Goal: Task Accomplishment & Management: Complete application form

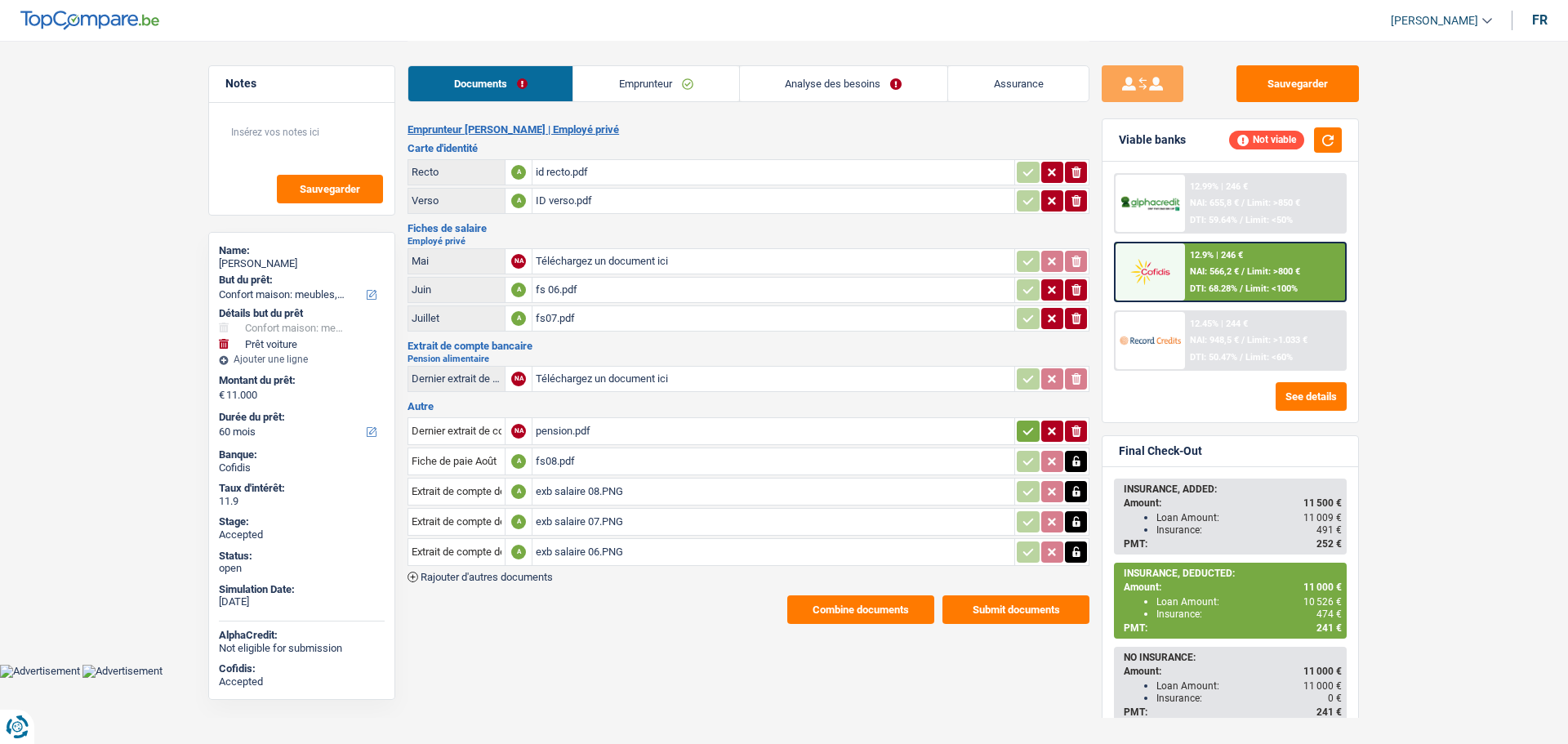
select select "household"
select select "car"
select select "60"
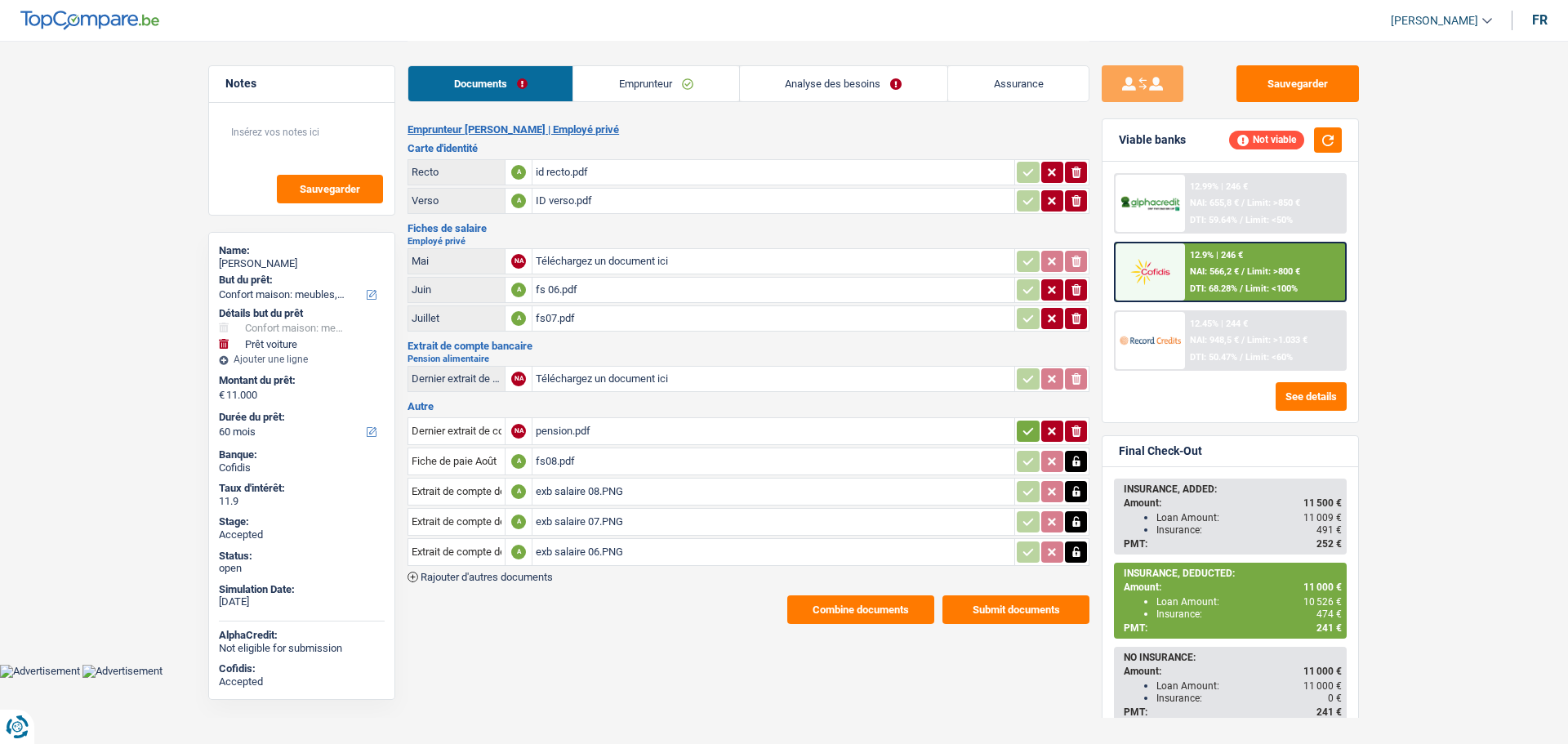
select select "48"
select select "household"
select select "car"
select select "60"
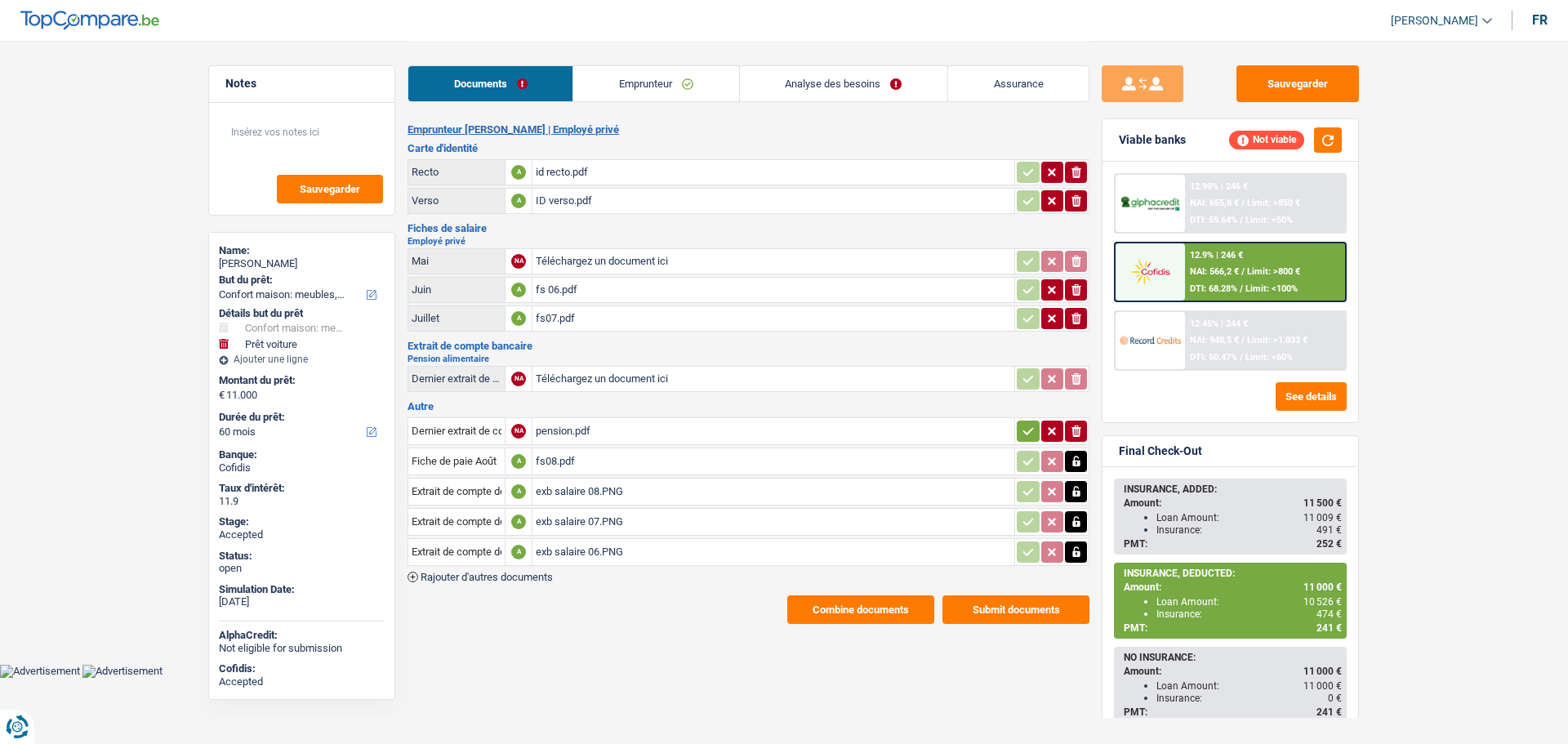
click at [836, 84] on link "Analyse des besoins" at bounding box center [843, 83] width 207 height 35
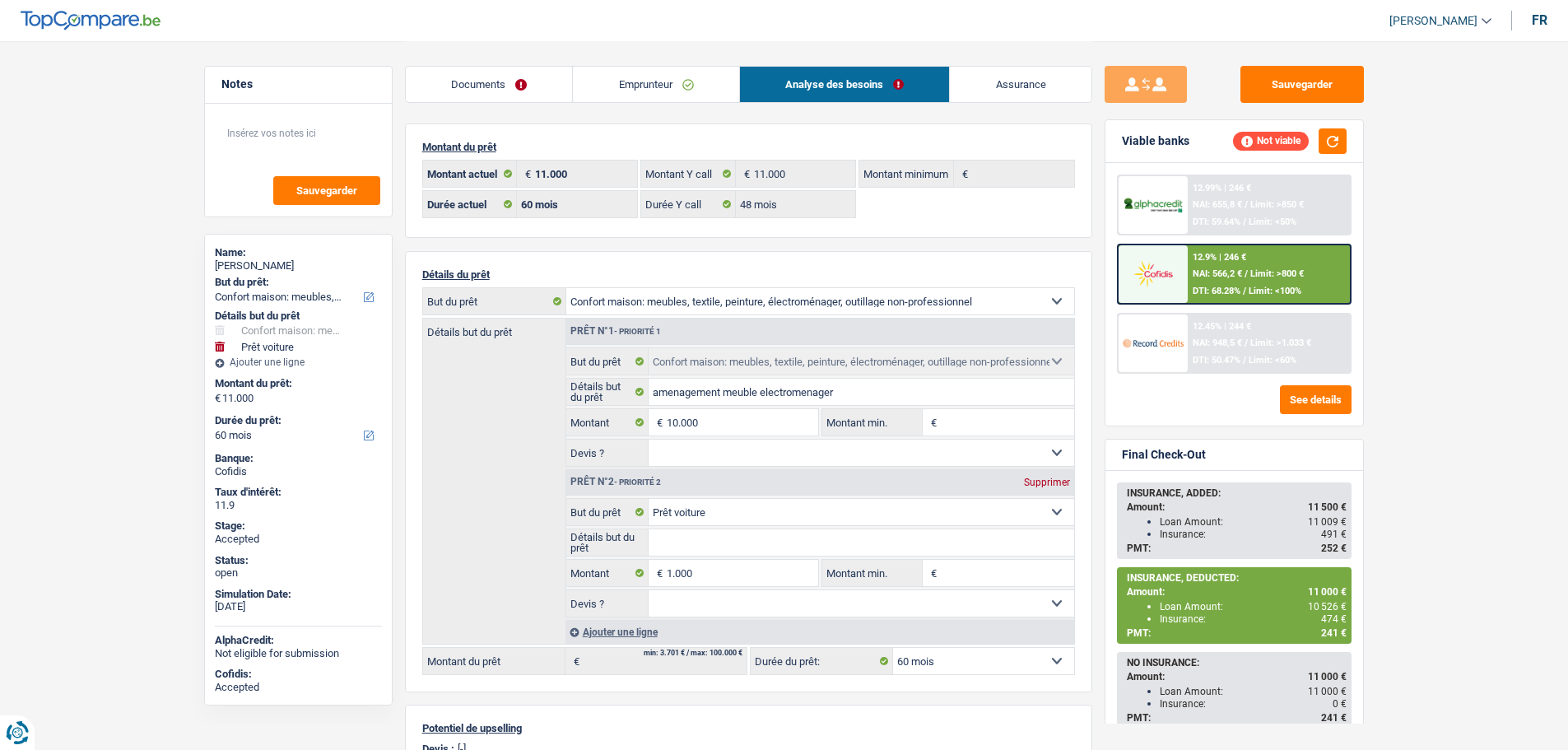
click at [1041, 94] on link "Assurance" at bounding box center [1020, 84] width 142 height 36
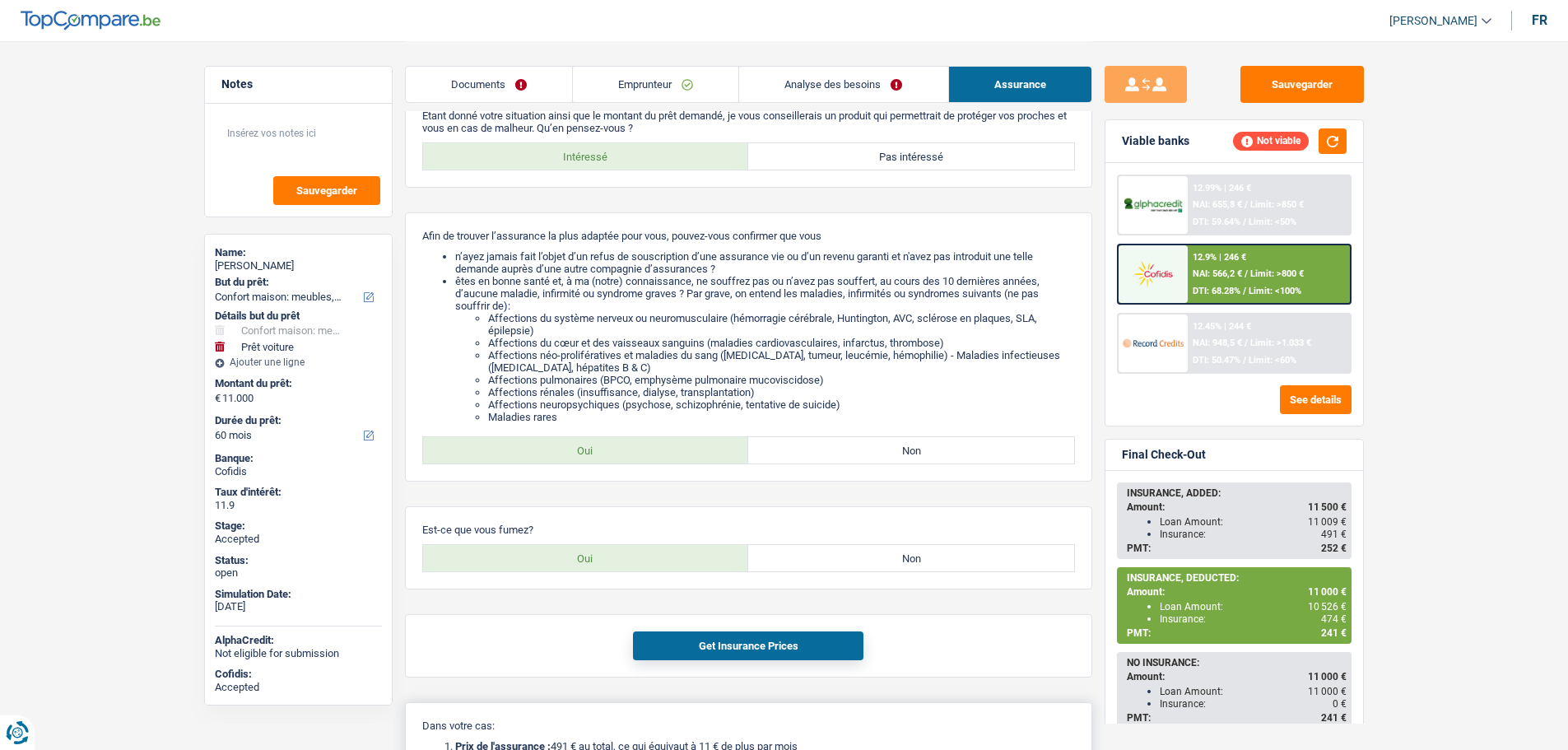
scroll to position [164, 0]
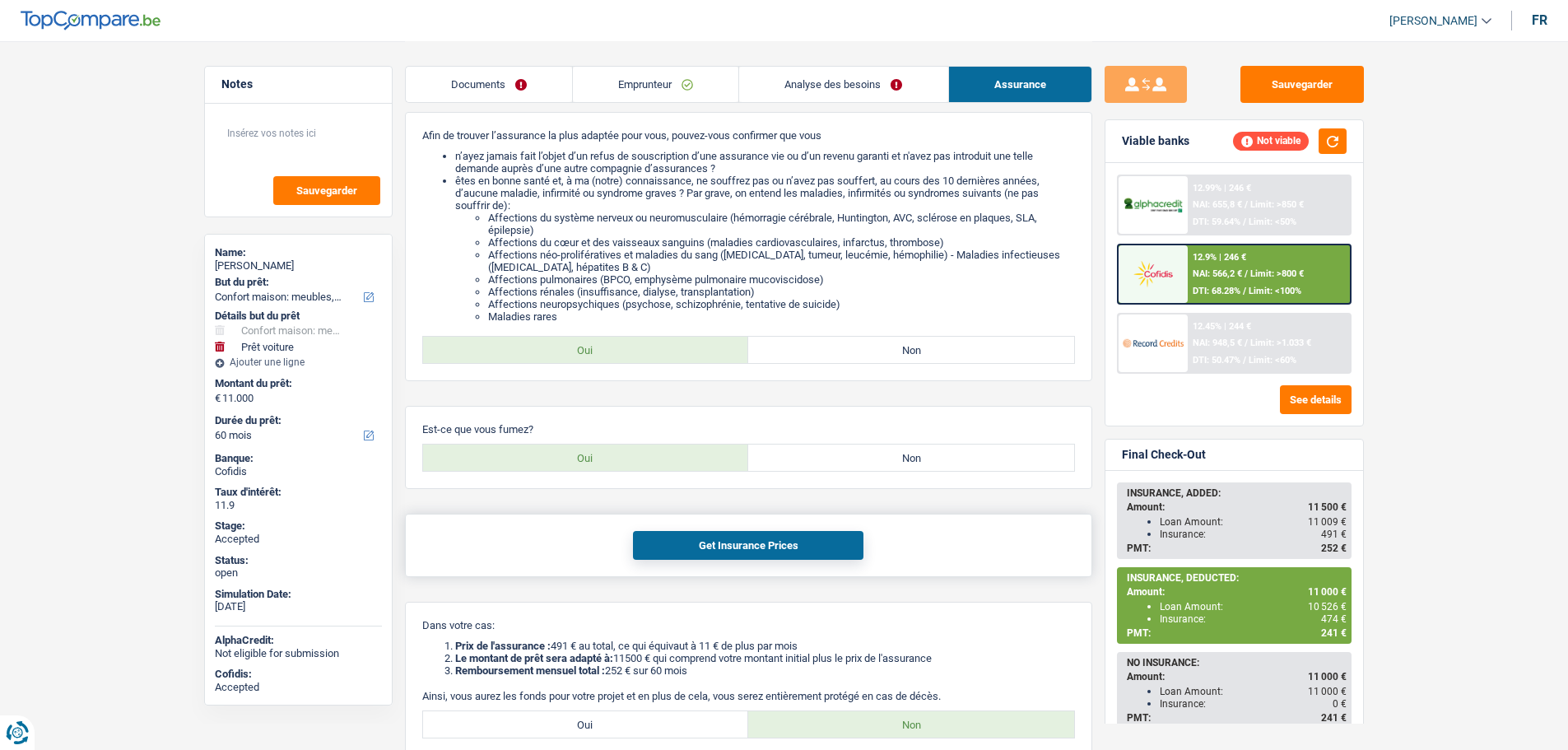
click at [743, 545] on button "Get Insurance Prices" at bounding box center [748, 546] width 231 height 29
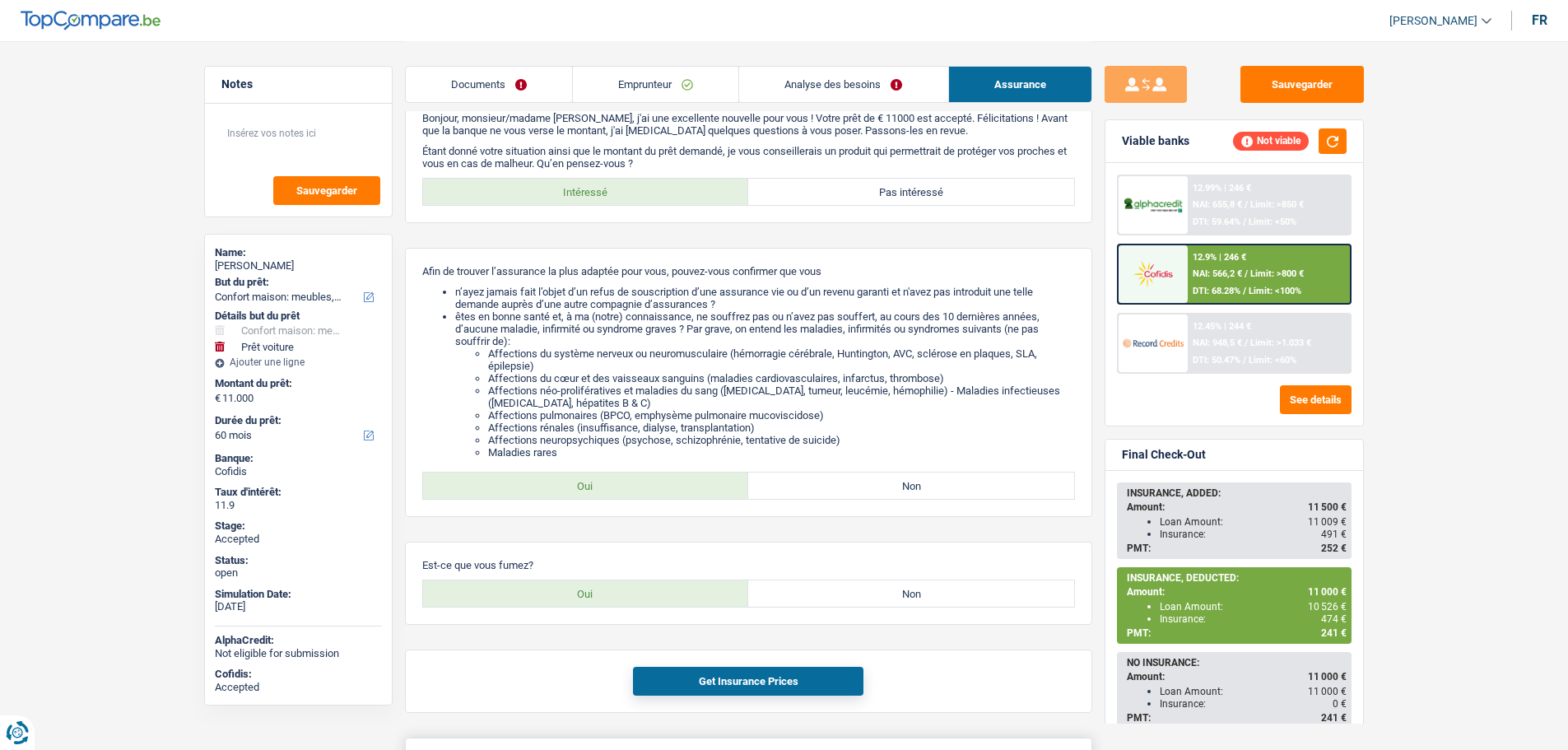
scroll to position [0, 0]
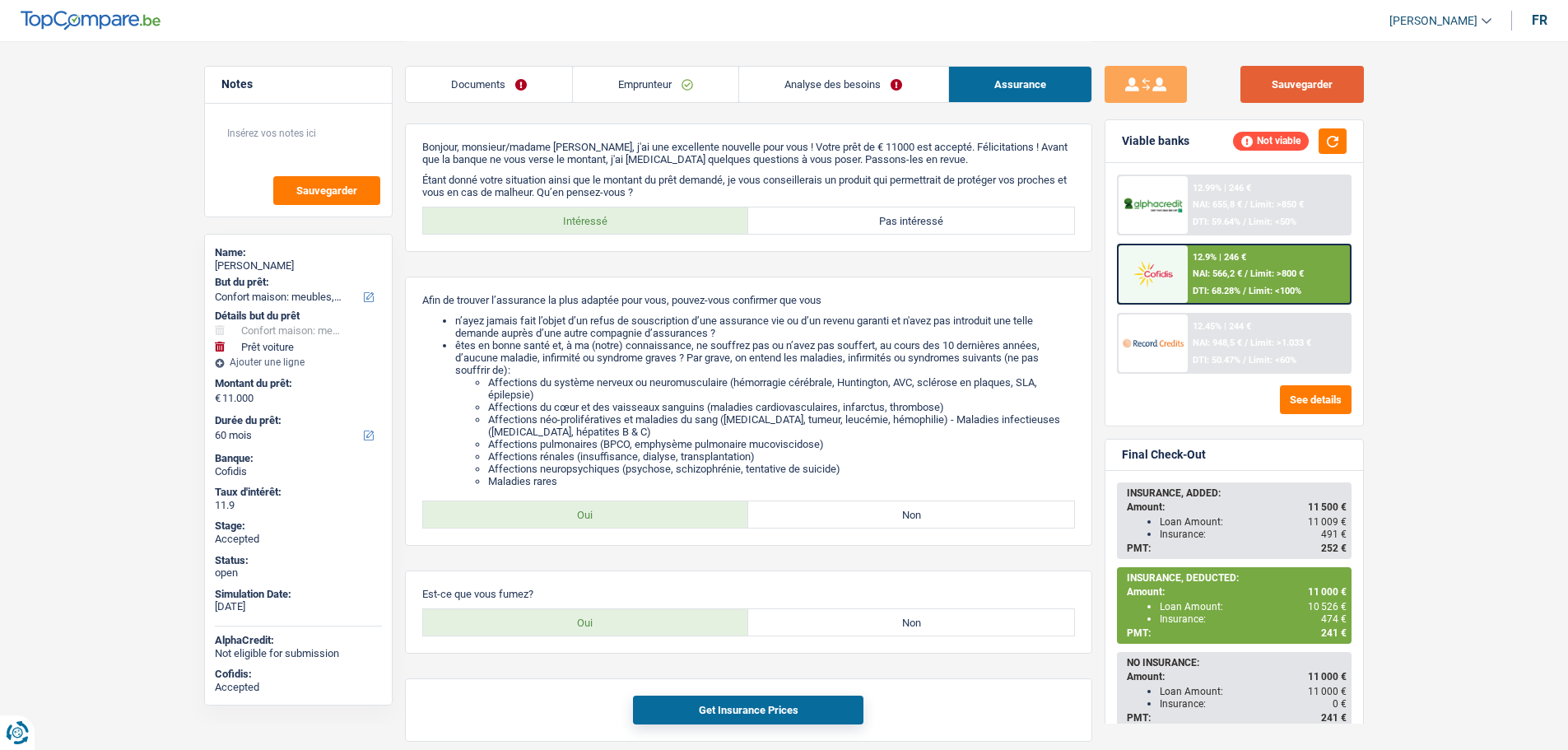
click at [1293, 90] on button "Sauvegarder" at bounding box center [1302, 84] width 124 height 37
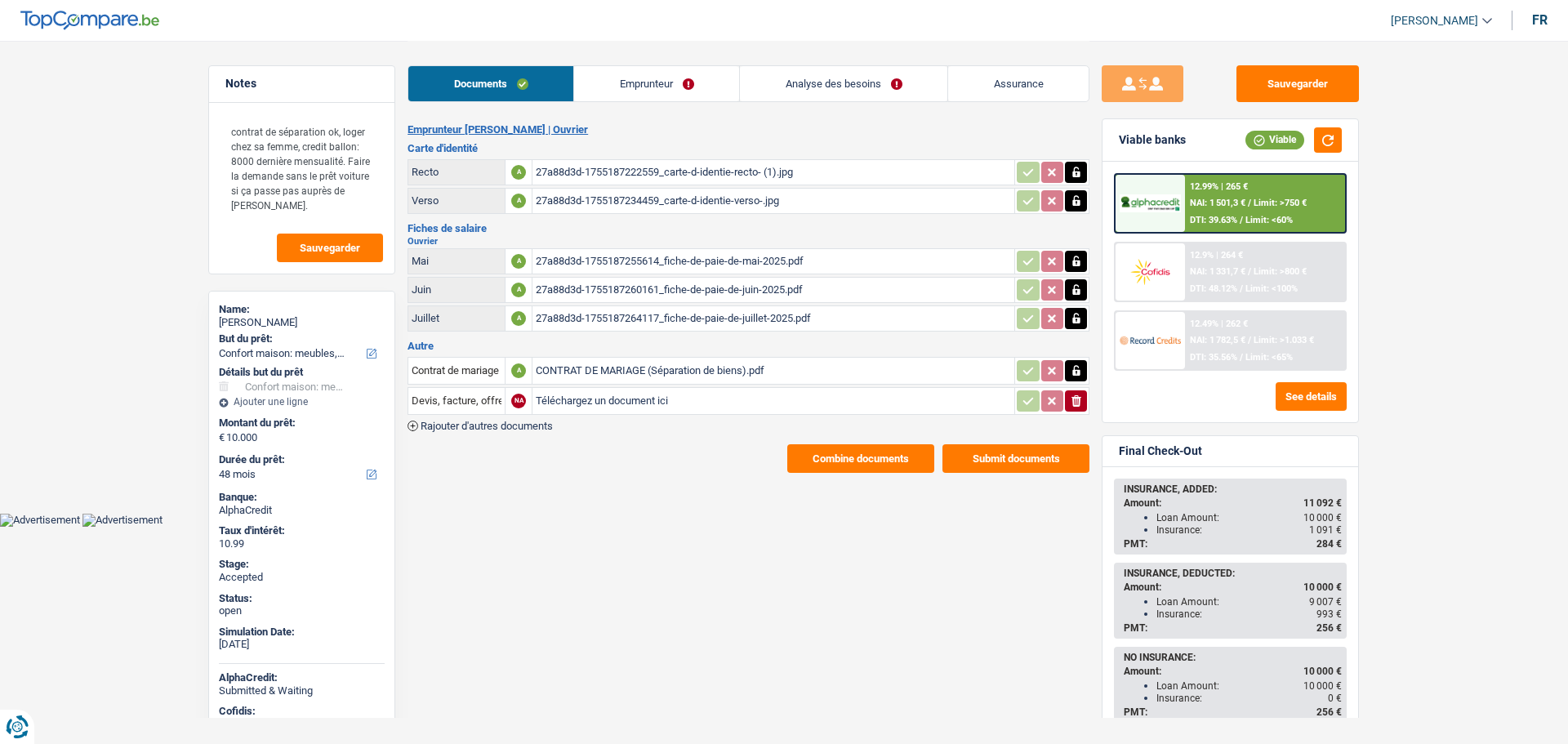
select select "household"
select select "48"
click at [997, 90] on link "Assurance" at bounding box center [1018, 83] width 141 height 35
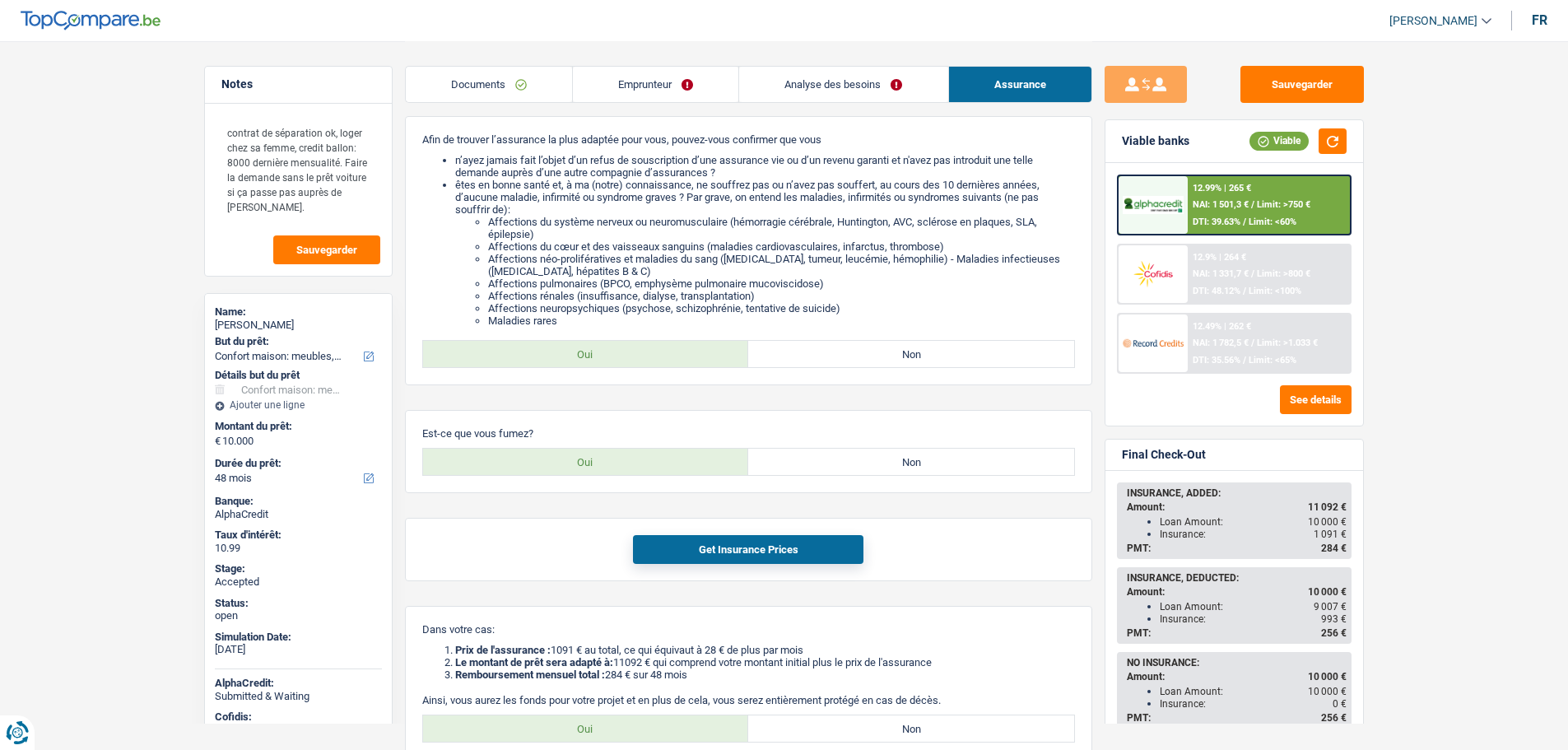
scroll to position [164, 0]
click at [687, 537] on button "Get Insurance Prices" at bounding box center [748, 546] width 231 height 29
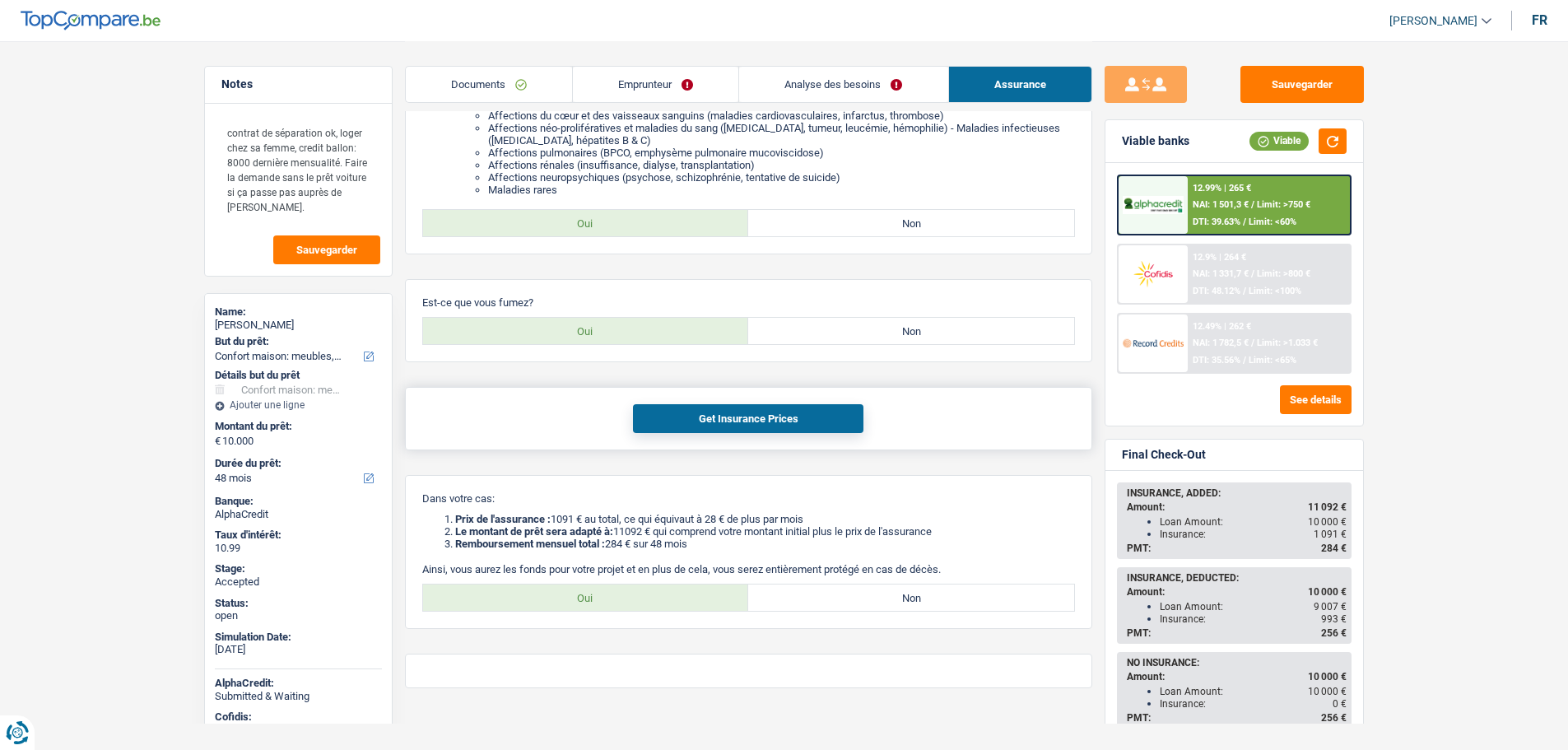
scroll to position [308, 0]
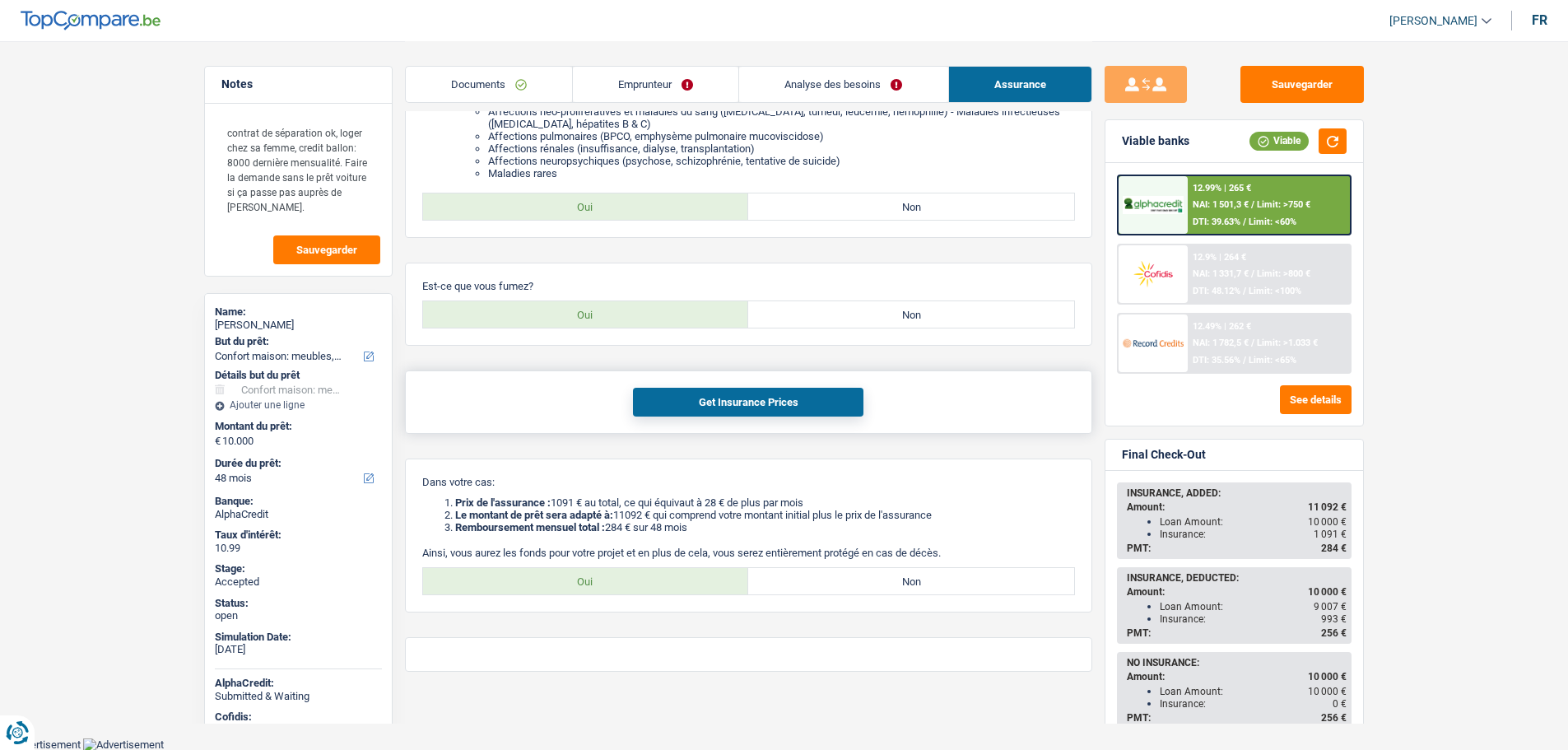
click at [764, 402] on button "Get Insurance Prices" at bounding box center [748, 402] width 231 height 29
click at [841, 576] on label "Non" at bounding box center [910, 581] width 326 height 26
click at [841, 576] on input "Non" at bounding box center [910, 581] width 326 height 26
radio input "true"
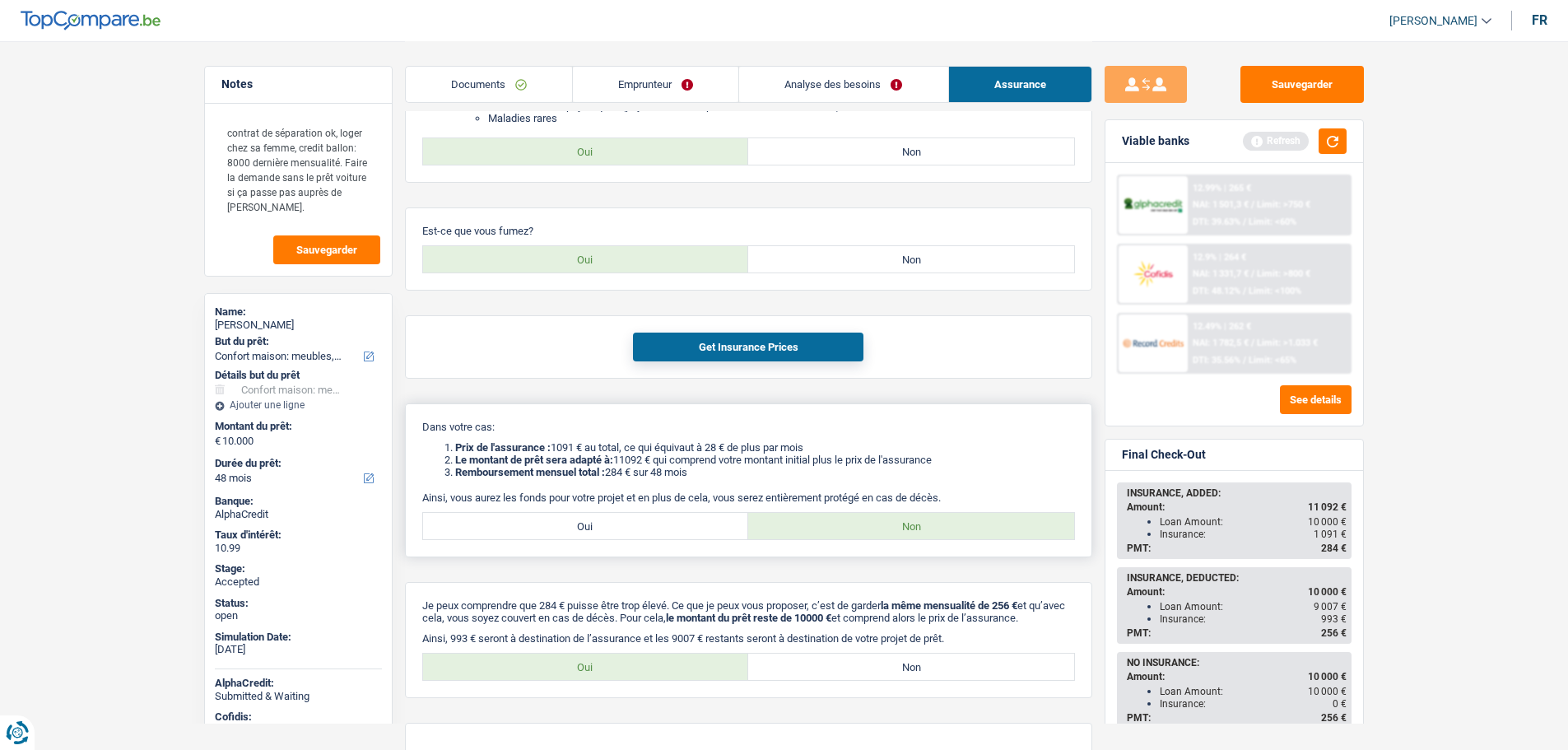
scroll to position [461, 0]
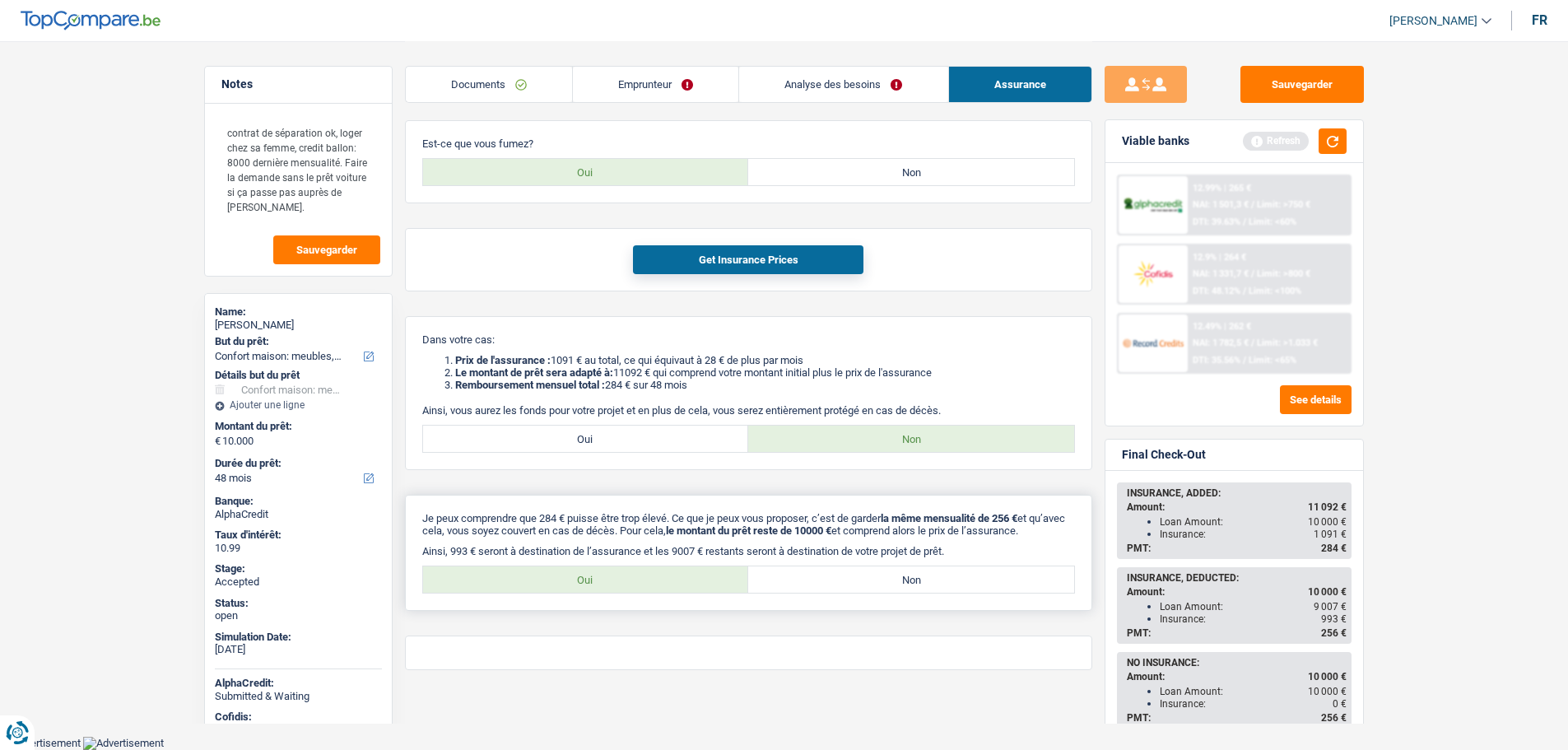
click at [673, 570] on label "Oui" at bounding box center [585, 579] width 326 height 26
click at [673, 570] on input "Oui" at bounding box center [585, 579] width 326 height 26
radio input "true"
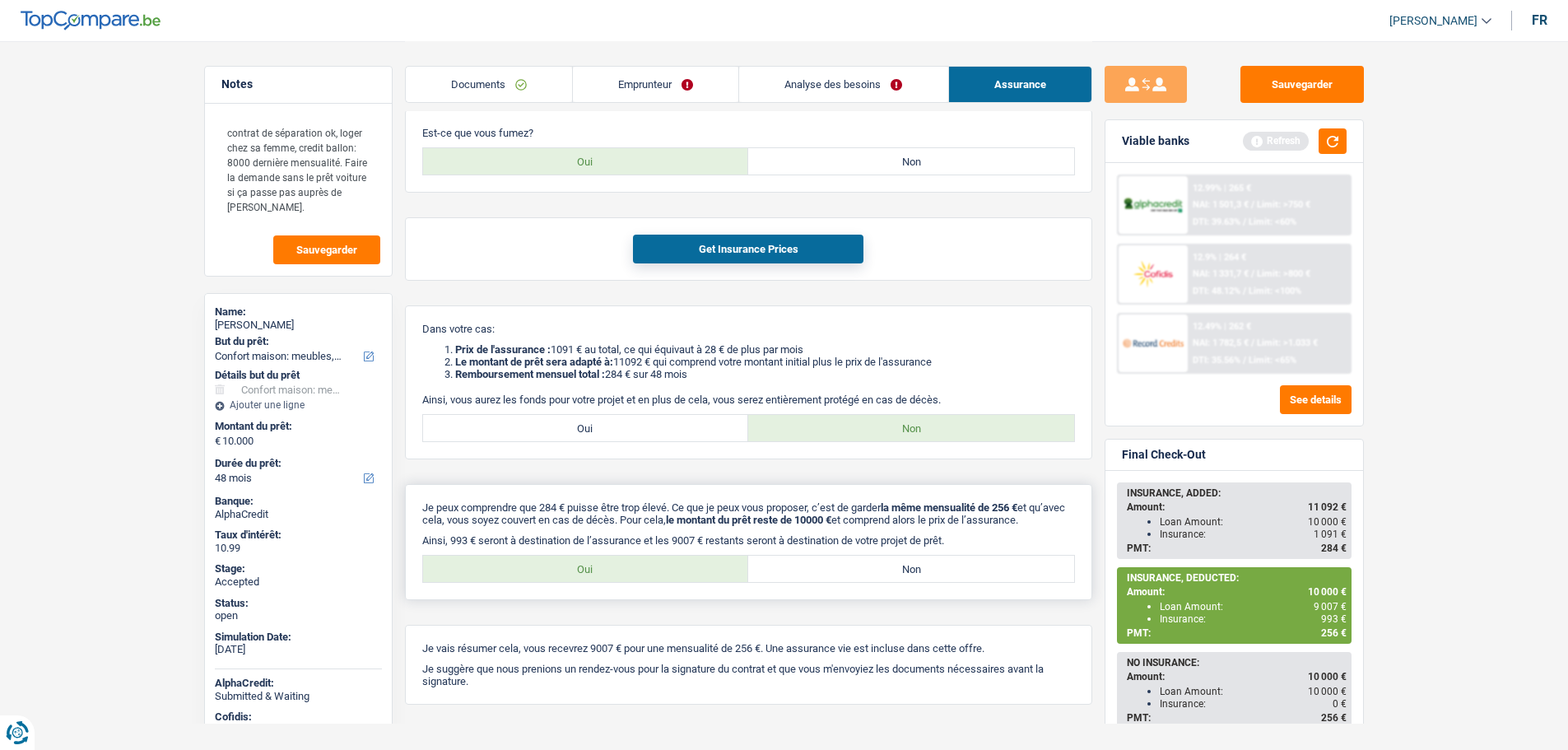
click at [686, 526] on p "Je peux comprendre que 284 € puisse être trop élevé. Ce que je peux vous propos…" at bounding box center [749, 514] width 653 height 25
click at [1314, 87] on button "Sauvegarder" at bounding box center [1302, 84] width 124 height 37
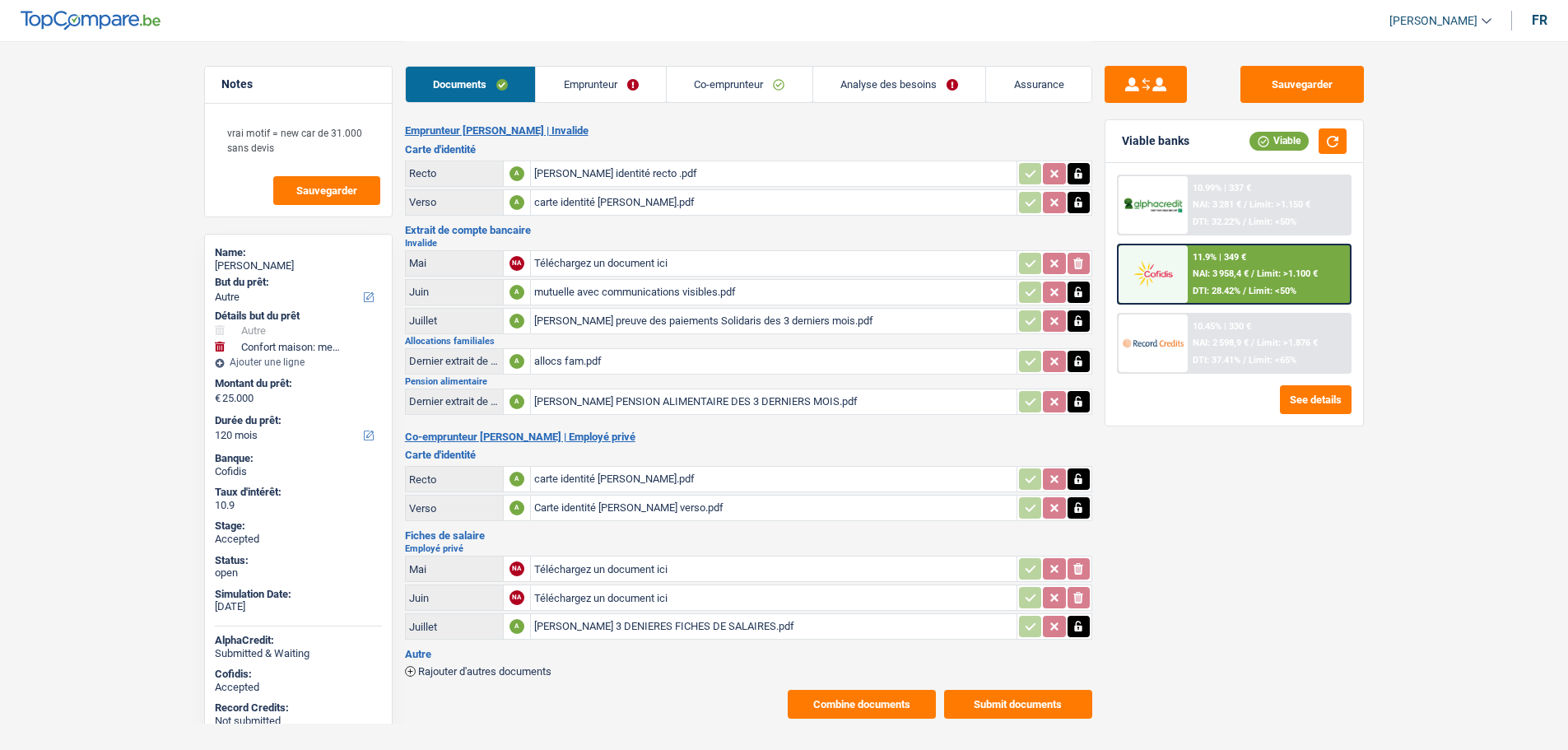
select select "other"
select select "household"
select select "120"
click at [229, 264] on div "[PERSON_NAME]" at bounding box center [298, 266] width 167 height 14
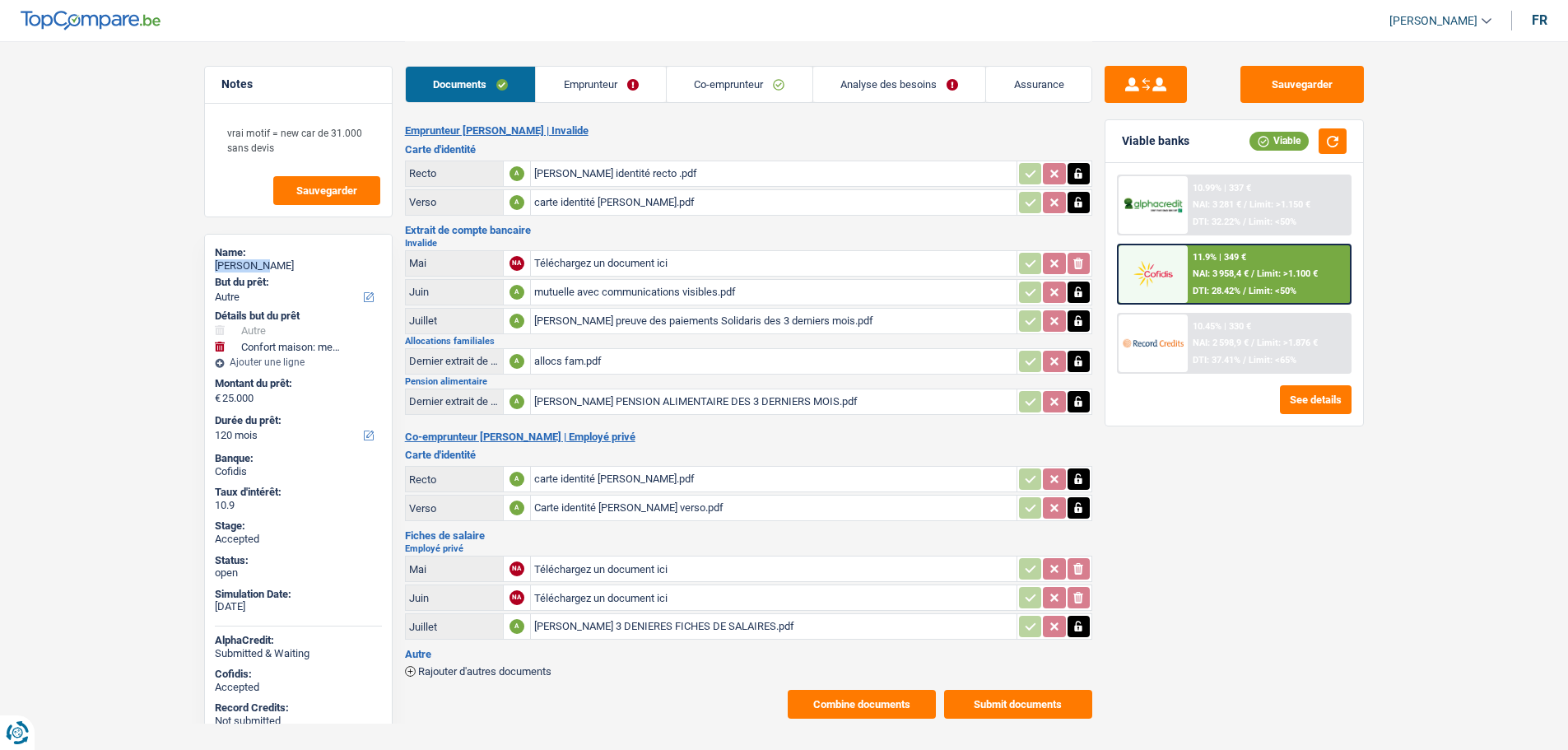
click at [229, 264] on div "[PERSON_NAME]" at bounding box center [298, 266] width 167 height 14
click at [229, 264] on div "nathalie Métry" at bounding box center [298, 266] width 167 height 14
copy div "nathalie Métry"
click at [1025, 97] on link "Assurance" at bounding box center [1039, 84] width 105 height 36
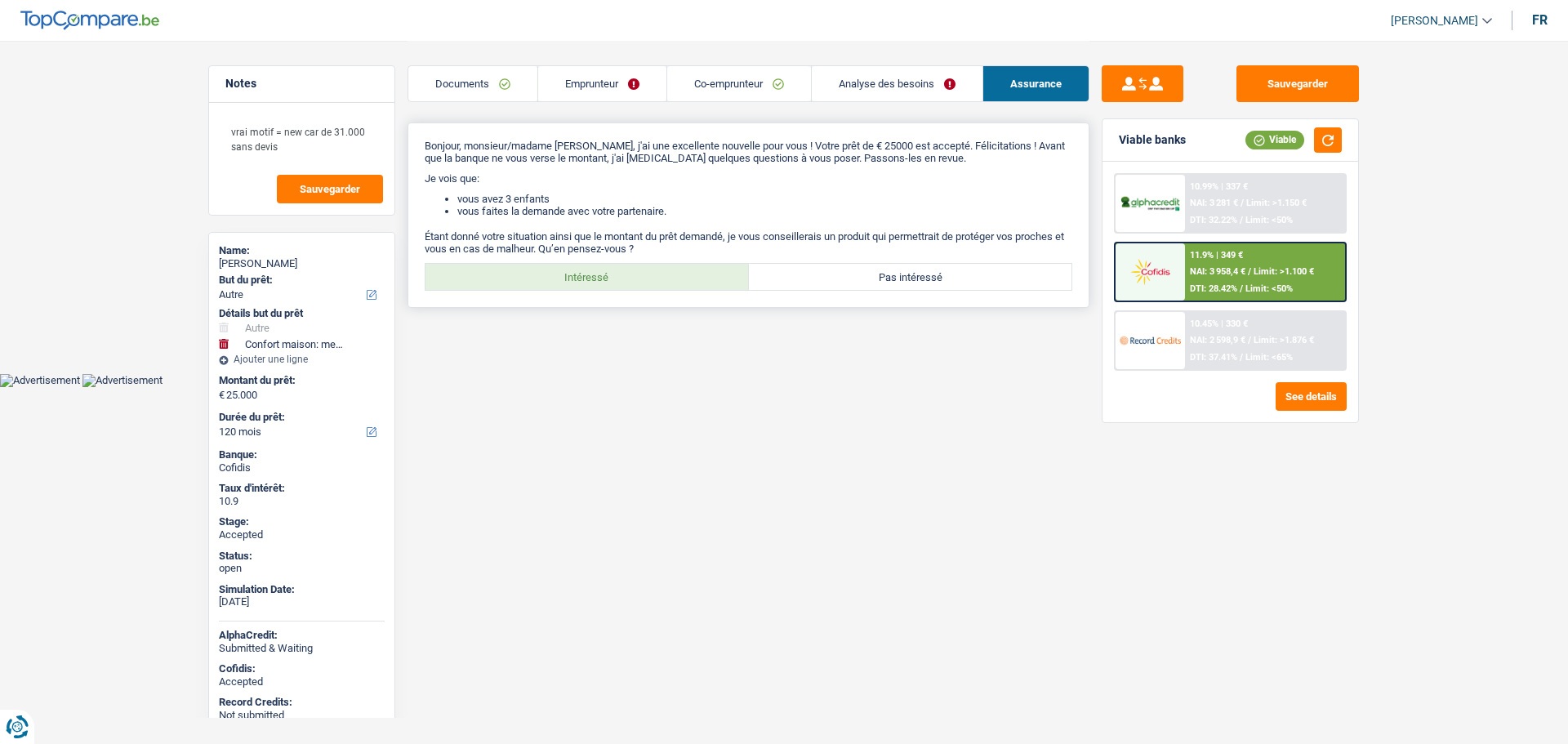
click at [657, 291] on div "Bonjour, monsieur/madame nathalie Métry, j'ai une excellente nouvelle pour vous…" at bounding box center [748, 215] width 681 height 185
click at [637, 280] on label "Intéressé" at bounding box center [587, 276] width 323 height 26
click at [637, 280] on input "Intéressé" at bounding box center [587, 276] width 323 height 26
radio input "true"
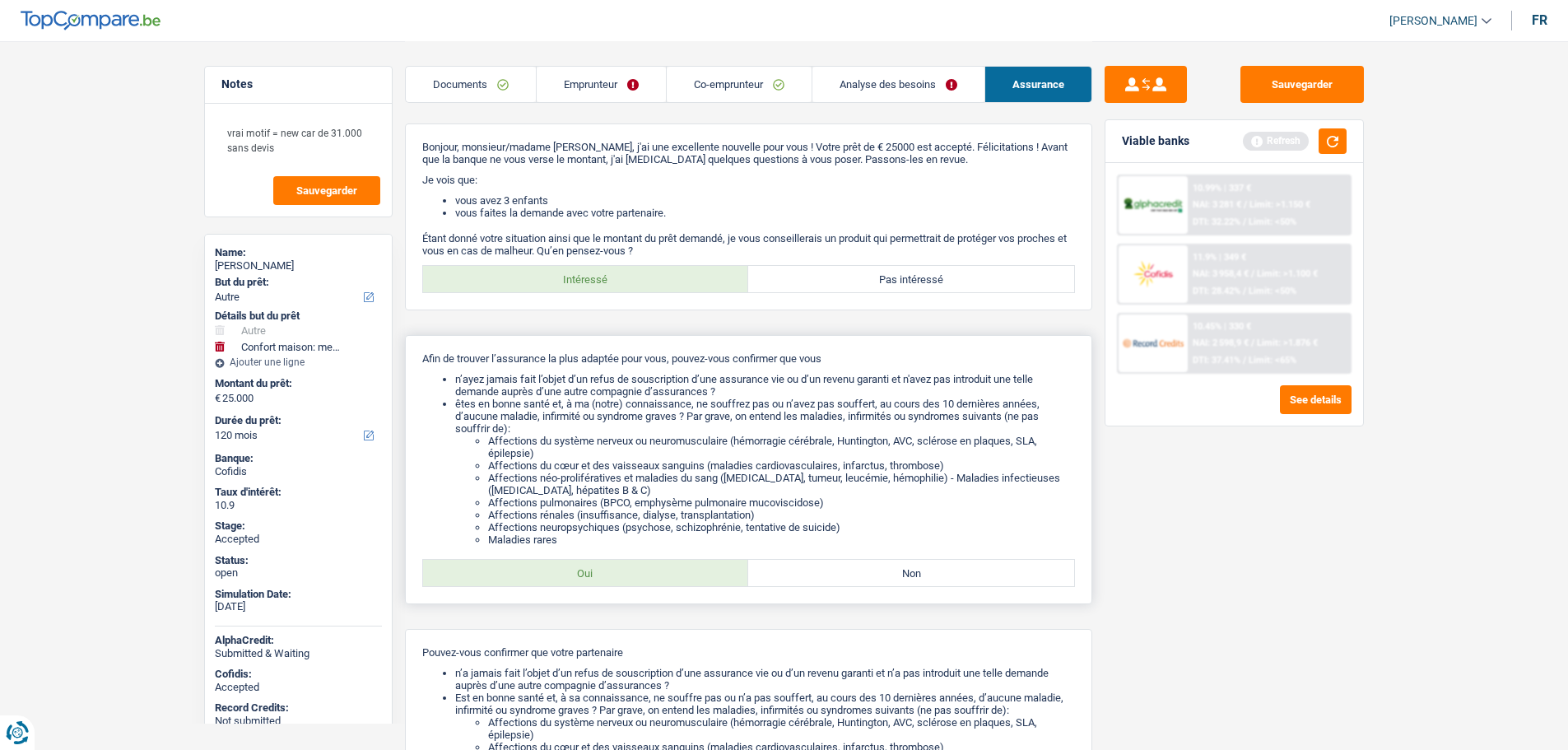
click at [621, 569] on label "Oui" at bounding box center [585, 572] width 326 height 26
click at [621, 569] on input "Oui" at bounding box center [585, 572] width 326 height 26
radio input "true"
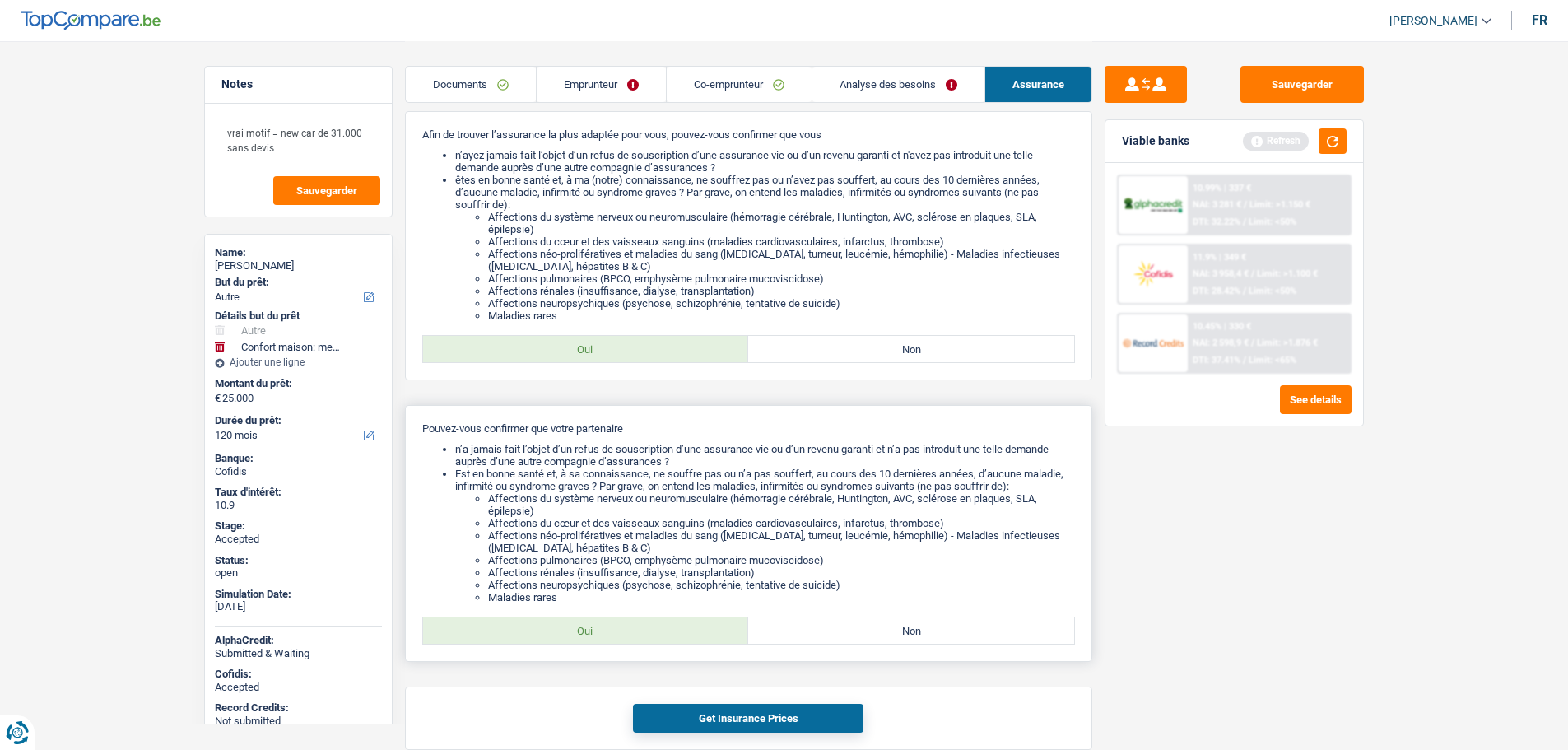
scroll to position [247, 0]
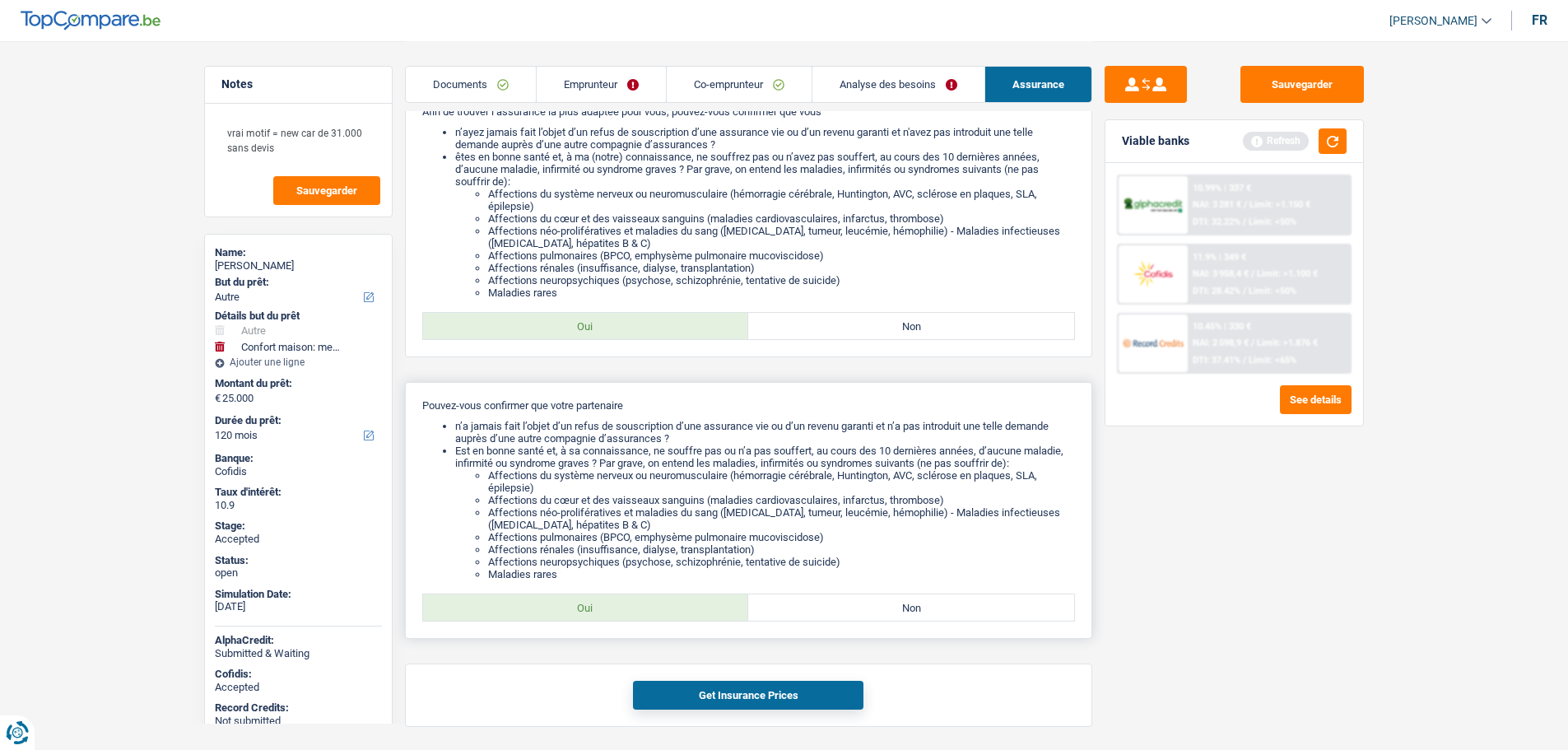
click at [634, 604] on label "Oui" at bounding box center [585, 607] width 326 height 26
click at [634, 604] on input "Oui" at bounding box center [585, 607] width 326 height 26
radio input "true"
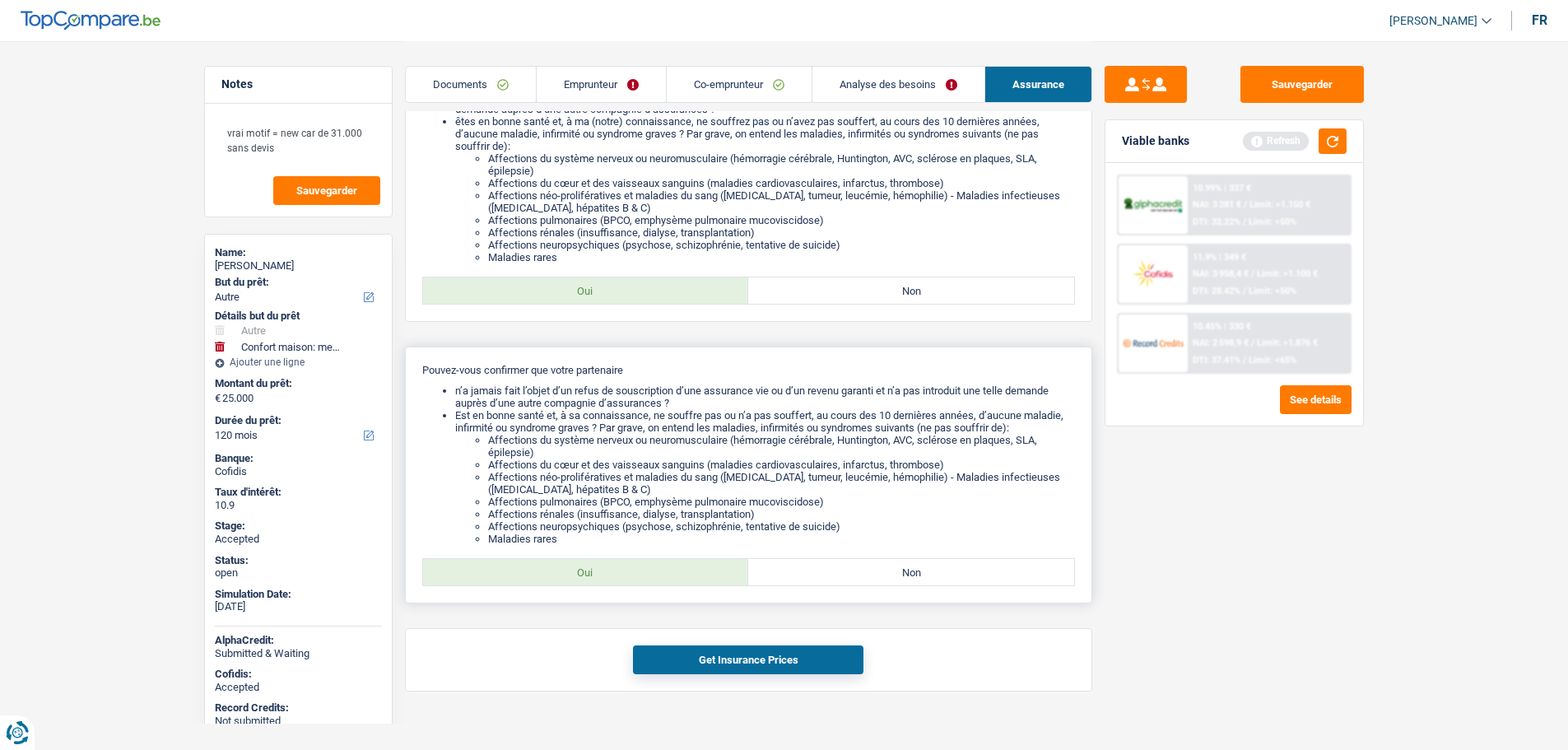
scroll to position [303, 0]
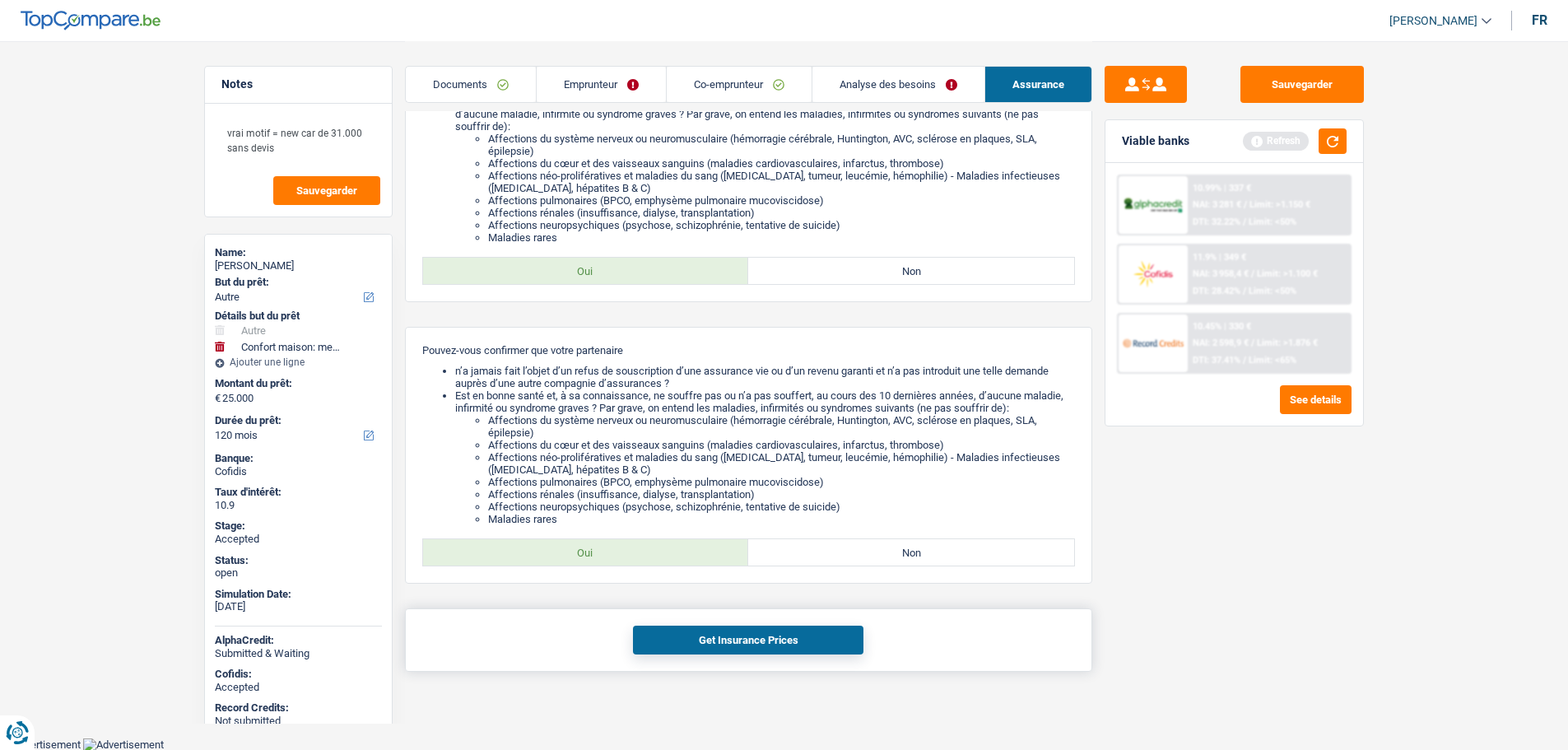
click at [709, 643] on button "Get Insurance Prices" at bounding box center [748, 640] width 231 height 29
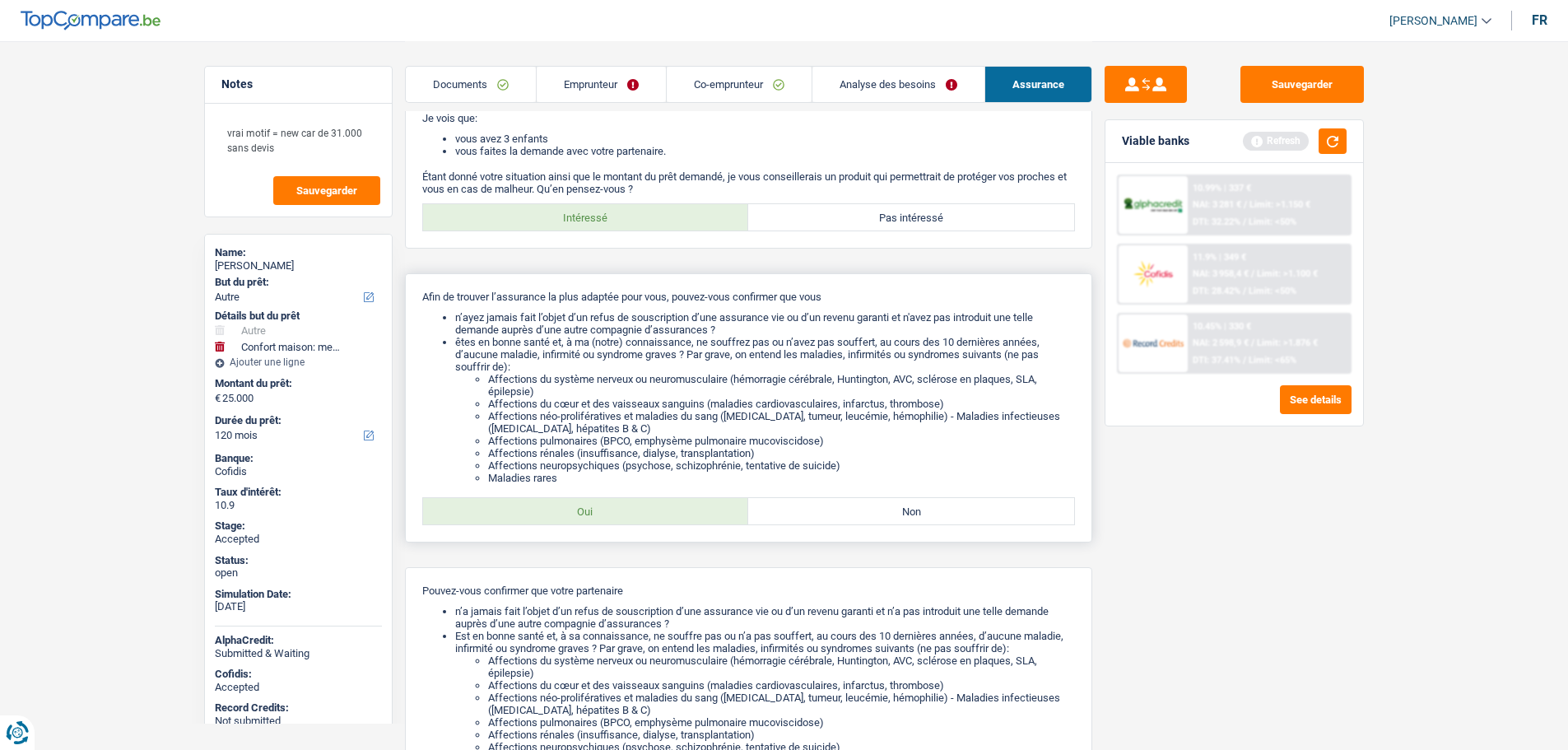
scroll to position [0, 0]
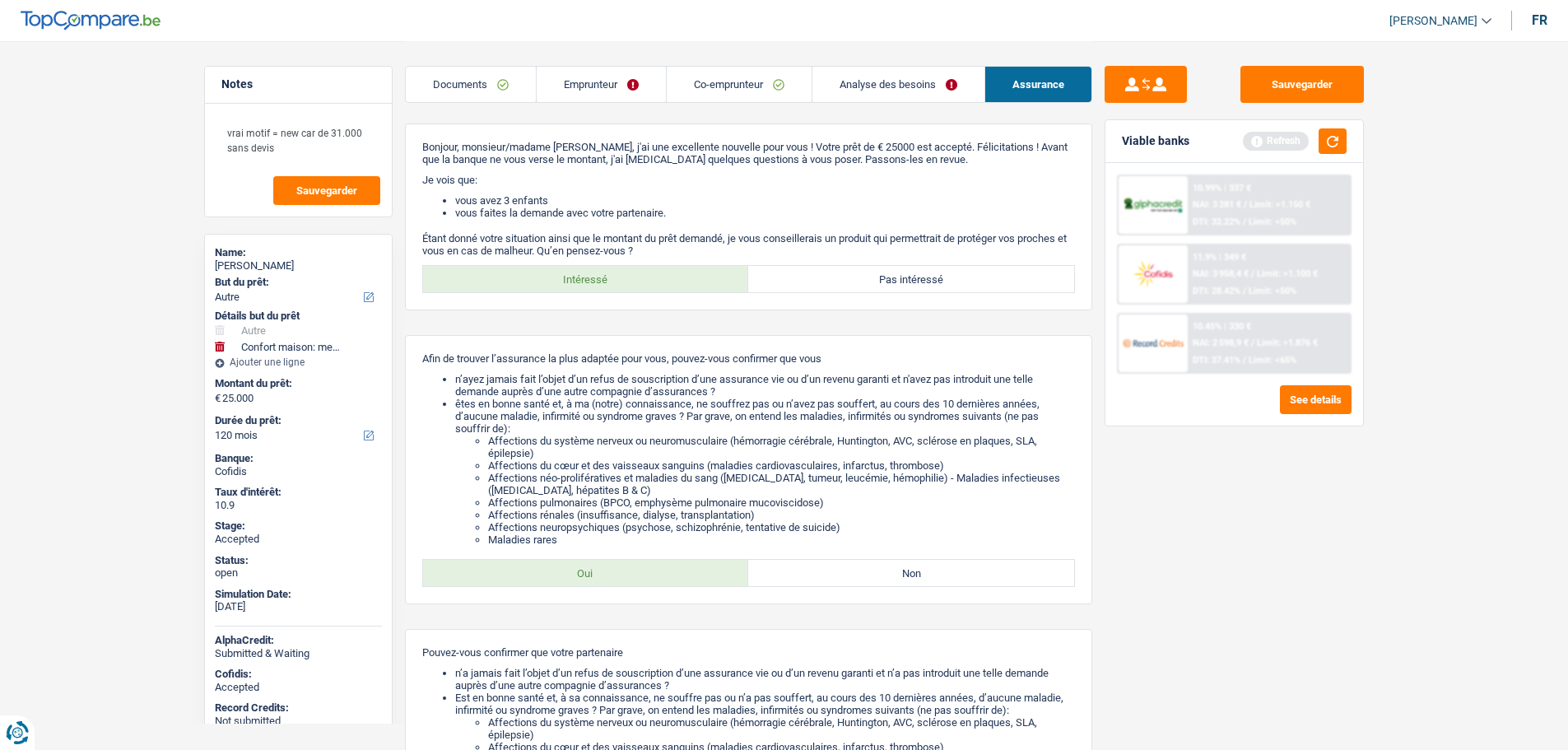
click at [599, 92] on link "Emprunteur" at bounding box center [601, 84] width 129 height 36
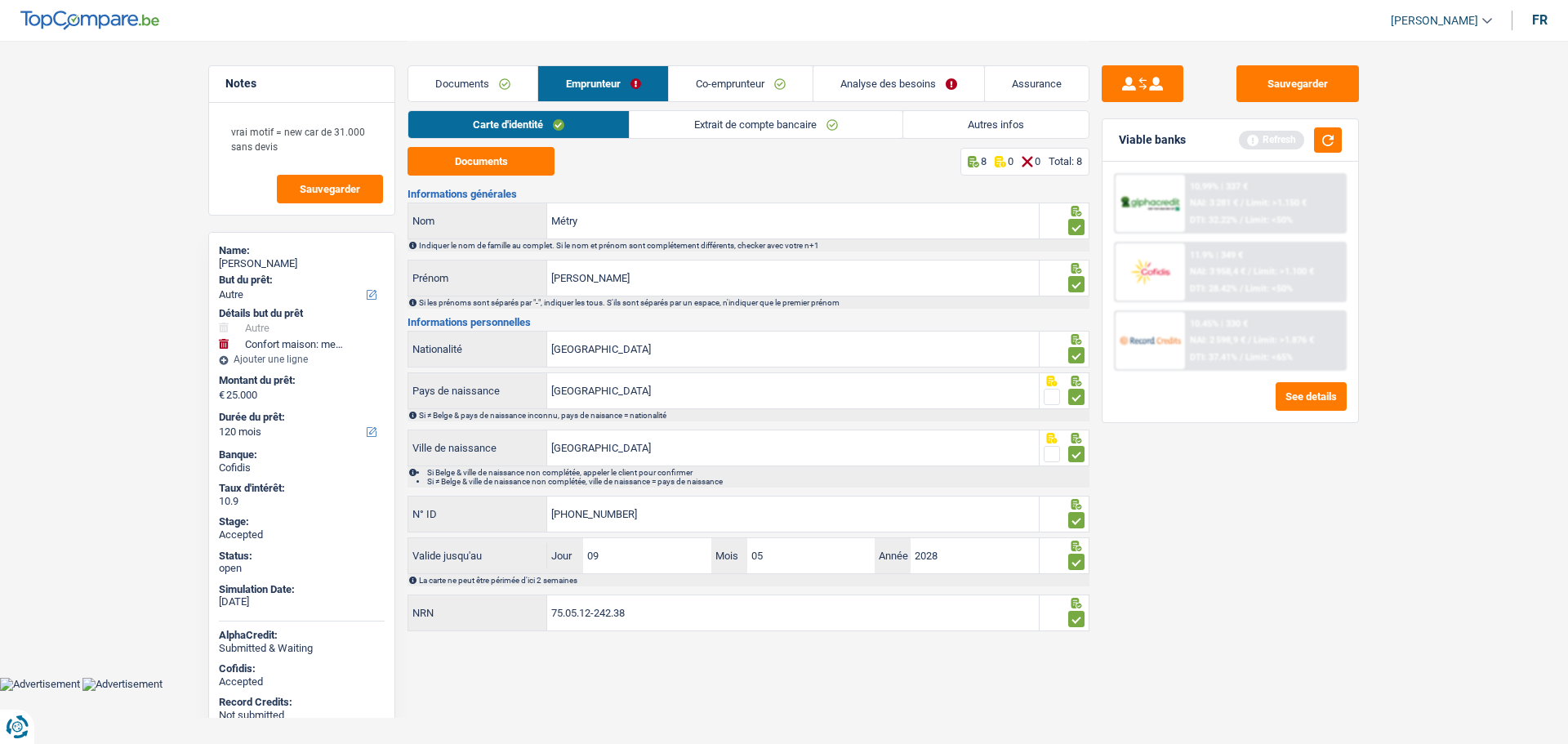
click at [482, 86] on link "Documents" at bounding box center [473, 83] width 129 height 35
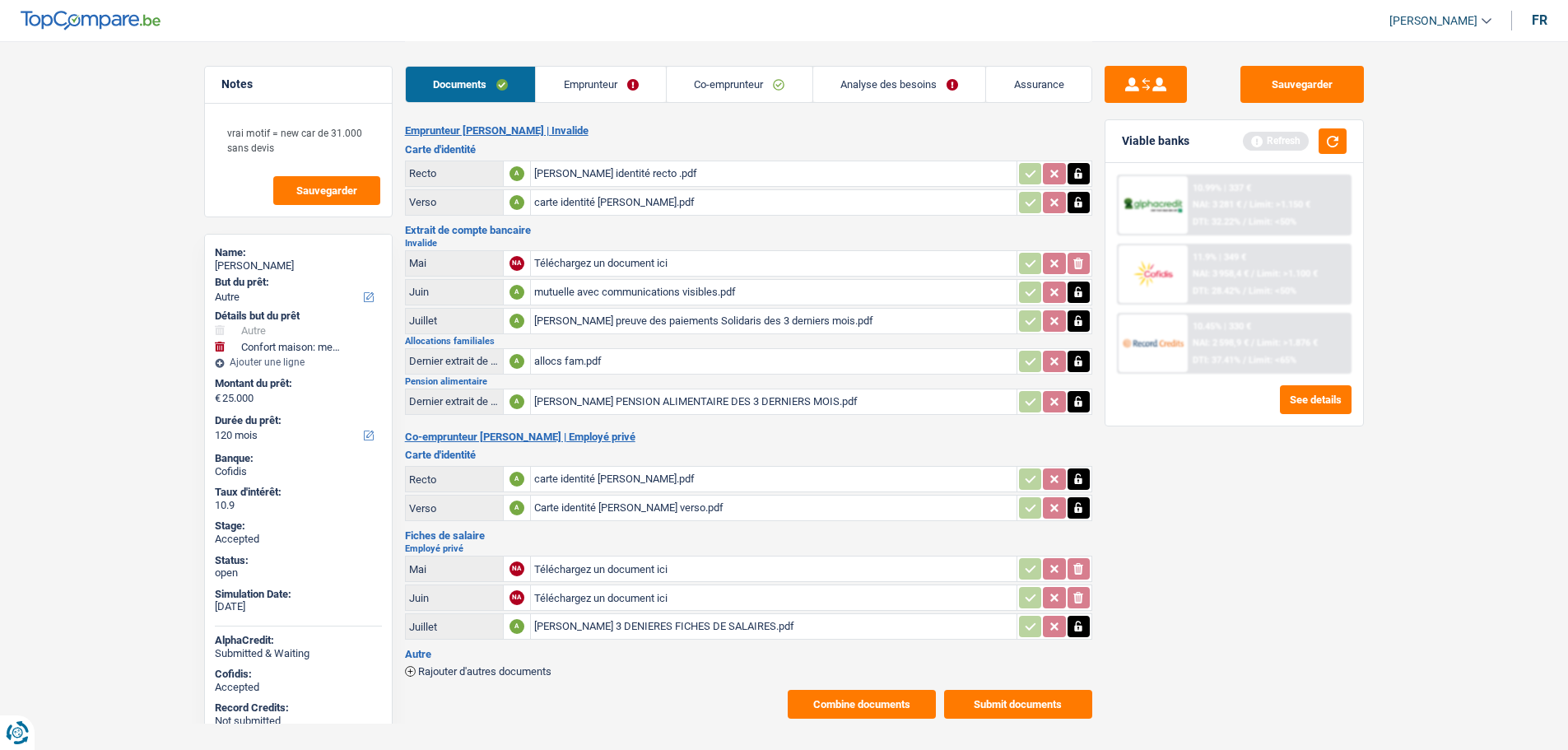
click at [581, 84] on link "Emprunteur" at bounding box center [601, 84] width 130 height 36
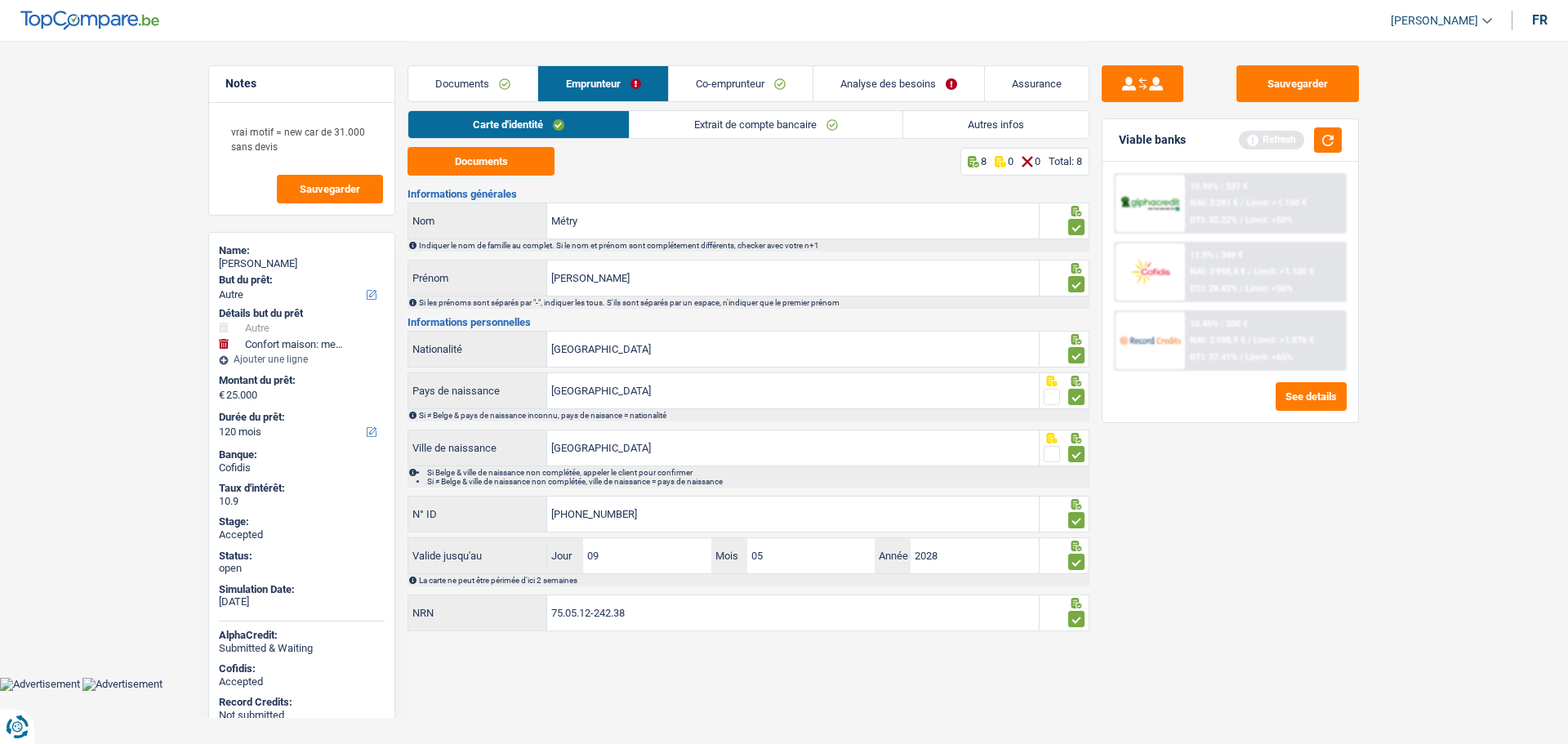
click at [721, 84] on link "Co-emprunteur" at bounding box center [741, 83] width 144 height 35
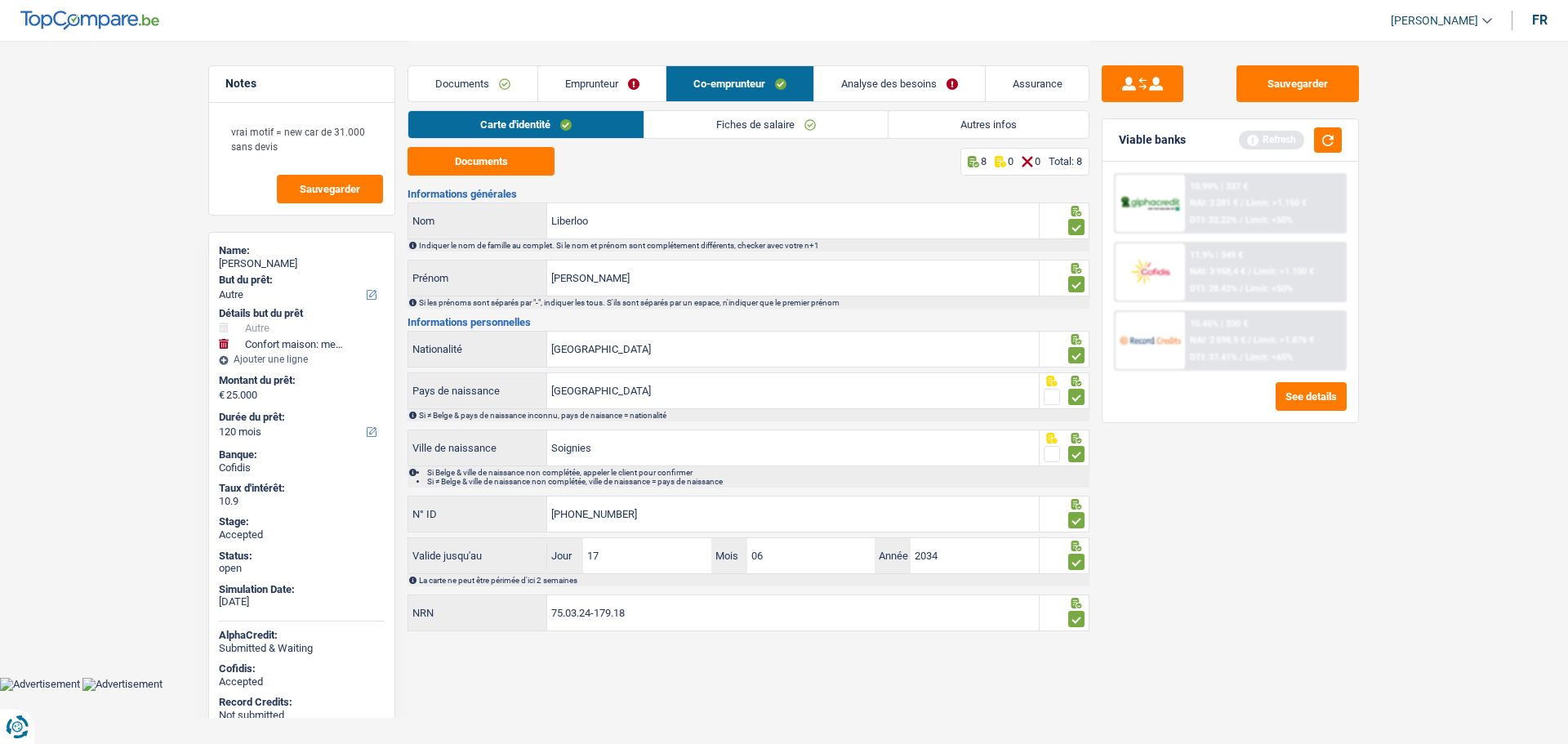
click at [858, 85] on link "Analyse des besoins" at bounding box center [899, 83] width 171 height 35
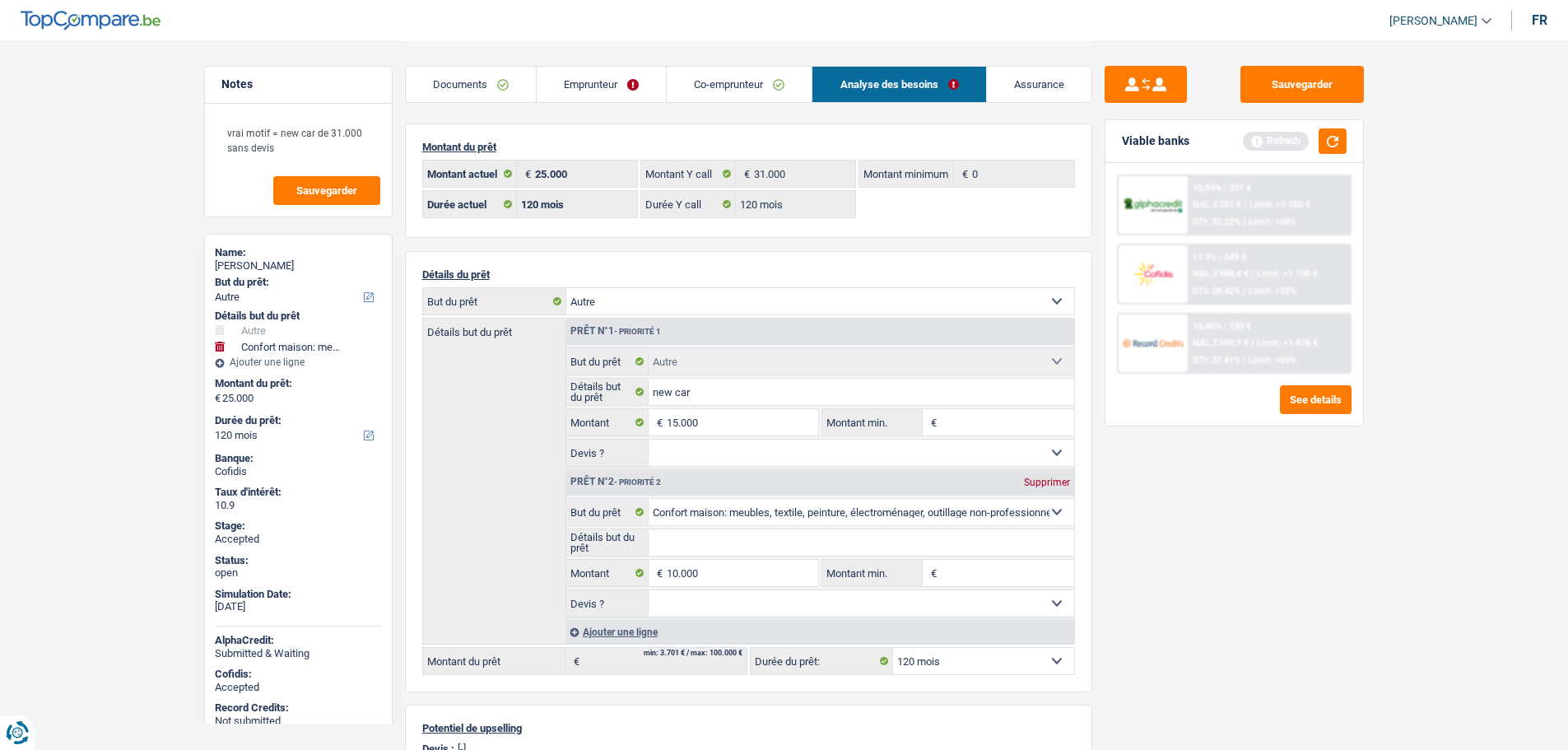
scroll to position [82, 0]
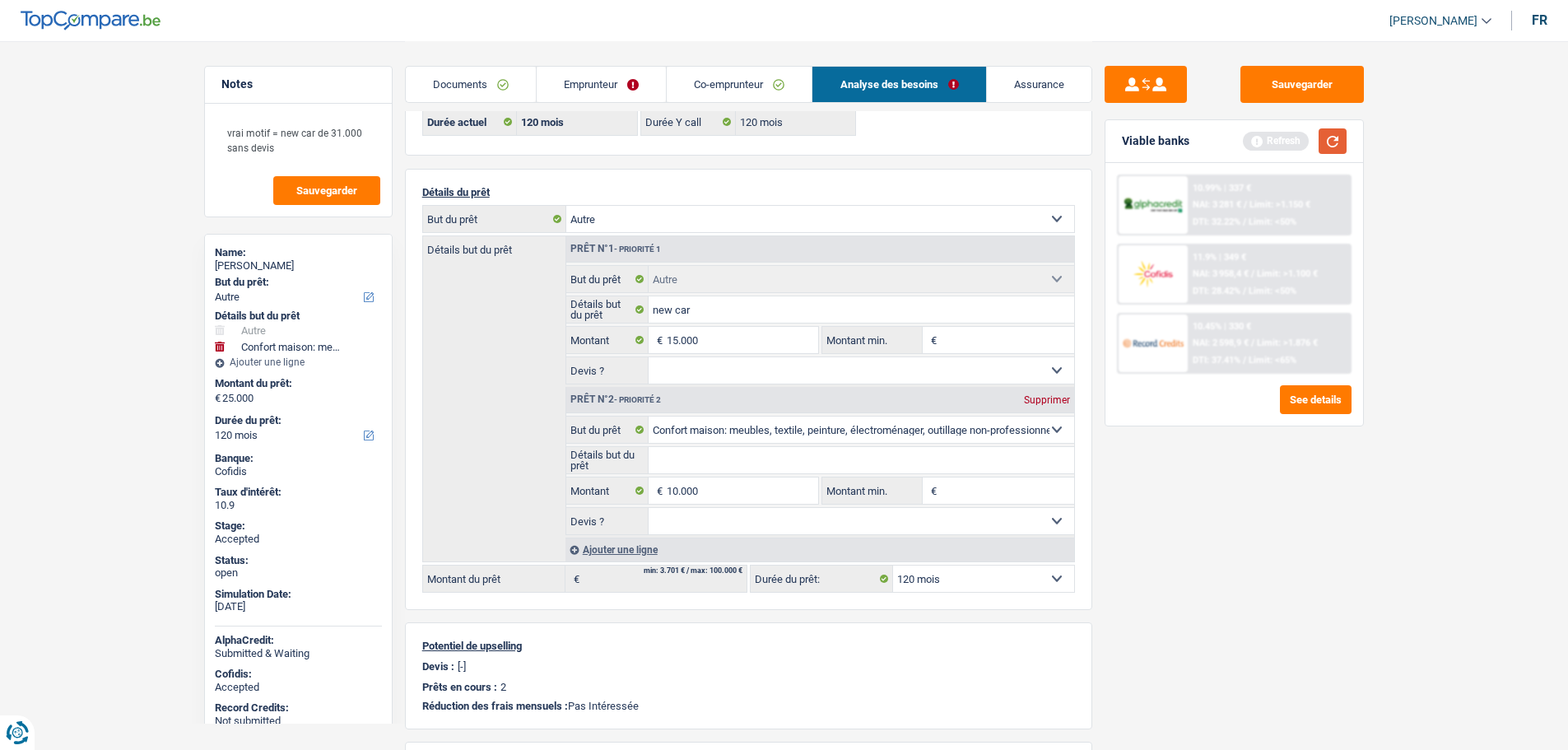
click at [1335, 142] on button "button" at bounding box center [1332, 141] width 28 height 25
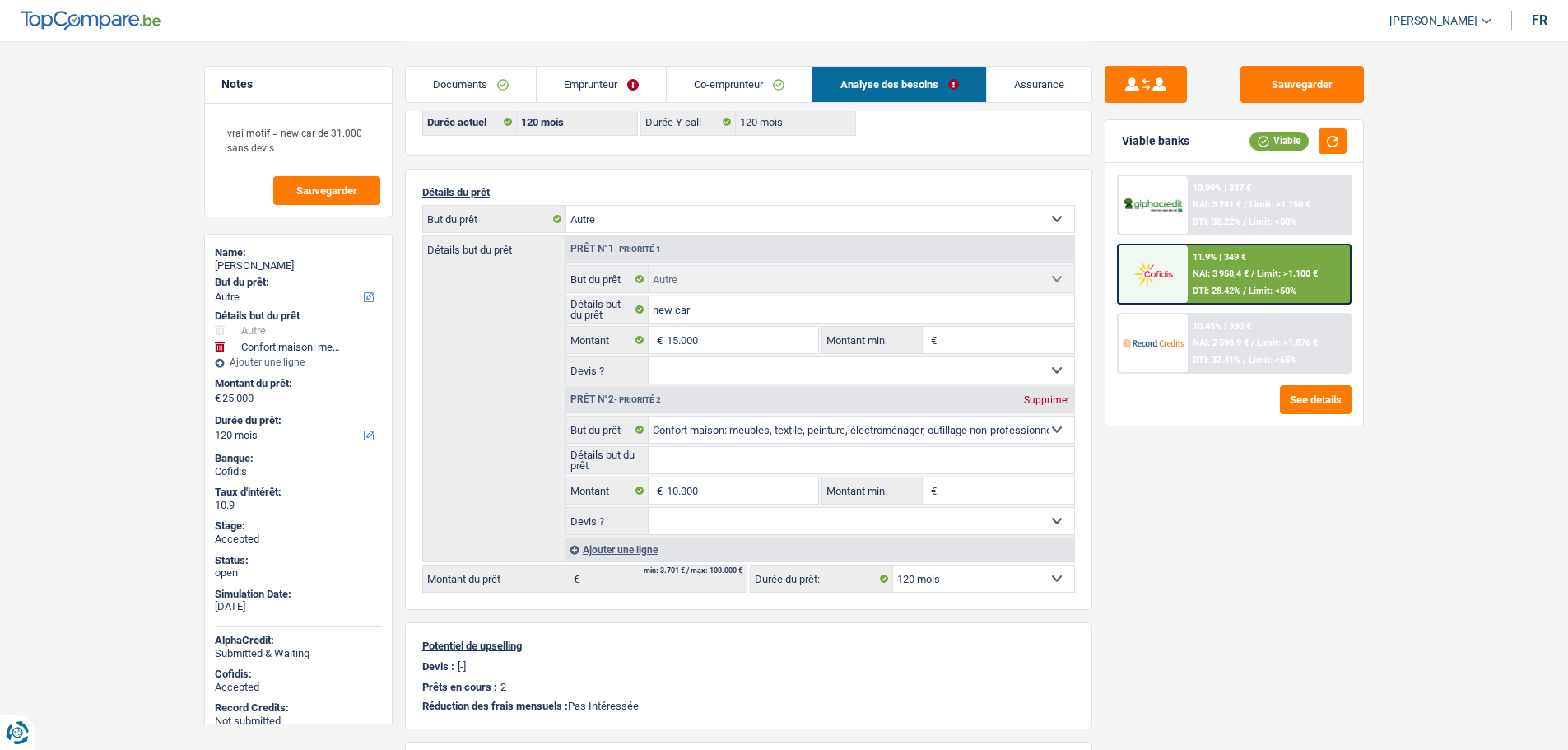
click at [602, 75] on link "Emprunteur" at bounding box center [601, 84] width 129 height 36
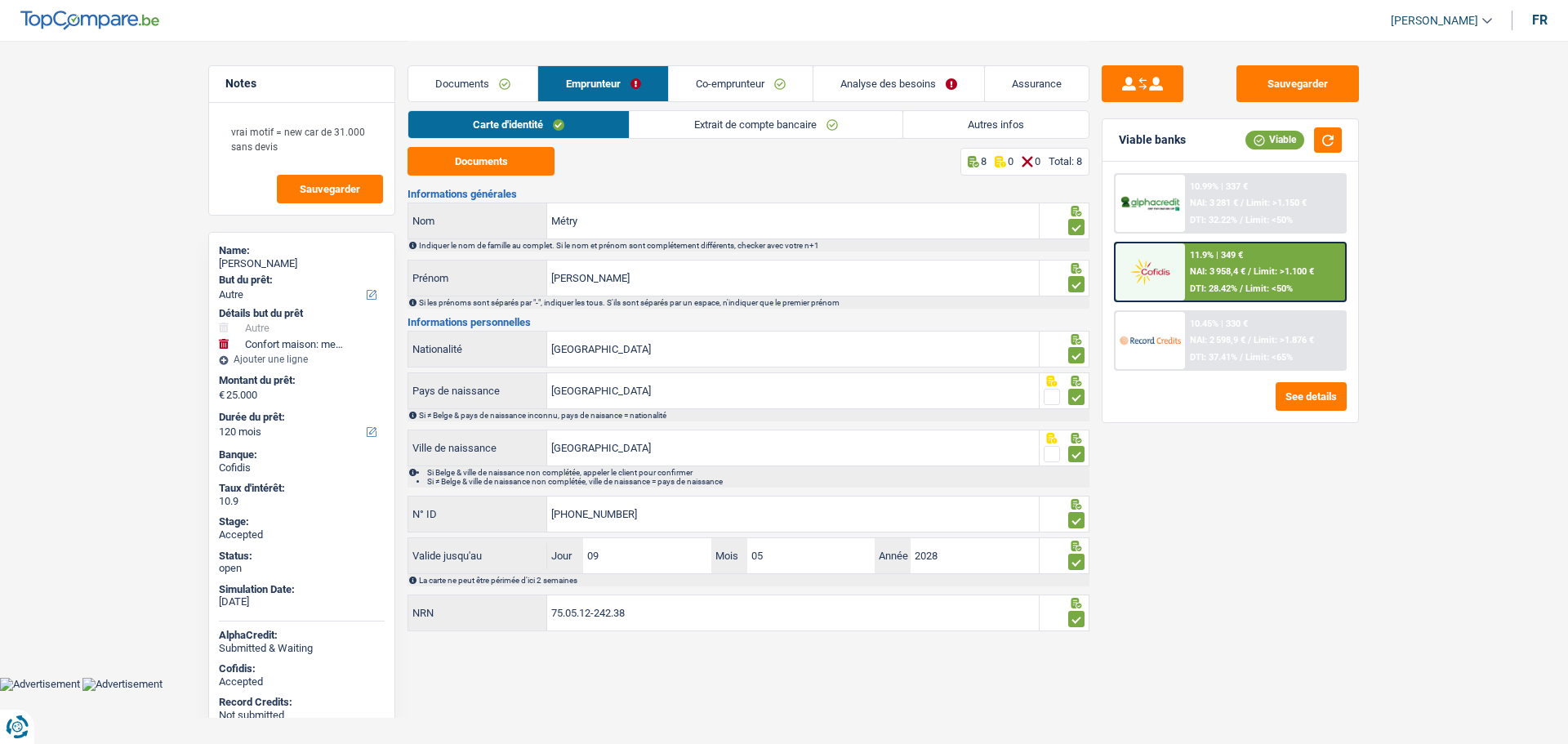
click at [960, 128] on link "Autres infos" at bounding box center [995, 125] width 185 height 27
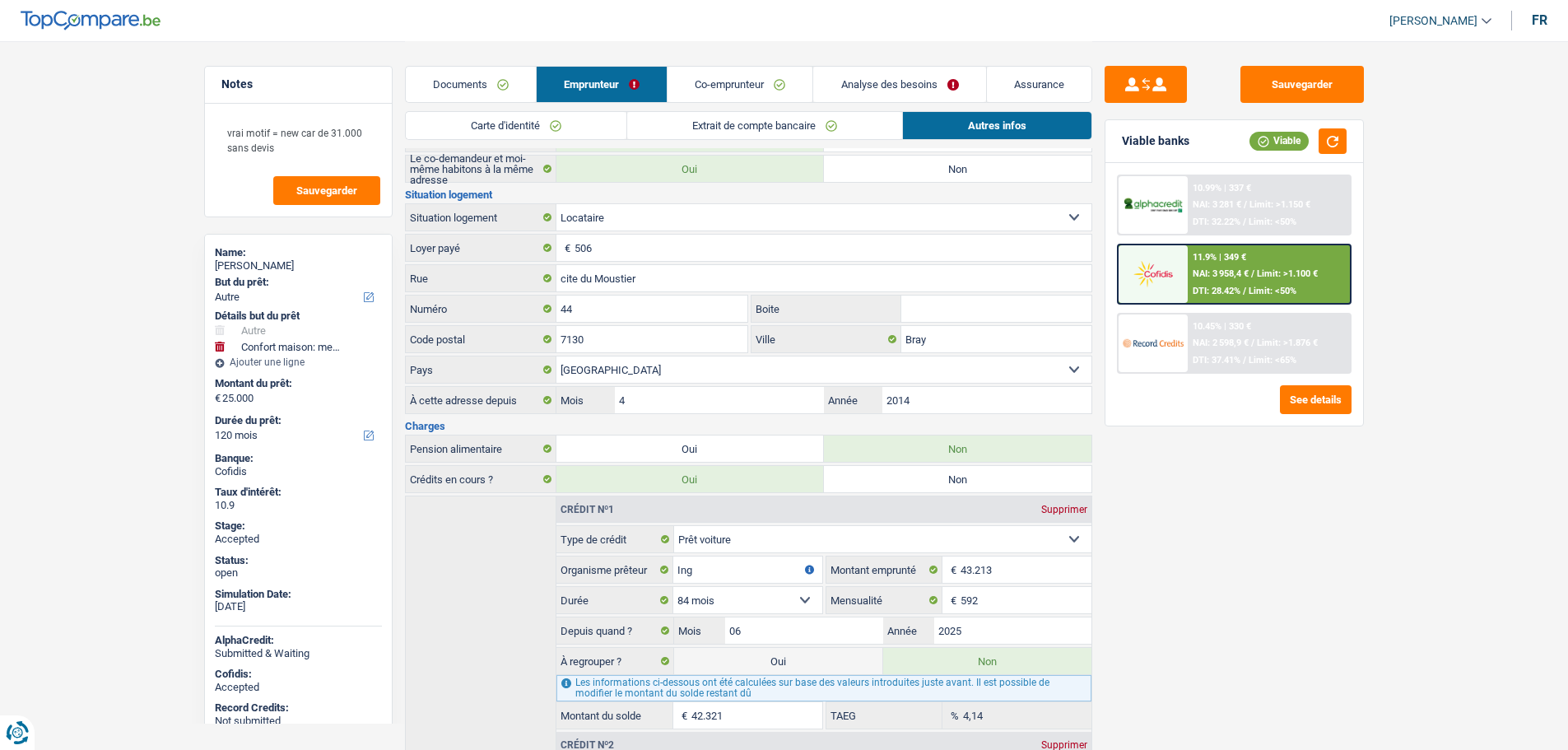
scroll to position [622, 0]
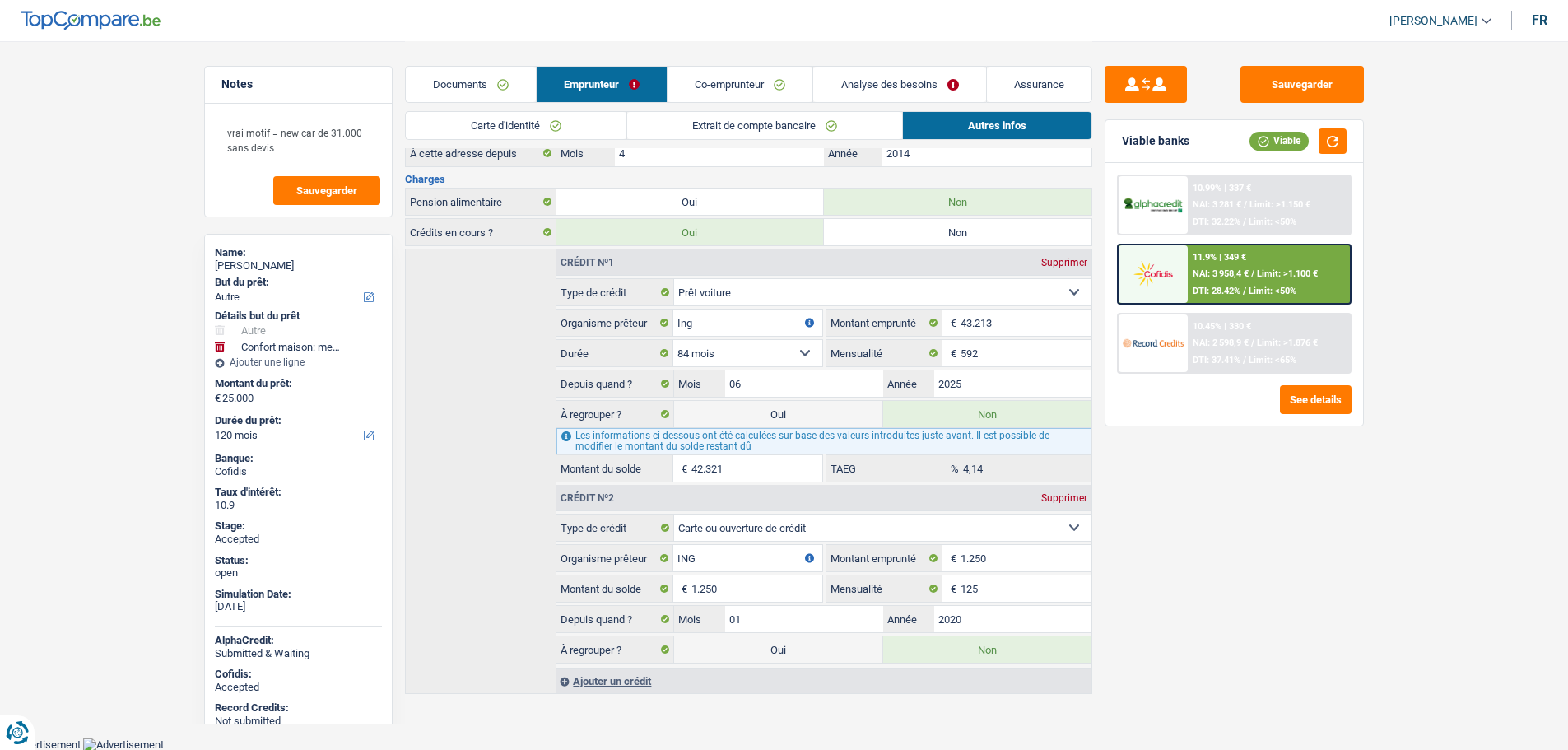
click at [620, 682] on div "Ajouter un crédit" at bounding box center [823, 681] width 535 height 25
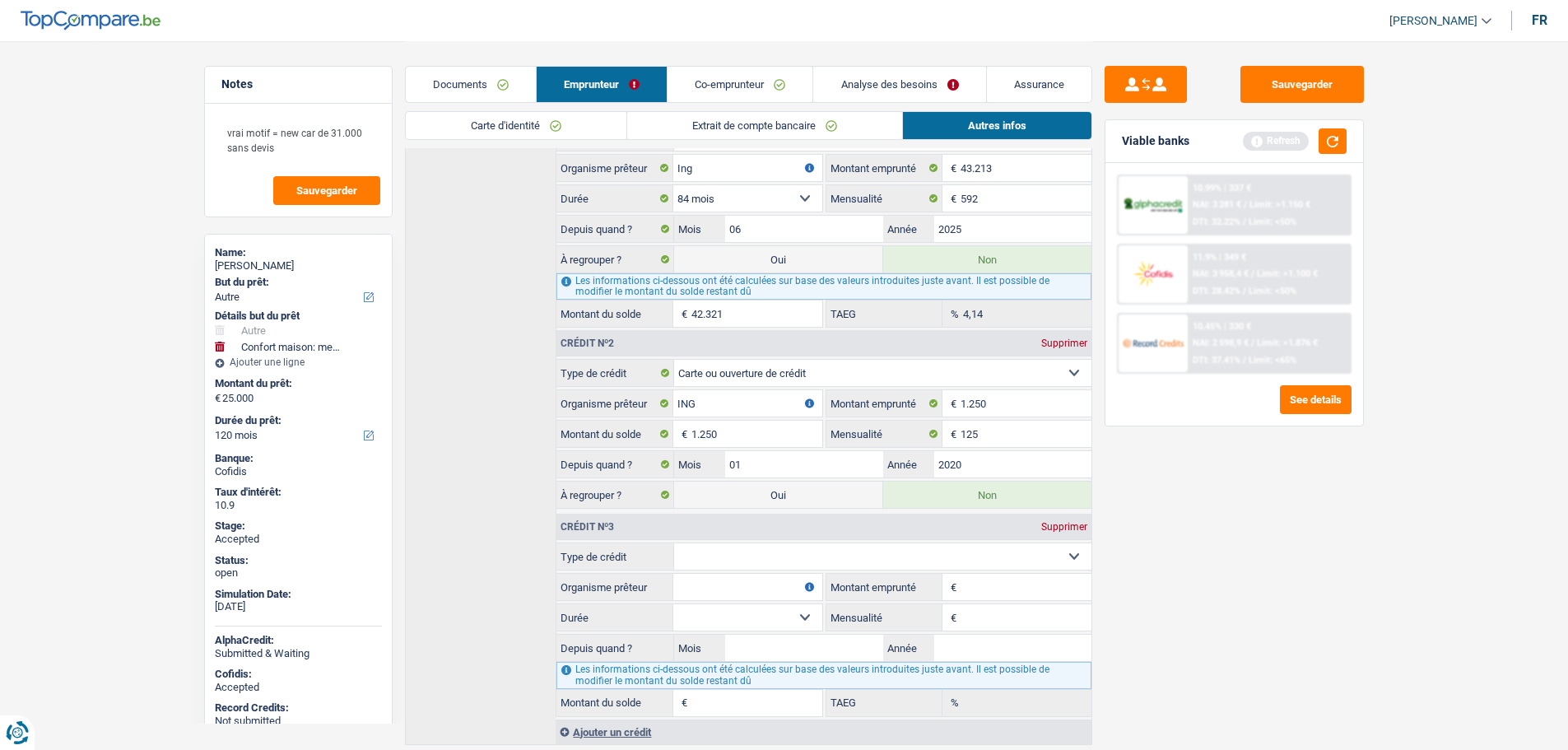
scroll to position [787, 0]
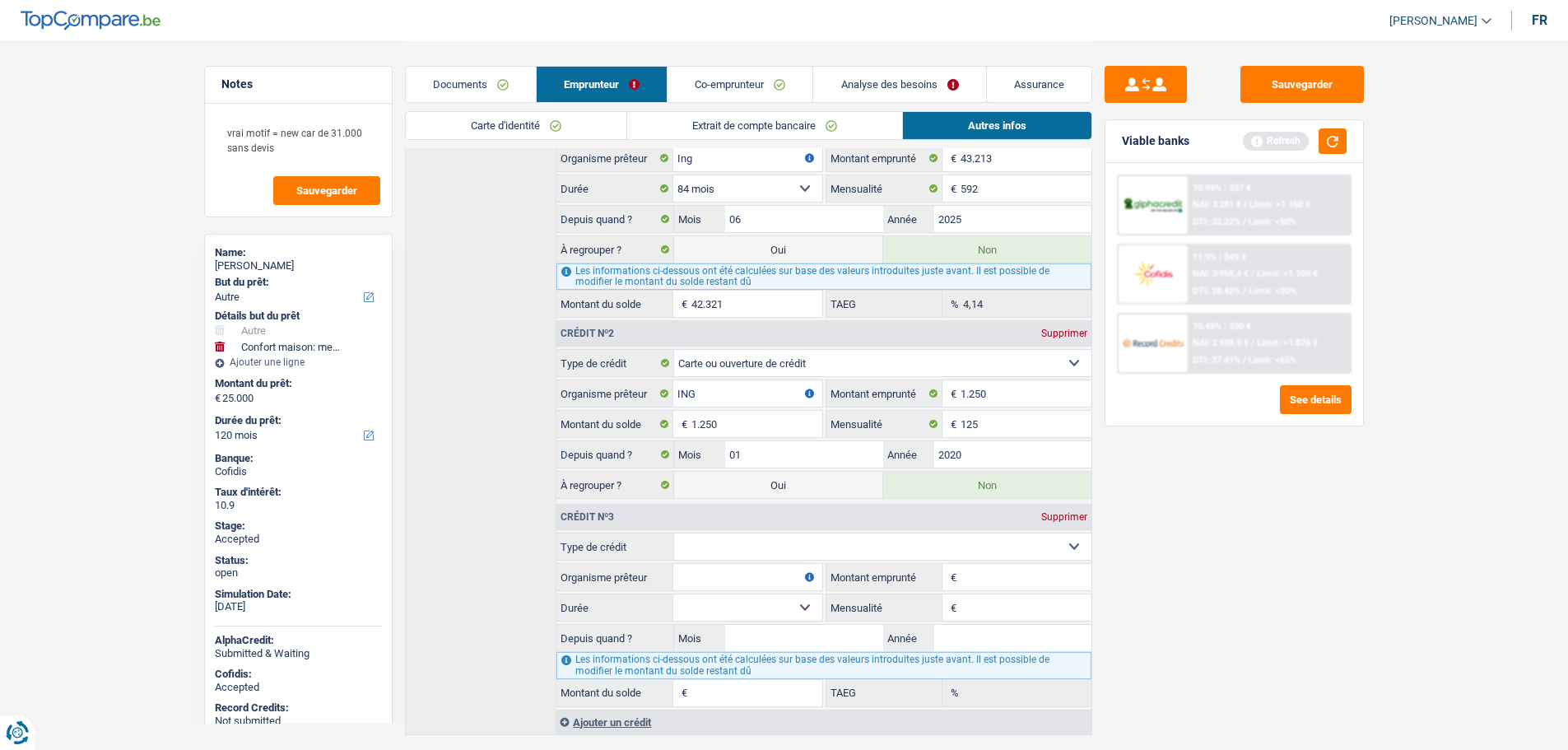
click at [736, 548] on select "Carte ou ouverture de crédit Prêt hypothécaire Vente à tempérament Prêt à tempé…" at bounding box center [883, 546] width 417 height 26
select select "cardOrCredit"
type input "0"
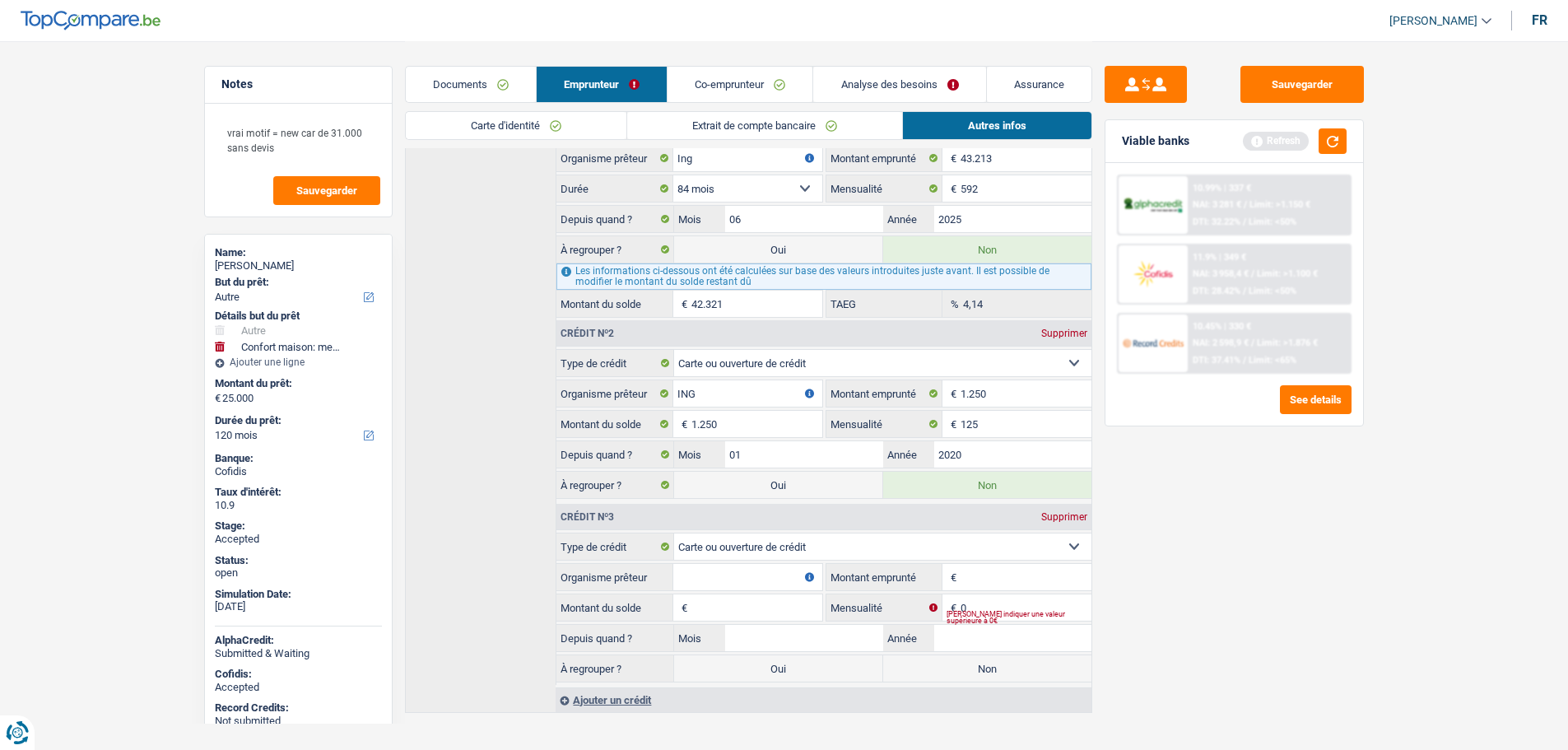
click at [987, 585] on input "Montant emprunté" at bounding box center [1025, 577] width 130 height 26
click at [726, 563] on fieldset "Organisme prêteur Veillez à ne pas indiquer le nom du courtier, mais bien le no…" at bounding box center [689, 577] width 265 height 28
click at [725, 571] on input "Organisme prêteur" at bounding box center [747, 577] width 148 height 26
type input "Cofidis"
click at [978, 570] on input "Montant emprunté" at bounding box center [1025, 577] width 130 height 26
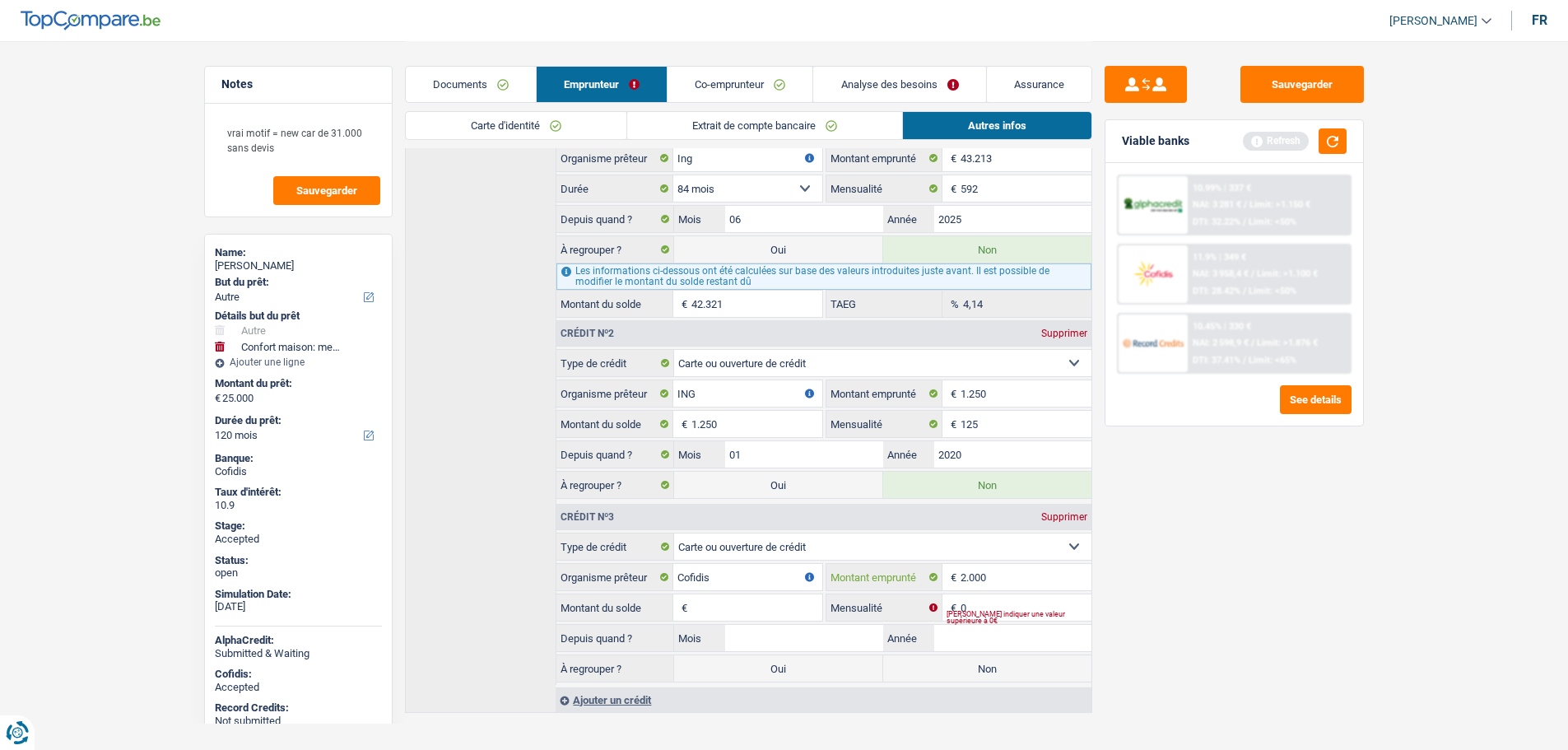
type input "2.000"
click at [769, 612] on input "Montant du solde" at bounding box center [756, 607] width 130 height 26
type input "2.000"
click at [770, 643] on input "Mois" at bounding box center [804, 638] width 157 height 26
type input "01"
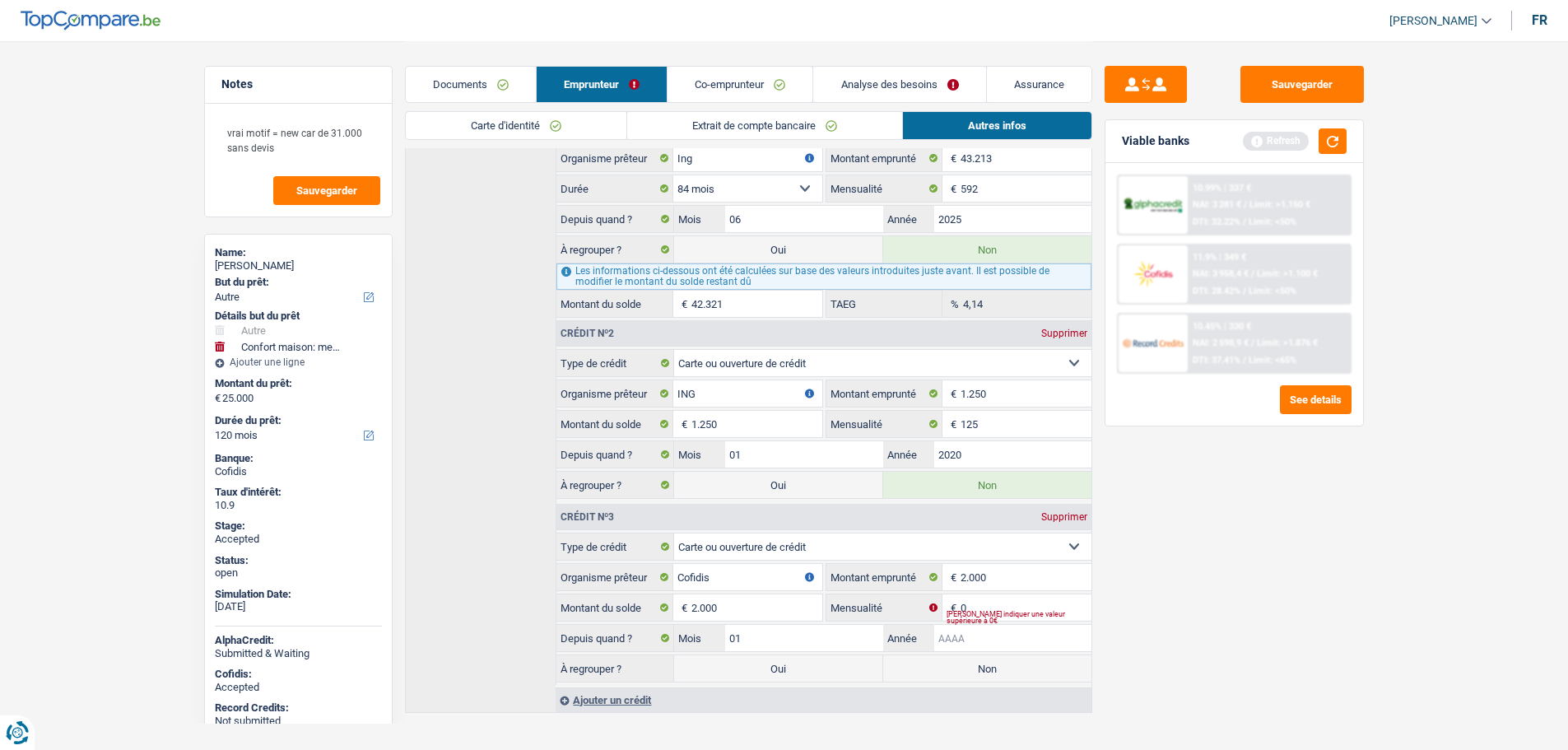
click at [954, 636] on input "Année" at bounding box center [1012, 638] width 157 height 26
type input "2023"
click at [981, 676] on label "Non" at bounding box center [987, 668] width 209 height 26
click at [981, 676] on input "Non" at bounding box center [987, 668] width 209 height 26
radio input "true"
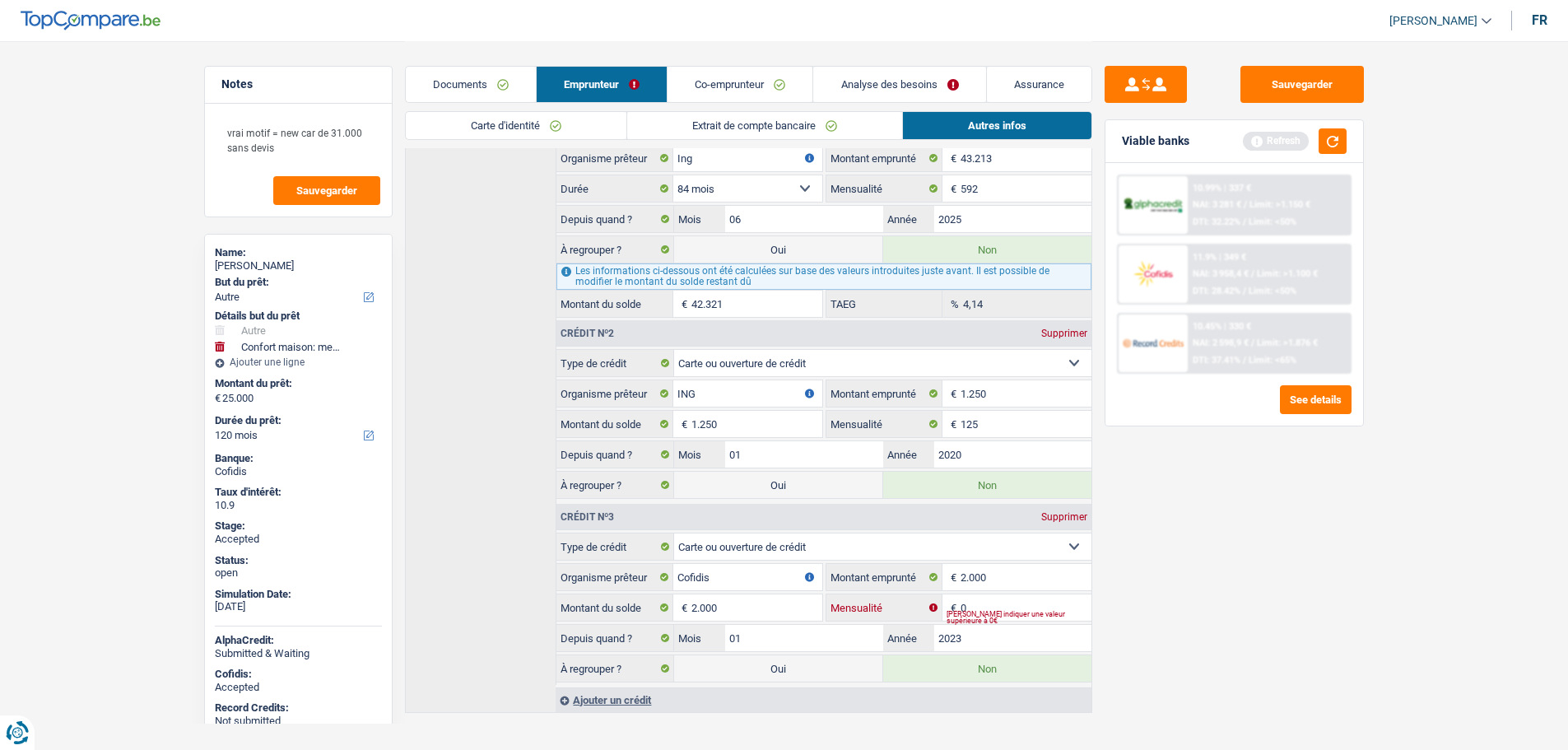
click at [992, 609] on input "0" at bounding box center [1025, 607] width 130 height 26
type input "70"
click at [1153, 613] on div "Sauvegarder Viable banks Refresh 10.99% | 337 € NAI: 3 281 € / Limit: >1.150 € …" at bounding box center [1235, 394] width 284 height 658
click at [1341, 142] on button "button" at bounding box center [1332, 141] width 28 height 25
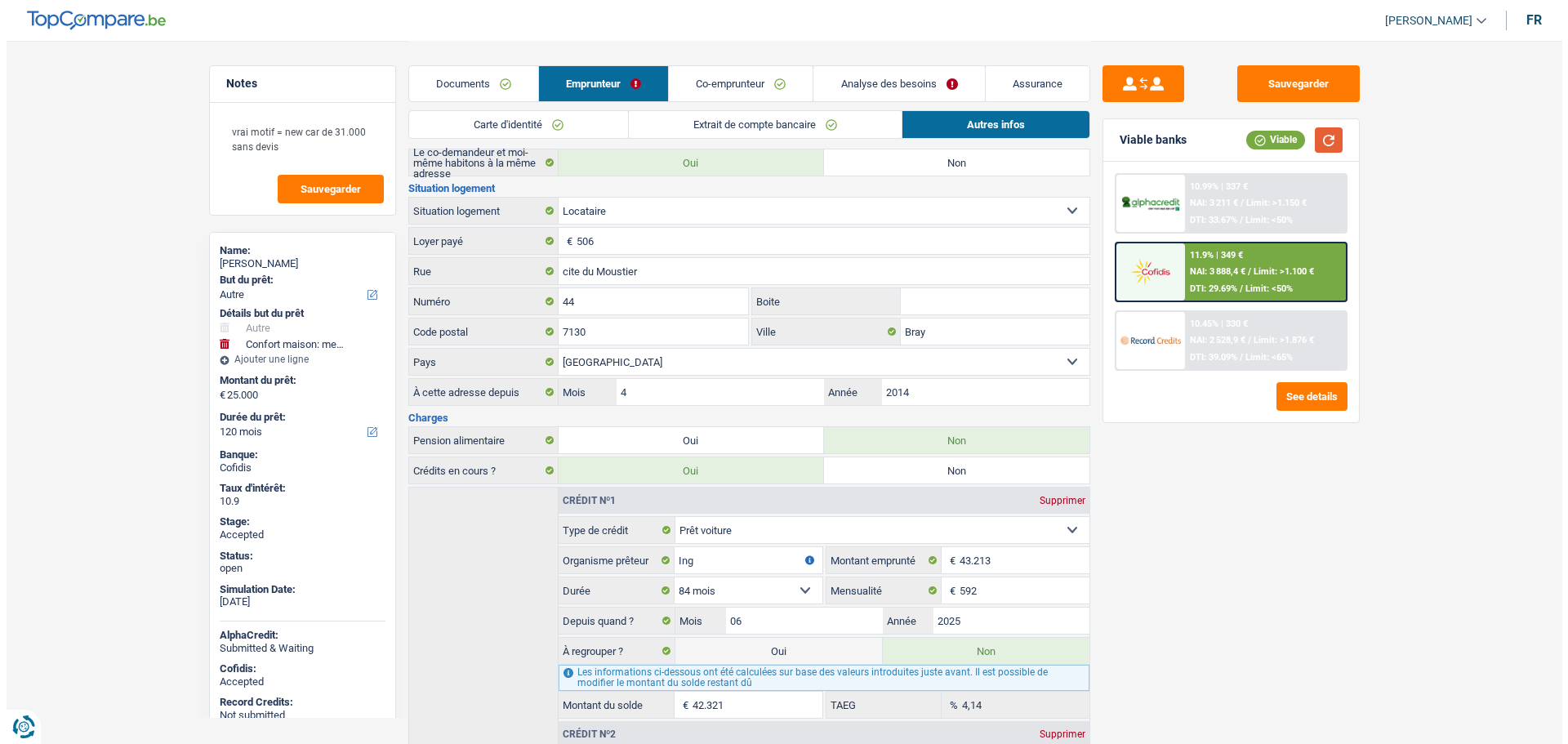
scroll to position [372, 0]
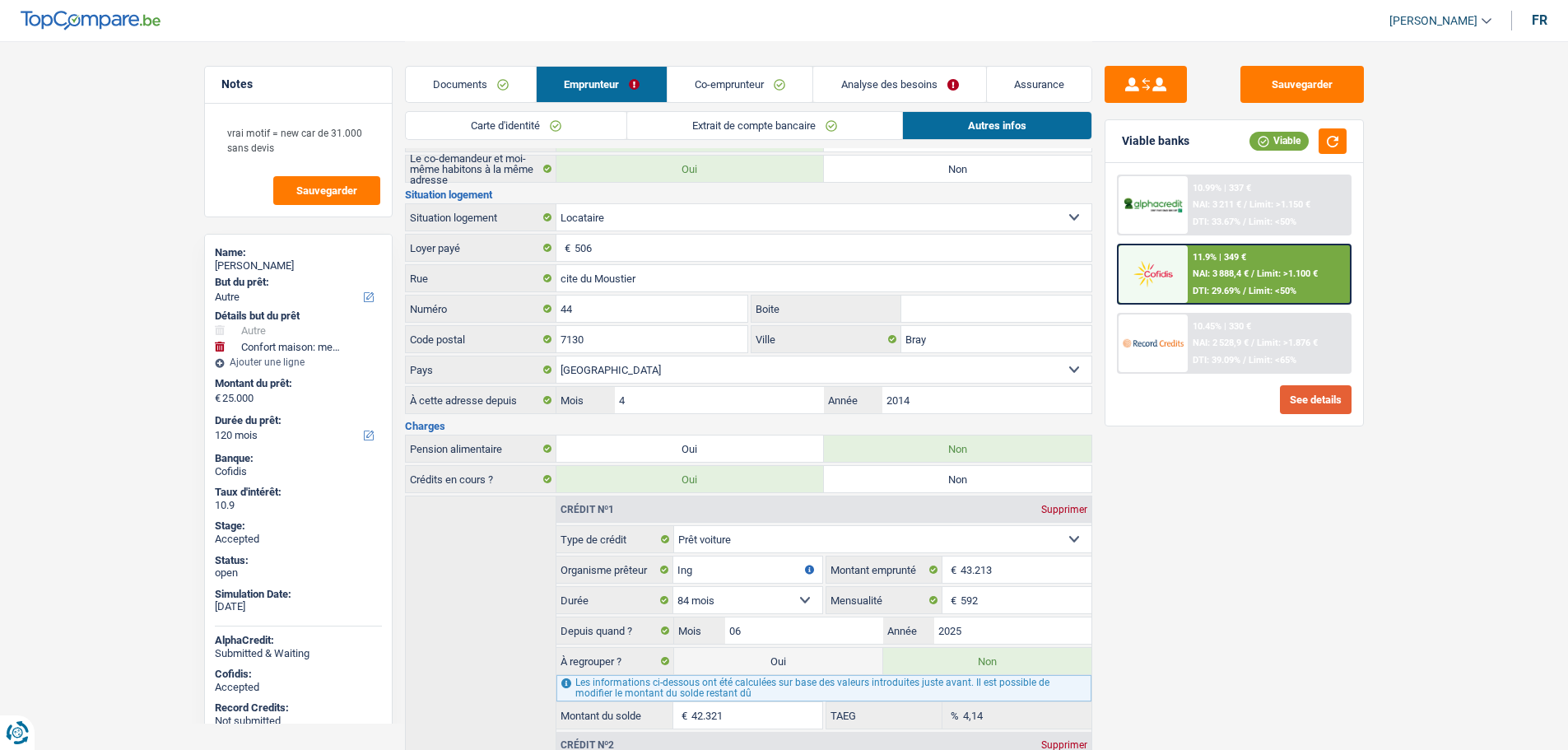
click at [1321, 395] on button "See details" at bounding box center [1316, 400] width 71 height 29
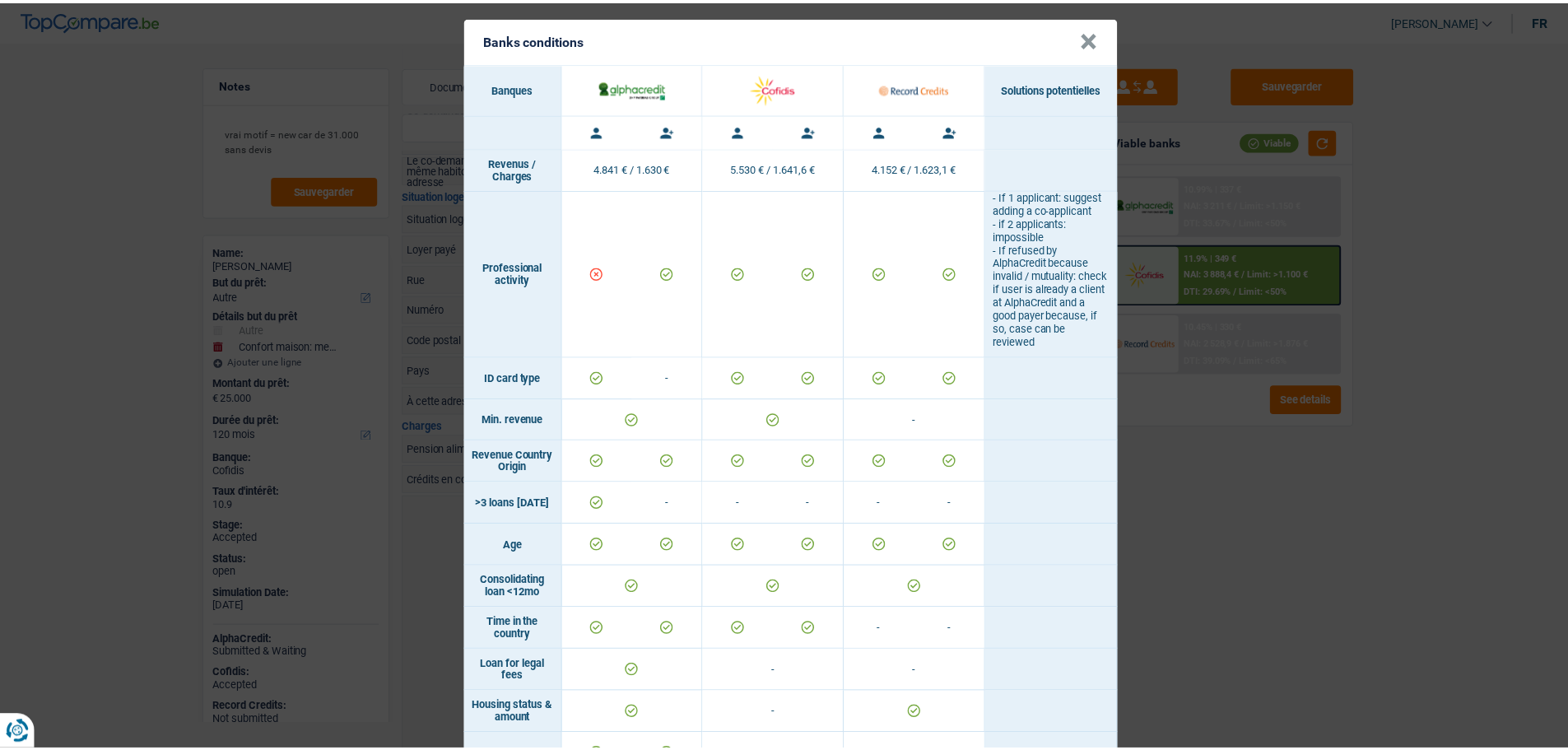
scroll to position [0, 0]
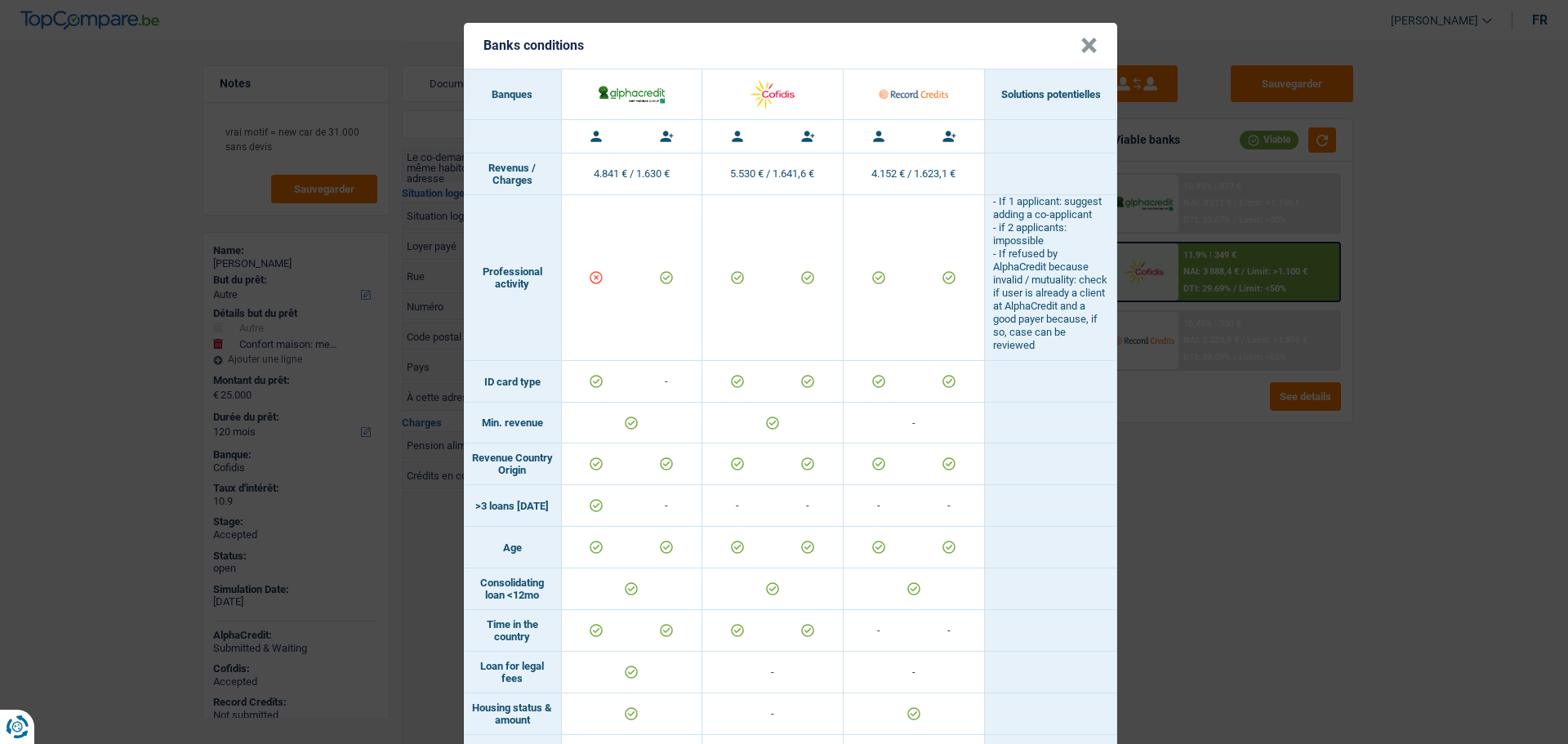
click at [1080, 53] on button "×" at bounding box center [1089, 45] width 17 height 16
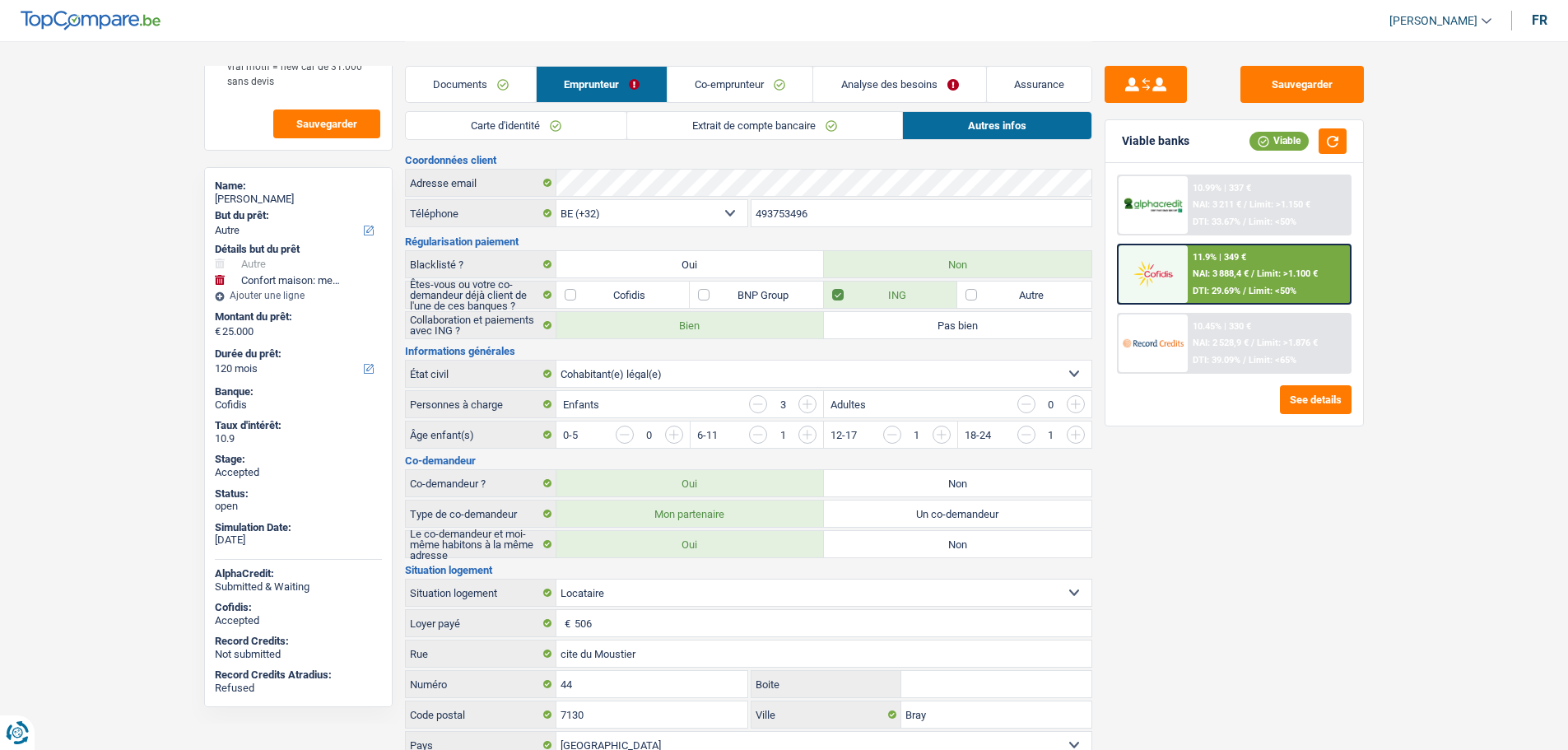
click at [448, 93] on link "Documents" at bounding box center [470, 84] width 130 height 36
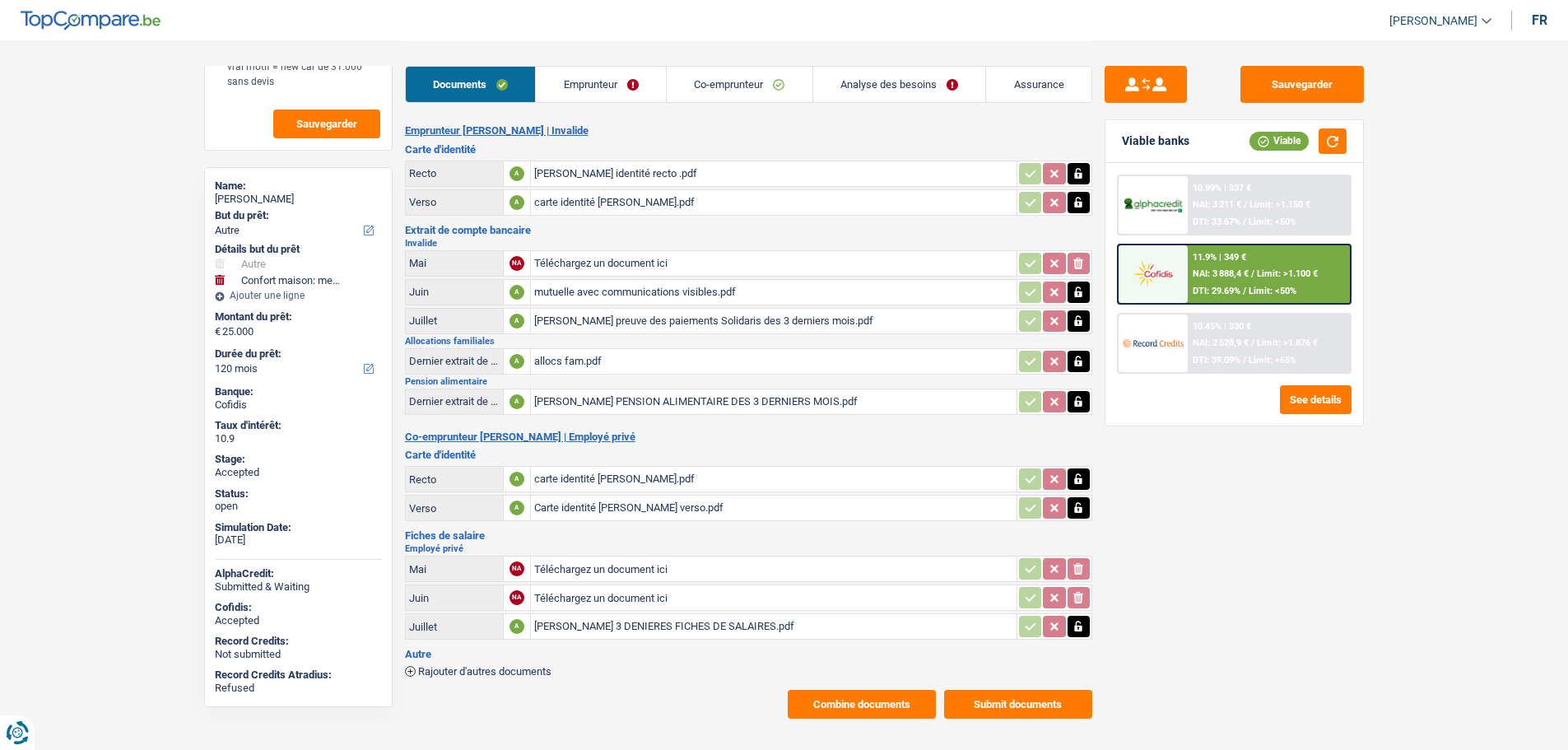
click at [862, 79] on link "Analyse des besoins" at bounding box center [899, 84] width 173 height 36
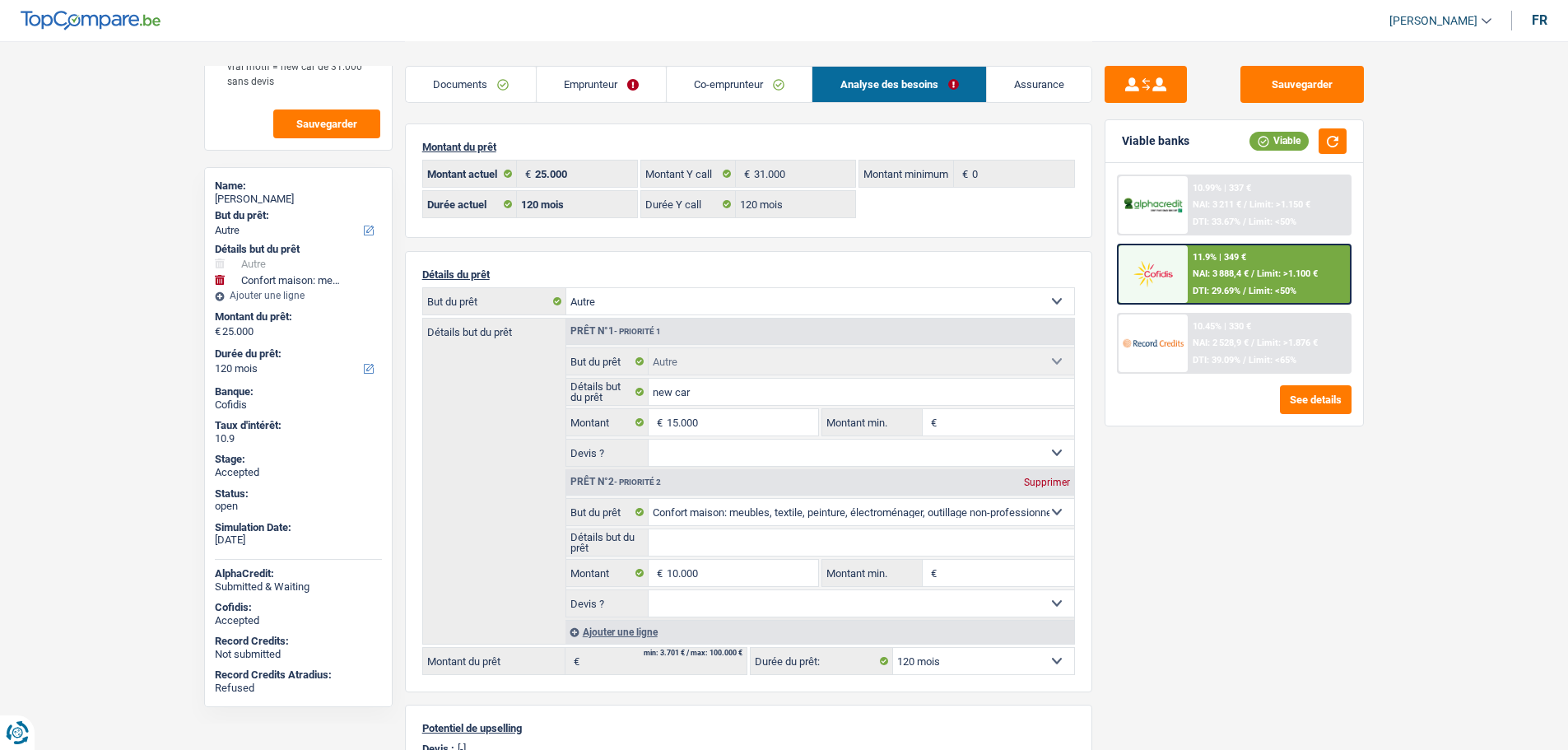
click at [576, 79] on link "Emprunteur" at bounding box center [601, 84] width 129 height 36
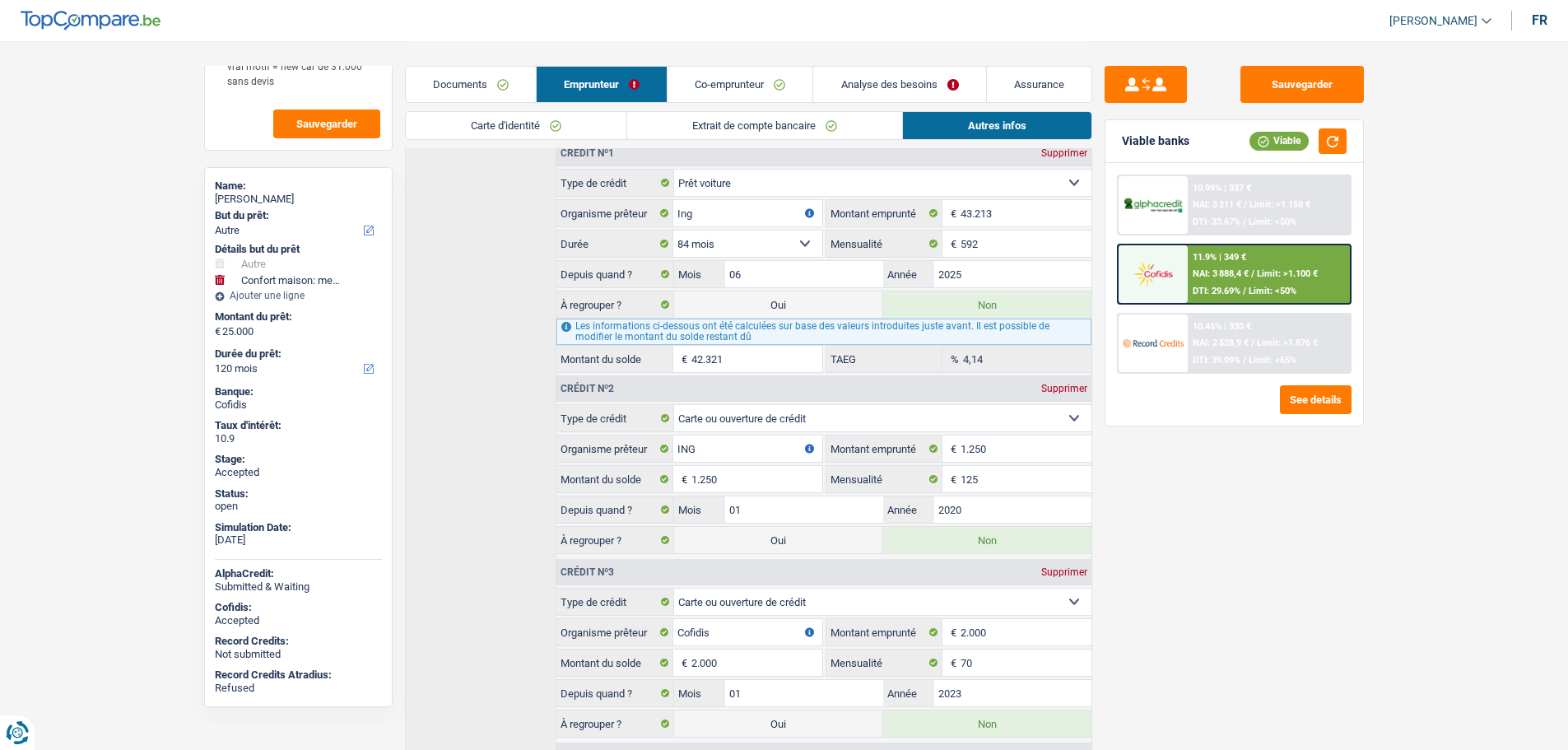
scroll to position [806, 0]
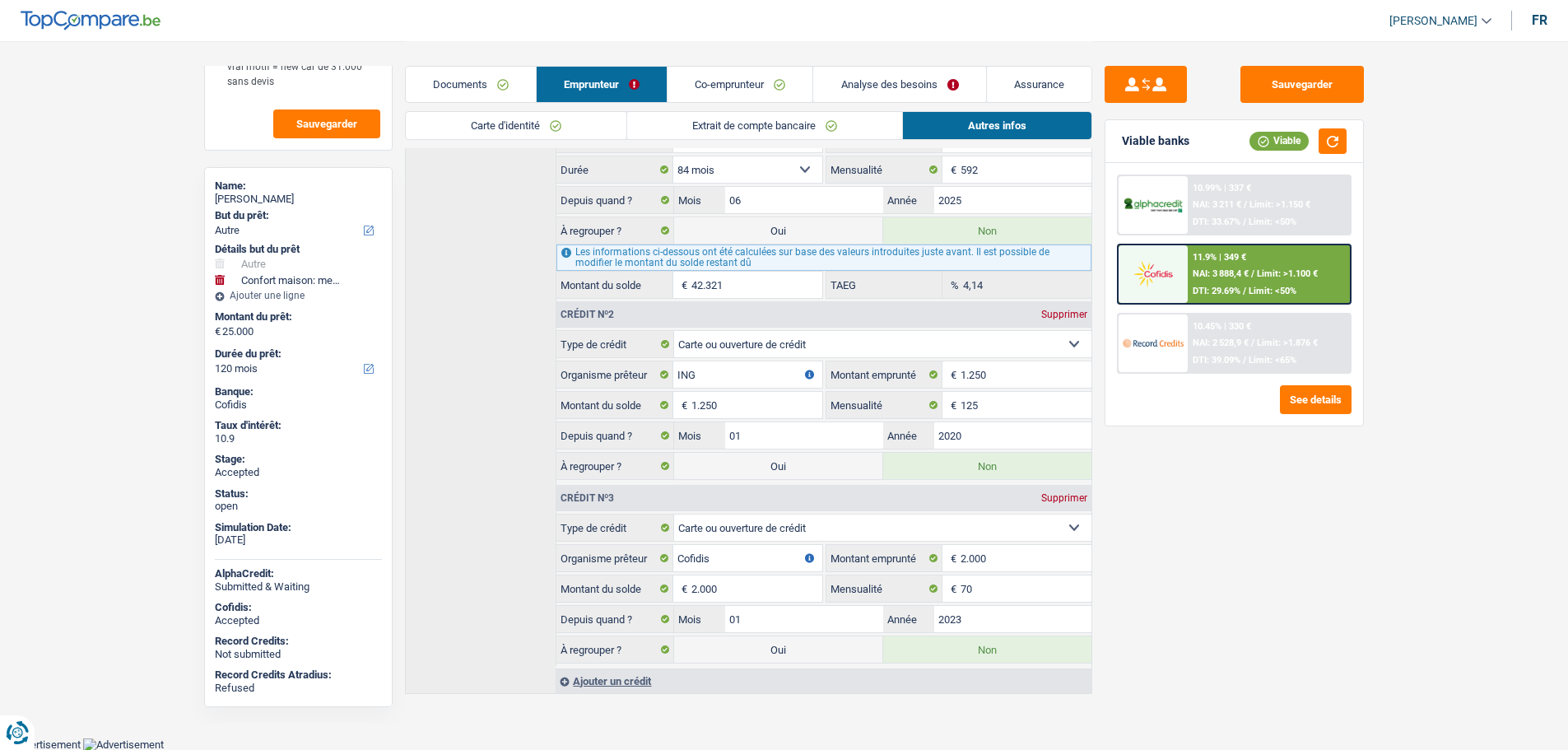
click at [887, 86] on link "Analyse des besoins" at bounding box center [899, 84] width 172 height 36
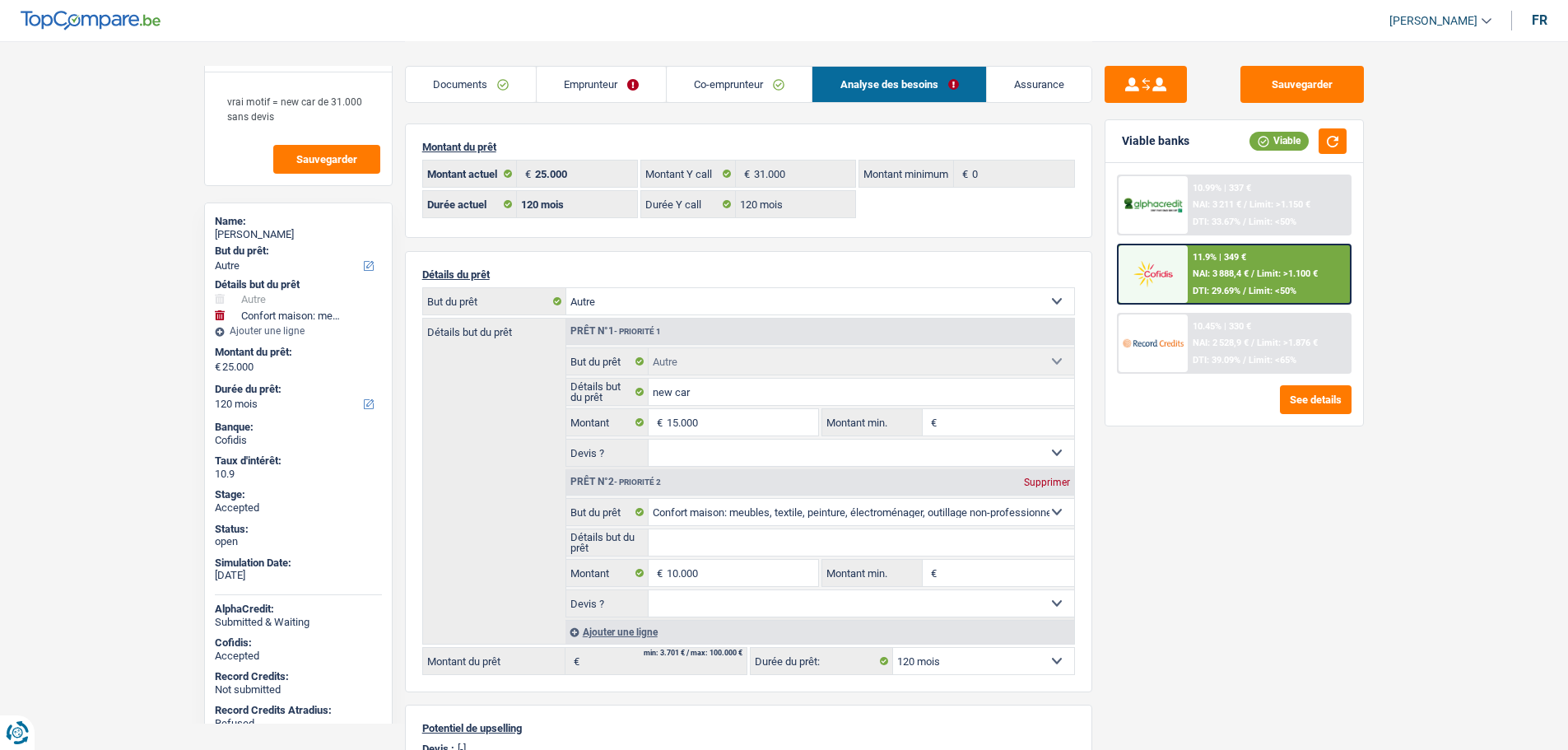
scroll to position [0, 0]
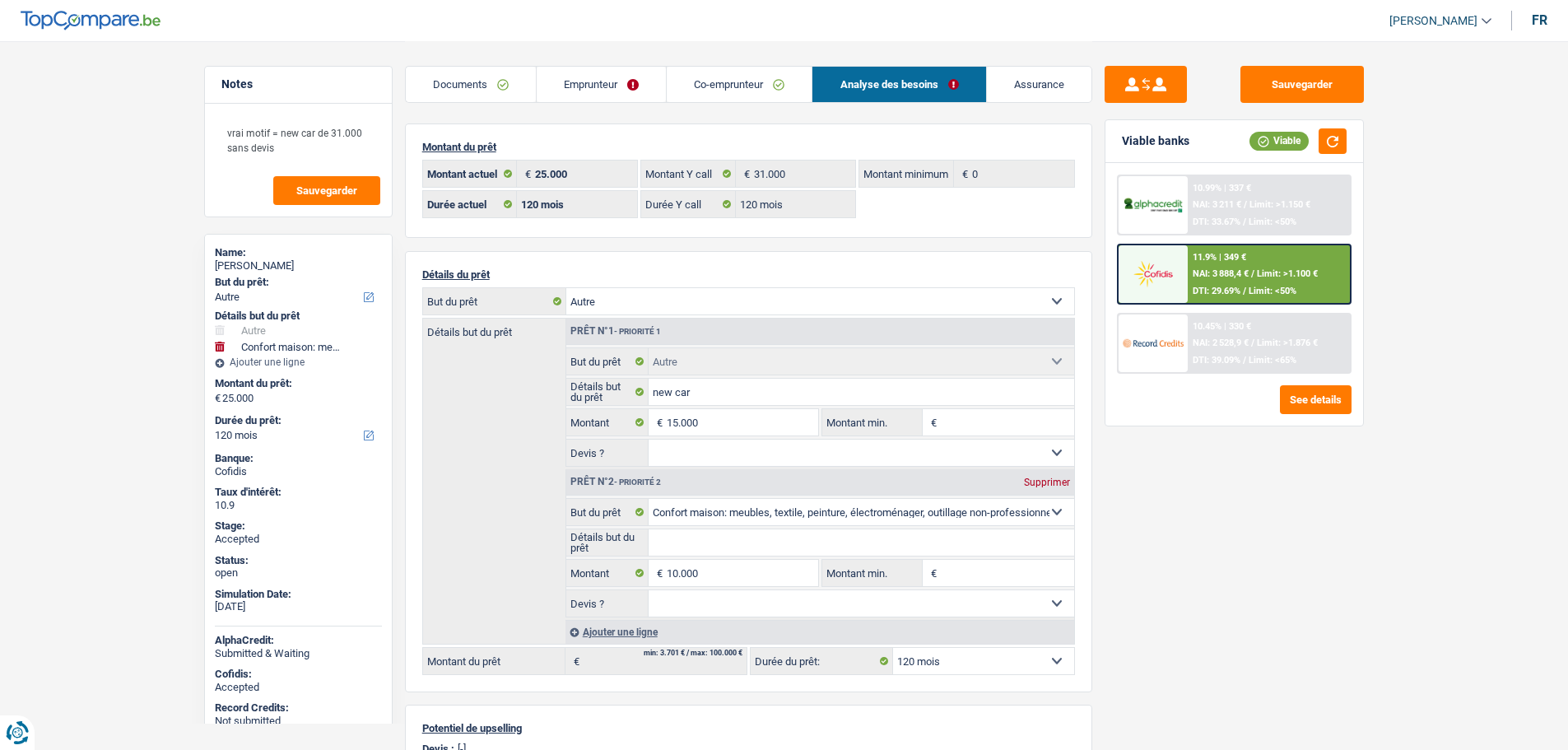
click at [1058, 82] on link "Assurance" at bounding box center [1039, 84] width 104 height 36
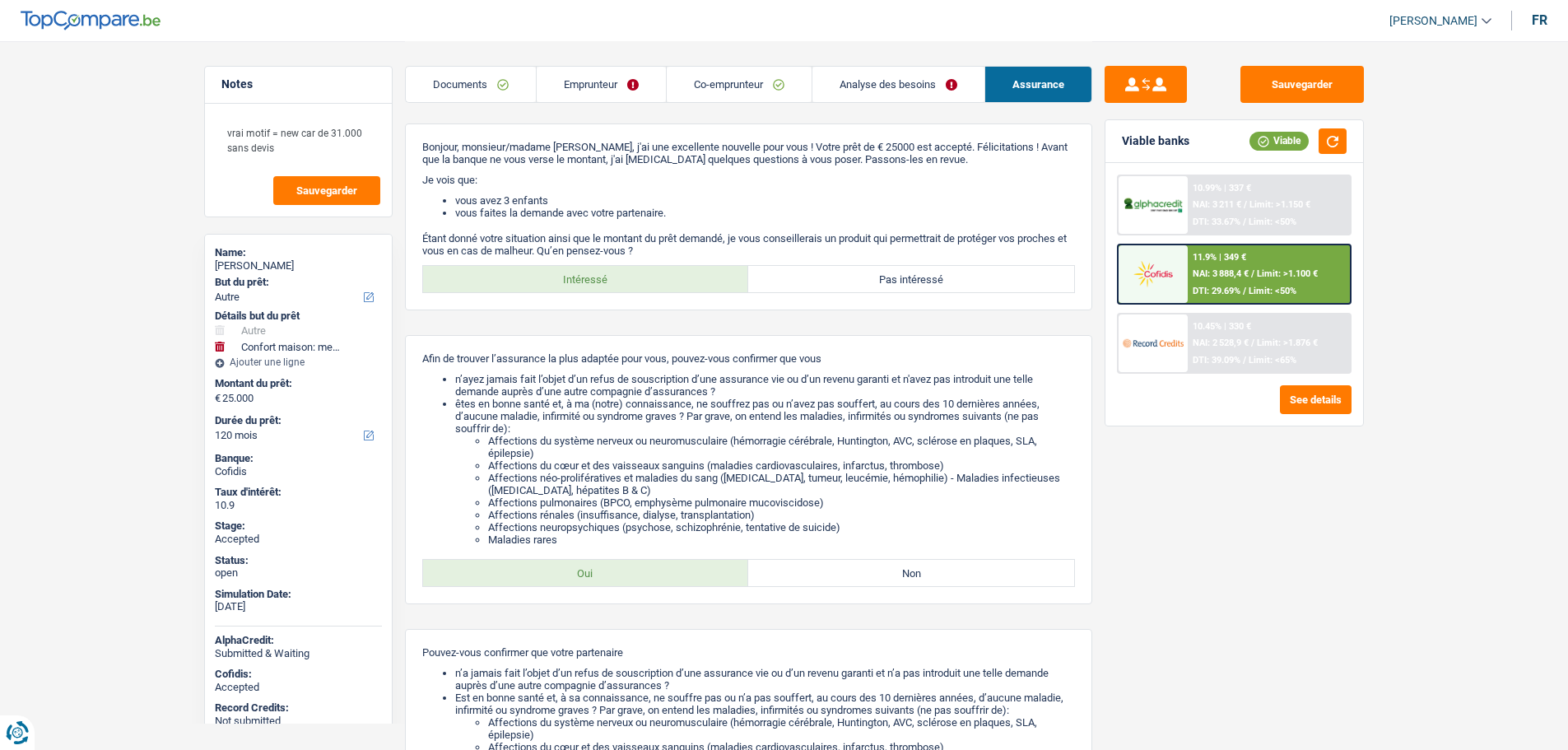
click at [474, 86] on link "Documents" at bounding box center [470, 84] width 130 height 36
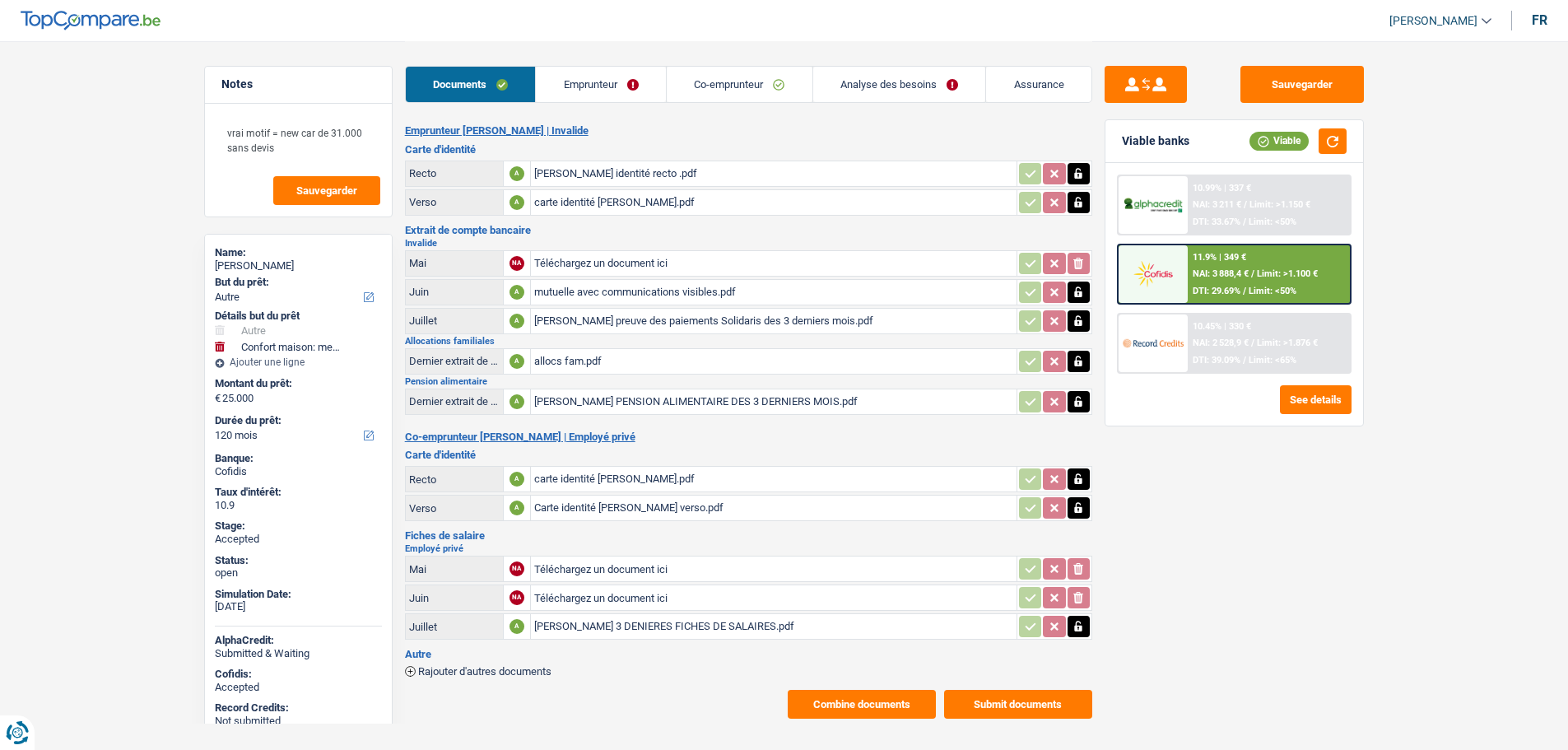
click at [642, 320] on div "nathalie preuve des paiements Solidaris des 3 derniers mois.pdf" at bounding box center [774, 321] width 479 height 25
click at [577, 403] on div "CLAUDY PENSION ALIMENTAIRE DES 3 DERNIERS MOIS.pdf" at bounding box center [774, 402] width 479 height 25
click at [724, 90] on link "Co-emprunteur" at bounding box center [739, 84] width 146 height 36
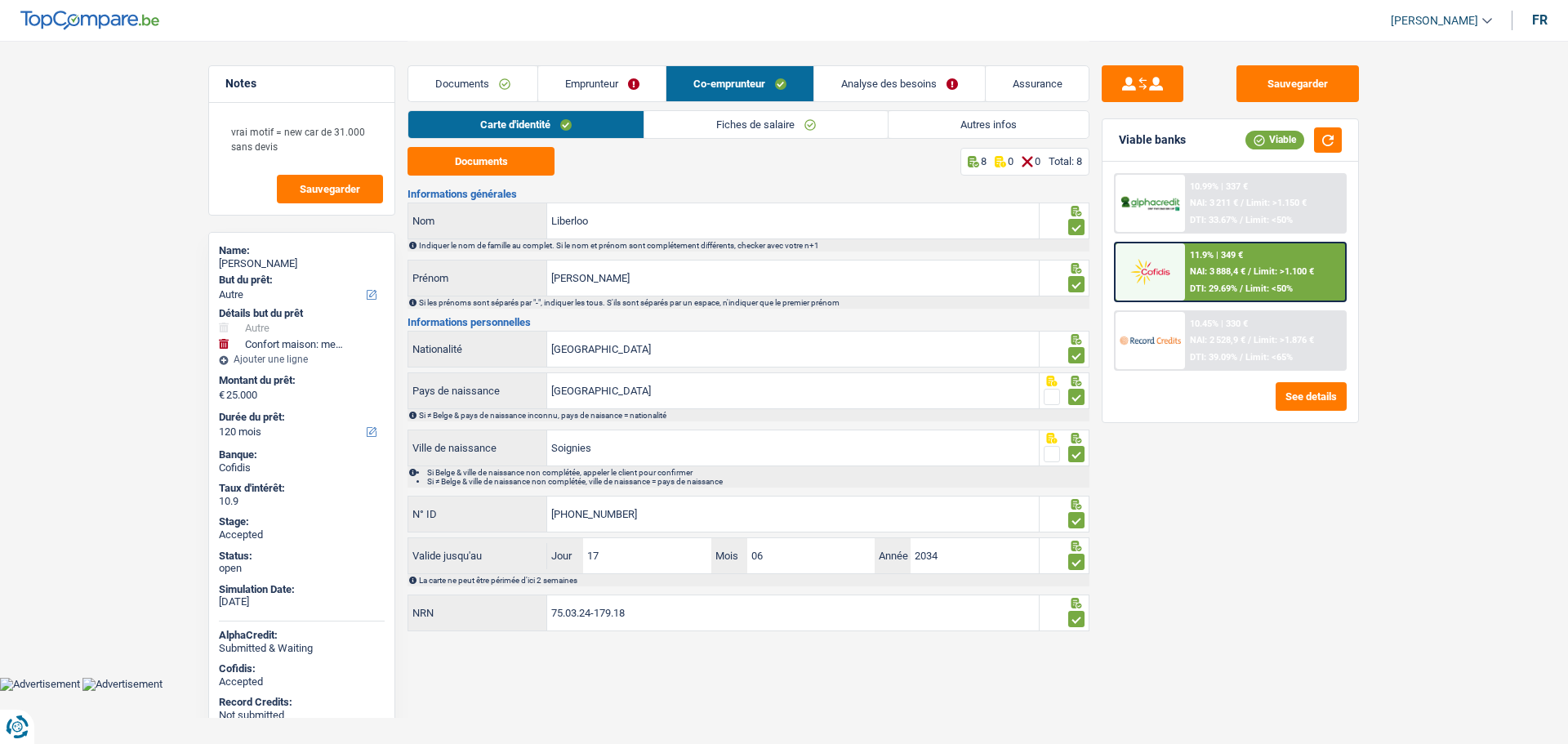
click at [711, 131] on link "Fiches de salaire" at bounding box center [766, 125] width 243 height 27
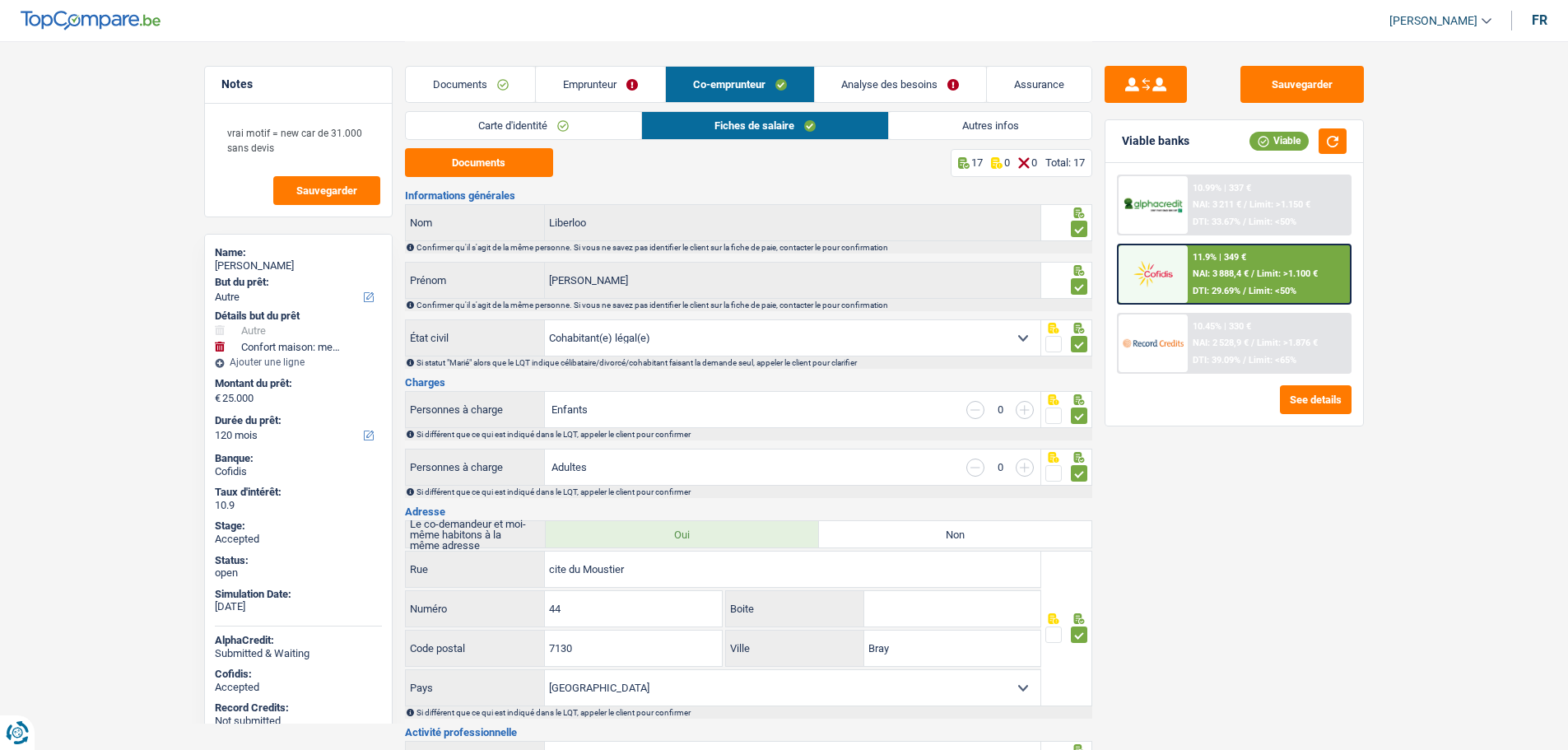
click at [613, 98] on link "Emprunteur" at bounding box center [601, 84] width 129 height 36
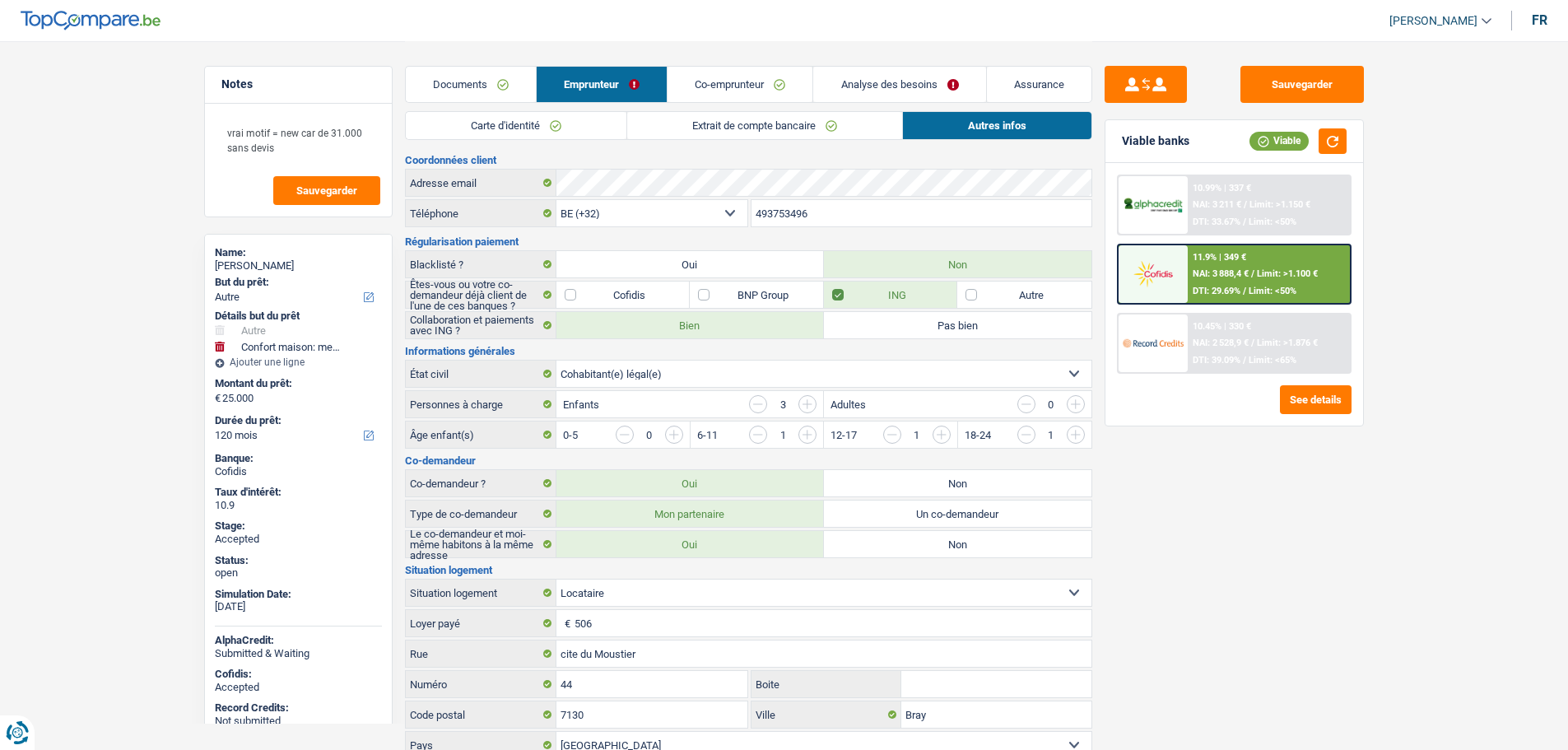
click at [434, 90] on link "Documents" at bounding box center [470, 84] width 130 height 36
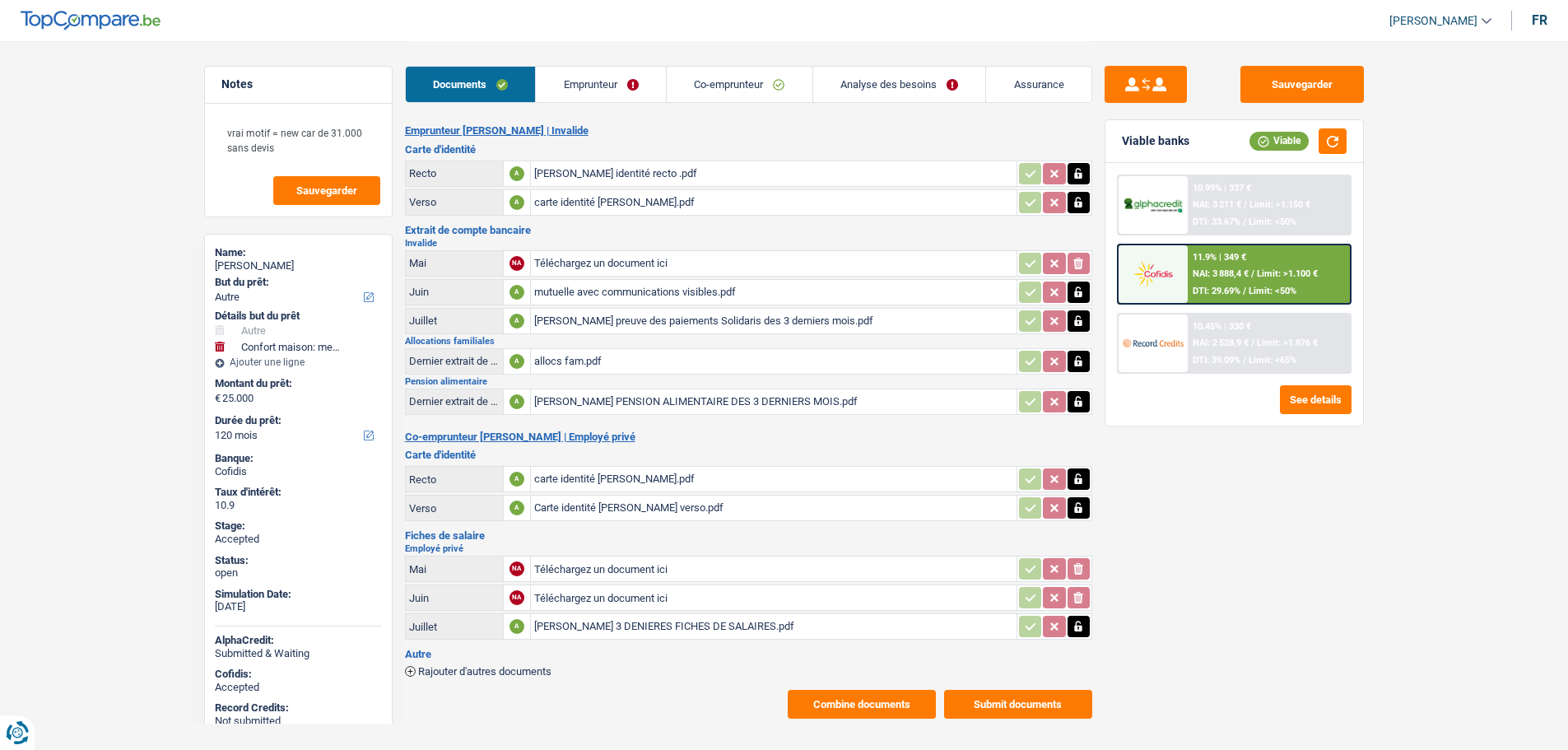
click at [602, 623] on div "MIGUEL 3 DENIERES FICHES DE SALAIRES.pdf" at bounding box center [774, 627] width 479 height 25
click at [585, 293] on div "mutuelle avec communications visibles.pdf" at bounding box center [774, 293] width 479 height 25
click at [855, 84] on link "Analyse des besoins" at bounding box center [899, 84] width 173 height 36
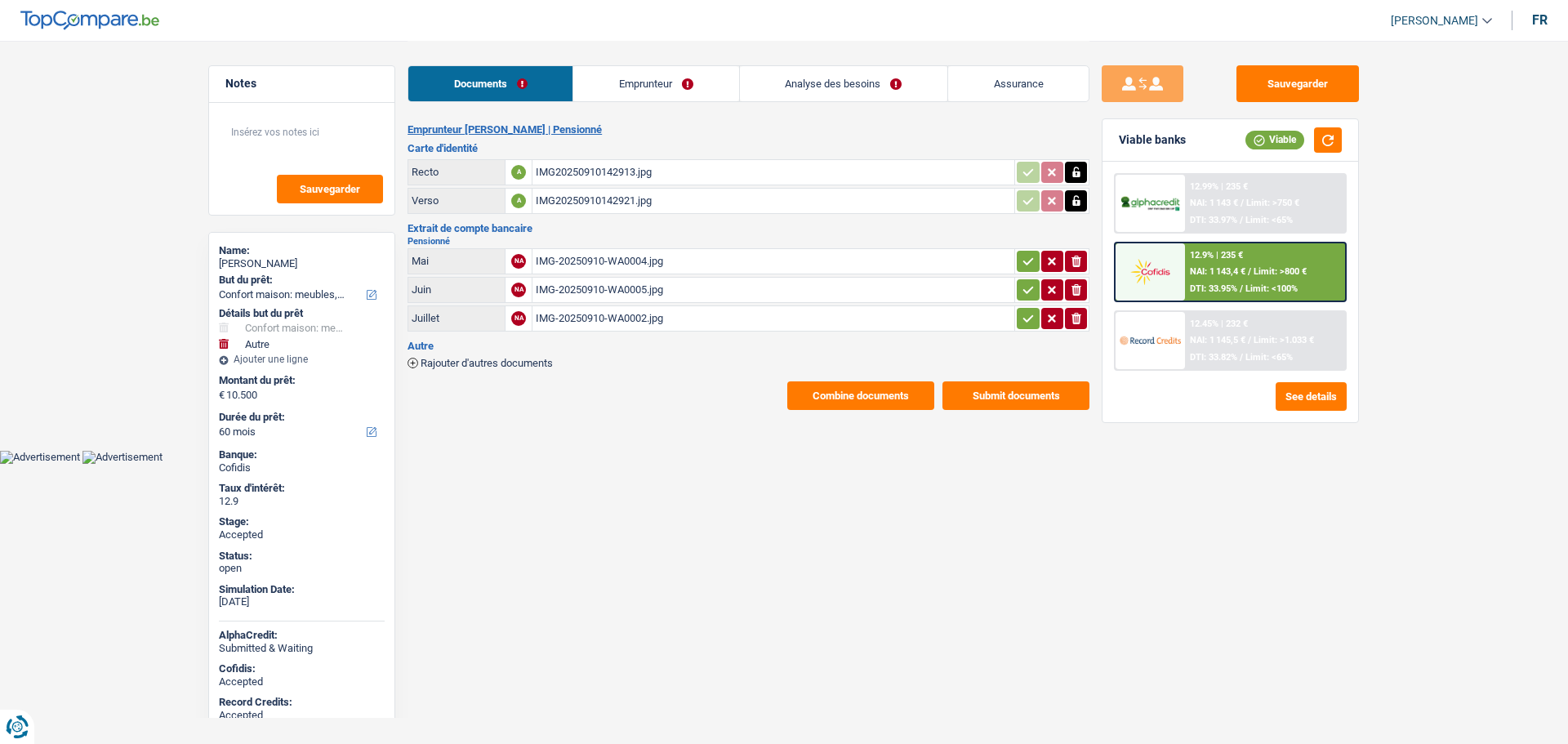
select select "household"
select select "other"
select select "60"
click at [1336, 147] on button "button" at bounding box center [1327, 140] width 28 height 25
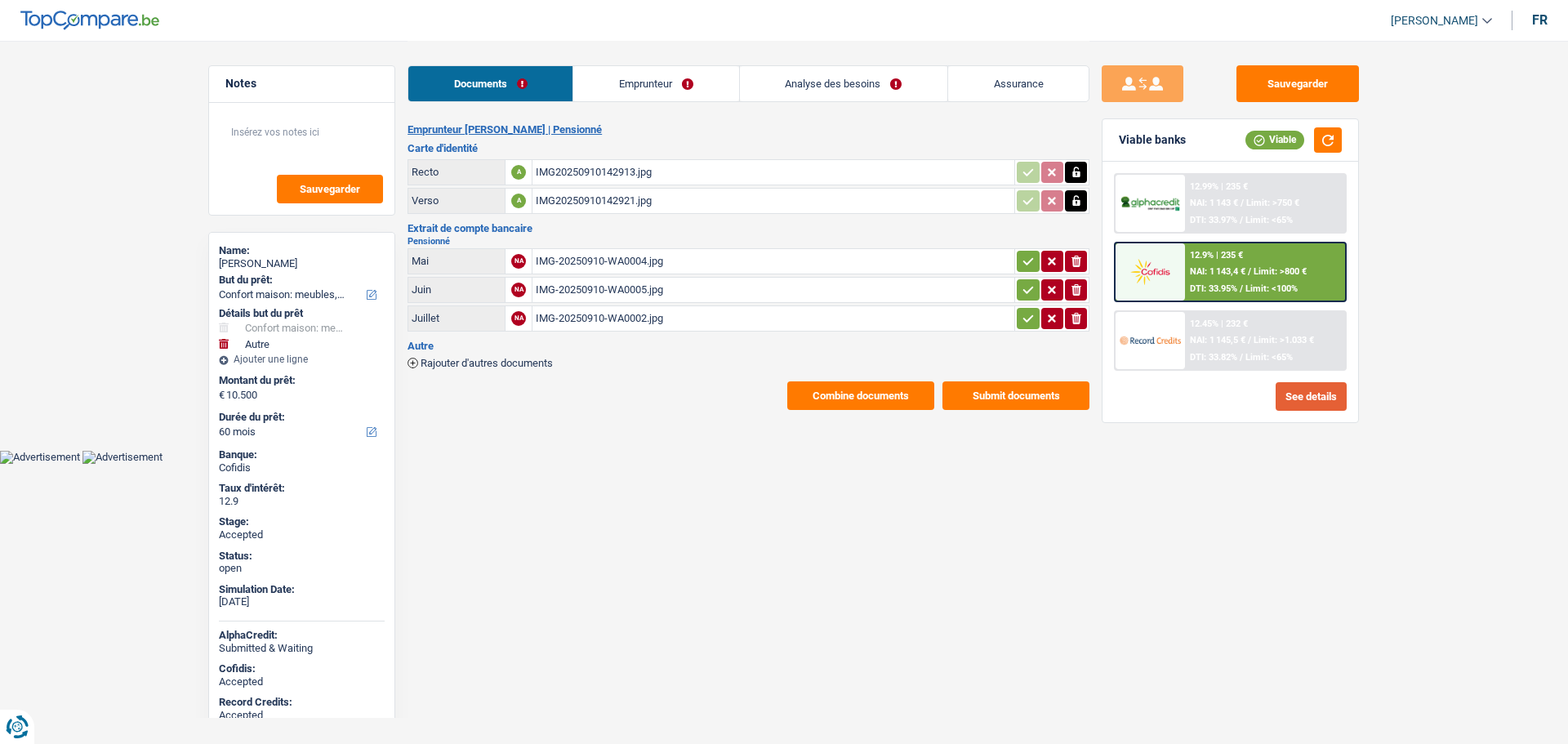
click at [1292, 399] on button "See details" at bounding box center [1311, 397] width 71 height 29
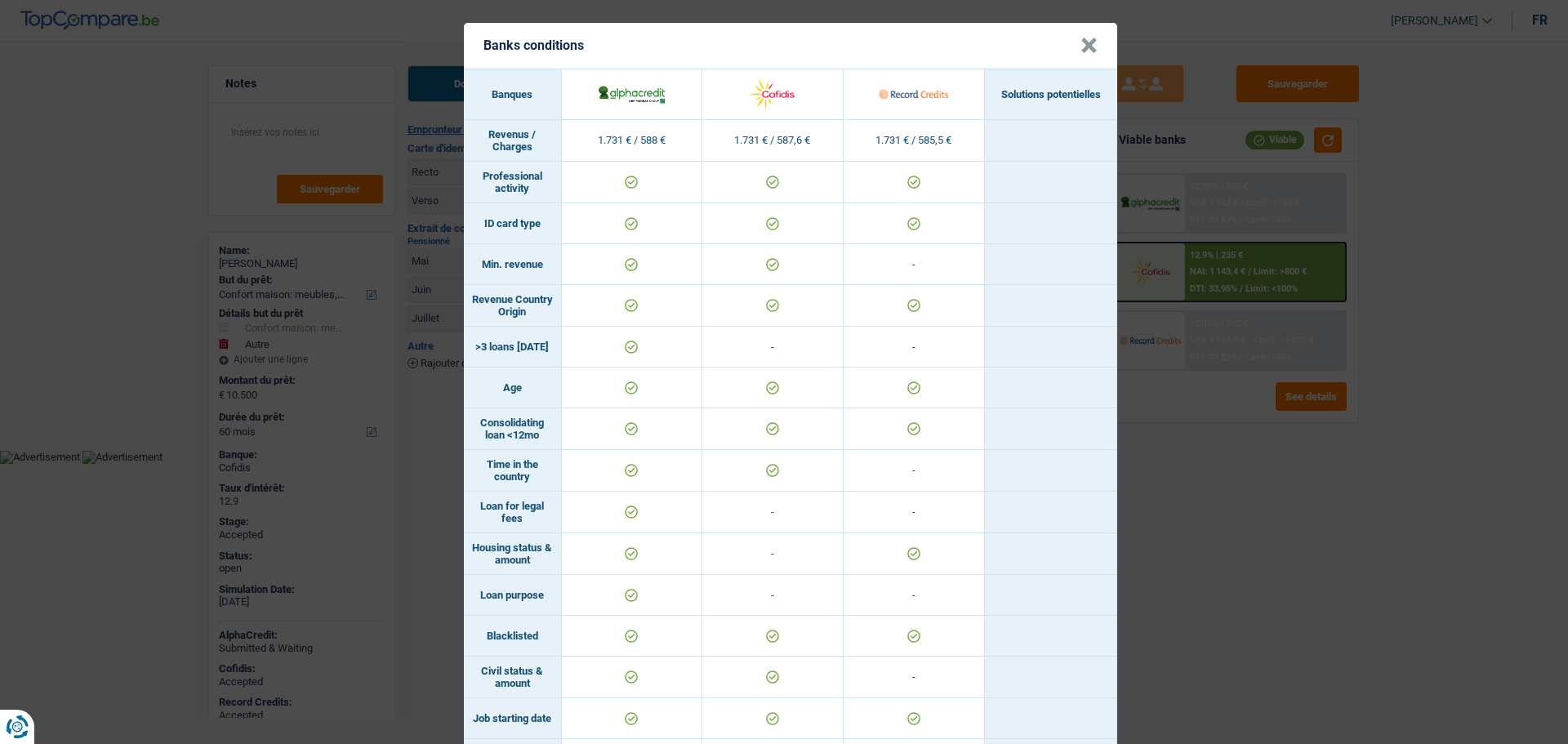
click at [1084, 47] on button "×" at bounding box center [1089, 45] width 17 height 16
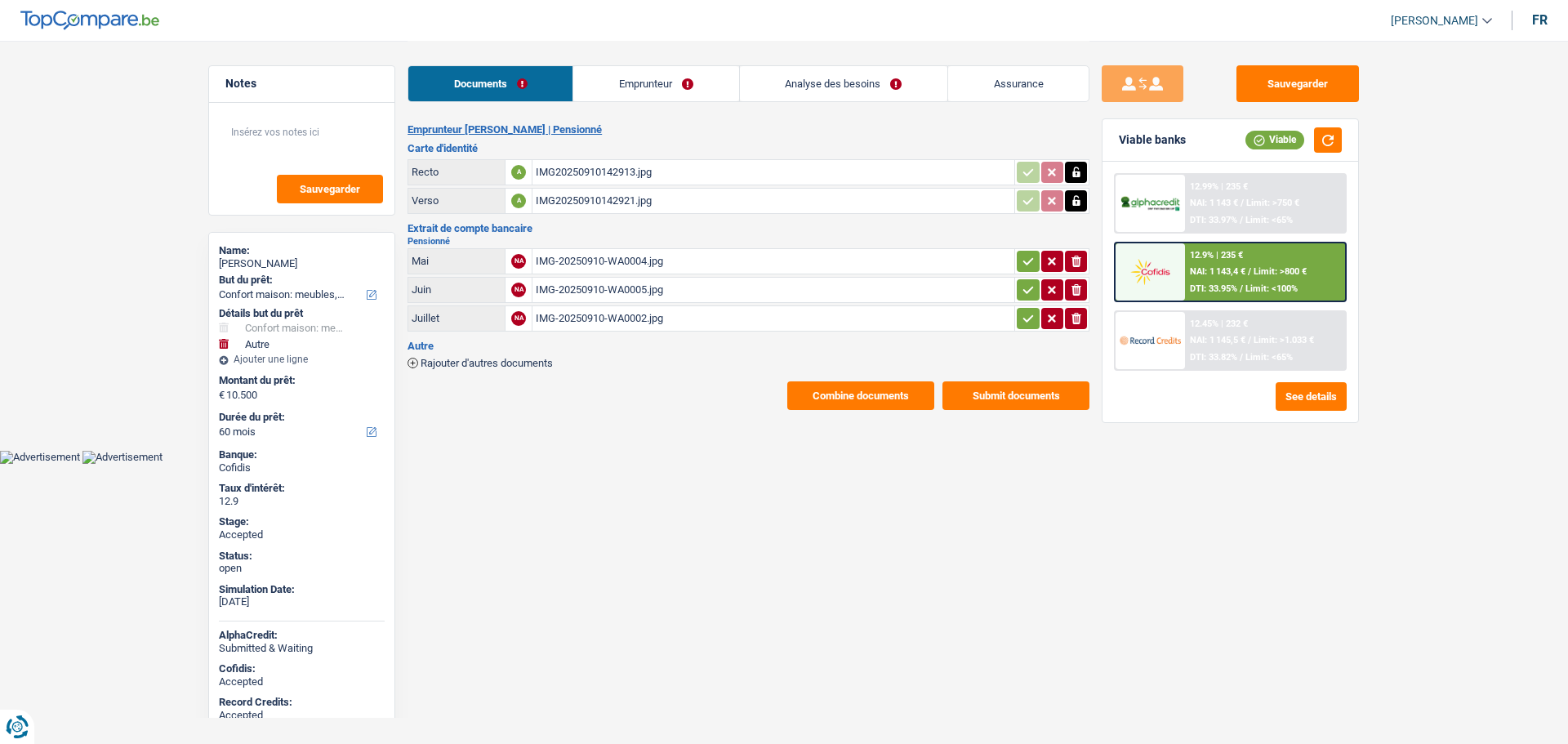
click at [264, 265] on div "Alexandra Davanzo" at bounding box center [301, 264] width 166 height 13
click at [276, 251] on div "Name:" at bounding box center [301, 251] width 166 height 13
click at [285, 260] on div "Alexandra Davanzo" at bounding box center [301, 264] width 166 height 13
copy div "Davanzo"
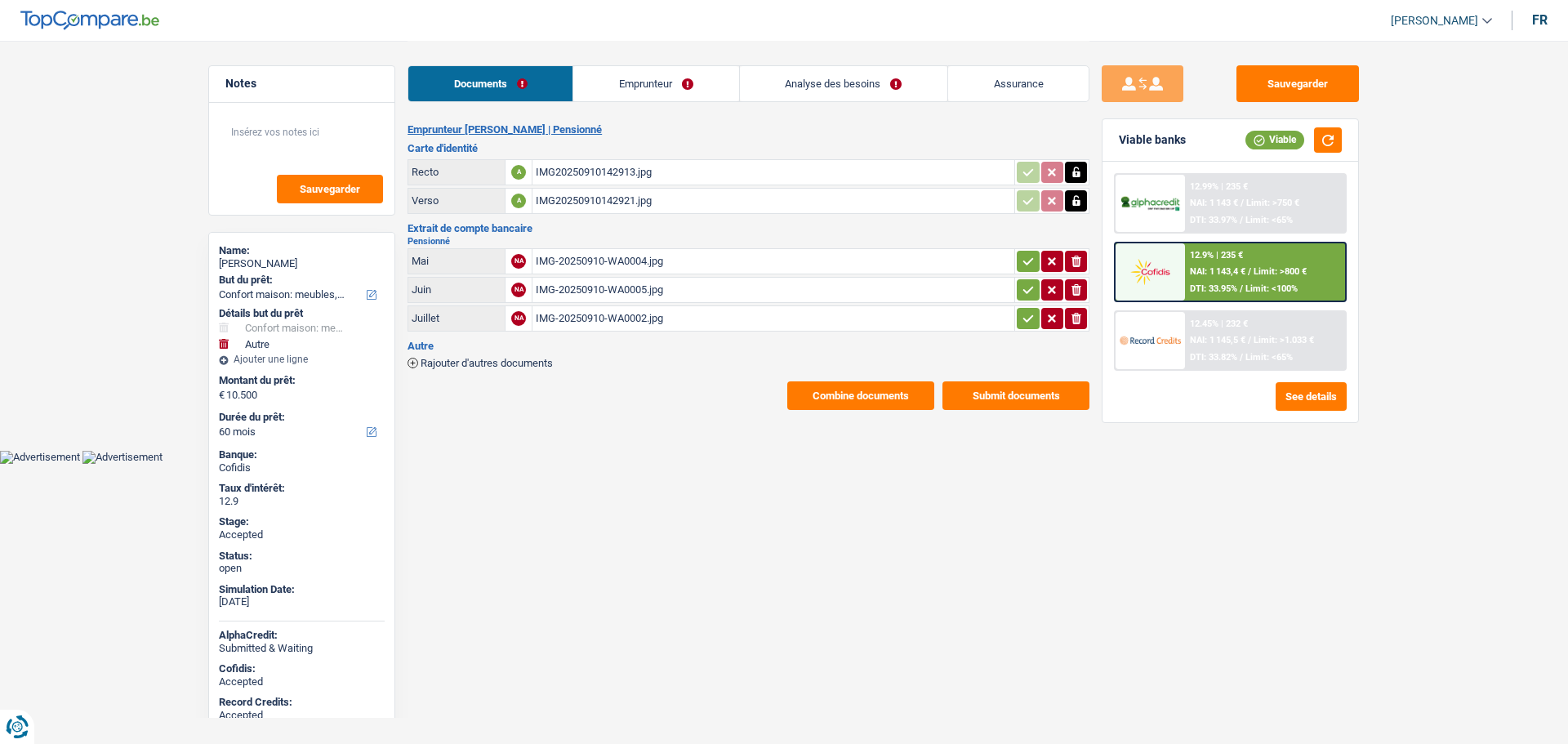
click at [1066, 89] on link "Assurance" at bounding box center [1018, 83] width 141 height 35
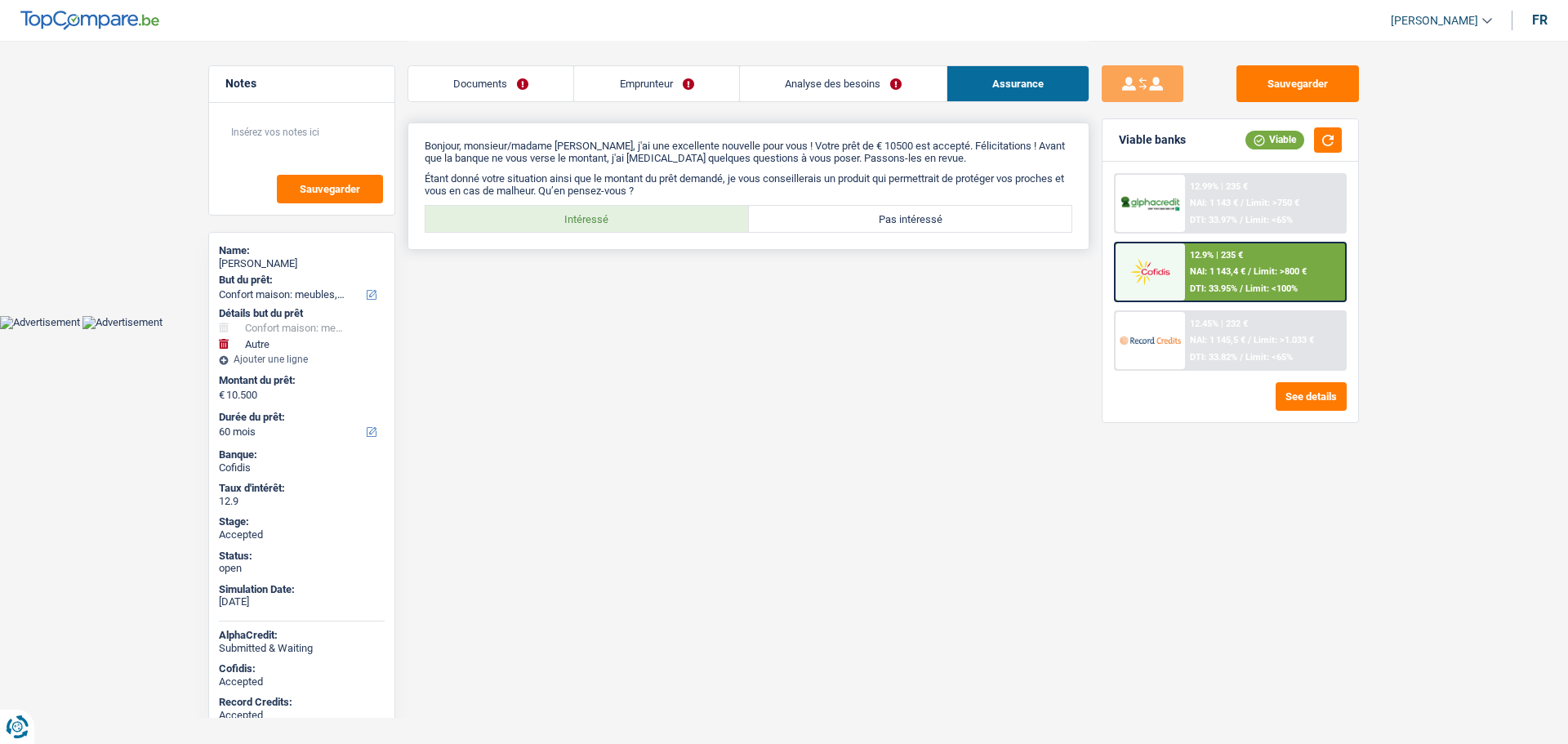
click at [634, 218] on label "Intéressé" at bounding box center [587, 219] width 323 height 26
click at [634, 218] on input "Intéressé" at bounding box center [587, 219] width 323 height 26
radio input "true"
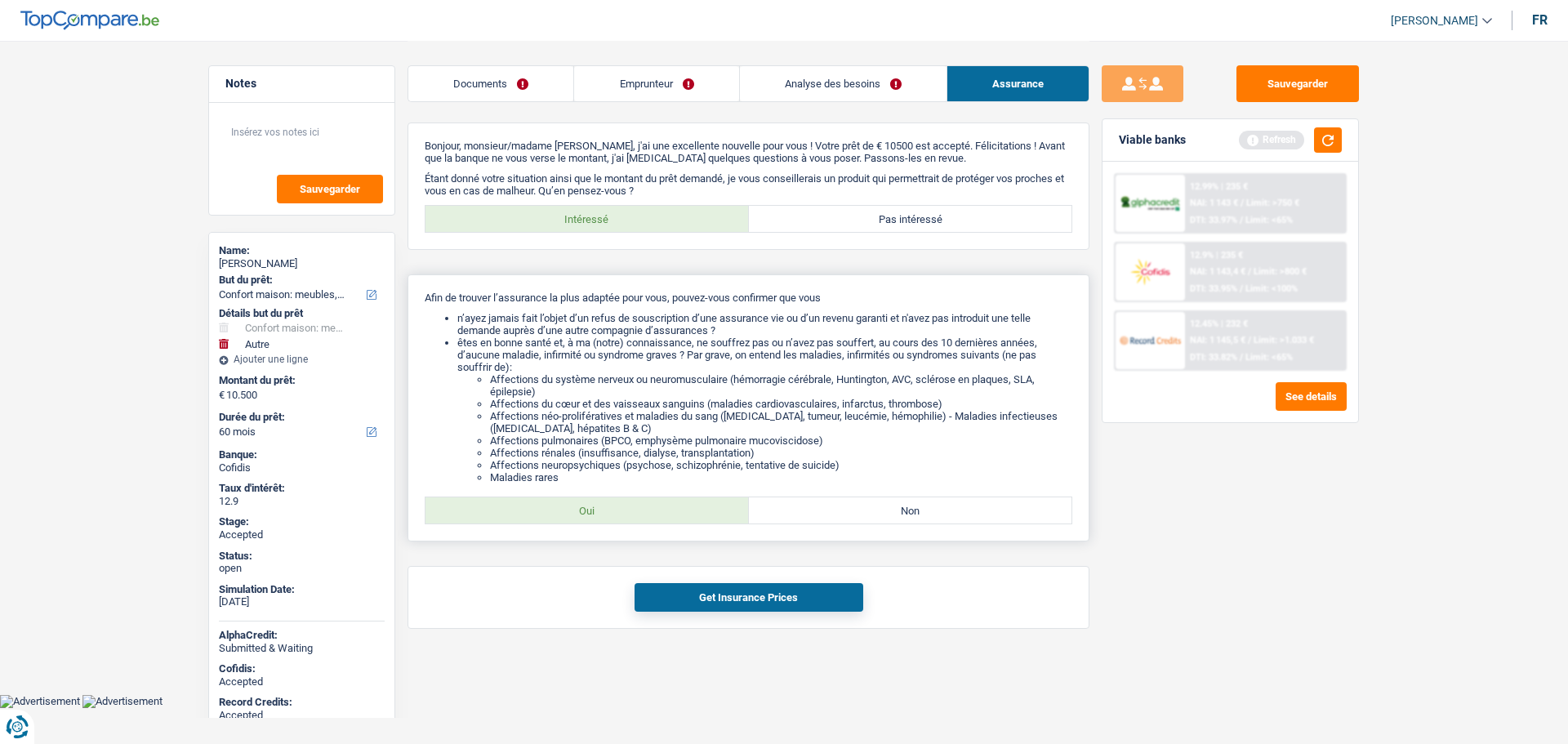
click at [657, 515] on label "Oui" at bounding box center [587, 510] width 323 height 26
click at [657, 515] on input "Oui" at bounding box center [587, 510] width 323 height 26
radio input "true"
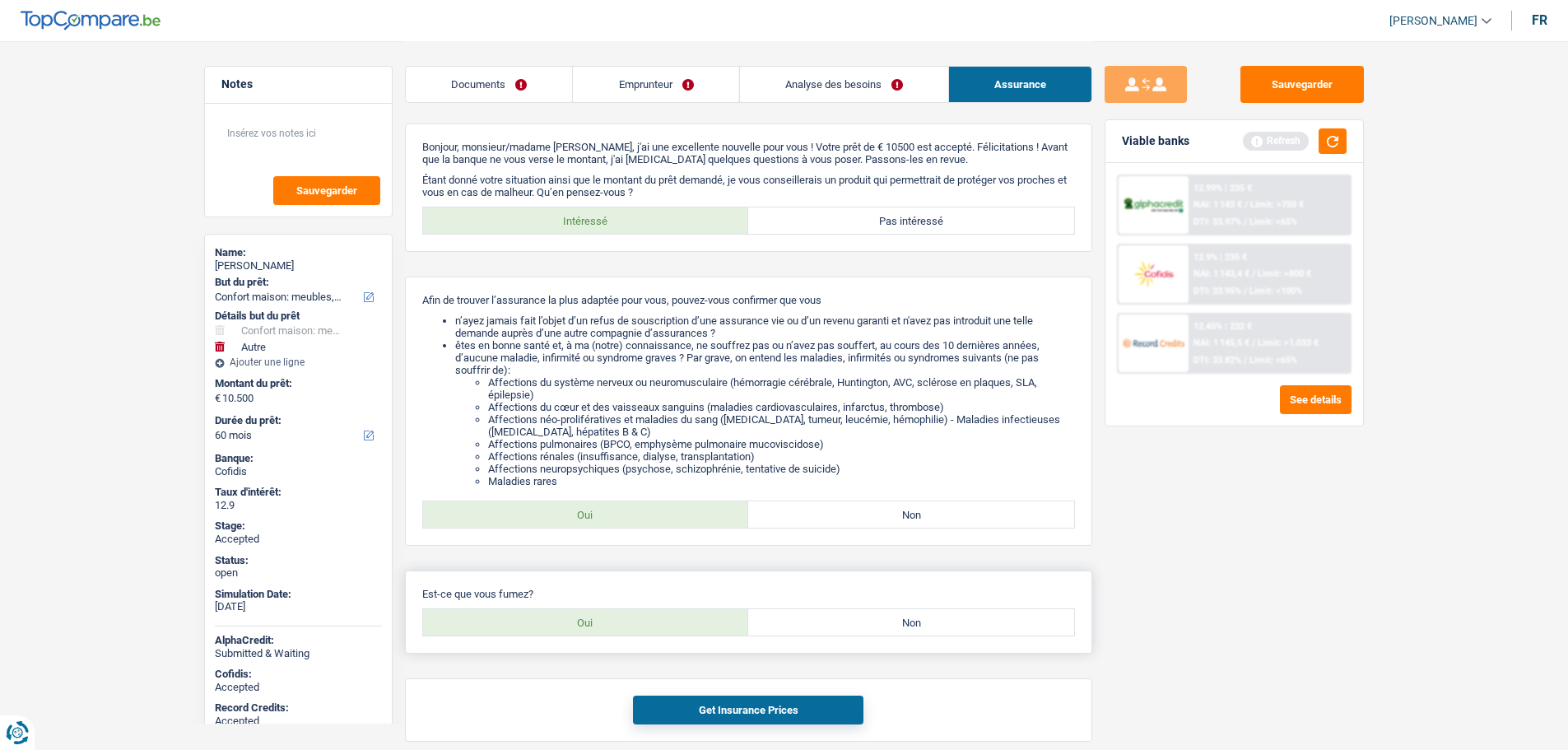
click at [643, 626] on label "Oui" at bounding box center [585, 621] width 326 height 26
click at [643, 626] on input "Oui" at bounding box center [585, 621] width 326 height 26
radio input "true"
click at [640, 92] on link "Emprunteur" at bounding box center [655, 84] width 165 height 36
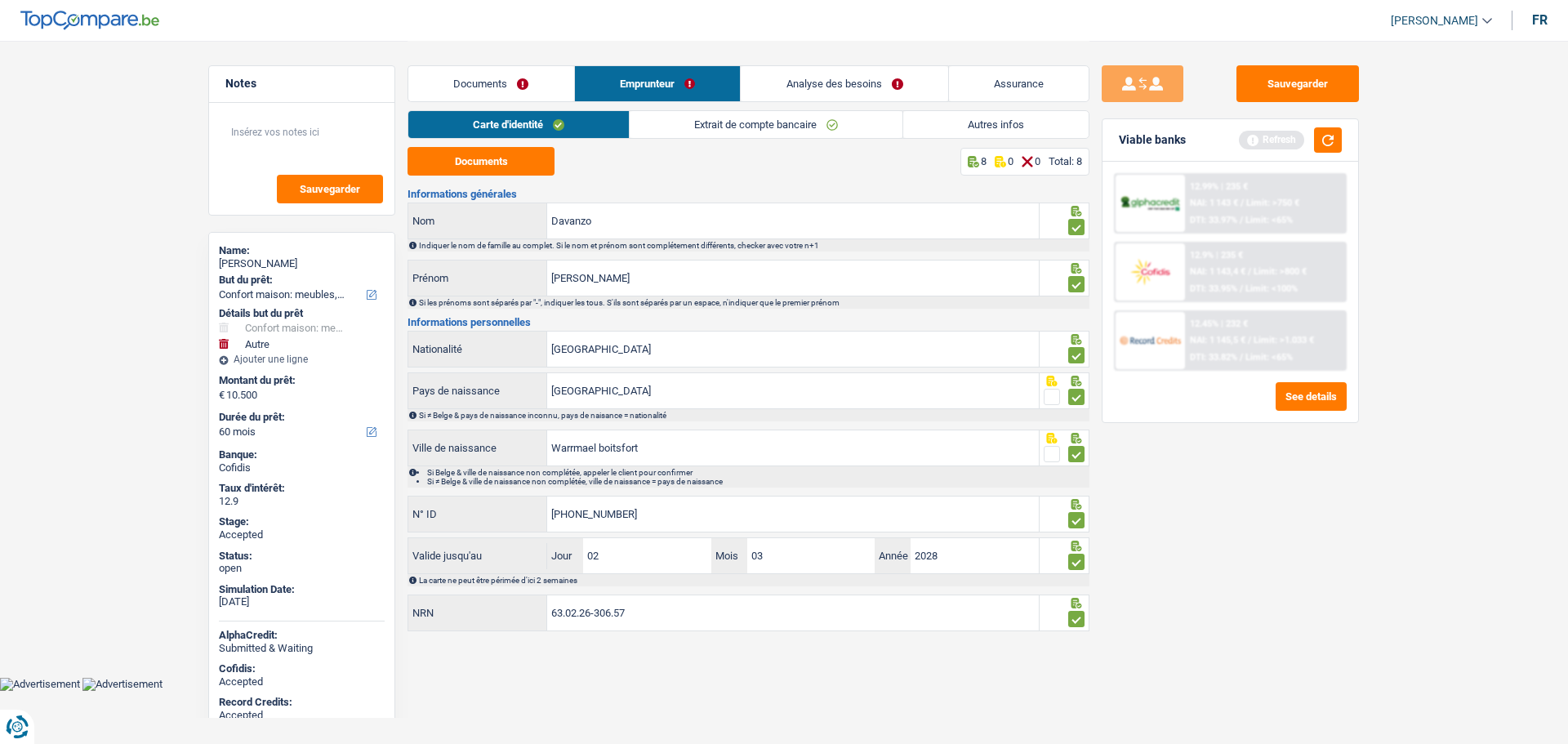
click at [692, 130] on link "Extrait de compte bancaire" at bounding box center [766, 125] width 273 height 27
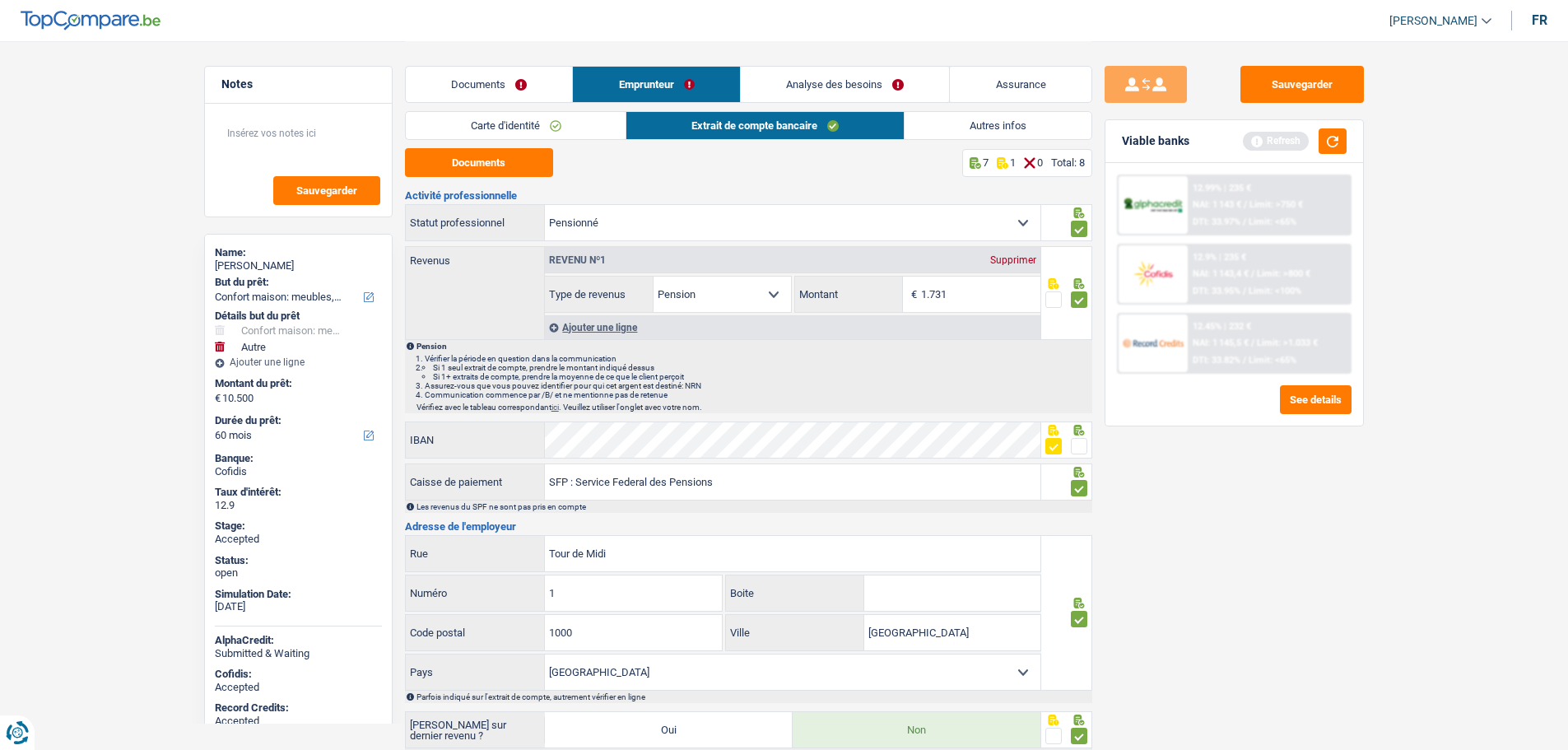
click at [1011, 86] on link "Assurance" at bounding box center [1020, 84] width 142 height 36
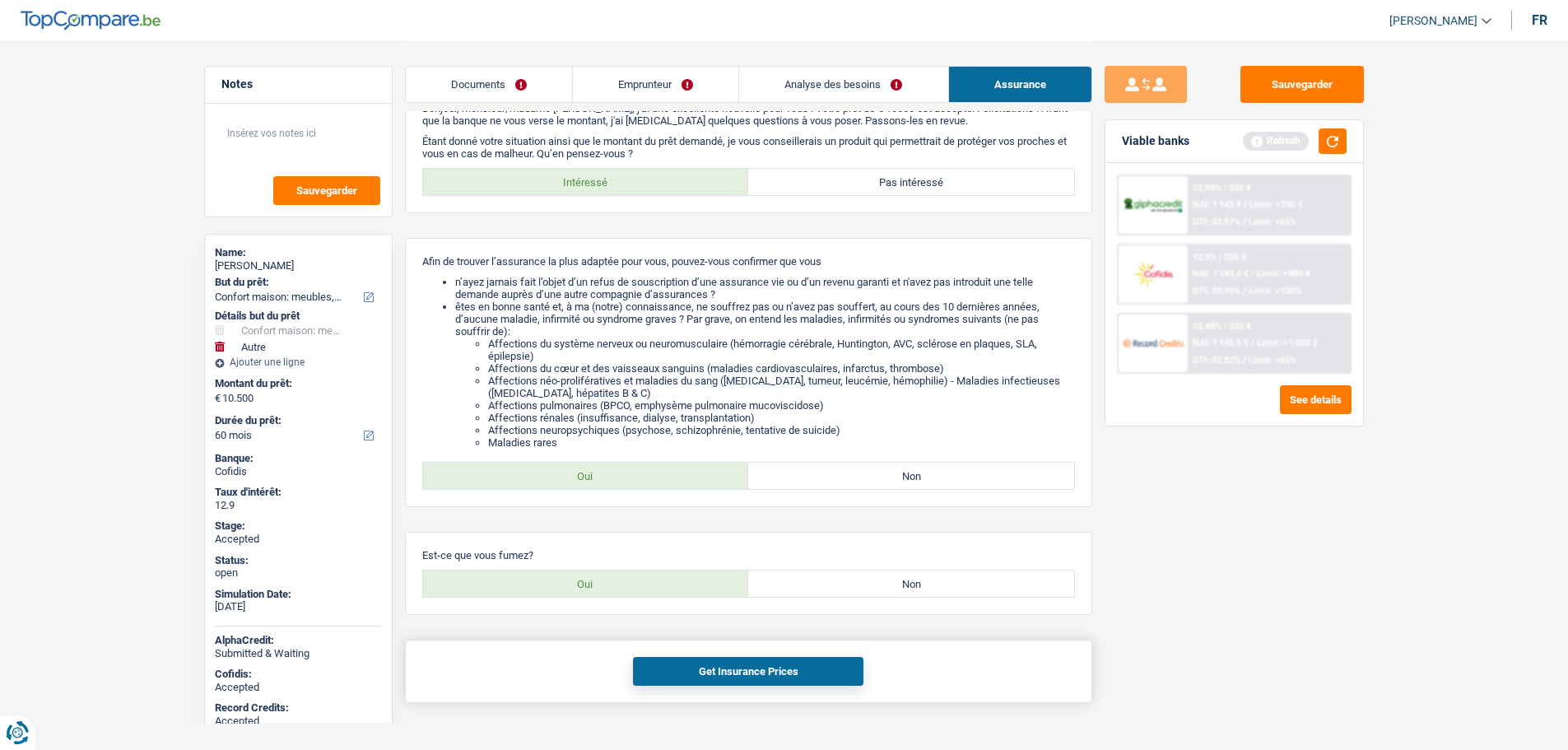
scroll to position [70, 0]
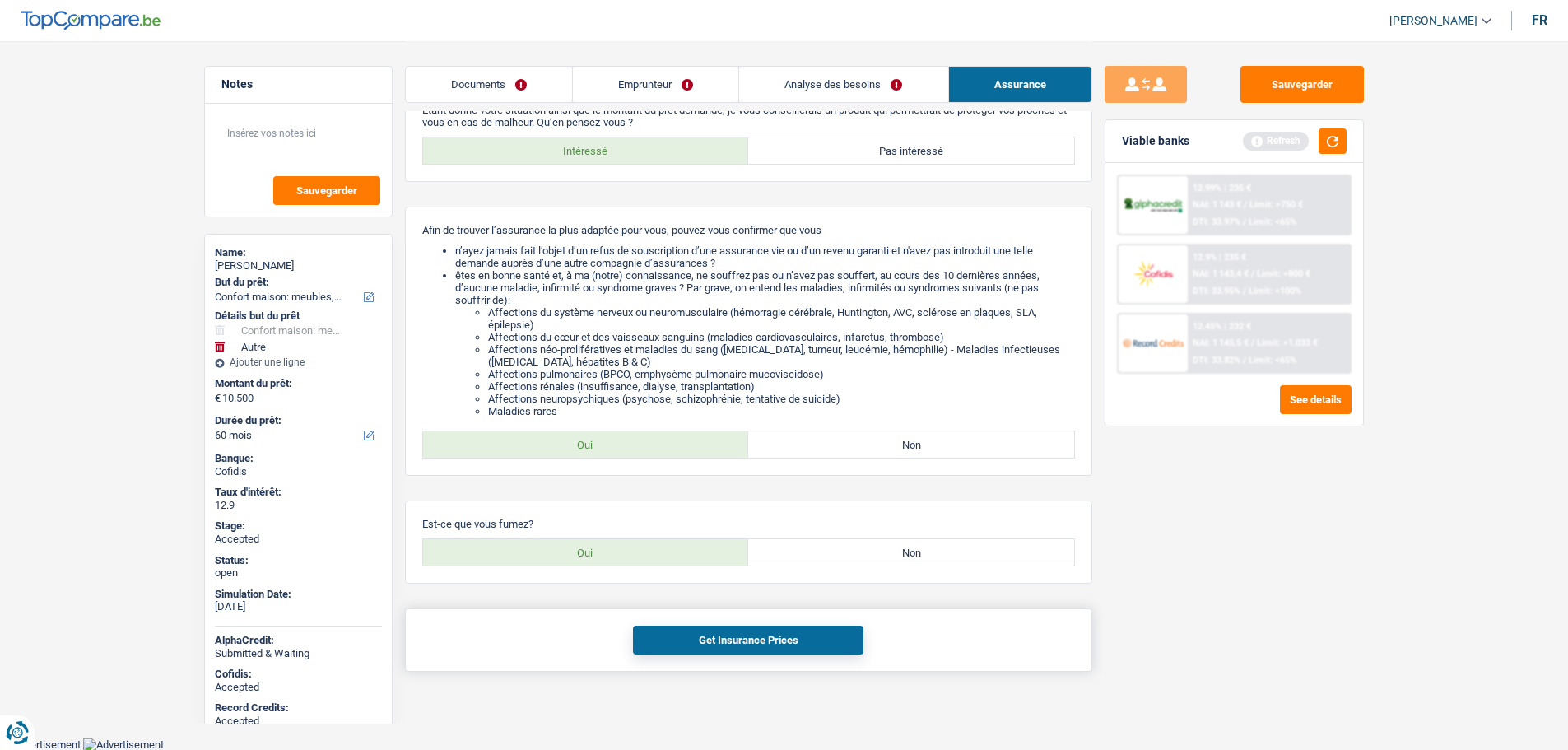
click at [752, 639] on button "Get Insurance Prices" at bounding box center [748, 640] width 231 height 29
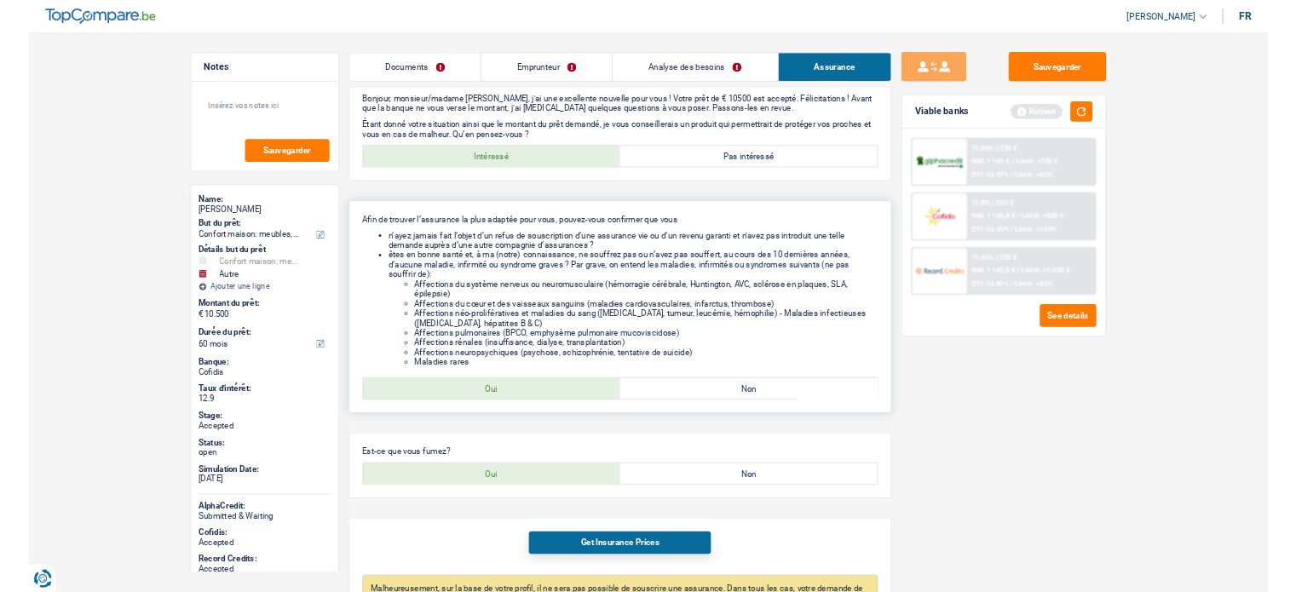
scroll to position [0, 0]
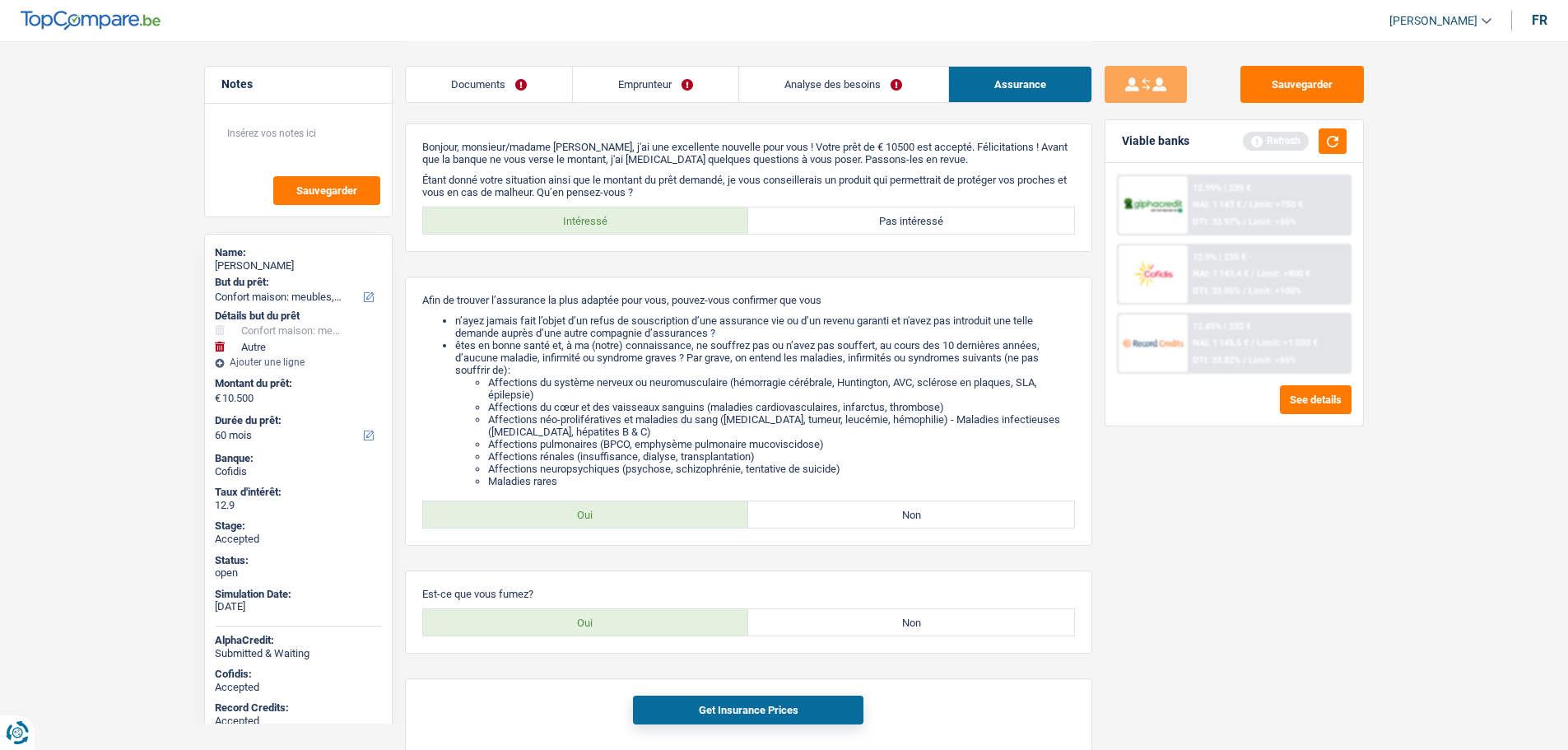
click at [528, 86] on link "Documents" at bounding box center [489, 84] width 166 height 36
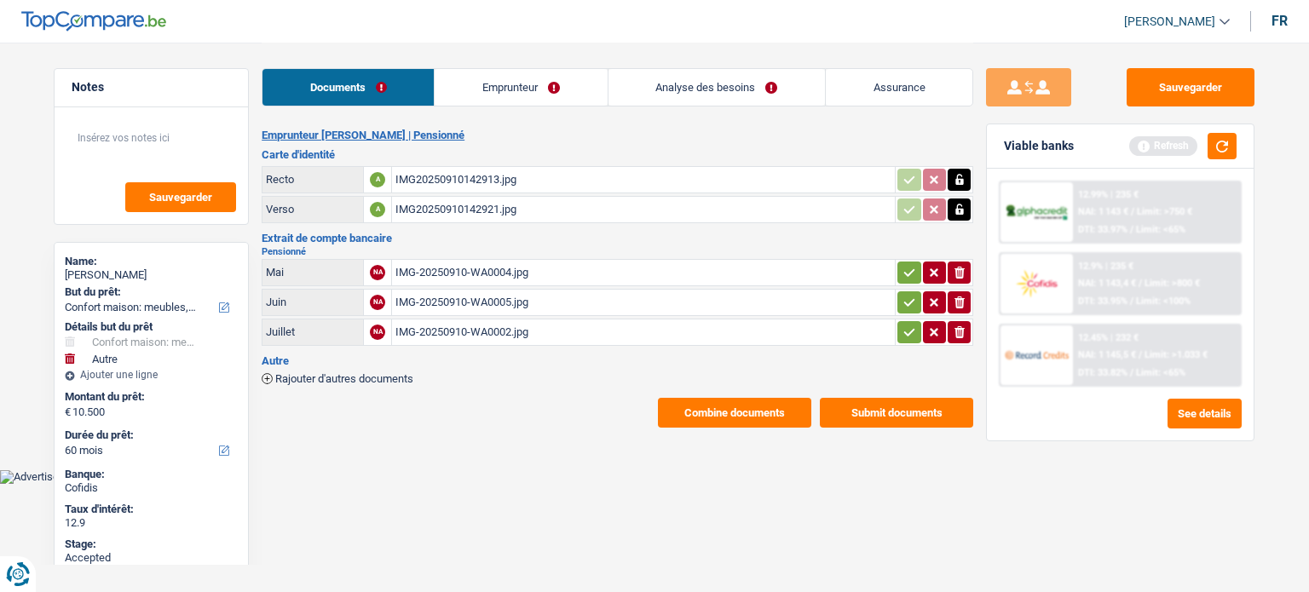
click at [902, 265] on icon "button" at bounding box center [909, 272] width 14 height 17
click at [915, 297] on button "button" at bounding box center [908, 302] width 23 height 22
click at [906, 324] on icon "button" at bounding box center [909, 332] width 14 height 17
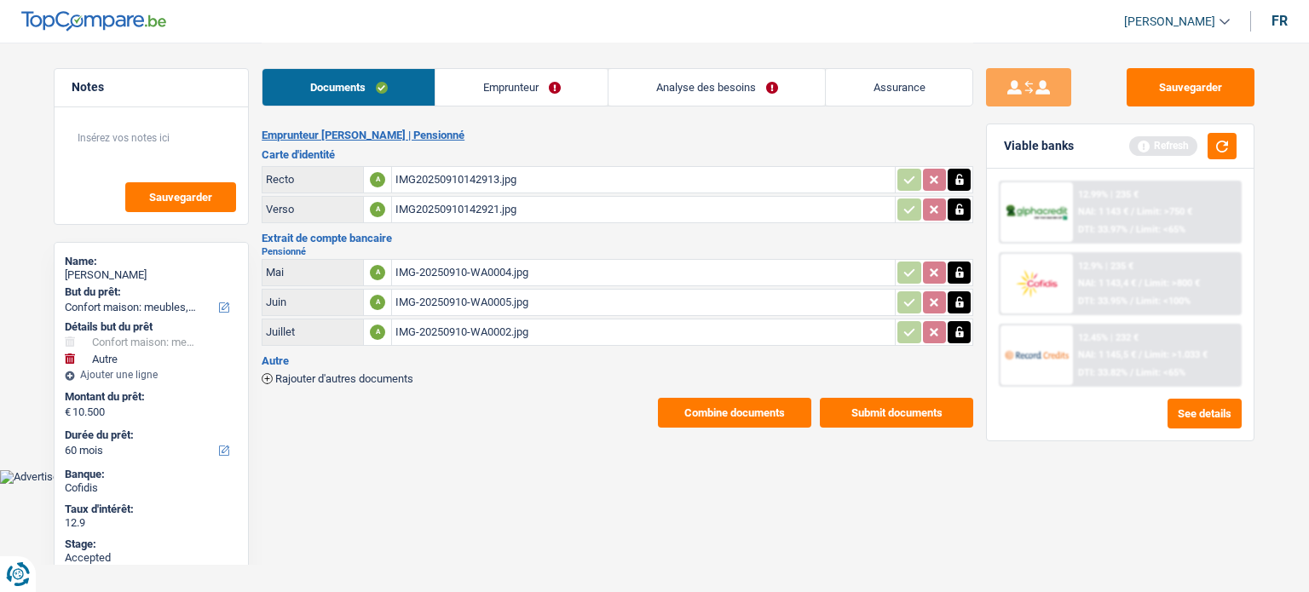
click at [724, 410] on button "Combine documents" at bounding box center [734, 413] width 153 height 30
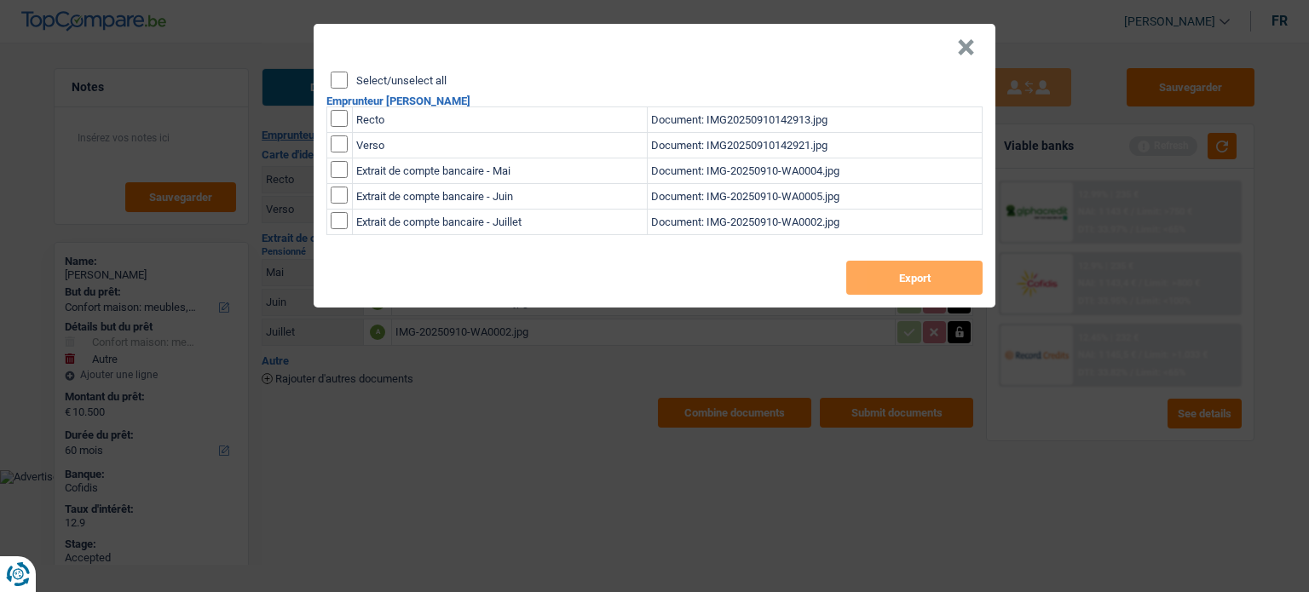
click at [364, 75] on label "Select/unselect all" at bounding box center [401, 80] width 90 height 11
click at [348, 75] on input "Select/unselect all" at bounding box center [339, 80] width 17 height 17
checkbox input "true"
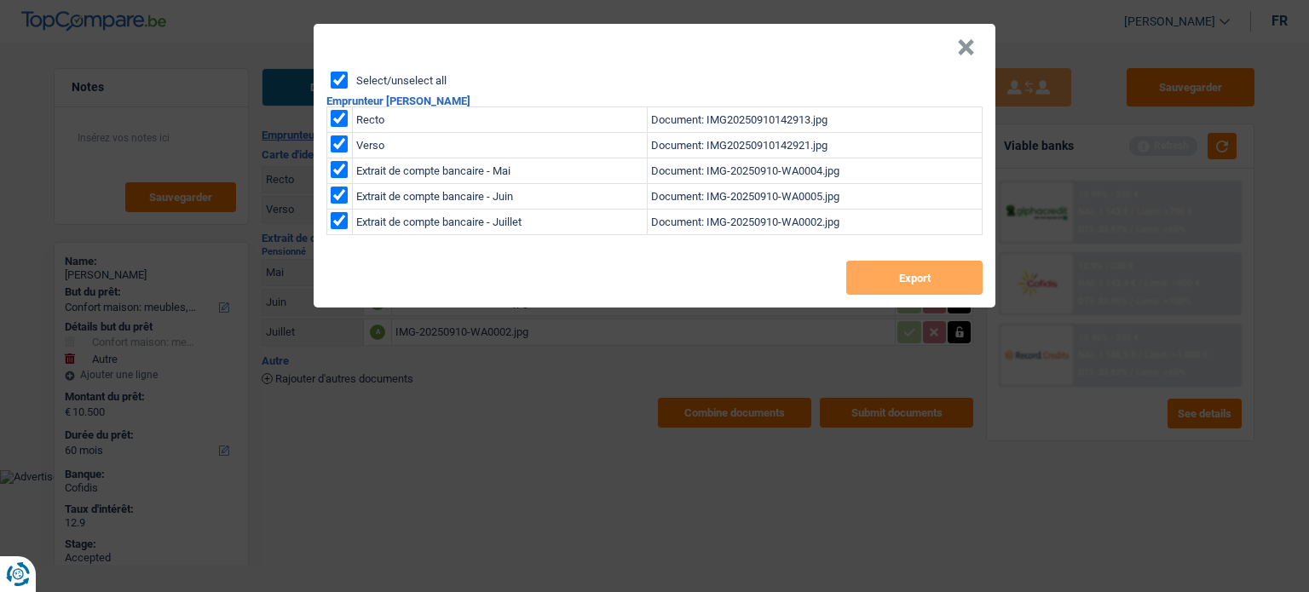
checkbox input "true"
click at [884, 270] on button "Export" at bounding box center [914, 278] width 136 height 34
click at [866, 50] on header "×" at bounding box center [655, 48] width 682 height 48
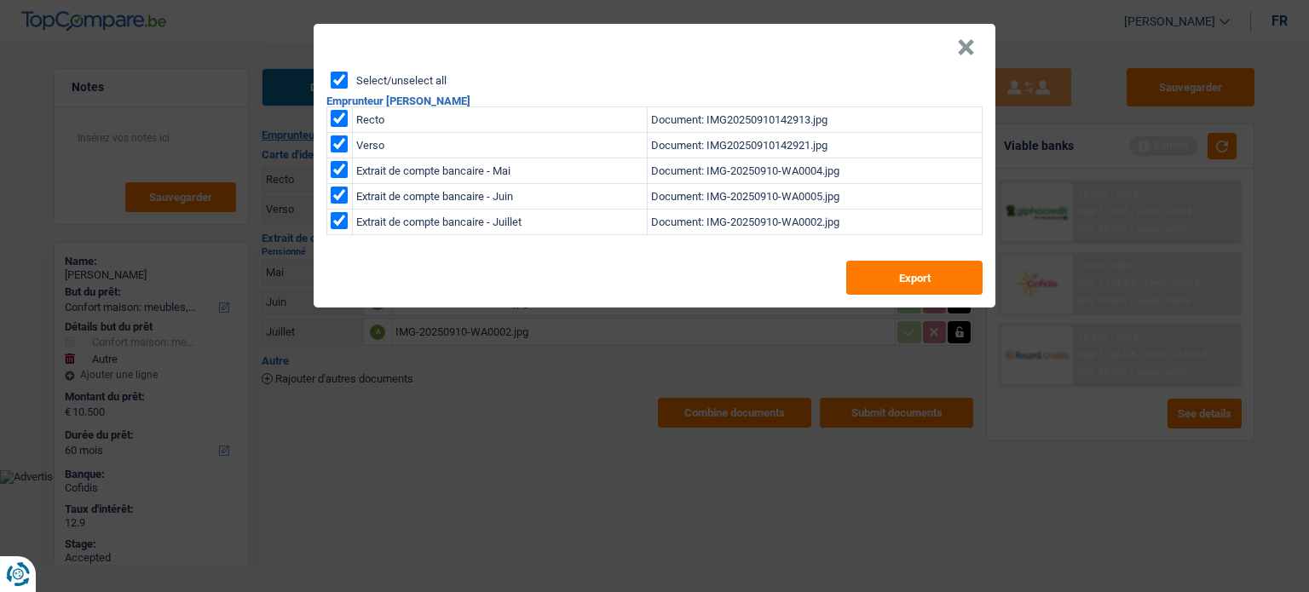
click at [962, 48] on button "×" at bounding box center [966, 47] width 18 height 17
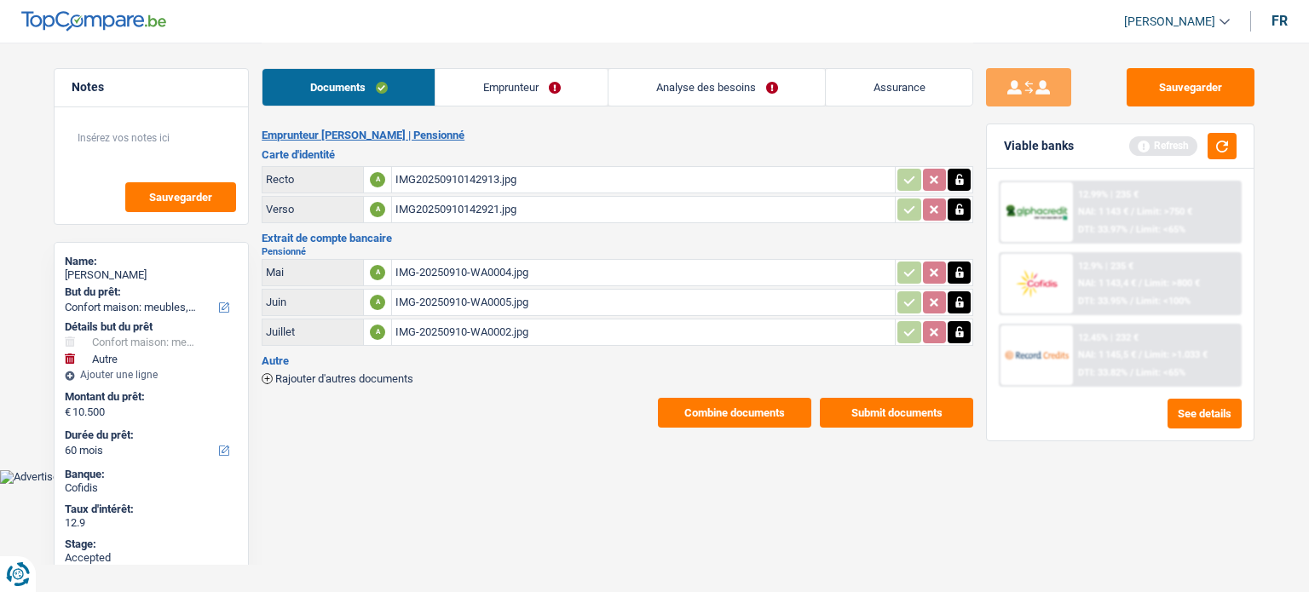
click at [504, 87] on link "Emprunteur" at bounding box center [521, 87] width 172 height 37
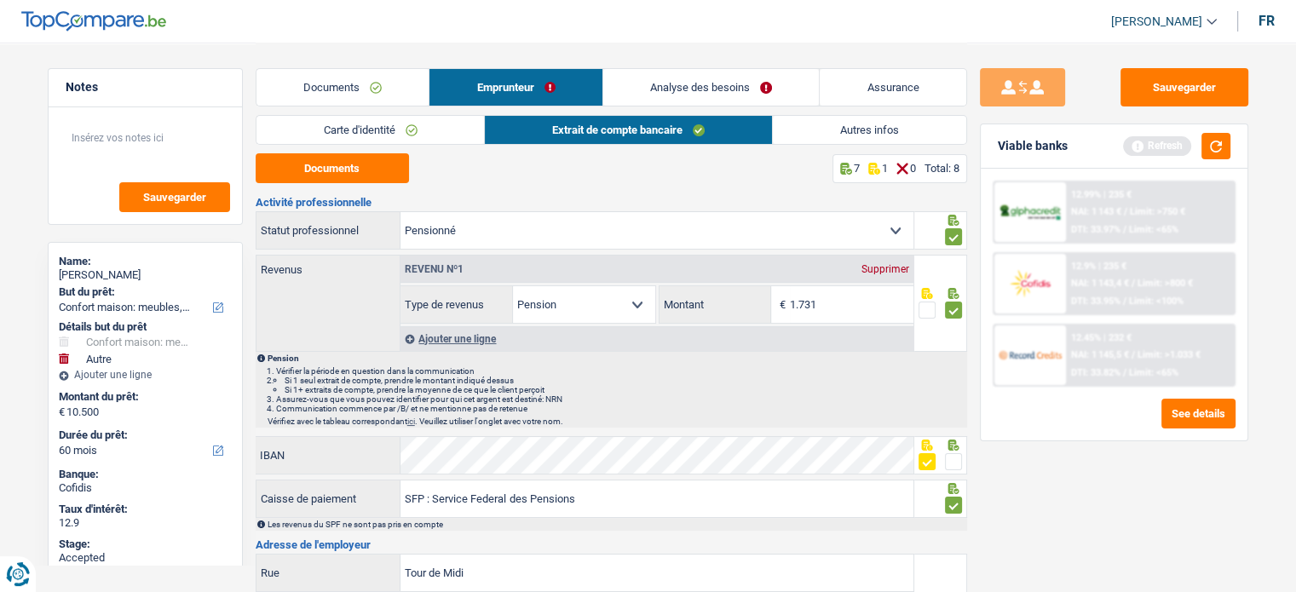
click at [319, 126] on link "Carte d'identité" at bounding box center [370, 130] width 228 height 28
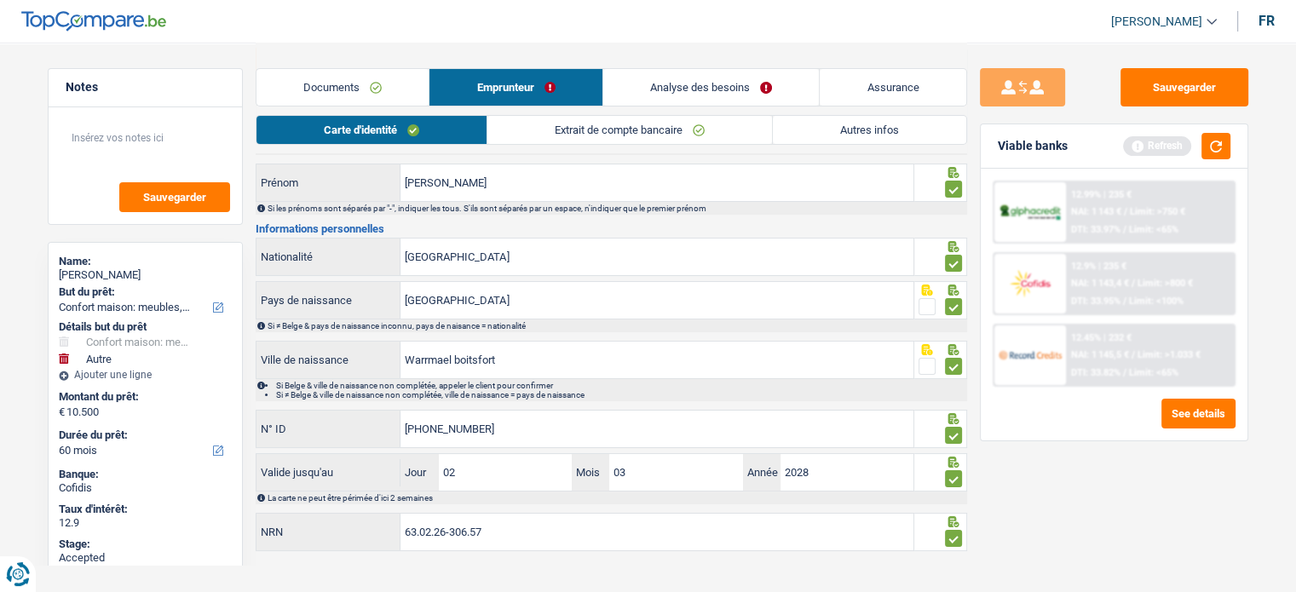
scroll to position [124, 0]
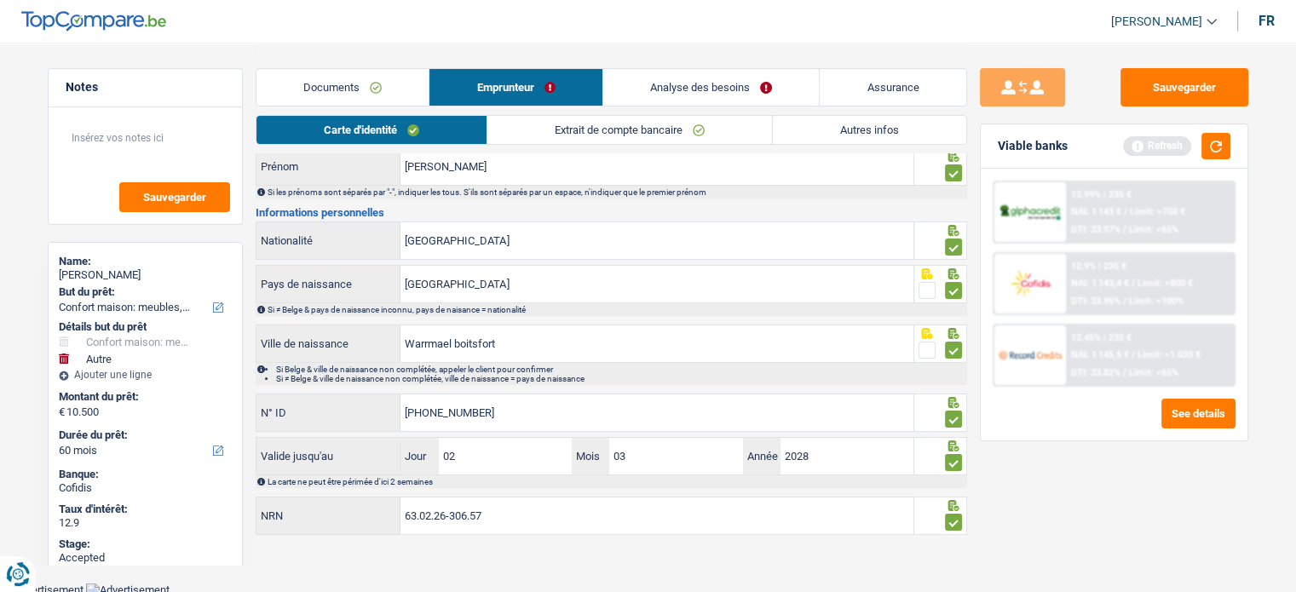
click at [537, 136] on link "Extrait de compte bancaire" at bounding box center [629, 130] width 285 height 28
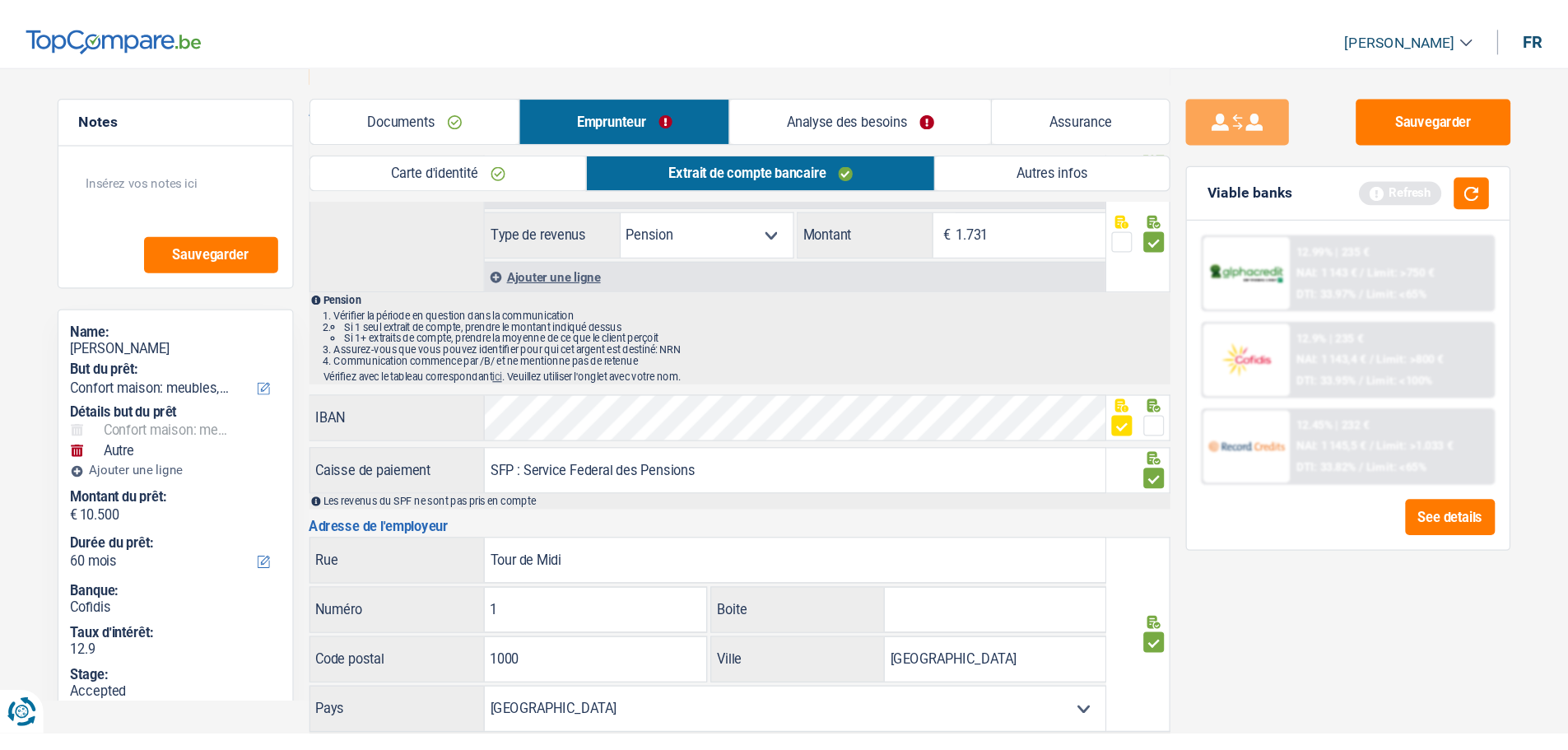
scroll to position [120, 0]
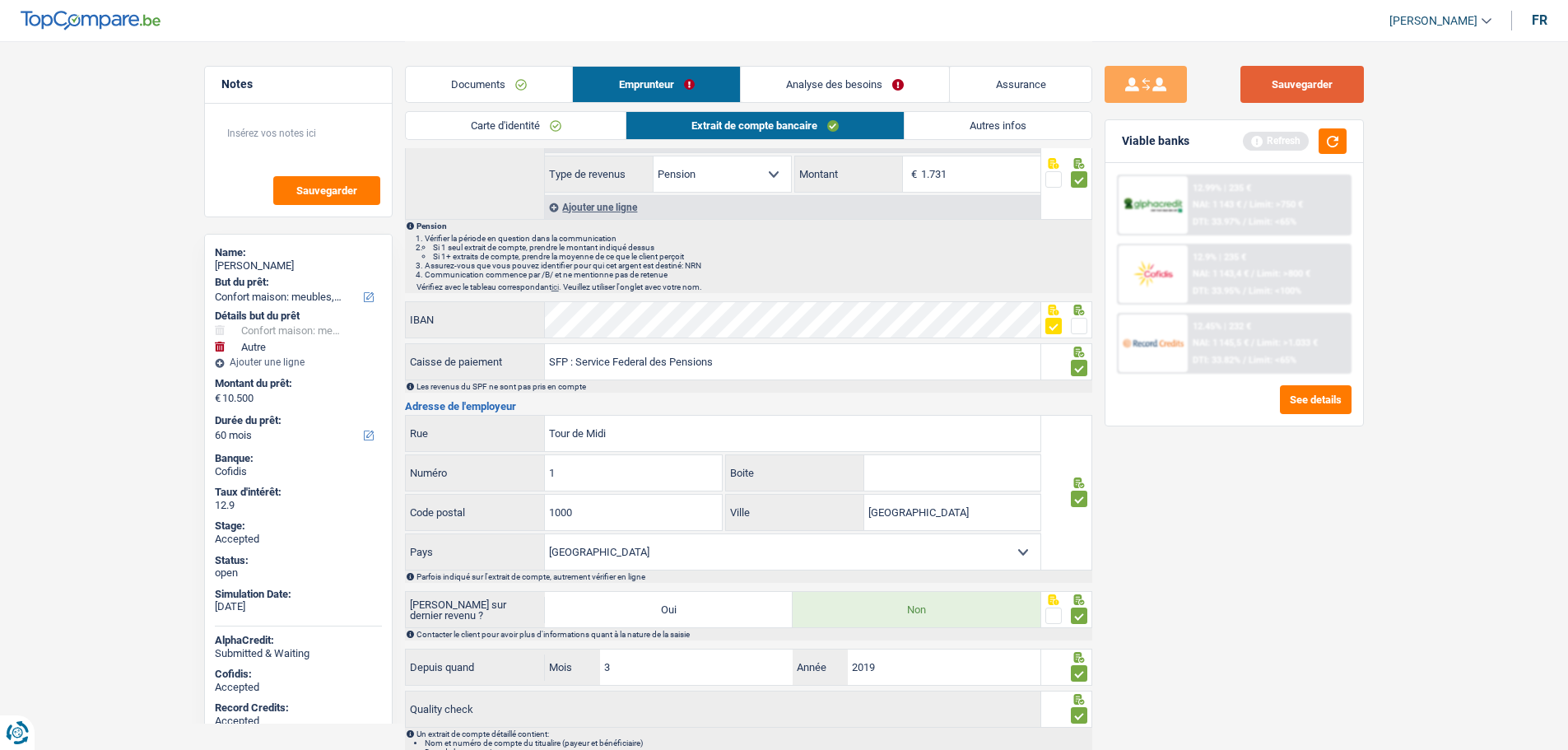
click at [1294, 87] on button "Sauvegarder" at bounding box center [1302, 84] width 124 height 37
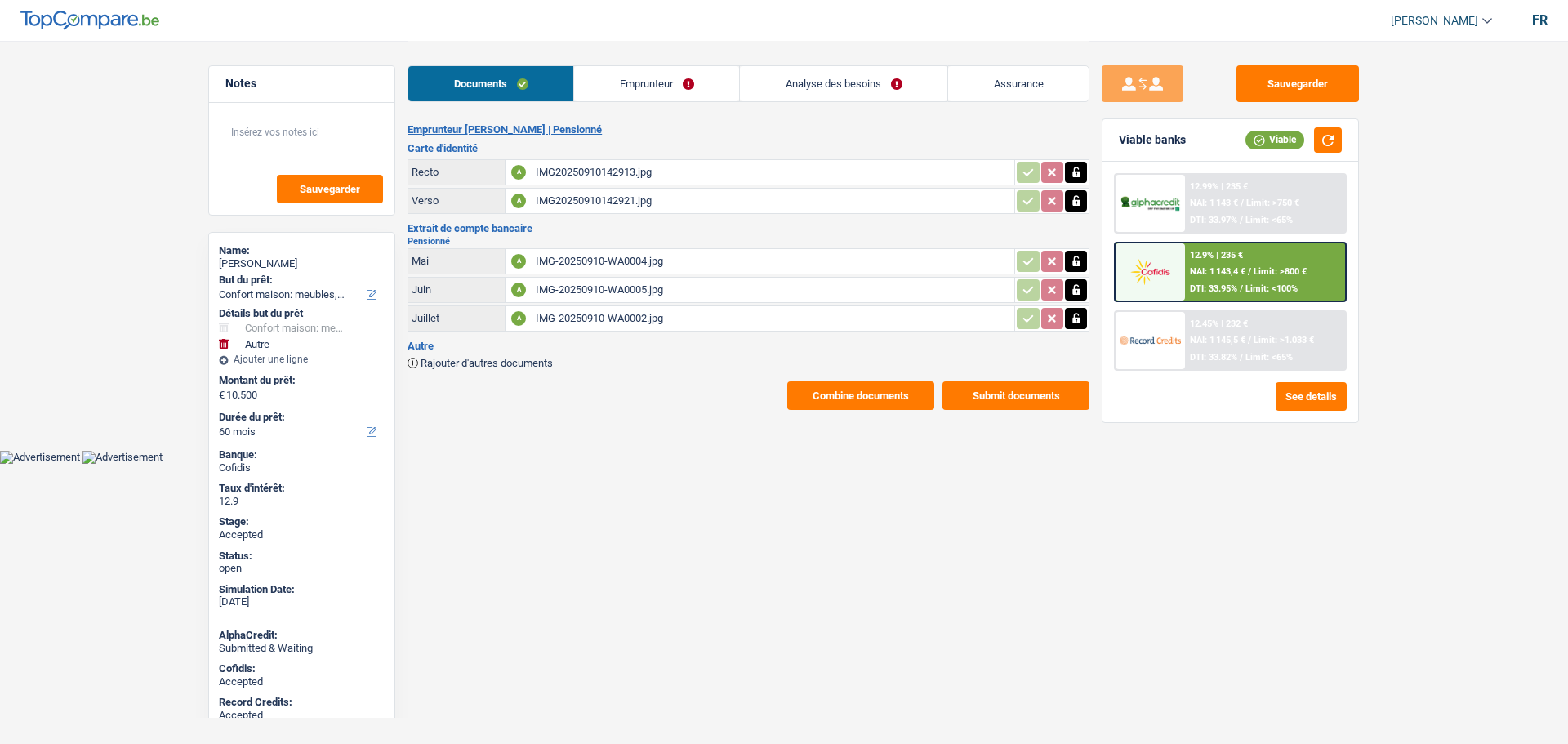
select select "household"
select select "other"
select select "60"
select select "retired"
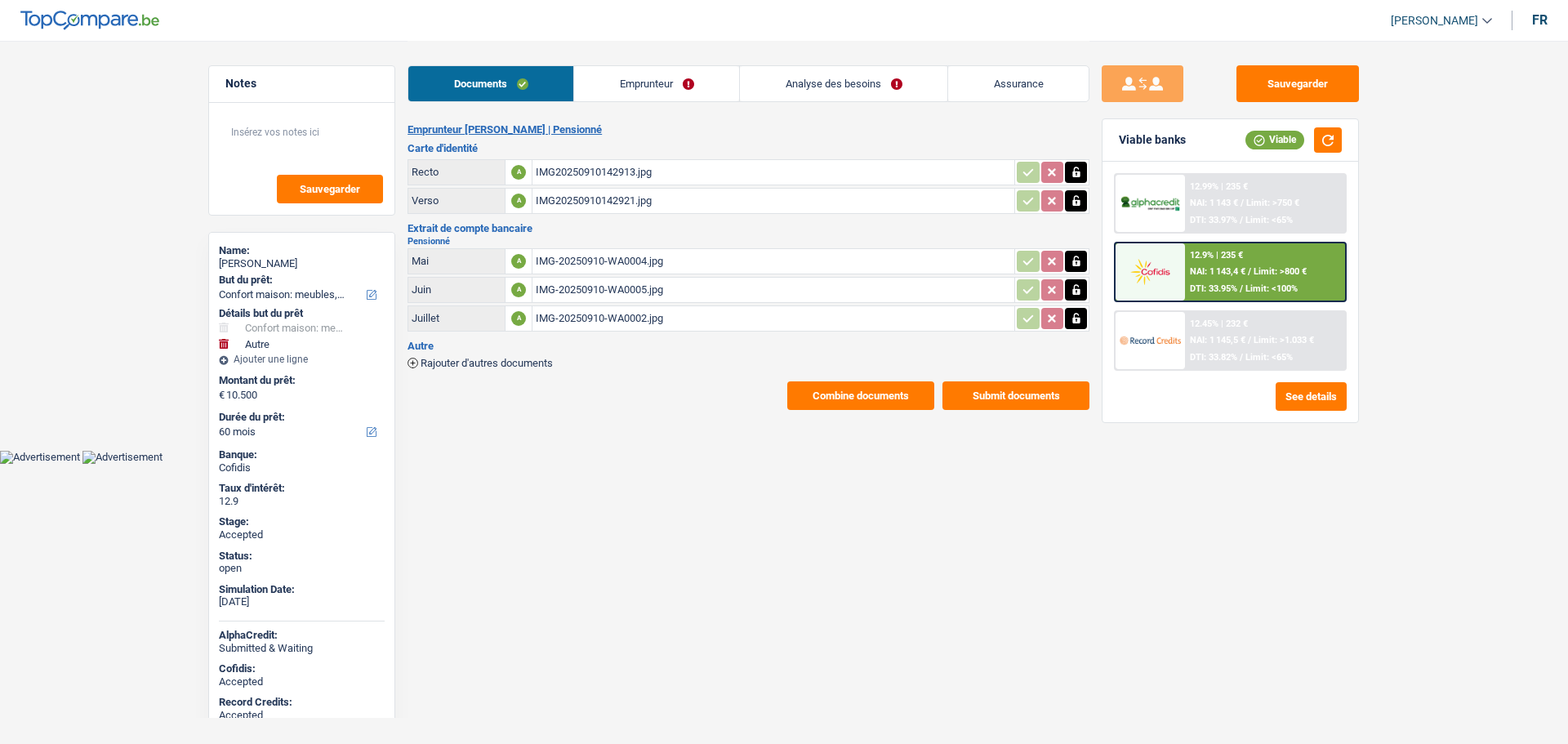
select select "pension"
select select "BE"
click at [830, 83] on link "Analyse des besoins" at bounding box center [843, 83] width 207 height 35
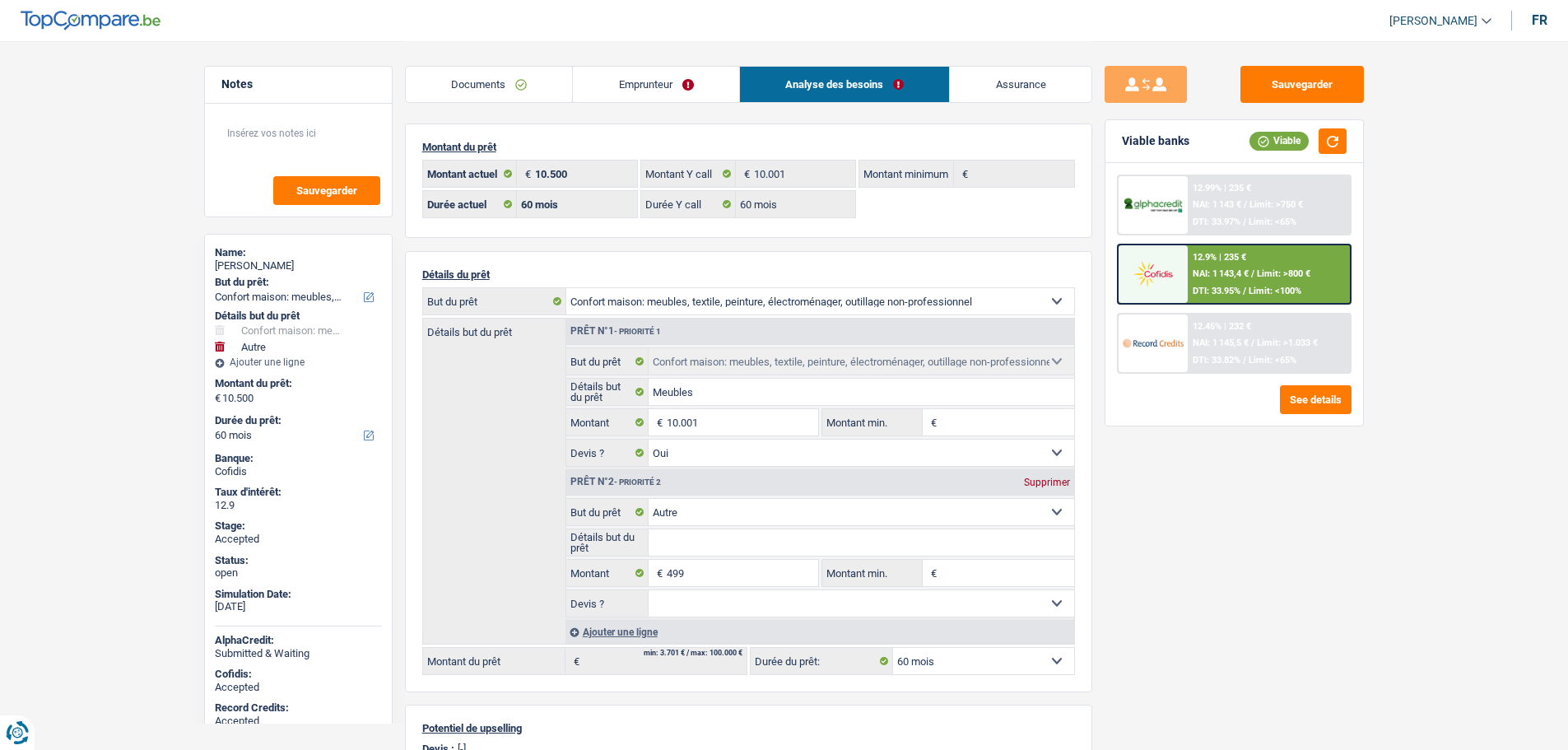
click at [662, 98] on link "Emprunteur" at bounding box center [656, 84] width 166 height 36
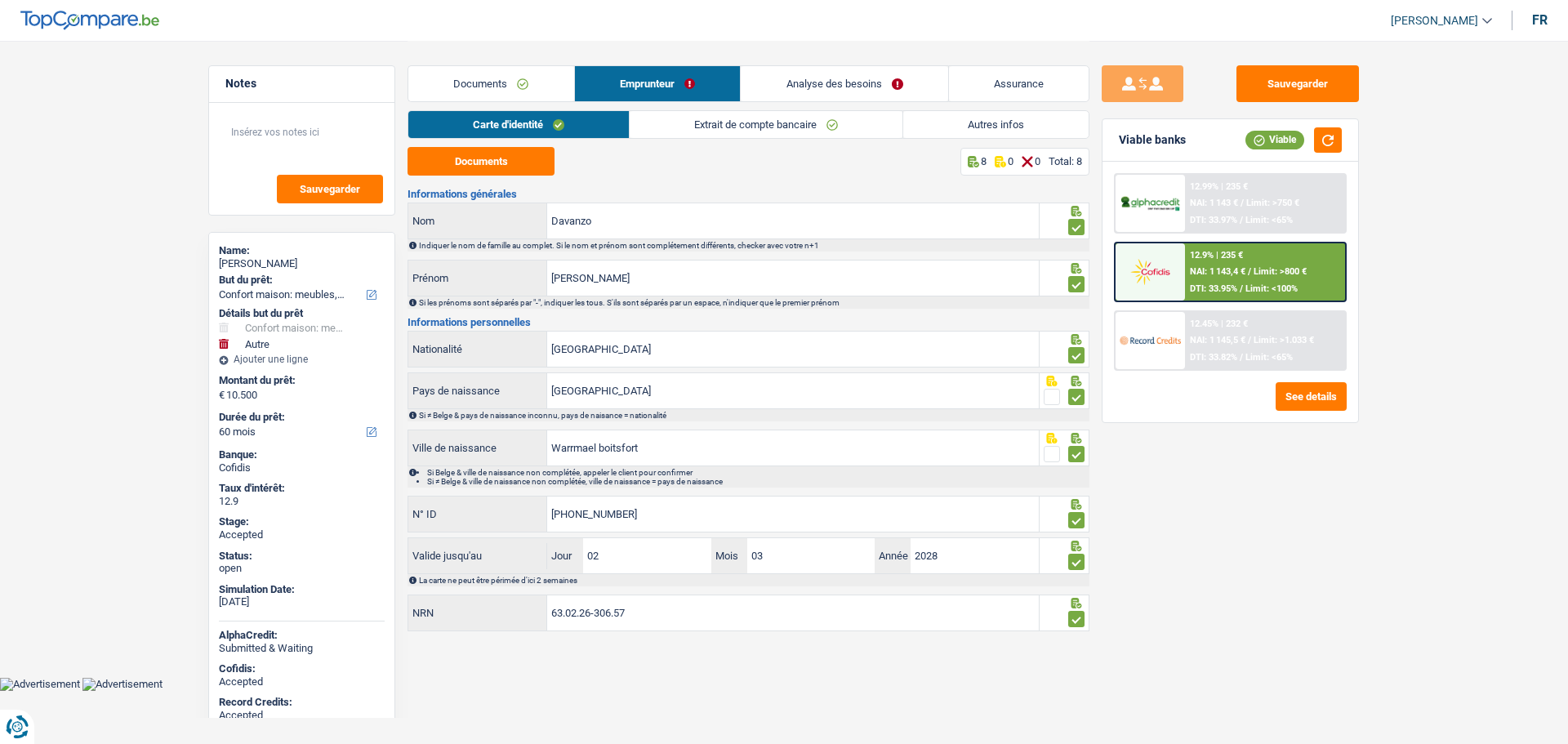
click at [685, 129] on link "Extrait de compte bancaire" at bounding box center [766, 125] width 273 height 27
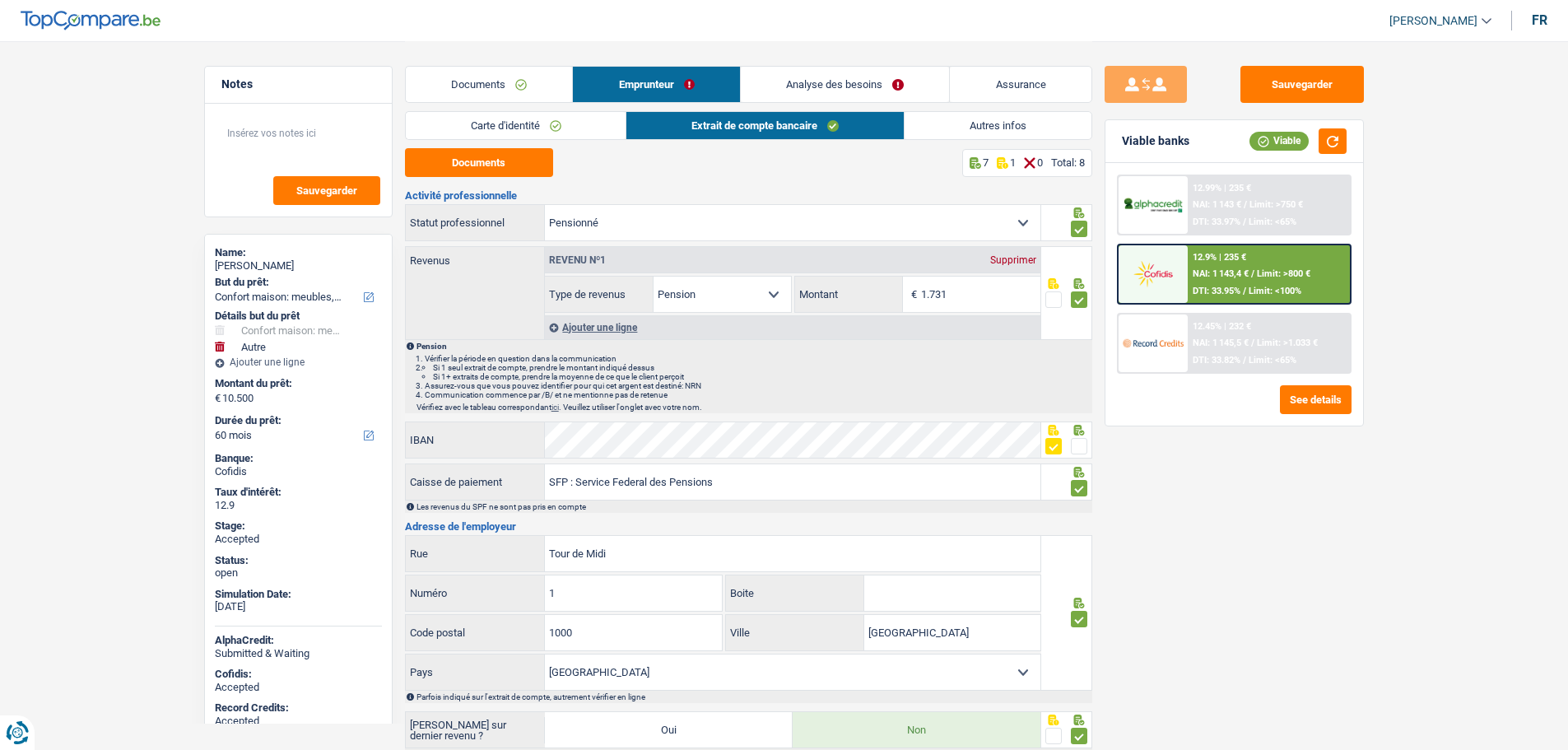
click at [501, 80] on link "Documents" at bounding box center [489, 84] width 167 height 36
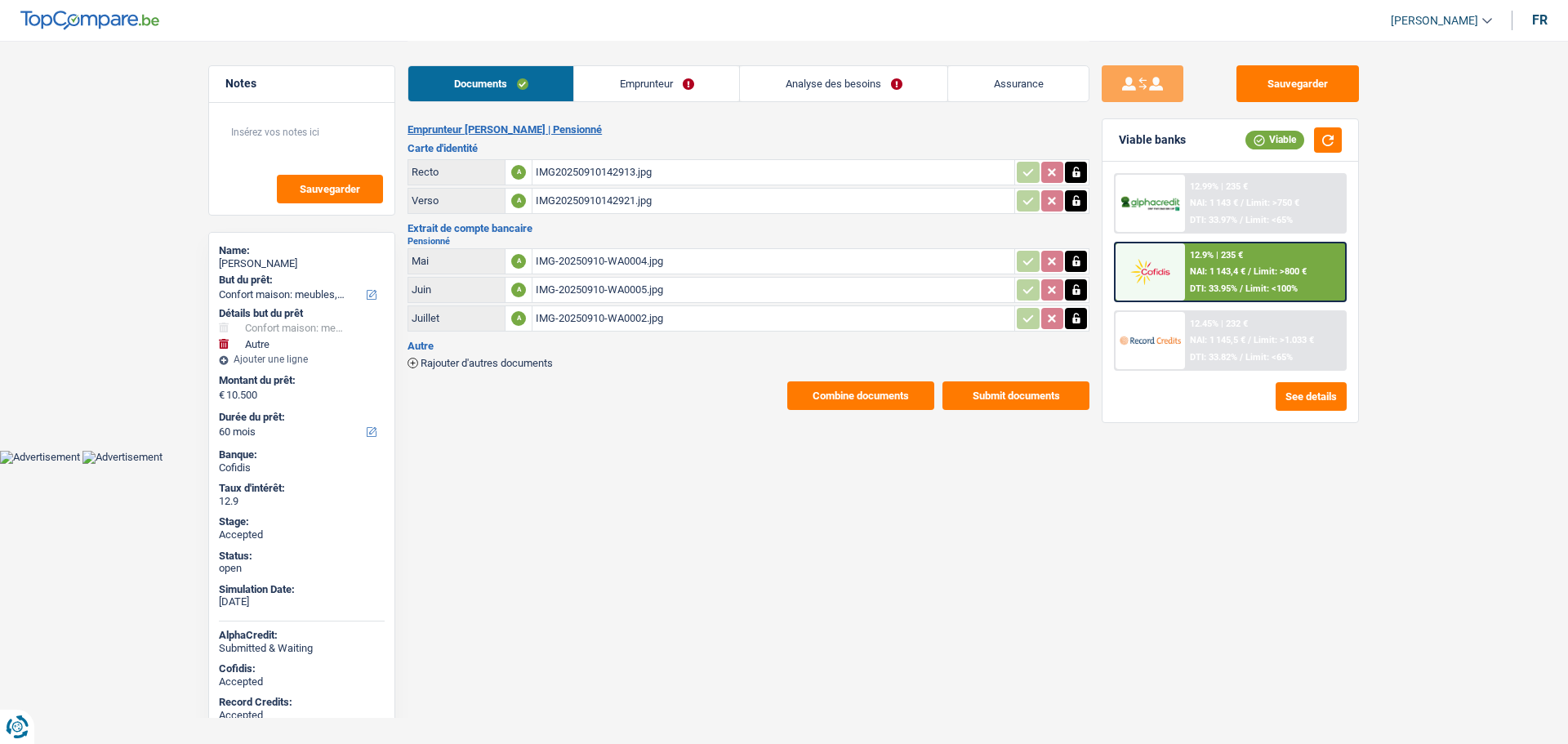
click at [647, 91] on link "Emprunteur" at bounding box center [657, 83] width 165 height 35
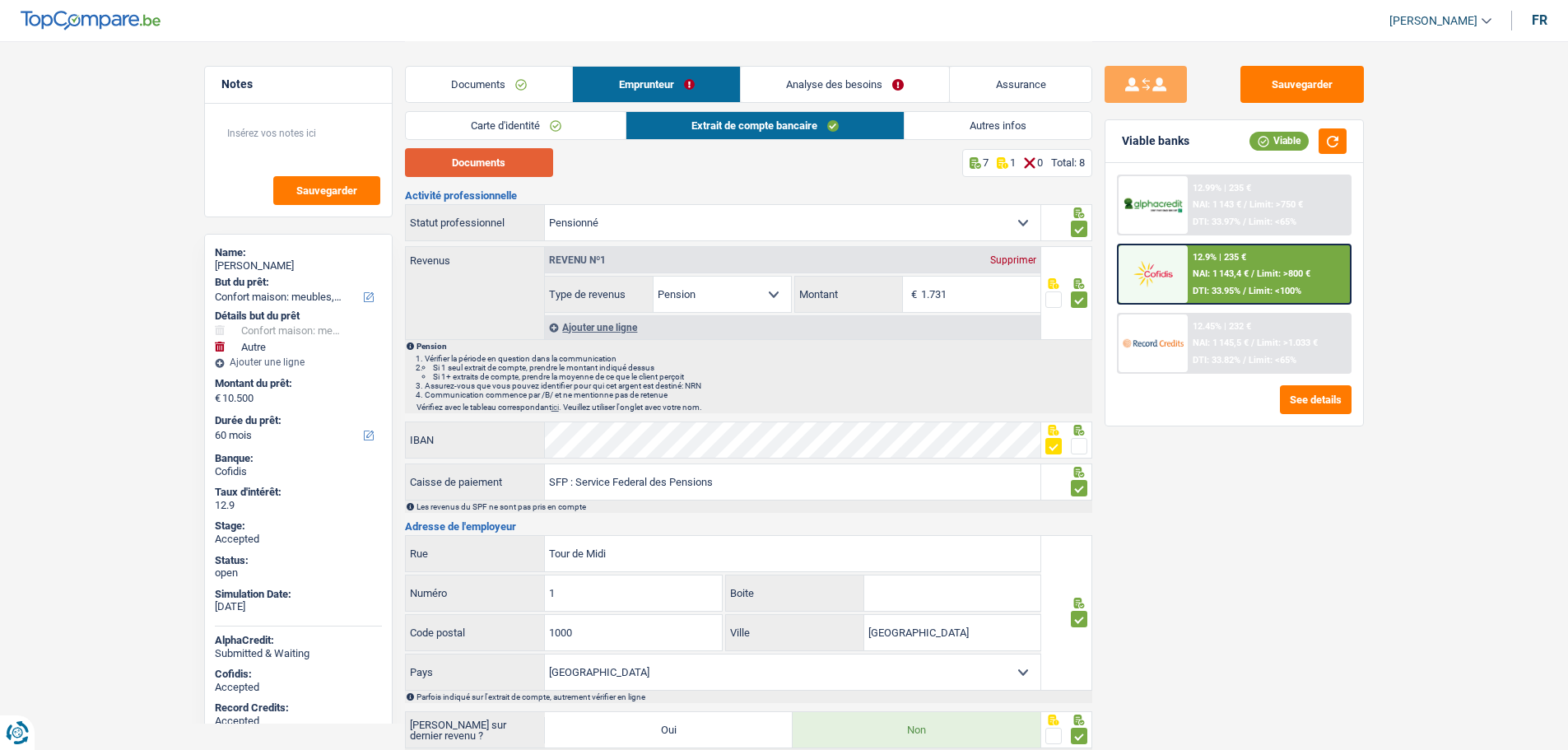
click at [483, 155] on button "Documents" at bounding box center [478, 162] width 148 height 29
click at [514, 82] on link "Documents" at bounding box center [489, 84] width 167 height 36
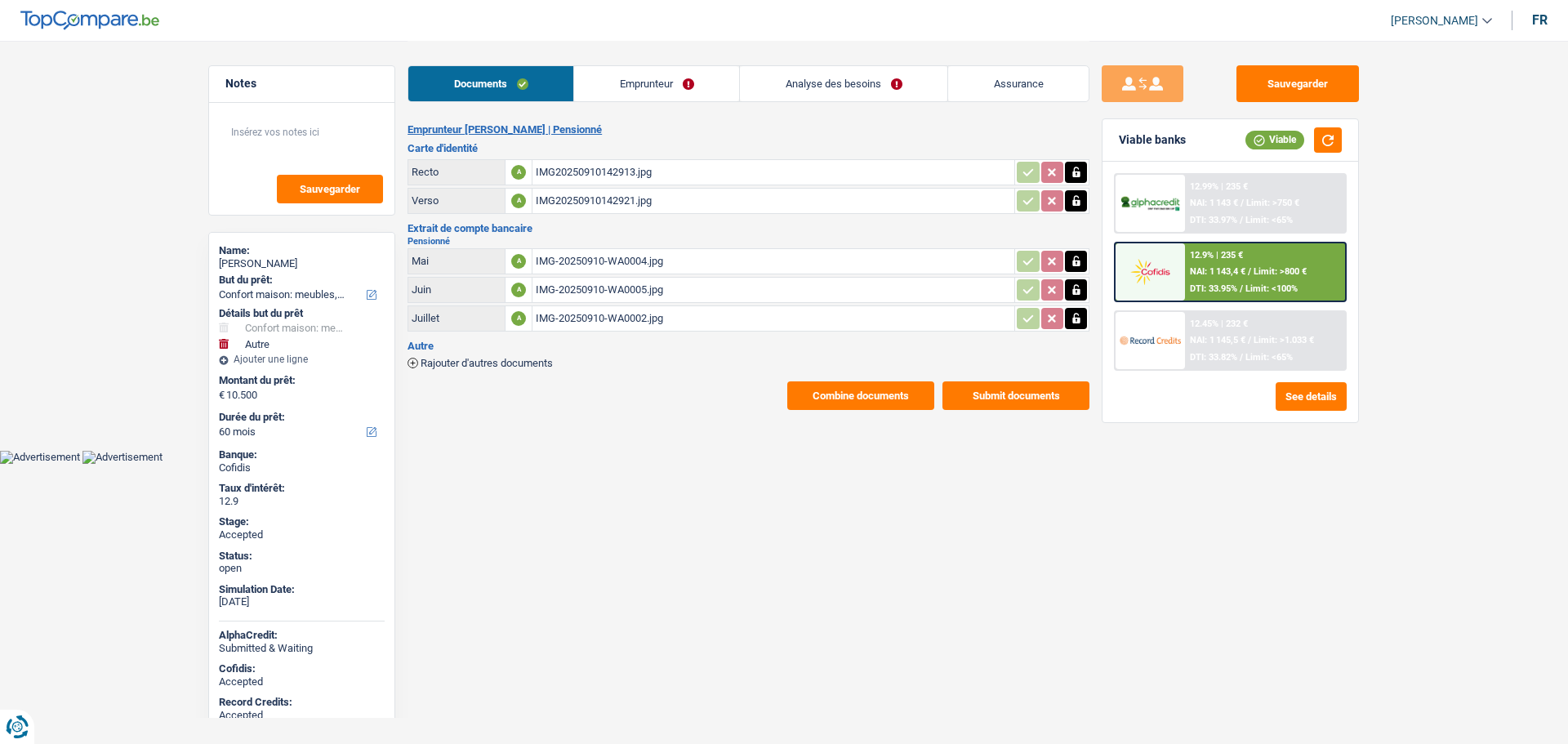
click at [652, 79] on link "Emprunteur" at bounding box center [657, 83] width 165 height 35
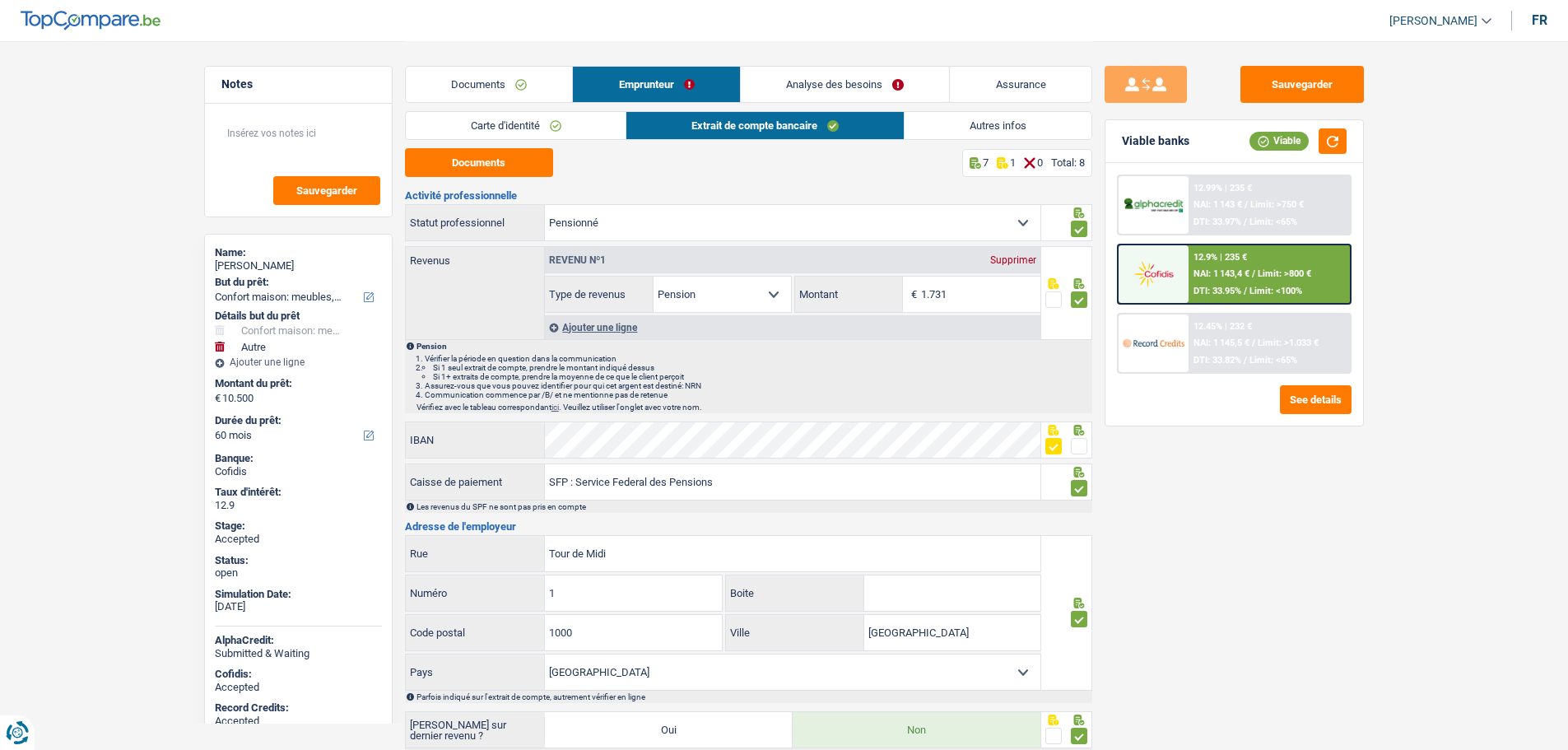
click at [535, 130] on link "Carte d'identité" at bounding box center [516, 126] width 220 height 27
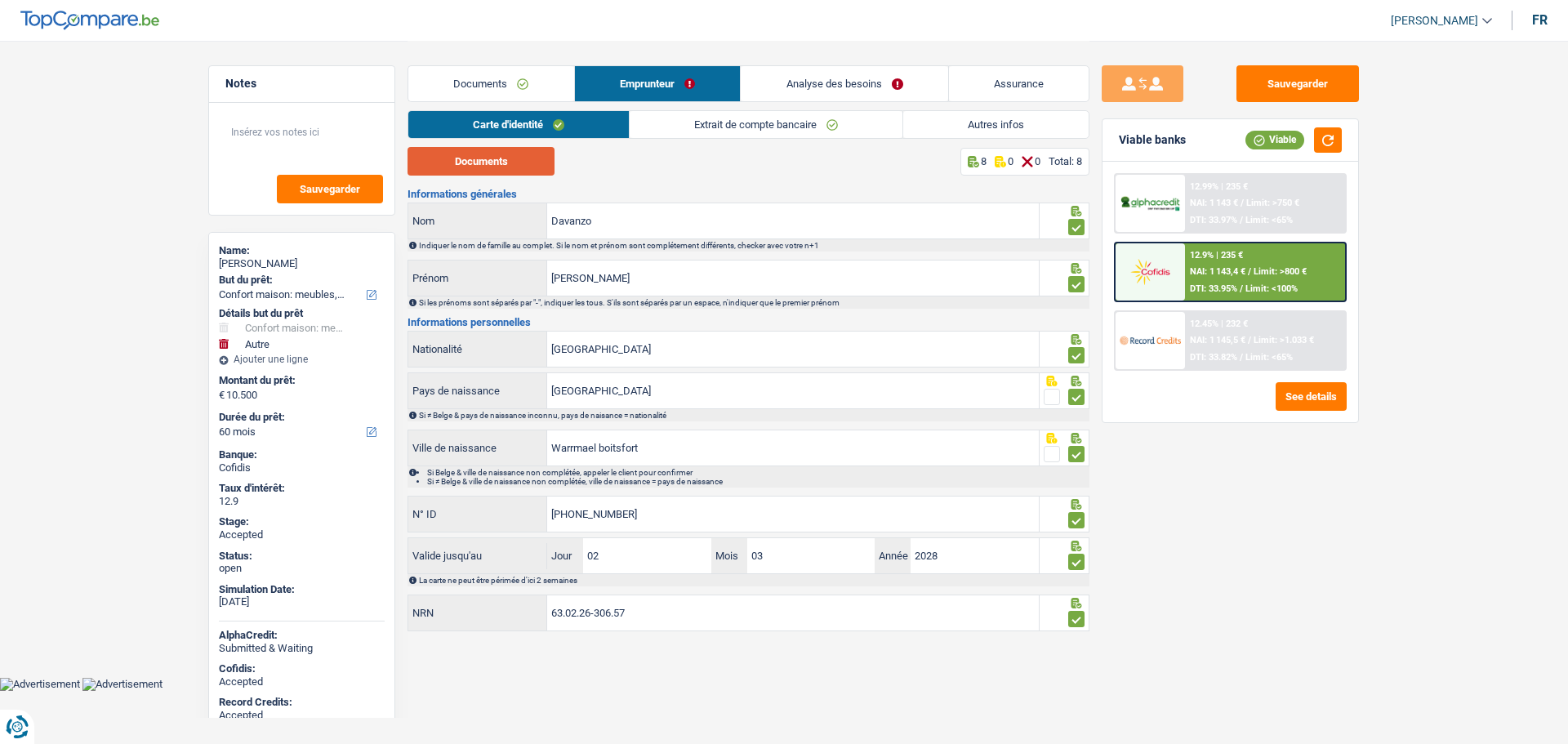
click at [519, 150] on button "Documents" at bounding box center [480, 161] width 147 height 29
click at [1316, 405] on button "See details" at bounding box center [1311, 397] width 71 height 29
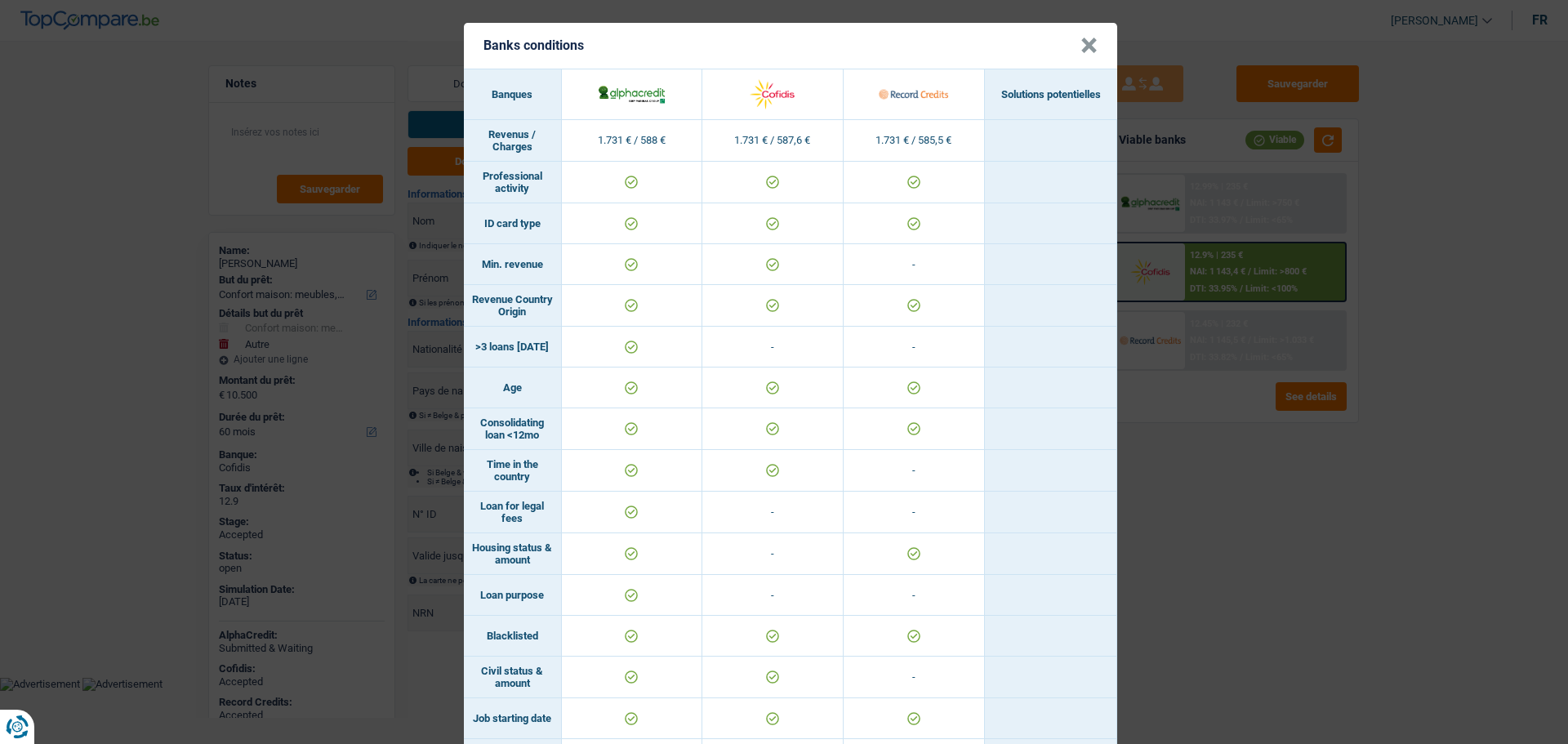
click at [1084, 39] on button "×" at bounding box center [1089, 45] width 17 height 16
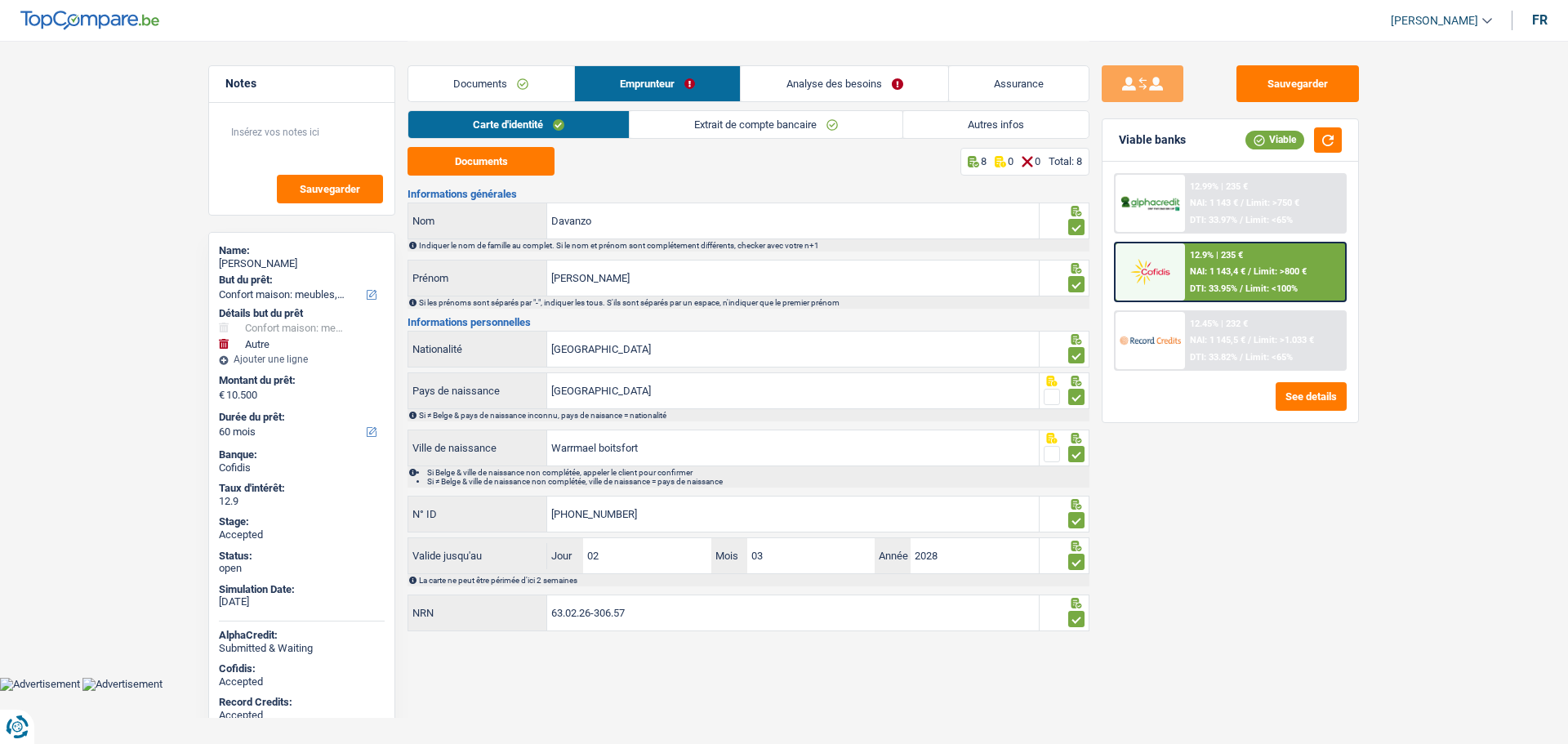
click at [681, 115] on link "Extrait de compte bancaire" at bounding box center [766, 125] width 273 height 27
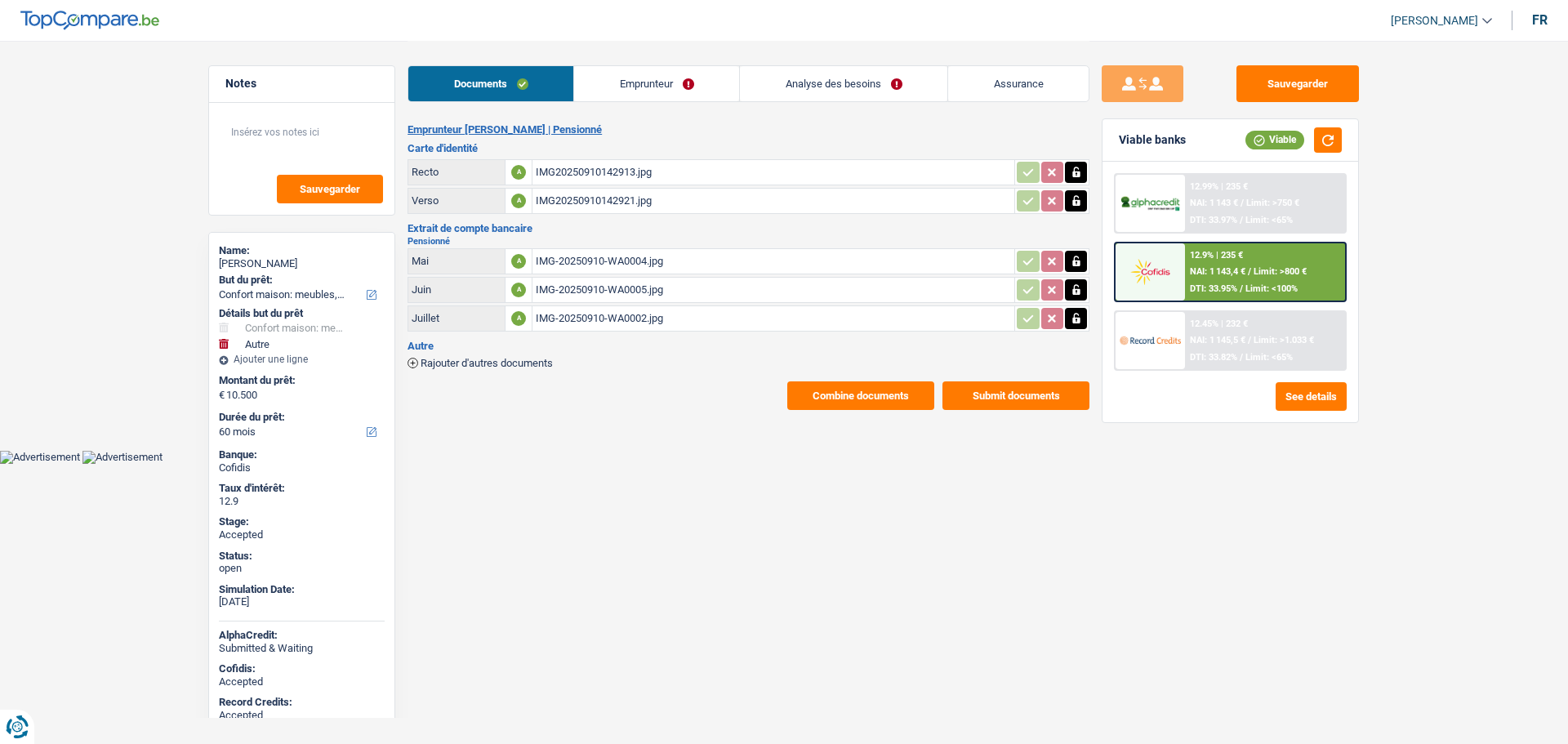
select select "household"
select select "other"
select select "60"
click at [639, 74] on link "Emprunteur" at bounding box center [657, 83] width 165 height 35
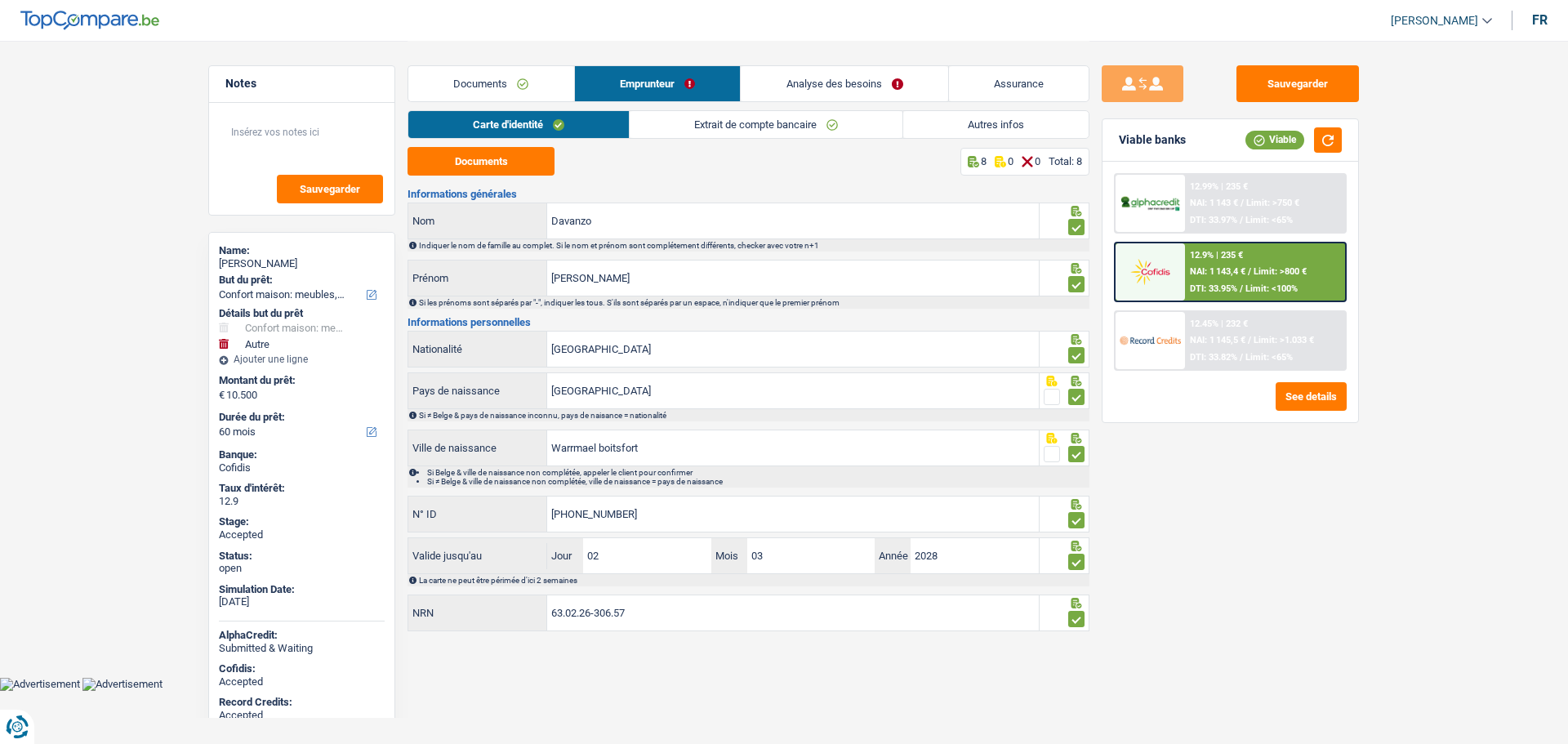
click at [951, 121] on link "Autres infos" at bounding box center [995, 125] width 185 height 27
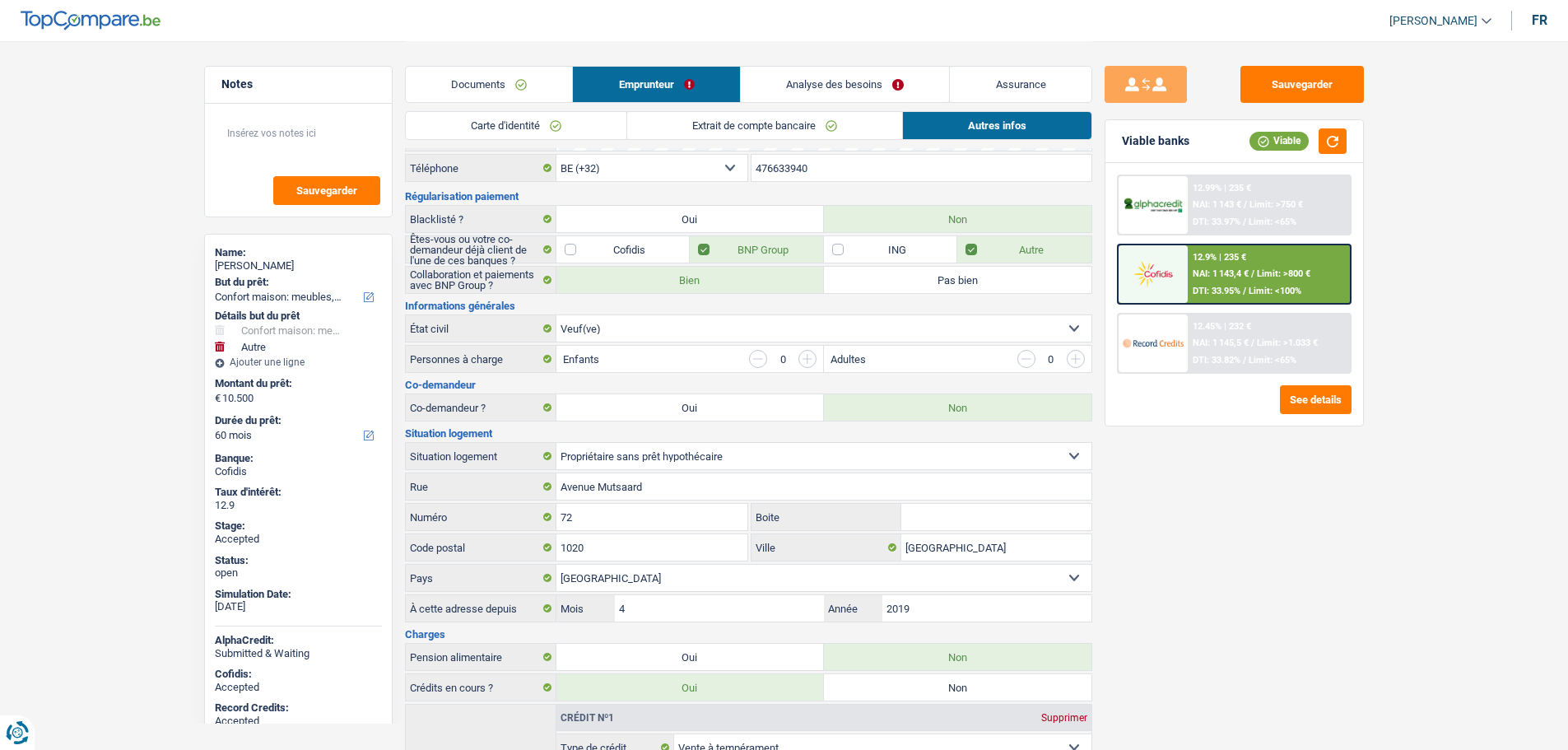
scroll to position [82, 0]
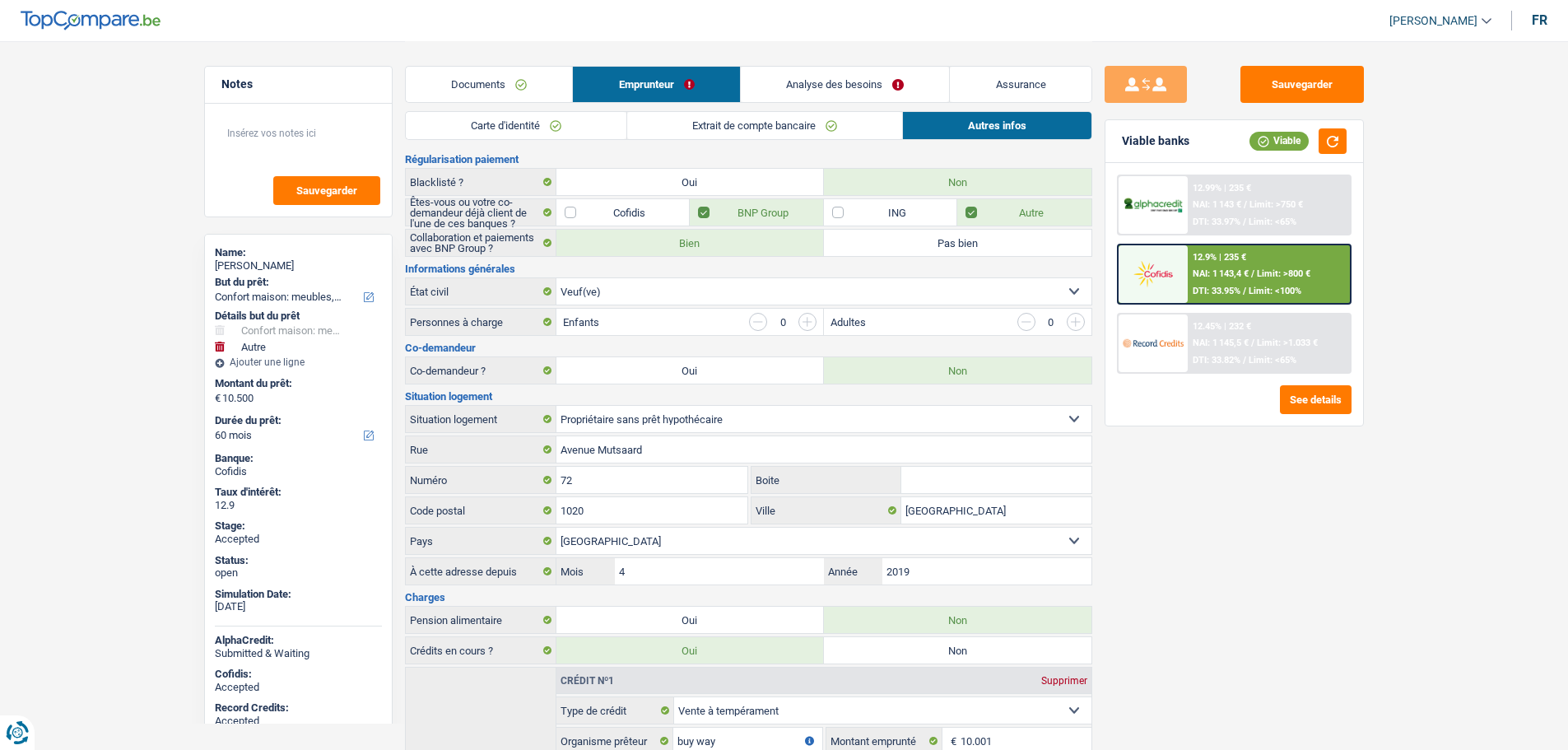
click at [683, 133] on link "Extrait de compte bancaire" at bounding box center [764, 126] width 275 height 27
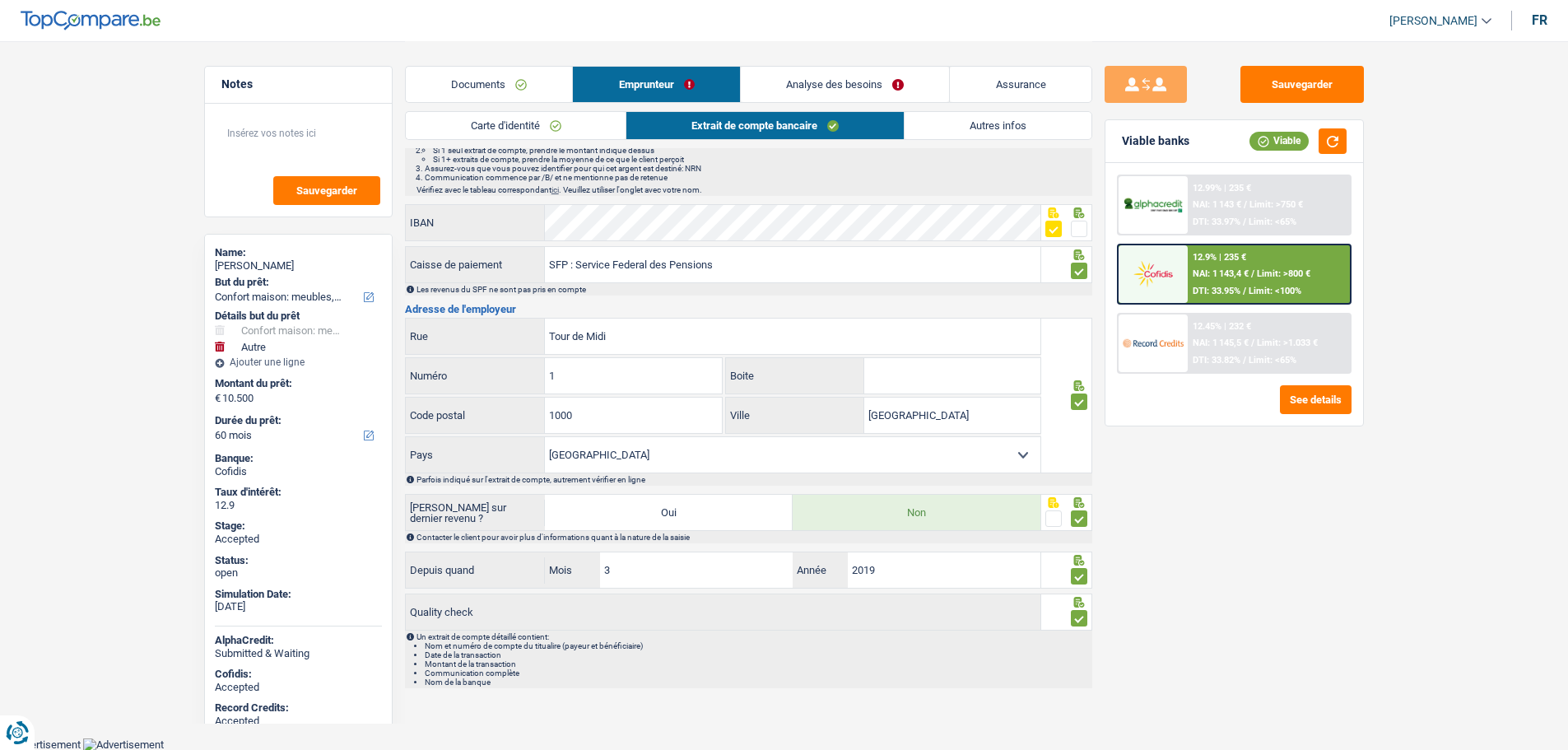
scroll to position [0, 0]
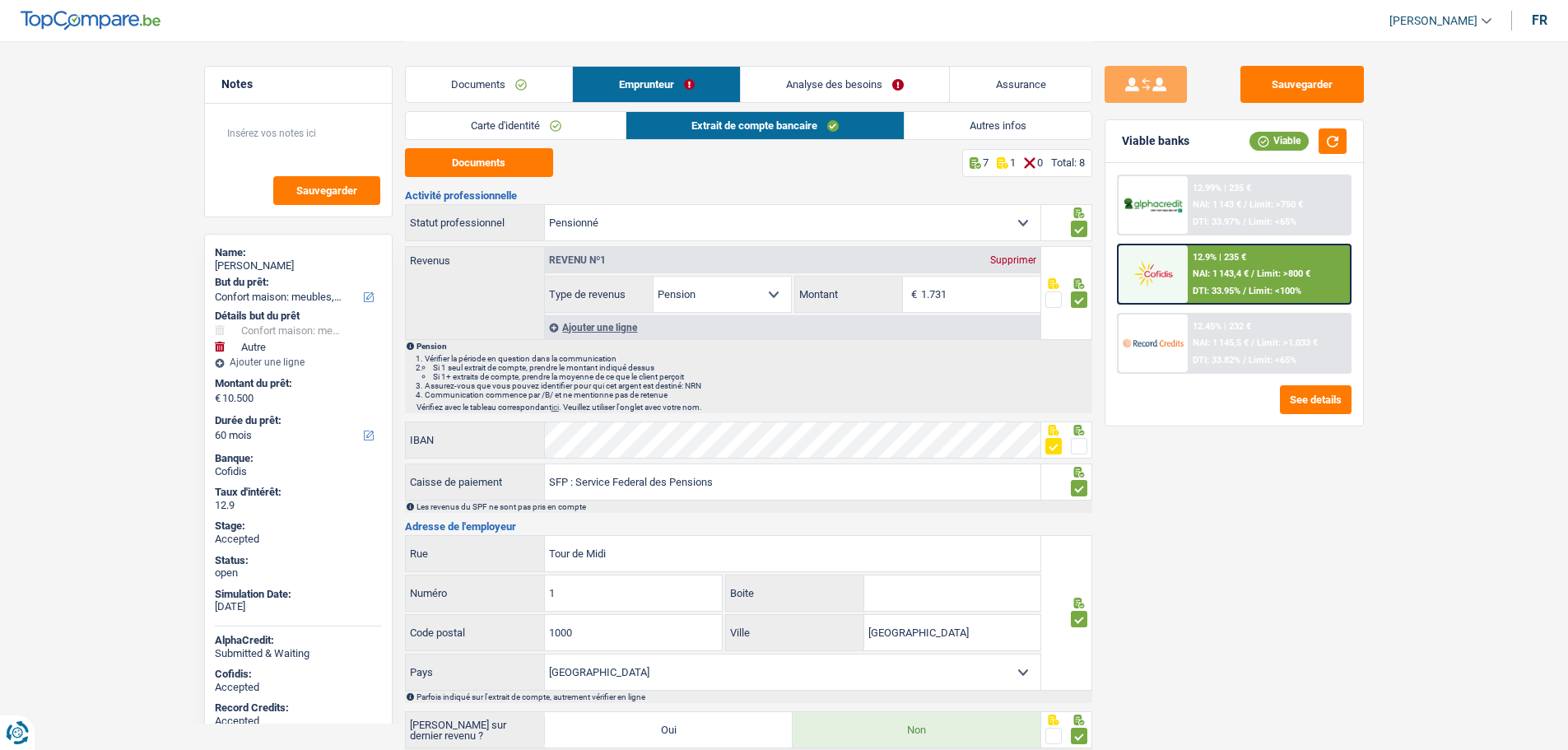
click at [563, 132] on link "Carte d'identité" at bounding box center [516, 126] width 220 height 27
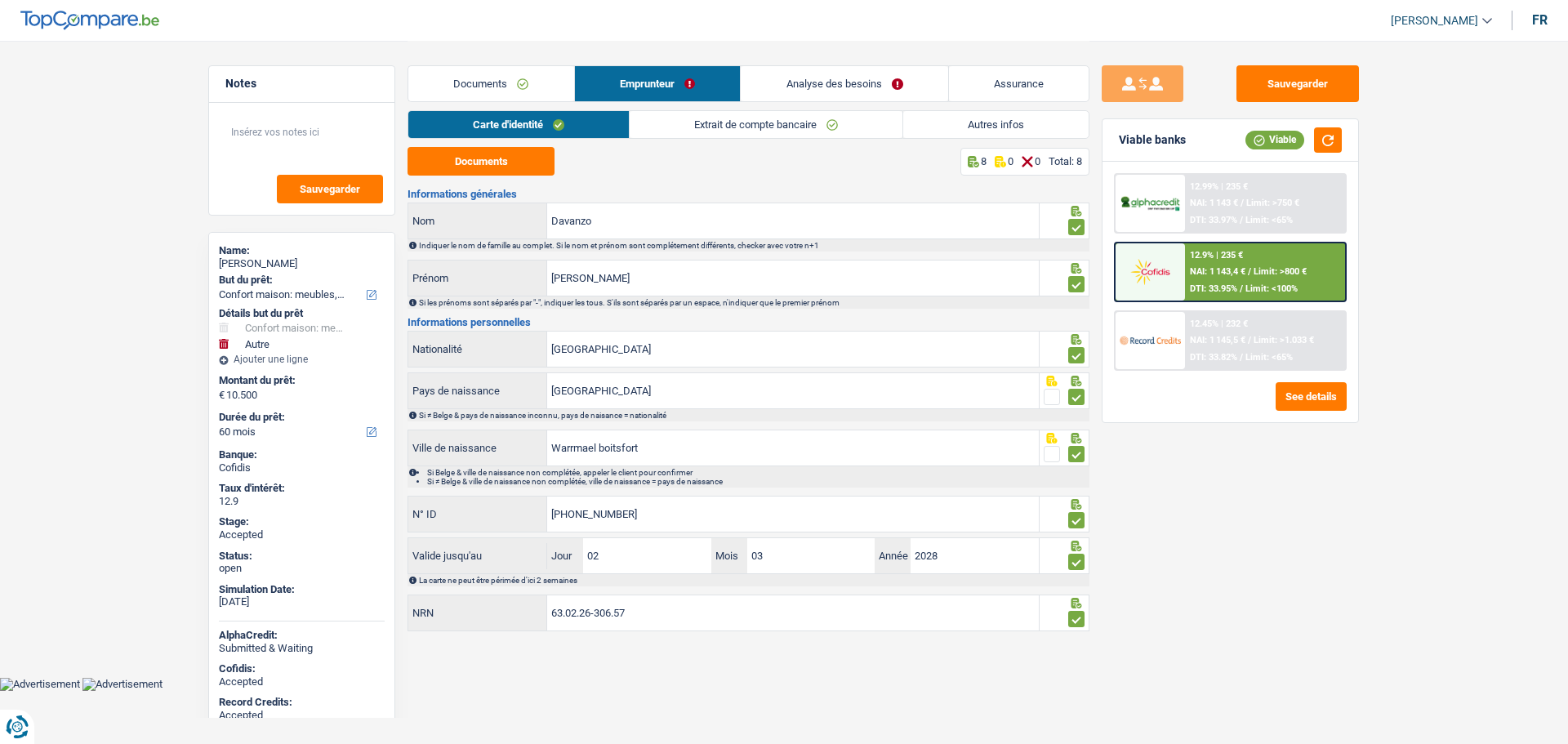
click at [796, 125] on link "Extrait de compte bancaire" at bounding box center [766, 125] width 273 height 27
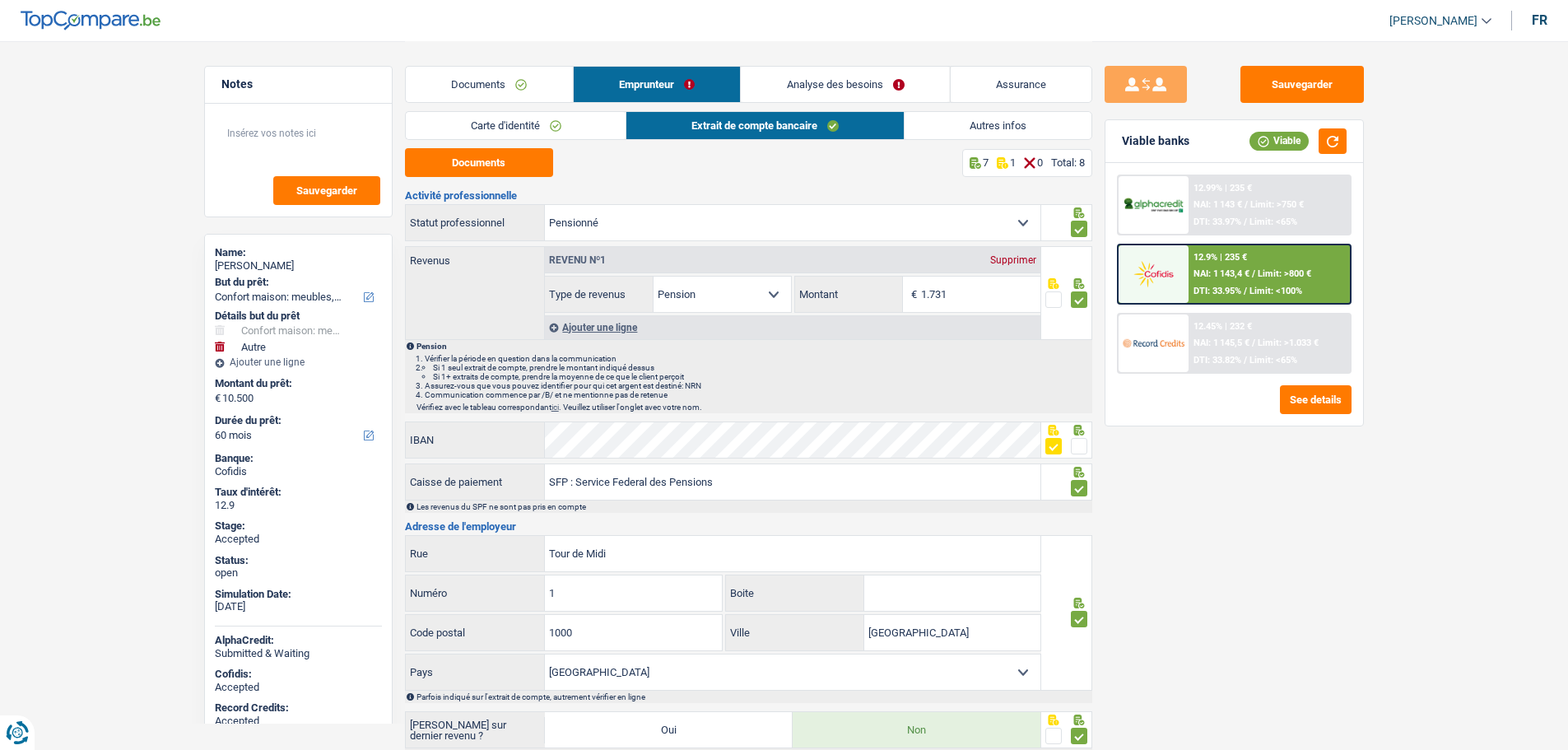
click at [965, 131] on link "Autres infos" at bounding box center [997, 126] width 186 height 27
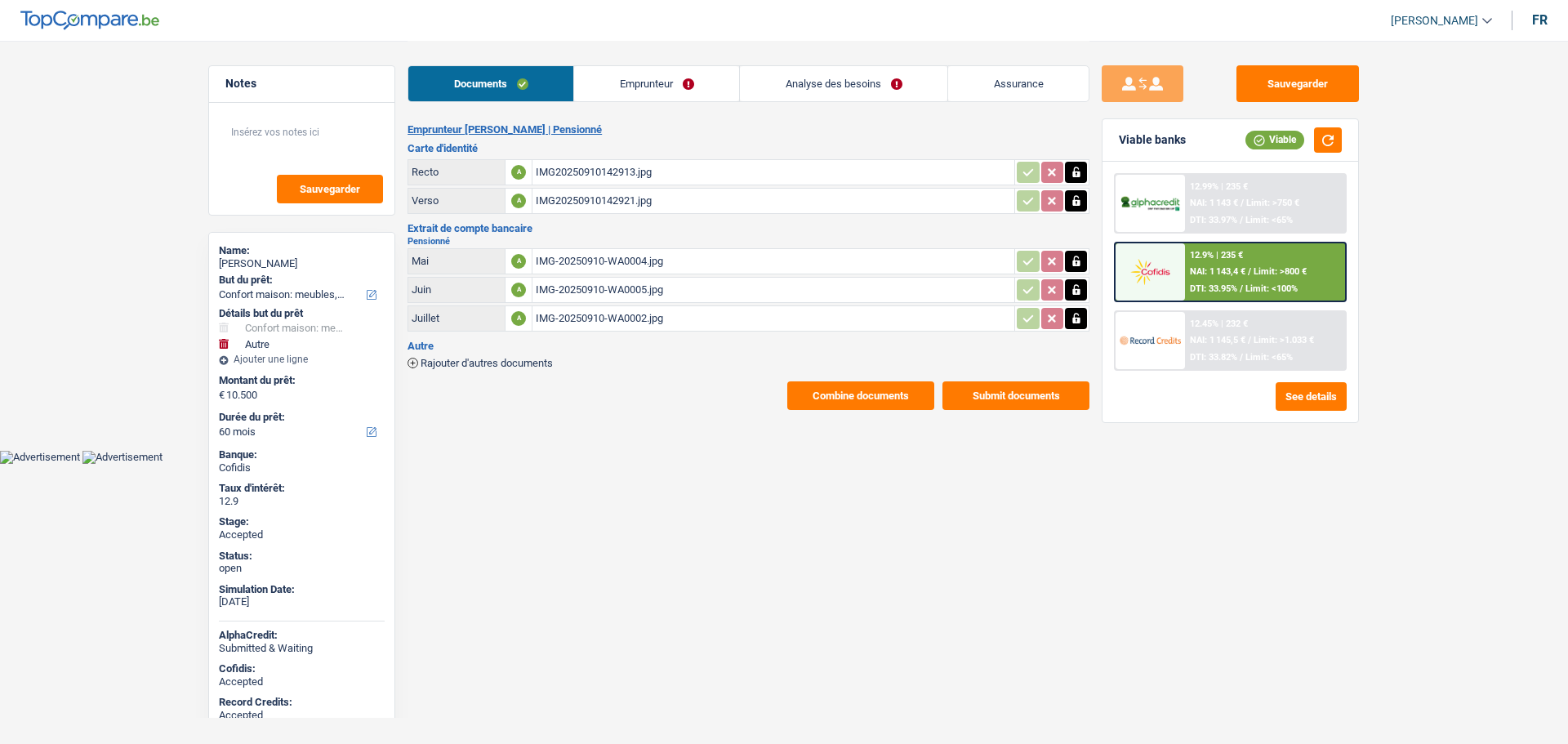
select select "household"
select select "other"
select select "60"
drag, startPoint x: 619, startPoint y: 83, endPoint x: 654, endPoint y: 92, distance: 36.1
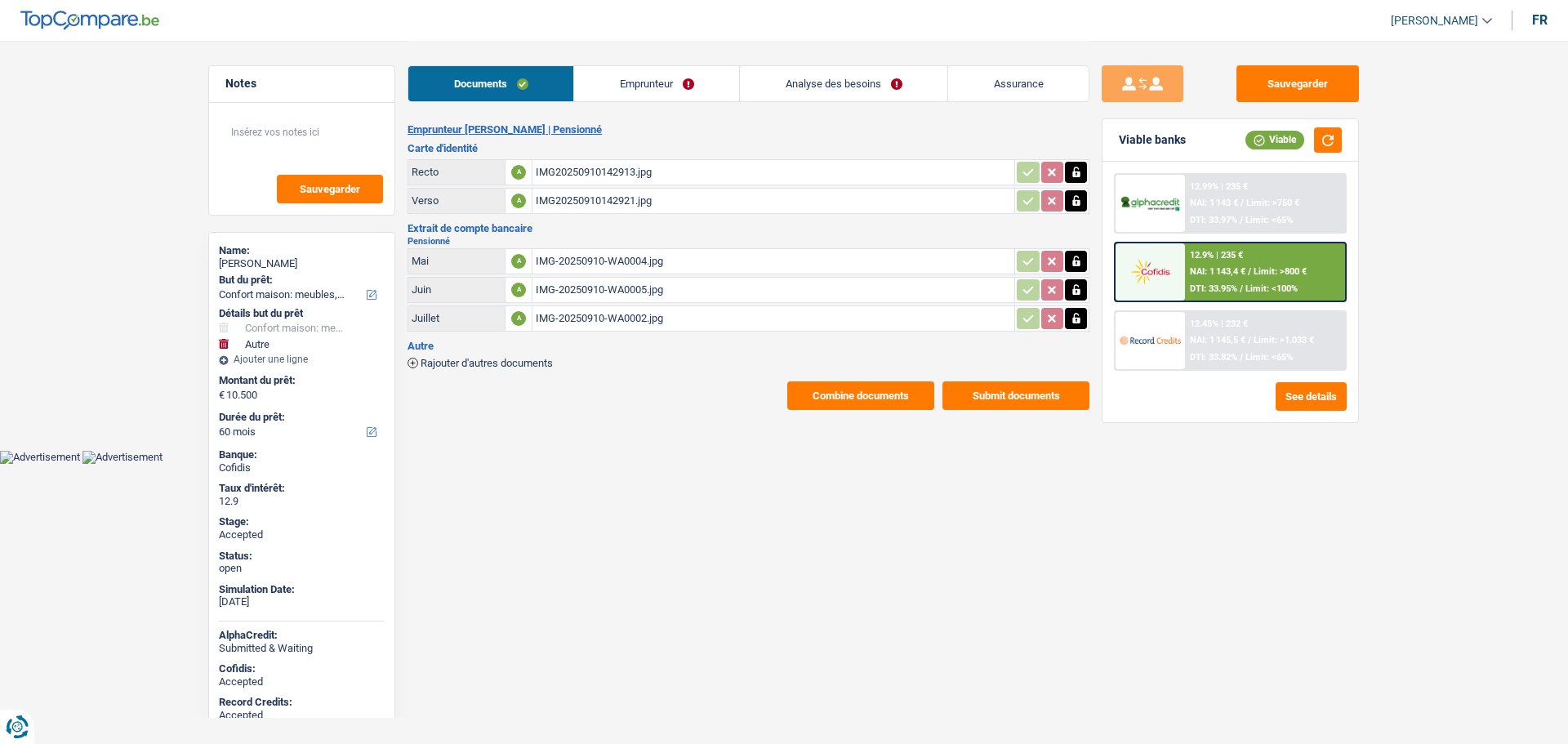
click at [619, 83] on link "Emprunteur" at bounding box center [657, 83] width 165 height 35
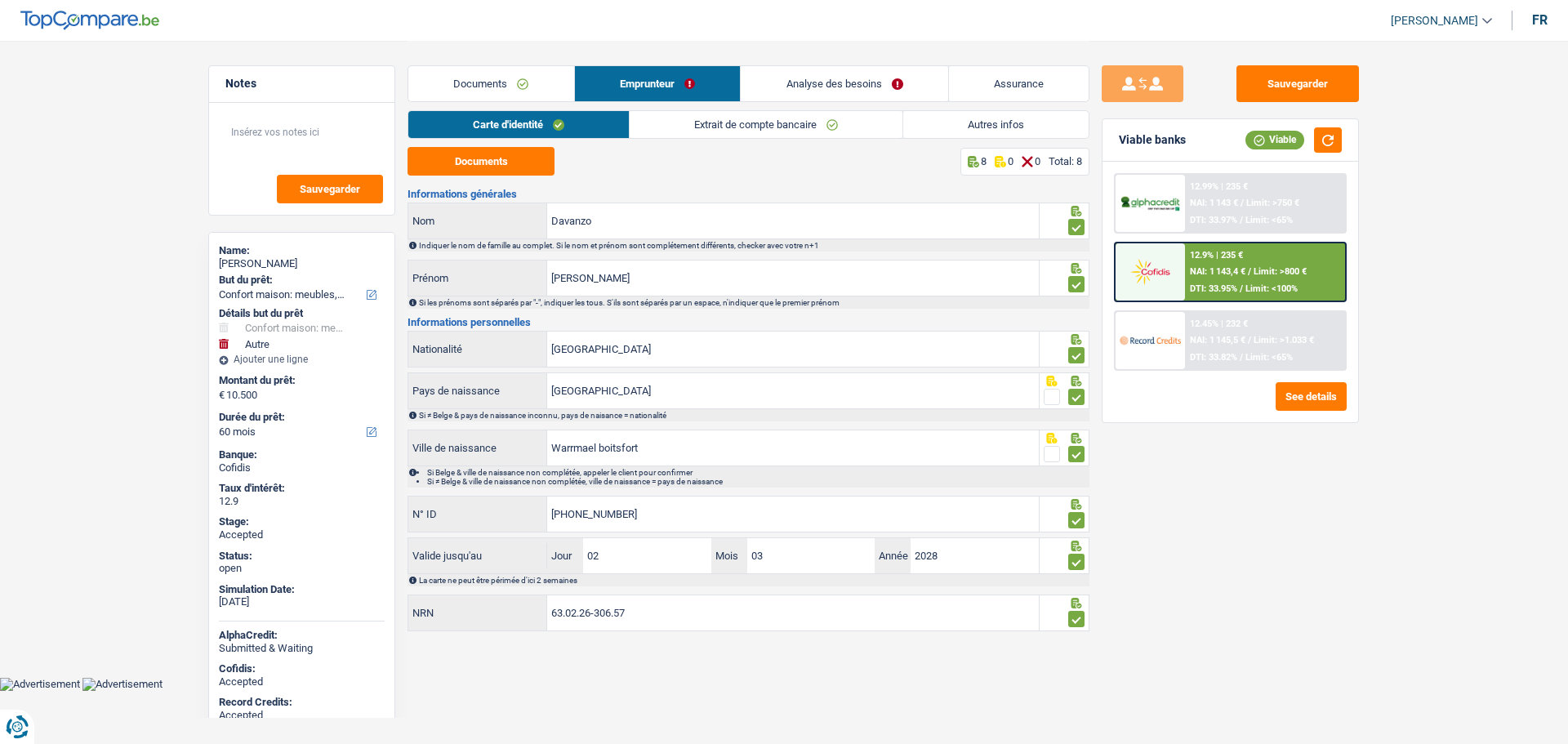
click at [989, 124] on link "Autres infos" at bounding box center [995, 125] width 185 height 27
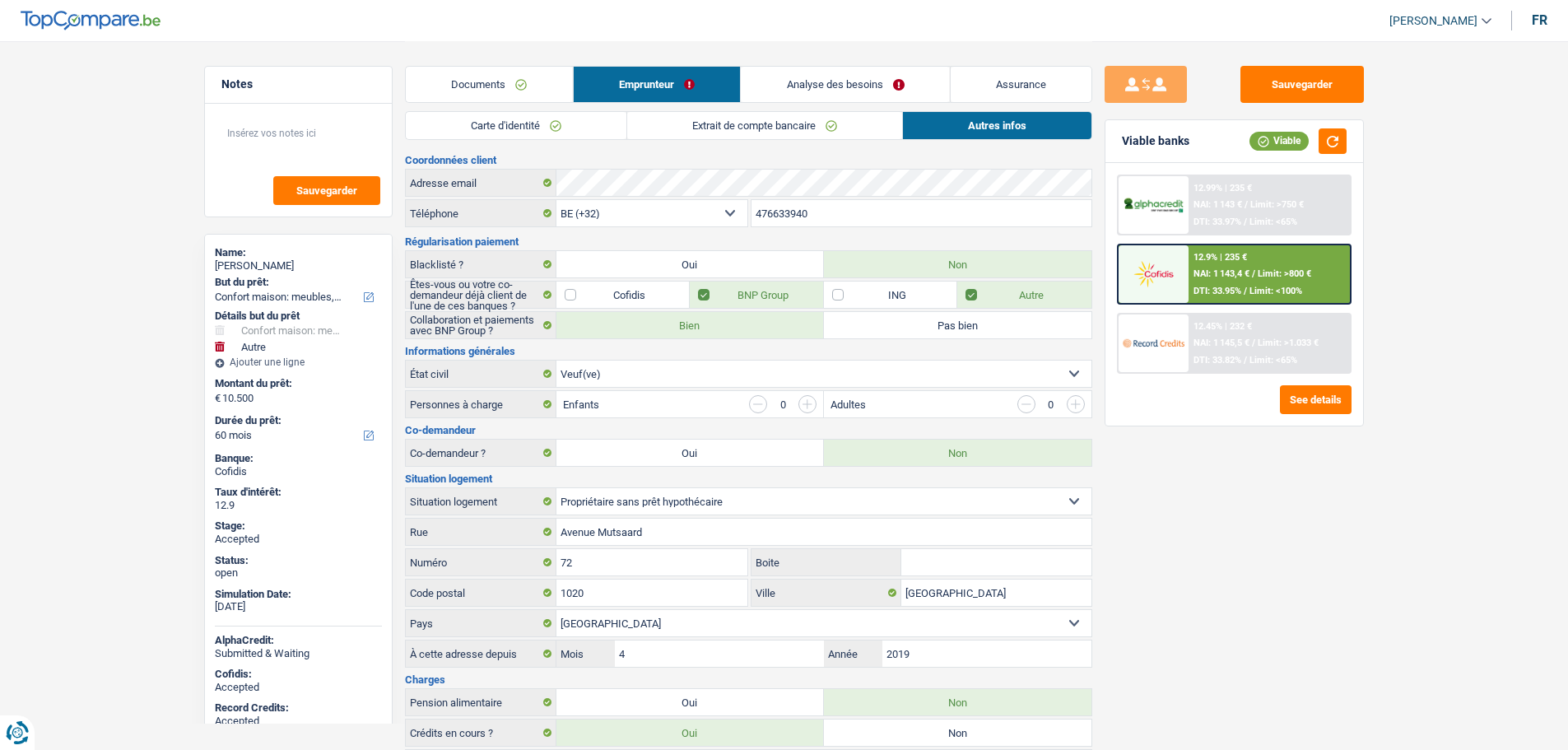
click at [271, 264] on div "[PERSON_NAME]" at bounding box center [298, 266] width 167 height 14
copy div "[PERSON_NAME]"
click at [798, 207] on input "476633940" at bounding box center [922, 213] width 340 height 26
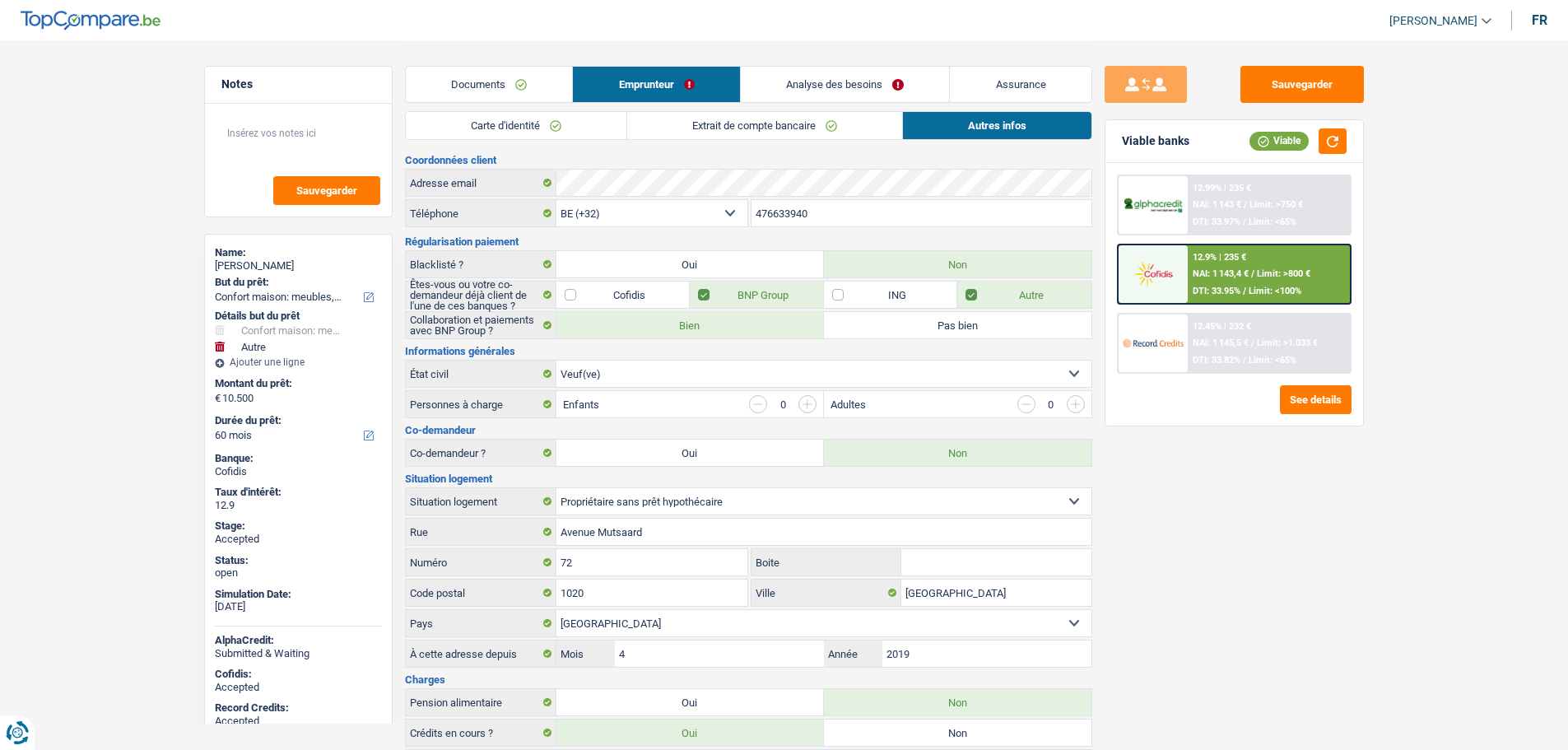
click at [798, 207] on input "476633940" at bounding box center [922, 213] width 340 height 26
click at [509, 83] on link "Documents" at bounding box center [489, 84] width 167 height 36
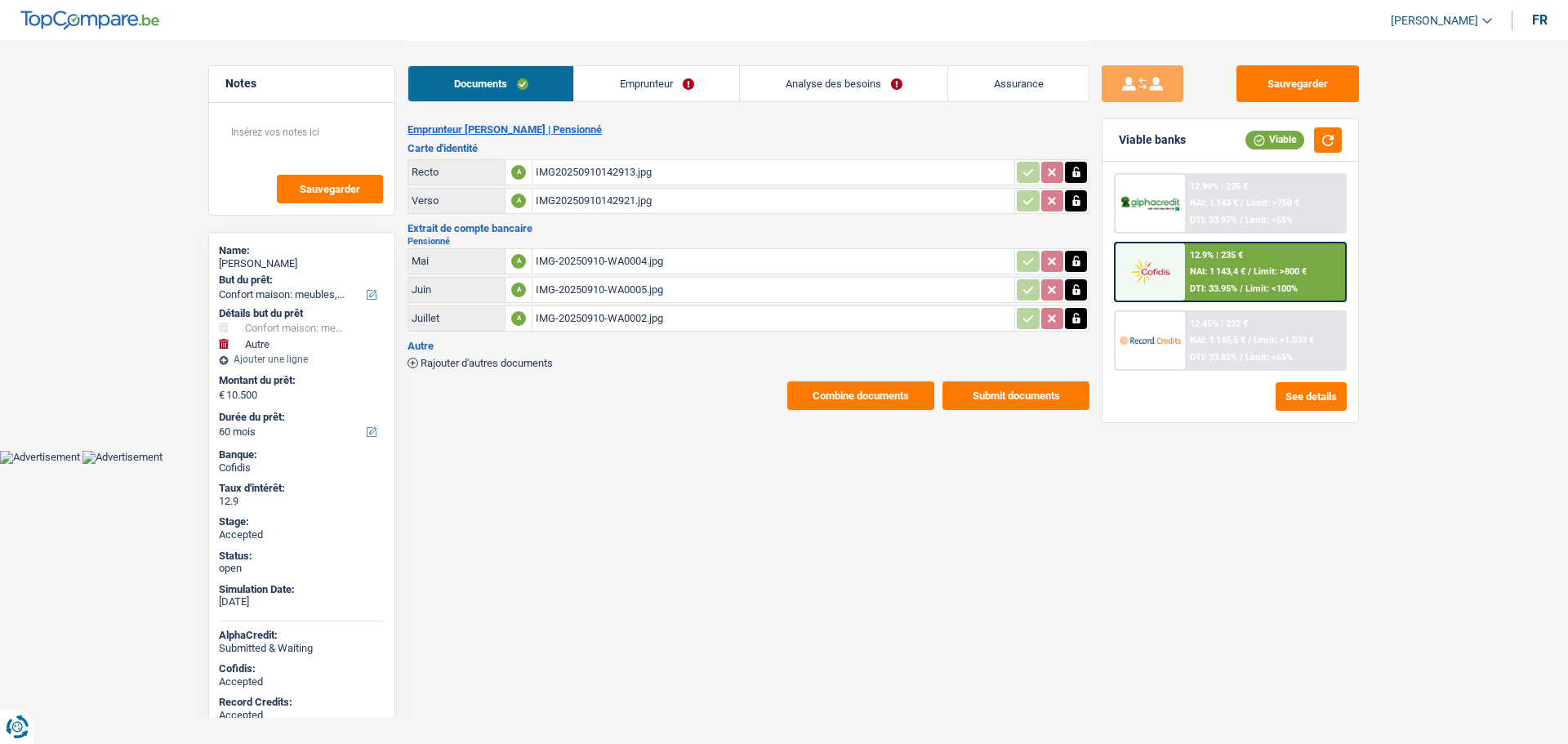
click at [637, 85] on link "Emprunteur" at bounding box center [657, 83] width 165 height 35
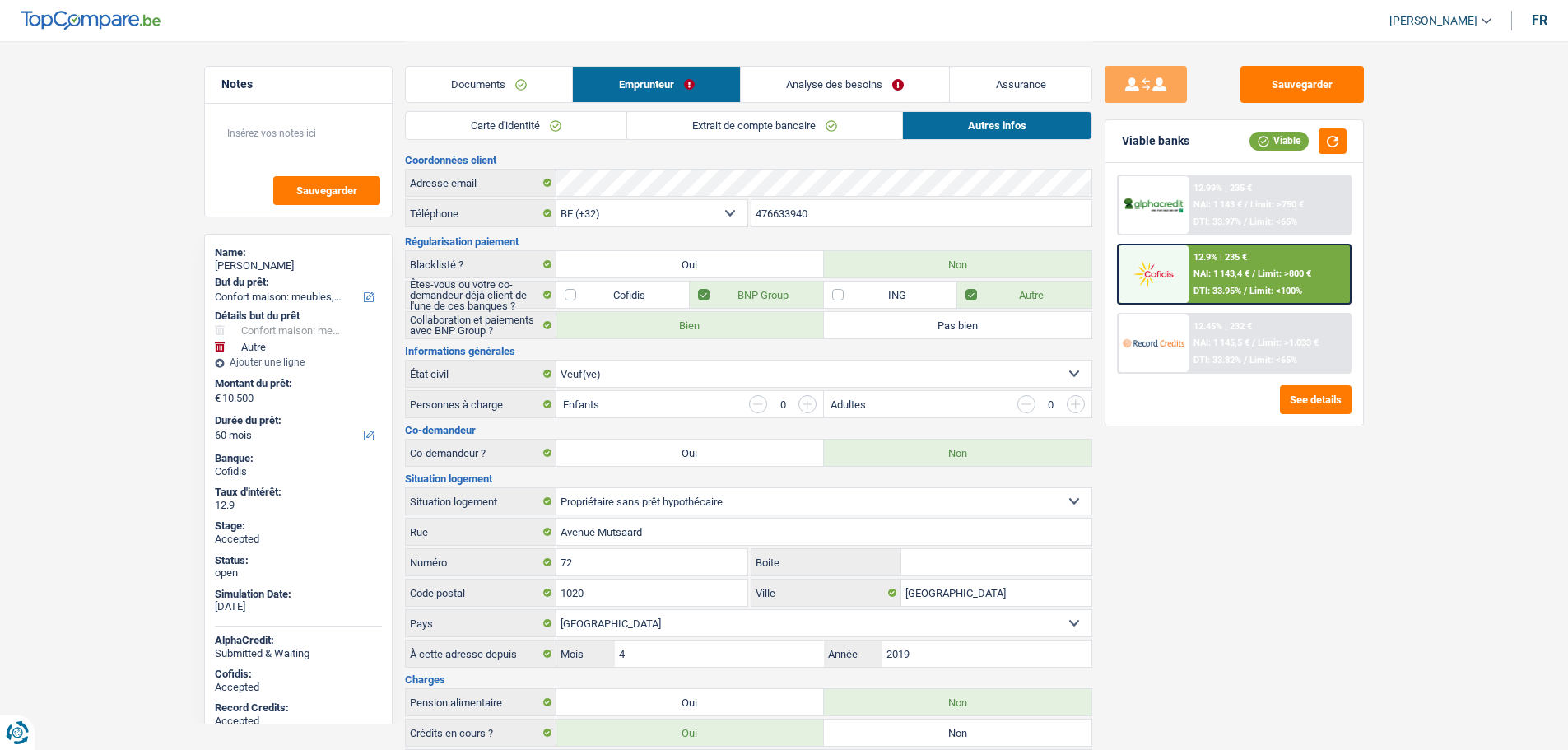
click at [691, 125] on link "Extrait de compte bancaire" at bounding box center [764, 126] width 275 height 27
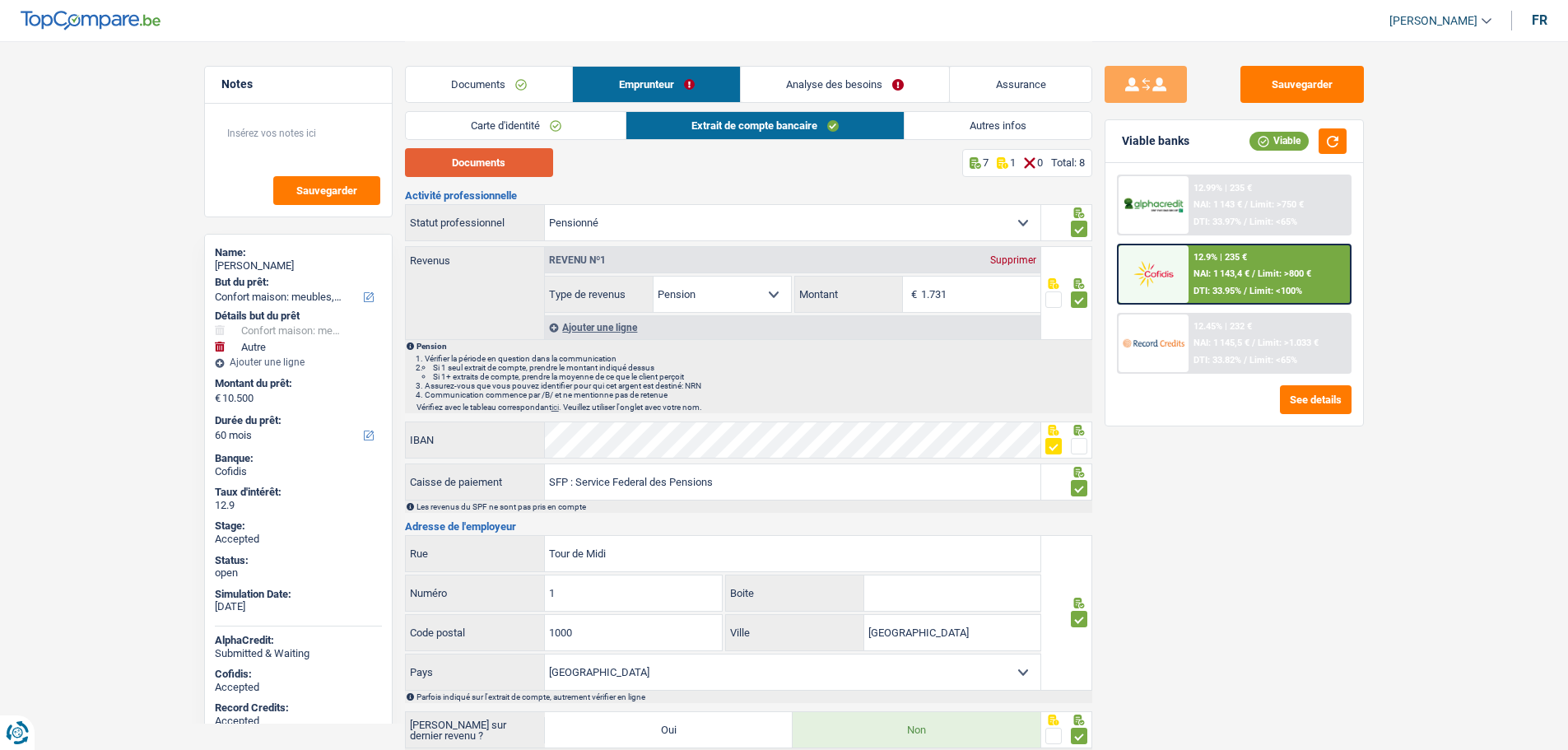
click at [515, 175] on button "Documents" at bounding box center [478, 162] width 148 height 29
click at [1002, 77] on link "Assurance" at bounding box center [1020, 84] width 142 height 36
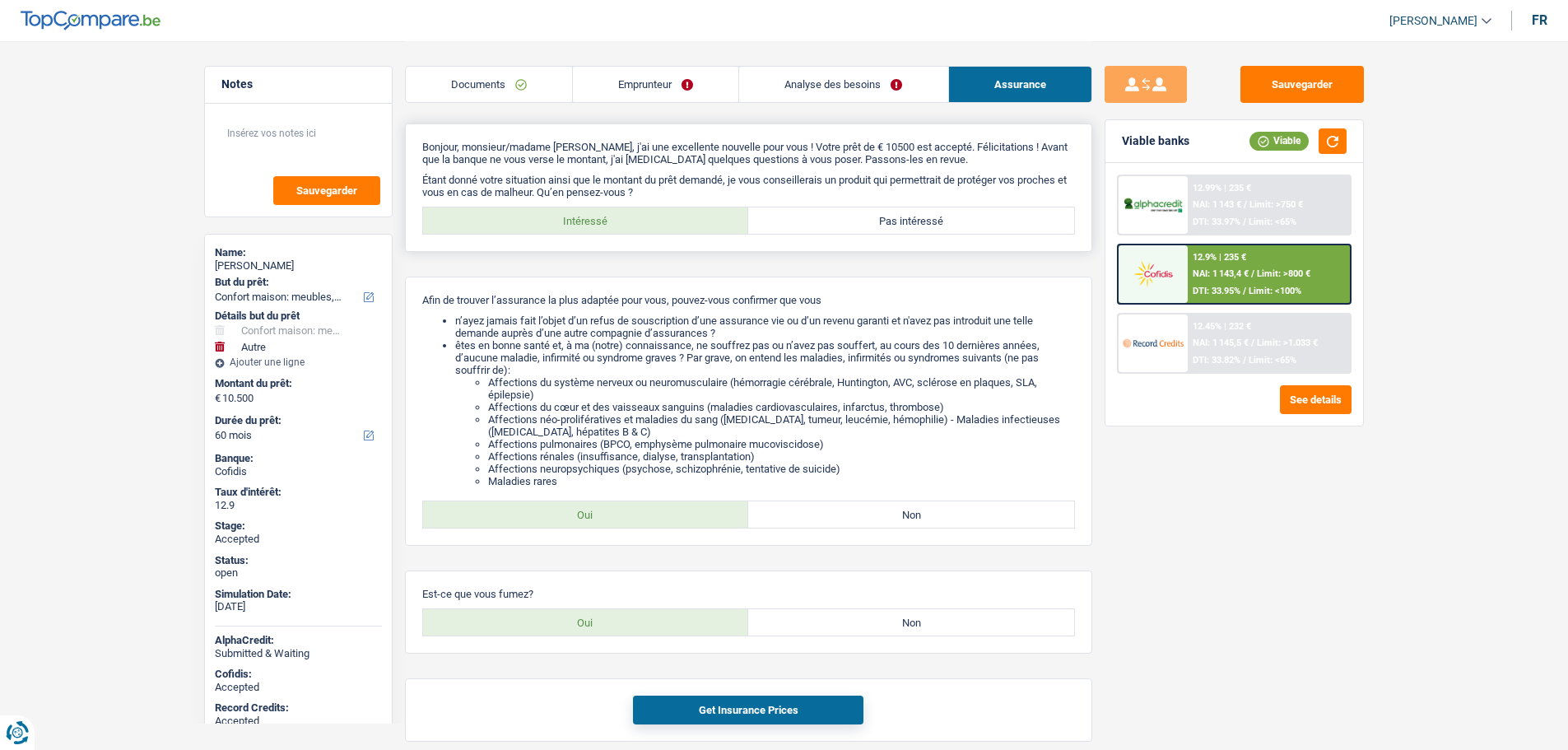
click at [948, 224] on label "Pas intéressé" at bounding box center [910, 220] width 326 height 26
click at [948, 224] on input "Pas intéressé" at bounding box center [910, 220] width 326 height 26
radio input "true"
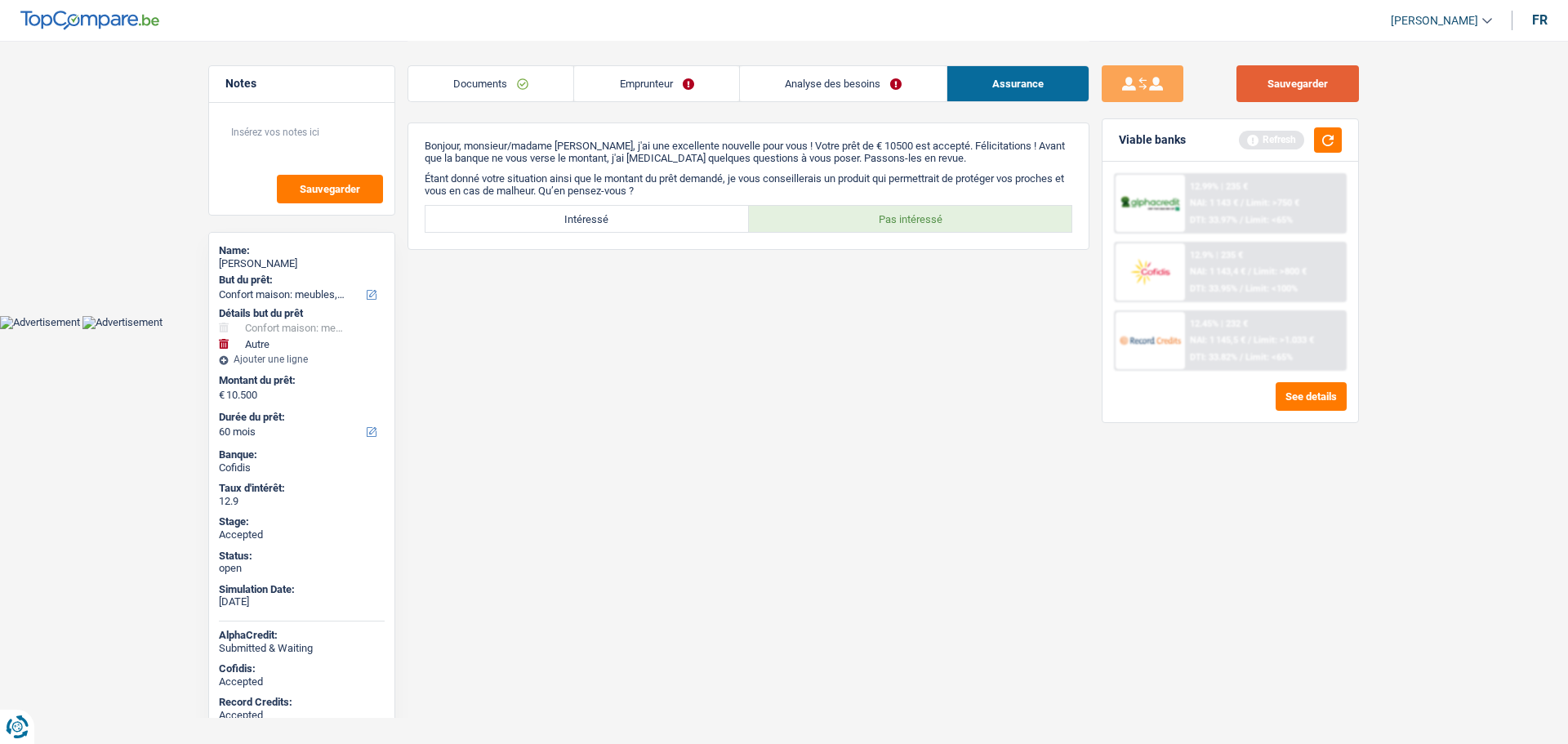
click at [1277, 87] on button "Sauvegarder" at bounding box center [1298, 83] width 123 height 36
click at [1293, 78] on button "Sauvegarder" at bounding box center [1298, 83] width 123 height 36
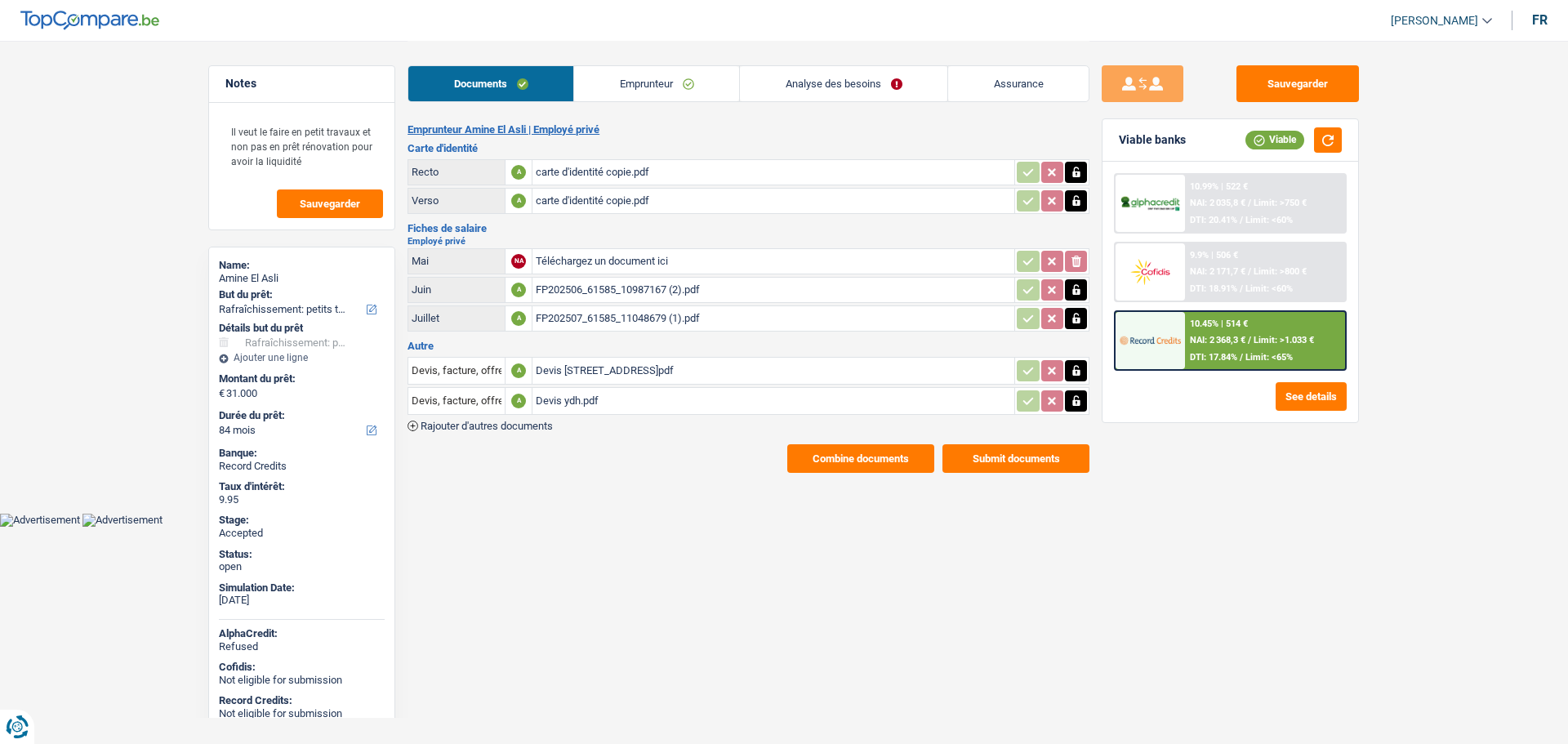
select select "houseOrGarden"
select select "84"
click at [468, 423] on span "Rajouter d'autres documents" at bounding box center [487, 426] width 132 height 11
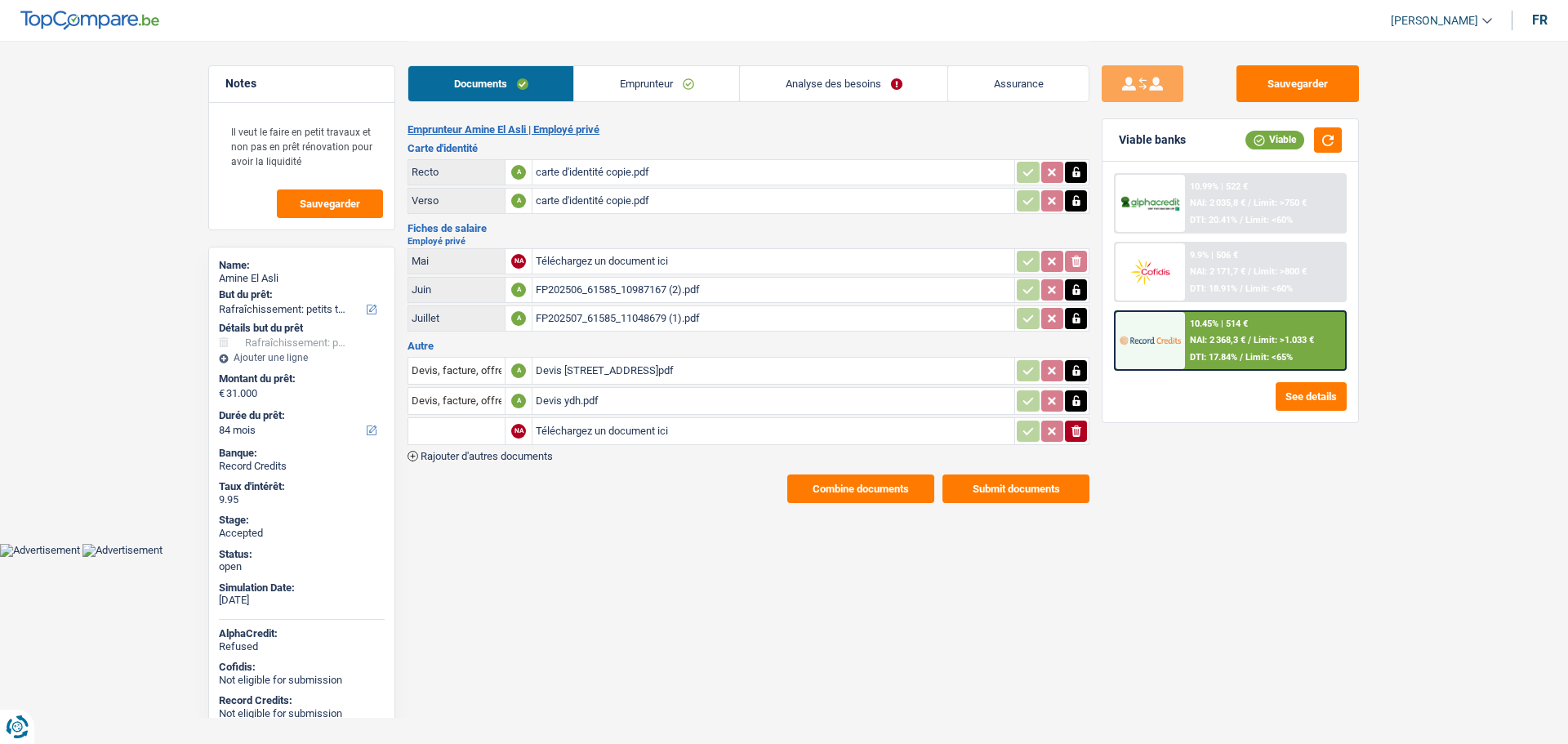
click at [457, 424] on input "text" at bounding box center [456, 430] width 90 height 26
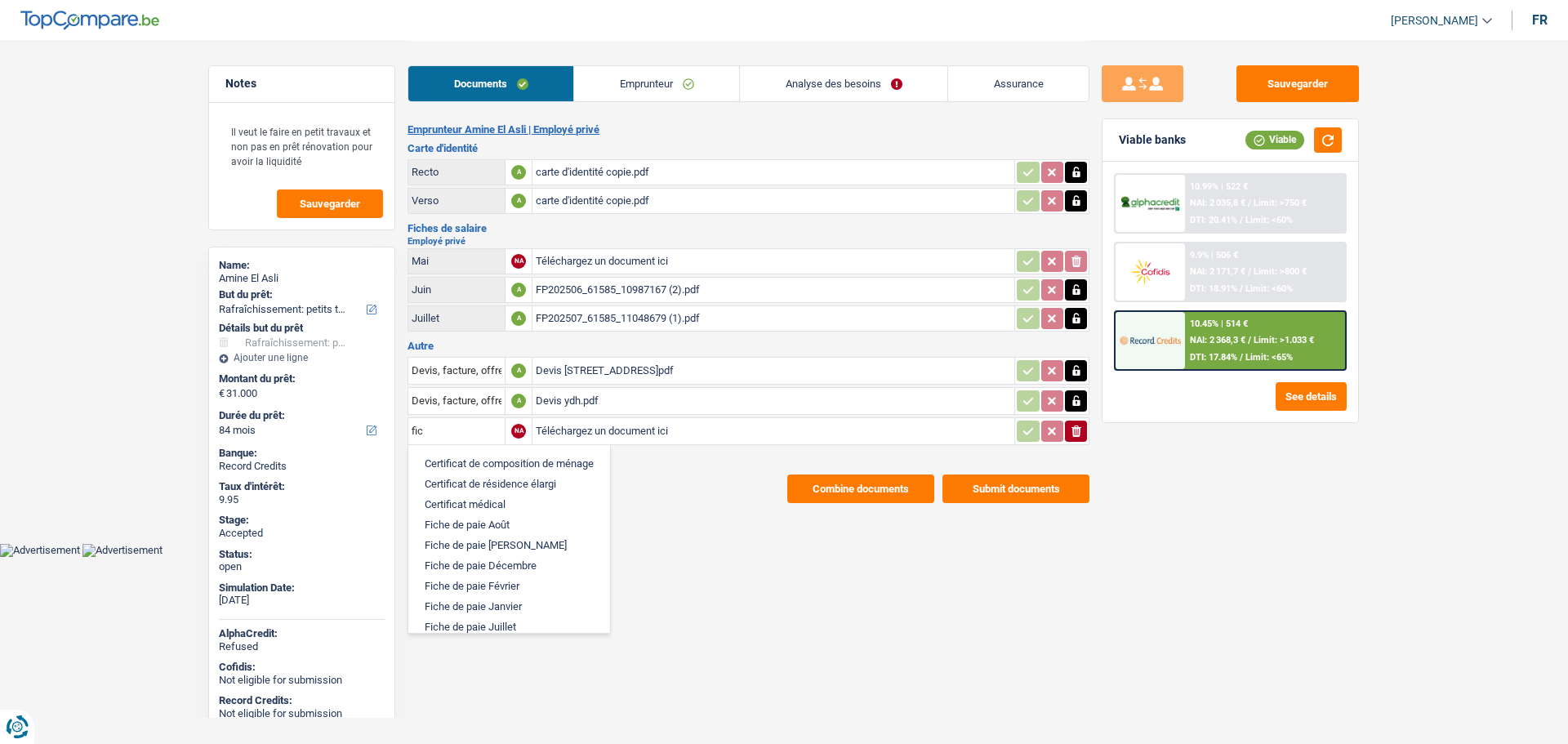
click at [440, 519] on li "Fiche de paie Août" at bounding box center [508, 524] width 185 height 20
type input "Fiche de paie Août"
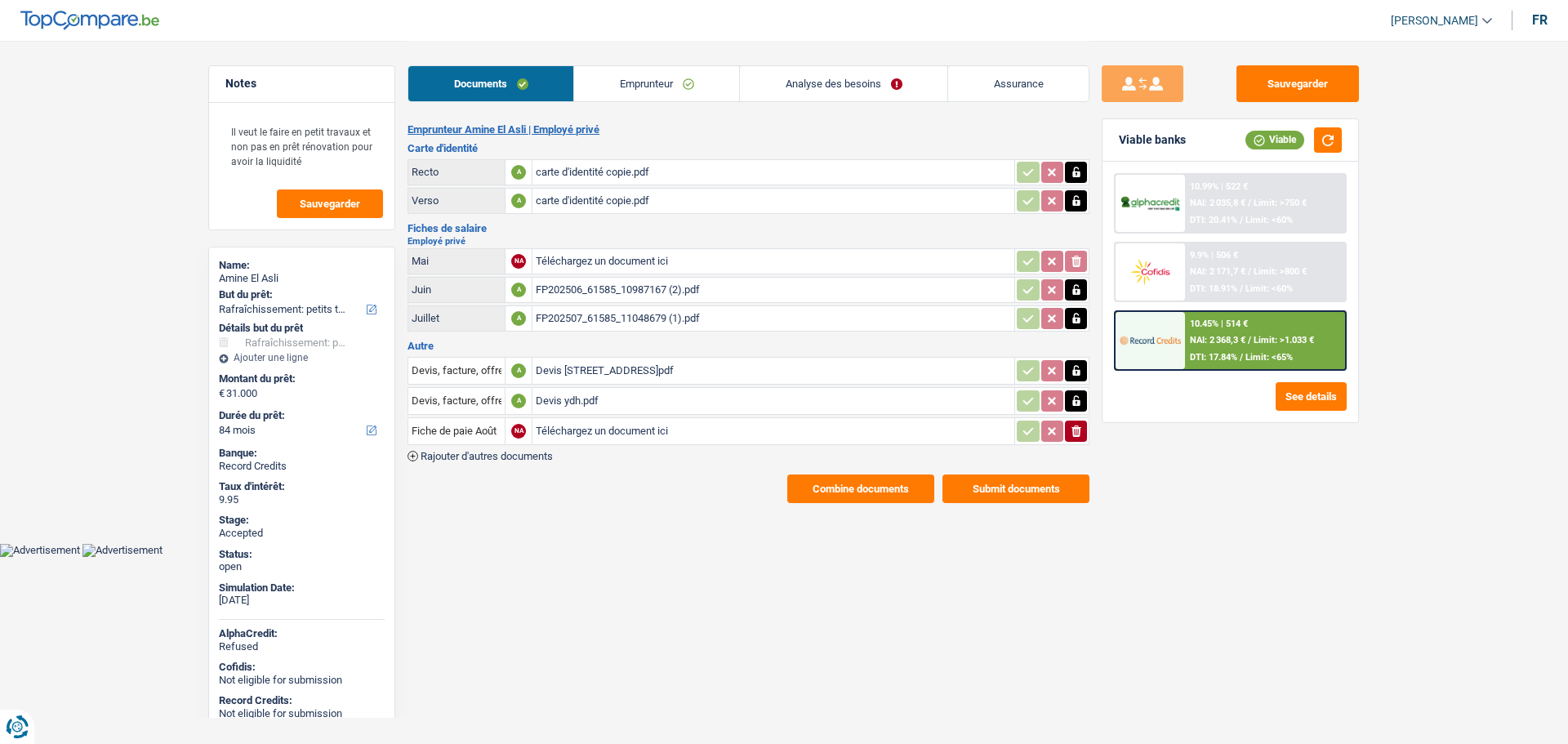
click at [581, 436] on input "Téléchargez un document ici" at bounding box center [773, 431] width 475 height 25
type input "C:\fakepath\fiche 08.pdf"
click at [1292, 80] on button "Sauvegarder" at bounding box center [1298, 83] width 123 height 36
click at [504, 89] on link "Documents" at bounding box center [491, 83] width 165 height 35
click at [842, 485] on button "Combine documents" at bounding box center [860, 489] width 147 height 29
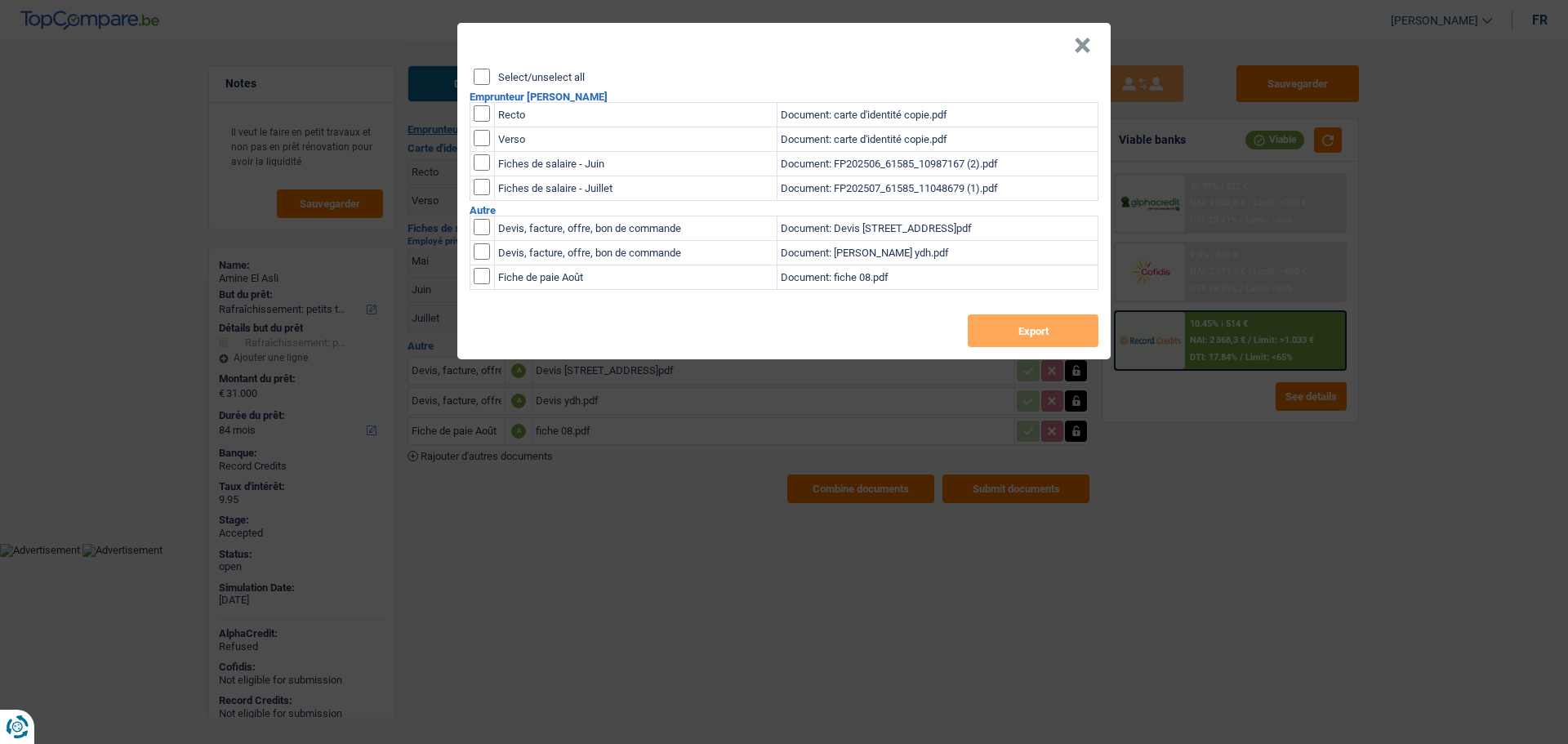
click at [539, 75] on label "Select/unselect all" at bounding box center [542, 77] width 86 height 11
click at [490, 75] on input "Select/unselect all" at bounding box center [481, 77] width 16 height 16
checkbox input "true"
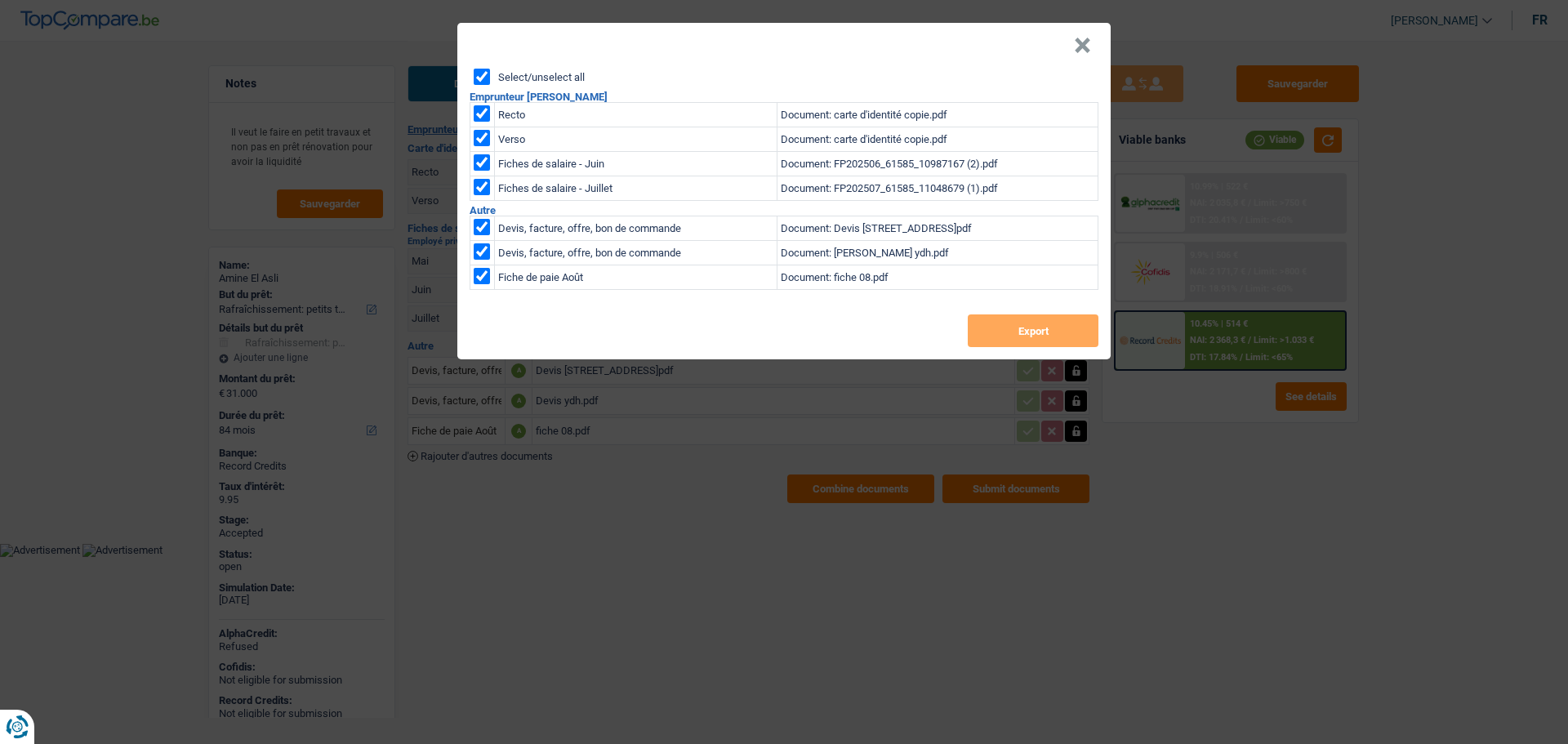
checkbox input "true"
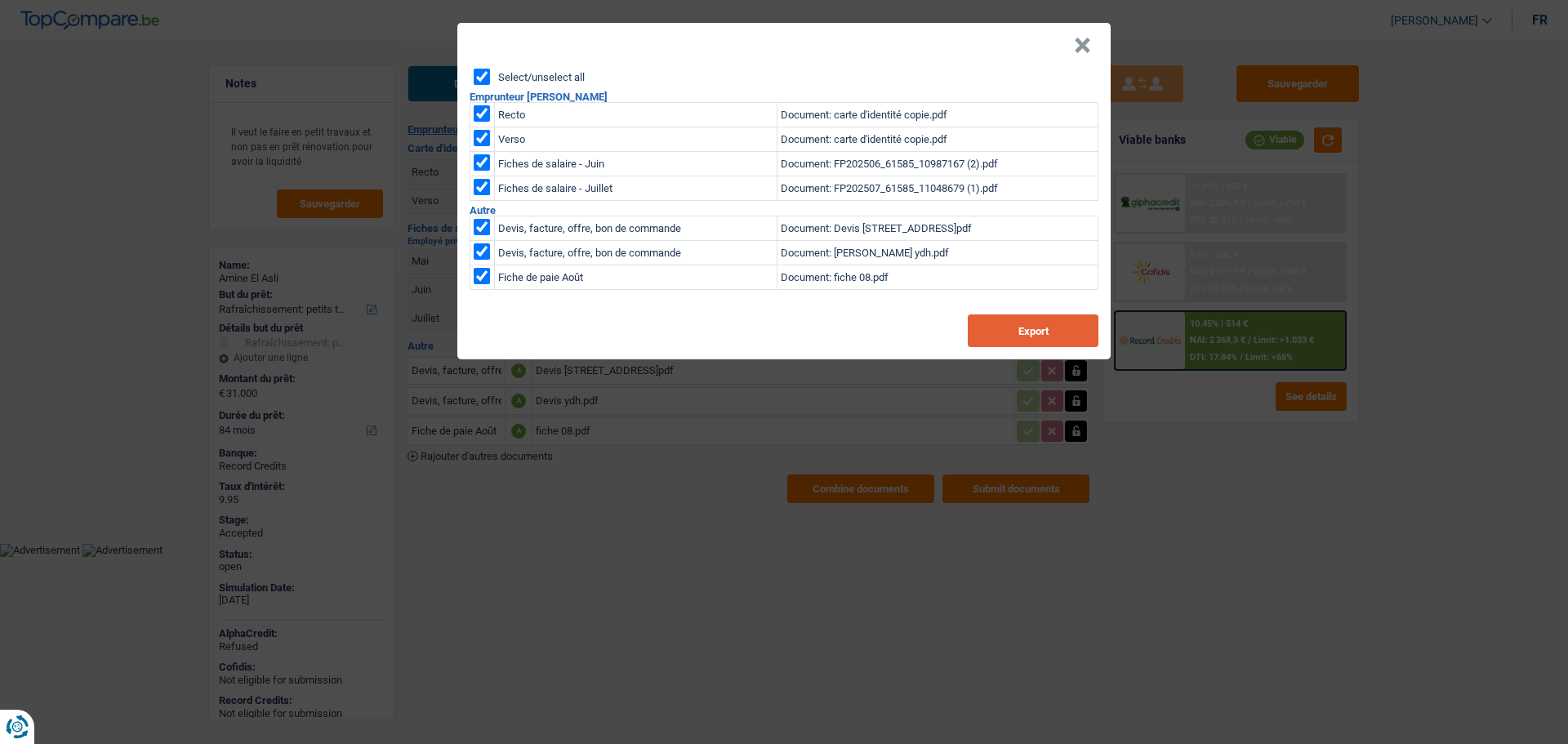
click at [996, 333] on button "Export" at bounding box center [1033, 331] width 130 height 33
click at [1079, 49] on button "×" at bounding box center [1082, 45] width 17 height 16
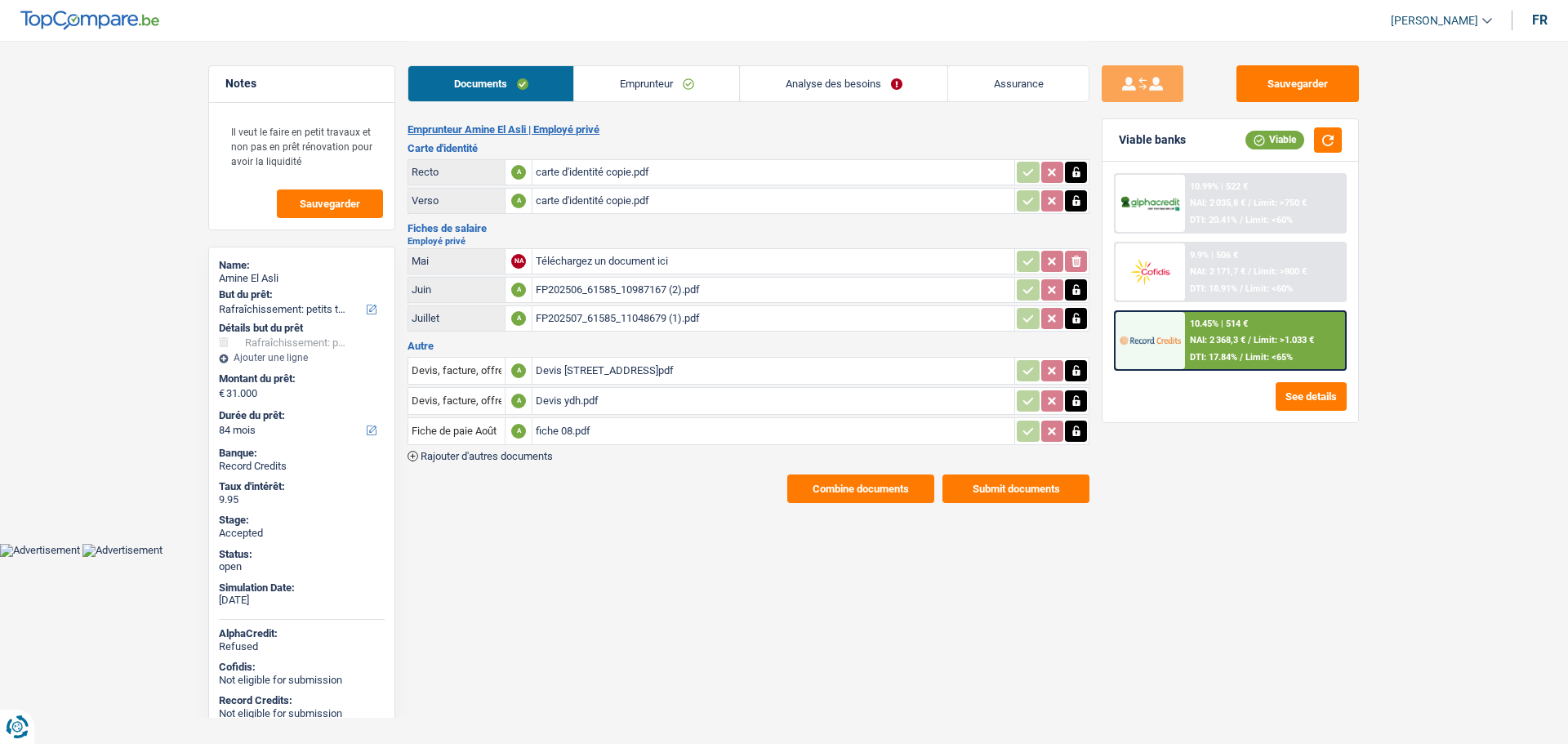
click at [583, 371] on div "Devis 187 Avenue Rogier 1030 BRUXELLES.pdf" at bounding box center [773, 371] width 475 height 25
click at [554, 403] on div "Devis ydh.pdf" at bounding box center [773, 402] width 475 height 25
click at [614, 372] on div "Devis [STREET_ADDRESS]pdf" at bounding box center [773, 371] width 475 height 25
click at [852, 487] on button "Combine documents" at bounding box center [860, 489] width 147 height 29
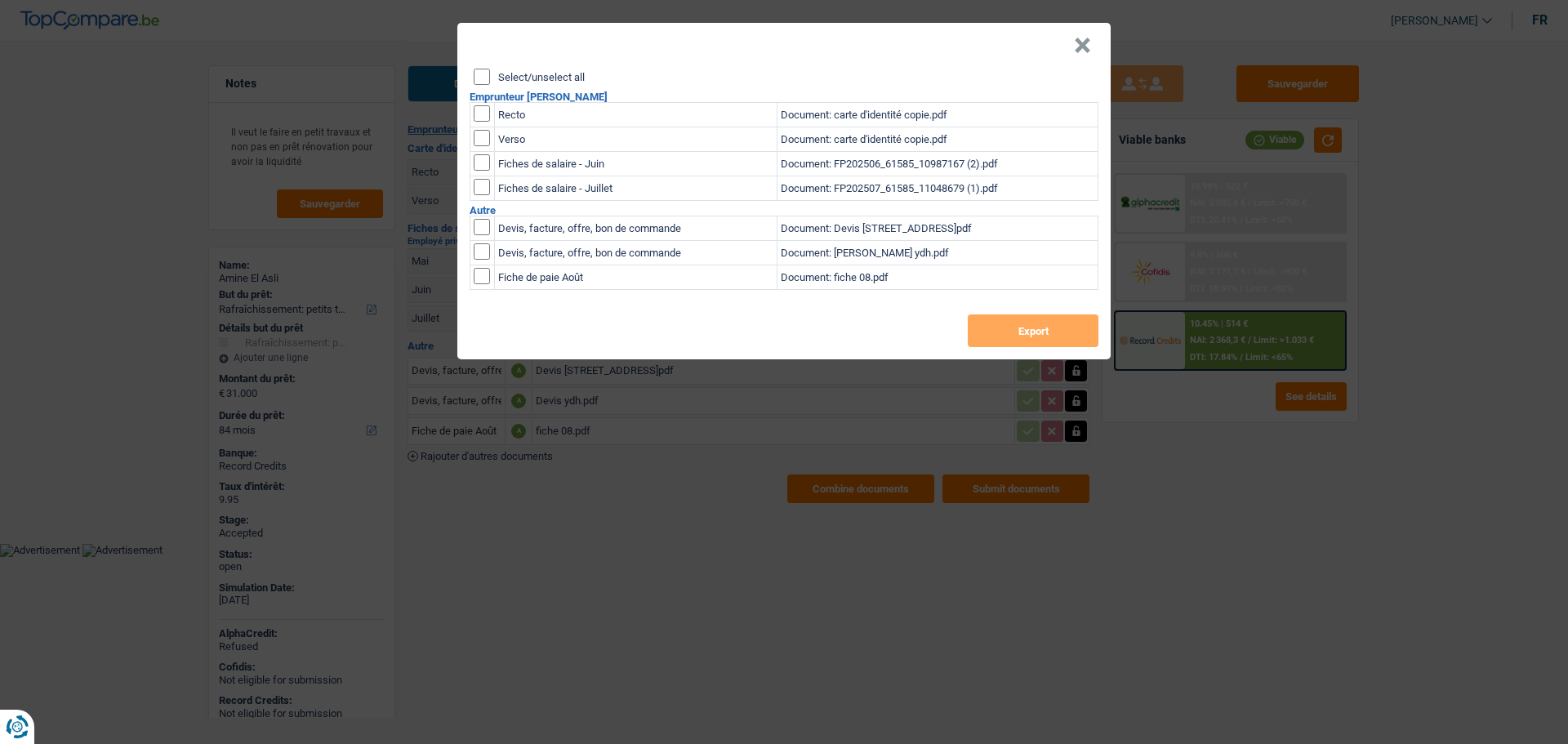
click at [549, 74] on label "Select/unselect all" at bounding box center [542, 77] width 86 height 11
click at [490, 74] on input "Select/unselect all" at bounding box center [481, 77] width 16 height 16
checkbox input "true"
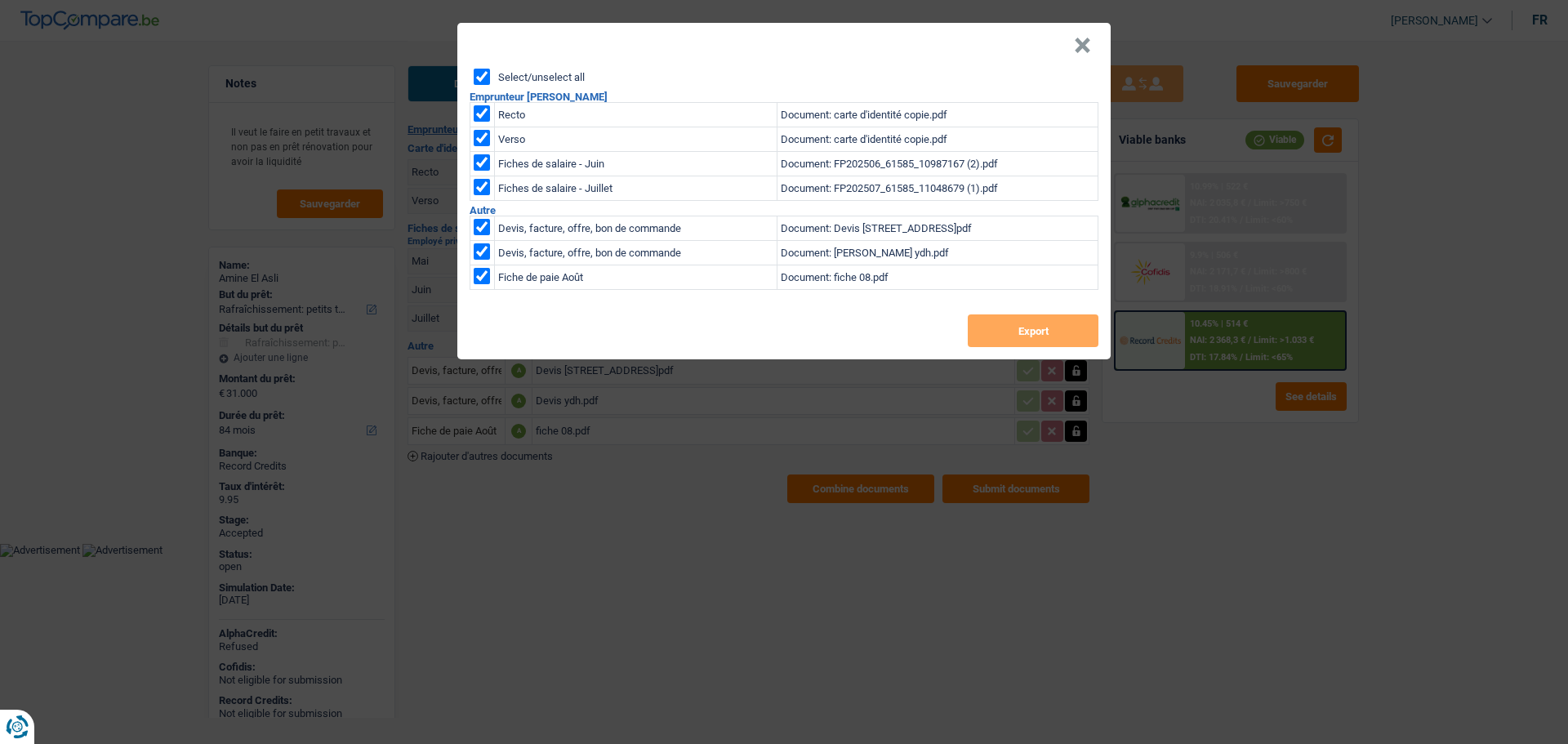
checkbox input "true"
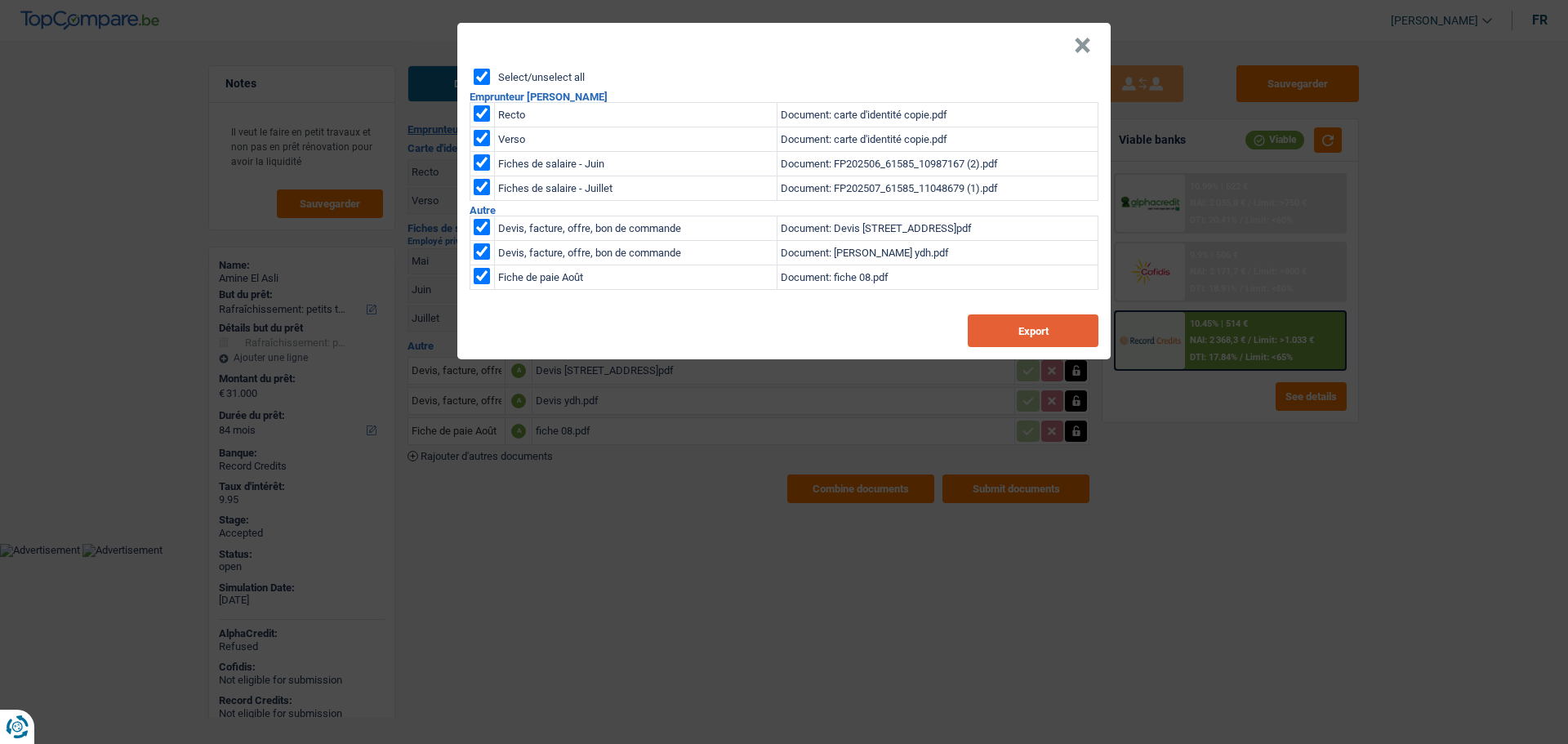
click at [1050, 341] on button "Export" at bounding box center [1033, 331] width 130 height 33
click at [1085, 42] on button "×" at bounding box center [1082, 45] width 17 height 16
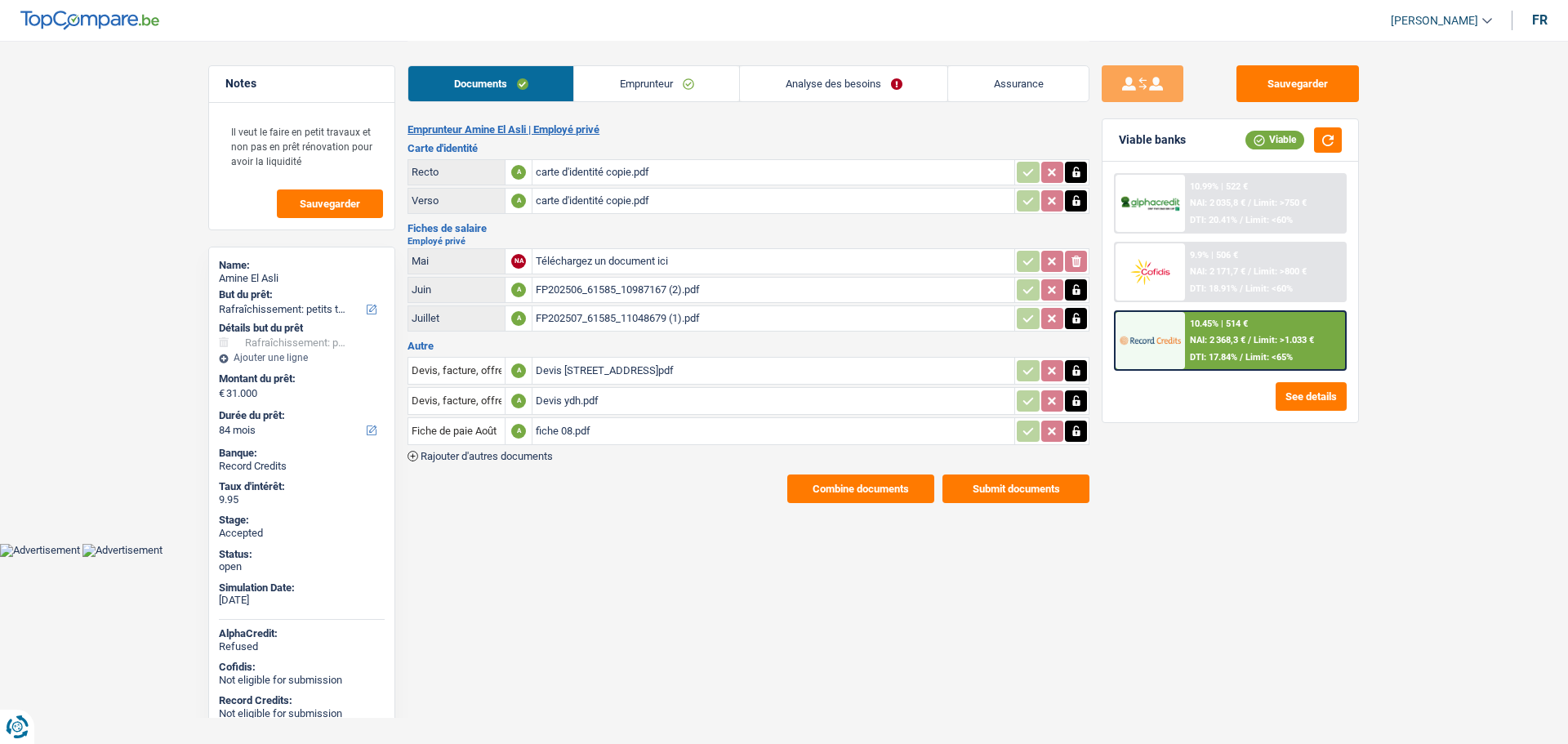
click at [824, 87] on link "Analyse des besoins" at bounding box center [843, 83] width 207 height 35
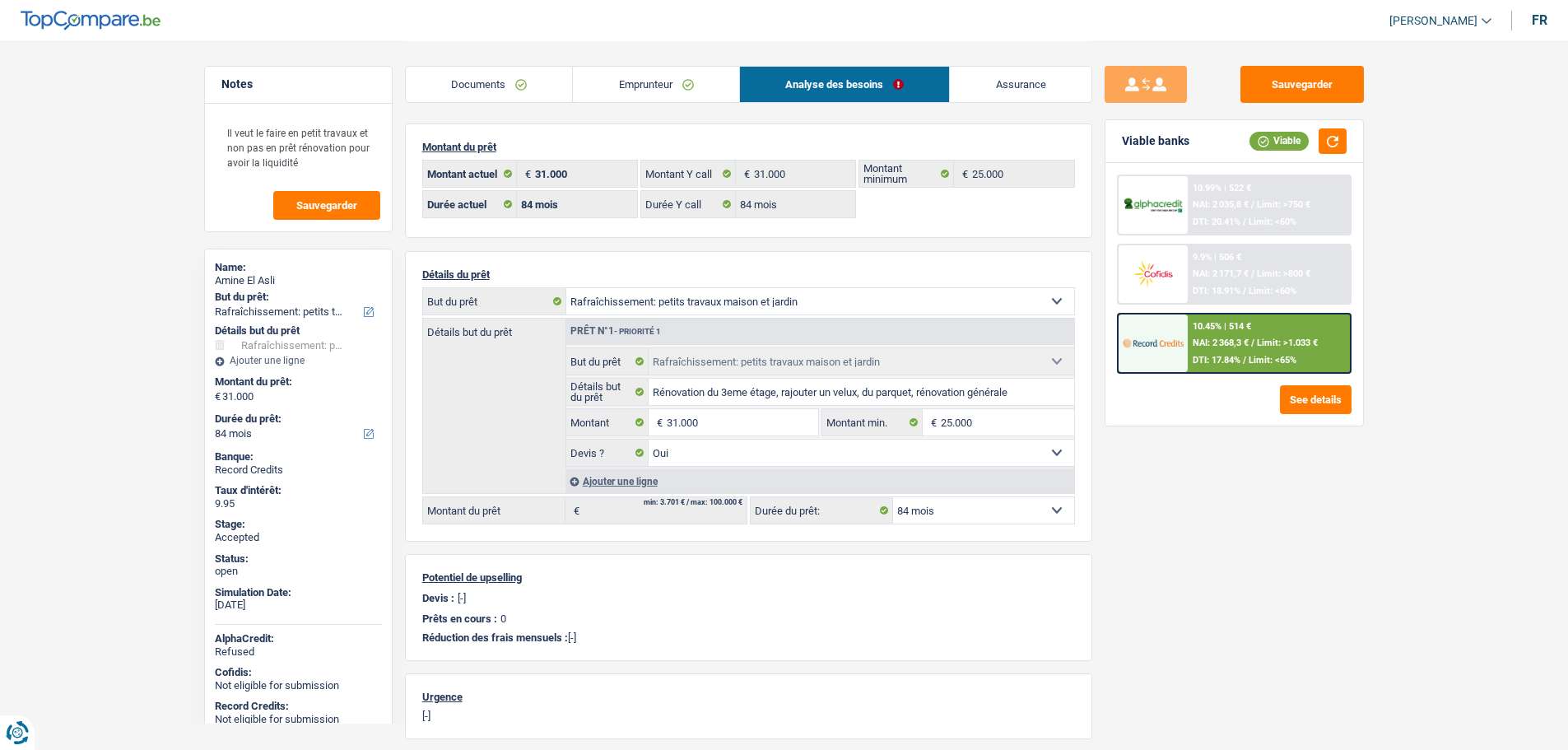
click at [661, 87] on link "Emprunteur" at bounding box center [656, 84] width 166 height 36
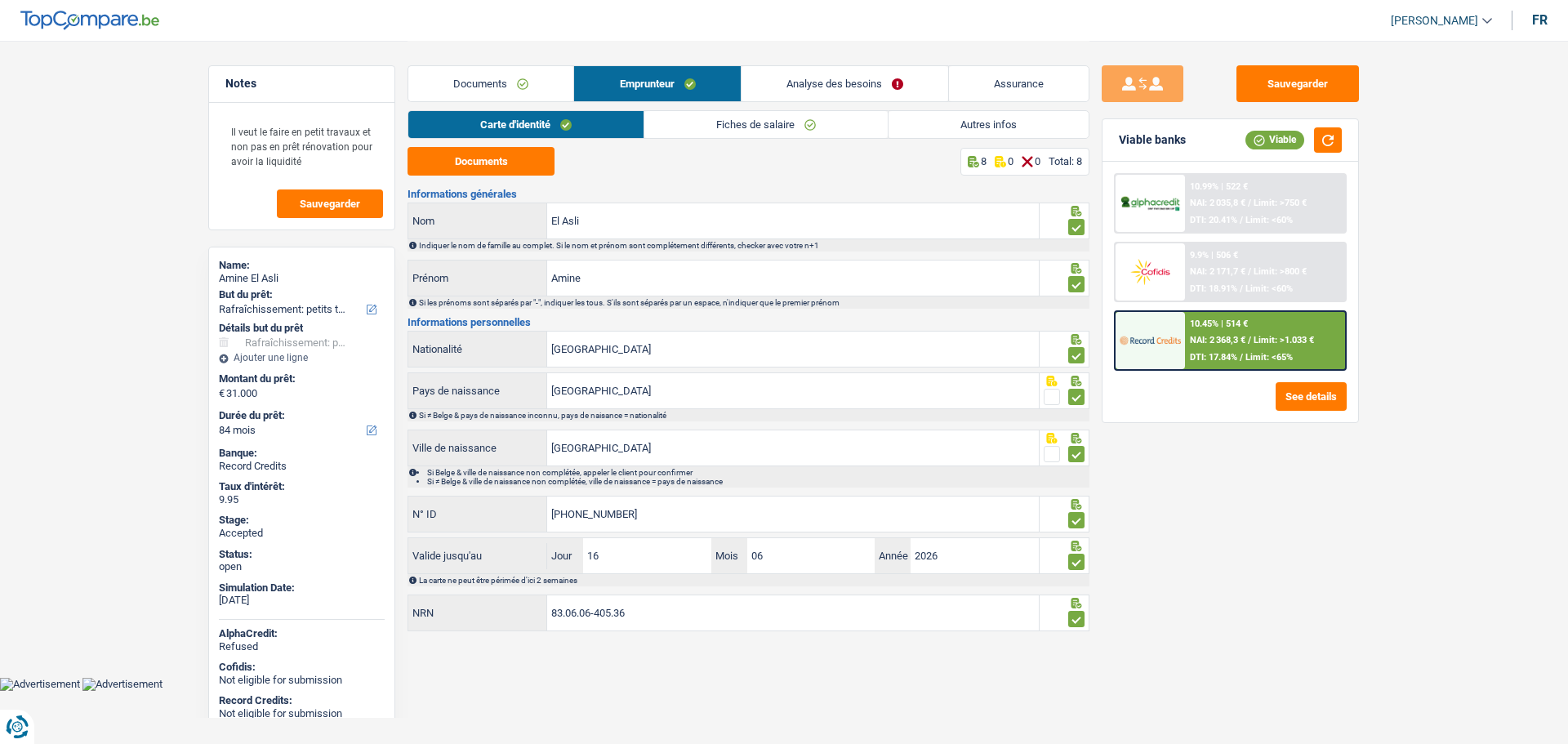
click at [728, 119] on link "Fiches de salaire" at bounding box center [766, 125] width 243 height 27
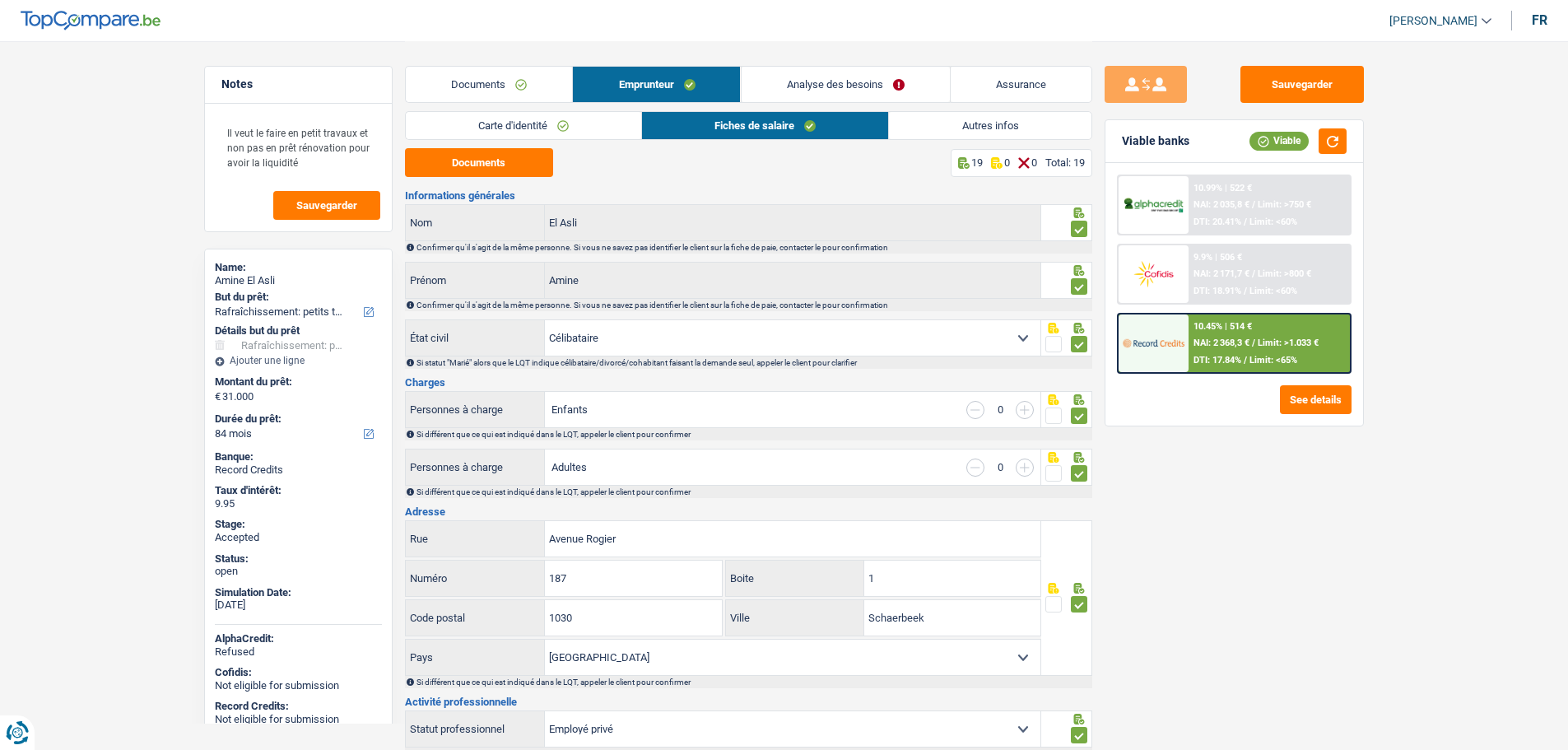
click at [948, 123] on link "Autres infos" at bounding box center [989, 126] width 202 height 27
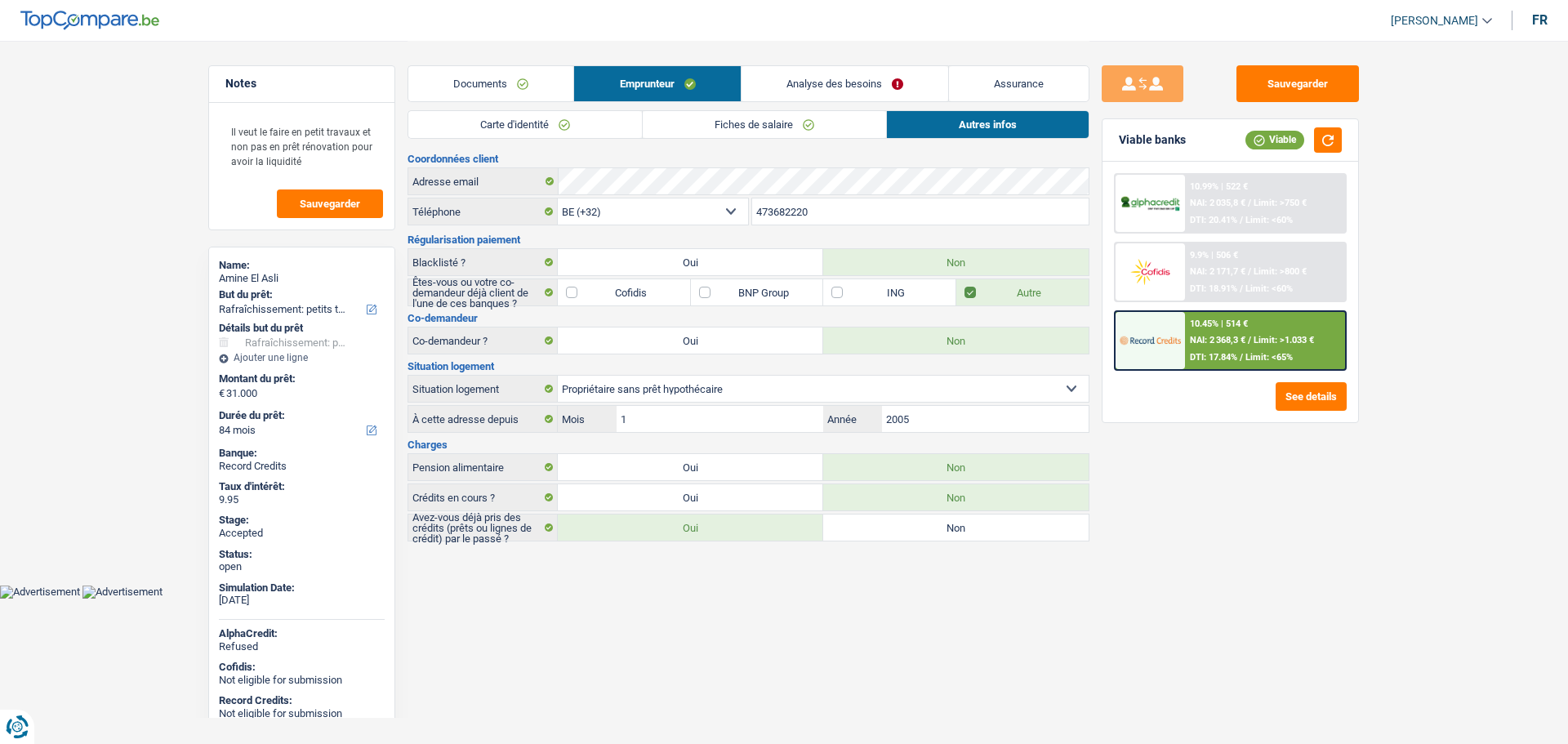
click at [715, 112] on link "Fiches de salaire" at bounding box center [764, 125] width 243 height 27
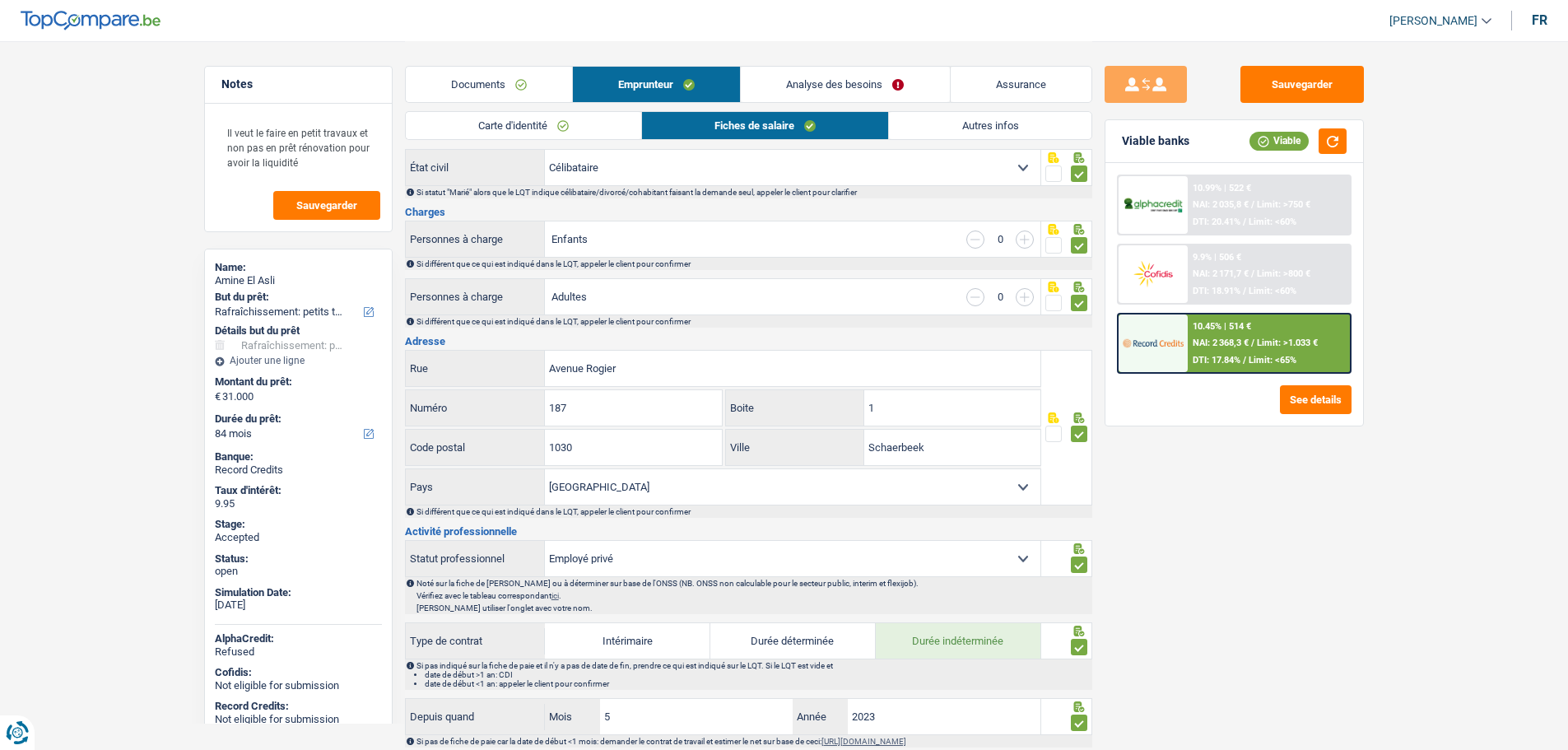
scroll to position [164, 0]
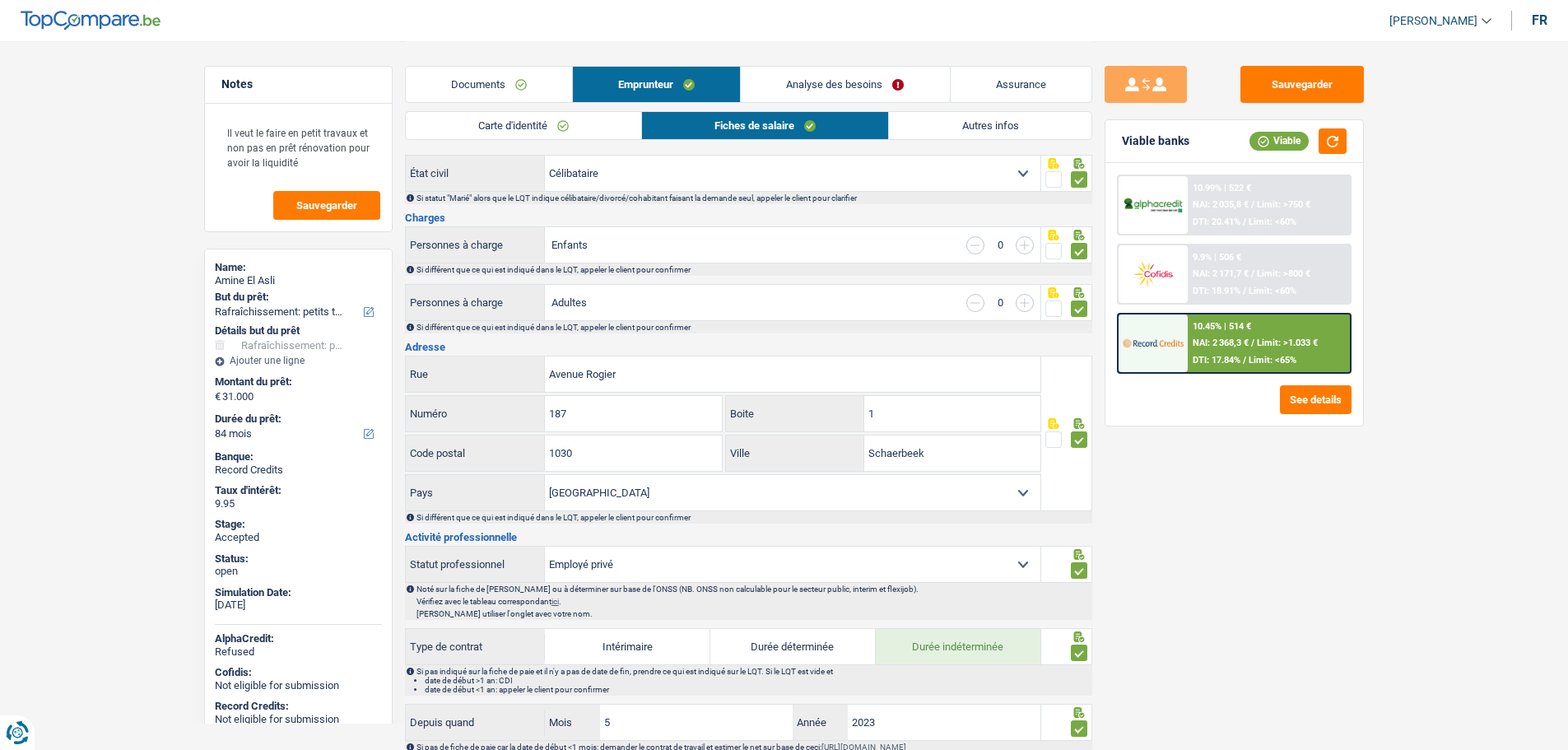
click at [982, 125] on link "Autres infos" at bounding box center [989, 126] width 202 height 27
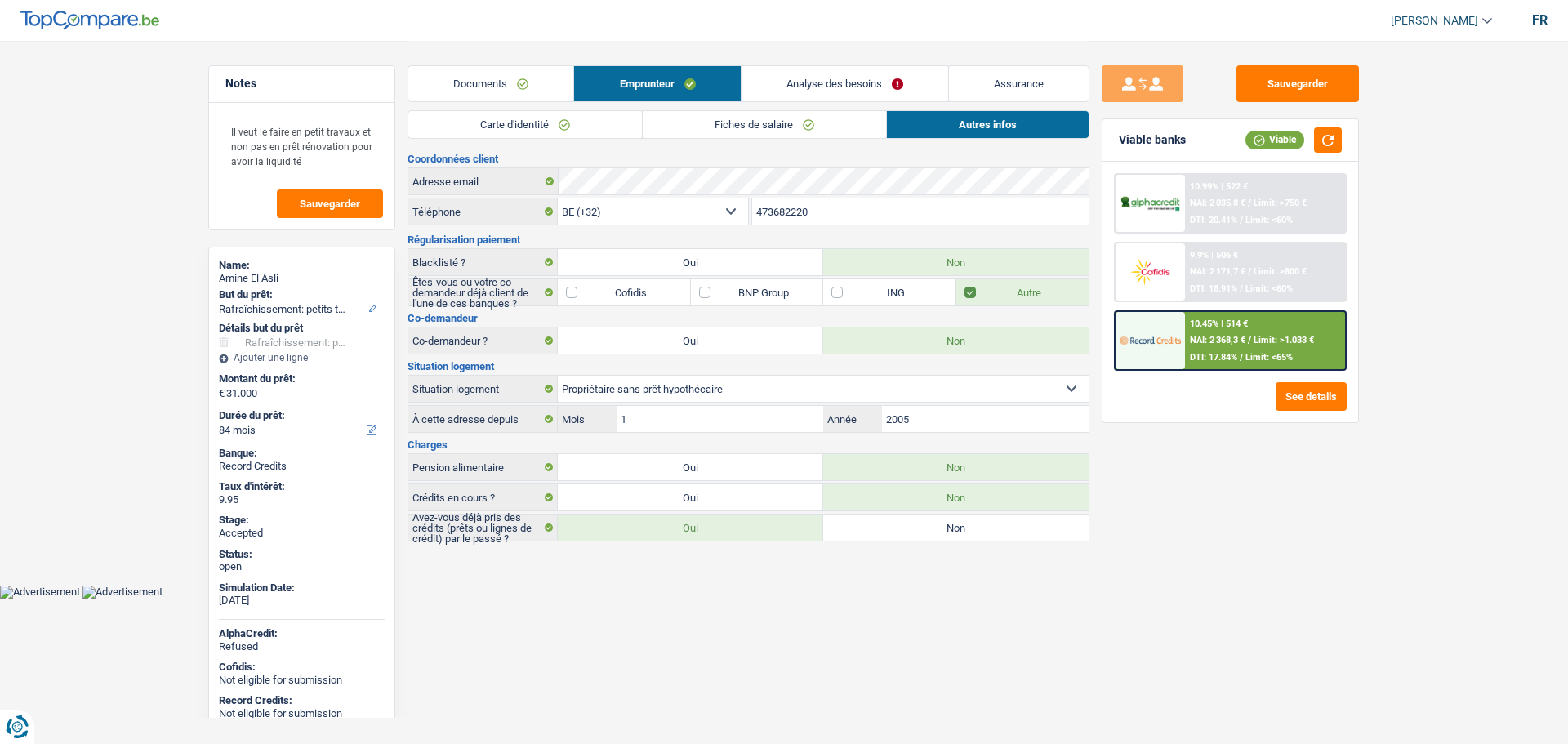
click at [1013, 598] on html "Vous avez le contrôle de vos données Nous utilisons des cookies, tout comme nos…" at bounding box center [784, 299] width 1568 height 598
click at [962, 119] on link "Autres infos" at bounding box center [987, 125] width 201 height 27
click at [1216, 332] on div "10.45% | 514 € NAI: 2 368,3 € / Limit: >1.033 € DTI: 17.84% / Limit: <65%" at bounding box center [1265, 340] width 161 height 58
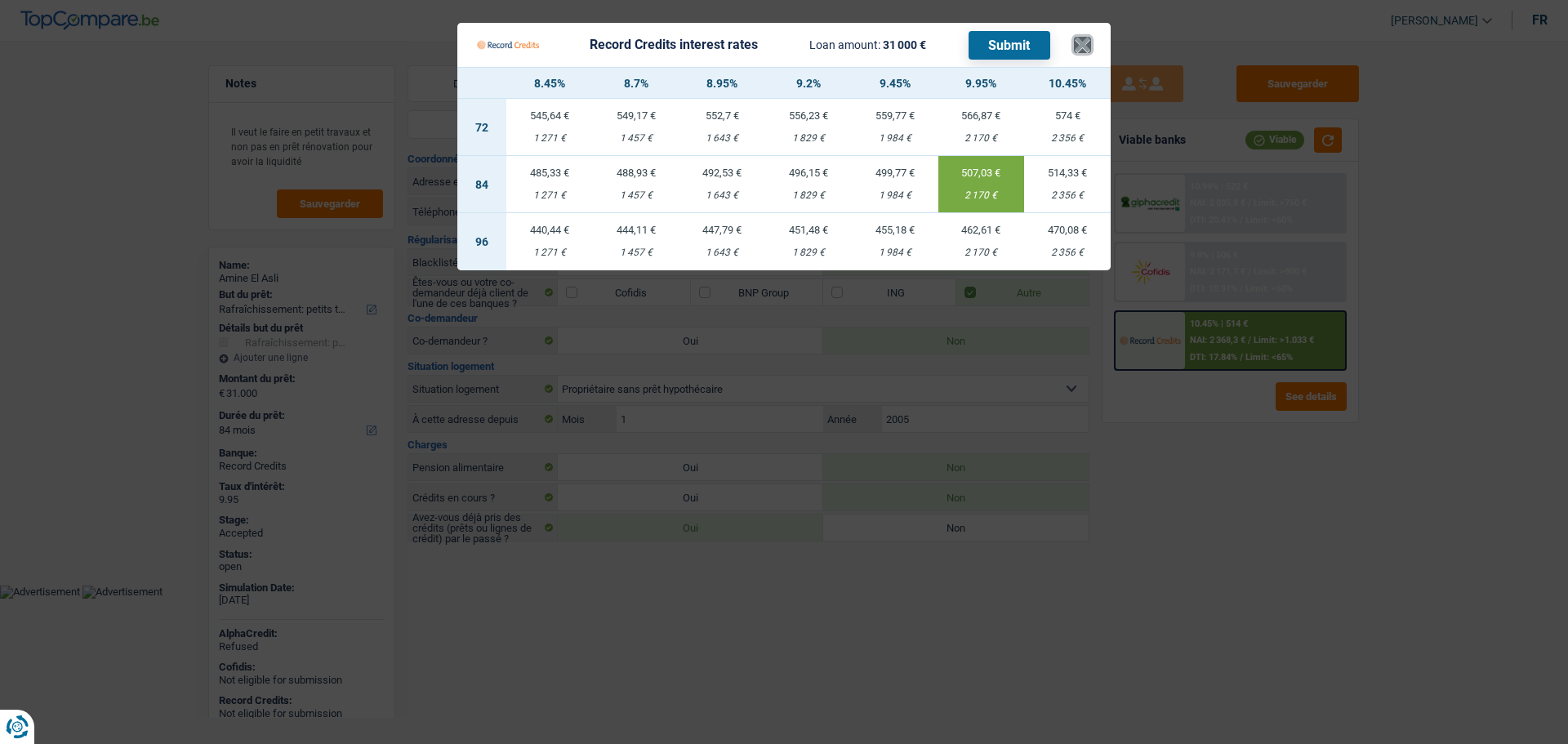
click at [1075, 44] on button "×" at bounding box center [1082, 44] width 17 height 16
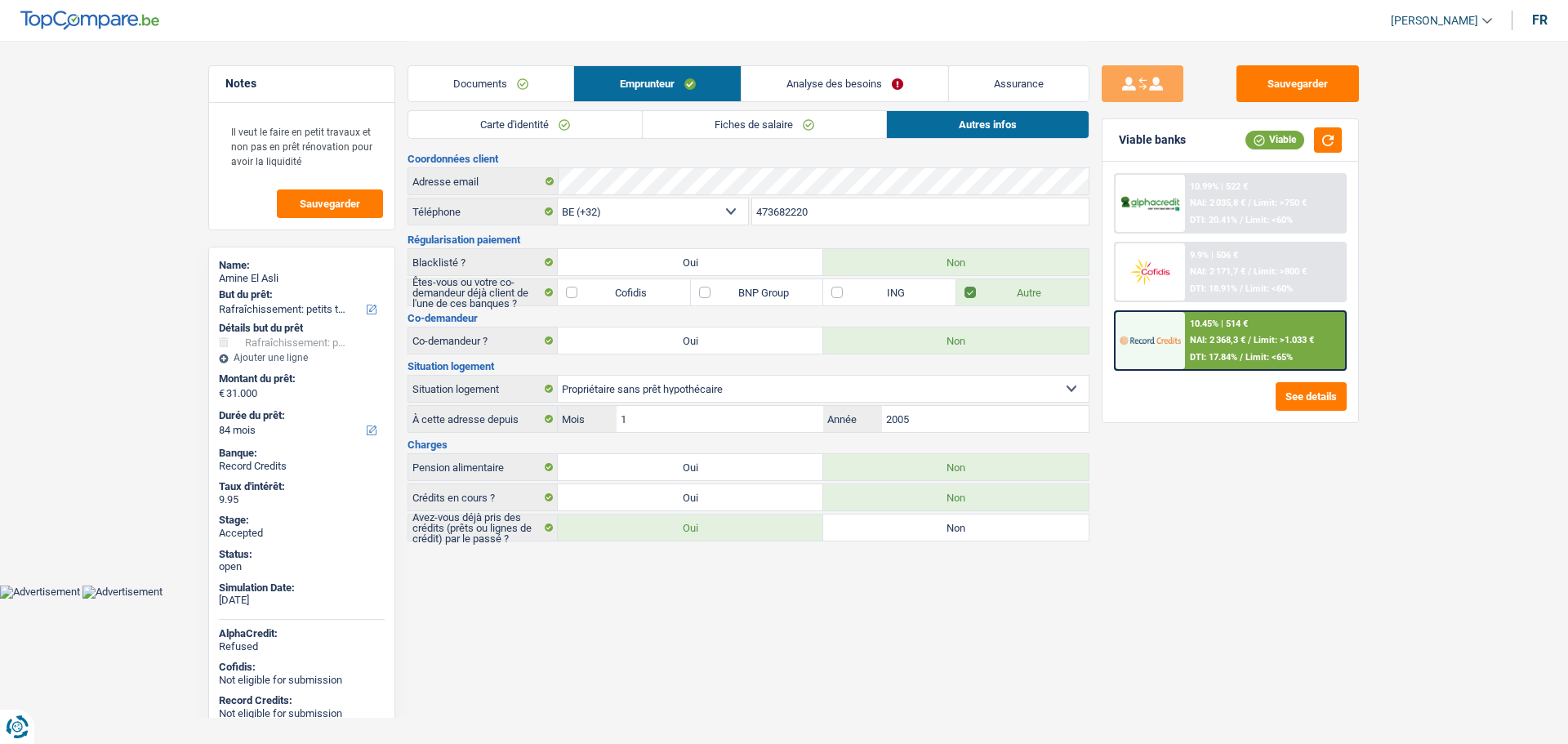
click at [823, 92] on link "Analyse des besoins" at bounding box center [845, 83] width 207 height 35
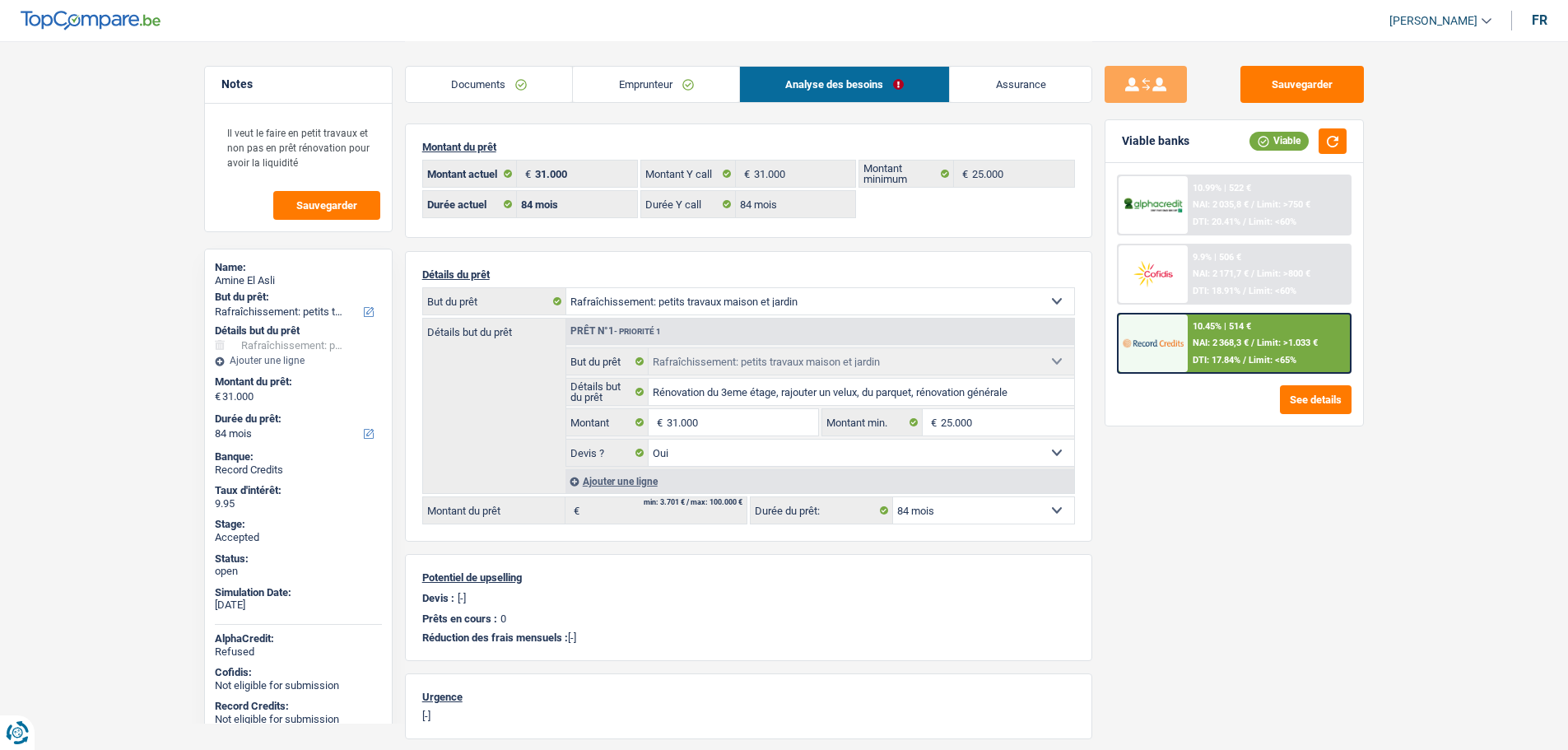
click at [687, 306] on select "Confort maison: meubles, textile, peinture, électroménager, outillage non-profe…" at bounding box center [820, 301] width 508 height 26
click at [530, 387] on div "Détails but du prêt Prêt n°1 - Priorité 1 Confort maison: meubles, textile, pei…" at bounding box center [749, 406] width 653 height 176
click at [706, 396] on input "Rénovation du 3eme étage, rajouter un velux, du parquet, rénovation générale" at bounding box center [861, 391] width 425 height 26
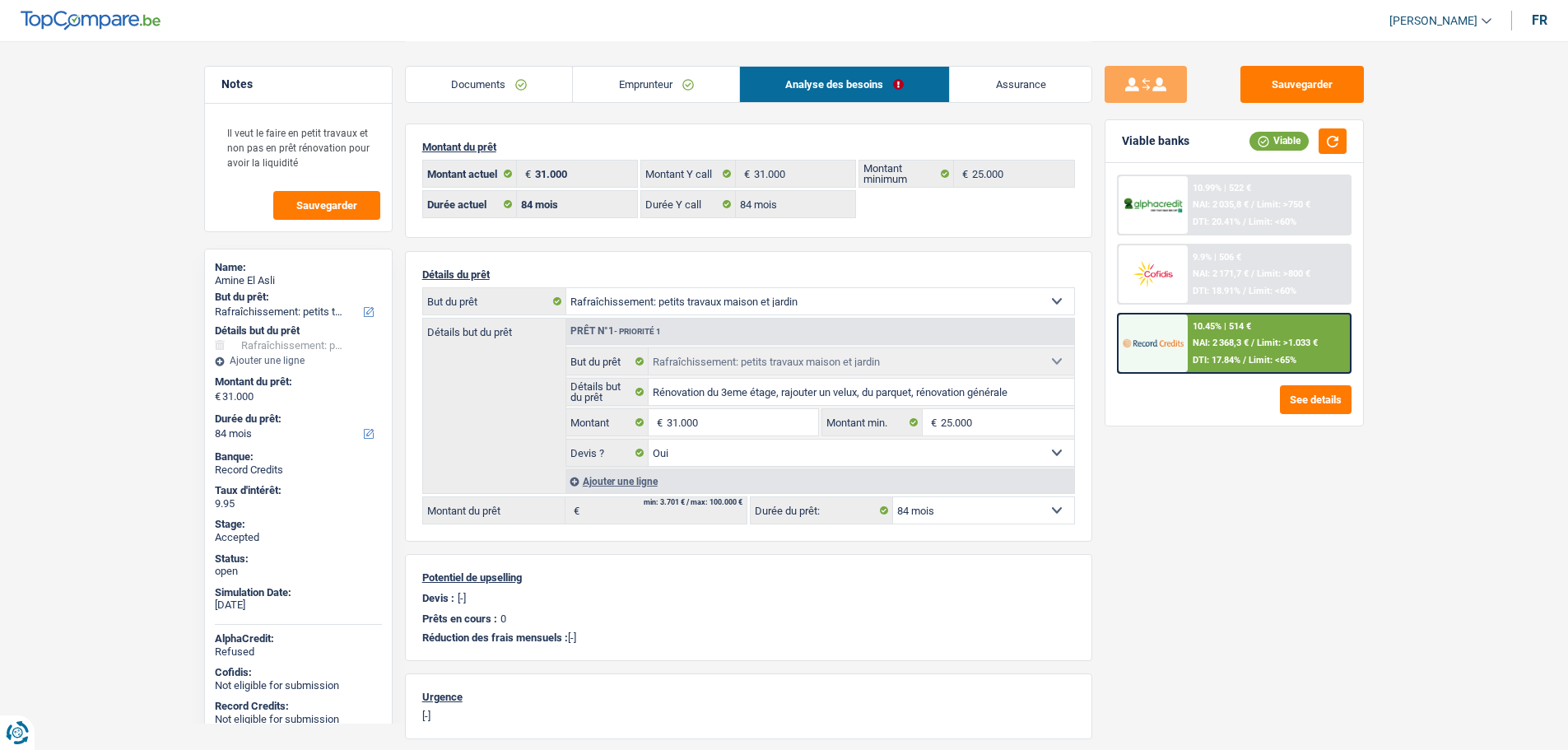
click at [635, 295] on select "Confort maison: meubles, textile, peinture, électroménager, outillage non-profe…" at bounding box center [820, 301] width 508 height 26
click at [471, 334] on label "Détails but du prêt" at bounding box center [494, 329] width 142 height 19
click at [1048, 80] on link "Assurance" at bounding box center [1020, 84] width 142 height 36
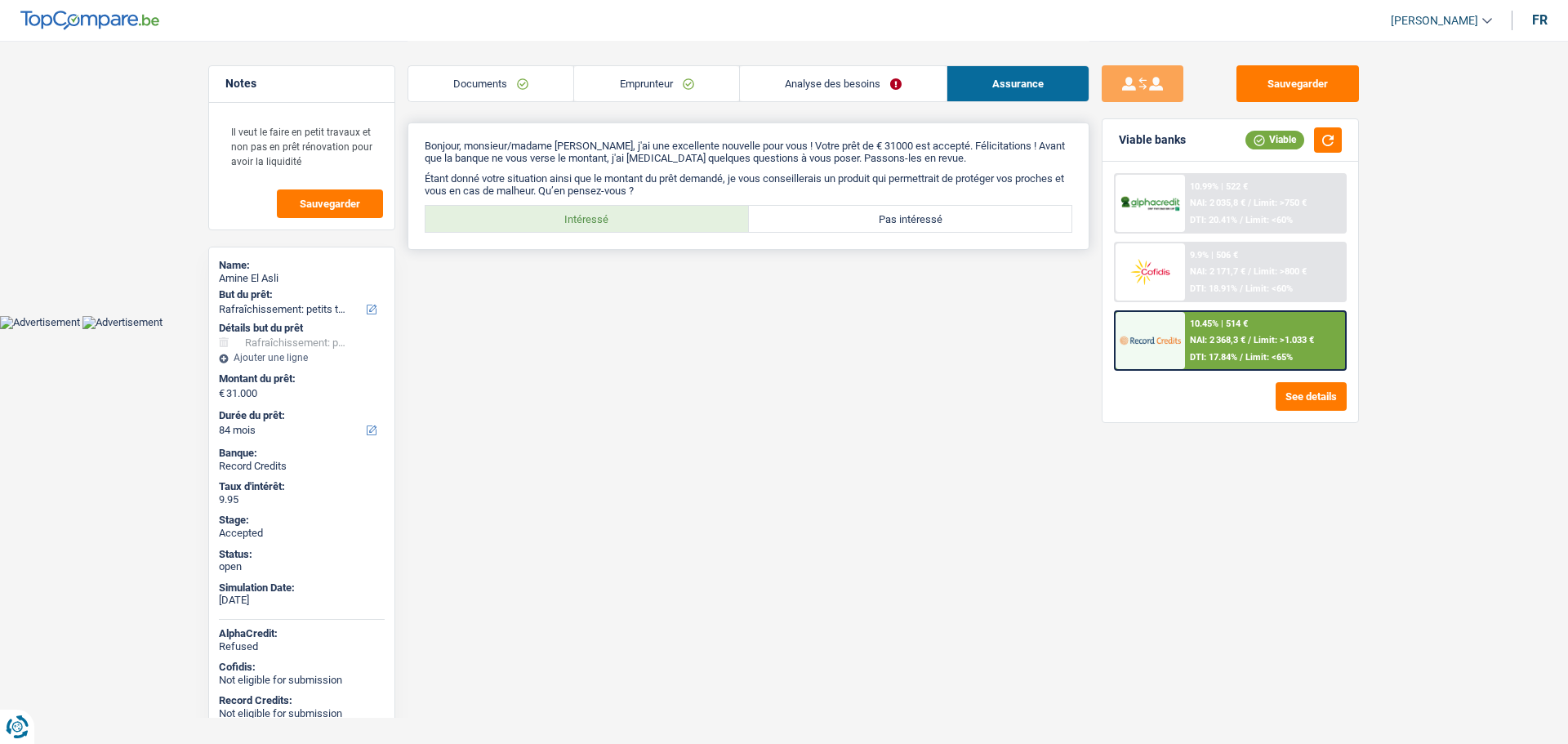
click at [588, 198] on div "Bonjour, monsieur/madame Amine El Asli, j'ai une excellente nouvelle pour vous …" at bounding box center [748, 186] width 681 height 128
click at [586, 206] on label "Intéressé" at bounding box center [587, 219] width 323 height 26
click at [586, 206] on input "Intéressé" at bounding box center [587, 219] width 323 height 26
radio input "true"
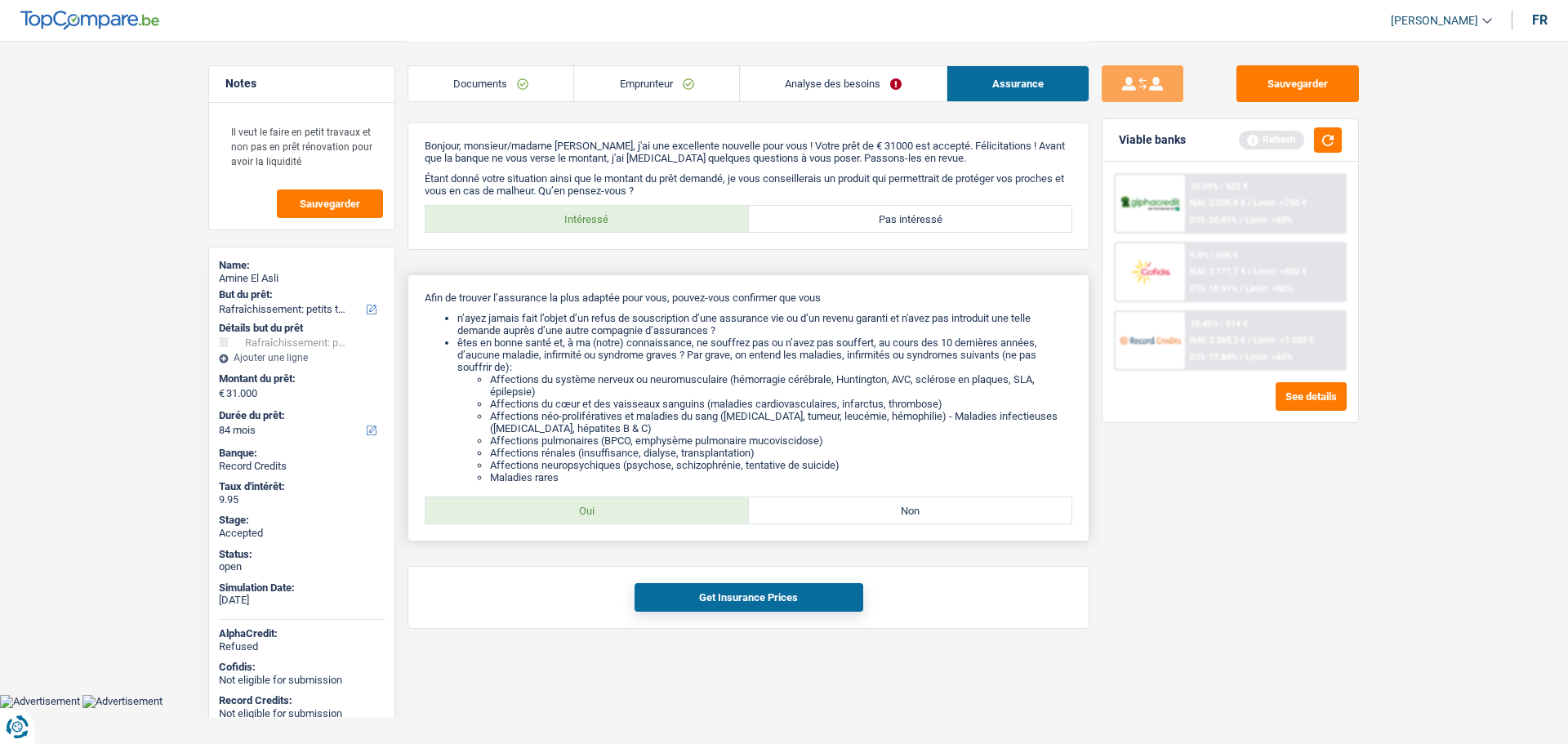
click at [588, 513] on label "Oui" at bounding box center [587, 510] width 323 height 26
click at [588, 513] on input "Oui" at bounding box center [587, 510] width 323 height 26
radio input "true"
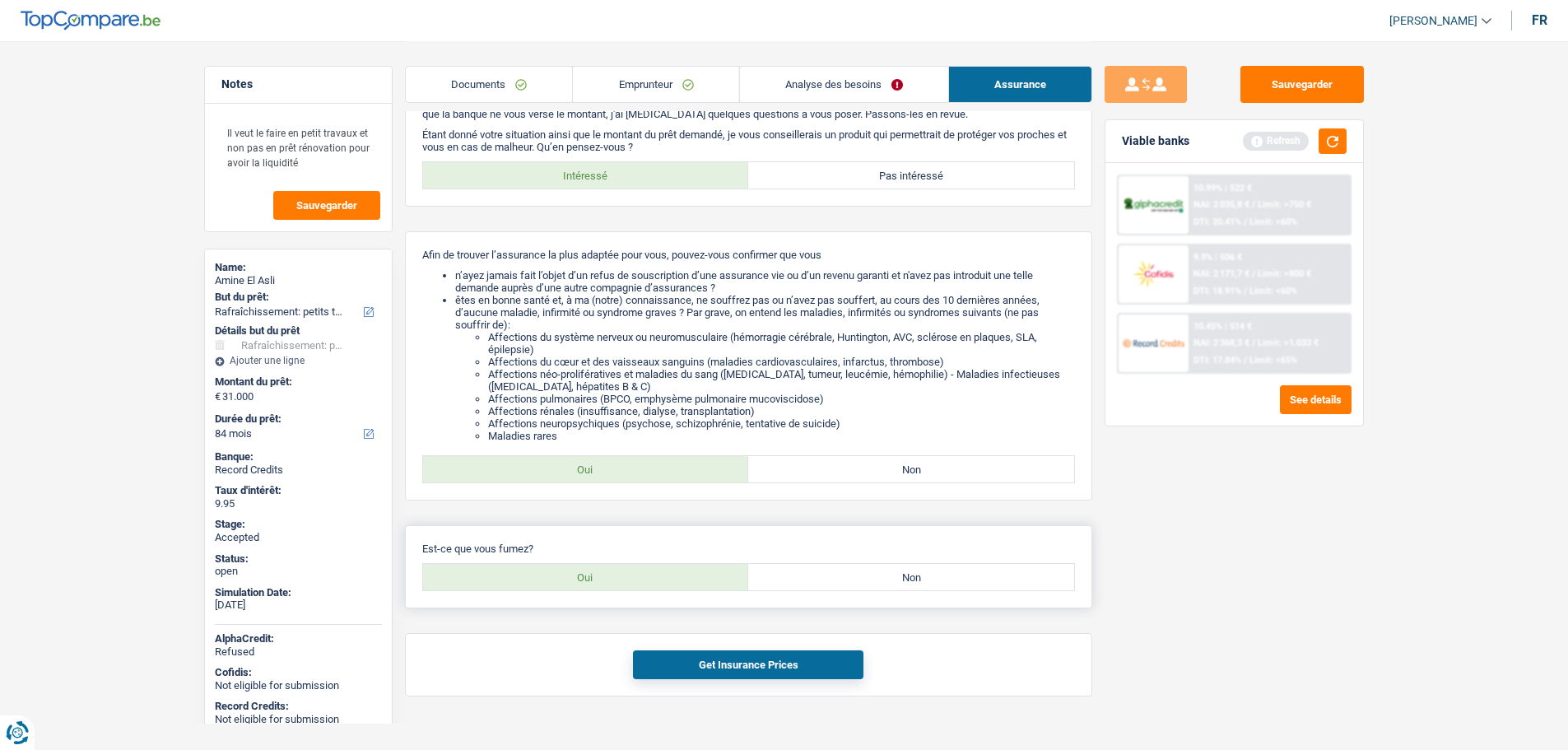
scroll to position [70, 0]
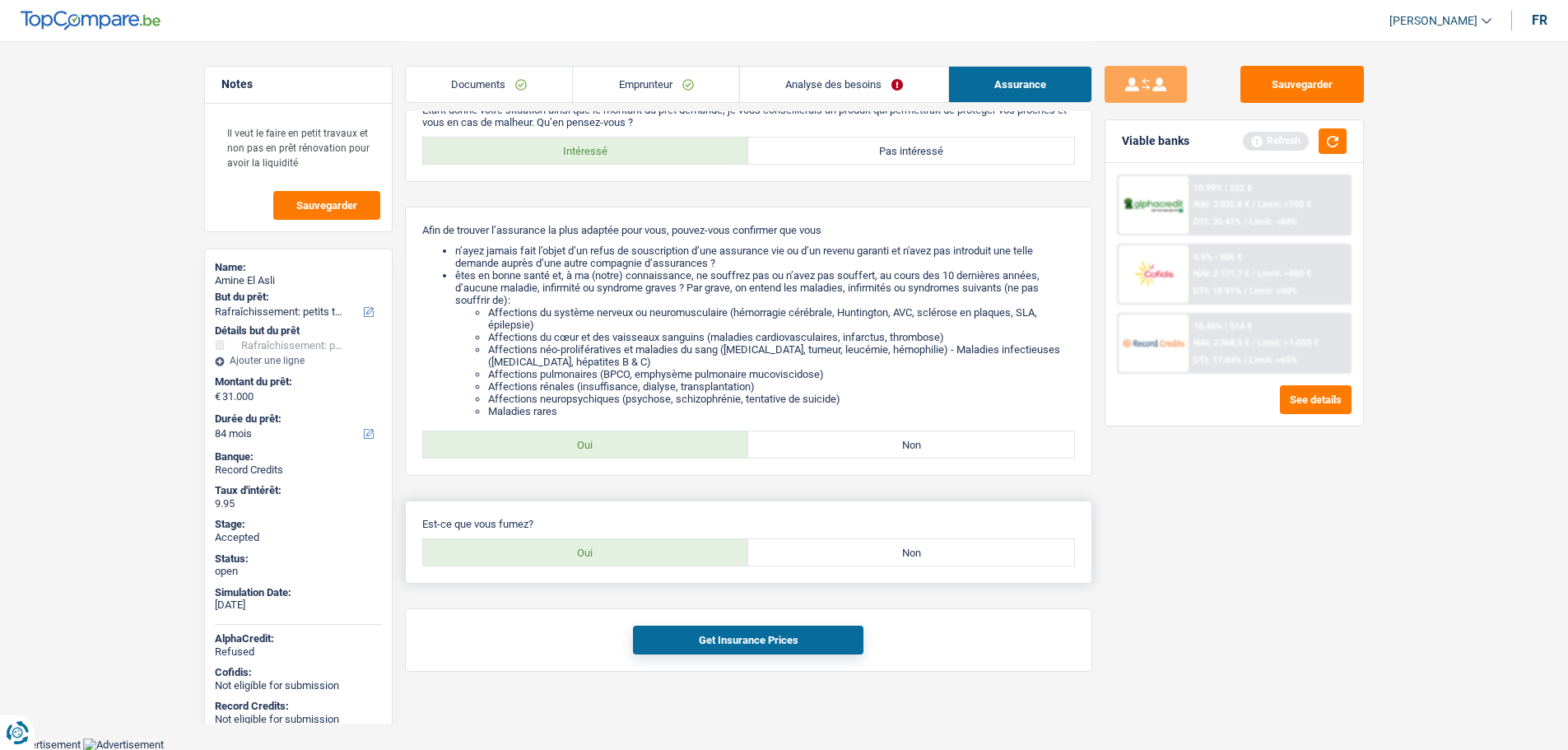
click at [698, 550] on label "Oui" at bounding box center [585, 552] width 326 height 26
click at [698, 550] on input "Oui" at bounding box center [585, 552] width 326 height 26
radio input "true"
click at [721, 653] on button "Get Insurance Prices" at bounding box center [748, 640] width 231 height 29
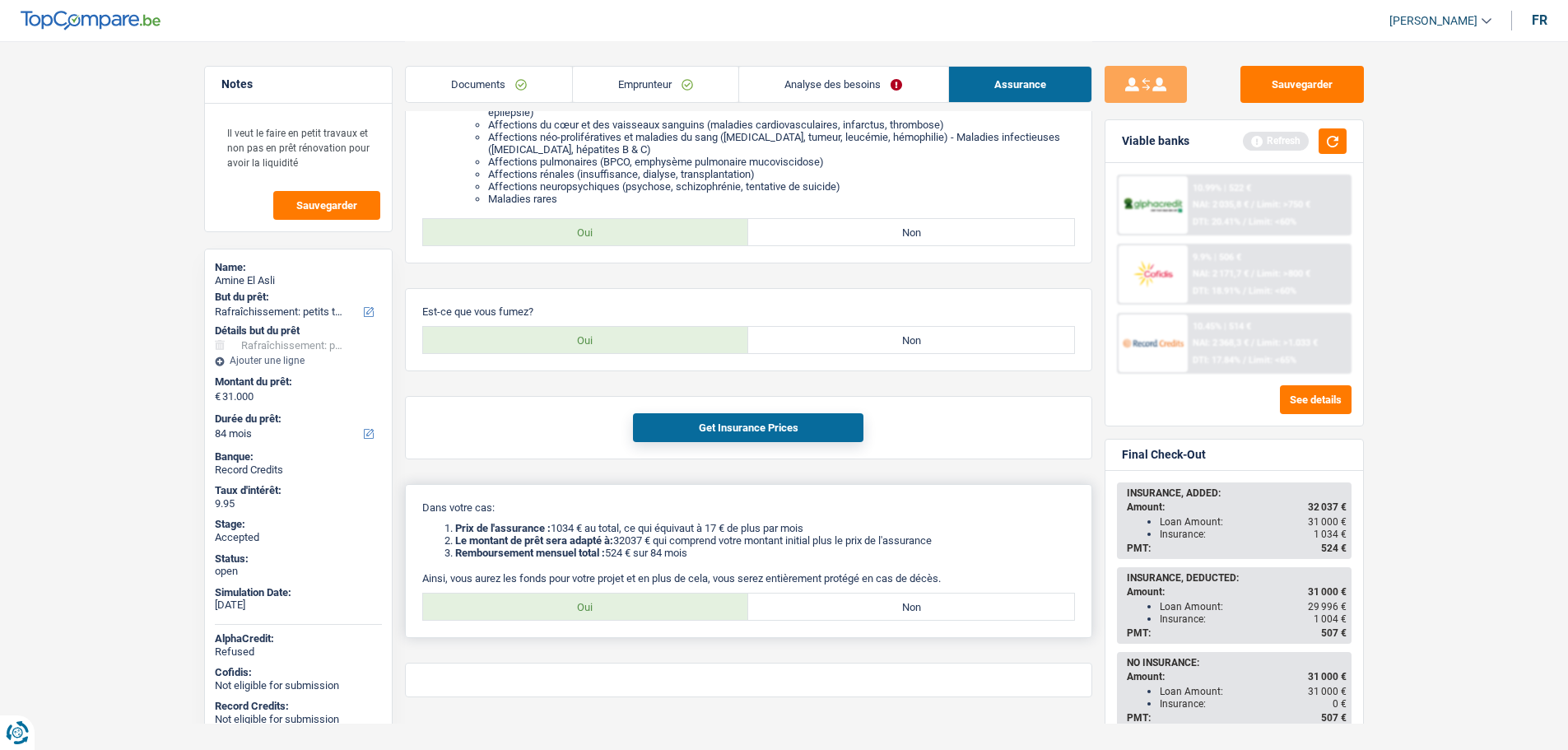
scroll to position [308, 0]
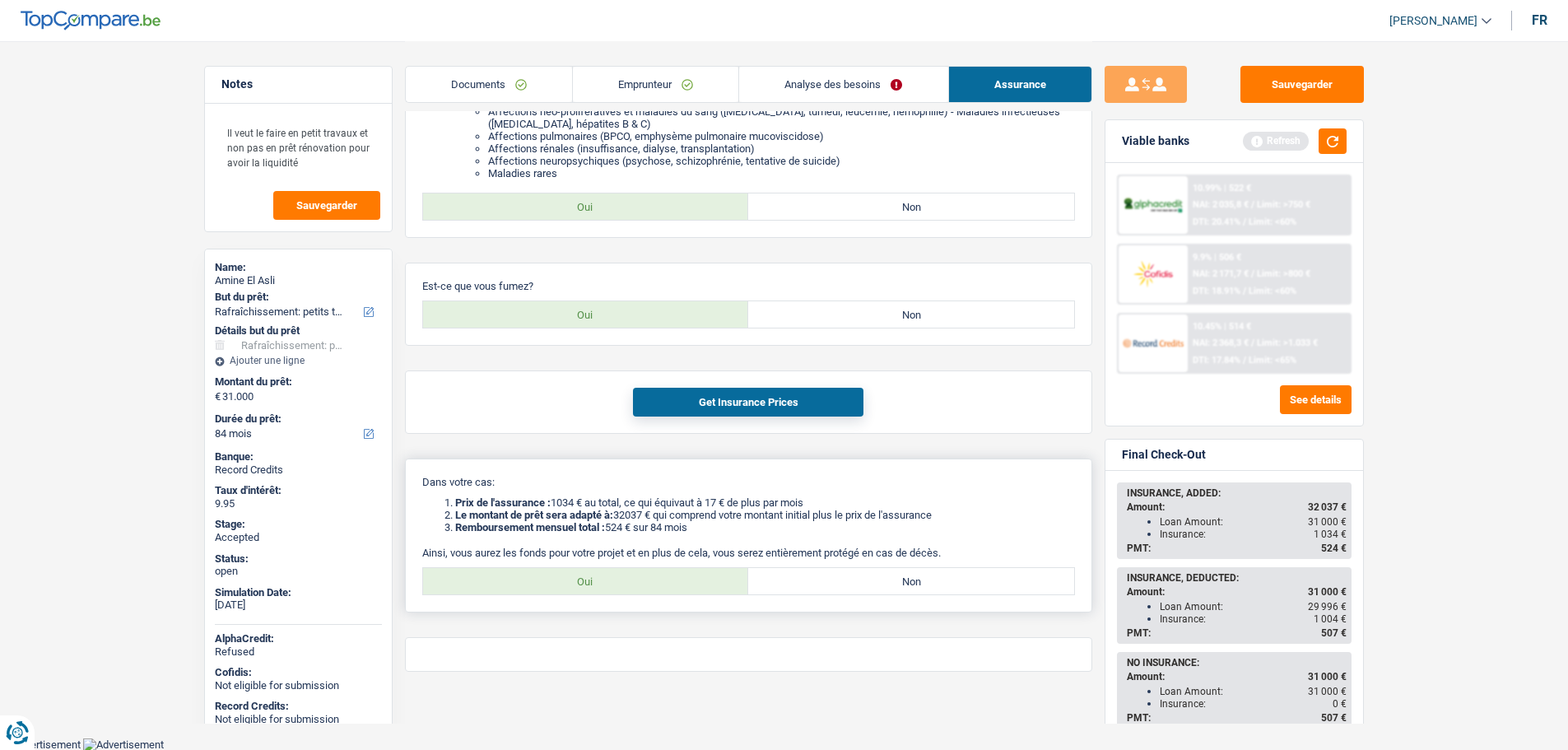
click at [680, 578] on label "Oui" at bounding box center [585, 581] width 326 height 26
click at [680, 578] on input "Oui" at bounding box center [585, 581] width 326 height 26
radio input "true"
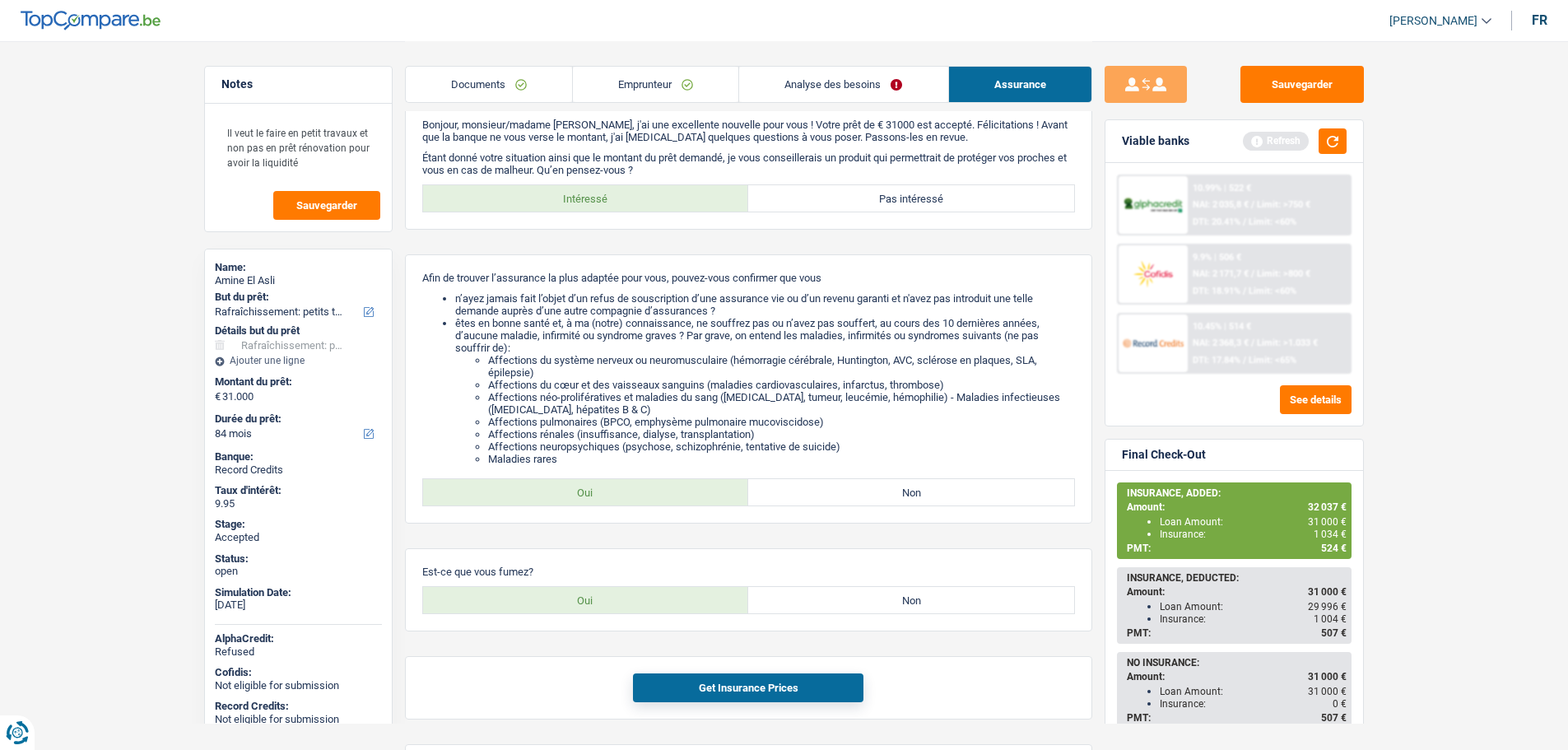
scroll to position [0, 0]
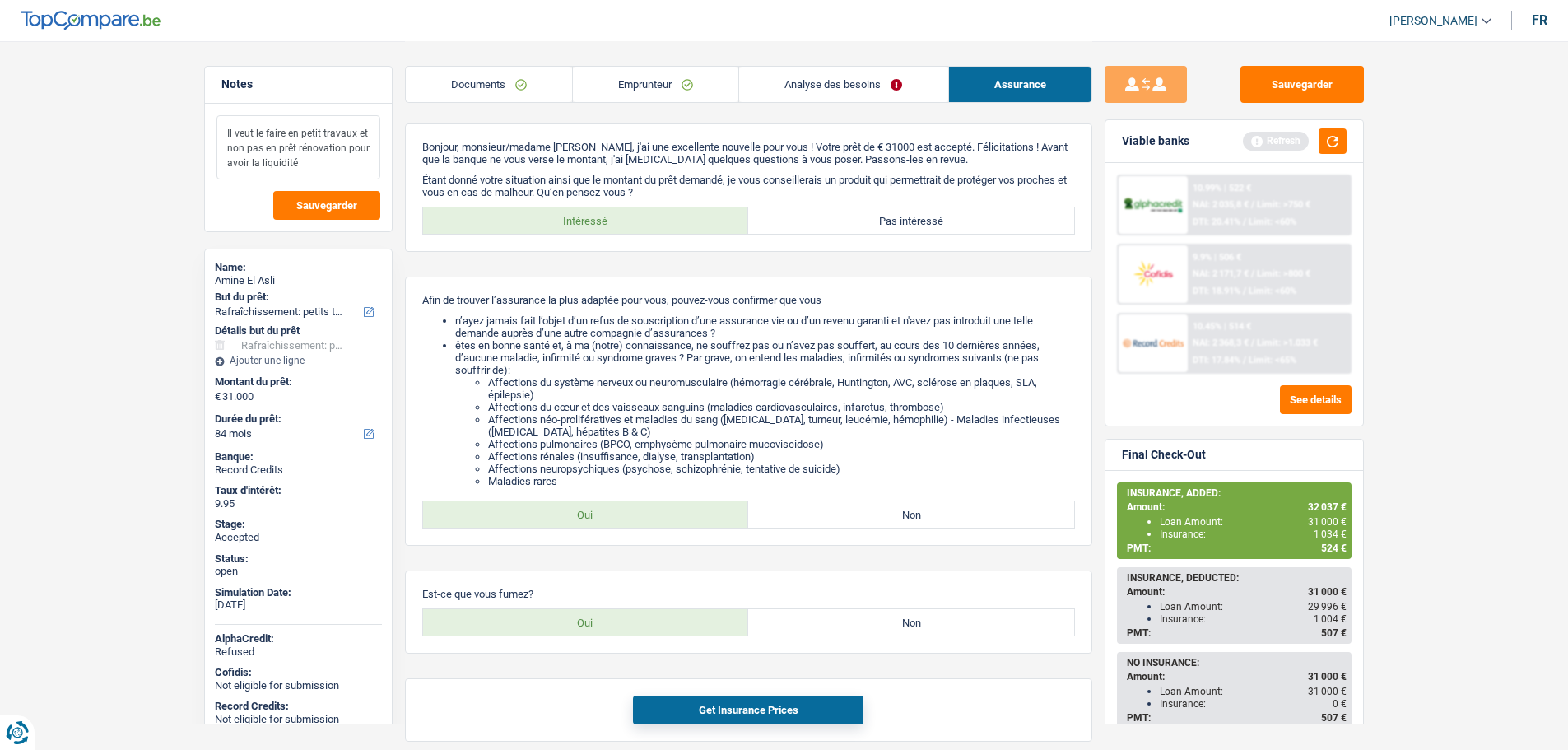
click at [261, 159] on textarea "Il veut le faire en petit travaux et non pas en prêt rénovation pour avoir la l…" at bounding box center [299, 147] width 164 height 64
click at [147, 250] on main "Notes Il veut le faire en petit travaux et non pas en prêt rénovation pour avoi…" at bounding box center [784, 545] width 1568 height 1091
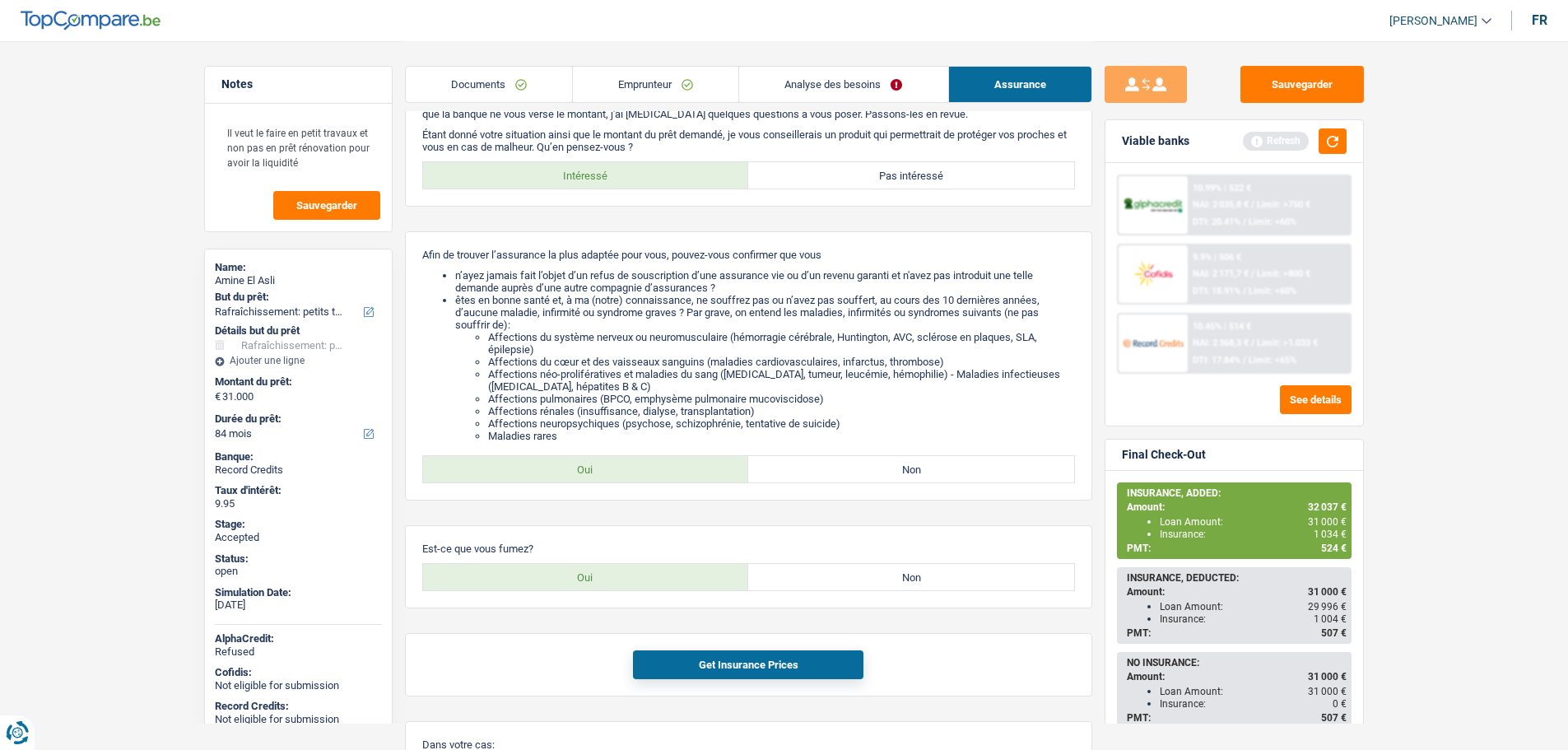
scroll to position [82, 0]
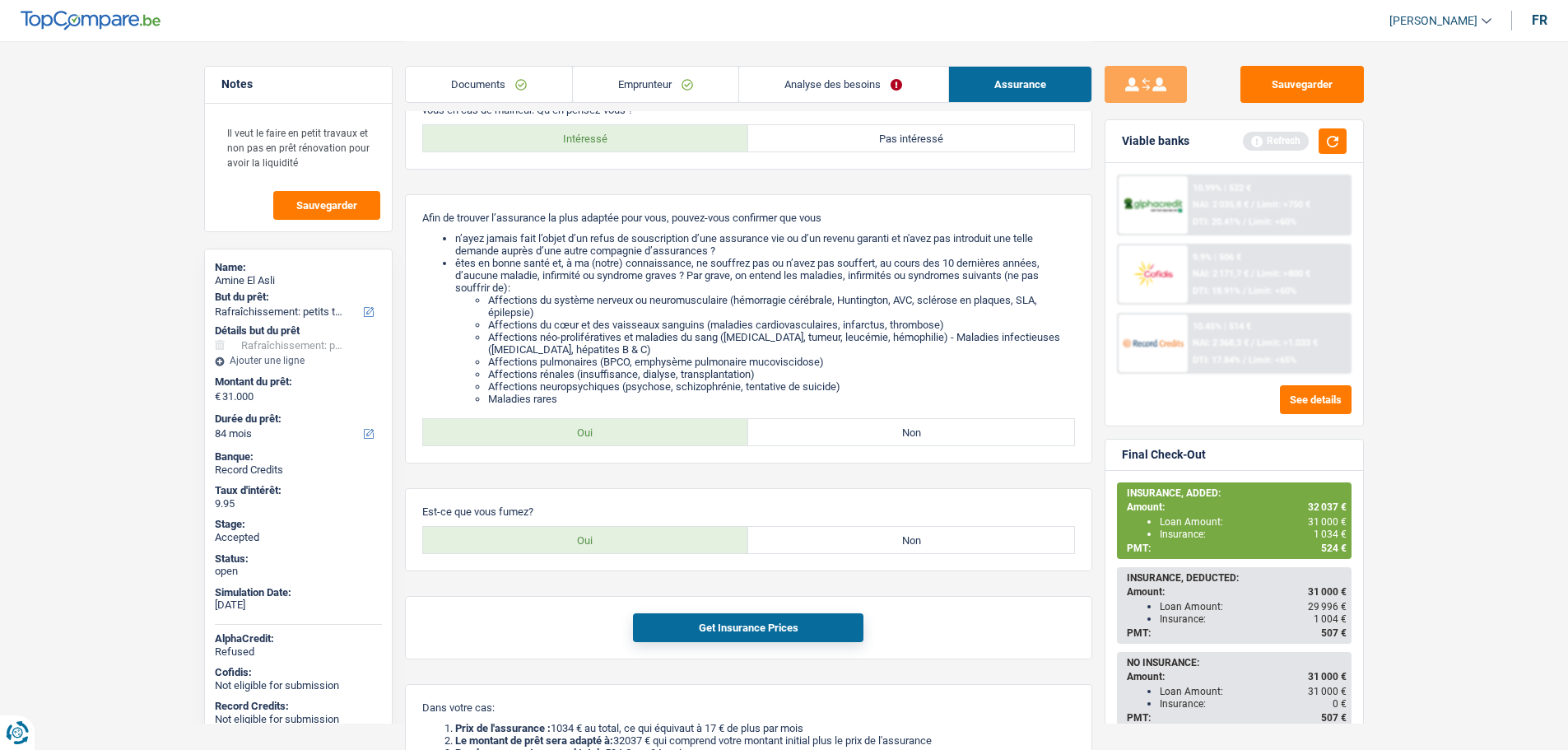
click at [1096, 583] on div "Sauvegarder Viable banks Refresh 10.99% | 522 € NAI: 2 035,8 € / Limit: >750 € …" at bounding box center [1235, 394] width 284 height 658
click at [228, 278] on div "Amine El Asli" at bounding box center [298, 281] width 167 height 14
copy div "Amine El Asli"
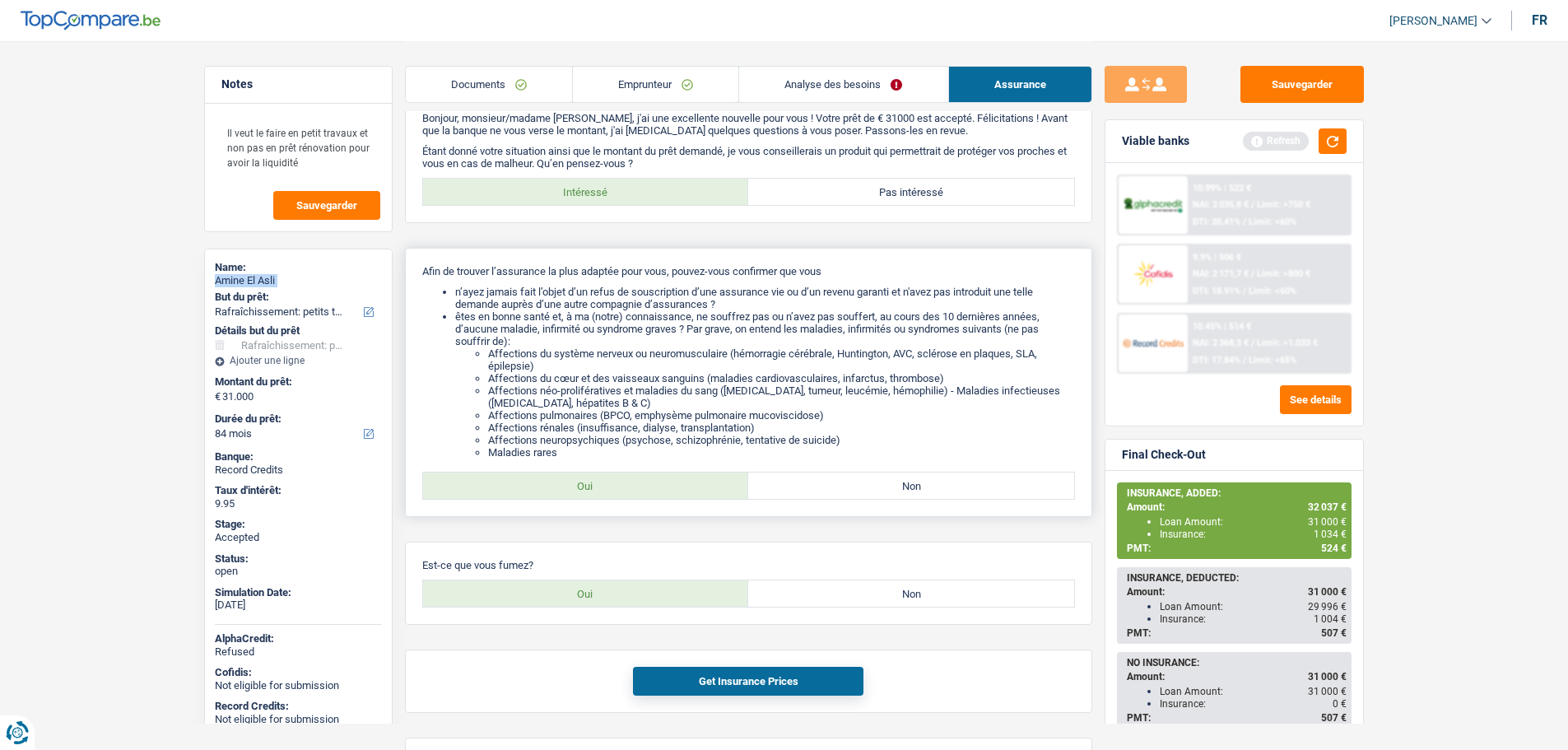
scroll to position [0, 0]
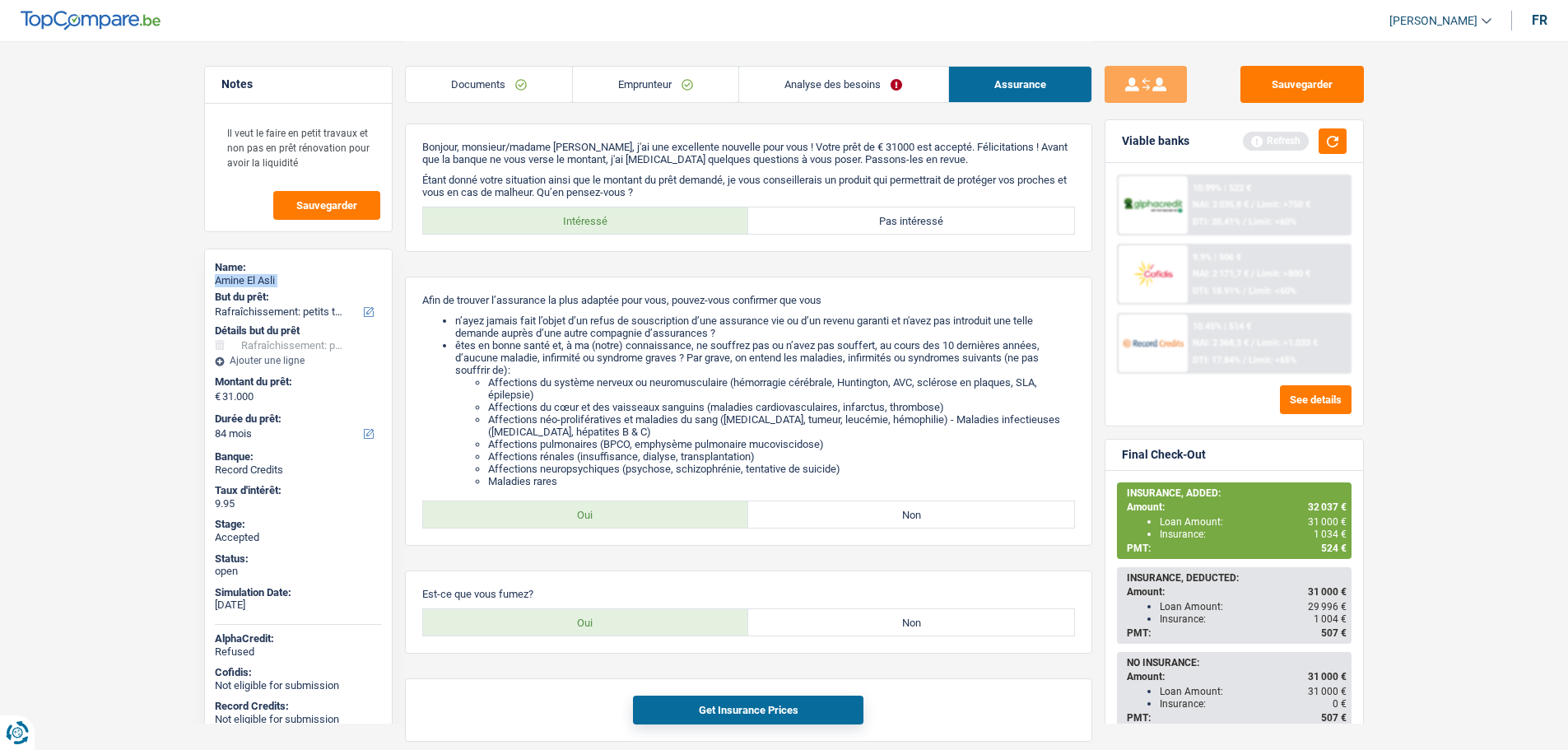
click at [653, 89] on link "Emprunteur" at bounding box center [655, 84] width 165 height 36
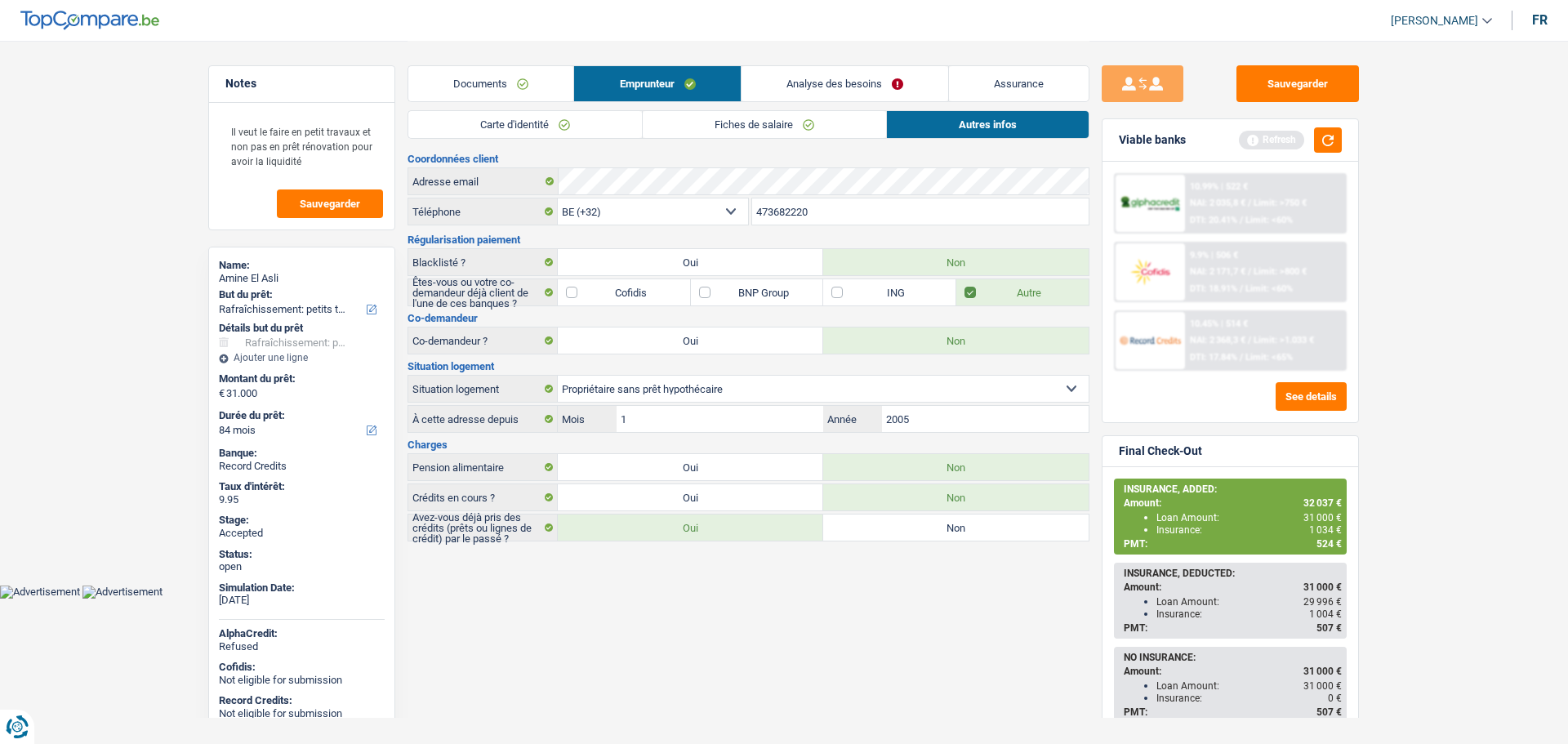
click at [775, 218] on input "473682220" at bounding box center [921, 211] width 337 height 26
click at [775, 219] on input "473682220" at bounding box center [921, 211] width 337 height 26
click at [1216, 524] on div "Insurance: 1 034 €" at bounding box center [1248, 530] width 185 height 12
drag, startPoint x: 1337, startPoint y: 530, endPoint x: 1158, endPoint y: 533, distance: 179.0
click at [1158, 533] on div "Insurance: 1 034 €" at bounding box center [1248, 530] width 185 height 12
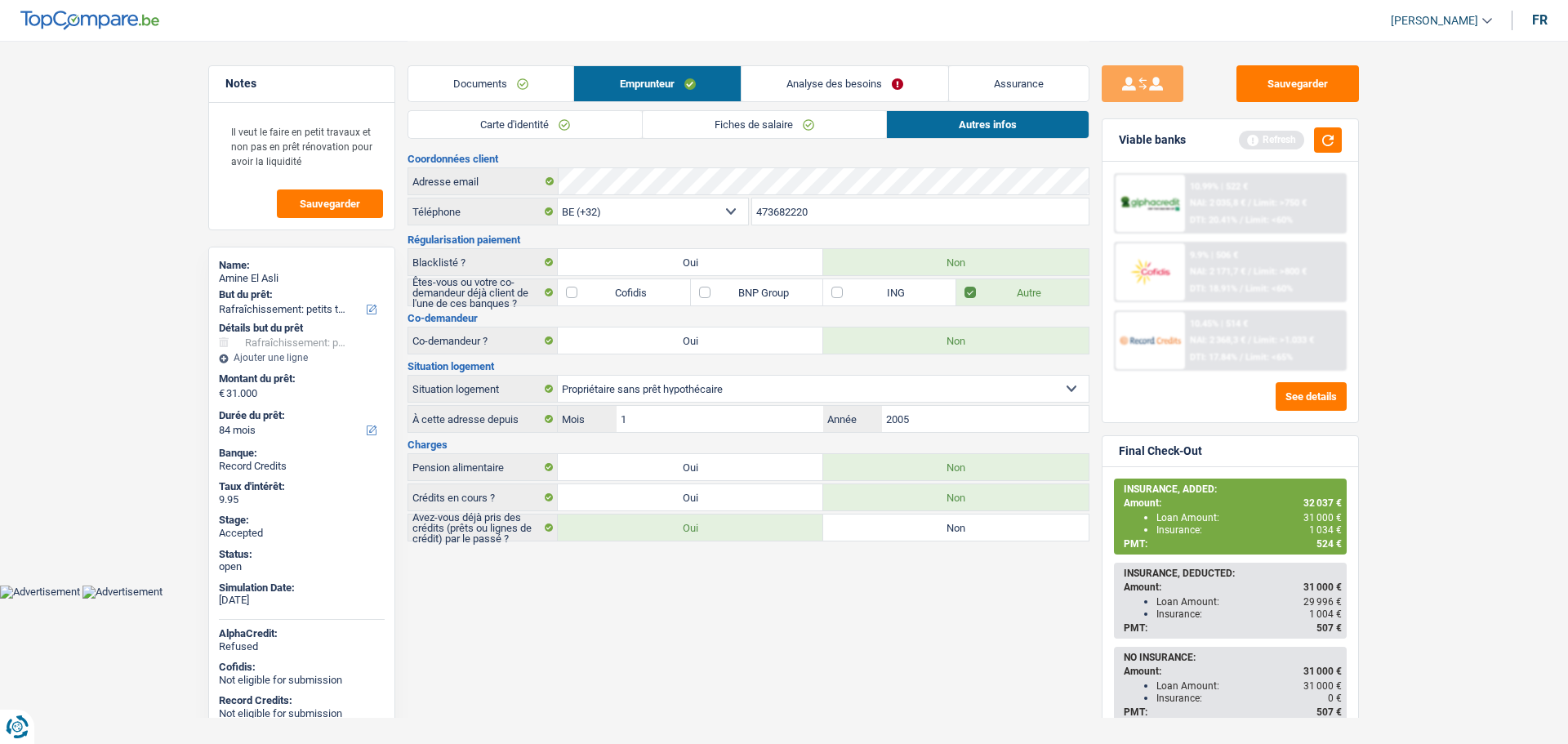
copy div "Insurance: 1 034"
click at [1304, 506] on span "32 037 €" at bounding box center [1323, 503] width 38 height 12
drag, startPoint x: 1331, startPoint y: 503, endPoint x: 1123, endPoint y: 504, distance: 208.0
click at [1123, 504] on div "Amount: 32 037 €" at bounding box center [1232, 503] width 218 height 12
copy div "Amount: 32 03"
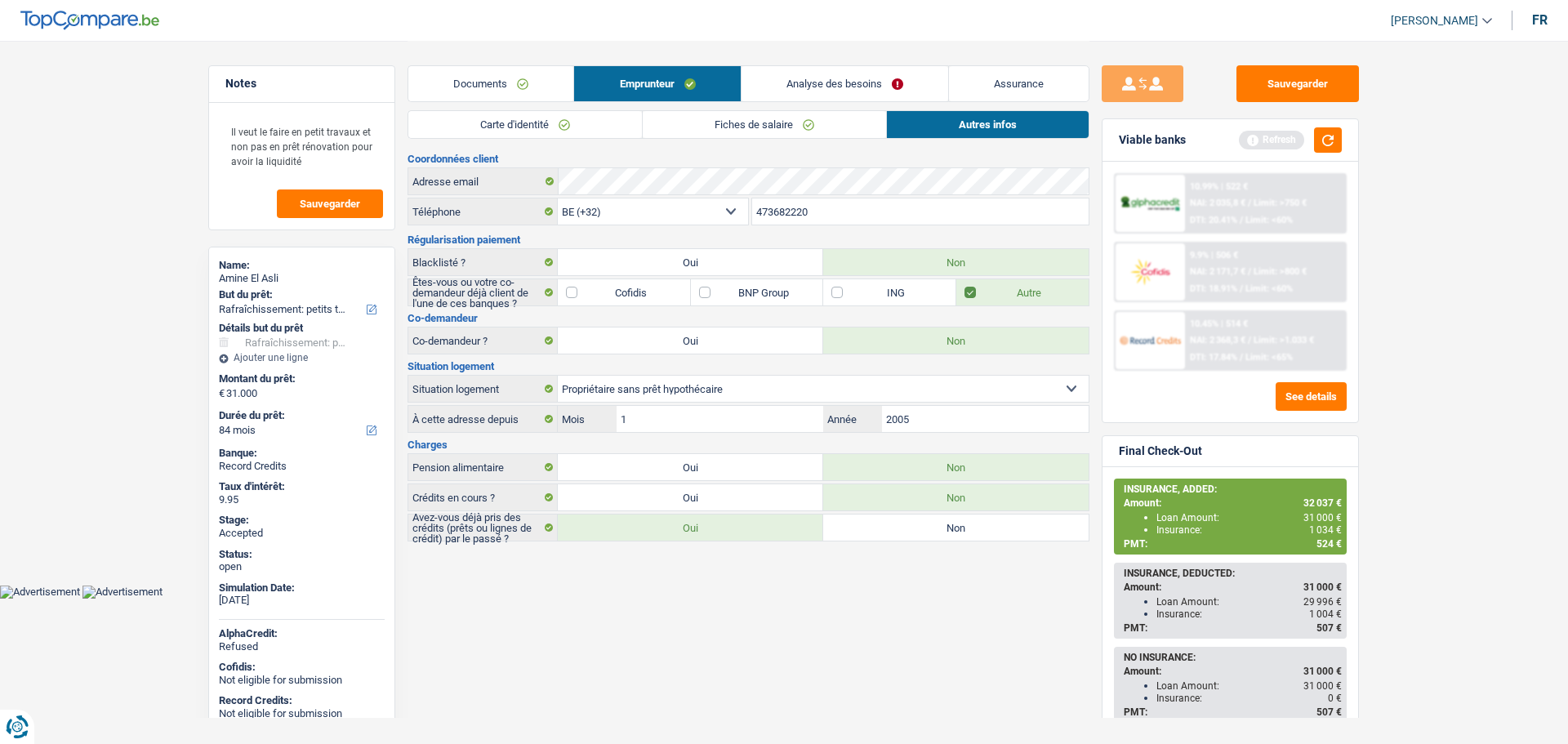
click at [1050, 91] on link "Assurance" at bounding box center [1019, 83] width 140 height 35
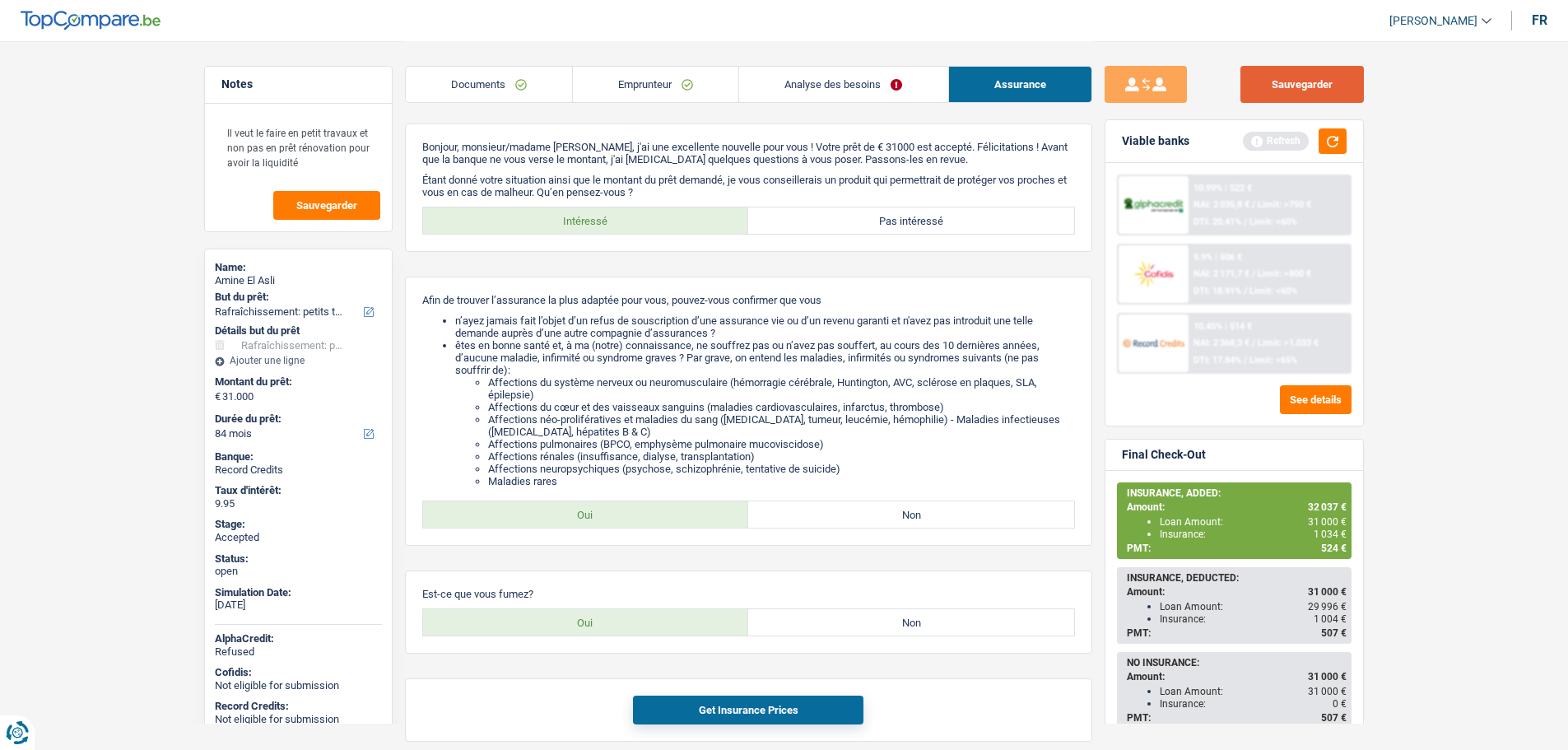
click at [1265, 80] on button "Sauvegarder" at bounding box center [1302, 84] width 124 height 37
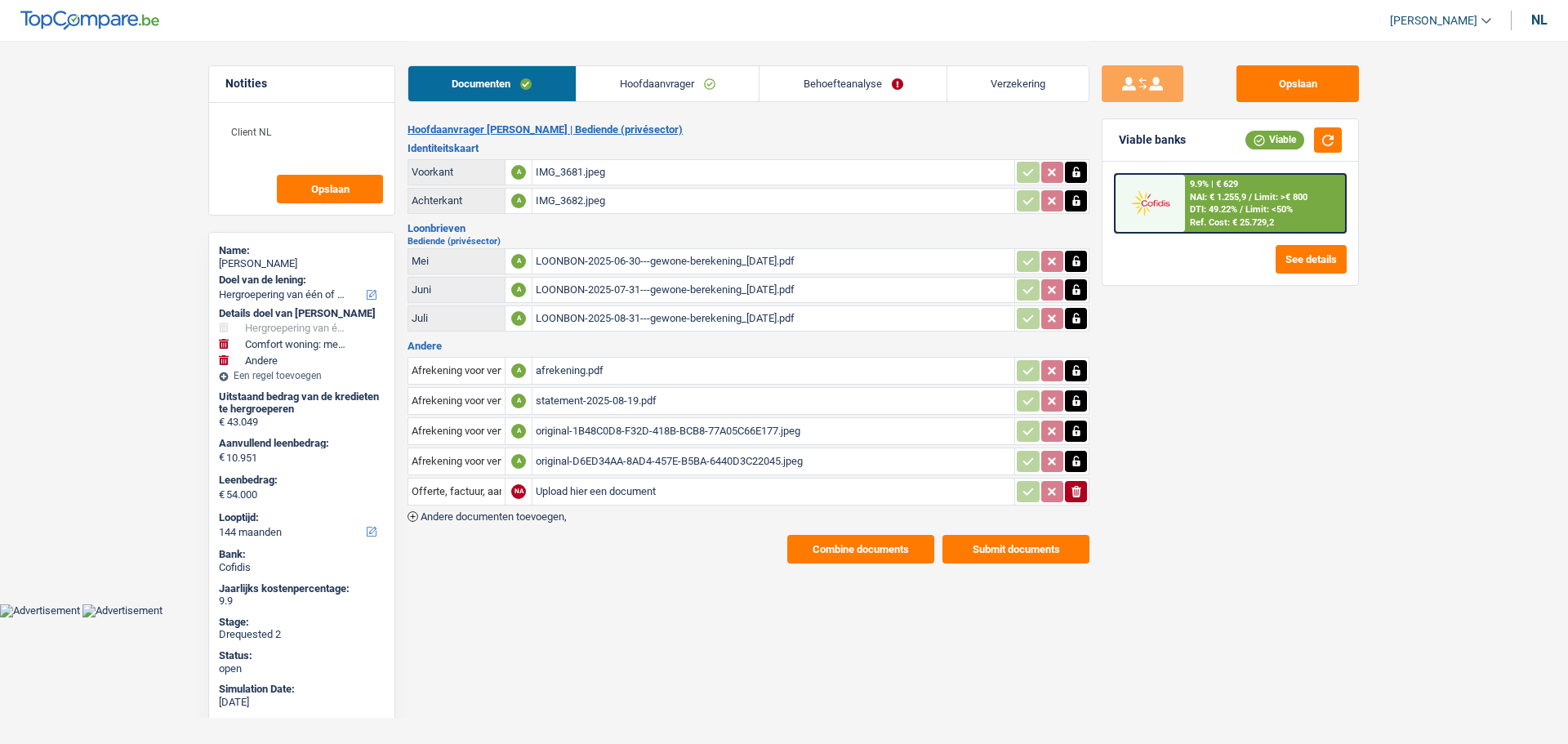
select select "refinancing"
select select "household"
select select "other"
select select "144"
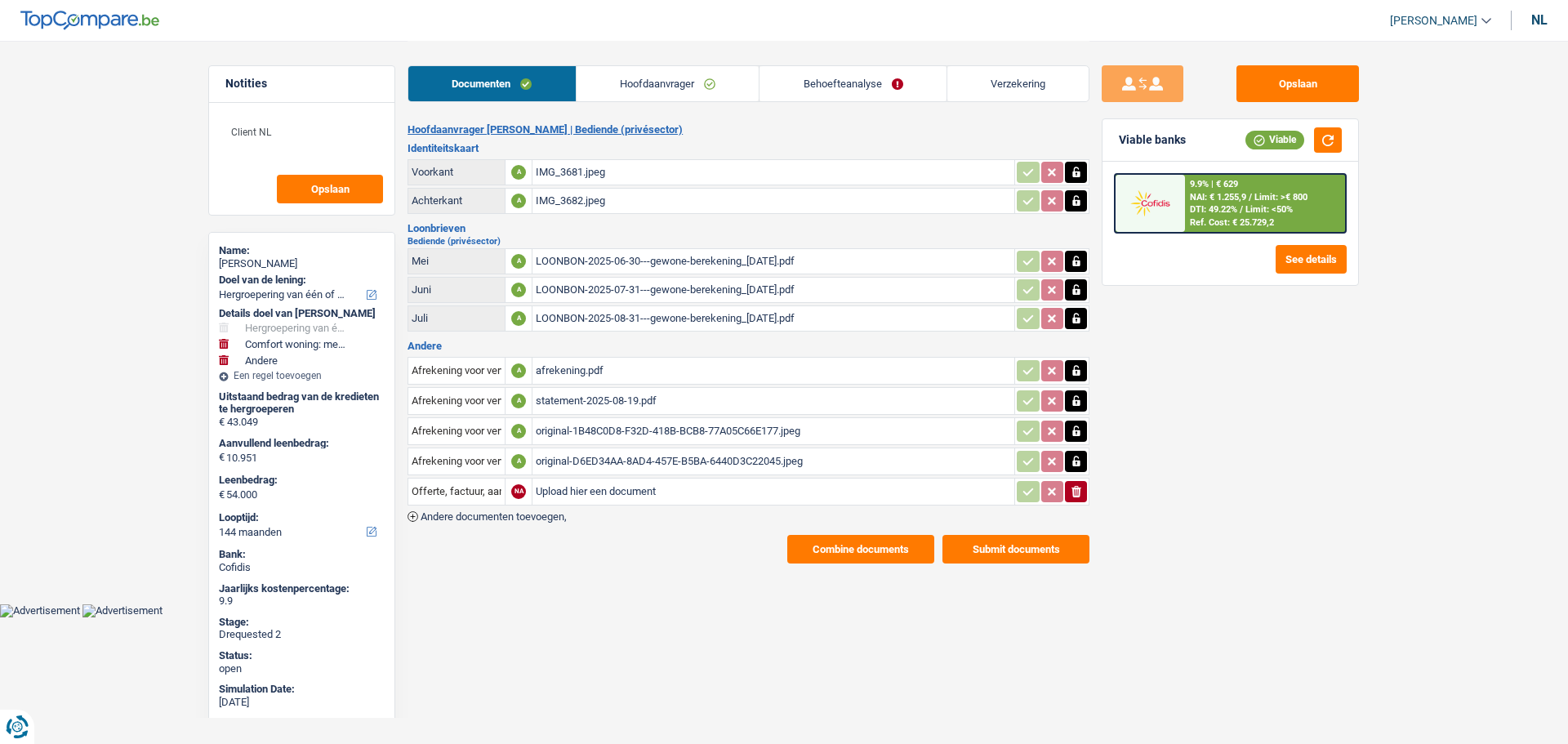
click at [1539, 22] on div "nl" at bounding box center [1538, 20] width 16 height 15
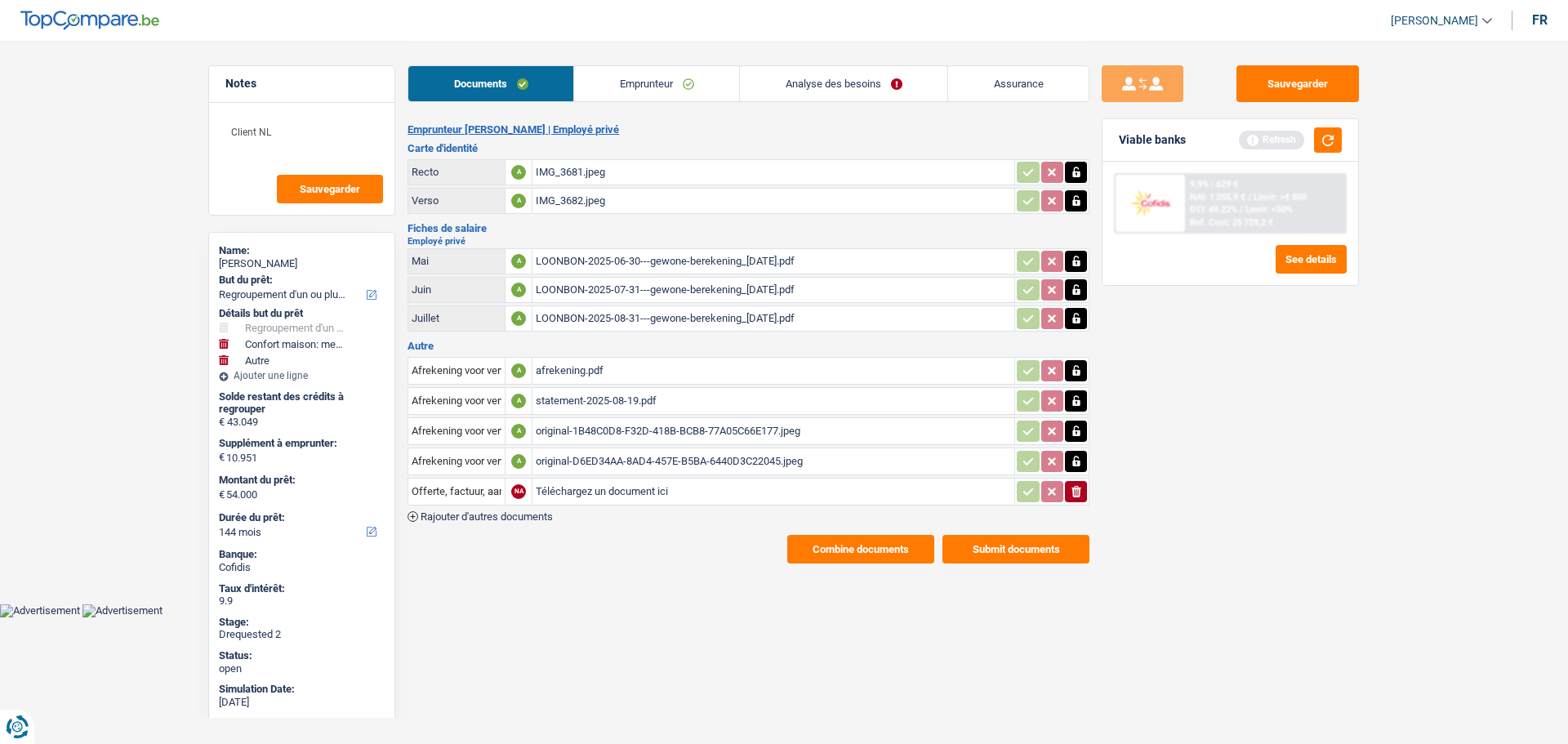
click at [1023, 88] on link "Assurance" at bounding box center [1018, 83] width 141 height 35
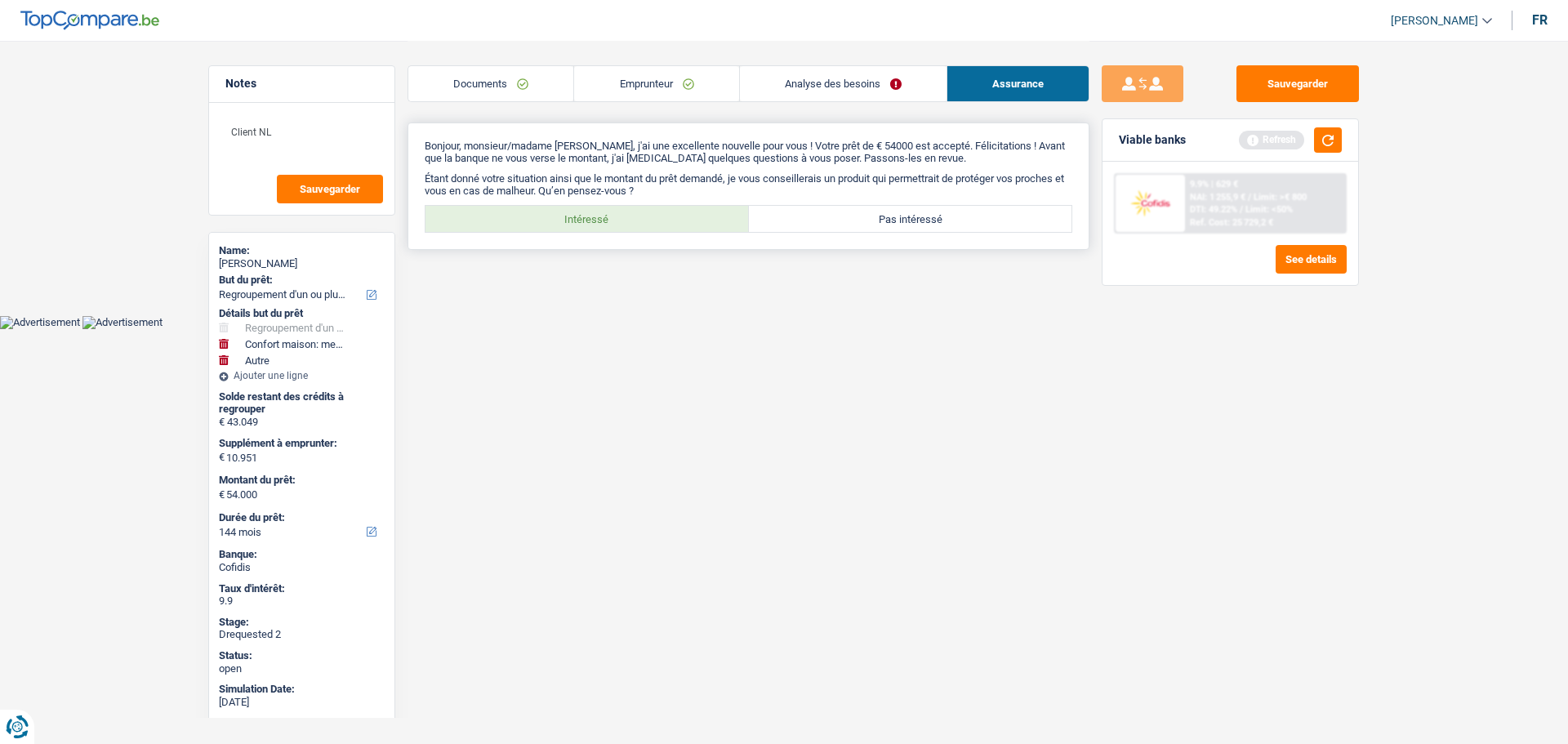
click at [610, 225] on label "Intéressé" at bounding box center [587, 219] width 323 height 26
click at [610, 225] on input "Intéressé" at bounding box center [587, 219] width 323 height 26
radio input "true"
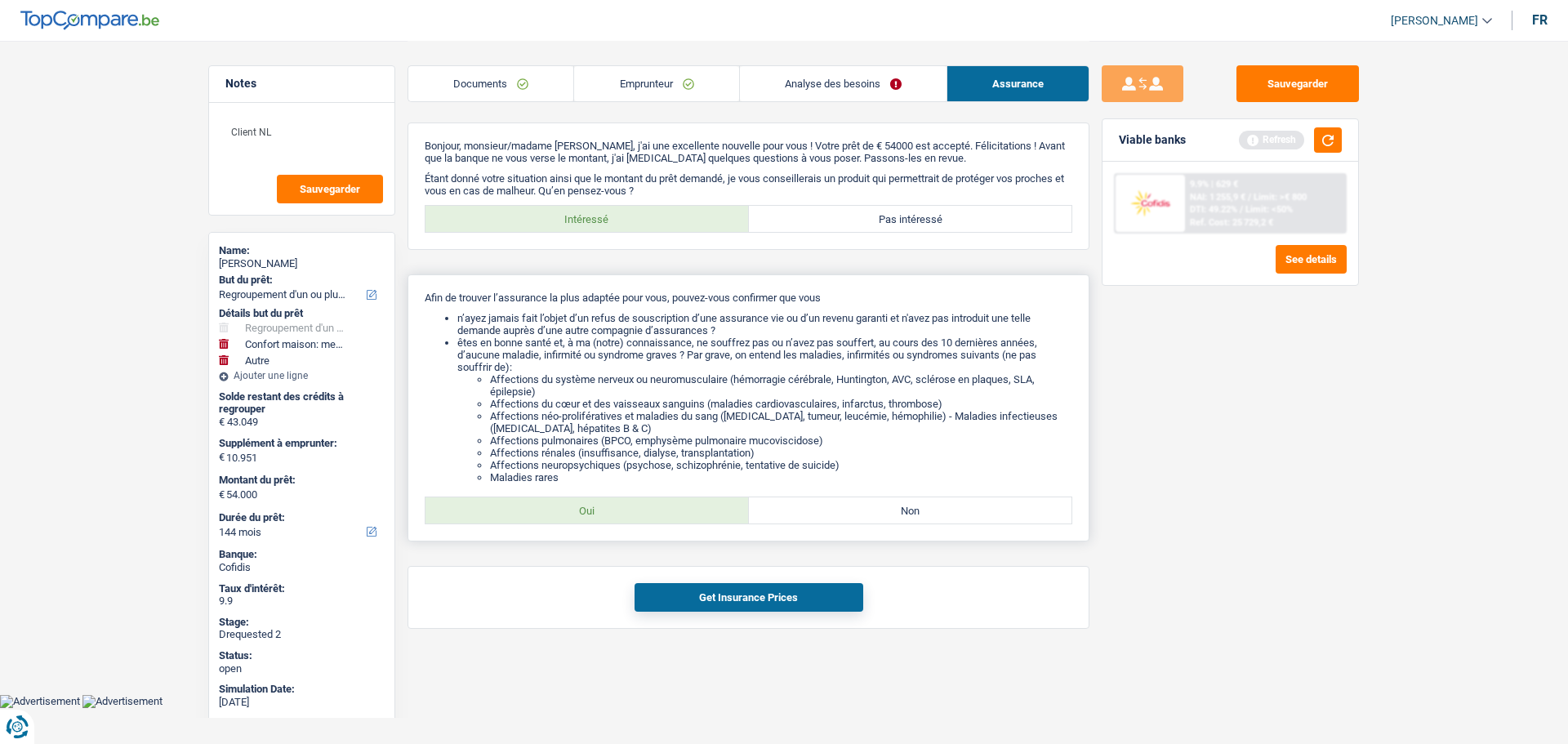
click at [621, 500] on label "Oui" at bounding box center [587, 510] width 323 height 26
click at [621, 500] on input "Oui" at bounding box center [587, 510] width 323 height 26
radio input "true"
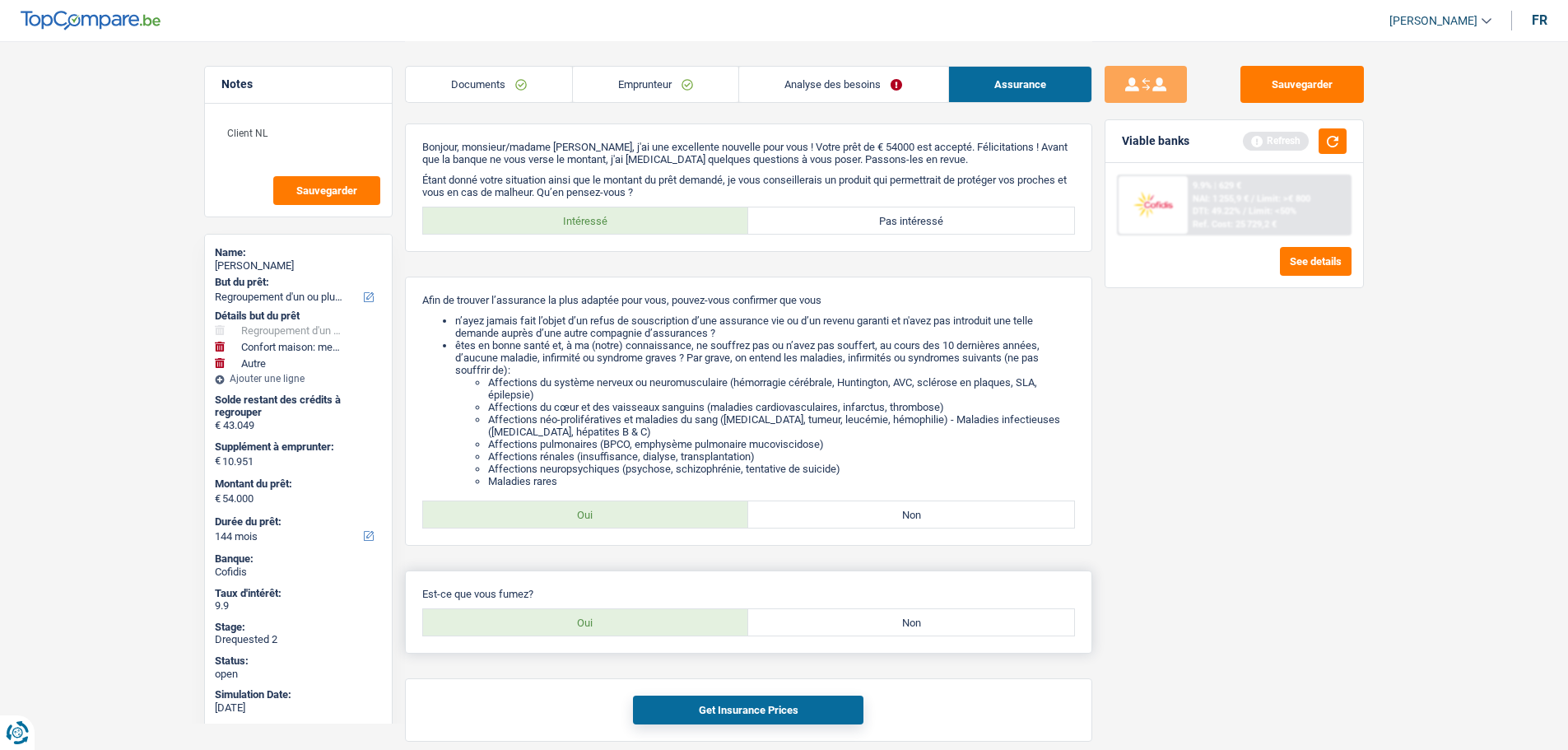
click at [649, 621] on label "Oui" at bounding box center [585, 621] width 326 height 26
click at [649, 621] on input "Oui" at bounding box center [585, 621] width 326 height 26
radio input "true"
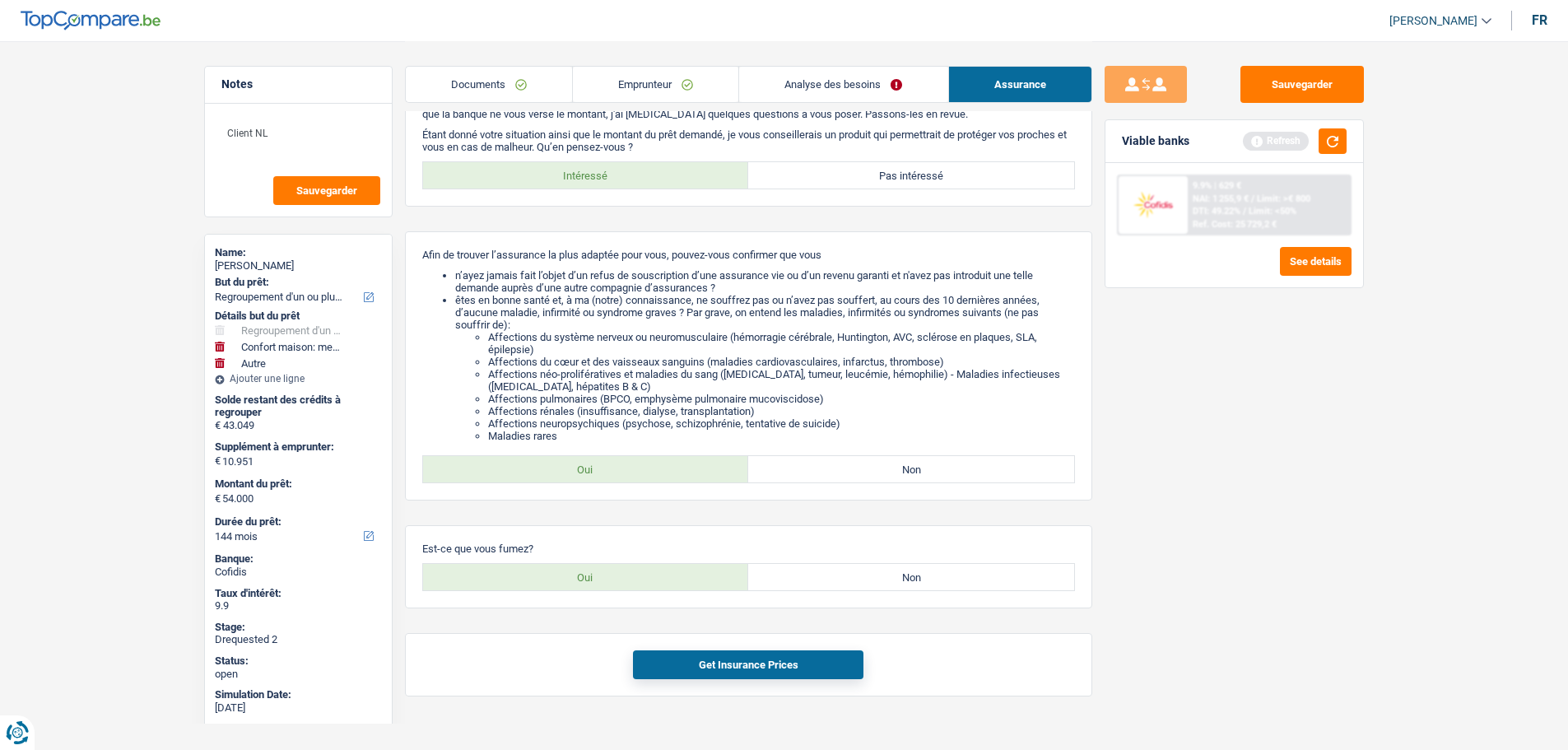
scroll to position [70, 0]
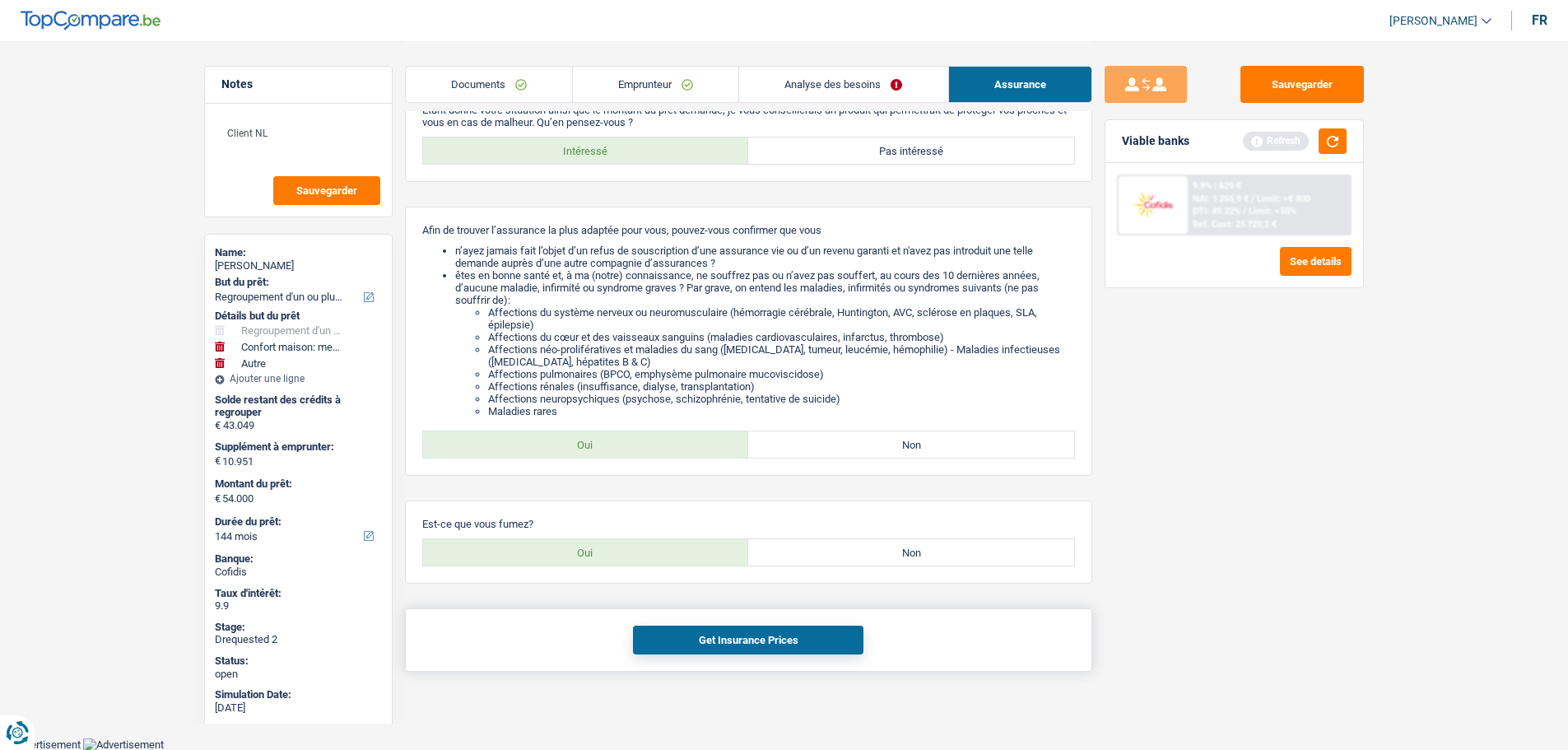
click at [720, 628] on button "Get Insurance Prices" at bounding box center [748, 640] width 231 height 29
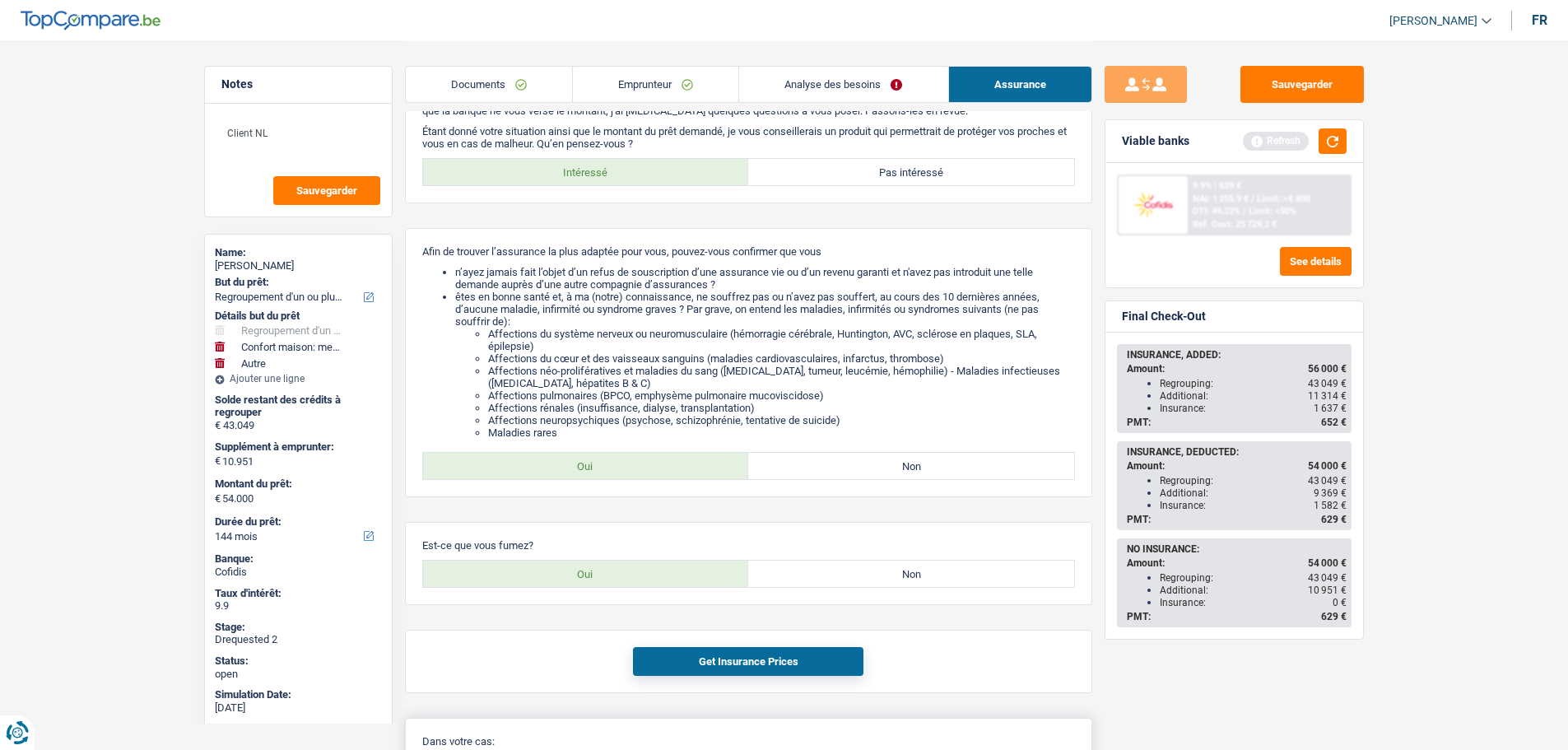
scroll to position [0, 0]
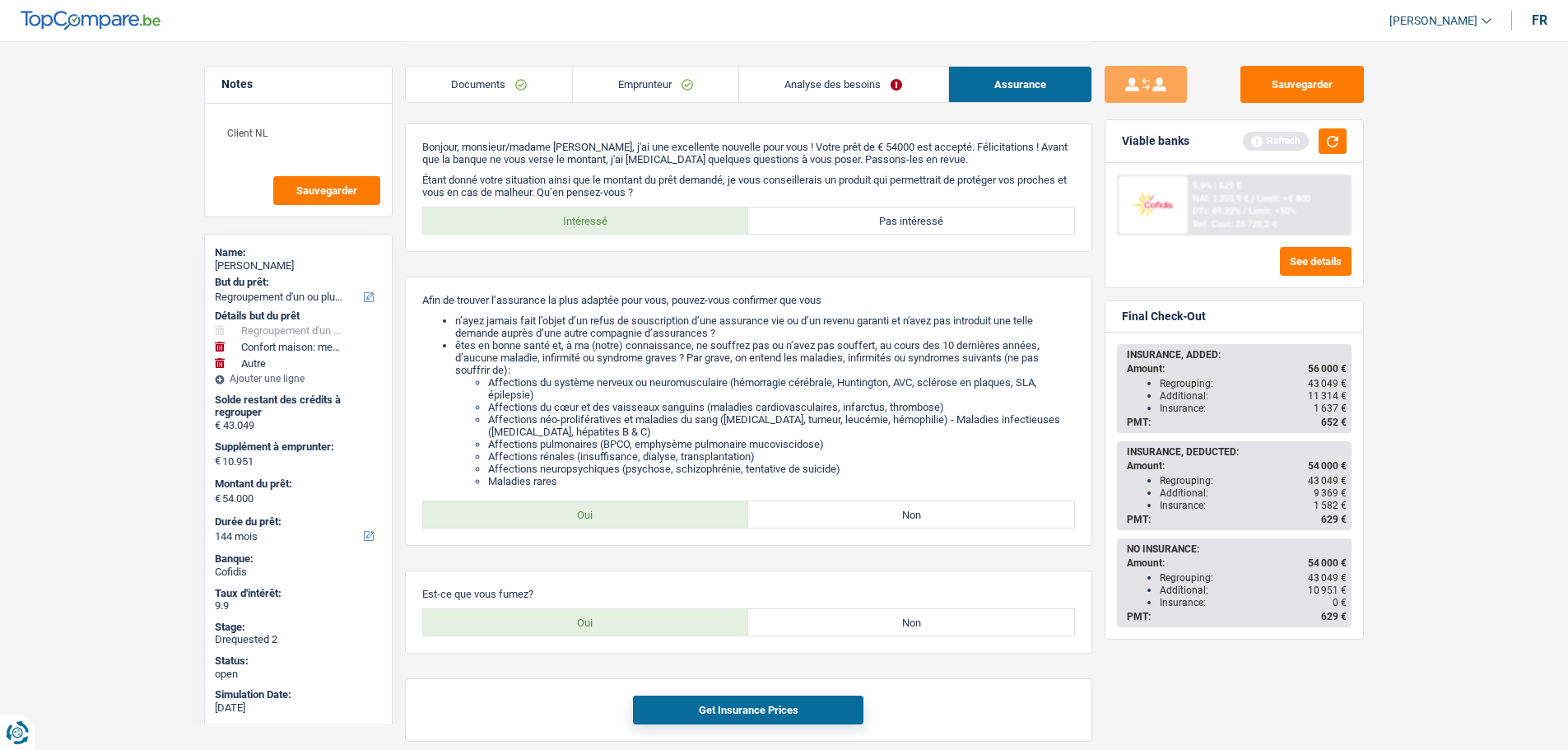
click at [1095, 415] on div "Sauvegarder Viable banks Refresh 9.9% | 629 € NAI: 1 255,9 € / Limit: >€ 800 DT…" at bounding box center [1235, 394] width 284 height 658
click at [1099, 458] on div "Sauvegarder Viable banks Refresh 9.9% | 629 € NAI: 1 255,9 € / Limit: >€ 800 DT…" at bounding box center [1235, 394] width 284 height 658
click at [942, 221] on label "Pas intéressé" at bounding box center [910, 220] width 326 height 26
click at [942, 221] on input "Pas intéressé" at bounding box center [910, 220] width 326 height 26
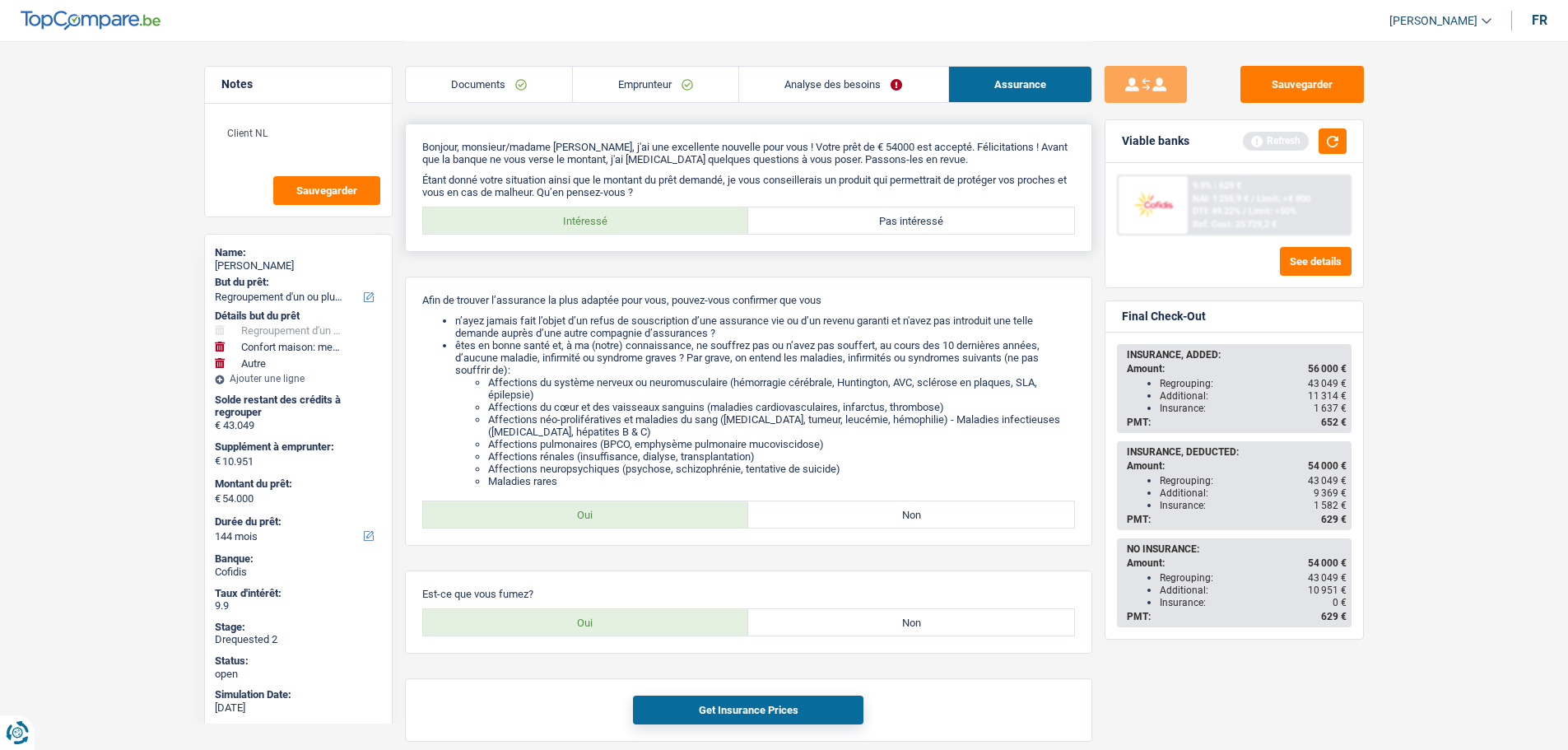
radio input "true"
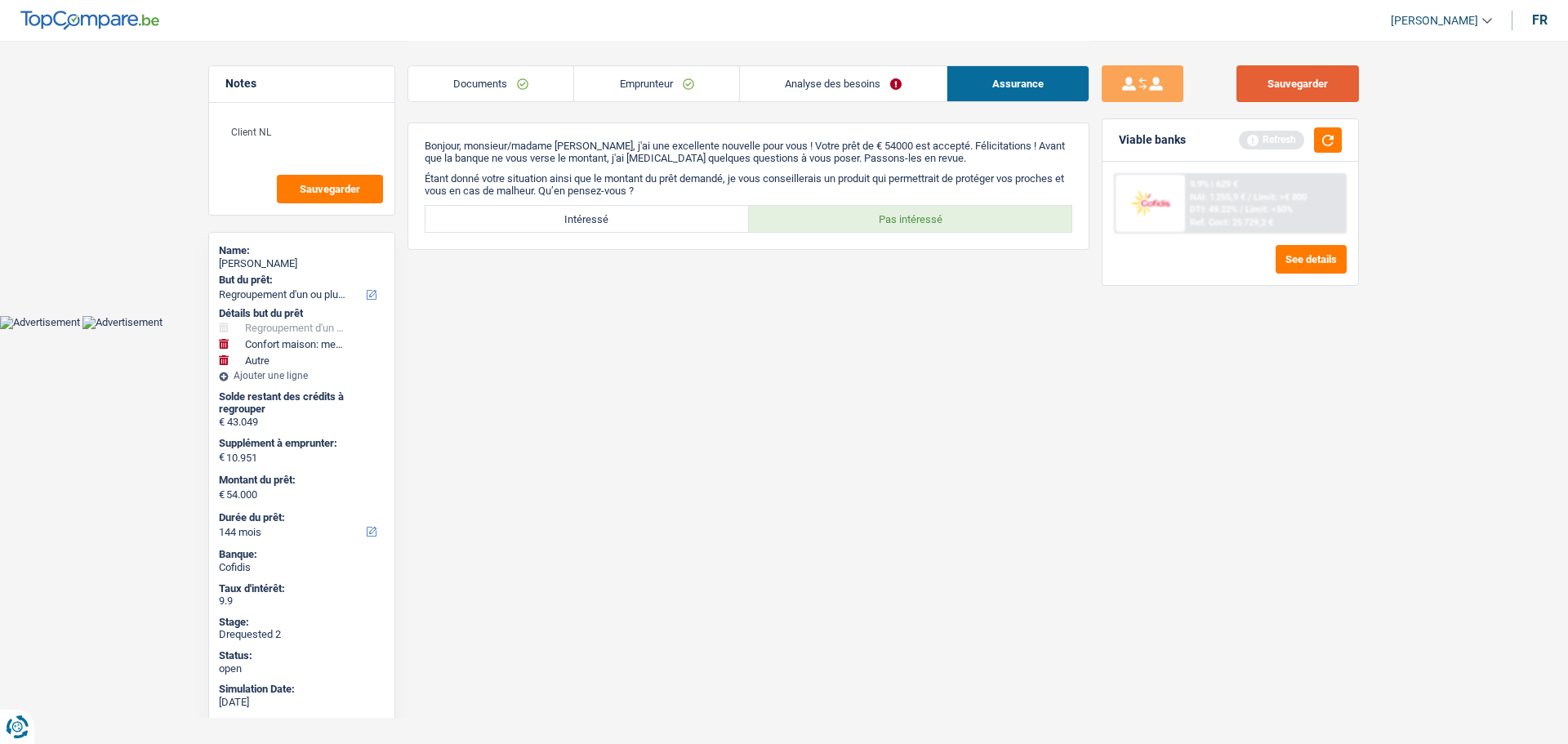
click at [1282, 77] on button "Sauvegarder" at bounding box center [1298, 83] width 123 height 36
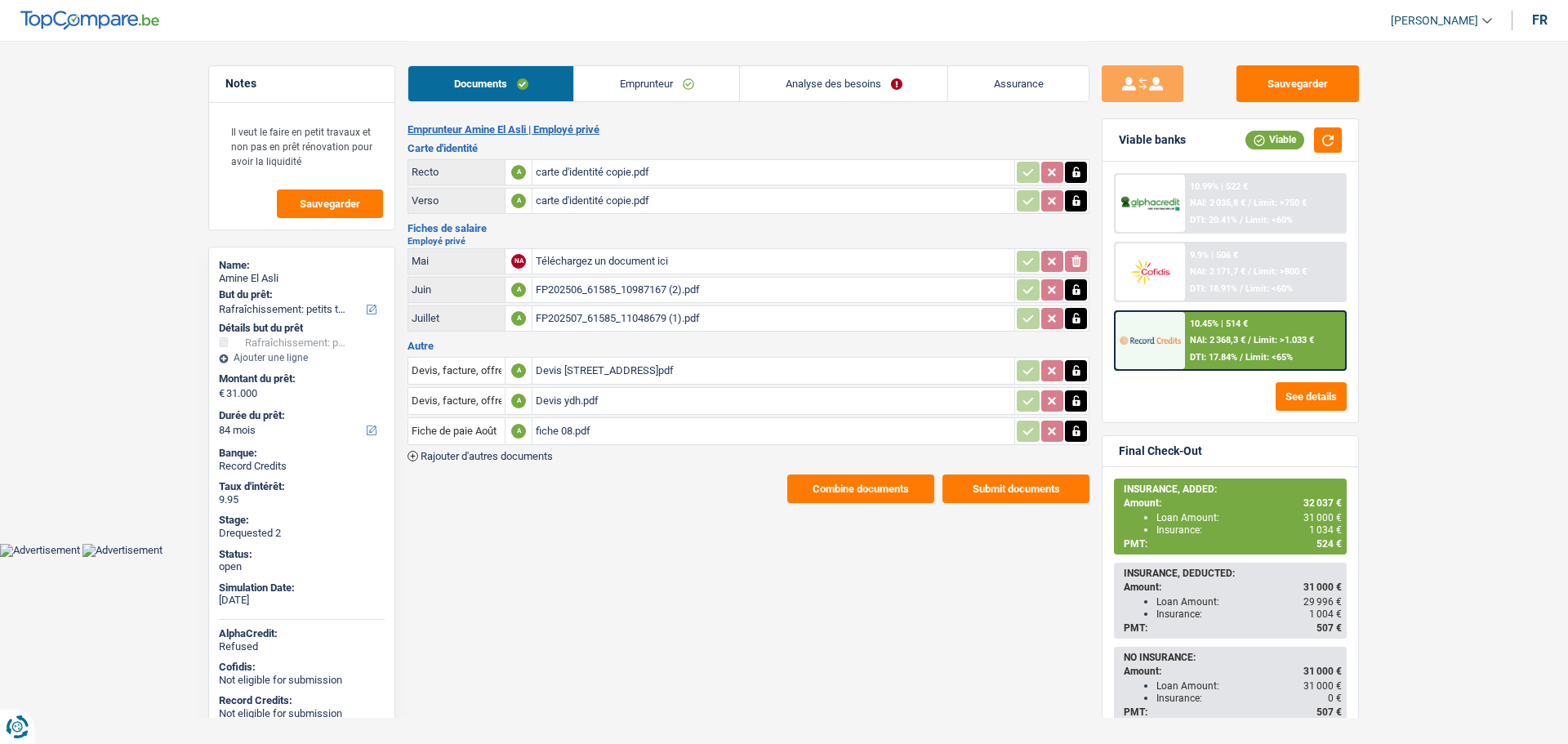
select select "houseOrGarden"
select select "84"
click at [1314, 495] on div "INSURANCE, ADDED: Amount: 32 037 € Loan Amount: 31 000 € Insurance: 1 034 € PMT…" at bounding box center [1230, 517] width 229 height 73
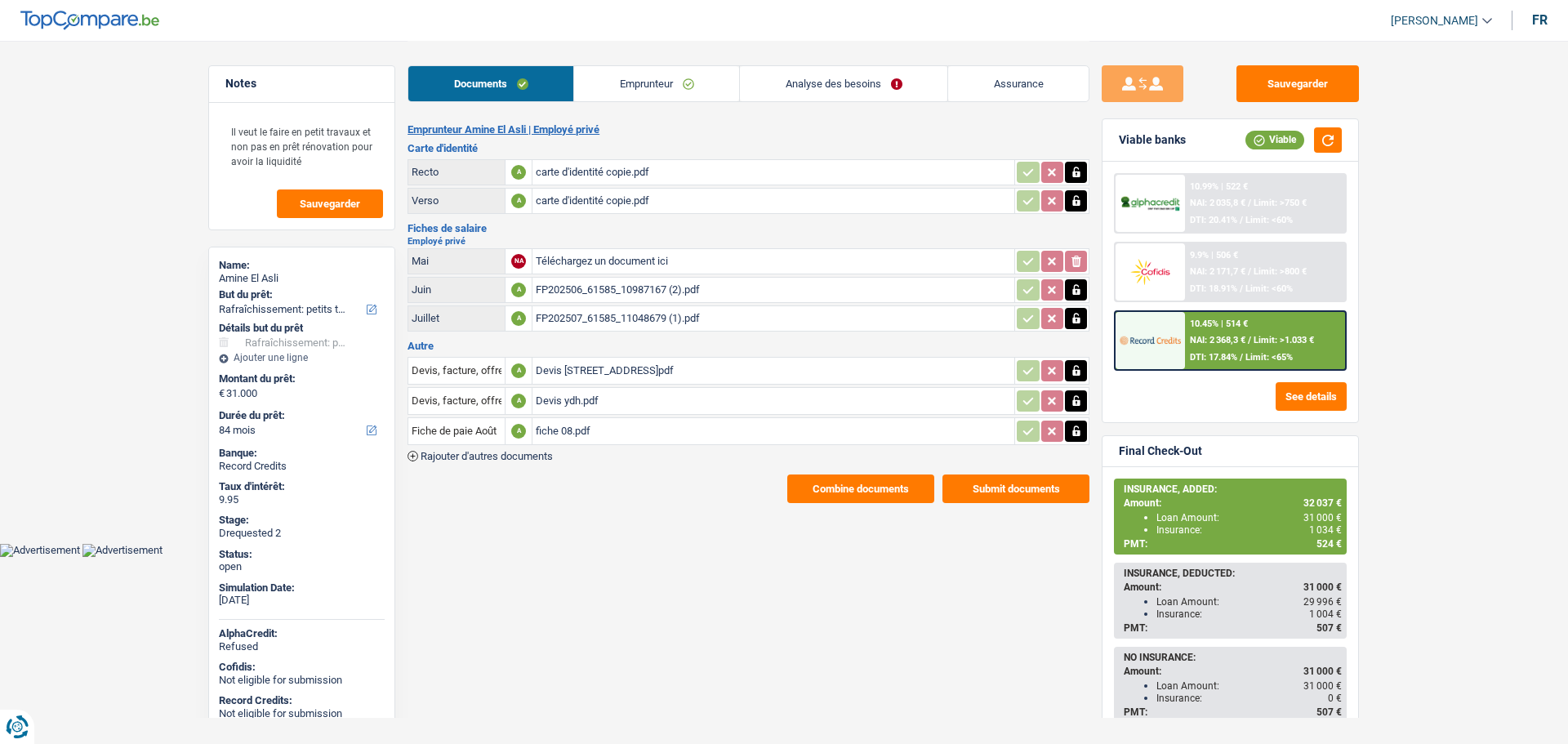
click at [1314, 503] on span "32 037 €" at bounding box center [1323, 503] width 38 height 12
copy span "32 037"
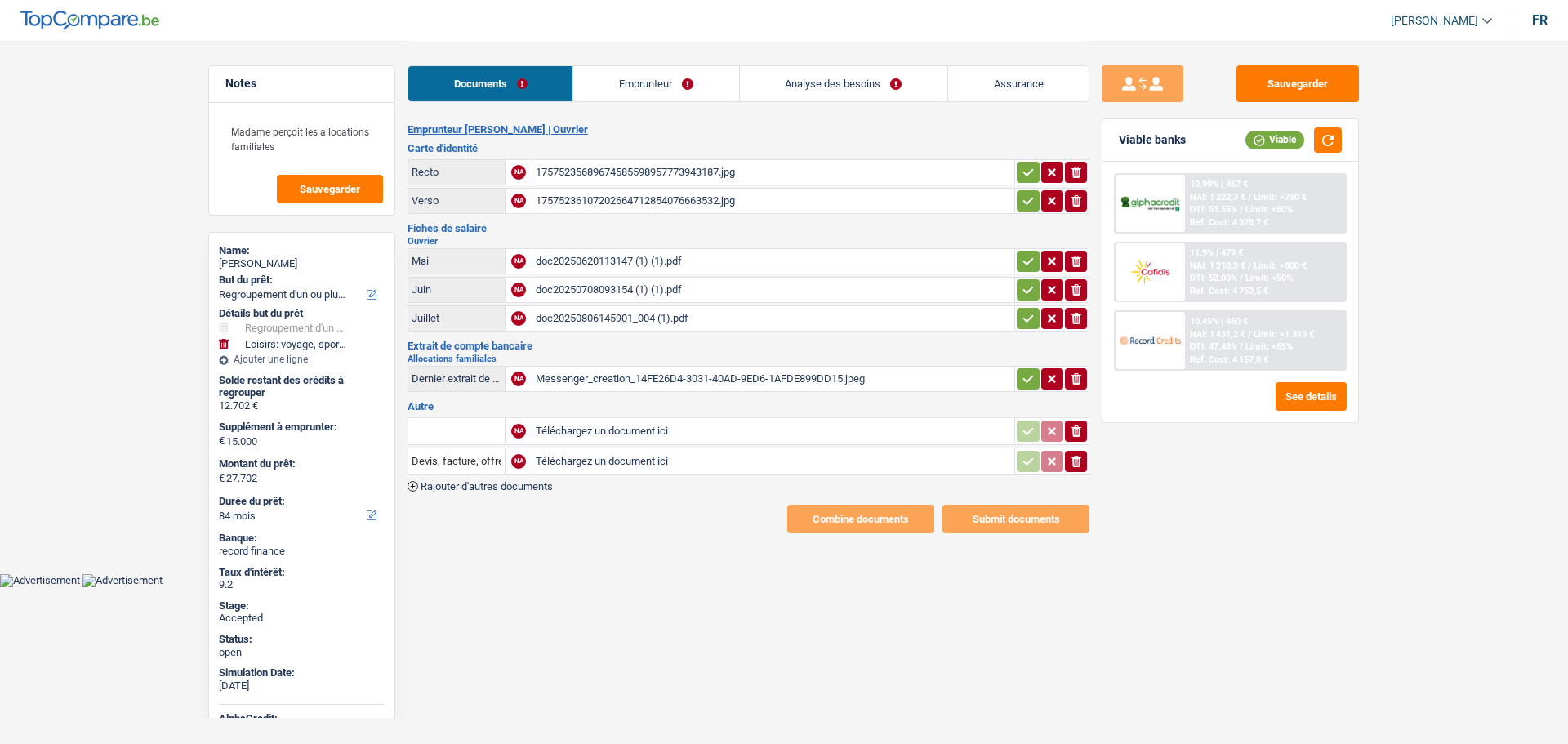
select select "refinancing"
select select "hobbies"
select select "84"
click at [728, 378] on div "Messenger_creation_14FE26D4-3031-40AD-9ED6-1AFDE899DD15.jpeg" at bounding box center [773, 380] width 475 height 25
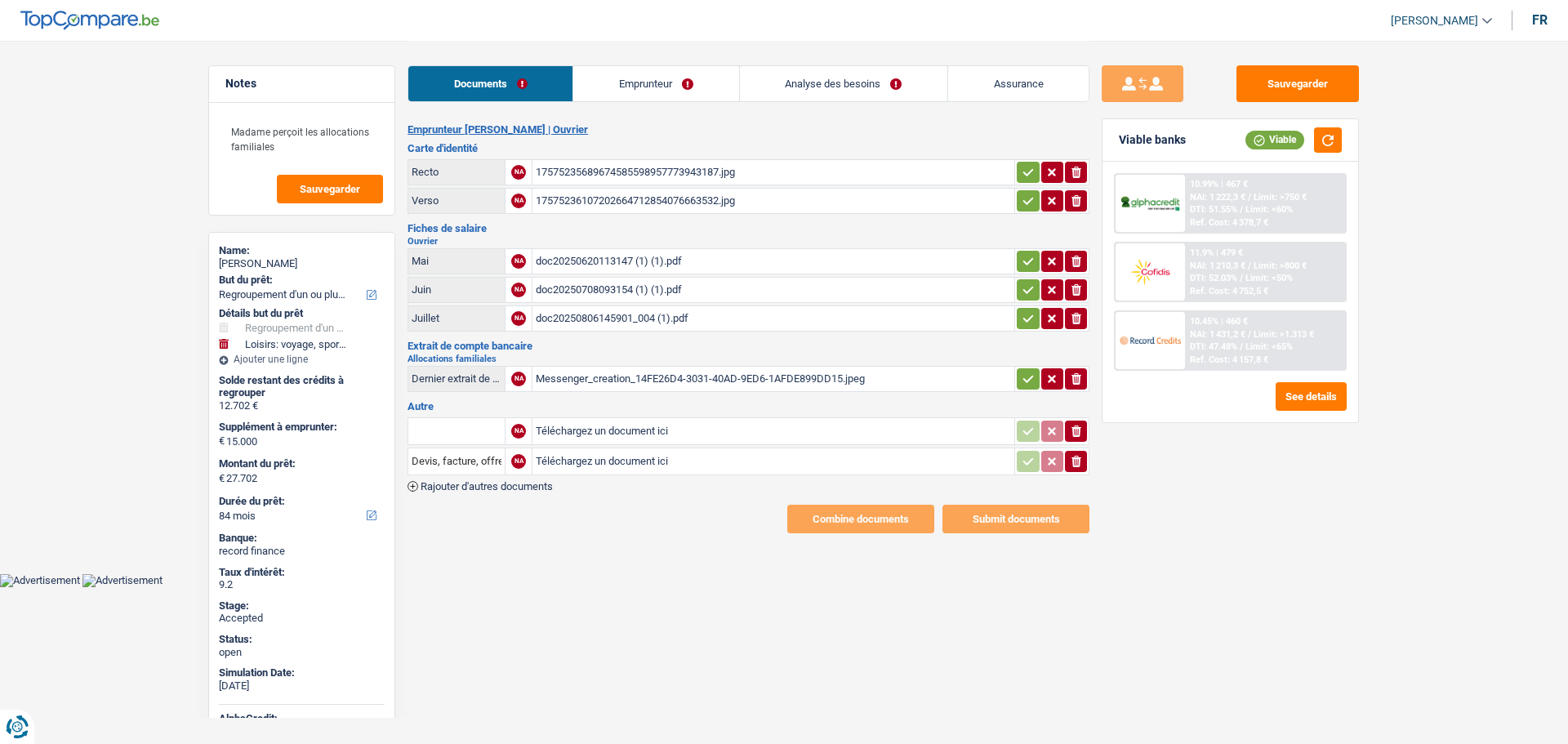
click at [618, 76] on link "Emprunteur" at bounding box center [656, 83] width 165 height 35
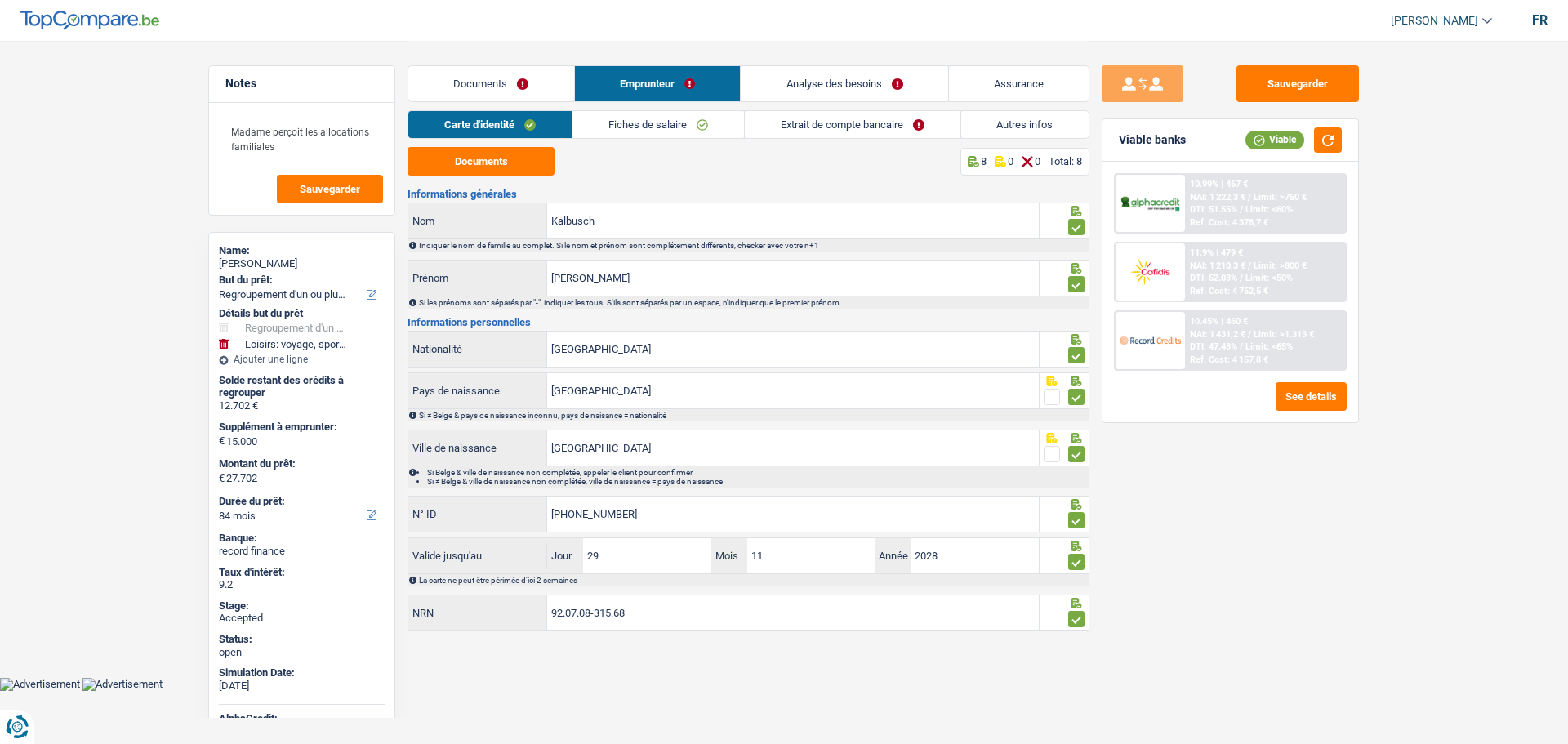
click at [697, 124] on link "Fiches de salaire" at bounding box center [657, 125] width 172 height 27
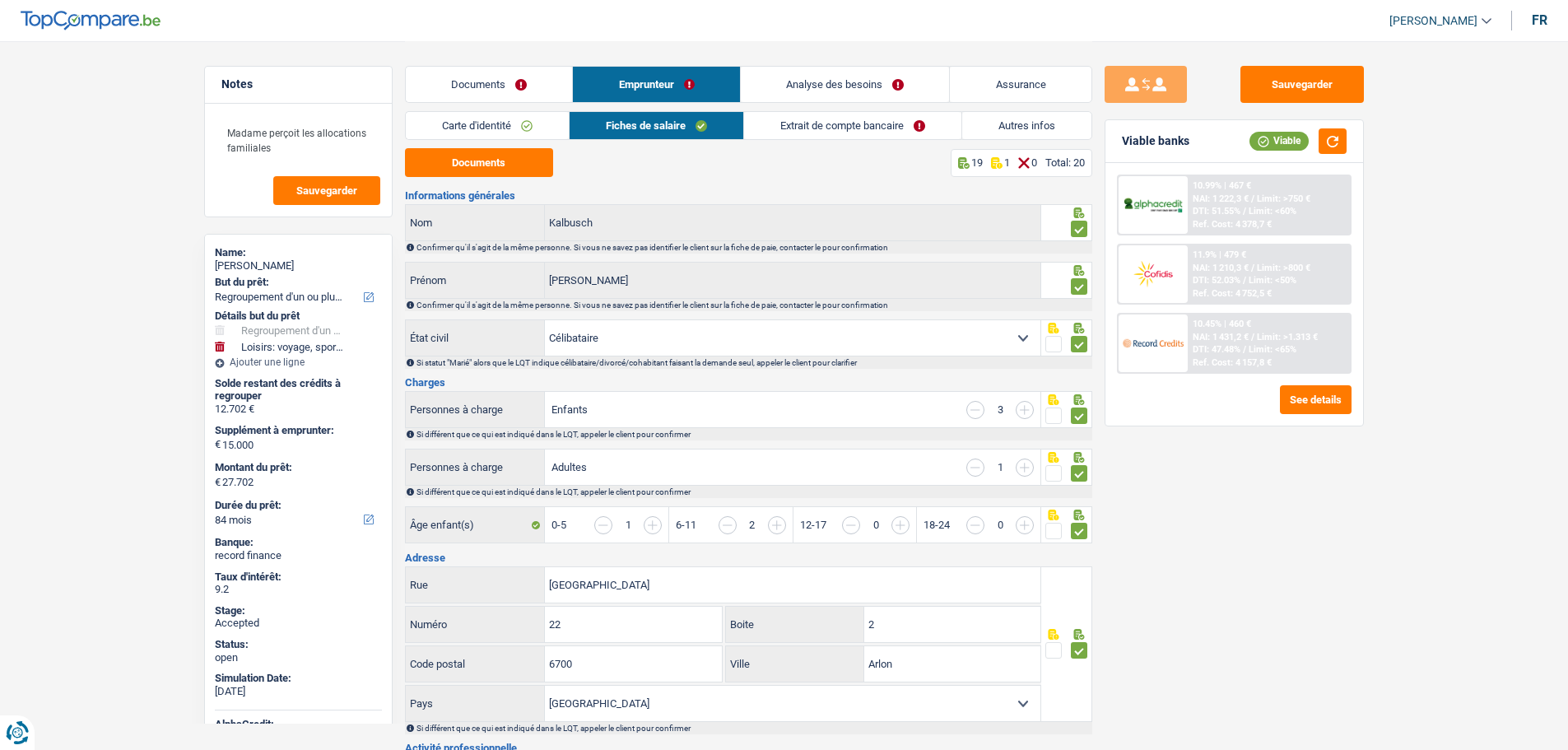
click at [489, 98] on link "Documents" at bounding box center [489, 84] width 167 height 36
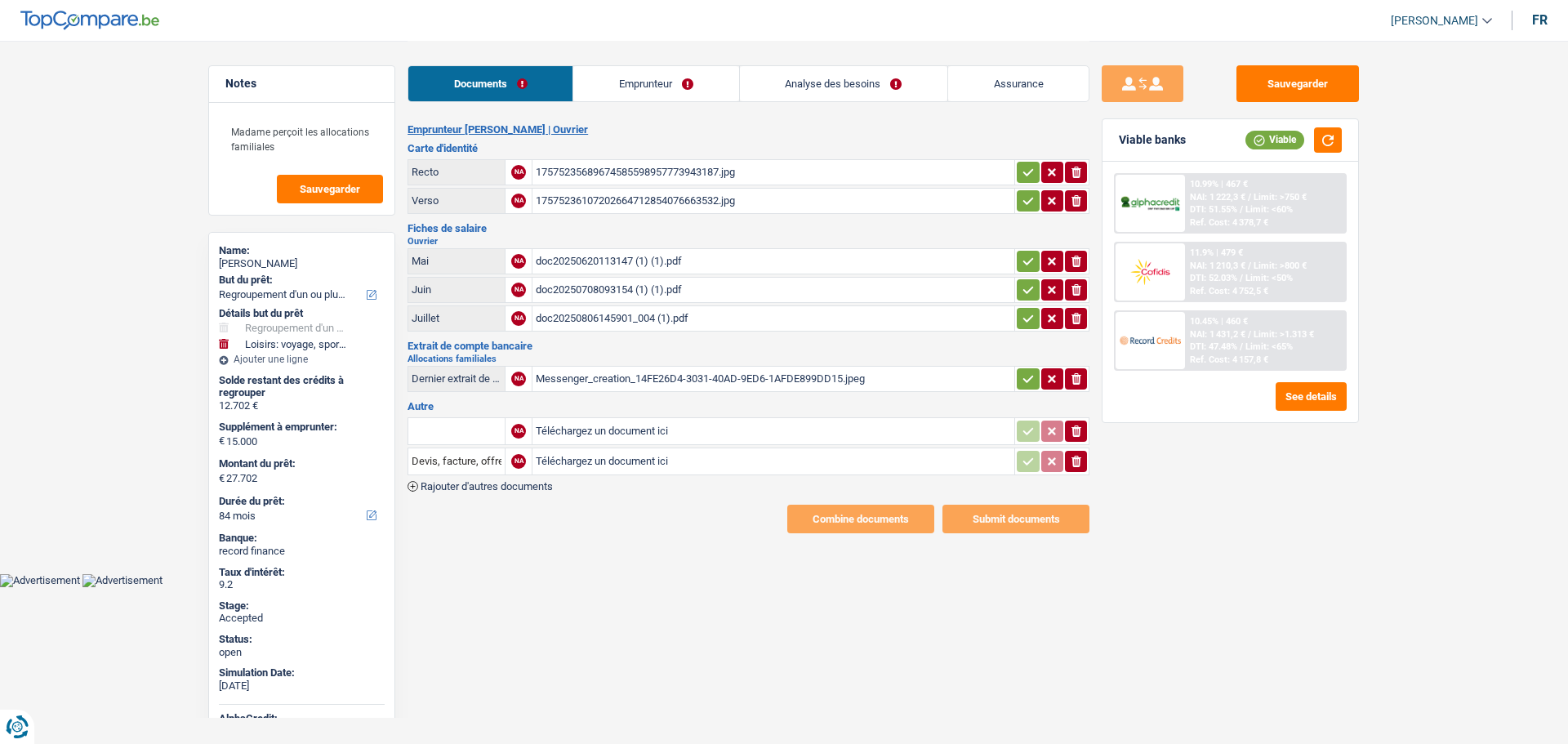
click at [600, 257] on div "doc20250620113147 (1) (1).pdf" at bounding box center [773, 262] width 475 height 25
click at [435, 428] on input "text" at bounding box center [456, 430] width 90 height 26
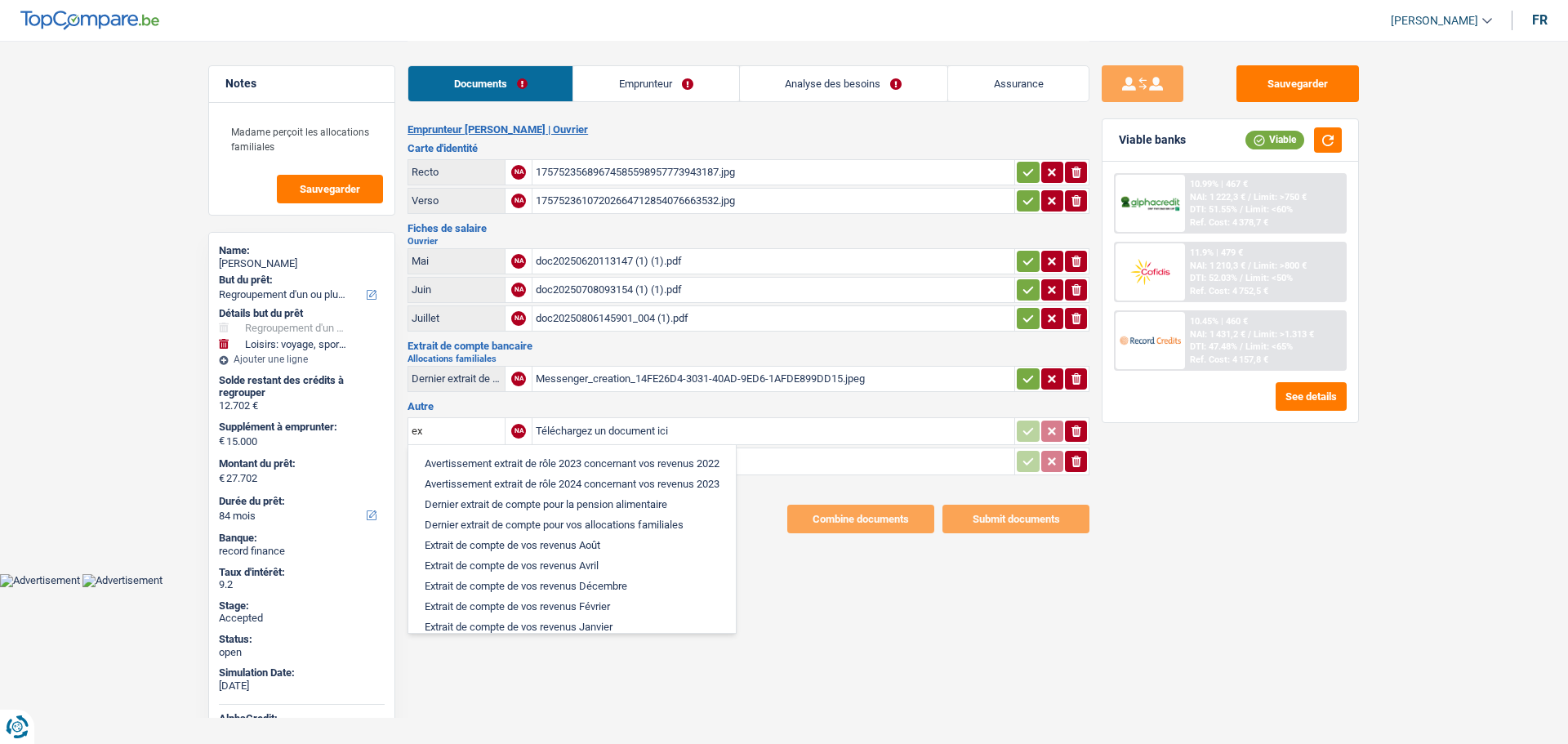
click at [44, 395] on main "Notes Madame perçoit les allocations familiales Sauvegarder Name: [PERSON_NAME]…" at bounding box center [784, 287] width 1568 height 574
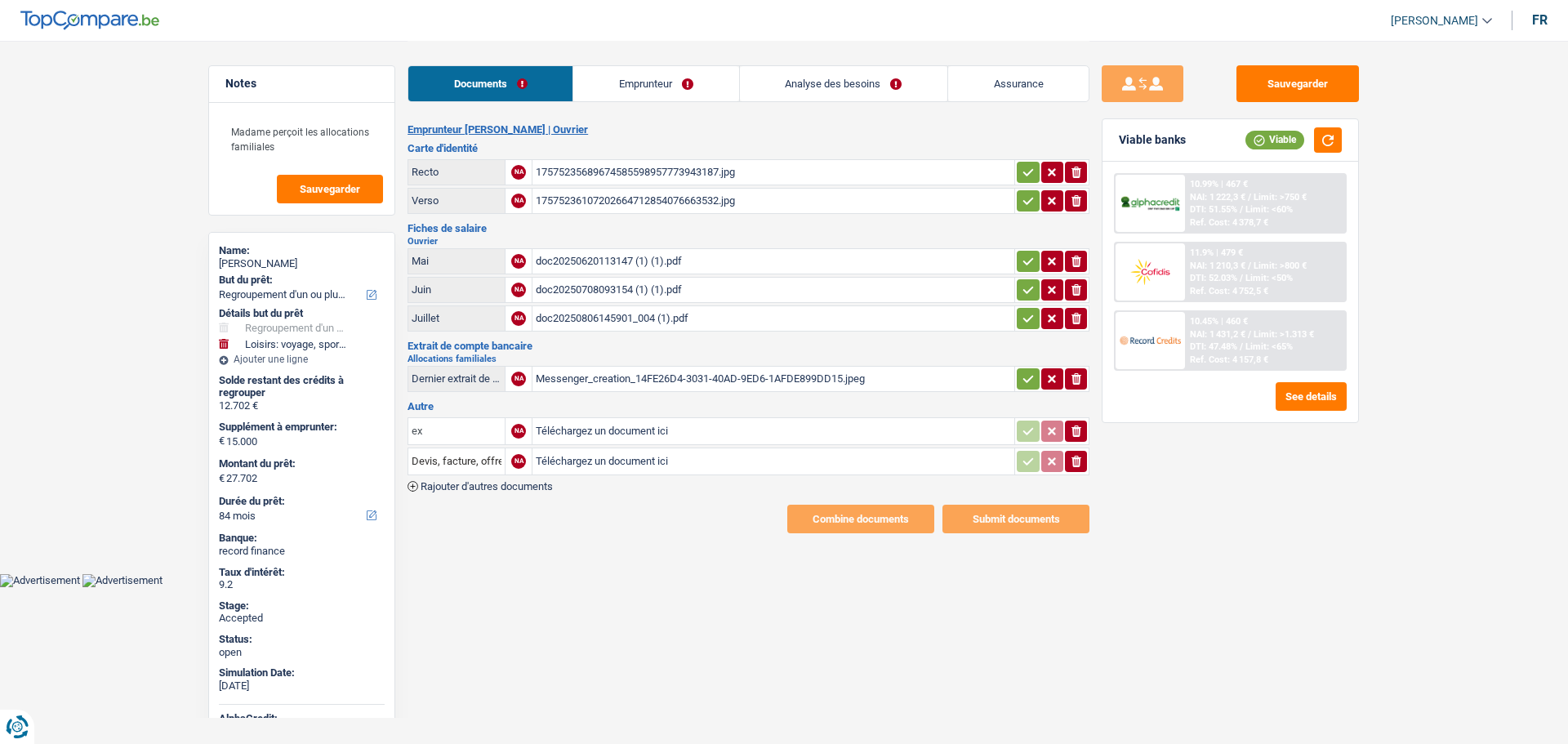
click at [455, 433] on input "ex" at bounding box center [456, 430] width 90 height 26
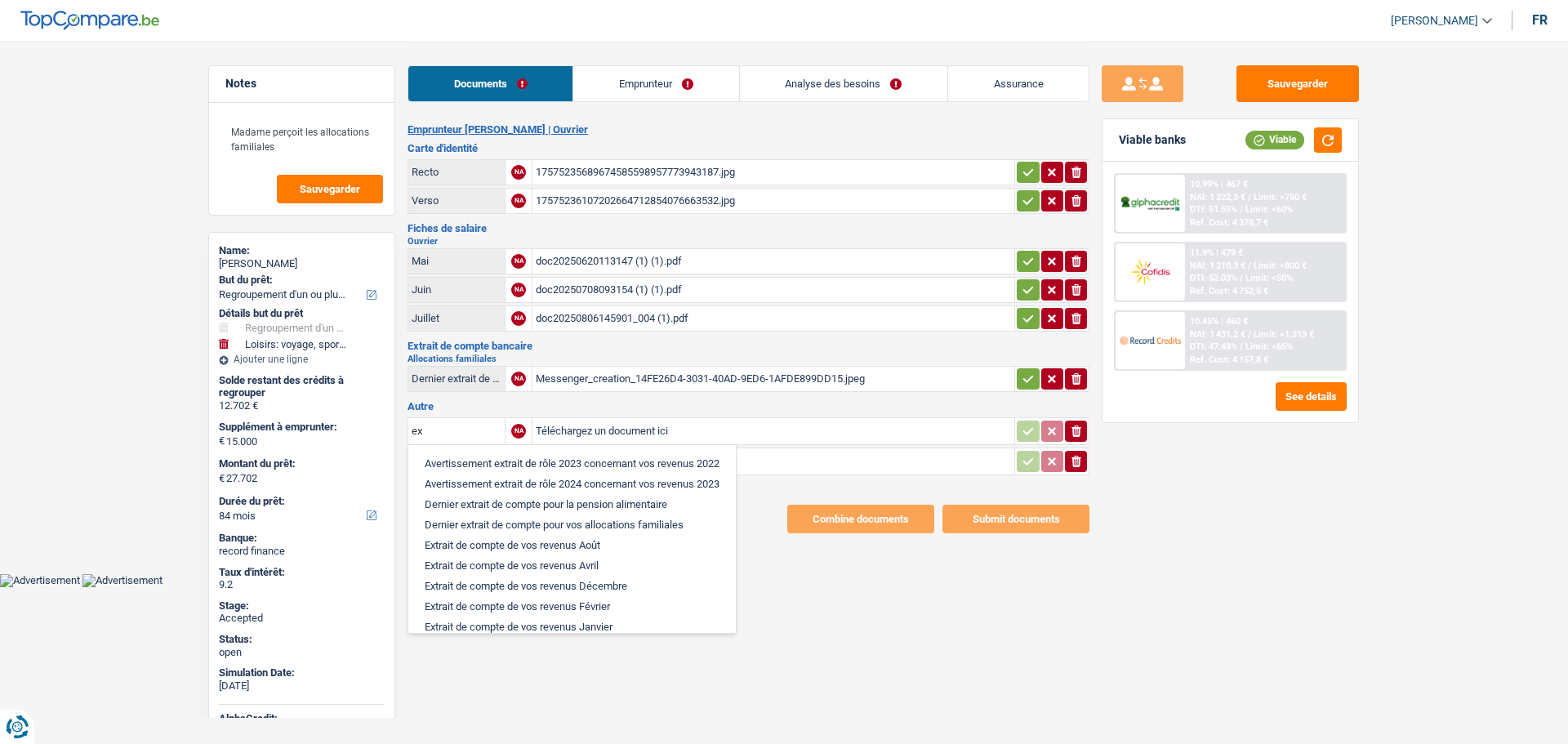
click at [508, 540] on li "Extrait de compte de vos revenus Août" at bounding box center [571, 545] width 311 height 20
type input "Extrait de compte de vos revenus Août"
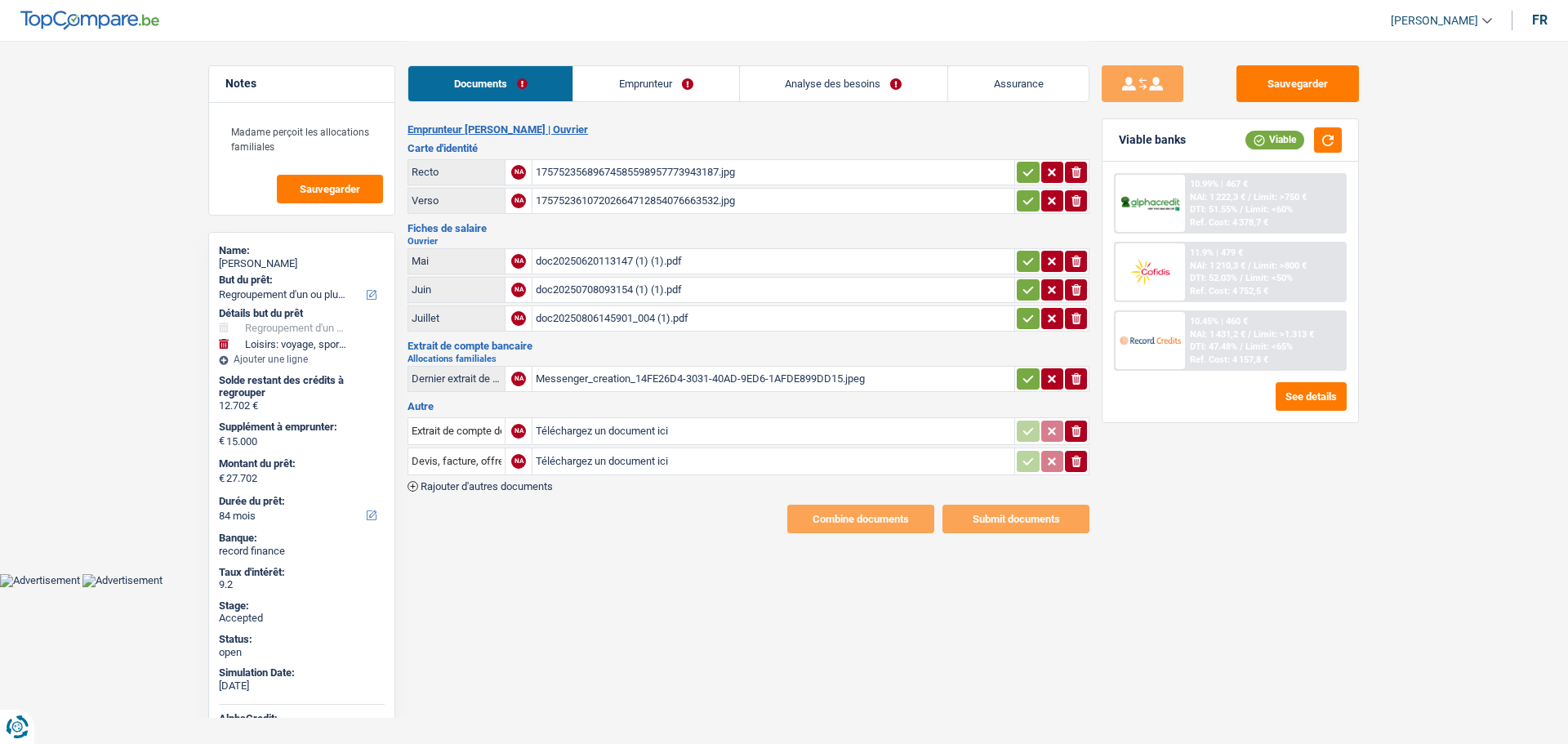
click at [583, 429] on input "Téléchargez un document ici" at bounding box center [773, 431] width 475 height 25
type input "C:\fakepath\avance 08.jpg"
click at [428, 471] on input "Devis, facture, offre, bon de commande" at bounding box center [456, 461] width 90 height 26
type input "D"
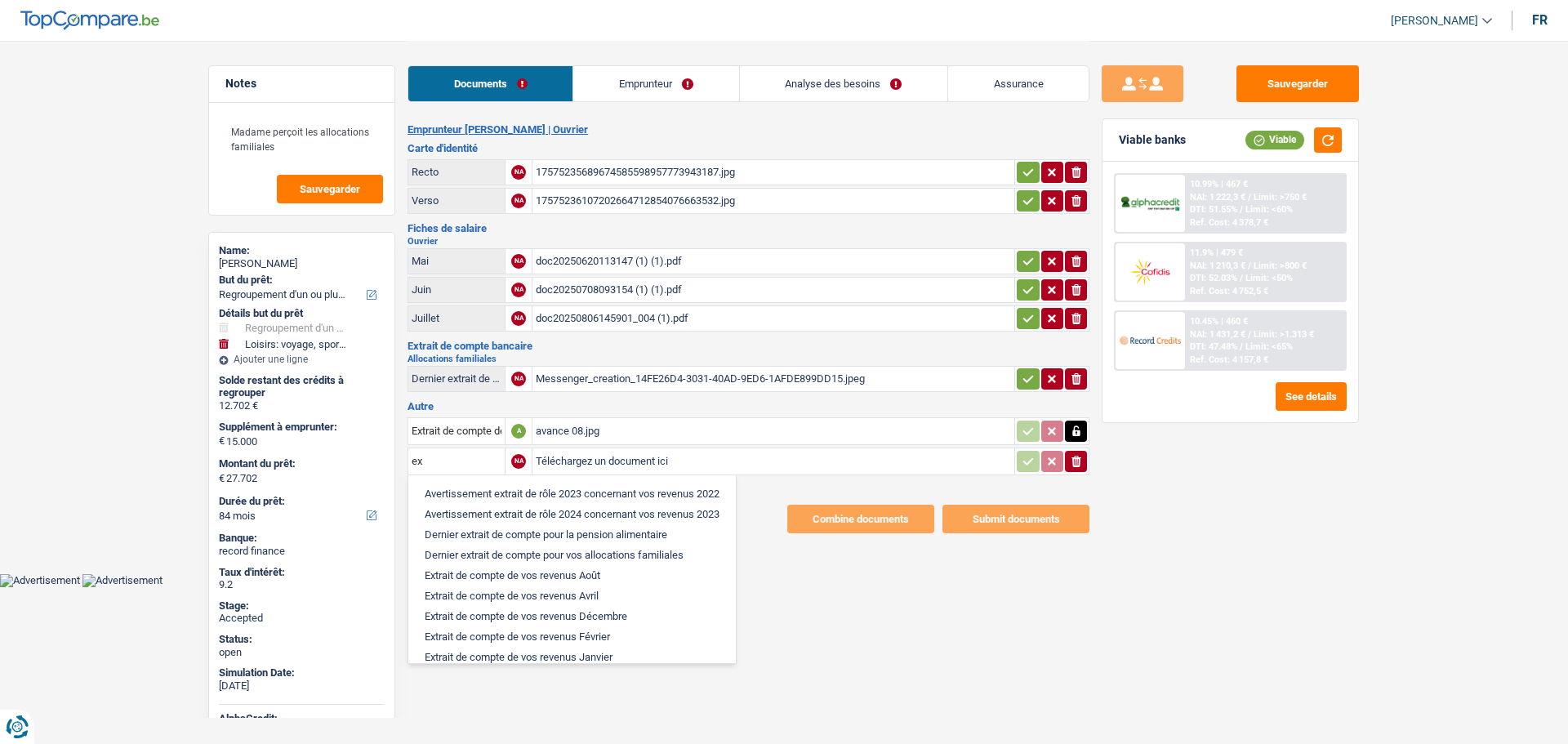
click at [513, 573] on li "Extrait de compte de vos revenus Août" at bounding box center [571, 575] width 311 height 20
type input "Extrait de compte de vos revenus Août"
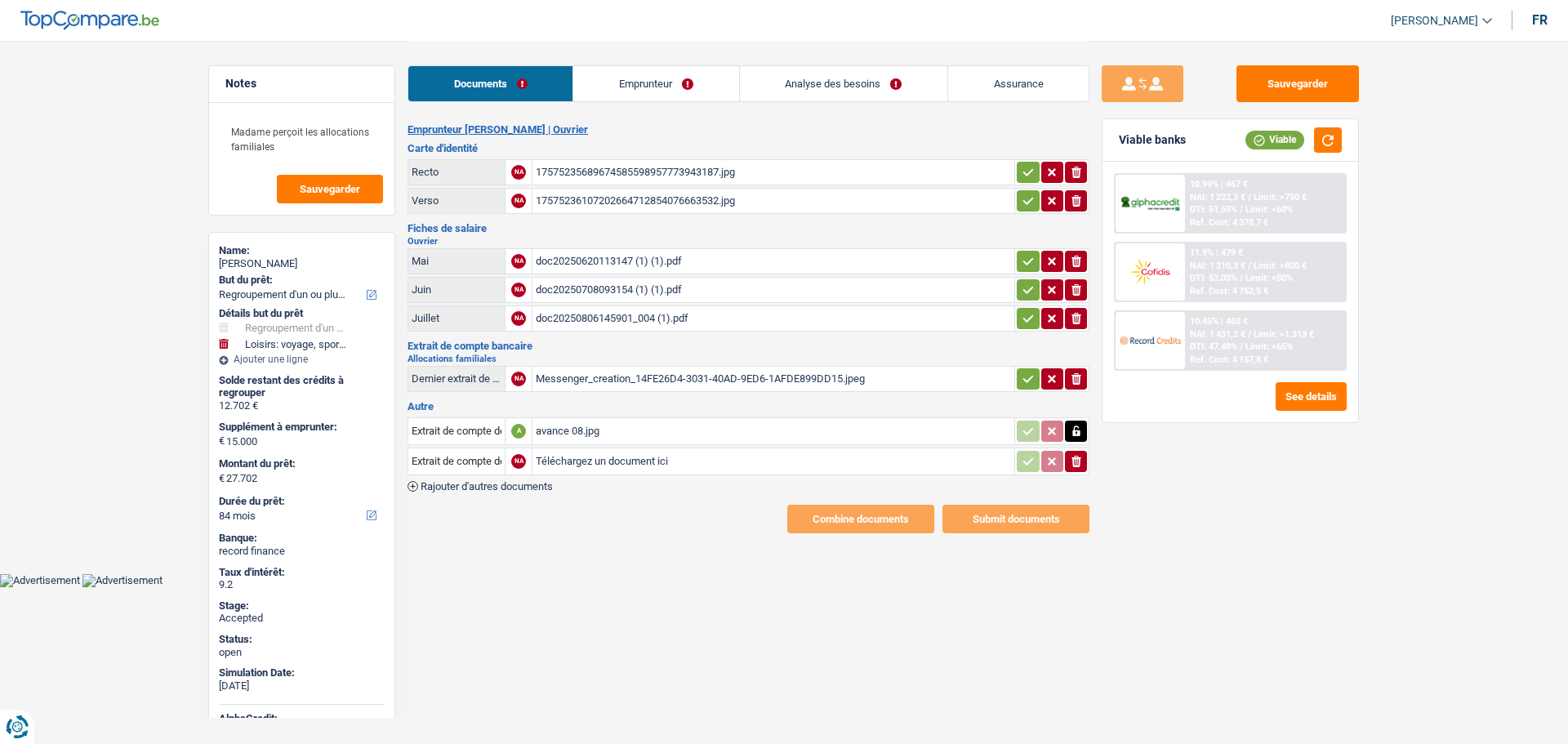
click at [565, 465] on input "Téléchargez un document ici" at bounding box center [773, 462] width 475 height 25
type input "C:\fakepath\exb 08.jpg"
click at [468, 492] on span "Rajouter d'autres documents" at bounding box center [487, 486] width 132 height 11
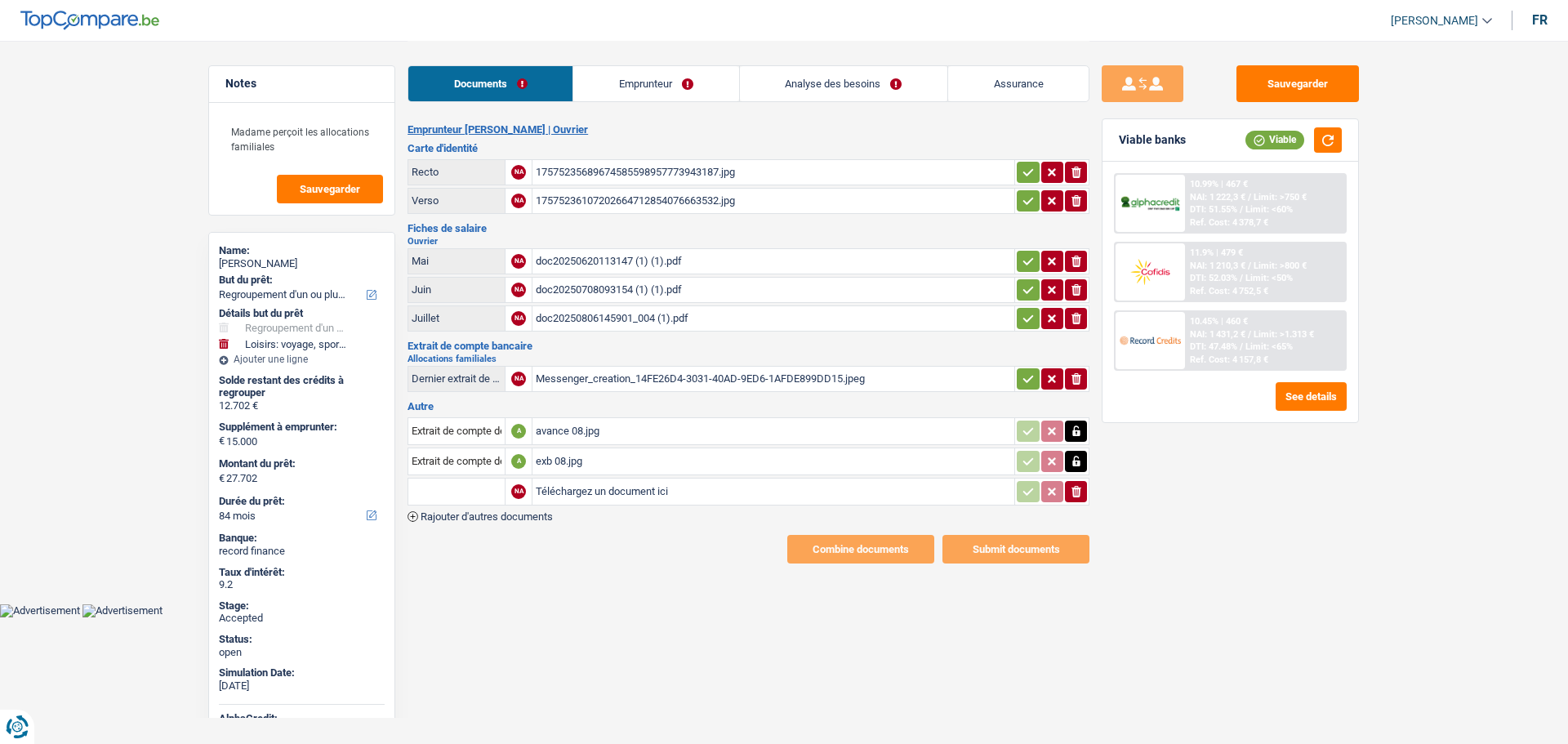
click at [453, 504] on input "text" at bounding box center [456, 491] width 90 height 26
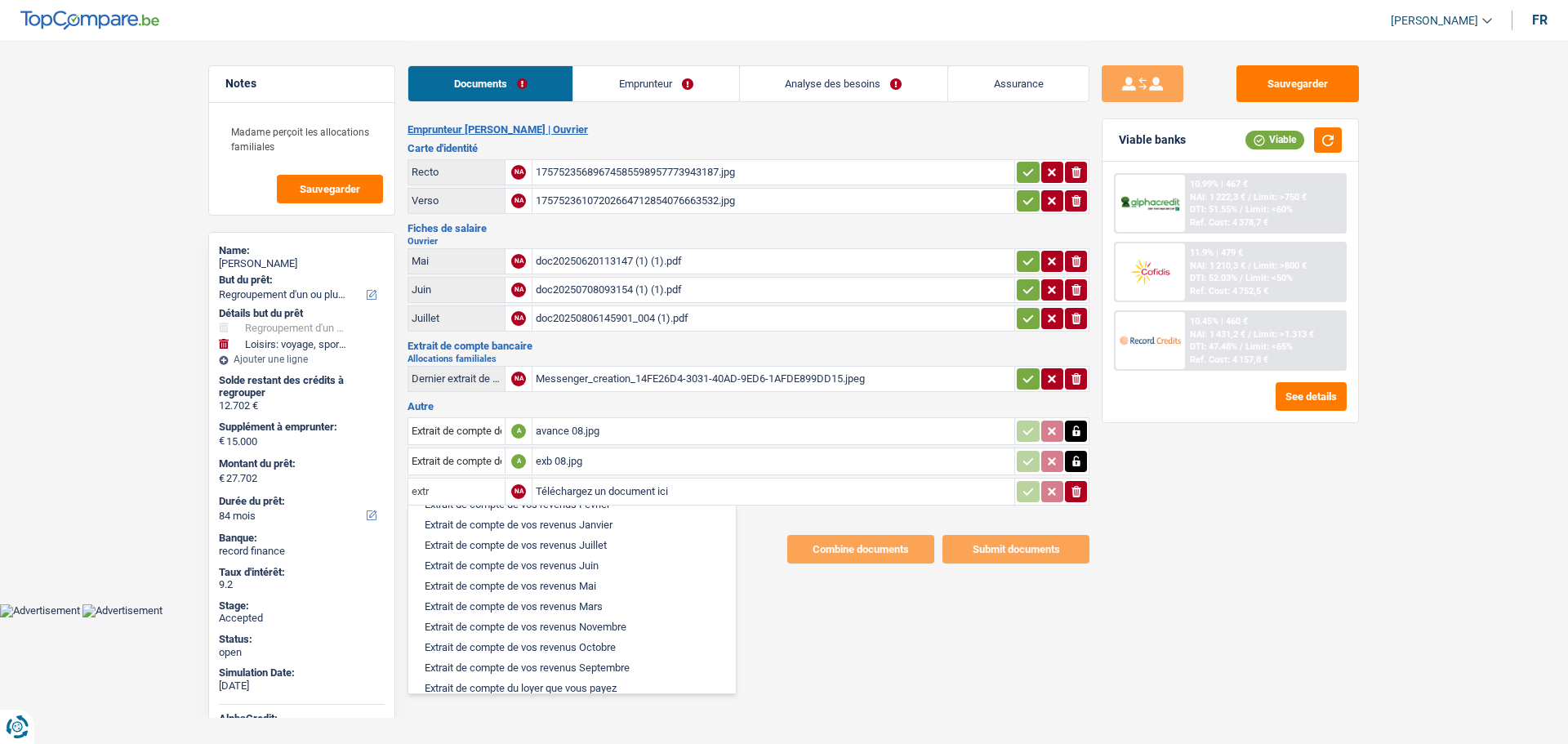
scroll to position [163, 0]
click at [499, 569] on li "Extrait de compte de vos revenus Juin" at bounding box center [571, 564] width 311 height 20
type input "Extrait de compte de vos revenus Juin"
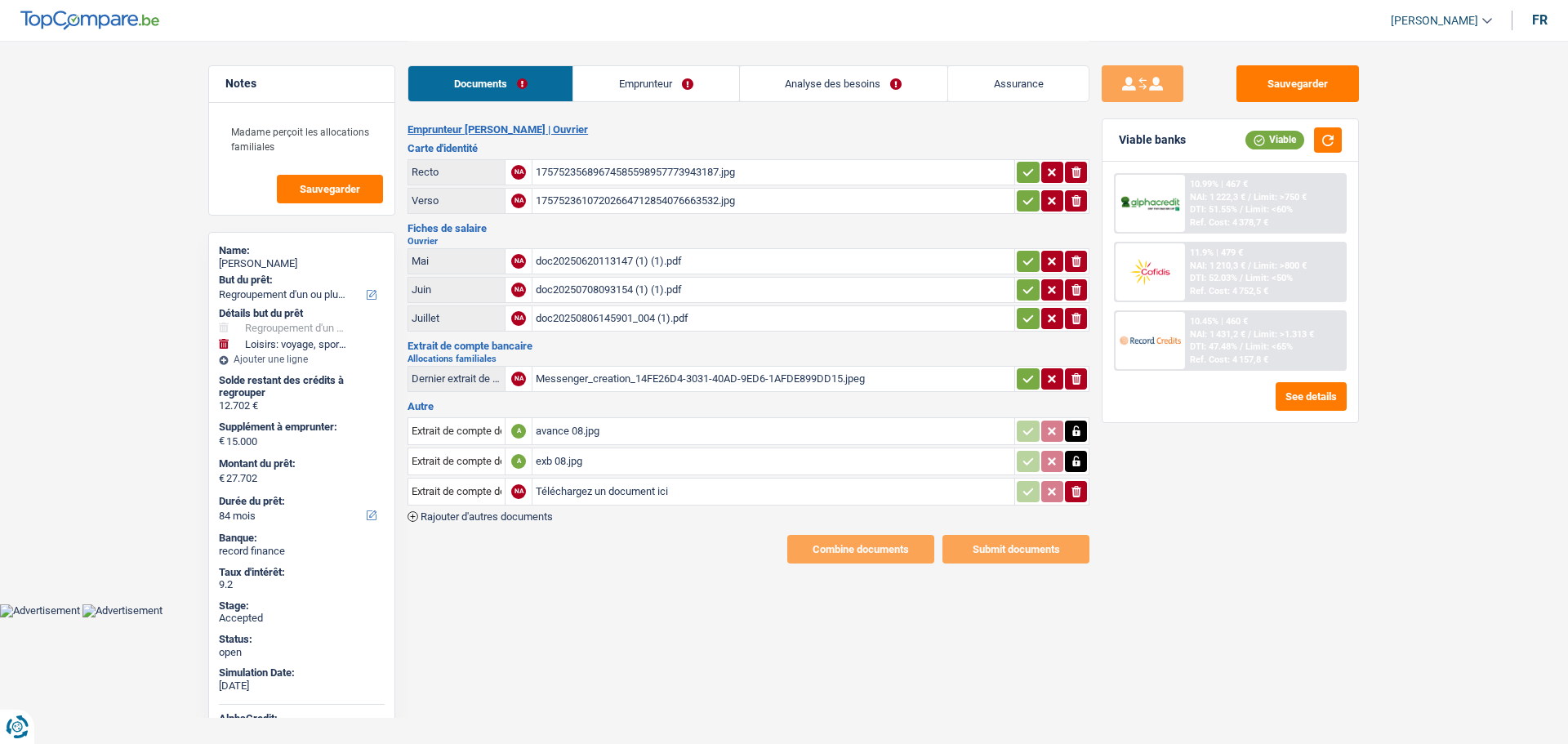
click at [591, 486] on input "Téléchargez un document ici" at bounding box center [773, 492] width 475 height 25
type input "C:\fakepath\avance 06.jpg"
click at [482, 517] on span "Rajouter d'autres documents" at bounding box center [487, 516] width 132 height 11
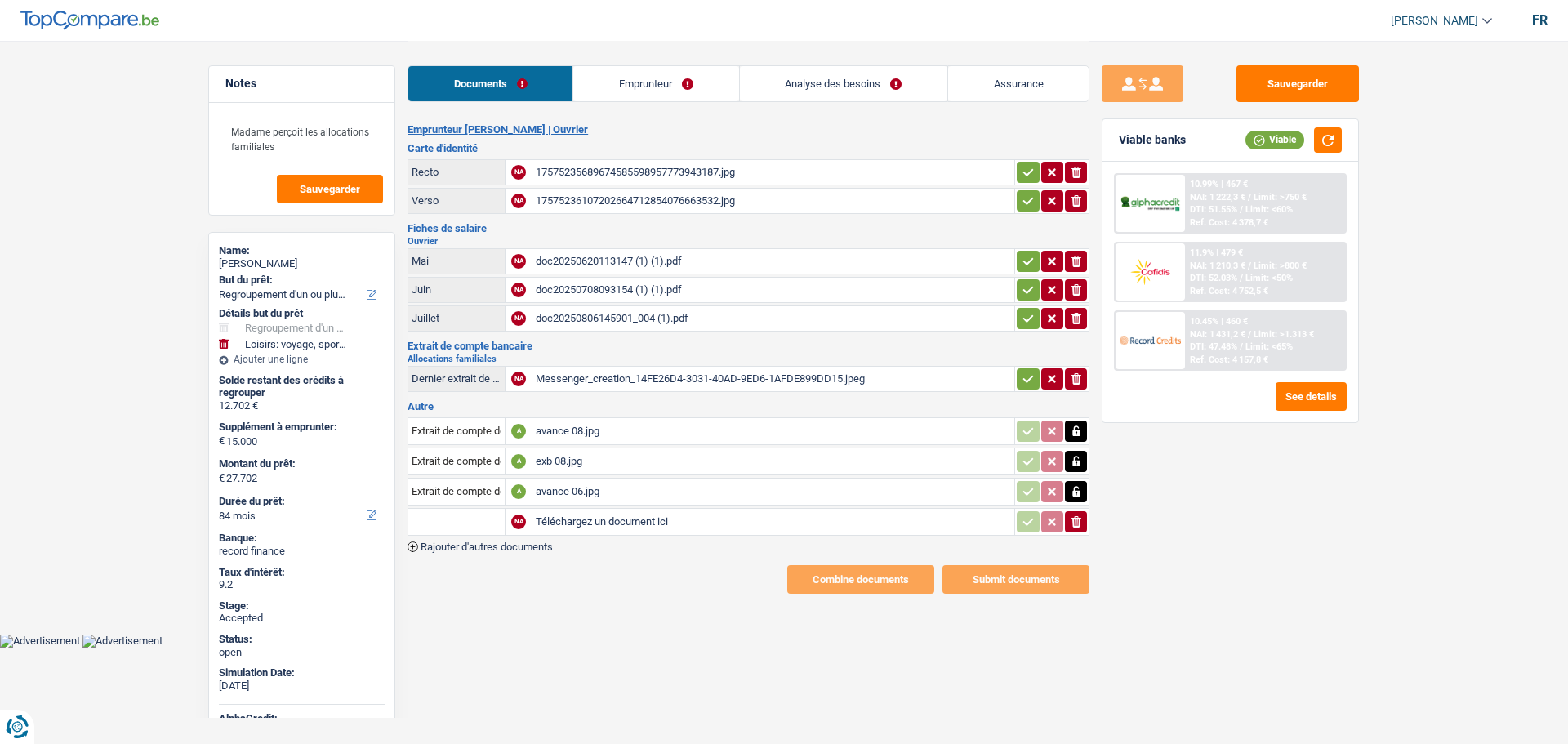
click at [470, 522] on input "text" at bounding box center [456, 522] width 90 height 26
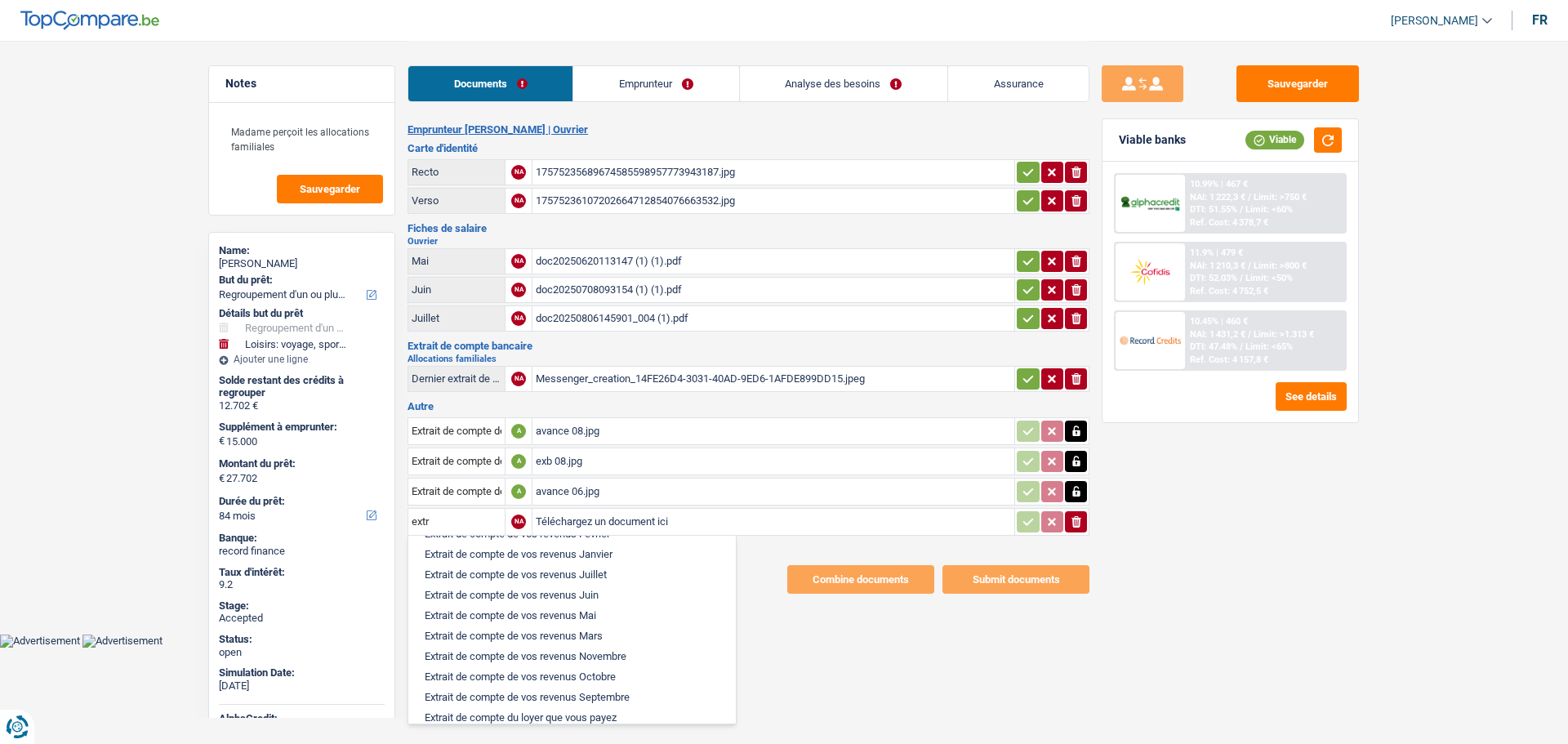
click at [494, 591] on li "Extrait de compte de vos revenus Juin" at bounding box center [571, 594] width 311 height 20
type input "Extrait de compte de vos revenus Juin"
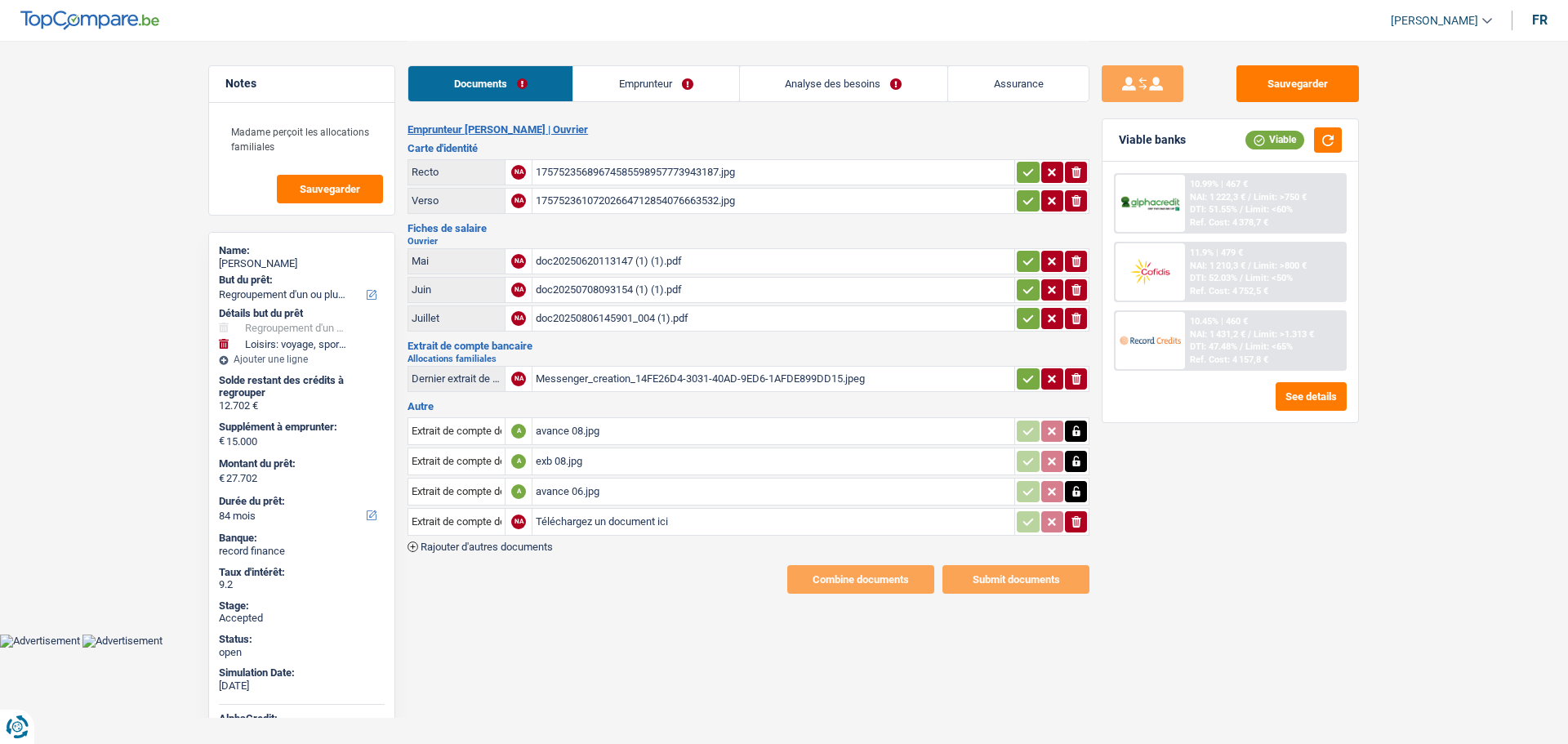
click at [560, 523] on input "Téléchargez un document ici" at bounding box center [773, 523] width 475 height 25
type input "C:\fakepath\exb 06.jpg"
click at [439, 550] on span "Rajouter d'autres documents" at bounding box center [487, 546] width 132 height 11
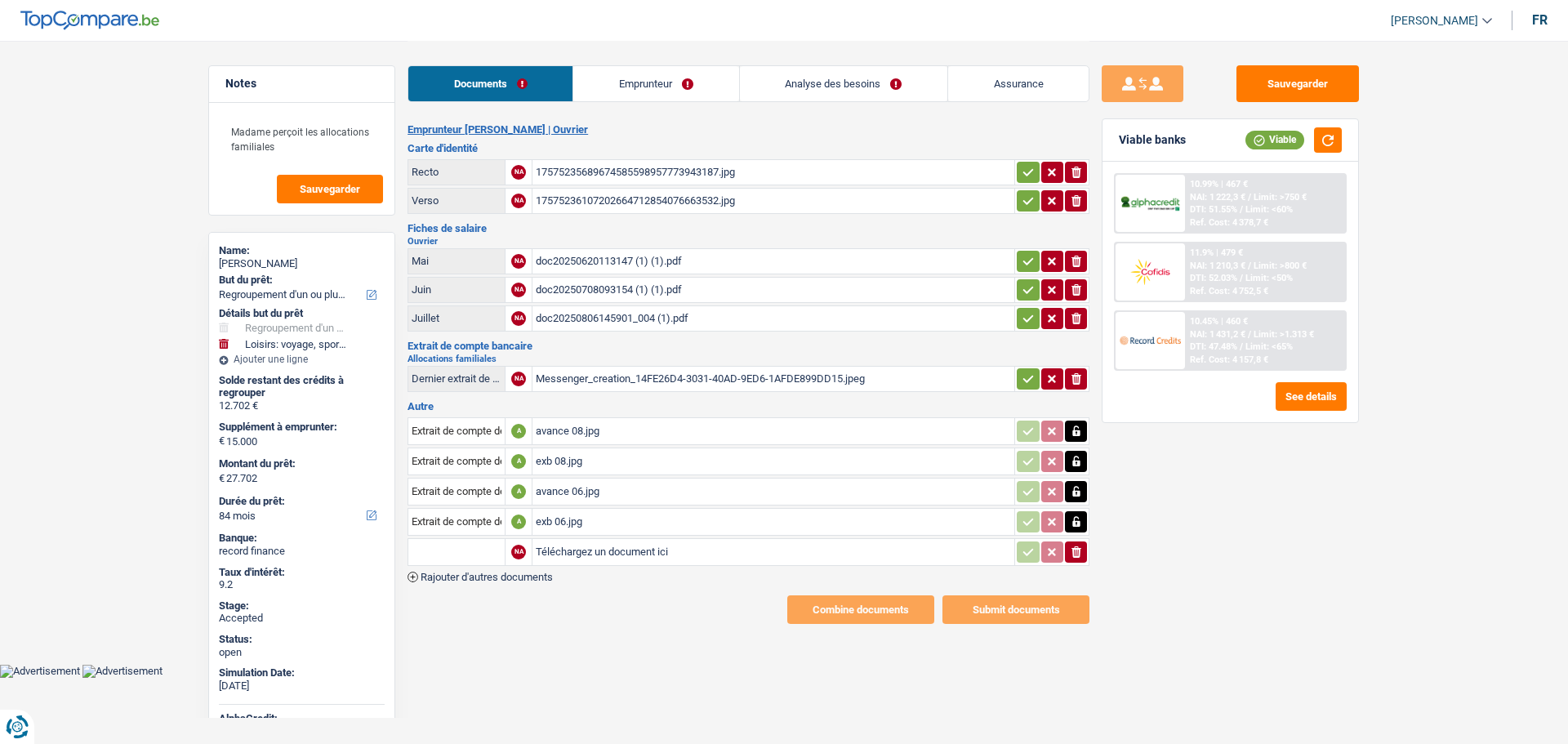
click at [439, 549] on input "text" at bounding box center [456, 551] width 90 height 26
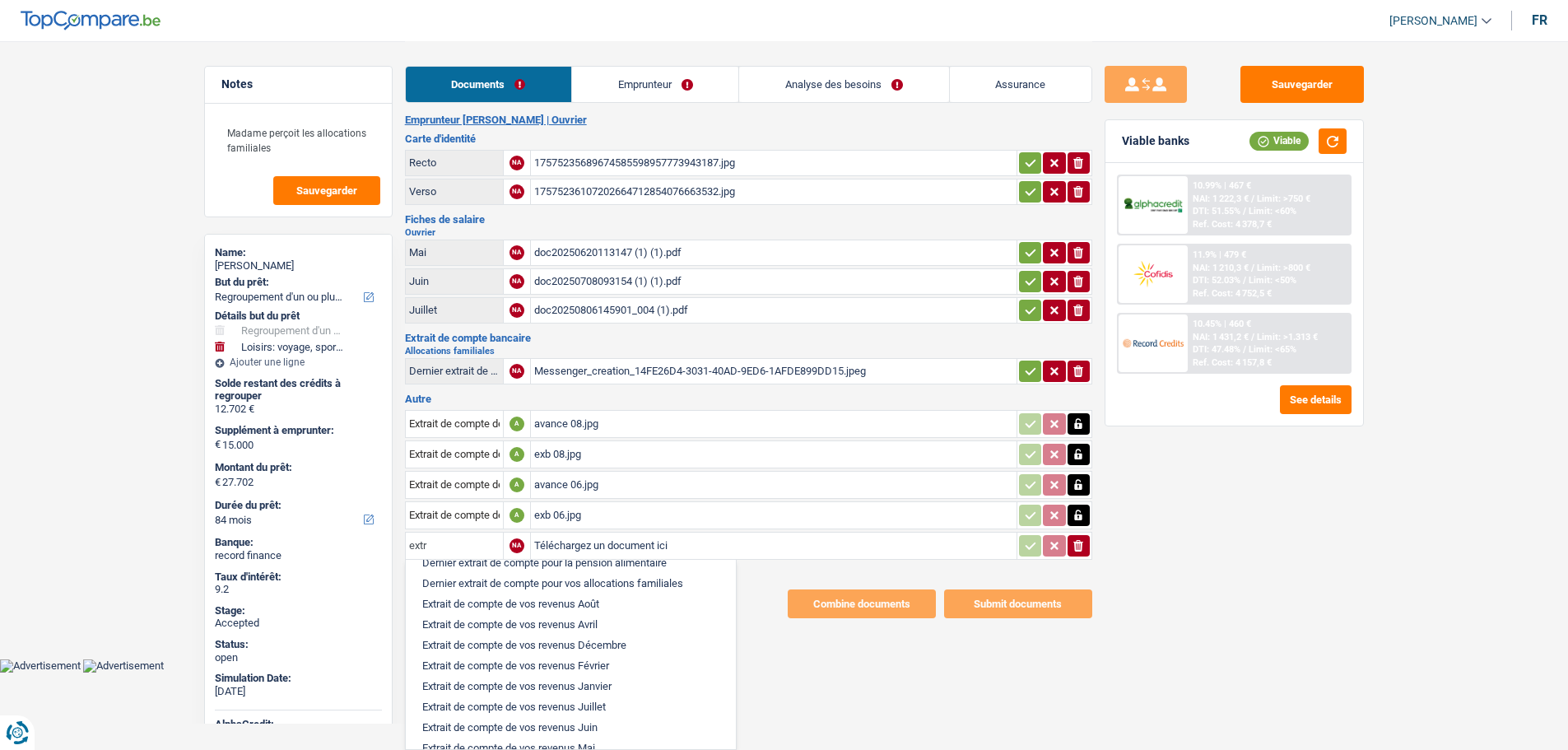
scroll to position [197, 0]
click at [521, 571] on li "Extrait de compte de vos revenus Juillet" at bounding box center [571, 565] width 314 height 20
type input "Extrait de compte de vos revenus Juillet"
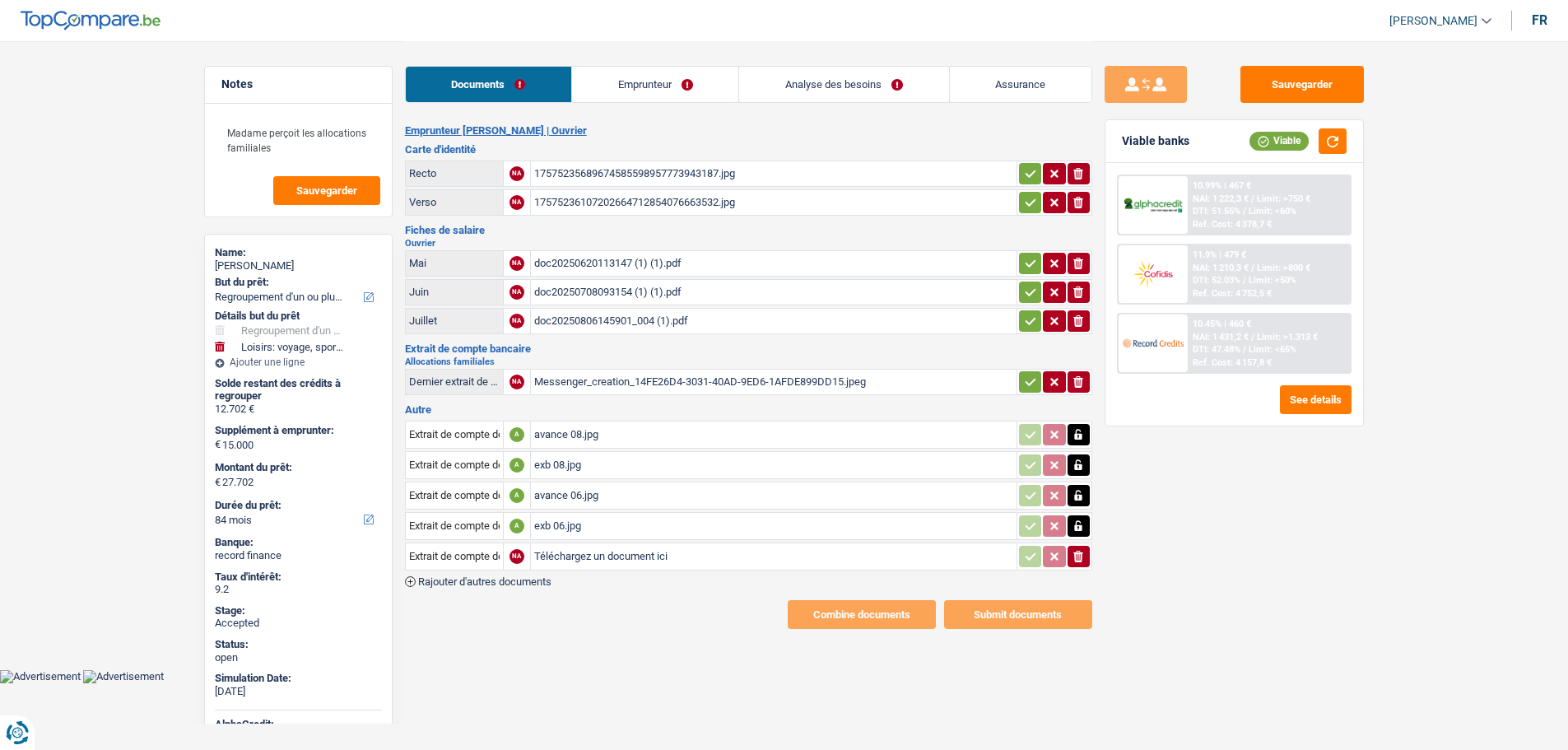
scroll to position [0, 0]
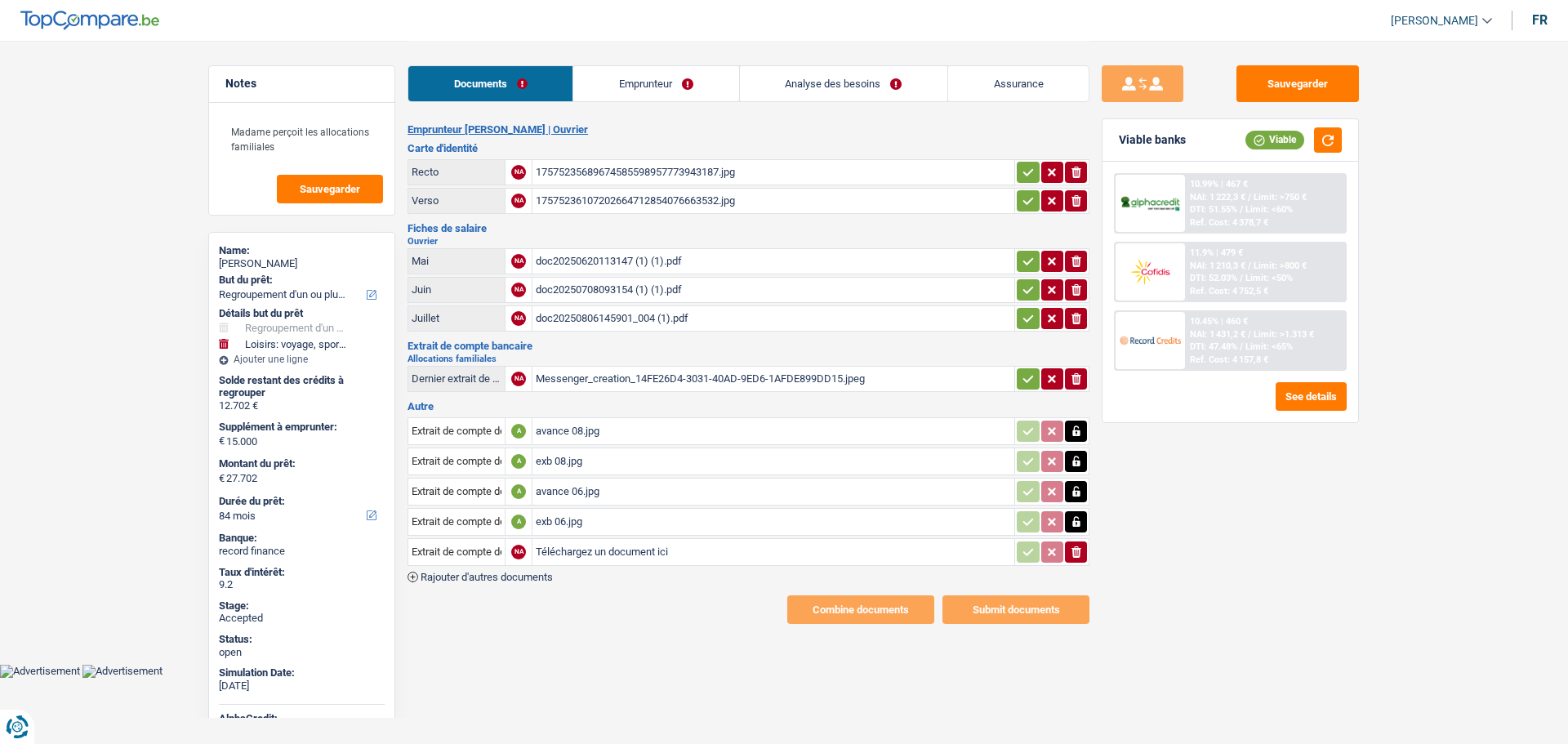
click at [554, 554] on input "Téléchargez un document ici" at bounding box center [773, 552] width 475 height 25
type input "C:\fakepath\exb 07.jpg"
click at [1031, 384] on icon "button" at bounding box center [1028, 379] width 13 height 16
click at [1028, 326] on icon "button" at bounding box center [1028, 318] width 13 height 16
click at [1026, 297] on icon "button" at bounding box center [1028, 290] width 13 height 16
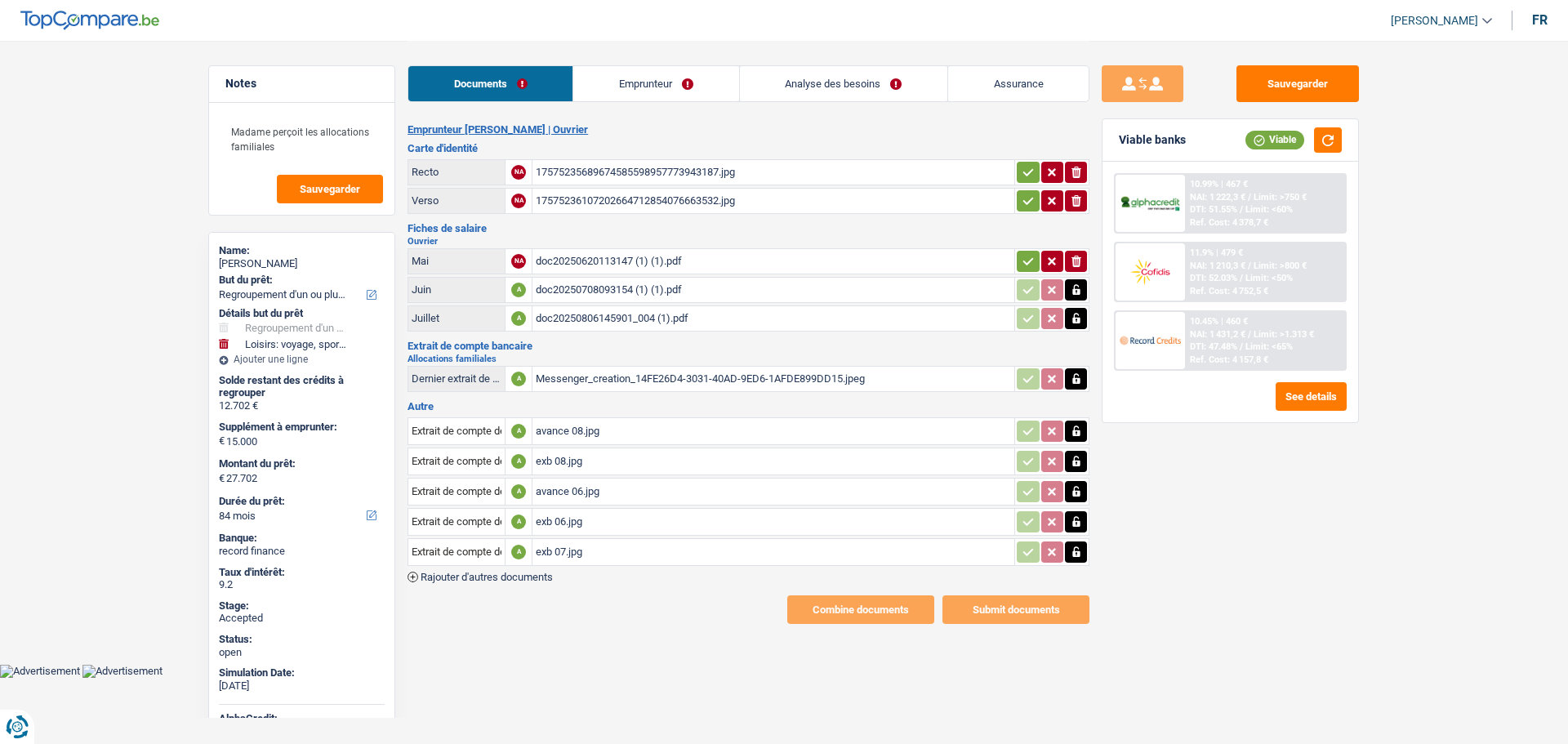
click at [1025, 259] on icon "button" at bounding box center [1028, 261] width 13 height 16
click at [1028, 199] on icon "button" at bounding box center [1028, 200] width 13 height 16
click at [1027, 175] on icon "button" at bounding box center [1028, 172] width 13 height 16
click at [673, 89] on link "Emprunteur" at bounding box center [657, 83] width 165 height 35
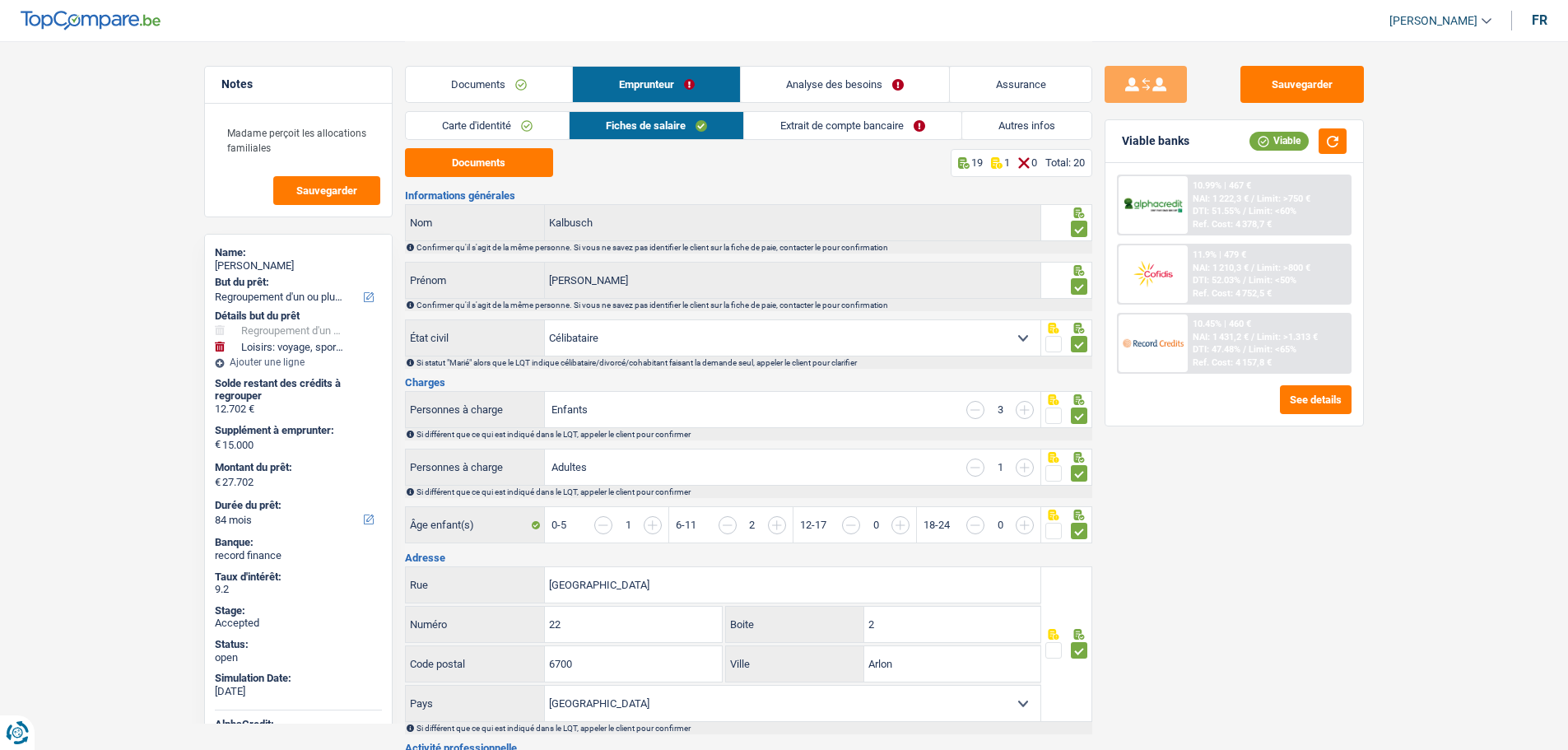
click at [829, 130] on link "Extrait de compte bancaire" at bounding box center [852, 126] width 217 height 27
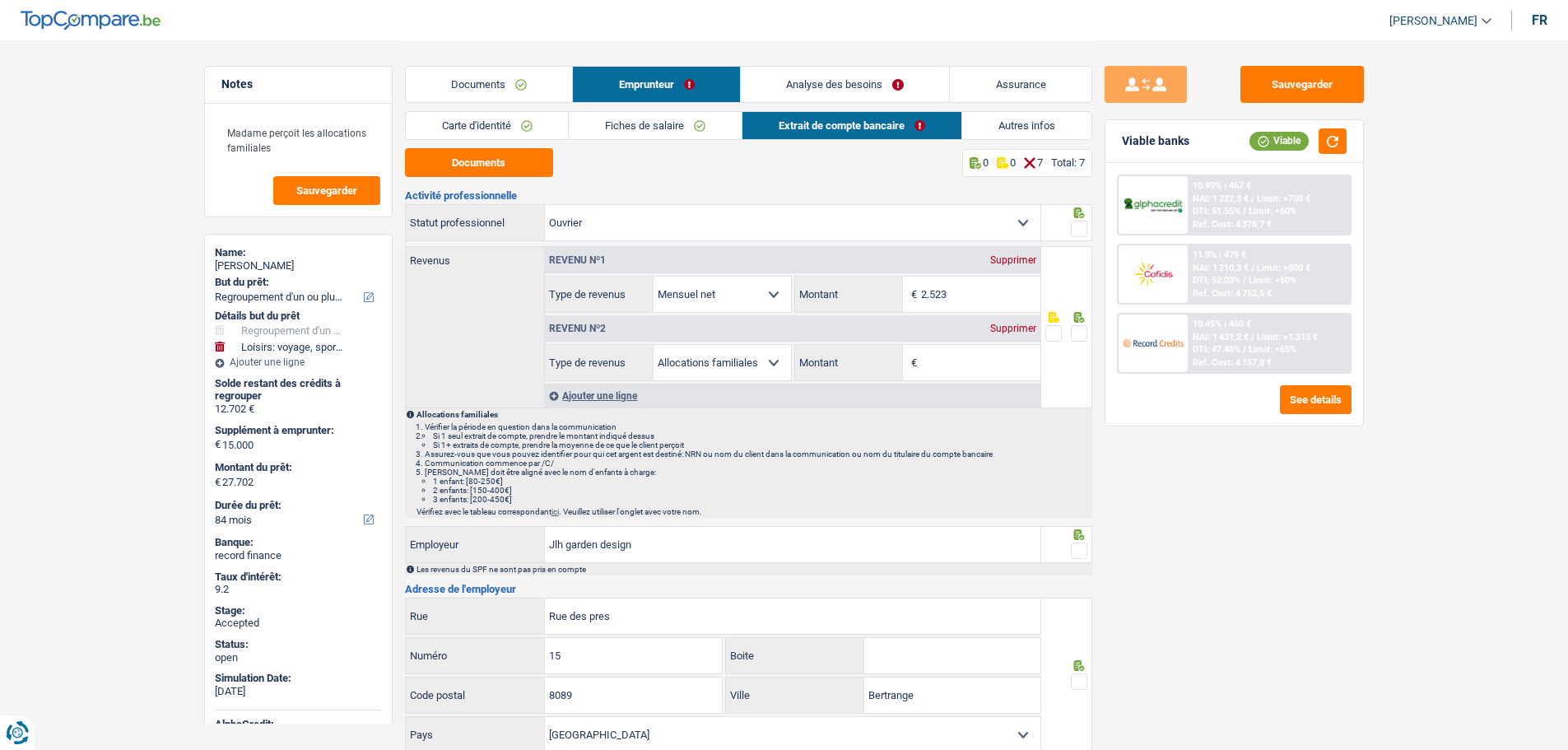
drag, startPoint x: 1077, startPoint y: 220, endPoint x: 1110, endPoint y: 308, distance: 94.0
click at [1077, 222] on span at bounding box center [1078, 228] width 16 height 16
click at [0, 0] on input "radio" at bounding box center [0, 0] width 0 height 0
click at [1081, 333] on span at bounding box center [1078, 333] width 16 height 16
click at [0, 0] on input "radio" at bounding box center [0, 0] width 0 height 0
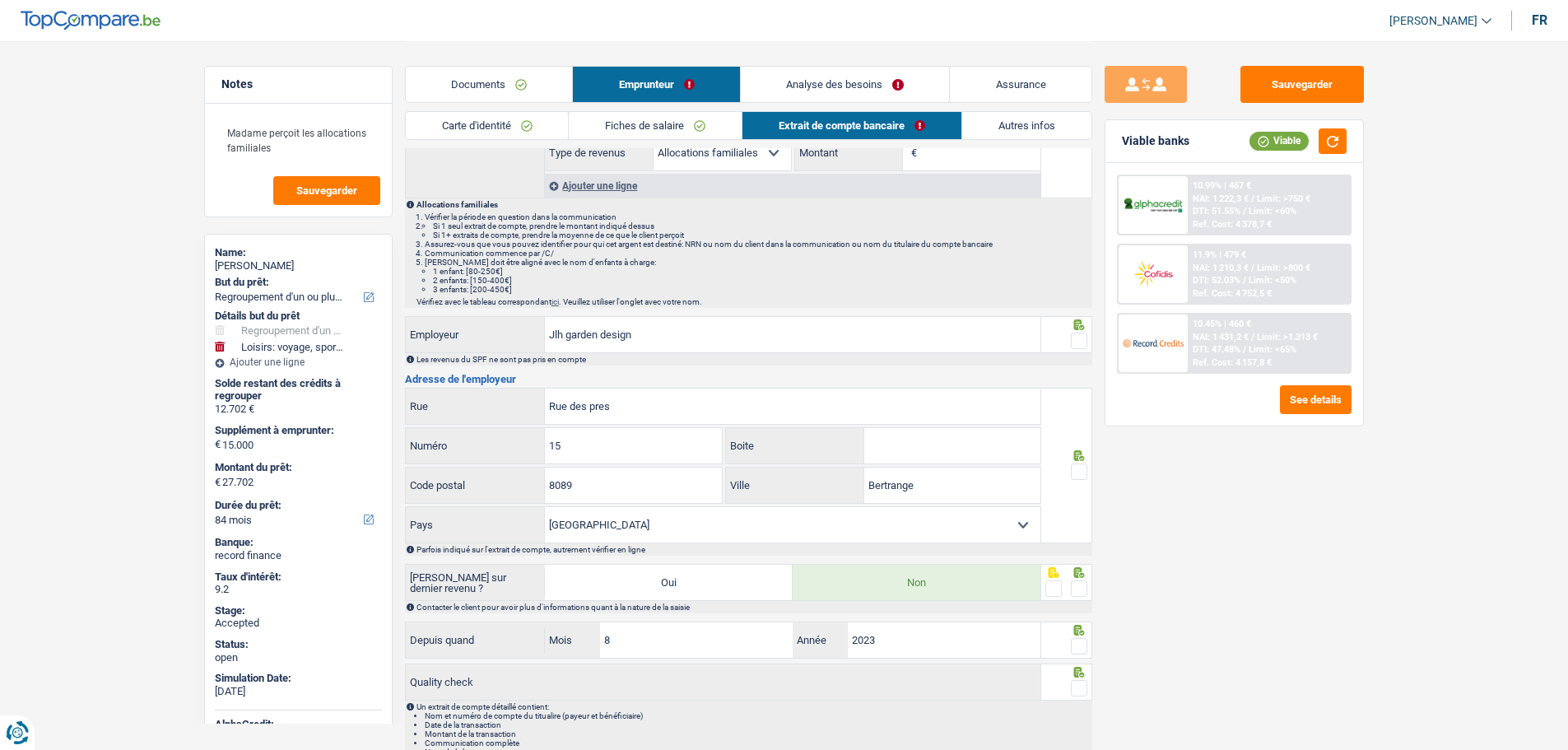
scroll to position [247, 0]
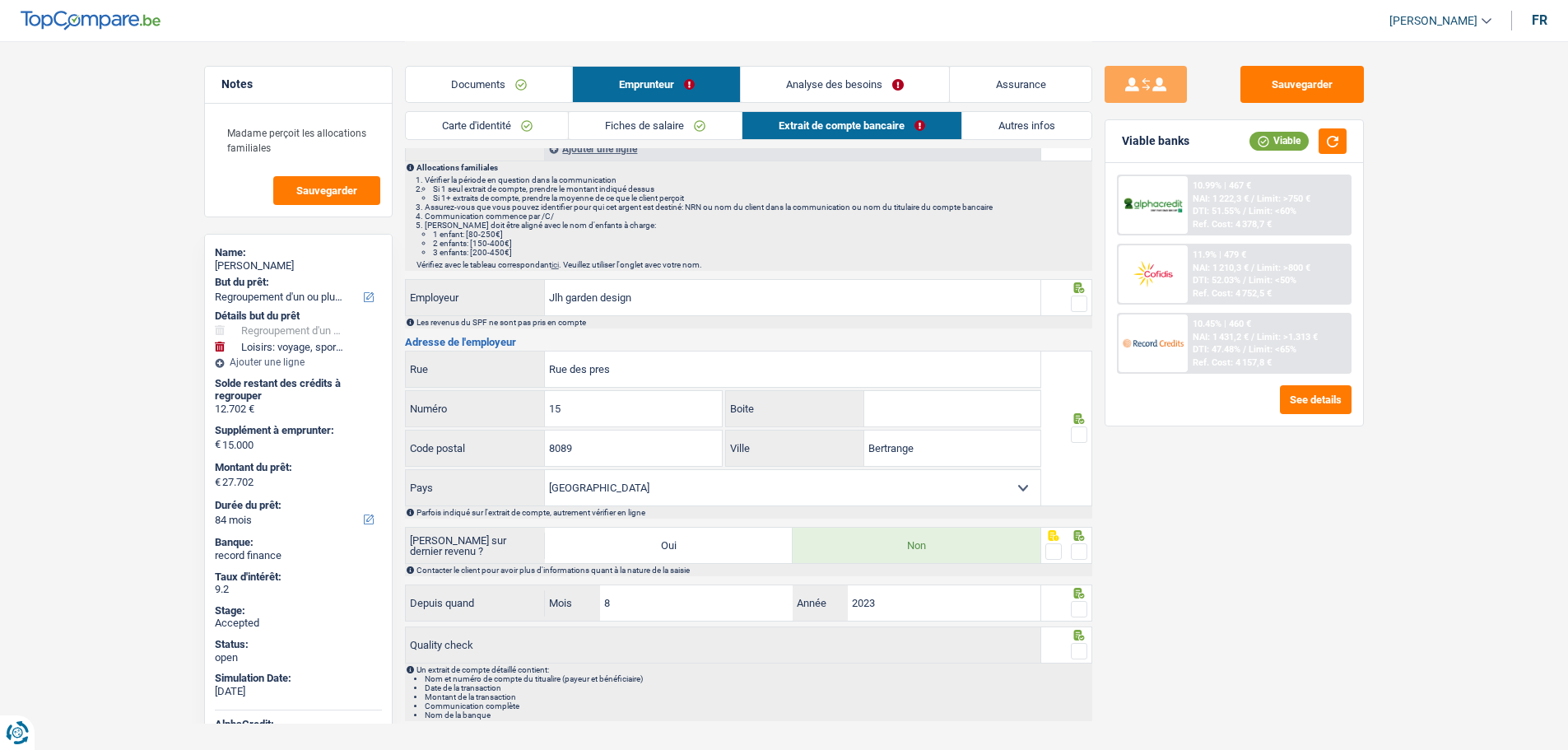
click at [1075, 307] on span at bounding box center [1078, 303] width 16 height 16
click at [0, 0] on input "radio" at bounding box center [0, 0] width 0 height 0
click at [1078, 422] on icon at bounding box center [1078, 418] width 16 height 11
click at [1080, 438] on span at bounding box center [1078, 434] width 16 height 16
click at [0, 0] on input "radio" at bounding box center [0, 0] width 0 height 0
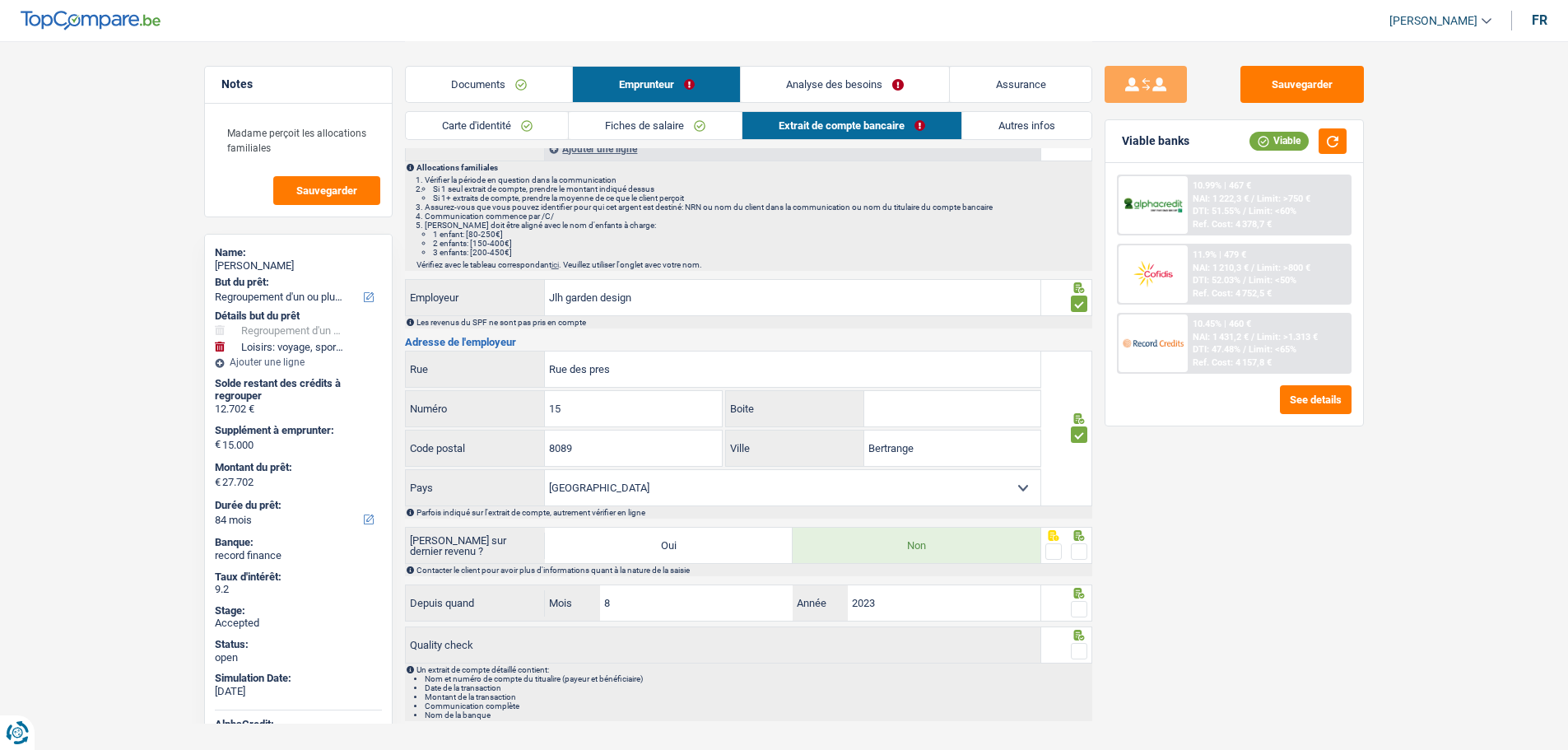
scroll to position [280, 0]
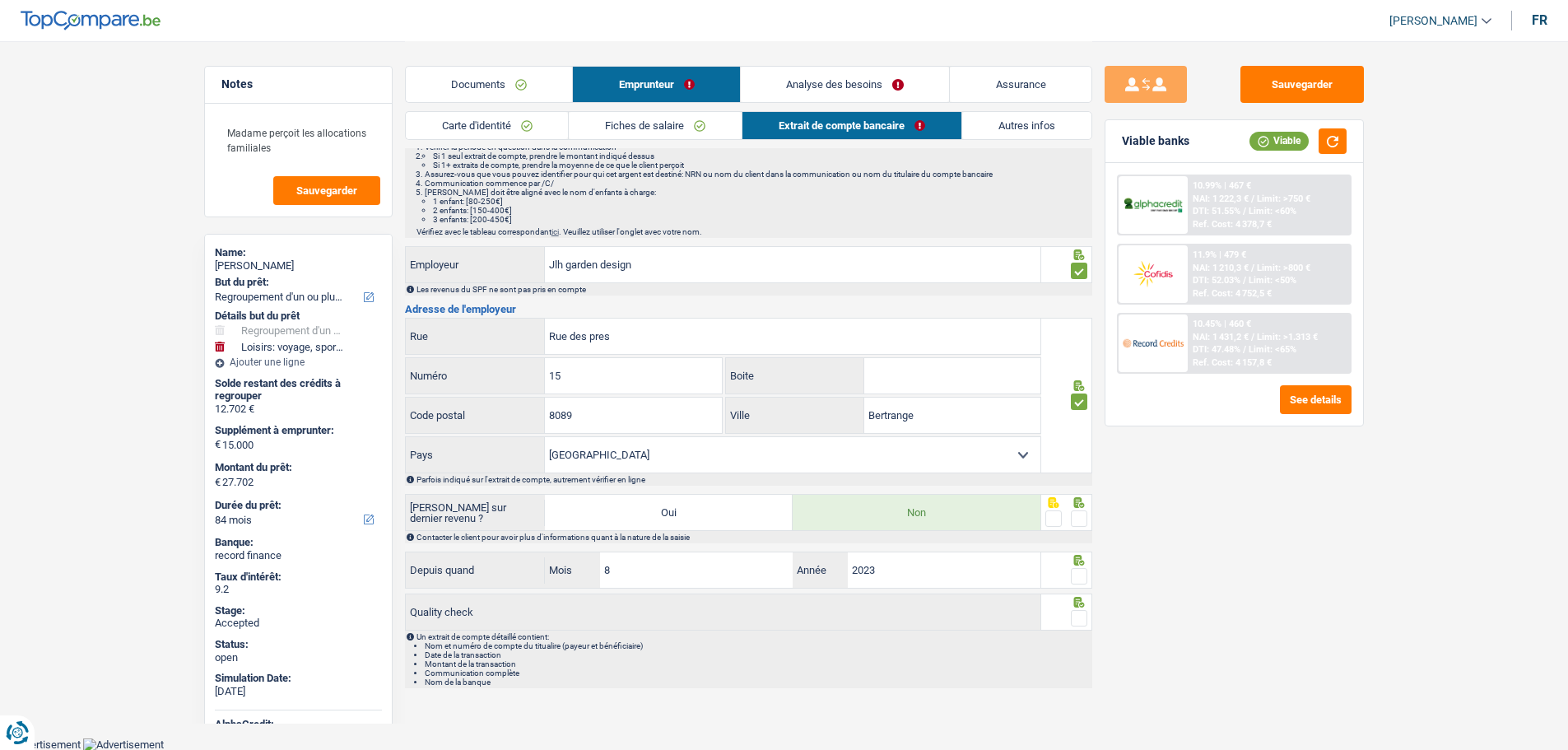
click at [1077, 511] on span at bounding box center [1078, 518] width 16 height 16
click at [0, 0] on input "radio" at bounding box center [0, 0] width 0 height 0
click at [1074, 581] on span at bounding box center [1078, 576] width 16 height 16
click at [0, 0] on input "radio" at bounding box center [0, 0] width 0 height 0
click at [1081, 621] on span at bounding box center [1078, 618] width 16 height 16
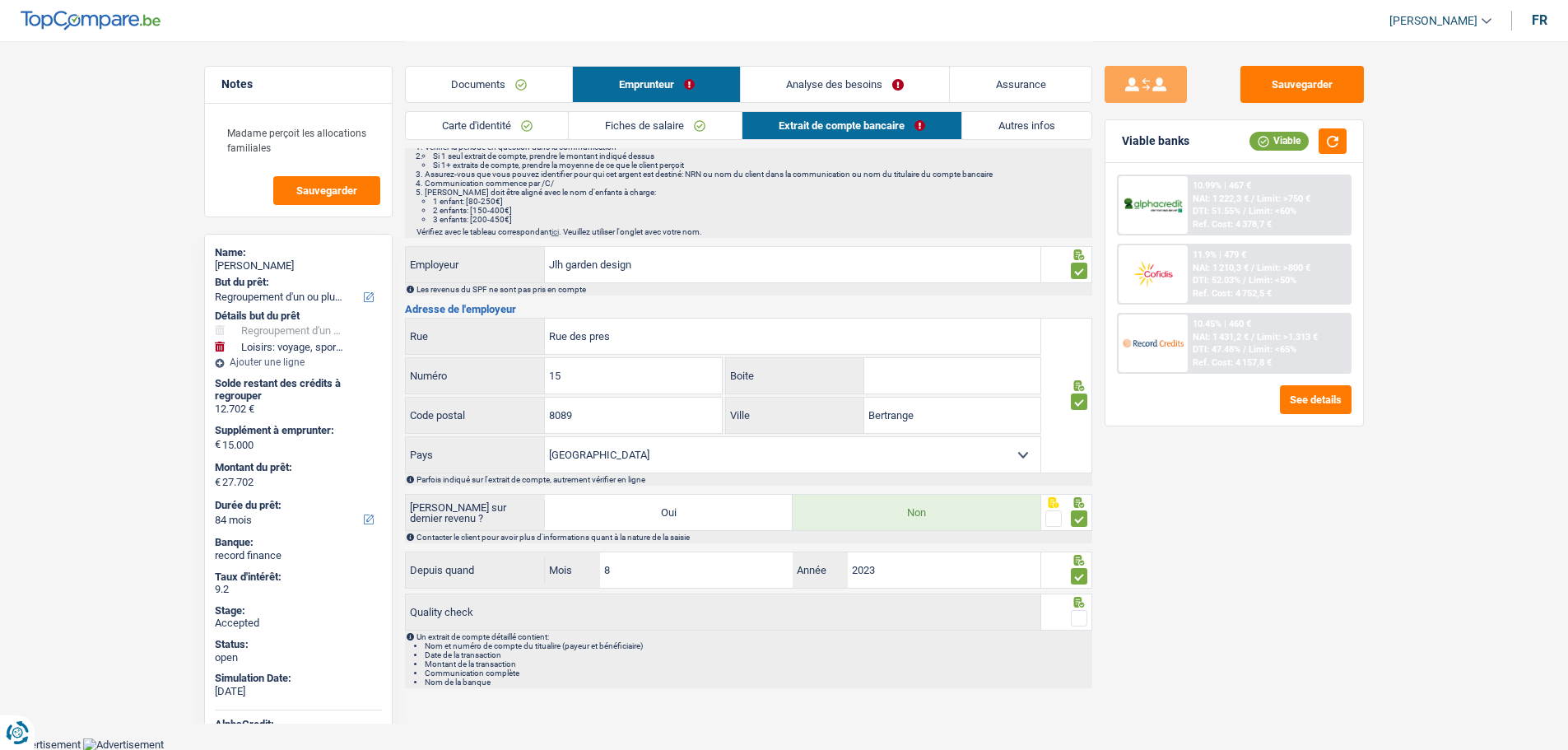
click at [0, 0] on input "radio" at bounding box center [0, 0] width 0 height 0
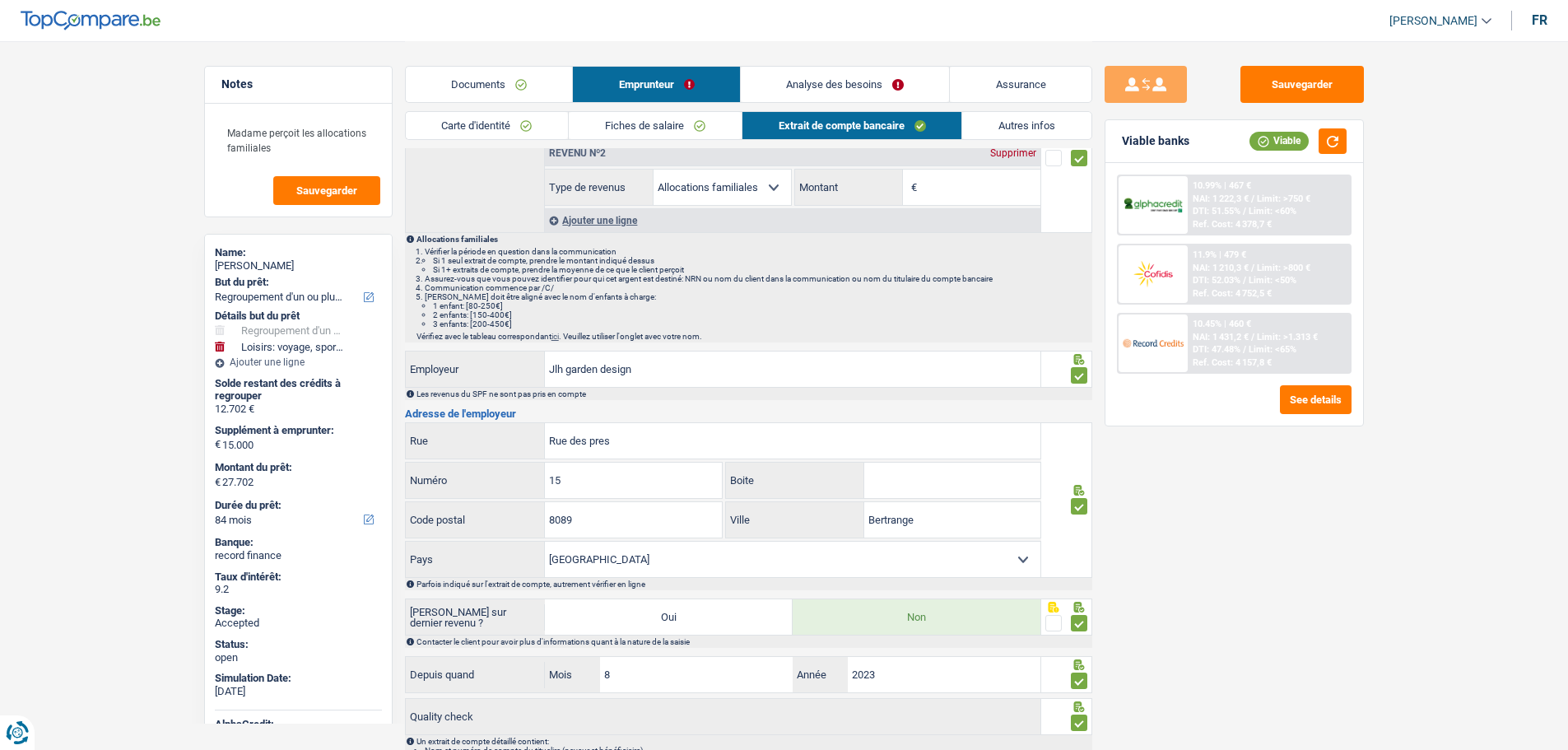
scroll to position [0, 0]
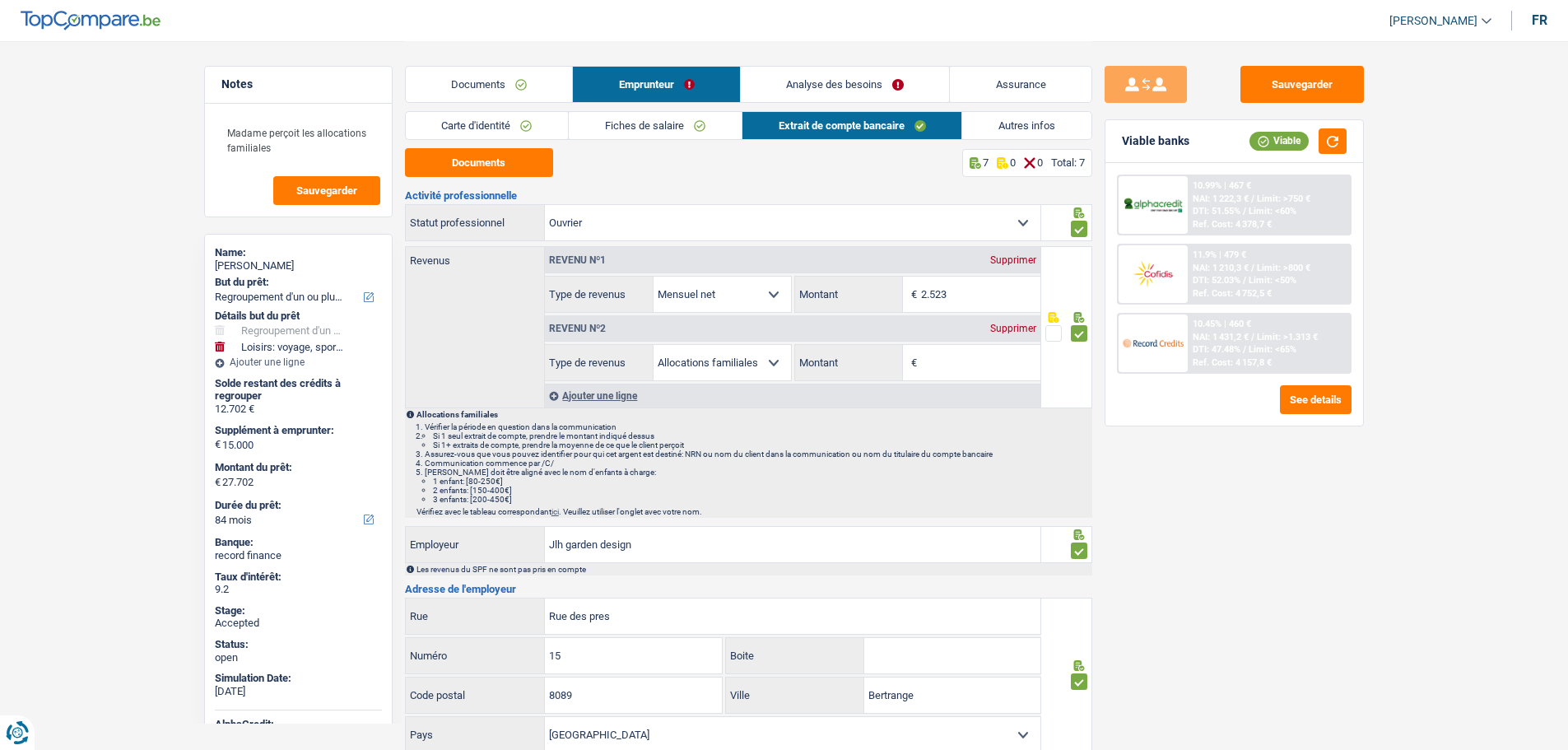
click at [437, 81] on link "Documents" at bounding box center [489, 84] width 167 height 36
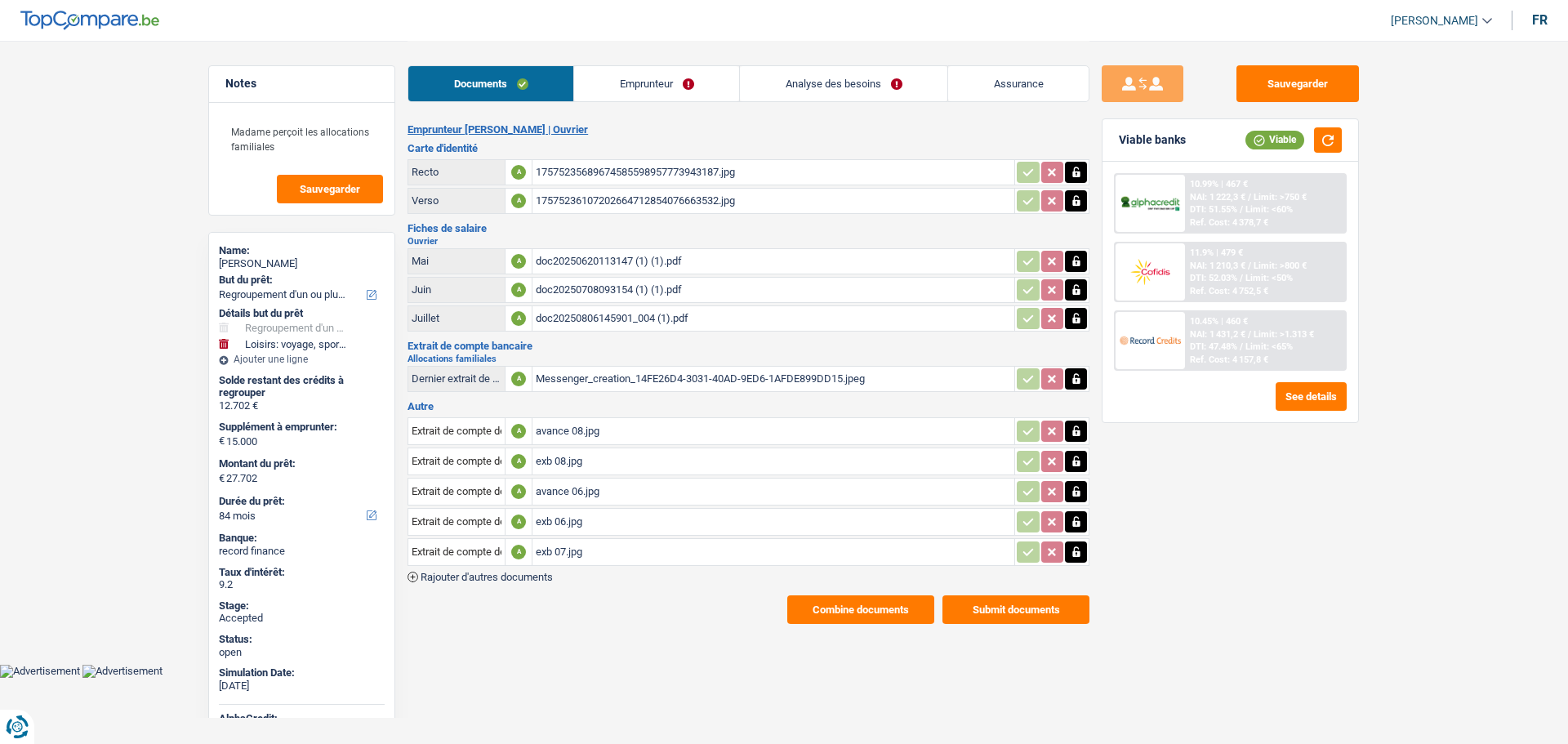
click at [880, 613] on button "Combine documents" at bounding box center [860, 610] width 147 height 29
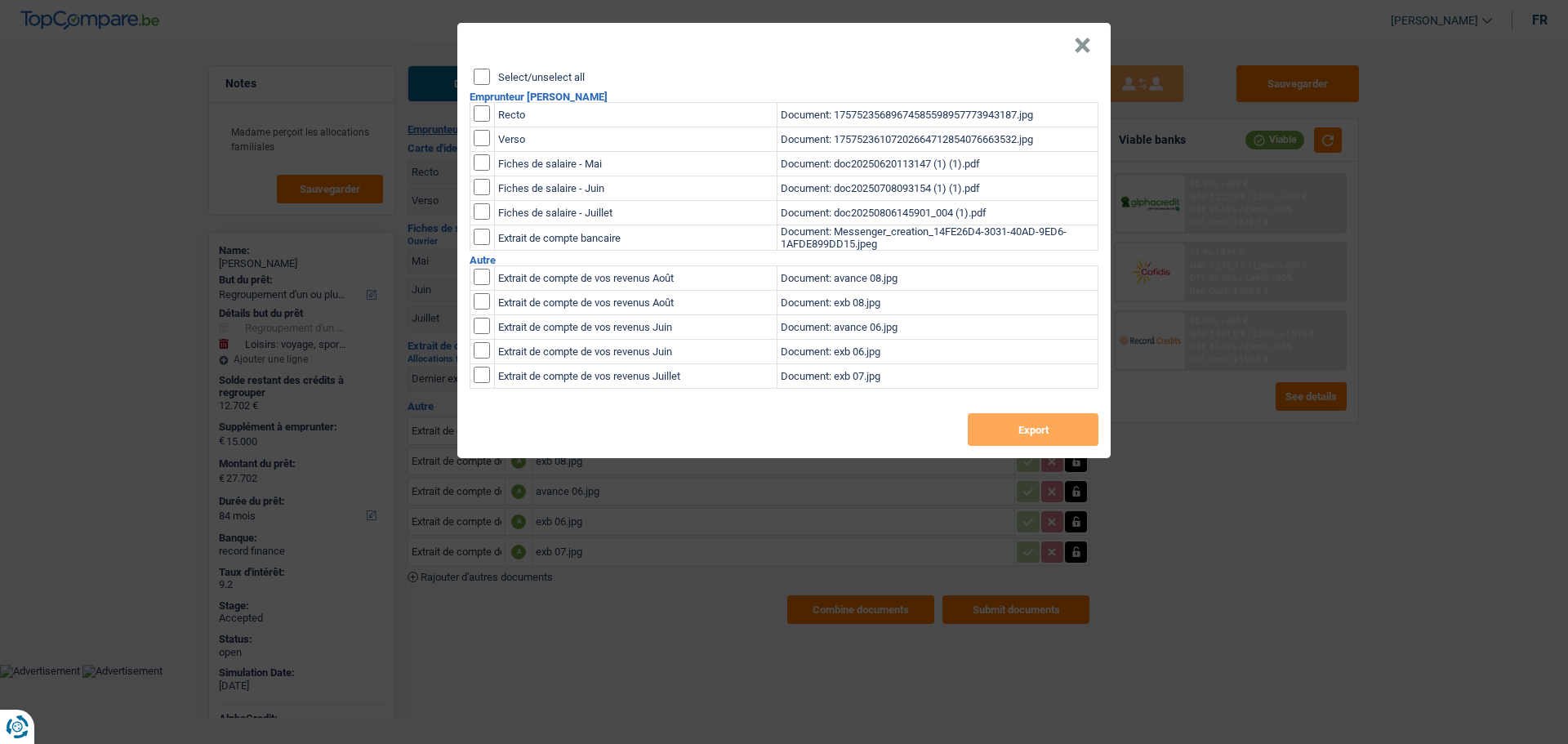
click at [481, 81] on input "Select/unselect all" at bounding box center [481, 77] width 16 height 16
checkbox input "true"
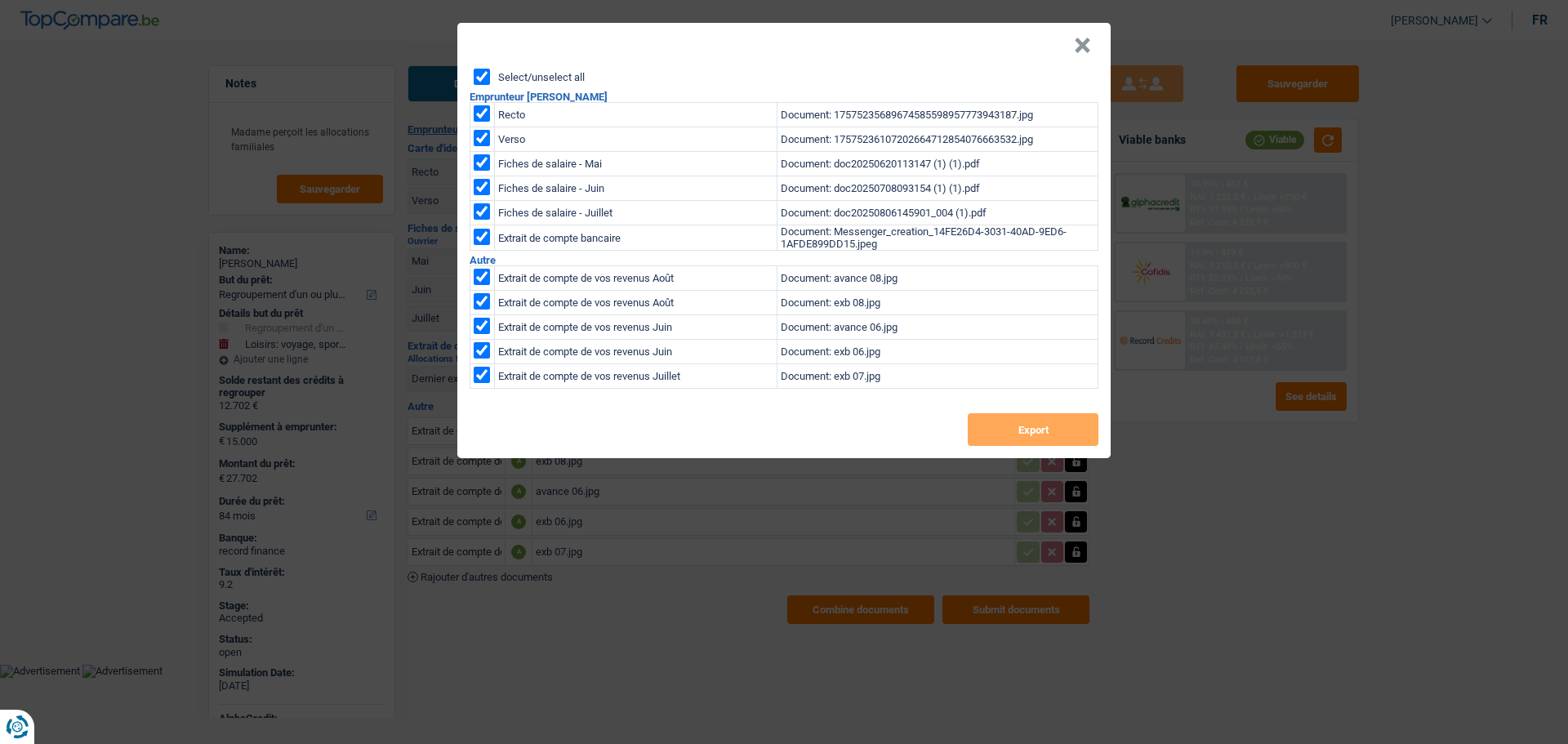
checkbox input "true"
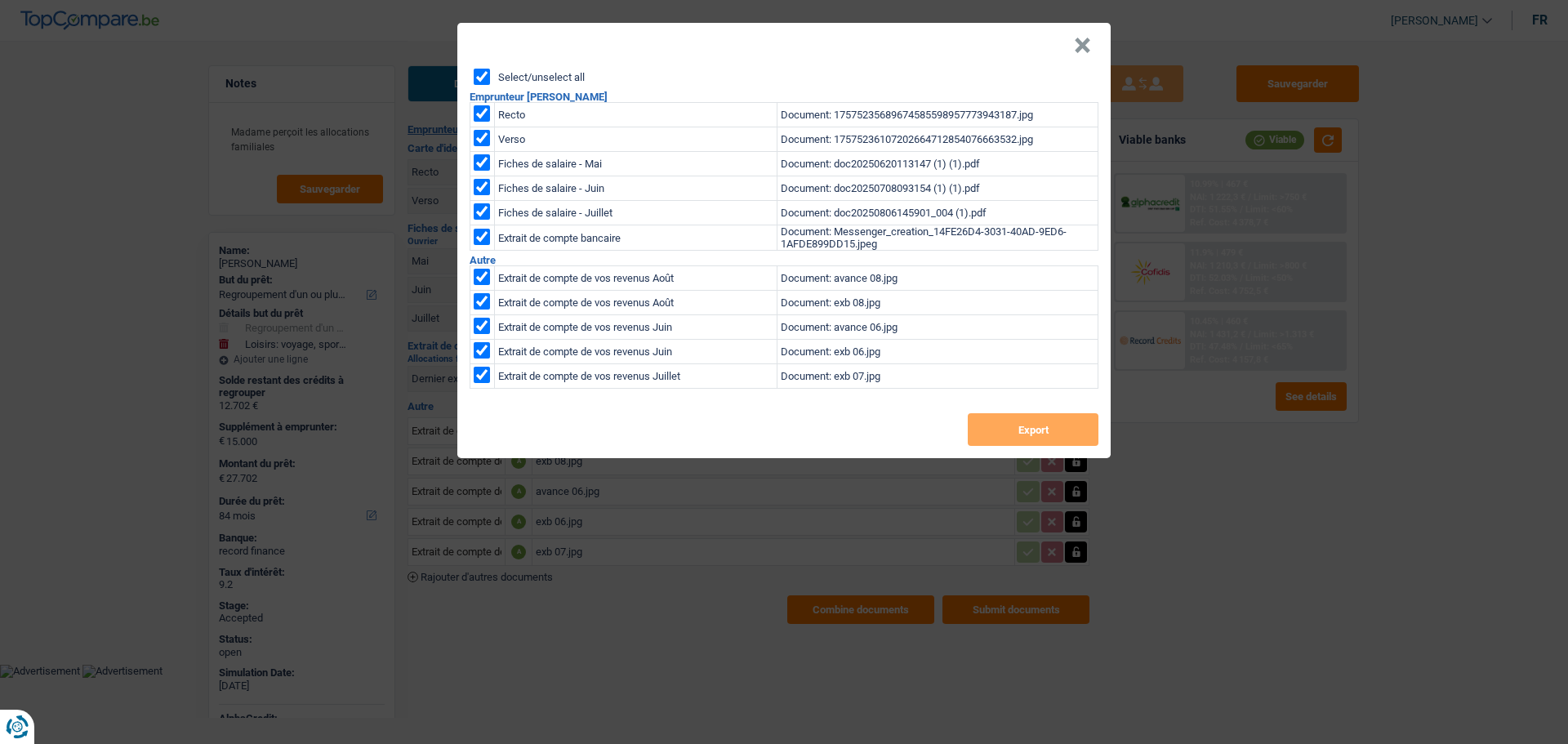
checkbox input "true"
click at [1002, 413] on button "Export" at bounding box center [1033, 430] width 130 height 33
click at [1072, 47] on header "×" at bounding box center [784, 46] width 654 height 46
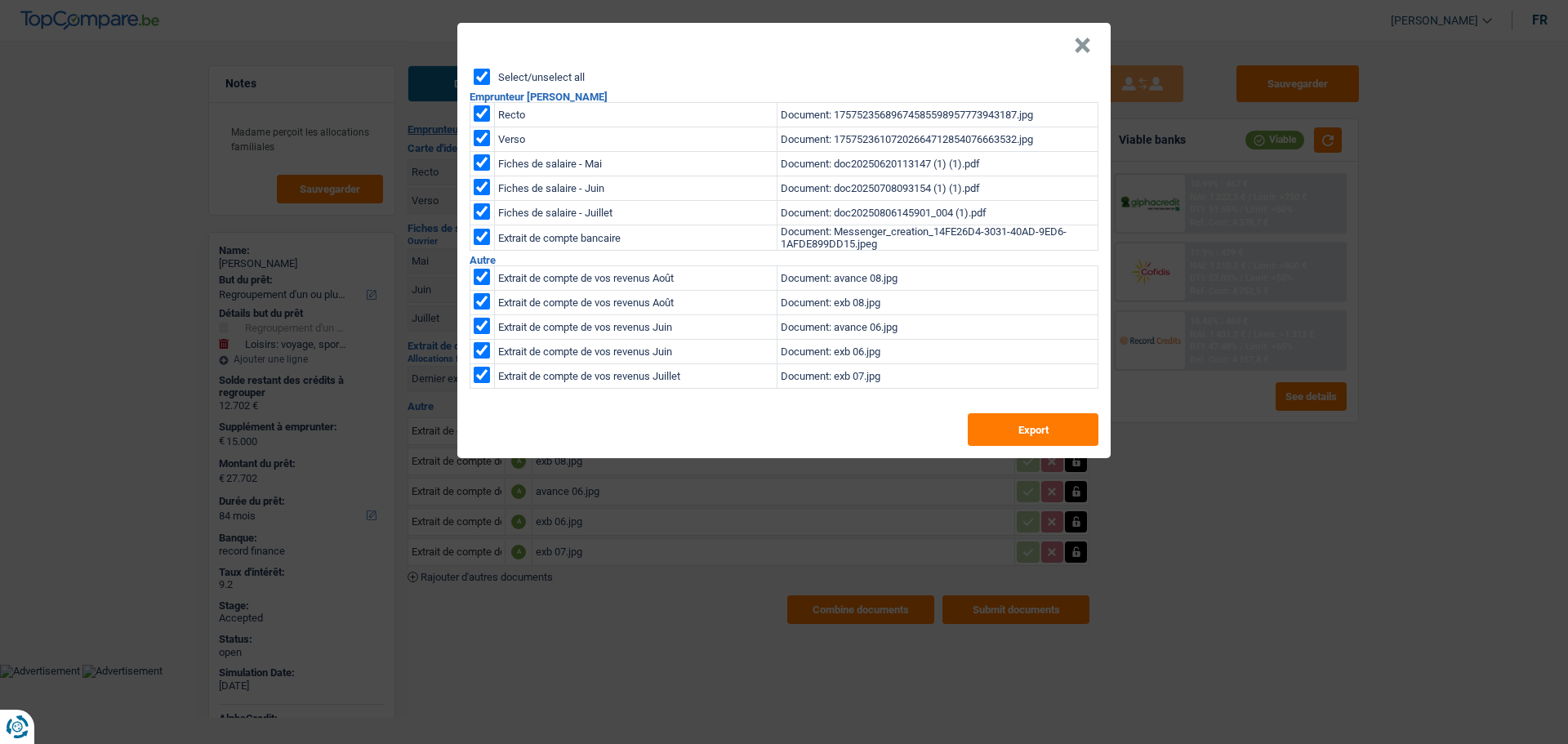
click at [1087, 47] on button "×" at bounding box center [1082, 45] width 17 height 16
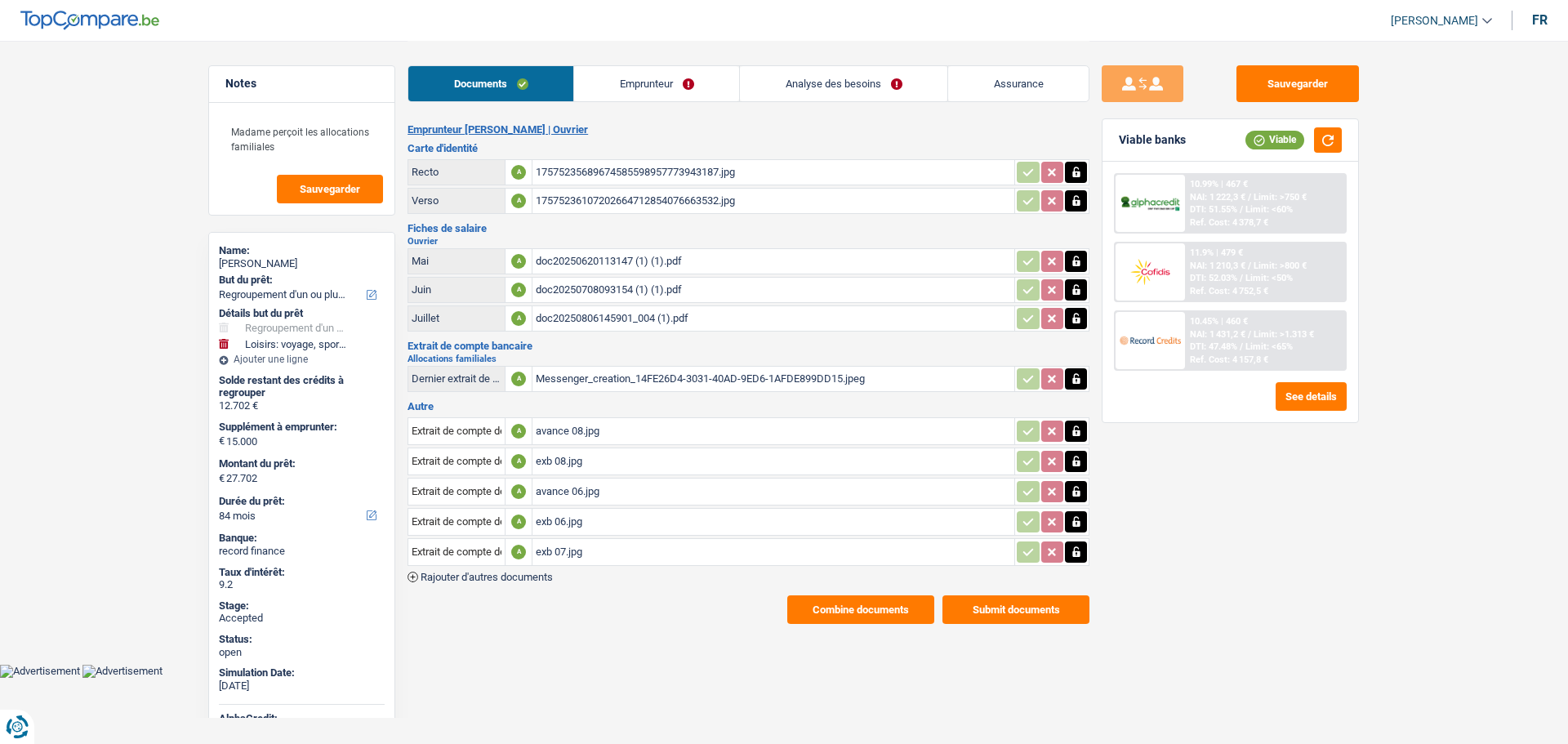
click at [985, 94] on link "Assurance" at bounding box center [1018, 83] width 141 height 35
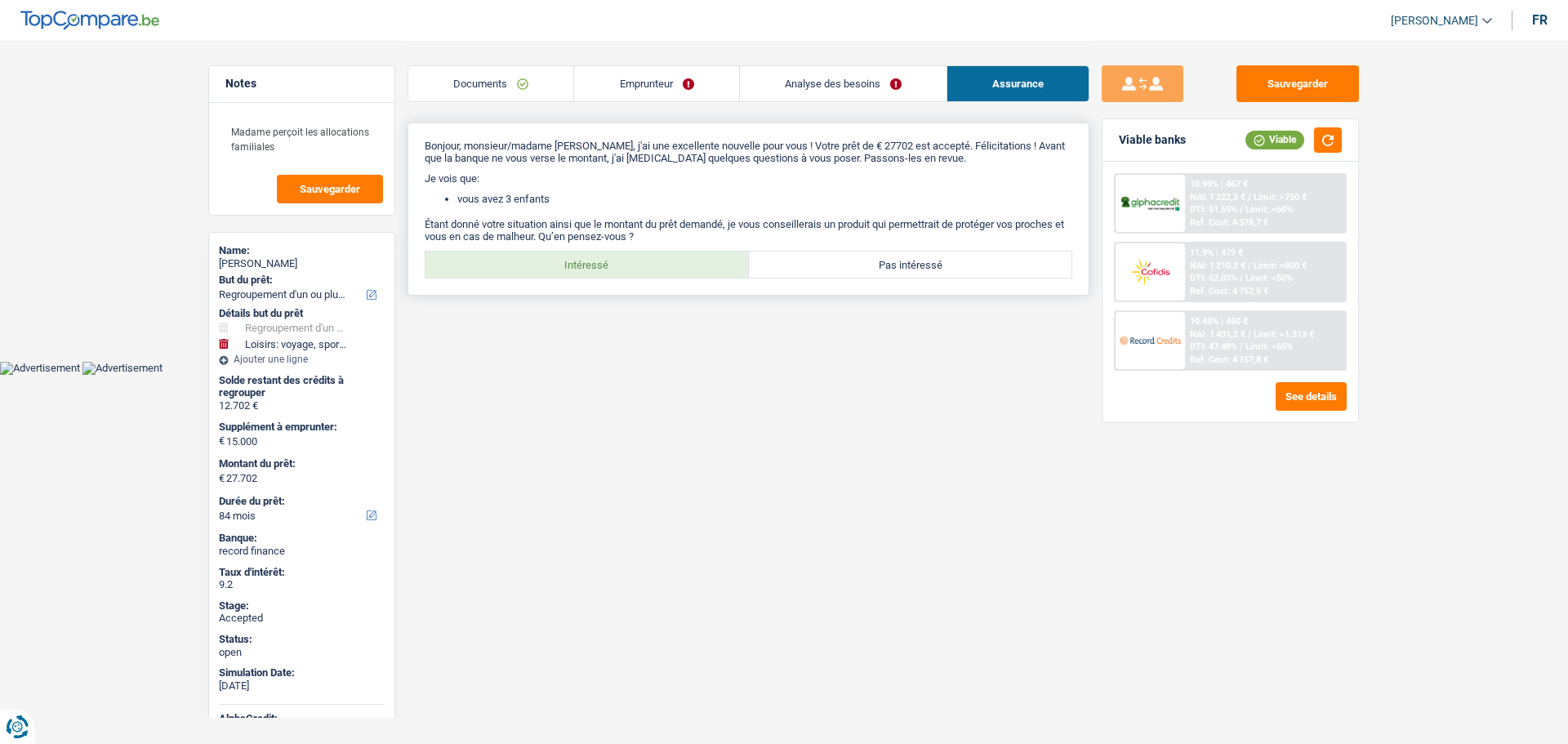
click at [663, 265] on label "Intéressé" at bounding box center [587, 264] width 323 height 26
click at [663, 265] on input "Intéressé" at bounding box center [587, 264] width 323 height 26
radio input "true"
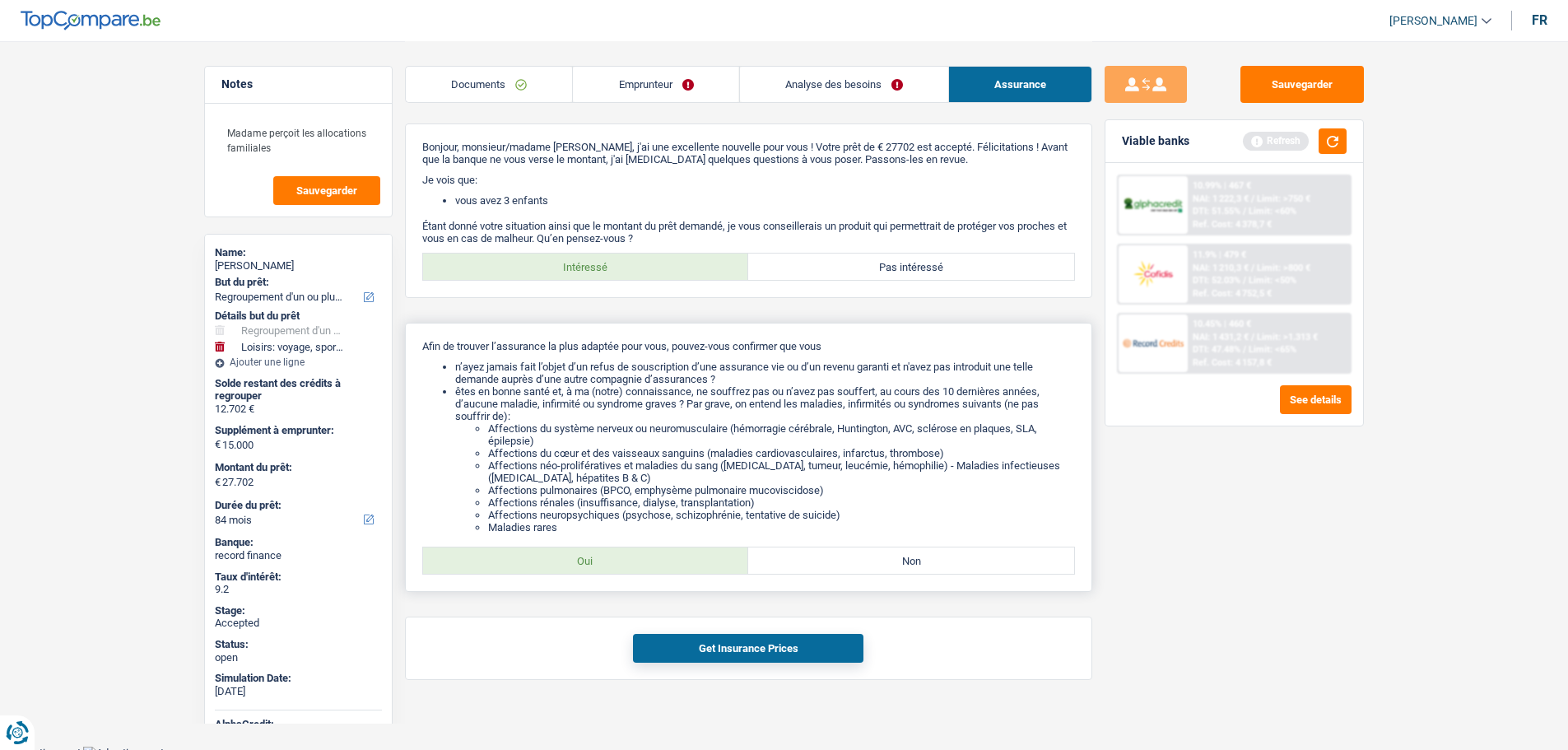
click at [623, 553] on label "Oui" at bounding box center [585, 561] width 326 height 26
click at [623, 553] on input "Oui" at bounding box center [585, 561] width 326 height 26
radio input "true"
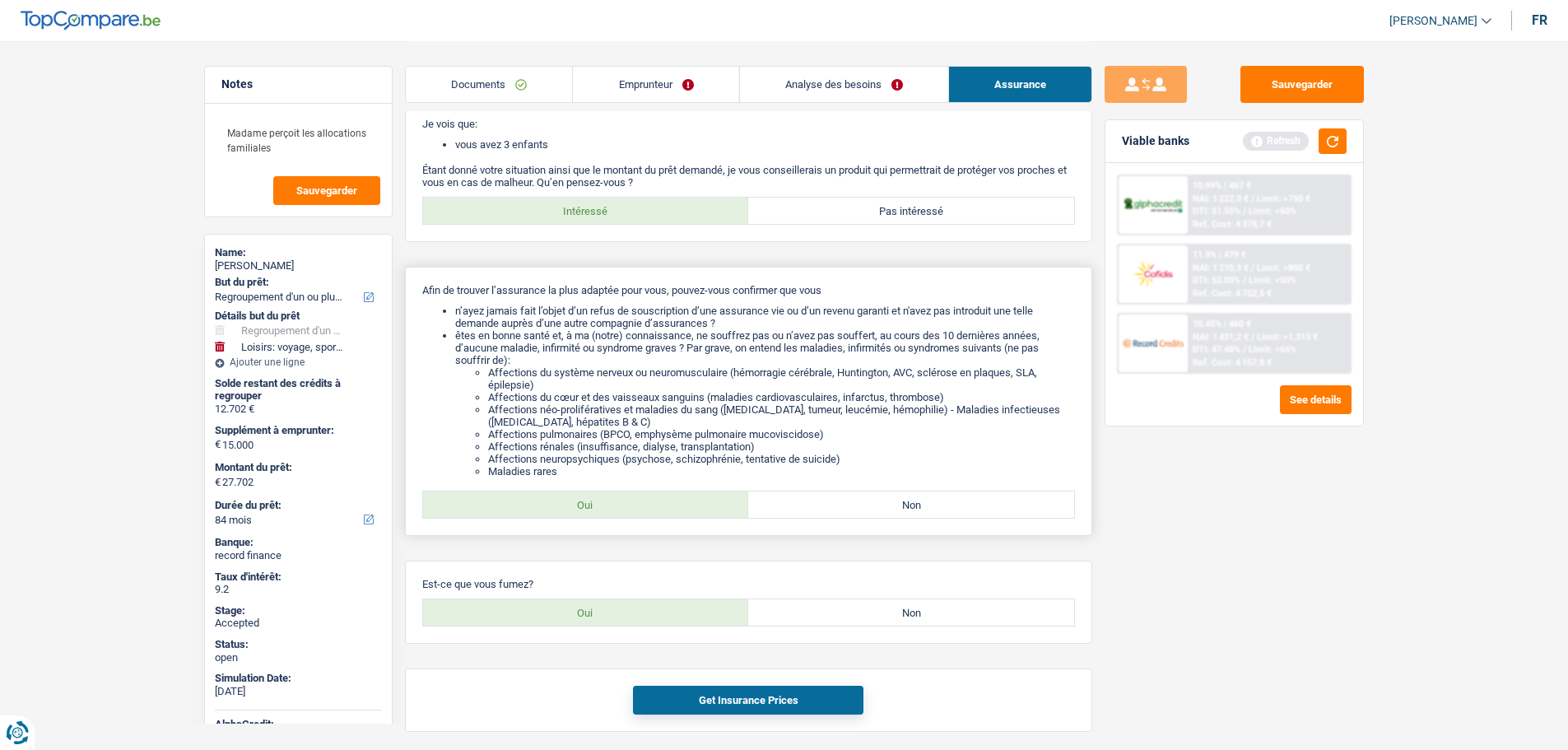
scroll to position [116, 0]
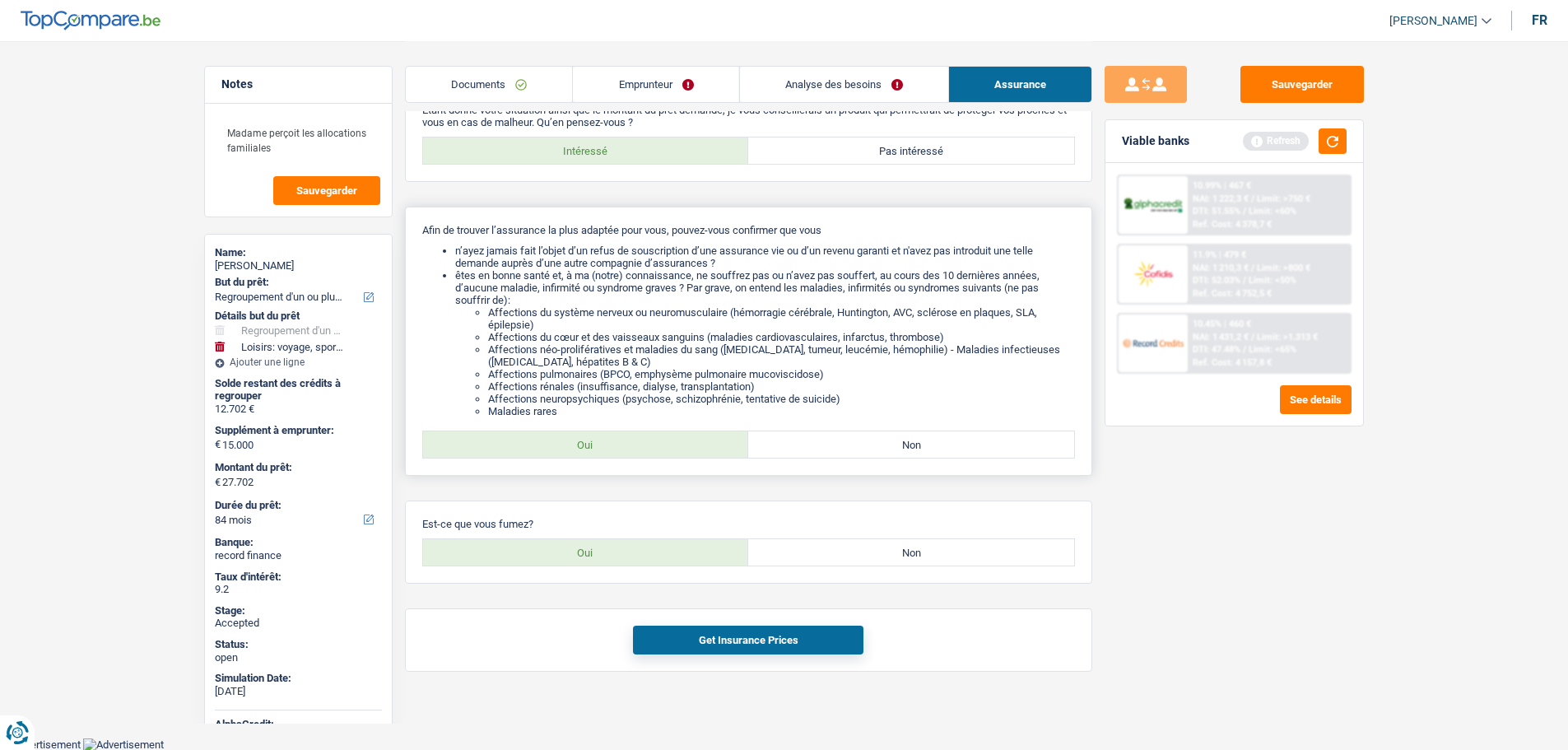
click at [623, 553] on label "Oui" at bounding box center [585, 552] width 326 height 26
click at [623, 553] on input "Oui" at bounding box center [585, 552] width 326 height 26
radio input "true"
click at [712, 635] on button "Get Insurance Prices" at bounding box center [748, 640] width 231 height 29
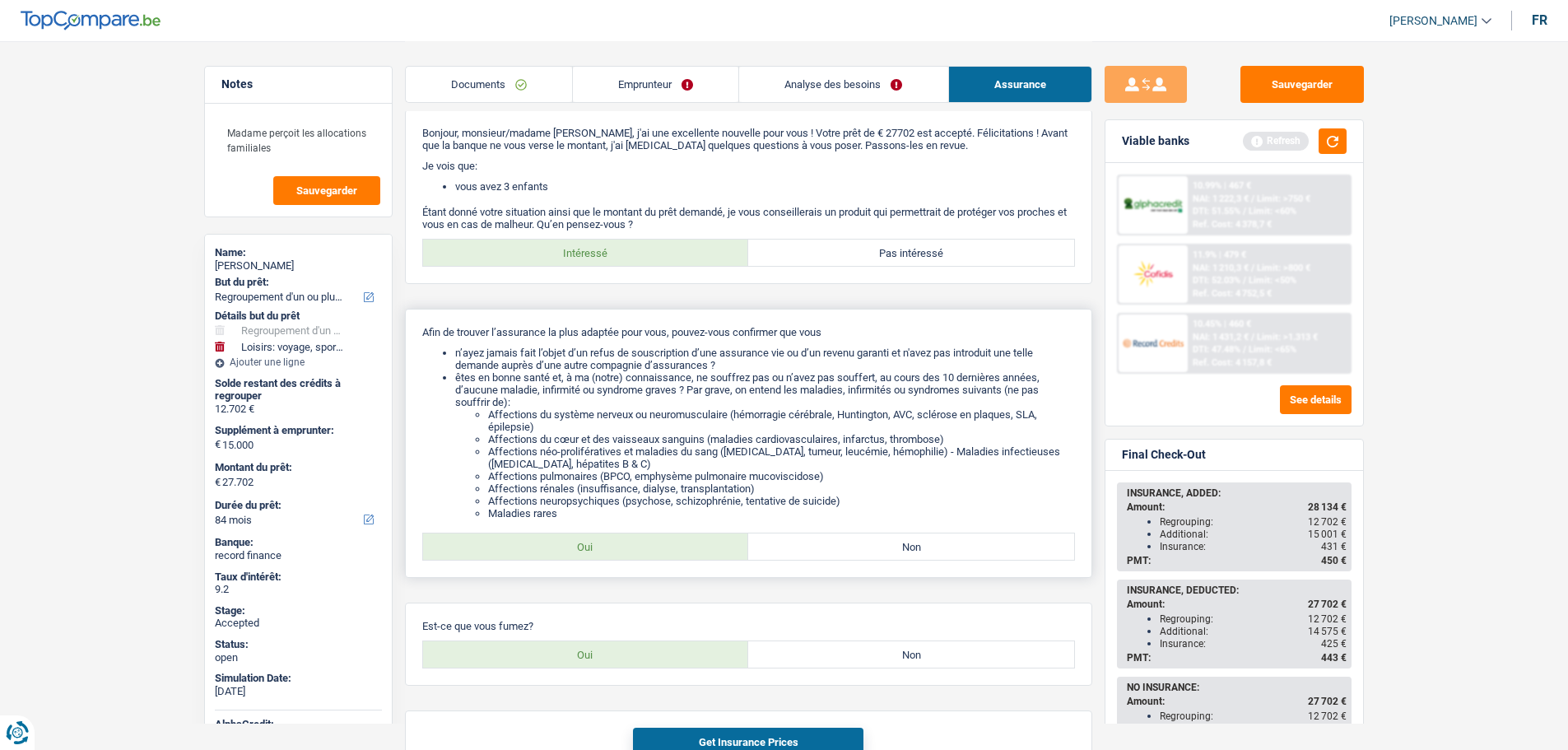
scroll to position [0, 0]
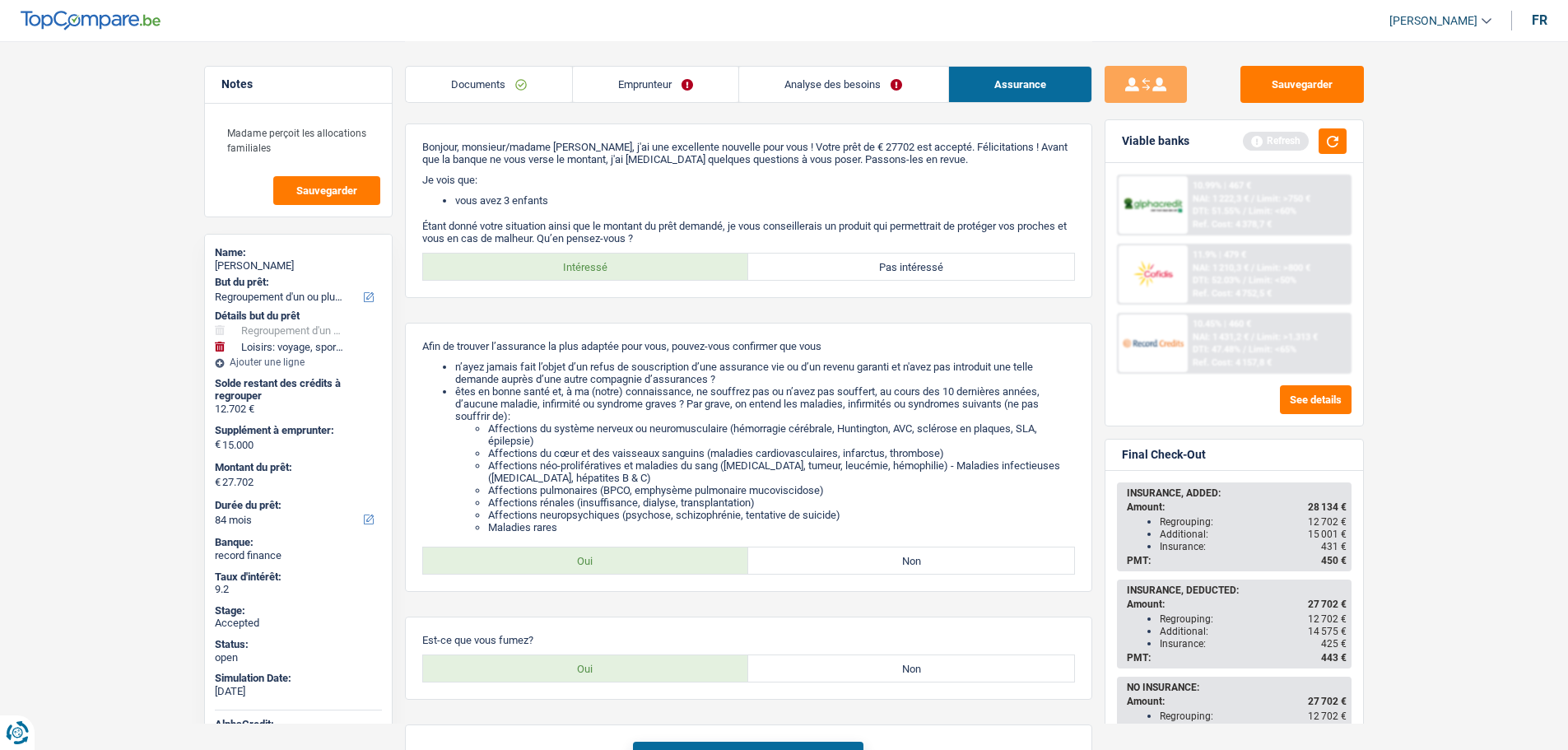
click at [630, 90] on link "Emprunteur" at bounding box center [655, 84] width 165 height 36
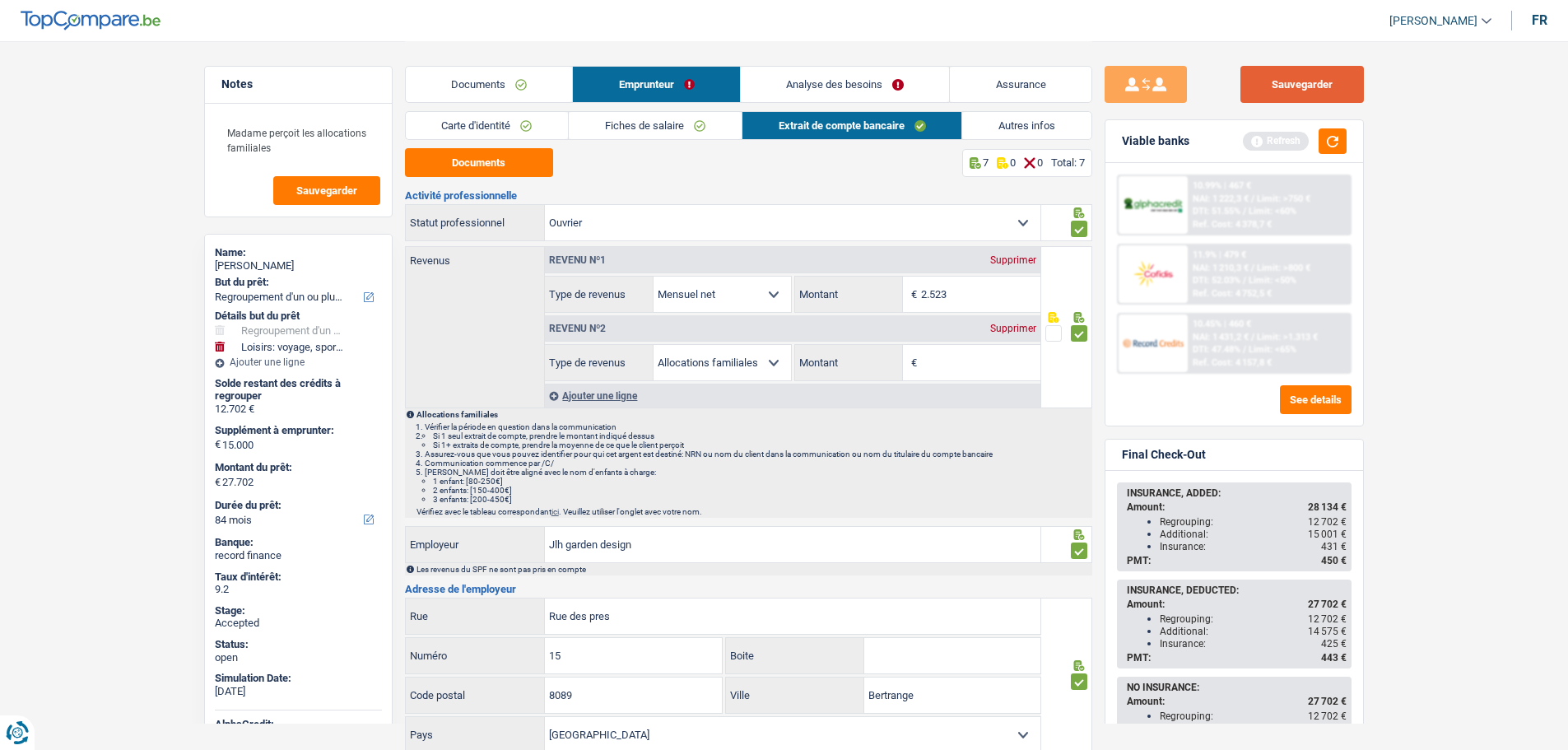
click at [1276, 100] on button "Sauvegarder" at bounding box center [1302, 84] width 124 height 37
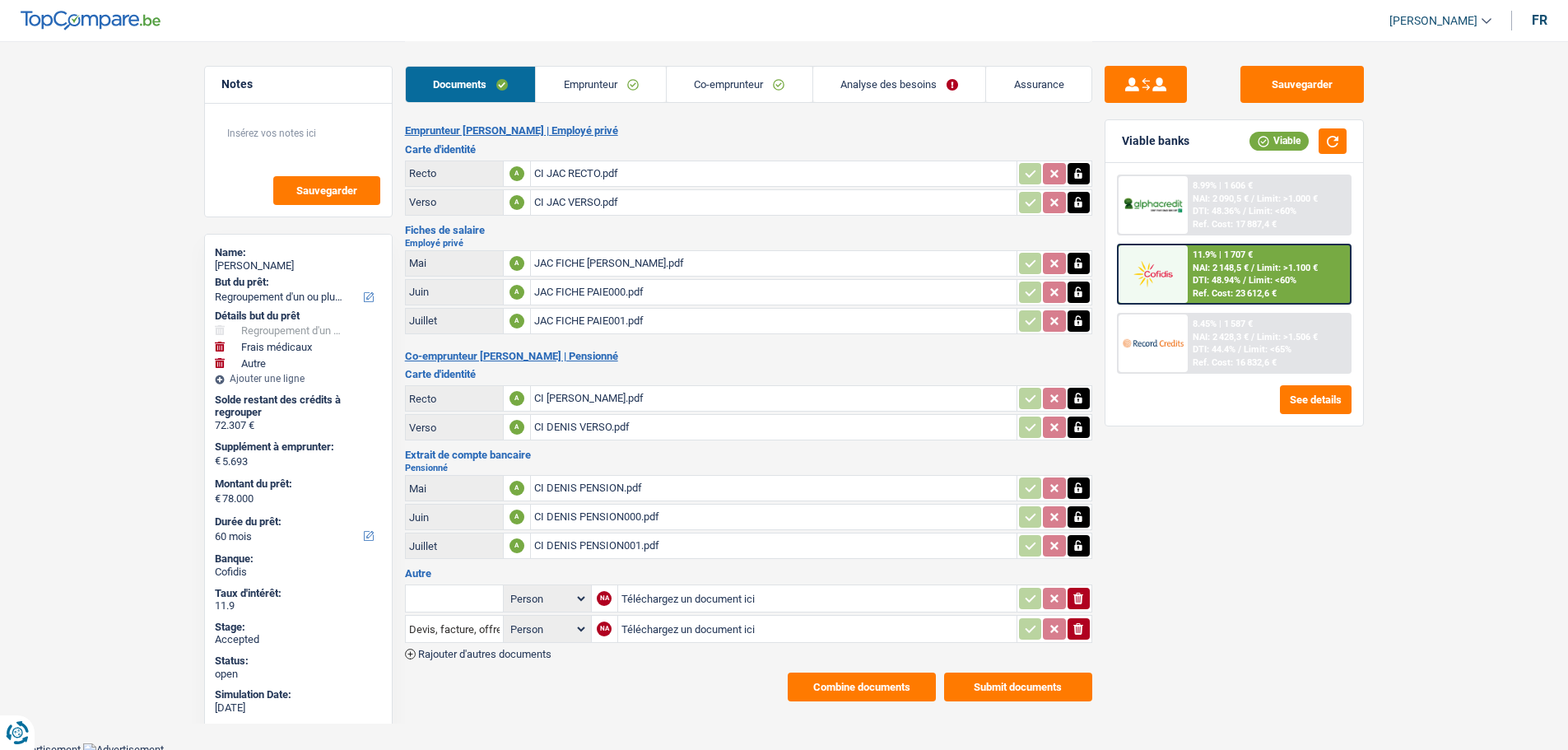
select select "refinancing"
select select "medical"
select select "other"
select select "60"
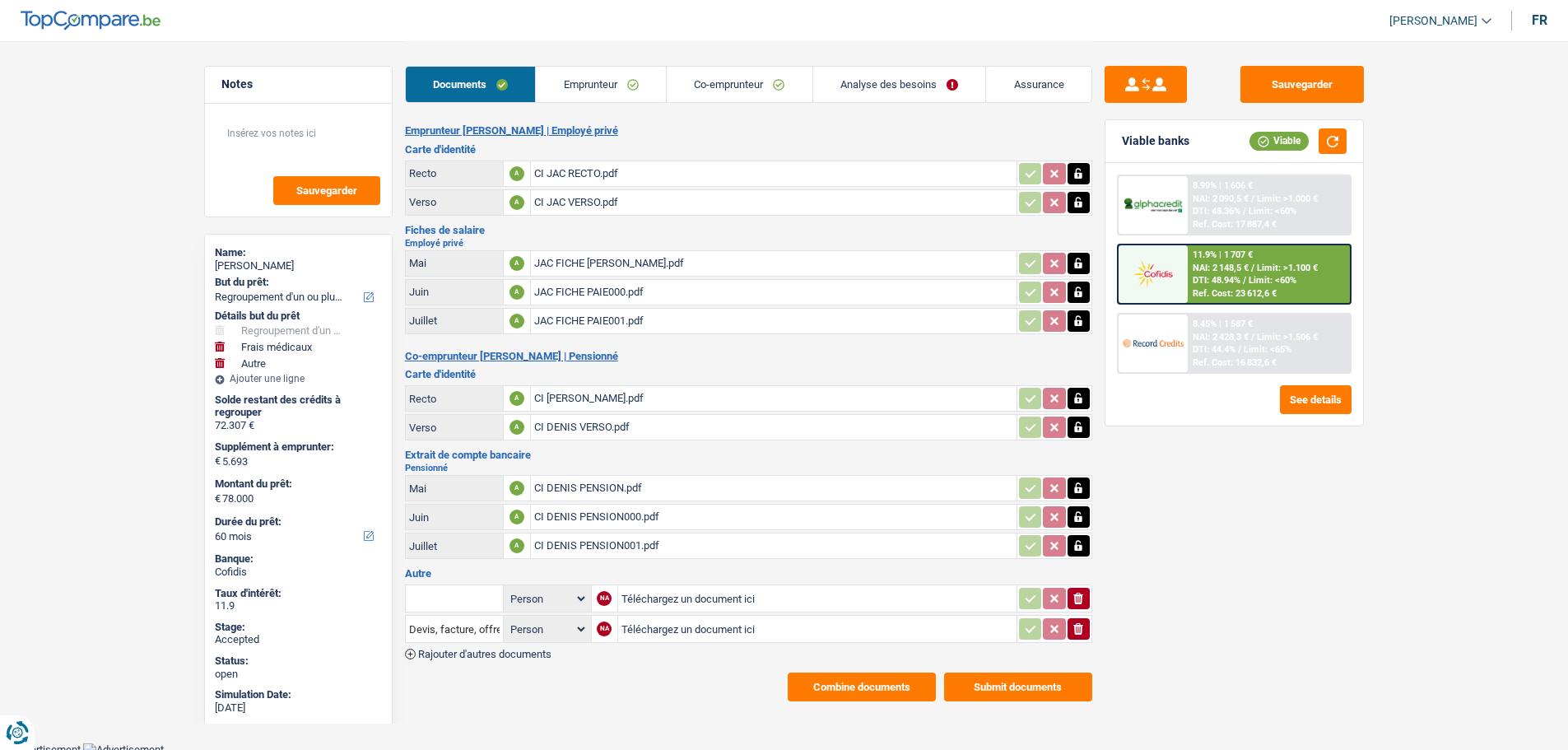
select select "60"
select select "refinancing"
select select "medical"
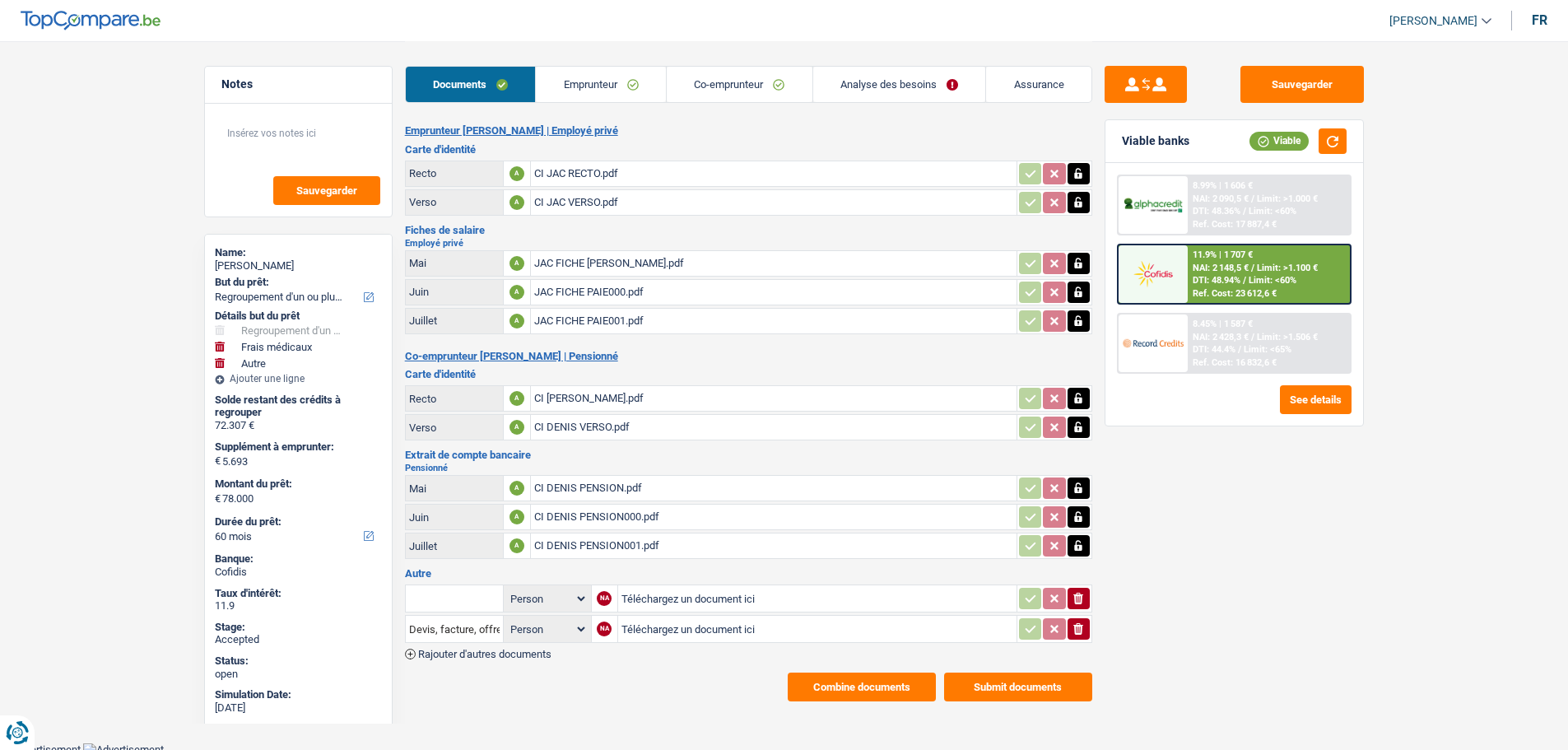
select select "yes"
select select "other"
select select "60"
click at [601, 95] on link "Emprunteur" at bounding box center [601, 84] width 130 height 36
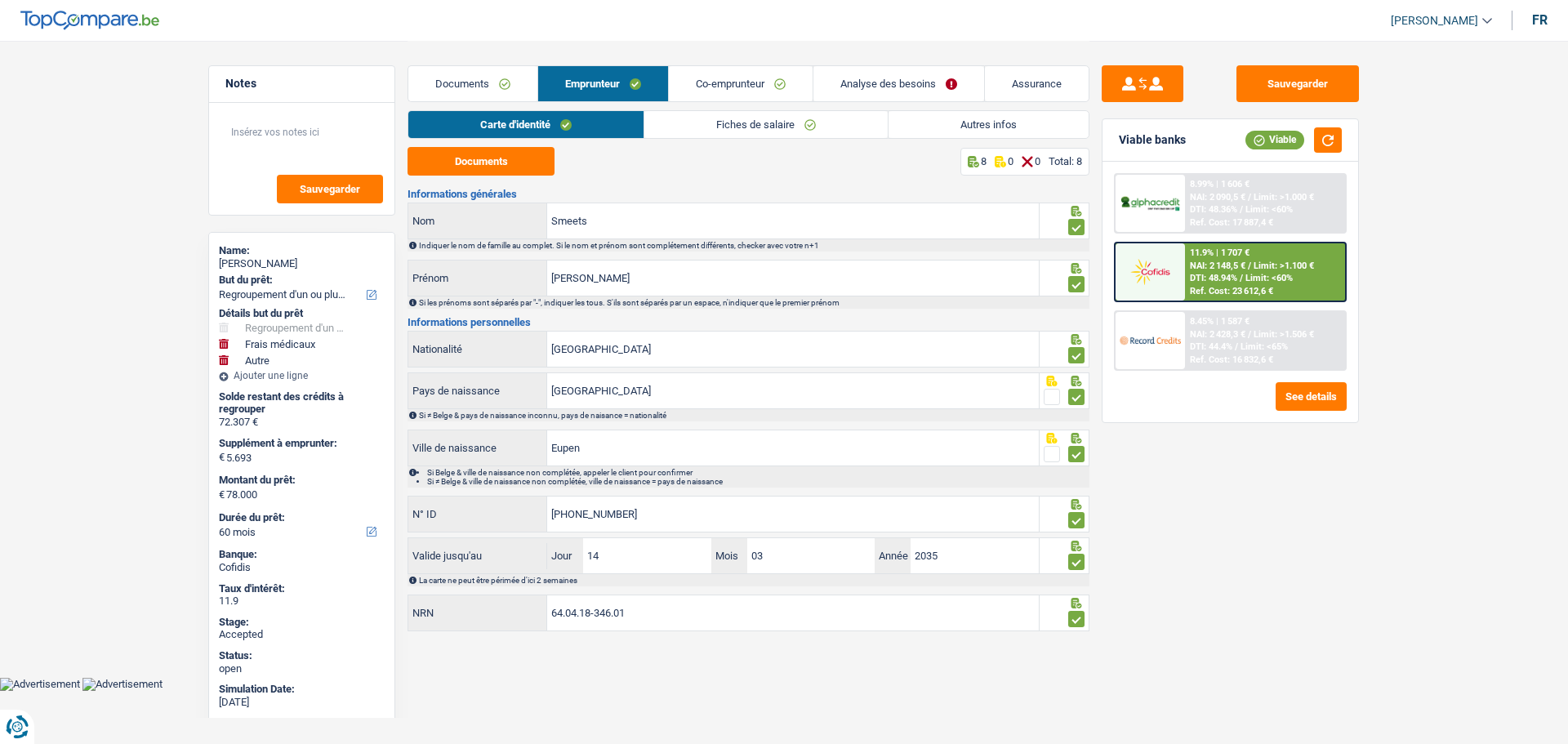
click at [753, 86] on link "Co-emprunteur" at bounding box center [741, 83] width 144 height 35
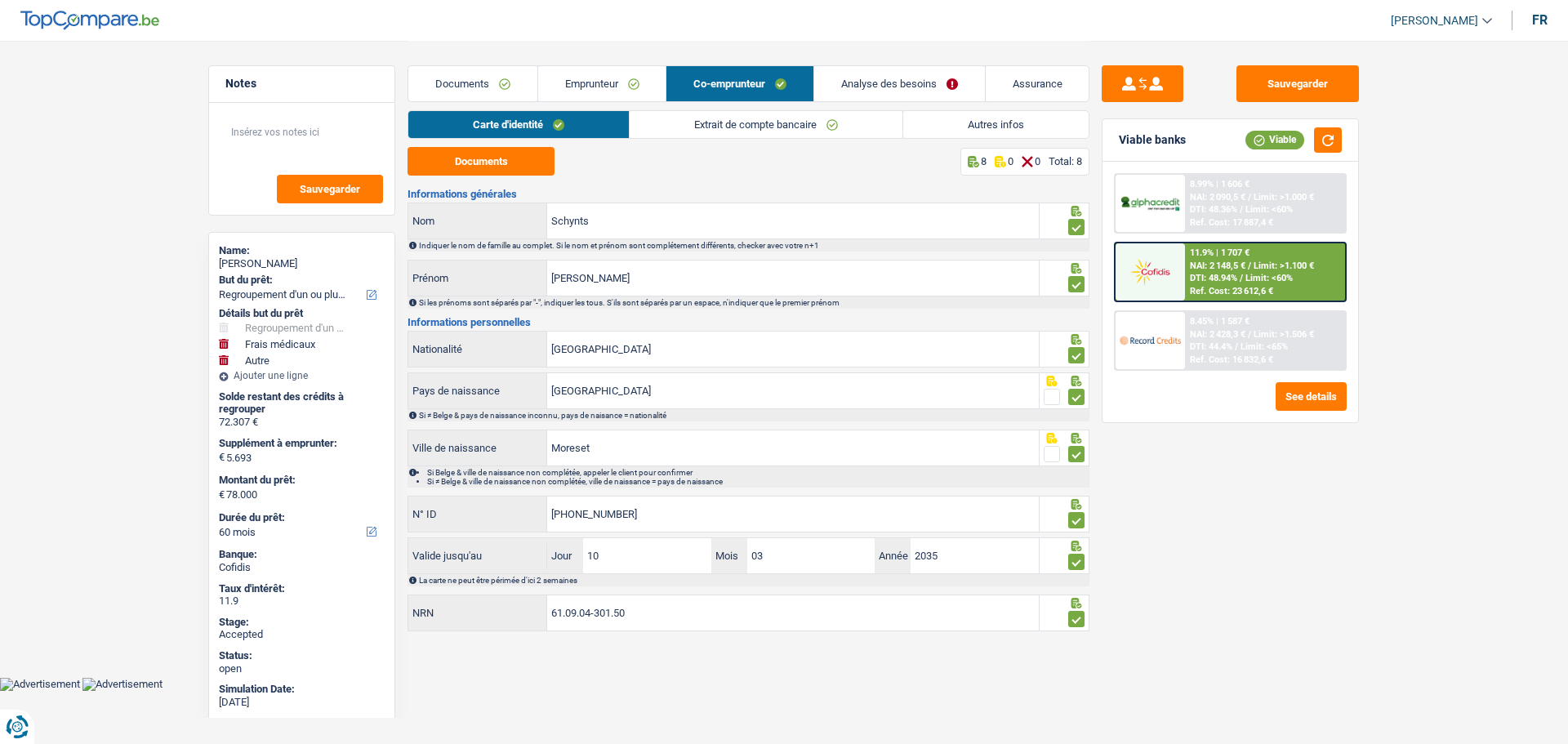
click at [856, 85] on link "Analyse des besoins" at bounding box center [899, 83] width 171 height 35
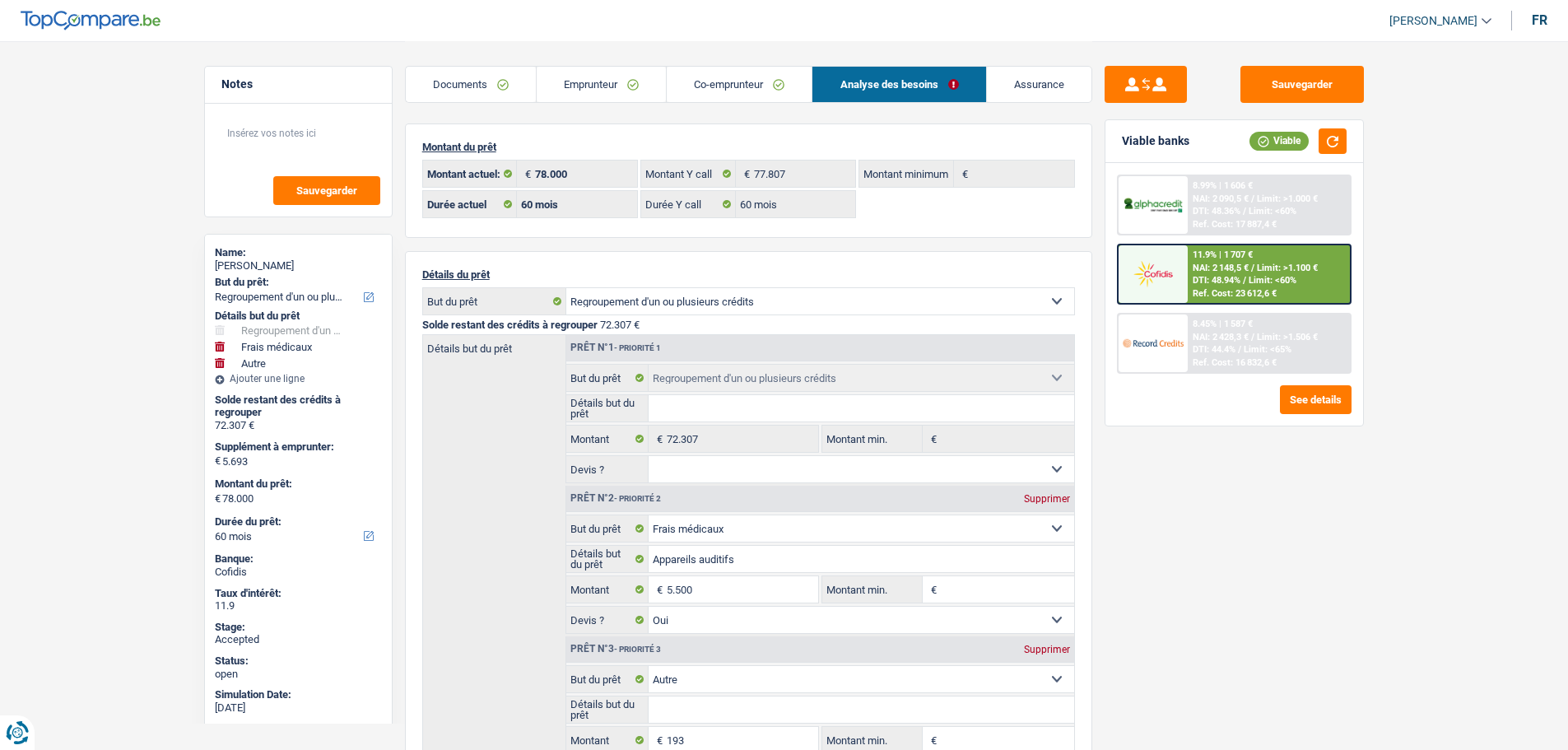
click at [1049, 99] on link "Assurance" at bounding box center [1039, 84] width 104 height 36
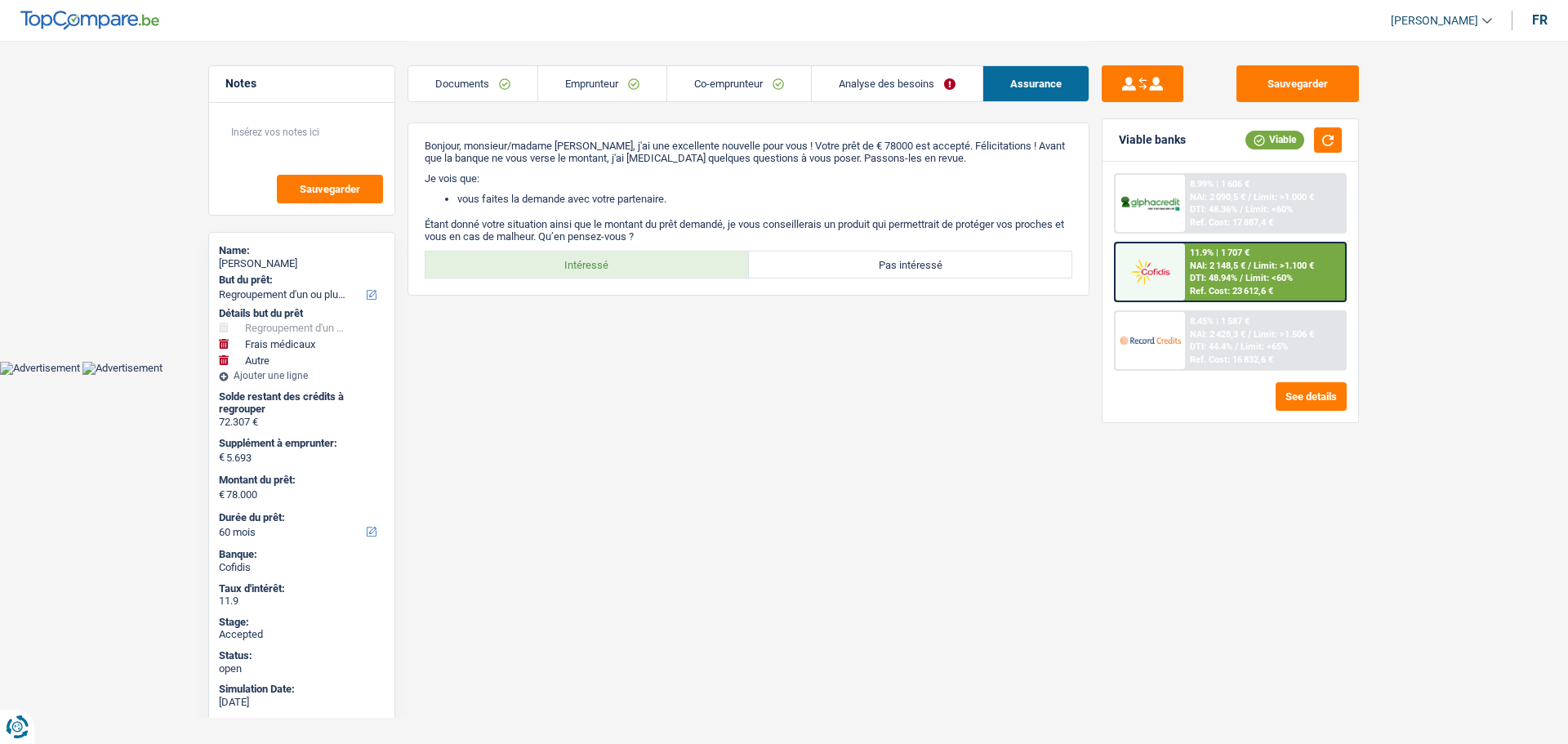
click at [617, 79] on link "Emprunteur" at bounding box center [602, 83] width 128 height 35
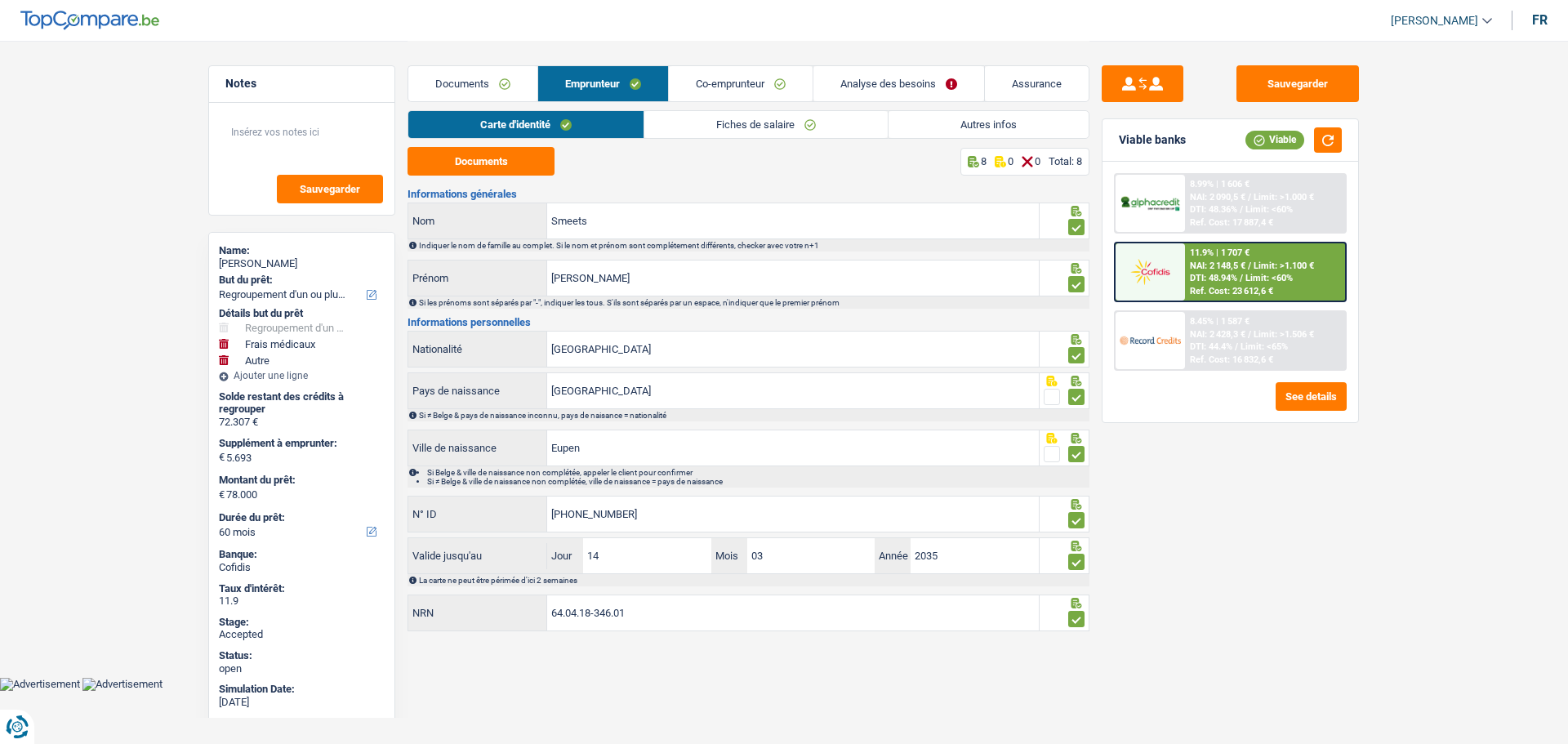
click at [699, 126] on link "Fiches de salaire" at bounding box center [766, 125] width 243 height 27
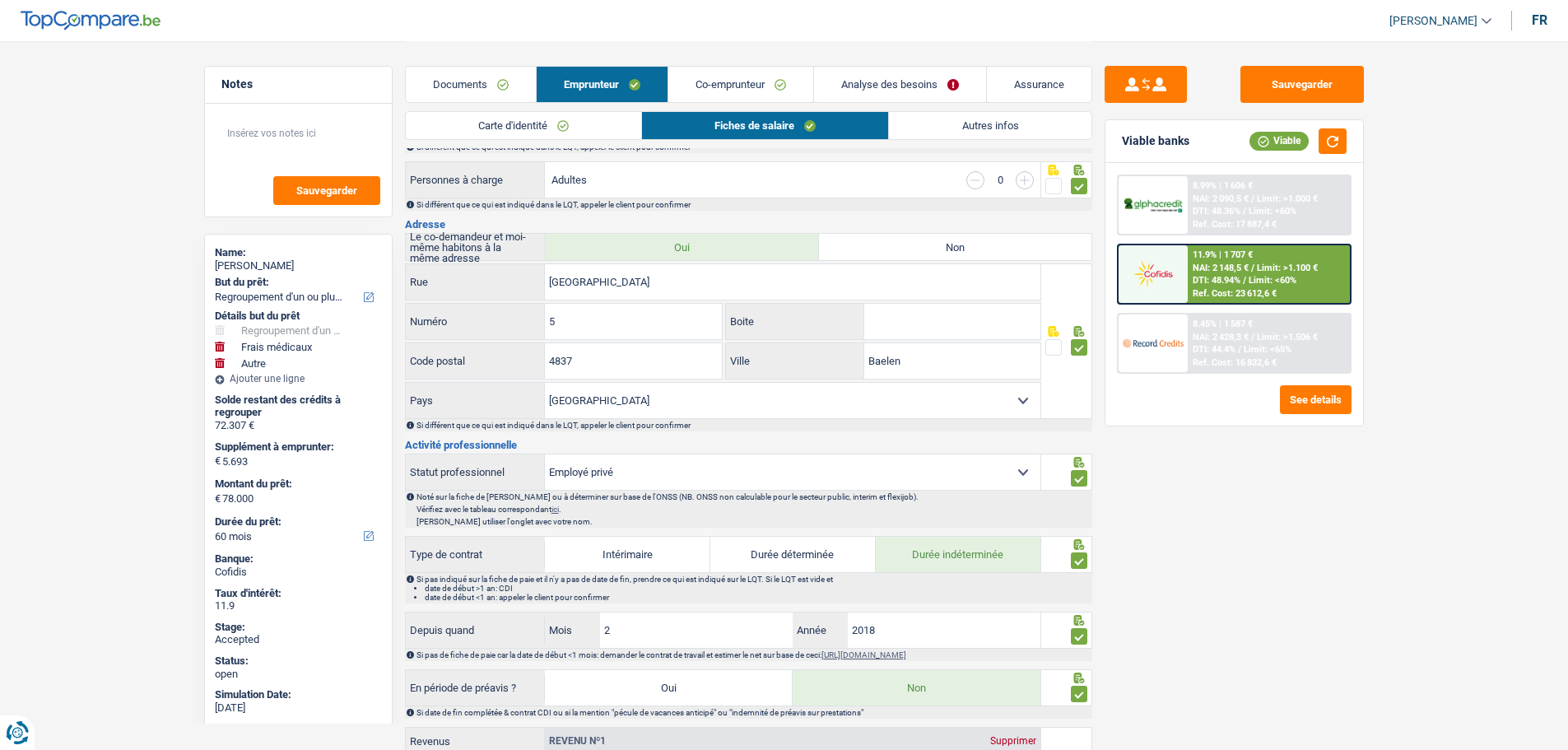
scroll to position [164, 0]
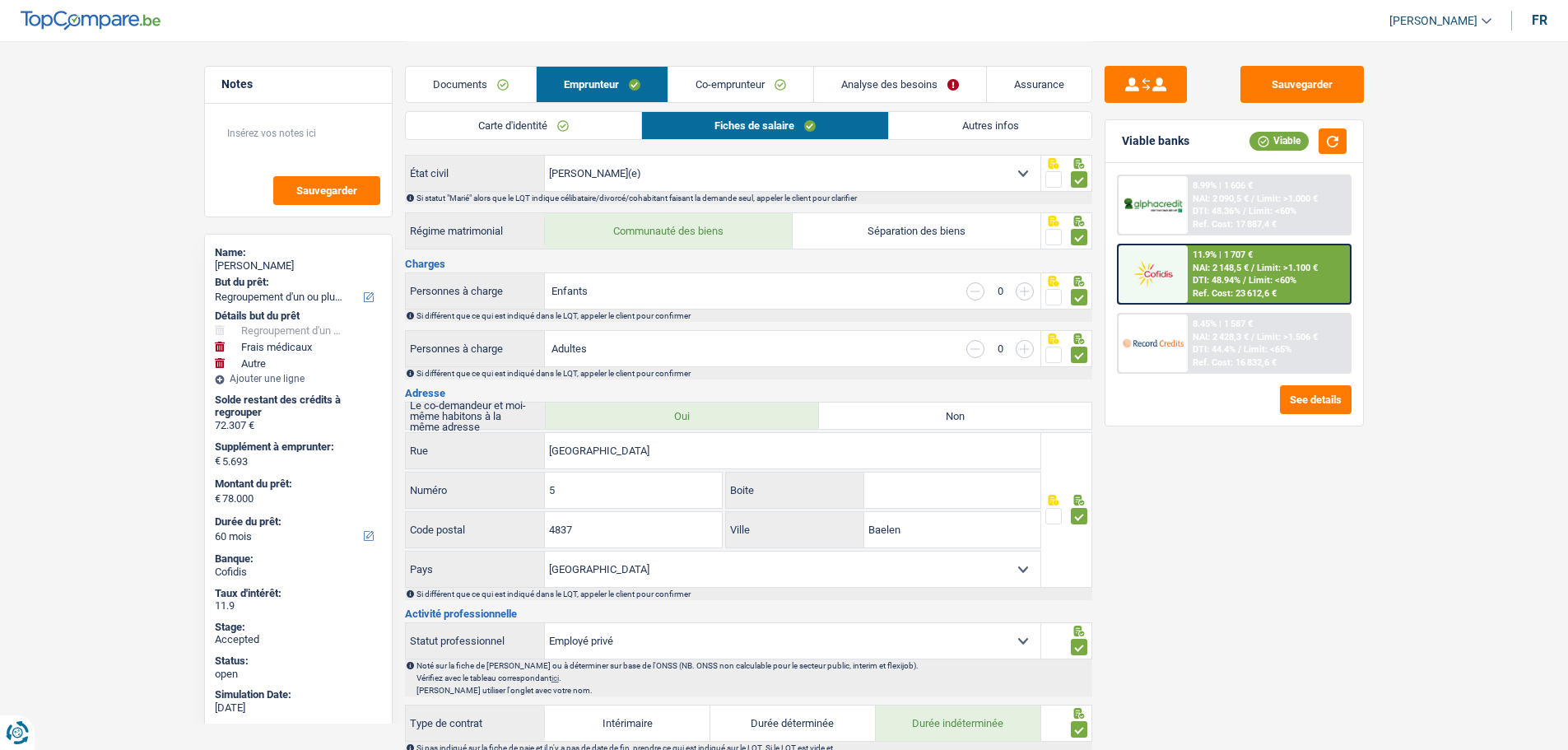
click at [727, 81] on link "Co-emprunteur" at bounding box center [741, 84] width 145 height 36
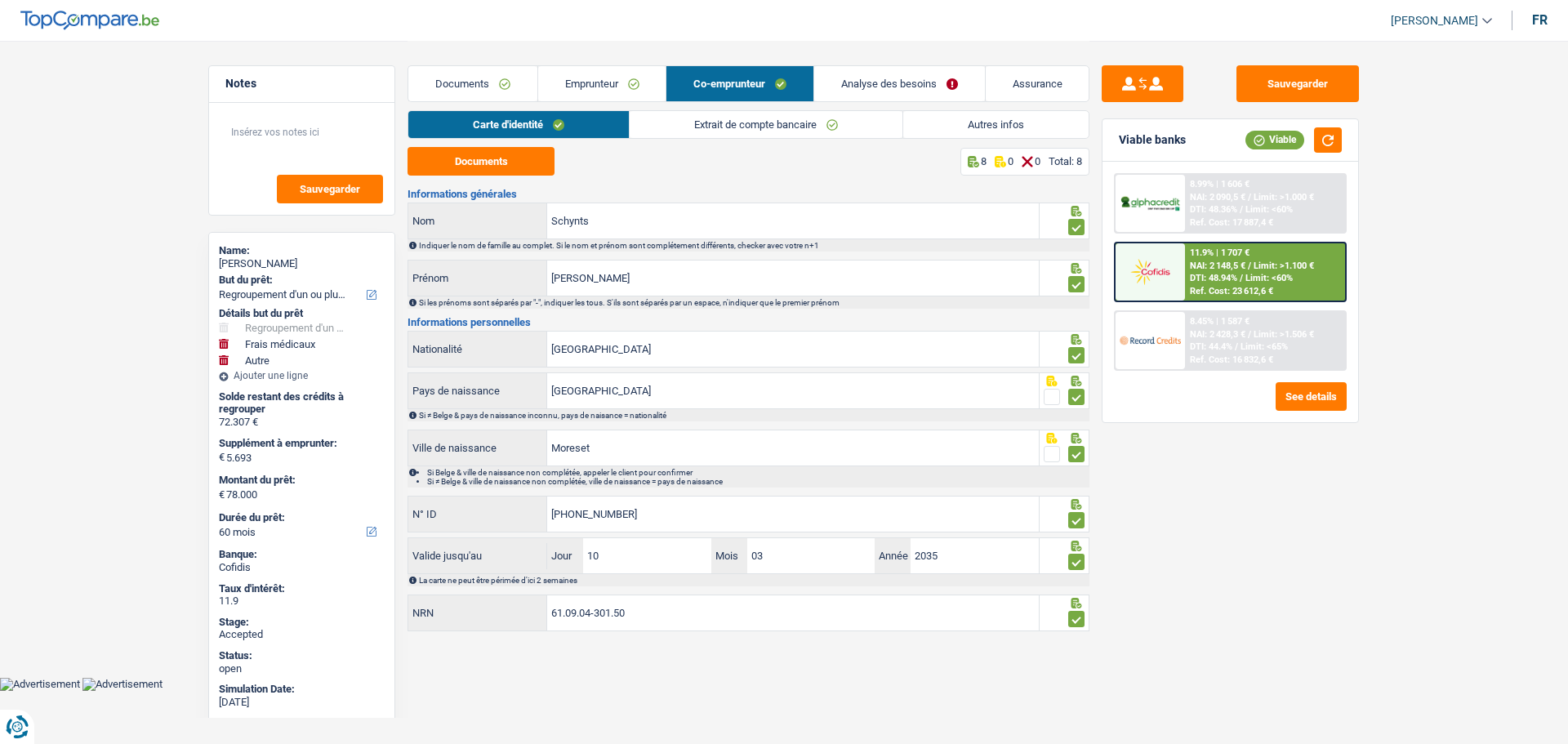
click at [881, 81] on link "Analyse des besoins" at bounding box center [899, 83] width 171 height 35
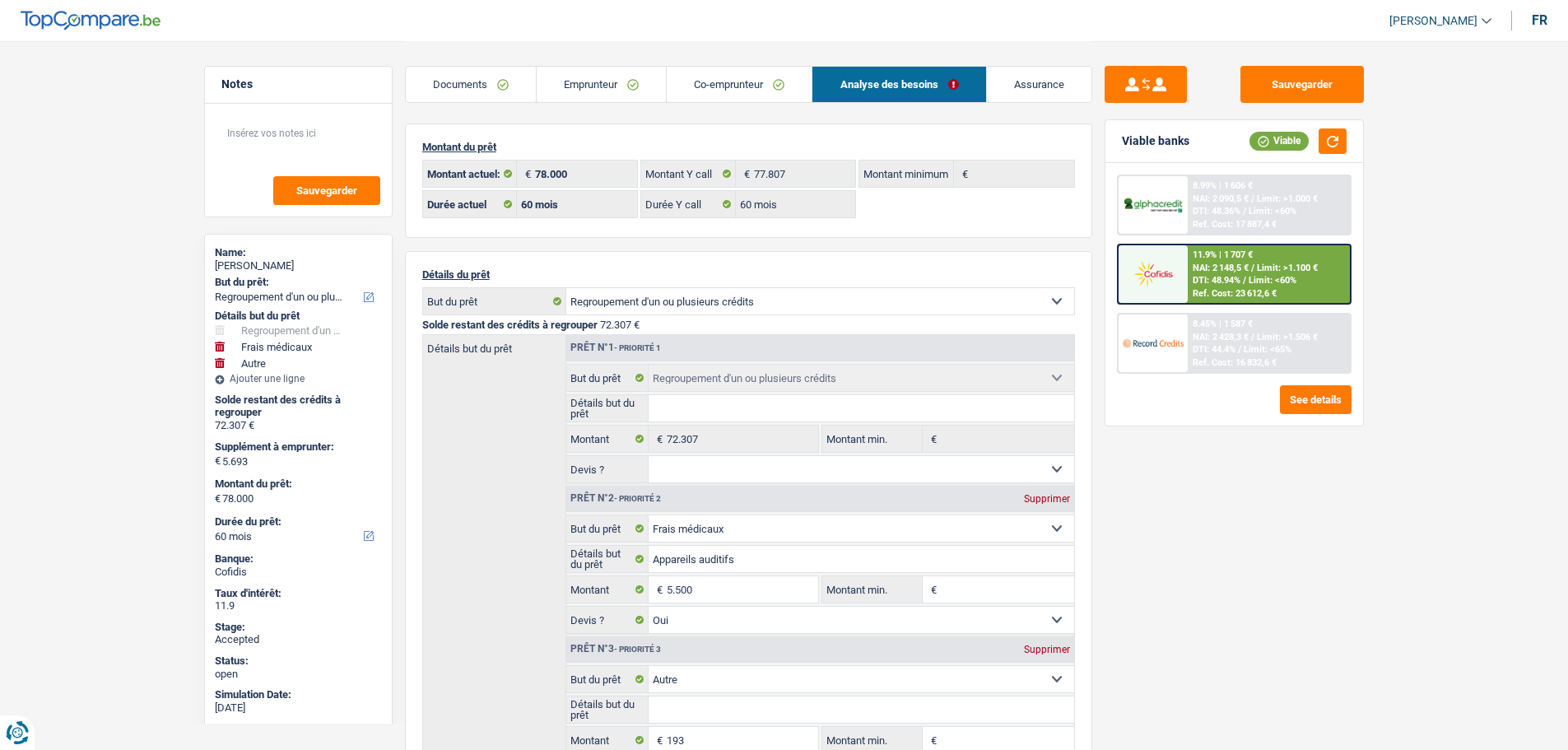
click at [242, 261] on div "[PERSON_NAME]" at bounding box center [298, 266] width 167 height 14
copy div "[PERSON_NAME]"
click at [601, 85] on link "Emprunteur" at bounding box center [601, 84] width 129 height 36
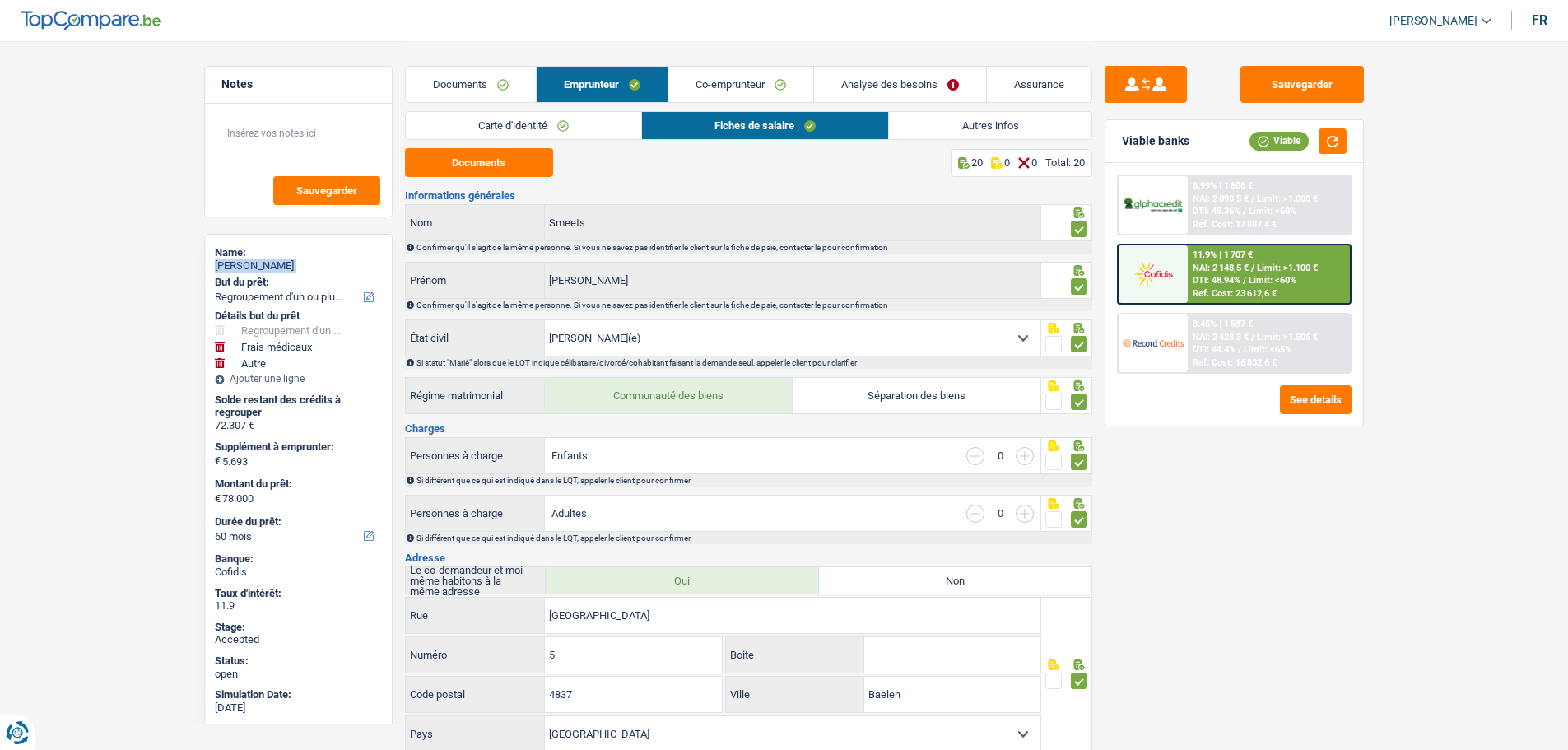
click at [993, 125] on link "Autres infos" at bounding box center [989, 126] width 202 height 27
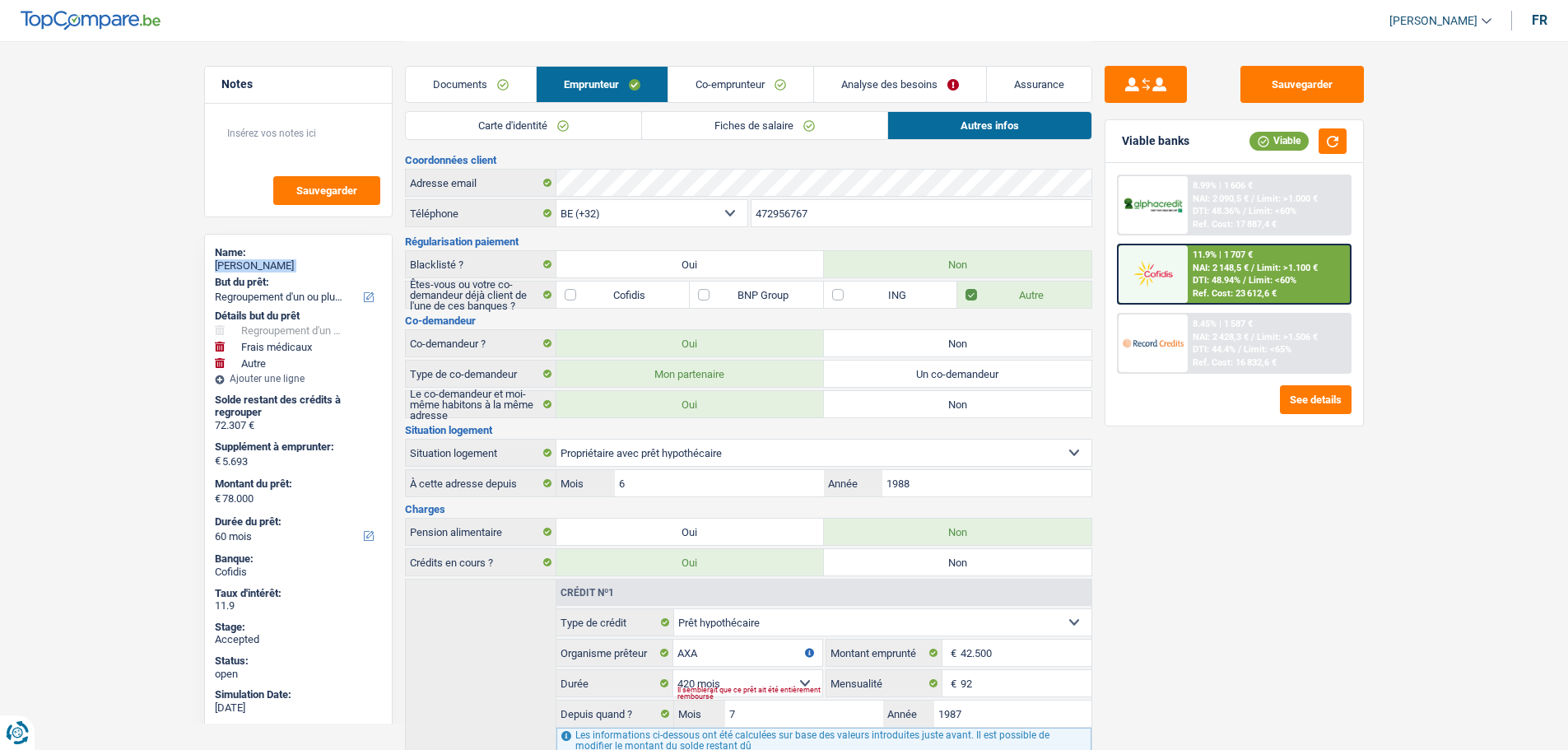
click at [1045, 77] on link "Assurance" at bounding box center [1039, 84] width 104 height 36
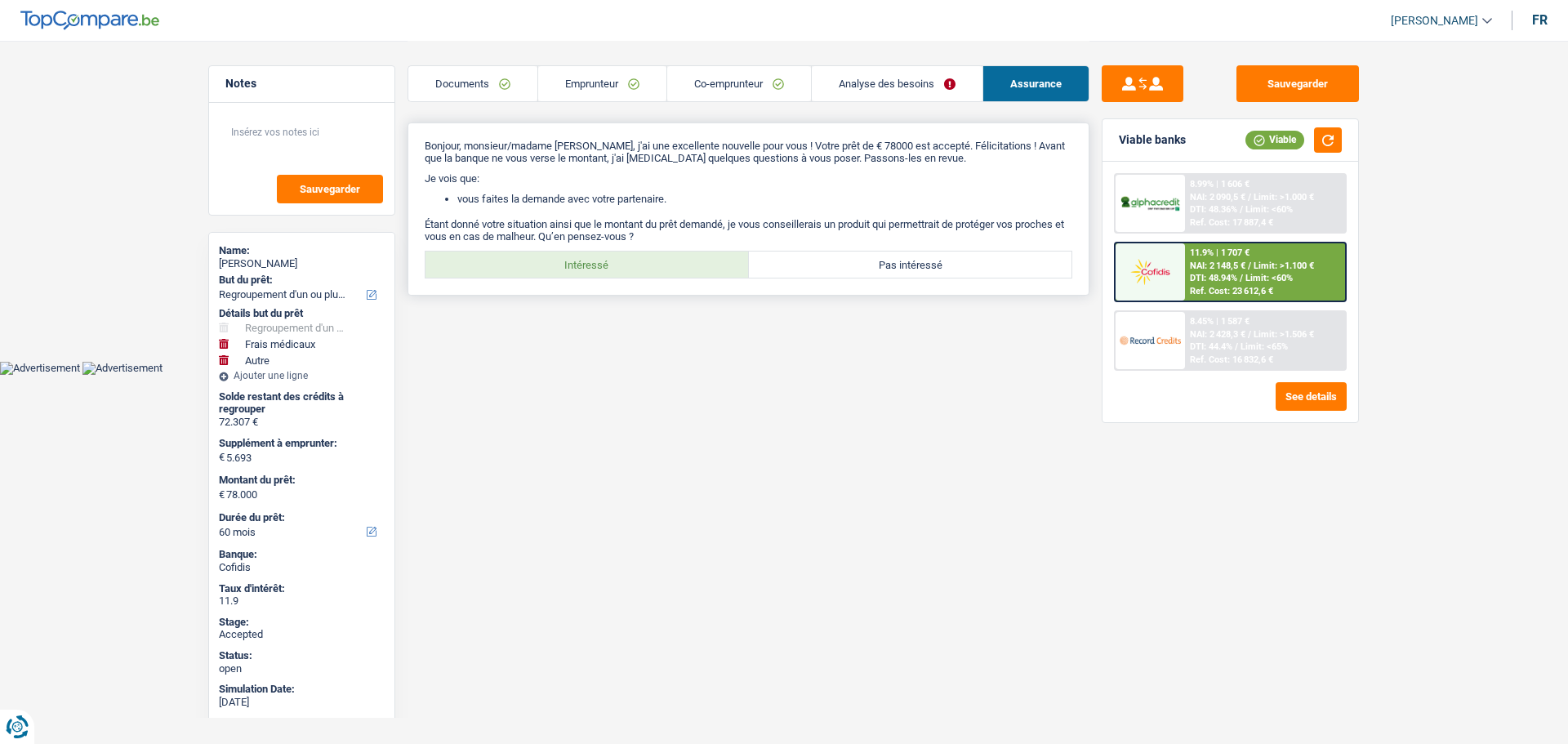
click at [620, 273] on label "Intéressé" at bounding box center [587, 264] width 323 height 26
click at [620, 273] on input "Intéressé" at bounding box center [587, 264] width 323 height 26
radio input "true"
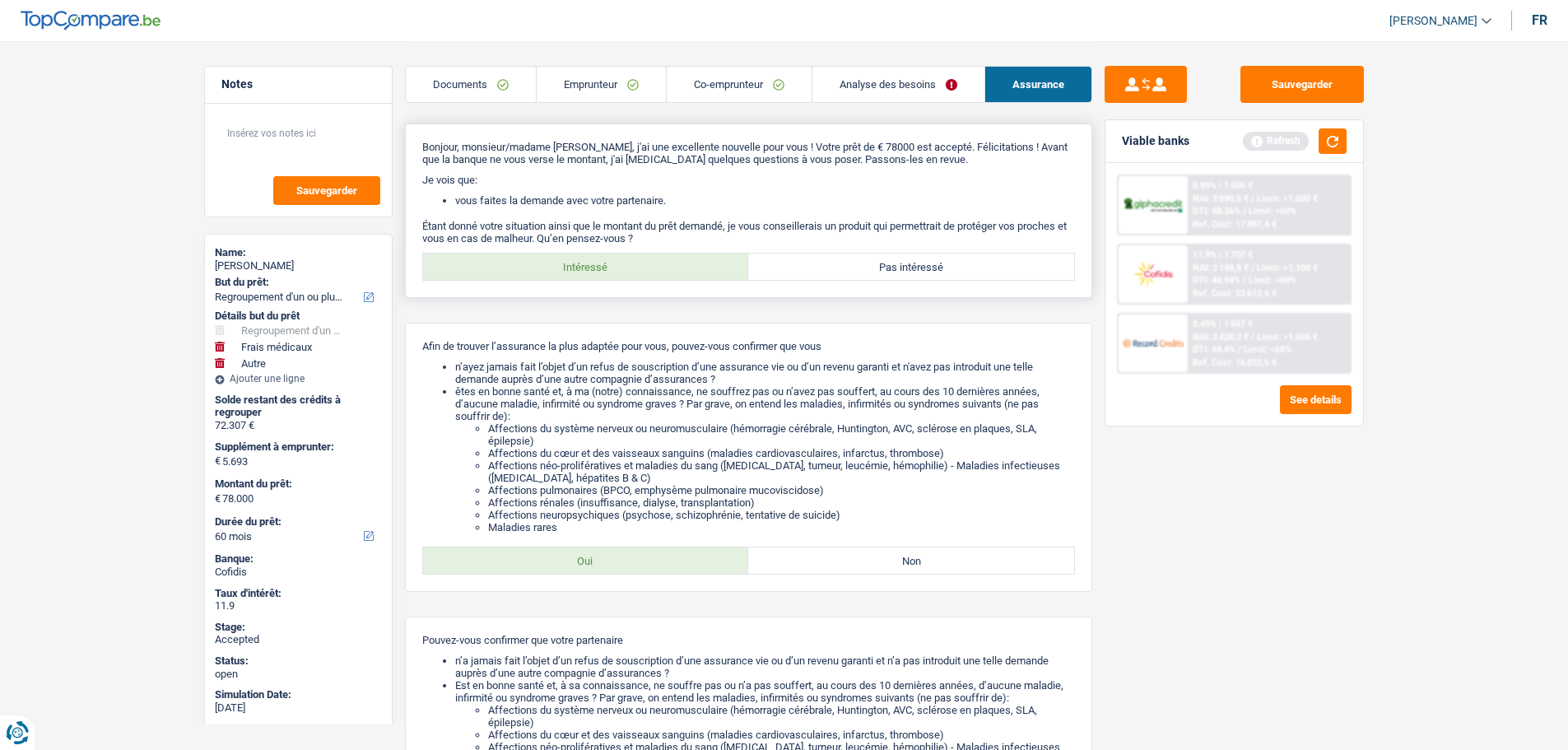
click at [861, 274] on label "Pas intéressé" at bounding box center [910, 266] width 326 height 26
click at [861, 274] on input "Pas intéressé" at bounding box center [910, 266] width 326 height 26
radio input "true"
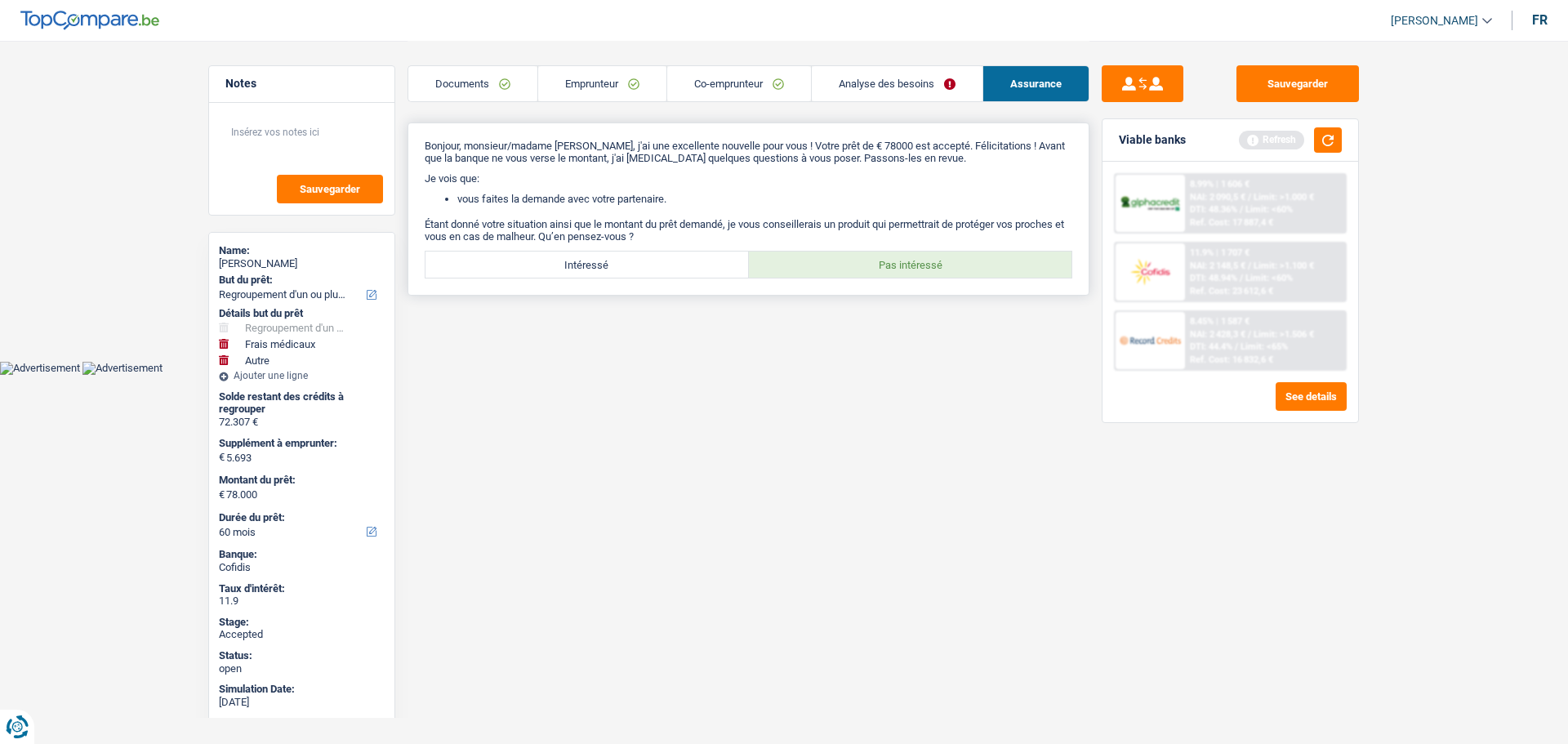
click at [601, 272] on label "Intéressé" at bounding box center [587, 264] width 323 height 26
click at [601, 272] on input "Intéressé" at bounding box center [587, 264] width 323 height 26
radio input "true"
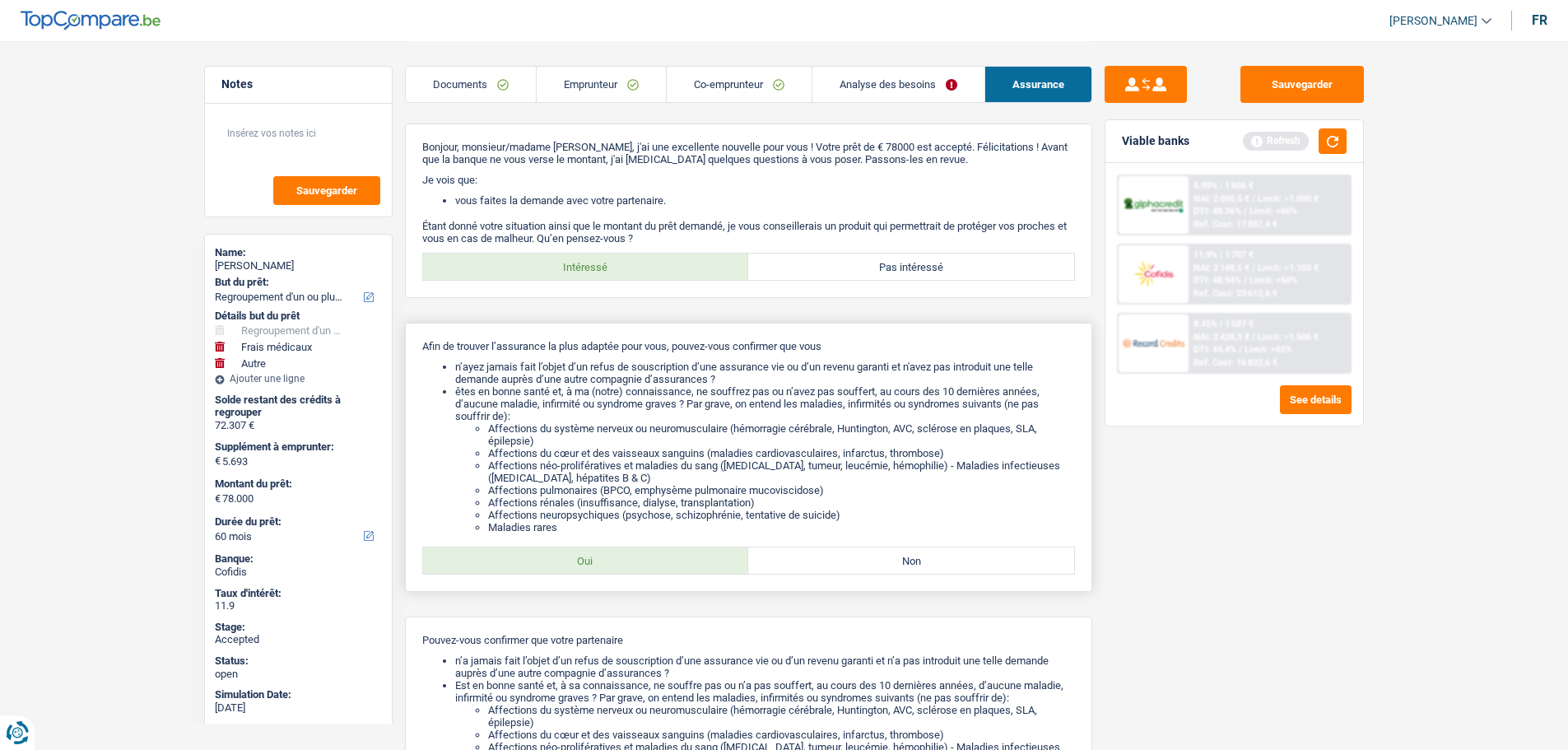
click at [657, 559] on label "Oui" at bounding box center [585, 561] width 326 height 26
click at [657, 559] on input "Oui" at bounding box center [585, 561] width 326 height 26
radio input "true"
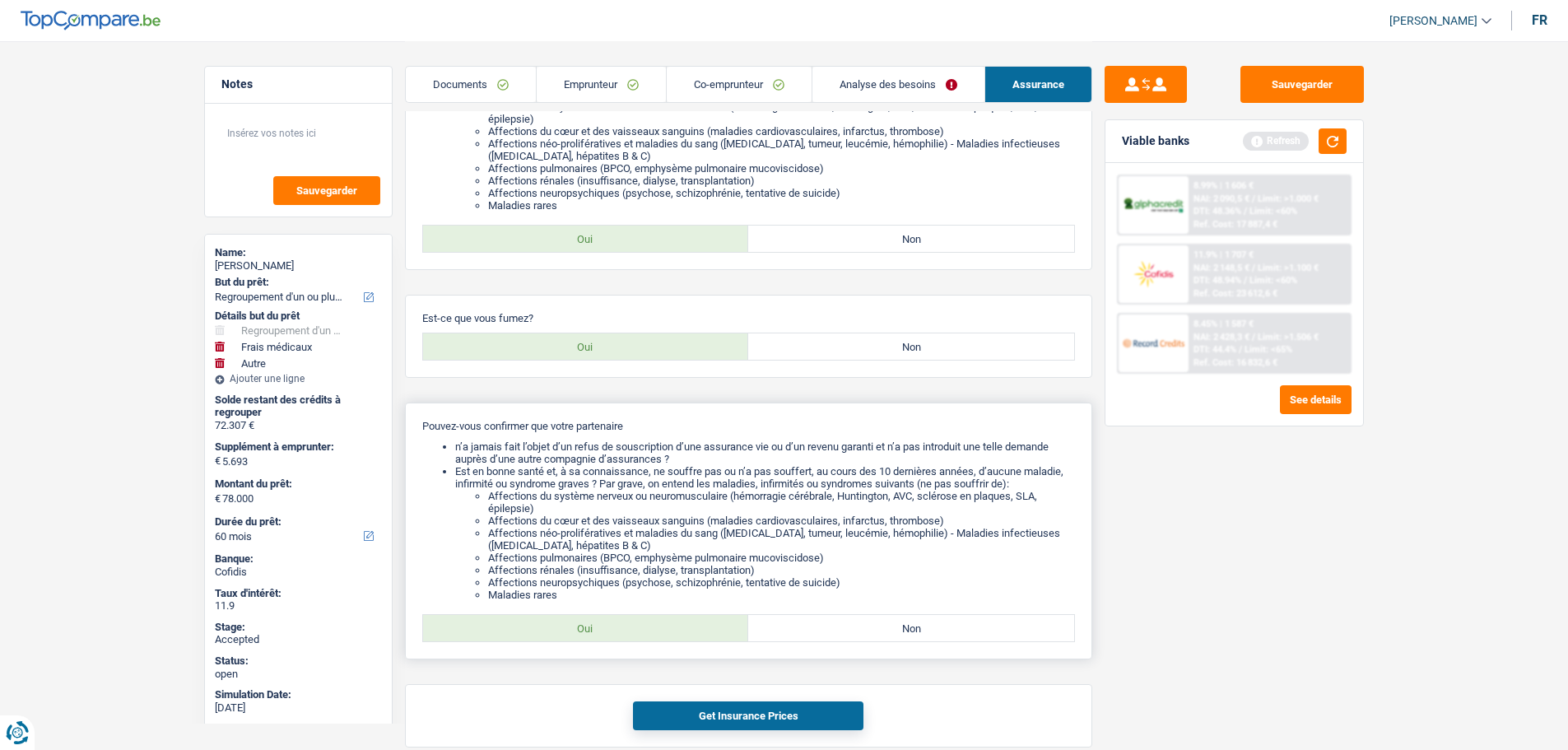
scroll to position [330, 0]
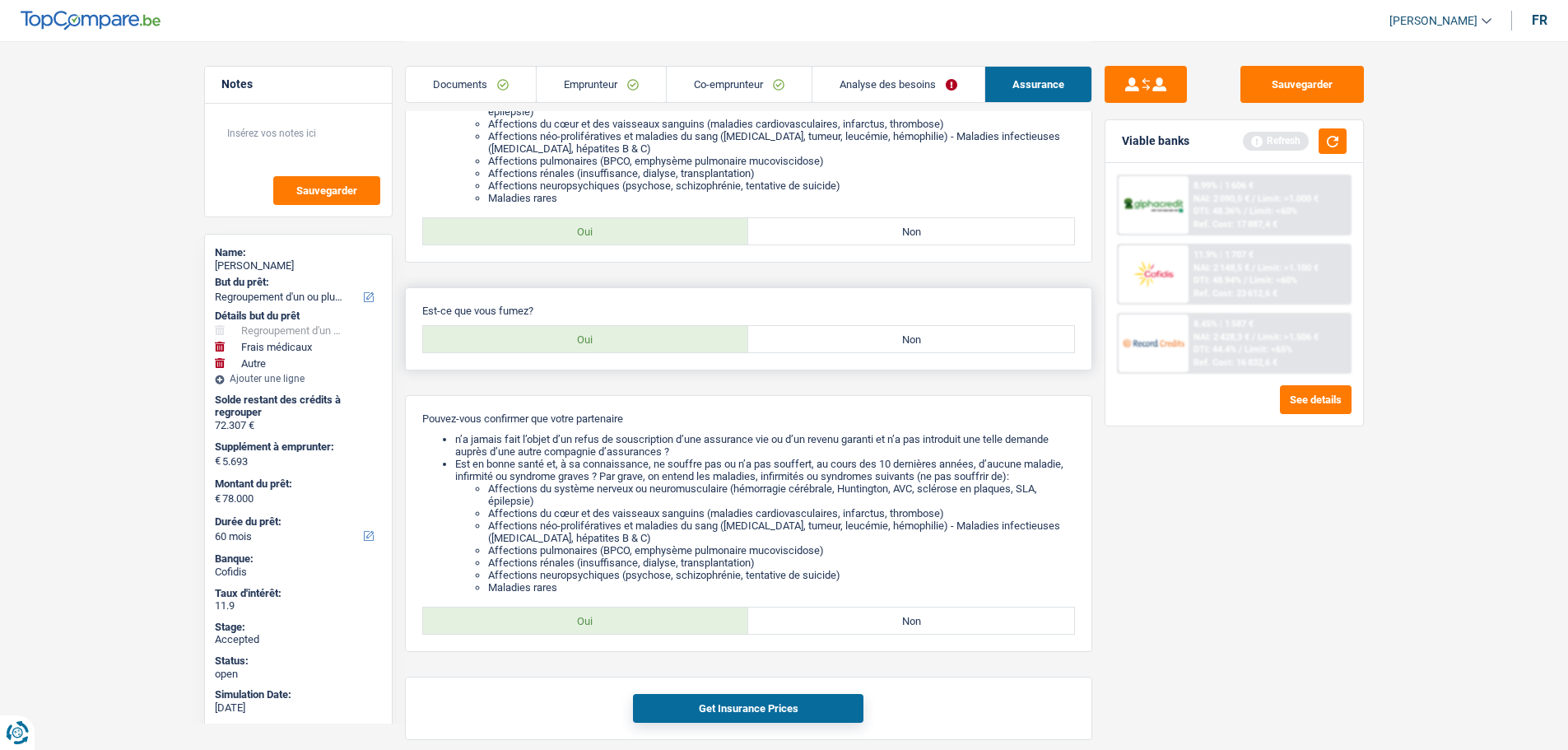
click at [644, 342] on label "Oui" at bounding box center [585, 338] width 326 height 26
click at [644, 342] on input "Oui" at bounding box center [585, 338] width 326 height 26
radio input "true"
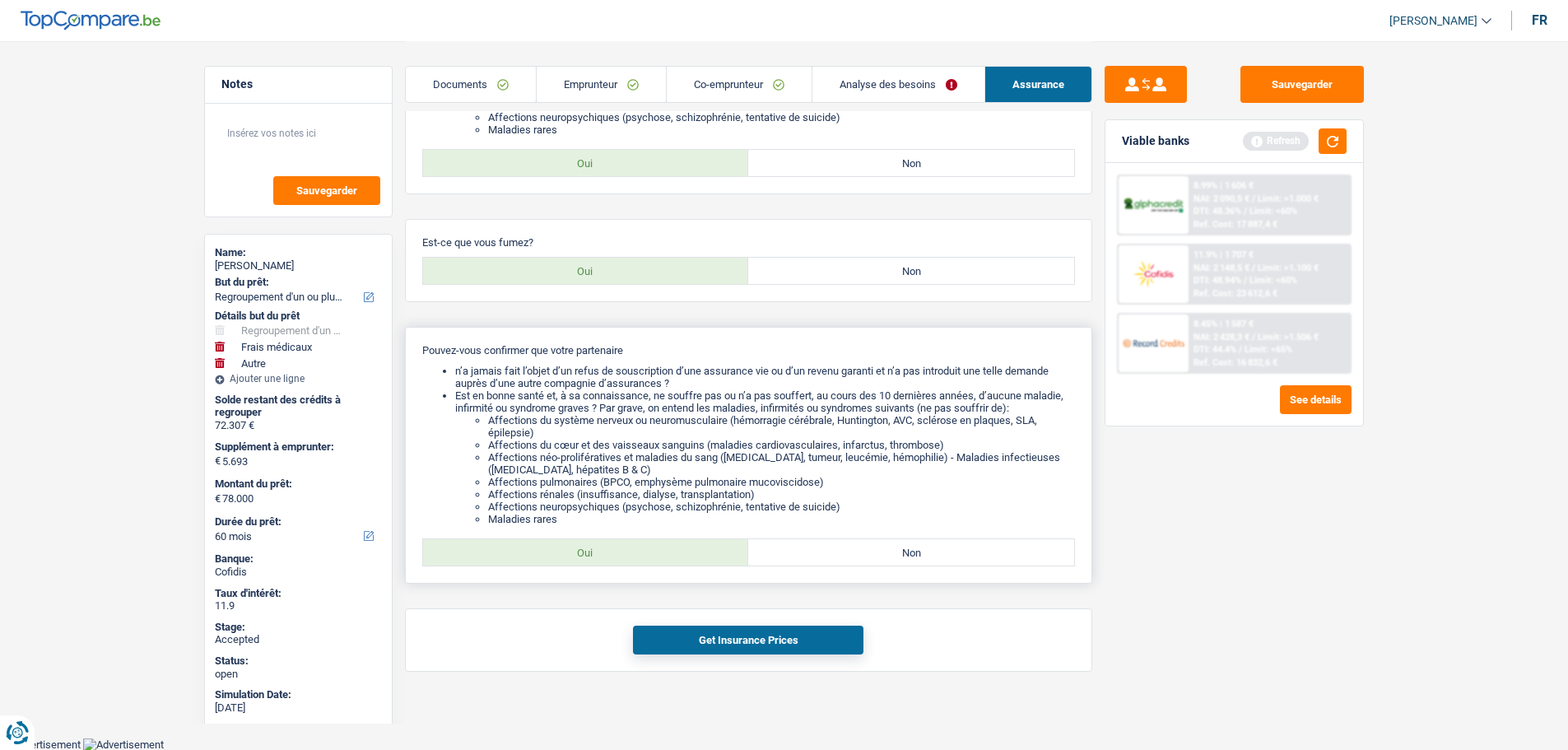
click at [654, 564] on label "Oui" at bounding box center [585, 552] width 326 height 26
click at [654, 564] on input "Oui" at bounding box center [585, 552] width 326 height 26
radio input "true"
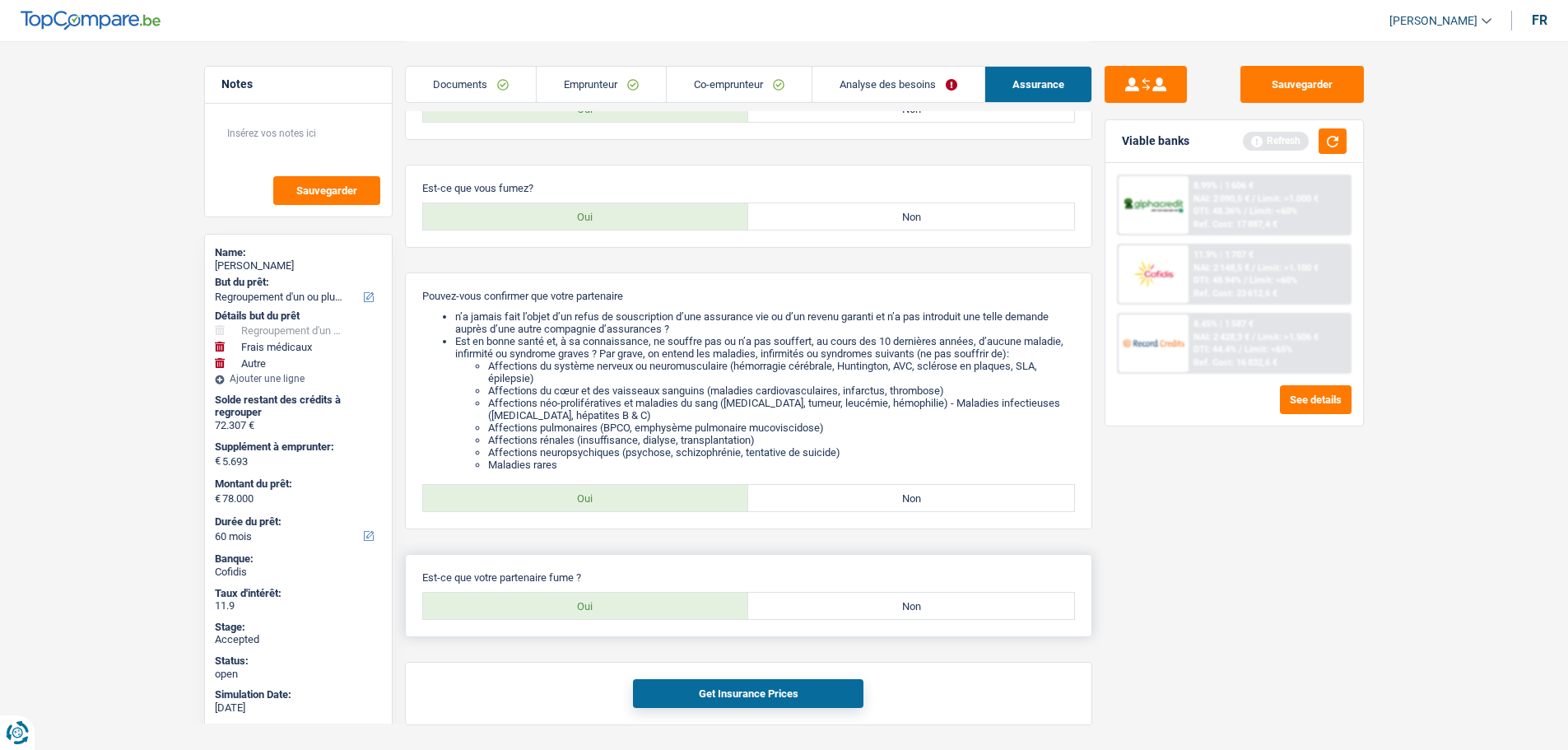
scroll to position [505, 0]
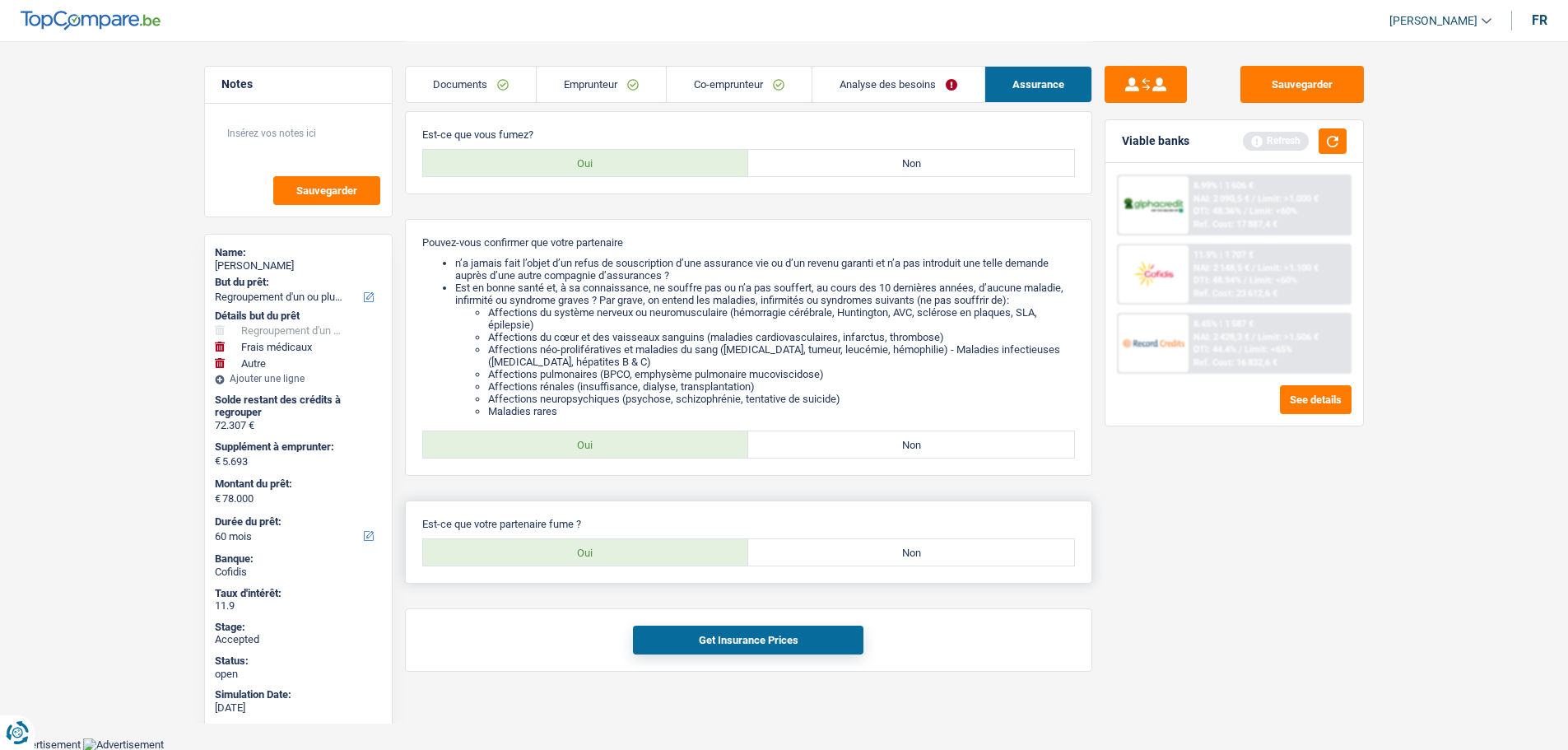
click at [655, 568] on div "Est-ce que votre partenaire fume ? Oui Non Tous les champs sont obligatoires. V…" at bounding box center [748, 542] width 687 height 83
click at [655, 559] on label "Oui" at bounding box center [585, 552] width 326 height 26
click at [655, 559] on input "Oui" at bounding box center [585, 552] width 326 height 26
radio input "true"
click at [697, 642] on button "Get Insurance Prices" at bounding box center [748, 640] width 231 height 29
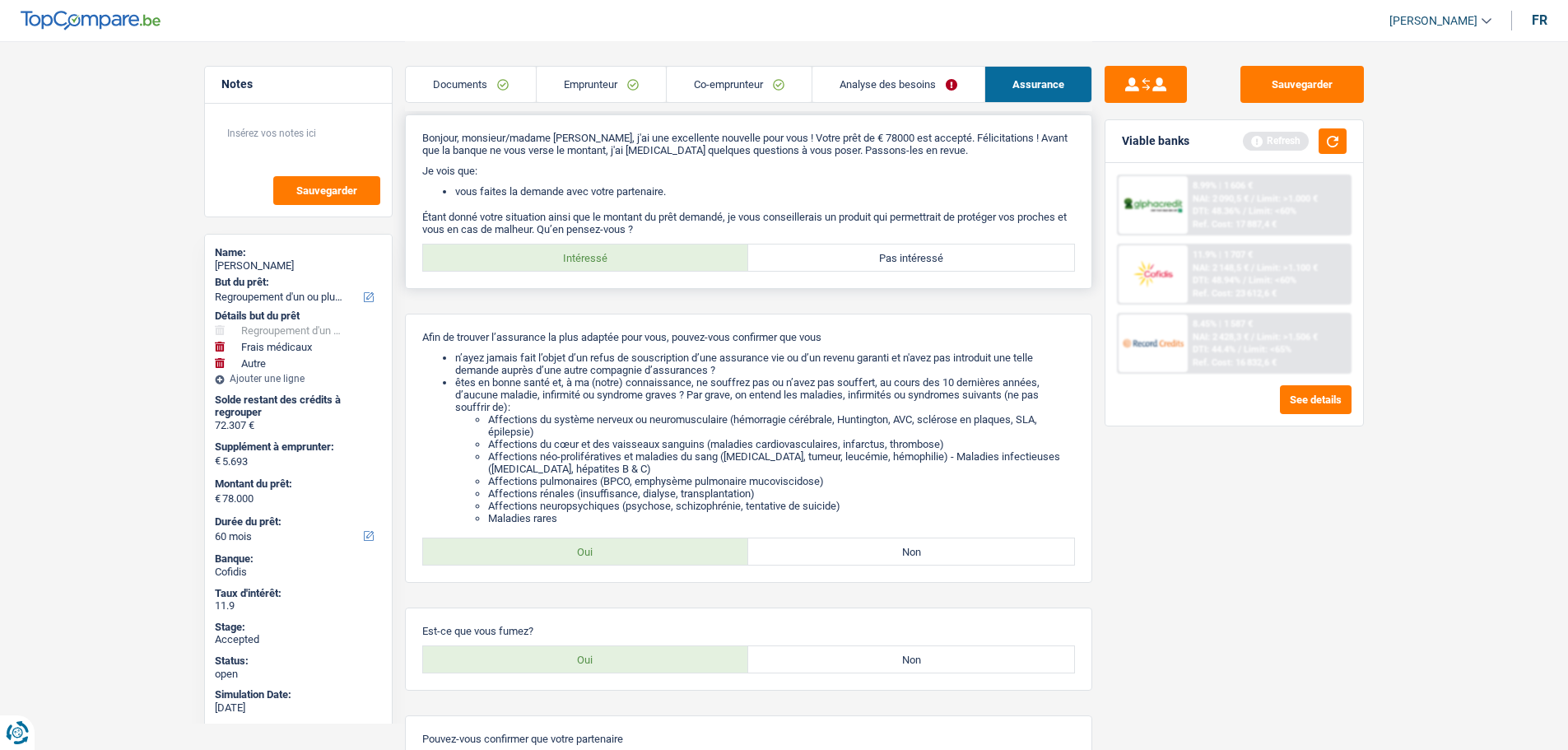
scroll to position [0, 0]
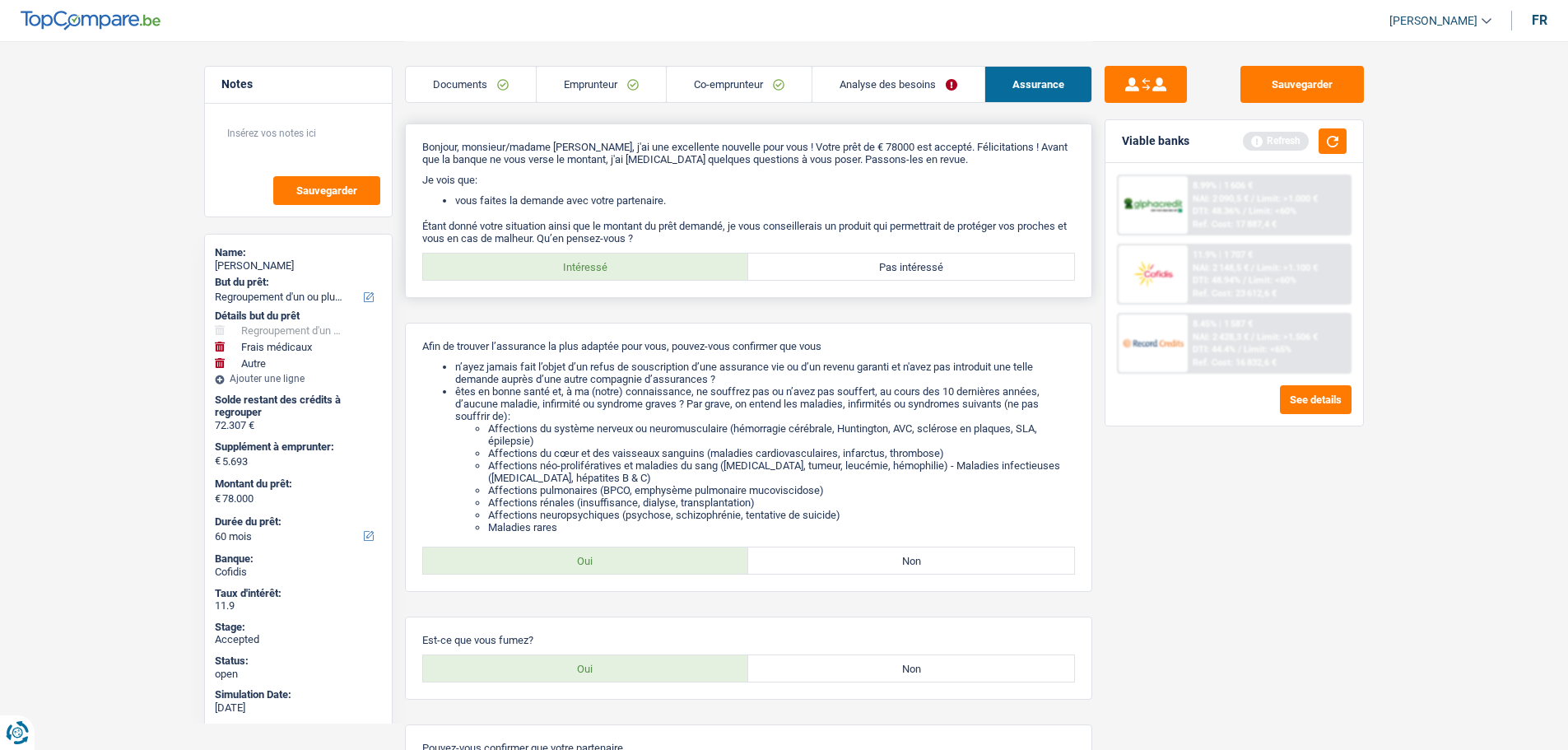
click at [853, 267] on label "Pas intéressé" at bounding box center [910, 266] width 326 height 26
click at [853, 267] on input "Pas intéressé" at bounding box center [910, 266] width 326 height 26
radio input "true"
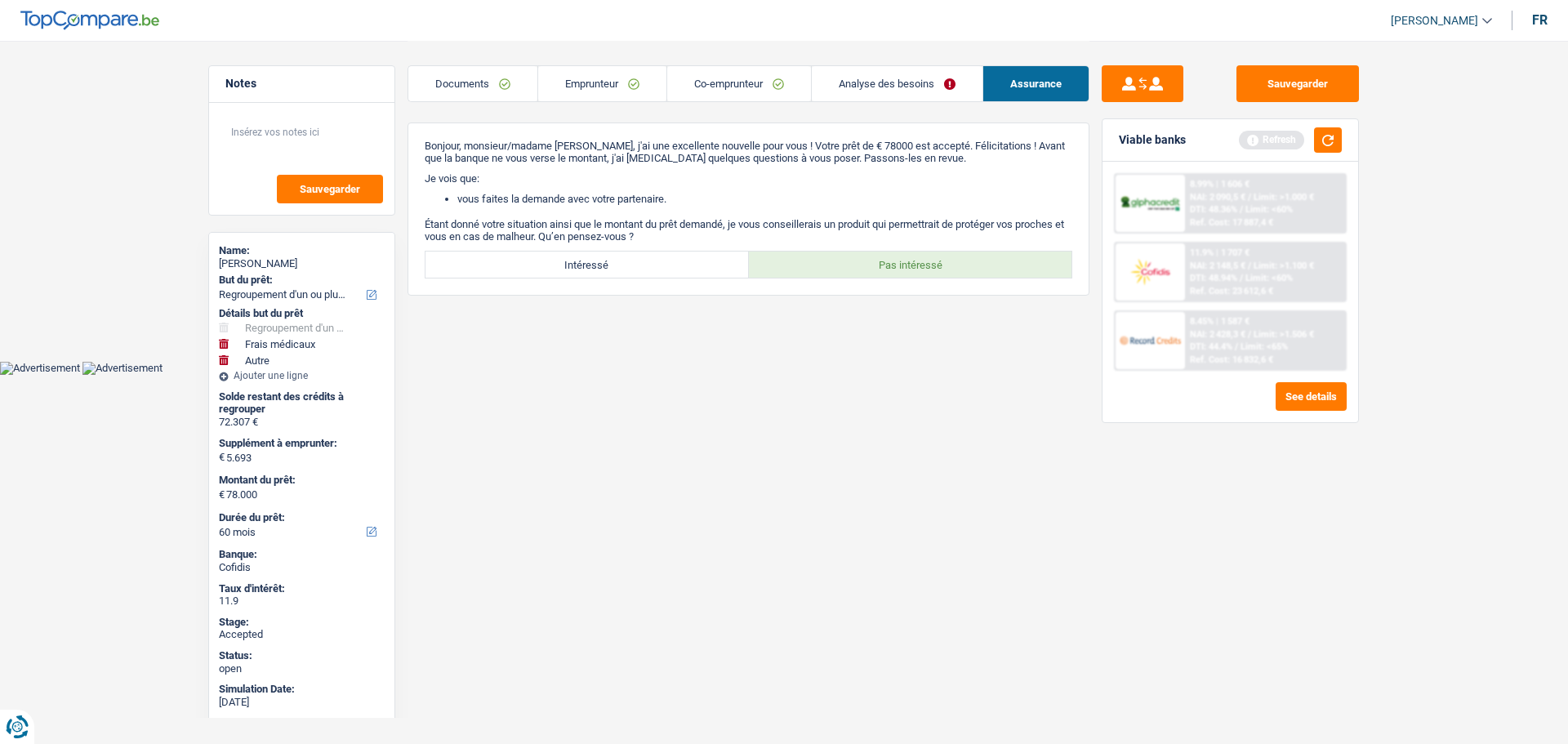
click at [594, 80] on link "Emprunteur" at bounding box center [602, 83] width 128 height 35
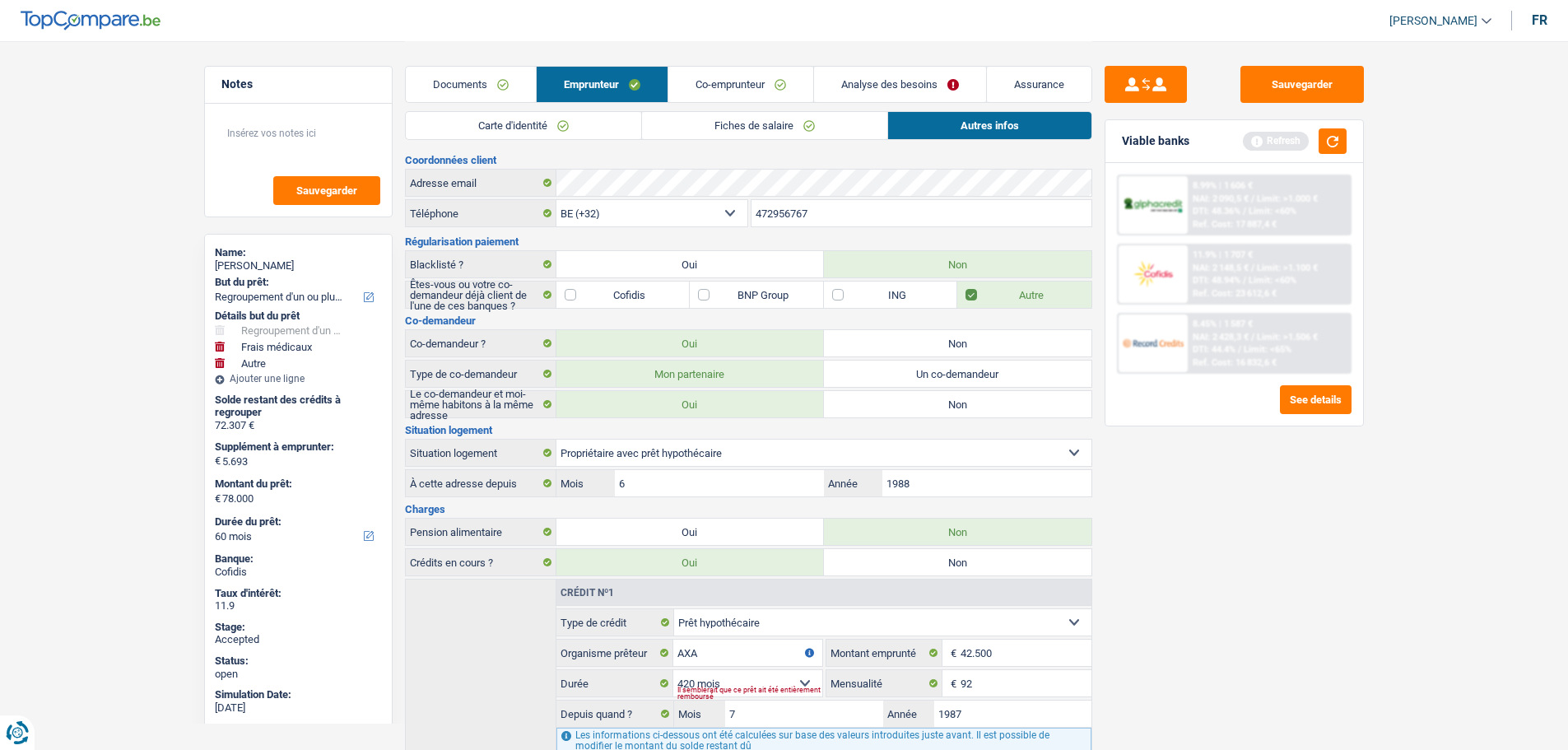
click at [847, 73] on link "Analyse des besoins" at bounding box center [900, 84] width 172 height 36
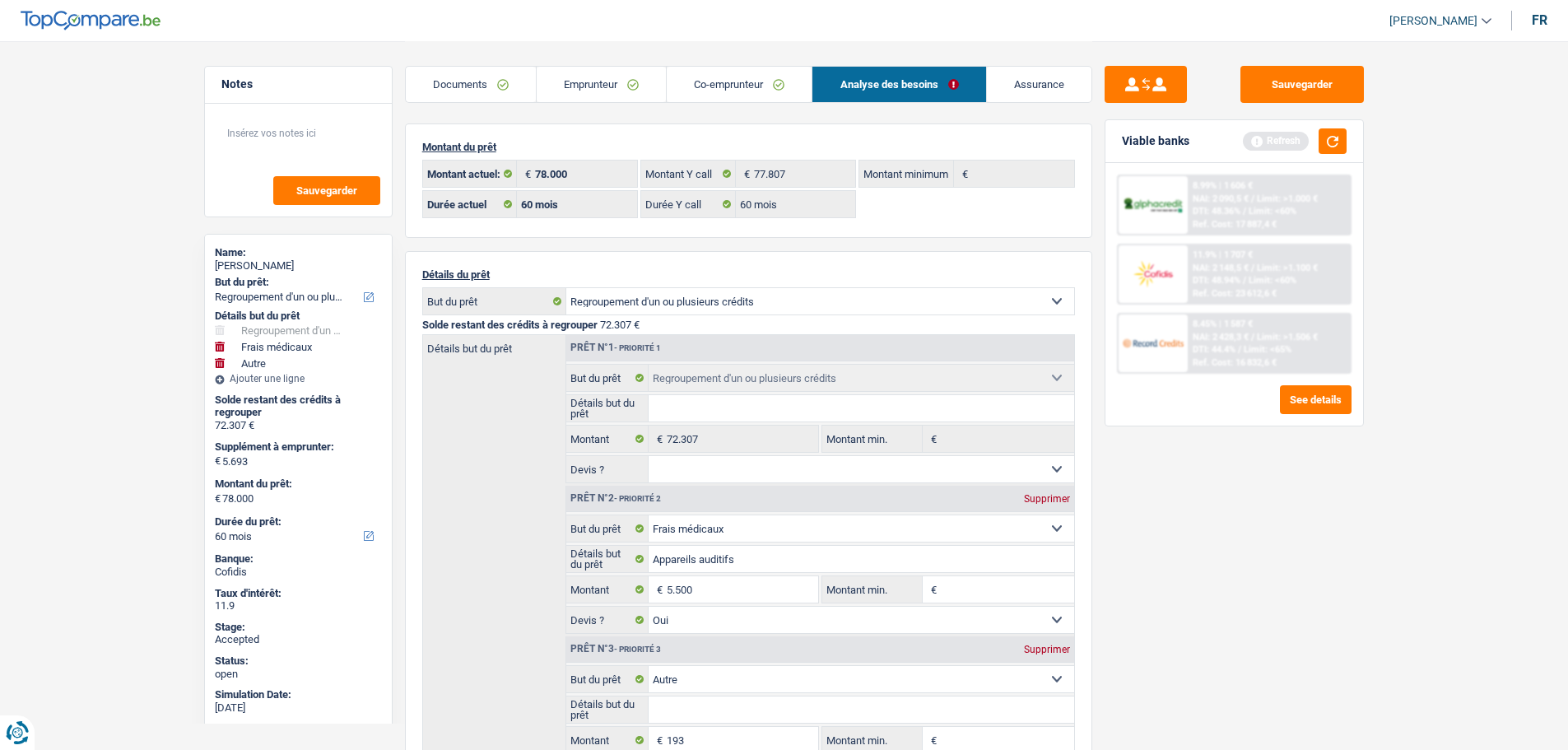
click at [608, 92] on link "Emprunteur" at bounding box center [601, 84] width 129 height 36
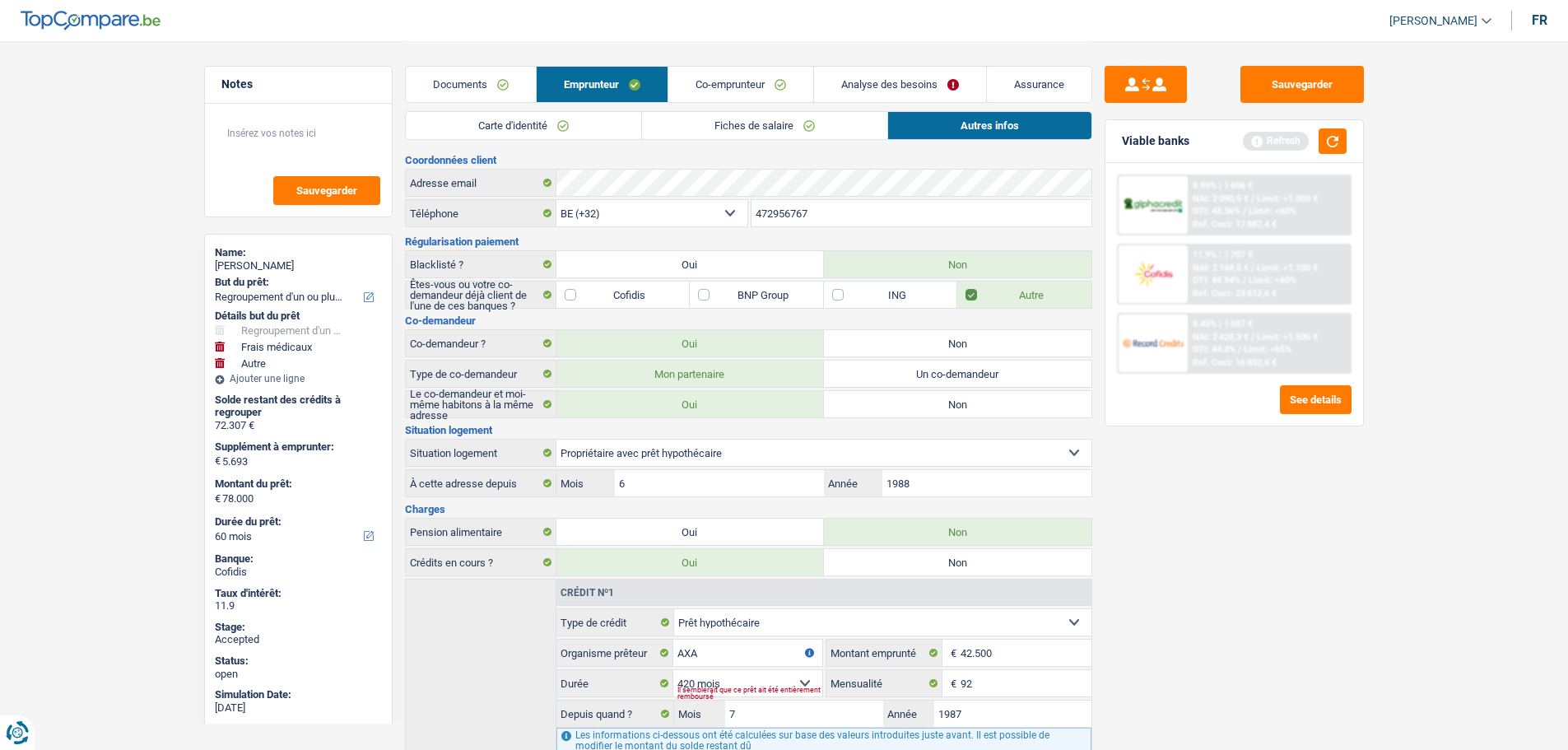
click at [522, 122] on link "Carte d'identité" at bounding box center [524, 126] width 236 height 27
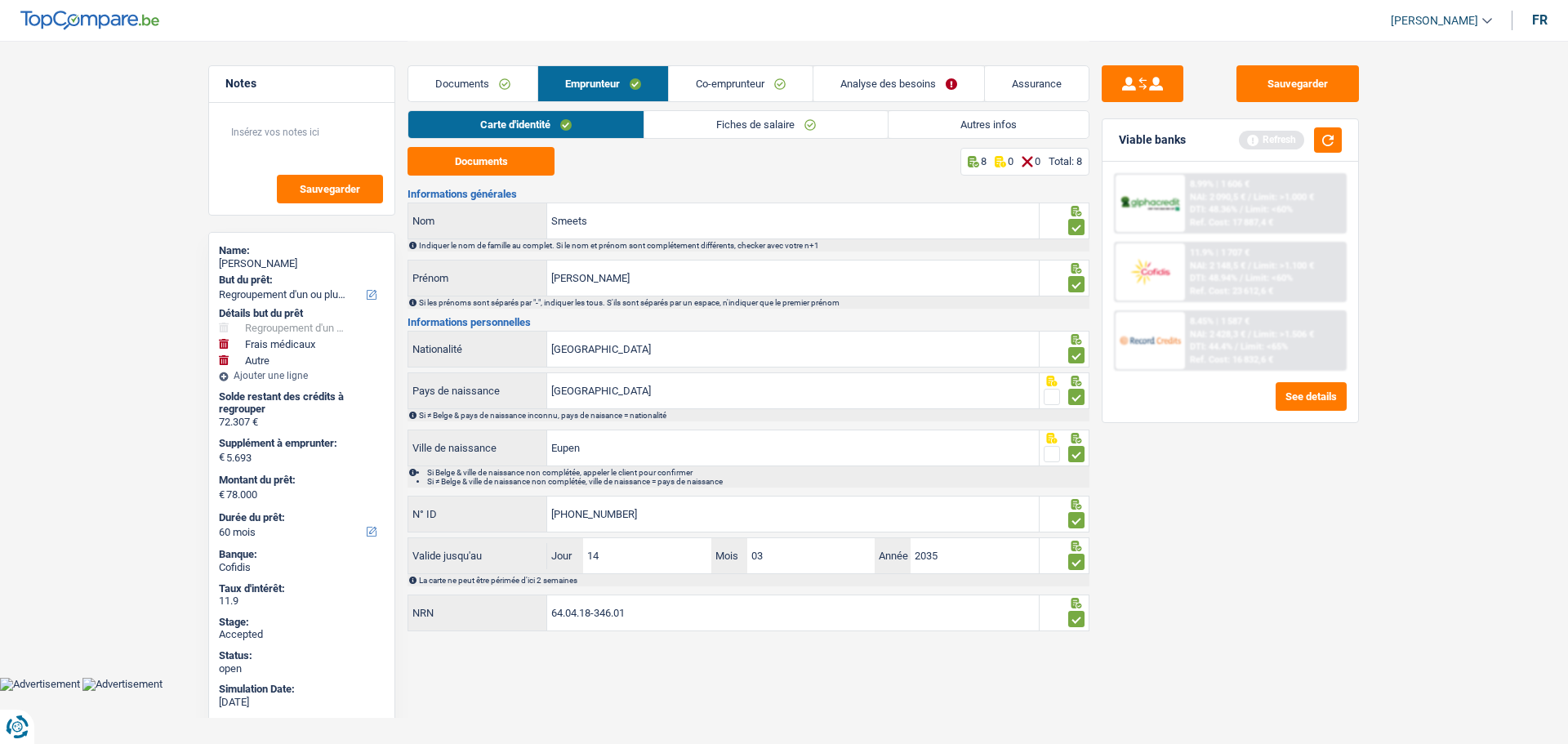
click at [687, 119] on link "Fiches de salaire" at bounding box center [766, 125] width 243 height 27
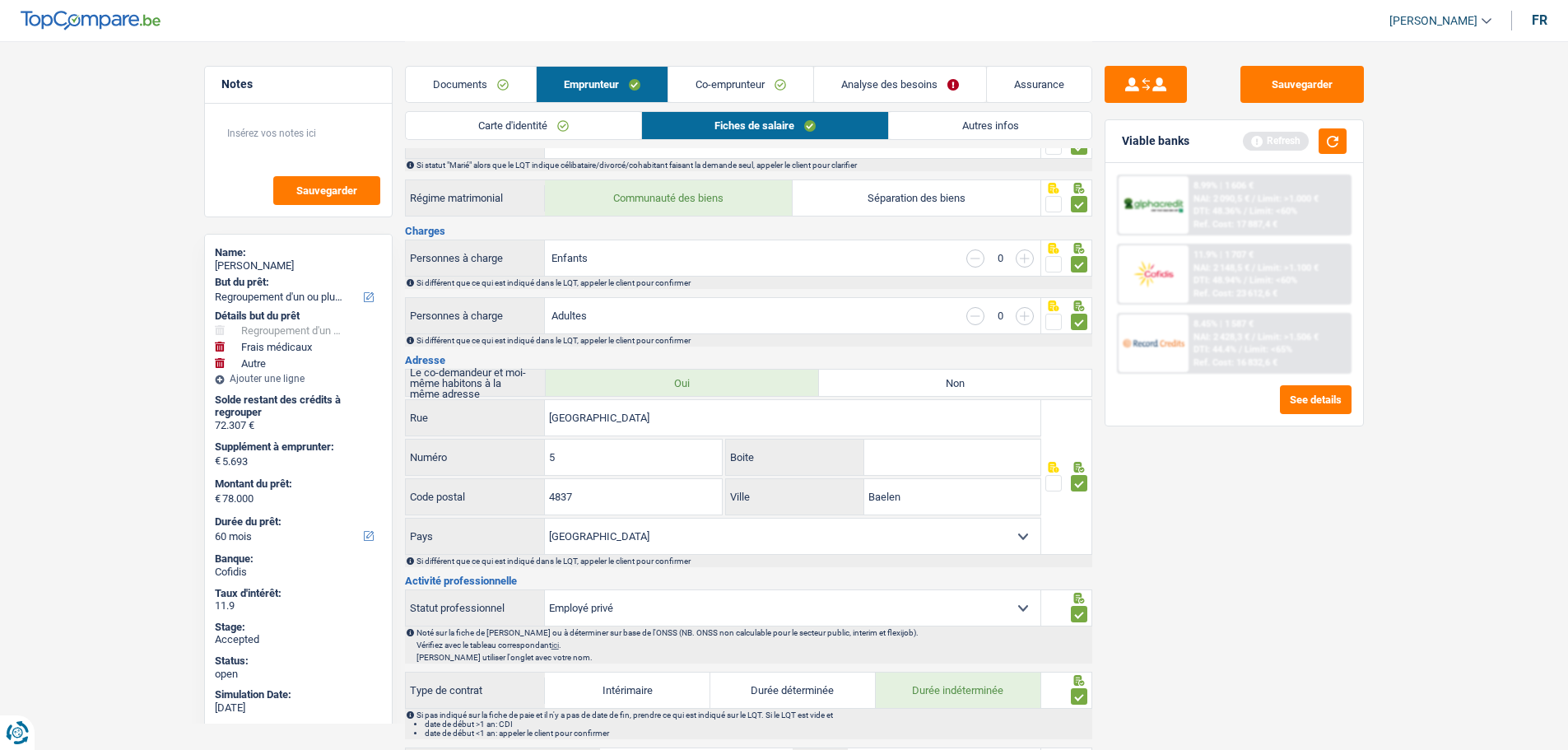
scroll to position [247, 0]
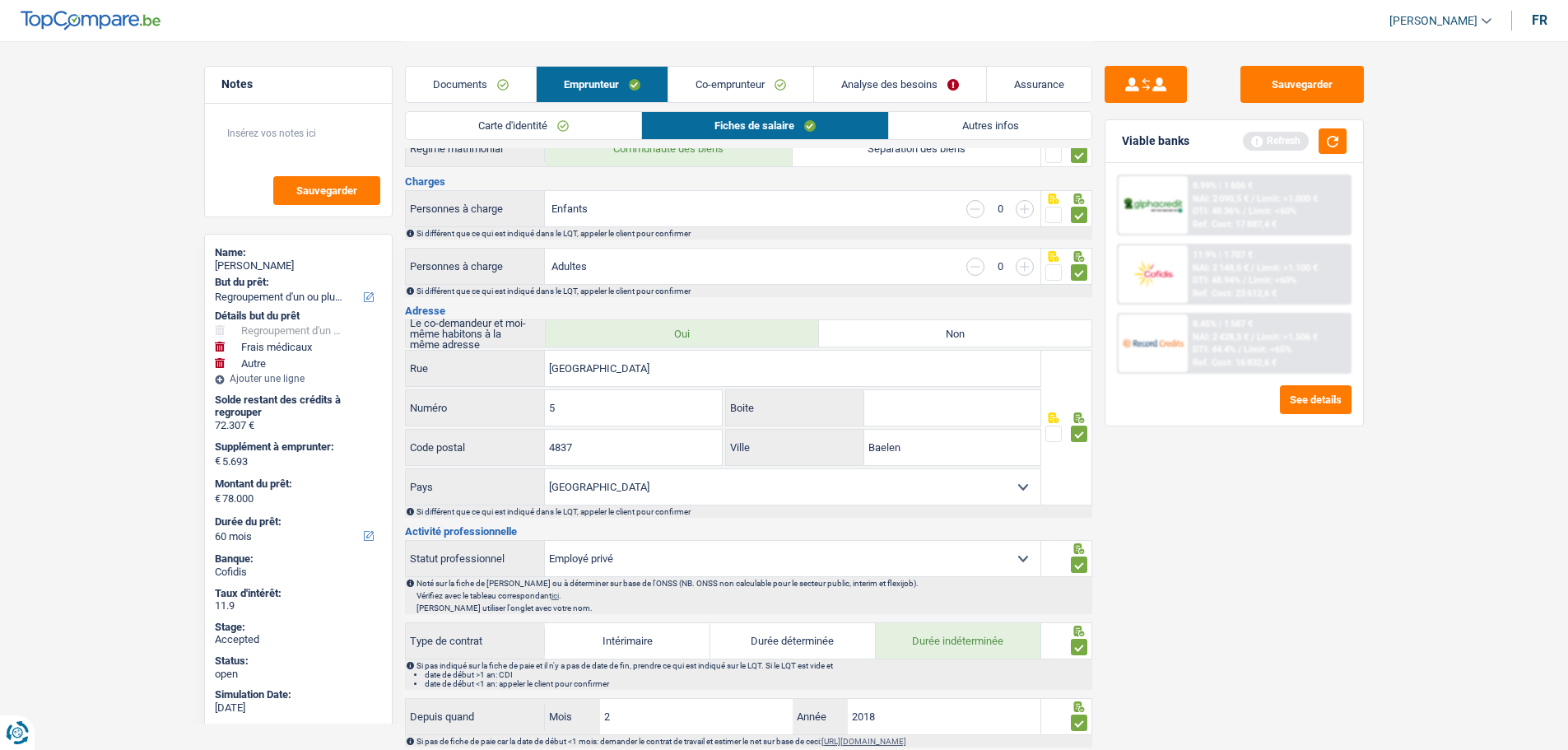
click at [253, 261] on div "[PERSON_NAME]" at bounding box center [298, 266] width 167 height 14
copy div "[PERSON_NAME]"
click at [931, 122] on link "Autres infos" at bounding box center [989, 126] width 202 height 27
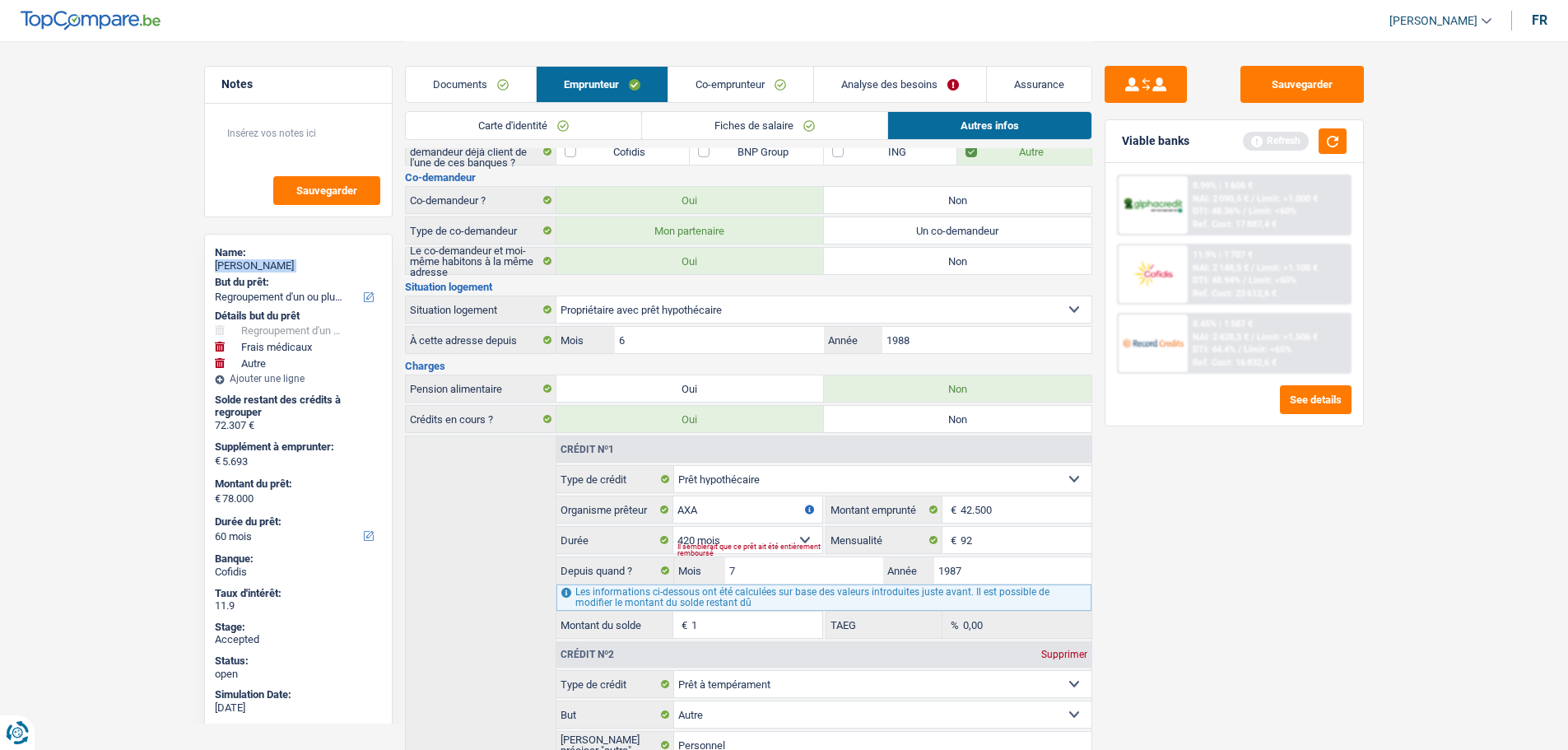
scroll to position [0, 0]
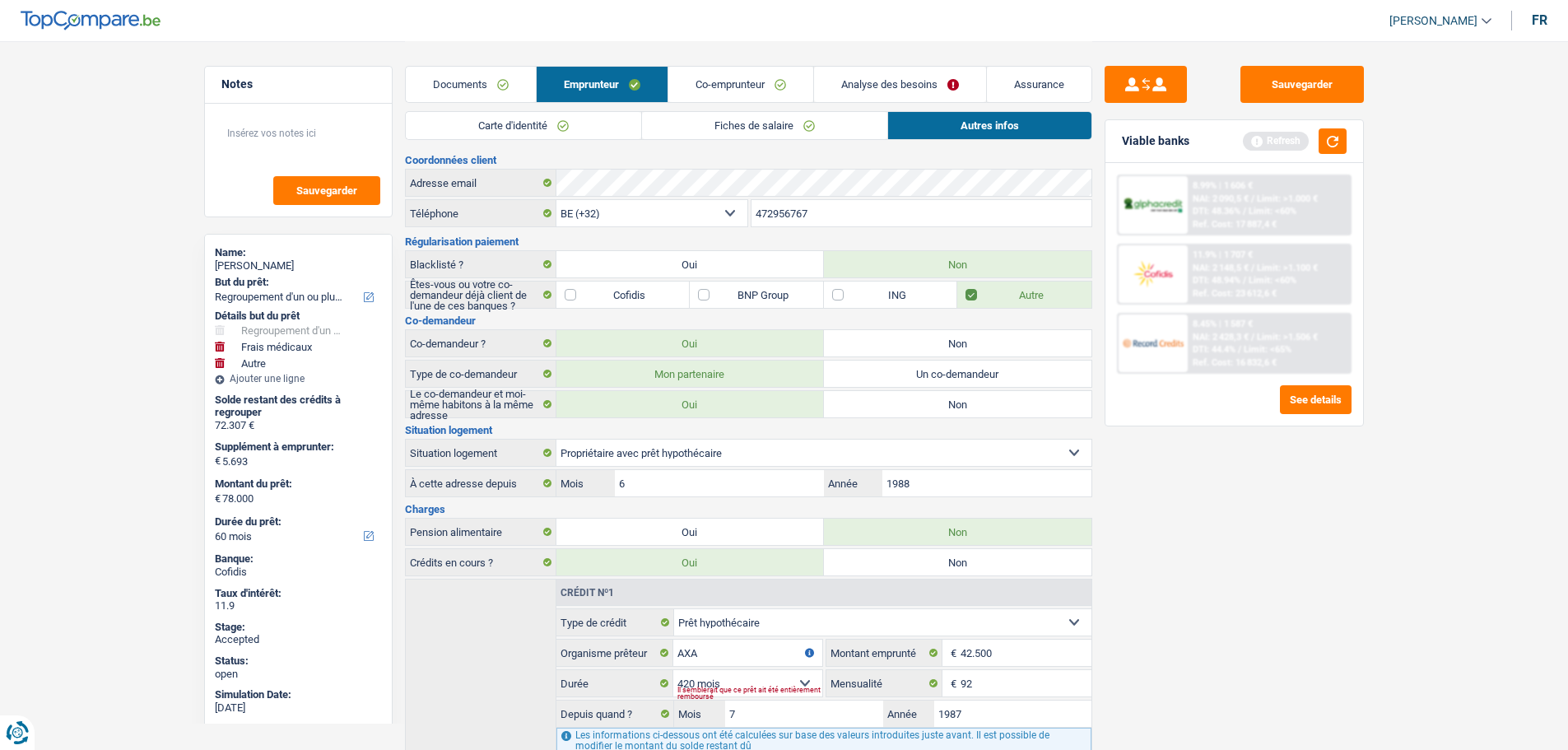
click at [792, 215] on input "472956767" at bounding box center [922, 213] width 340 height 26
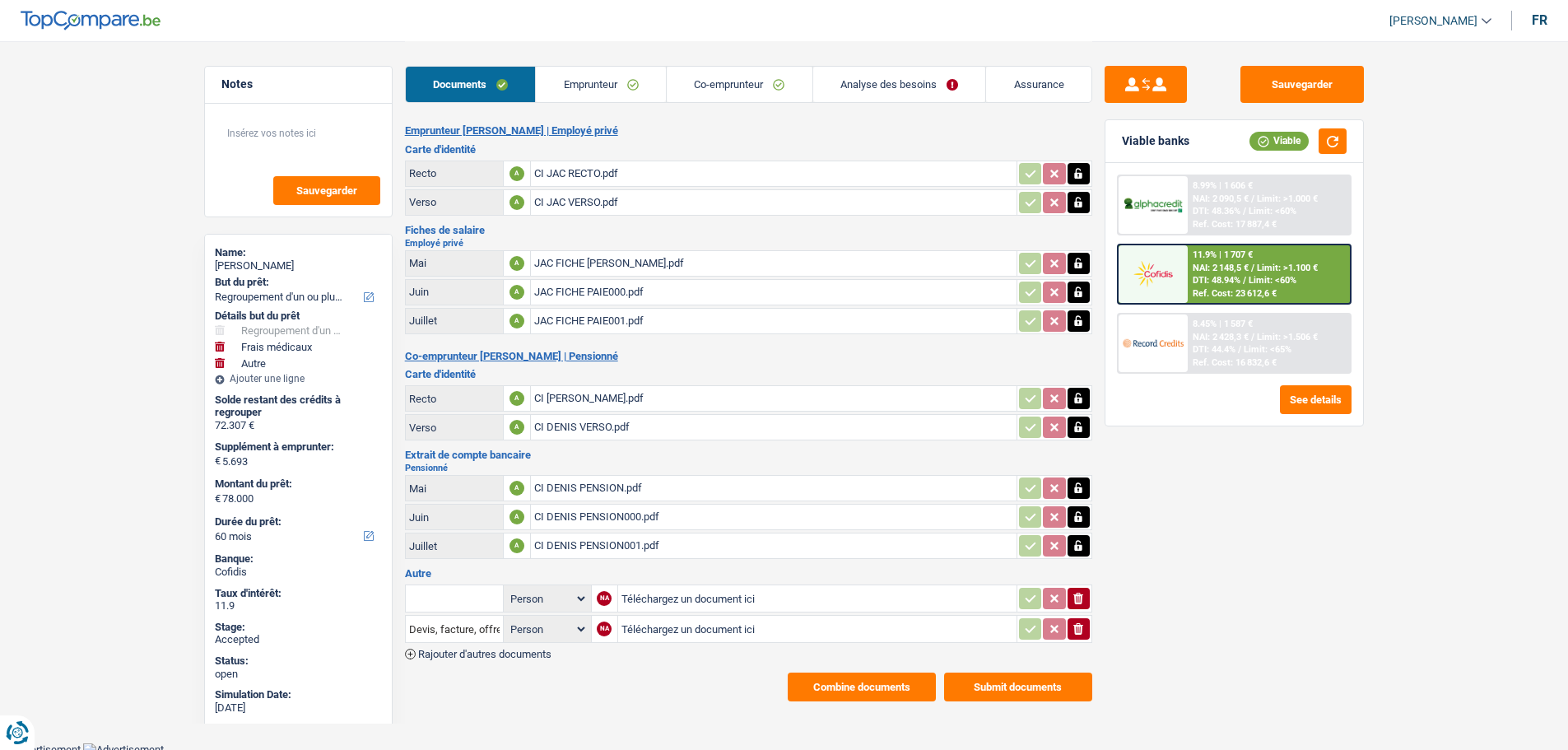
select select "refinancing"
select select "medical"
select select "other"
select select "60"
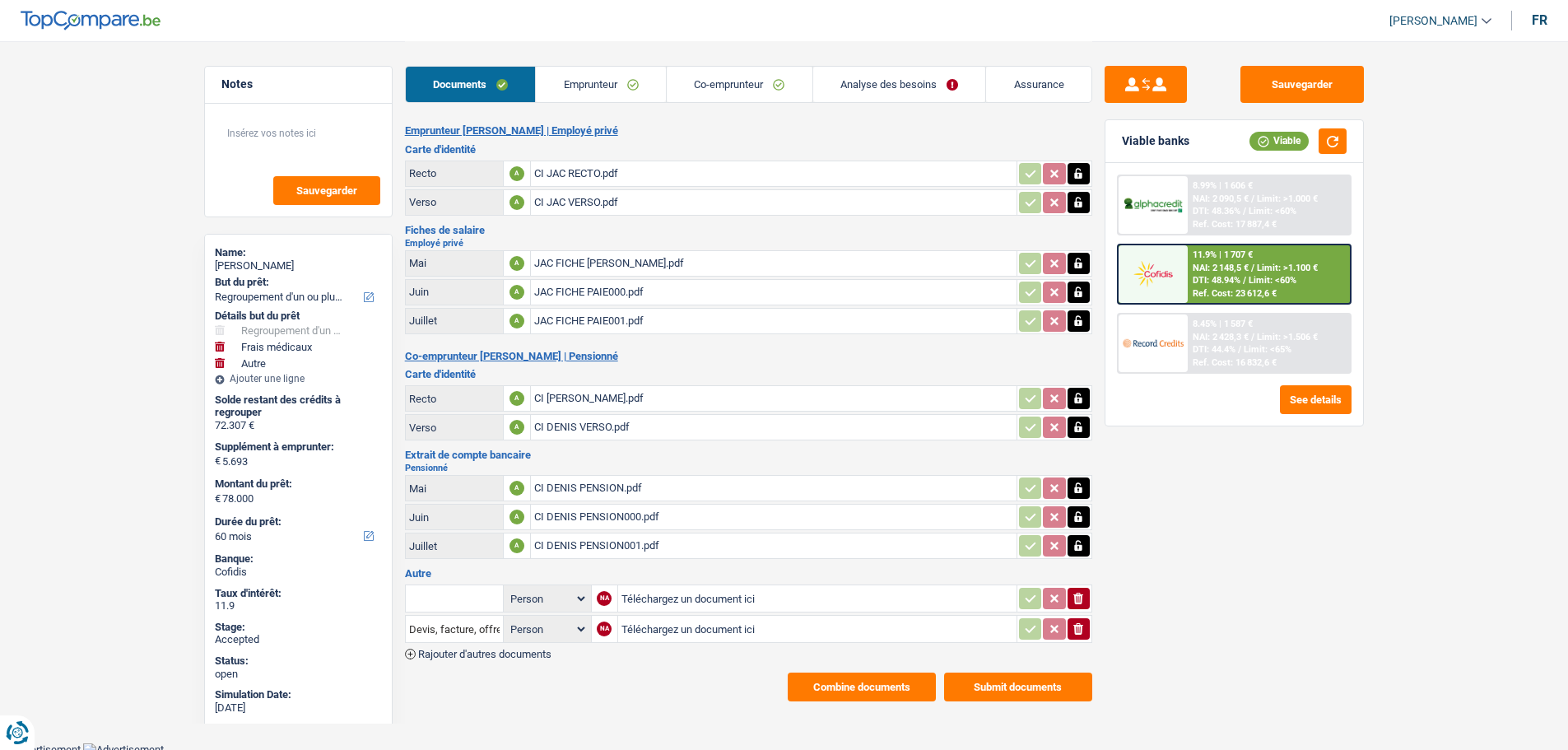
drag, startPoint x: 0, startPoint y: 0, endPoint x: 609, endPoint y: 81, distance: 614.4
click at [609, 81] on link "Emprunteur" at bounding box center [601, 84] width 130 height 36
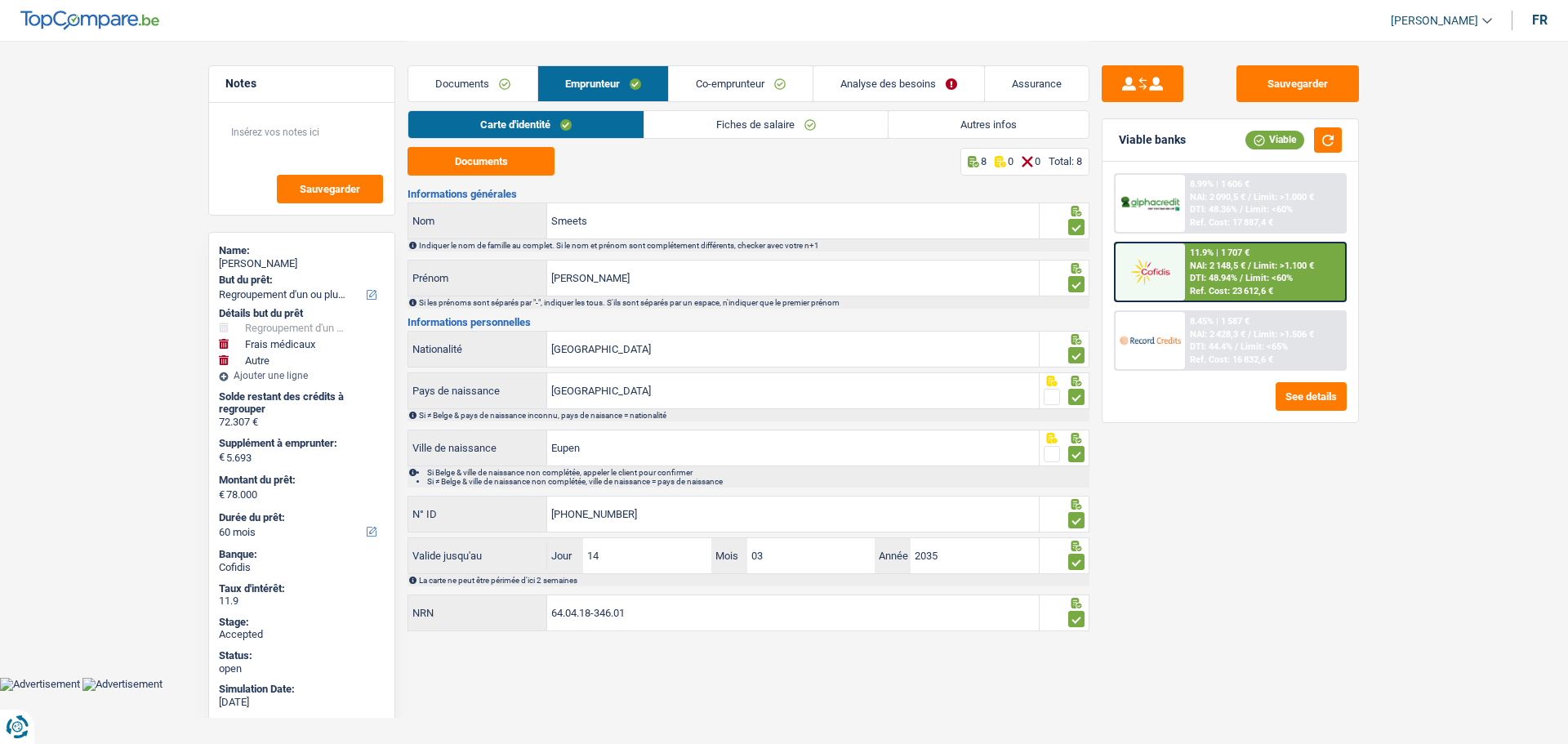
click at [713, 97] on link "Co-emprunteur" at bounding box center [741, 83] width 144 height 35
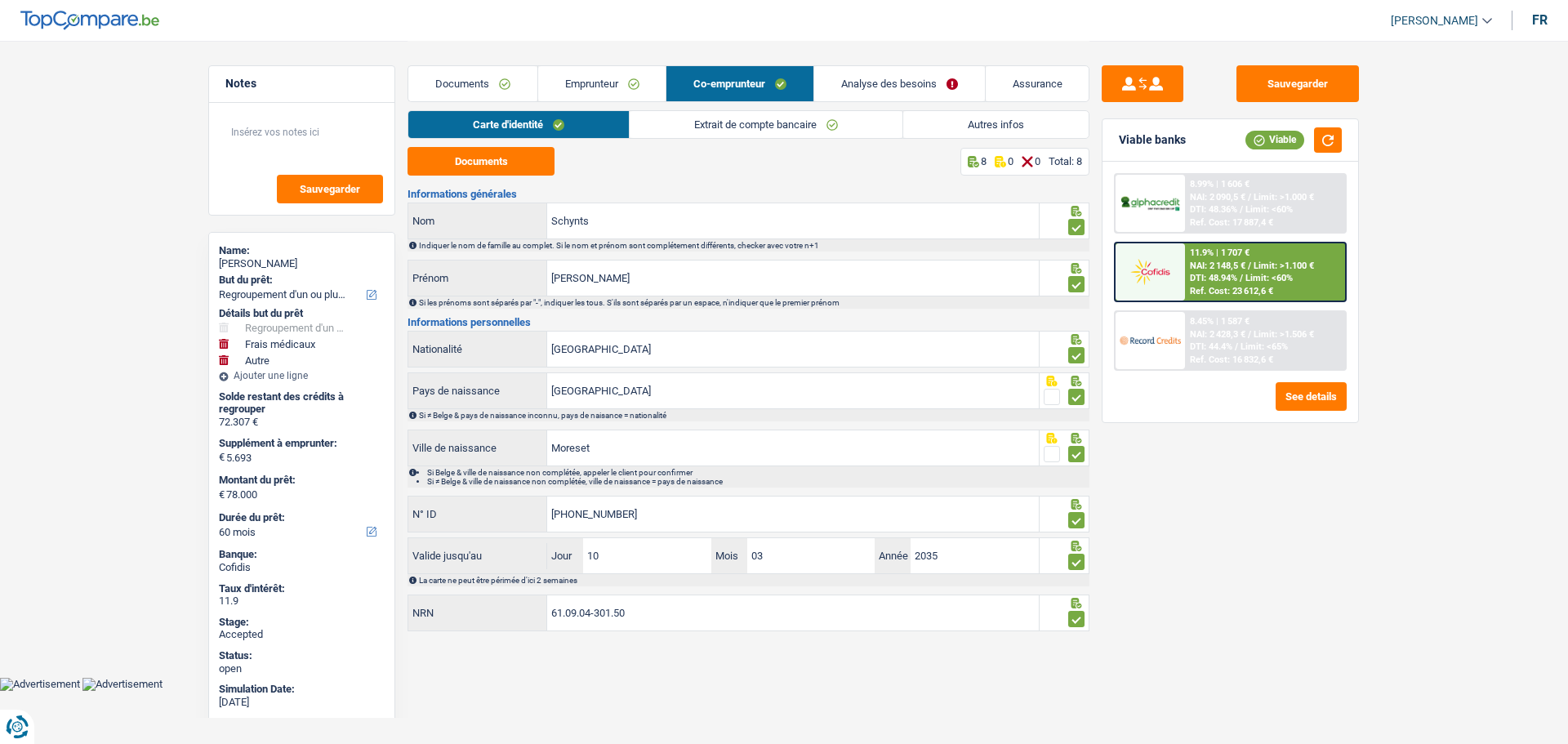
click at [612, 82] on link "Emprunteur" at bounding box center [602, 83] width 128 height 35
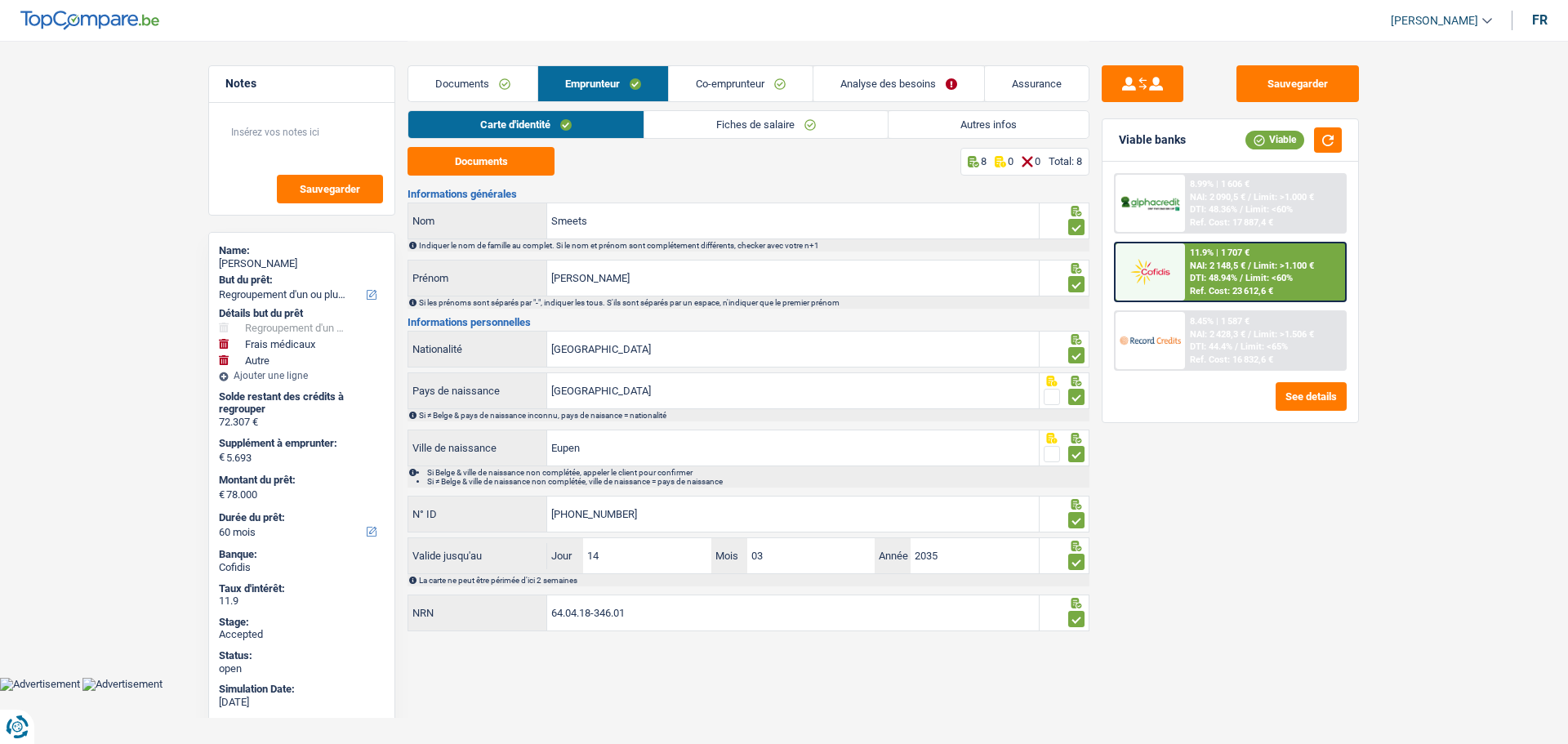
click at [705, 119] on link "Fiches de salaire" at bounding box center [766, 125] width 243 height 27
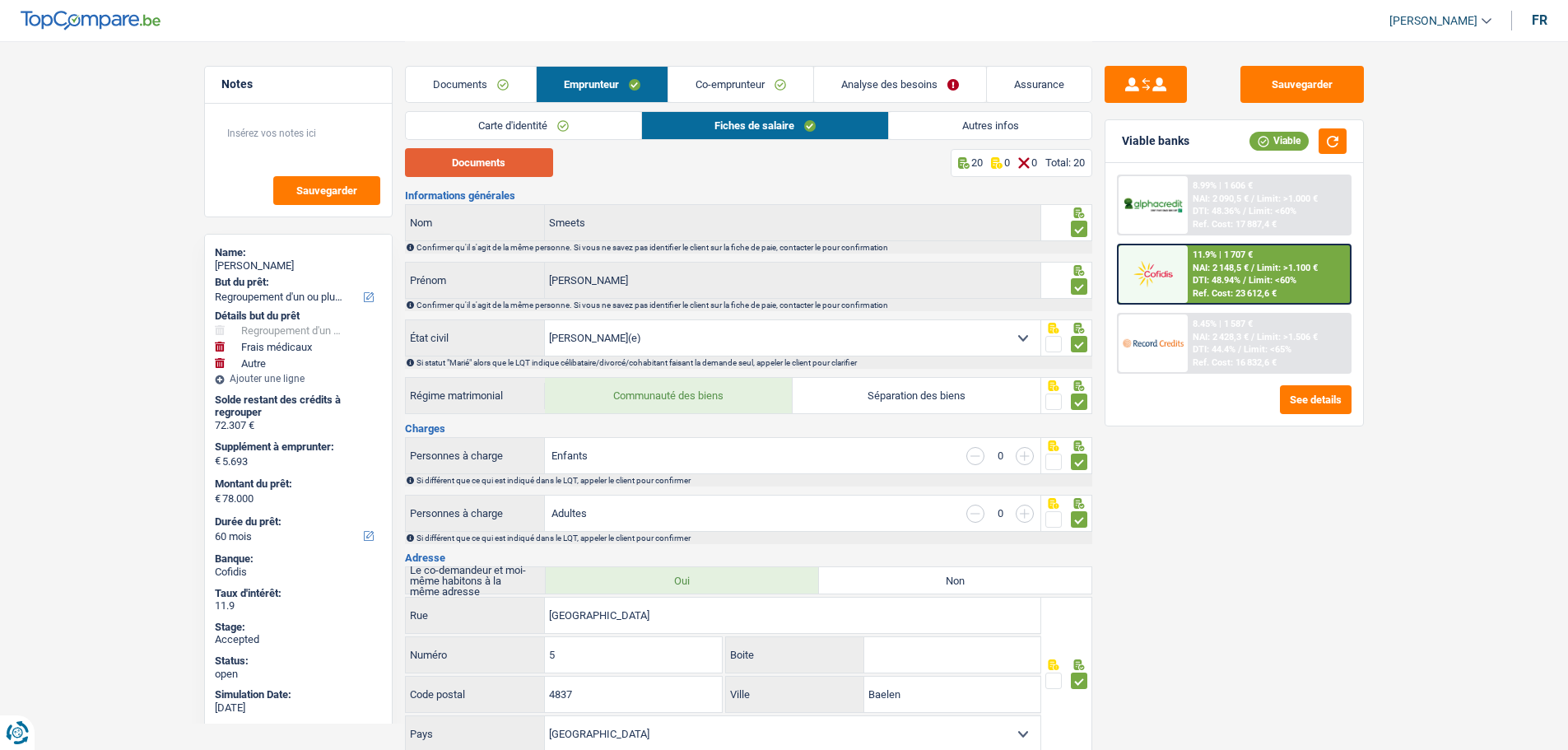
click at [446, 165] on button "Documents" at bounding box center [478, 162] width 148 height 29
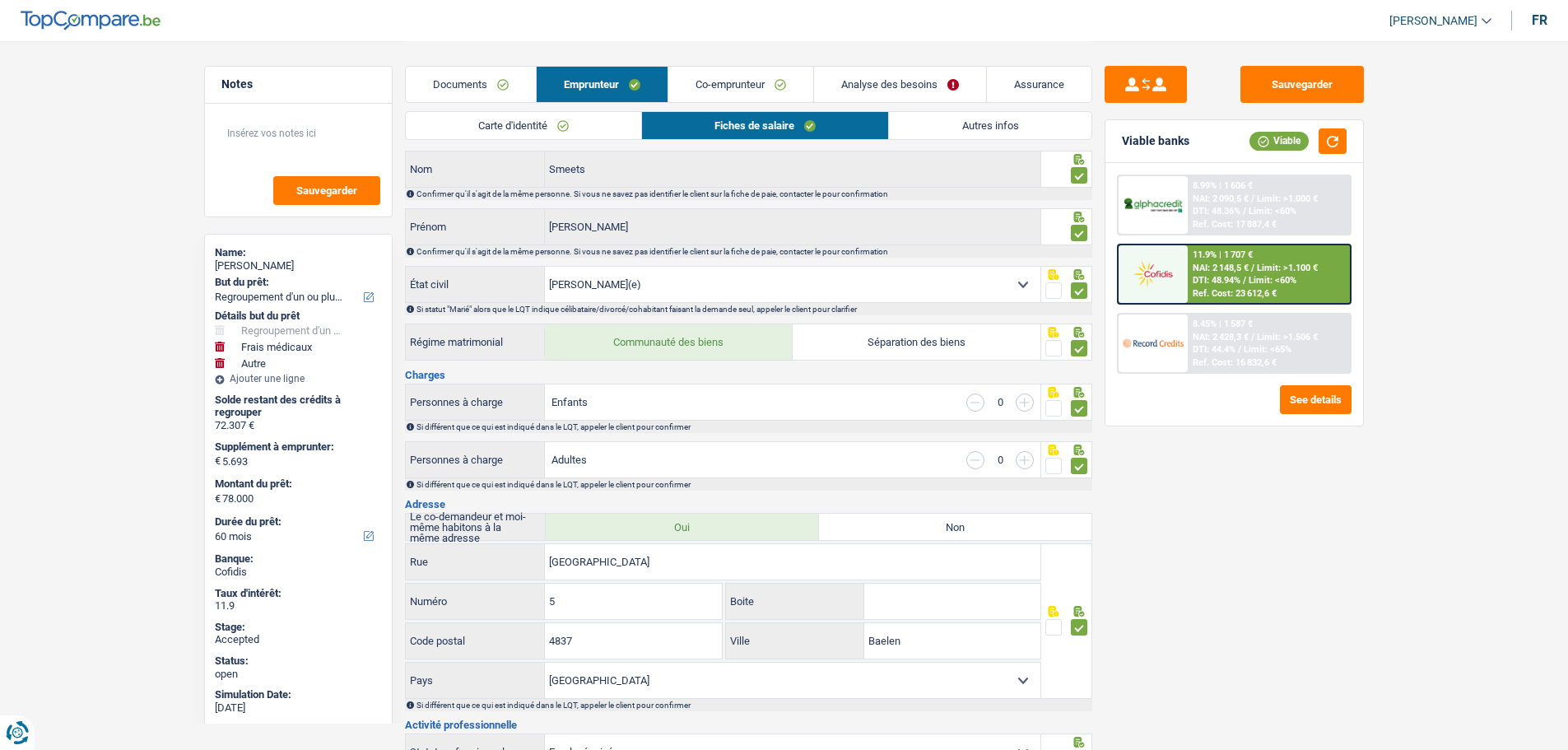
scroll to position [82, 0]
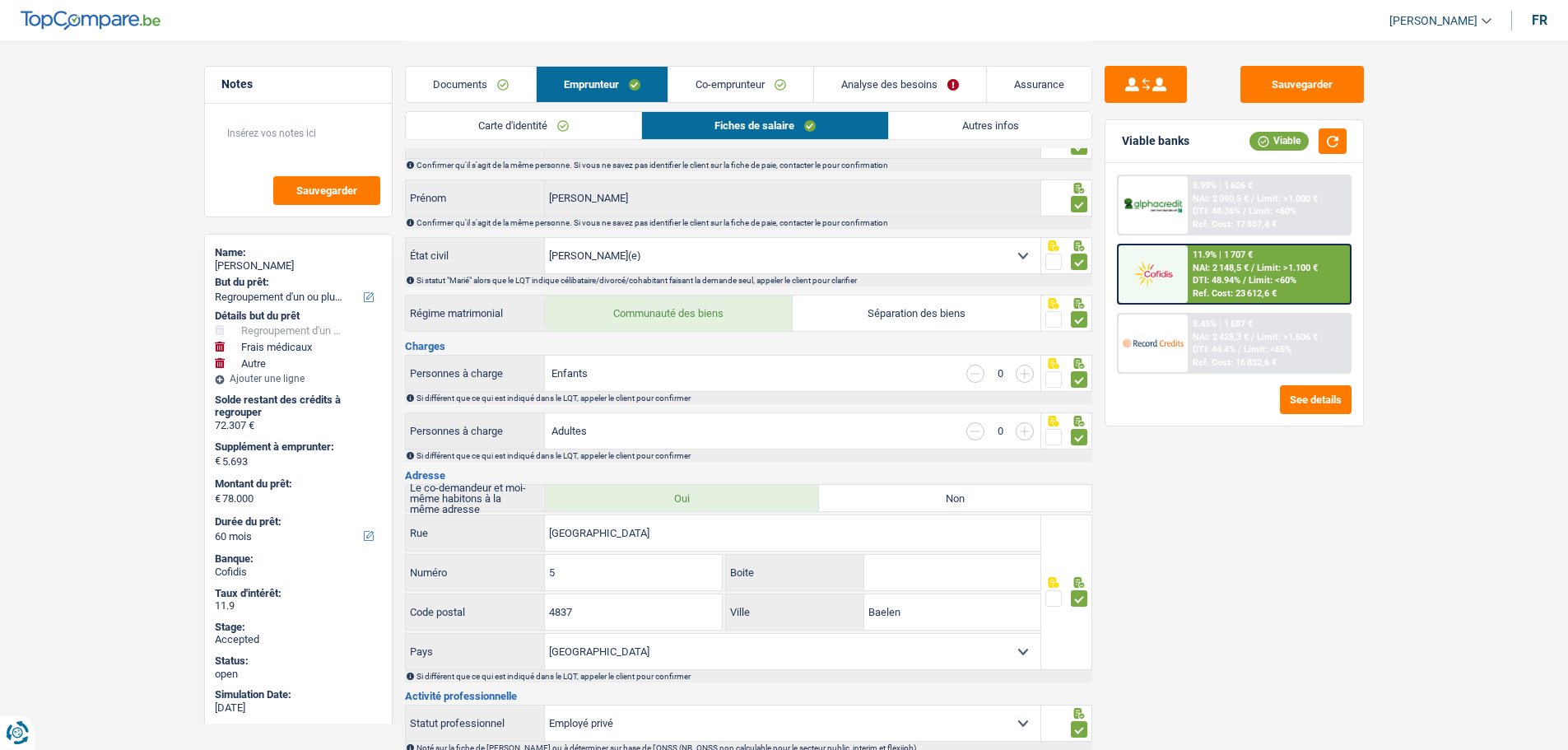
click at [713, 90] on link "Co-emprunteur" at bounding box center [741, 84] width 145 height 36
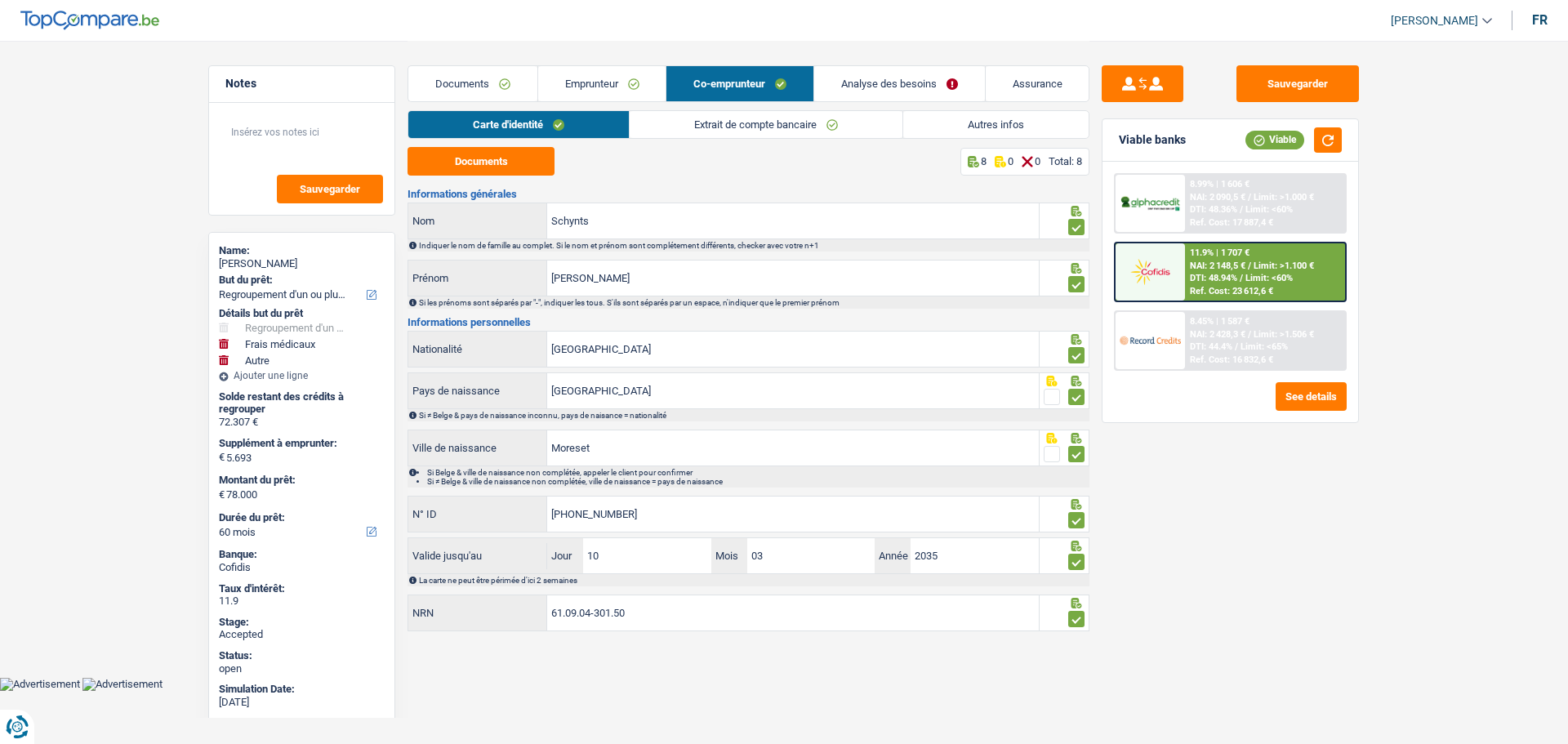
click at [709, 132] on link "Extrait de compte bancaire" at bounding box center [766, 125] width 273 height 27
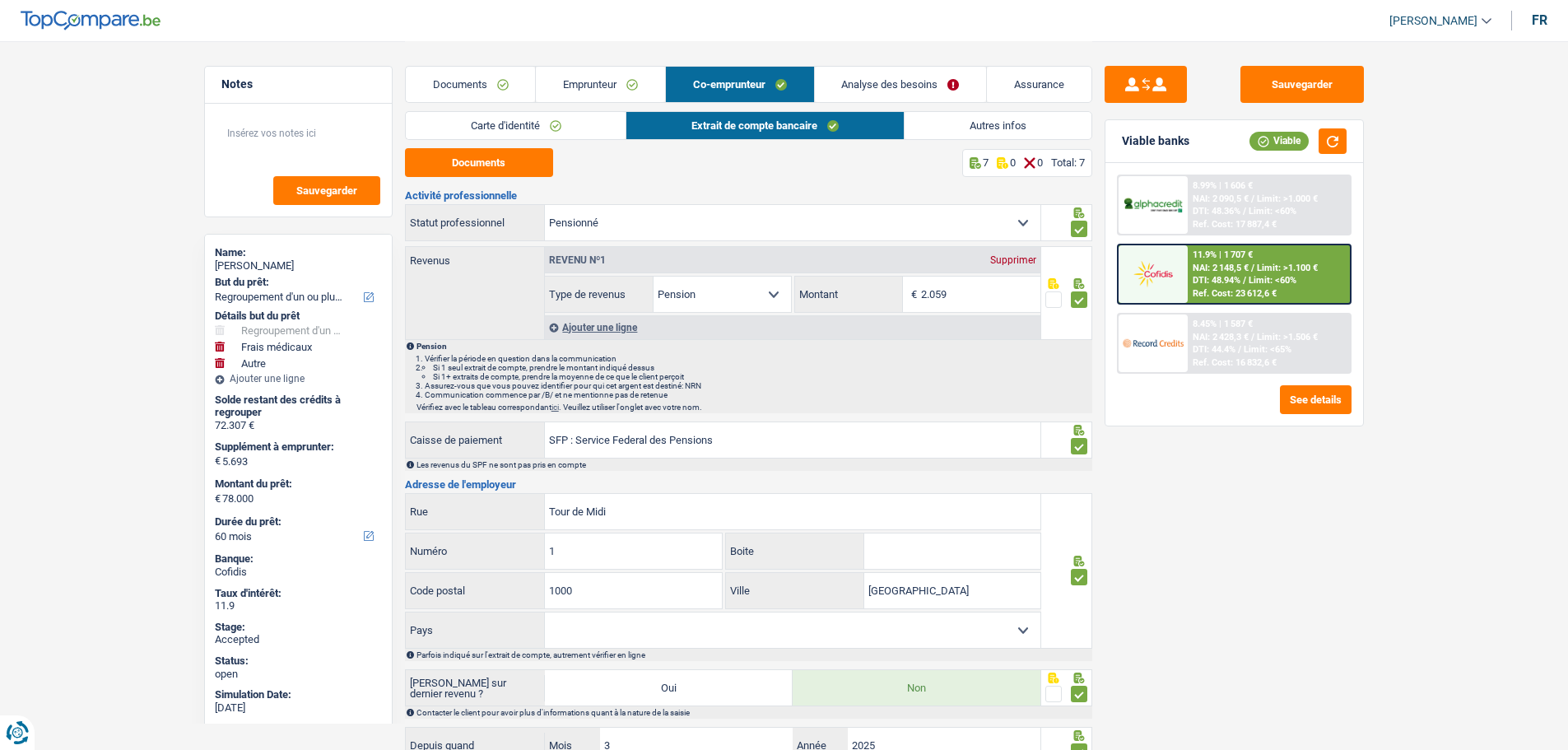
click at [958, 121] on link "Autres infos" at bounding box center [997, 126] width 186 height 27
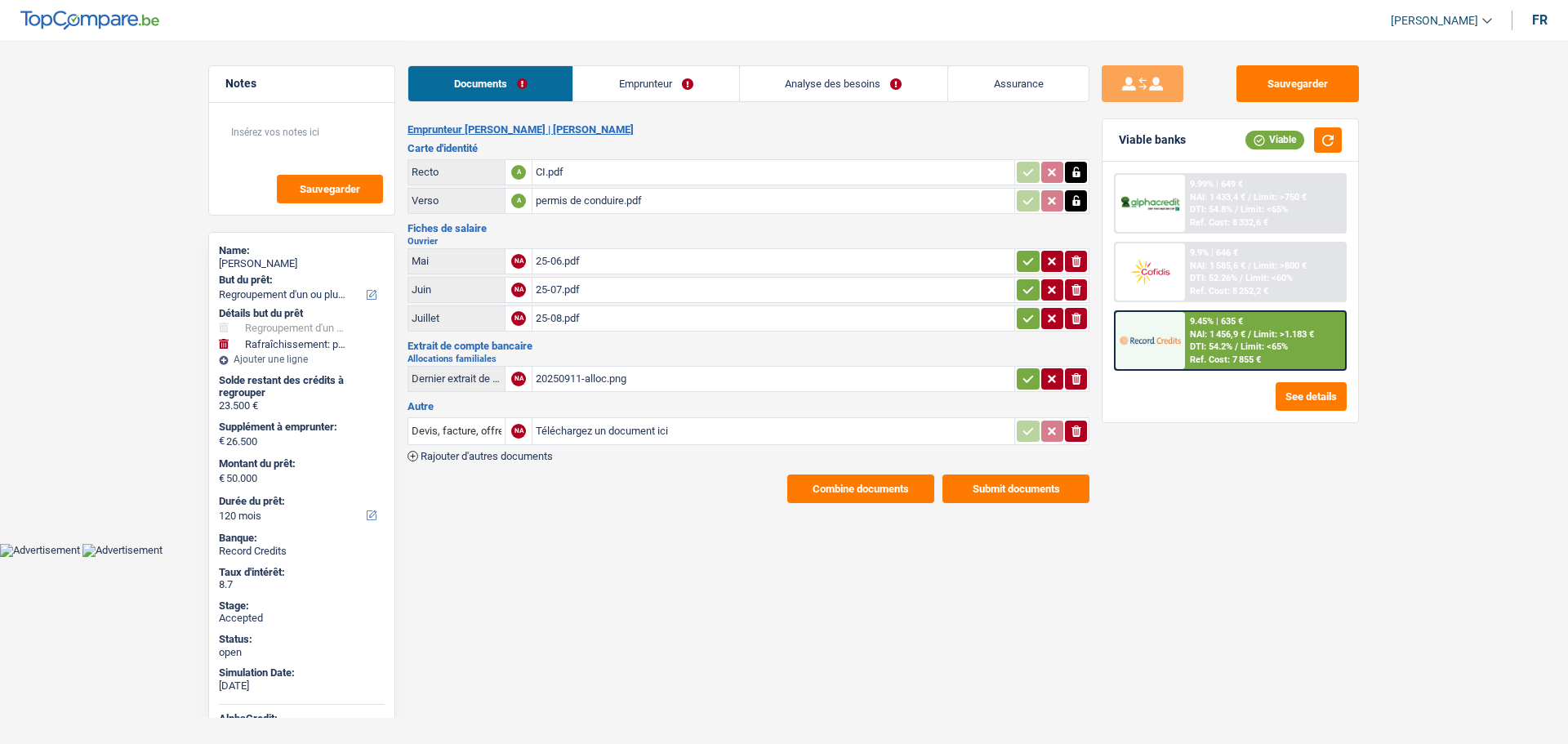
select select "refinancing"
select select "houseOrGarden"
select select "120"
drag, startPoint x: 1029, startPoint y: 322, endPoint x: 1027, endPoint y: 312, distance: 10.2
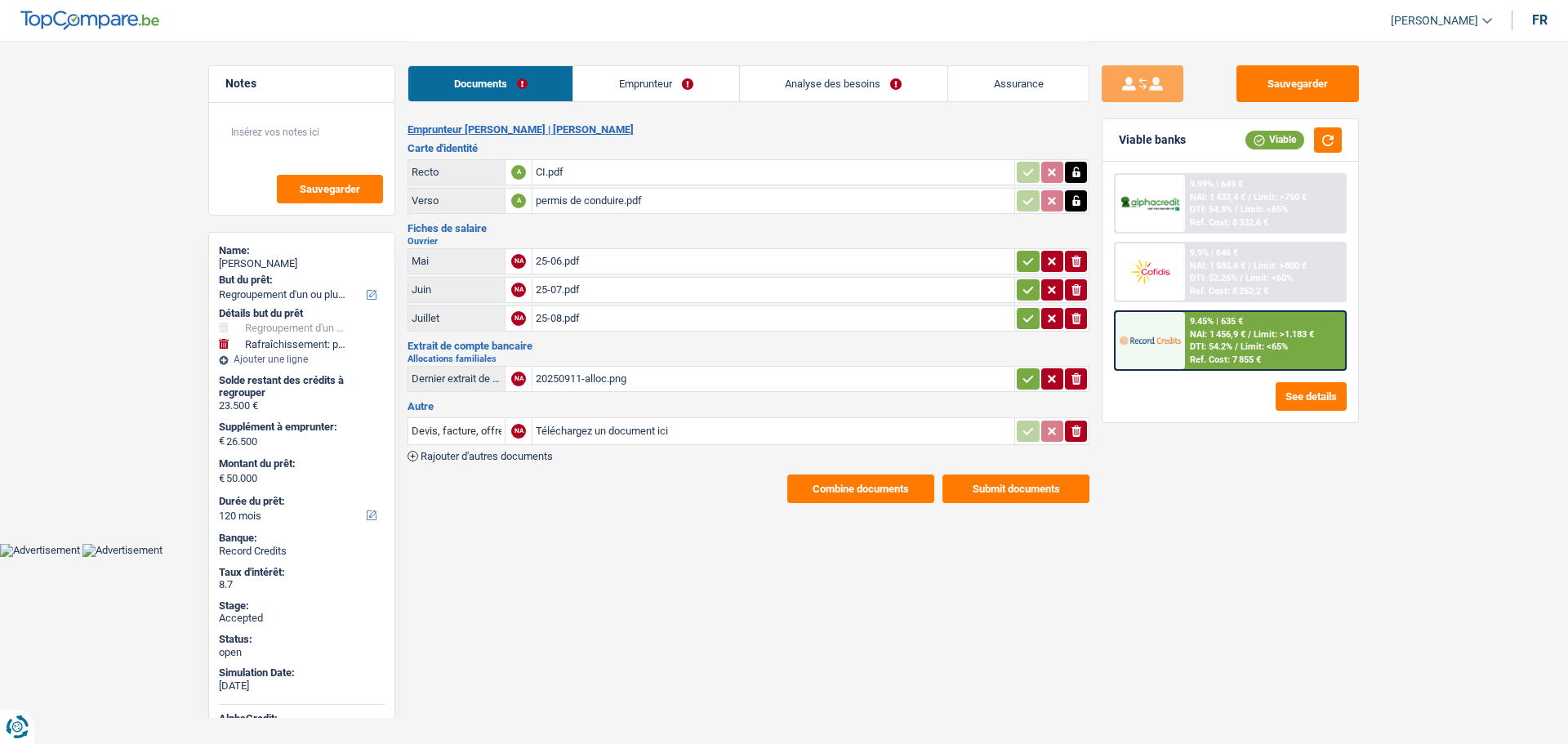
click at [1029, 322] on icon "button" at bounding box center [1028, 318] width 13 height 16
click at [1025, 292] on icon "button" at bounding box center [1027, 290] width 11 height 8
click at [1025, 269] on button "button" at bounding box center [1027, 262] width 22 height 21
click at [1025, 372] on icon "button" at bounding box center [1028, 379] width 13 height 16
click at [877, 476] on button "Combine documents" at bounding box center [860, 489] width 147 height 29
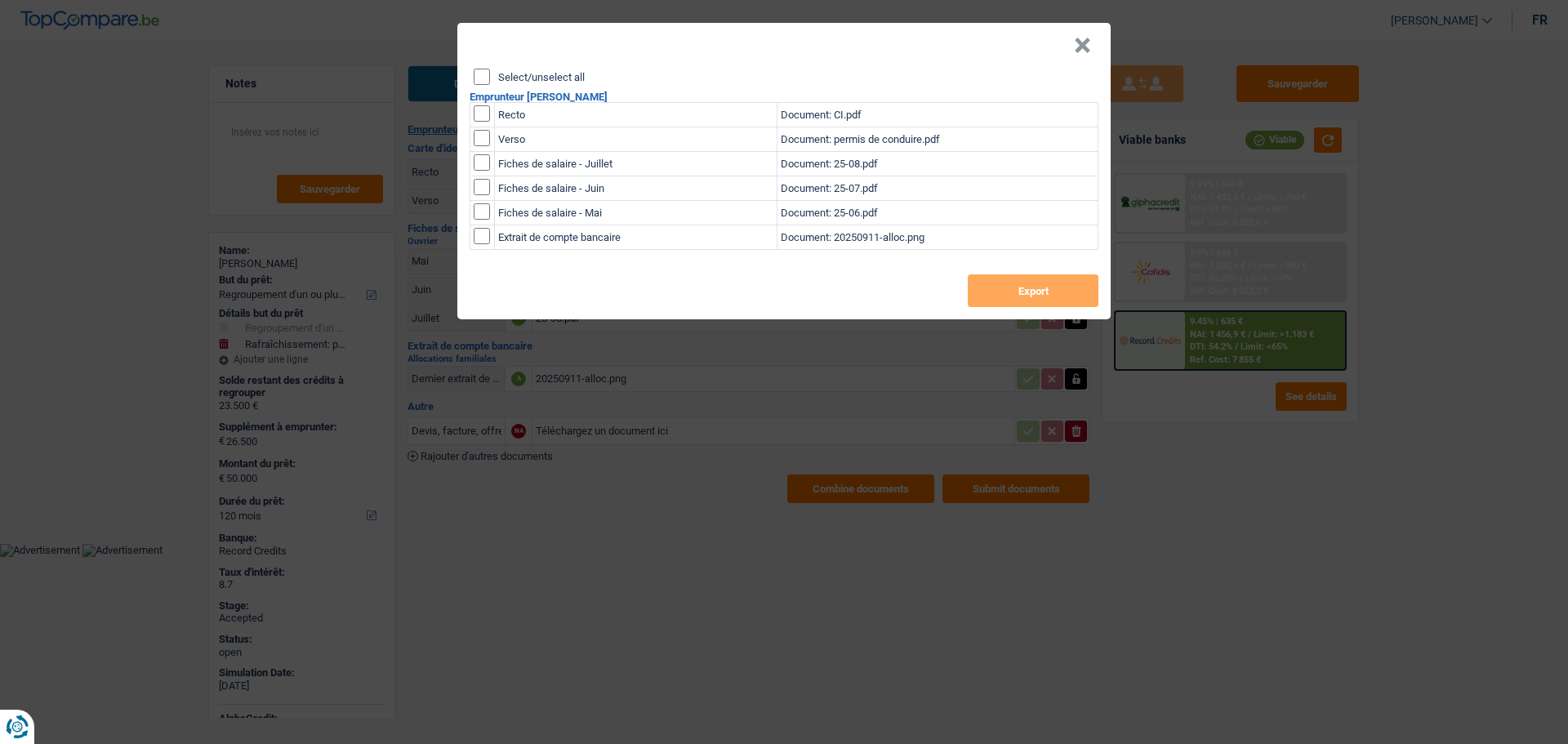
click at [547, 84] on div "Select/unselect all" at bounding box center [786, 77] width 625 height 16
click at [542, 81] on label "Select/unselect all" at bounding box center [542, 77] width 86 height 11
click at [490, 81] on input "Select/unselect all" at bounding box center [481, 77] width 16 height 16
checkbox input "true"
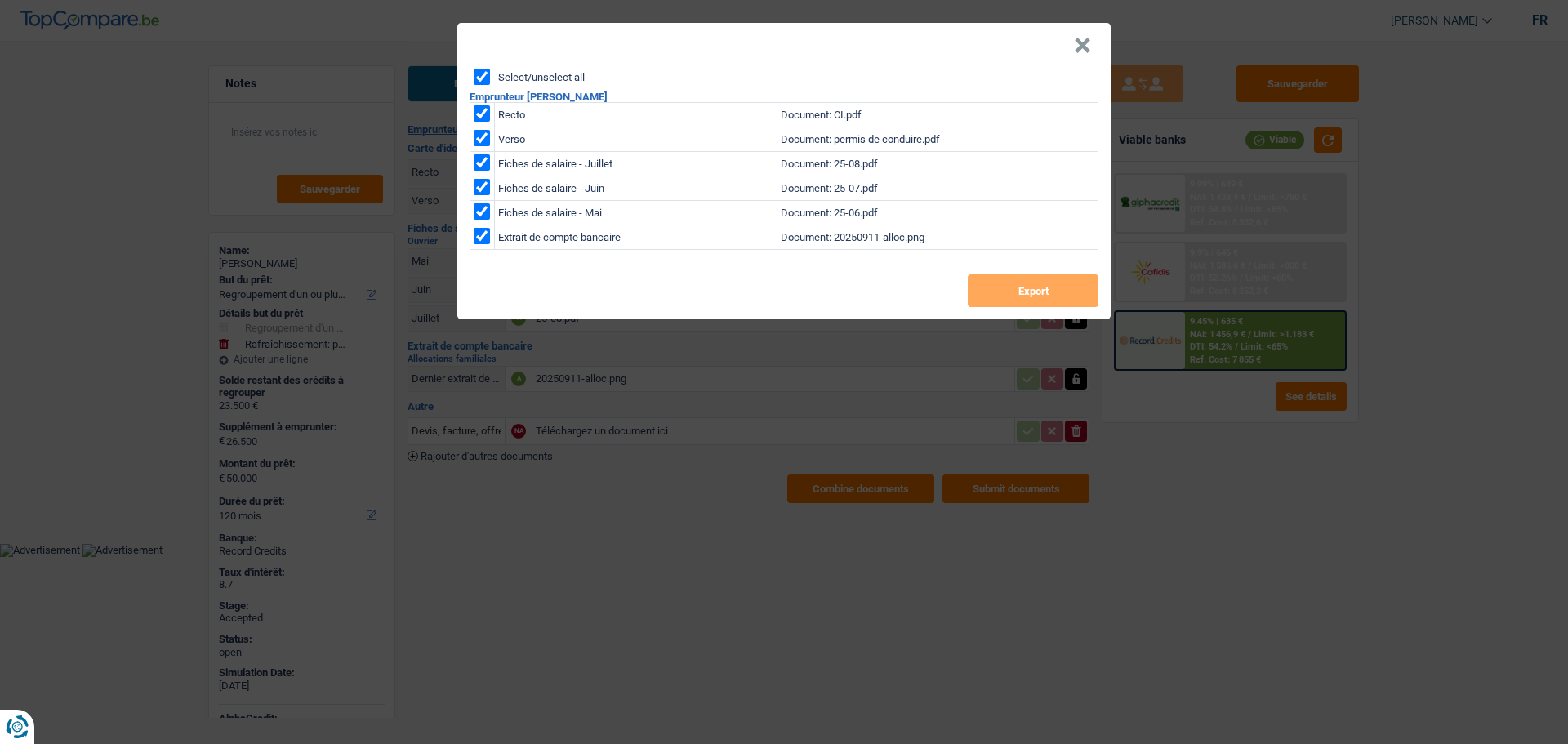
checkbox input "true"
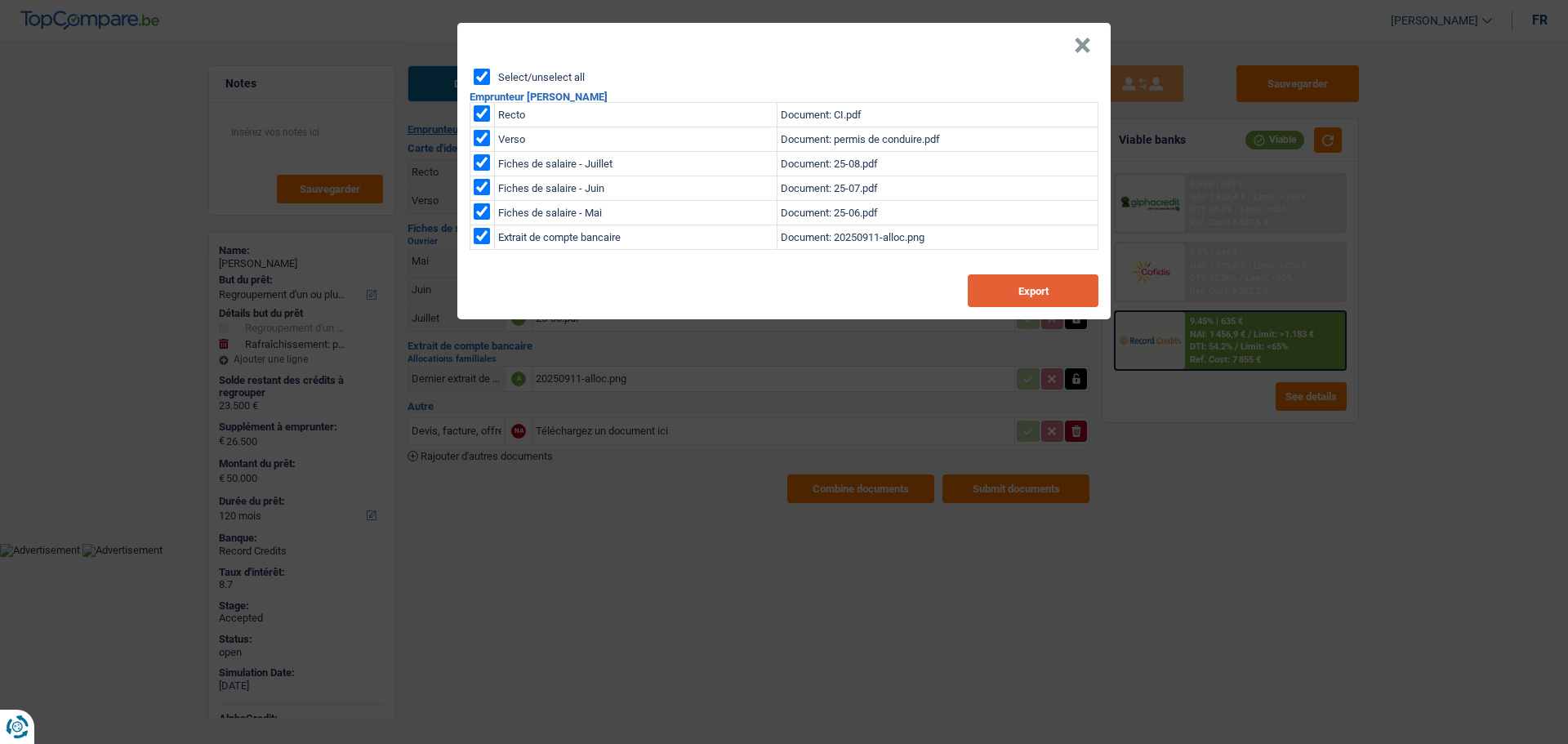
click at [1024, 289] on button "Export" at bounding box center [1033, 291] width 130 height 33
click at [1080, 53] on button "×" at bounding box center [1082, 45] width 17 height 16
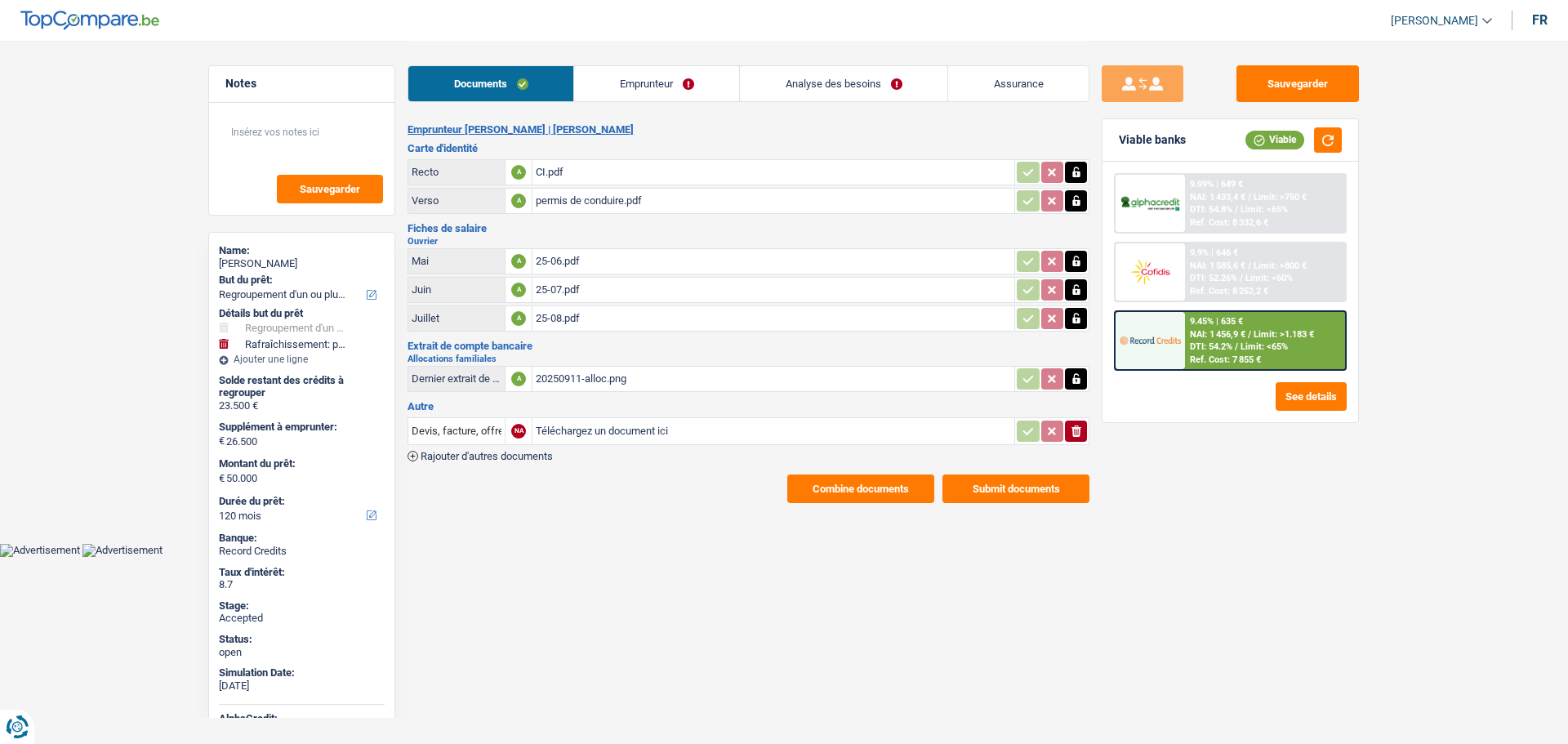
click at [640, 84] on link "Emprunteur" at bounding box center [657, 83] width 165 height 35
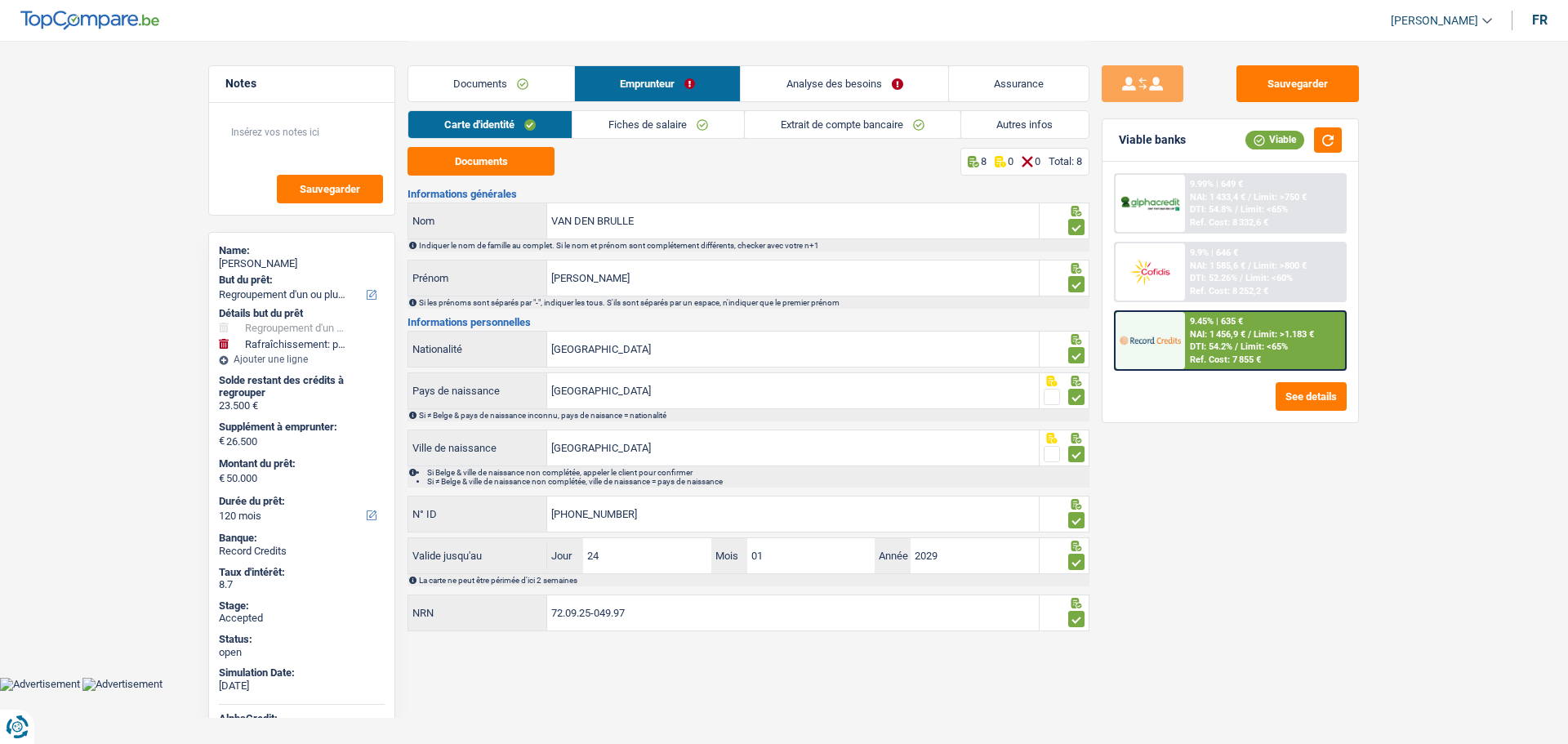
click at [620, 124] on link "Fiches de salaire" at bounding box center [657, 125] width 172 height 27
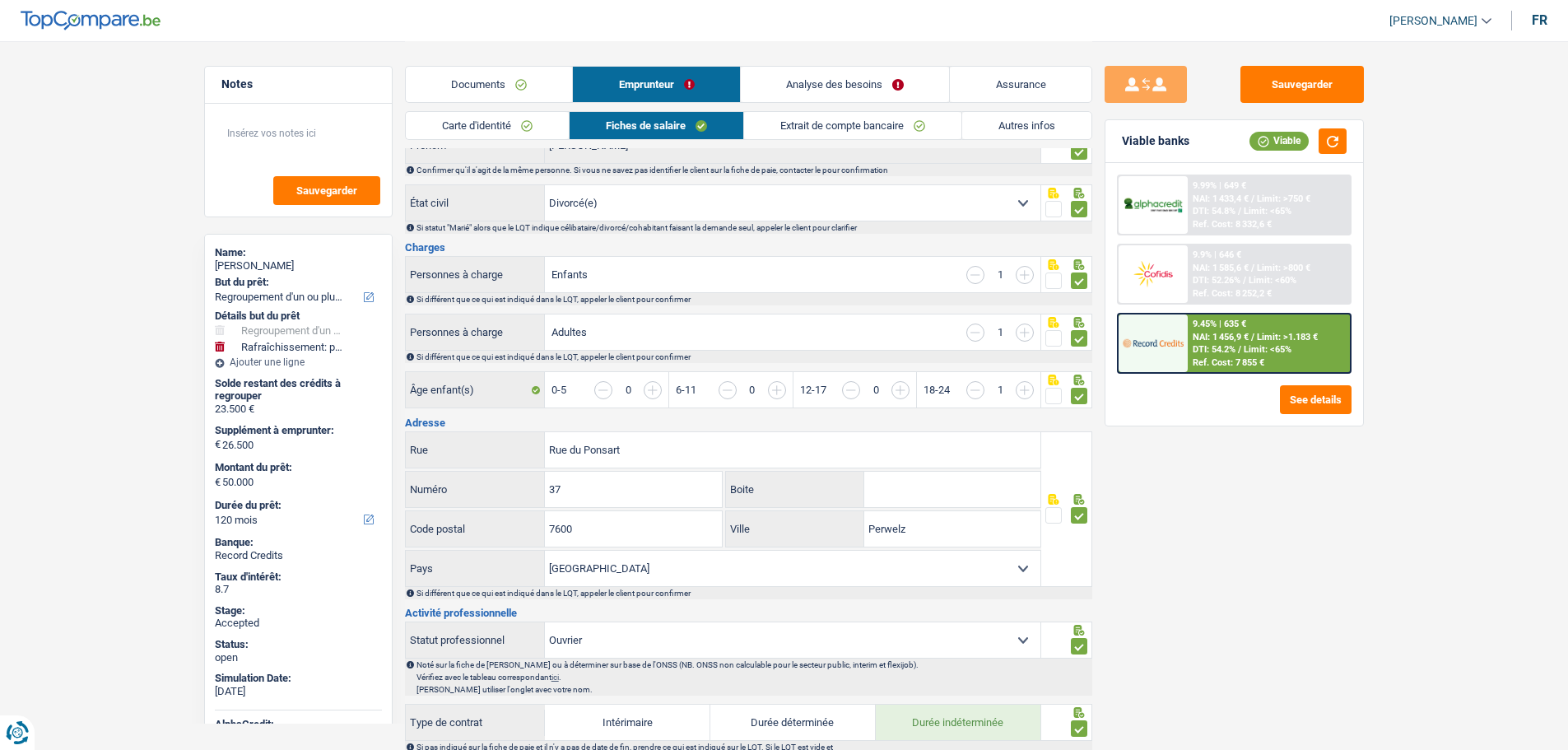
scroll to position [164, 0]
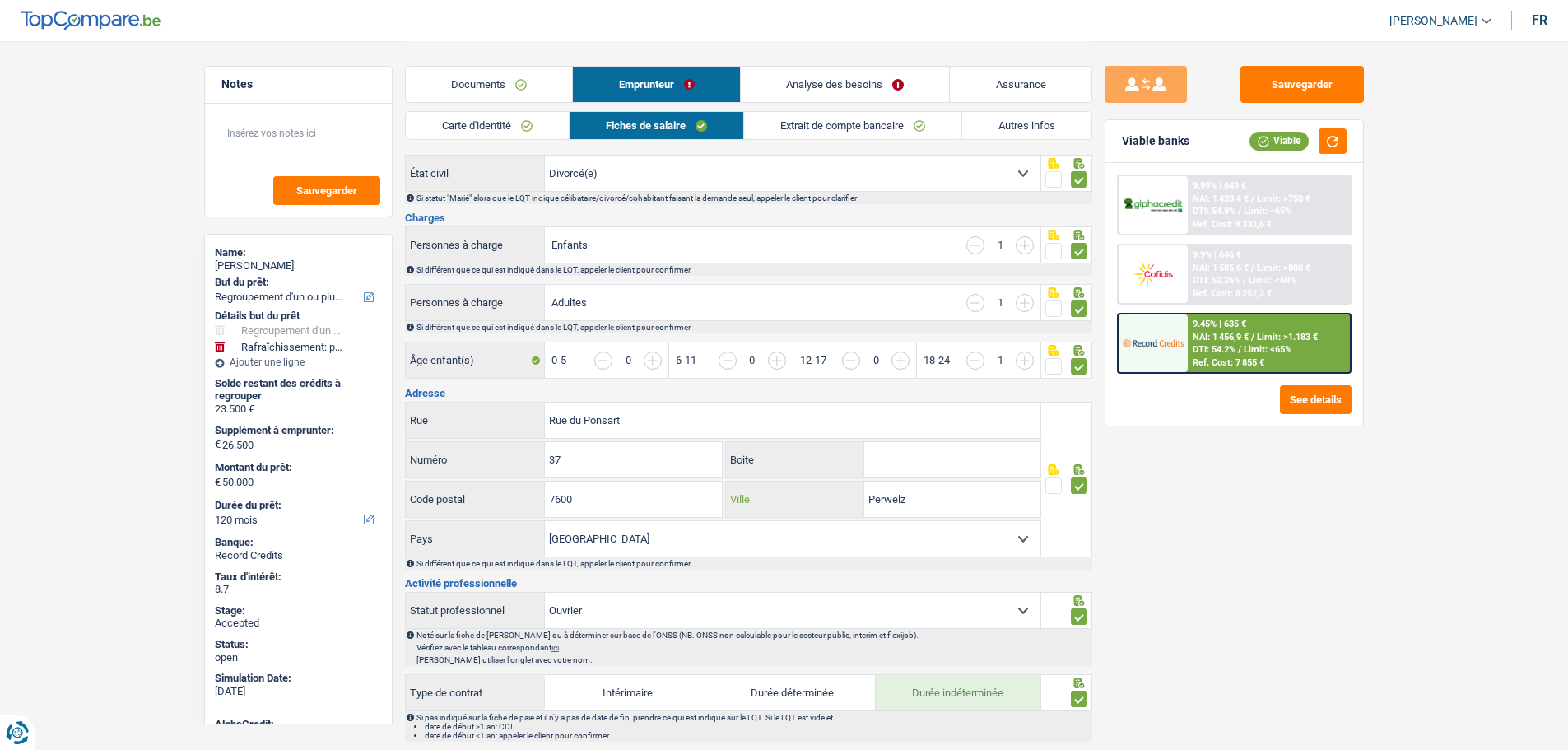
click at [903, 506] on input "Perwelz" at bounding box center [953, 499] width 176 height 36
drag, startPoint x: 298, startPoint y: 266, endPoint x: 311, endPoint y: 266, distance: 13.0
click at [298, 266] on div "[PERSON_NAME]" at bounding box center [298, 266] width 167 height 14
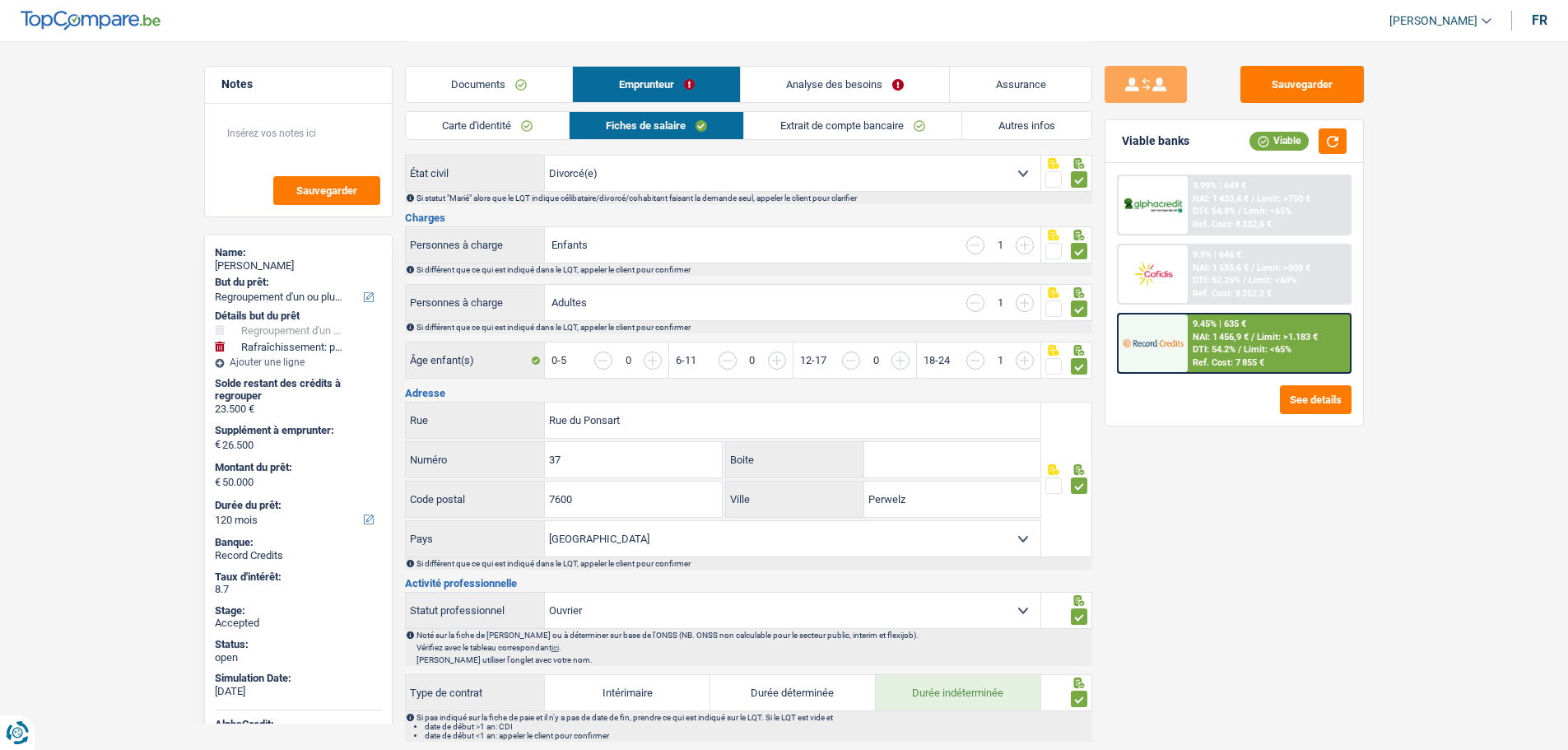
drag, startPoint x: 350, startPoint y: 266, endPoint x: 263, endPoint y: 264, distance: 87.0
click at [263, 264] on div "[PERSON_NAME]" at bounding box center [298, 266] width 167 height 14
copy div "VAN DEN BRULLE"
click at [476, 96] on link "Documents" at bounding box center [489, 84] width 167 height 36
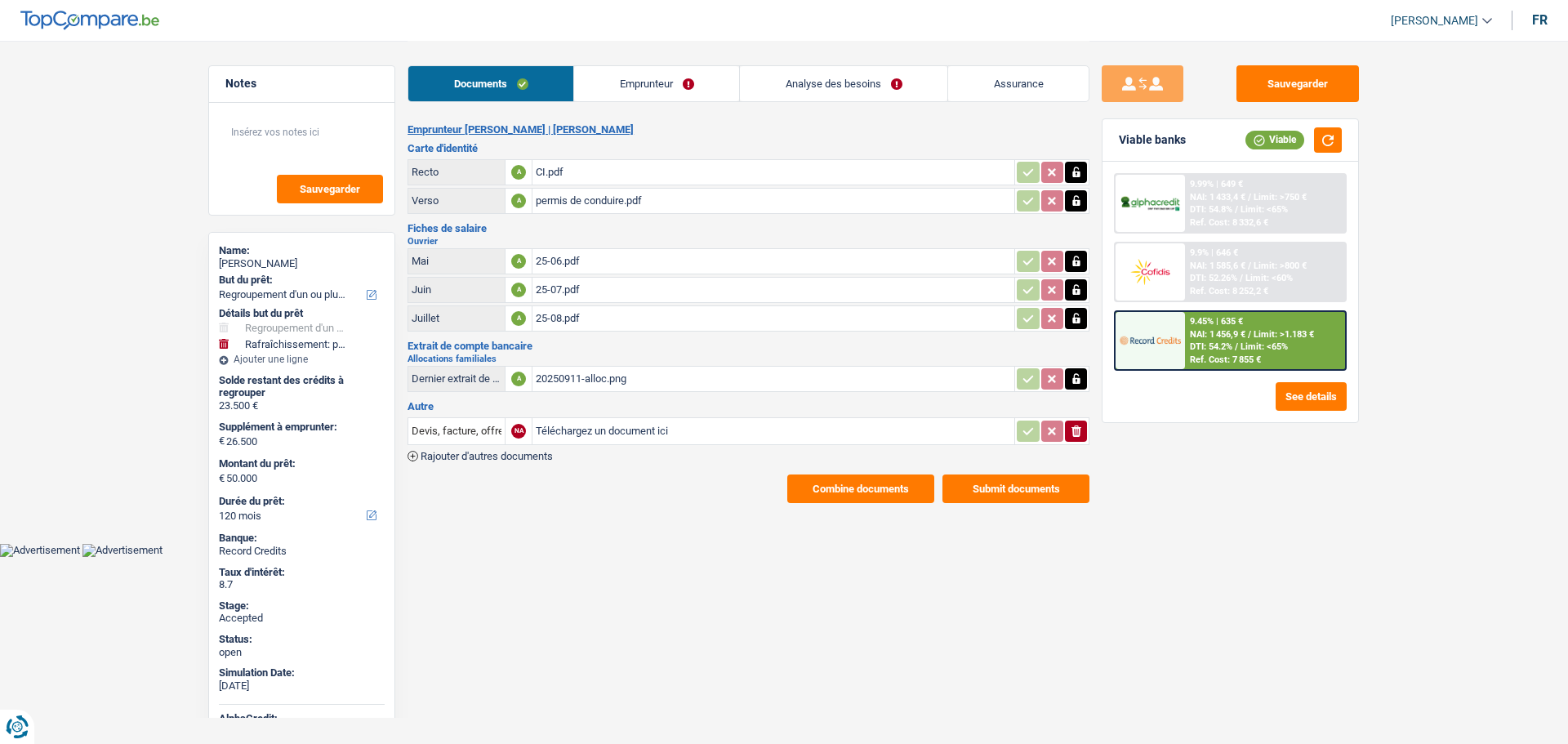
click at [869, 504] on main "Notes Sauvegarder Name: [PERSON_NAME] But du prêt: Confort maison: meubles, tex…" at bounding box center [784, 271] width 1568 height 544
click at [868, 501] on button "Combine documents" at bounding box center [860, 489] width 147 height 29
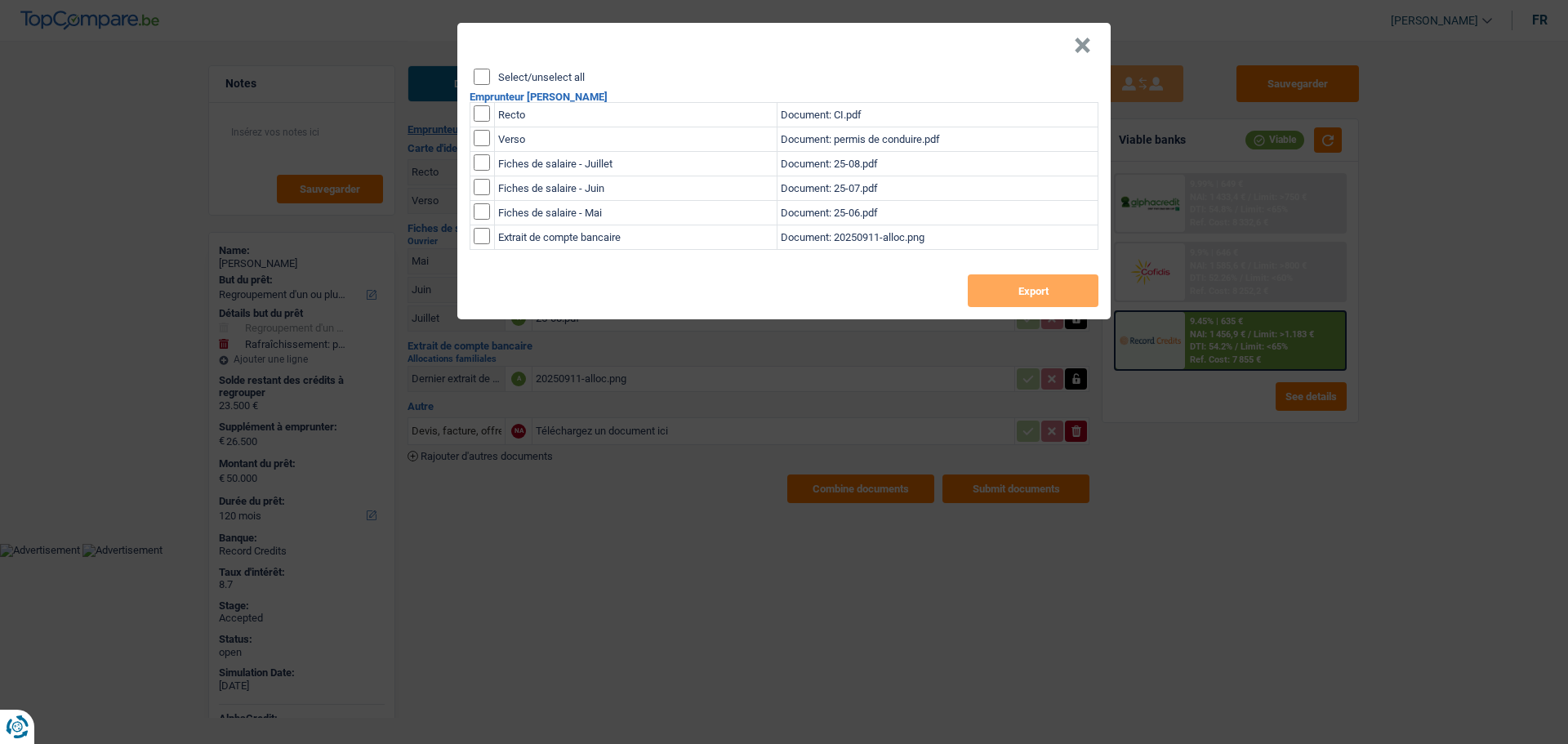
click at [533, 75] on label "Select/unselect all" at bounding box center [542, 77] width 86 height 11
click at [490, 75] on input "Select/unselect all" at bounding box center [481, 77] width 16 height 16
checkbox input "true"
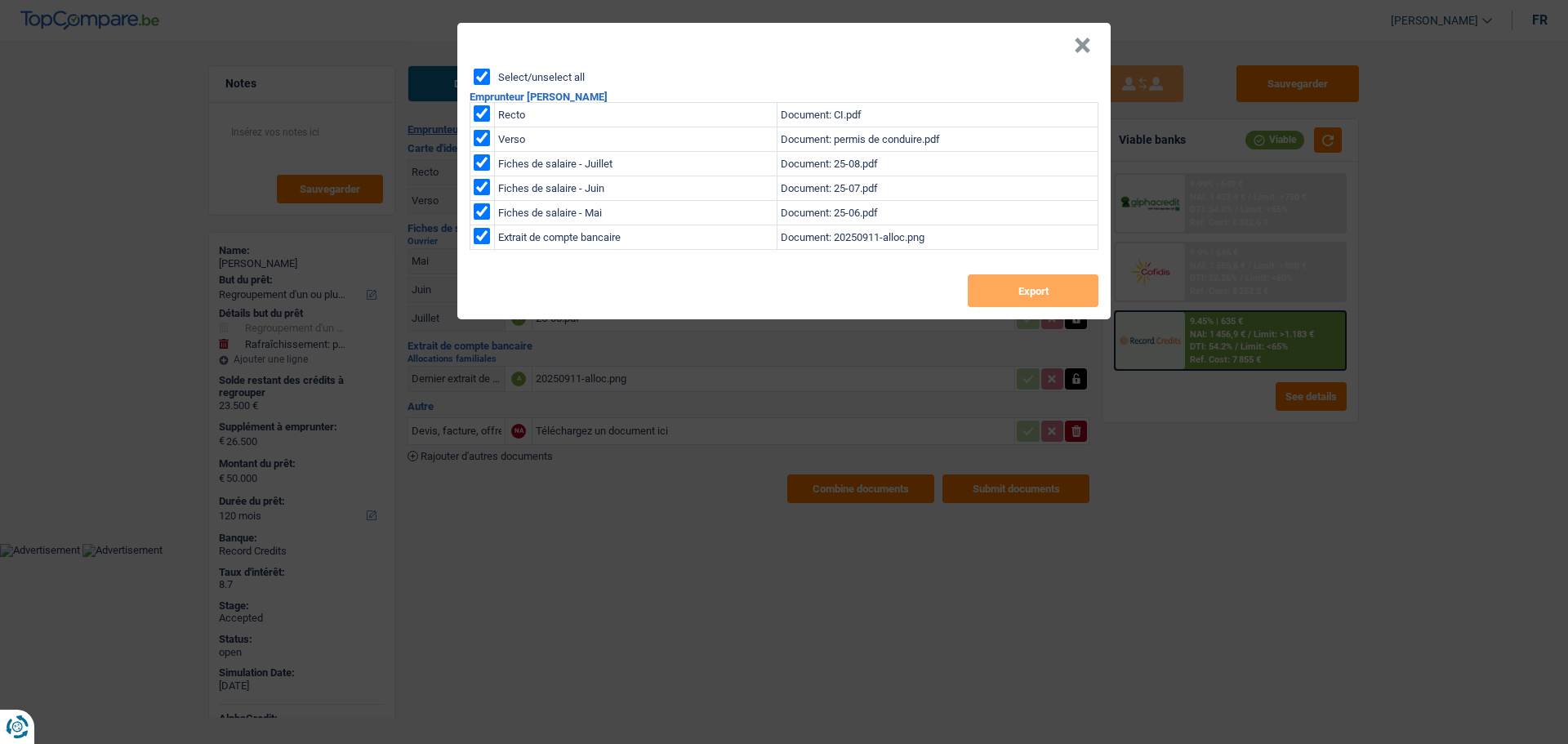
checkbox input "true"
click at [983, 291] on button "Export" at bounding box center [1033, 291] width 130 height 33
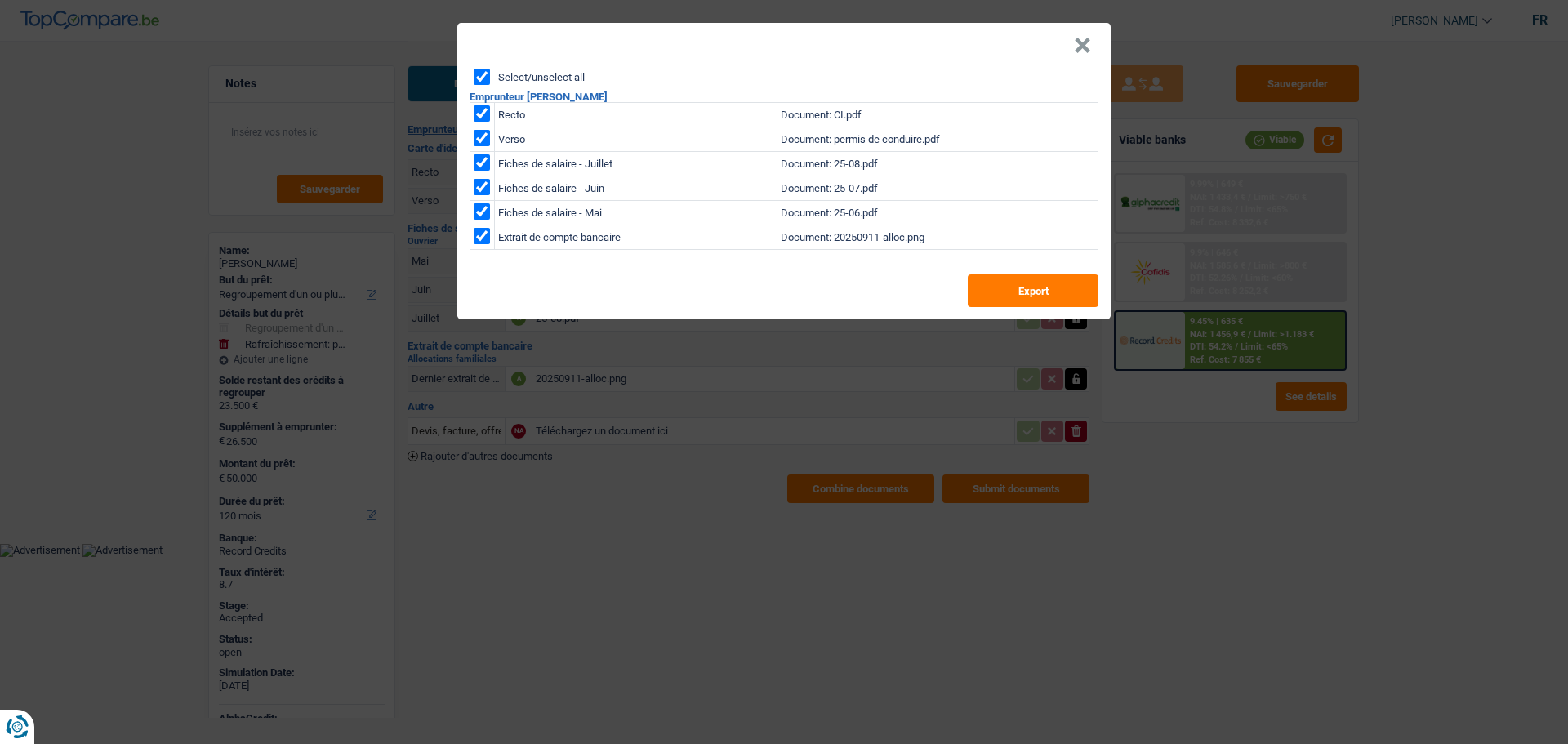
click at [1078, 39] on button "×" at bounding box center [1082, 45] width 17 height 16
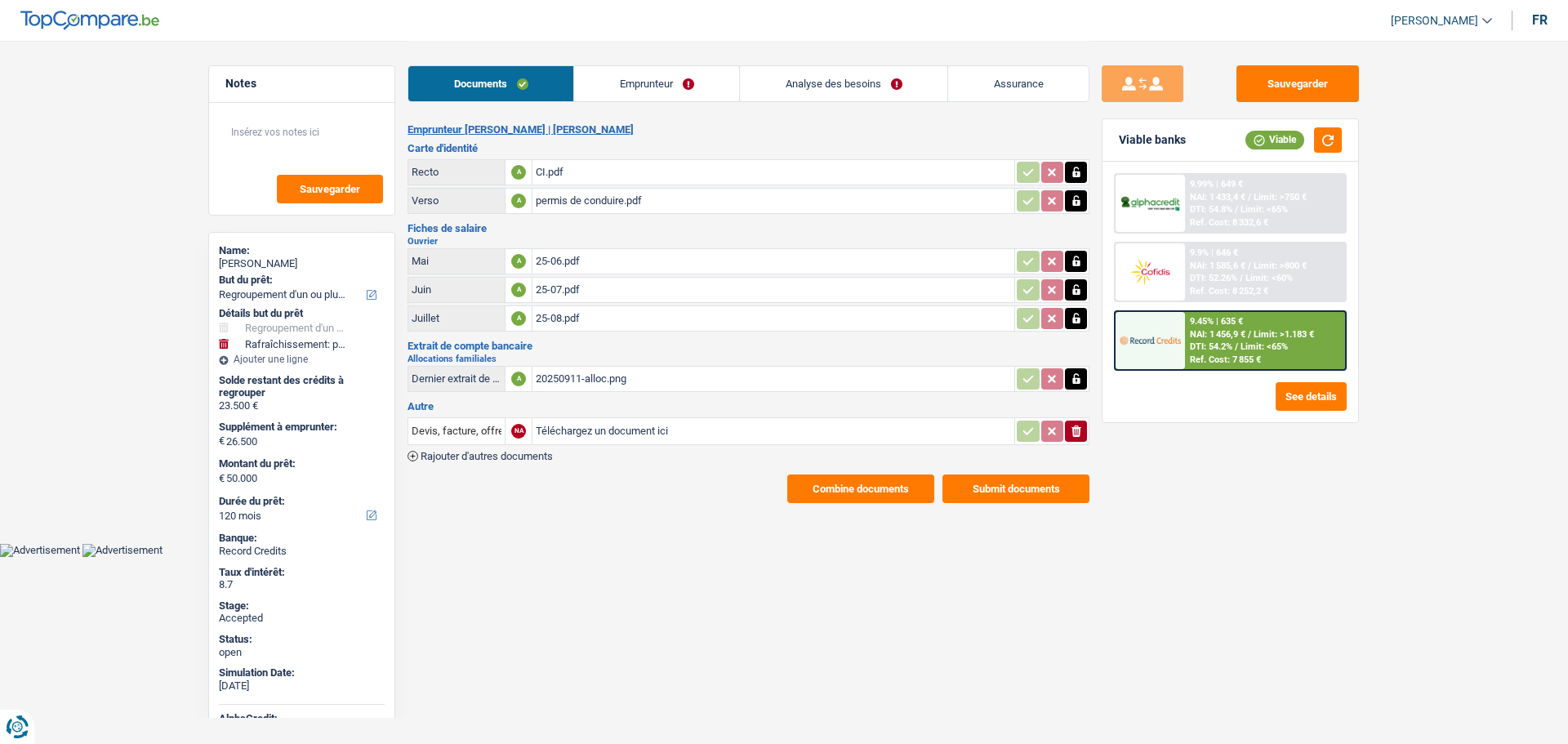
click at [657, 82] on link "Emprunteur" at bounding box center [657, 83] width 165 height 35
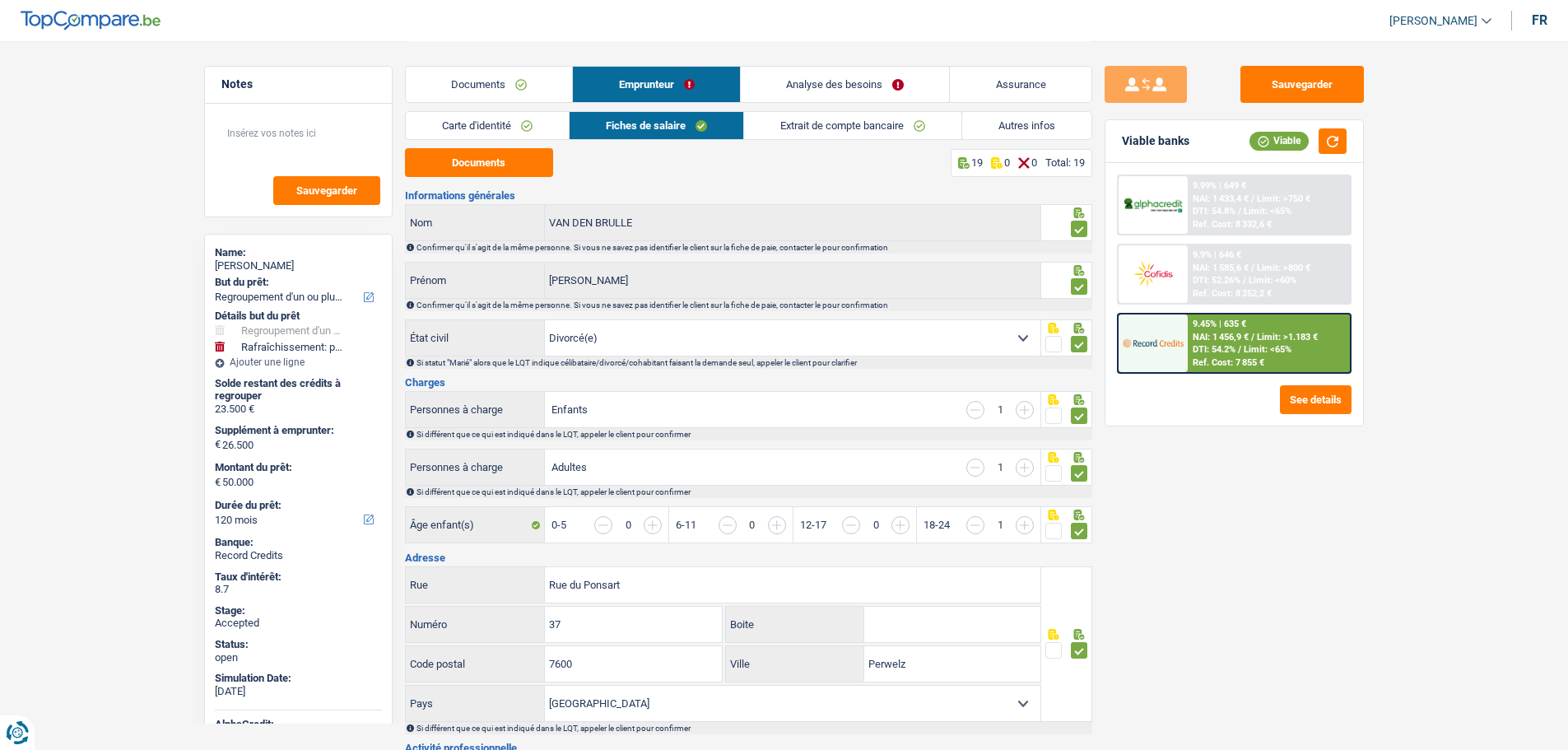
click at [841, 84] on link "Analyse des besoins" at bounding box center [845, 84] width 209 height 36
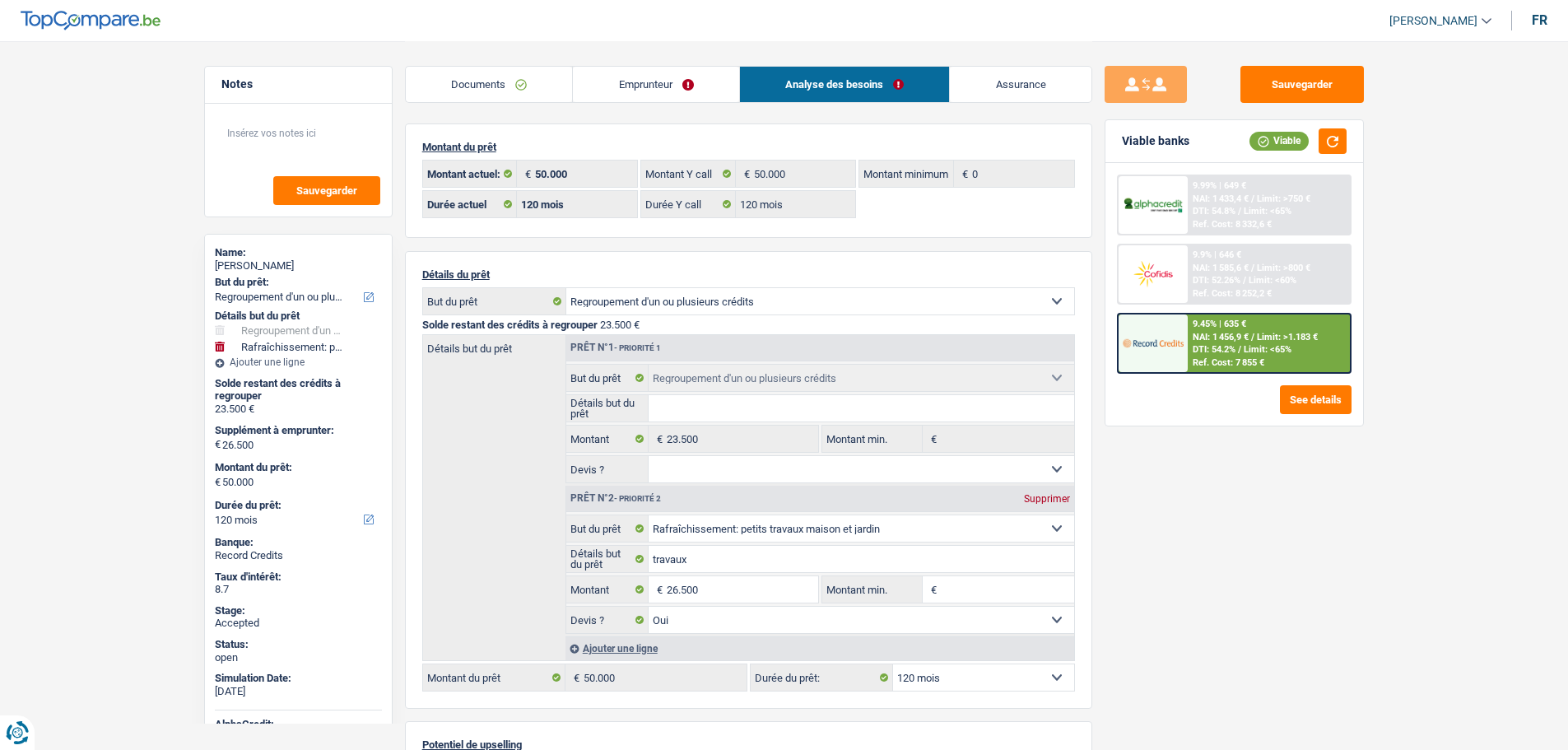
click at [665, 92] on link "Emprunteur" at bounding box center [656, 84] width 166 height 36
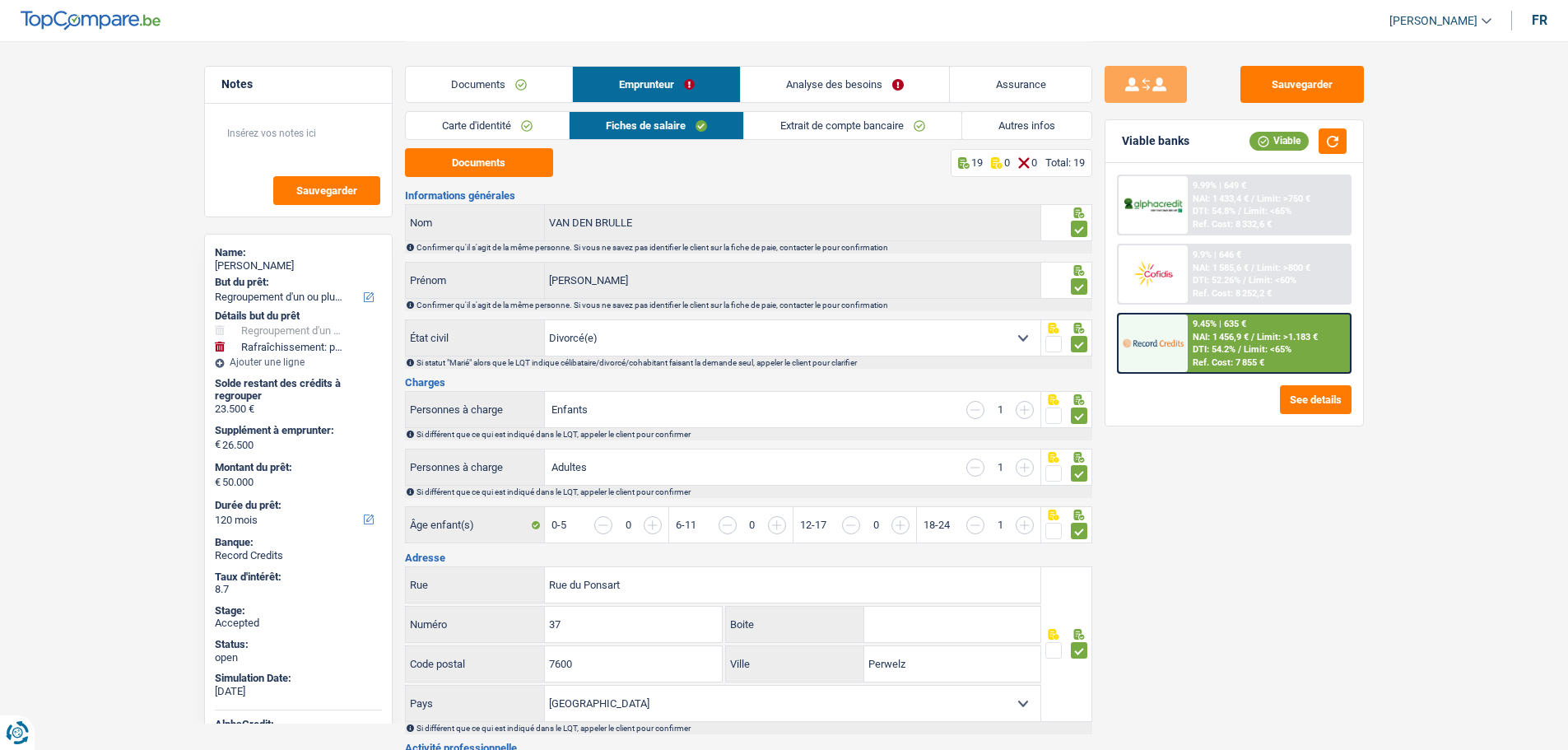
click at [983, 129] on link "Autres infos" at bounding box center [1027, 126] width 129 height 27
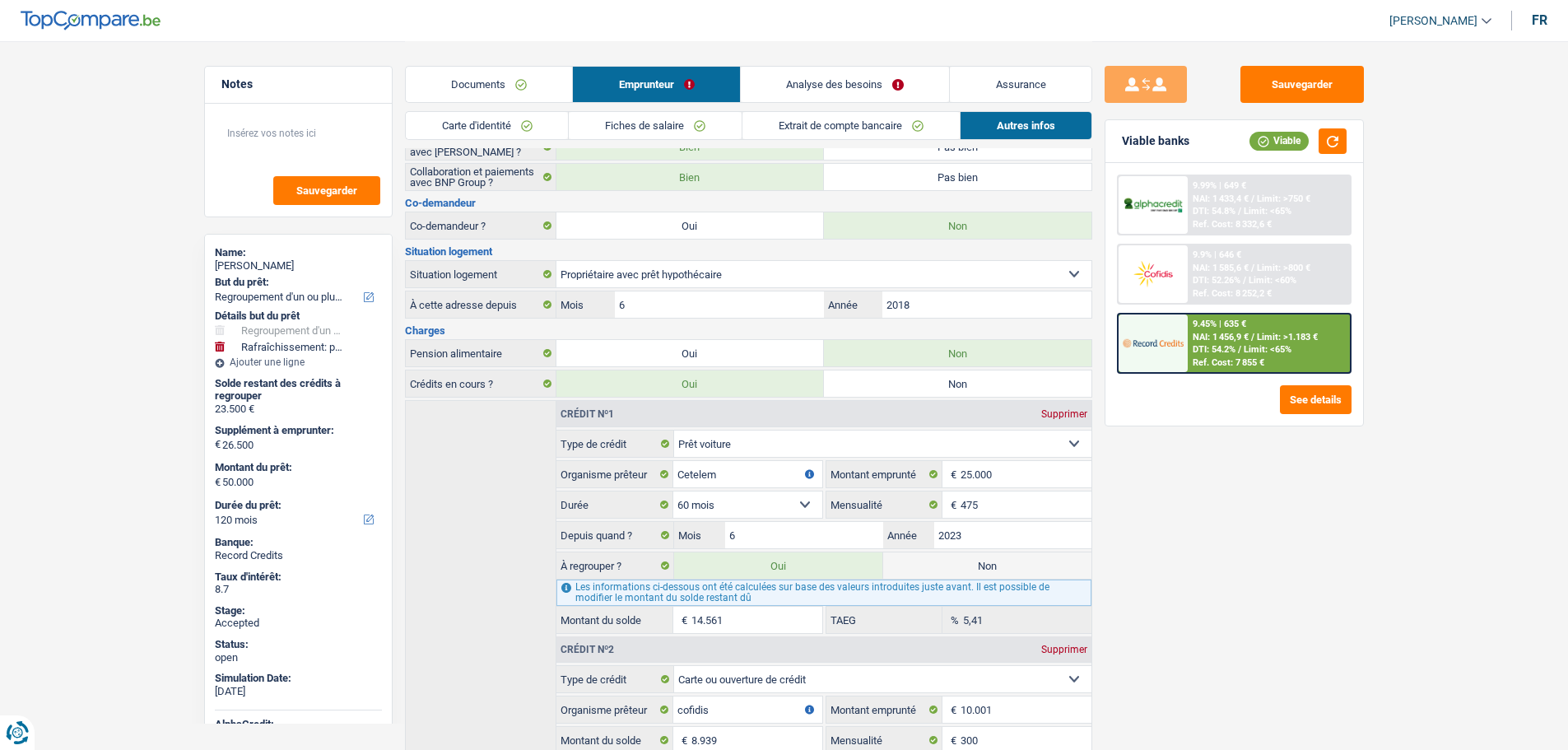
scroll to position [164, 0]
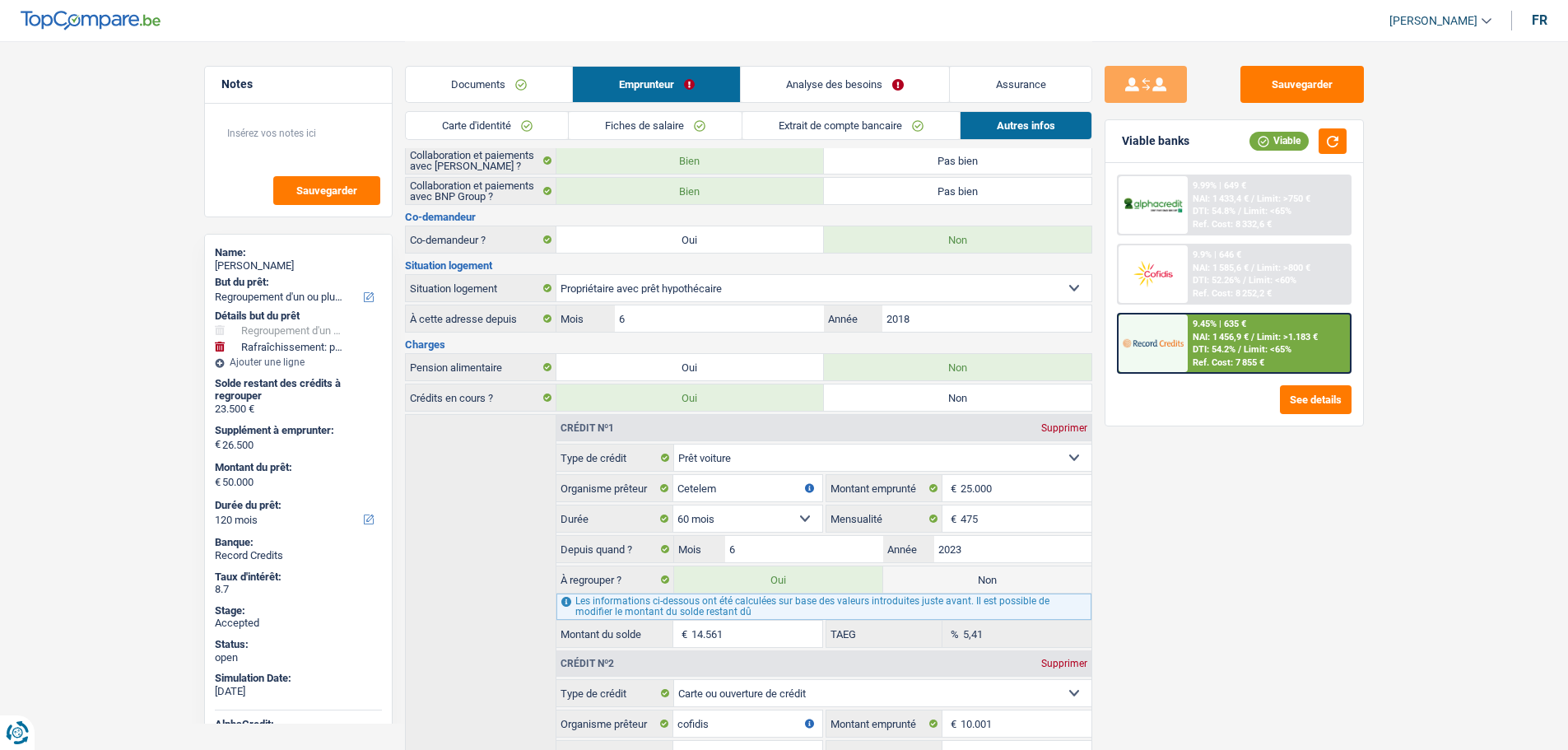
click at [520, 91] on link "Documents" at bounding box center [489, 84] width 167 height 36
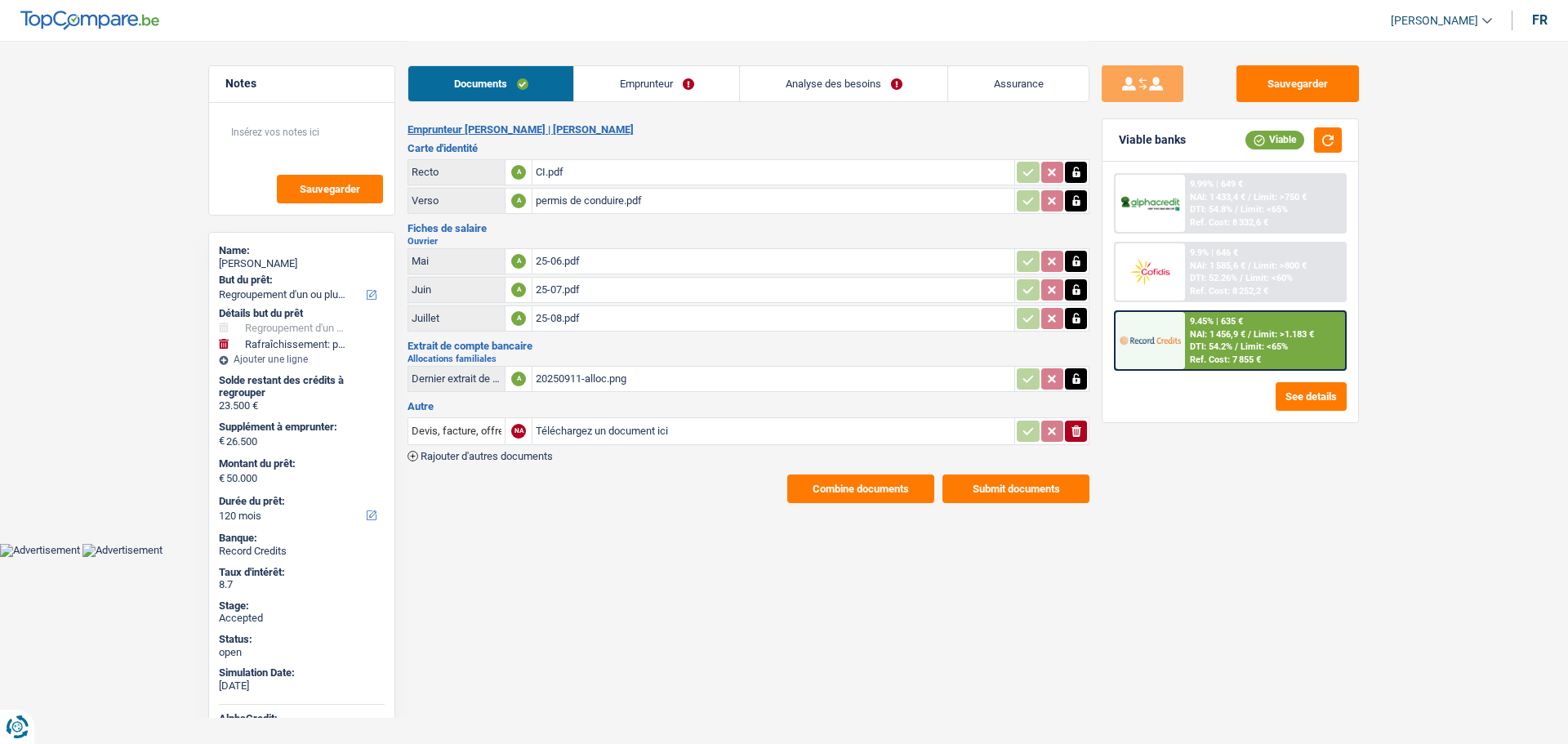
click at [818, 80] on link "Analyse des besoins" at bounding box center [843, 83] width 207 height 35
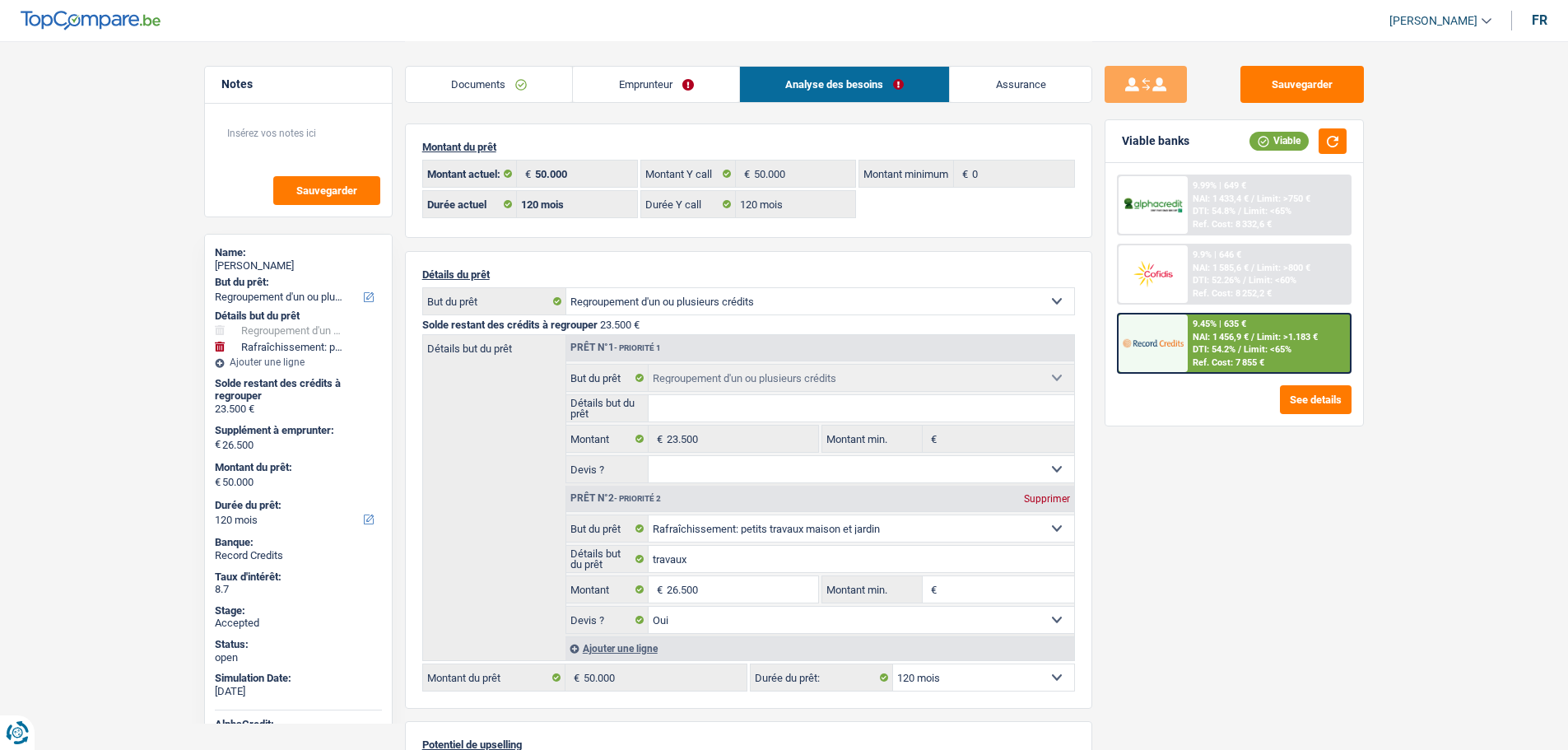
click at [973, 77] on link "Assurance" at bounding box center [1020, 84] width 142 height 36
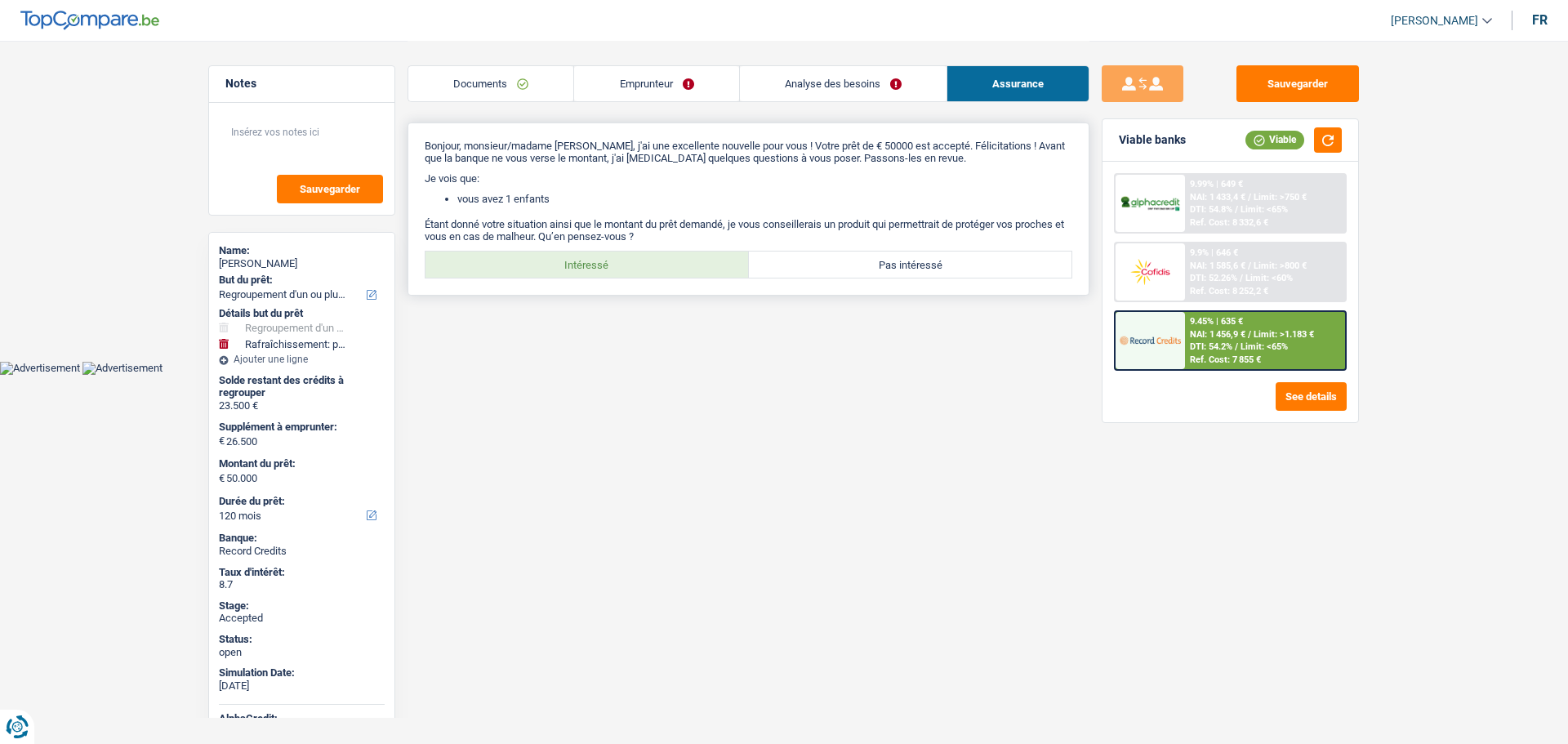
click at [642, 269] on label "Intéressé" at bounding box center [587, 264] width 323 height 26
click at [642, 269] on input "Intéressé" at bounding box center [587, 264] width 323 height 26
radio input "true"
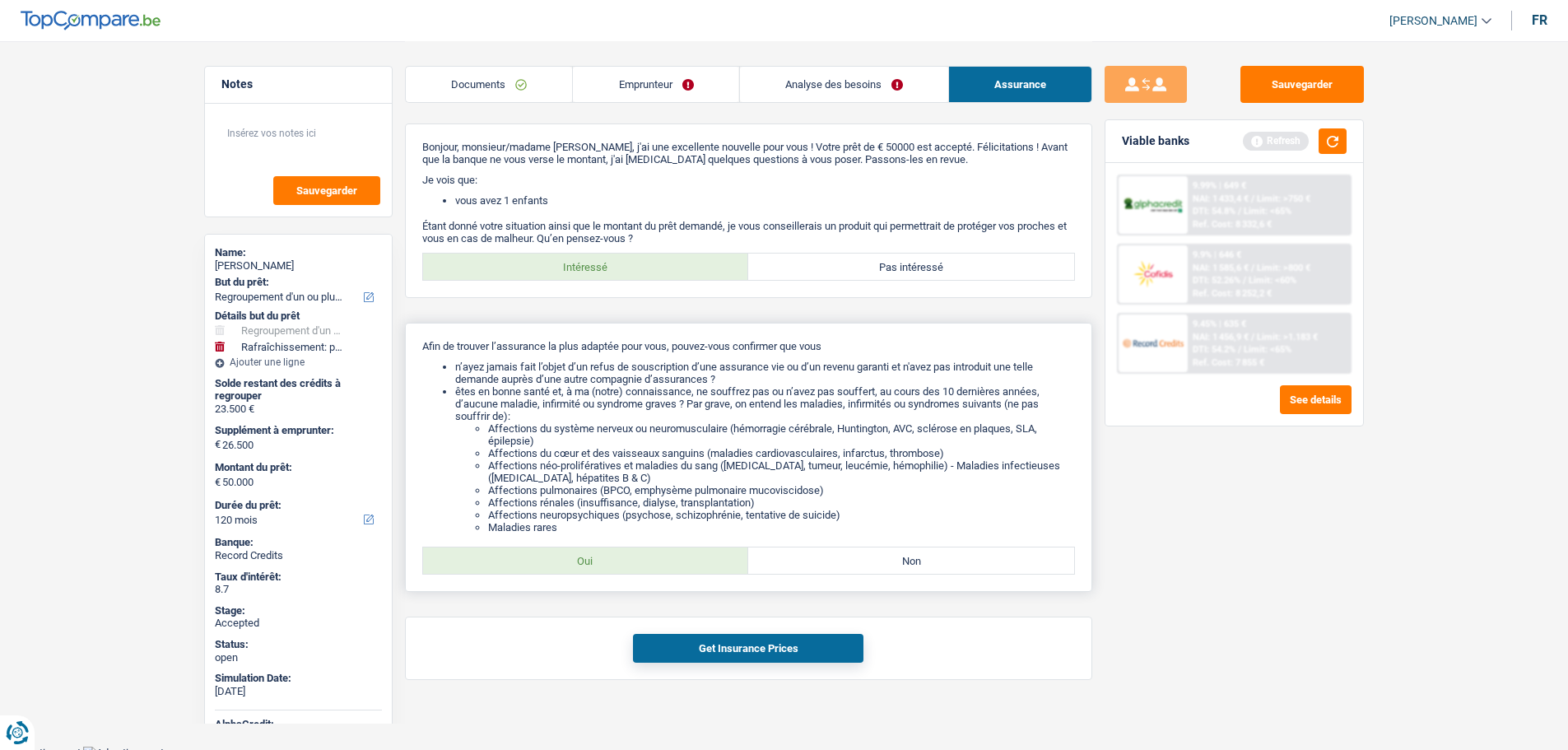
click at [620, 571] on label "Oui" at bounding box center [585, 561] width 326 height 26
click at [620, 571] on input "Oui" at bounding box center [585, 561] width 326 height 26
radio input "true"
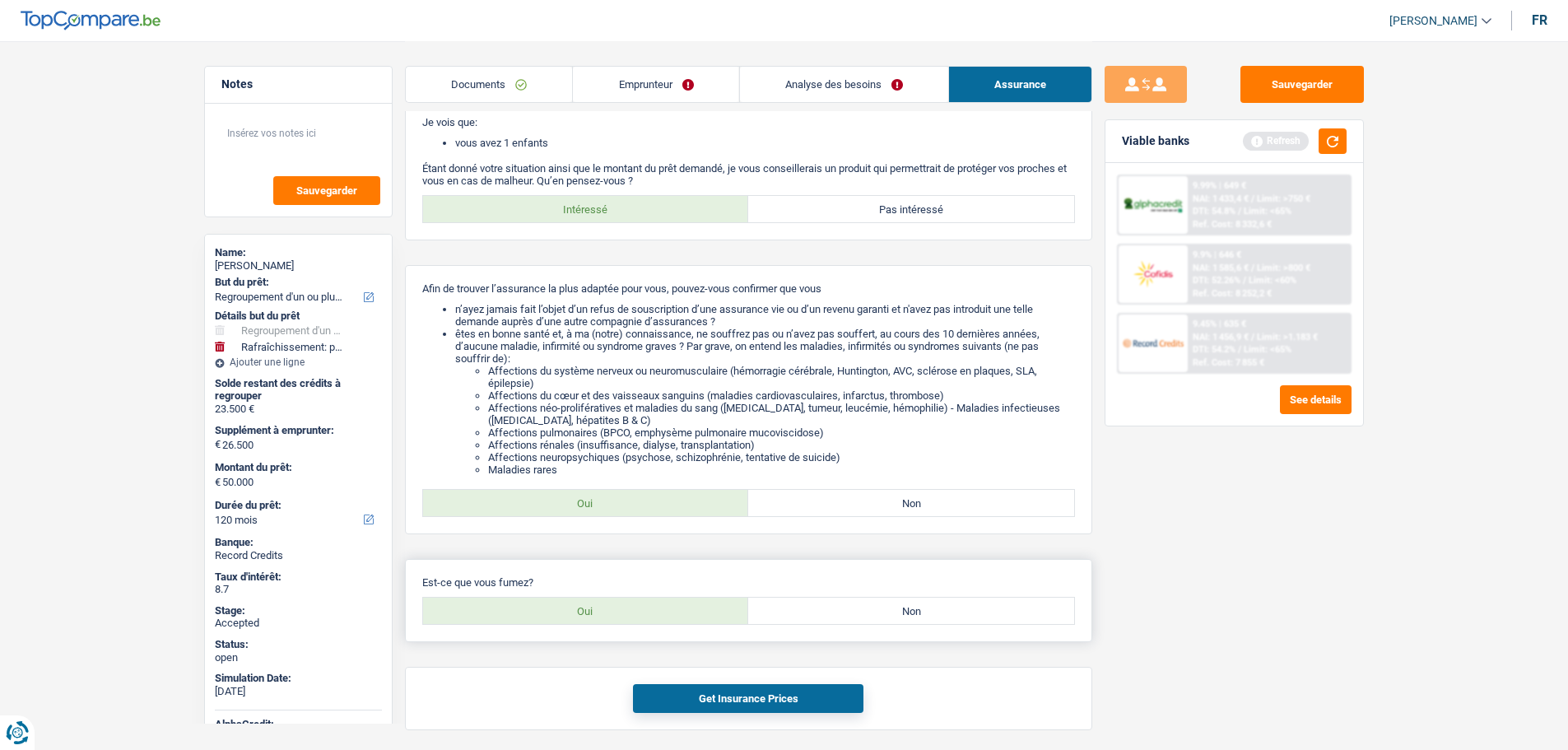
scroll to position [116, 0]
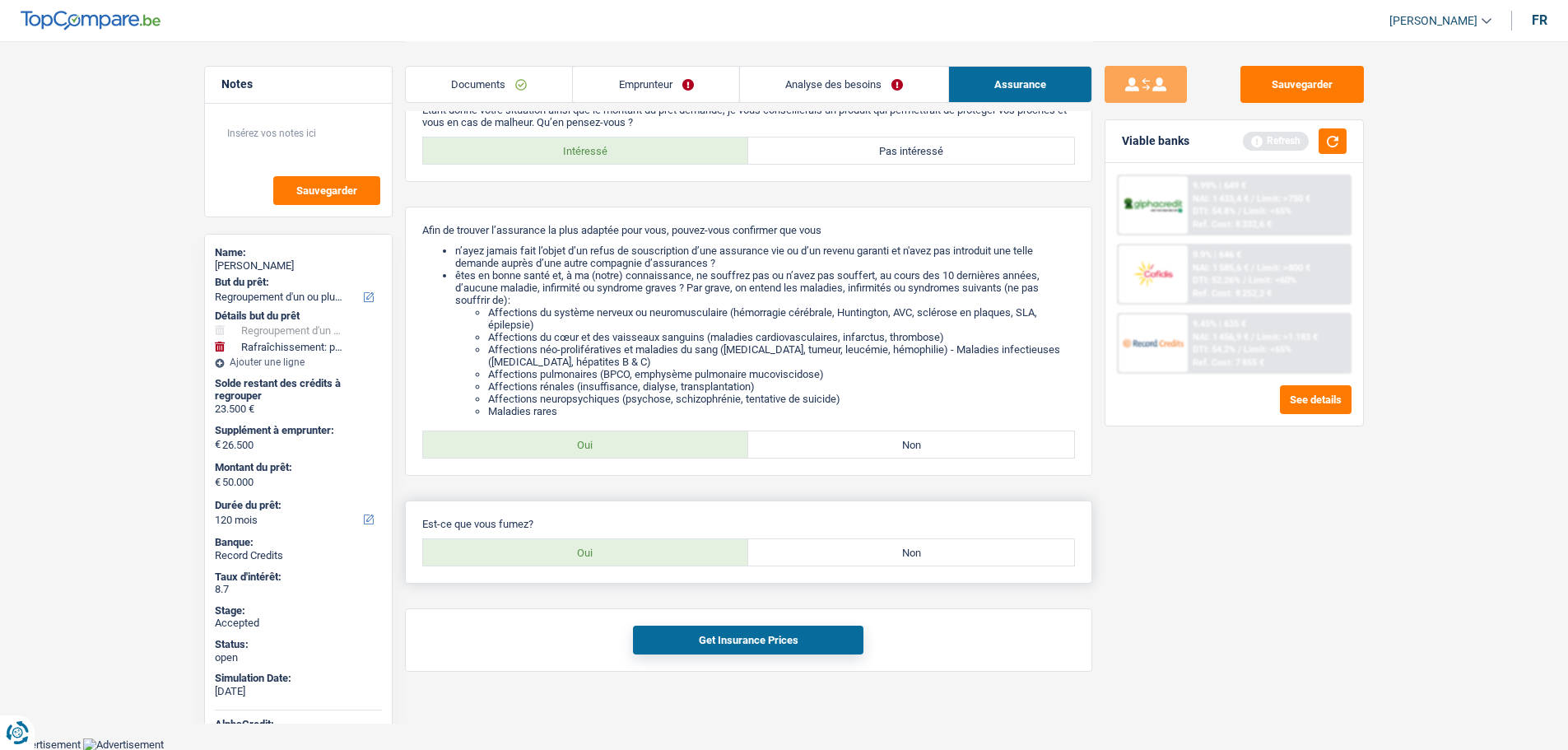
click at [617, 559] on label "Oui" at bounding box center [585, 552] width 326 height 26
click at [617, 559] on input "Oui" at bounding box center [585, 552] width 326 height 26
radio input "true"
click at [720, 643] on button "Get Insurance Prices" at bounding box center [748, 640] width 231 height 29
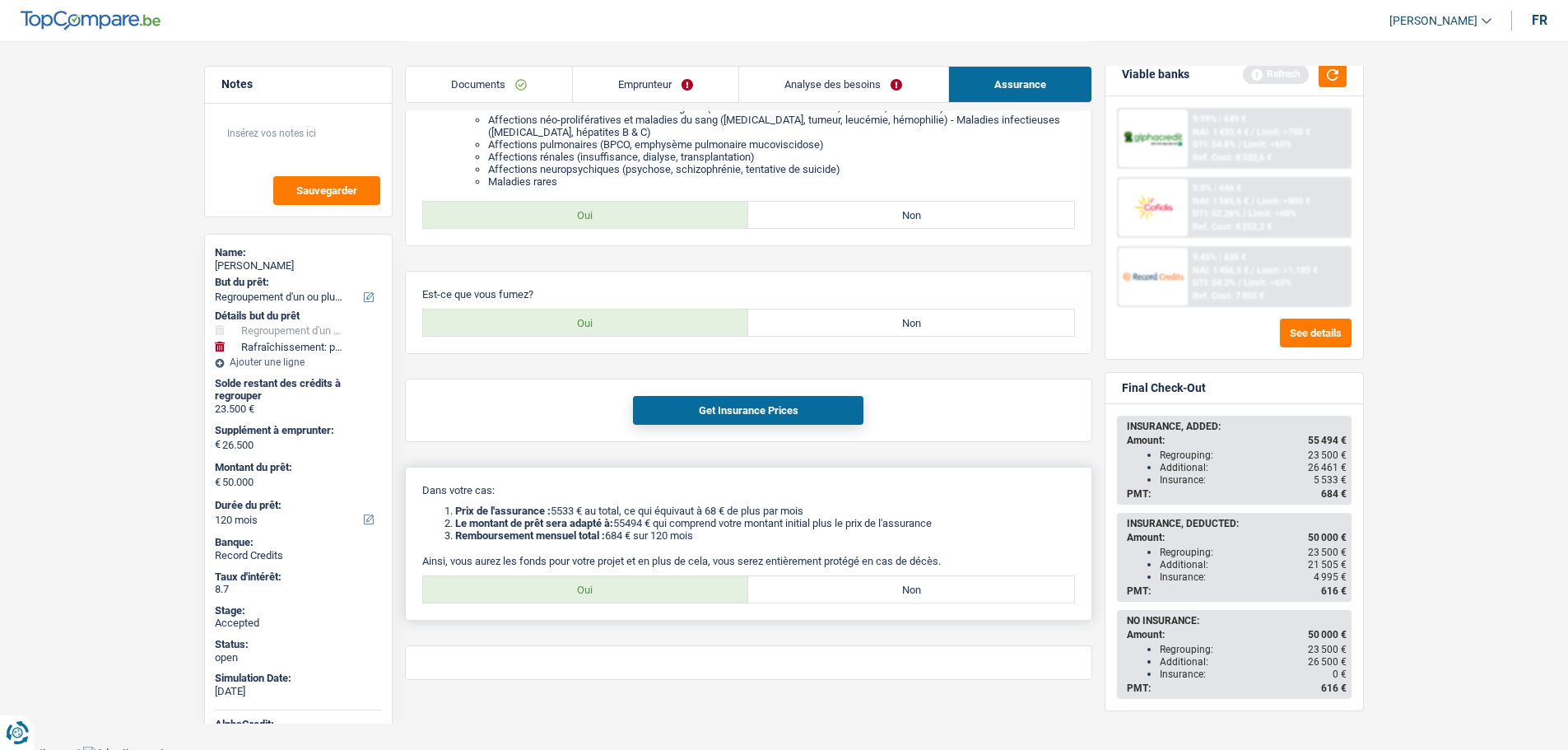
scroll to position [354, 0]
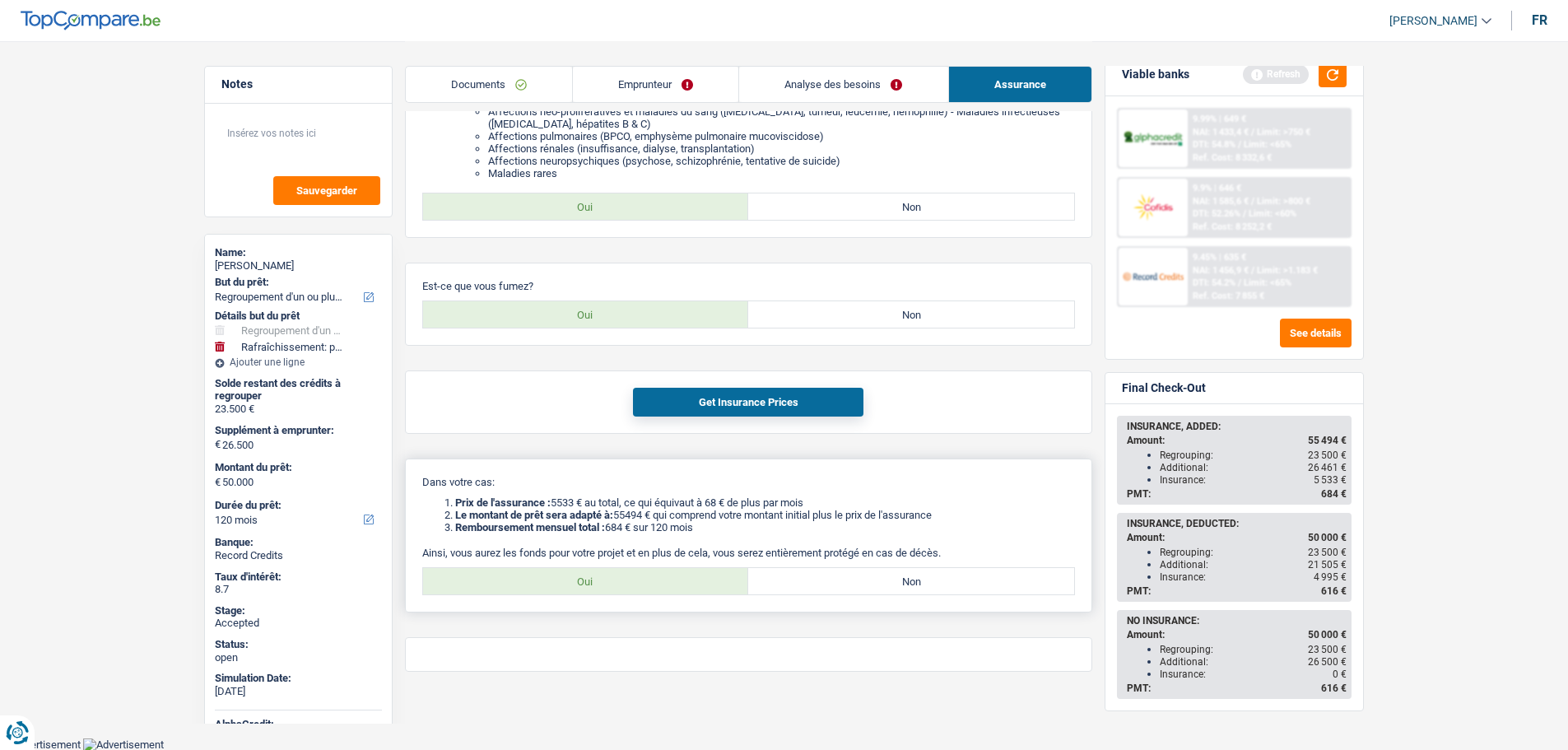
click at [636, 575] on label "Oui" at bounding box center [585, 581] width 326 height 26
click at [636, 575] on input "Oui" at bounding box center [585, 581] width 326 height 26
radio input "true"
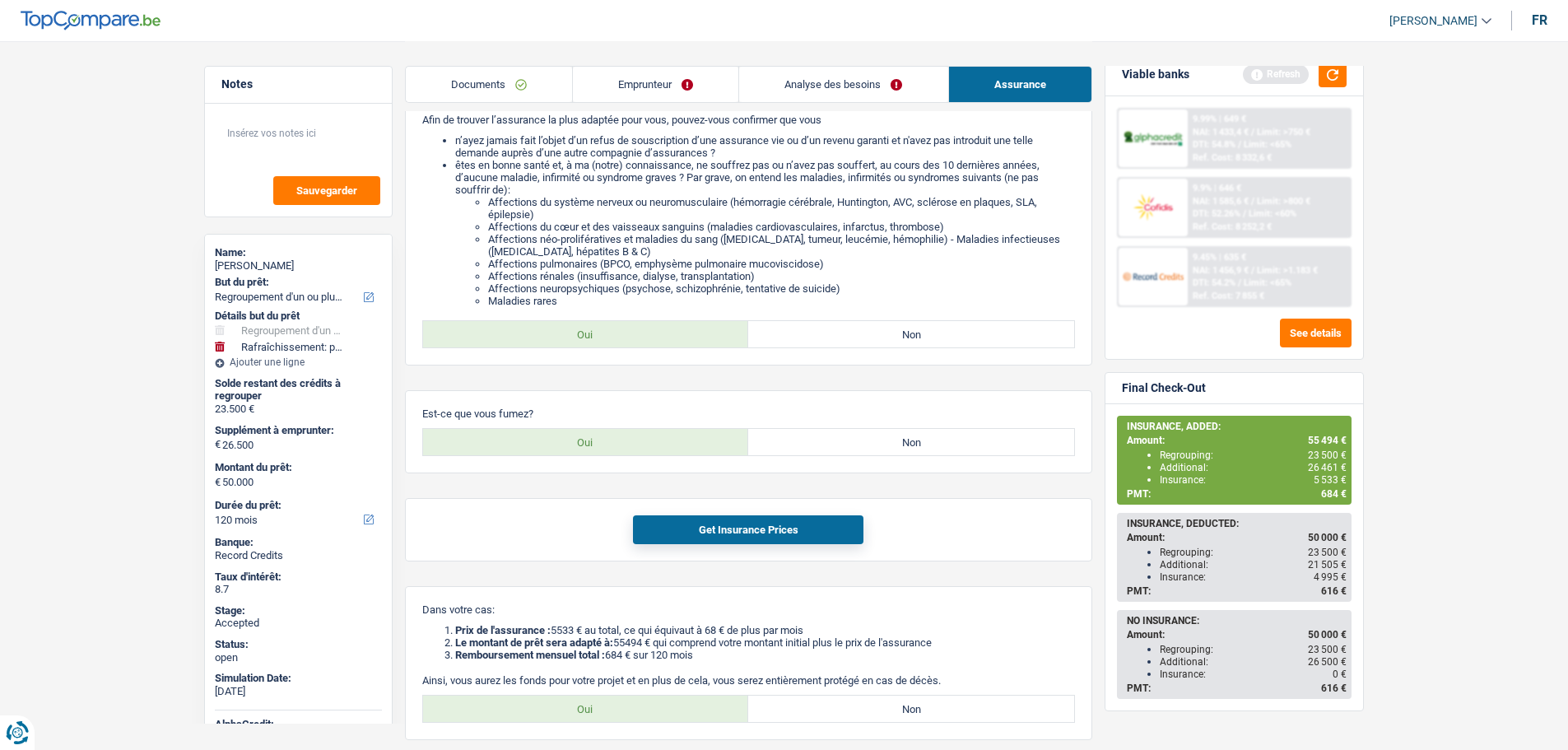
scroll to position [0, 0]
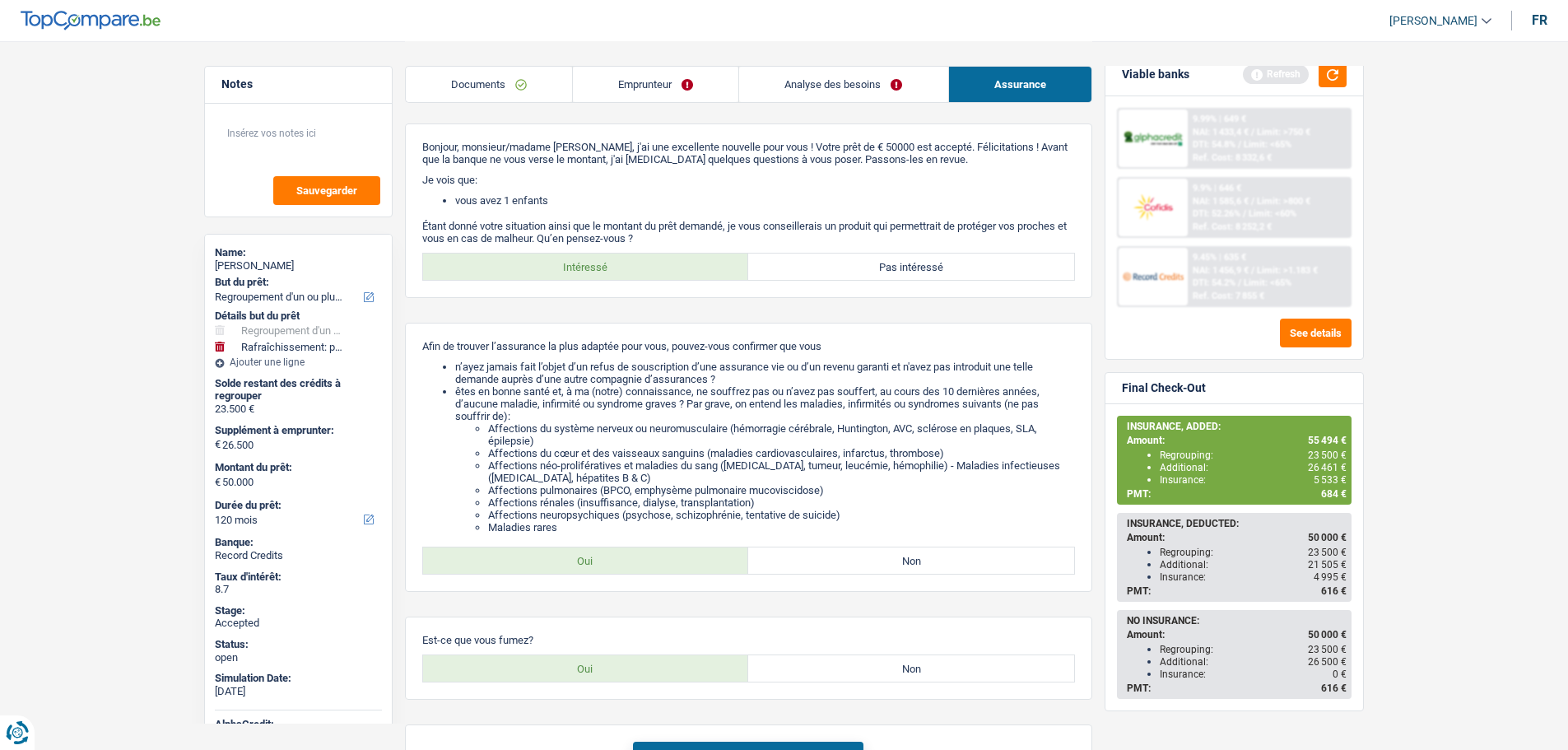
click at [844, 91] on link "Analyse des besoins" at bounding box center [843, 84] width 209 height 36
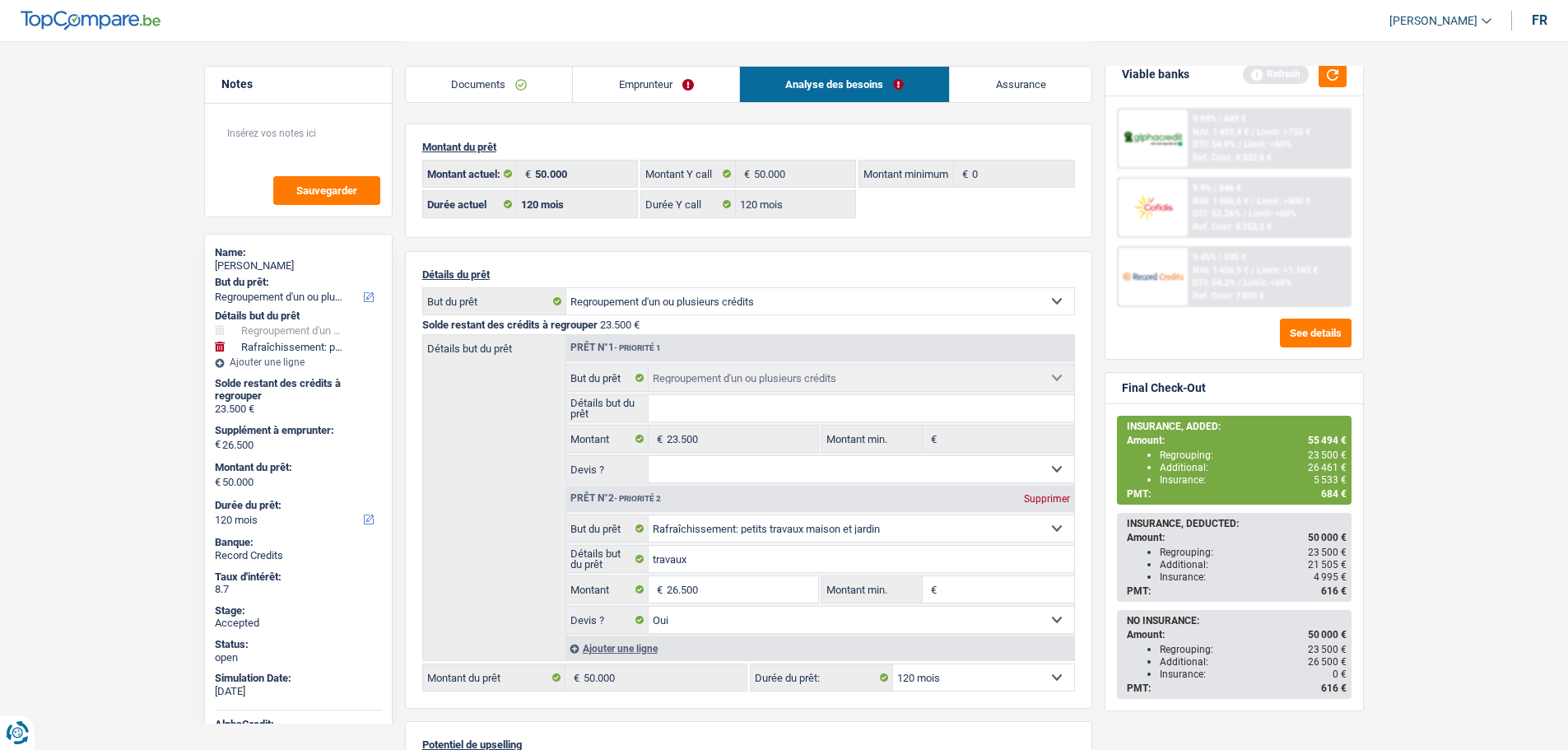
click at [644, 80] on link "Emprunteur" at bounding box center [656, 84] width 166 height 36
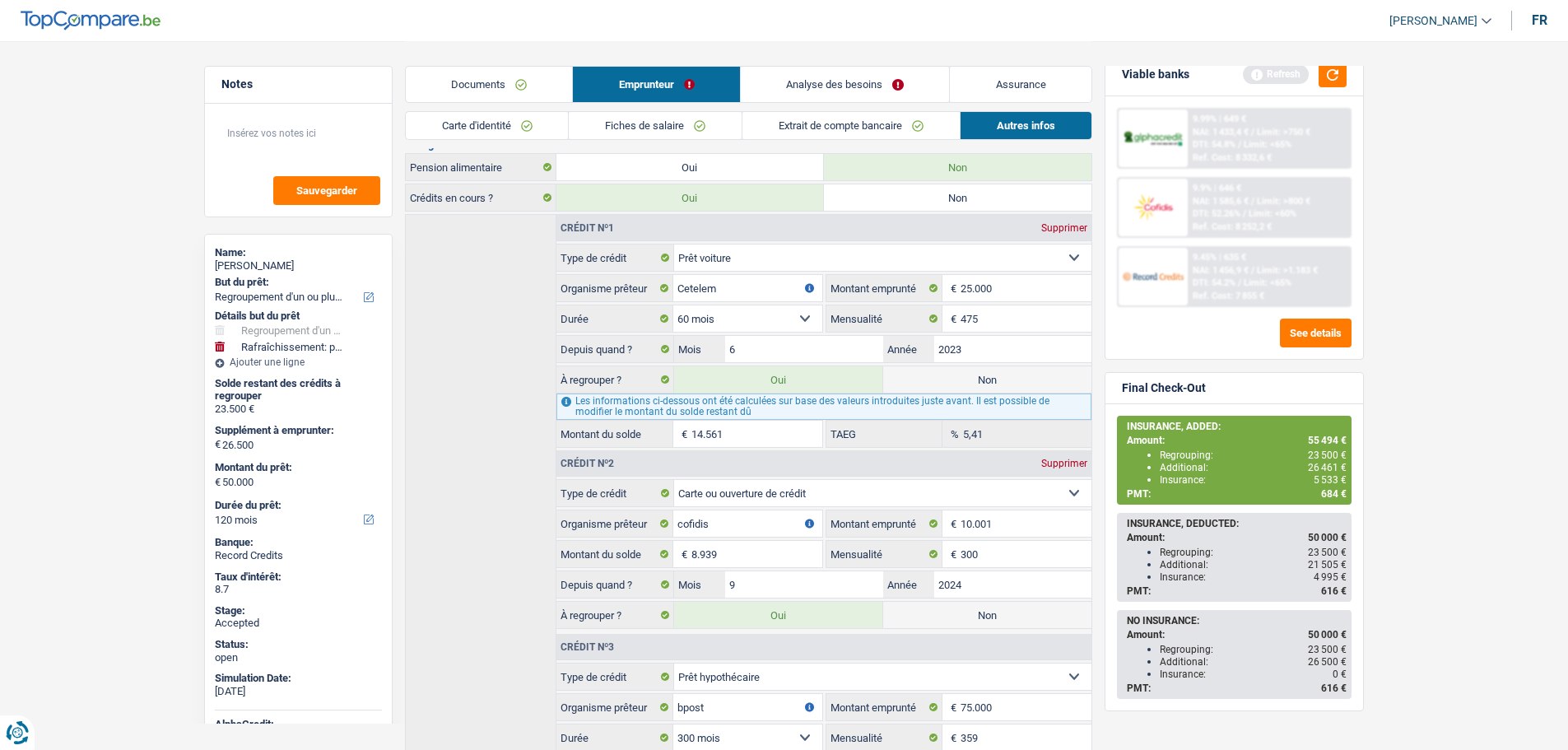
scroll to position [330, 0]
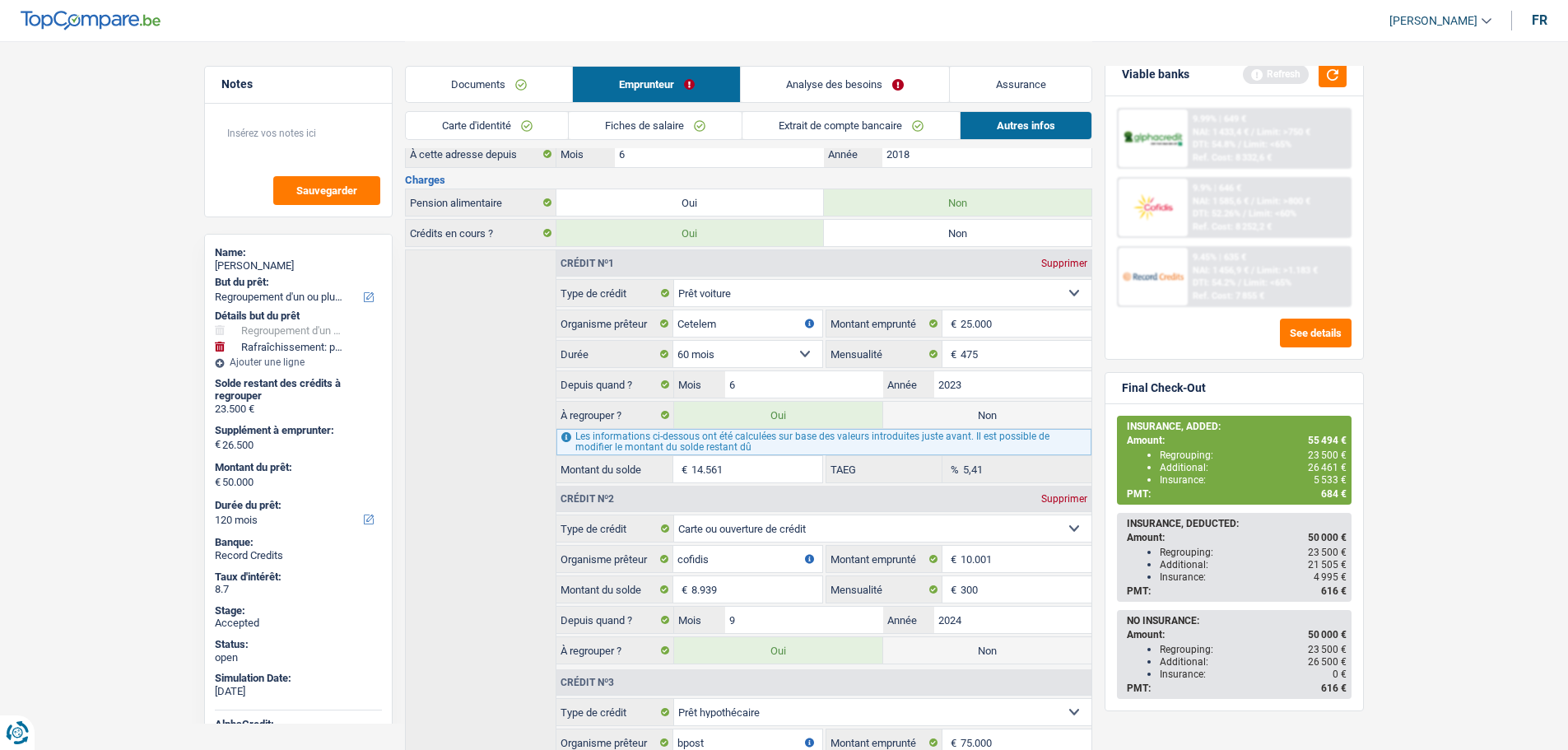
click at [844, 73] on link "Analyse des besoins" at bounding box center [845, 84] width 209 height 36
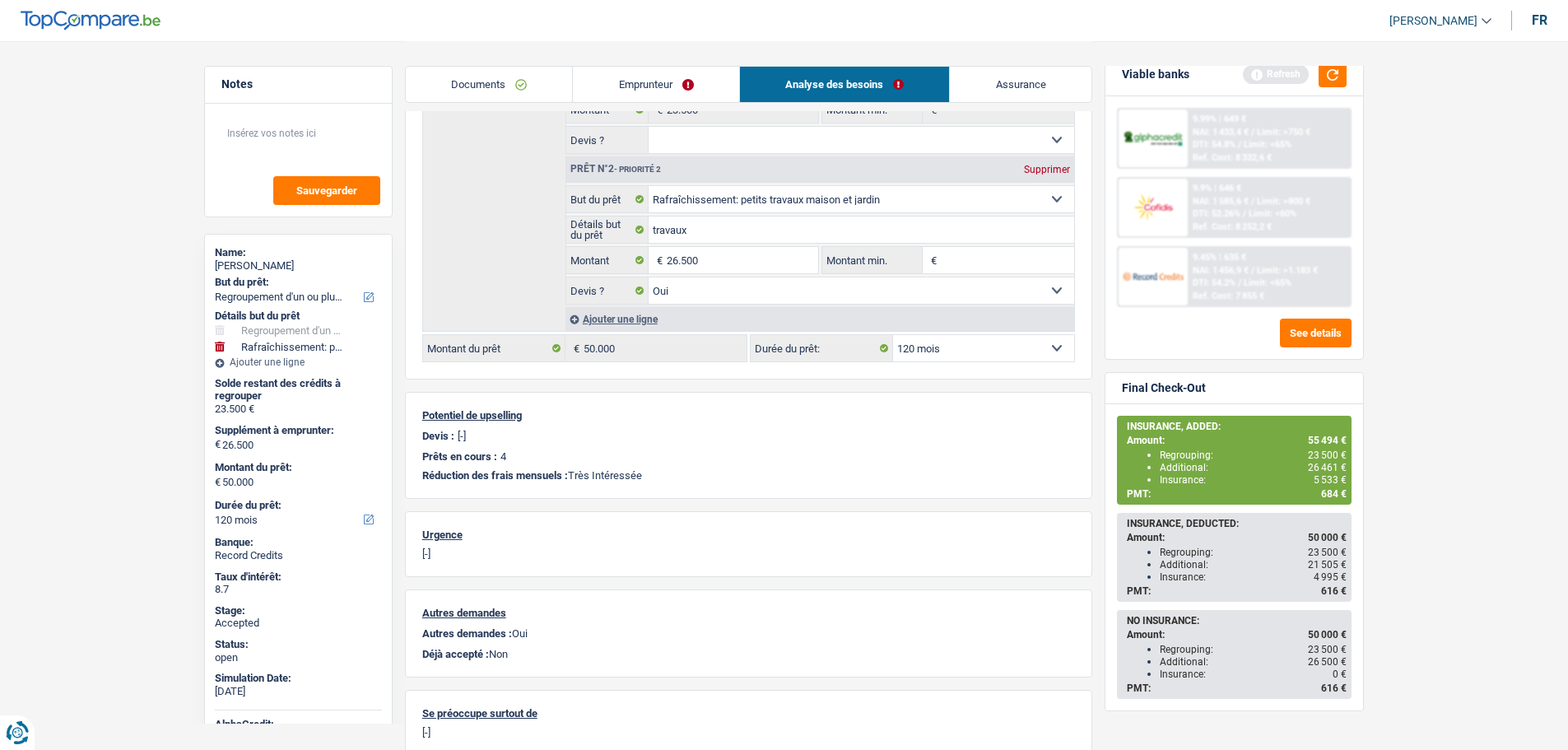
click at [655, 69] on link "Emprunteur" at bounding box center [656, 84] width 166 height 36
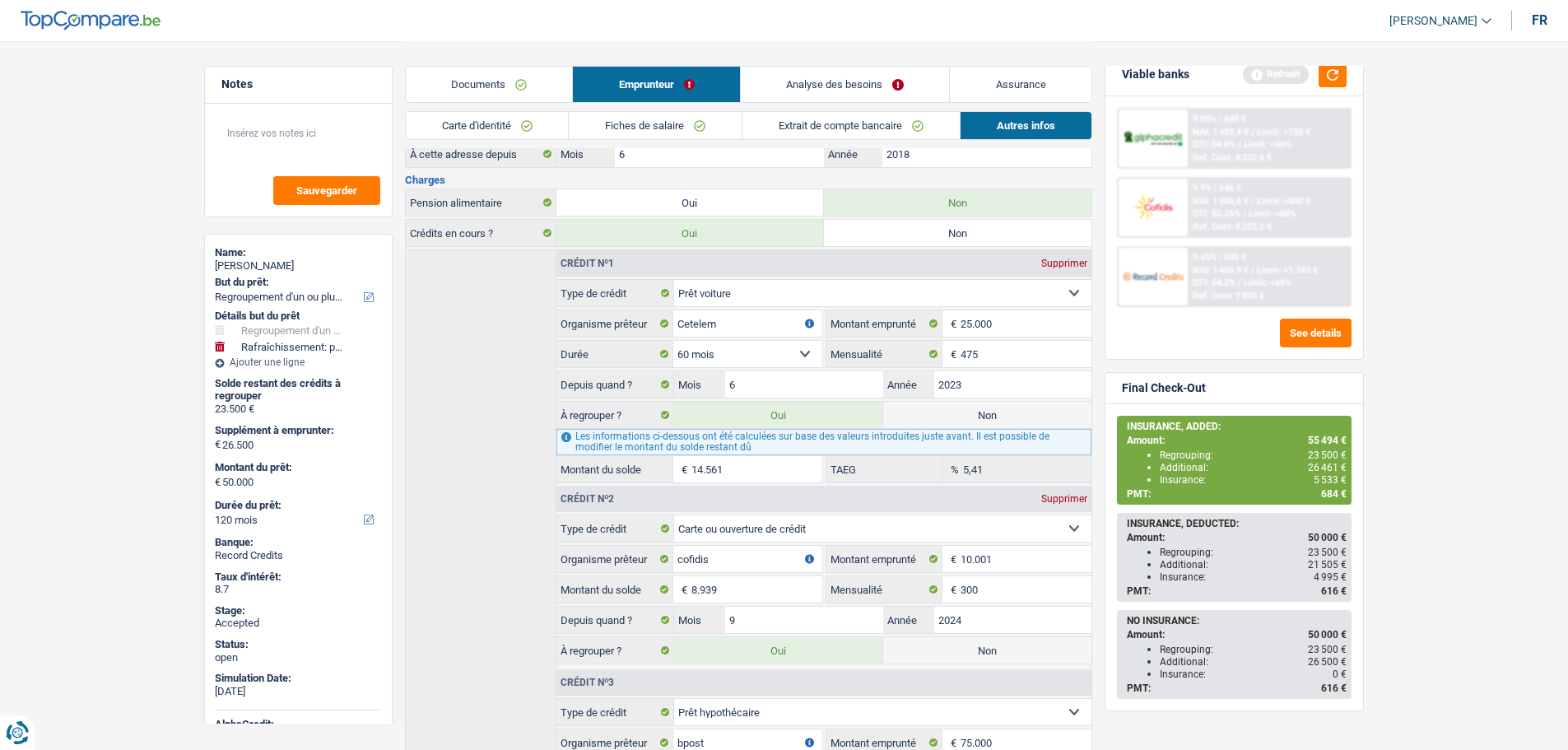
drag, startPoint x: 1009, startPoint y: 81, endPoint x: 962, endPoint y: 161, distance: 92.8
click at [1008, 81] on link "Assurance" at bounding box center [1020, 84] width 142 height 36
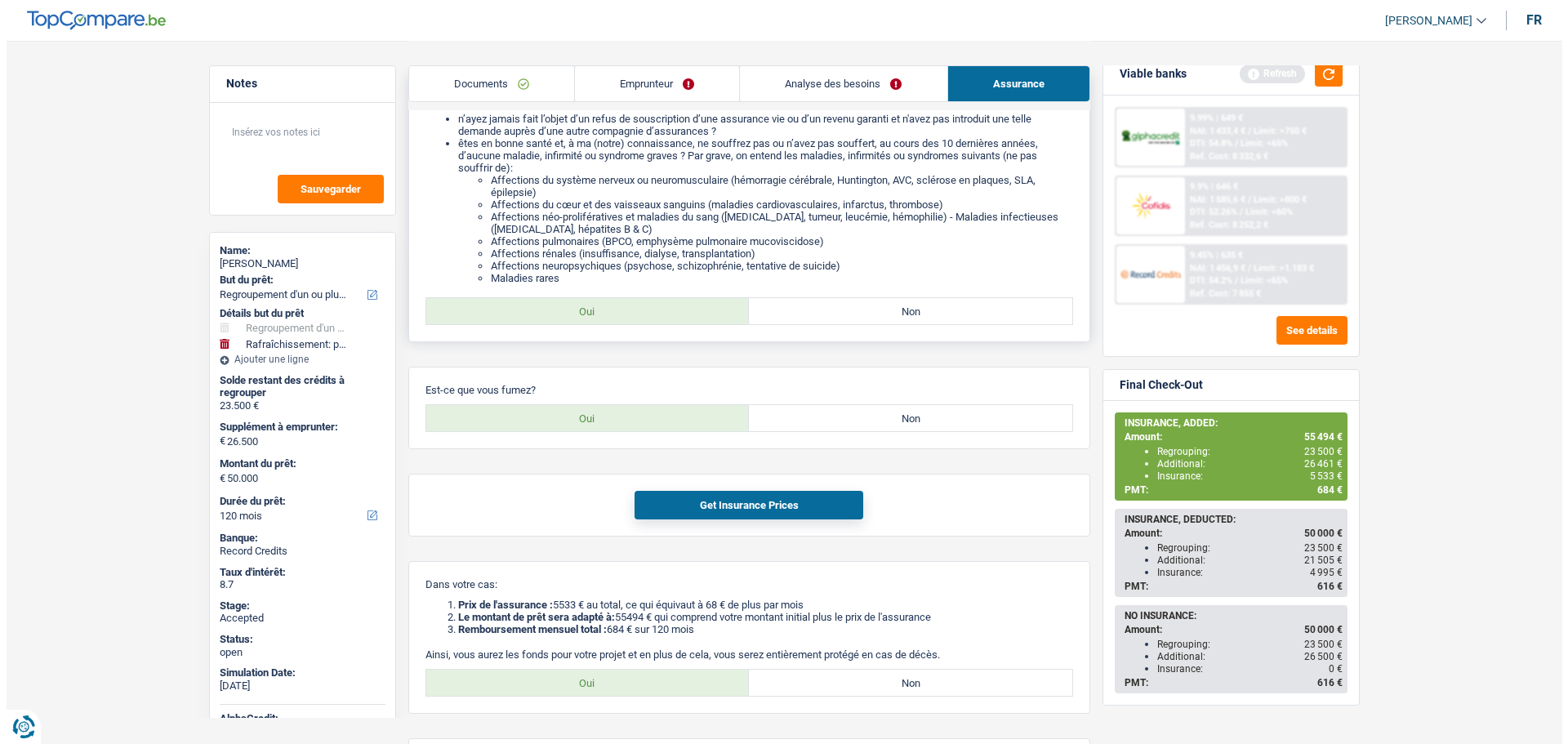
scroll to position [0, 0]
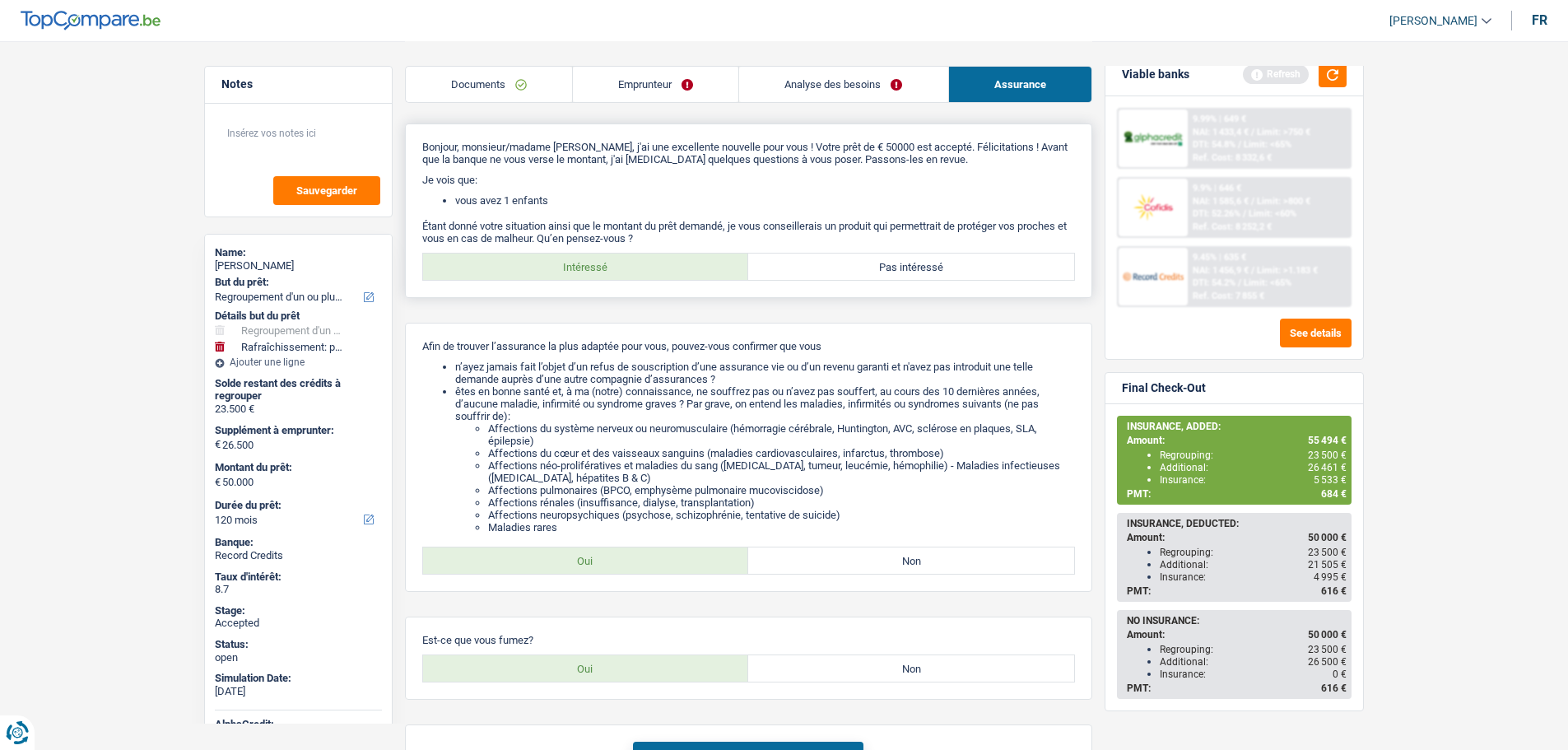
click at [865, 260] on label "Pas intéressé" at bounding box center [910, 266] width 326 height 26
click at [865, 260] on input "Pas intéressé" at bounding box center [910, 266] width 326 height 26
radio input "true"
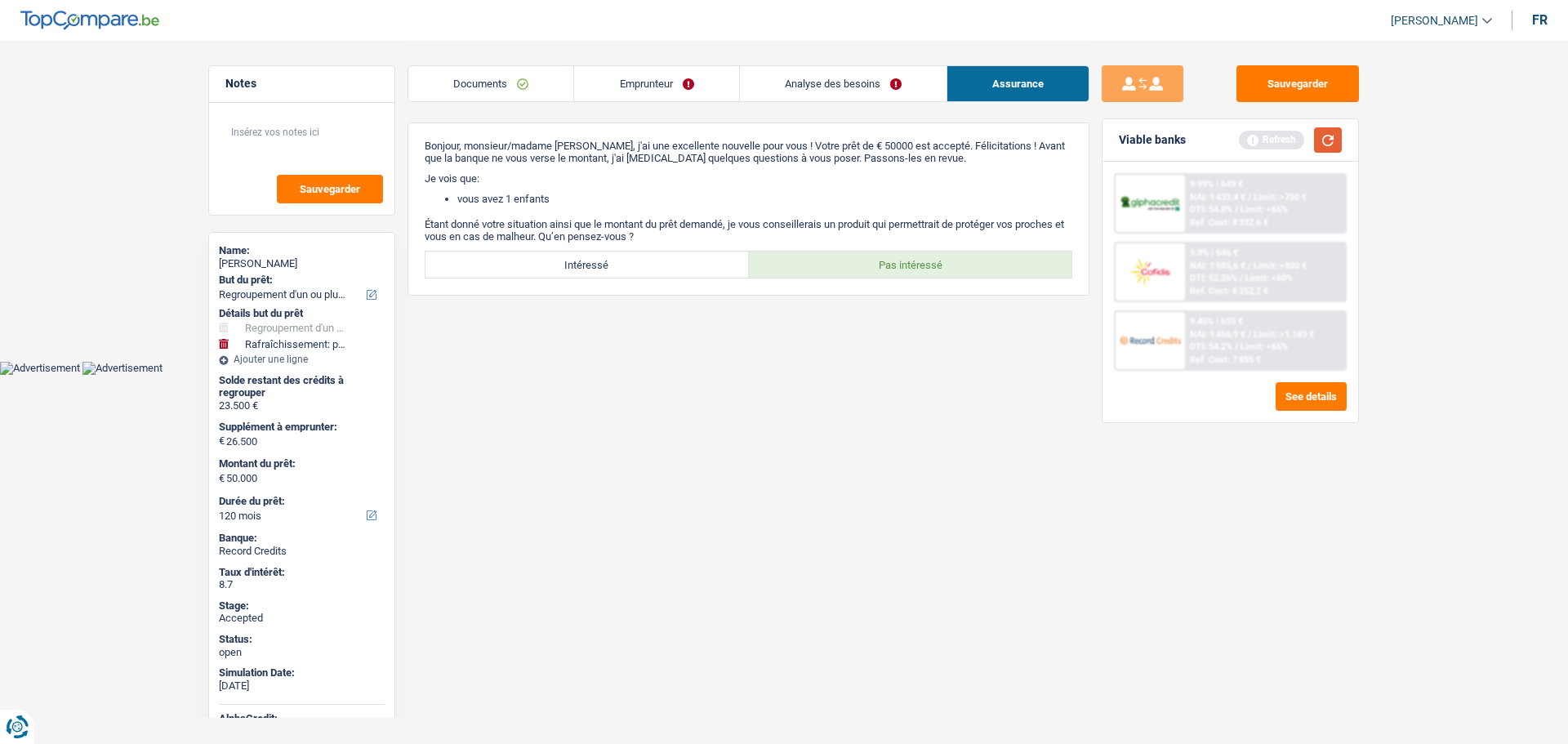
click at [1319, 141] on button "button" at bounding box center [1327, 140] width 28 height 25
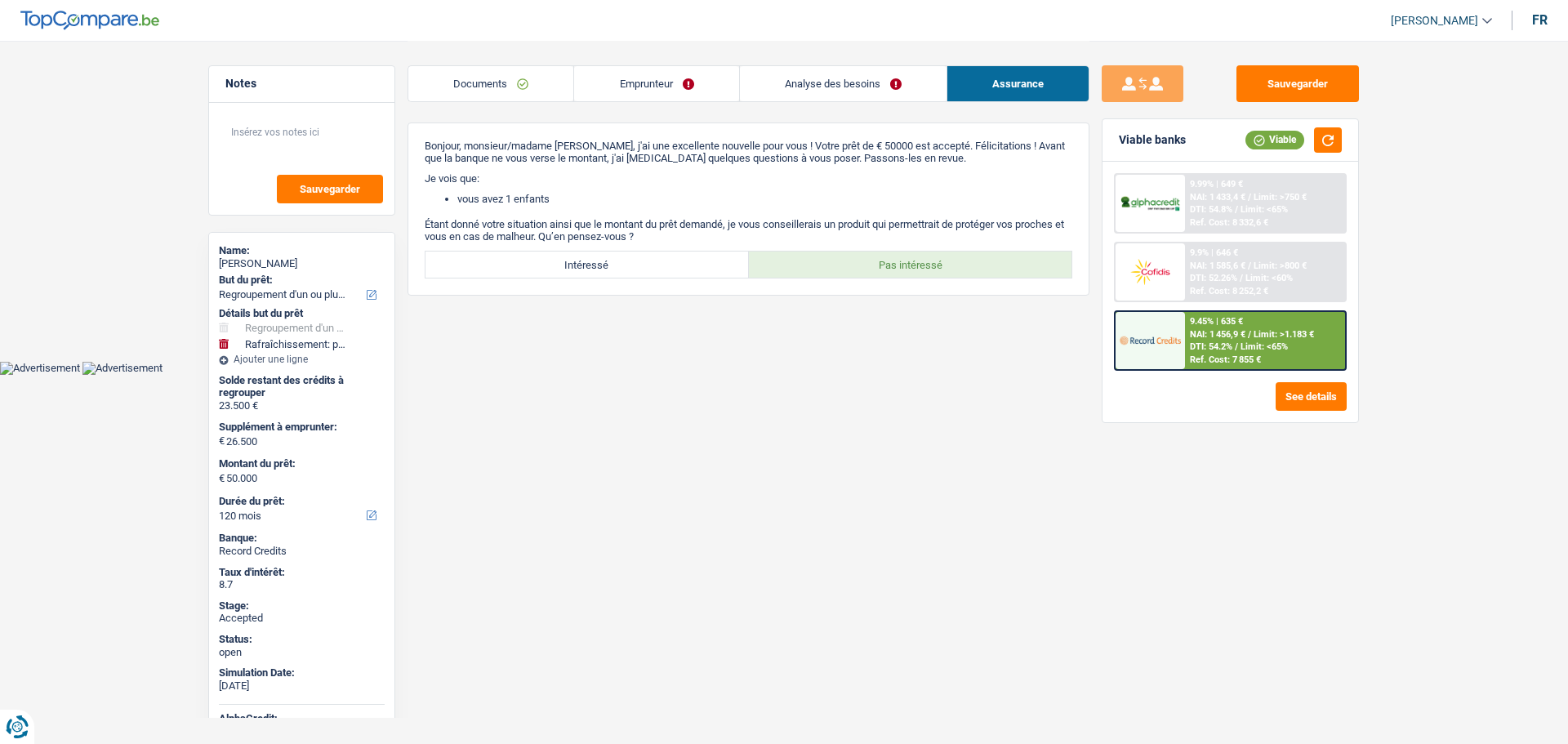
click at [527, 85] on link "Documents" at bounding box center [491, 83] width 165 height 35
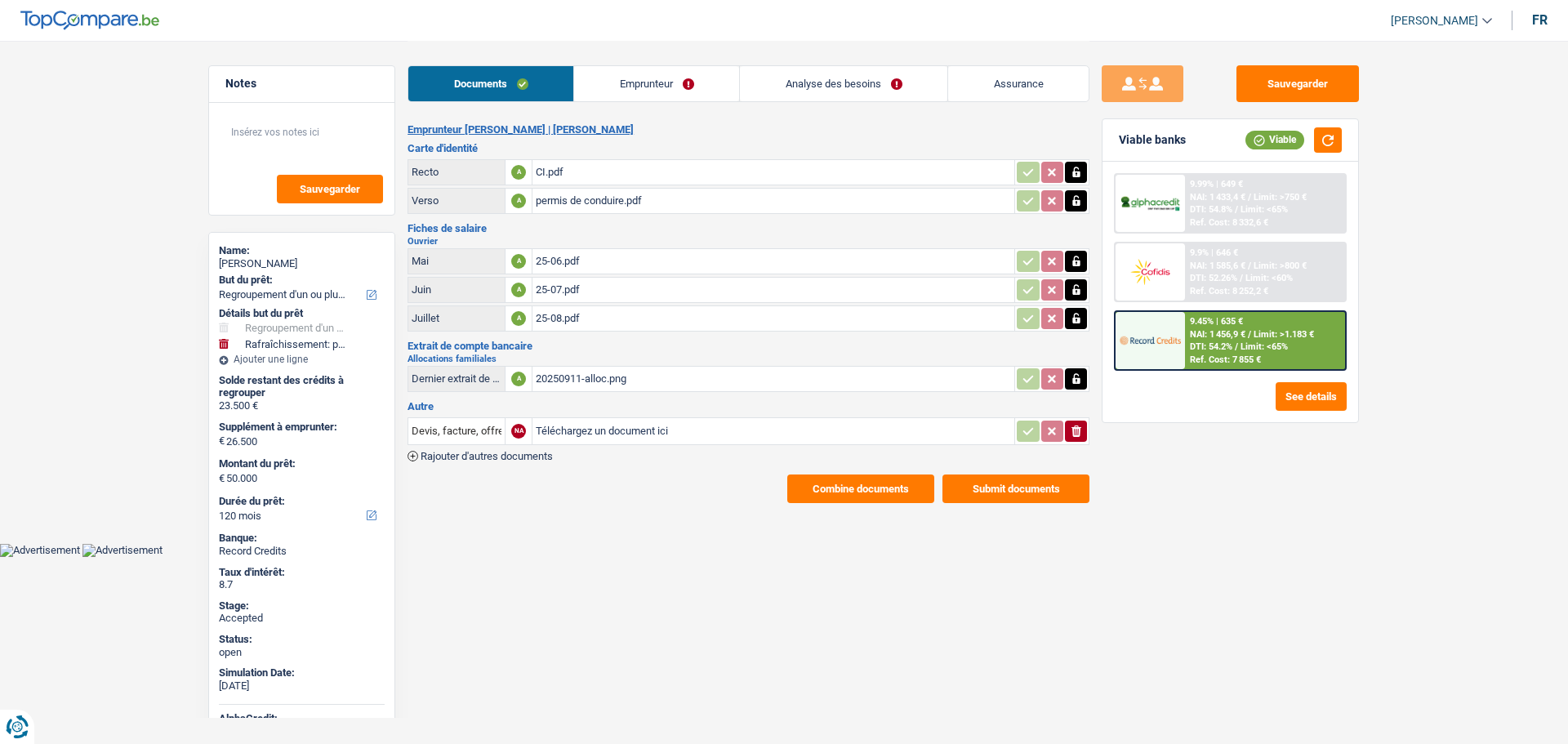
click at [598, 87] on link "Emprunteur" at bounding box center [657, 83] width 165 height 35
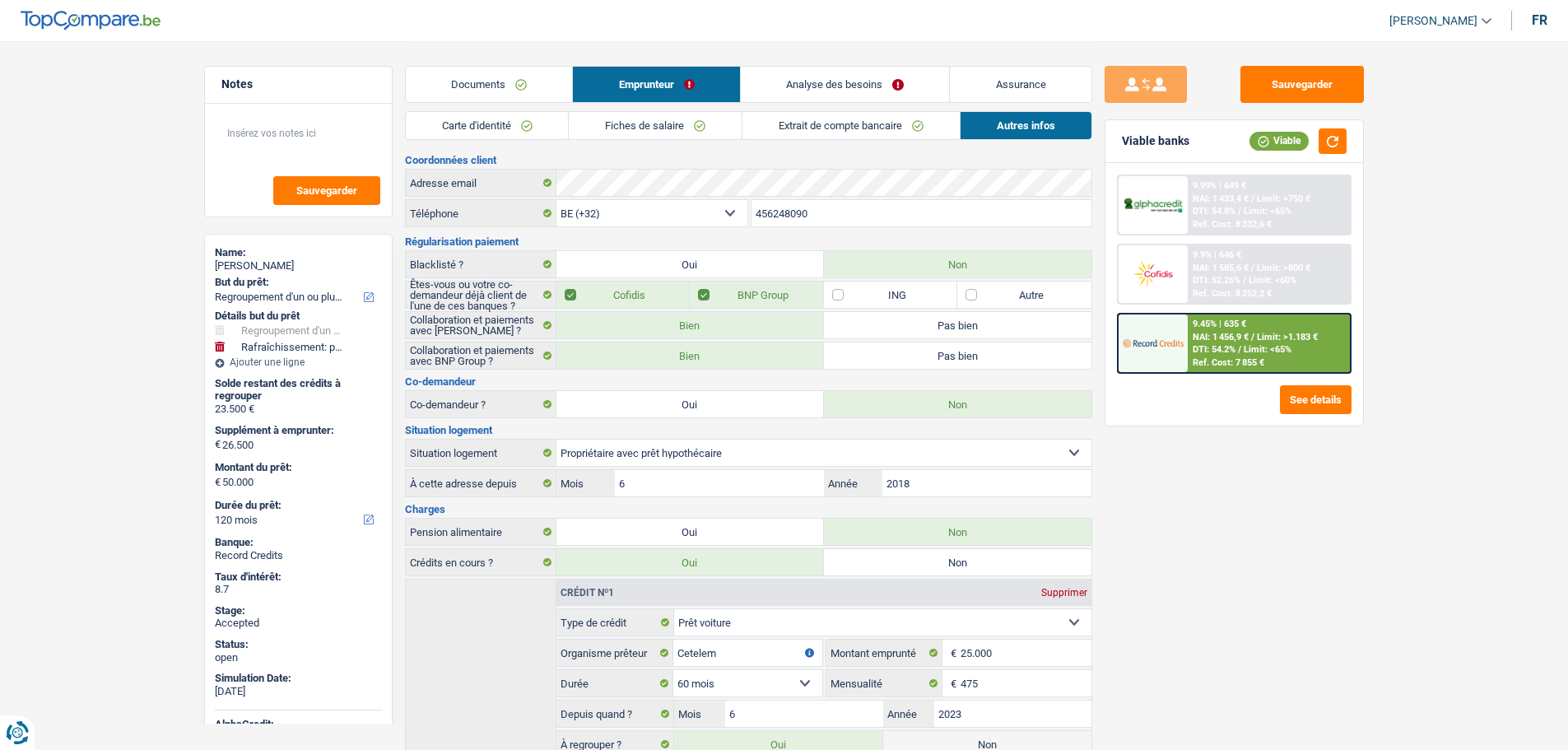
click at [298, 259] on div "VINCENT VAN DEN BRULLE" at bounding box center [298, 266] width 167 height 14
copy div "VINCENT VAN DEN BRULLE"
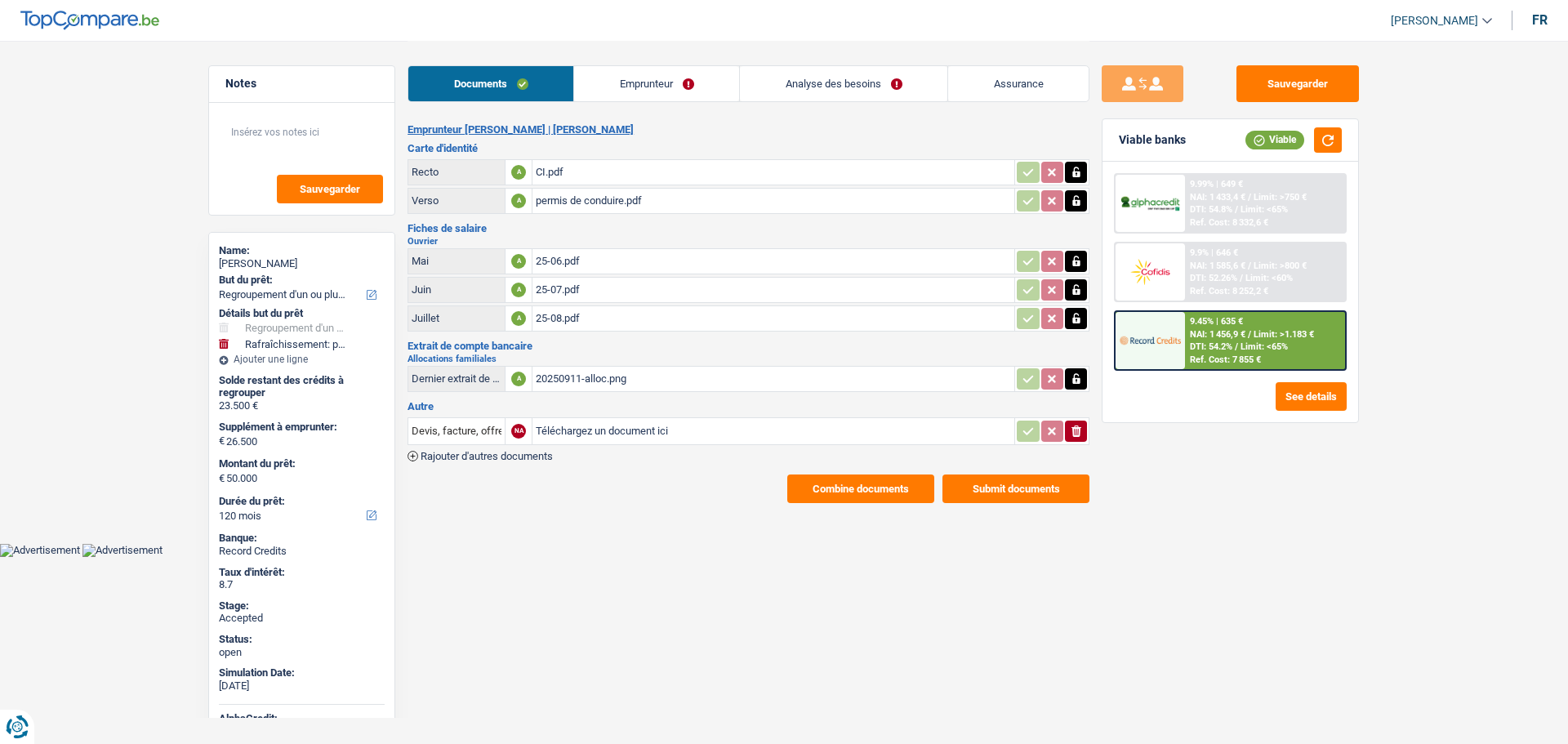
select select "refinancing"
select select "houseOrGarden"
select select "120"
select select "32"
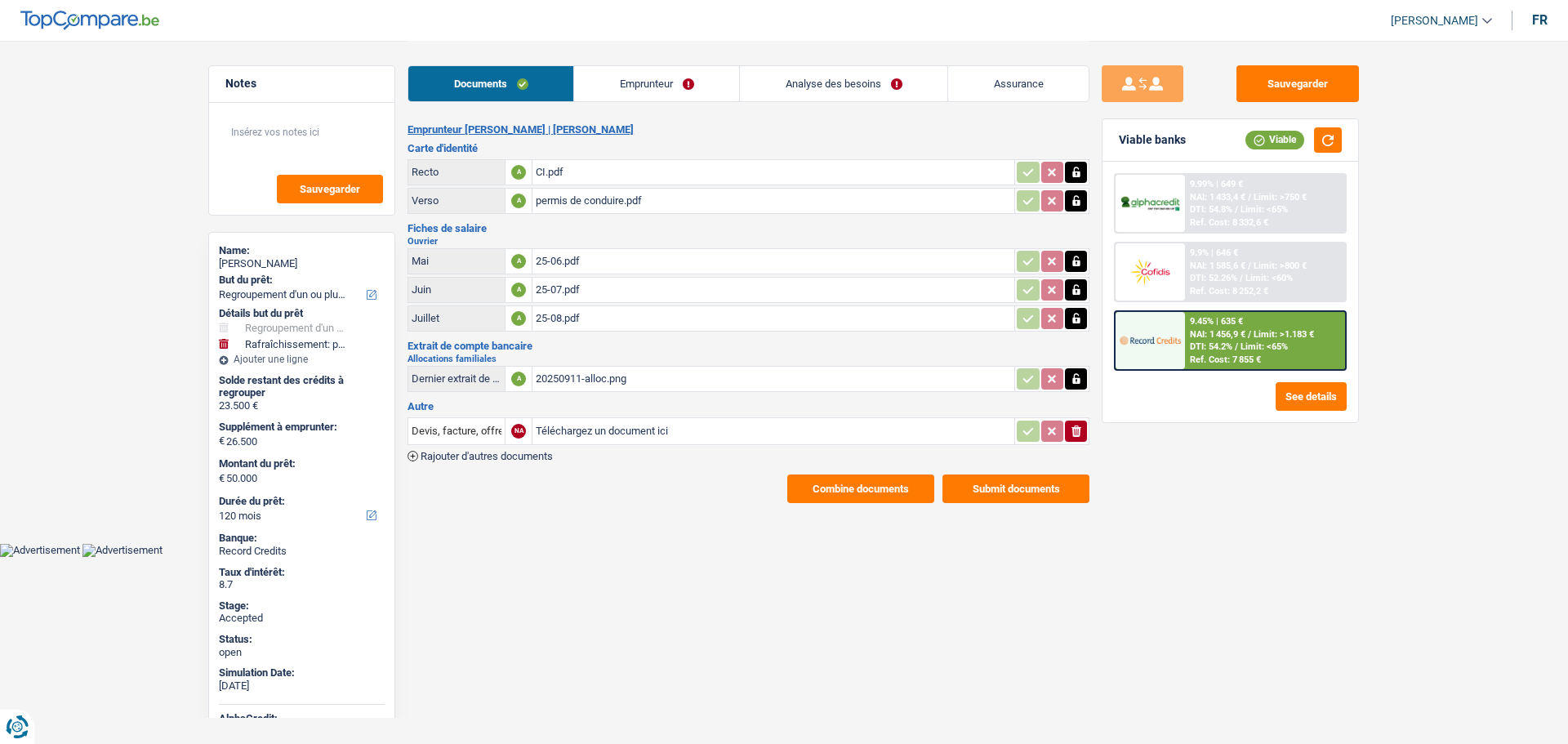
select select "ownerWithMortgage"
select select "carLoan"
select select "60"
select select "cardOrCredit"
select select "mortgage"
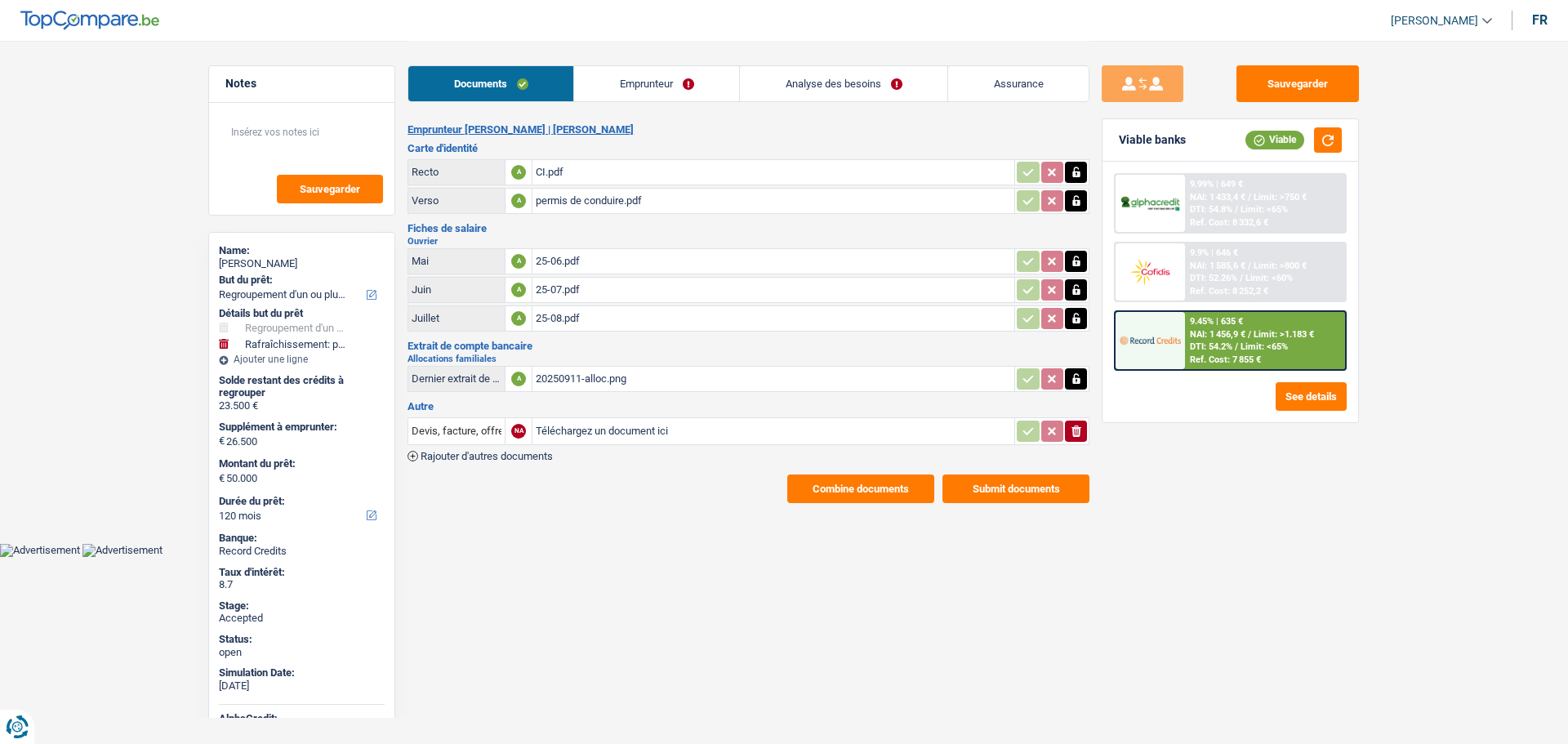
select select "300"
select select "mortgage"
select select "240"
select select "120"
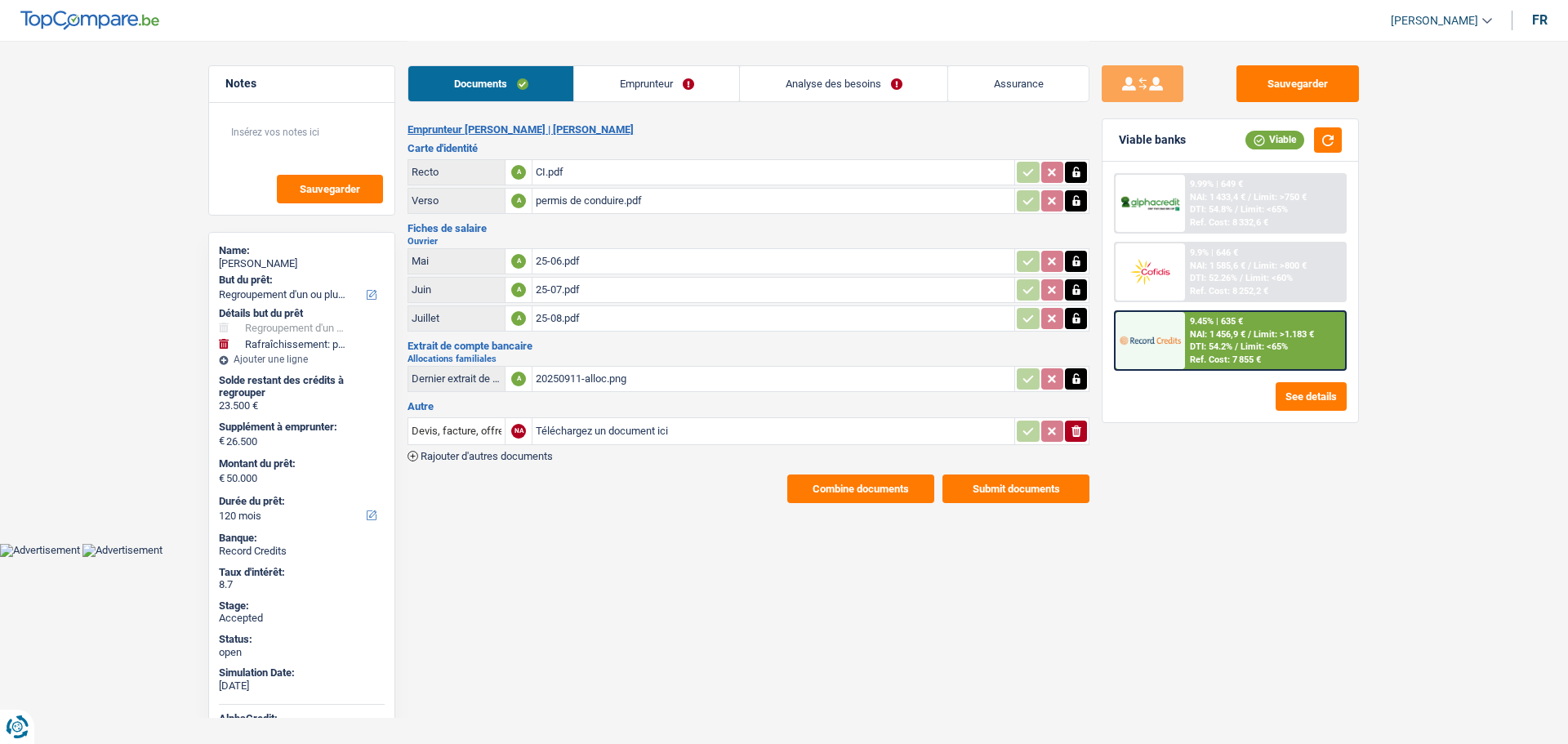
select select "refinancing"
select select "houseOrGarden"
select select "yes"
select select "120"
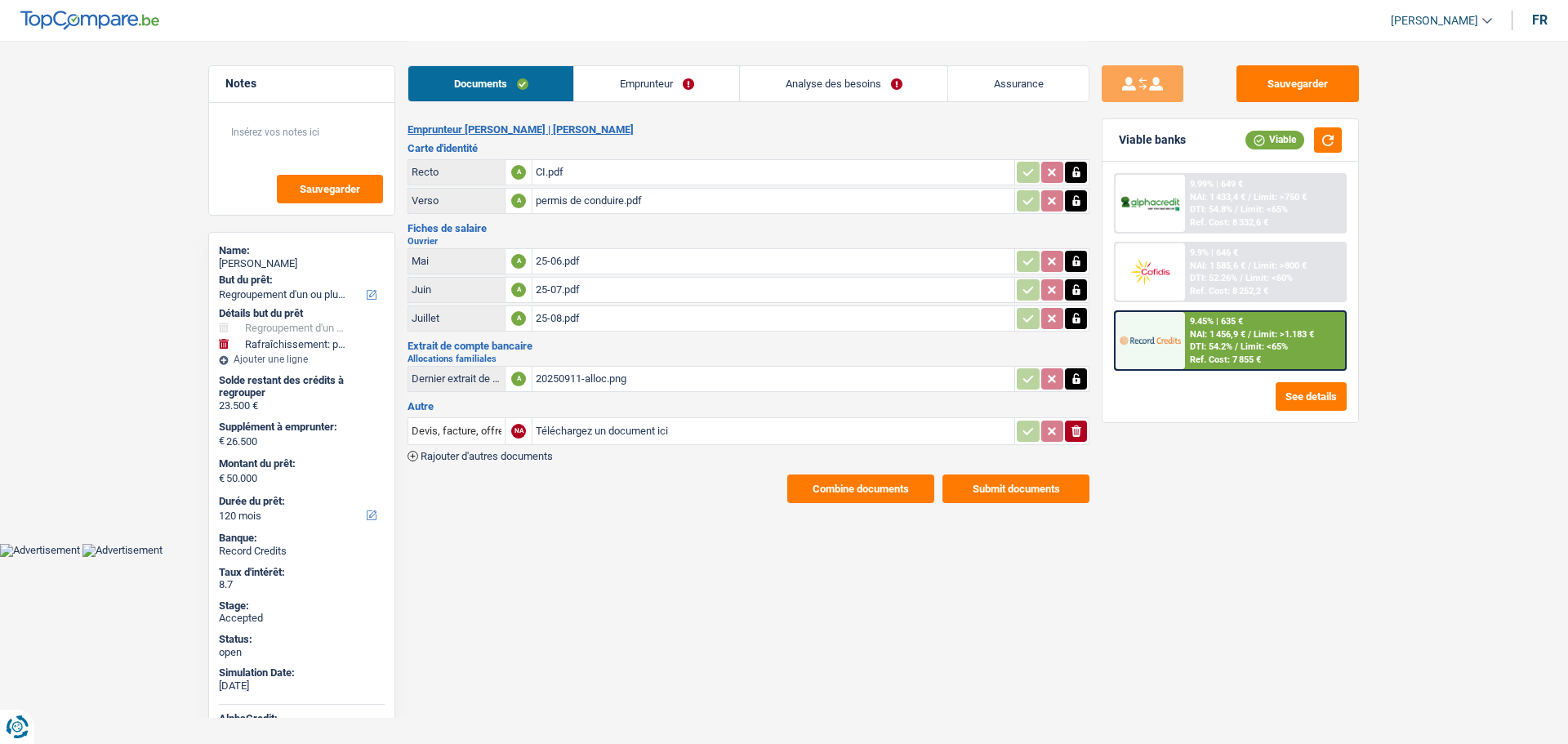
click at [880, 82] on link "Analyse des besoins" at bounding box center [843, 83] width 207 height 35
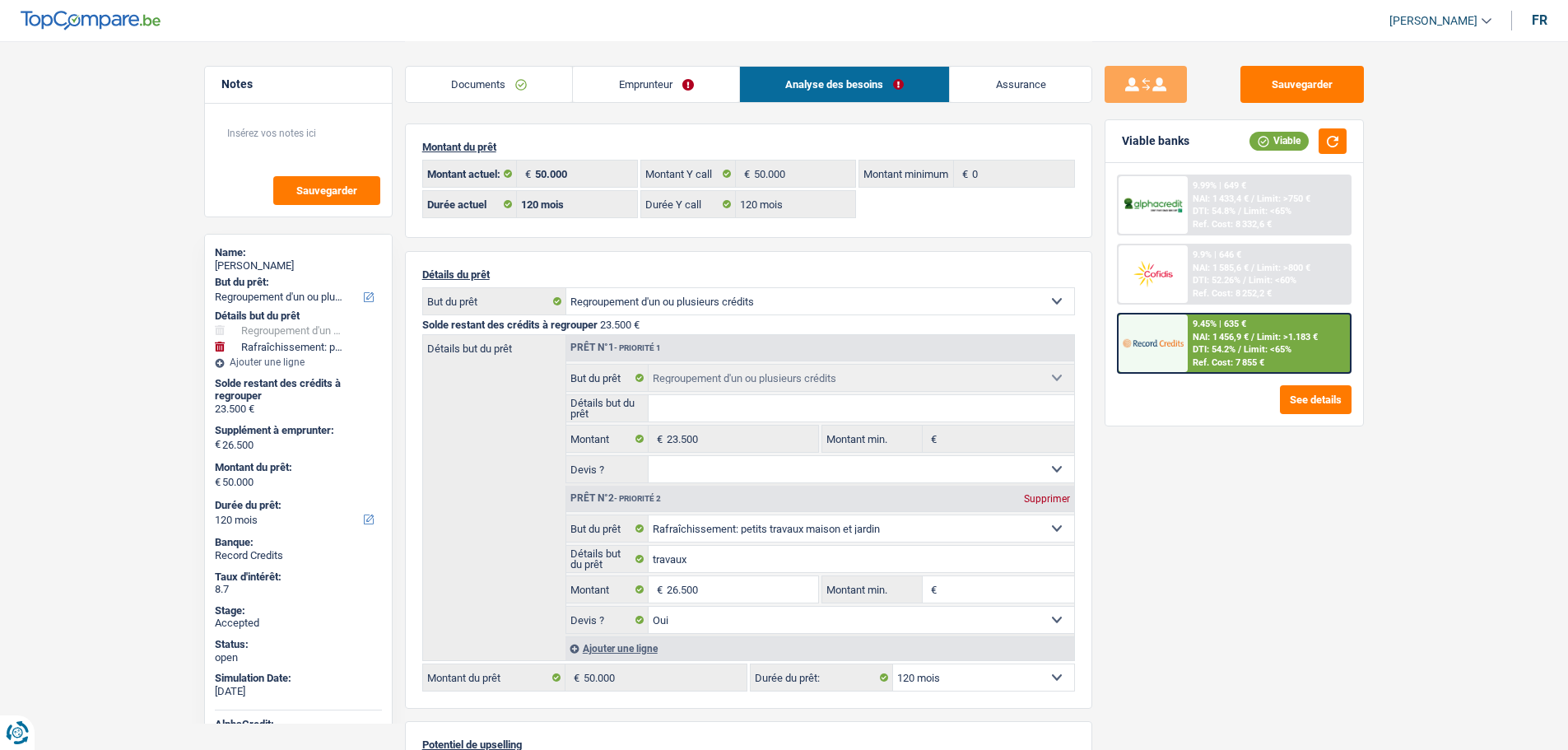
click at [692, 84] on link "Emprunteur" at bounding box center [656, 84] width 166 height 36
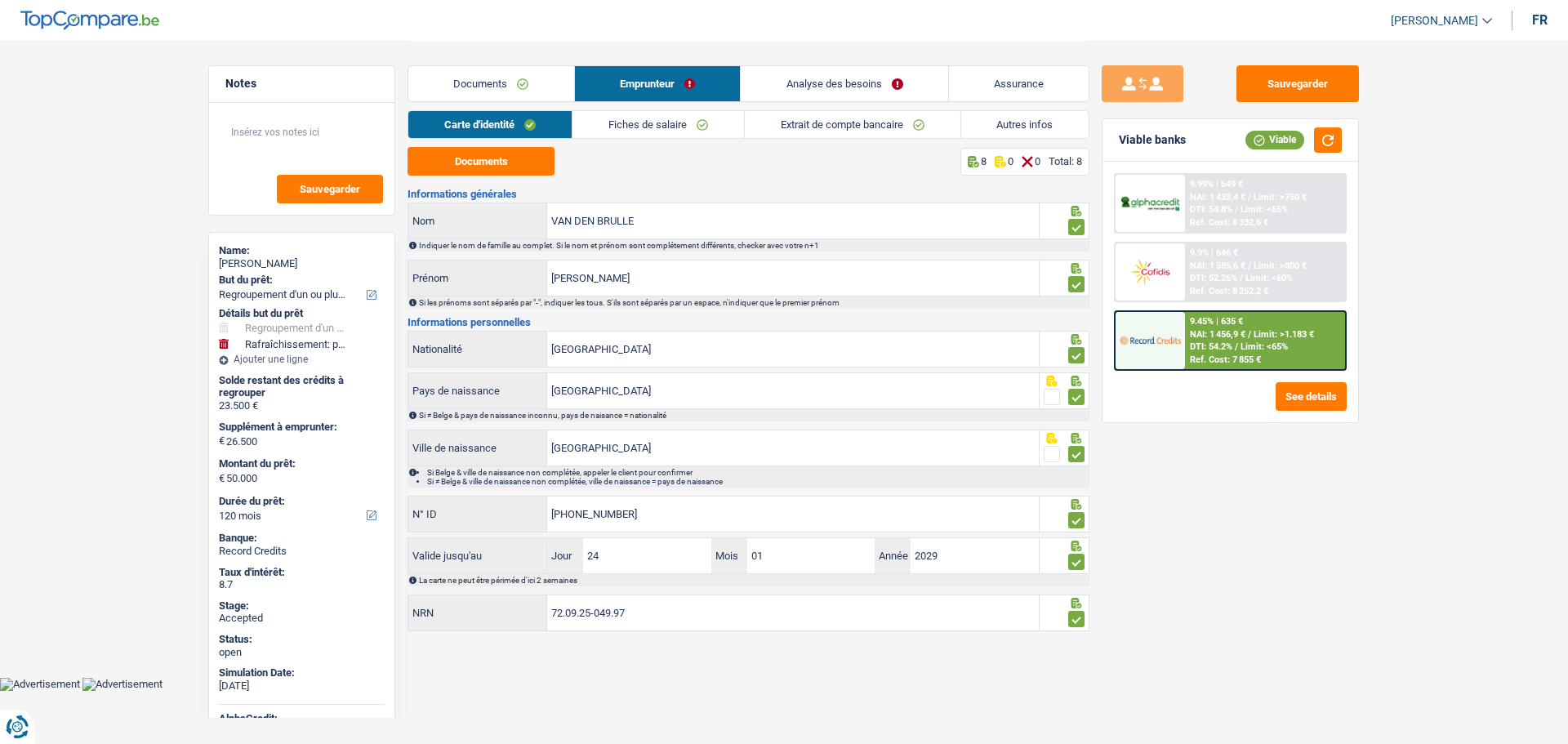
click at [983, 128] on link "Autres infos" at bounding box center [1026, 125] width 128 height 27
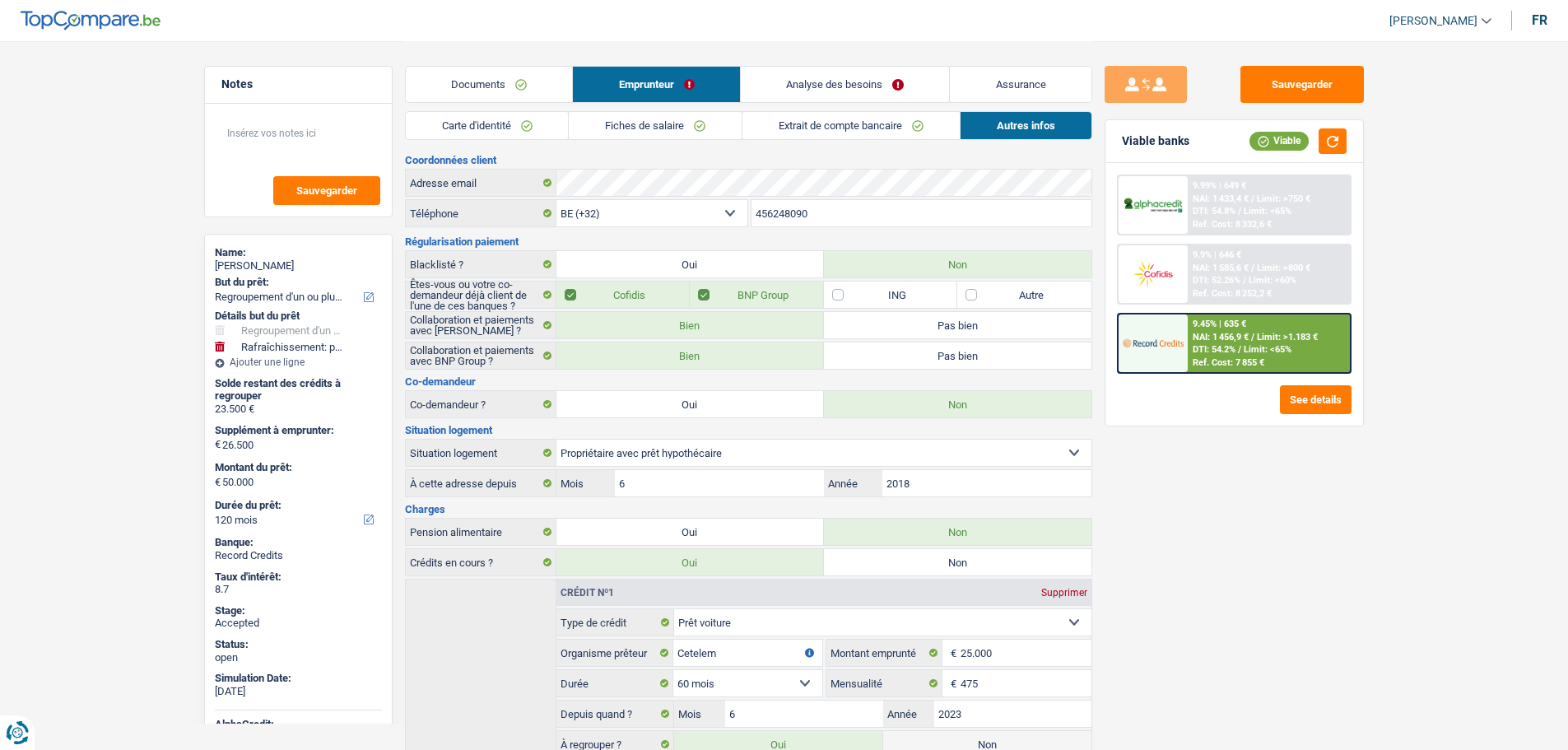
click at [791, 220] on input "456248090" at bounding box center [922, 213] width 340 height 26
click at [1004, 81] on link "Assurance" at bounding box center [1020, 84] width 142 height 36
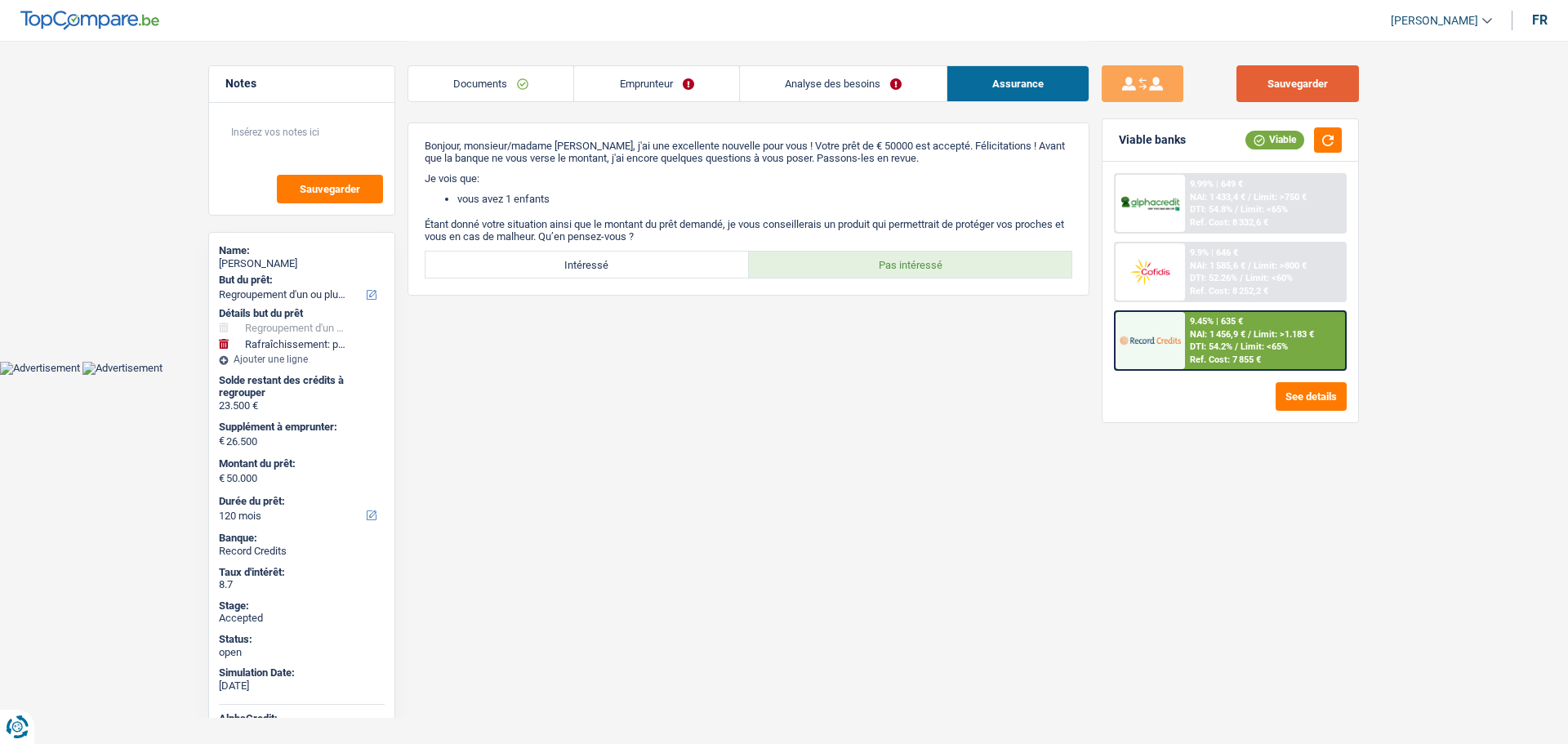
click at [1257, 90] on button "Sauvegarder" at bounding box center [1298, 83] width 123 height 36
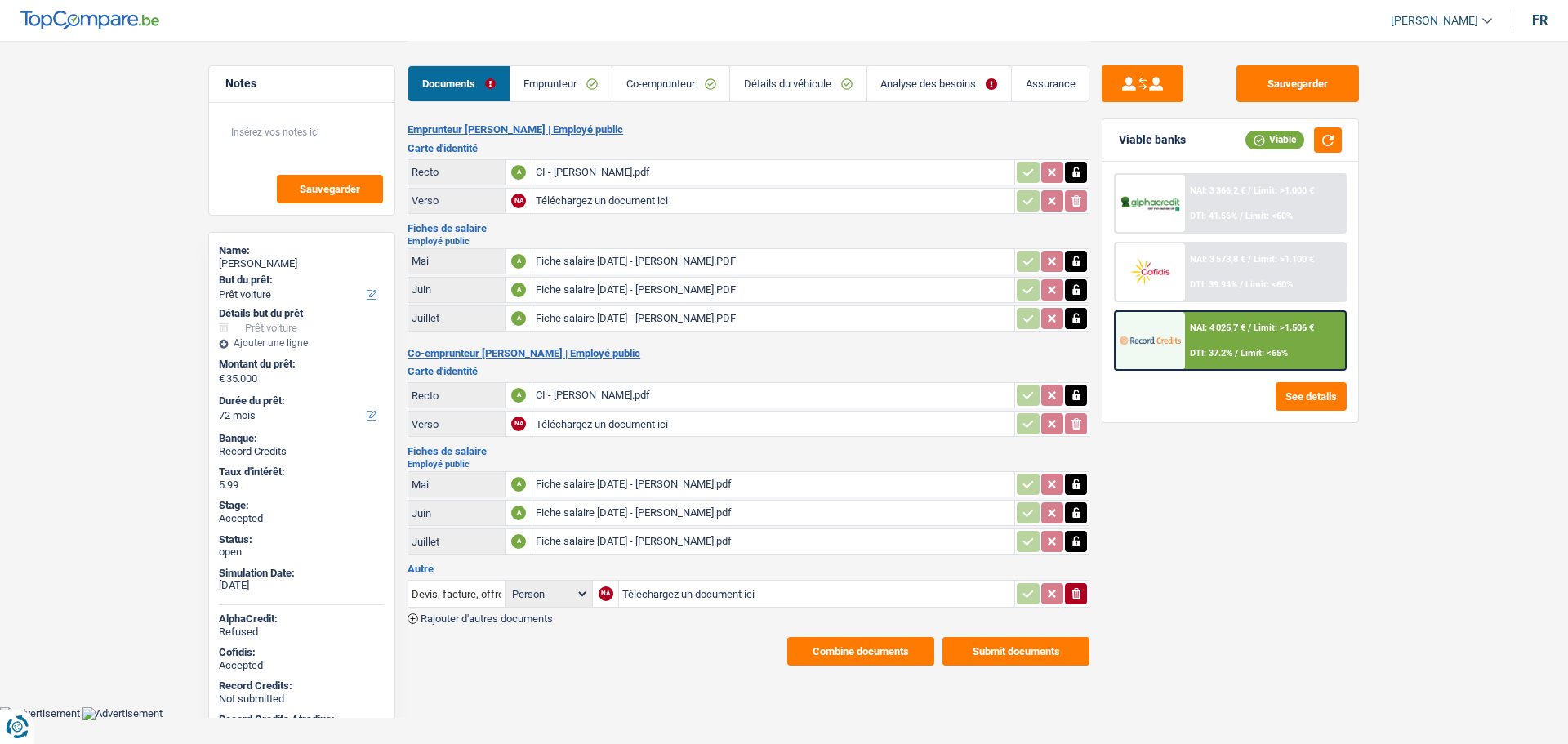
select select "car"
select select "72"
click at [872, 654] on button "Combine documents" at bounding box center [860, 652] width 147 height 29
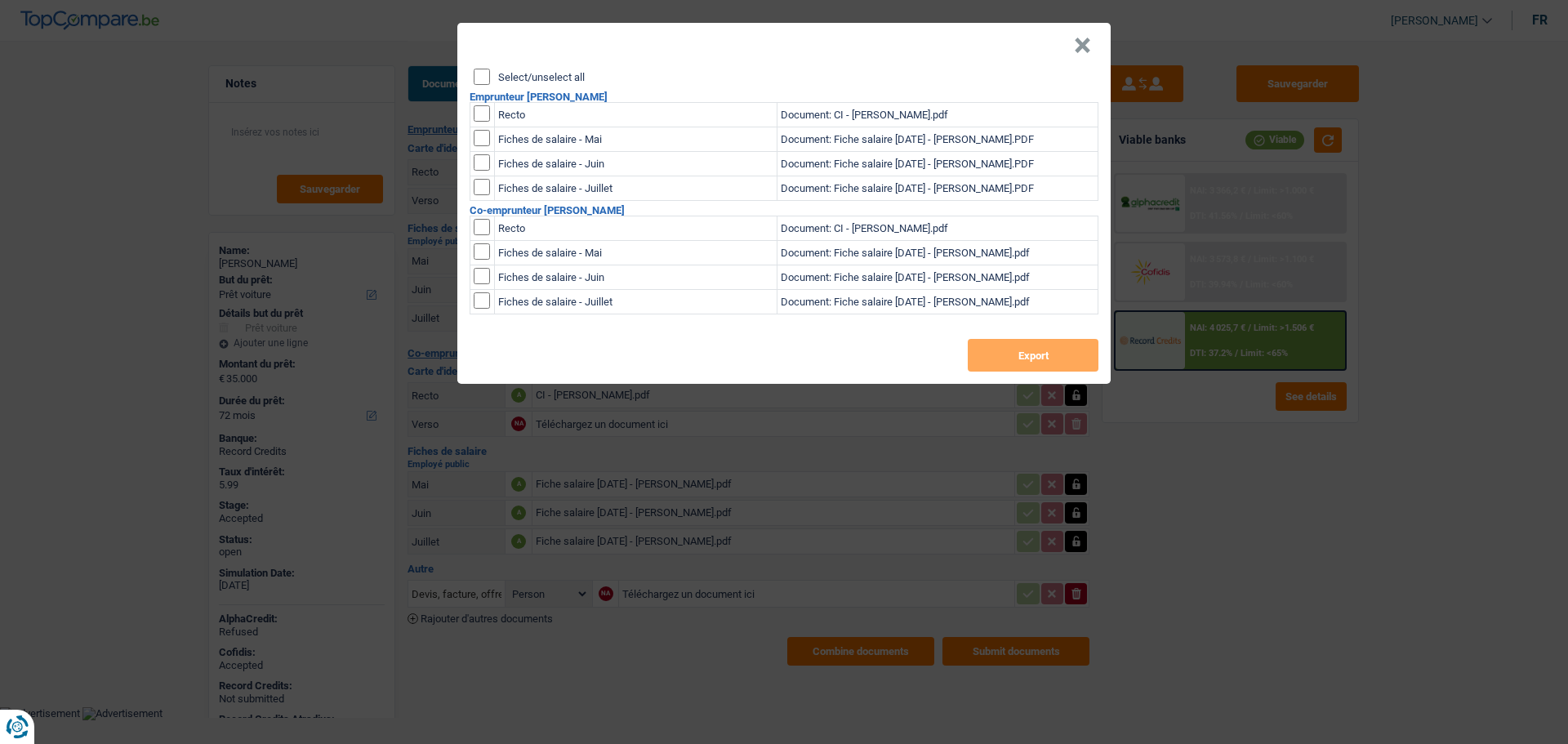
click at [562, 80] on label "Select/unselect all" at bounding box center [542, 77] width 86 height 11
click at [490, 80] on input "Select/unselect all" at bounding box center [481, 77] width 16 height 16
checkbox input "true"
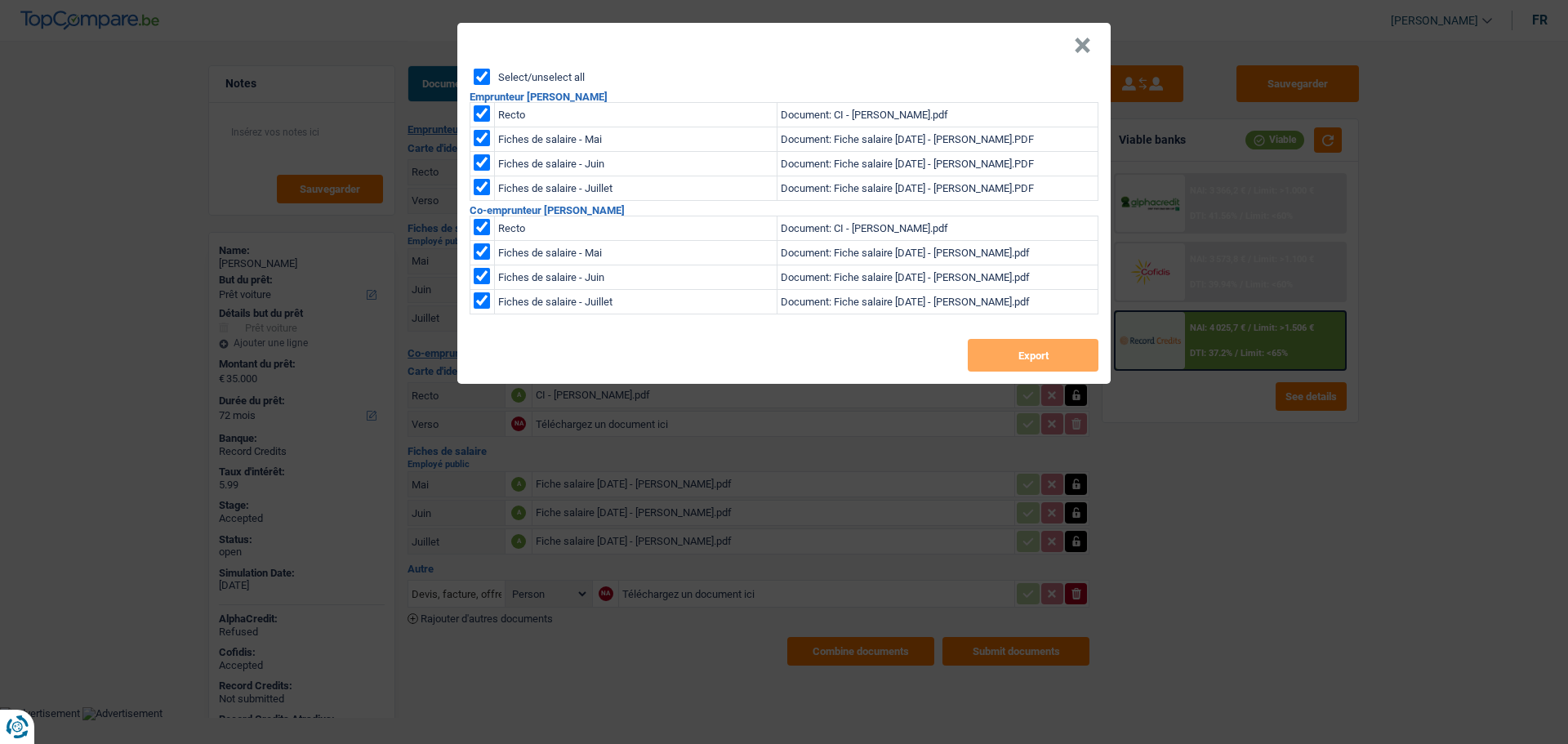
checkbox input "true"
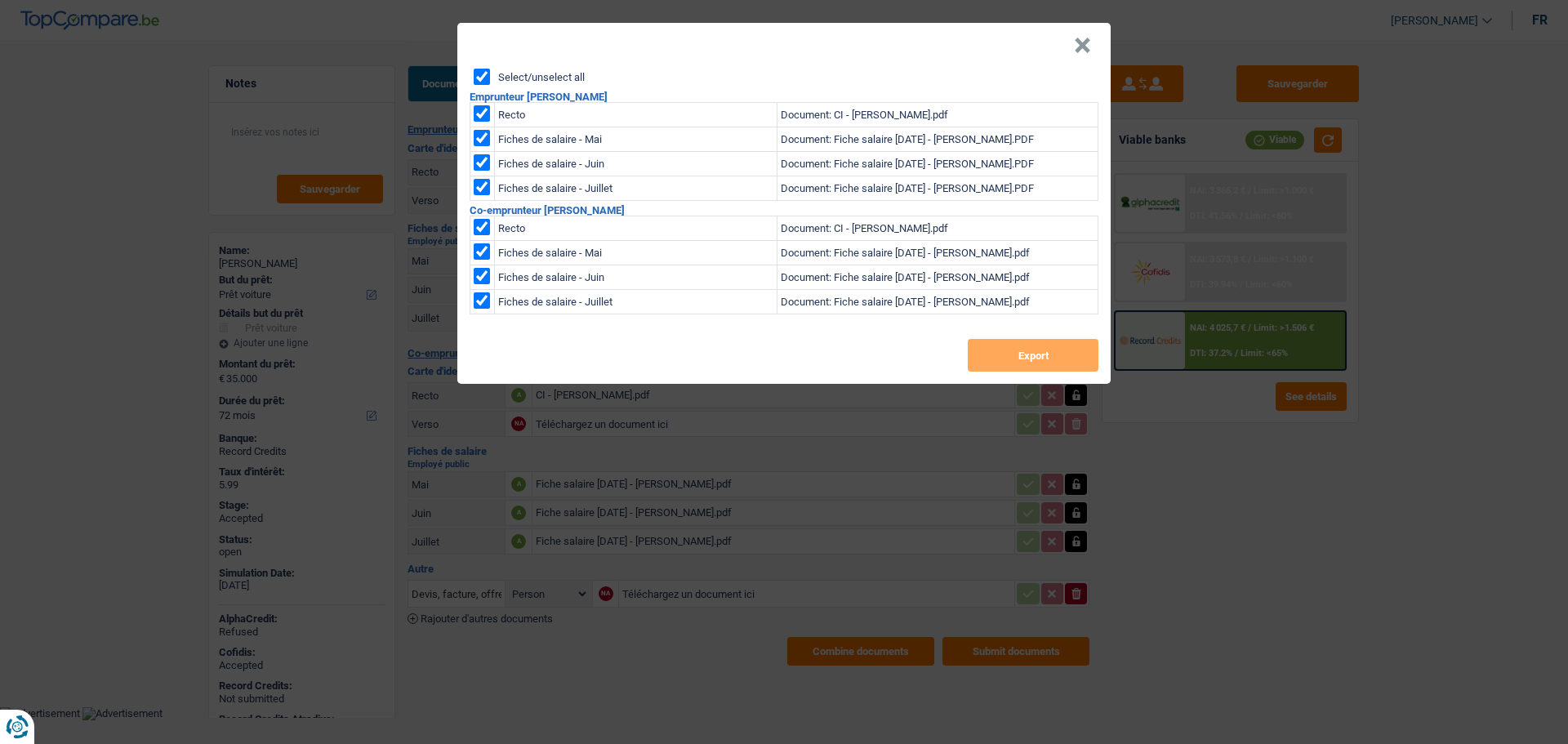
checkbox input "true"
click at [1018, 359] on button "Export" at bounding box center [1033, 356] width 130 height 33
click at [1083, 49] on button "×" at bounding box center [1082, 45] width 17 height 16
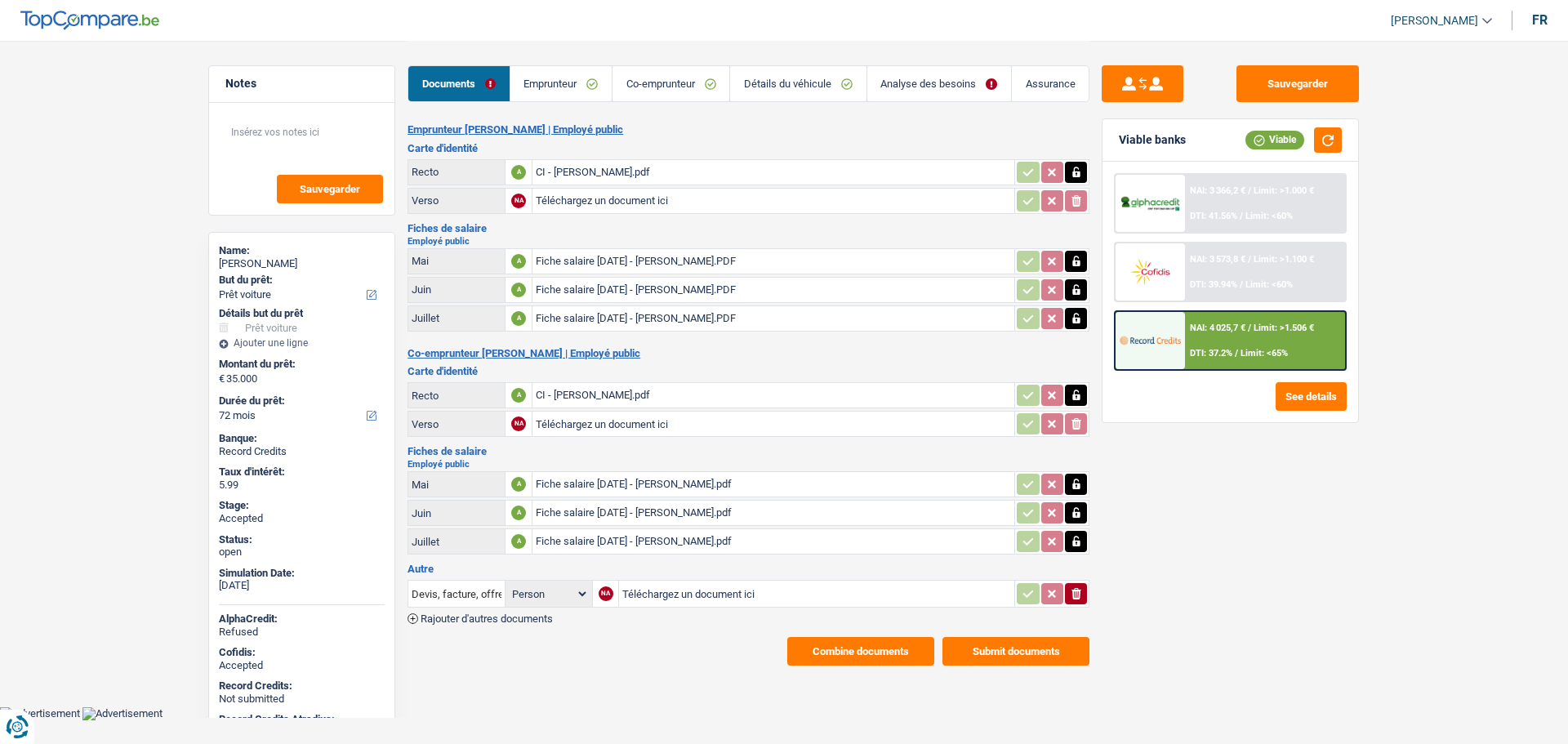
click at [241, 266] on div "Stephane Ronsijn" at bounding box center [301, 264] width 166 height 13
click at [241, 266] on div "[PERSON_NAME]" at bounding box center [301, 264] width 166 height 13
copy div "[PERSON_NAME]"
click at [798, 77] on link "Détails du véhicule" at bounding box center [797, 83] width 135 height 35
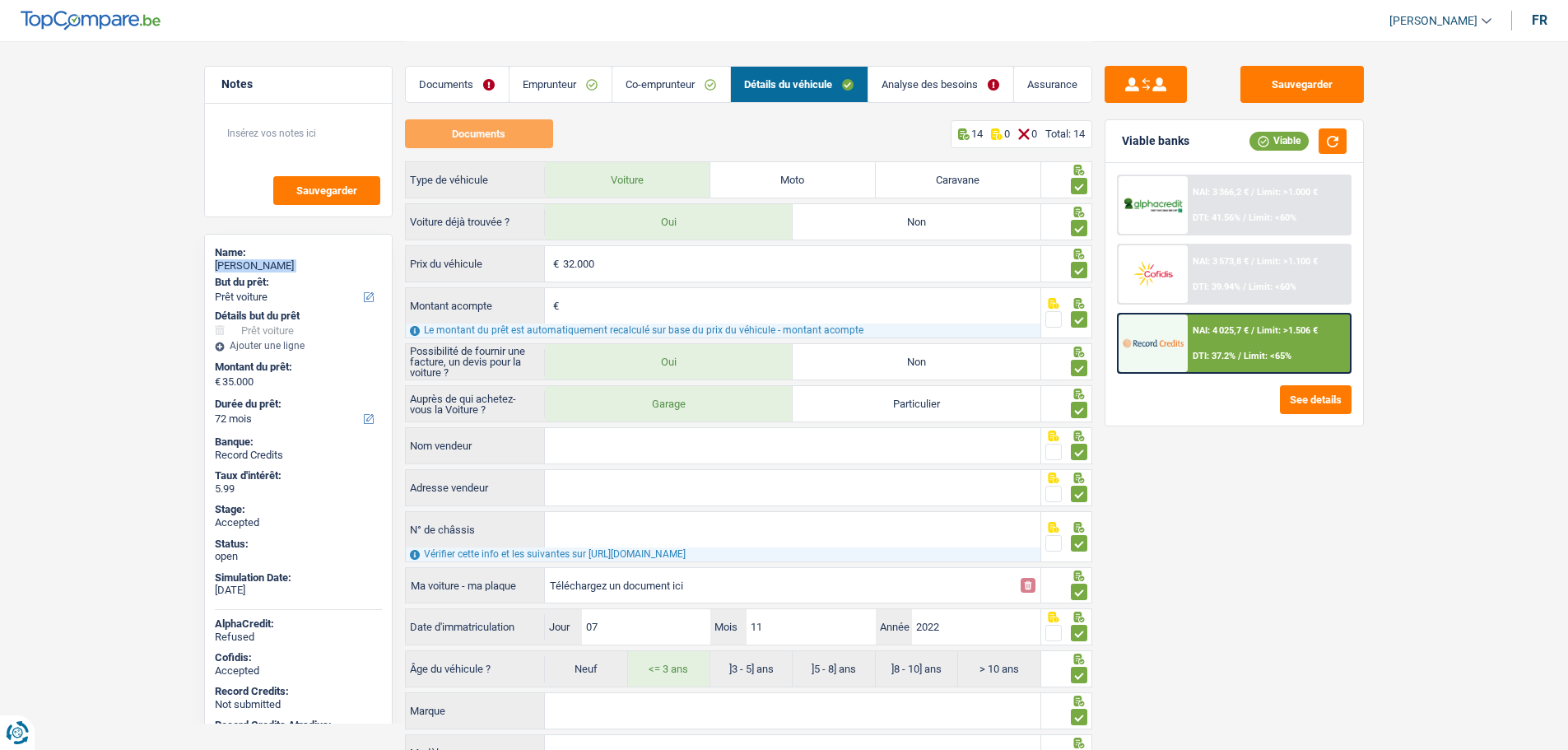
click at [919, 86] on link "Analyse des besoins" at bounding box center [941, 84] width 145 height 36
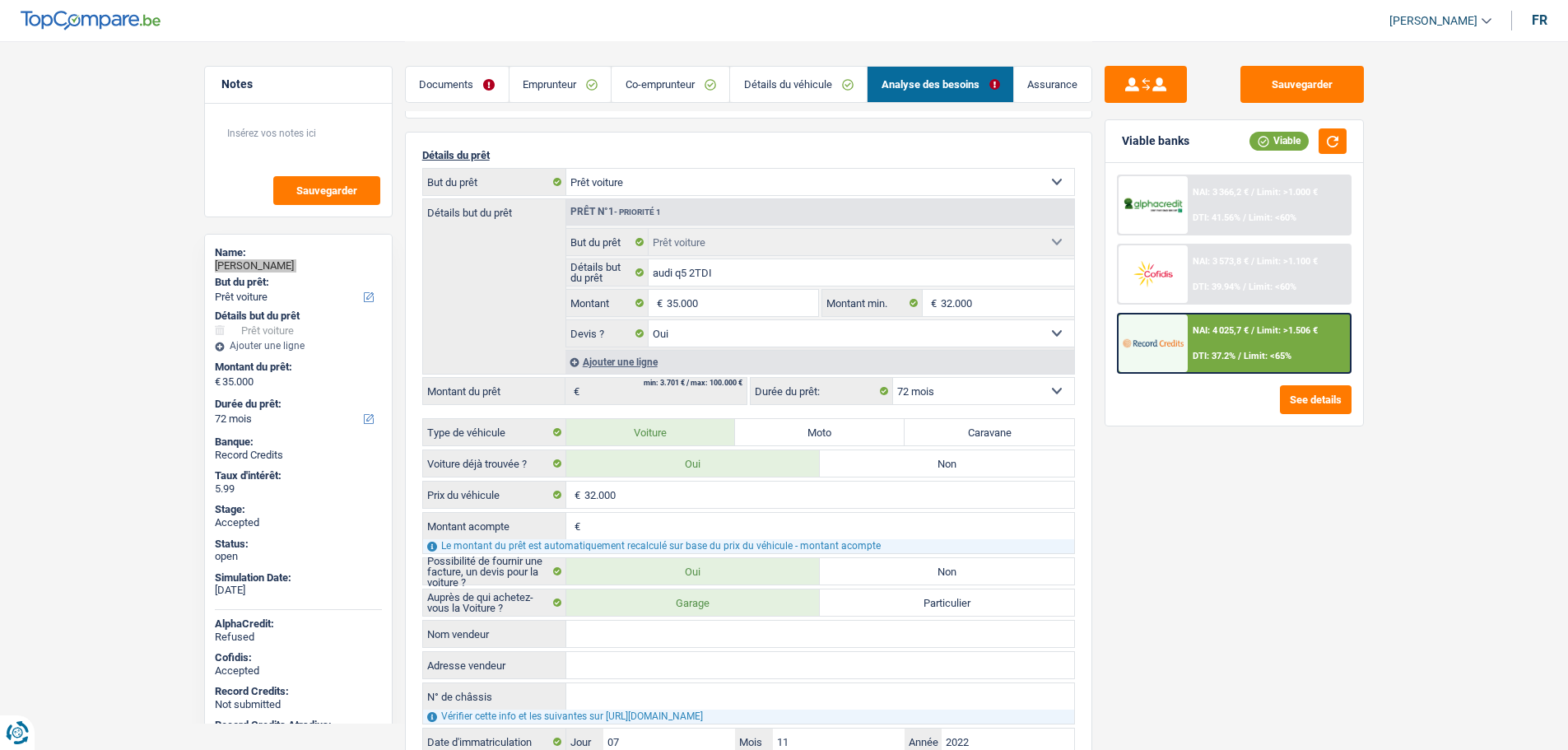
scroll to position [82, 0]
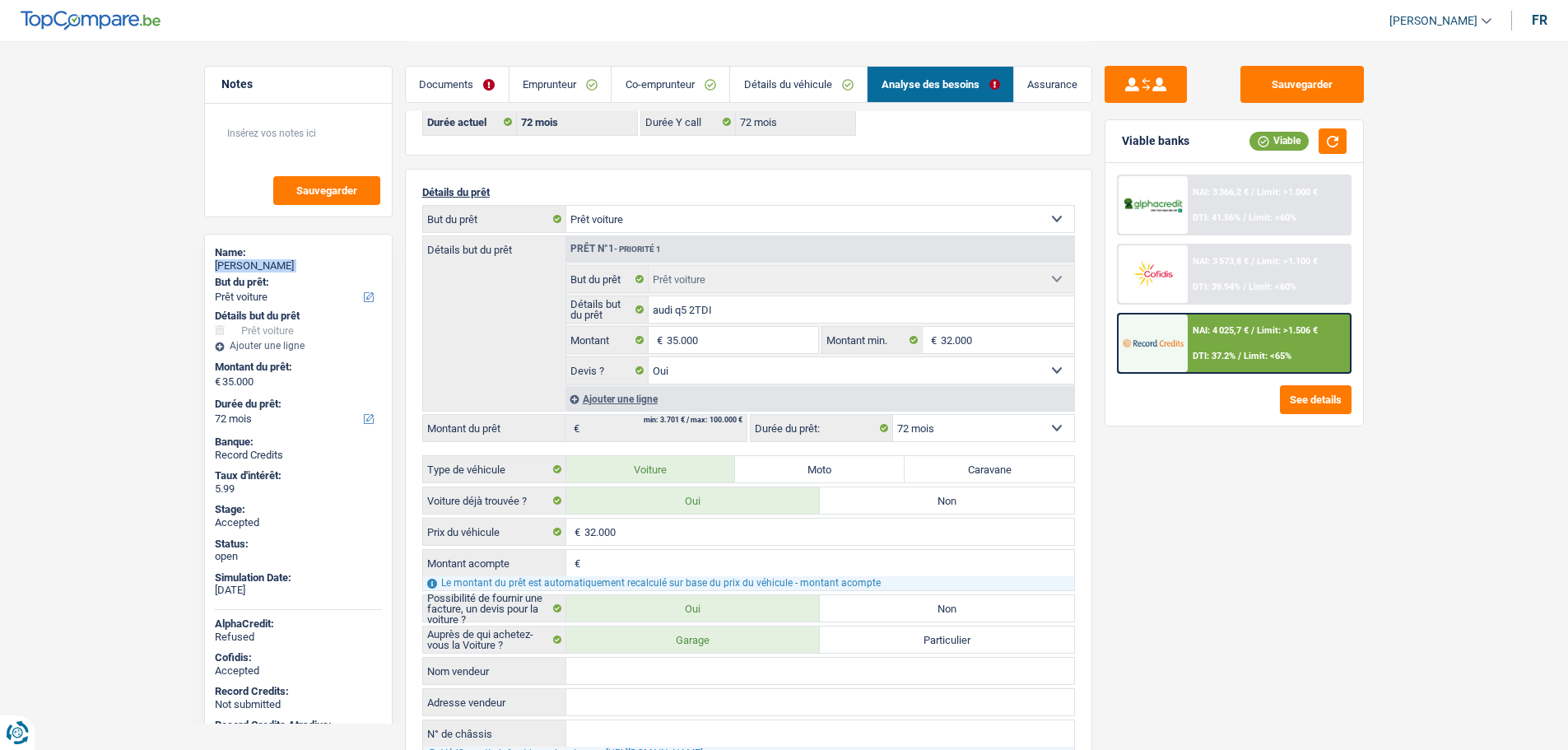
click at [449, 70] on link "Documents" at bounding box center [457, 84] width 102 height 36
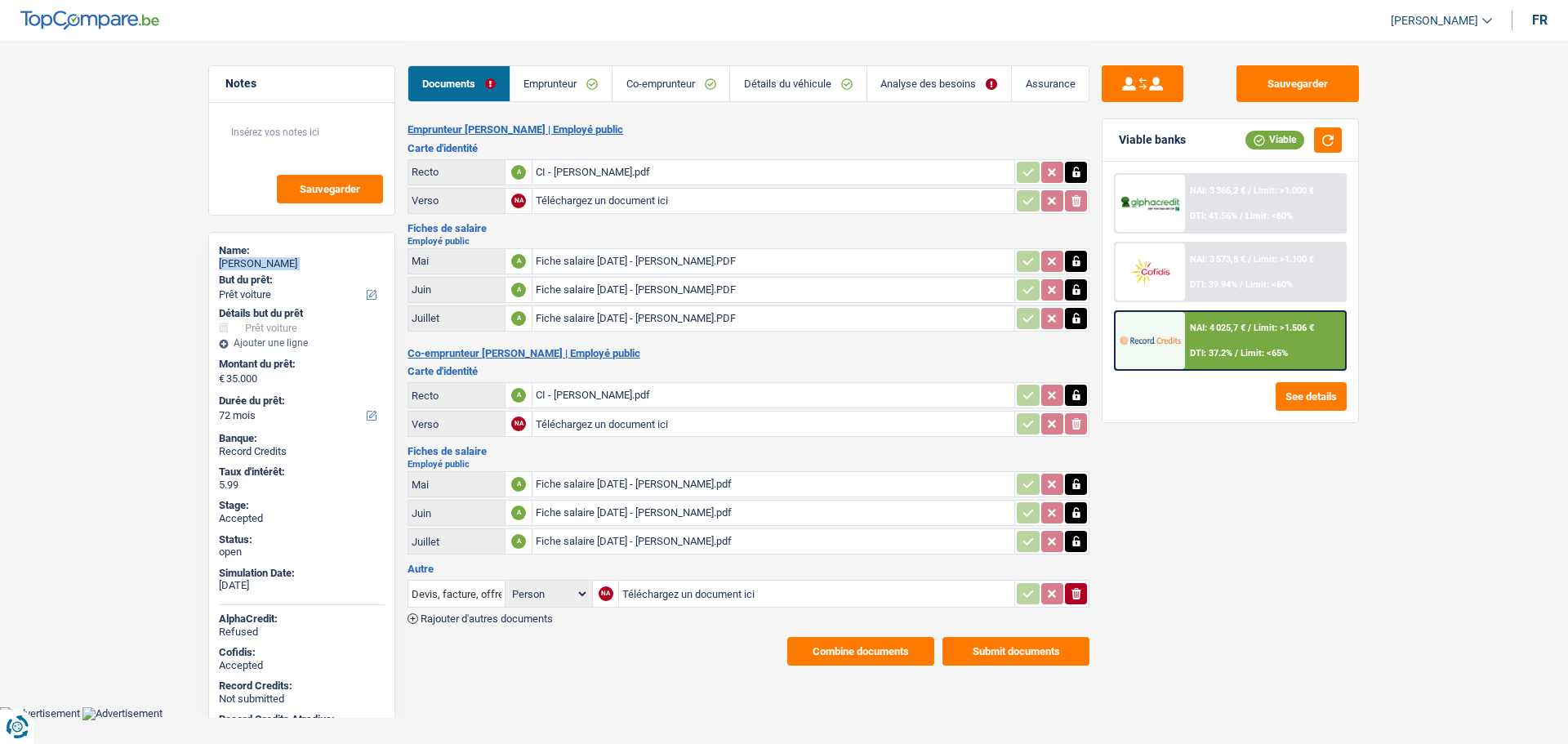
click at [807, 82] on link "Détails du véhicule" at bounding box center [797, 83] width 135 height 35
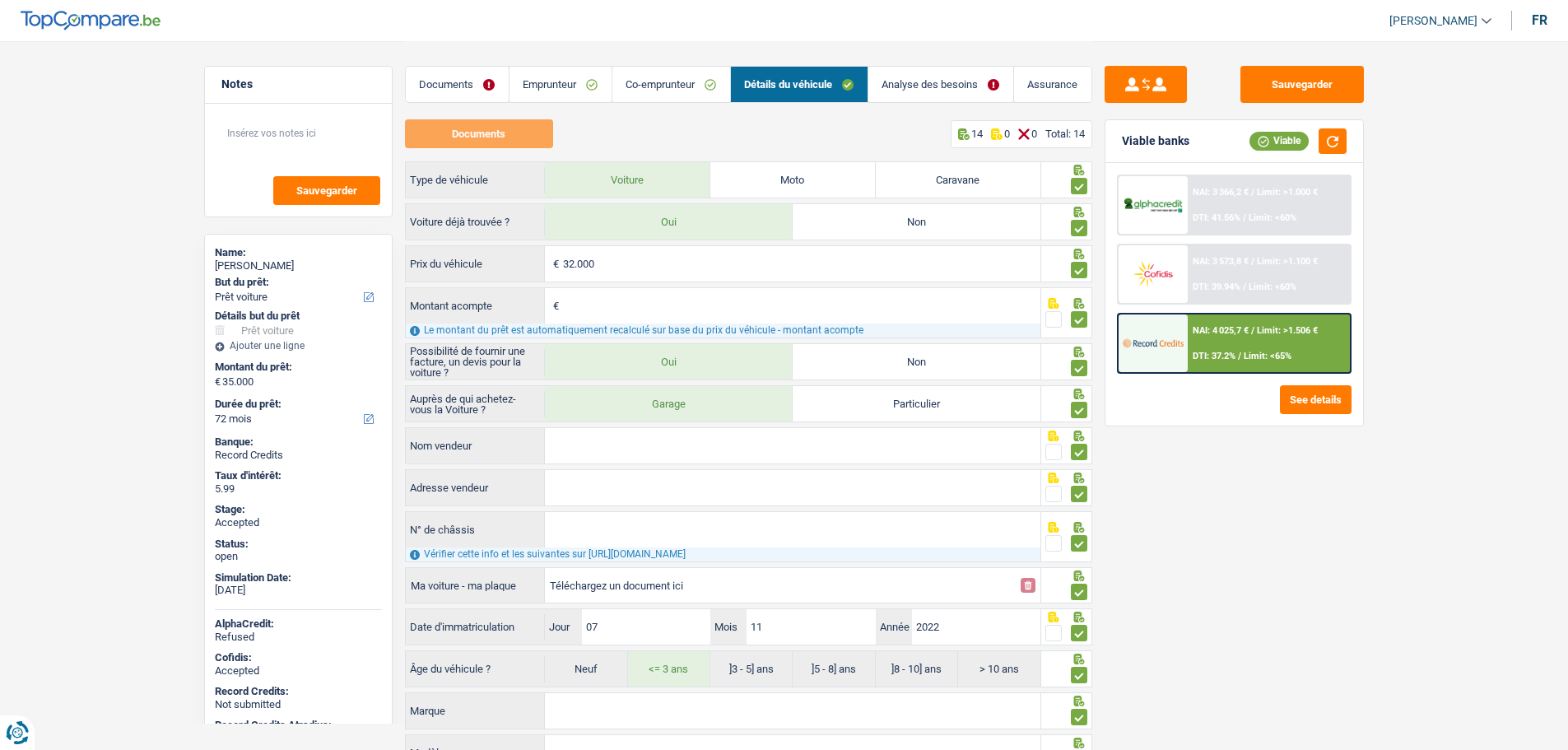
click at [1277, 353] on span "Limit: <65%" at bounding box center [1267, 356] width 47 height 11
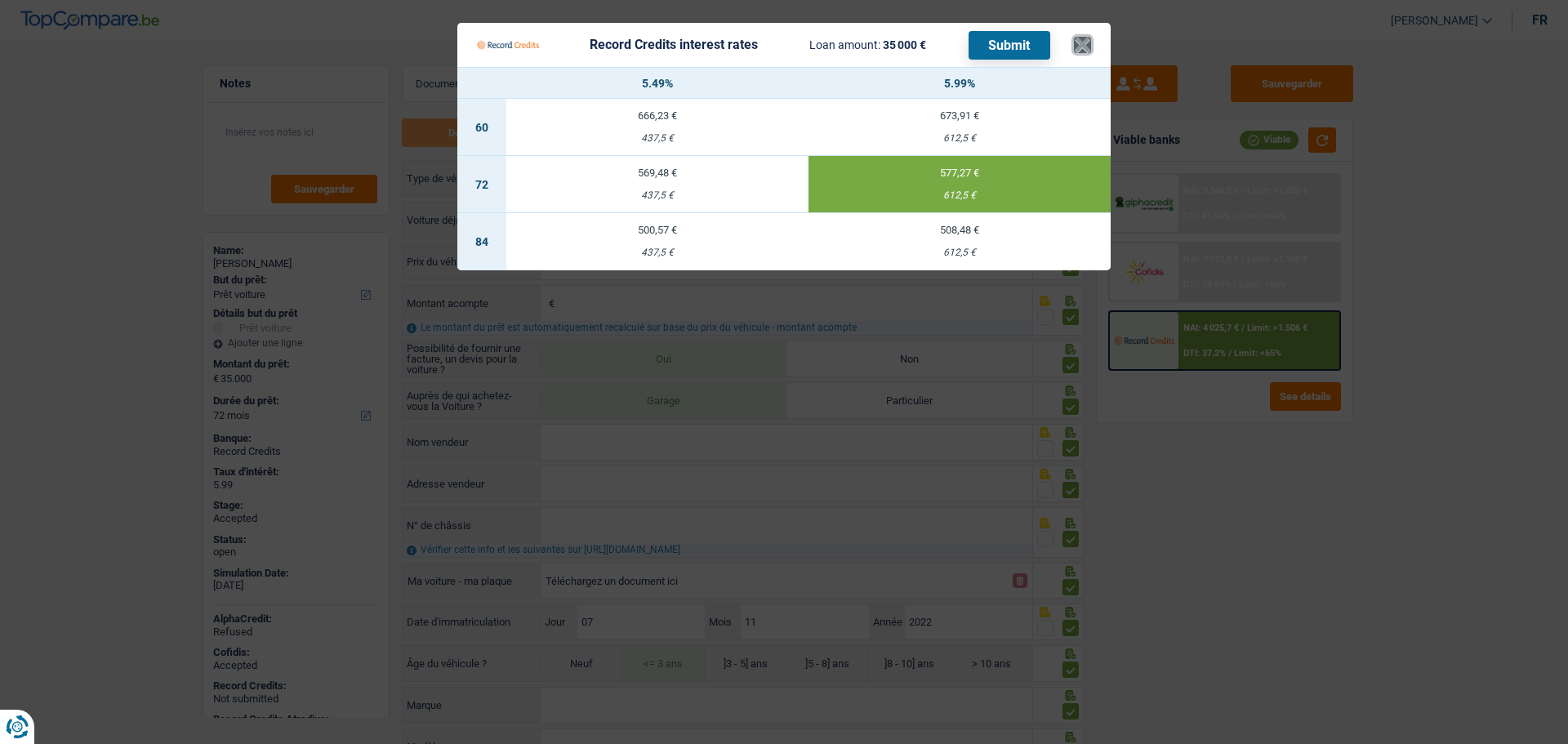
click at [1087, 49] on button "×" at bounding box center [1082, 44] width 17 height 16
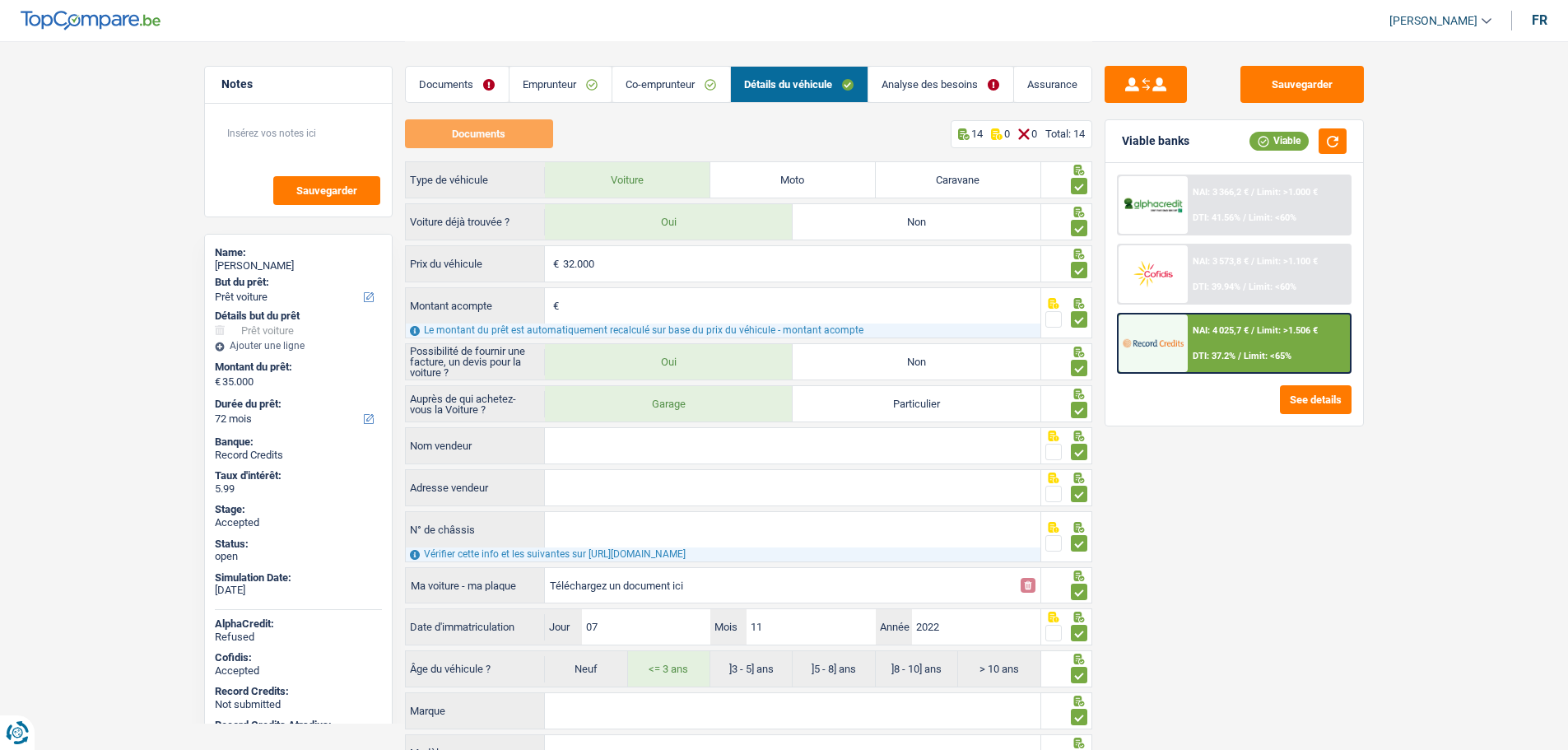
click at [1045, 76] on link "Assurance" at bounding box center [1053, 84] width 77 height 36
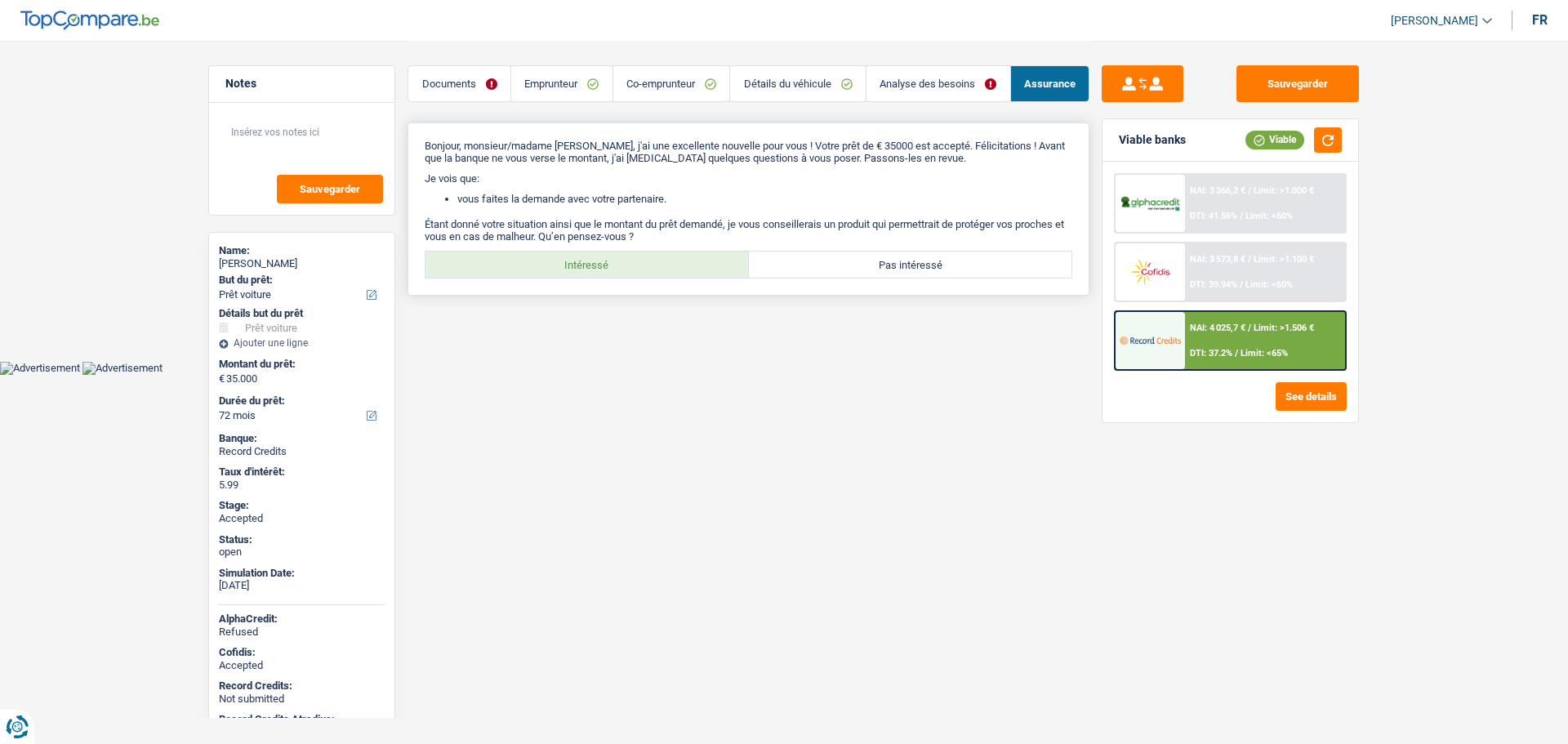
click at [631, 261] on label "Intéressé" at bounding box center [587, 264] width 323 height 26
click at [631, 261] on input "Intéressé" at bounding box center [587, 264] width 323 height 26
radio input "true"
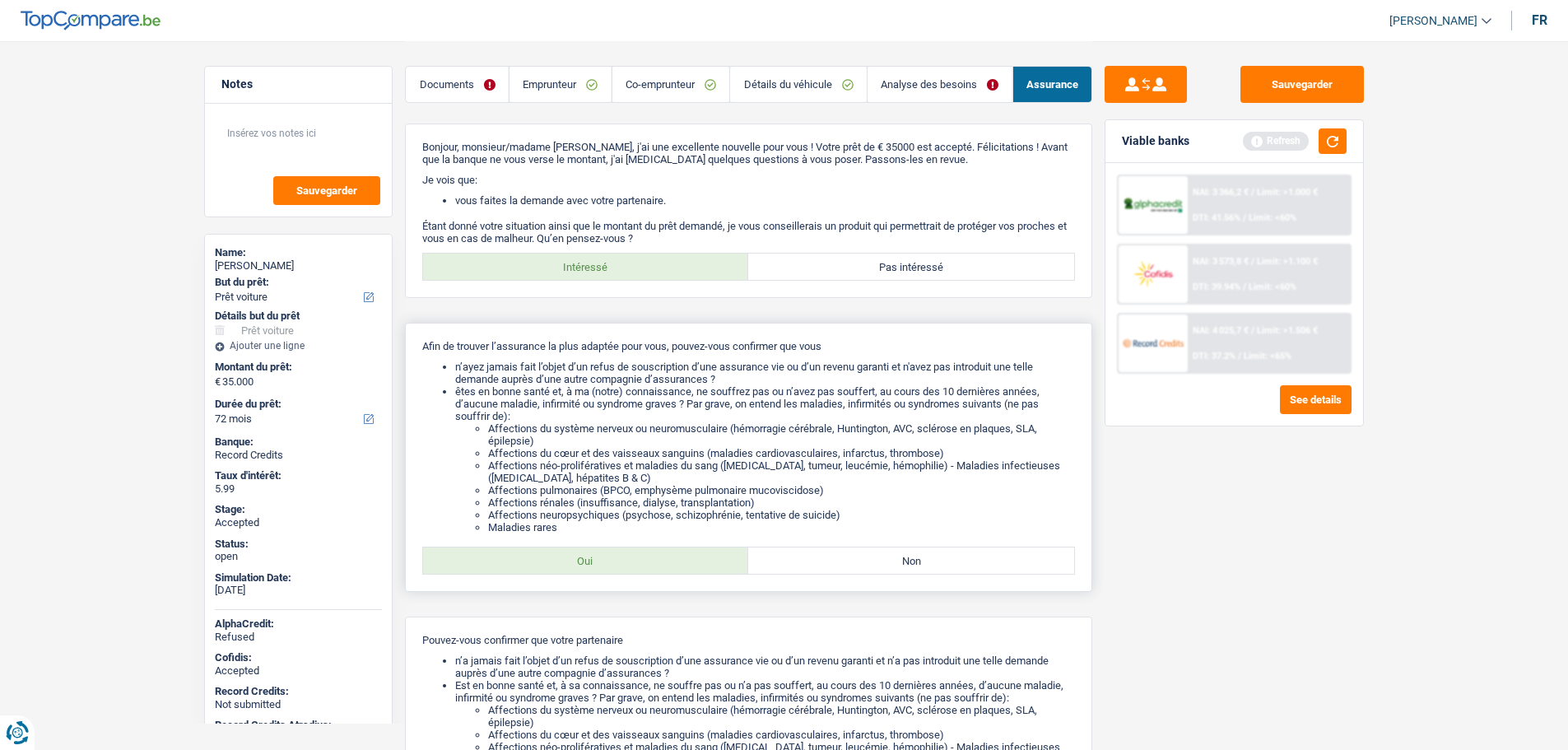
click at [574, 571] on label "Oui" at bounding box center [585, 561] width 326 height 26
click at [574, 571] on input "Oui" at bounding box center [585, 561] width 326 height 26
radio input "true"
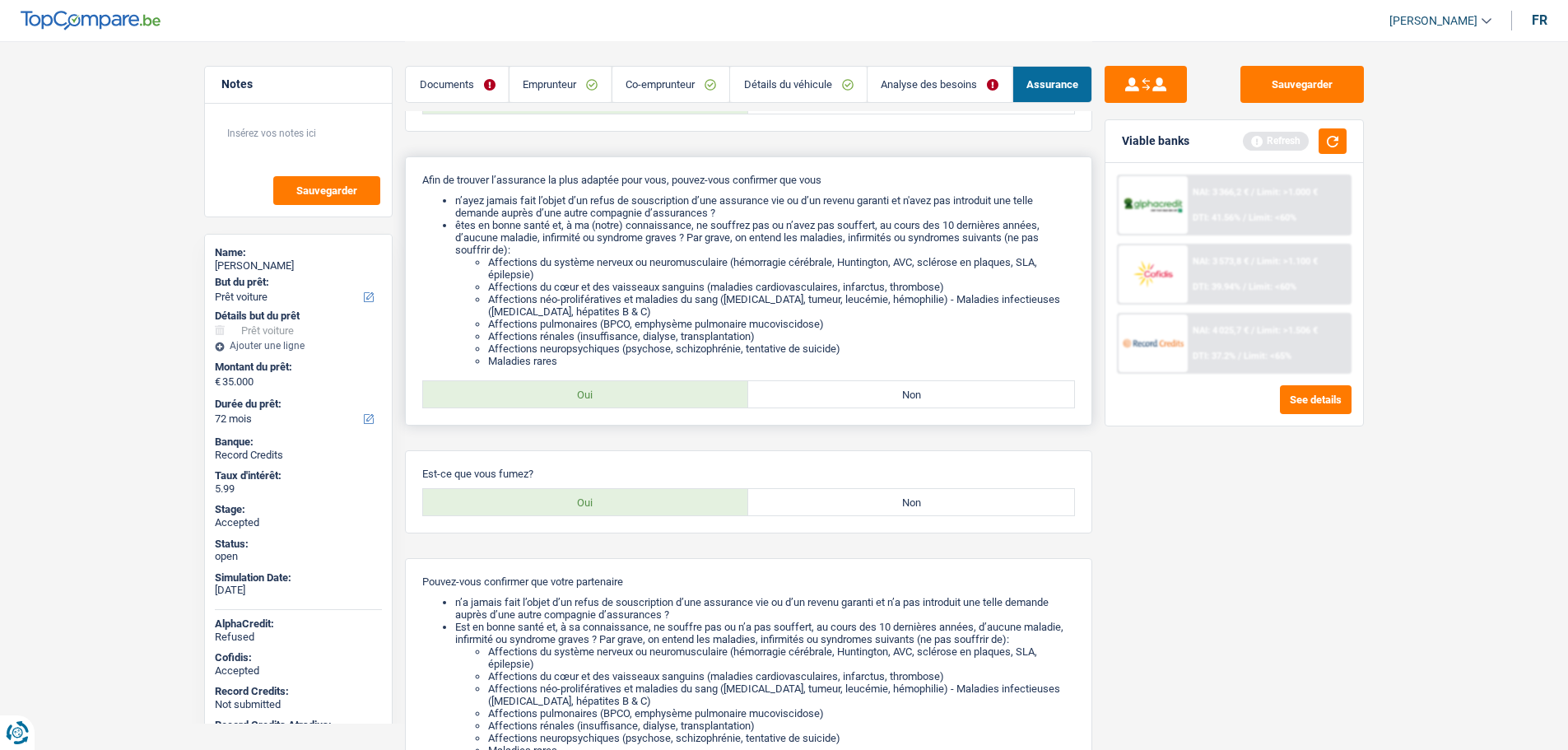
scroll to position [397, 0]
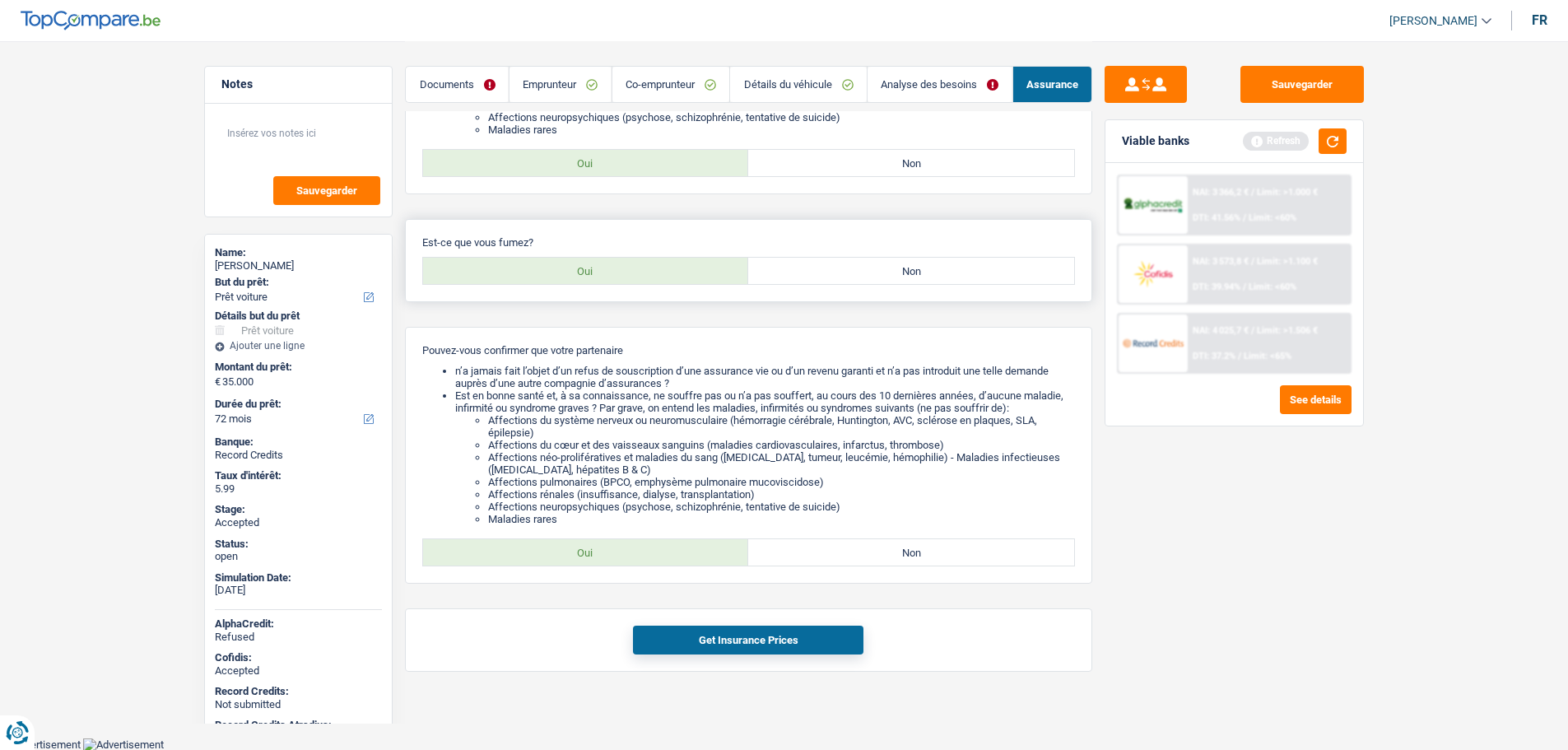
click at [599, 275] on label "Oui" at bounding box center [585, 271] width 326 height 26
click at [599, 275] on input "Oui" at bounding box center [585, 271] width 326 height 26
radio input "true"
click at [576, 554] on label "Oui" at bounding box center [585, 552] width 326 height 26
click at [576, 554] on input "Oui" at bounding box center [585, 552] width 326 height 26
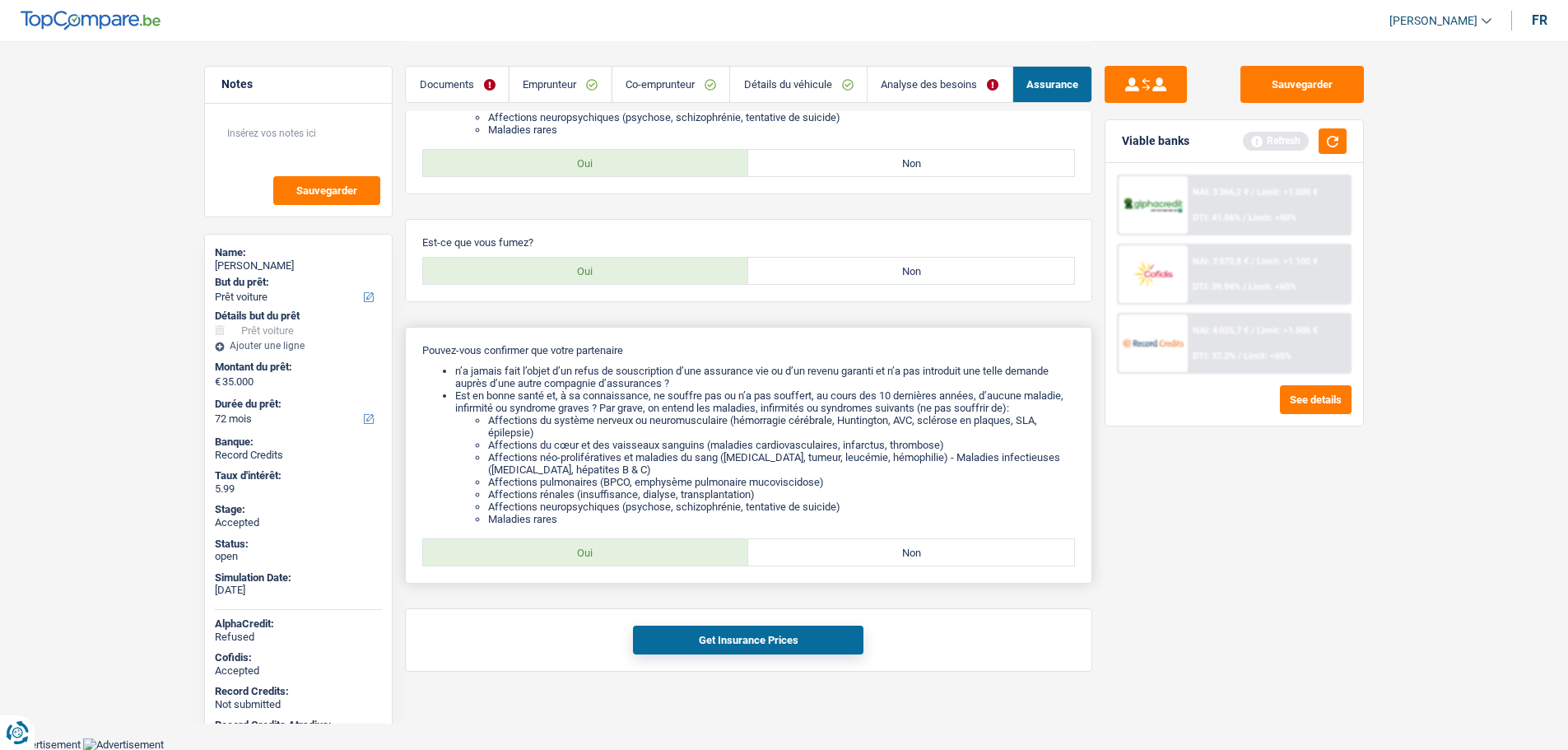
radio input "true"
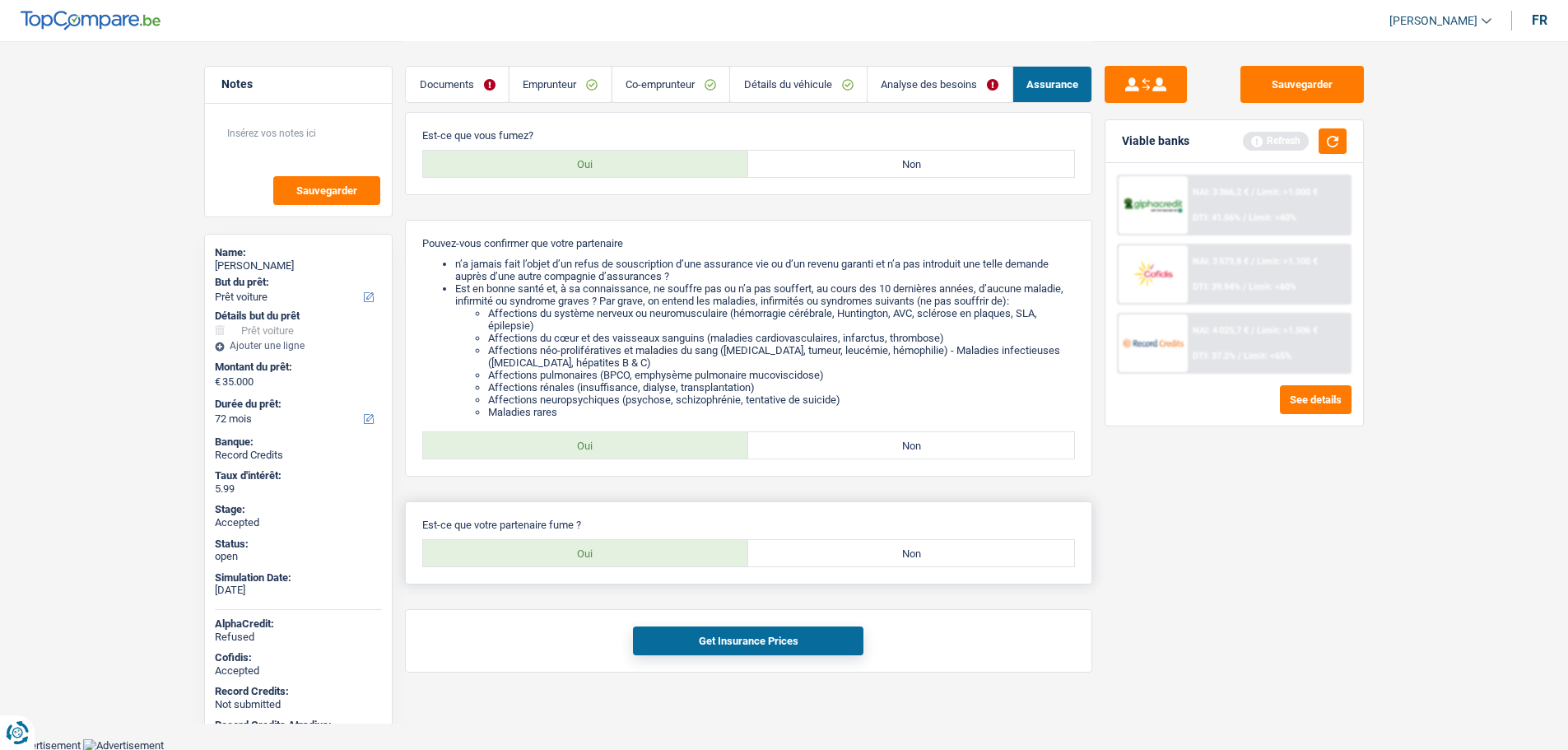
scroll to position [505, 0]
click at [606, 555] on label "Oui" at bounding box center [585, 552] width 326 height 26
click at [606, 555] on input "Oui" at bounding box center [585, 552] width 326 height 26
radio input "true"
click at [665, 638] on button "Get Insurance Prices" at bounding box center [748, 640] width 231 height 29
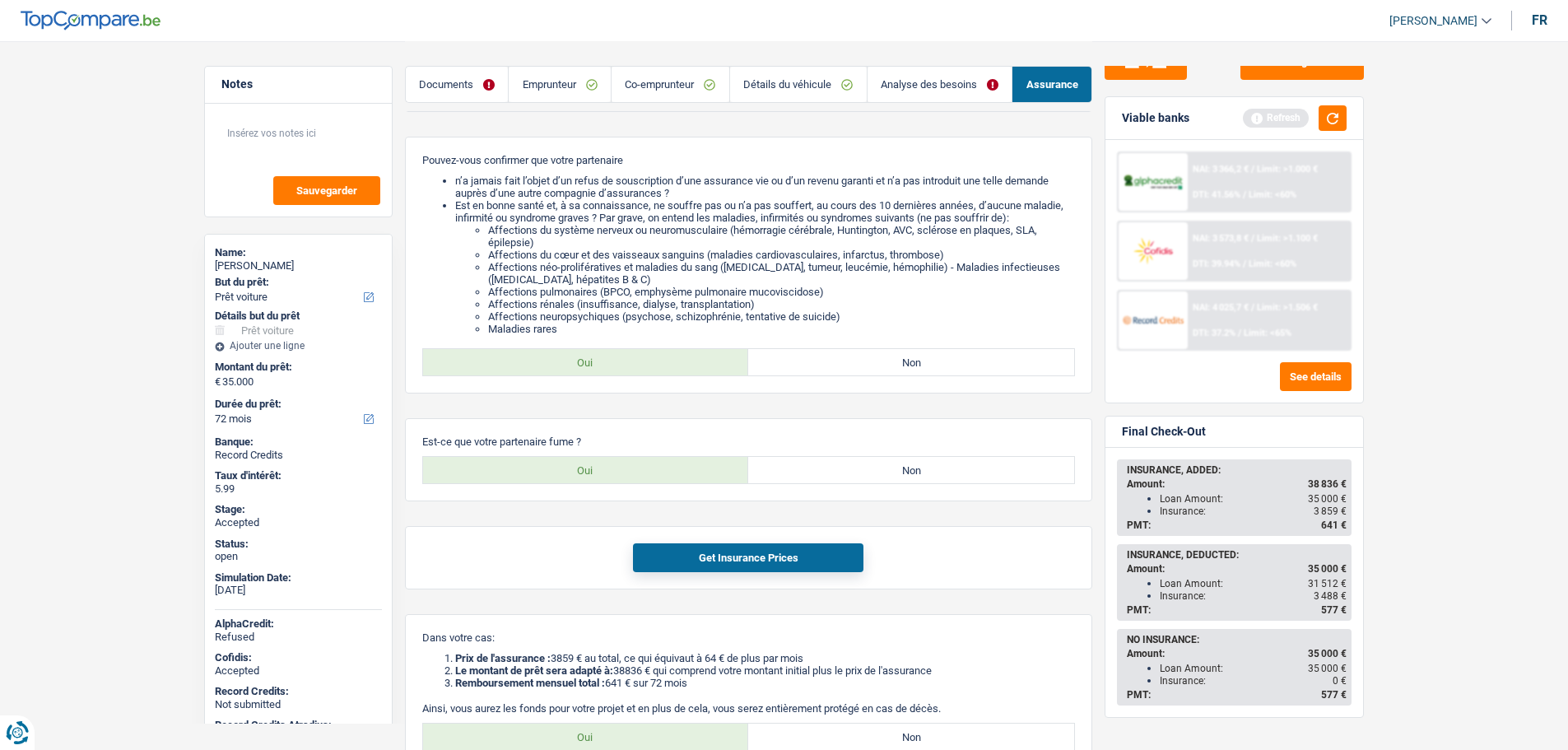
scroll to position [30, 0]
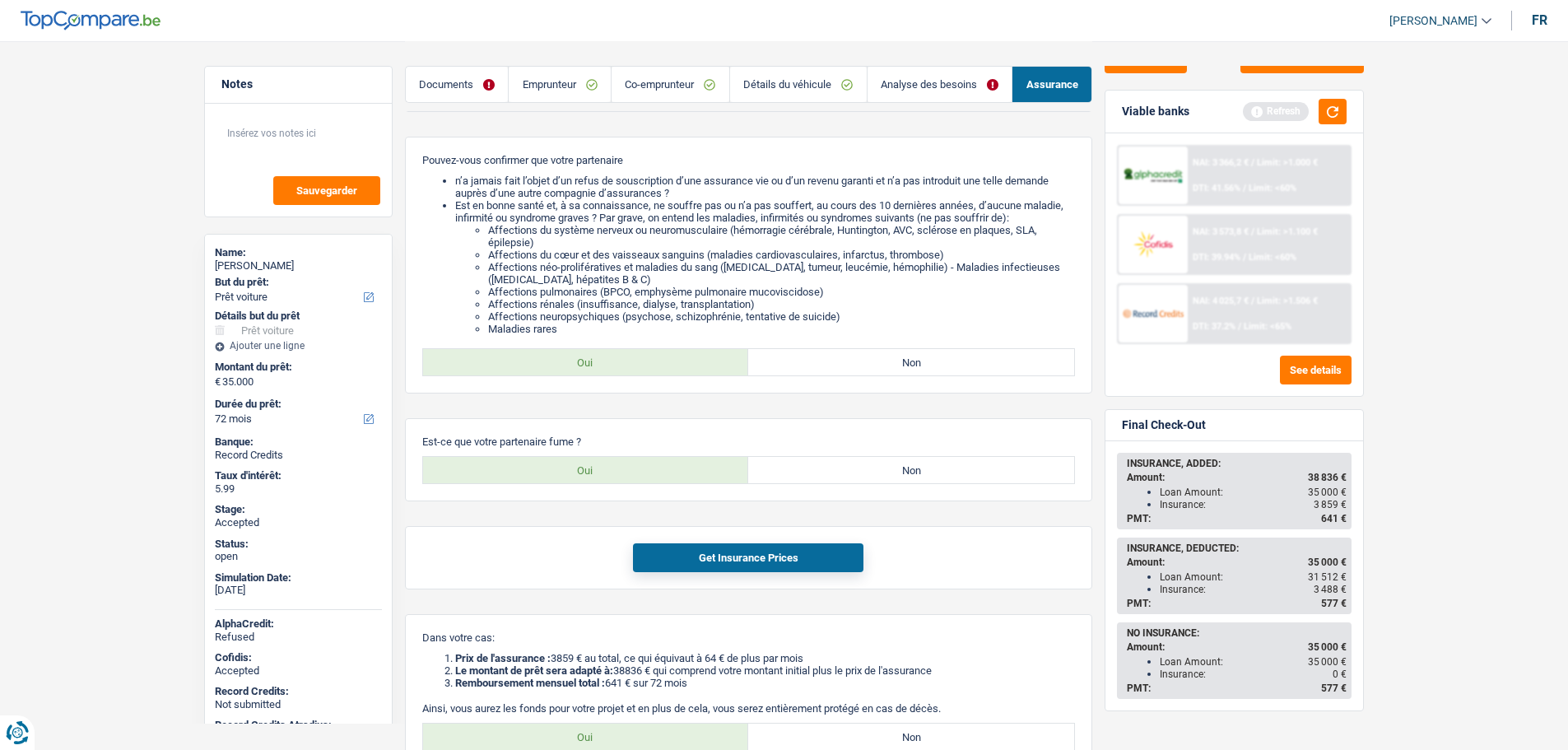
click at [566, 82] on link "Emprunteur" at bounding box center [559, 84] width 102 height 36
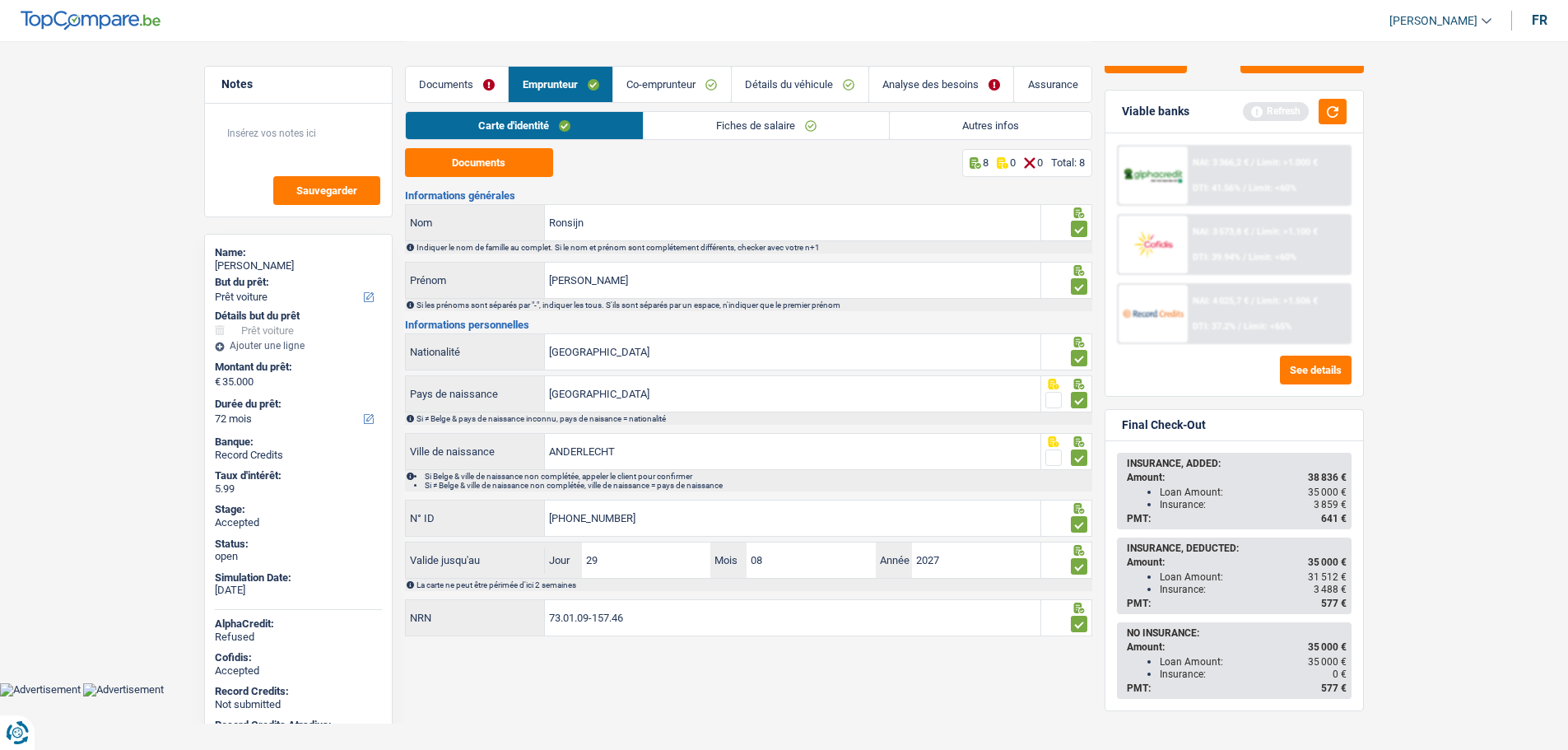
scroll to position [0, 0]
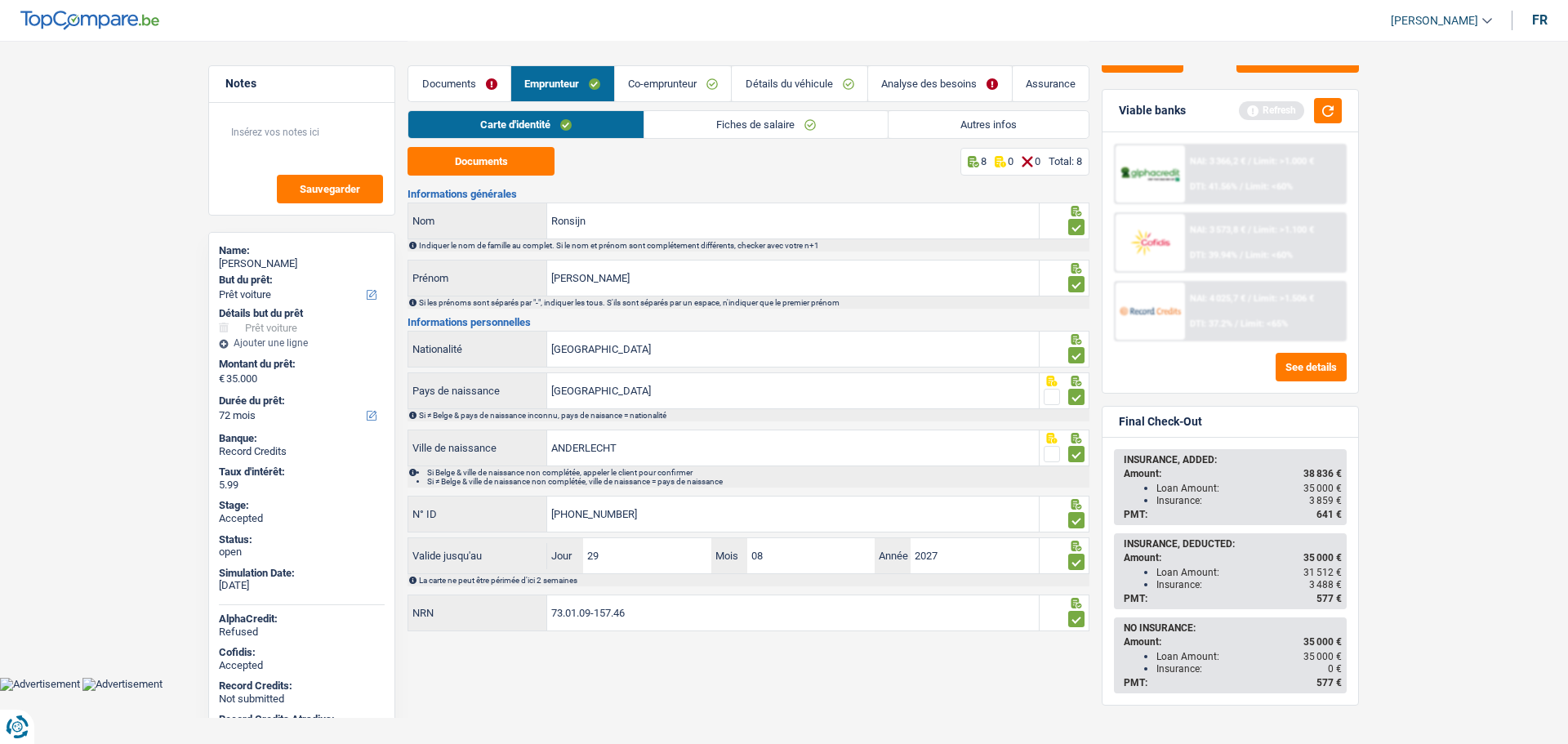
click at [940, 129] on link "Autres infos" at bounding box center [988, 125] width 200 height 27
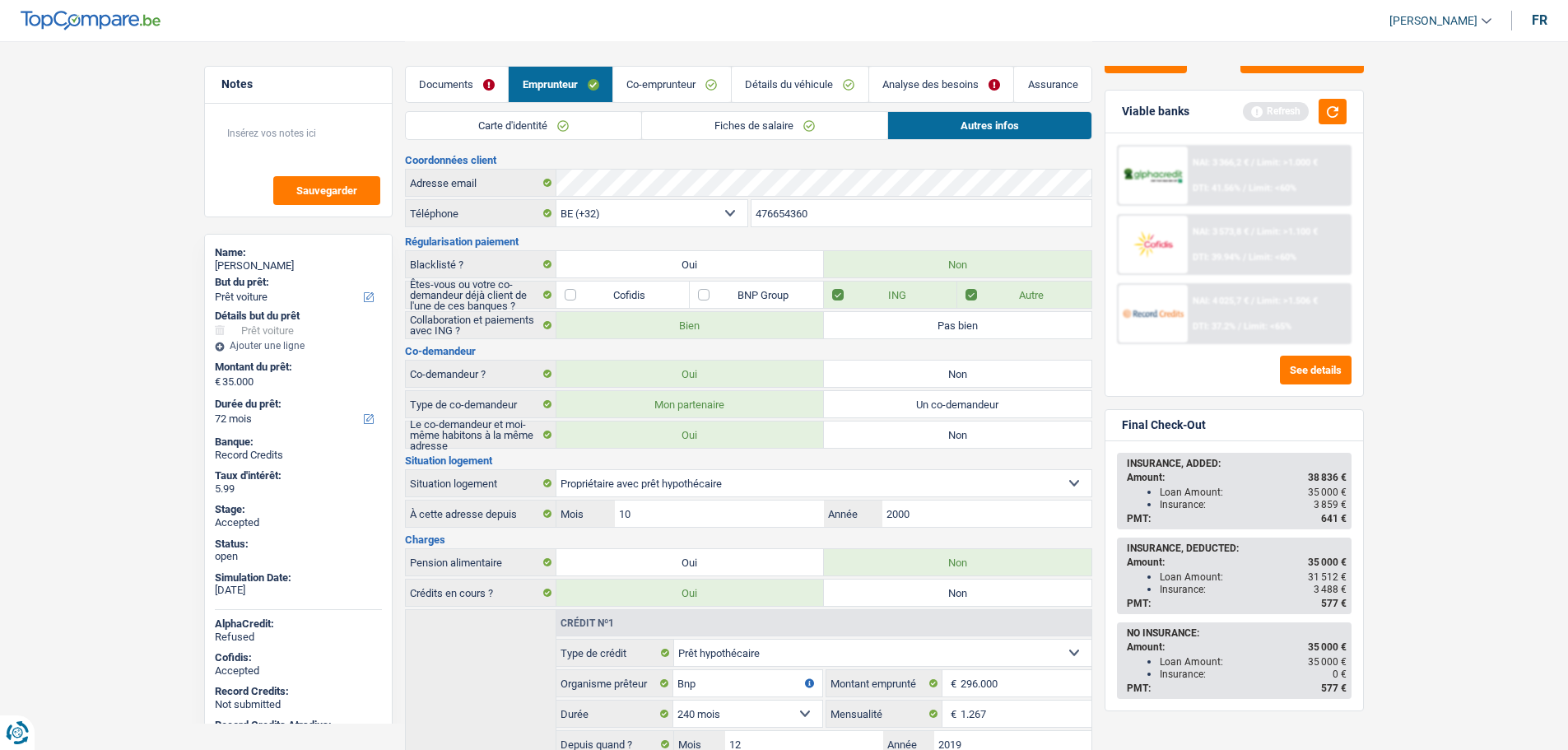
click at [890, 85] on link "Analyse des besoins" at bounding box center [942, 84] width 145 height 36
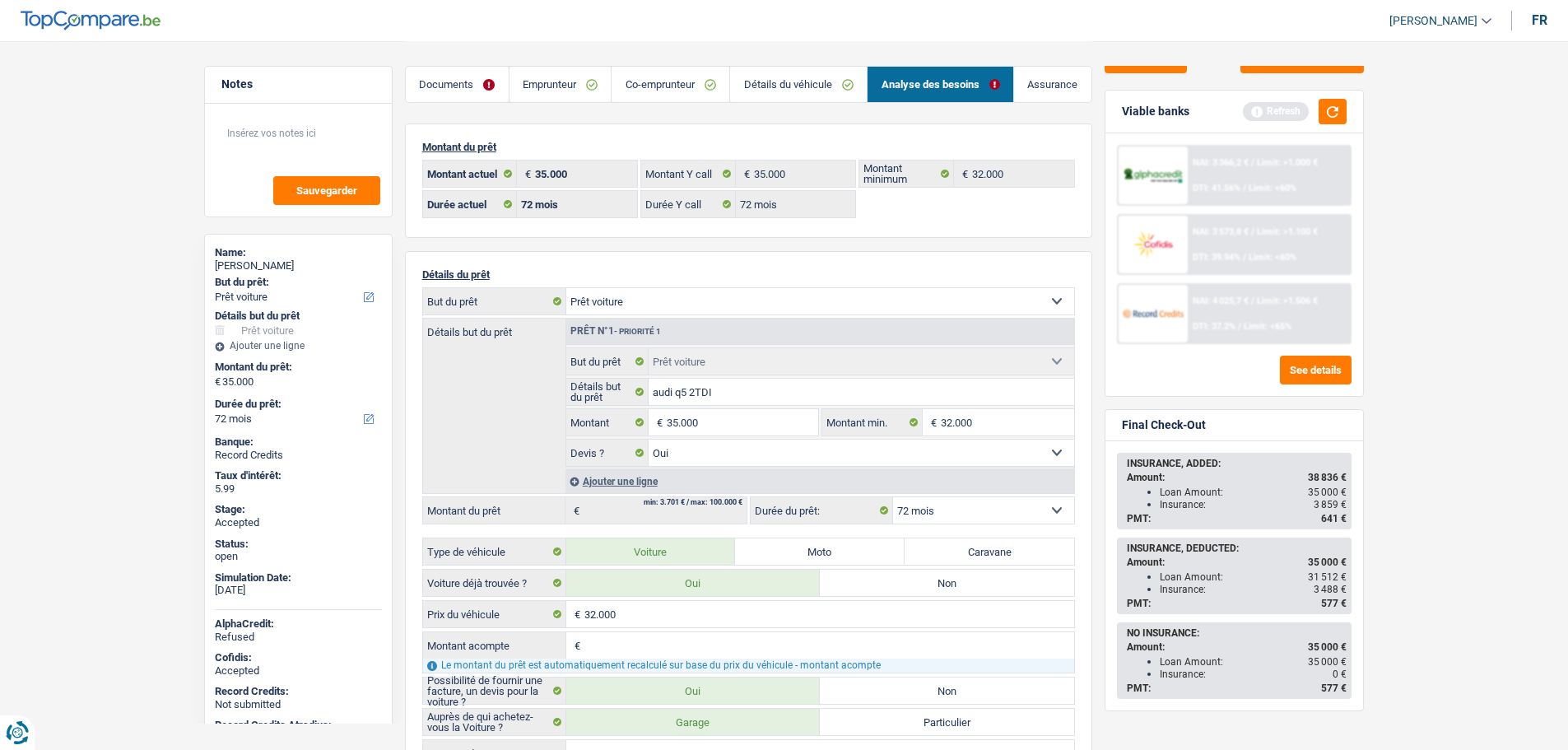
click at [1375, 510] on div "Sauvegarder Viable banks Refresh NAI: 3 366,2 € / Limit: >1.000 € DTI: 41.56% /…" at bounding box center [1235, 394] width 284 height 658
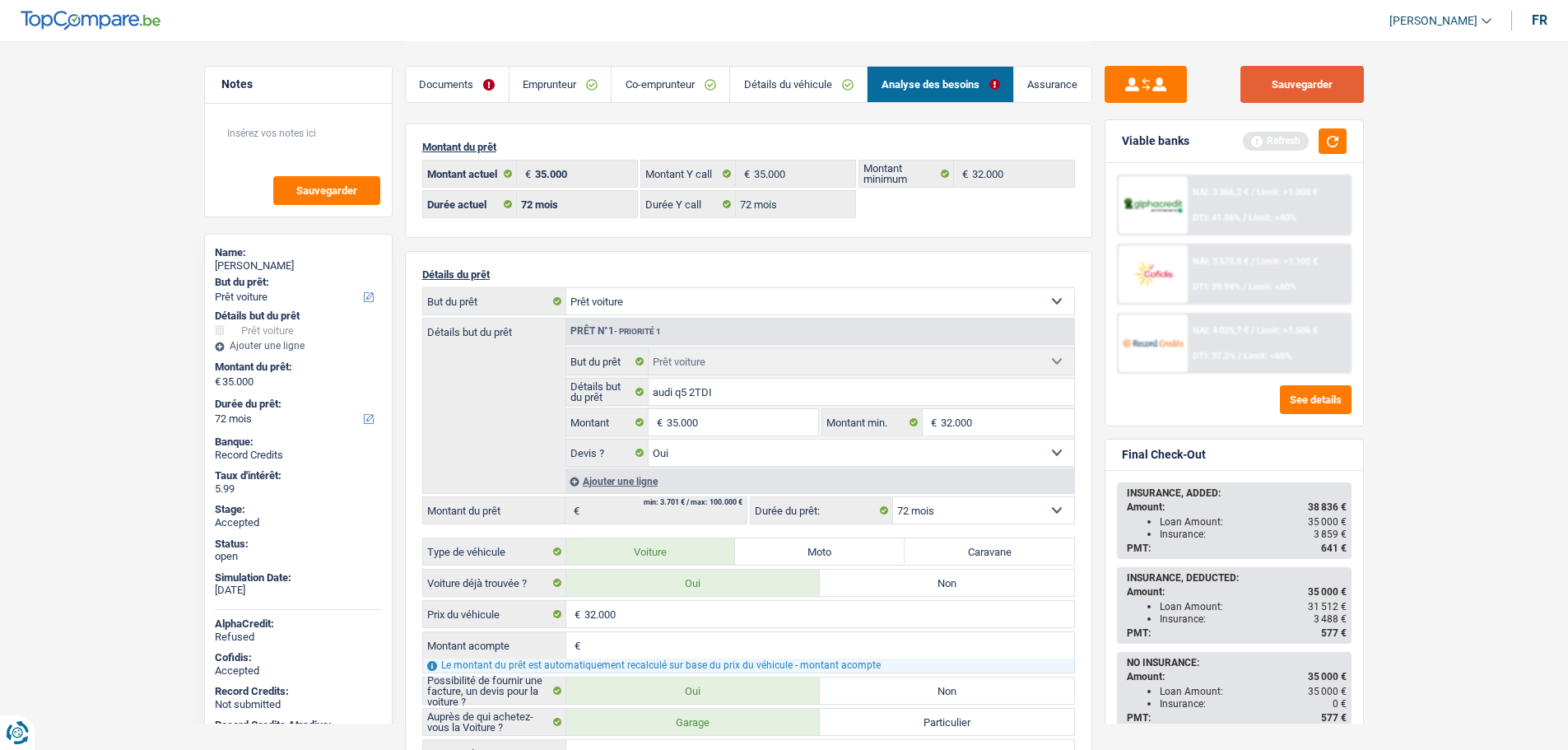
click at [1292, 90] on button "Sauvegarder" at bounding box center [1302, 84] width 124 height 37
click at [1329, 145] on button "button" at bounding box center [1332, 141] width 28 height 25
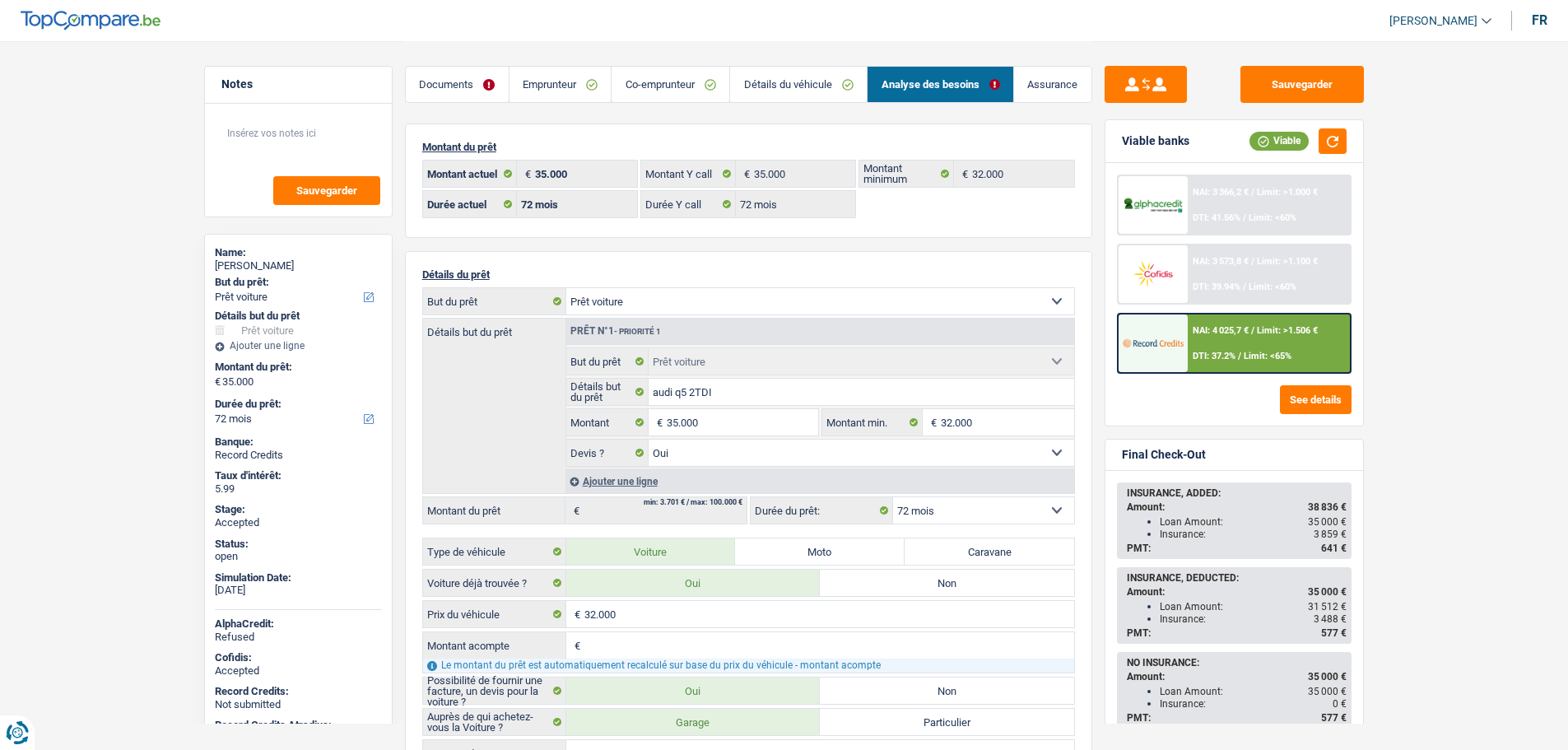
click at [1182, 332] on img at bounding box center [1153, 343] width 61 height 31
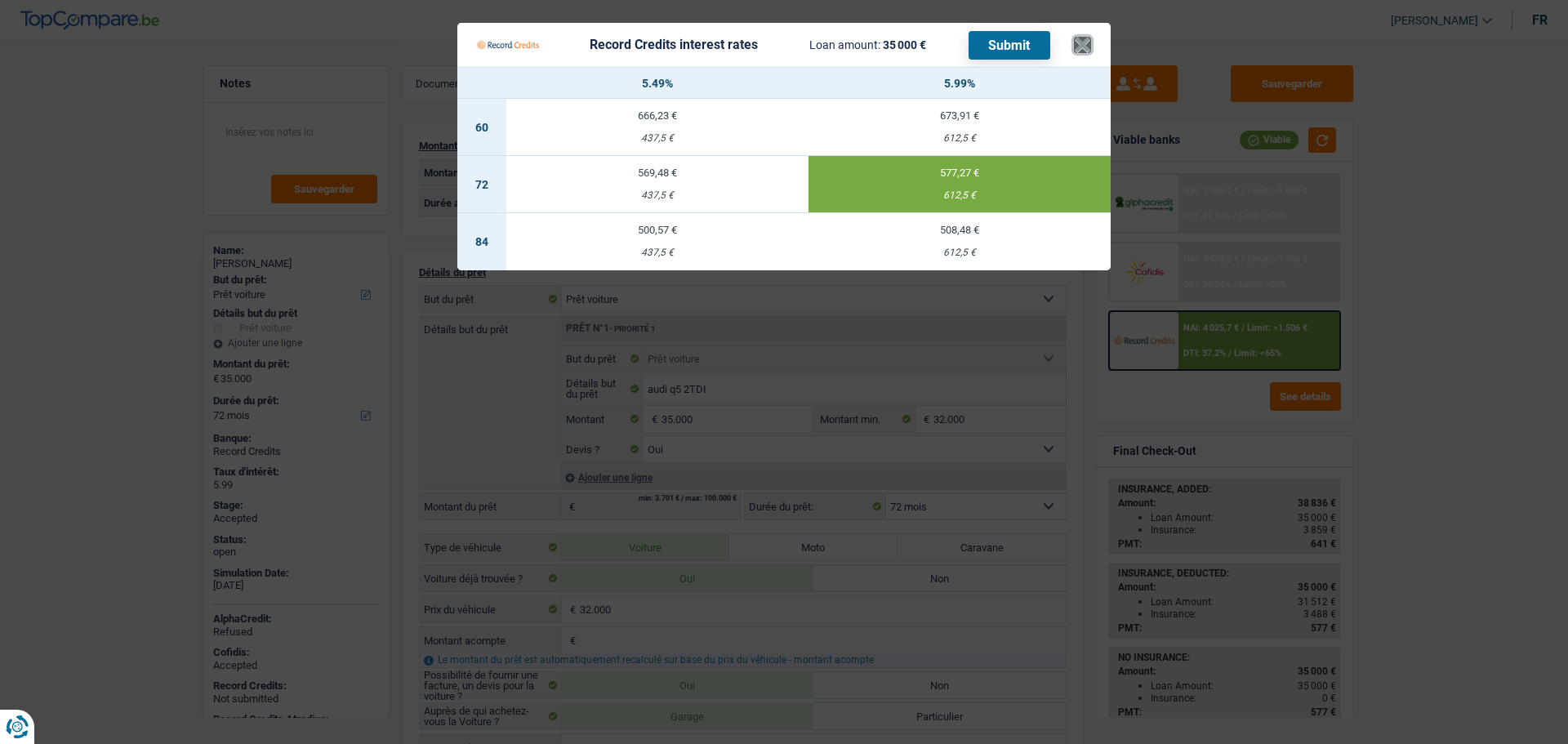
click at [1084, 46] on button "×" at bounding box center [1082, 44] width 17 height 16
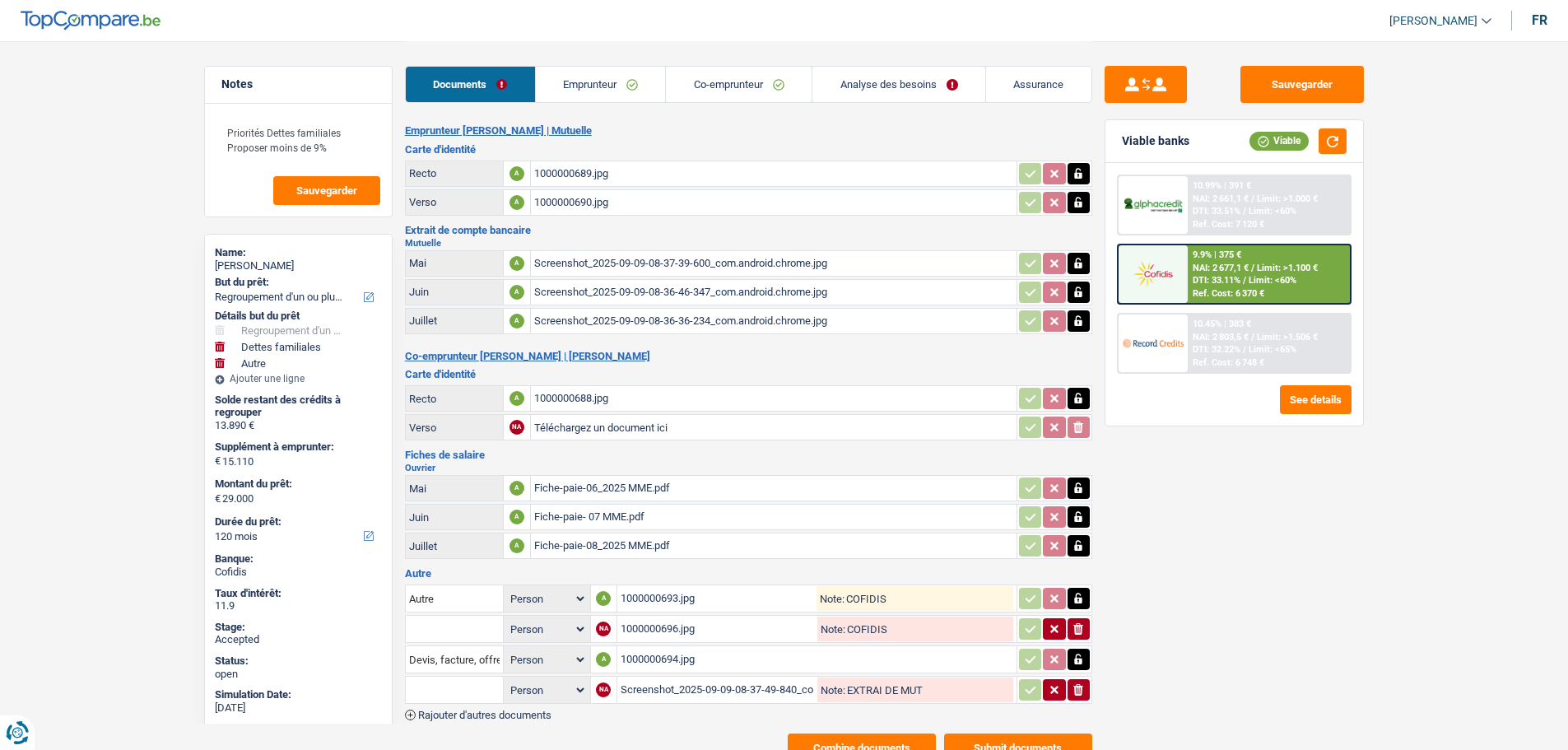
select select "refinancing"
select select "familyDebt"
select select "other"
select select "120"
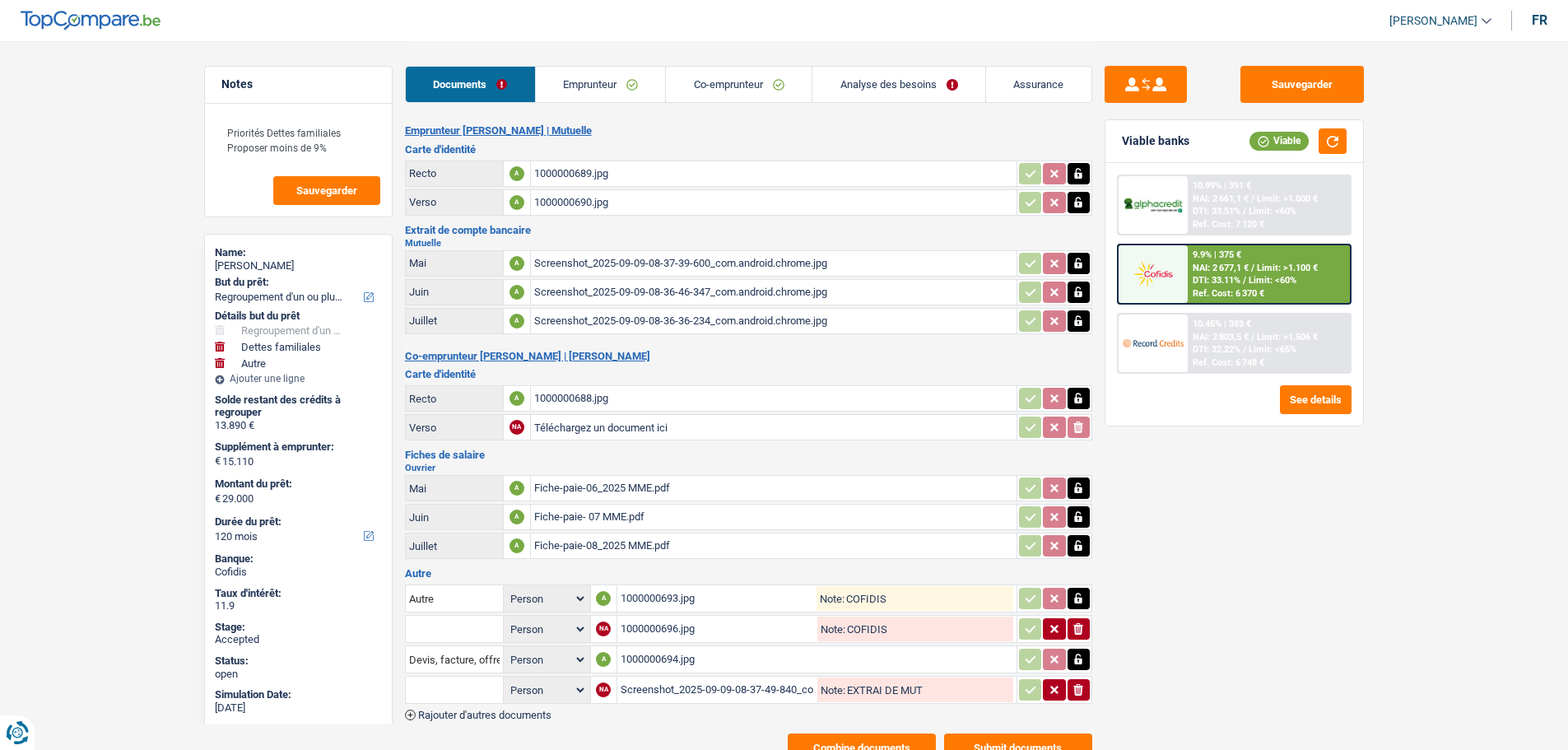
click at [625, 85] on link "Emprunteur" at bounding box center [601, 84] width 130 height 36
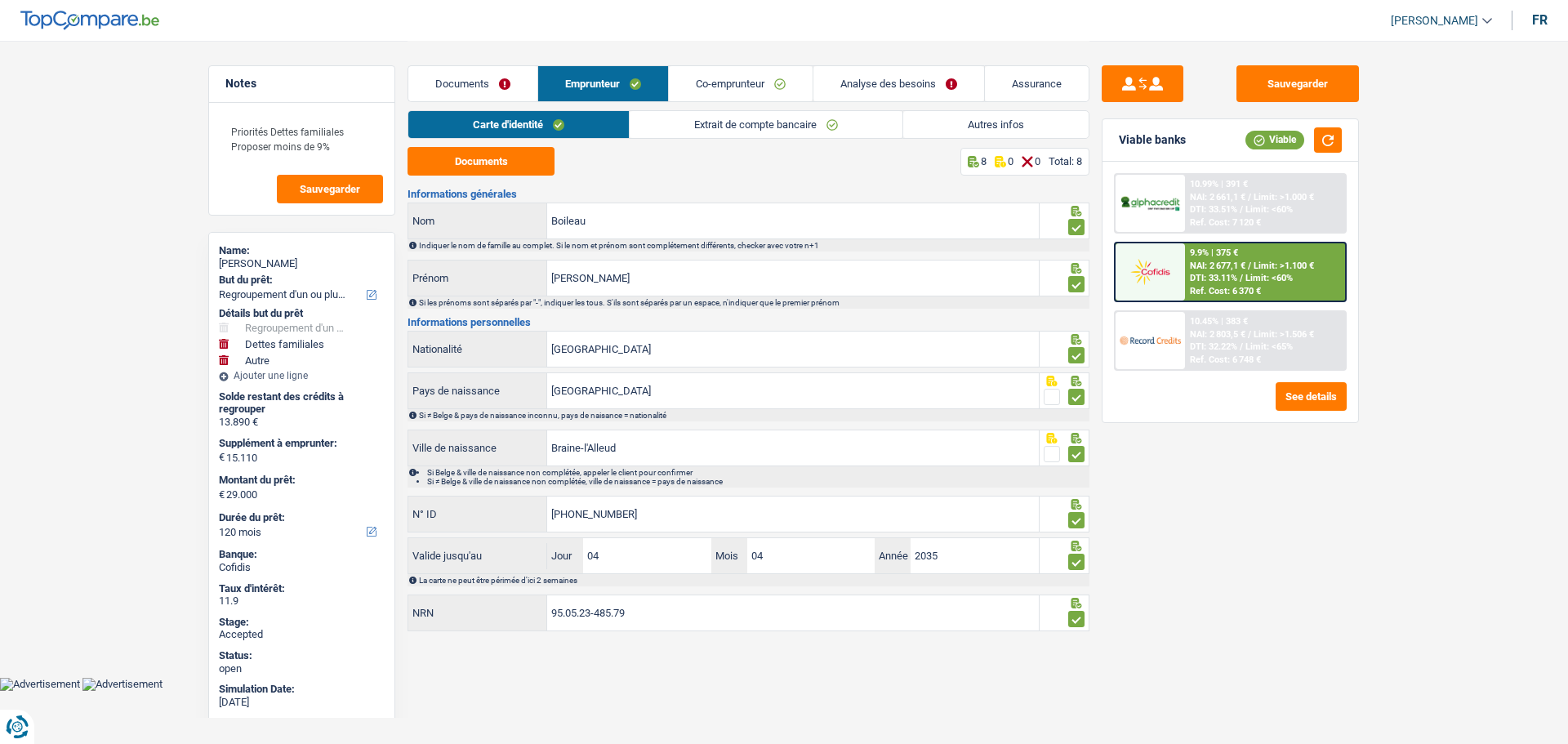
click at [716, 131] on link "Extrait de compte bancaire" at bounding box center [766, 125] width 273 height 27
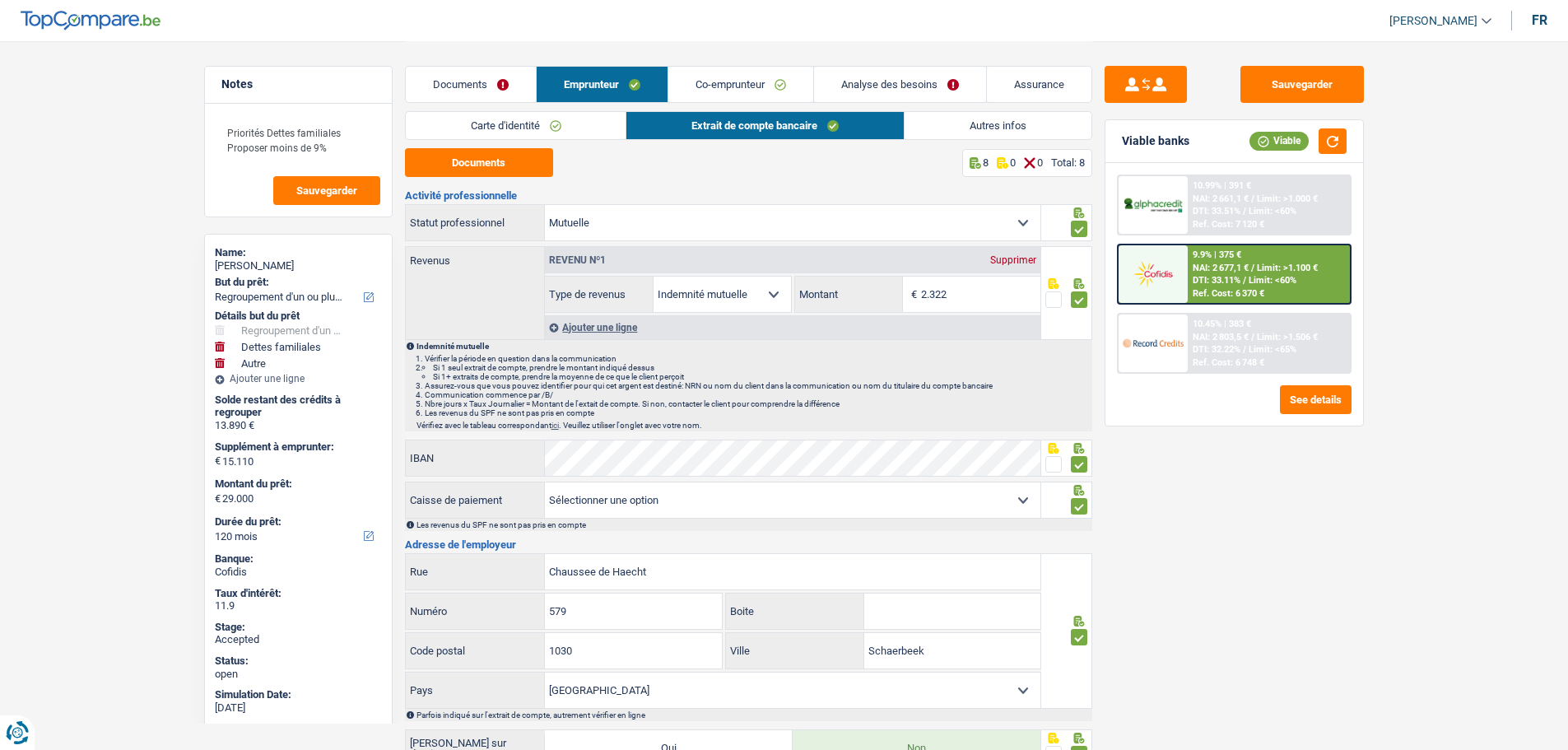
click at [730, 88] on link "Co-emprunteur" at bounding box center [741, 84] width 145 height 36
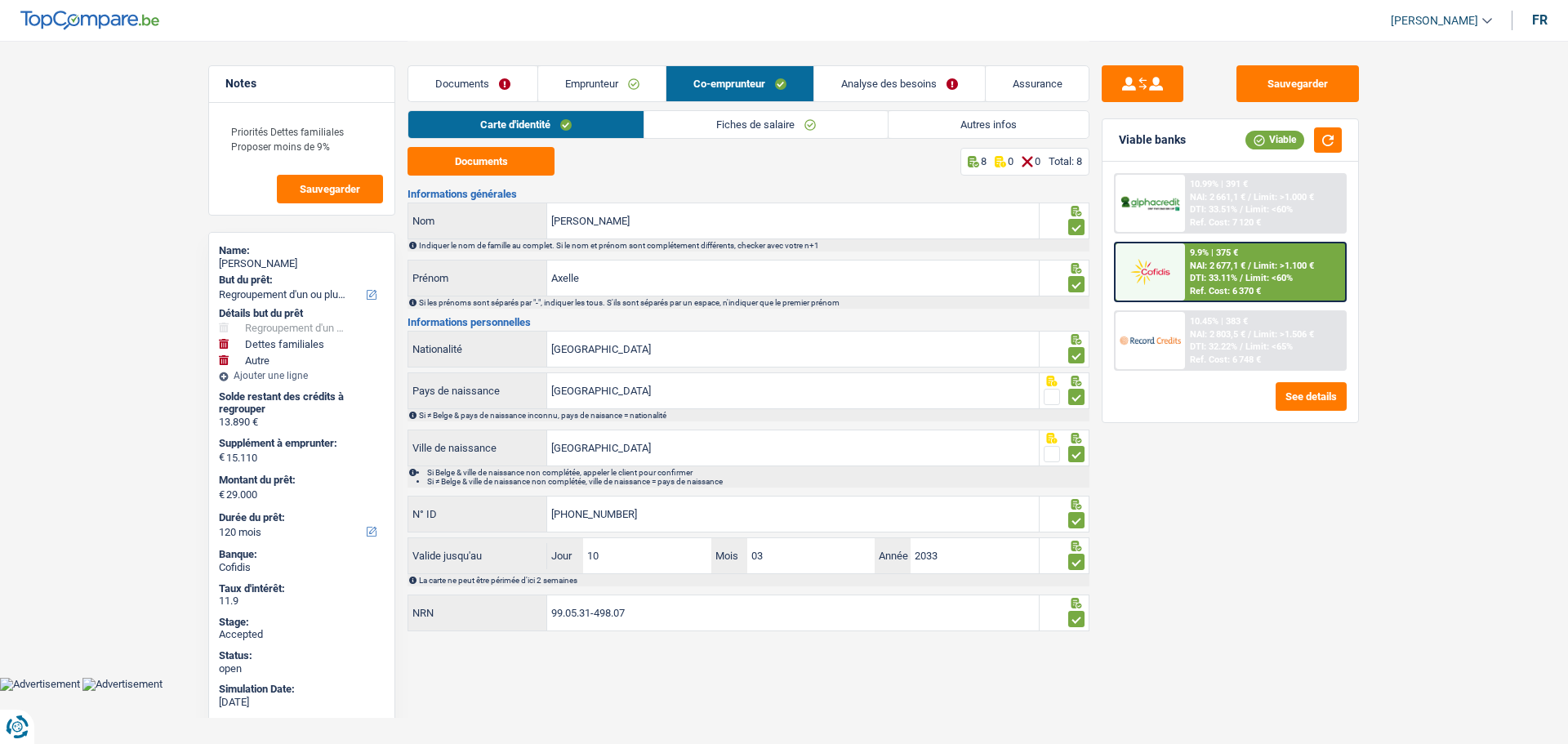
click at [1036, 80] on link "Assurance" at bounding box center [1037, 83] width 104 height 35
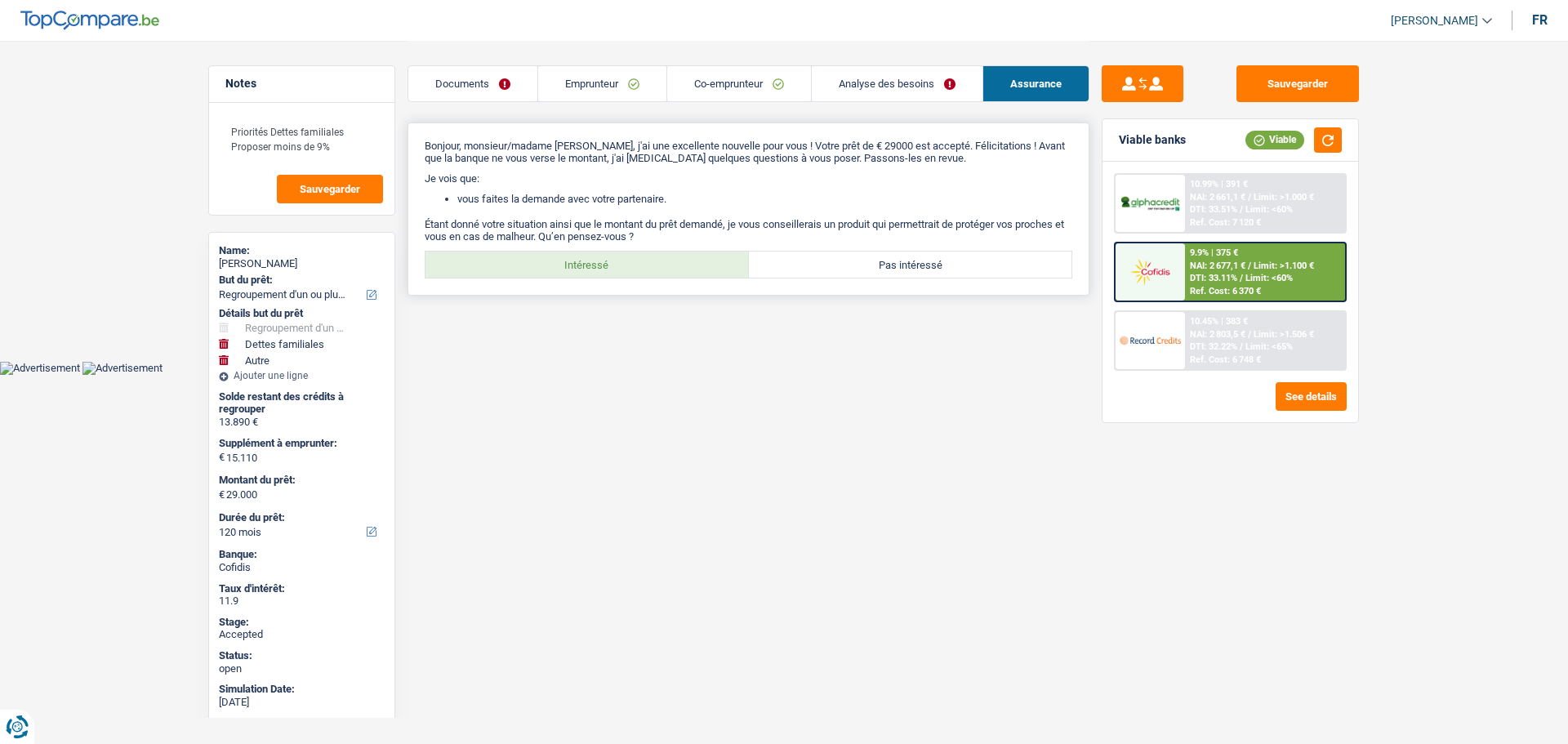
click at [645, 275] on label "Intéressé" at bounding box center [587, 264] width 323 height 26
click at [645, 275] on input "Intéressé" at bounding box center [587, 264] width 323 height 26
radio input "true"
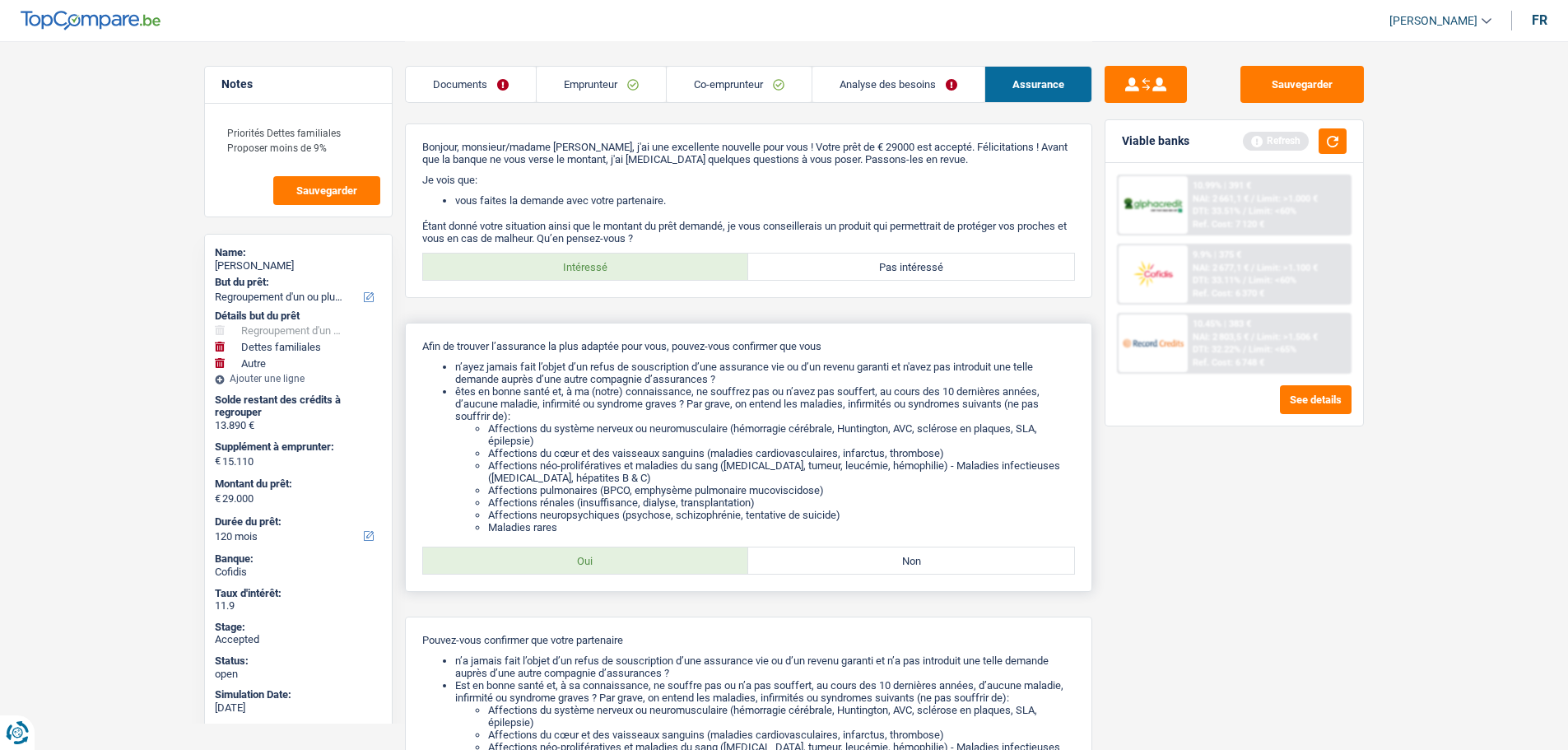
click at [657, 552] on label "Oui" at bounding box center [585, 561] width 326 height 26
click at [657, 552] on input "Oui" at bounding box center [585, 561] width 326 height 26
radio input "true"
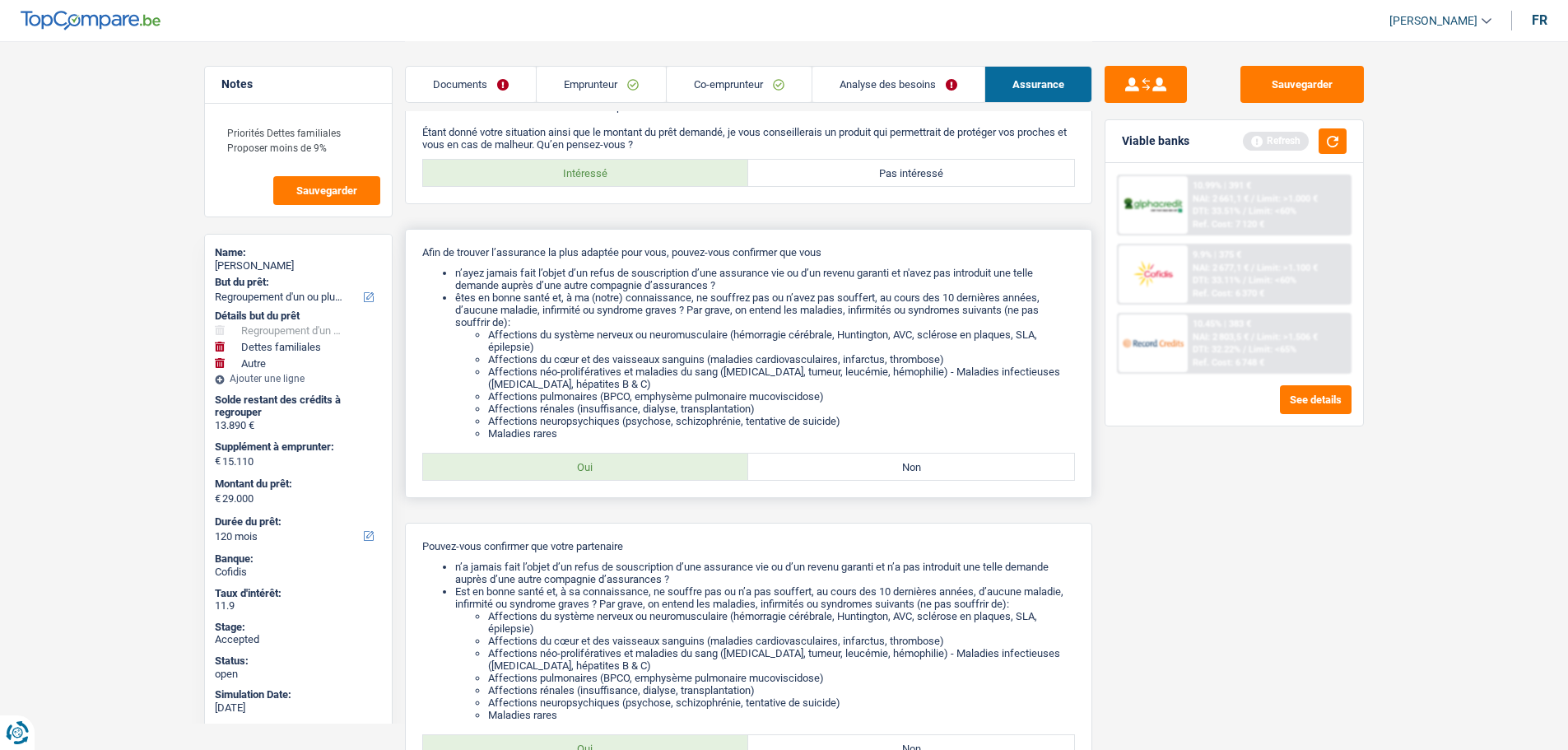
scroll to position [290, 0]
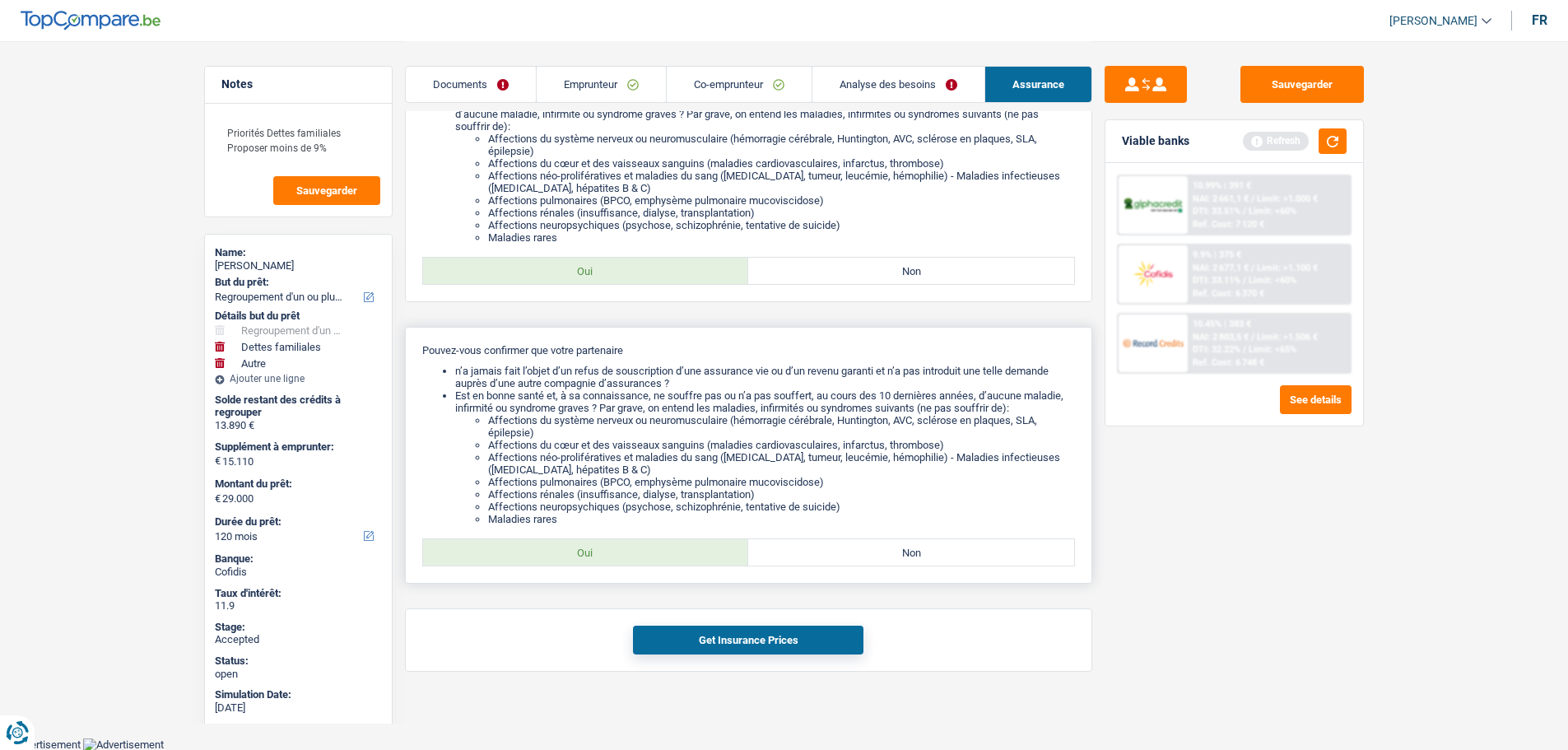
click at [629, 552] on label "Oui" at bounding box center [585, 552] width 326 height 26
click at [629, 552] on input "Oui" at bounding box center [585, 552] width 326 height 26
radio input "true"
click at [743, 643] on button "Get Insurance Prices" at bounding box center [748, 640] width 231 height 29
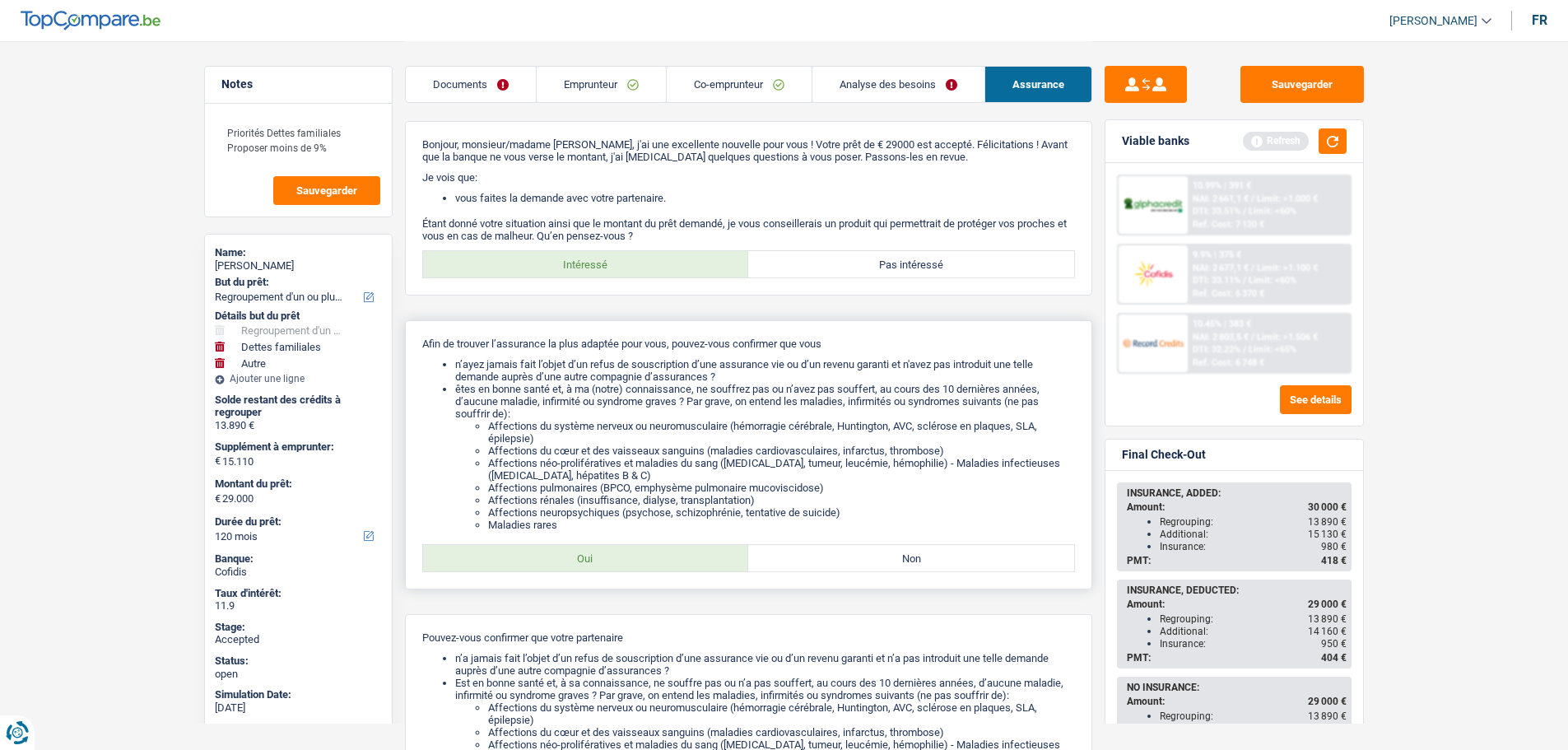
scroll to position [0, 0]
drag, startPoint x: 872, startPoint y: 272, endPoint x: 796, endPoint y: 237, distance: 83.7
click at [872, 272] on label "Pas intéressé" at bounding box center [910, 266] width 326 height 26
click at [872, 272] on input "Pas intéressé" at bounding box center [910, 266] width 326 height 26
radio input "true"
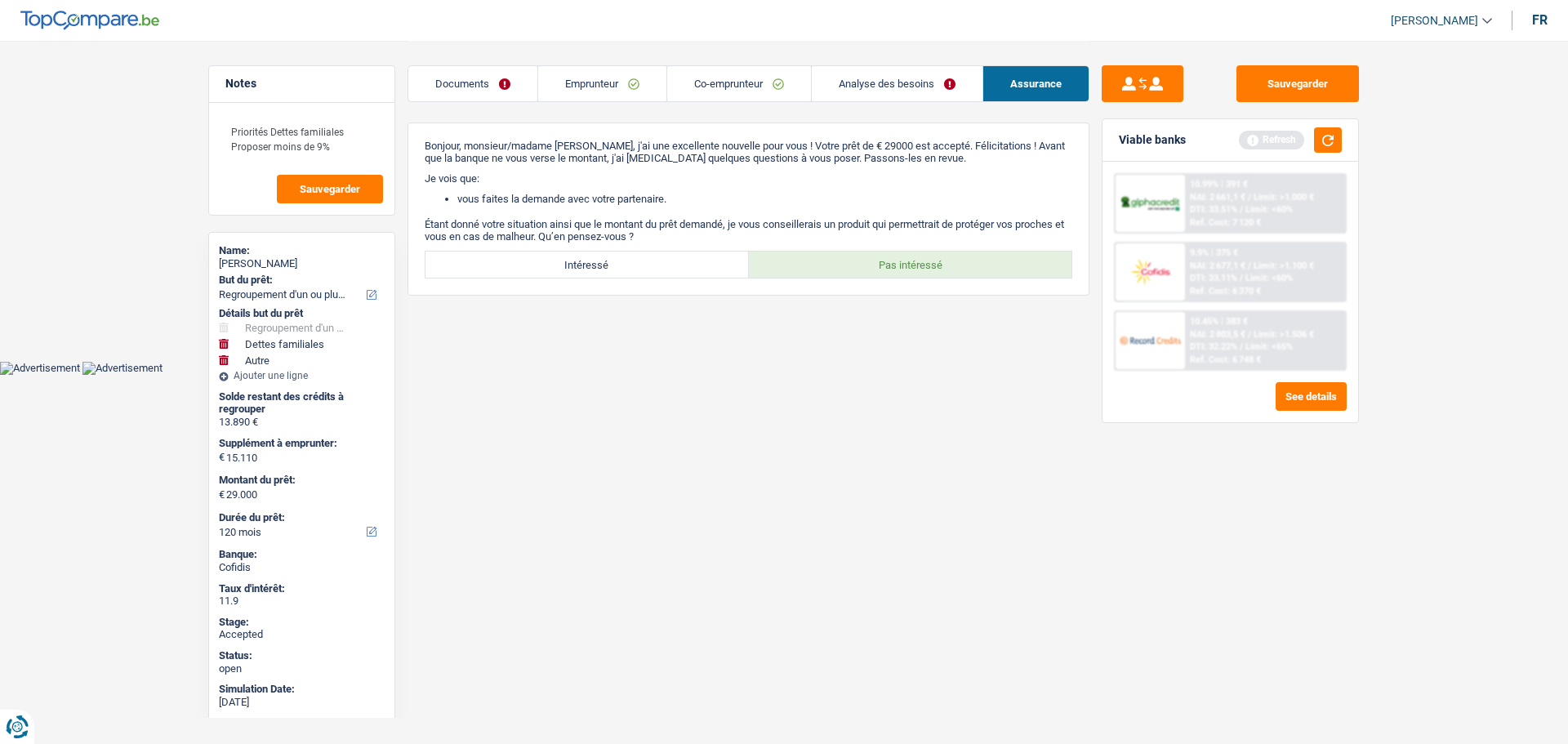
click at [569, 92] on link "Emprunteur" at bounding box center [602, 83] width 128 height 35
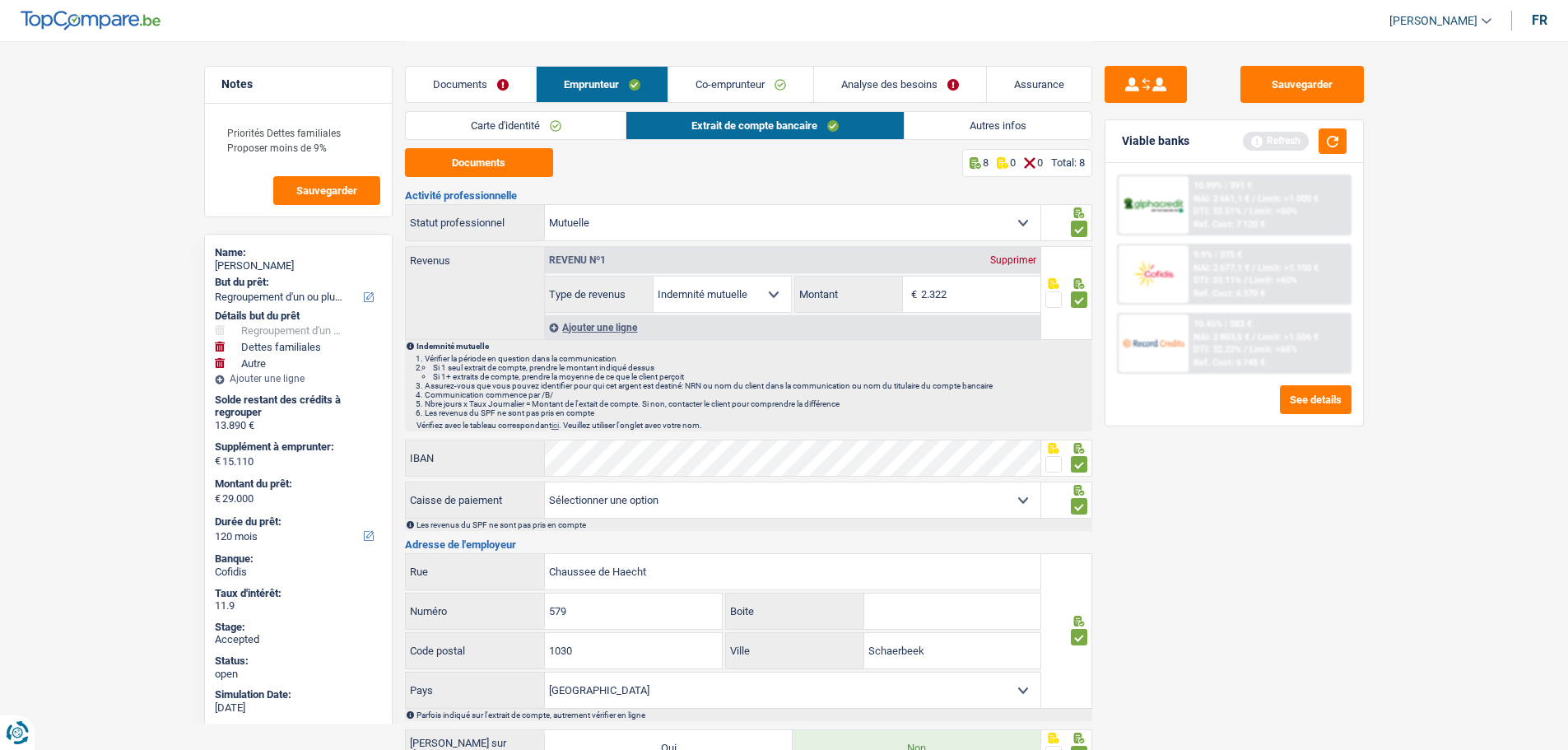
click at [251, 263] on div "Jeremy Boileau" at bounding box center [298, 266] width 167 height 14
copy div "Jeremy Boileau"
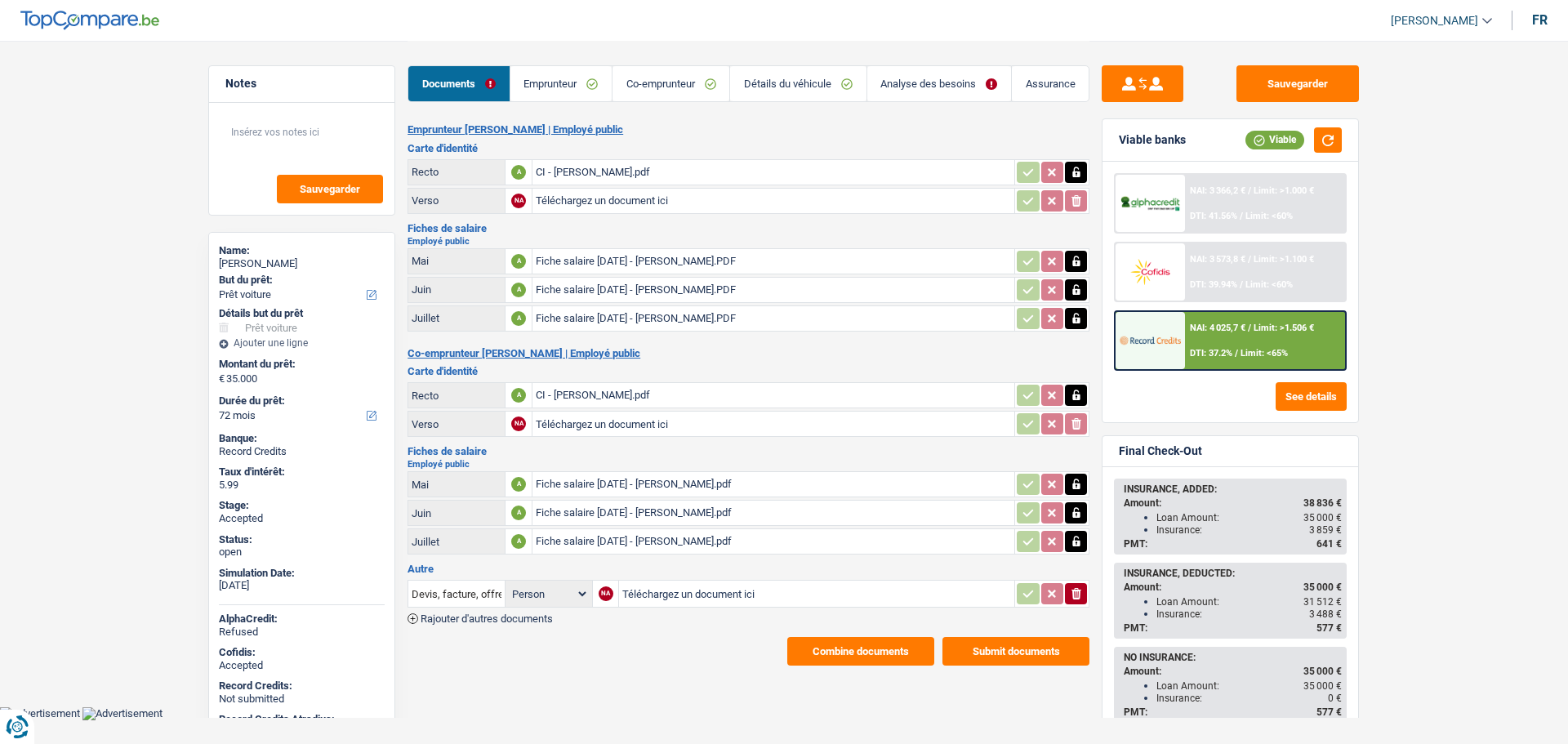
select select "car"
select select "72"
click at [796, 84] on link "Détails du véhicule" at bounding box center [797, 83] width 135 height 35
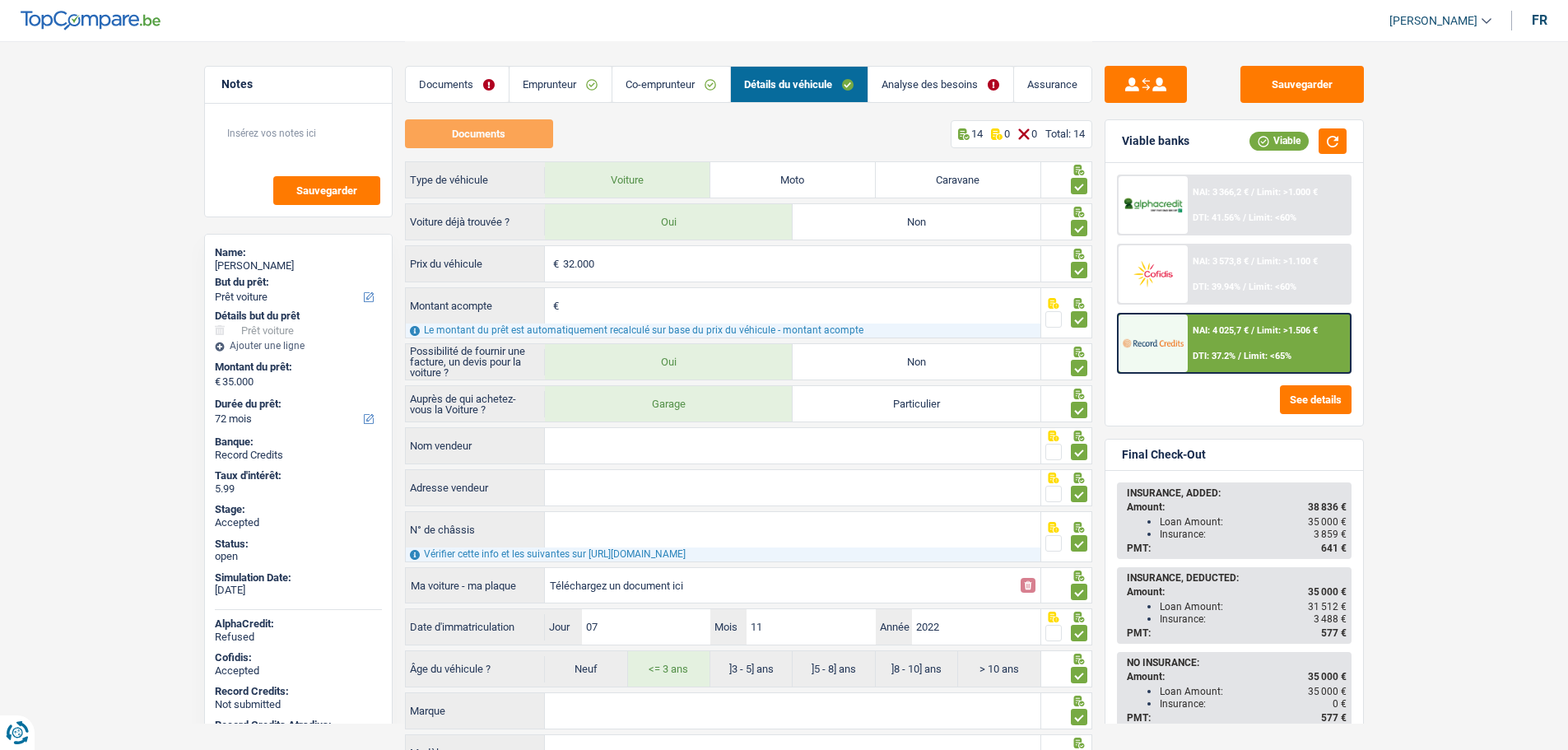
click at [803, 111] on div at bounding box center [748, 115] width 687 height 9
click at [1423, 304] on main "Notes Sauvegarder Name: [PERSON_NAME] But du prêt: Confort maison: meubles, tex…" at bounding box center [784, 409] width 1568 height 818
click at [564, 74] on link "Emprunteur" at bounding box center [560, 84] width 102 height 36
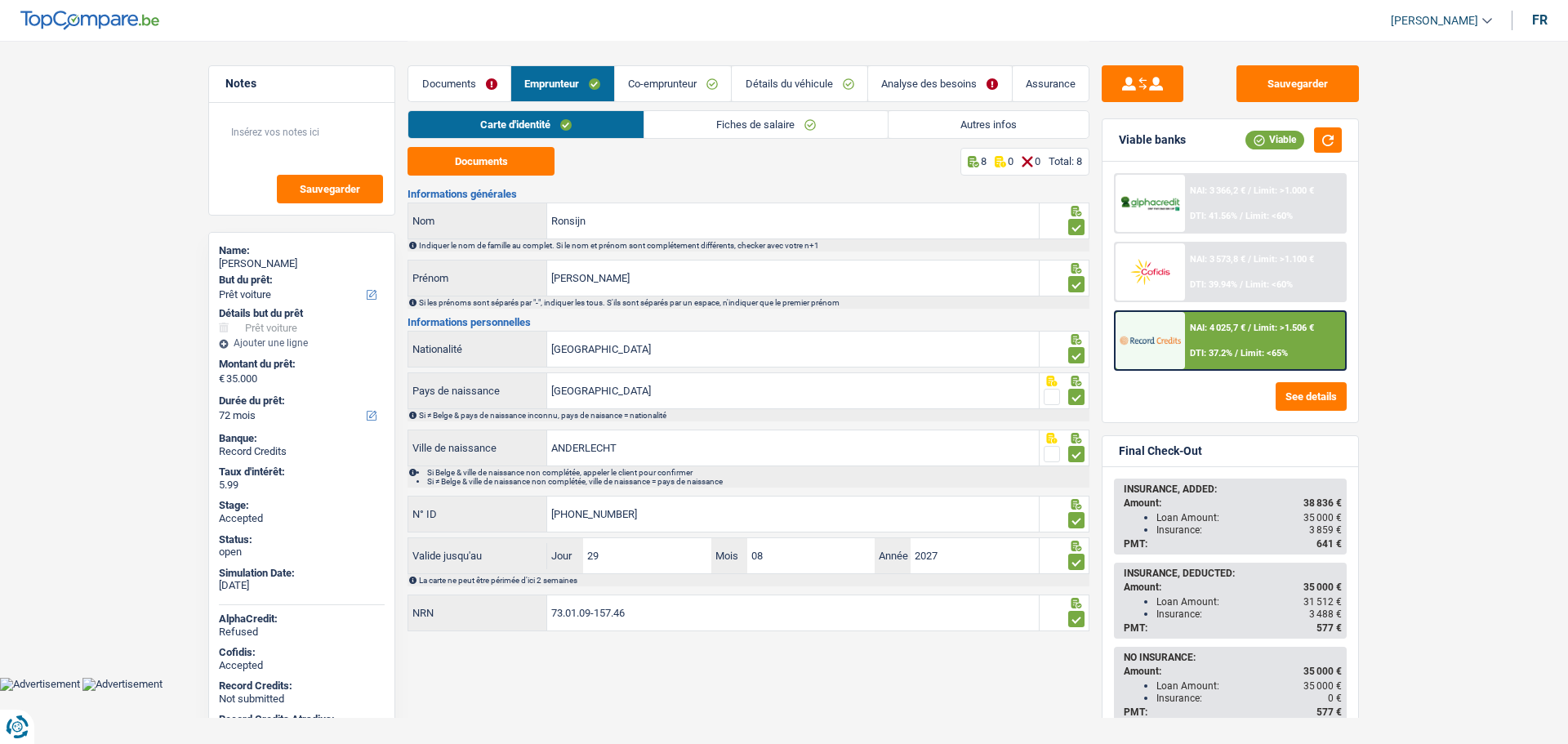
click at [931, 132] on link "Autres infos" at bounding box center [988, 125] width 200 height 27
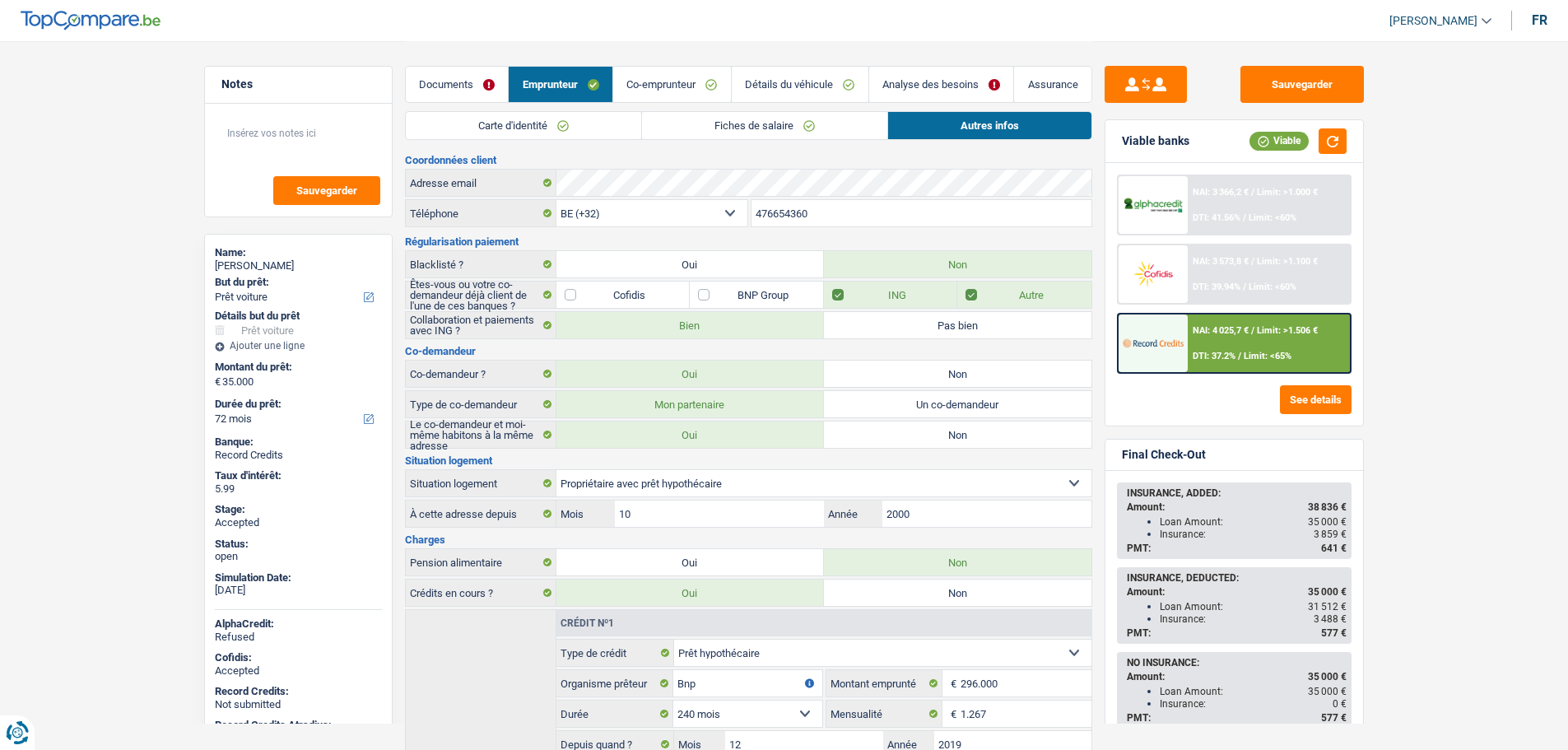
click at [1172, 354] on img at bounding box center [1153, 343] width 61 height 31
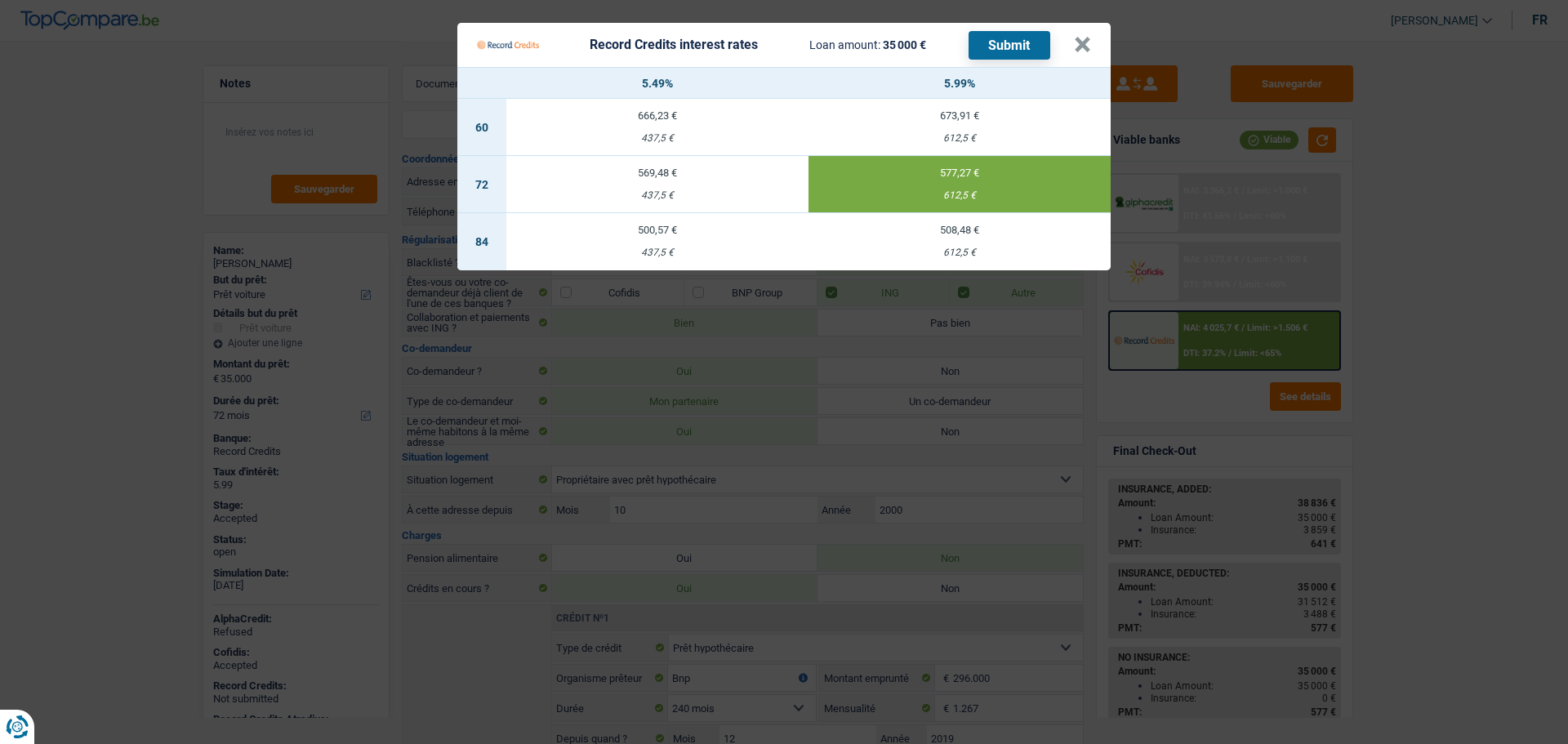
click at [935, 179] on td "577,27 € 612,5 €" at bounding box center [958, 185] width 302 height 58
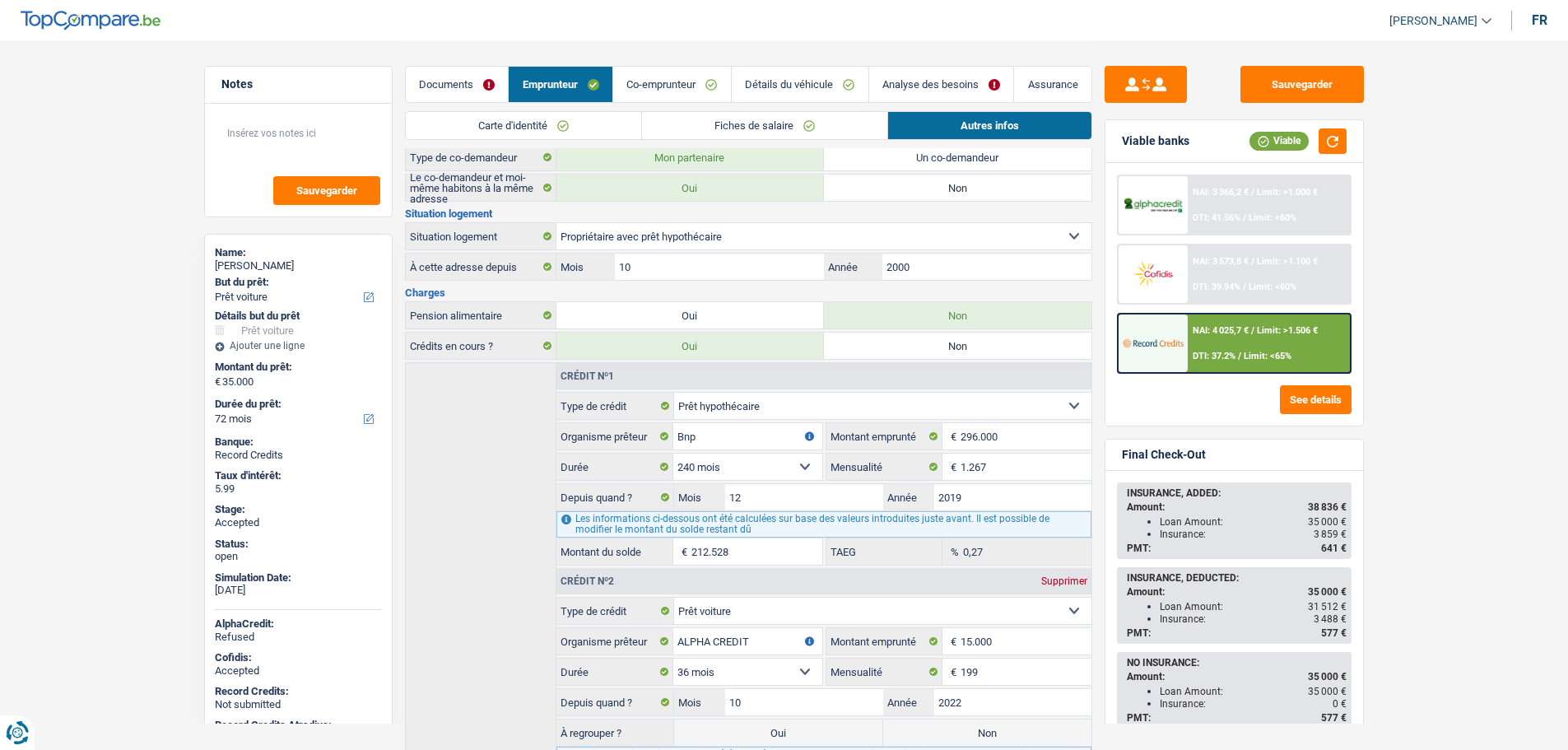
click at [1179, 360] on div at bounding box center [1154, 343] width 70 height 58
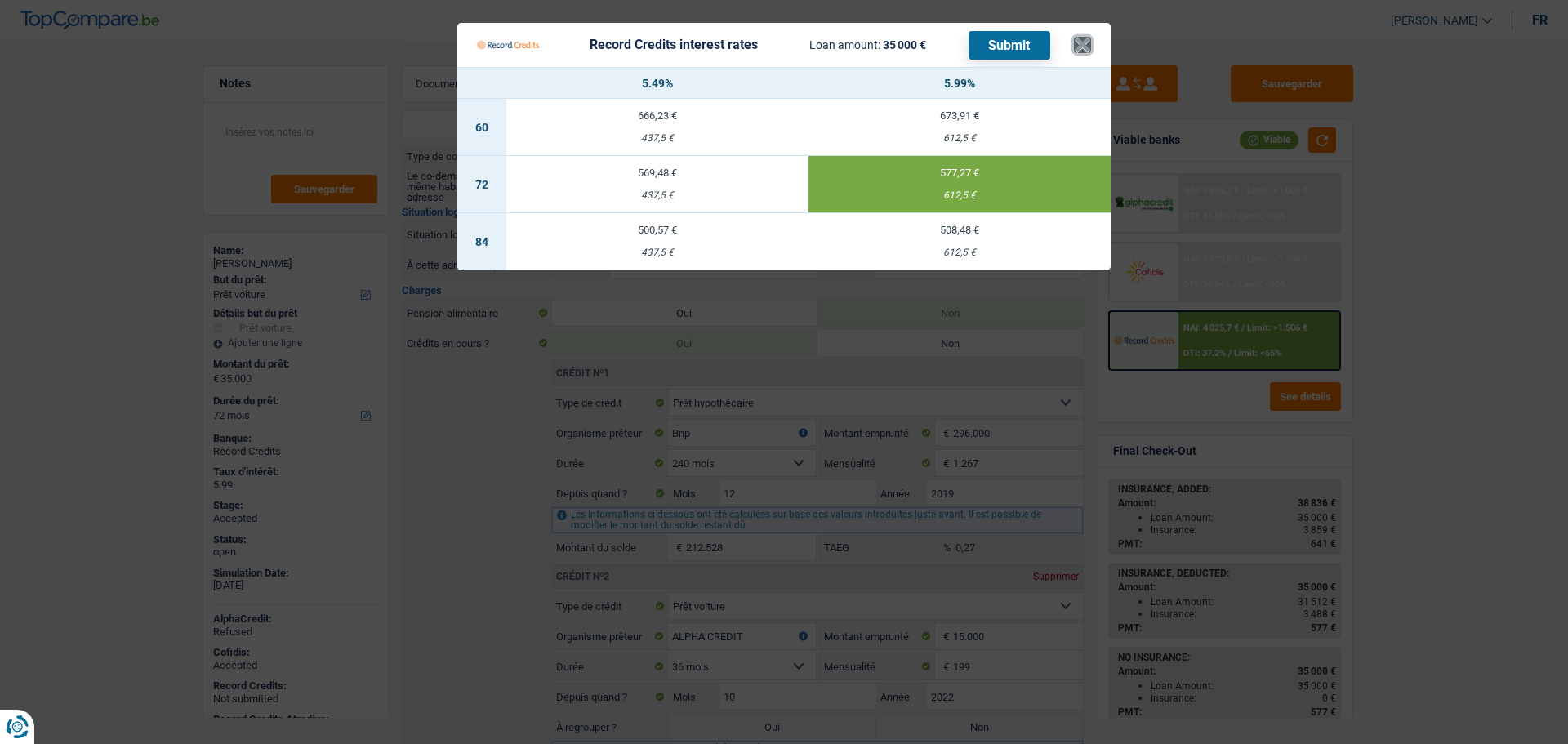
click at [1089, 41] on button "×" at bounding box center [1082, 44] width 17 height 16
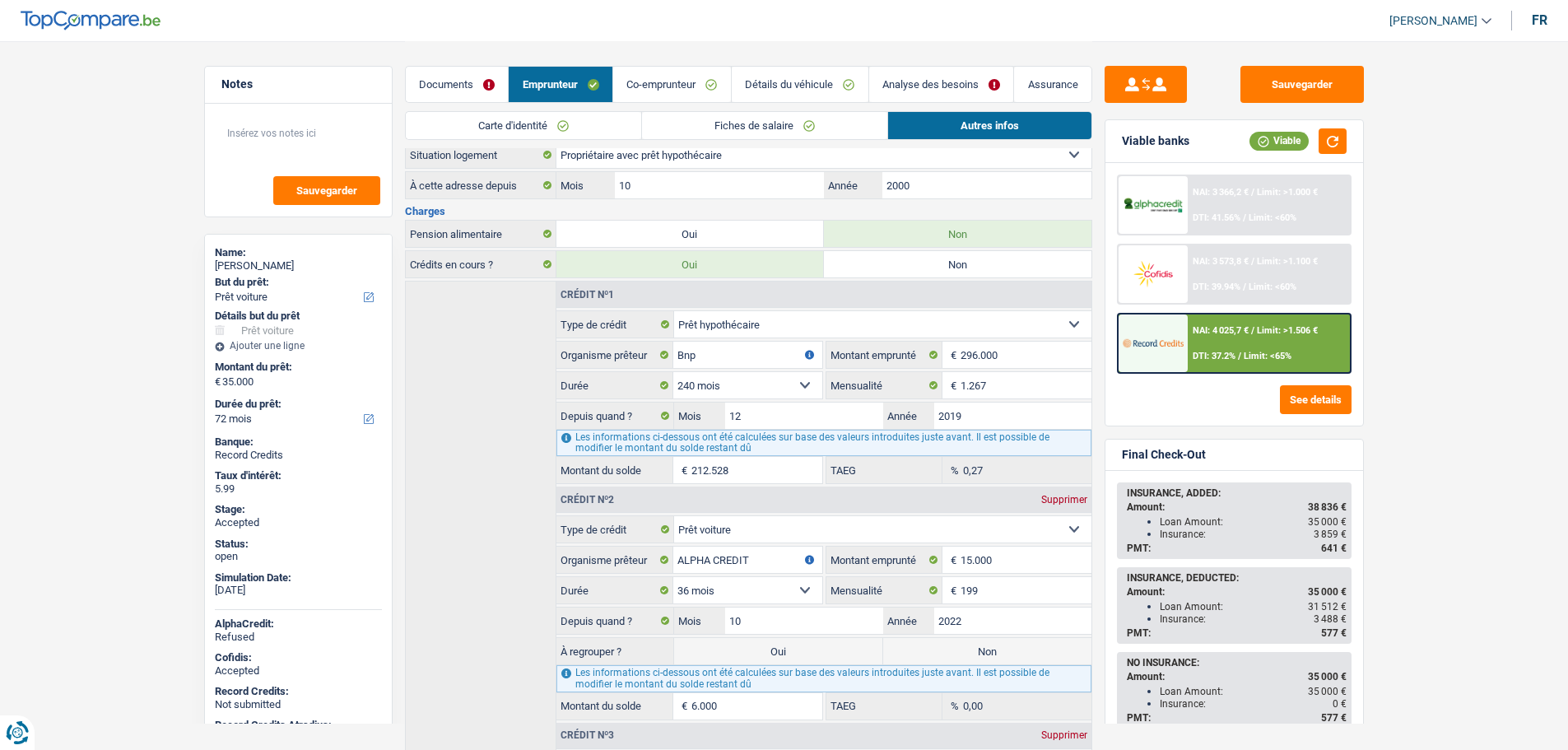
scroll to position [330, 0]
click at [1331, 631] on span "577 €" at bounding box center [1333, 633] width 25 height 12
click at [1321, 615] on span "3 488 €" at bounding box center [1330, 620] width 33 height 12
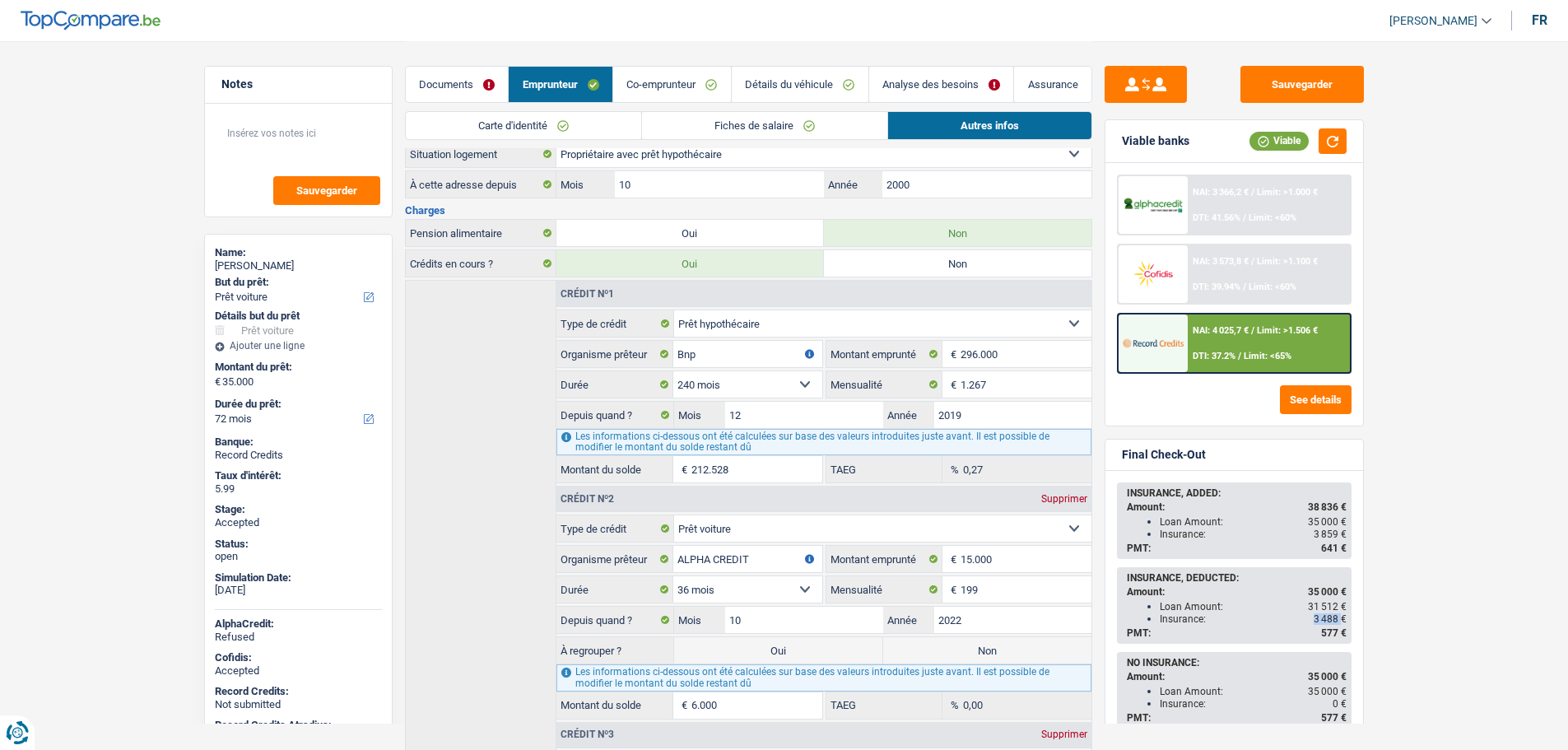
click at [1321, 615] on span "3 488 €" at bounding box center [1330, 620] width 33 height 12
click at [1326, 543] on span "641 €" at bounding box center [1333, 548] width 25 height 12
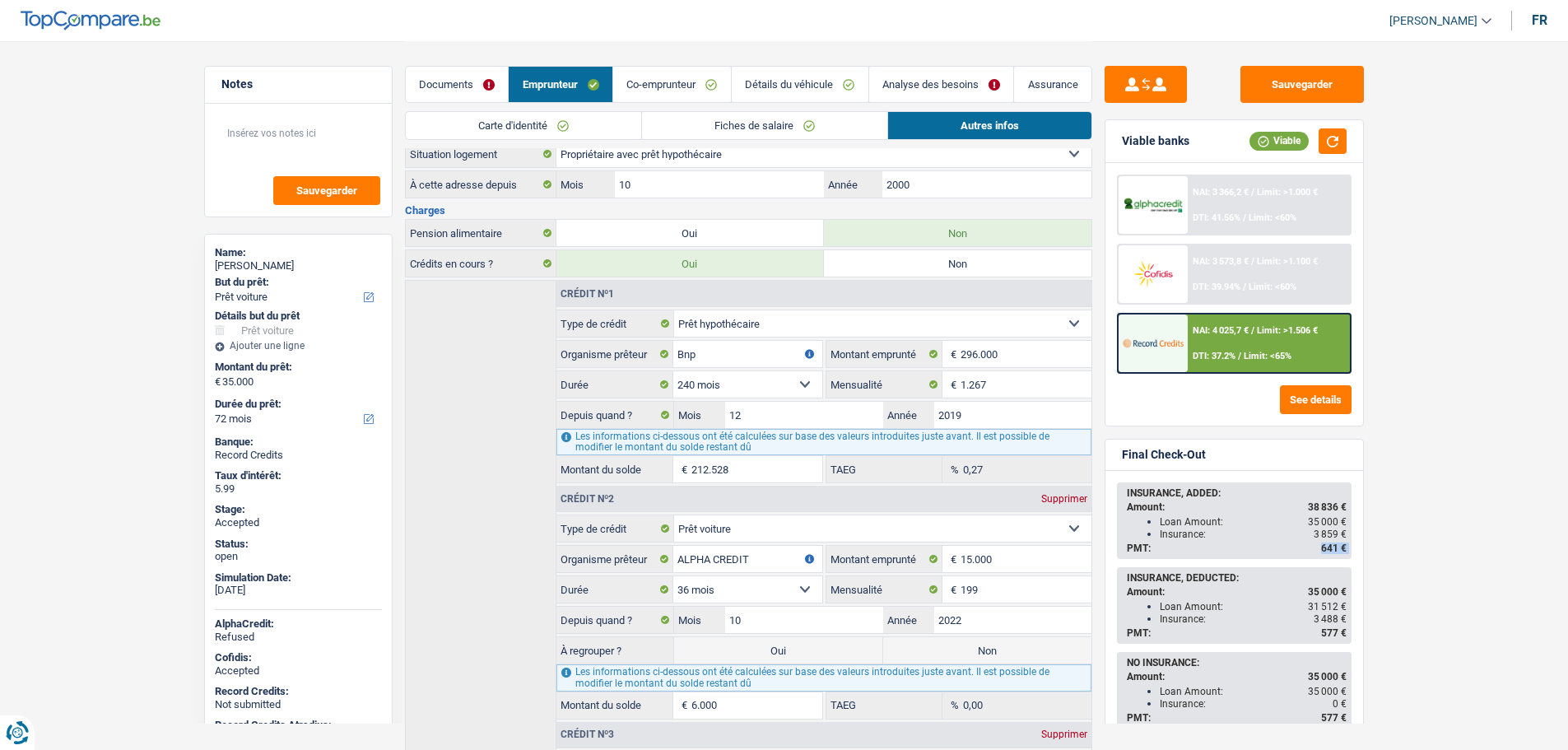
scroll to position [30, 0]
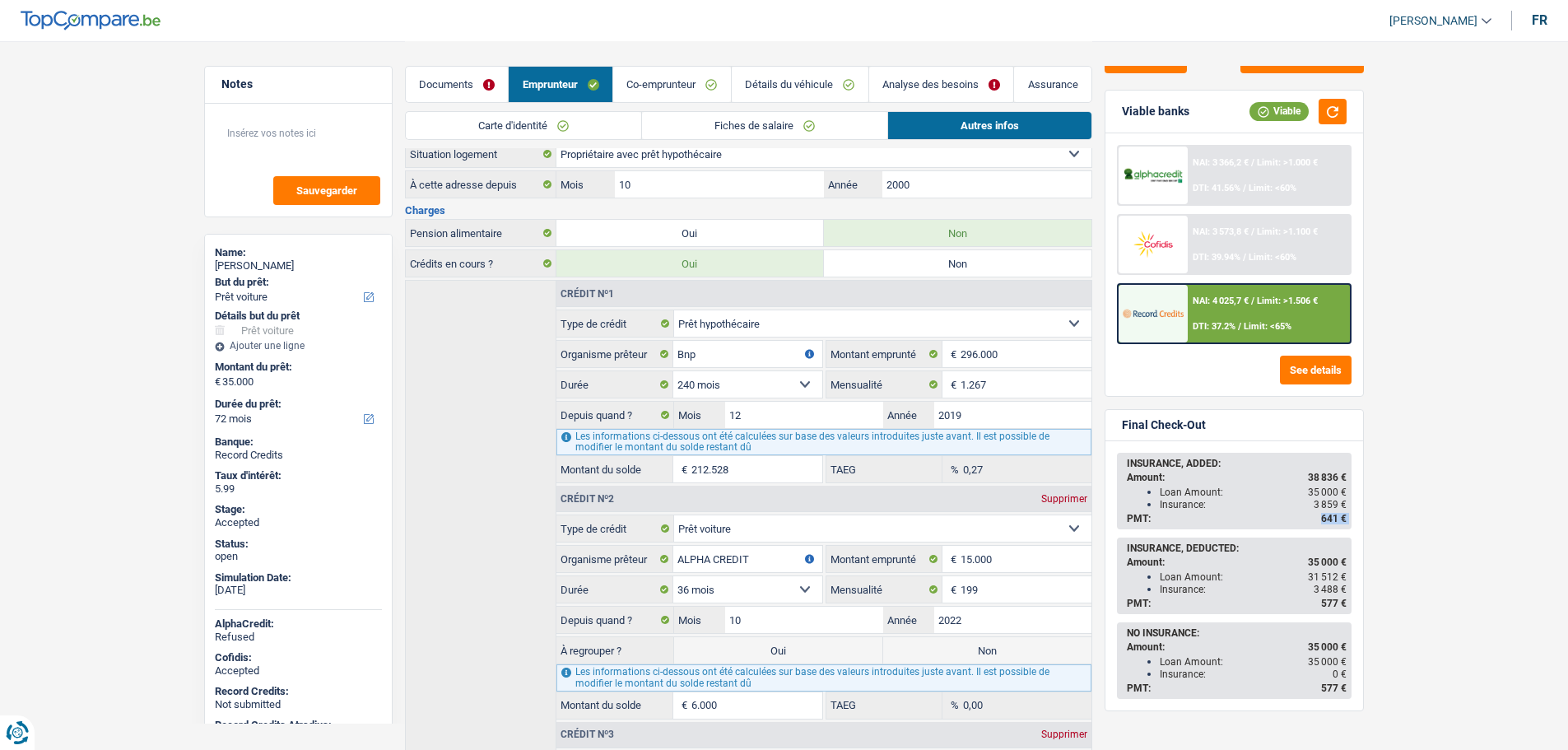
click at [1239, 583] on li "Insurance: 3 488 €" at bounding box center [1252, 589] width 186 height 13
drag, startPoint x: 1172, startPoint y: 500, endPoint x: 1339, endPoint y: 500, distance: 167.0
click at [1339, 500] on div "Insurance: 3 859 €" at bounding box center [1252, 505] width 186 height 12
click at [1360, 500] on div "INSURANCE, ADDED: Amount: 38 836 € Loan Amount: 35 000 € Insurance: 3 859 € PMT…" at bounding box center [1234, 576] width 258 height 270
drag, startPoint x: 1321, startPoint y: 518, endPoint x: 1340, endPoint y: 520, distance: 19.1
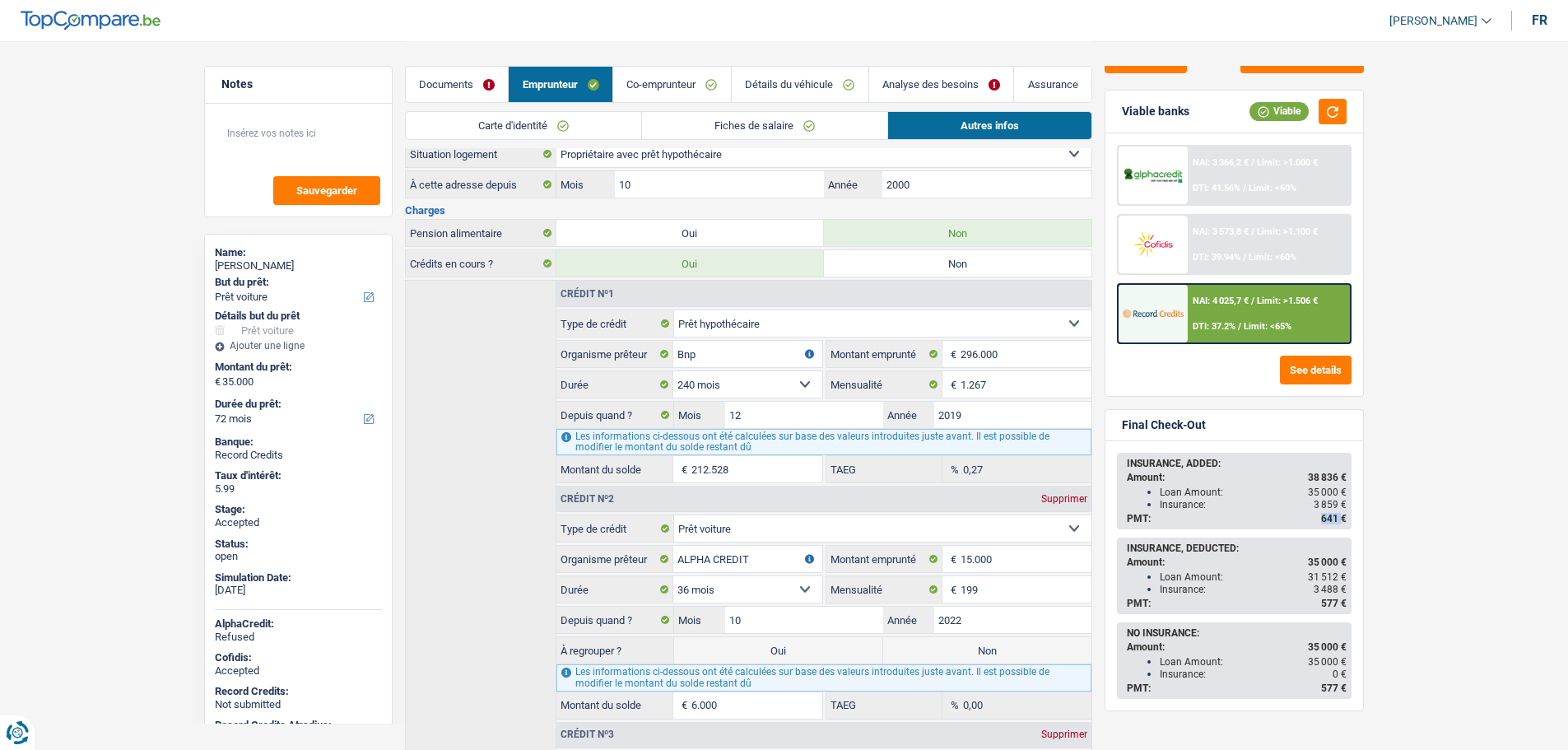
click at [1340, 520] on span "641 €" at bounding box center [1333, 519] width 25 height 12
drag, startPoint x: 1313, startPoint y: 575, endPoint x: 1331, endPoint y: 575, distance: 18.0
click at [1331, 575] on span "31 512 €" at bounding box center [1327, 577] width 39 height 12
click at [1313, 576] on span "31 512 €" at bounding box center [1327, 577] width 39 height 12
drag, startPoint x: 1310, startPoint y: 576, endPoint x: 1342, endPoint y: 576, distance: 32.0
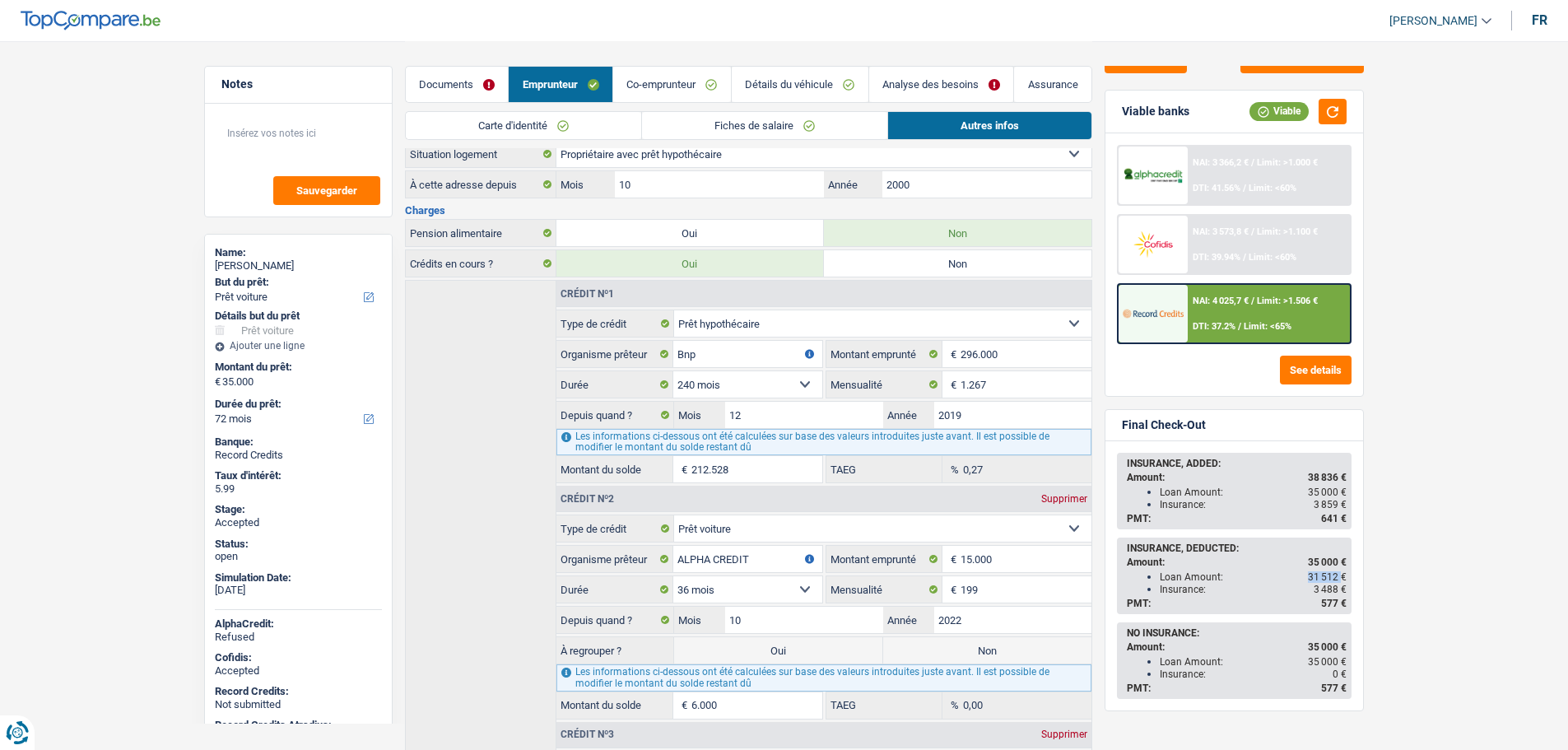
click at [1342, 576] on span "31 512 €" at bounding box center [1327, 577] width 39 height 12
click at [1328, 605] on span "577 €" at bounding box center [1333, 604] width 25 height 12
click at [1320, 590] on span "3 488 €" at bounding box center [1330, 590] width 33 height 12
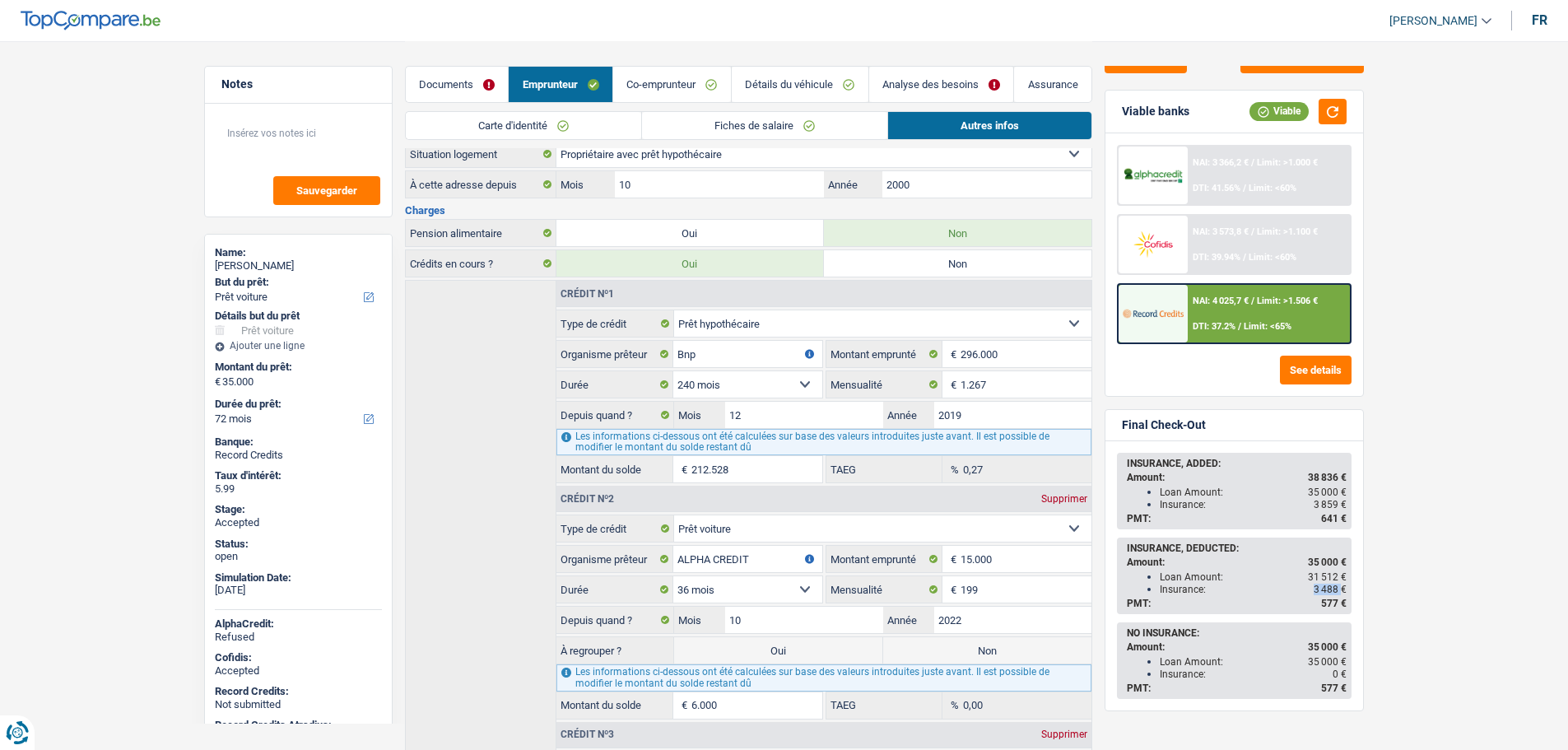
click at [1320, 590] on span "3 488 €" at bounding box center [1330, 590] width 33 height 12
click at [1322, 599] on span "577 €" at bounding box center [1333, 604] width 25 height 12
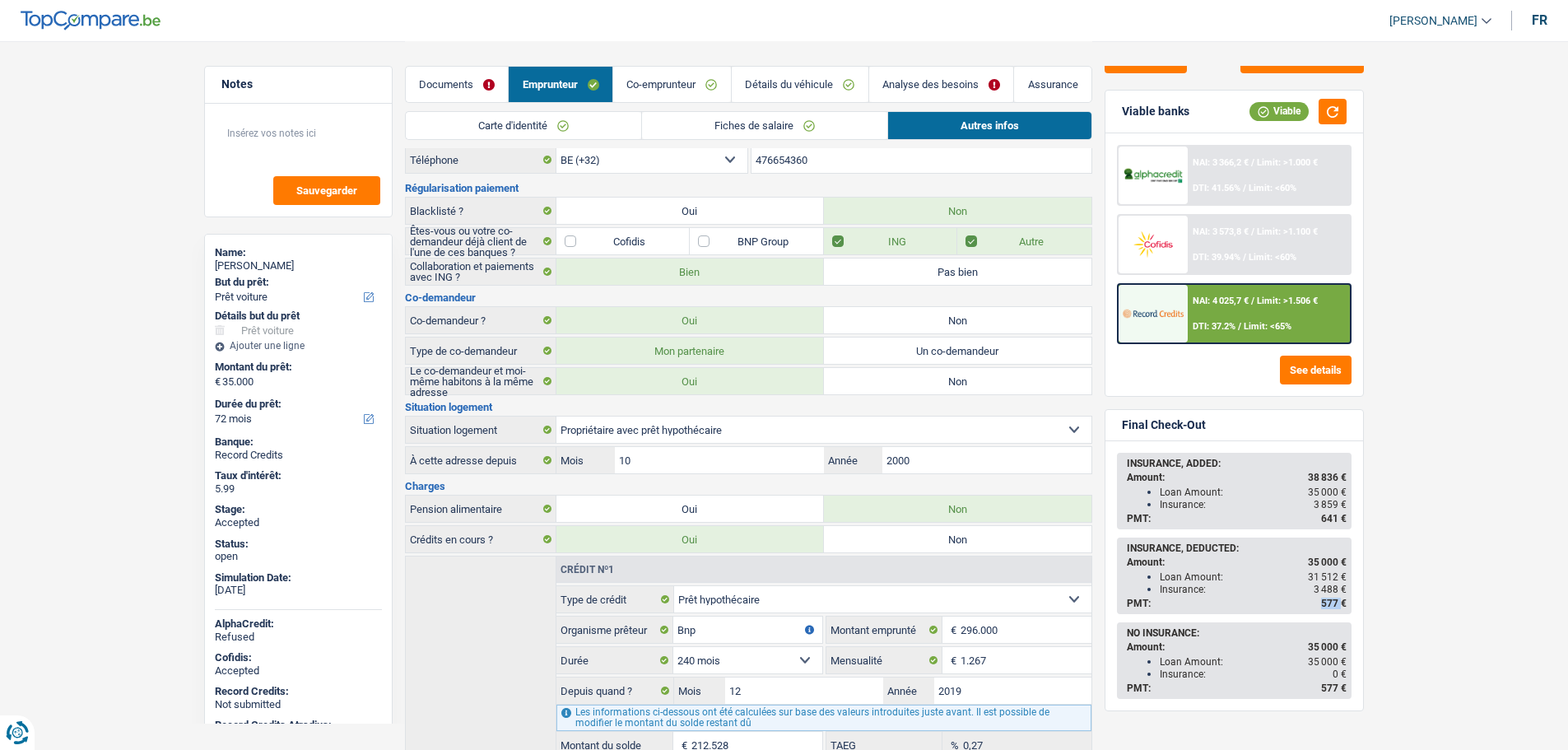
scroll to position [0, 0]
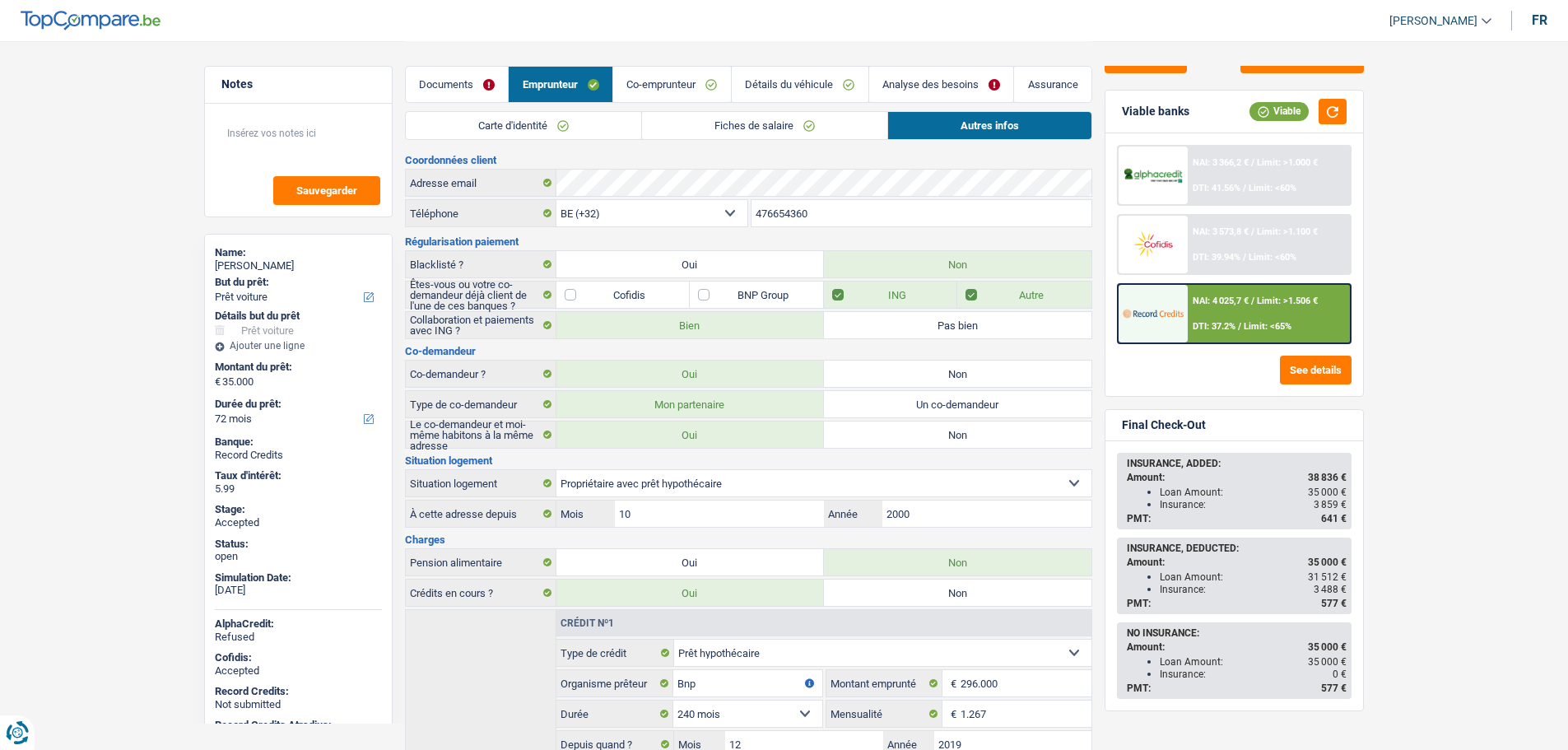
click at [255, 264] on div "Stephane Ronsijn" at bounding box center [298, 266] width 167 height 14
copy div "Stephane Ronsijn"
click at [786, 208] on input "476654360" at bounding box center [922, 213] width 340 height 26
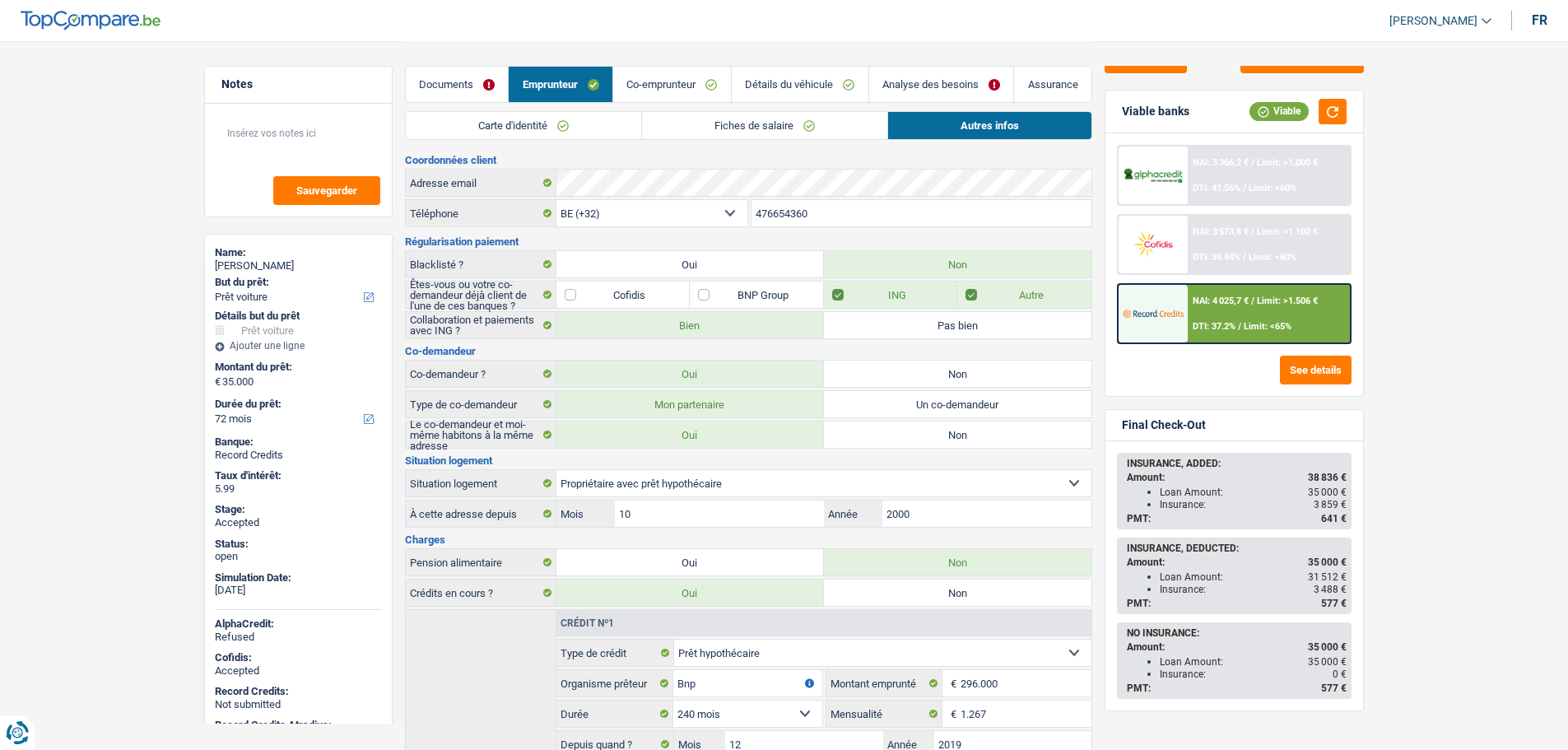
click at [786, 208] on input "476654360" at bounding box center [922, 213] width 340 height 26
click at [1138, 298] on img at bounding box center [1153, 313] width 61 height 31
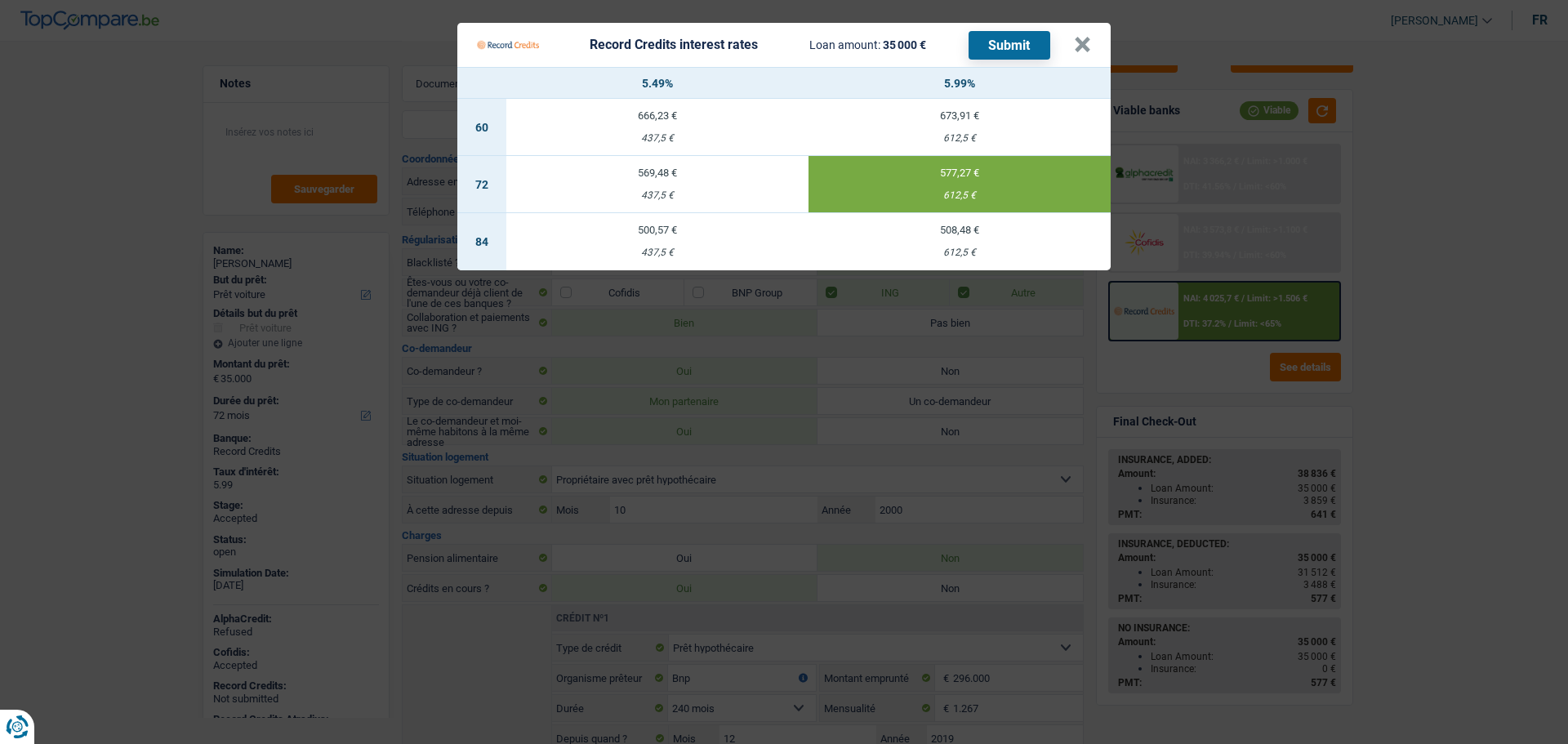
click at [1091, 46] on Credits___BV_modal_header_ "Record Credits interest rates Loan amount: 35 000 € Submit ×" at bounding box center [784, 45] width 654 height 44
click at [1079, 53] on button "×" at bounding box center [1082, 44] width 17 height 16
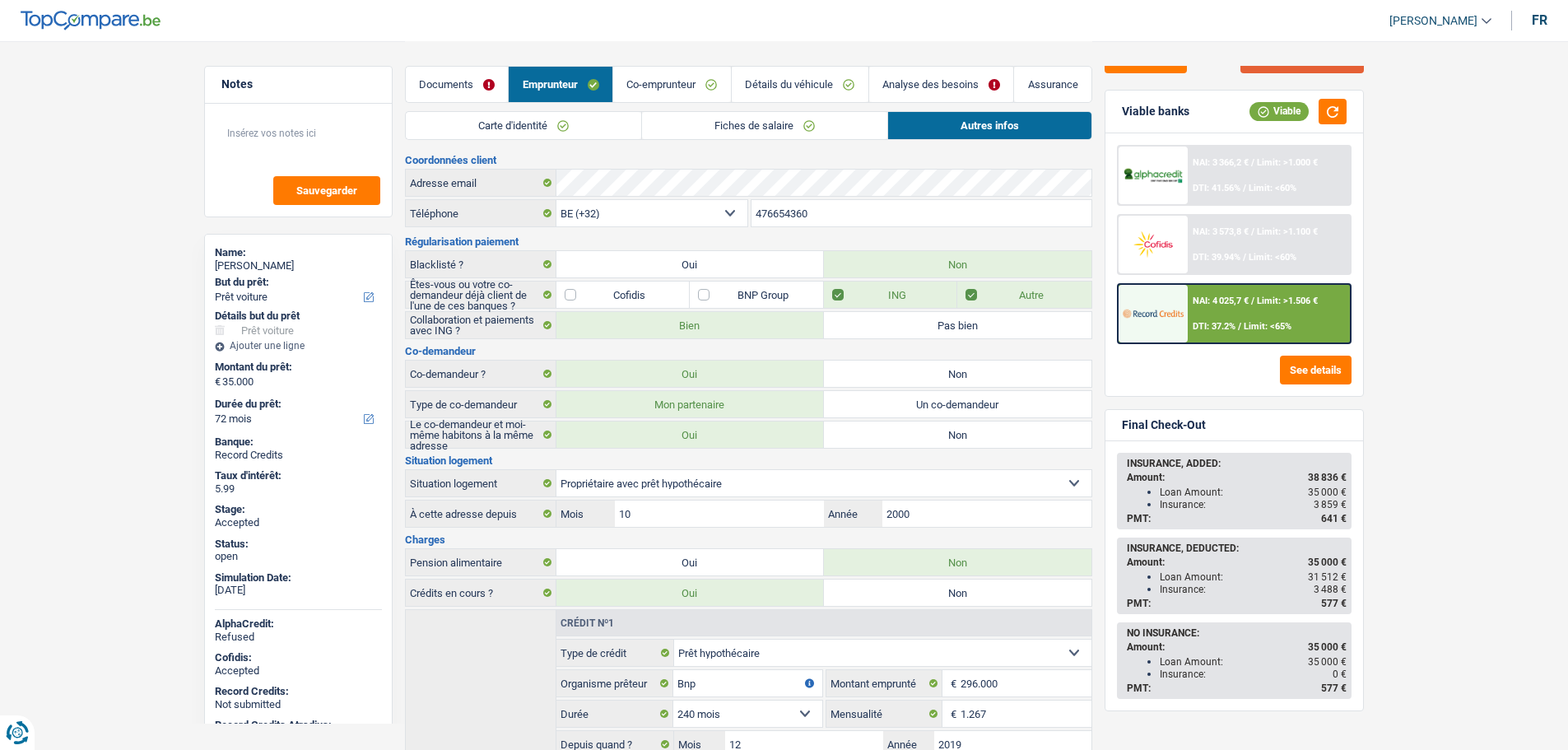
click at [1251, 70] on button "Sauvegarder" at bounding box center [1302, 54] width 124 height 37
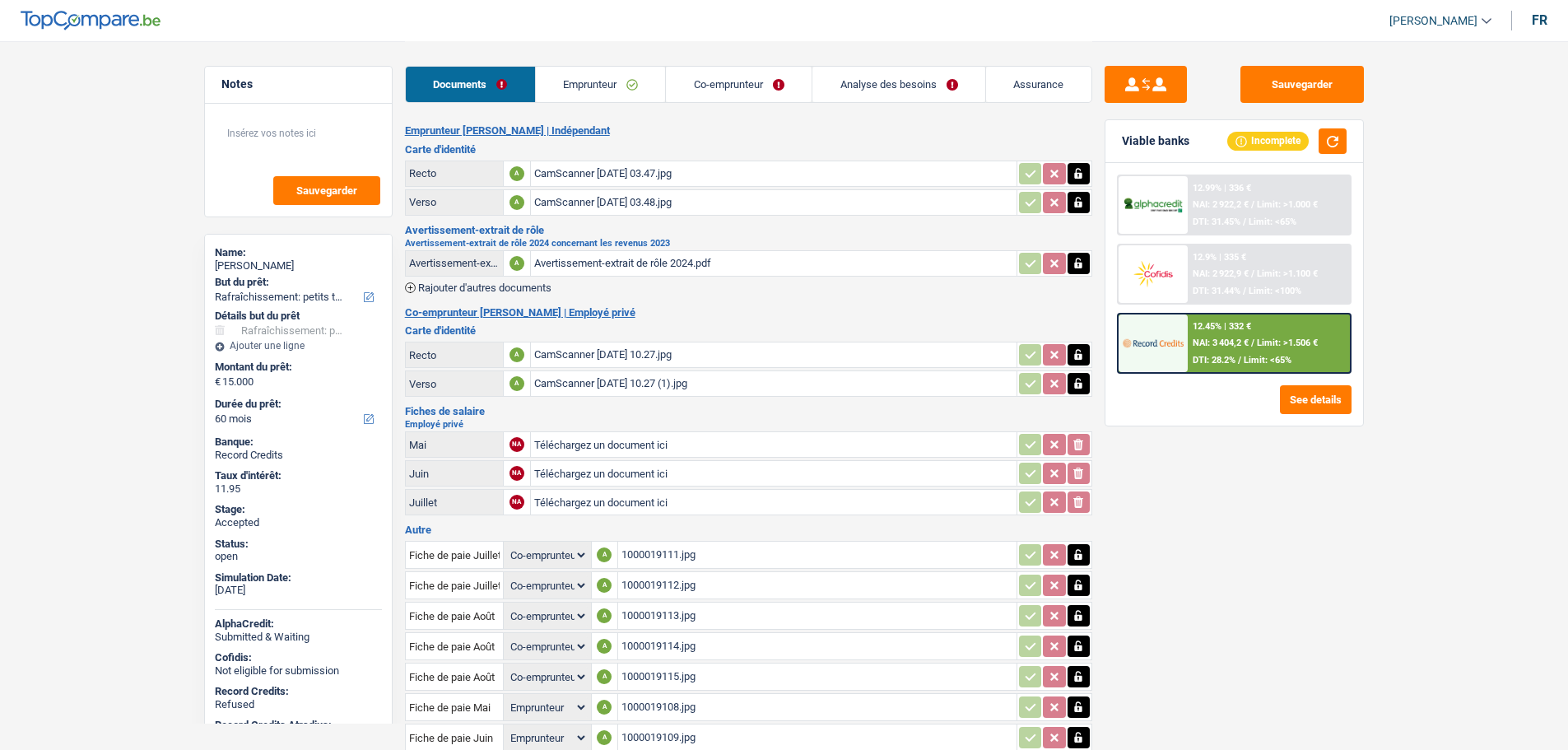
select select "houseOrGarden"
select select "60"
select select "coApplicant"
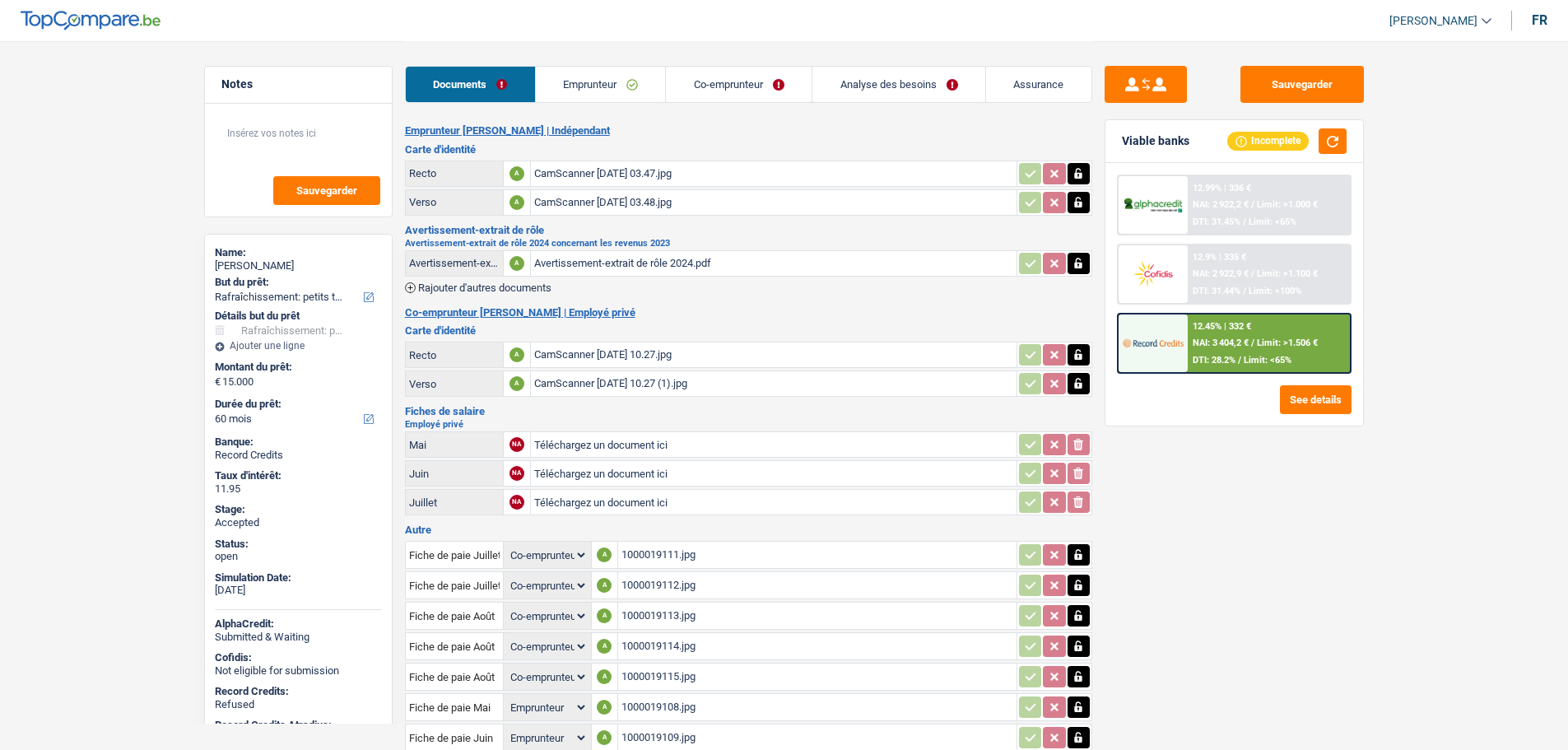
select select "coApplicant"
select select "applicant"
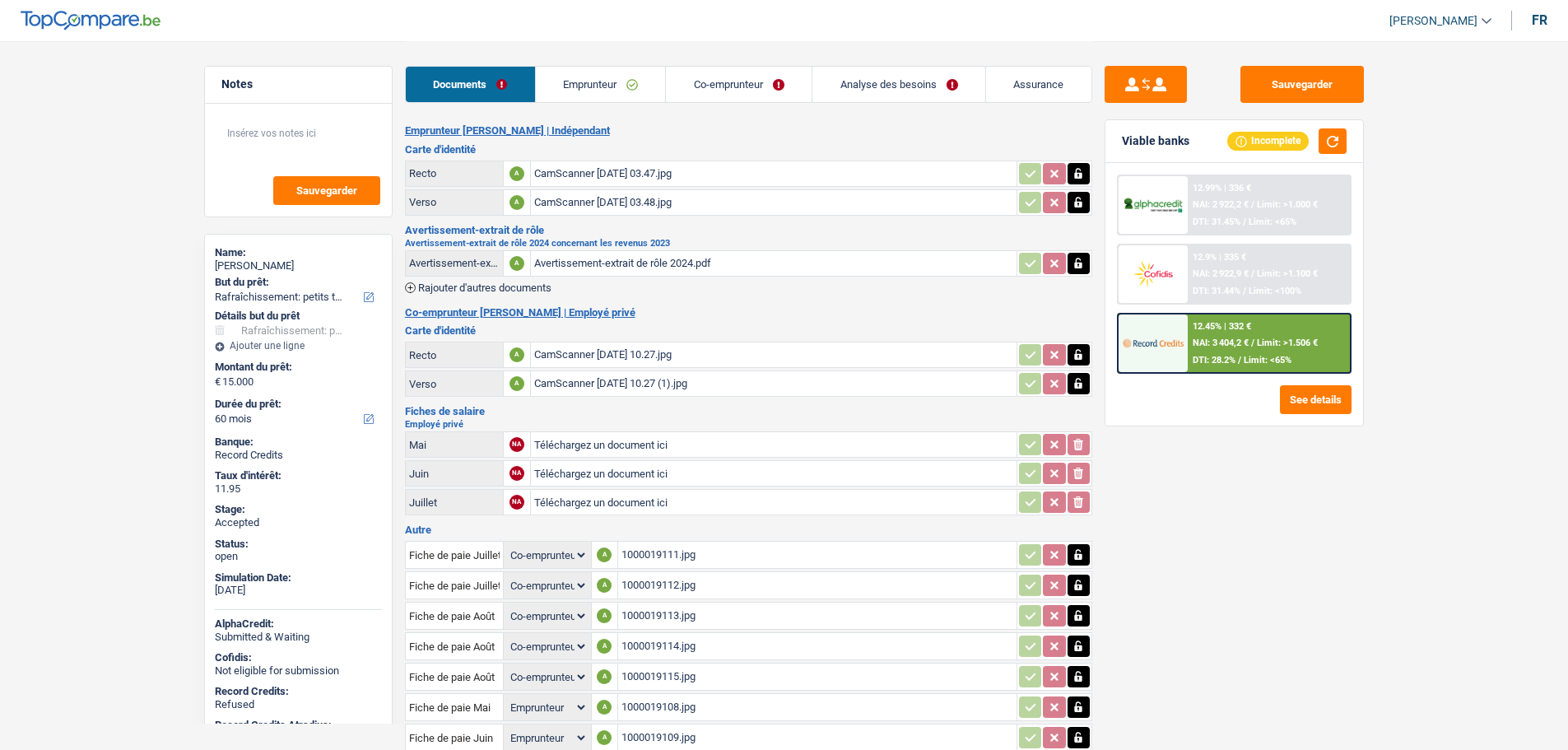
select select "applicant"
click at [581, 90] on link "Emprunteur" at bounding box center [601, 84] width 130 height 36
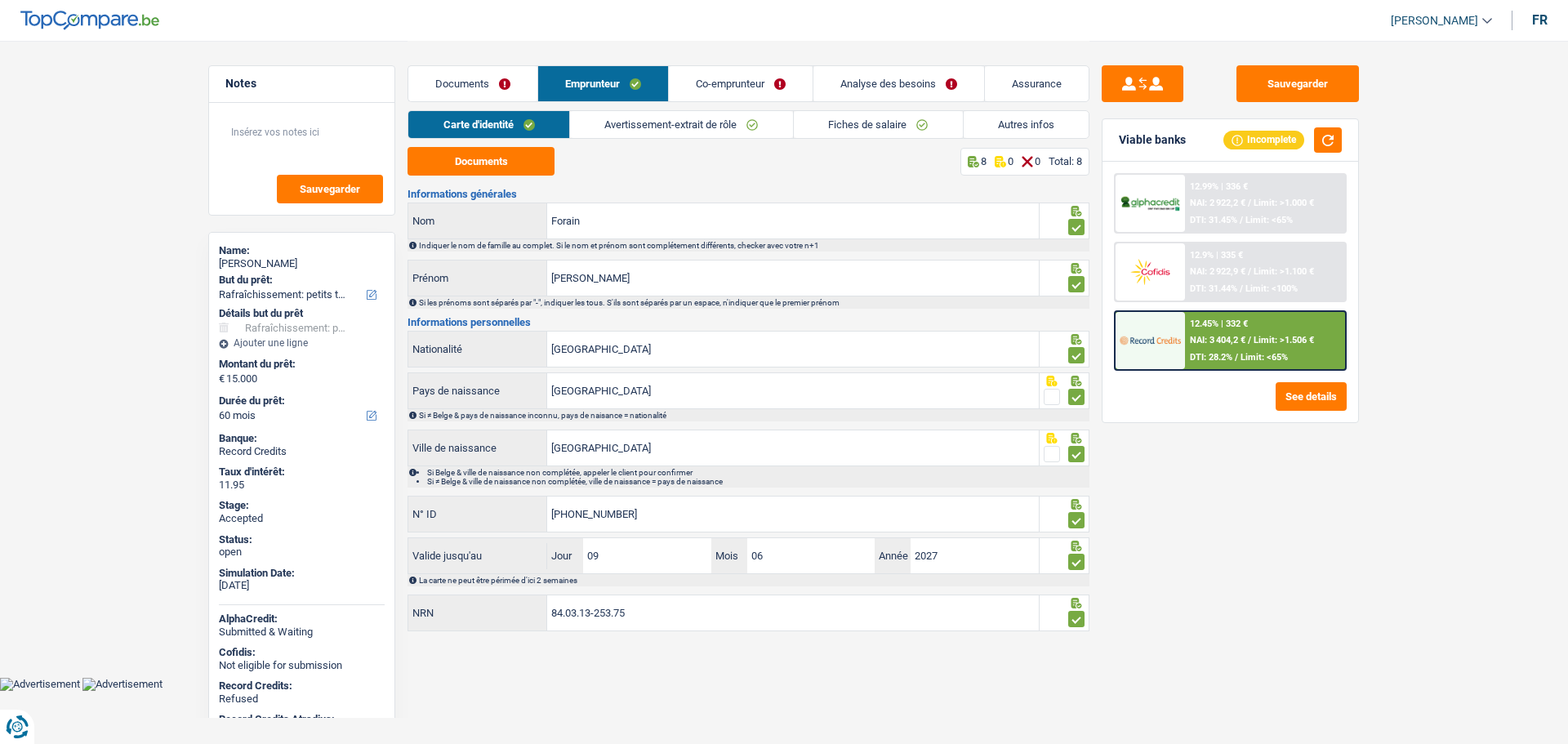
click at [495, 85] on link "Documents" at bounding box center [473, 83] width 129 height 35
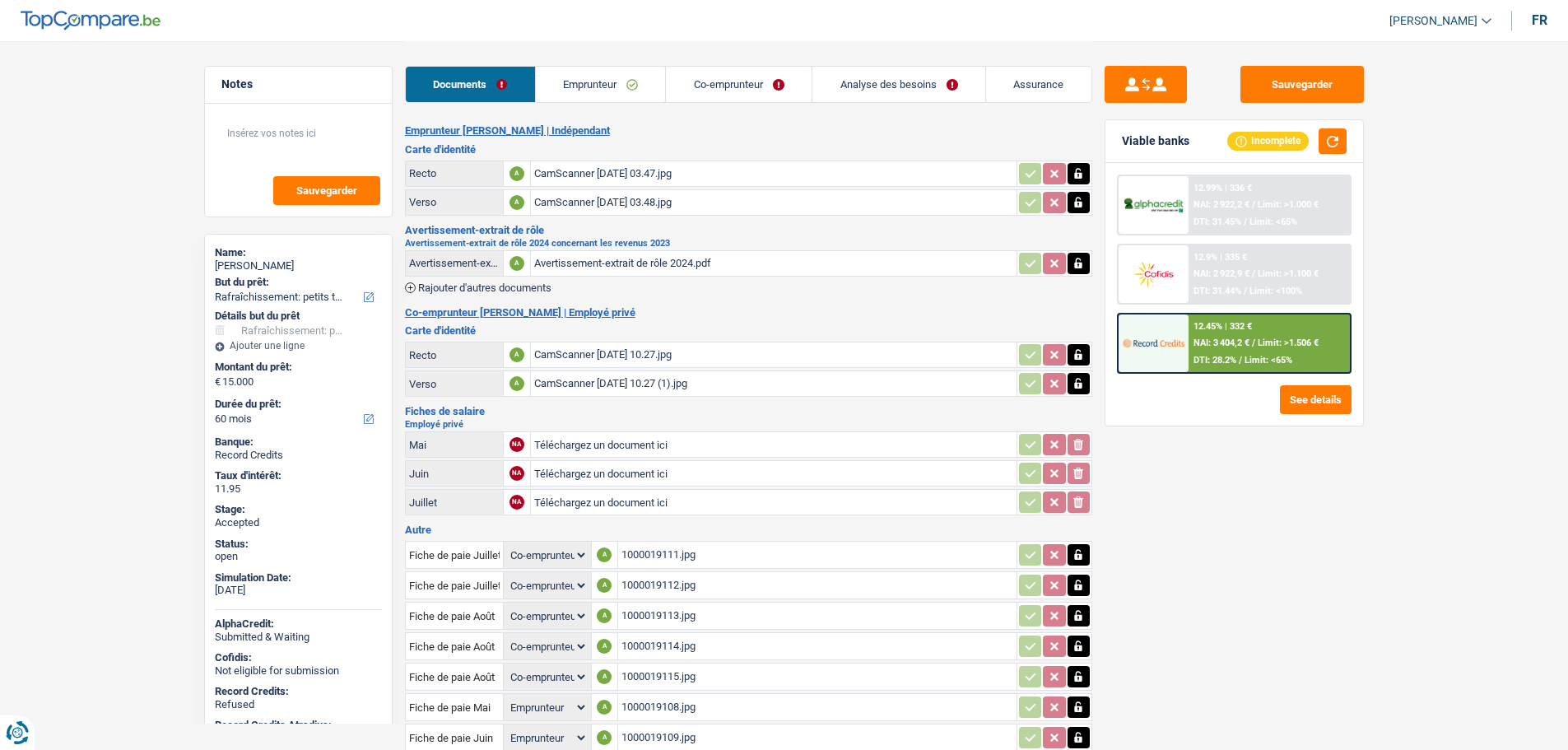
click at [586, 79] on link "Emprunteur" at bounding box center [601, 84] width 130 height 36
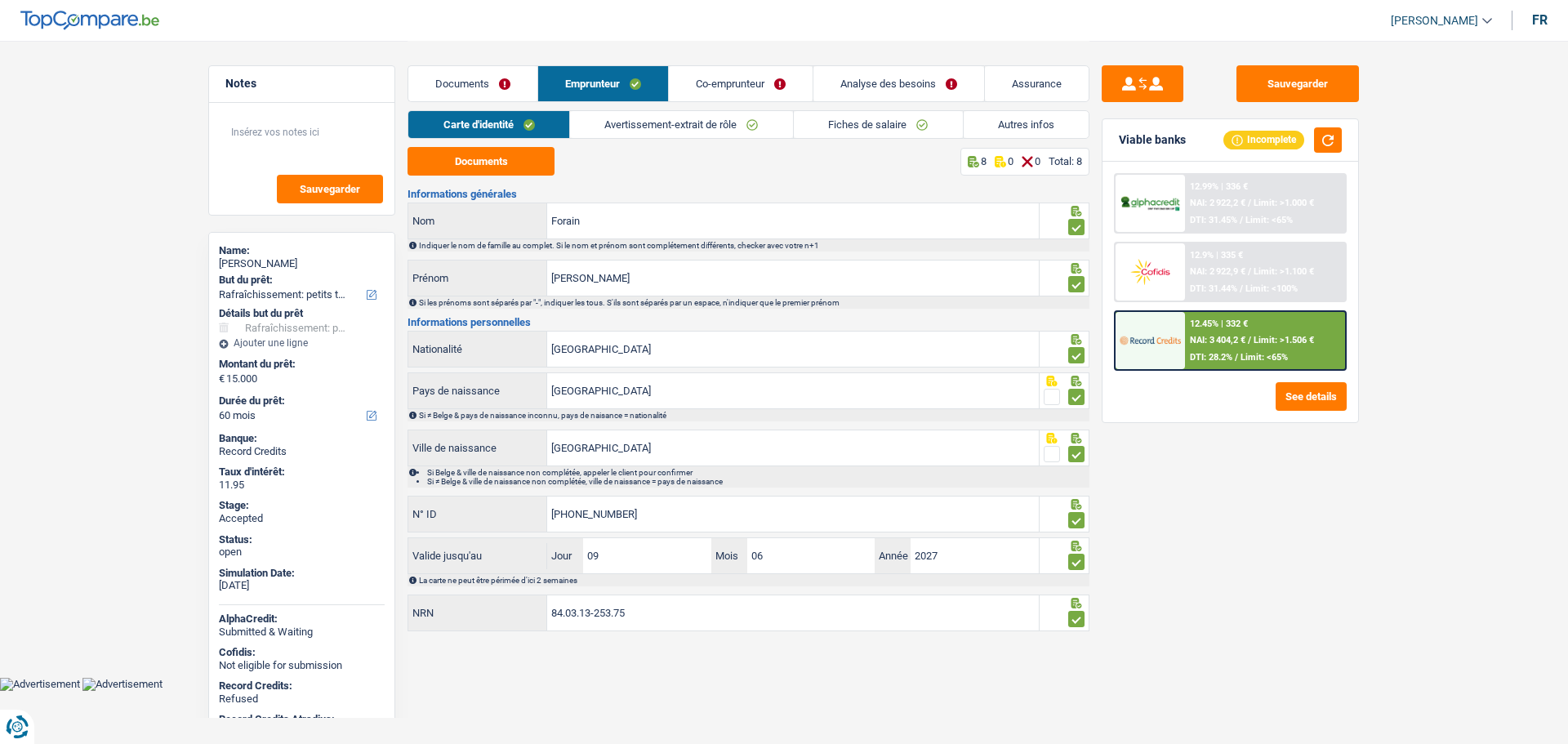
click at [479, 79] on link "Documents" at bounding box center [473, 83] width 129 height 35
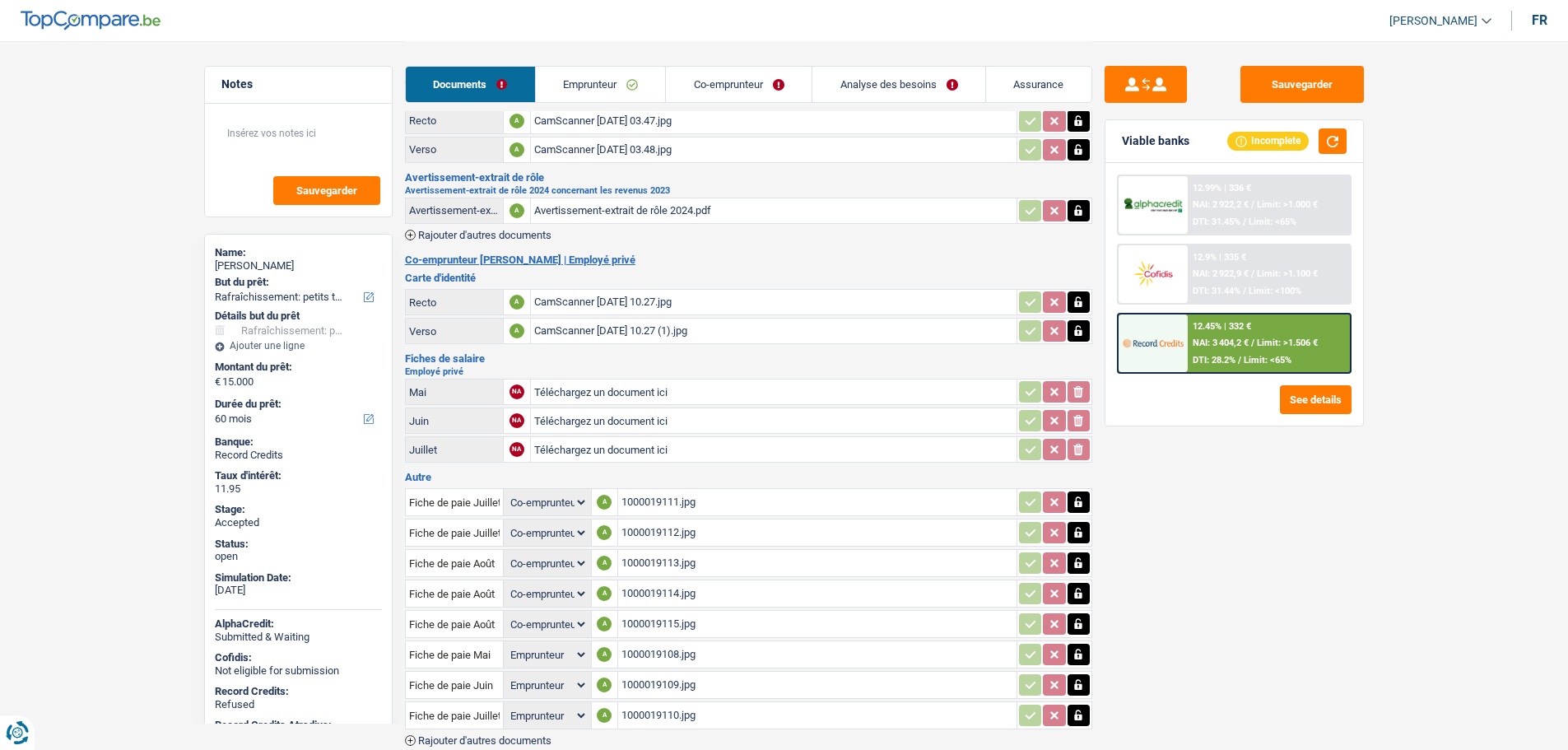
scroll to position [144, 0]
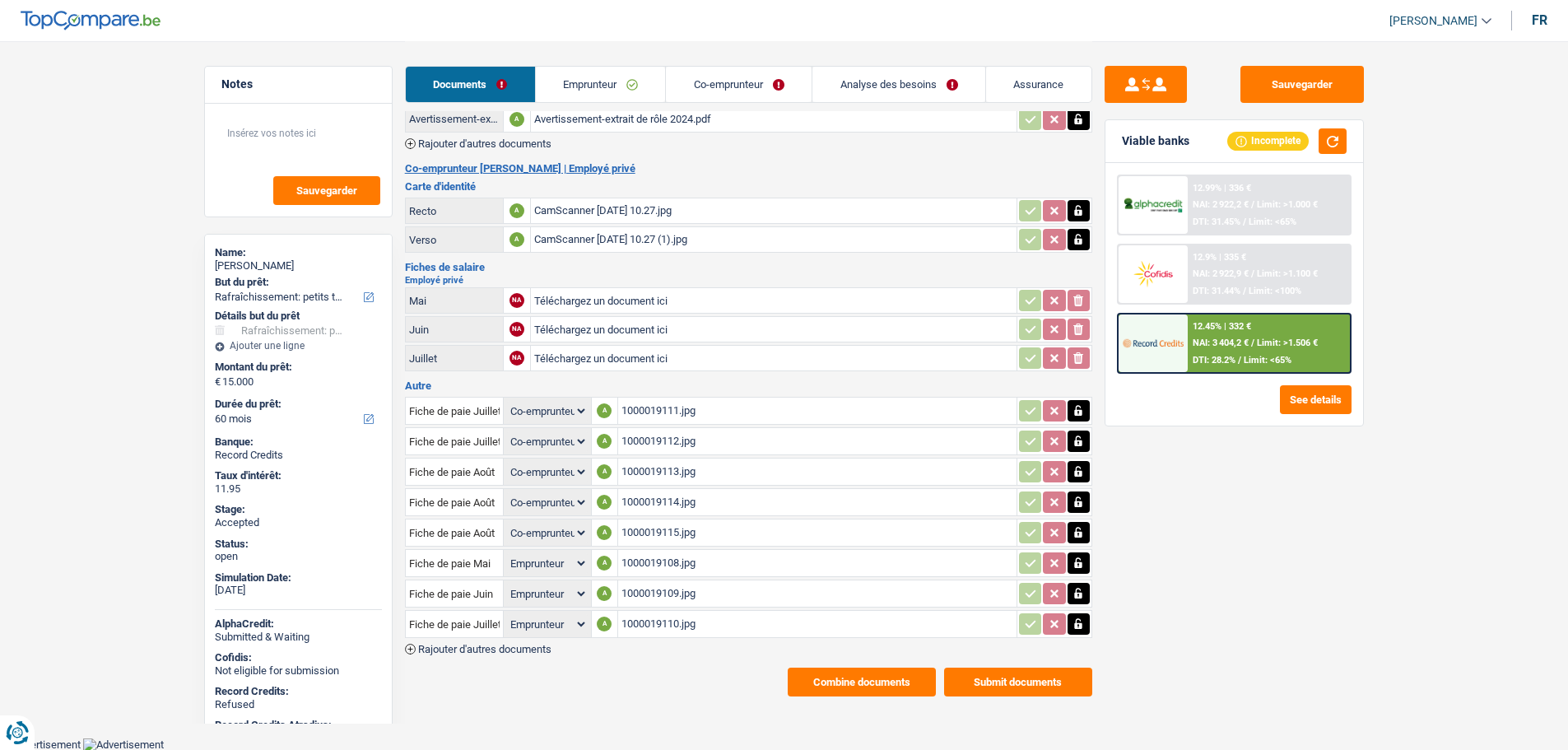
click at [831, 687] on button "Combine documents" at bounding box center [861, 682] width 148 height 29
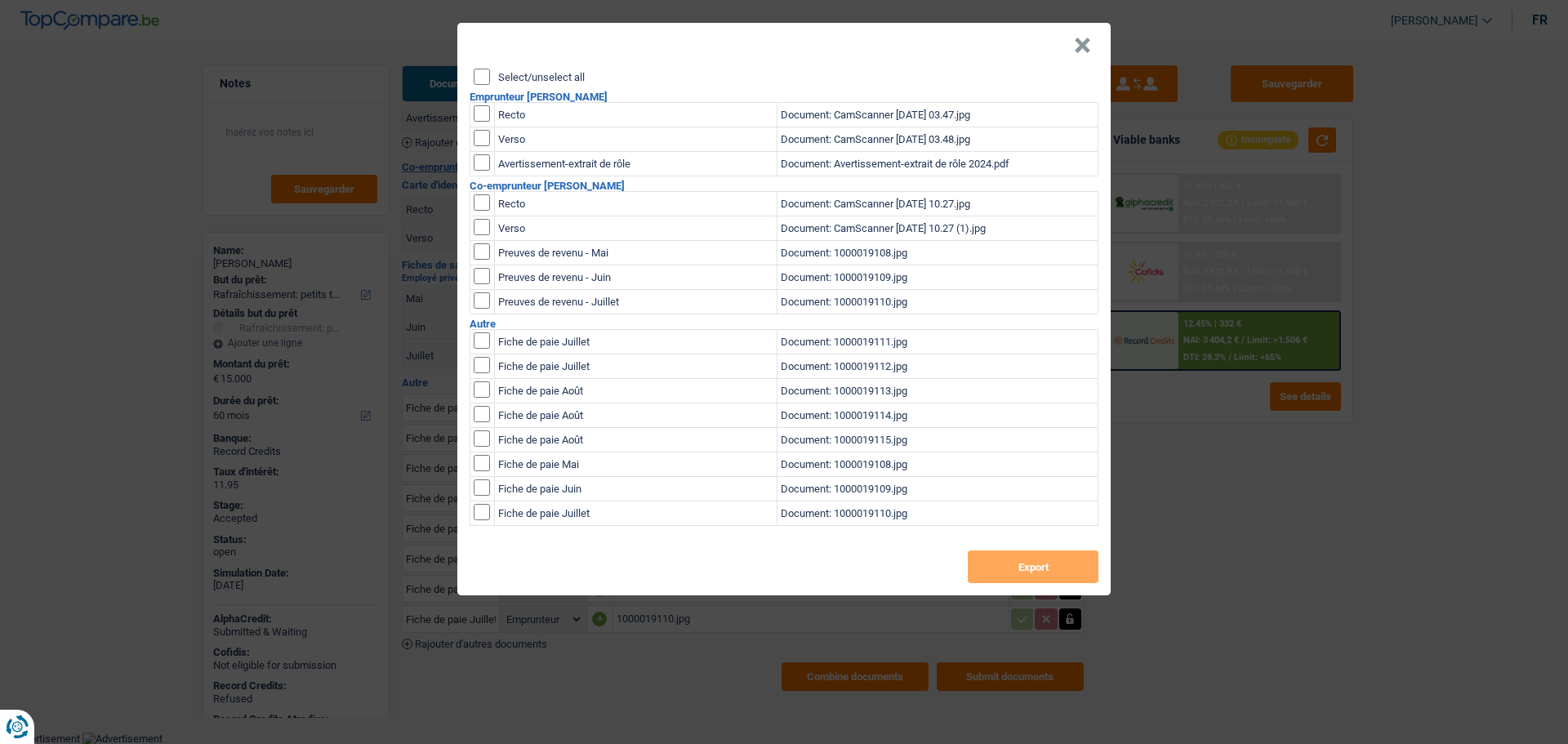
click at [499, 76] on label "Select/unselect all" at bounding box center [542, 77] width 86 height 11
click at [490, 76] on input "Select/unselect all" at bounding box center [481, 77] width 16 height 16
checkbox input "true"
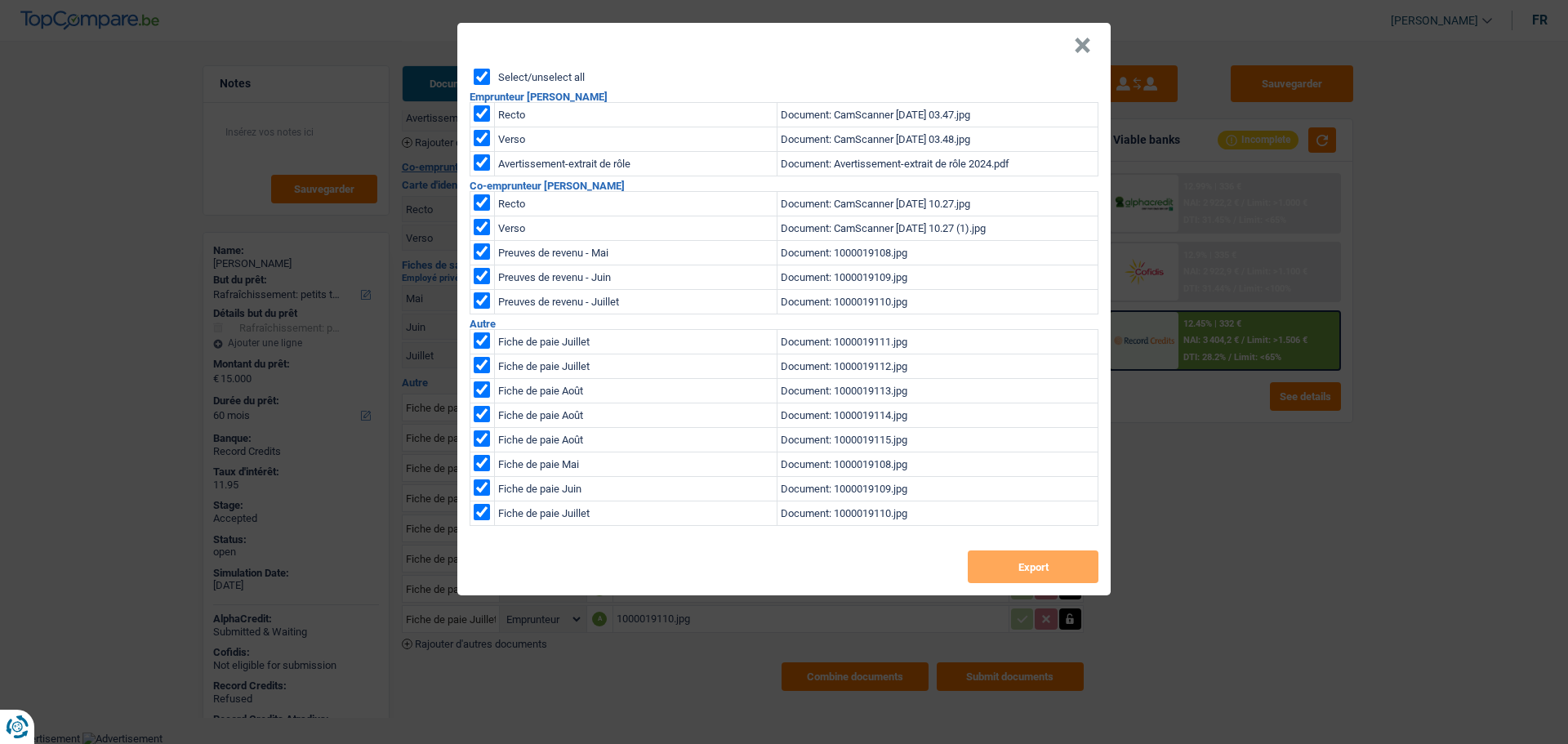
checkbox input "true"
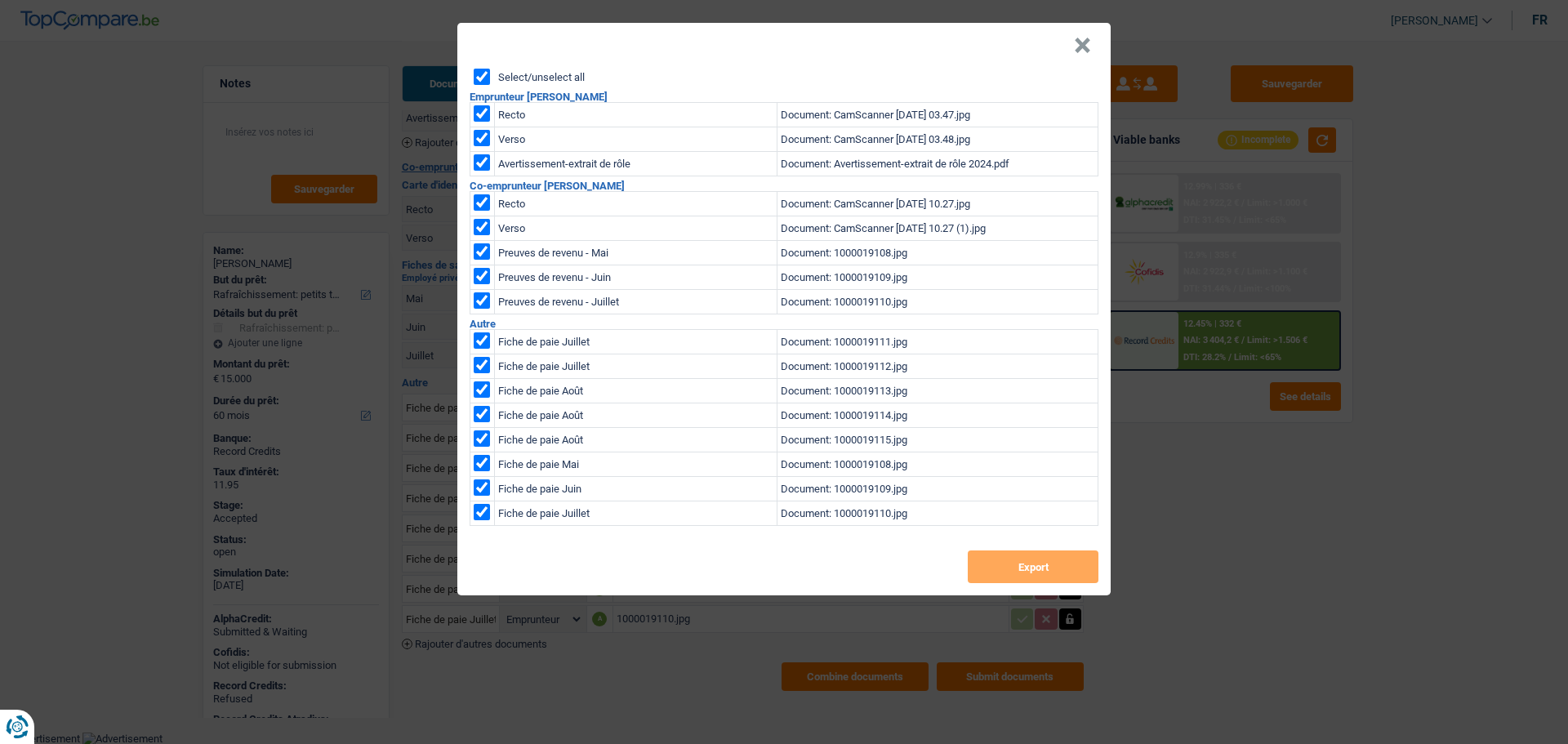
checkbox input "true"
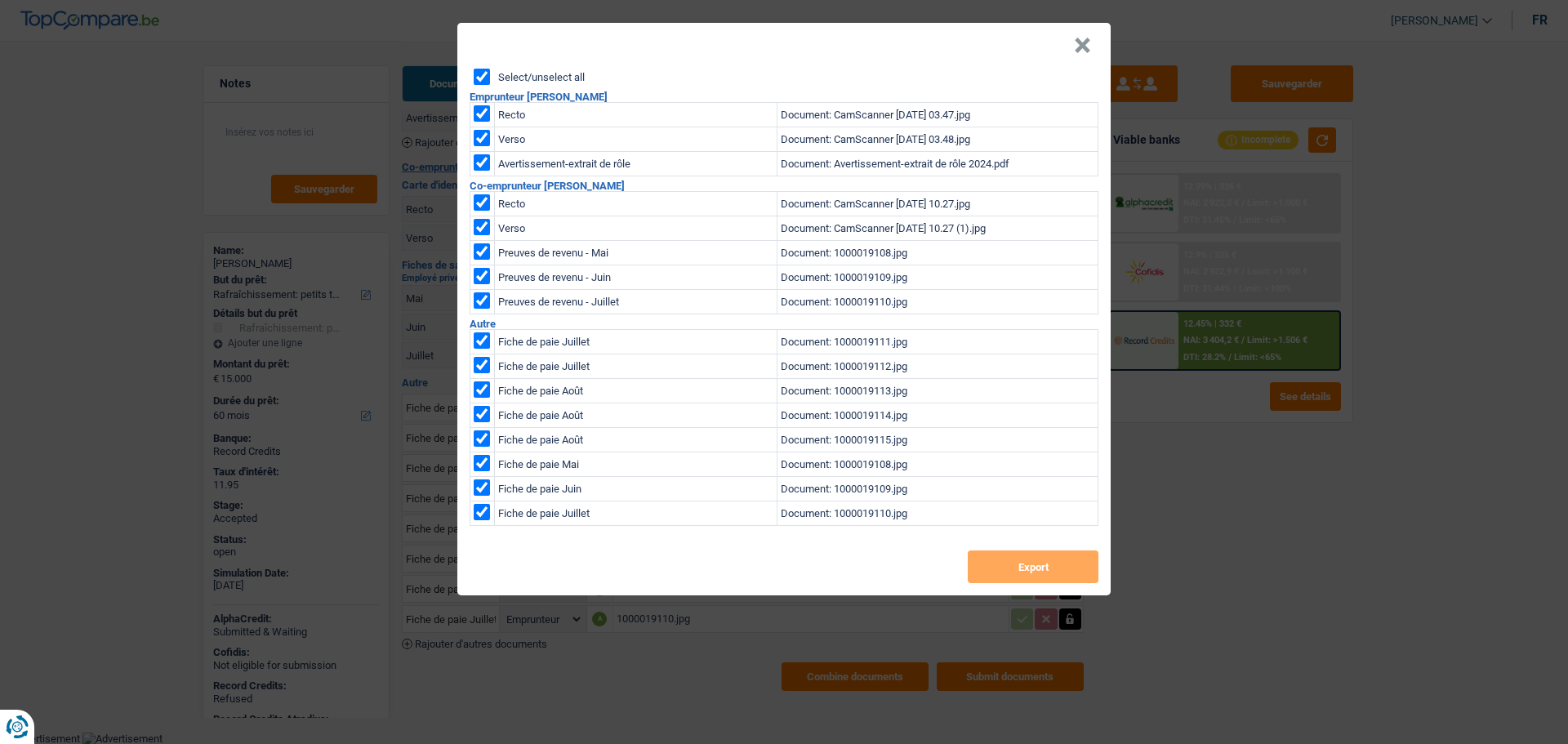
checkbox input "true"
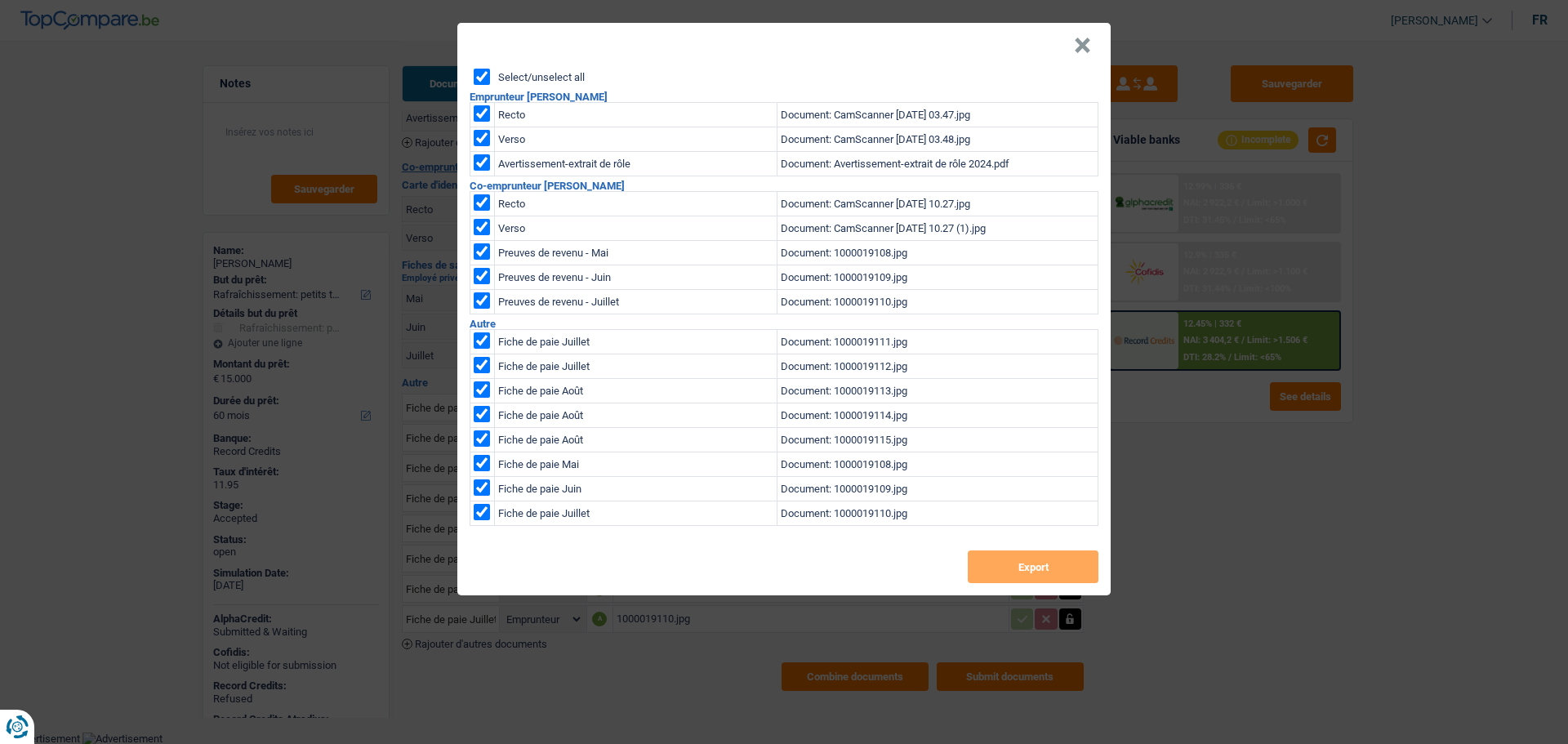
checkbox input "true"
click at [1034, 558] on button "Export" at bounding box center [1033, 567] width 130 height 33
click at [1083, 42] on button "×" at bounding box center [1082, 45] width 17 height 16
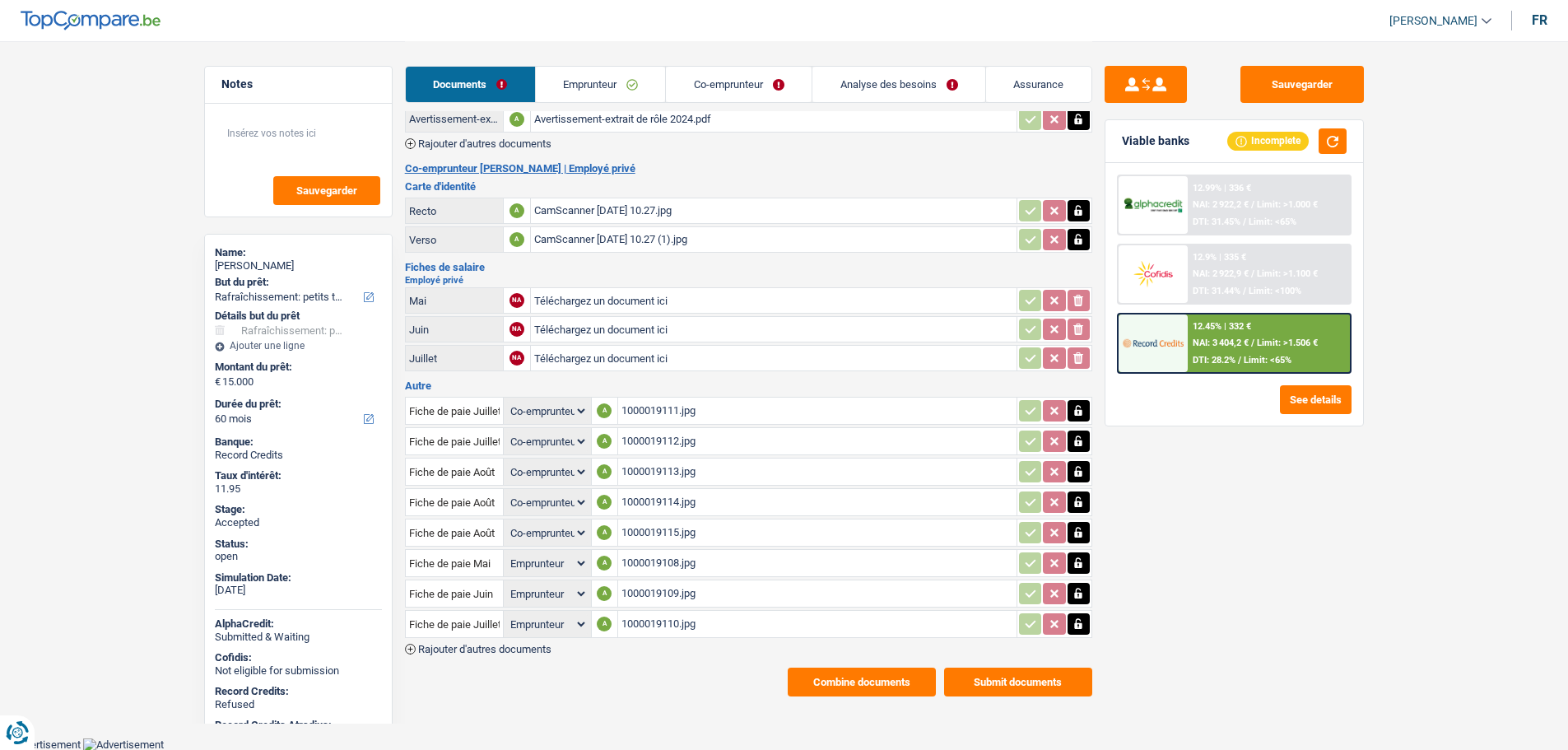
click at [1026, 69] on link "Assurance" at bounding box center [1039, 84] width 105 height 36
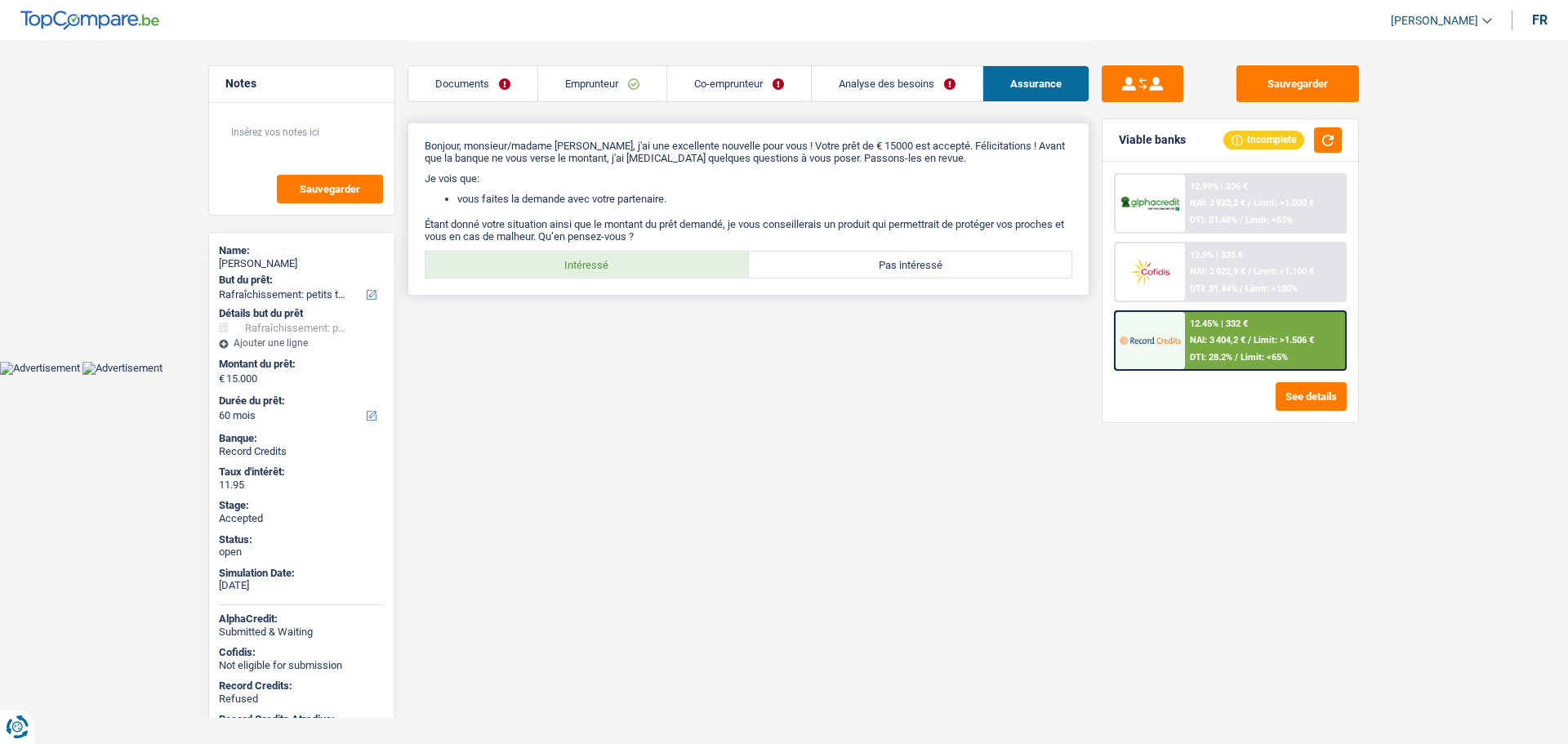
click at [607, 273] on label "Intéressé" at bounding box center [587, 264] width 323 height 26
click at [607, 273] on input "Intéressé" at bounding box center [587, 264] width 323 height 26
radio input "true"
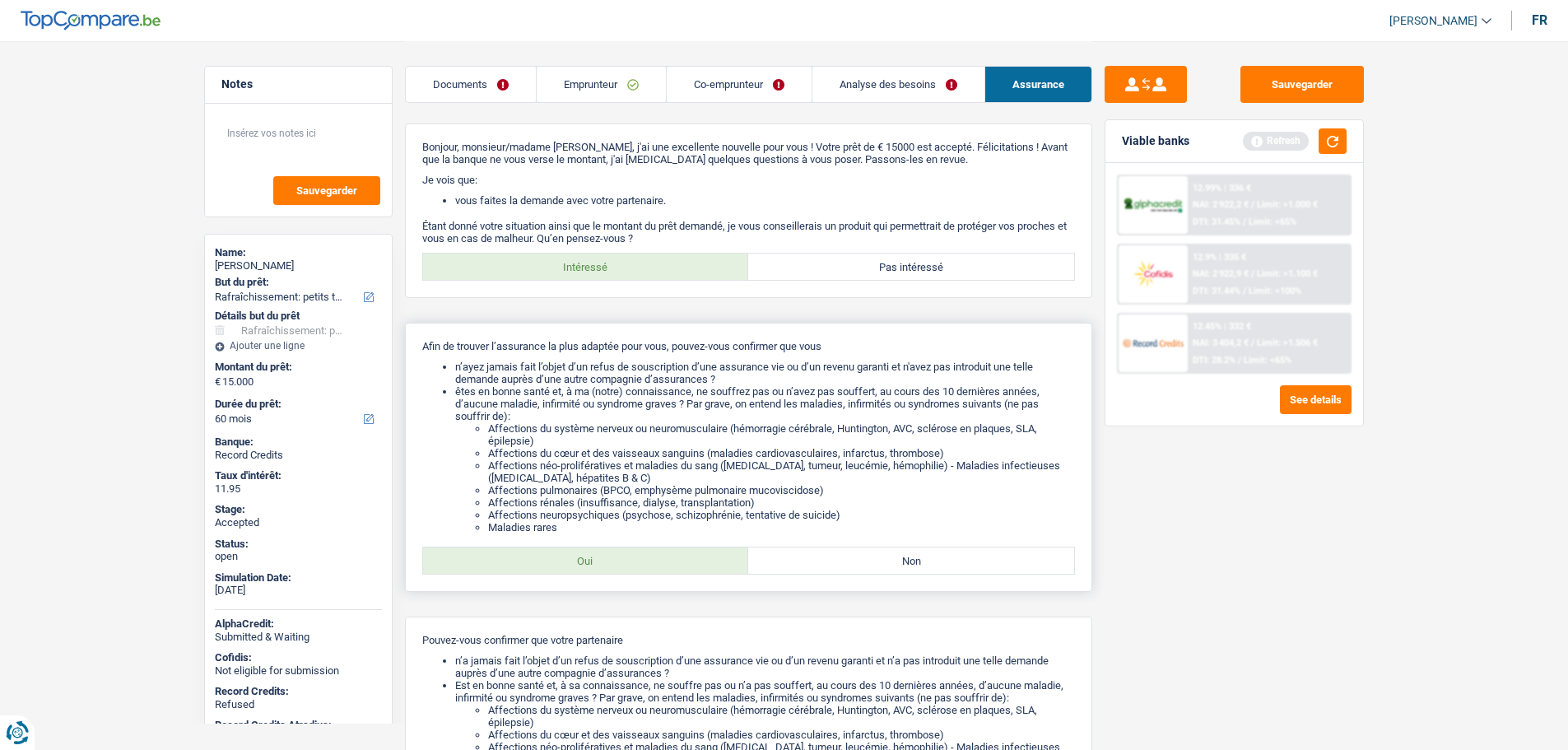
click at [591, 564] on label "Oui" at bounding box center [585, 561] width 326 height 26
click at [591, 564] on input "Oui" at bounding box center [585, 561] width 326 height 26
radio input "true"
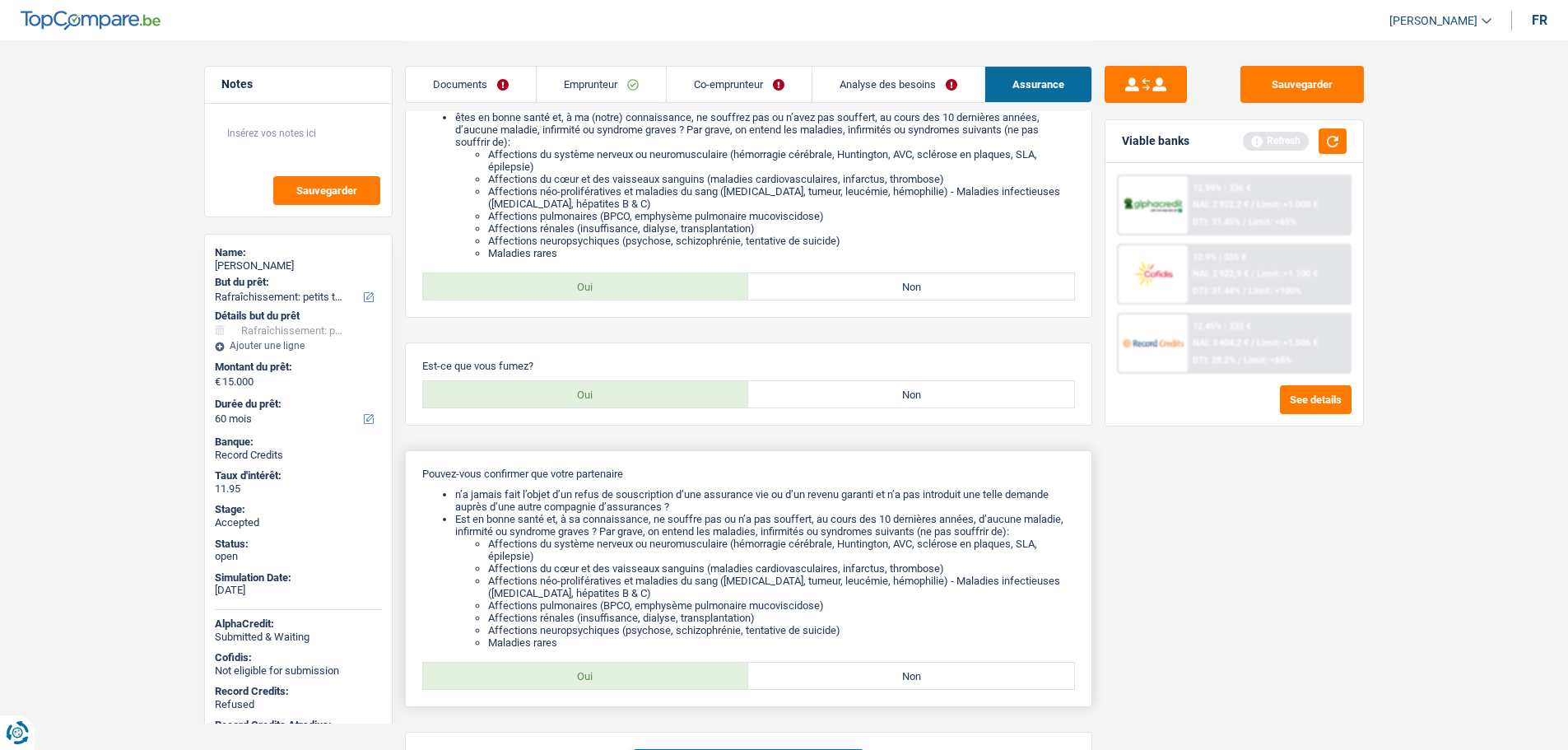
scroll to position [330, 0]
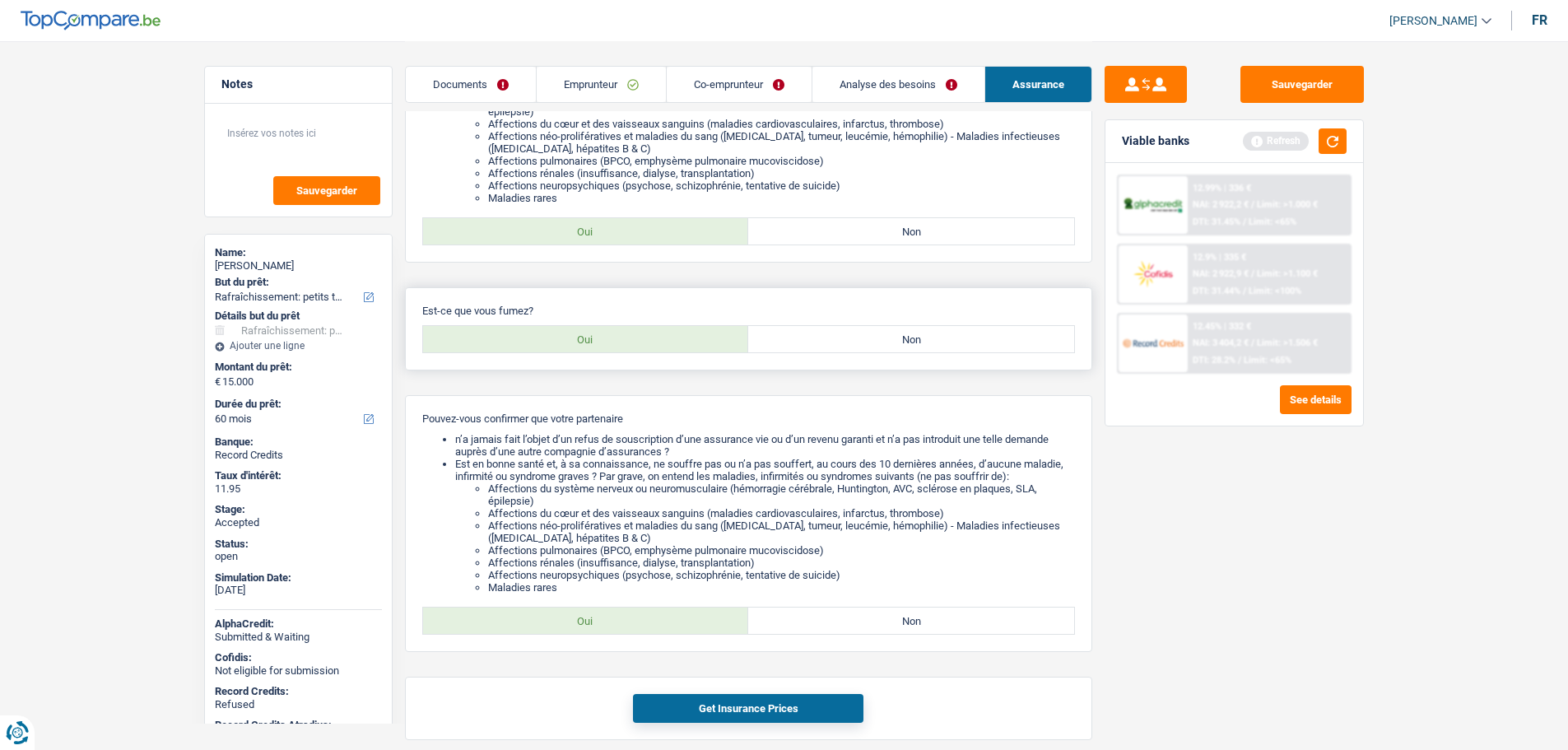
click at [929, 348] on label "Non" at bounding box center [910, 338] width 326 height 26
click at [929, 348] on input "Non" at bounding box center [910, 338] width 326 height 26
radio input "true"
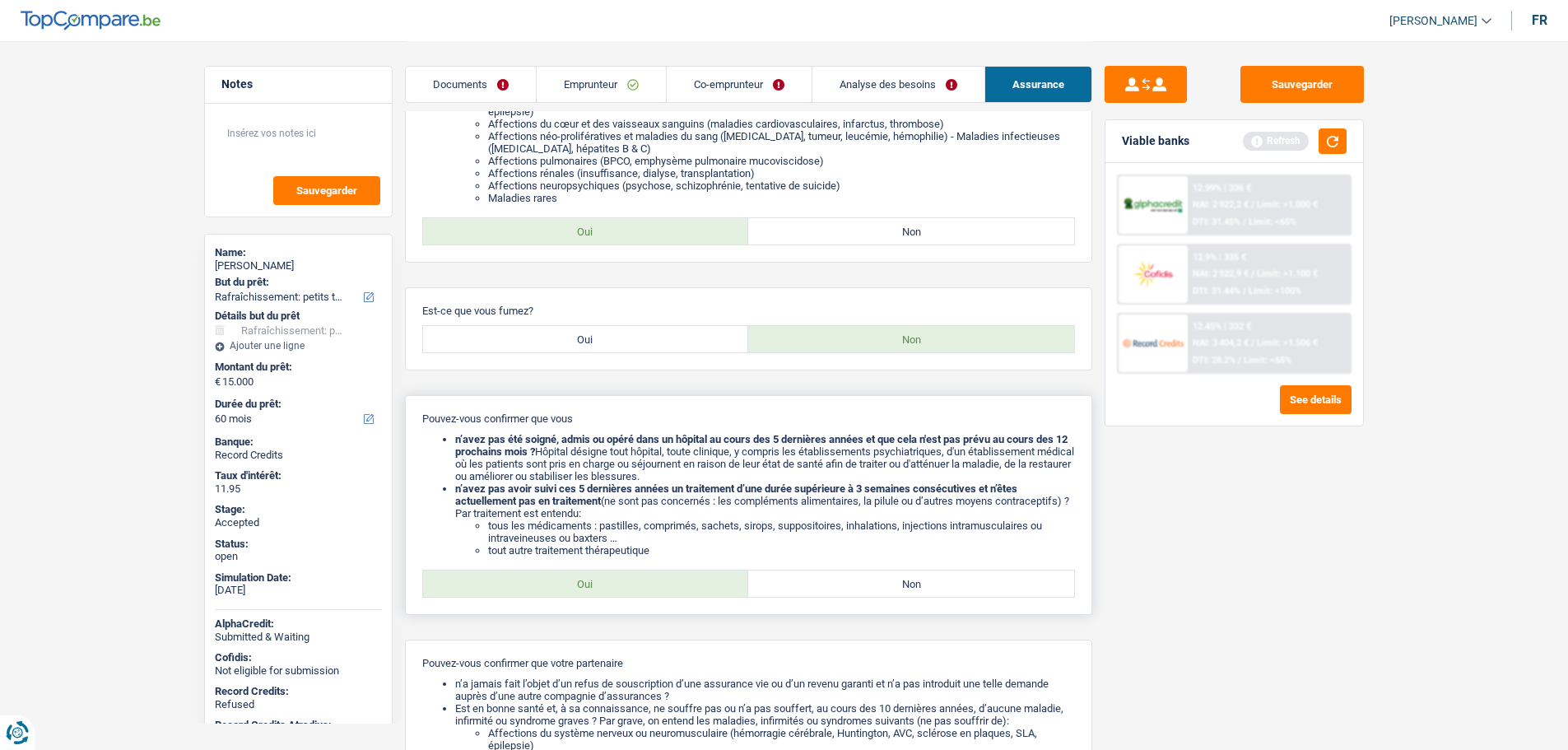
click at [596, 585] on label "Oui" at bounding box center [585, 583] width 326 height 26
click at [596, 585] on input "Oui" at bounding box center [585, 583] width 326 height 26
radio input "true"
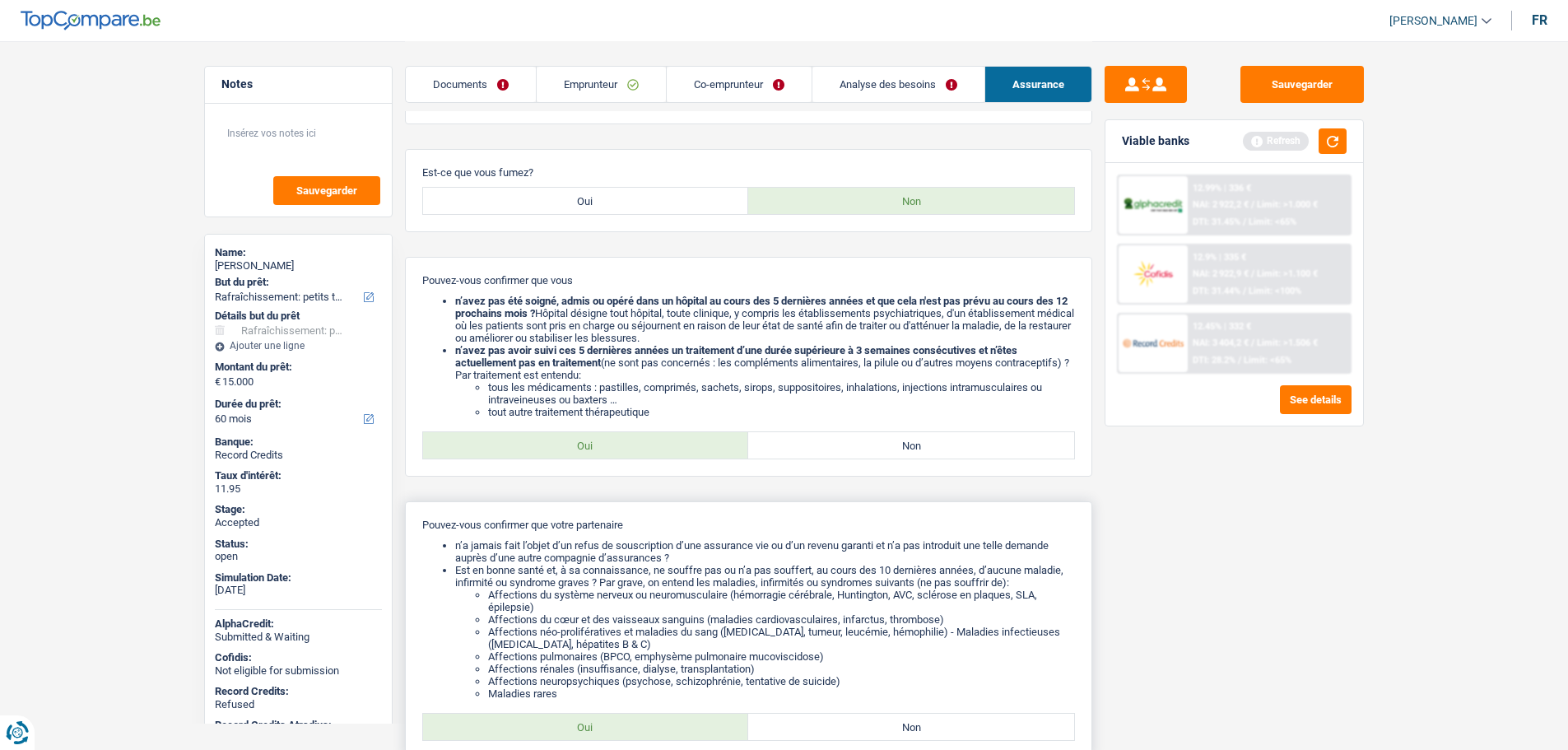
scroll to position [643, 0]
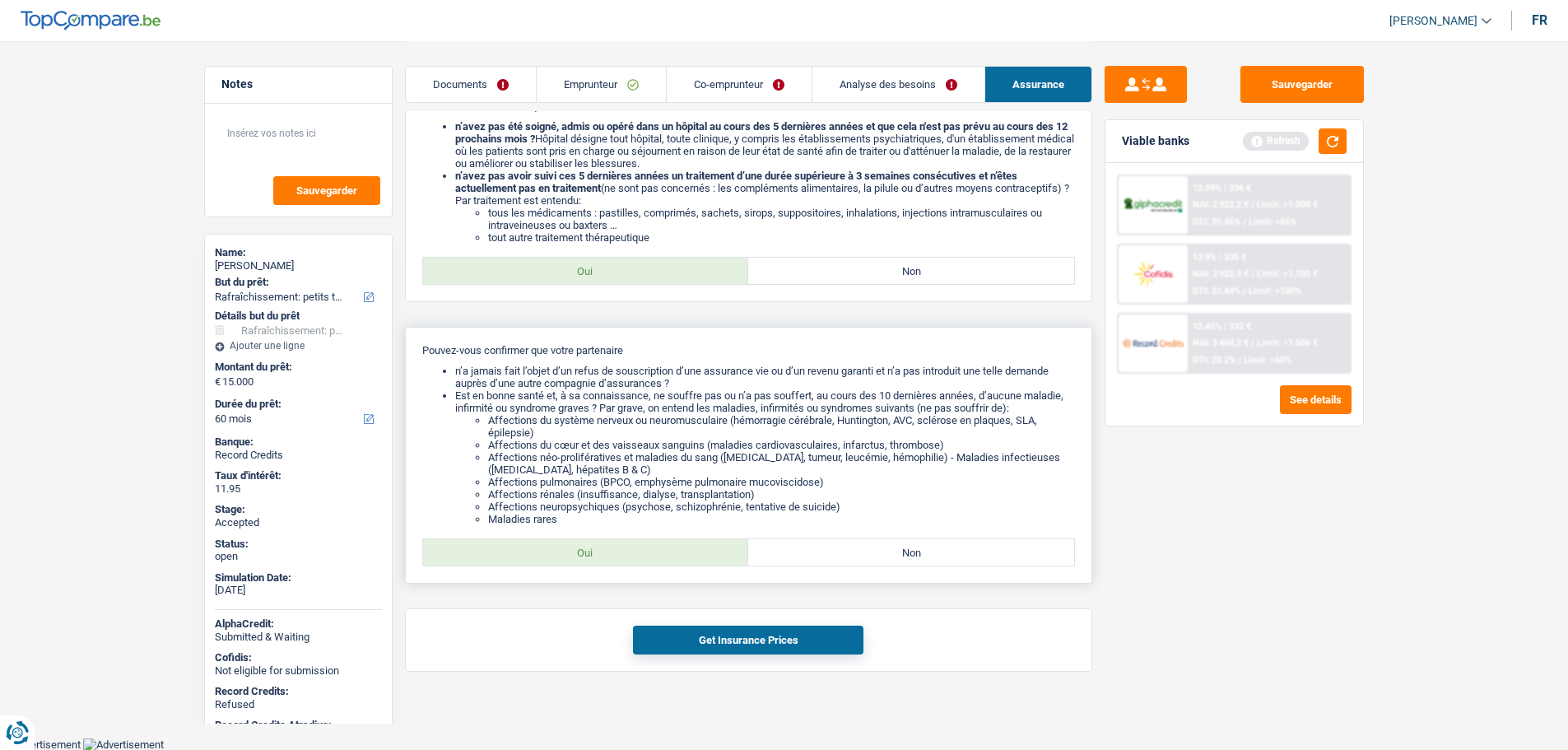
click at [617, 549] on label "Oui" at bounding box center [585, 552] width 326 height 26
click at [617, 549] on input "Oui" at bounding box center [585, 552] width 326 height 26
radio input "true"
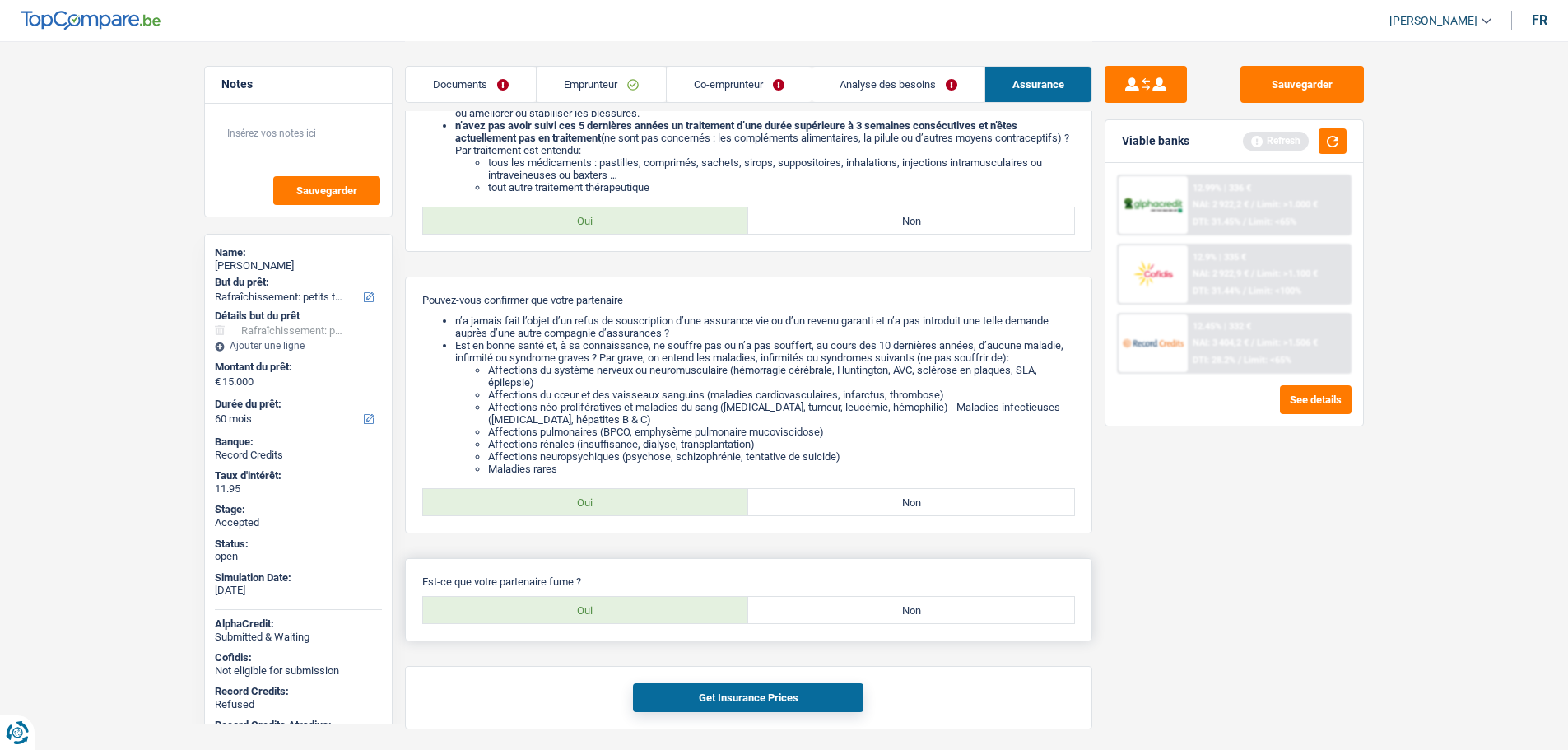
scroll to position [750, 0]
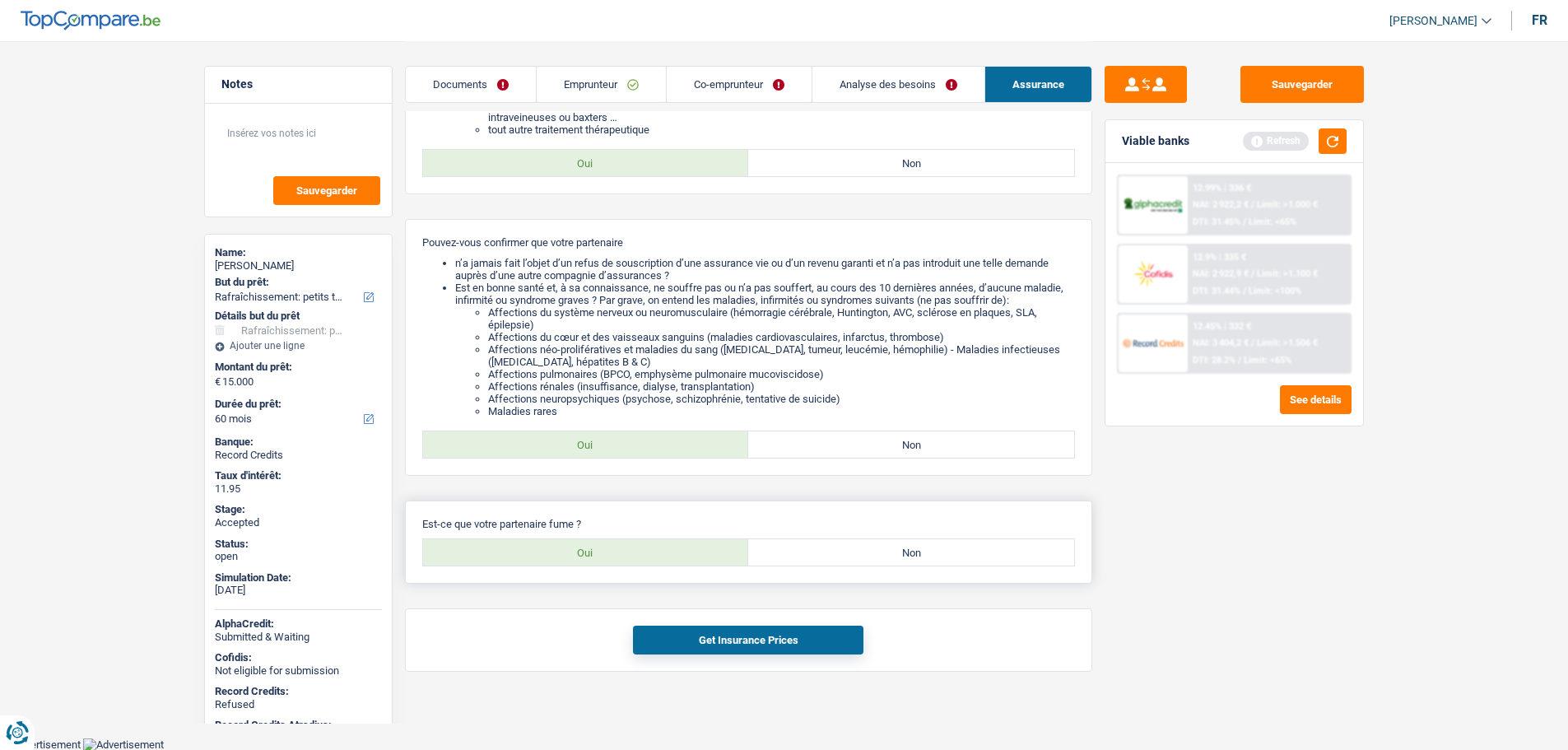
click at [838, 554] on label "Non" at bounding box center [910, 552] width 326 height 26
click at [838, 554] on input "Non" at bounding box center [910, 552] width 326 height 26
radio input "true"
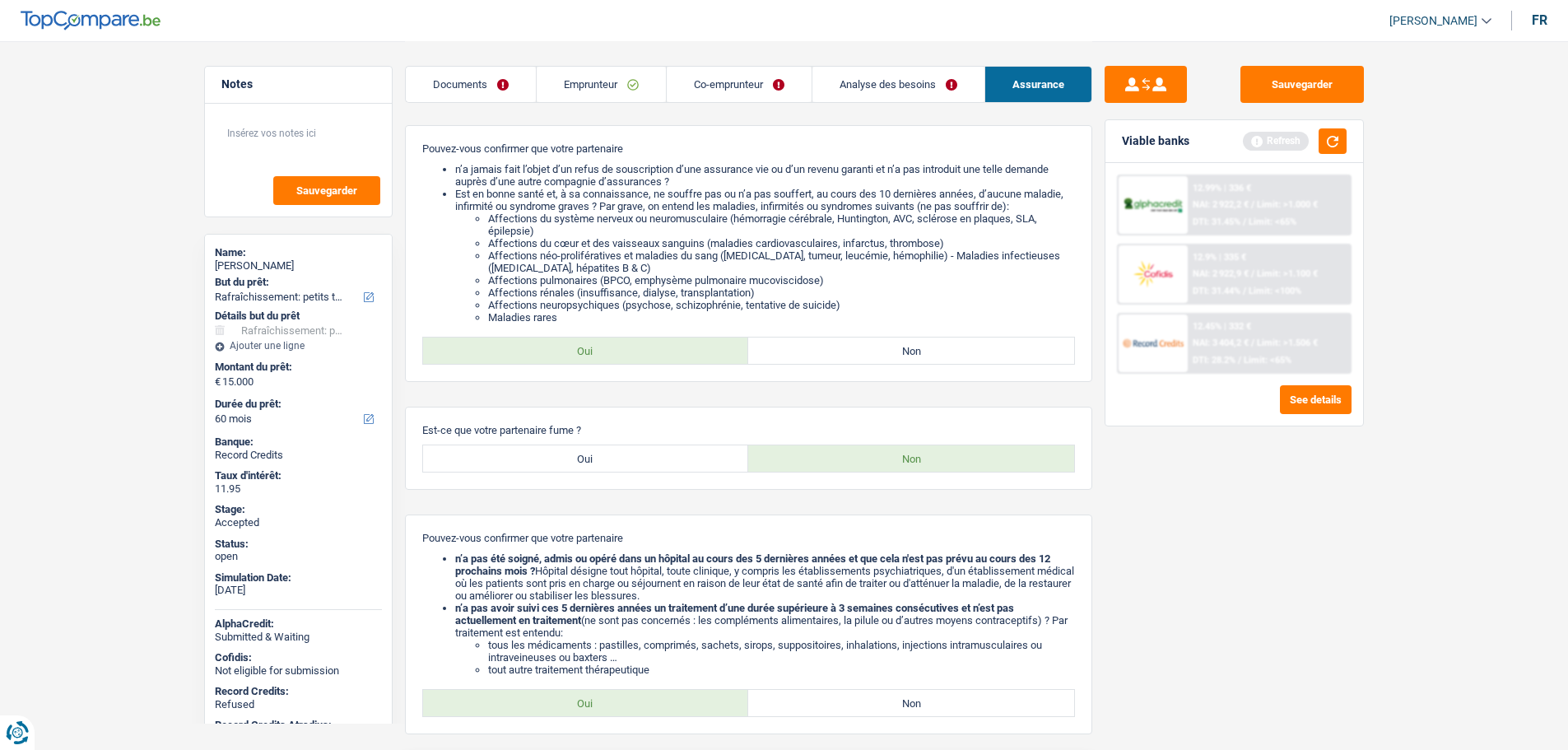
scroll to position [995, 0]
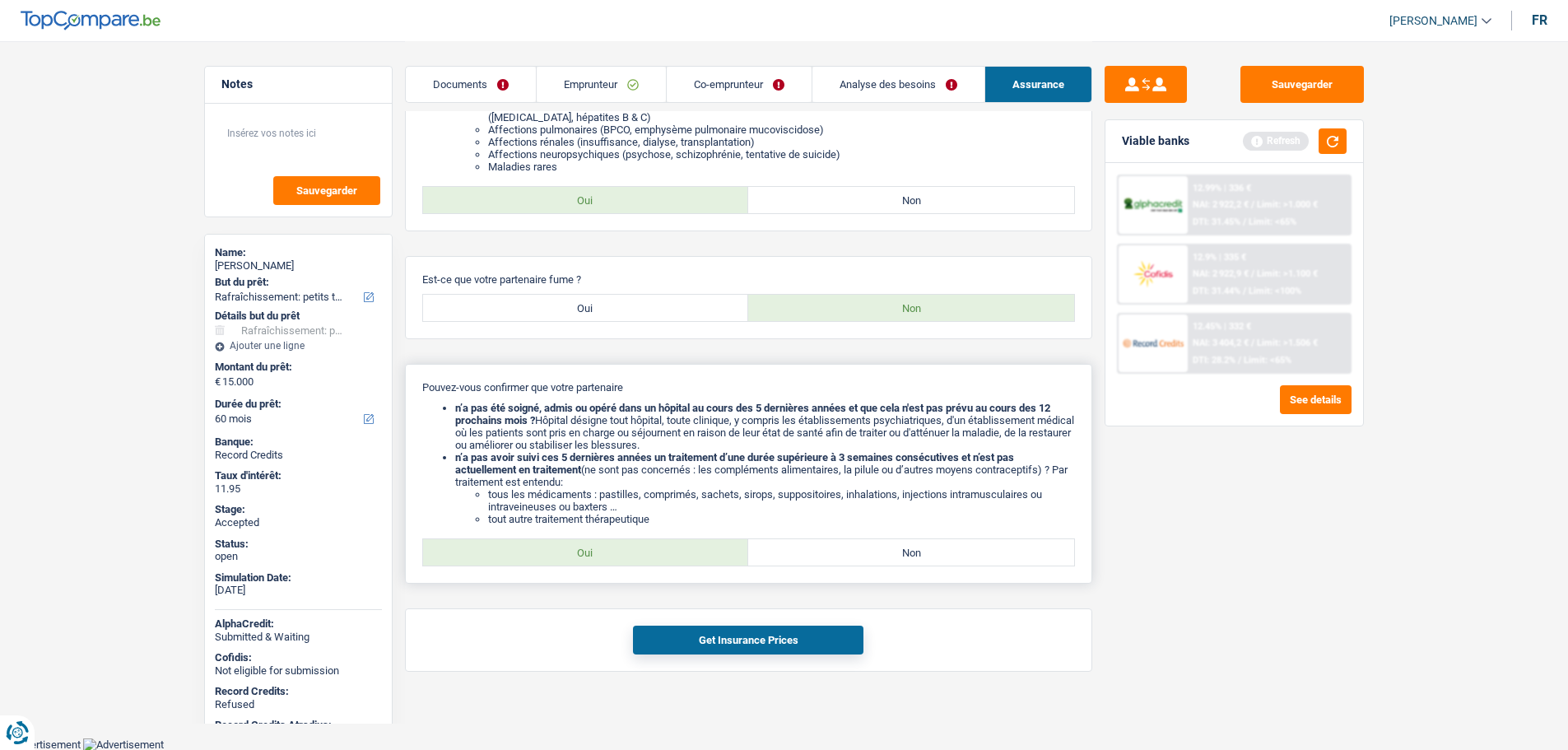
click at [614, 549] on label "Oui" at bounding box center [585, 552] width 326 height 26
click at [614, 549] on input "Oui" at bounding box center [585, 552] width 326 height 26
radio input "true"
click at [706, 622] on div "Get Insurance Prices" at bounding box center [748, 641] width 687 height 64
click at [709, 632] on button "Get Insurance Prices" at bounding box center [748, 640] width 231 height 29
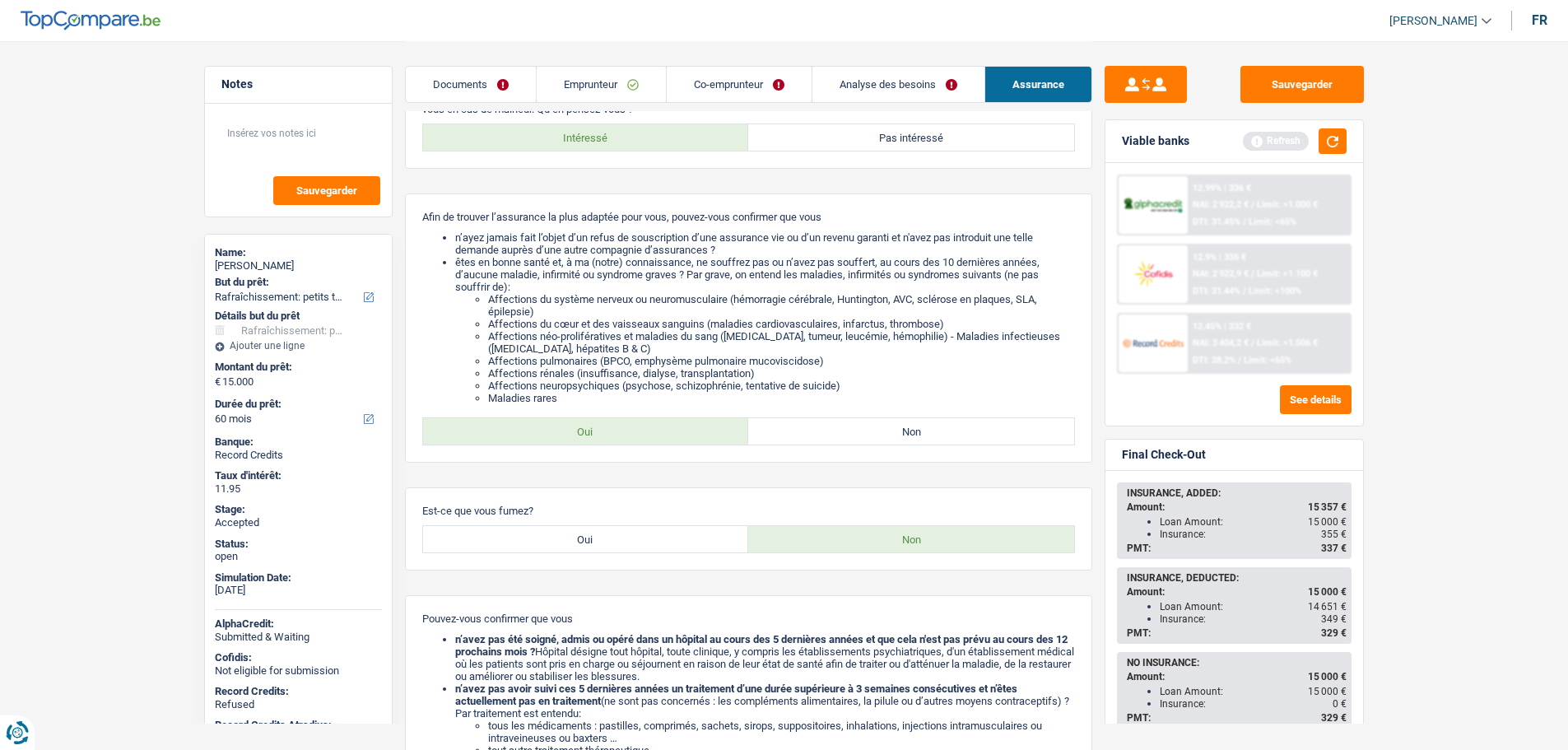
scroll to position [89, 0]
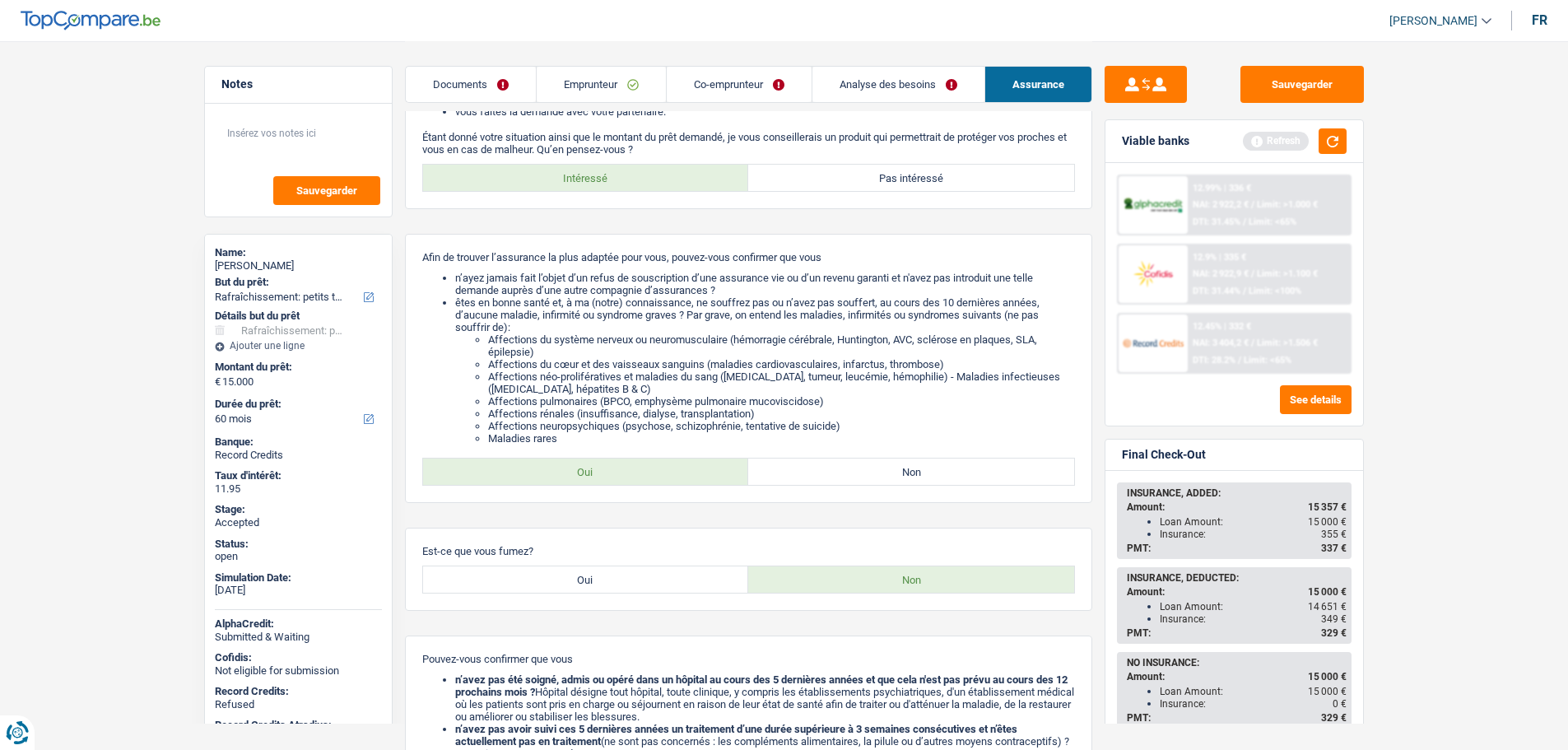
click at [870, 84] on link "Analyse des besoins" at bounding box center [898, 84] width 172 height 36
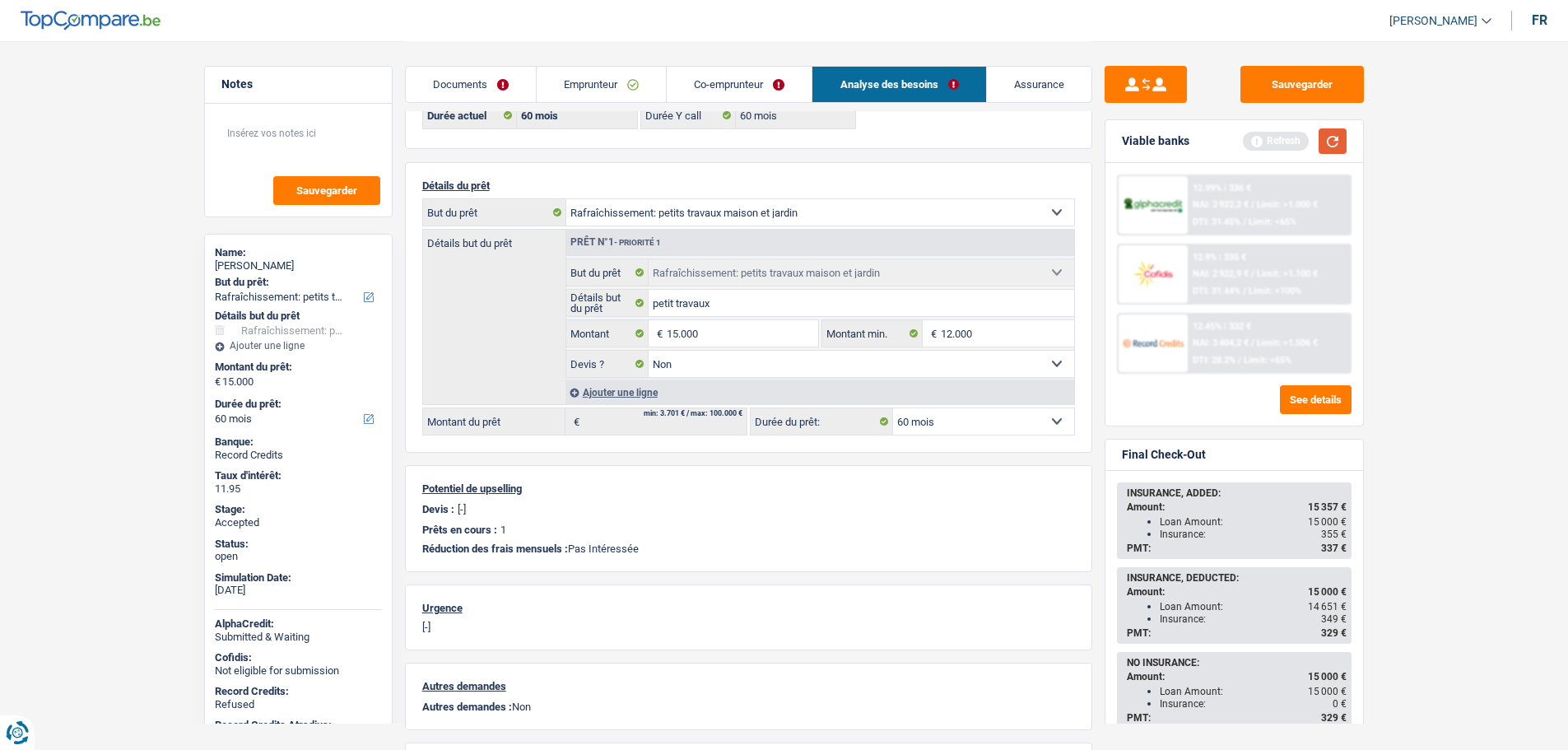
click at [1331, 143] on button "button" at bounding box center [1332, 141] width 28 height 25
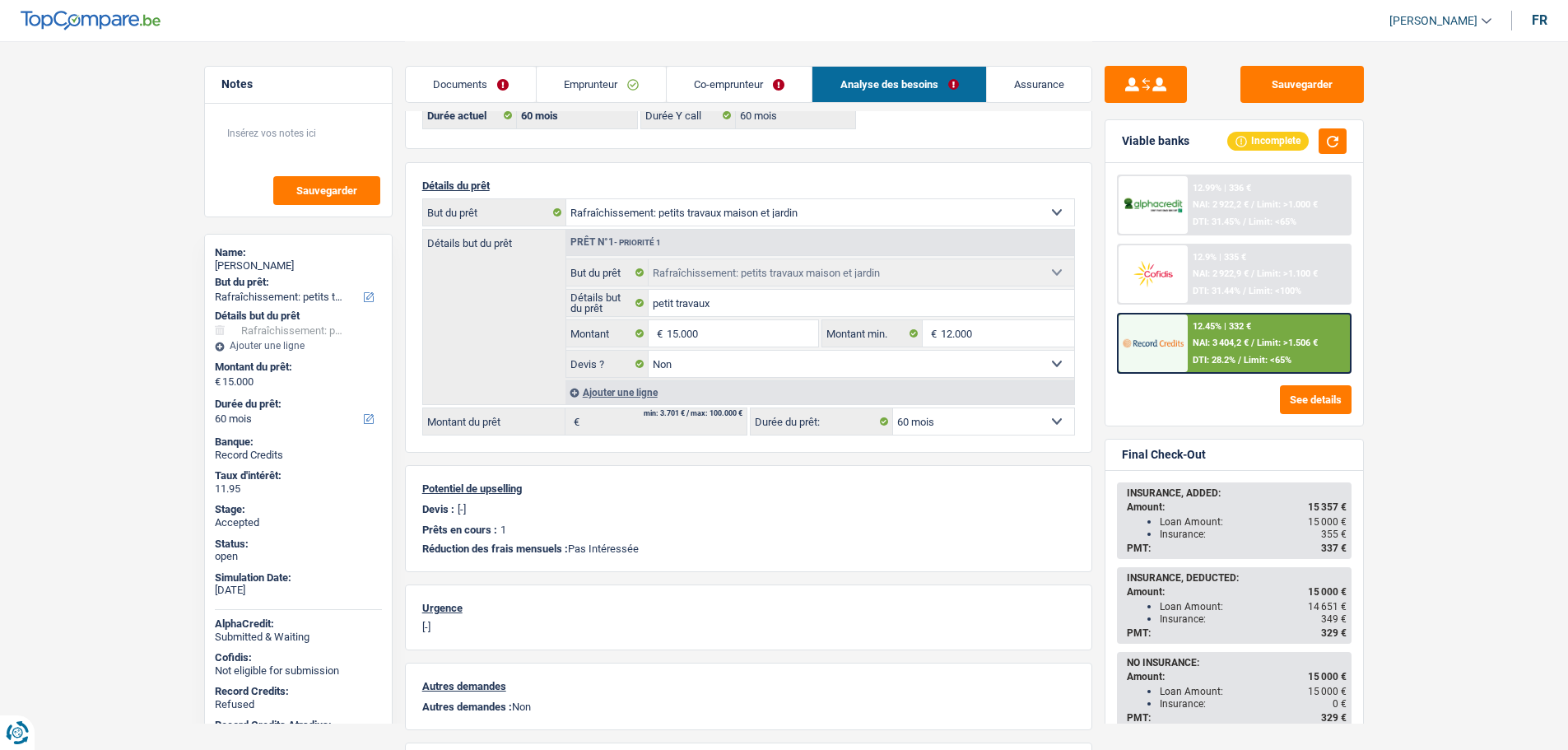
click at [1234, 352] on div "12.45% | 332 € NAI: 3 404,2 € / Limit: >1.506 € DTI: 28.2% / Limit: <65%" at bounding box center [1269, 343] width 162 height 58
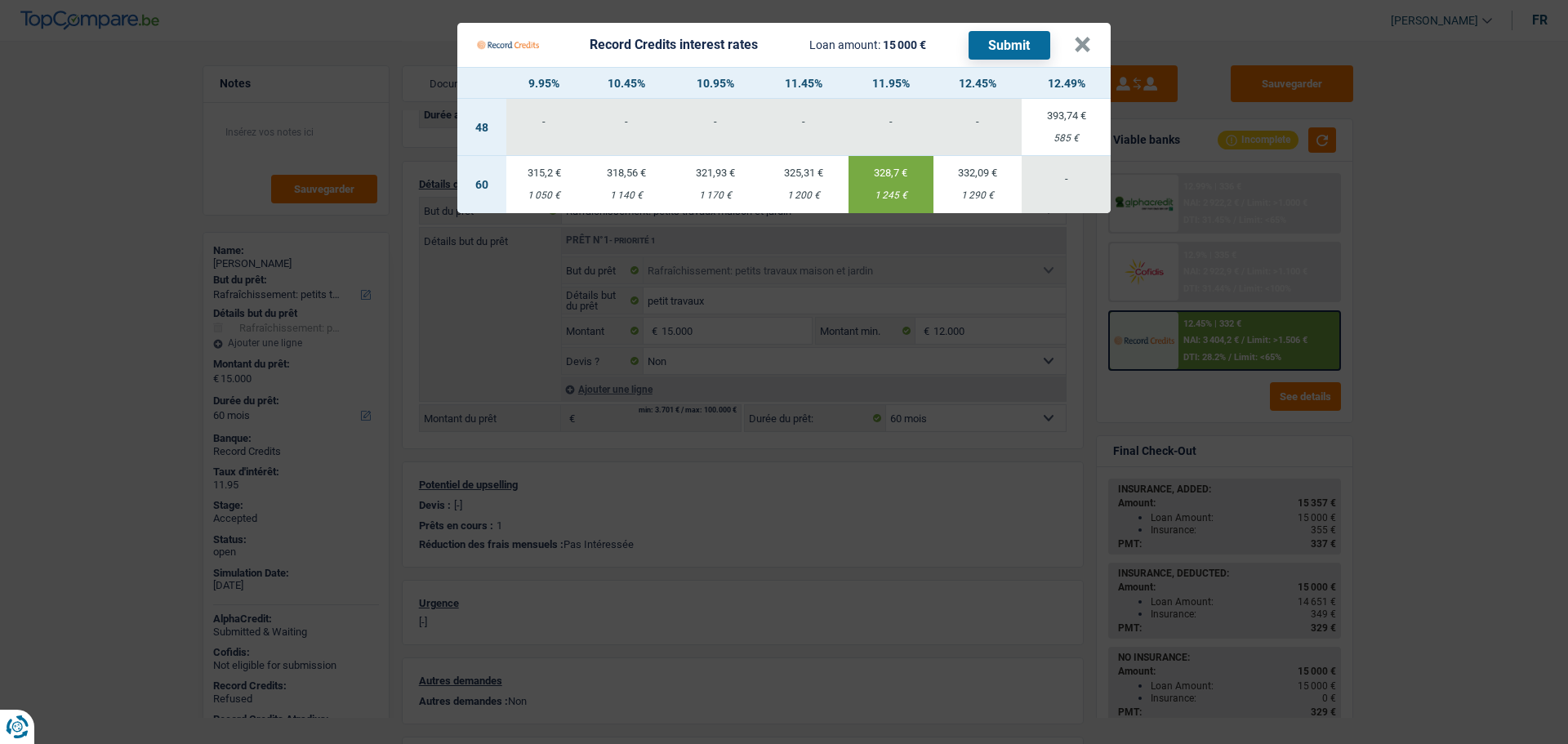
click at [640, 184] on td "318,56 € 1 140 €" at bounding box center [626, 185] width 89 height 58
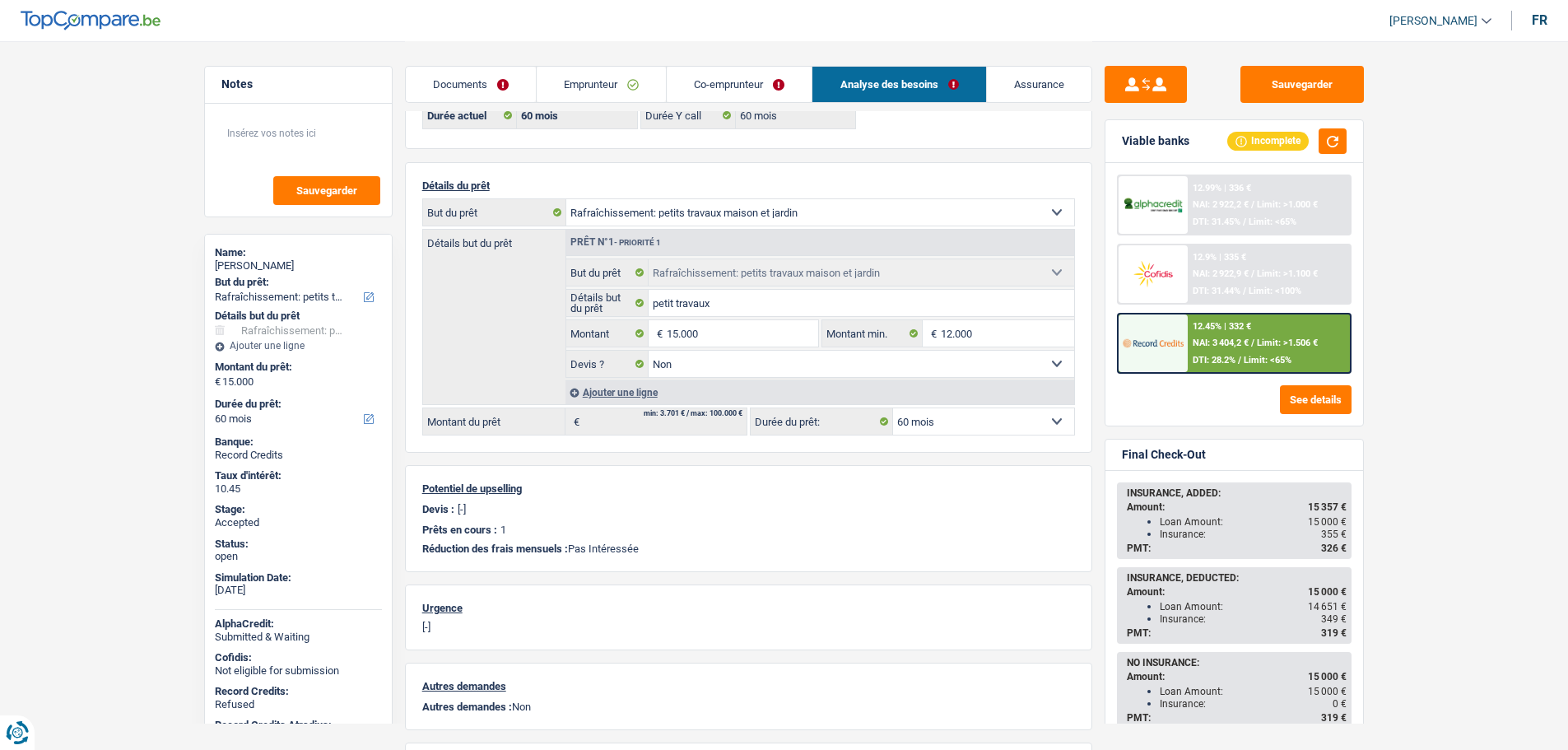
click at [1062, 90] on link "Assurance" at bounding box center [1039, 84] width 104 height 36
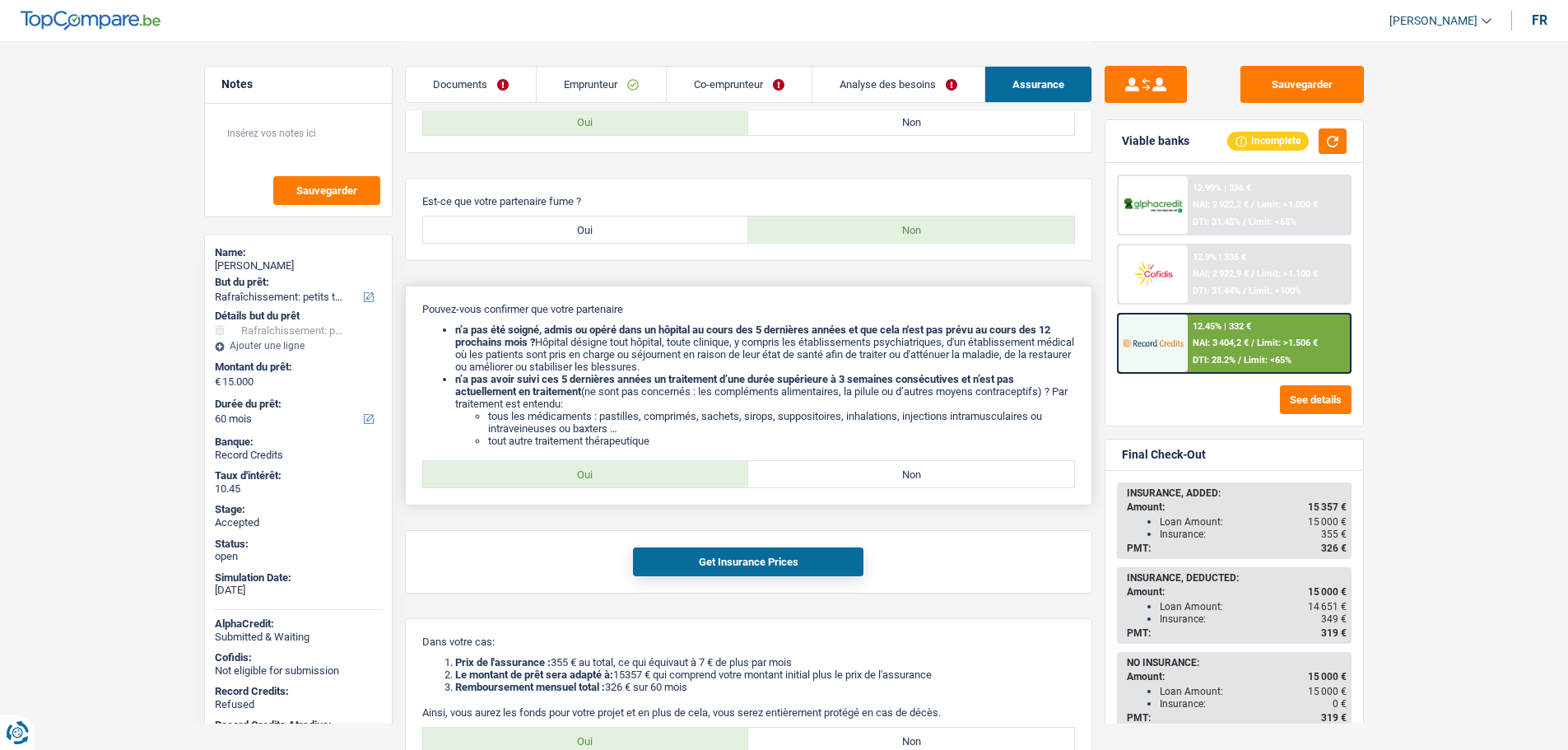
scroll to position [1077, 0]
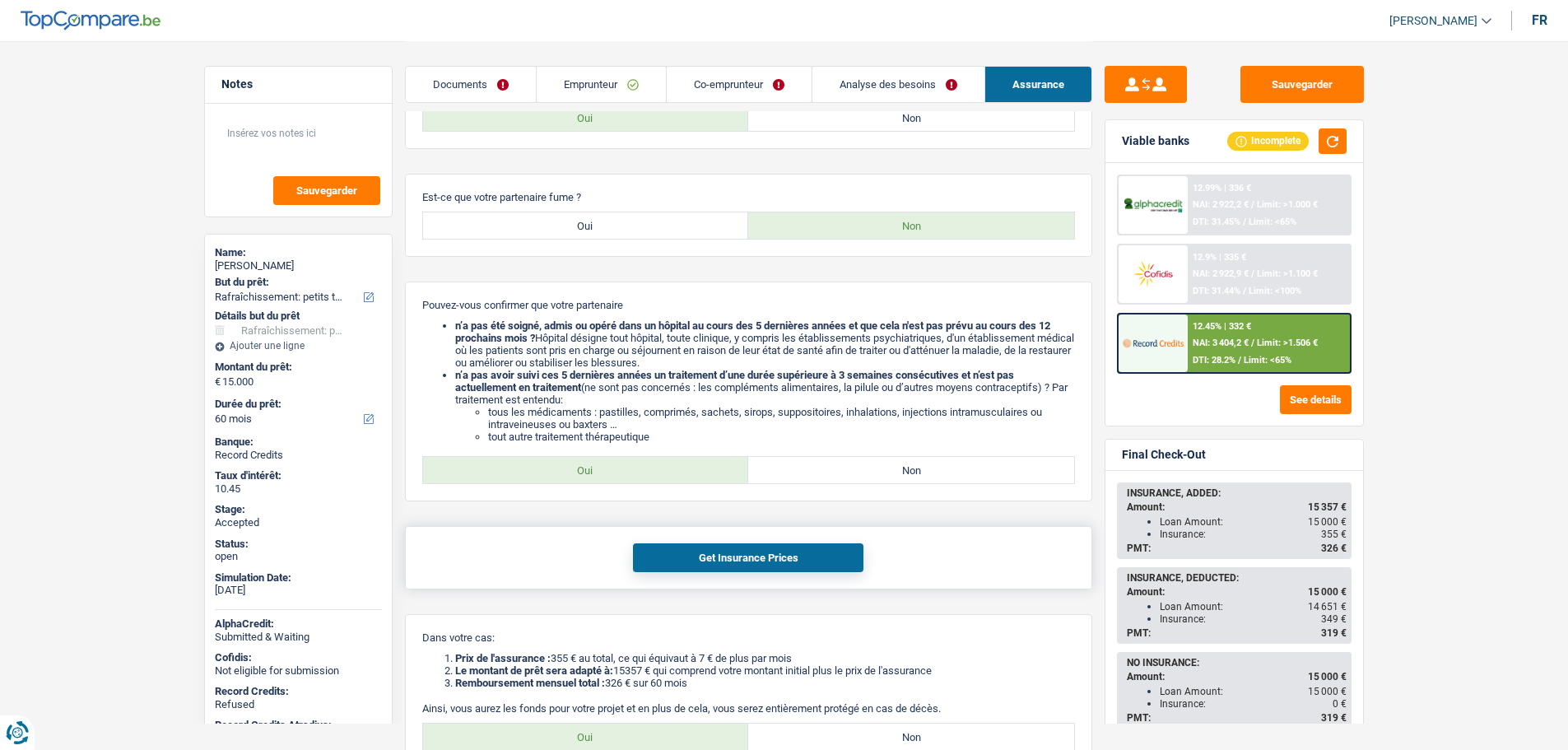
click at [745, 562] on button "Get Insurance Prices" at bounding box center [748, 558] width 231 height 29
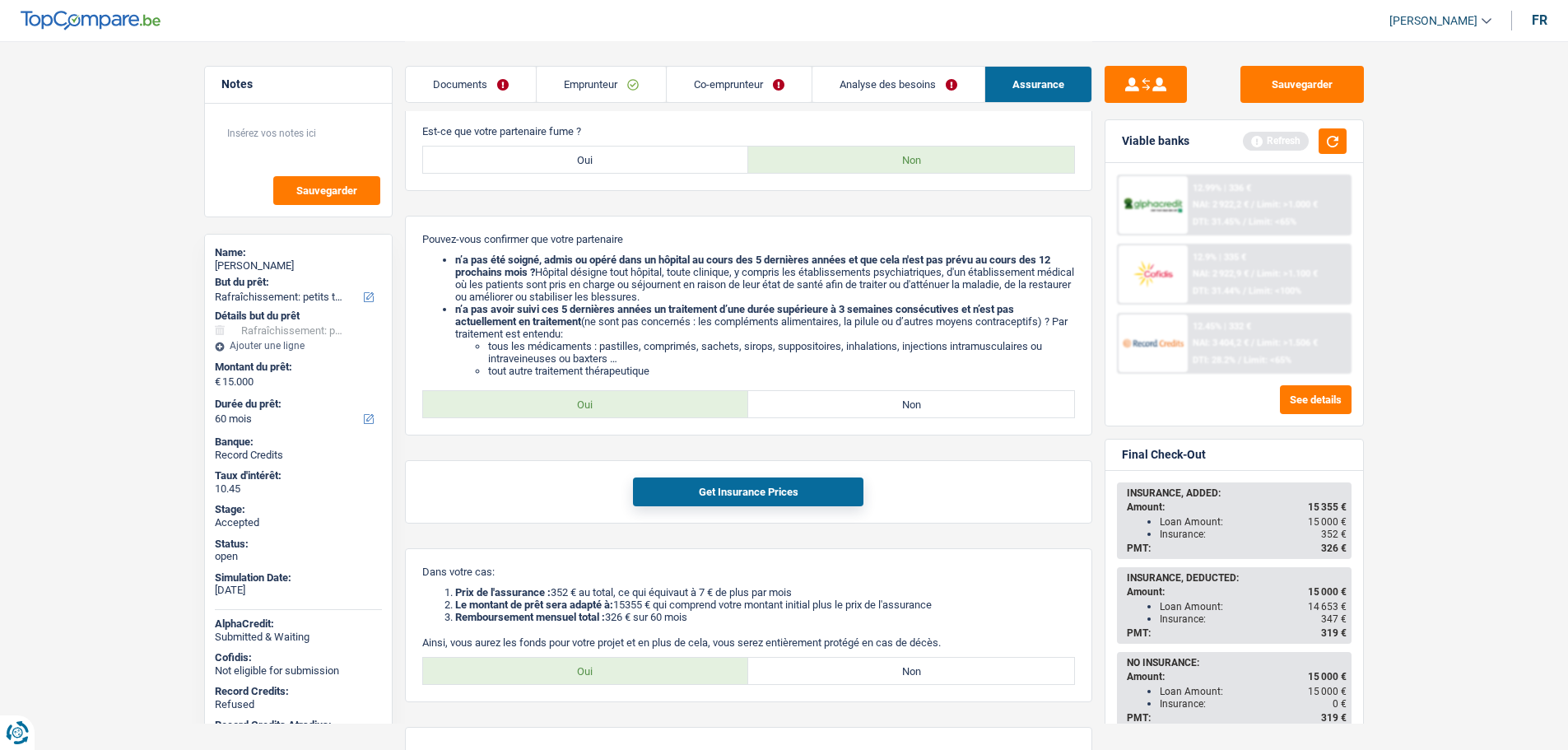
scroll to position [1232, 0]
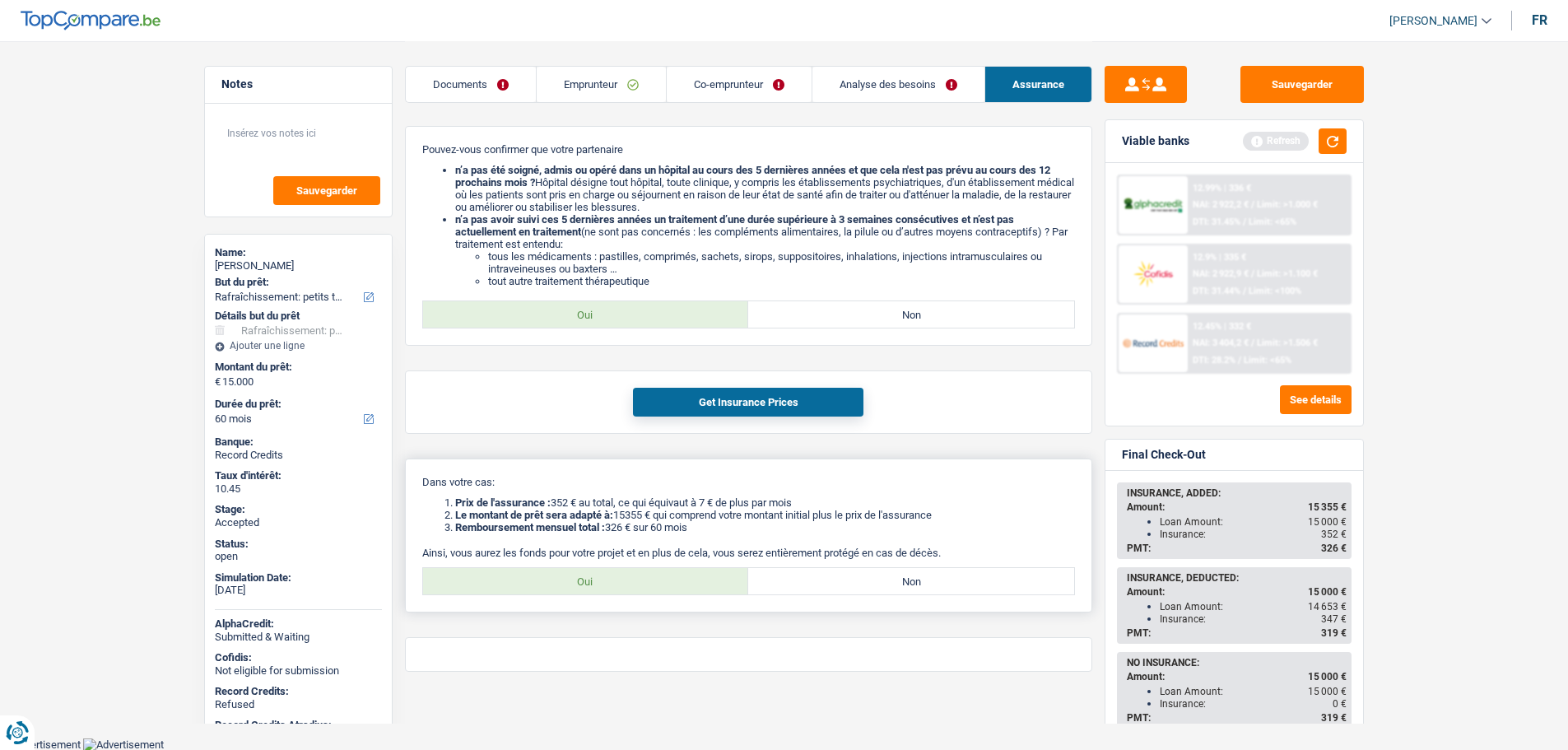
click at [855, 577] on label "Non" at bounding box center [910, 581] width 326 height 26
click at [855, 577] on input "Non" at bounding box center [910, 581] width 326 height 26
radio input "true"
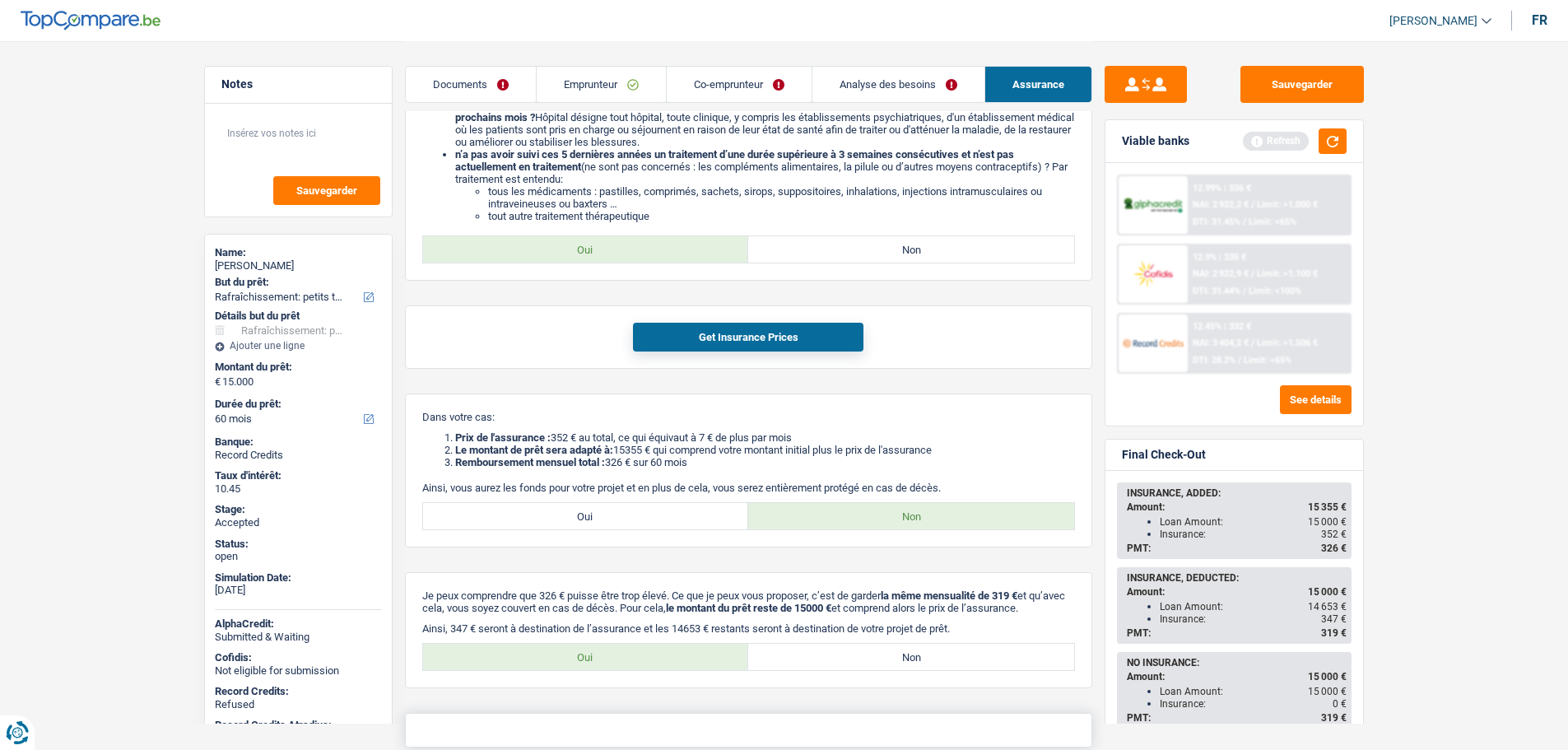
scroll to position [1386, 0]
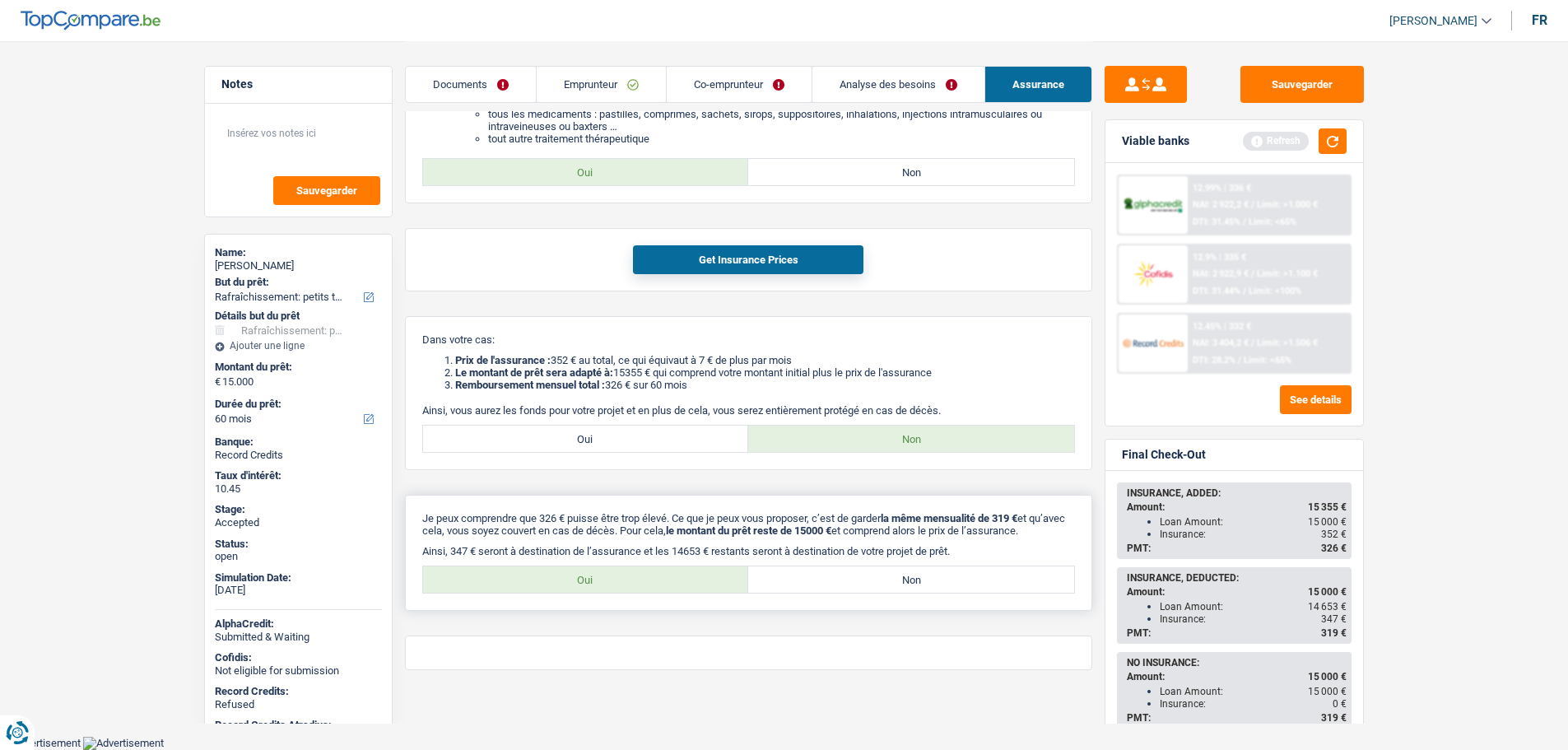
click at [614, 576] on label "Oui" at bounding box center [585, 579] width 326 height 26
click at [614, 576] on input "Oui" at bounding box center [585, 579] width 326 height 26
radio input "true"
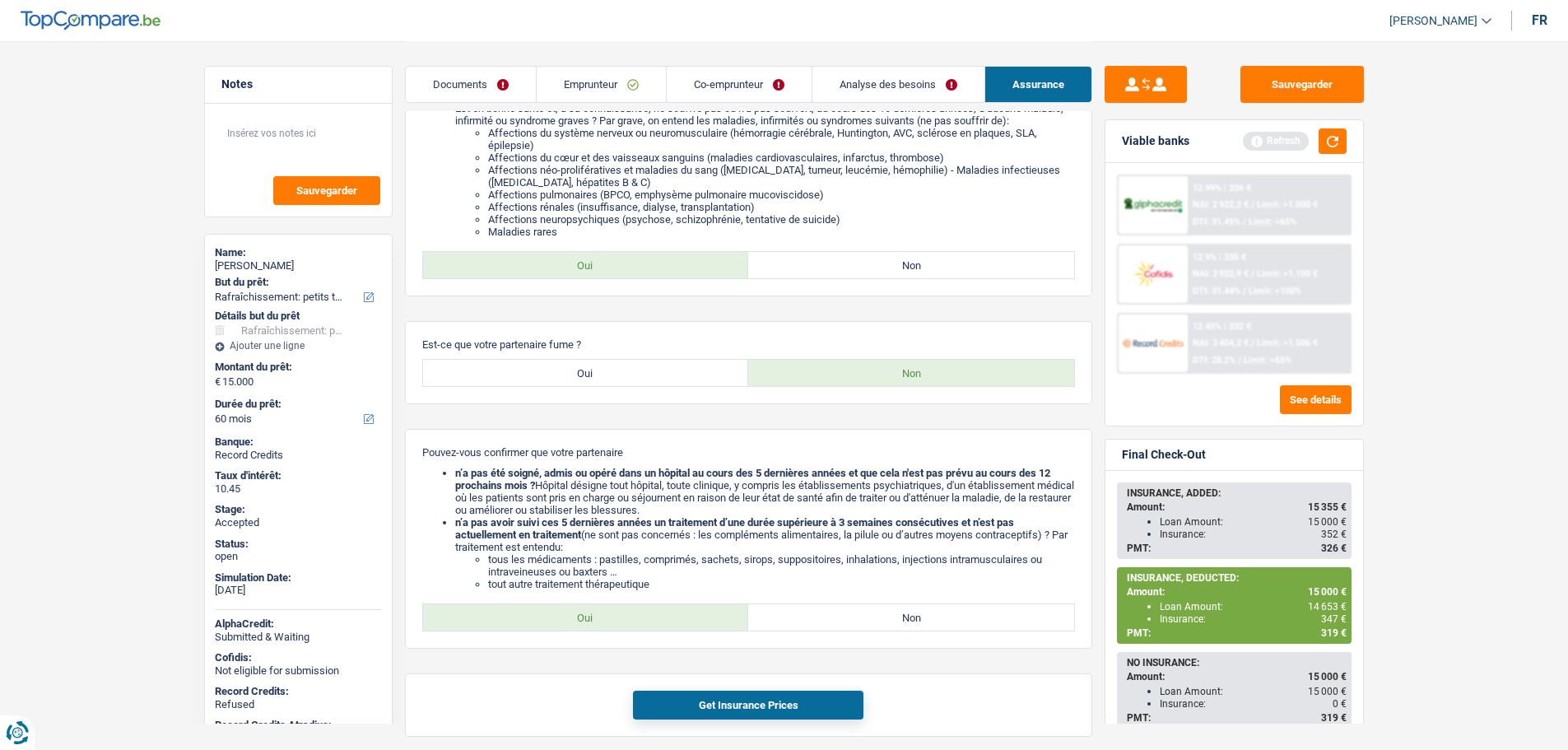
scroll to position [892, 0]
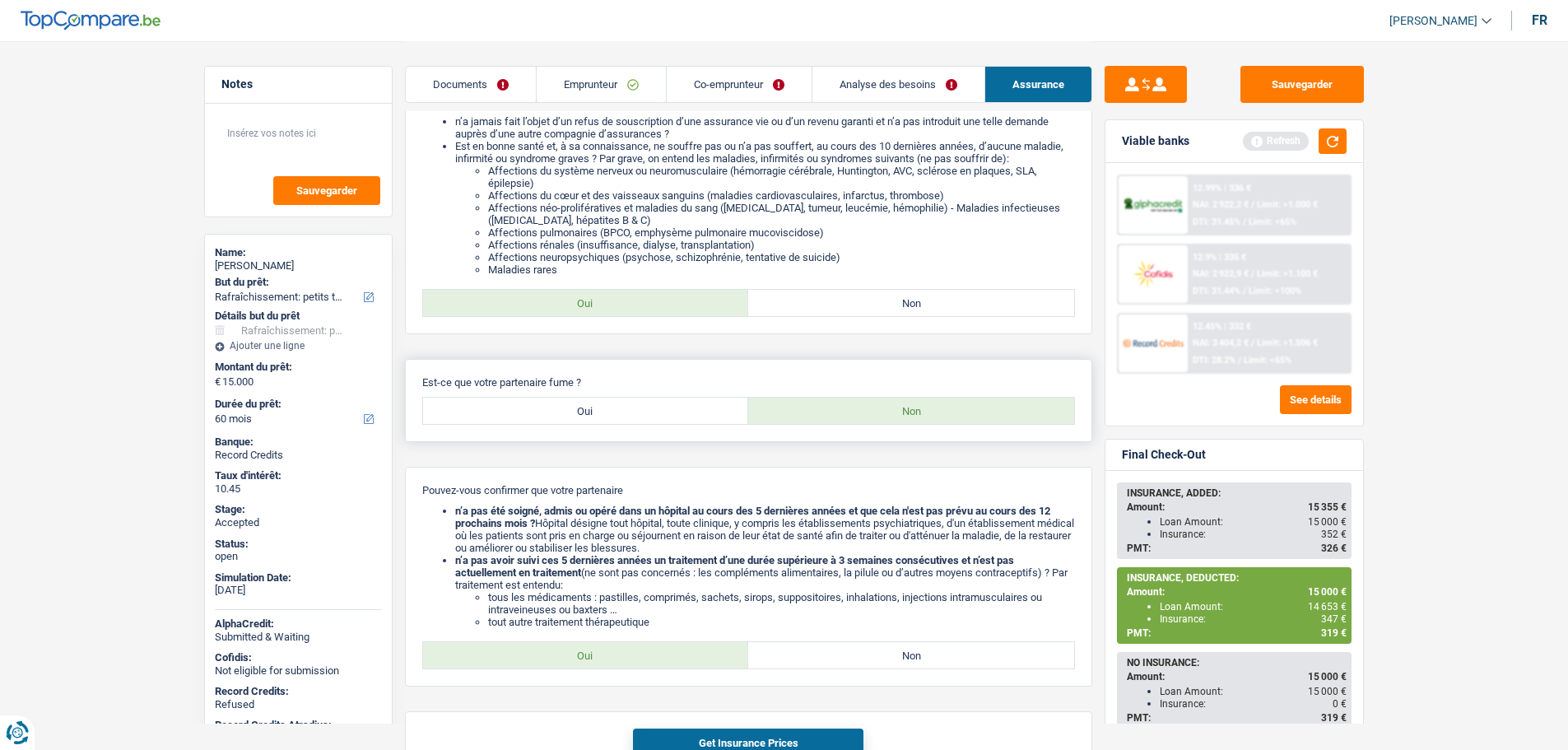
click at [601, 416] on label "Oui" at bounding box center [585, 410] width 326 height 26
click at [601, 416] on input "Oui" at bounding box center [585, 410] width 326 height 26
radio input "true"
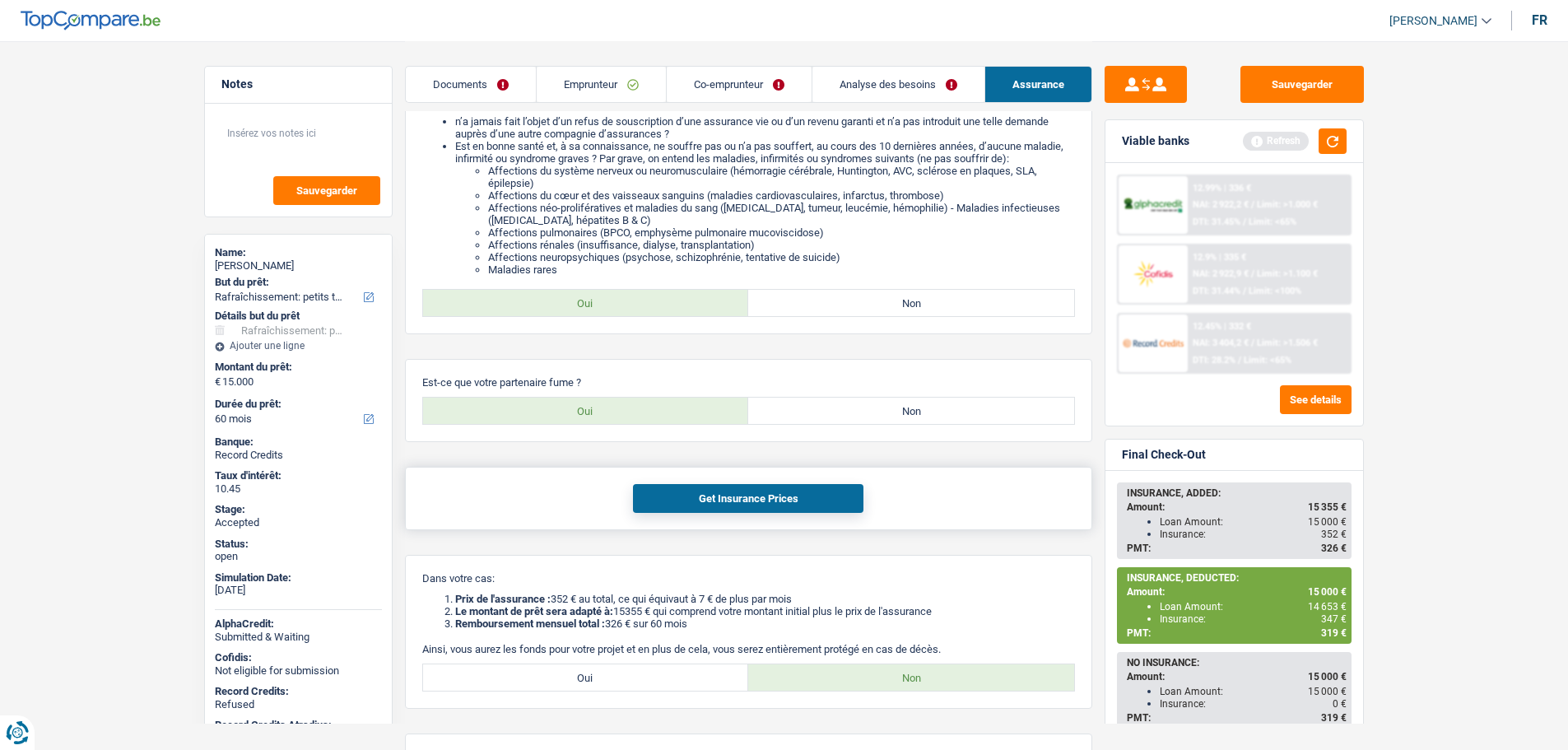
click at [697, 505] on button "Get Insurance Prices" at bounding box center [748, 499] width 231 height 29
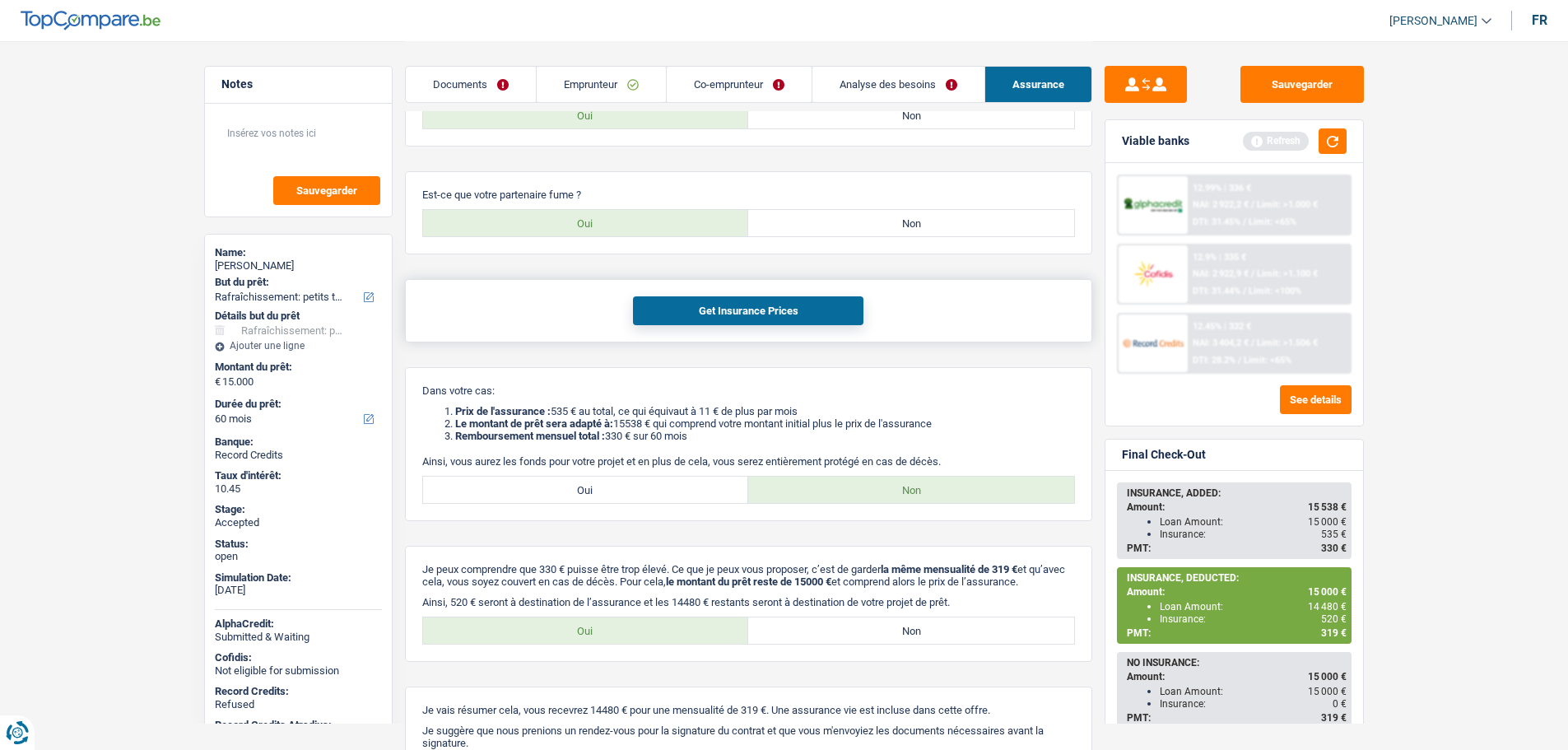
scroll to position [1139, 0]
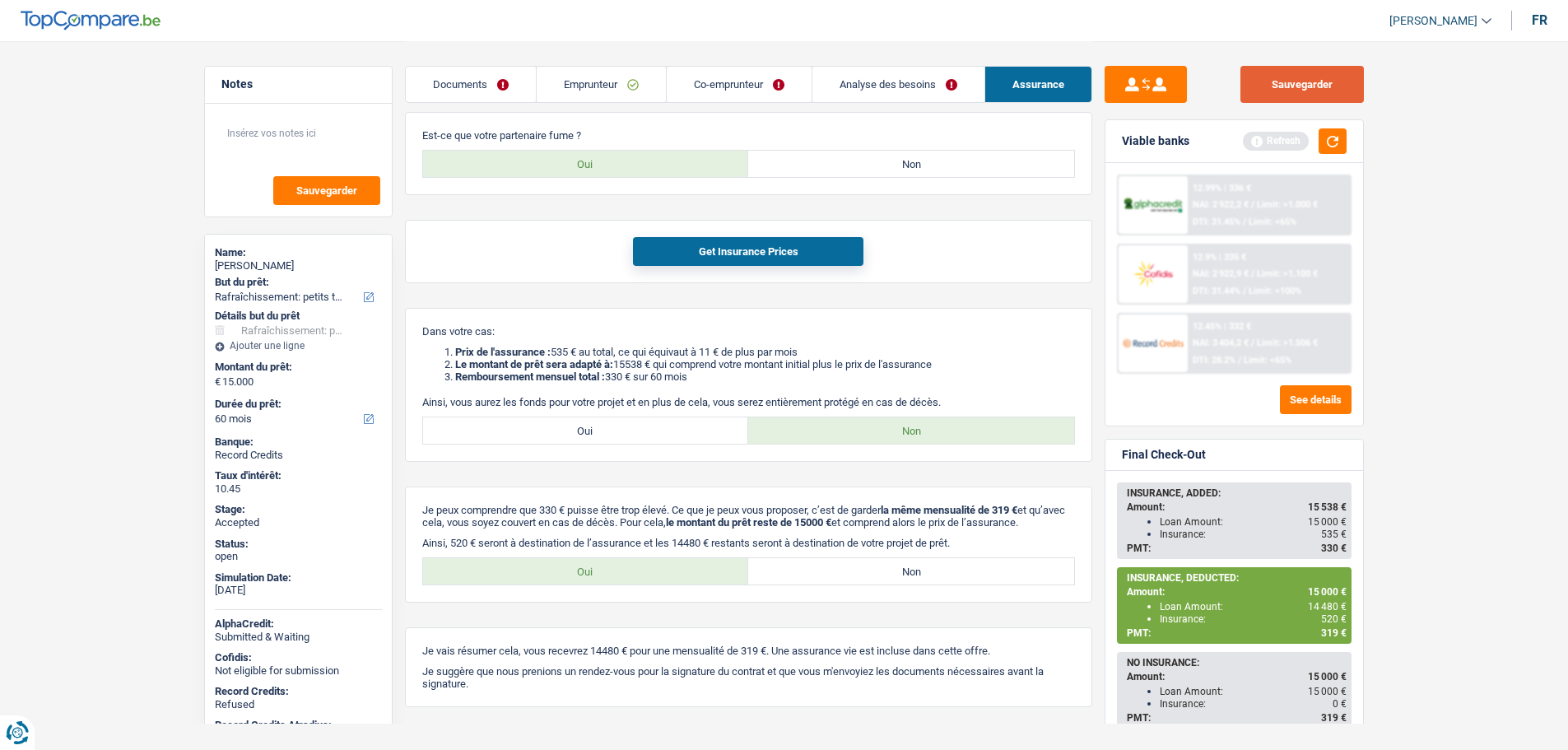
click at [1302, 98] on button "Sauvegarder" at bounding box center [1302, 84] width 124 height 37
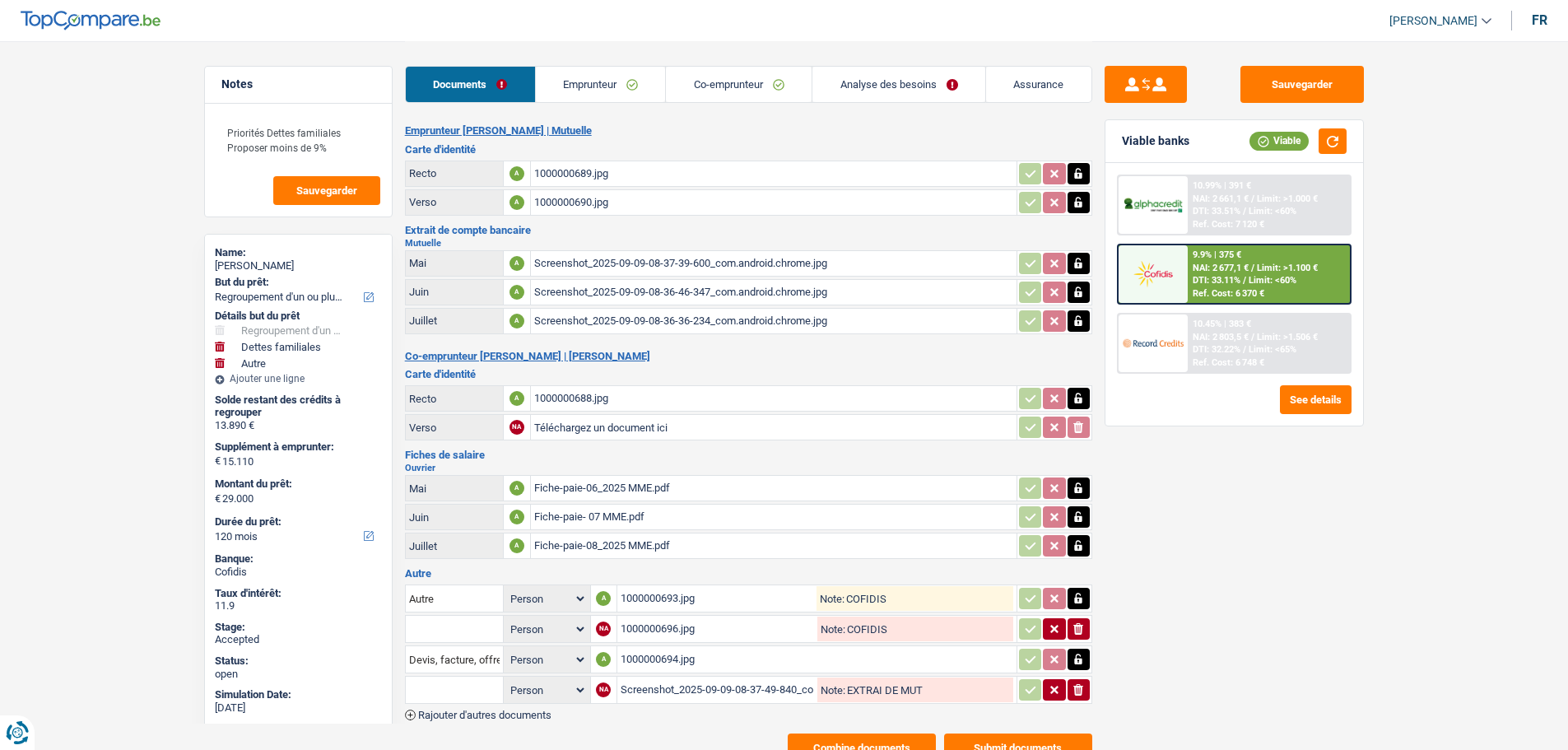
select select "refinancing"
select select "familyDebt"
select select "other"
select select "120"
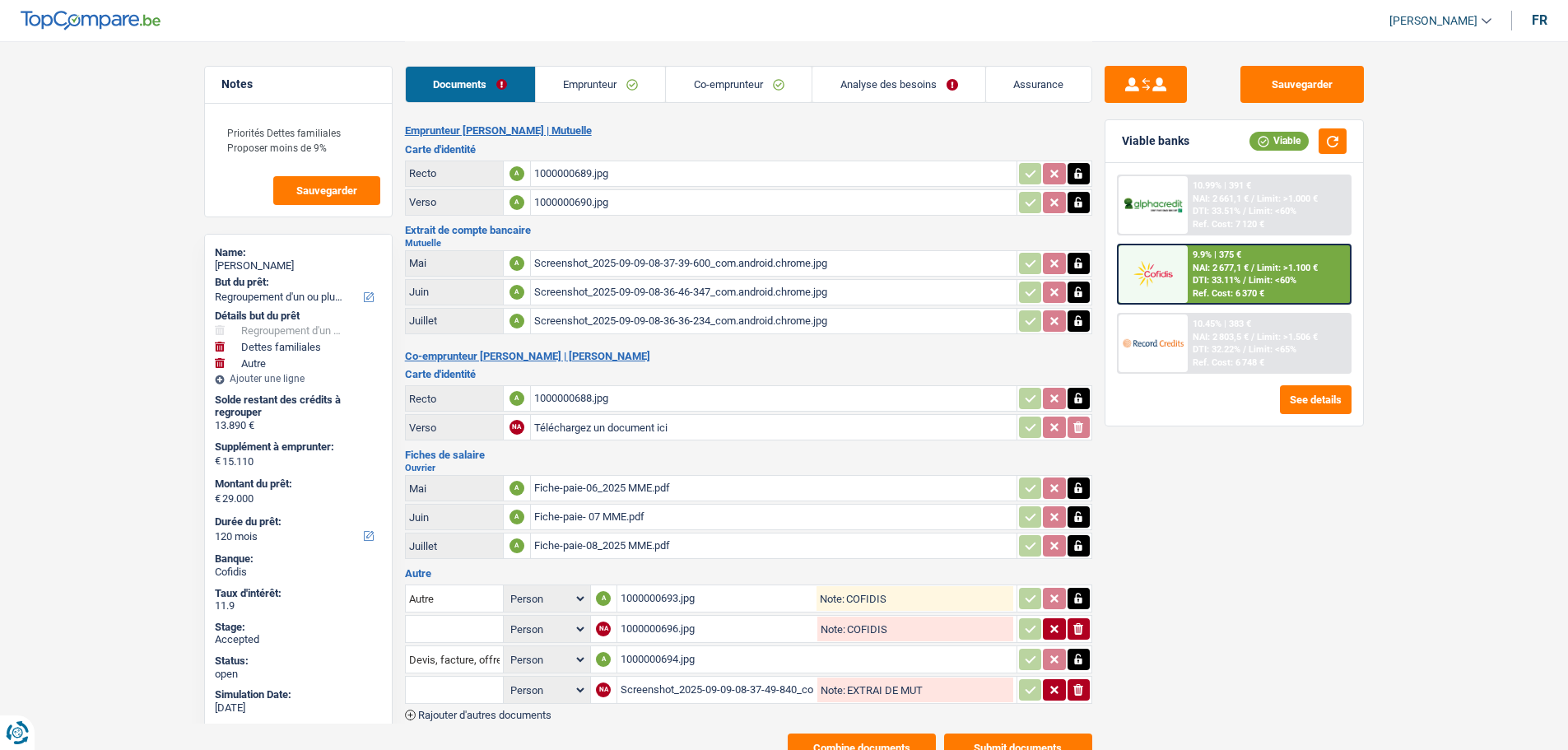
select select "32"
select select "single"
select select "ownerWithMortgage"
select select "BE"
select select "carLoan"
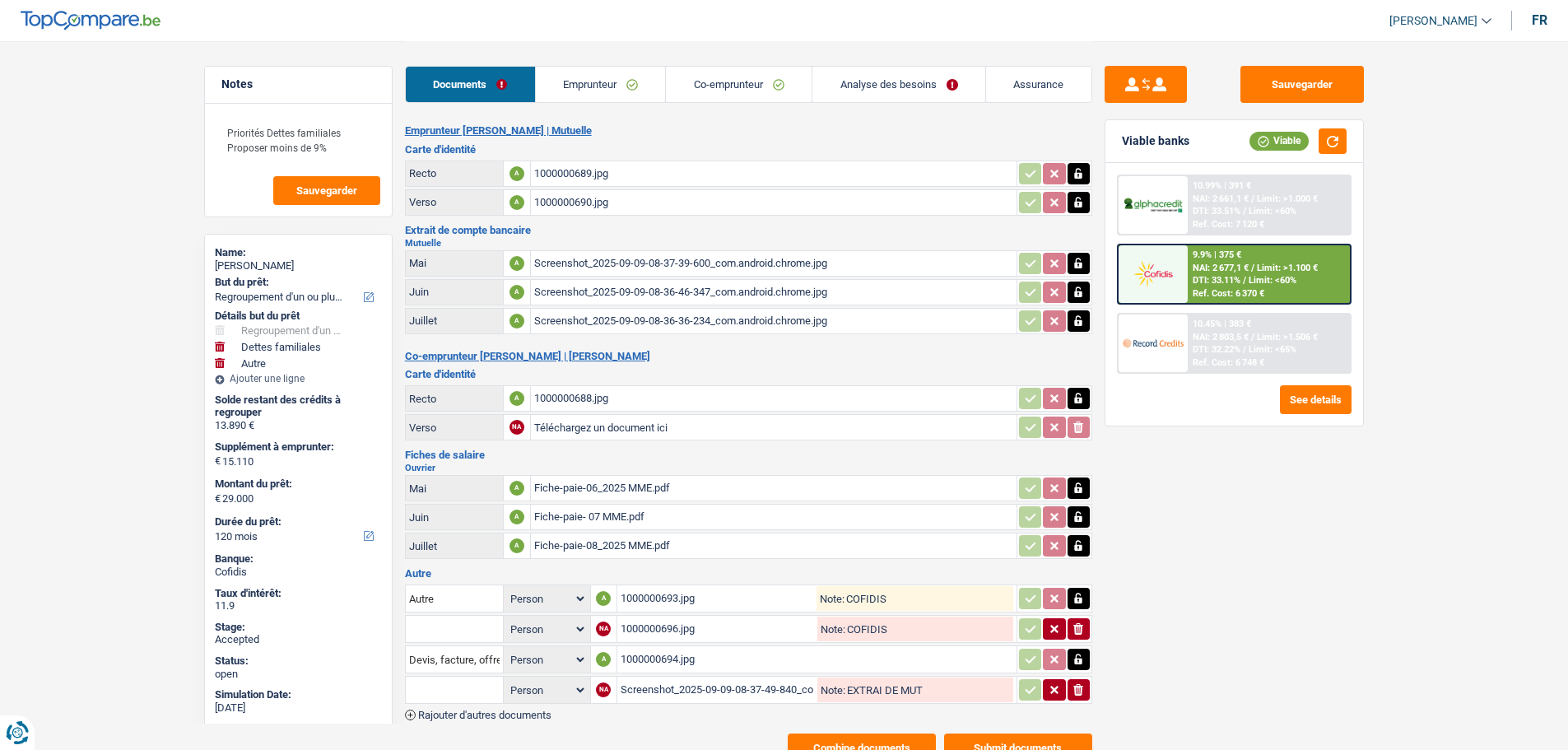
select select "60"
select select "cardOrCredit"
select select "carLoan"
select select "42"
select select "mortgage"
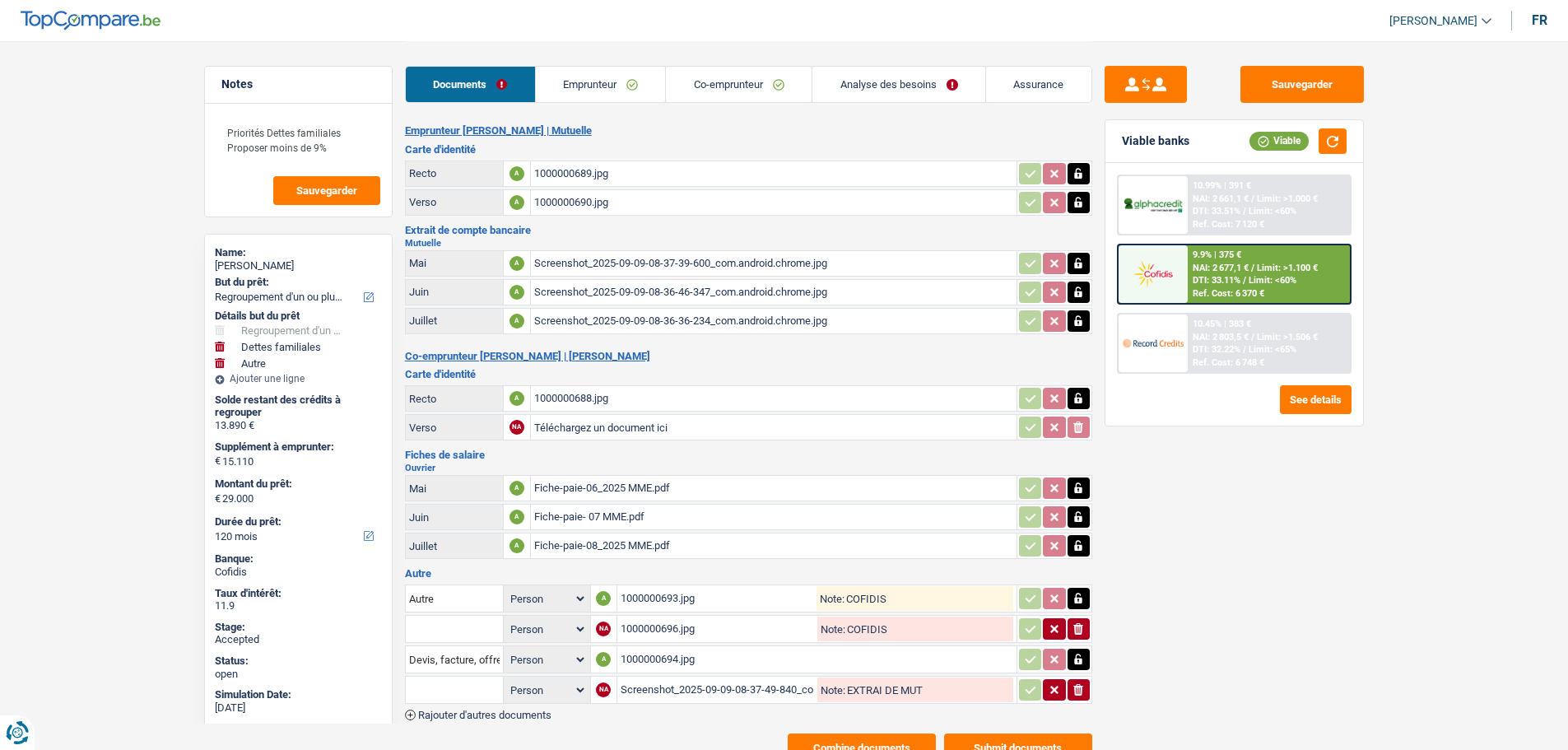
select select "300"
click at [747, 79] on link "Co-emprunteur" at bounding box center [738, 84] width 146 height 36
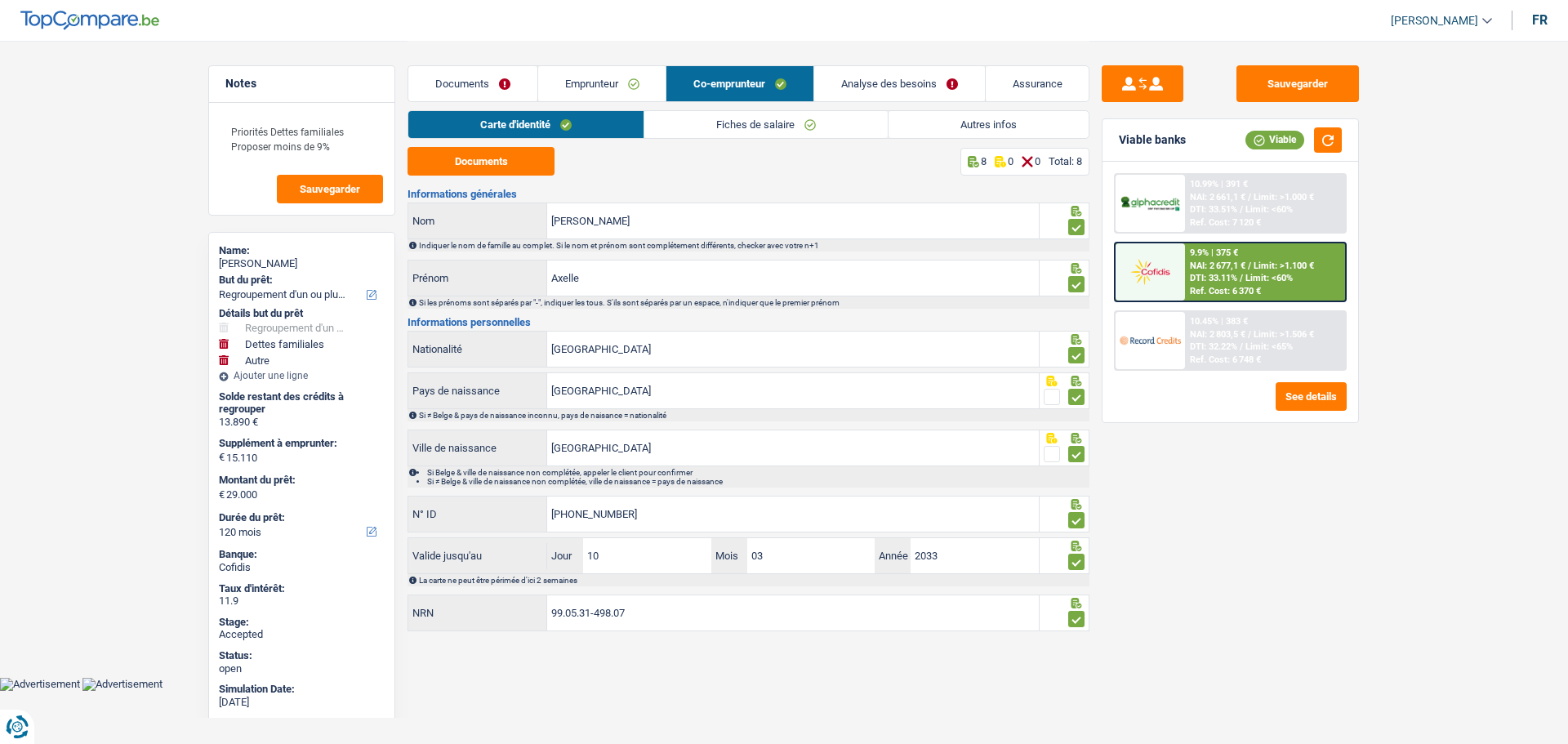
click at [840, 82] on link "Analyse des besoins" at bounding box center [899, 83] width 171 height 35
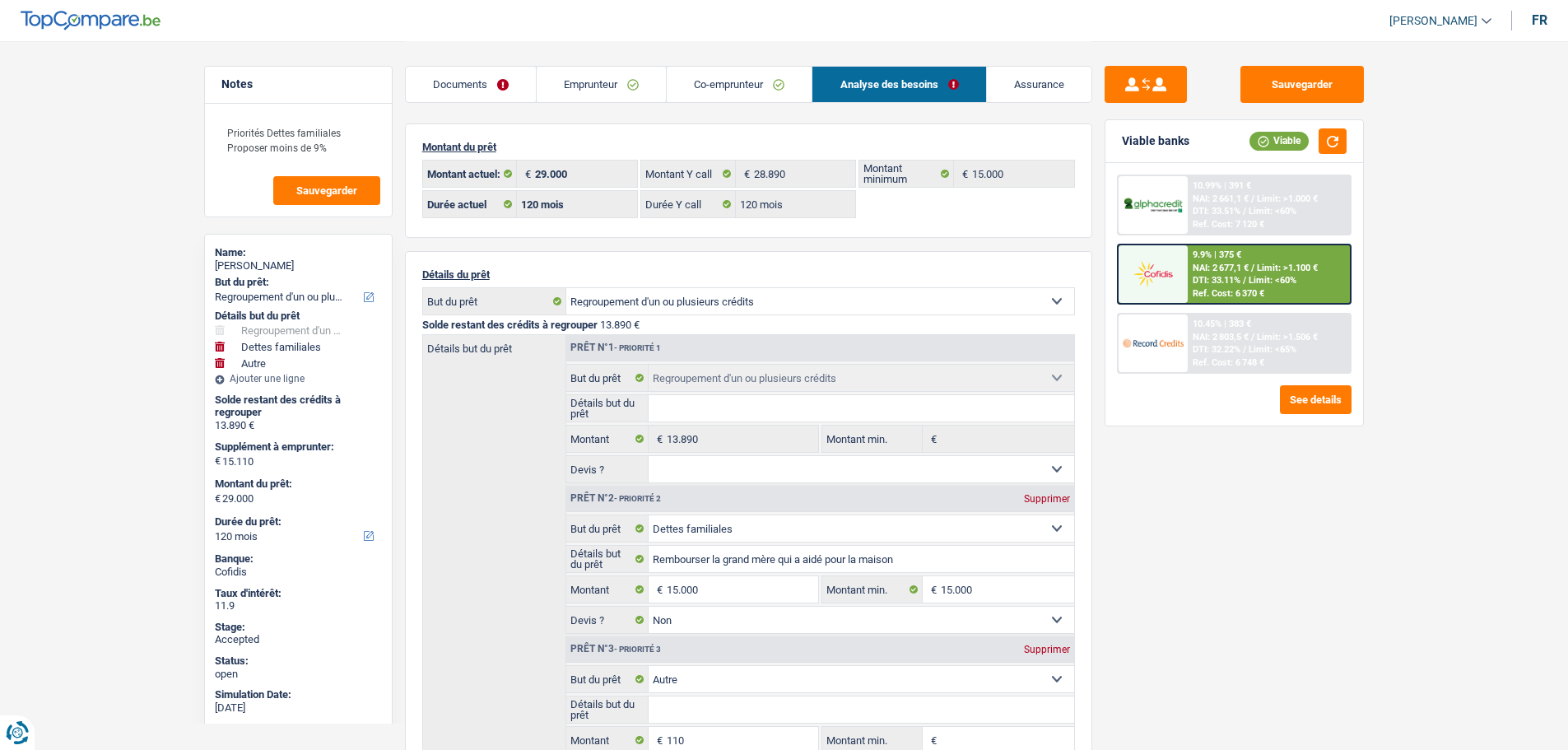
click at [603, 86] on link "Emprunteur" at bounding box center [601, 84] width 129 height 36
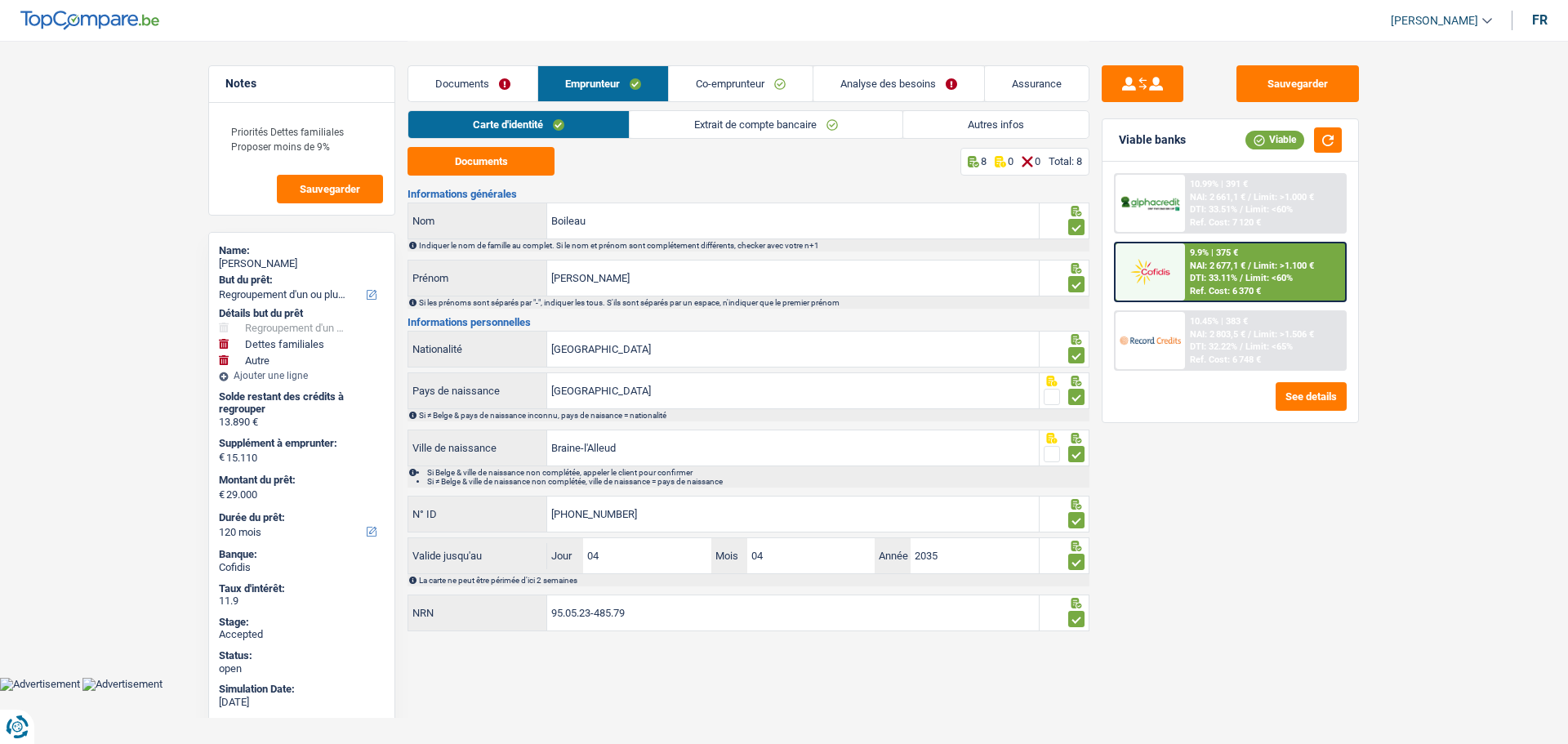
click at [964, 124] on link "Autres infos" at bounding box center [995, 125] width 185 height 27
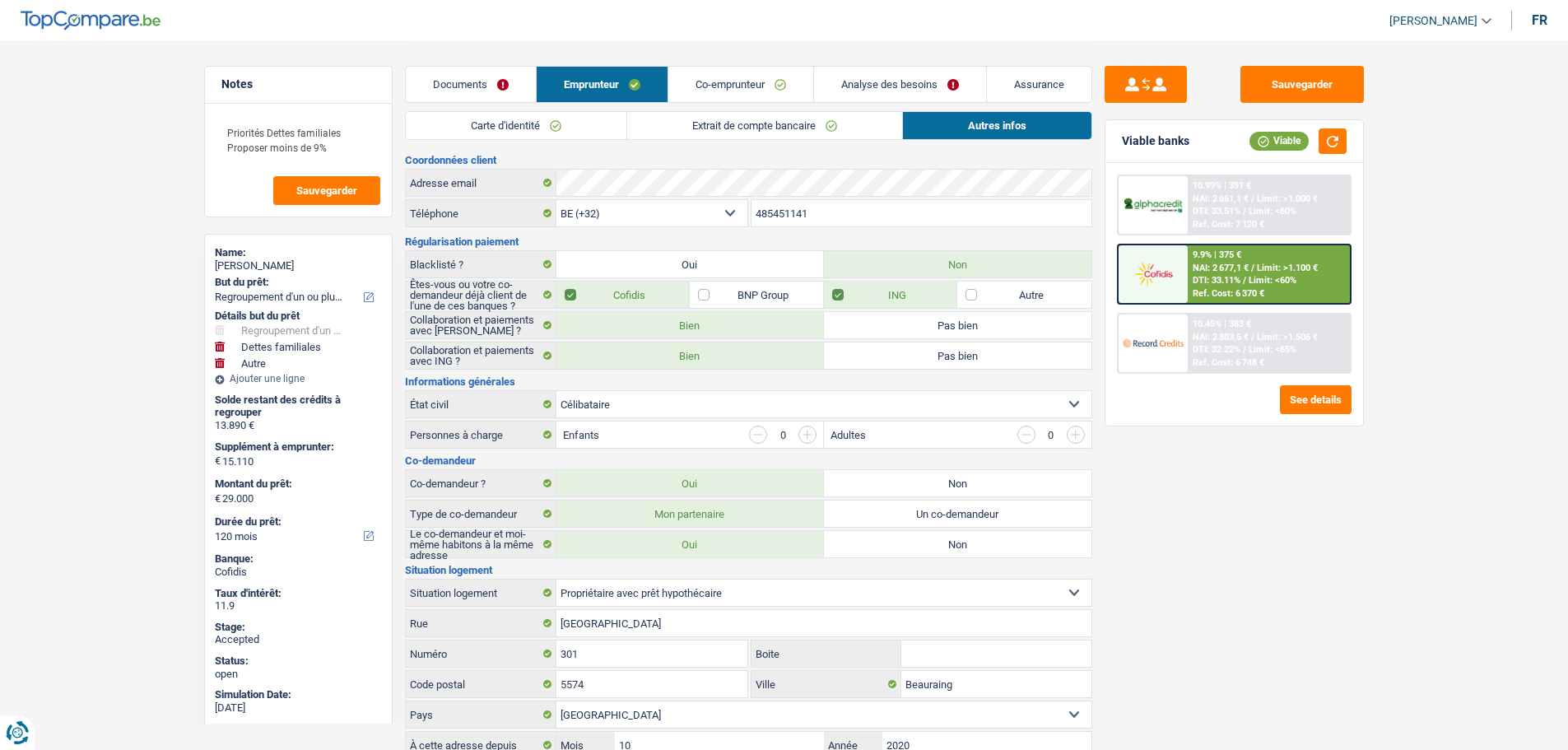
click at [740, 77] on link "Co-emprunteur" at bounding box center [741, 84] width 145 height 36
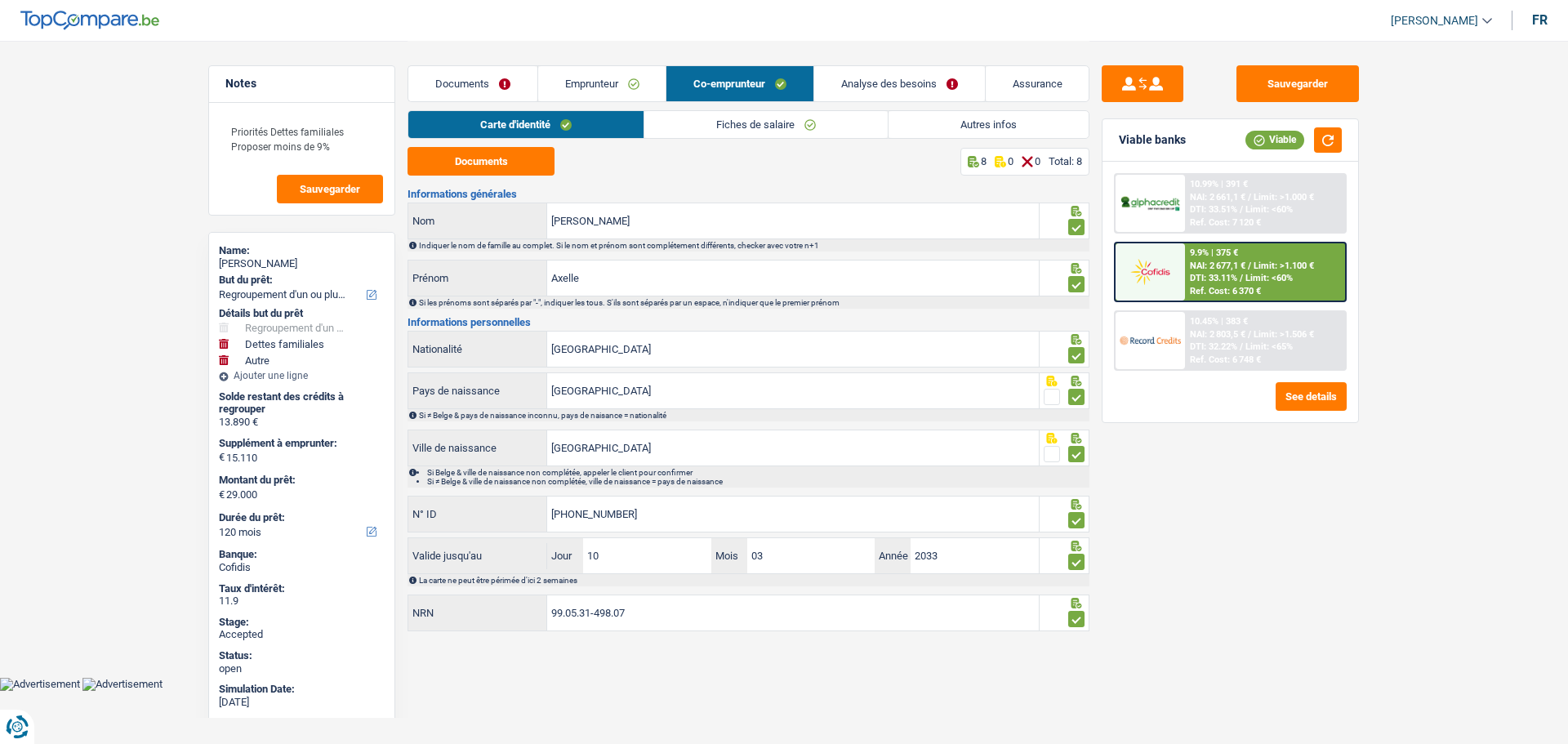
click at [854, 80] on link "Analyse des besoins" at bounding box center [899, 83] width 171 height 35
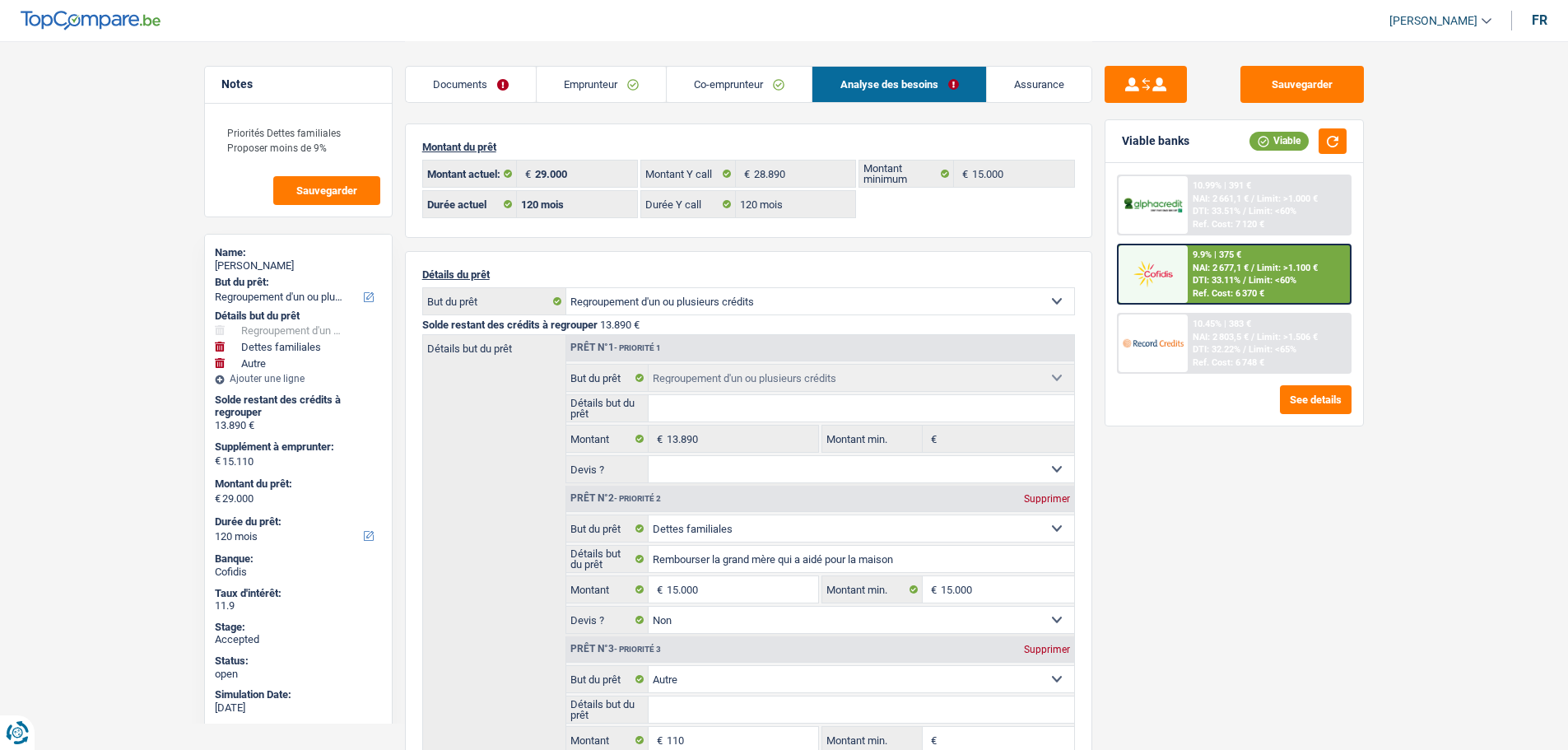
click at [1033, 80] on link "Assurance" at bounding box center [1039, 84] width 104 height 36
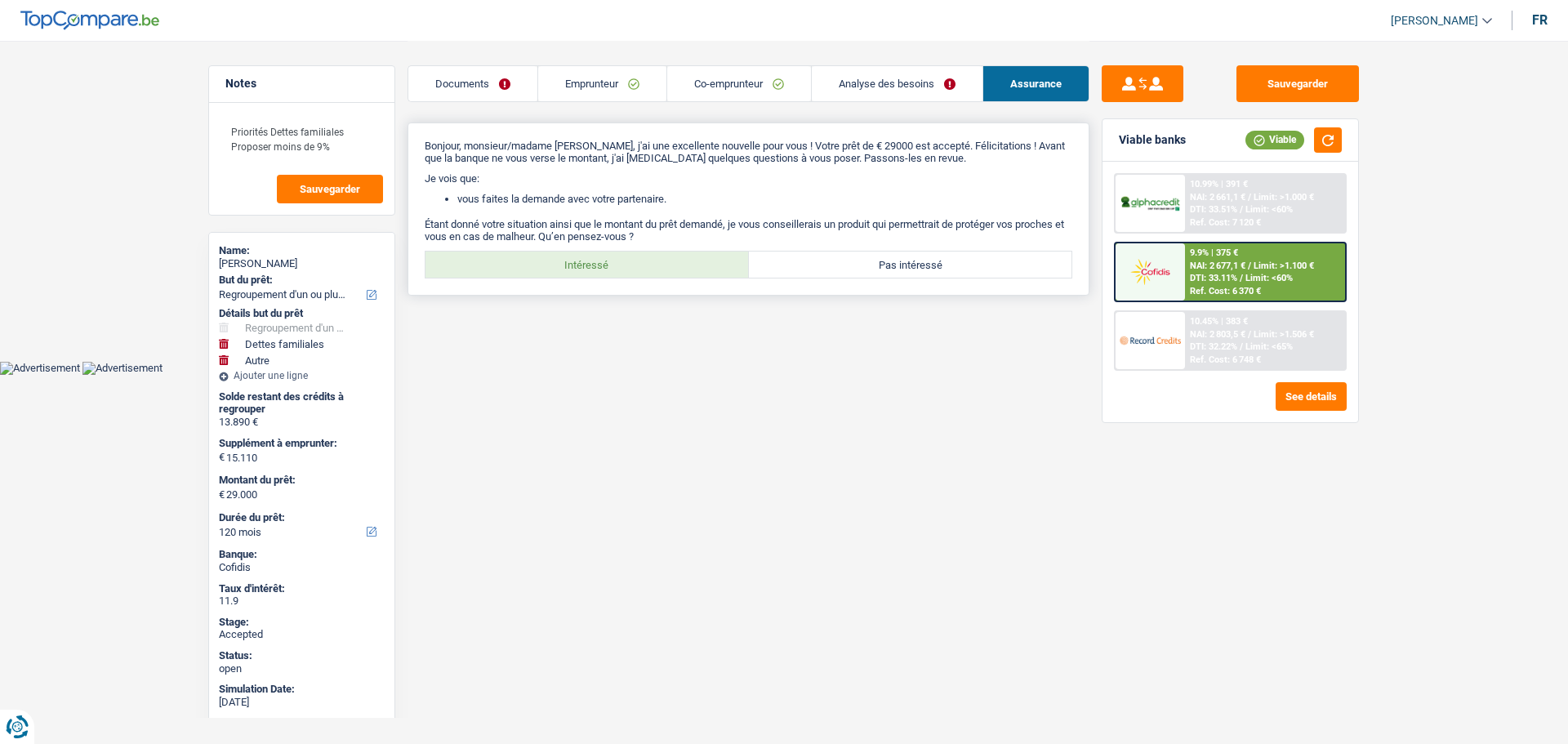
click at [654, 249] on div "Bonjour, monsieur/madame Jeremy Boileau, j'ai une excellente nouvelle pour vous…" at bounding box center [748, 209] width 681 height 174
click at [576, 83] on link "Emprunteur" at bounding box center [602, 83] width 128 height 35
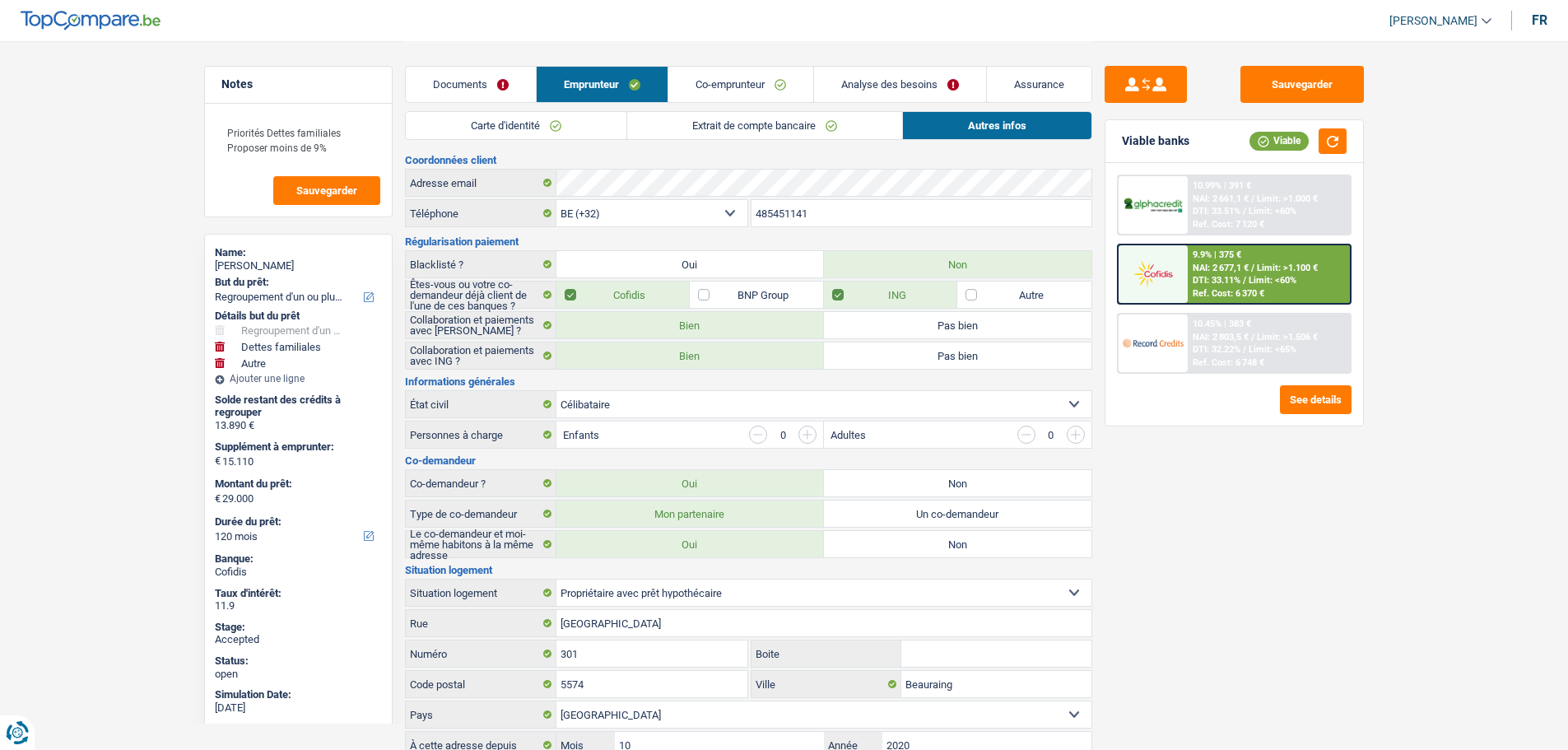
click at [682, 117] on link "Extrait de compte bancaire" at bounding box center [764, 126] width 275 height 27
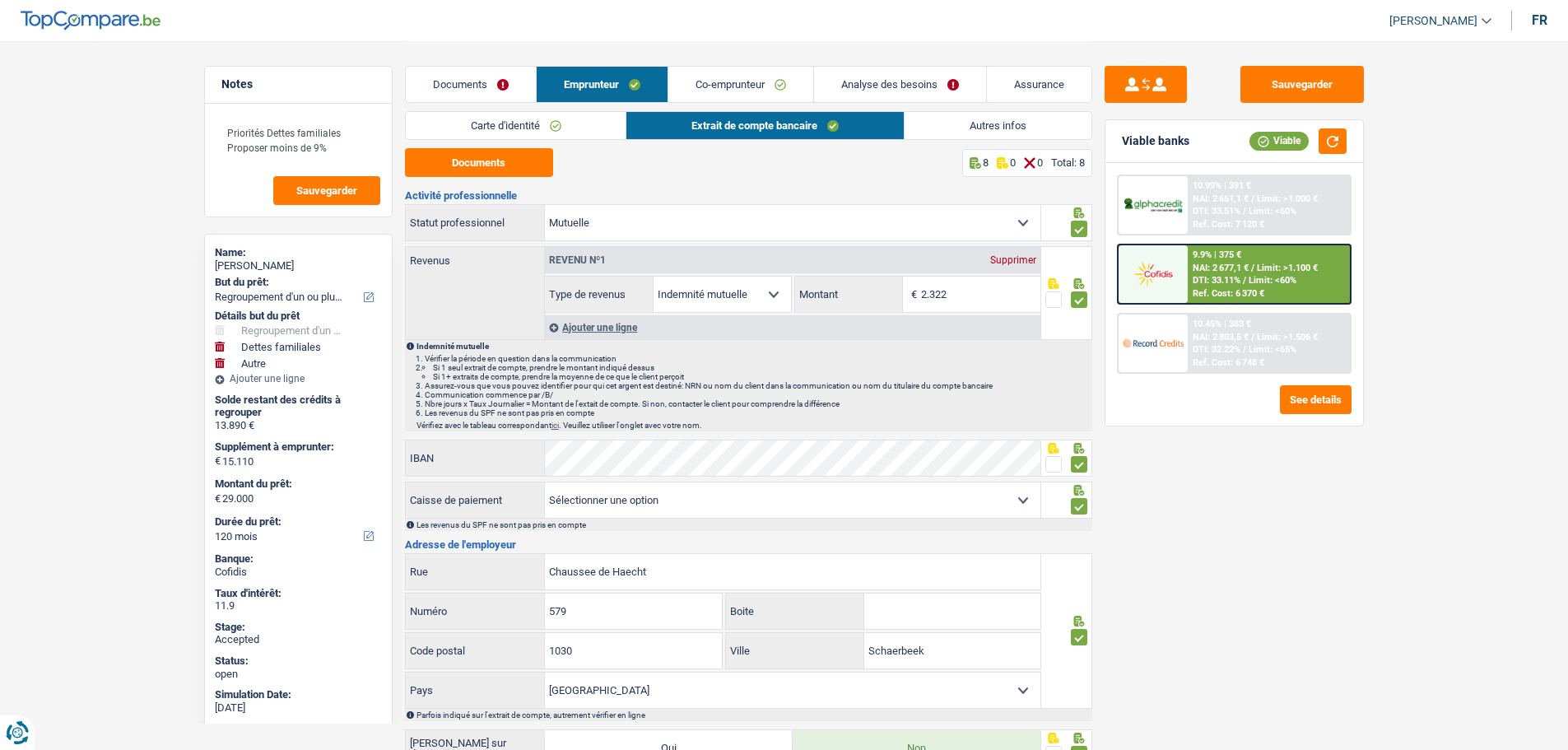
click at [728, 80] on link "Co-emprunteur" at bounding box center [741, 84] width 145 height 36
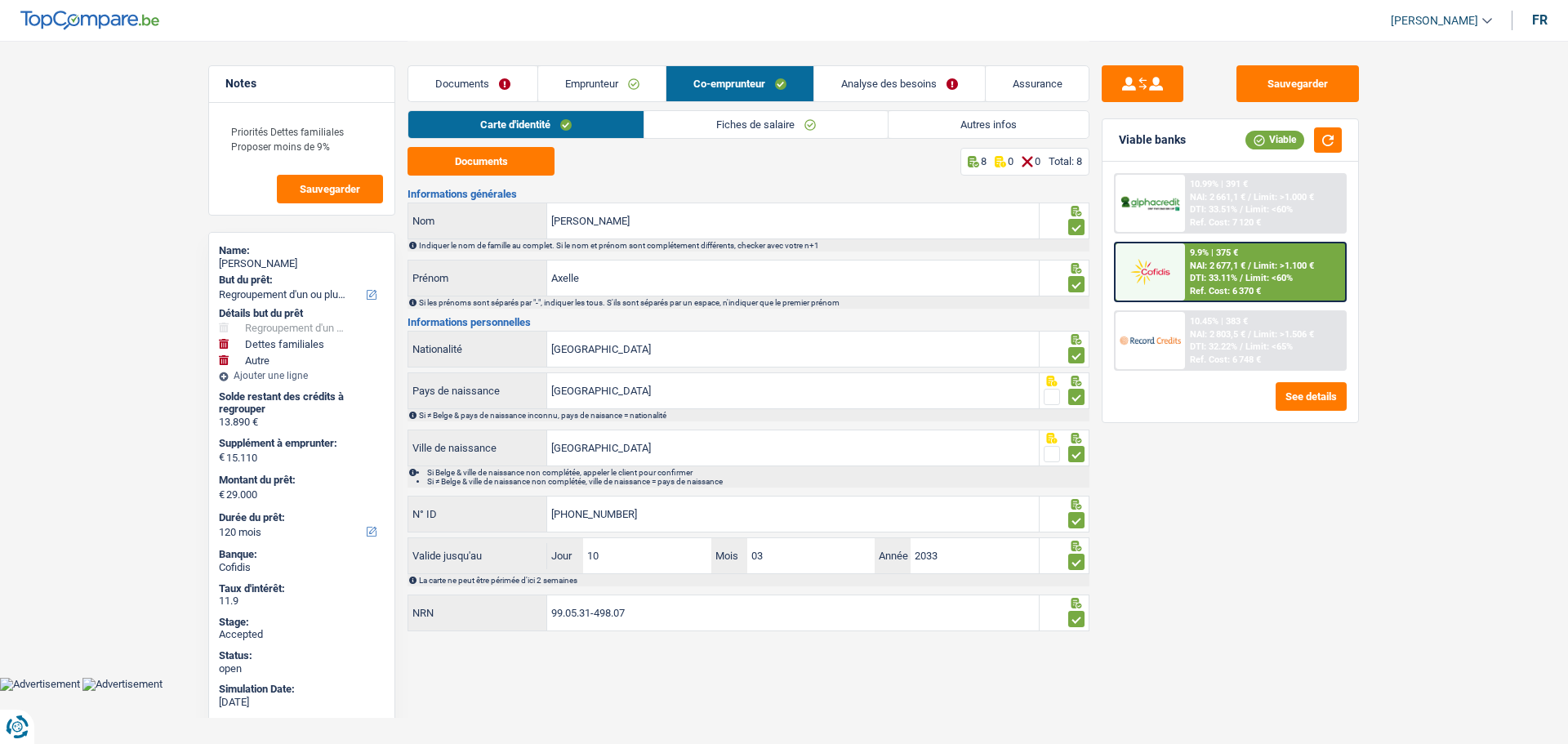
click at [723, 118] on link "Fiches de salaire" at bounding box center [766, 125] width 243 height 27
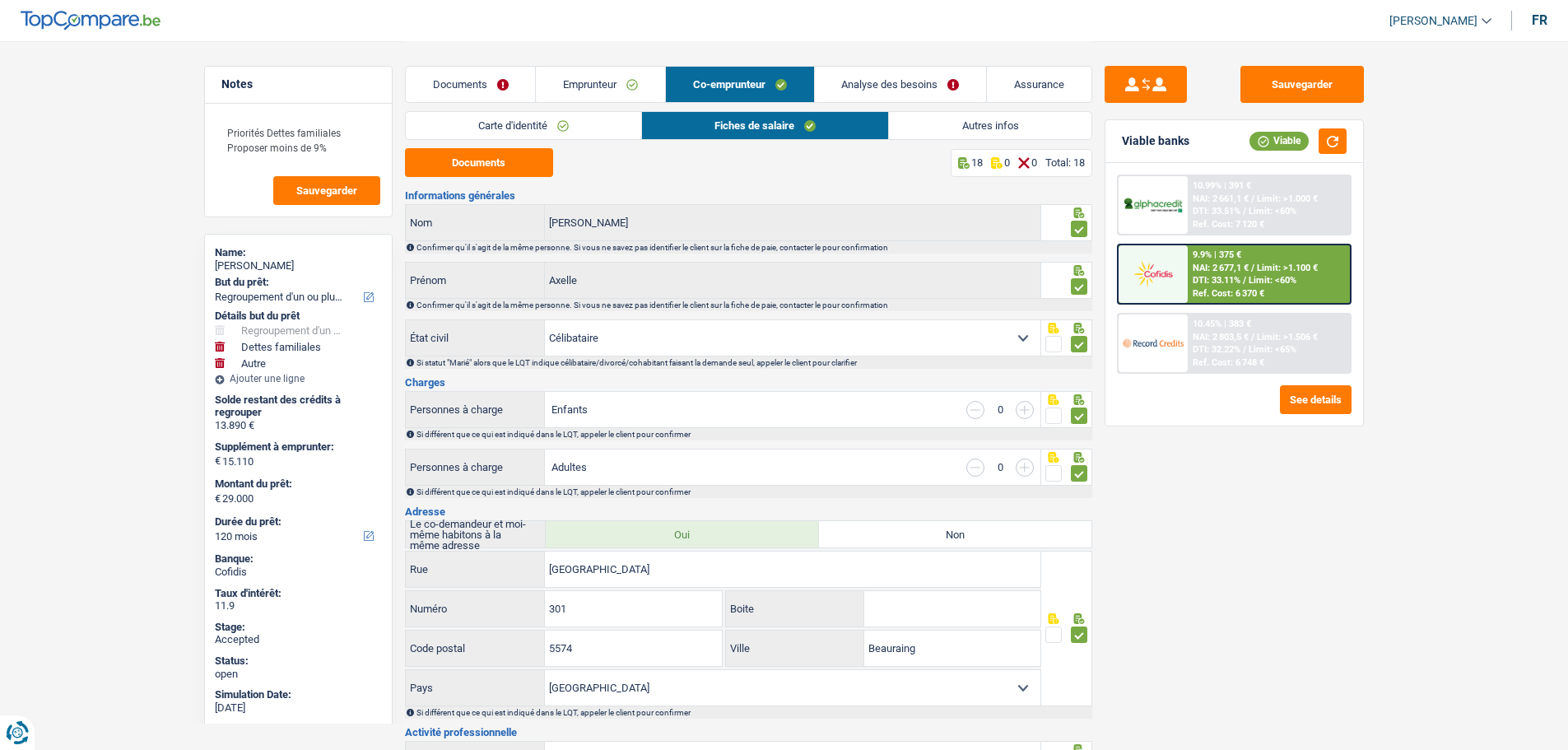
click at [1016, 85] on link "Assurance" at bounding box center [1039, 84] width 104 height 36
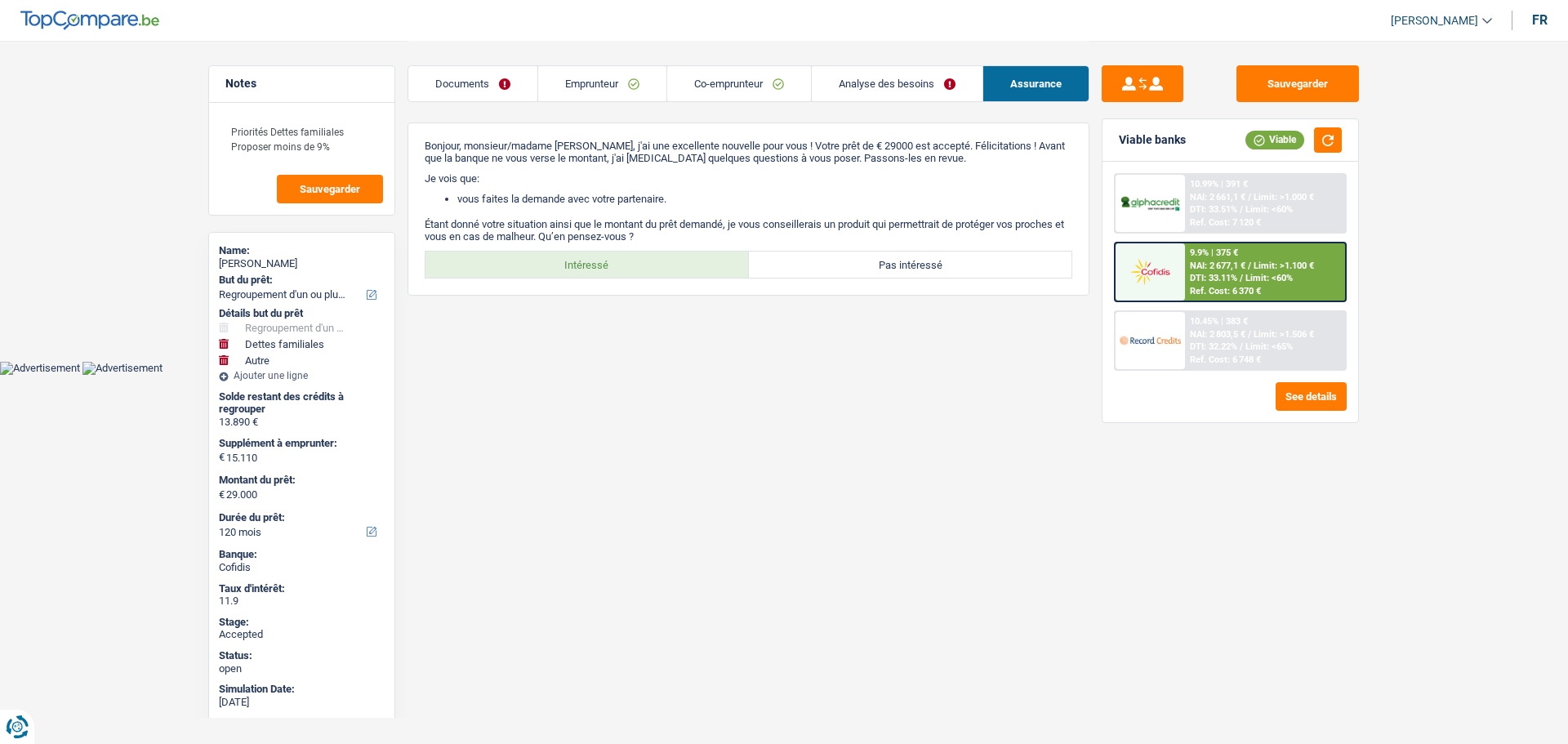
click at [588, 89] on link "Emprunteur" at bounding box center [602, 83] width 128 height 35
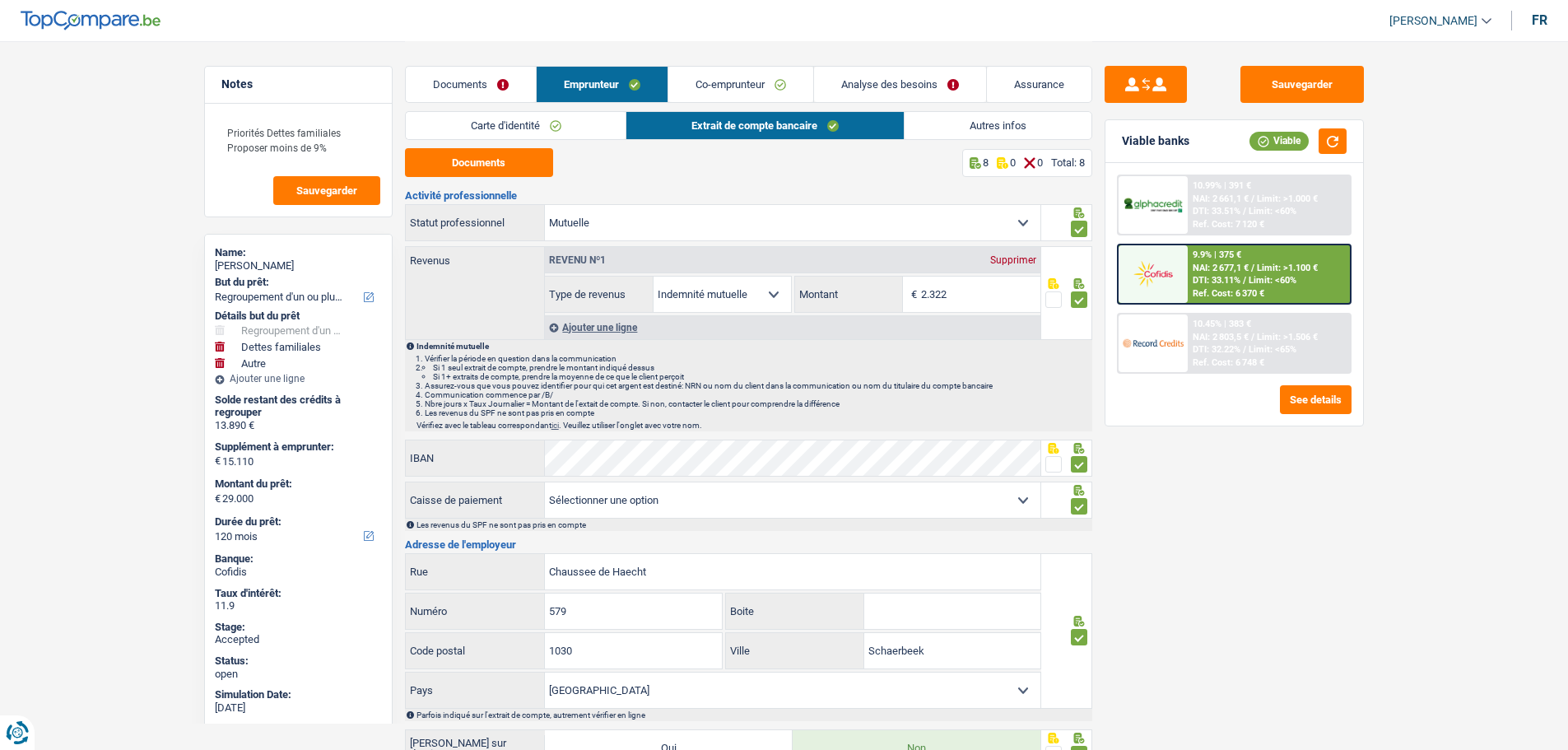
click at [853, 91] on link "Analyse des besoins" at bounding box center [900, 84] width 172 height 36
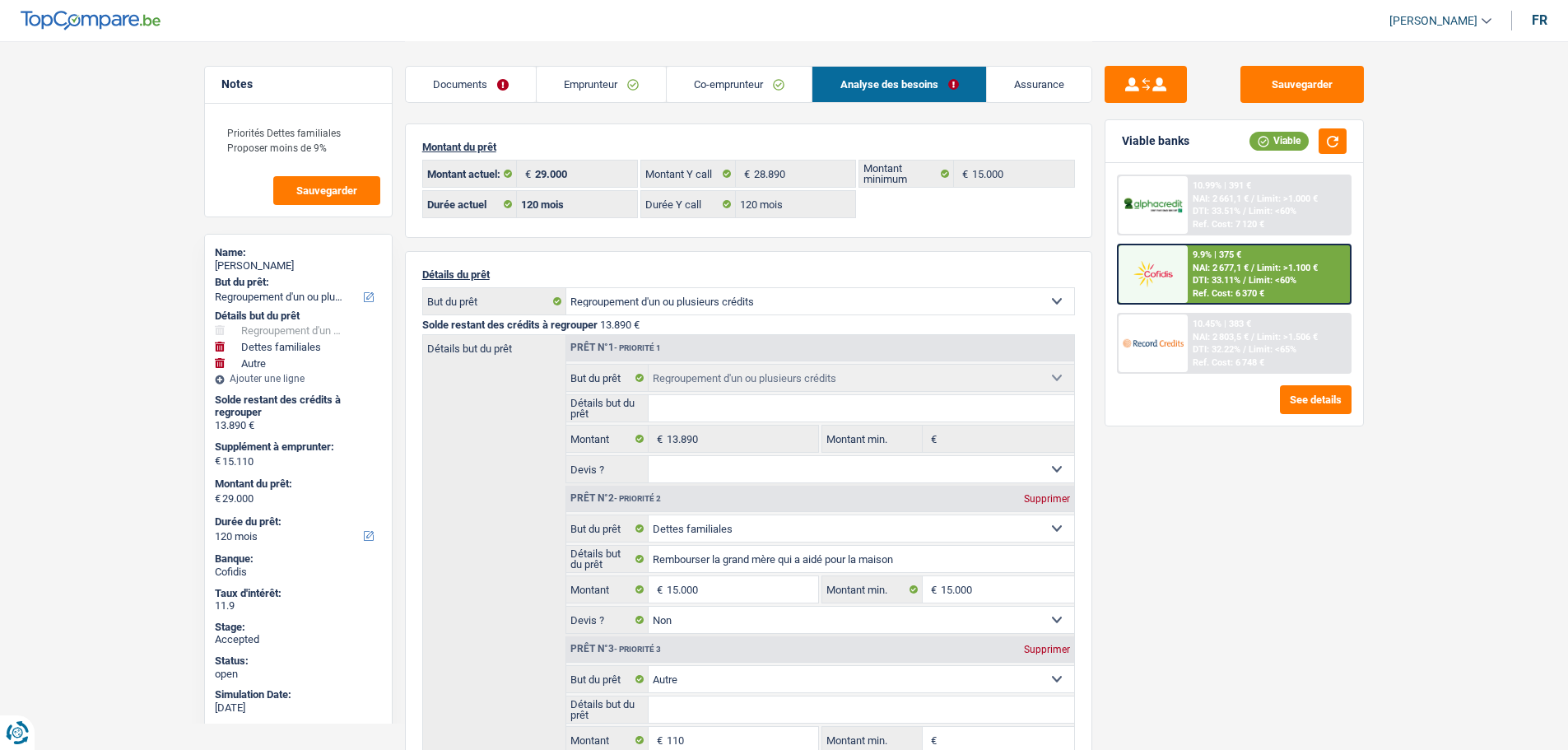
click at [1034, 87] on link "Assurance" at bounding box center [1039, 84] width 104 height 36
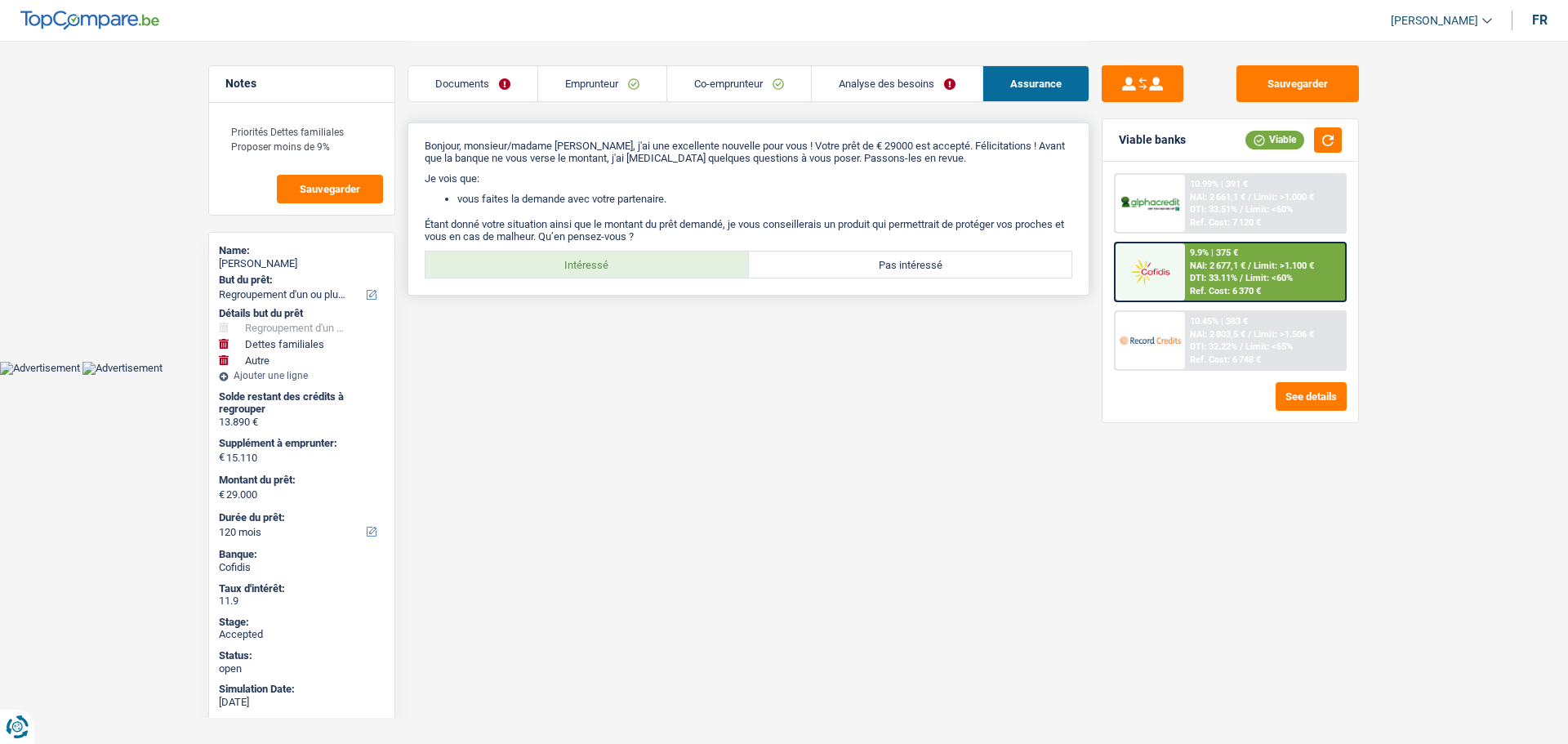
click at [570, 267] on label "Intéressé" at bounding box center [587, 264] width 323 height 26
click at [570, 267] on input "Intéressé" at bounding box center [587, 264] width 323 height 26
radio input "true"
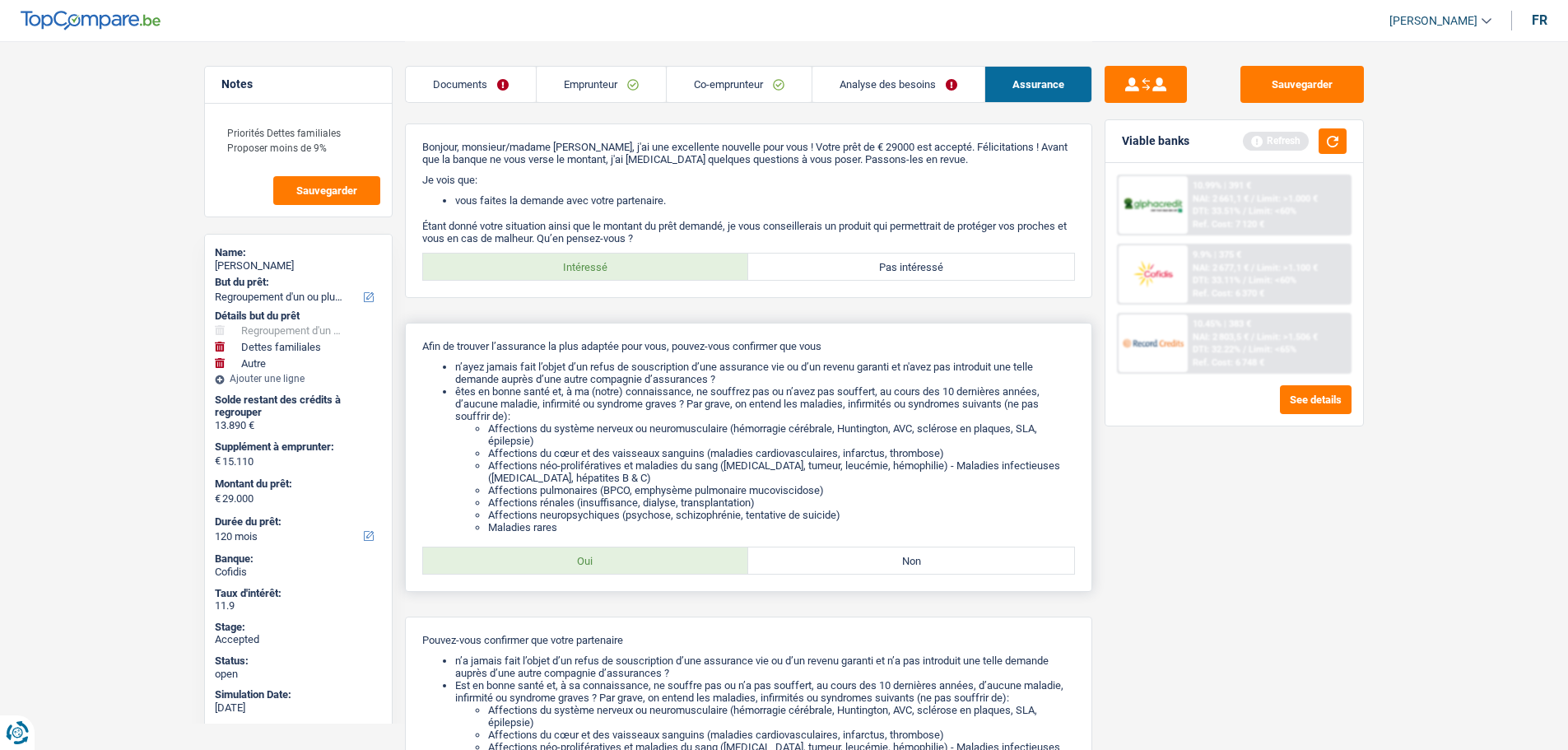
click at [631, 571] on label "Oui" at bounding box center [585, 561] width 326 height 26
click at [631, 571] on input "Oui" at bounding box center [585, 561] width 326 height 26
radio input "true"
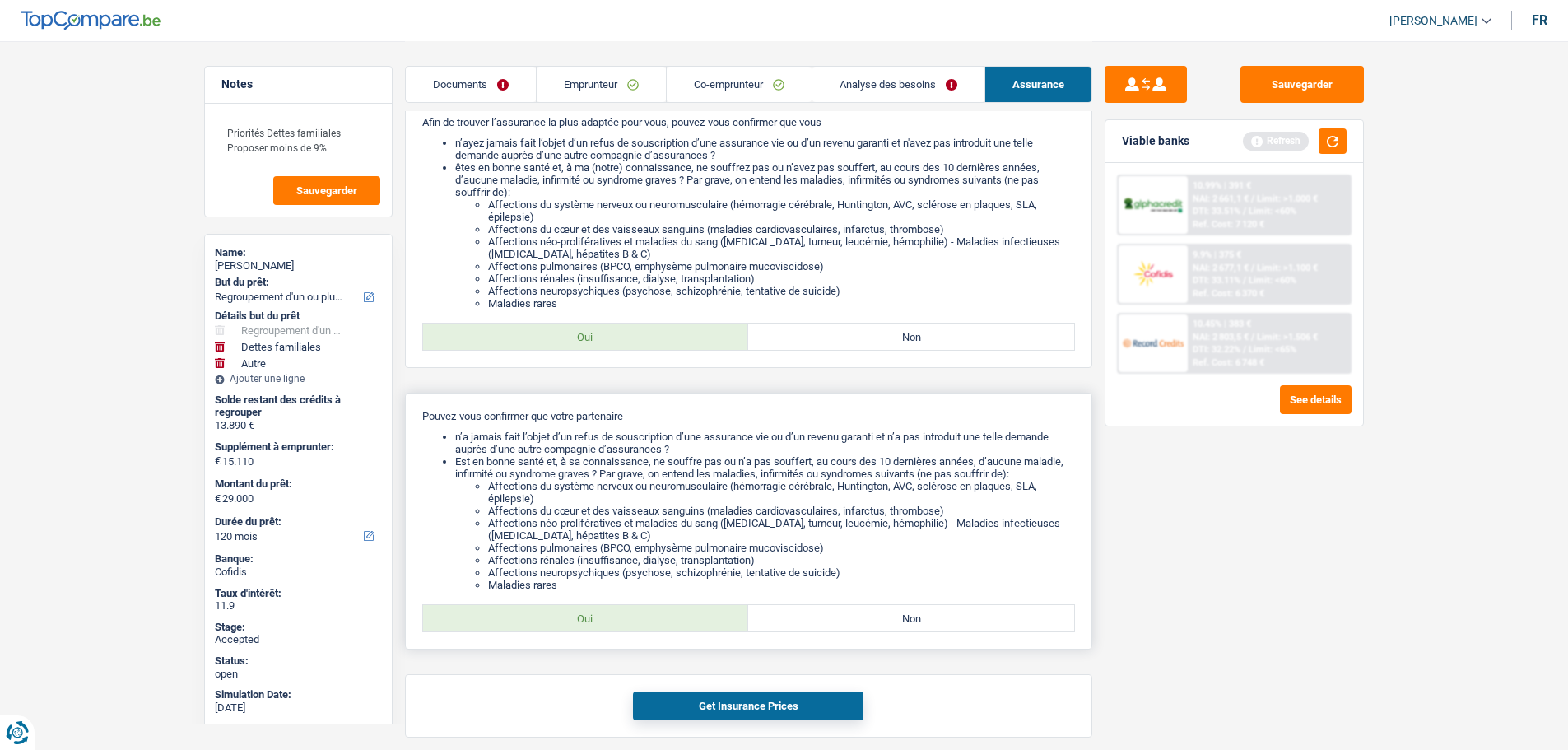
scroll to position [247, 0]
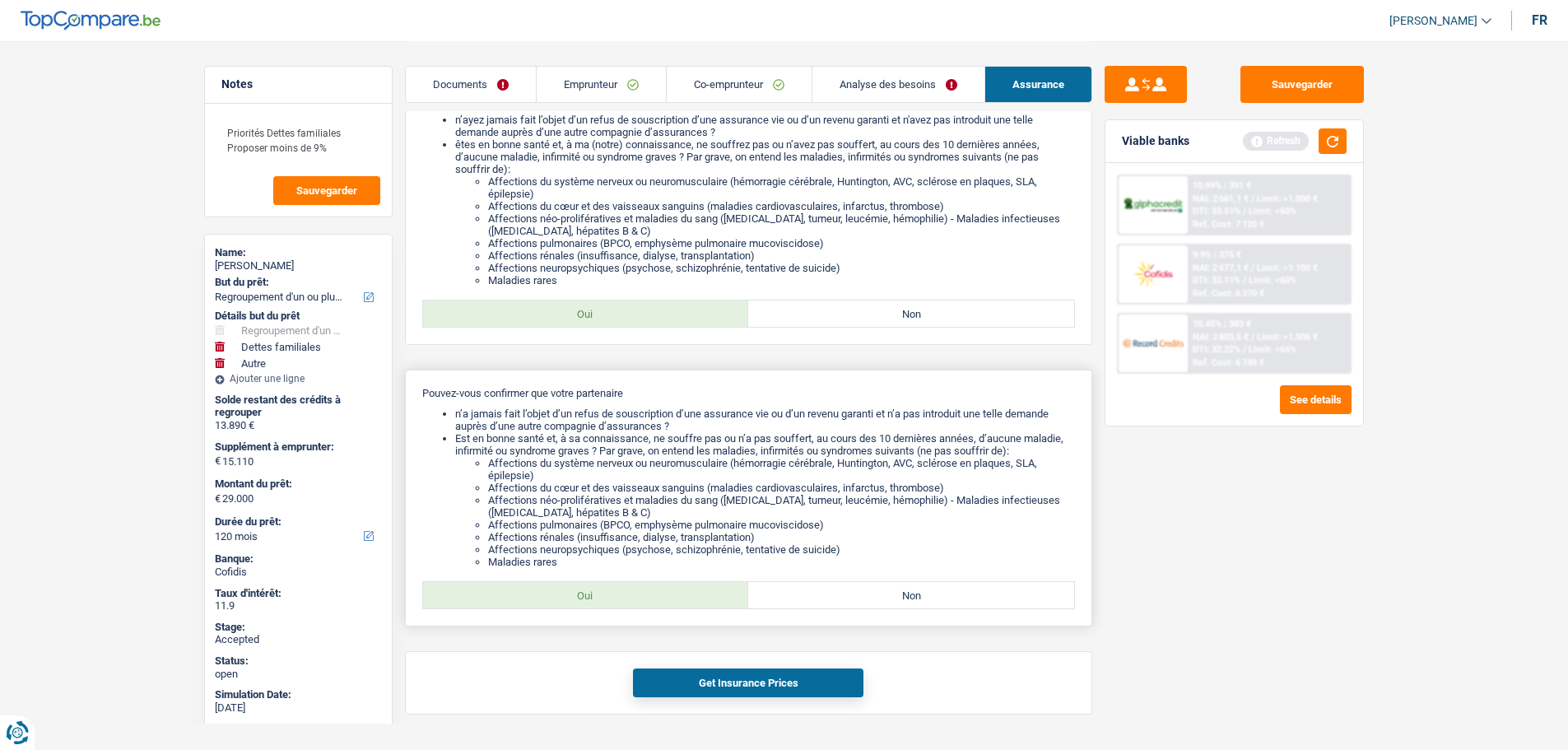
click at [569, 601] on label "Oui" at bounding box center [585, 594] width 326 height 26
click at [569, 601] on input "Oui" at bounding box center [585, 594] width 326 height 26
radio input "true"
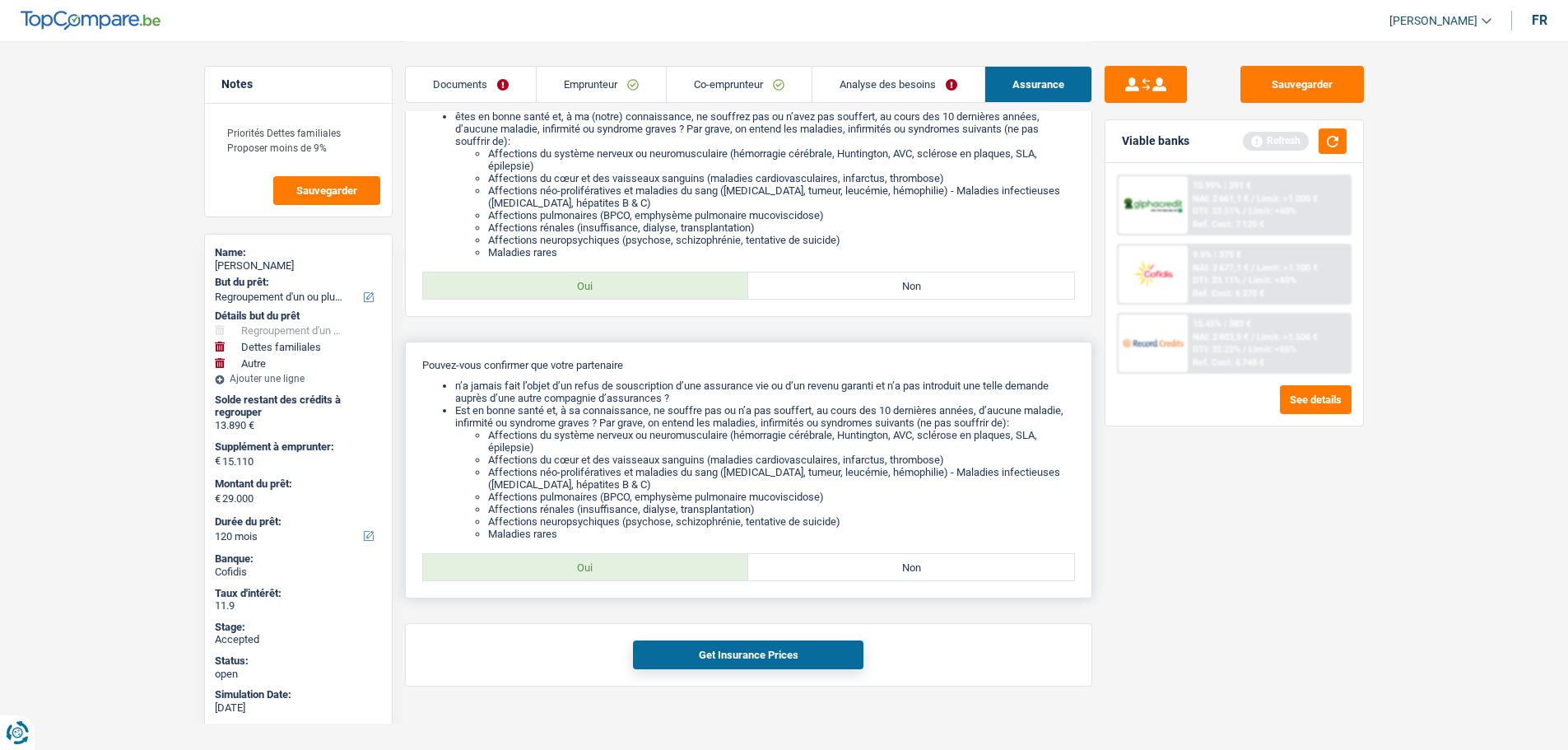
scroll to position [290, 0]
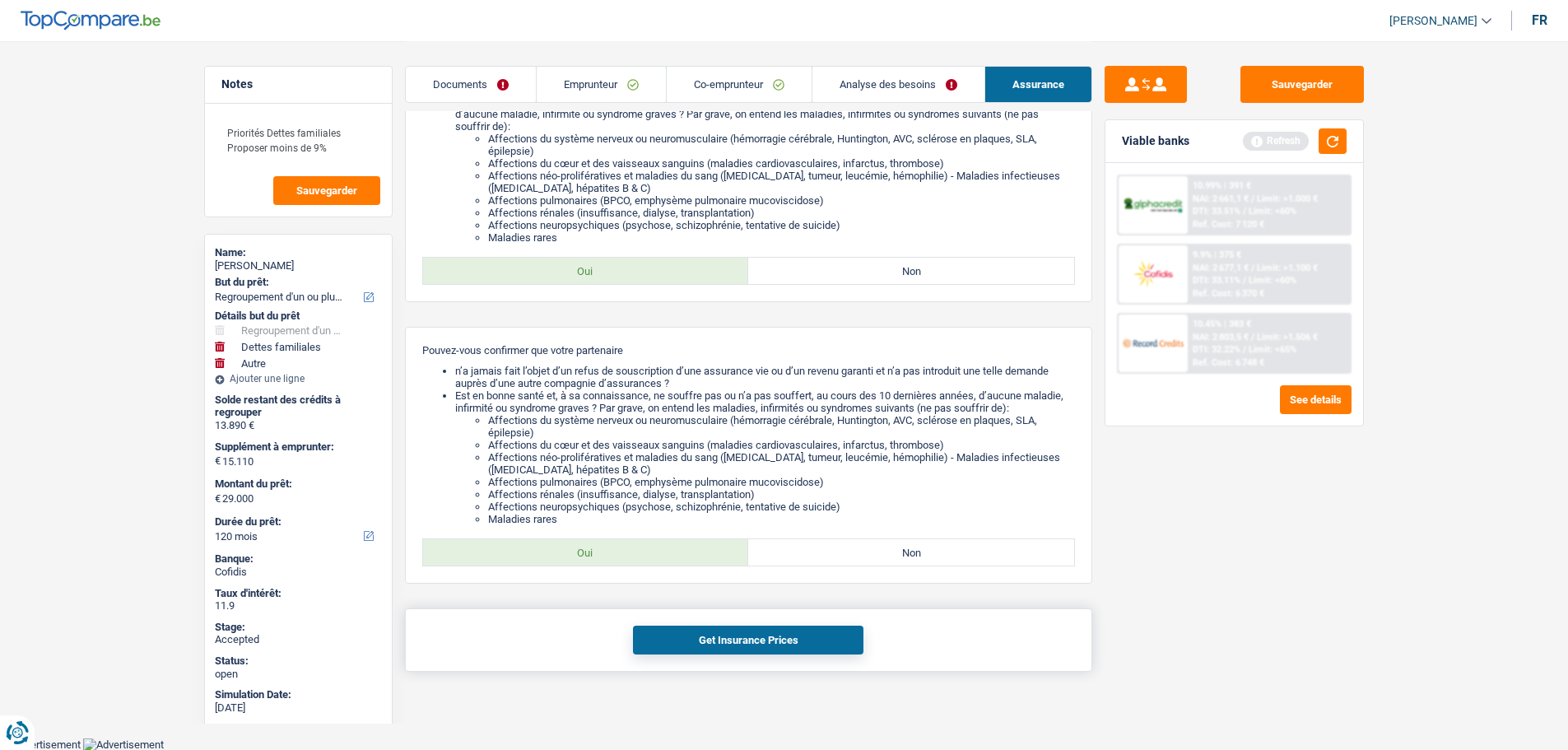
click at [730, 653] on button "Get Insurance Prices" at bounding box center [748, 640] width 231 height 29
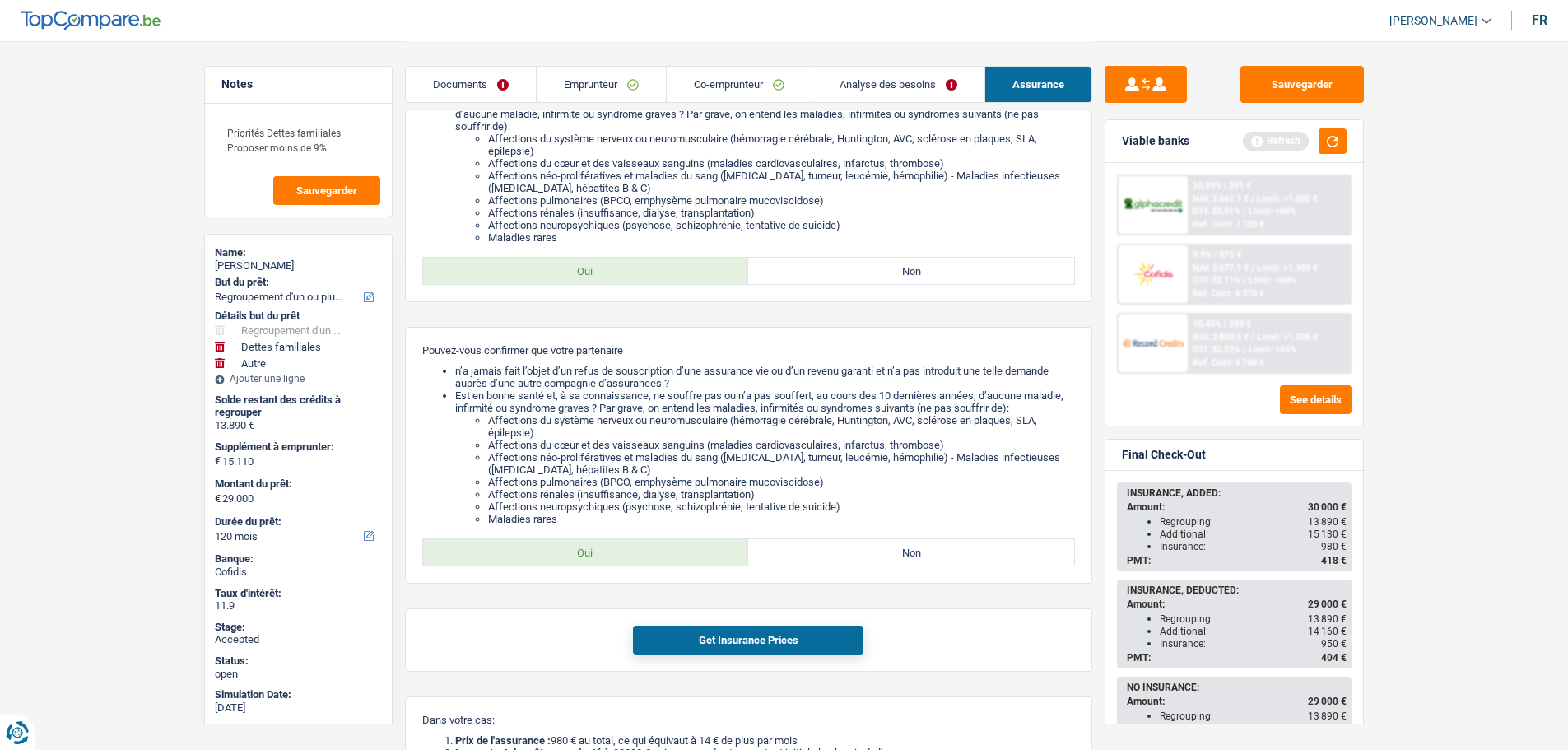
click at [727, 95] on link "Co-emprunteur" at bounding box center [739, 84] width 145 height 36
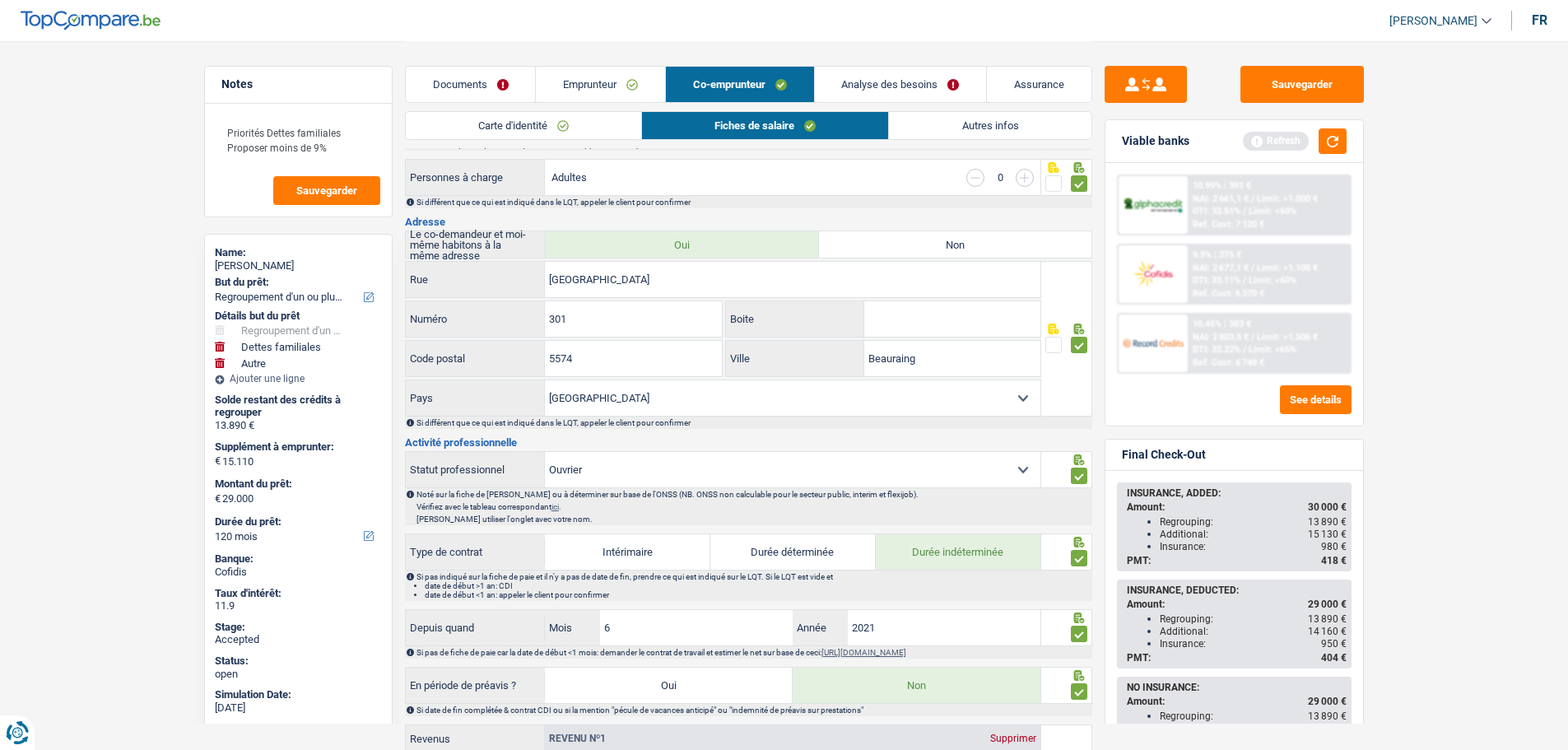
click at [838, 81] on link "Analyse des besoins" at bounding box center [900, 84] width 172 height 36
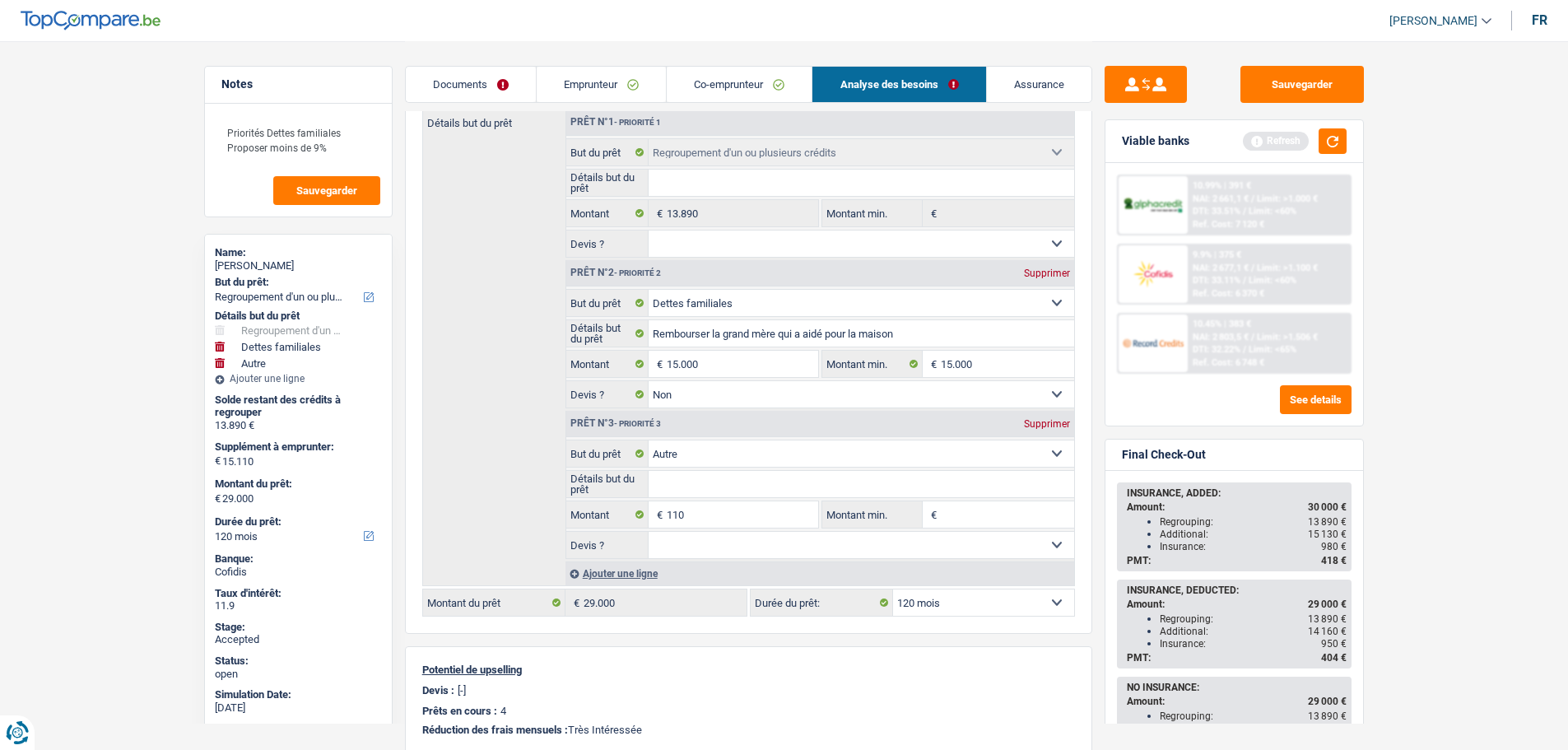
scroll to position [208, 0]
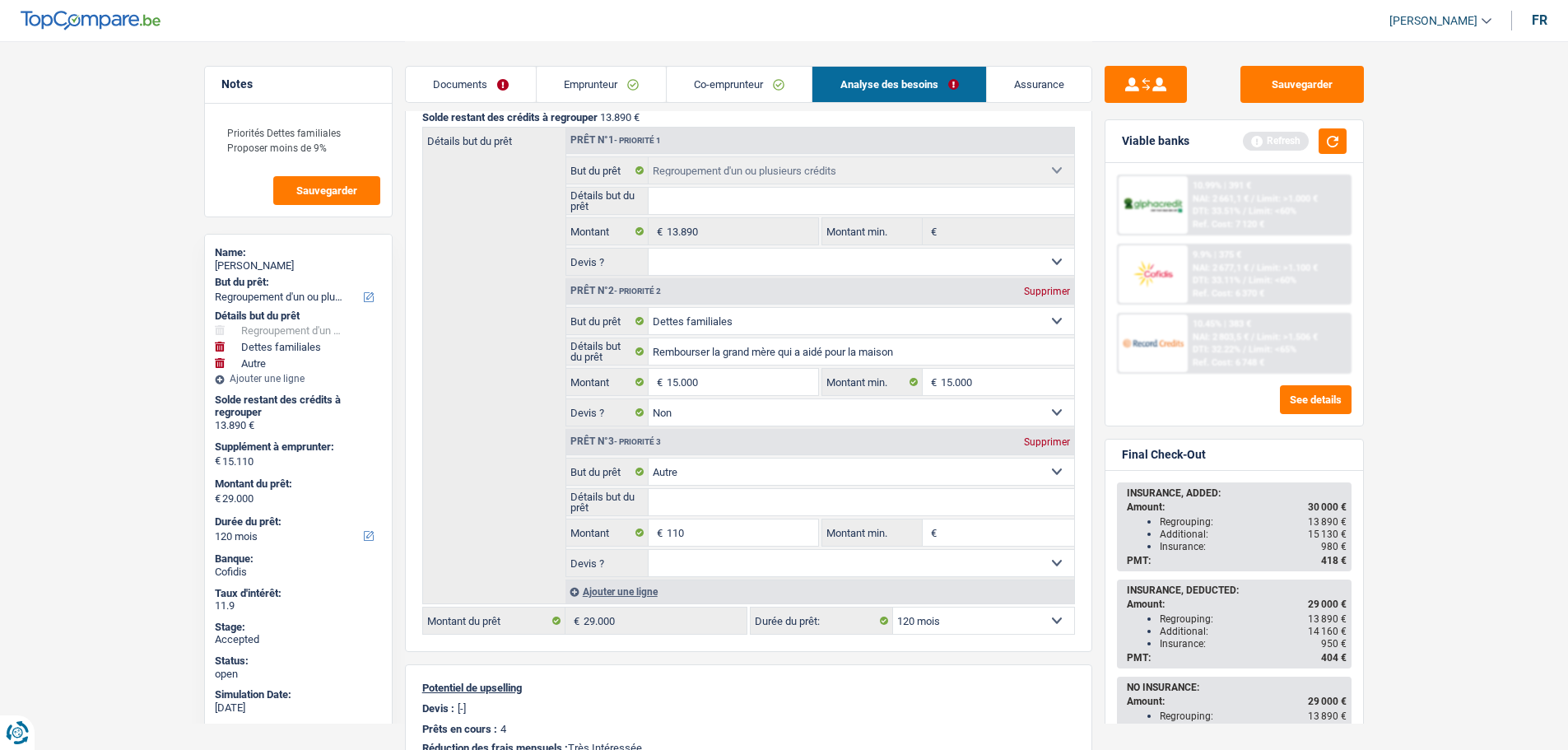
click at [1446, 619] on main "Notes Priorités Dettes familiales Proposer moins de 9% Sauvegarder Name: Jeremy…" at bounding box center [784, 476] width 1568 height 1369
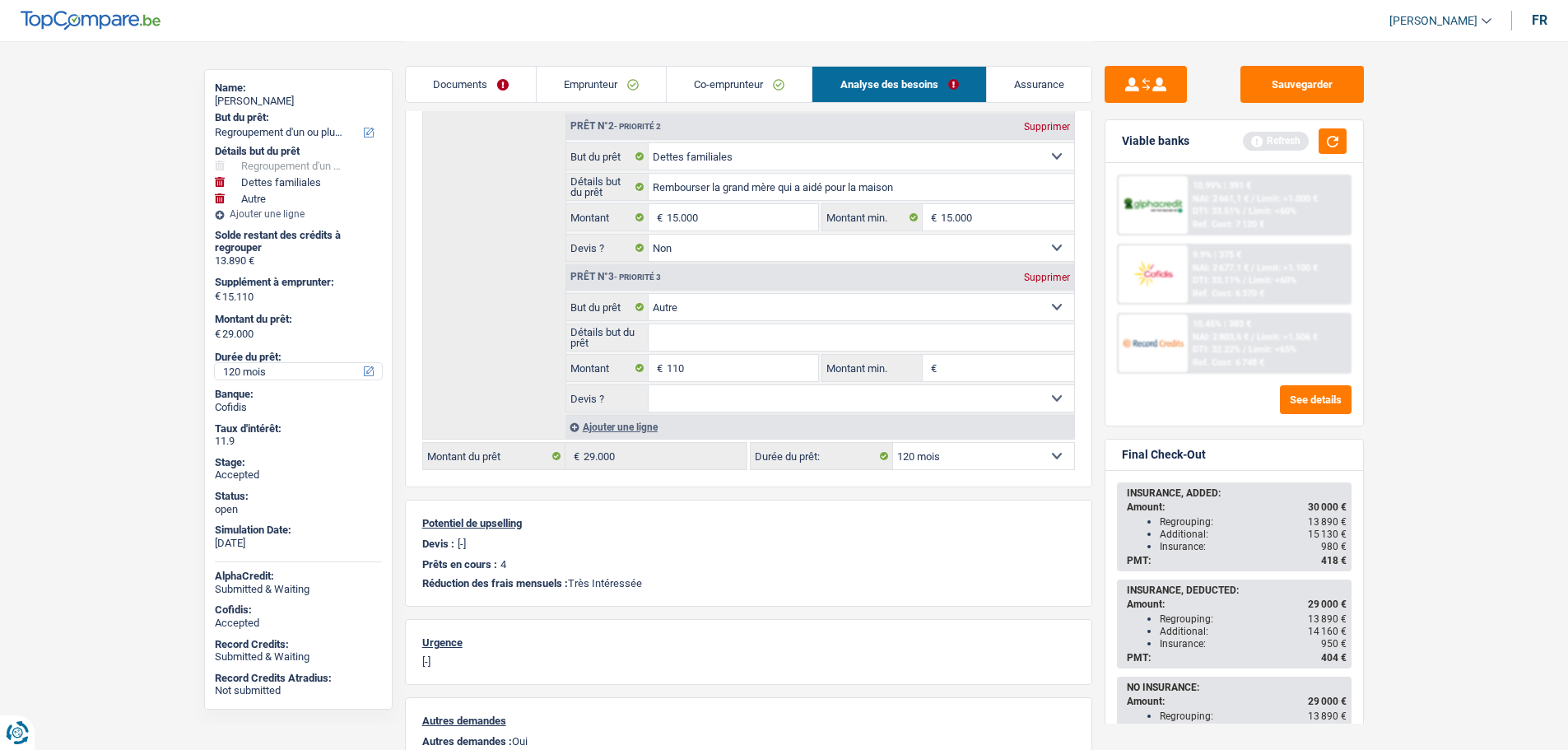
scroll to position [167, 0]
click at [592, 86] on link "Emprunteur" at bounding box center [601, 84] width 129 height 36
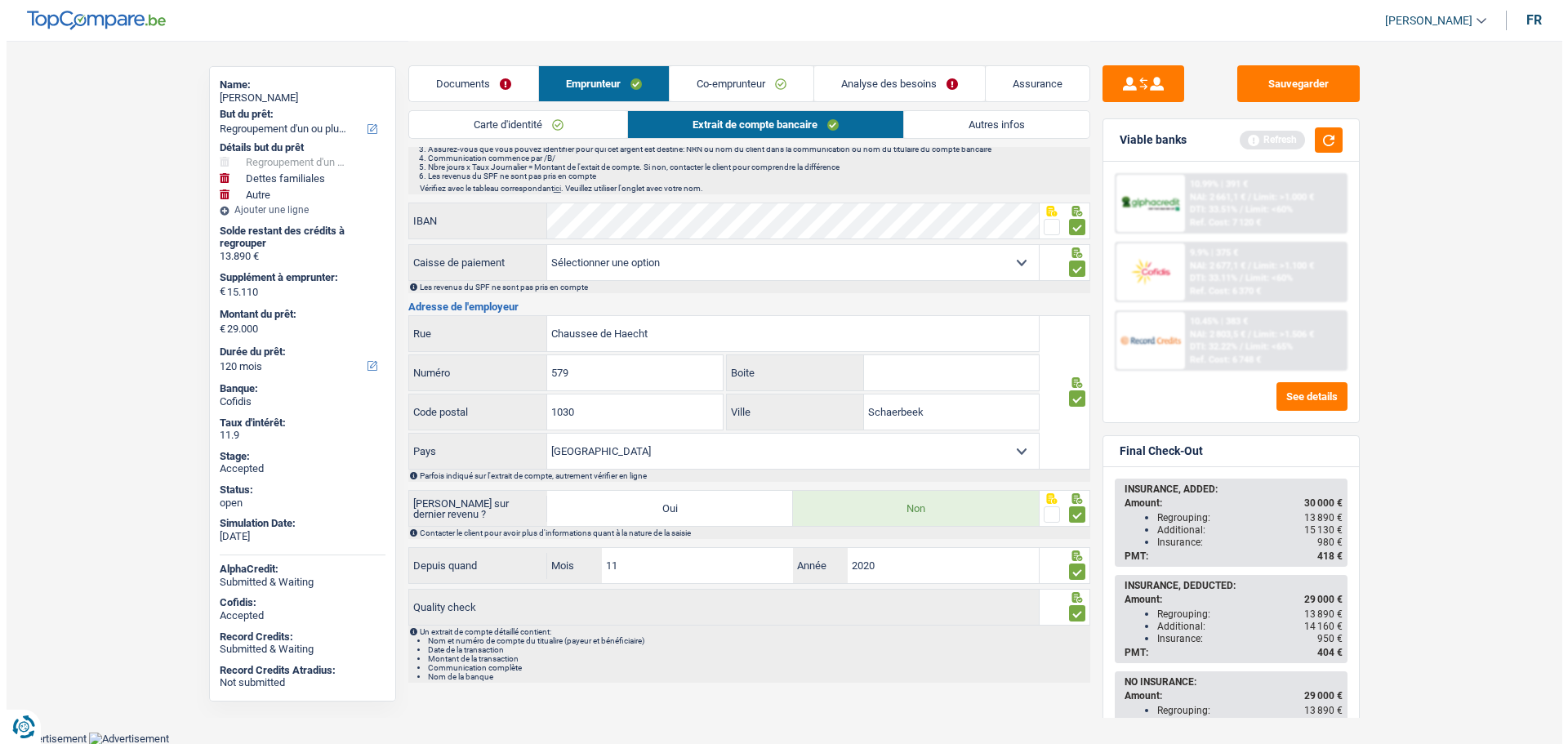
scroll to position [0, 0]
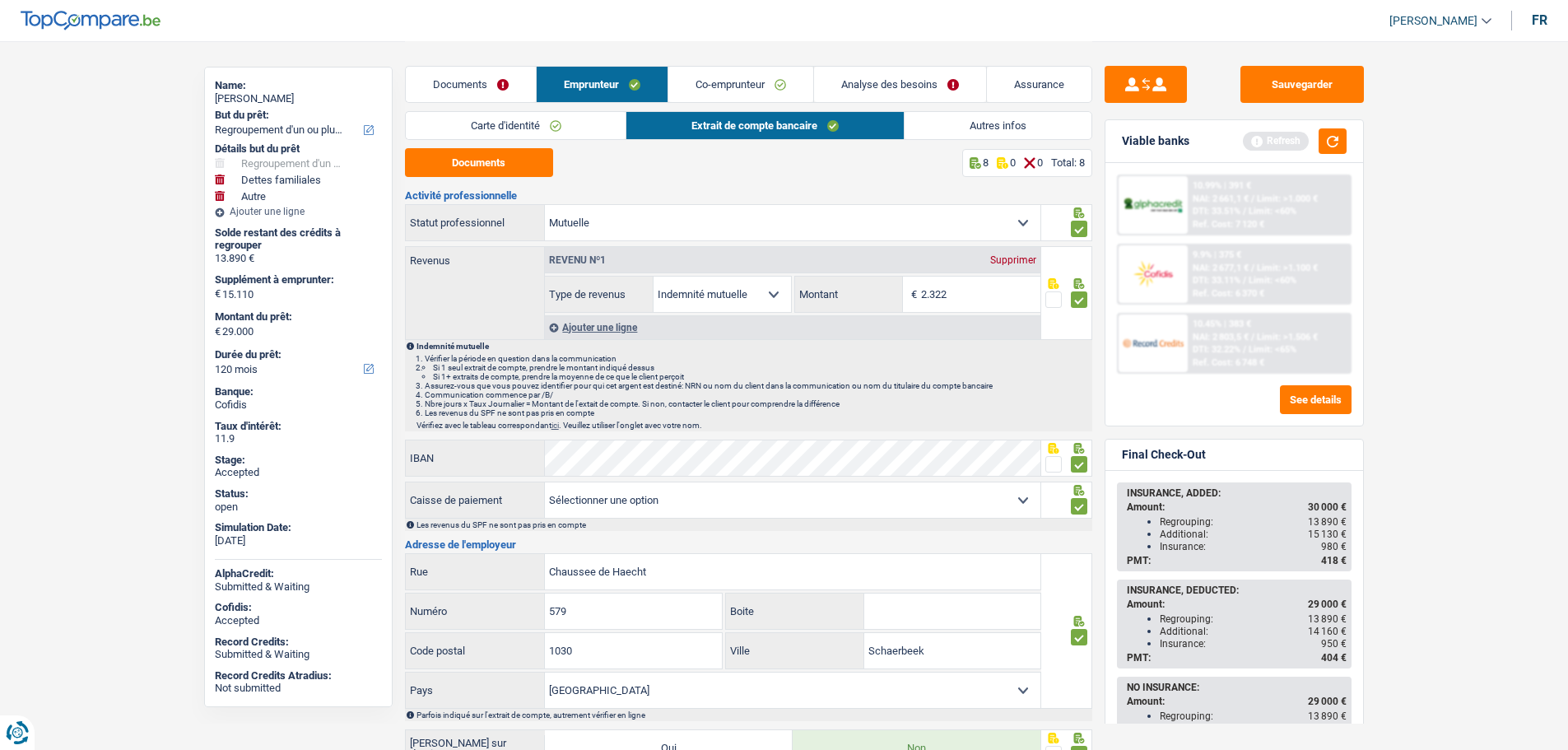
click at [451, 82] on link "Documents" at bounding box center [470, 84] width 130 height 36
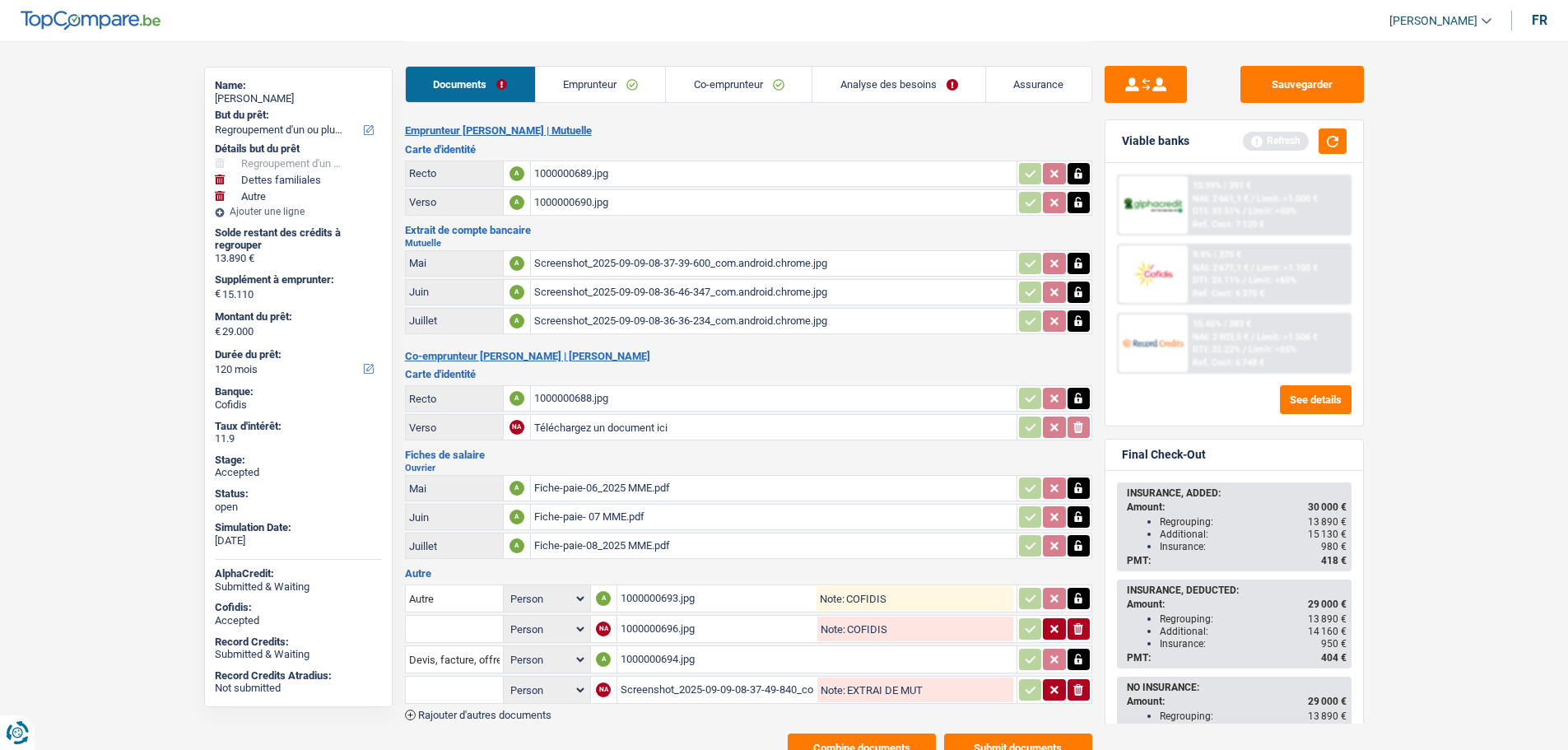
click at [571, 87] on link "Emprunteur" at bounding box center [601, 84] width 130 height 36
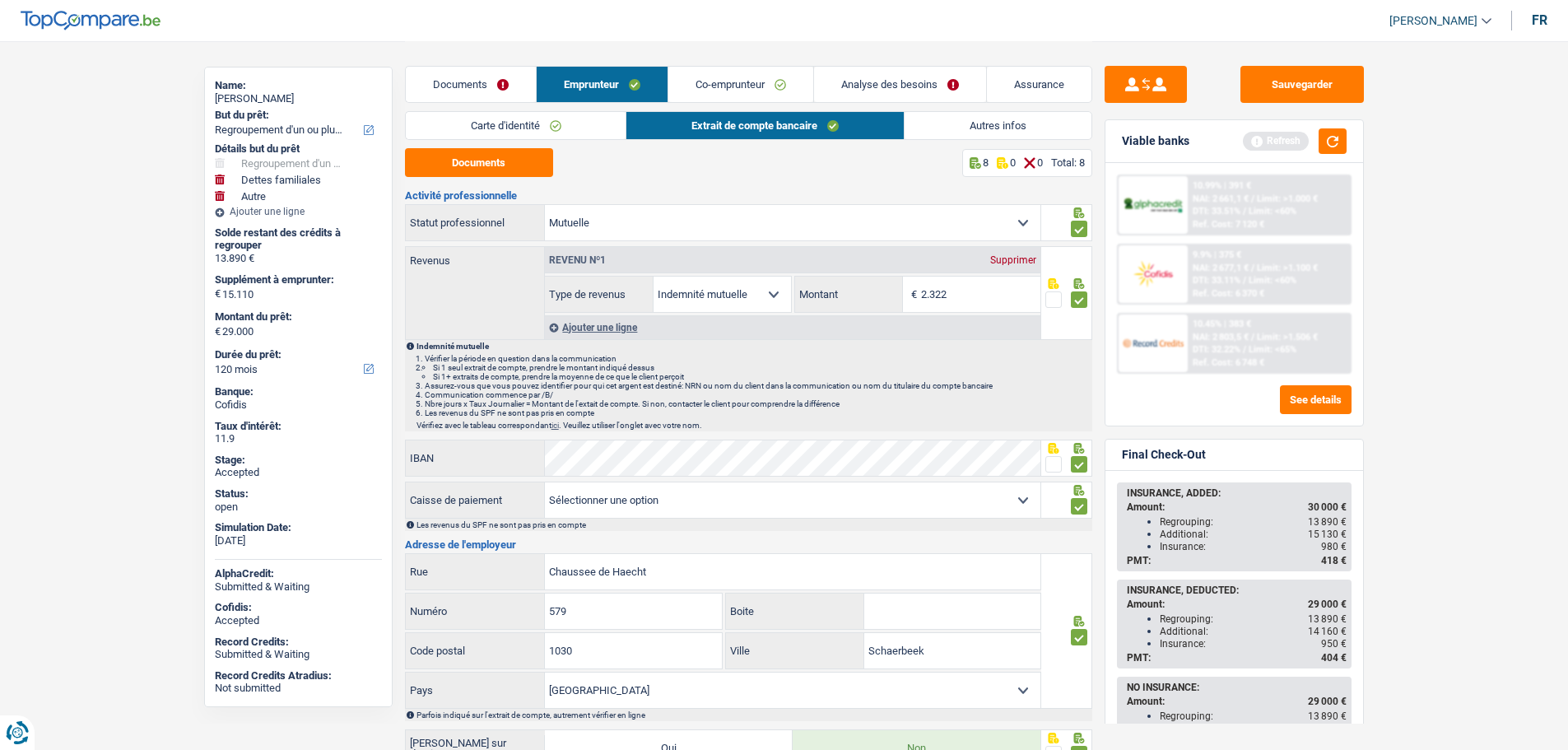
click at [499, 128] on link "Carte d'identité" at bounding box center [516, 126] width 220 height 27
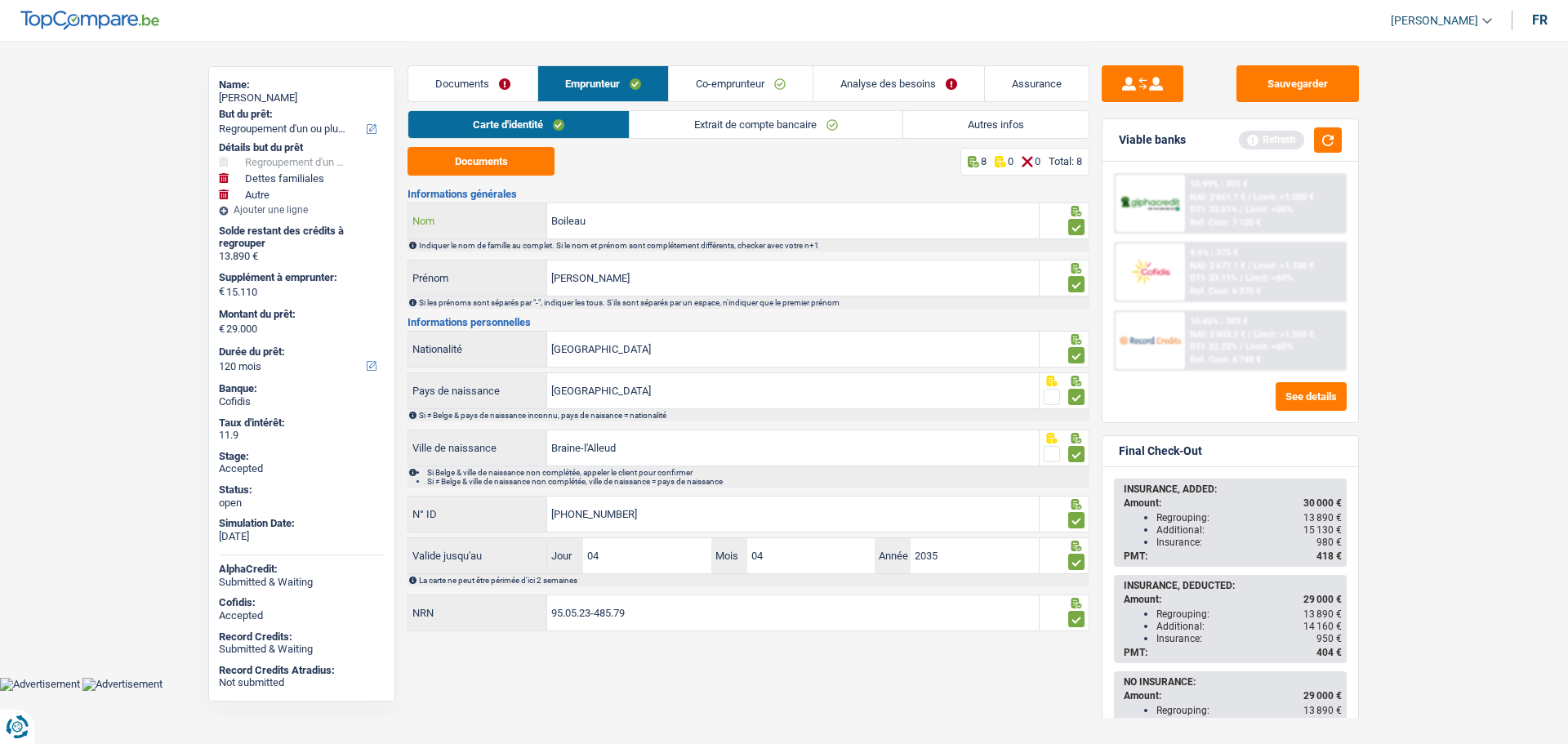
click at [576, 228] on input "Boileau" at bounding box center [793, 221] width 492 height 35
click at [1320, 399] on button "See details" at bounding box center [1311, 397] width 71 height 29
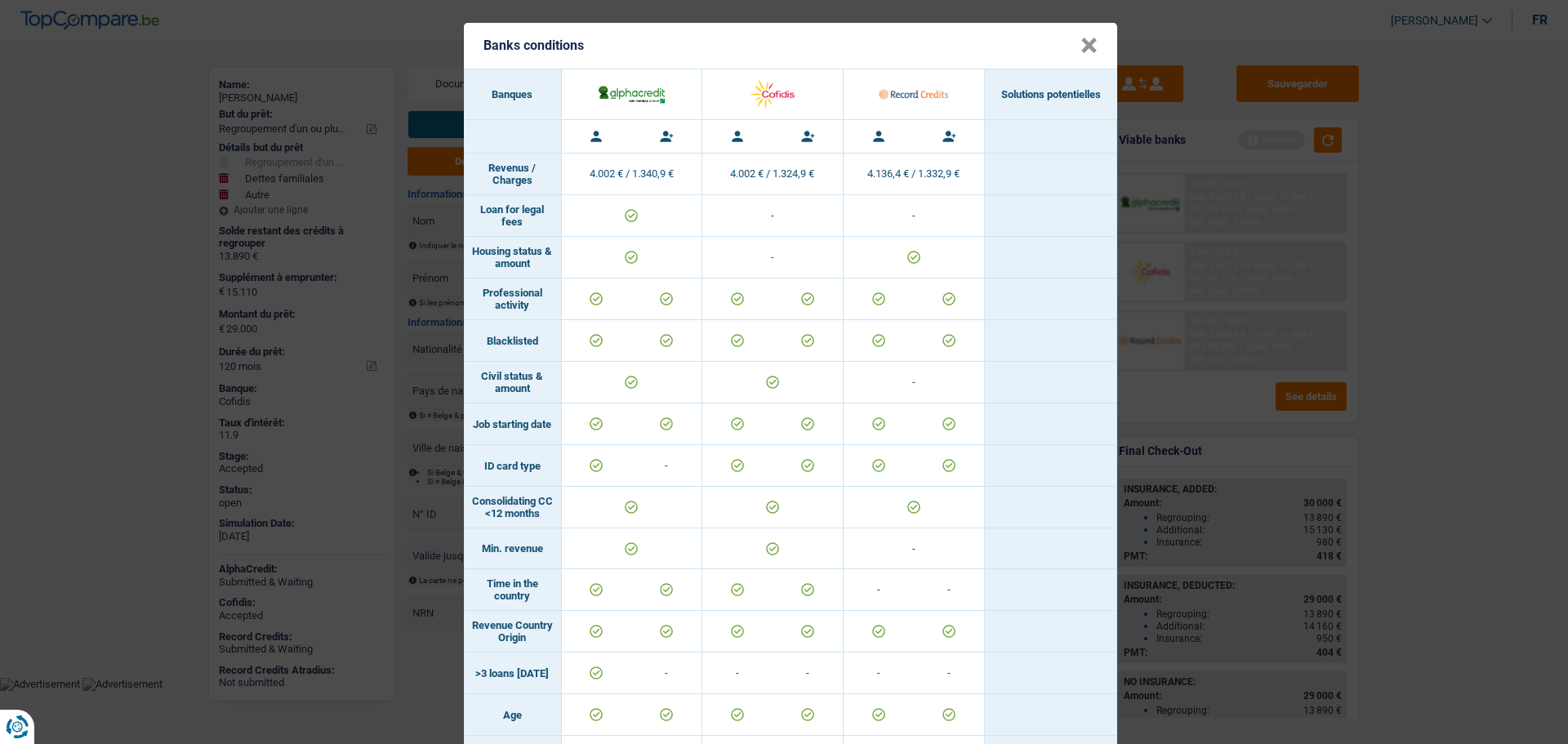
click at [1084, 41] on button "×" at bounding box center [1089, 45] width 17 height 16
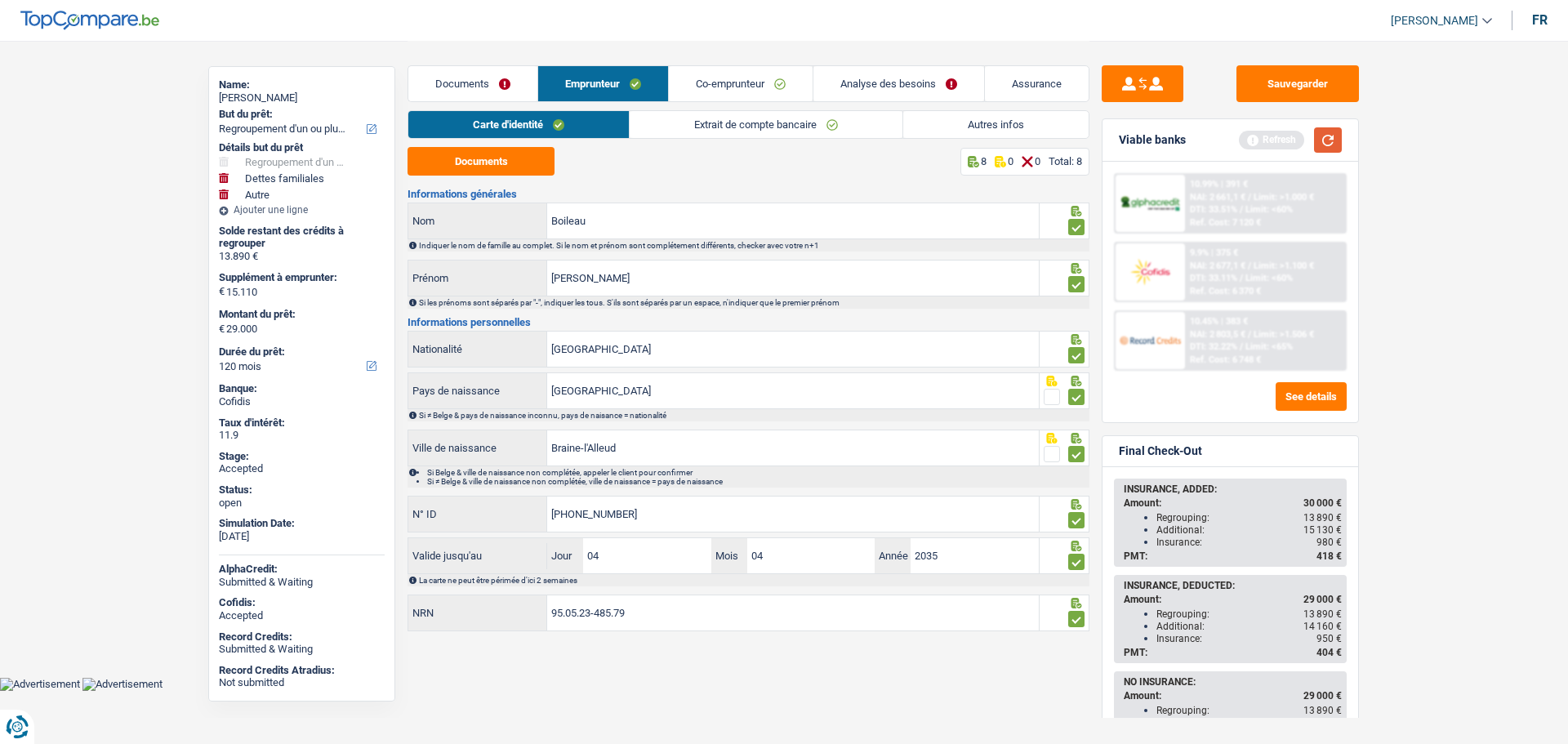
click at [1334, 137] on button "button" at bounding box center [1327, 140] width 28 height 25
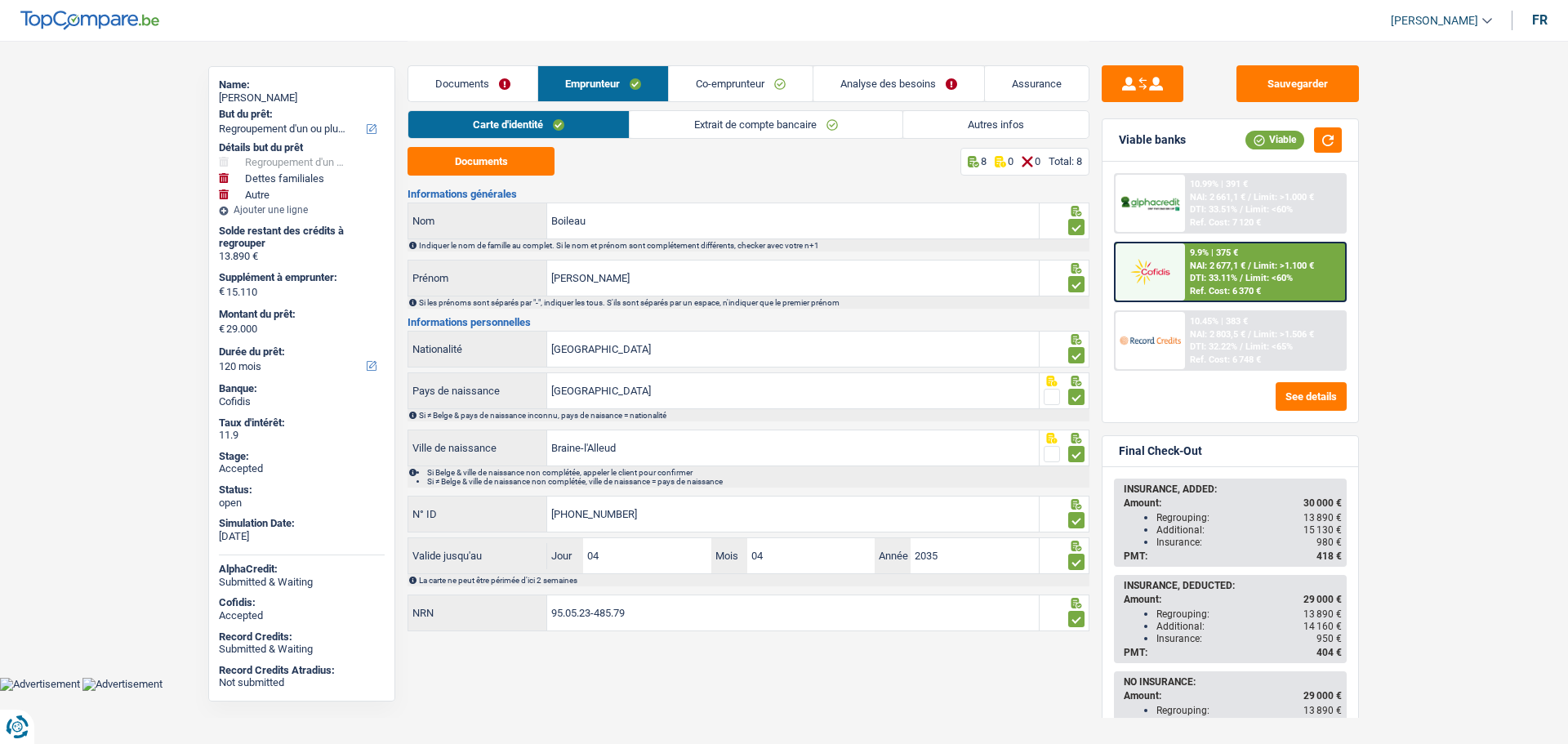
click at [1189, 278] on span "DTI: 33.11%" at bounding box center [1212, 278] width 47 height 11
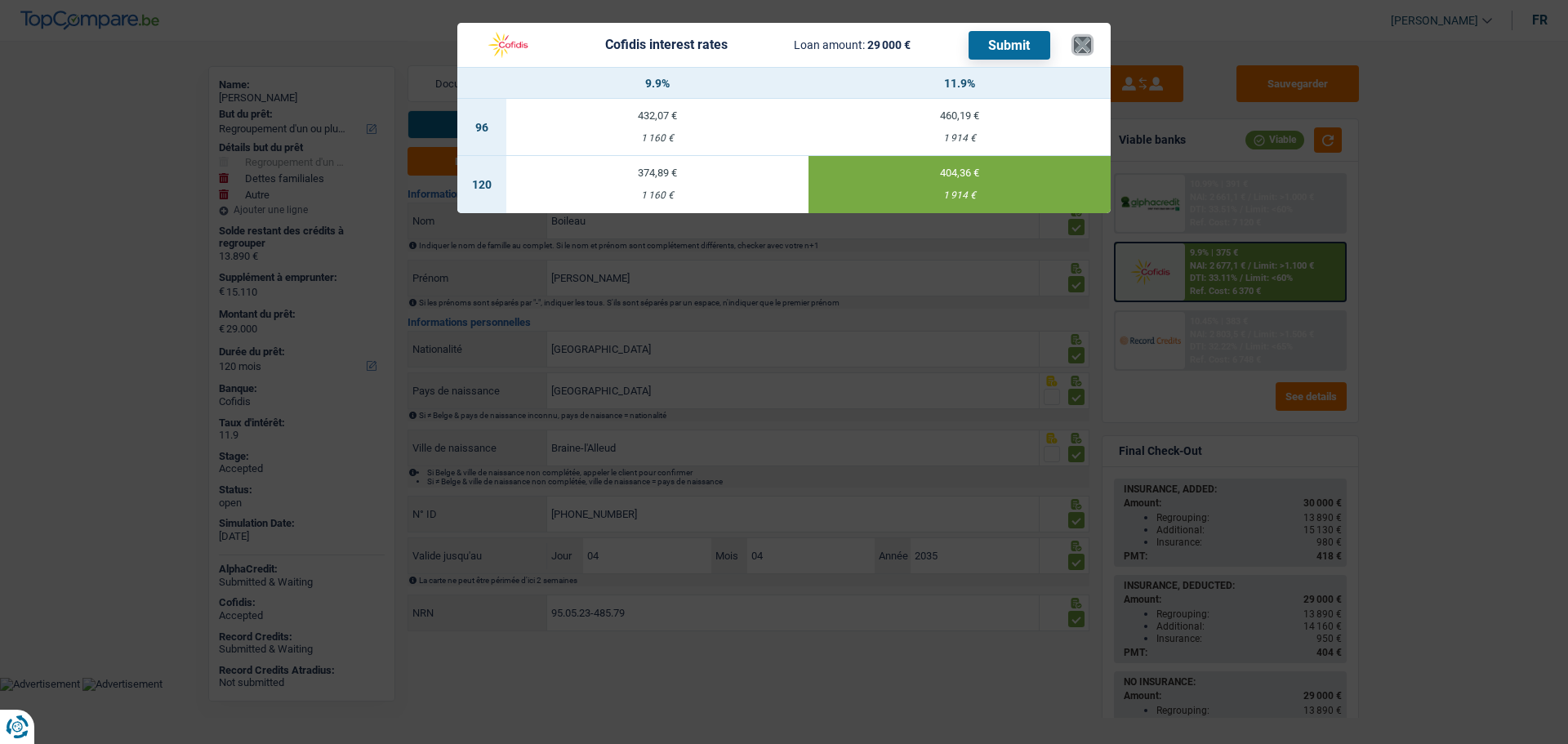
click at [1080, 52] on button "×" at bounding box center [1082, 44] width 17 height 16
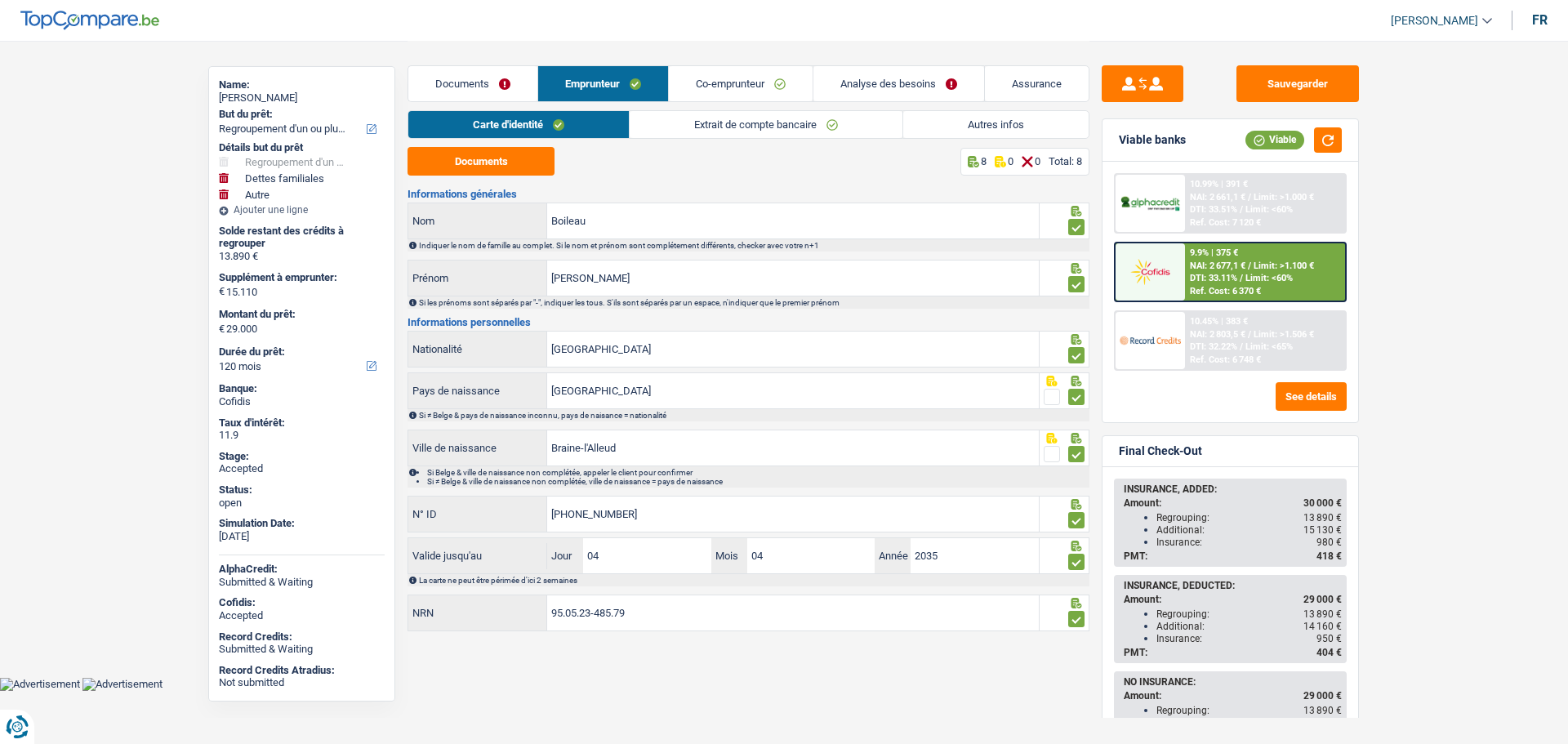
click at [896, 89] on link "Analyse des besoins" at bounding box center [899, 83] width 171 height 35
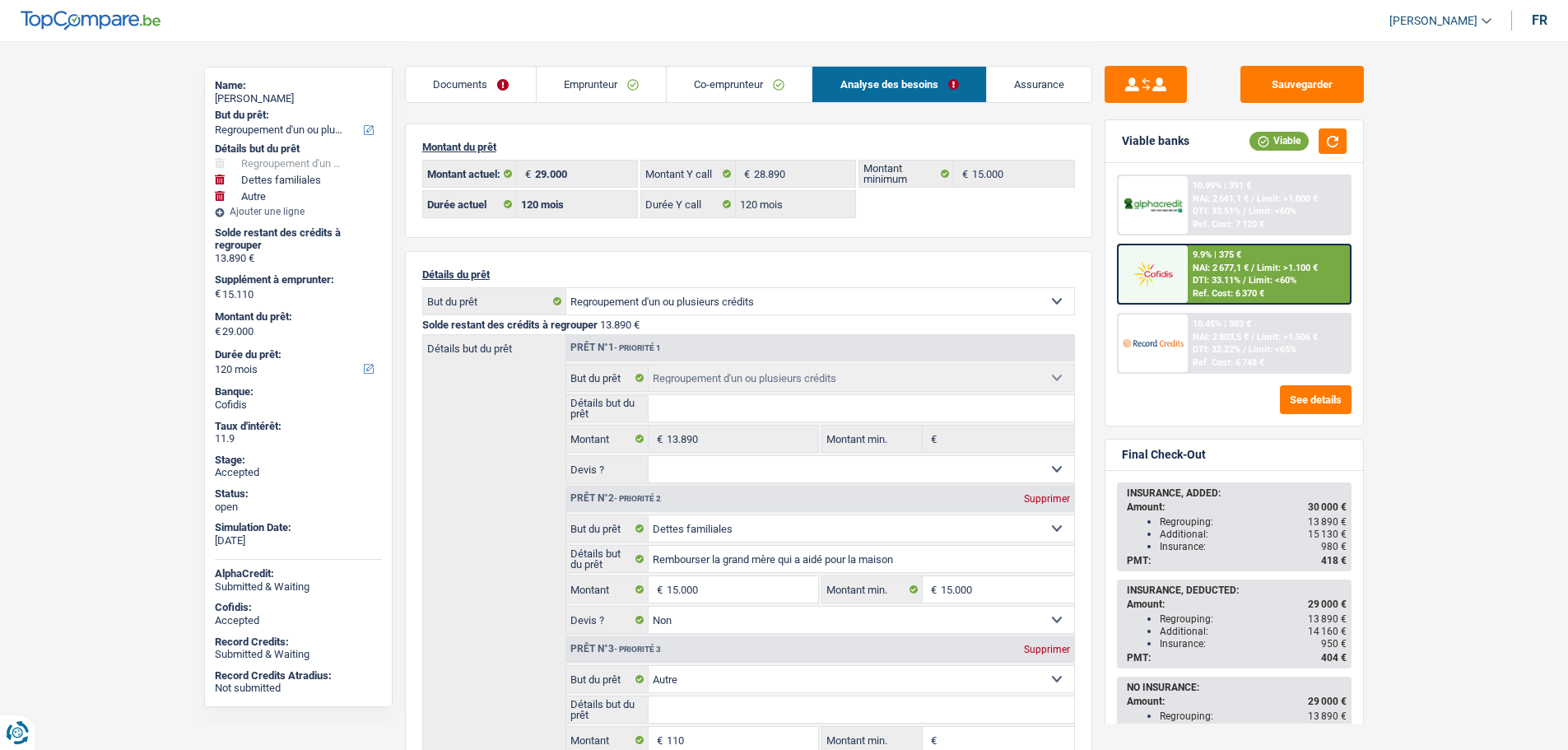
click at [1452, 585] on main "Notes Priorités Dettes familiales Proposer moins de 9% Sauvegarder Name: Jeremy…" at bounding box center [784, 684] width 1568 height 1369
click at [1181, 276] on img at bounding box center [1153, 274] width 61 height 31
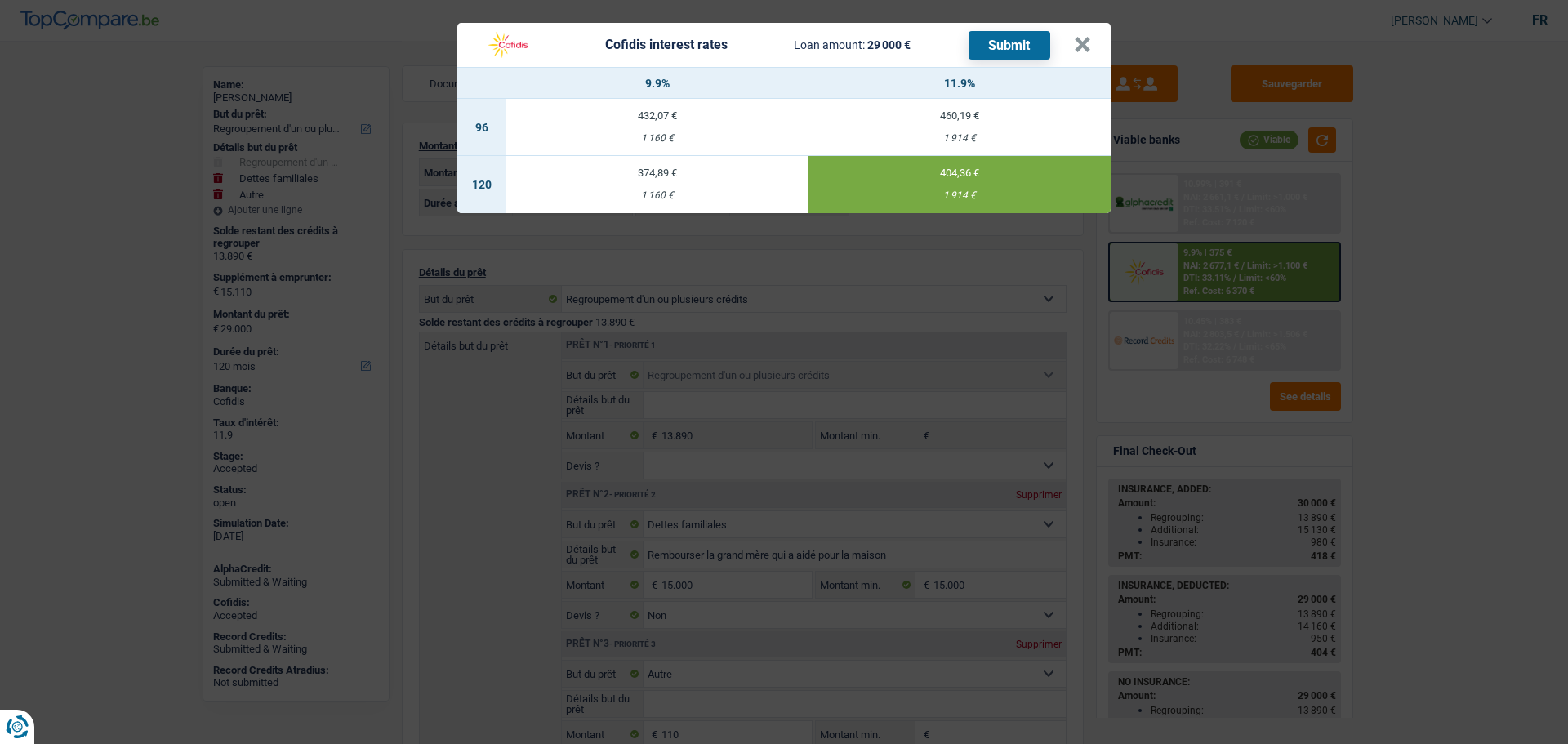
click at [676, 174] on div "374,89 €" at bounding box center [657, 173] width 302 height 11
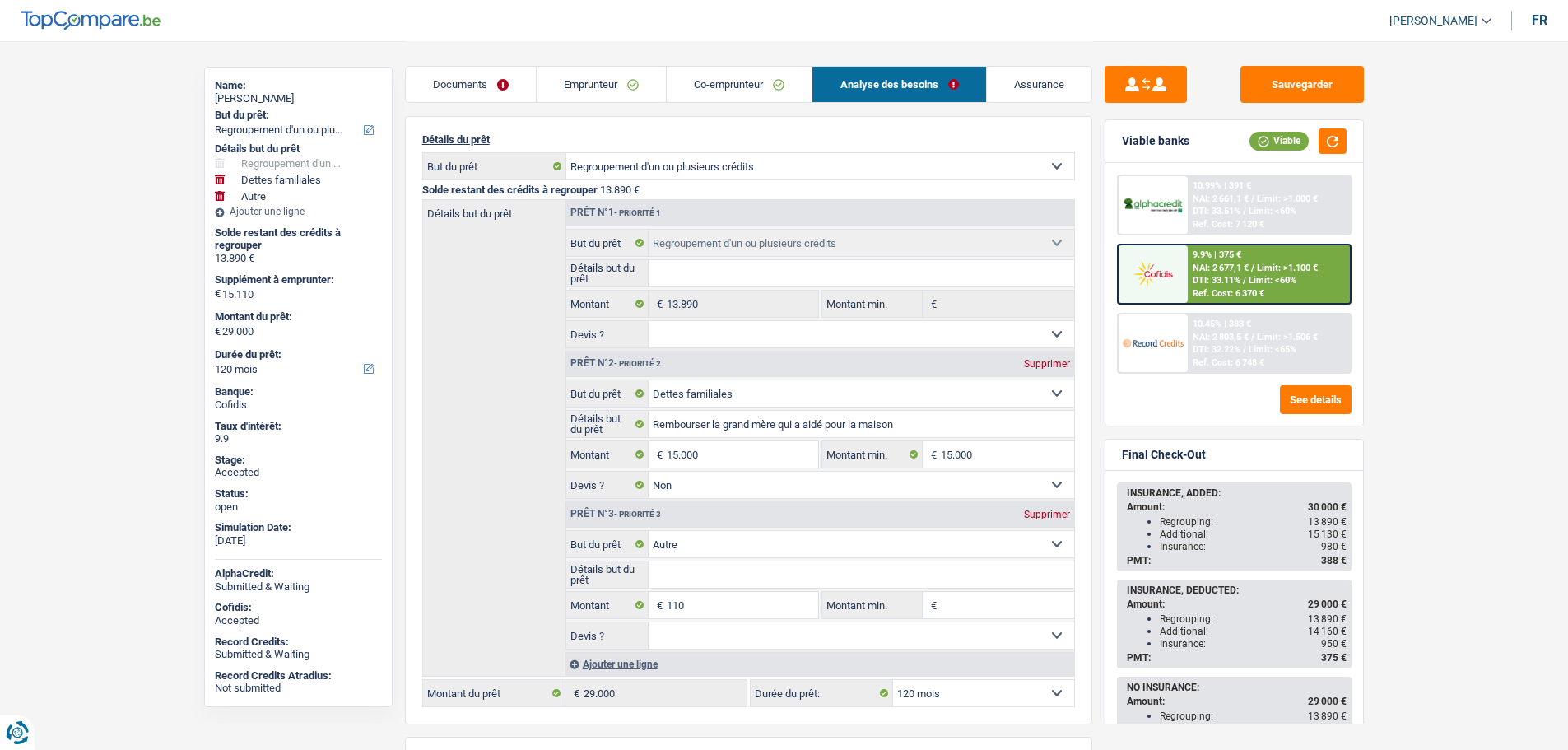
scroll to position [164, 0]
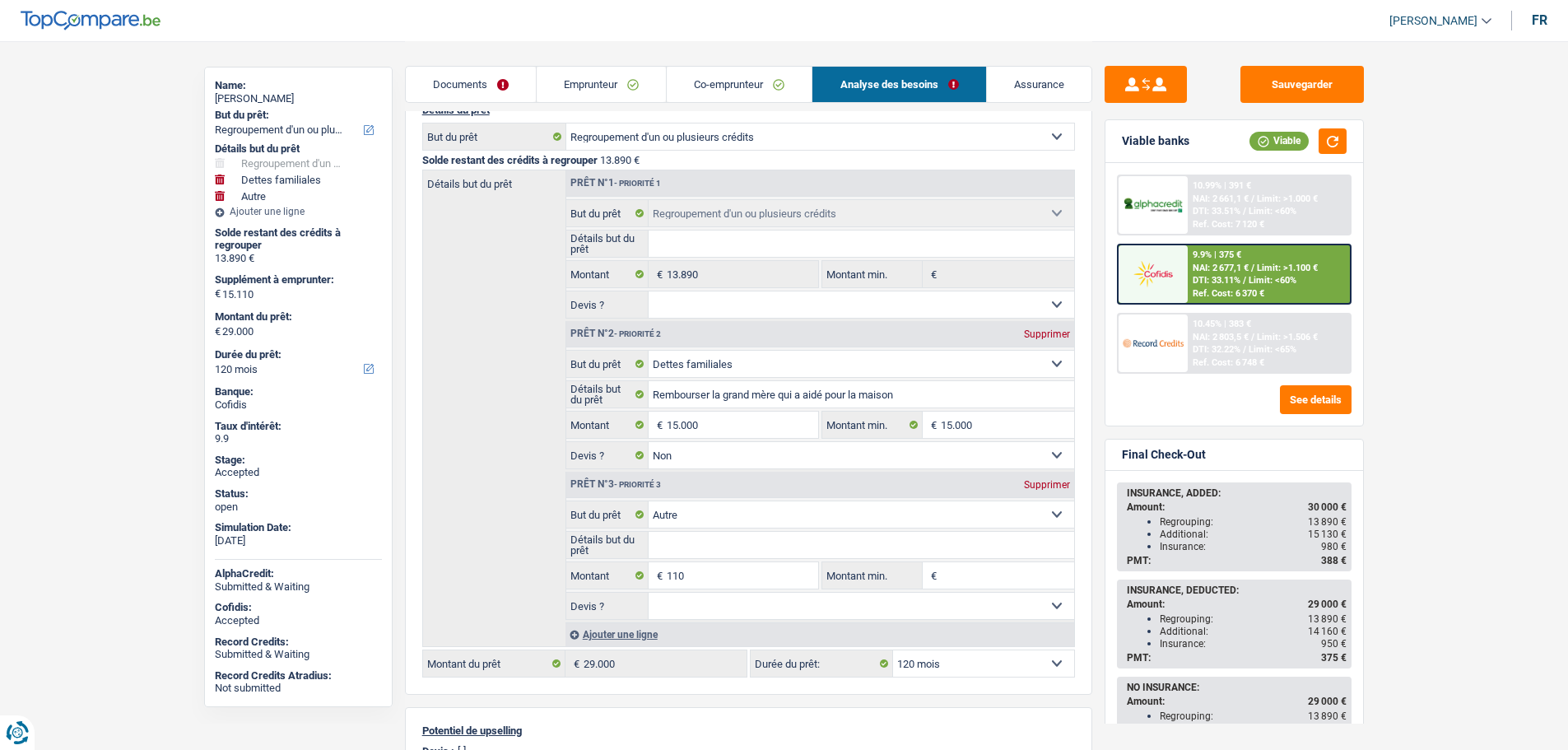
click at [579, 88] on link "Emprunteur" at bounding box center [601, 84] width 129 height 36
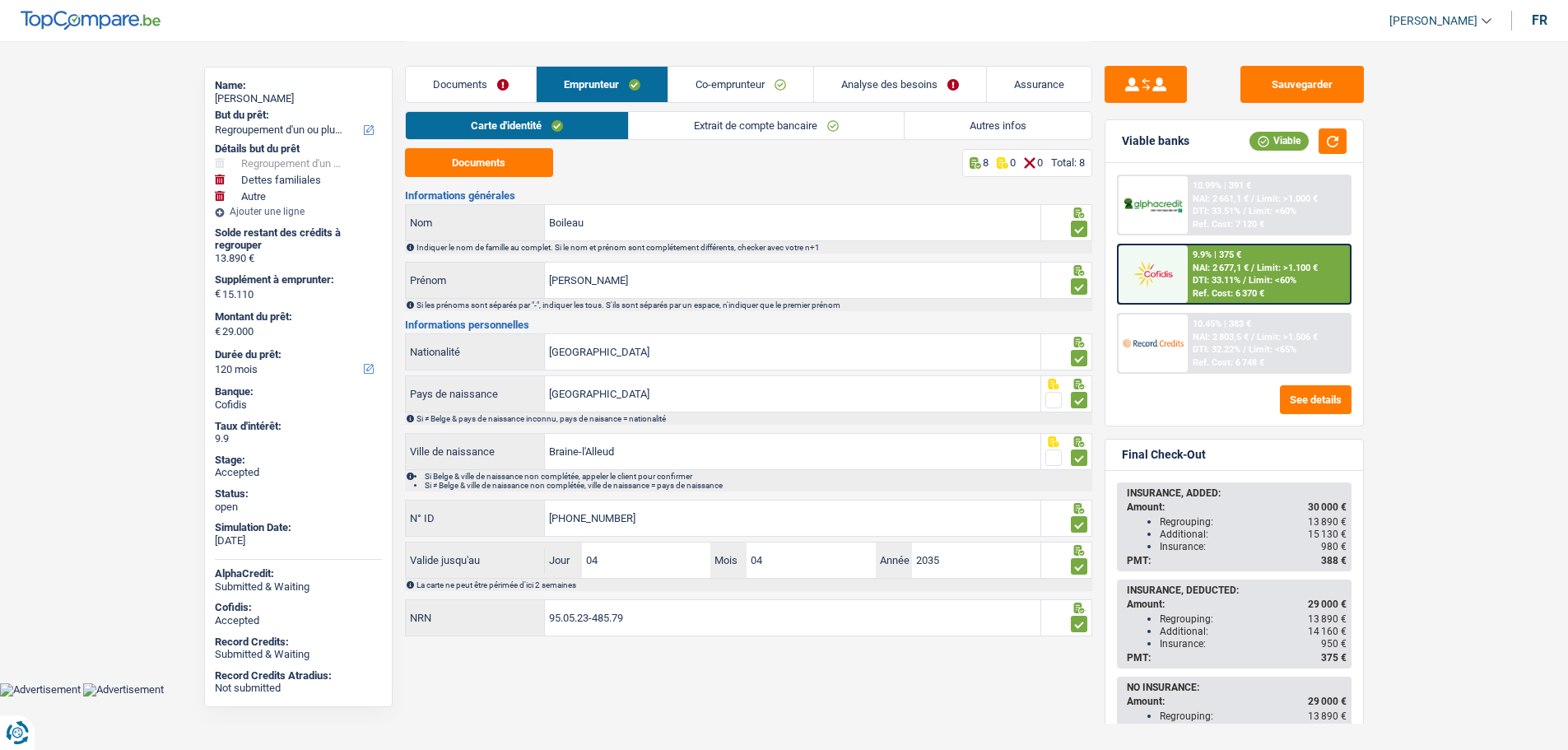
scroll to position [0, 0]
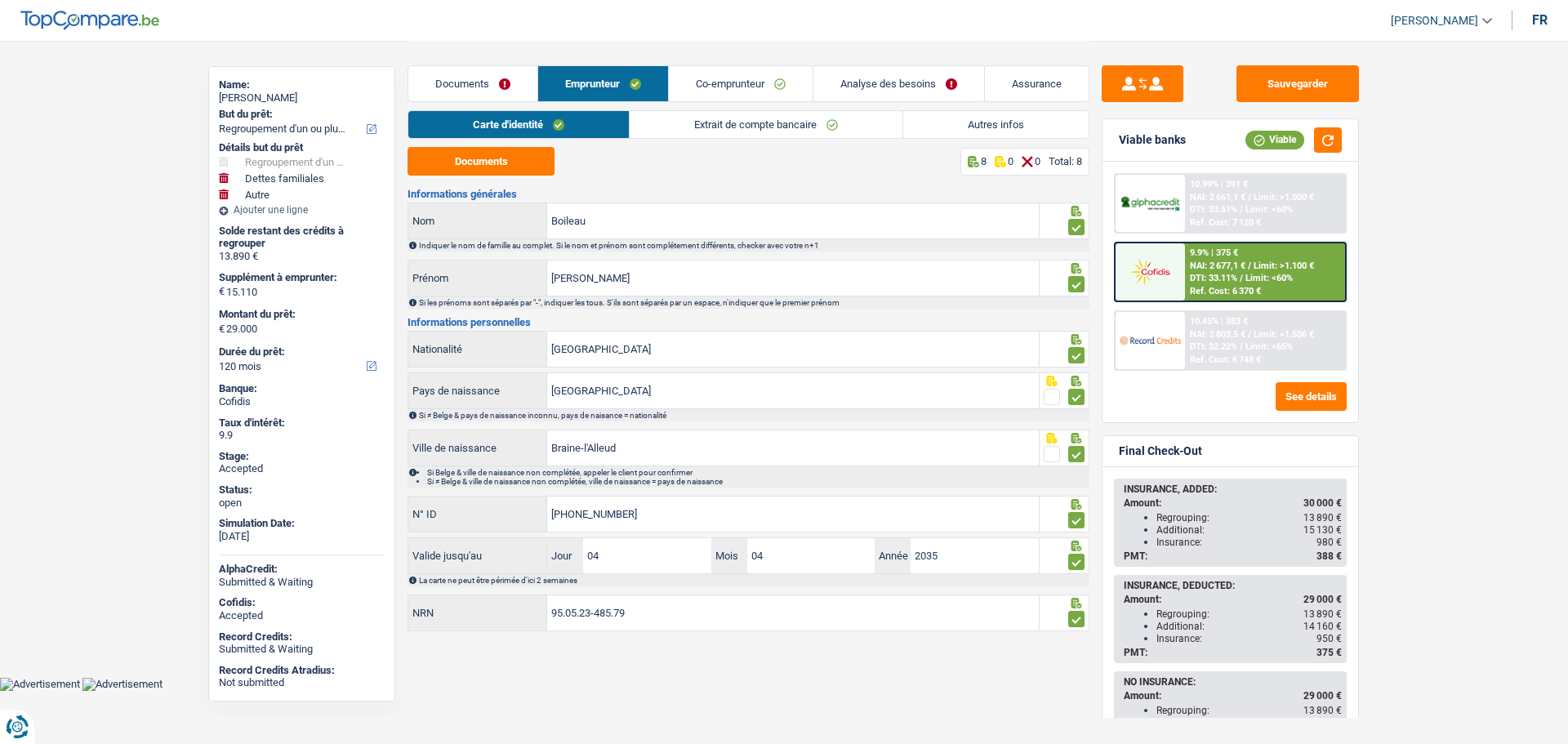
click at [725, 129] on link "Extrait de compte bancaire" at bounding box center [766, 125] width 273 height 27
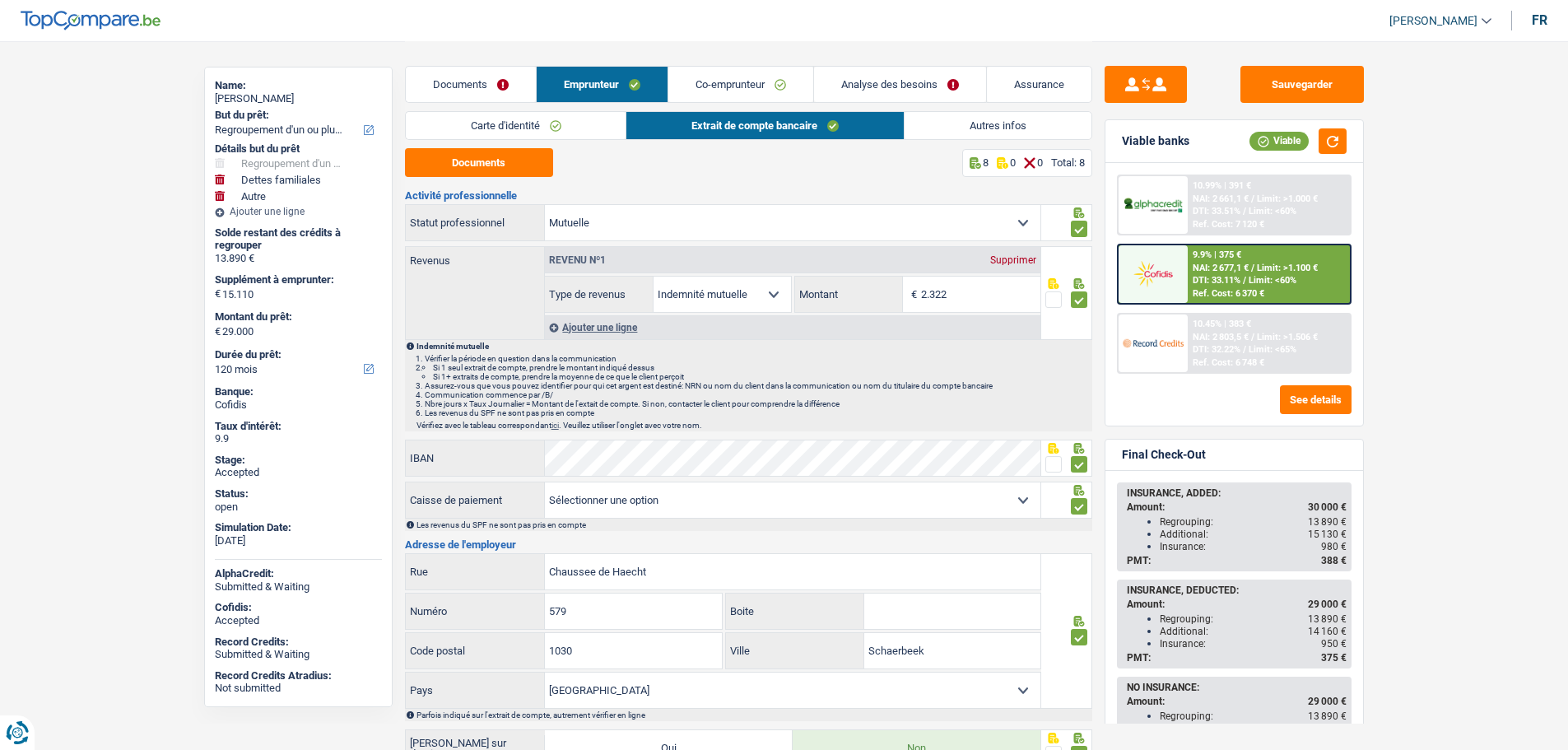
click at [736, 89] on link "Co-emprunteur" at bounding box center [741, 84] width 145 height 36
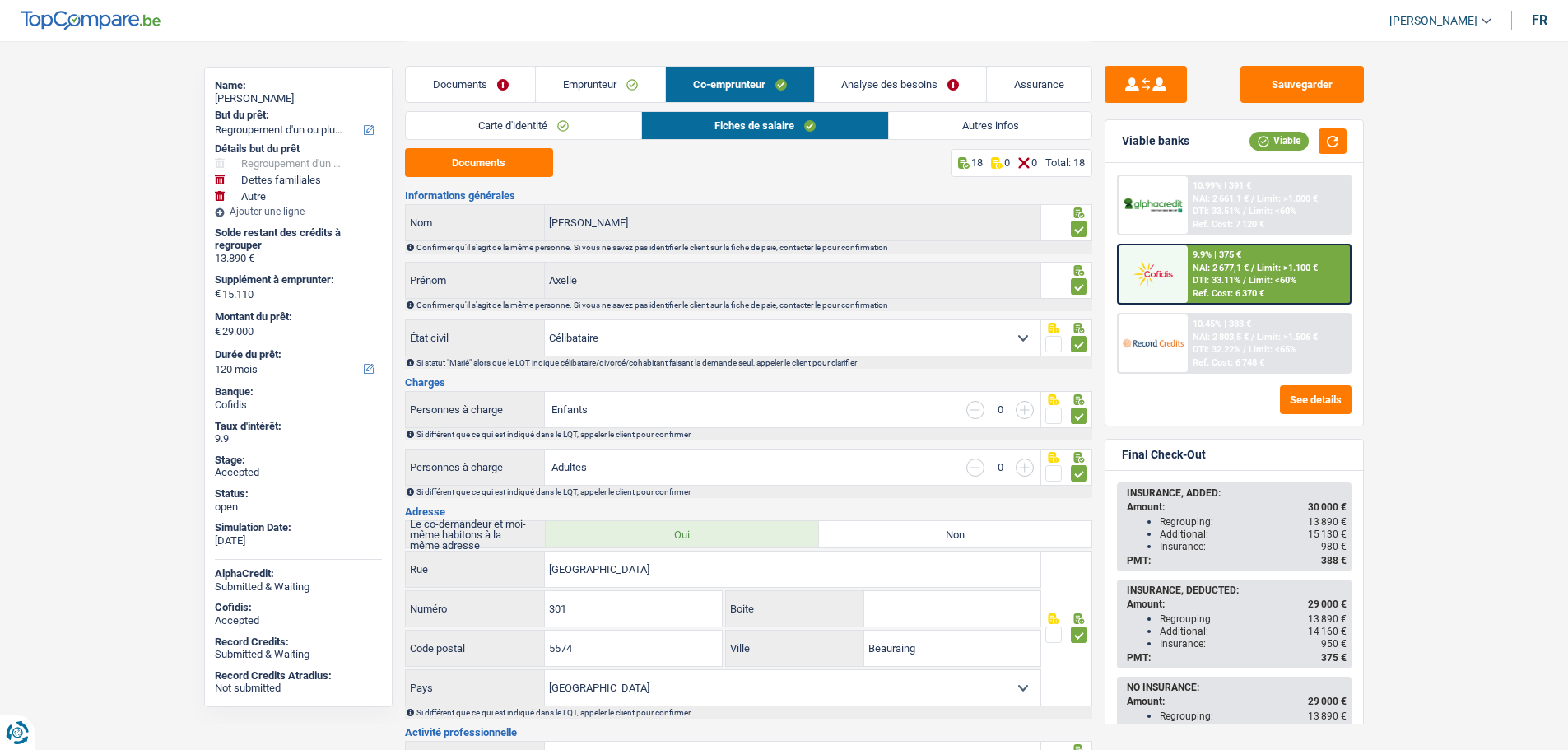
click at [556, 85] on link "Emprunteur" at bounding box center [601, 84] width 129 height 36
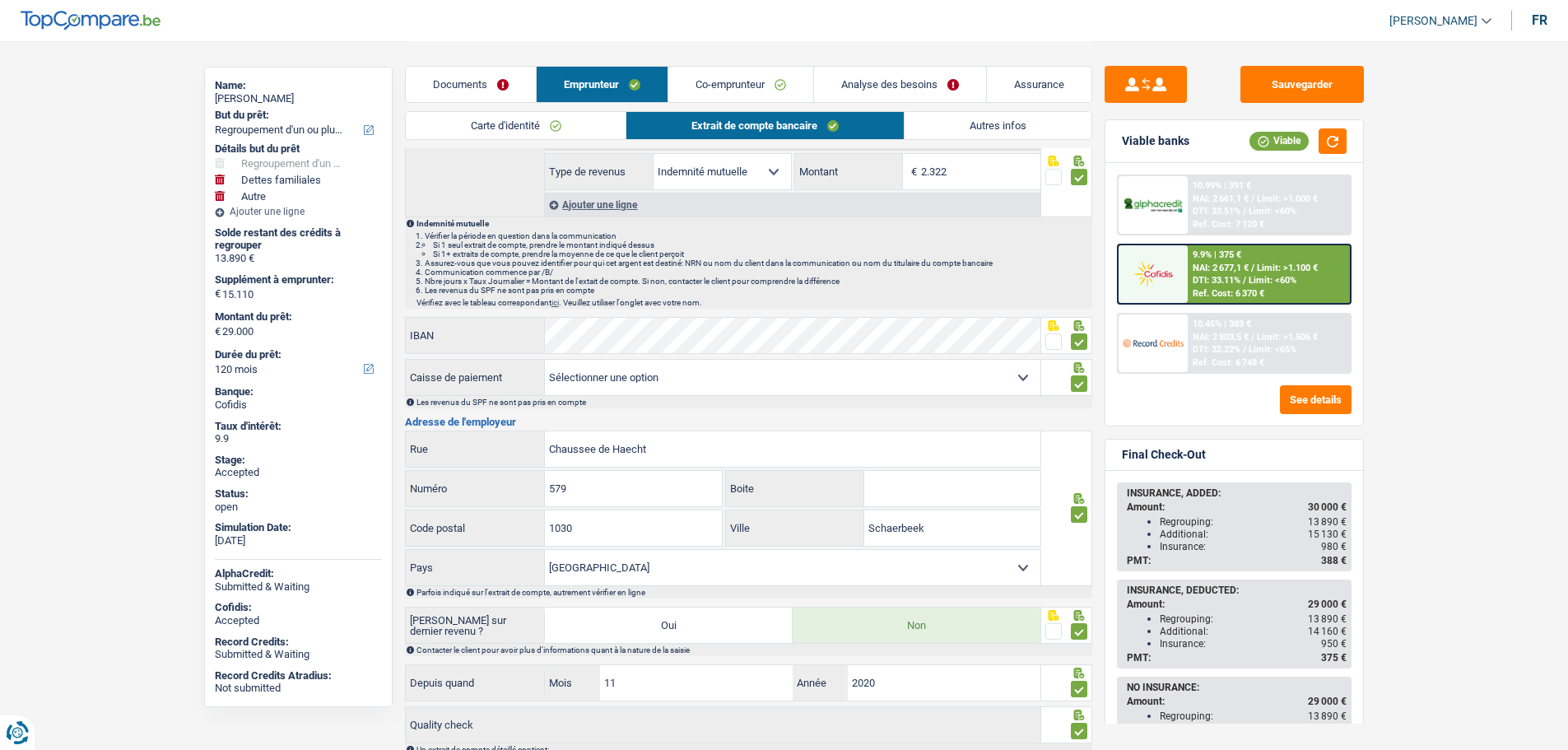
scroll to position [164, 0]
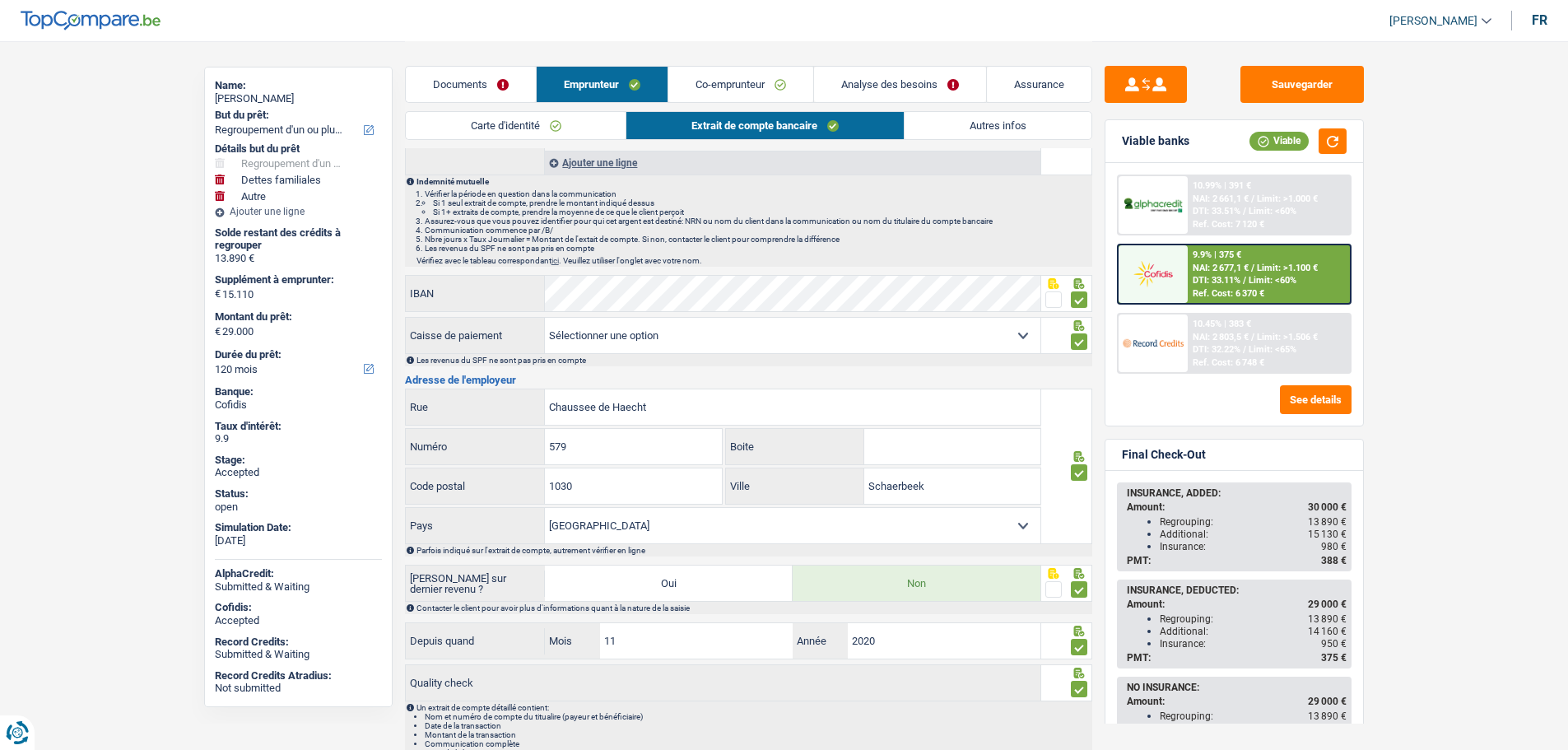
click at [1009, 127] on link "Autres infos" at bounding box center [997, 126] width 186 height 27
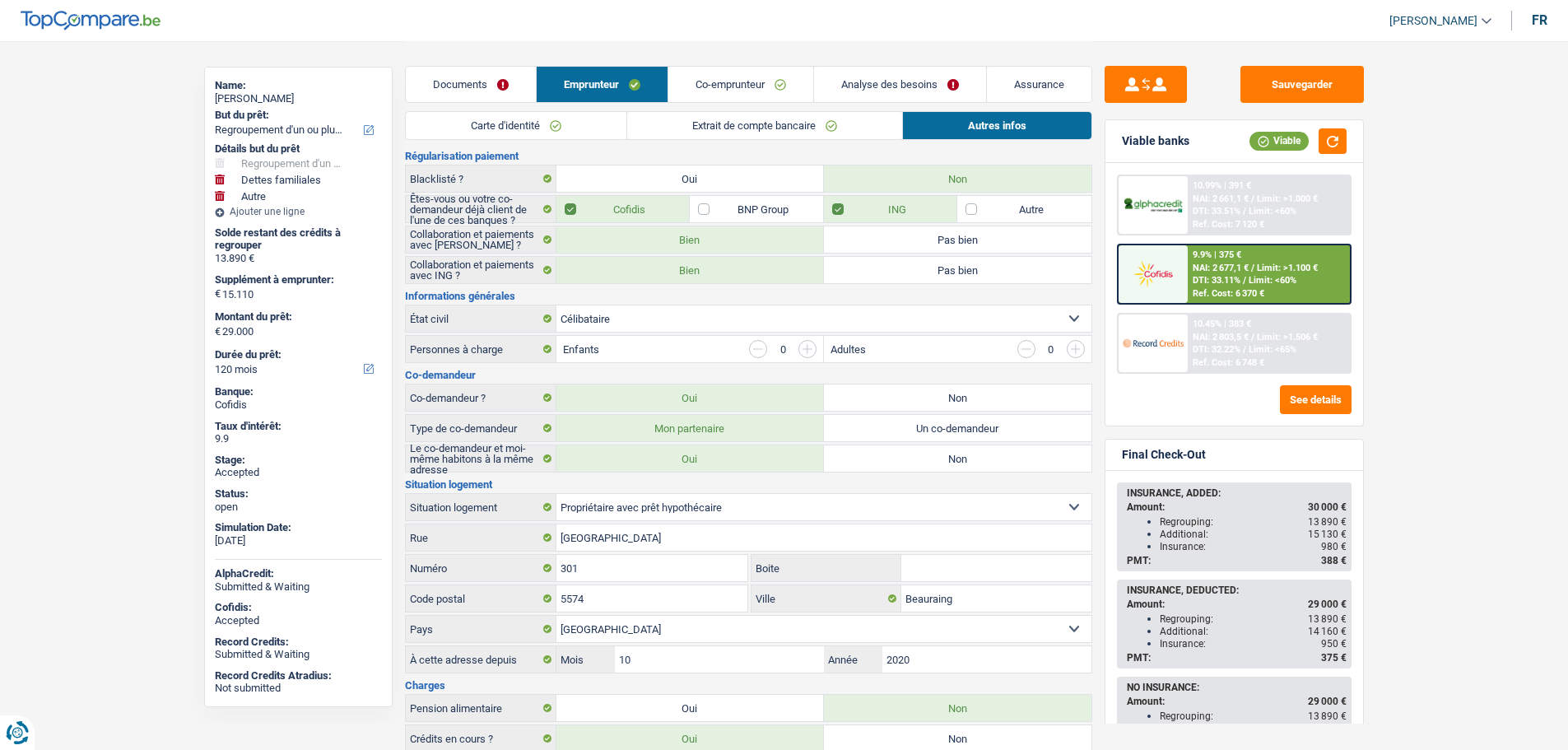
scroll to position [0, 0]
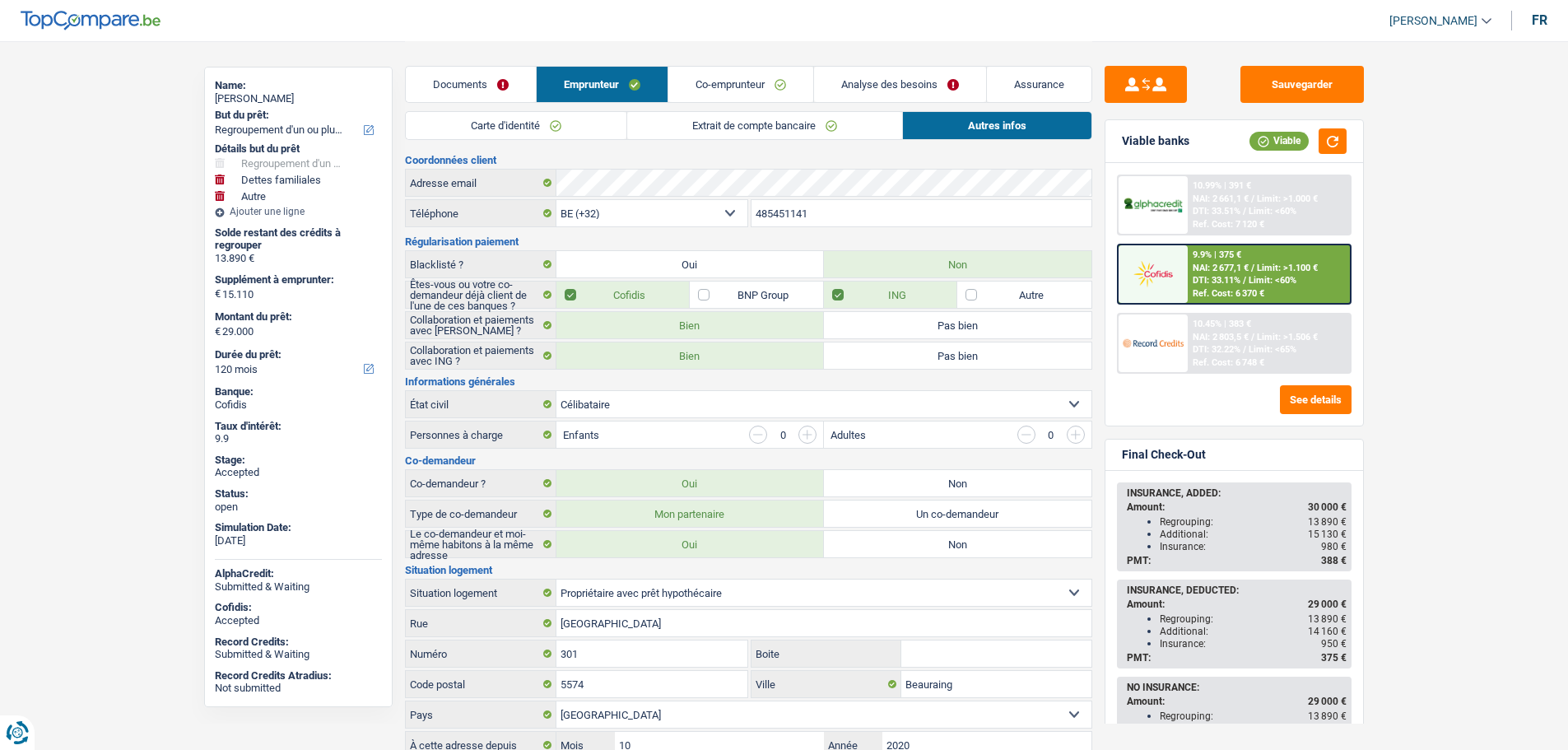
click at [718, 87] on link "Co-emprunteur" at bounding box center [741, 84] width 145 height 36
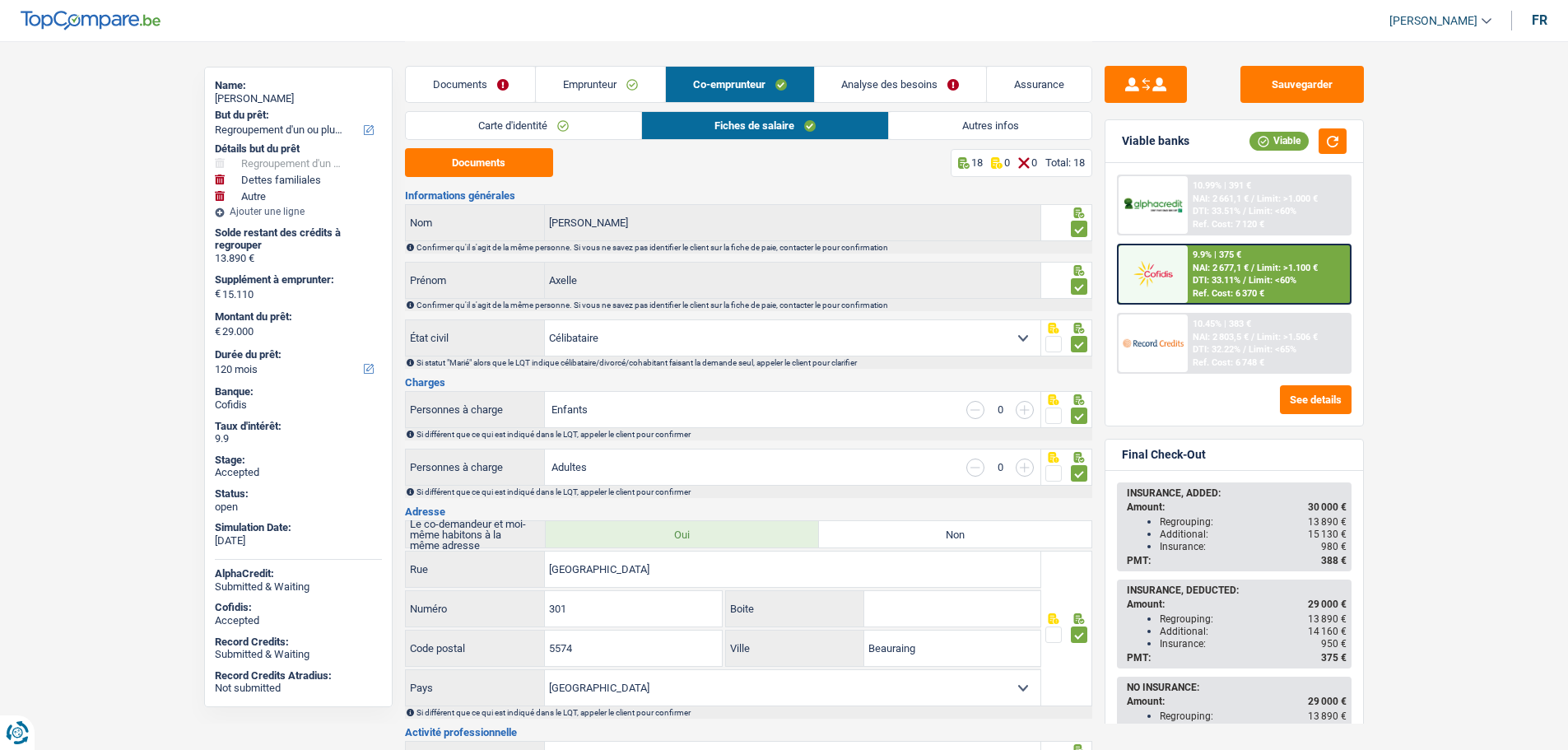
click at [592, 97] on link "Emprunteur" at bounding box center [601, 84] width 129 height 36
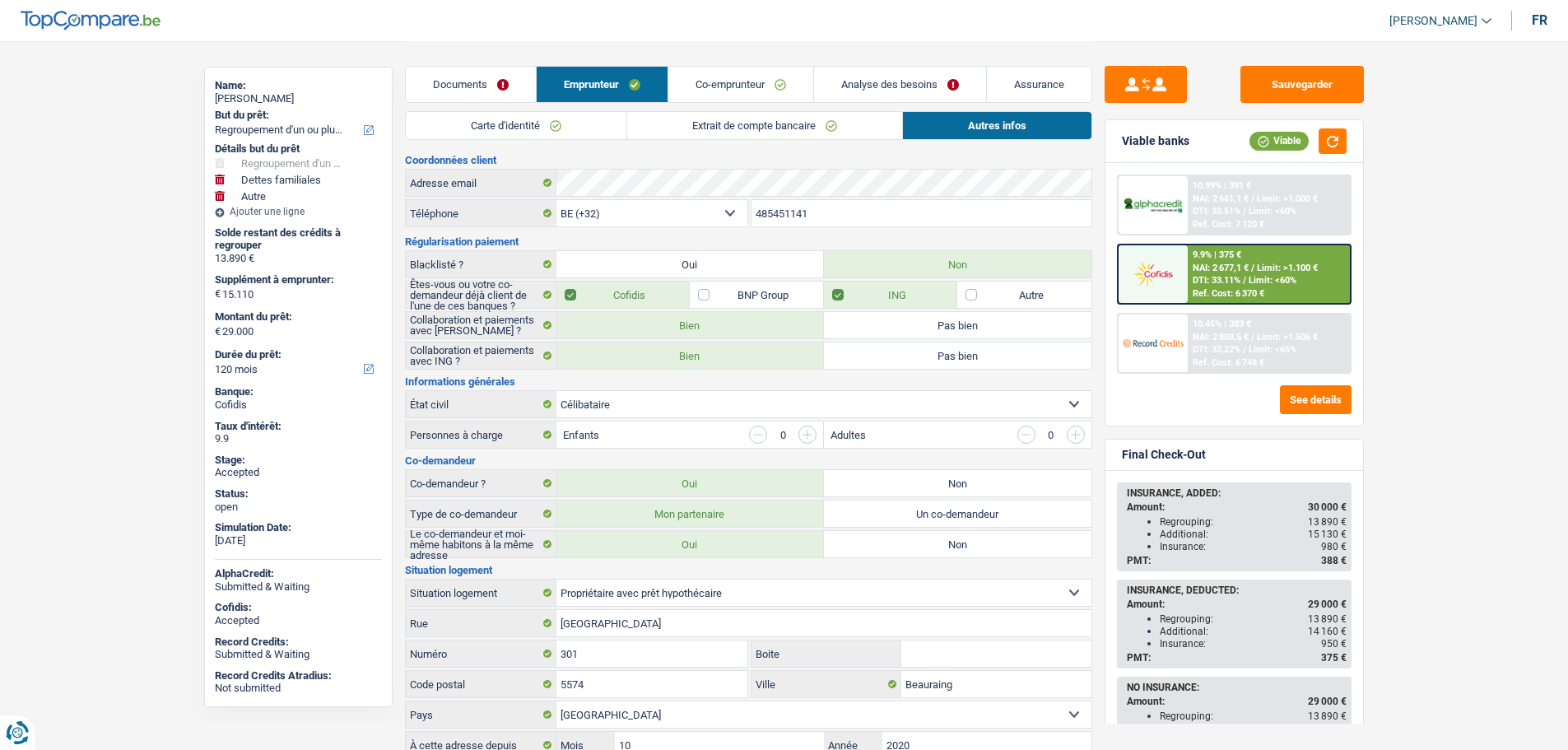
click at [1046, 84] on link "Assurance" at bounding box center [1039, 84] width 104 height 36
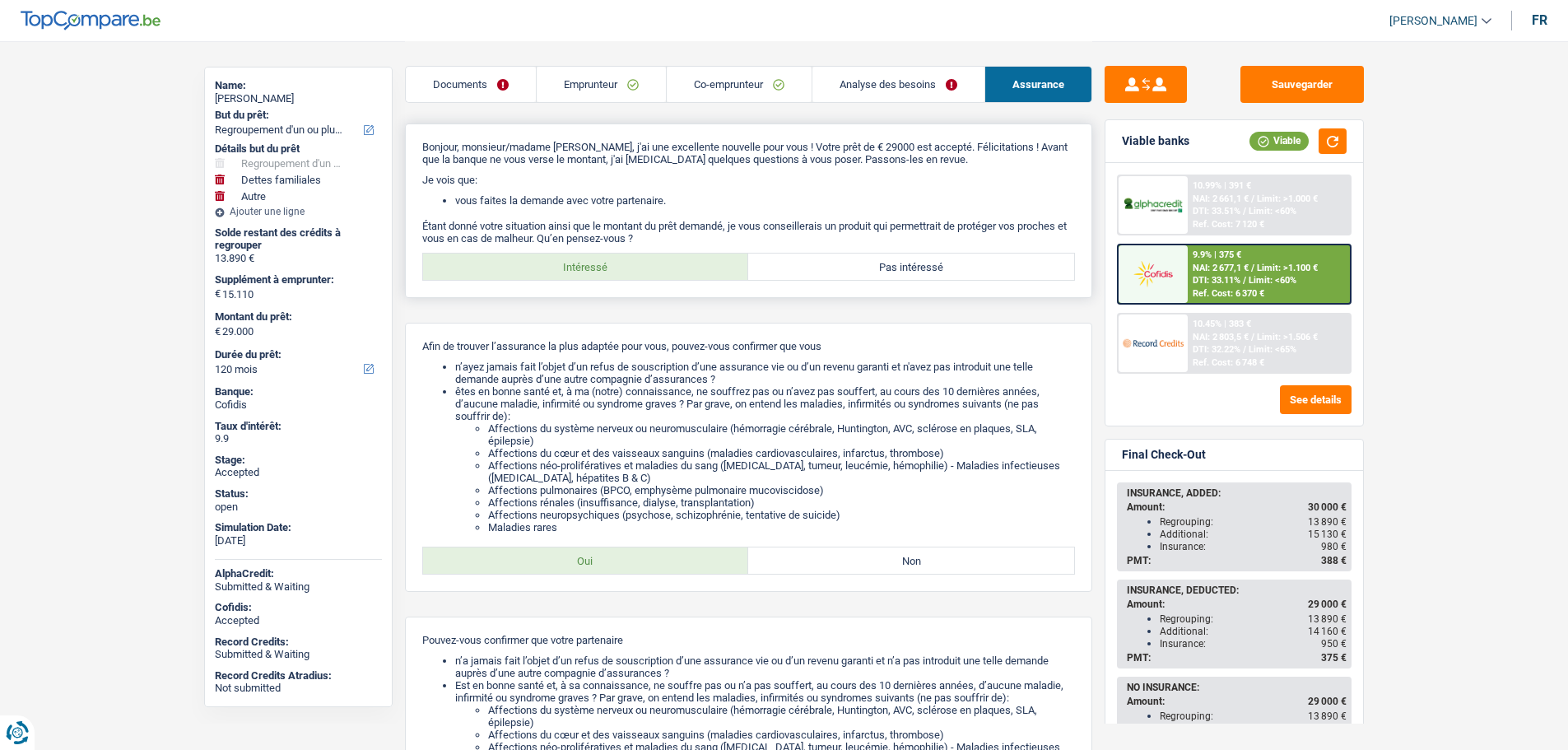
click at [912, 263] on label "Pas intéressé" at bounding box center [910, 266] width 326 height 26
click at [912, 263] on input "Pas intéressé" at bounding box center [910, 266] width 326 height 26
radio input "true"
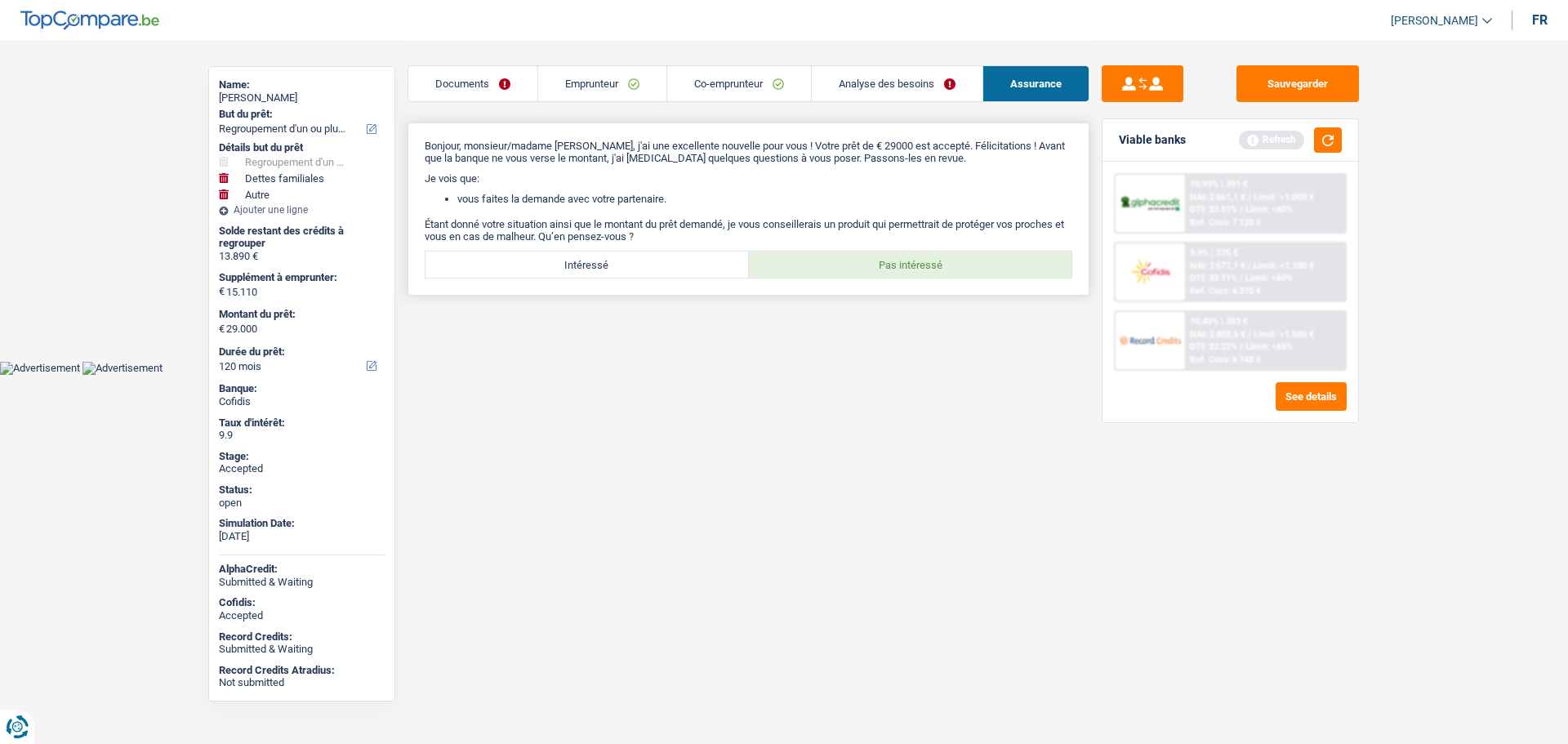
click at [660, 264] on label "Intéressé" at bounding box center [587, 264] width 323 height 26
click at [660, 264] on input "Intéressé" at bounding box center [587, 264] width 323 height 26
radio input "true"
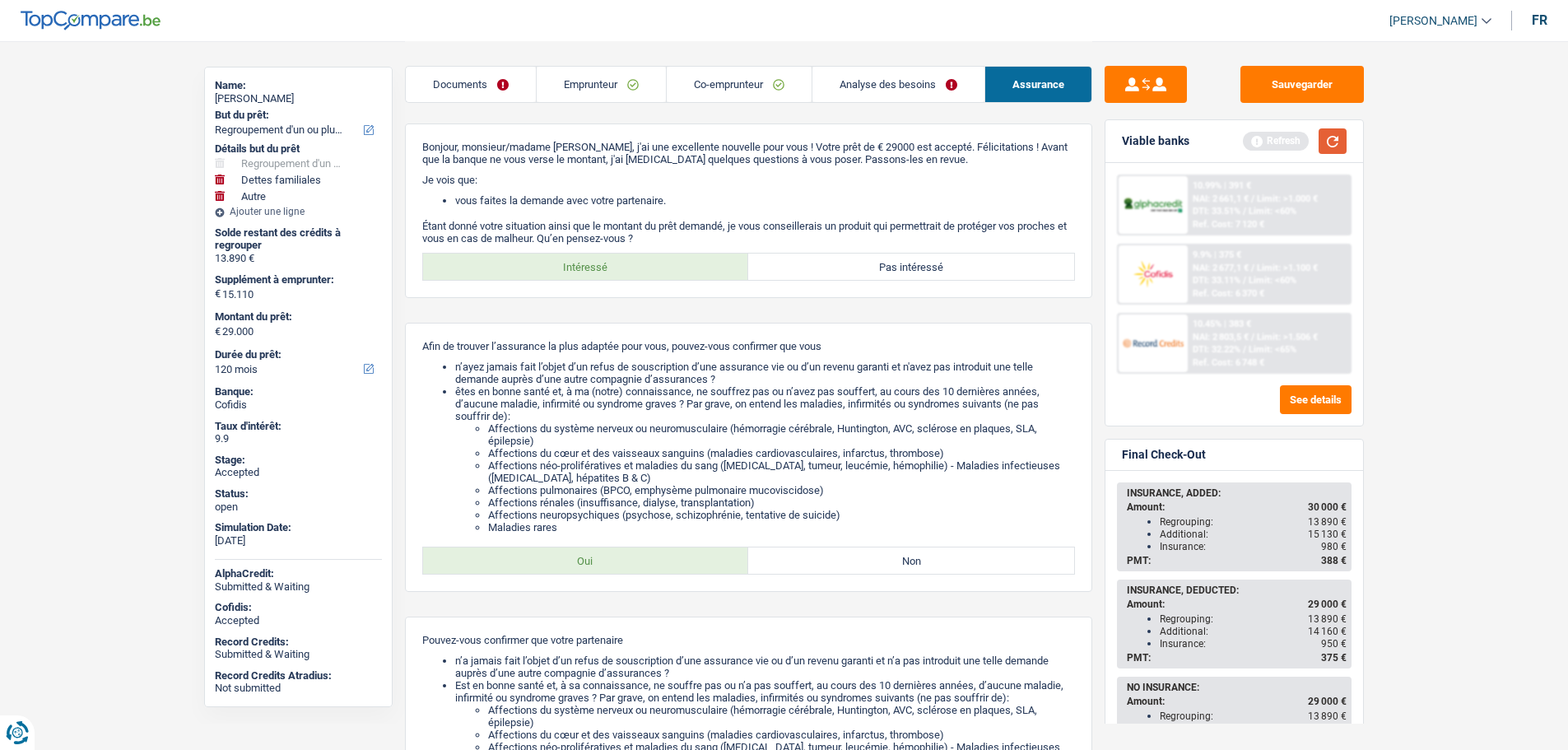
click at [1336, 147] on button "button" at bounding box center [1332, 141] width 28 height 25
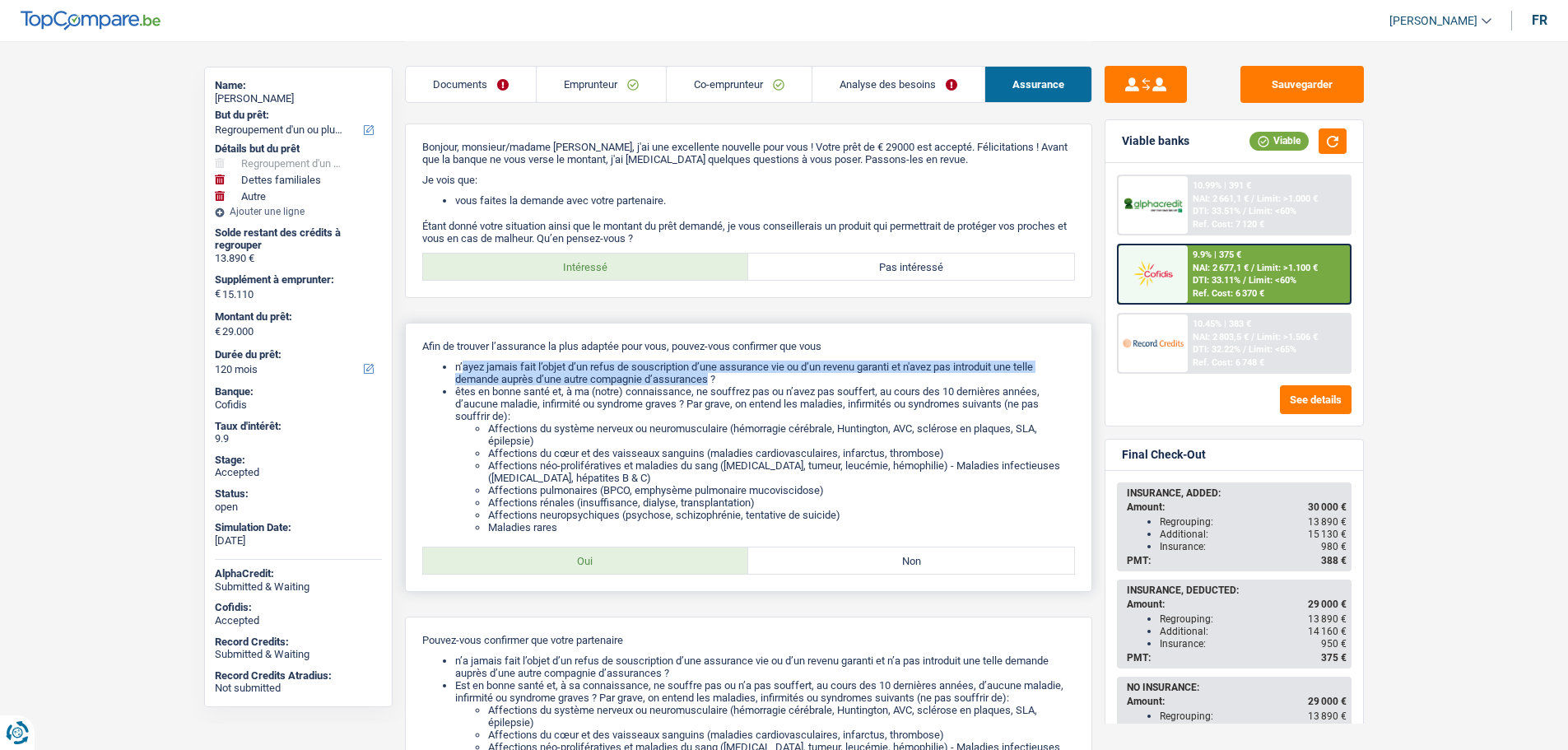
drag, startPoint x: 464, startPoint y: 366, endPoint x: 712, endPoint y: 385, distance: 248.7
click at [712, 385] on li "n’ayez jamais fait l’objet d’un refus de souscription d’une assurance vie ou d’…" at bounding box center [765, 373] width 620 height 25
drag, startPoint x: 554, startPoint y: 429, endPoint x: 570, endPoint y: 436, distance: 17.5
click at [569, 431] on li "Affections du système nerveux ou neuromusculaire (hémorragie cérébrale, Hunting…" at bounding box center [781, 435] width 586 height 25
drag, startPoint x: 529, startPoint y: 451, endPoint x: 564, endPoint y: 453, distance: 35.1
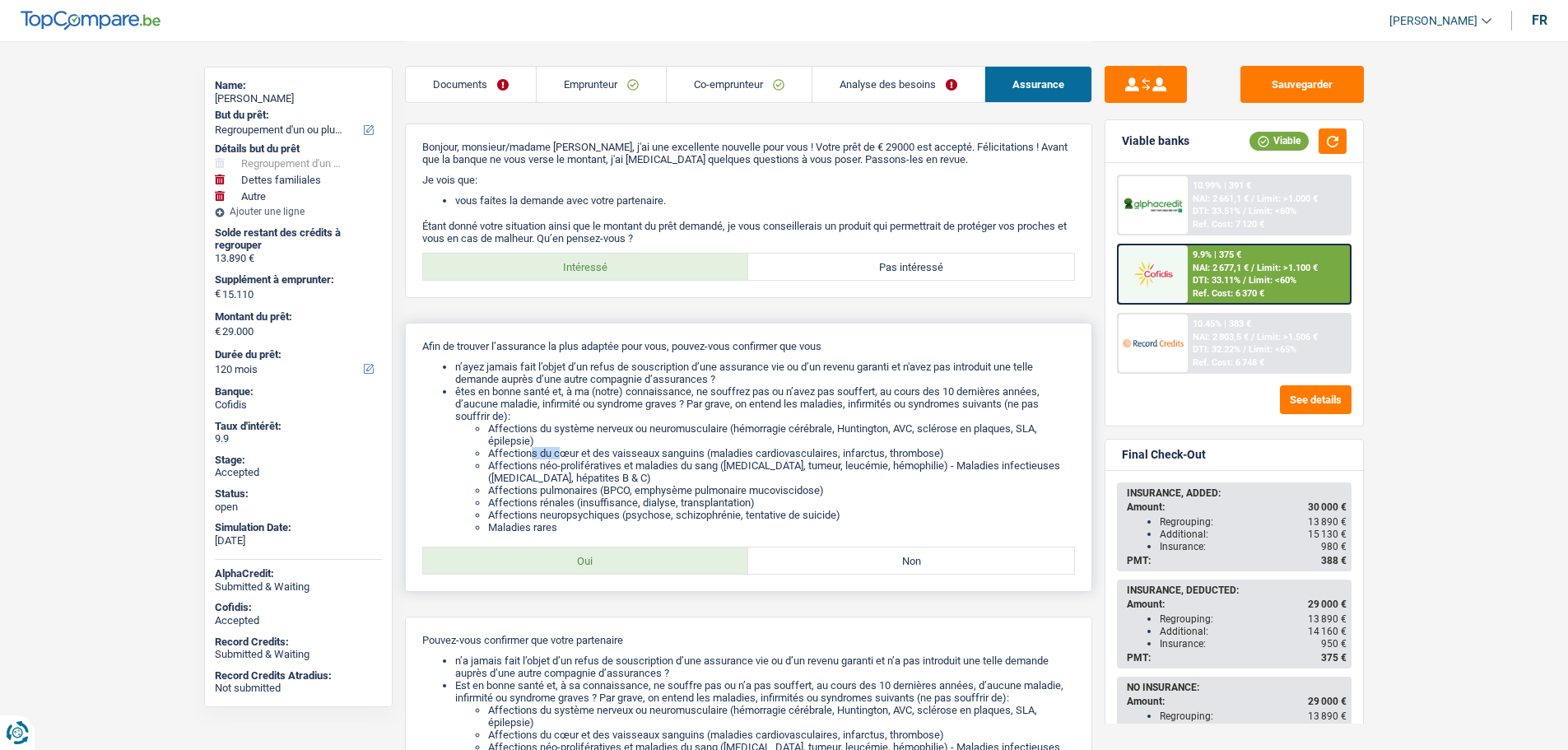
click at [563, 453] on li "Affections du cœur et des vaisseaux sanguins (maladies cardiovasculaires, infar…" at bounding box center [781, 453] width 586 height 13
drag, startPoint x: 514, startPoint y: 488, endPoint x: 570, endPoint y: 486, distance: 56.0
click at [570, 486] on li "Affections pulmonaires (BPCO, emphysème pulmonaire mucoviscidose)" at bounding box center [781, 490] width 586 height 13
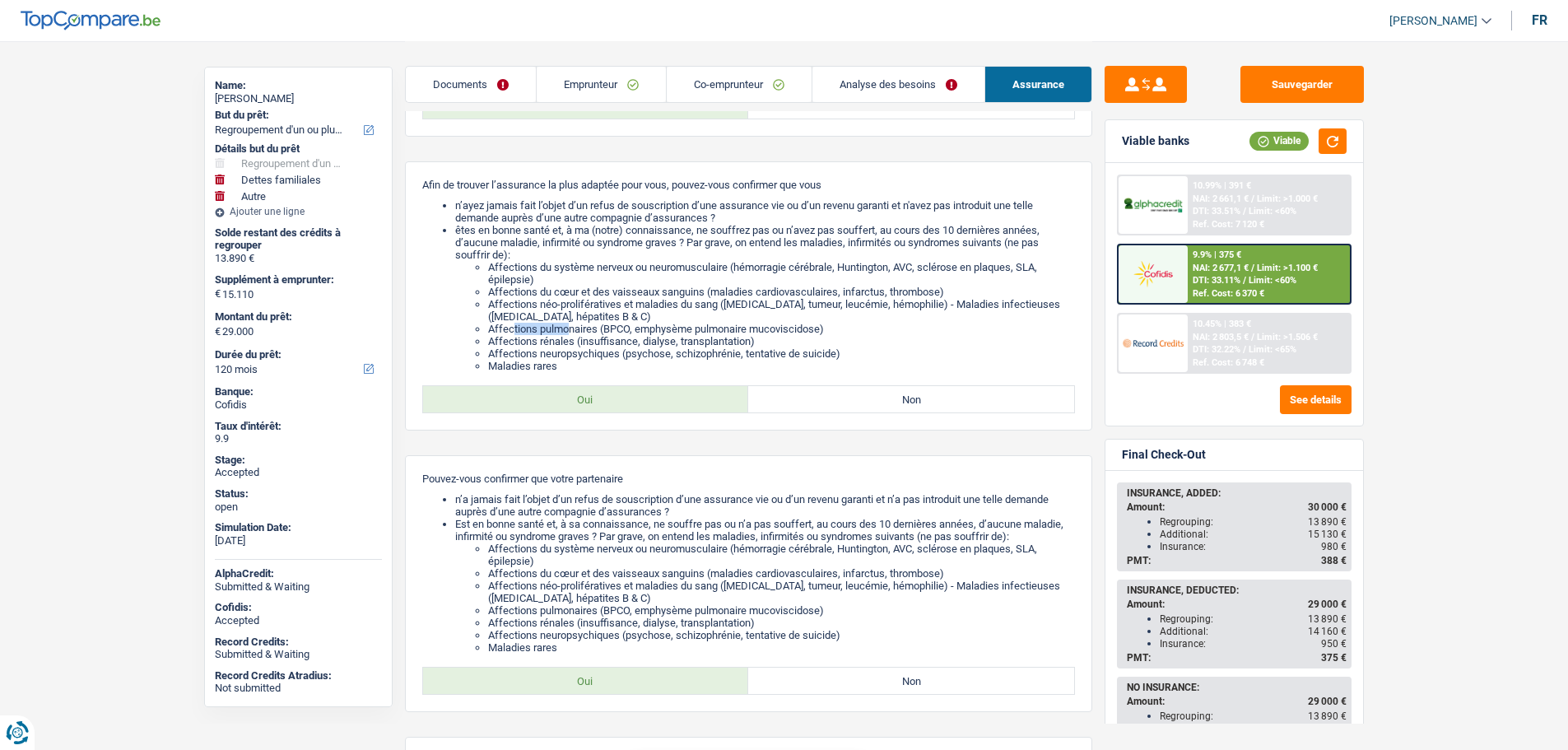
scroll to position [164, 0]
click at [597, 74] on link "Emprunteur" at bounding box center [601, 84] width 129 height 36
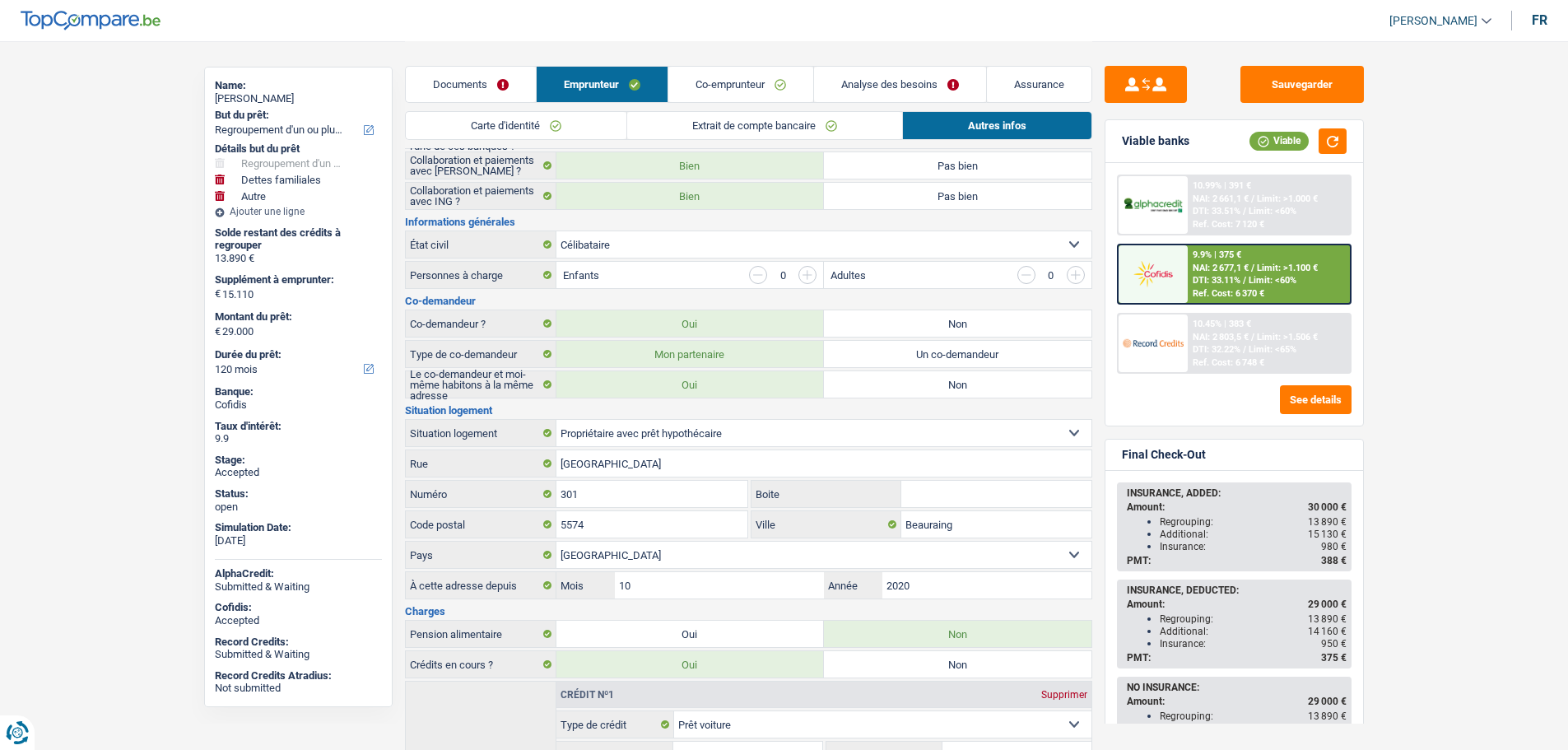
scroll to position [0, 0]
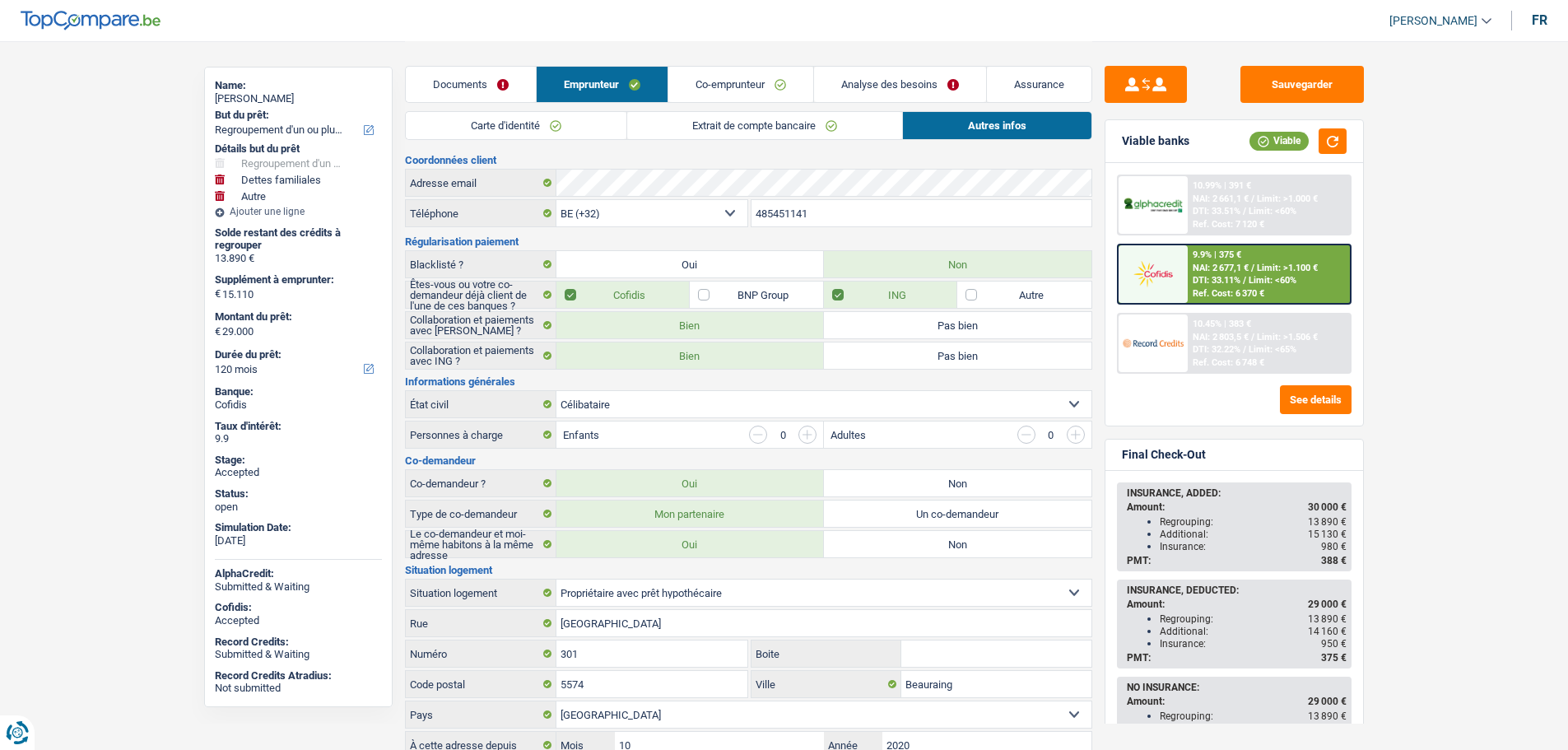
click at [709, 85] on link "Co-emprunteur" at bounding box center [741, 84] width 145 height 36
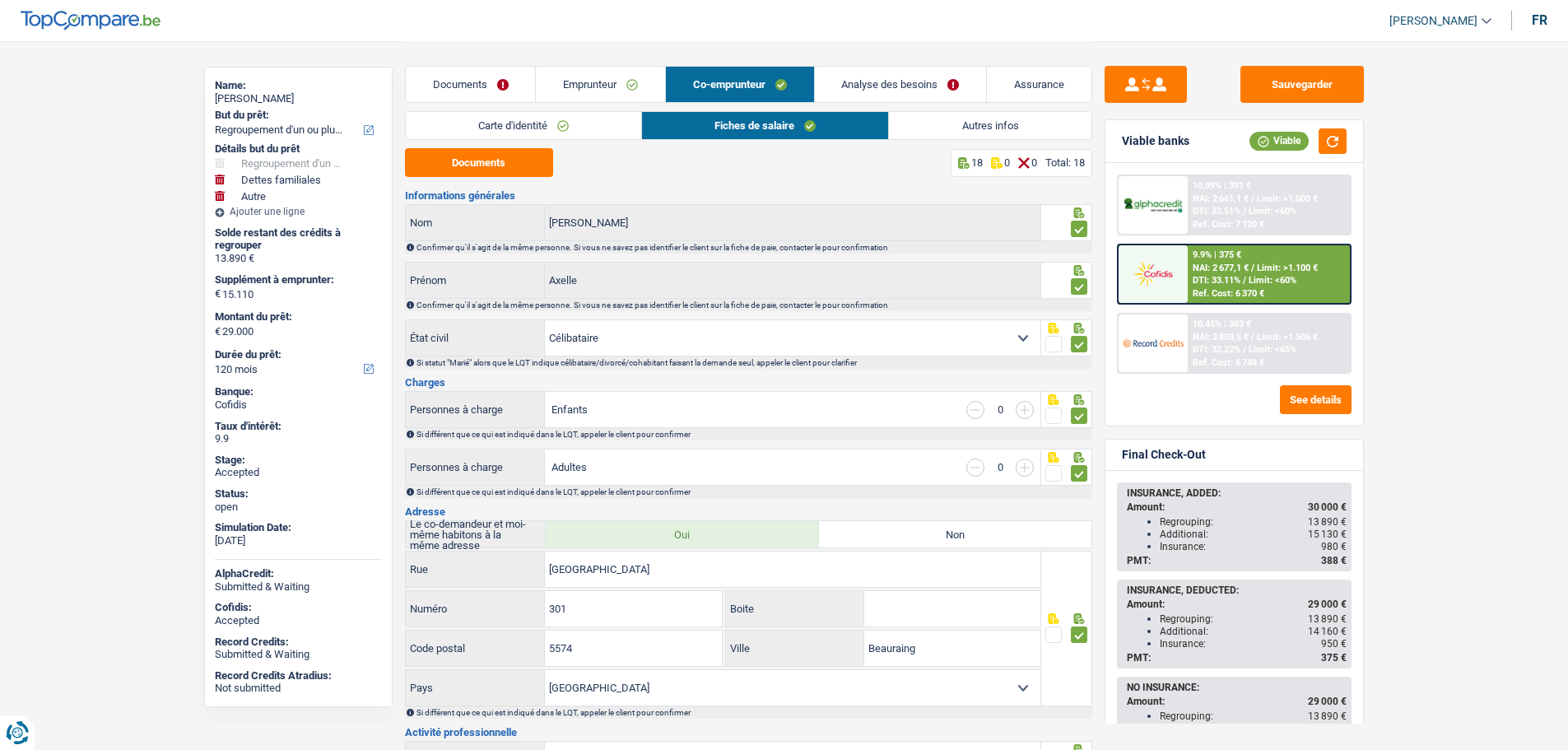
click at [588, 79] on link "Emprunteur" at bounding box center [601, 84] width 129 height 36
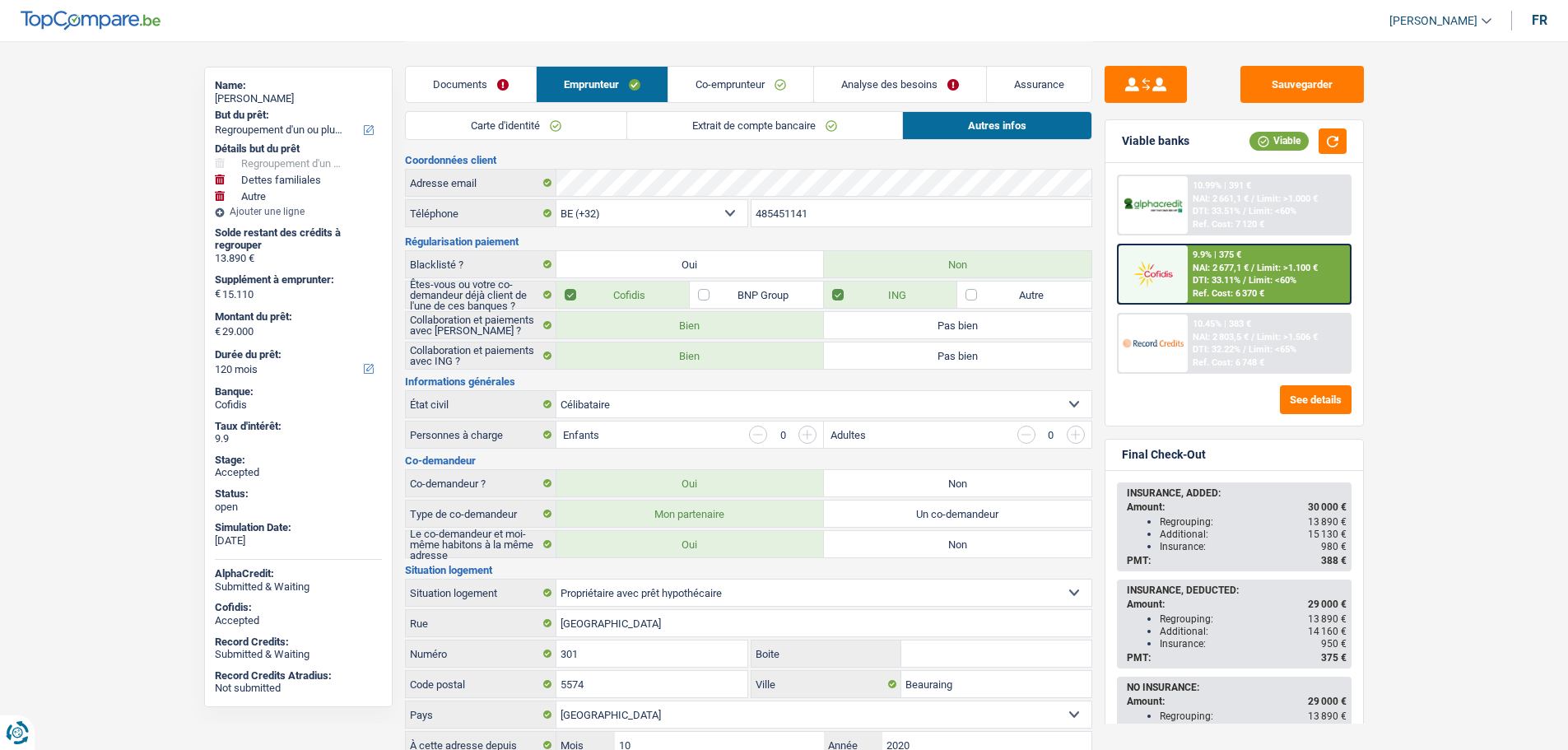
click at [572, 125] on link "Carte d'identité" at bounding box center [516, 126] width 220 height 27
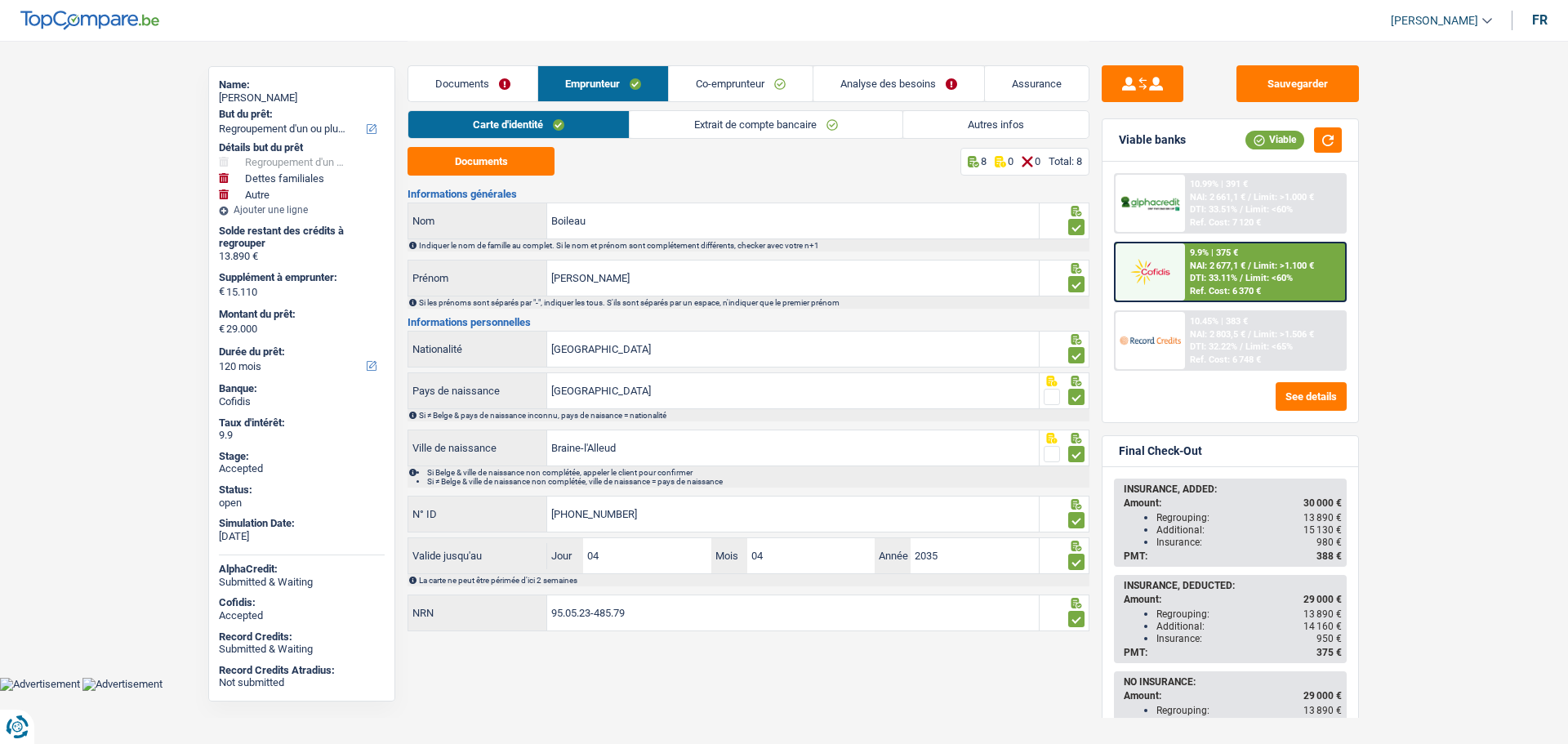
click at [706, 121] on link "Extrait de compte bancaire" at bounding box center [766, 125] width 273 height 27
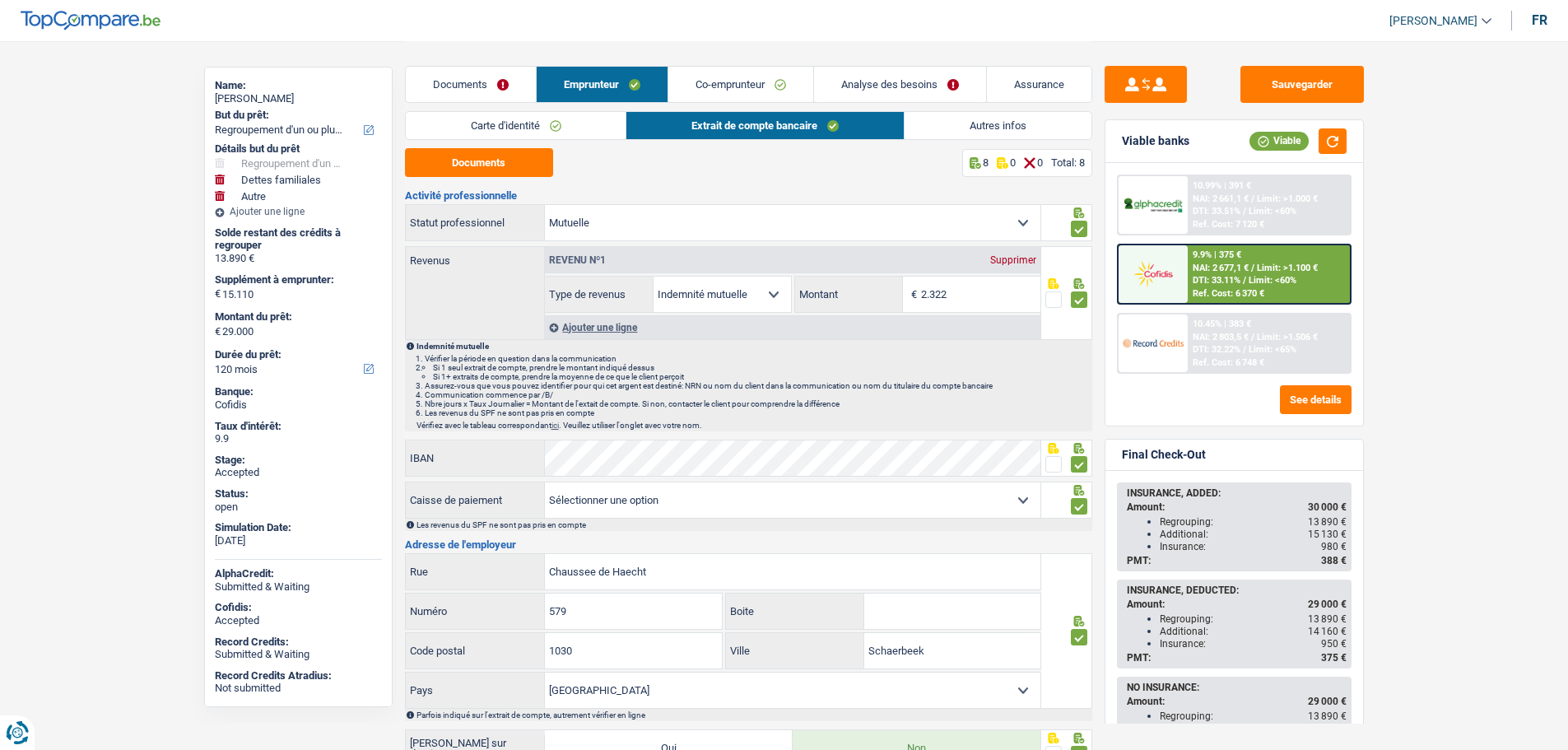
click at [250, 93] on div "Jeremy Boileau" at bounding box center [298, 99] width 167 height 14
copy div "Jeremy Boileau"
drag, startPoint x: 984, startPoint y: 132, endPoint x: 936, endPoint y: 148, distance: 50.6
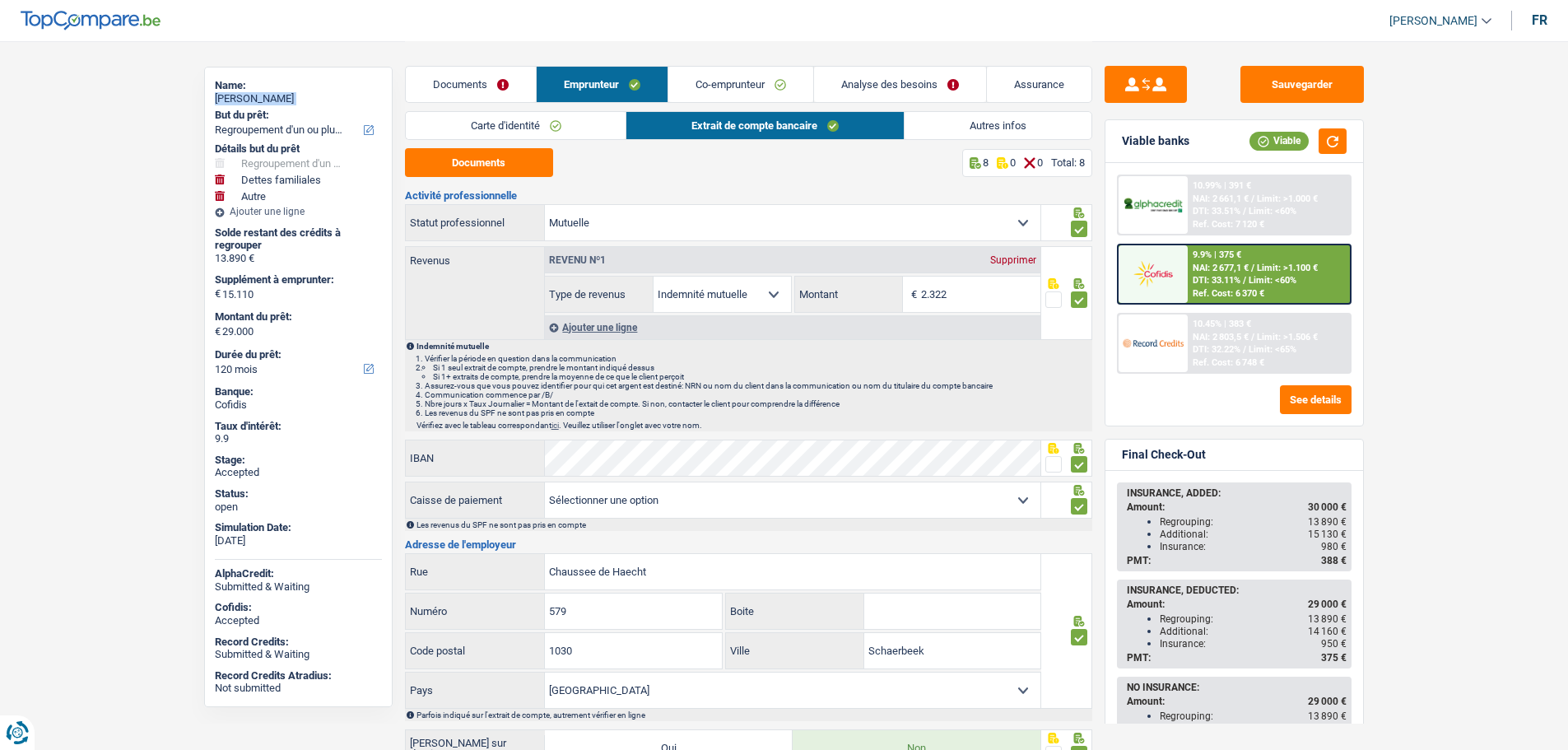
click at [984, 132] on link "Autres infos" at bounding box center [997, 126] width 186 height 27
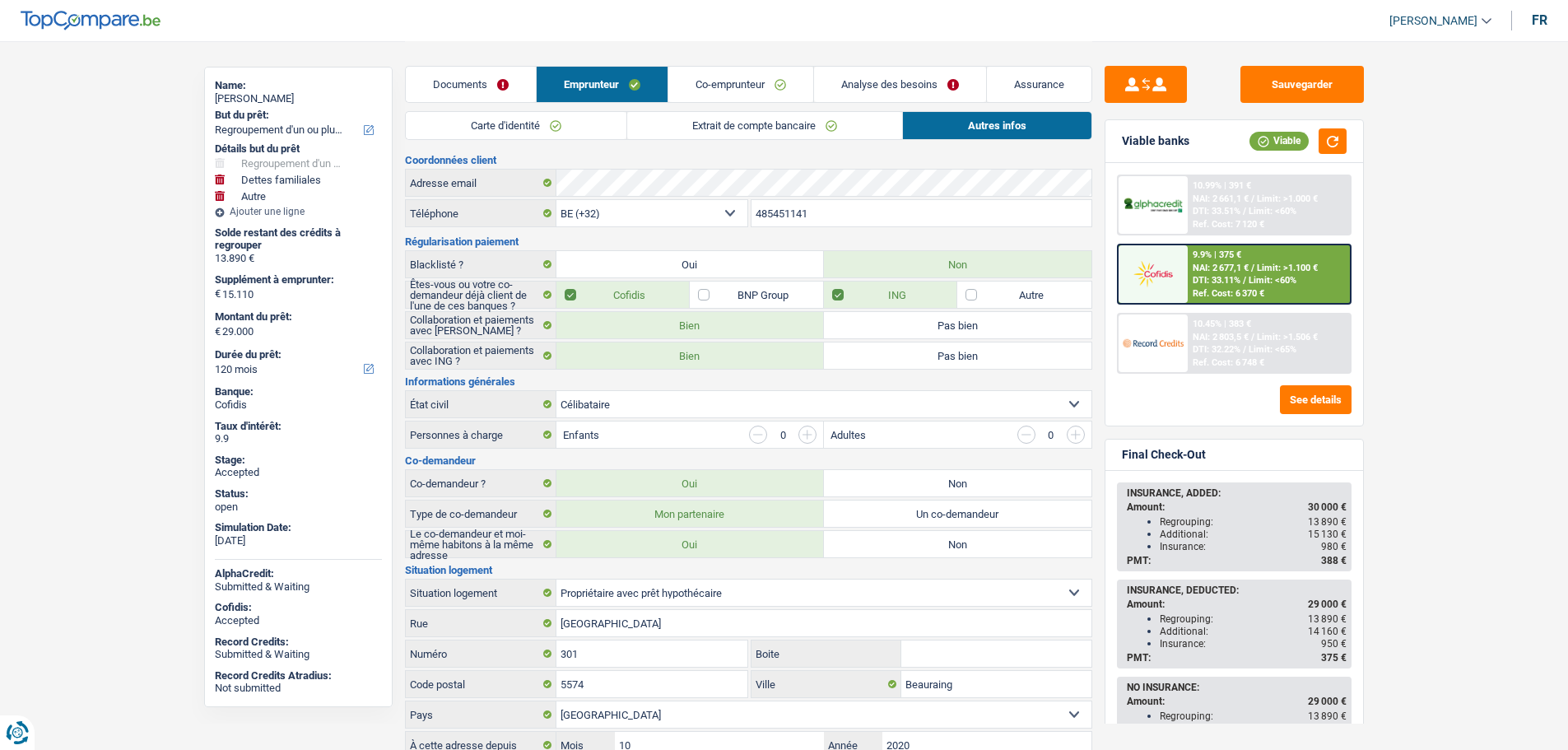
click at [847, 213] on input "485451141" at bounding box center [922, 213] width 340 height 26
click at [1313, 77] on button "Sauvegarder" at bounding box center [1302, 84] width 124 height 37
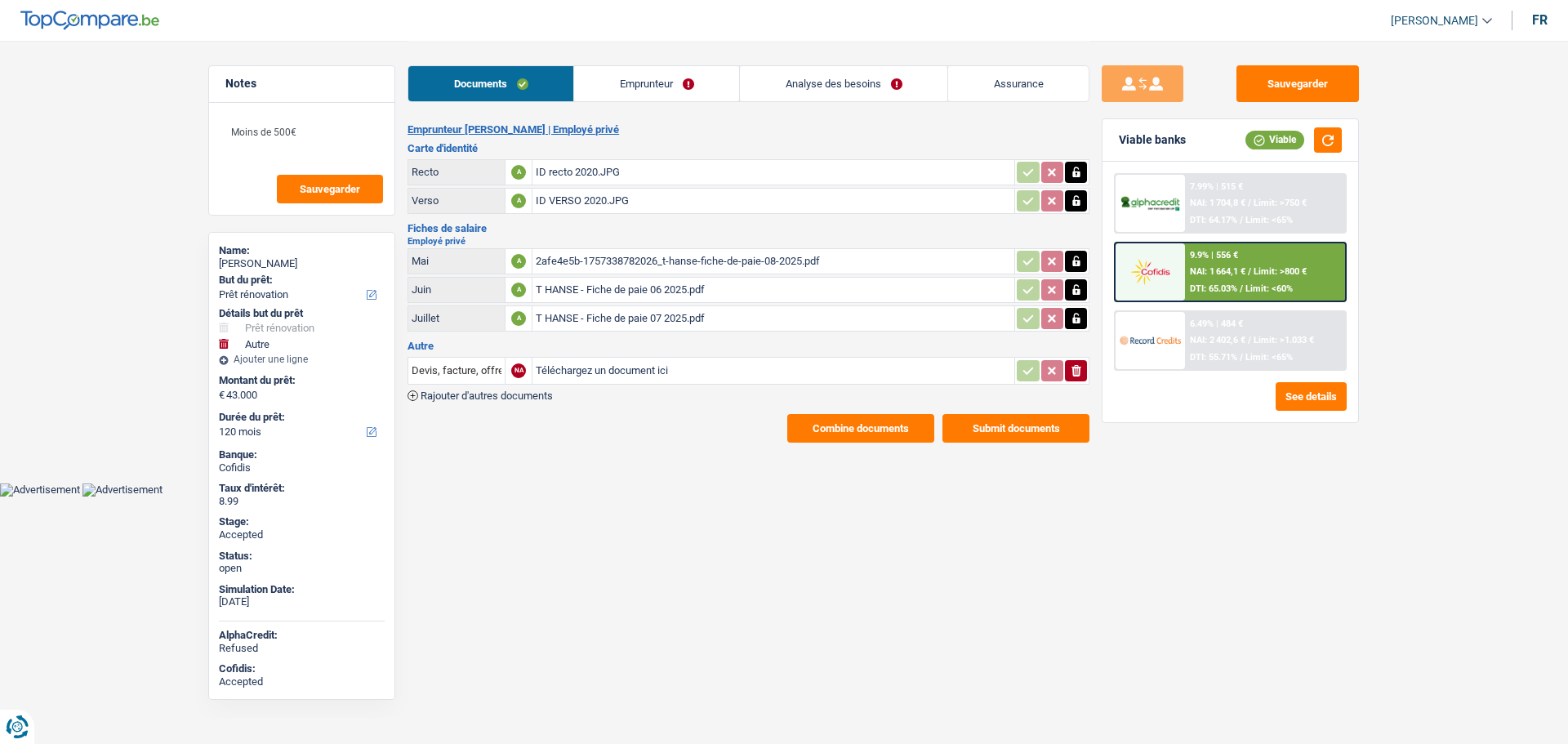
select select "renovation"
select select "other"
select select "120"
select select "single"
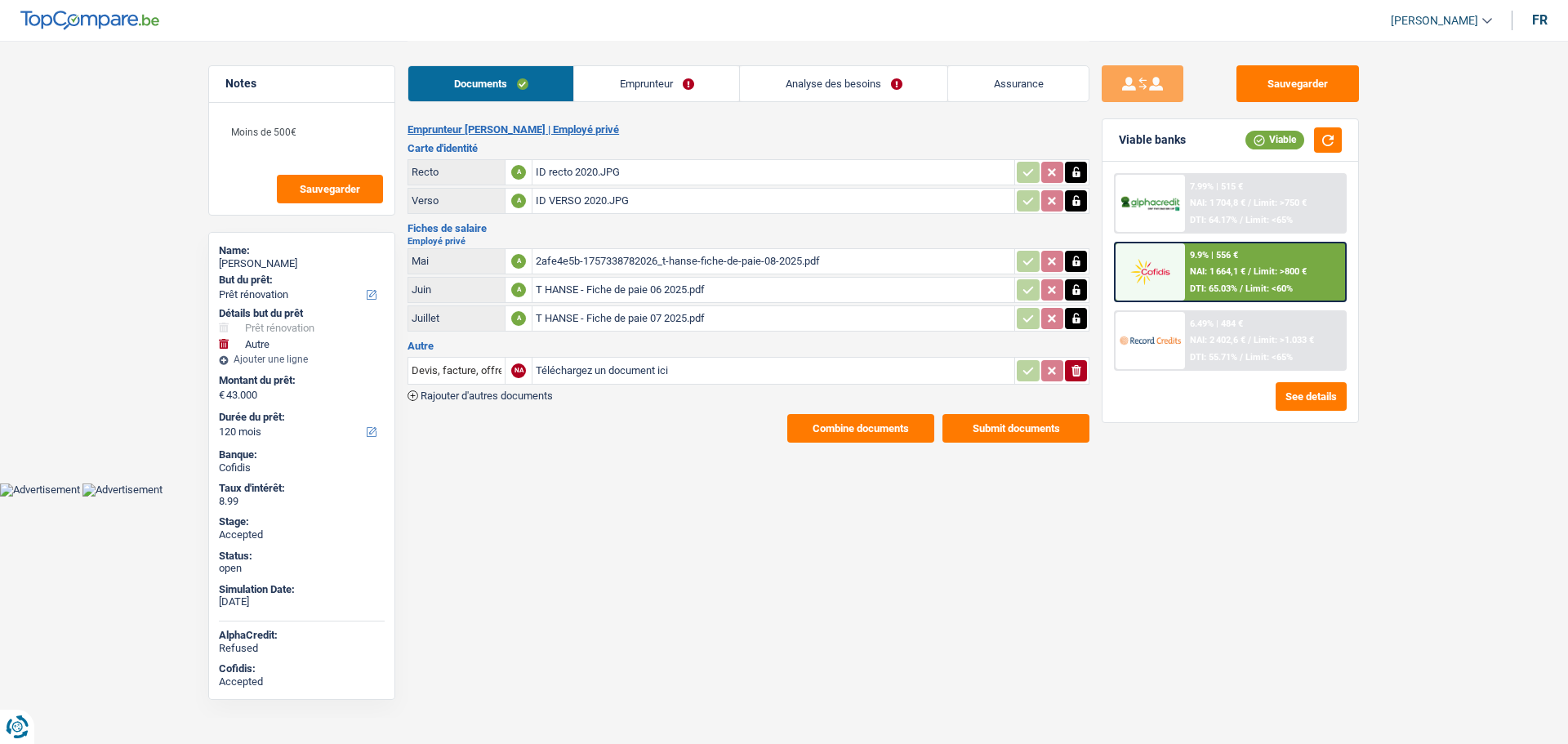
select select "BE"
select select "privateEmployee"
select select "netSalary"
select select "mealVouchers"
select select "BE"
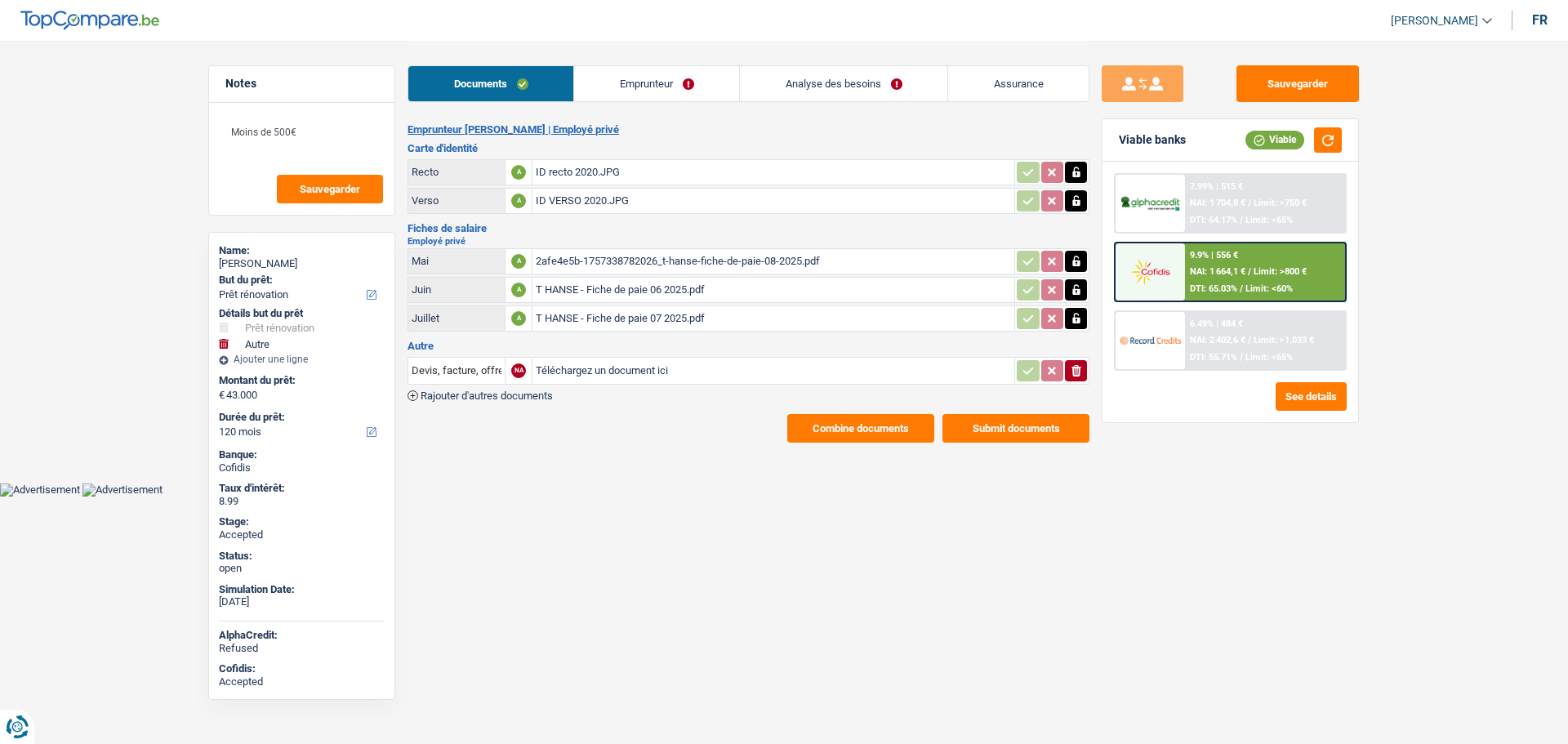
click at [626, 75] on link "Emprunteur" at bounding box center [657, 83] width 165 height 35
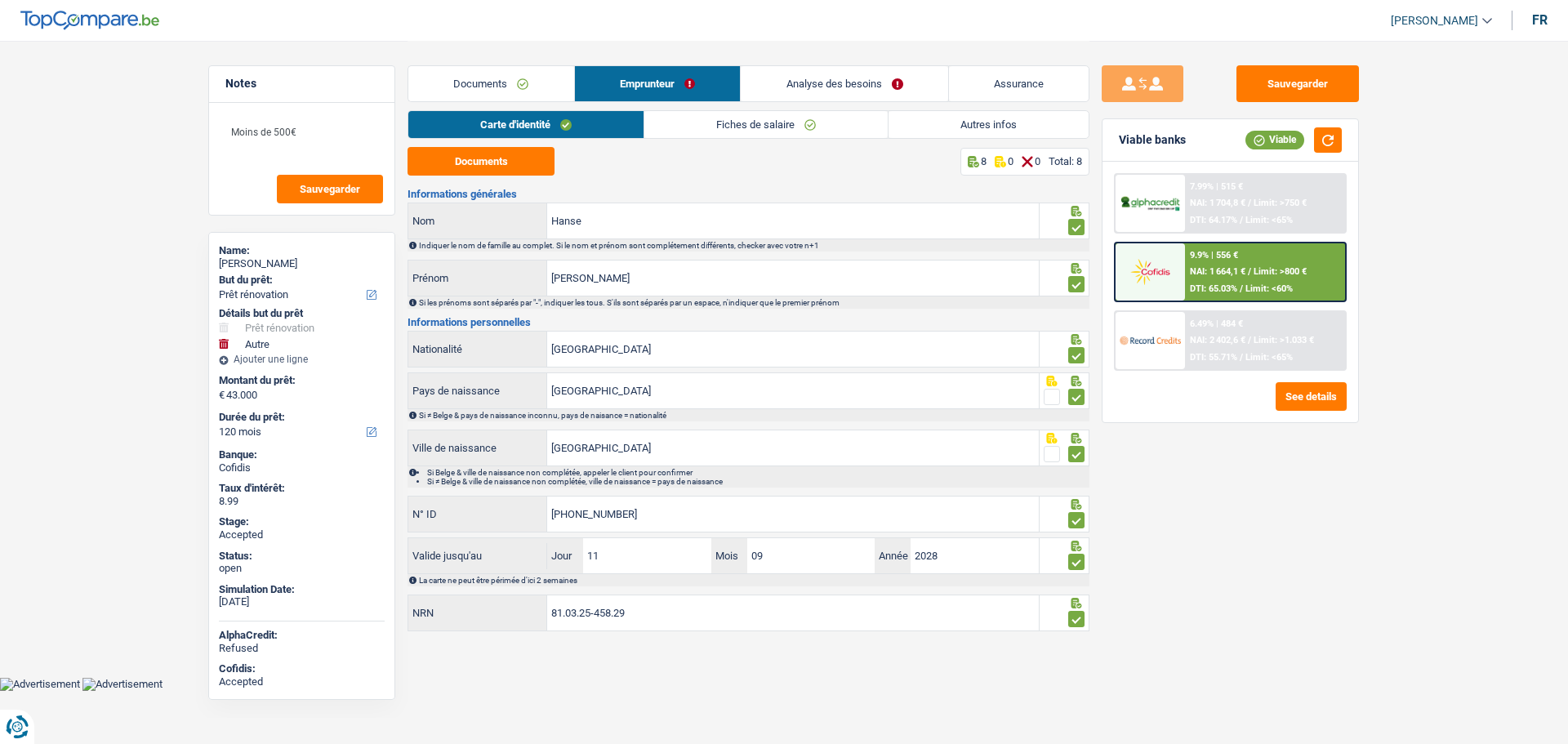
click at [681, 123] on link "Fiches de salaire" at bounding box center [766, 125] width 243 height 27
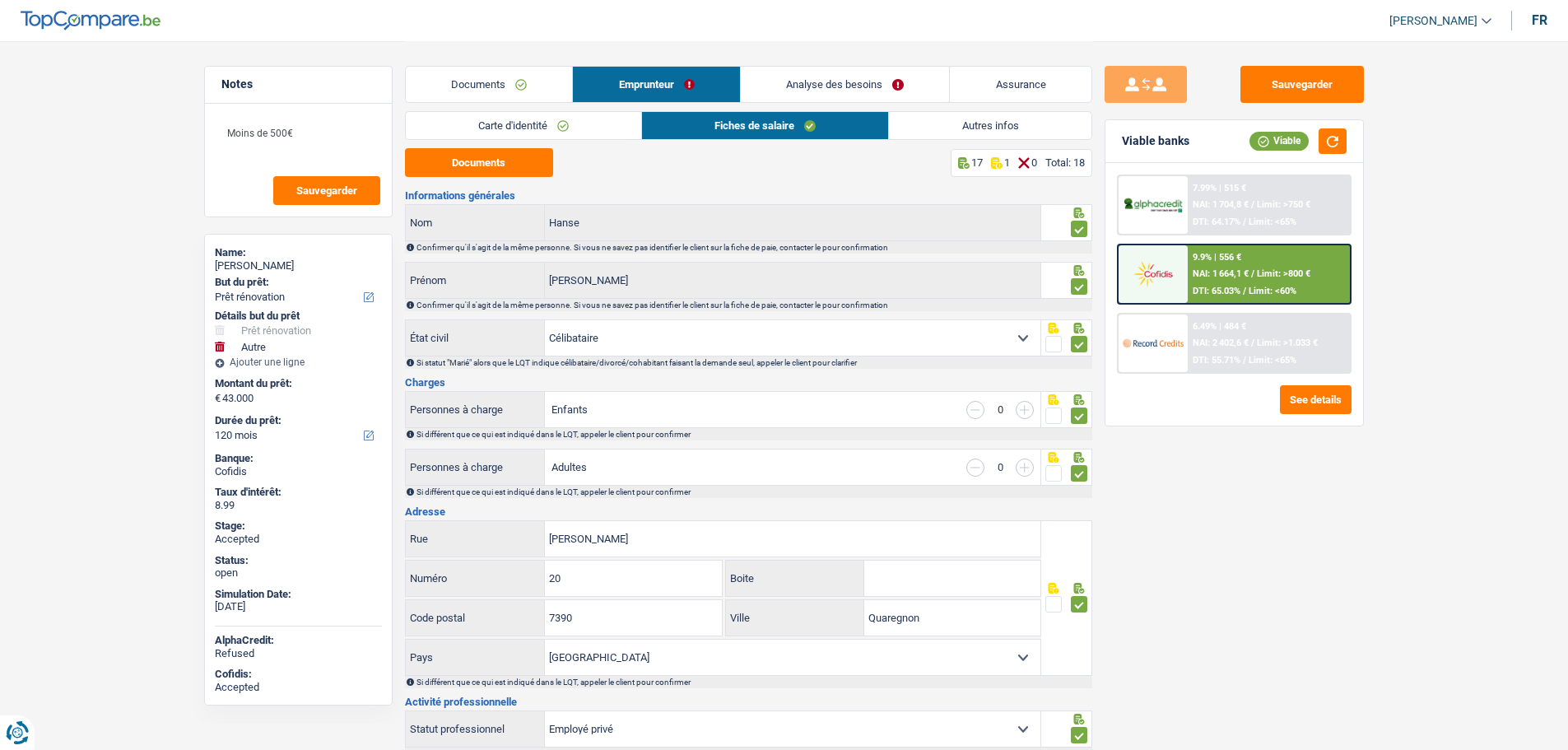
click at [464, 80] on link "Documents" at bounding box center [489, 84] width 167 height 36
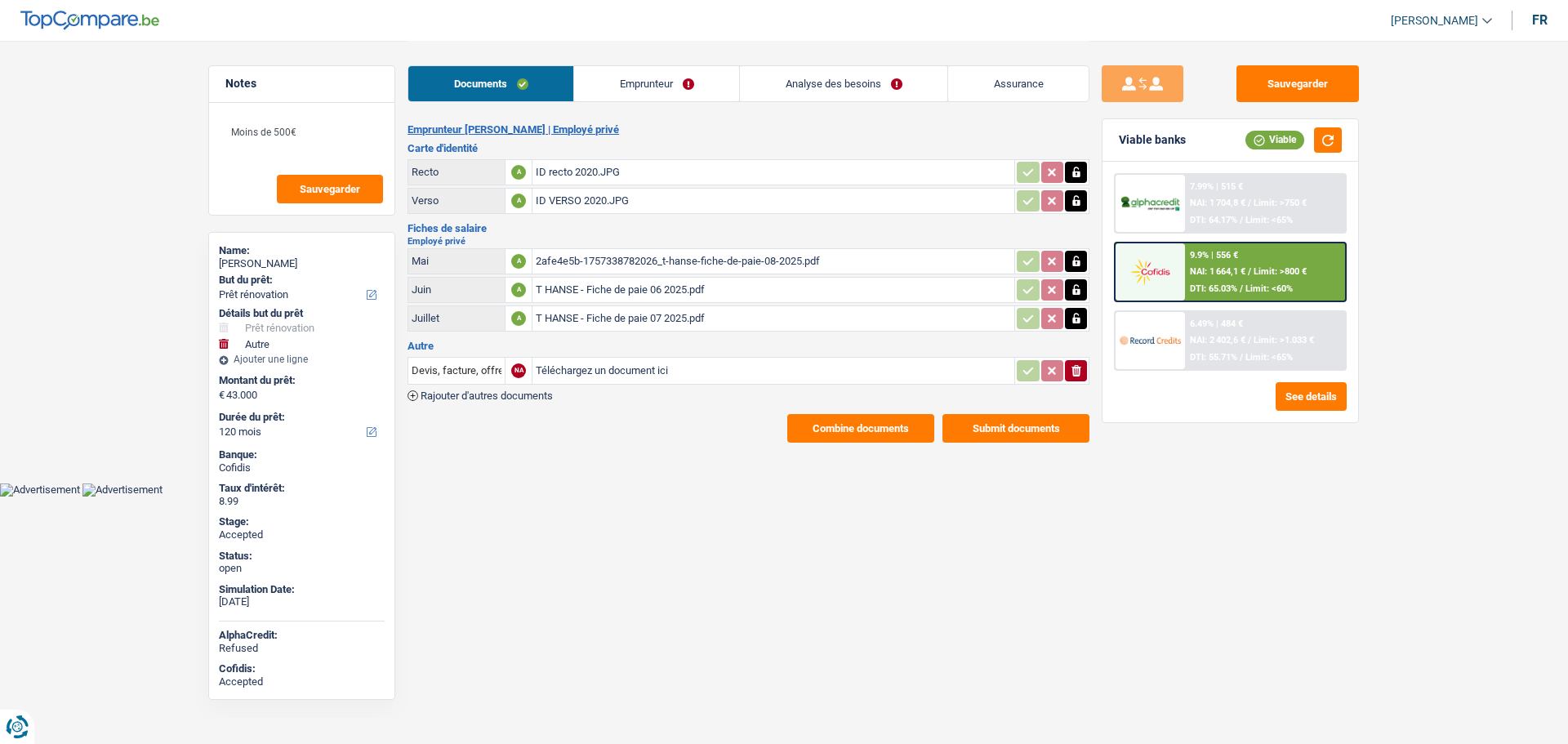
click at [626, 90] on link "Emprunteur" at bounding box center [657, 83] width 165 height 35
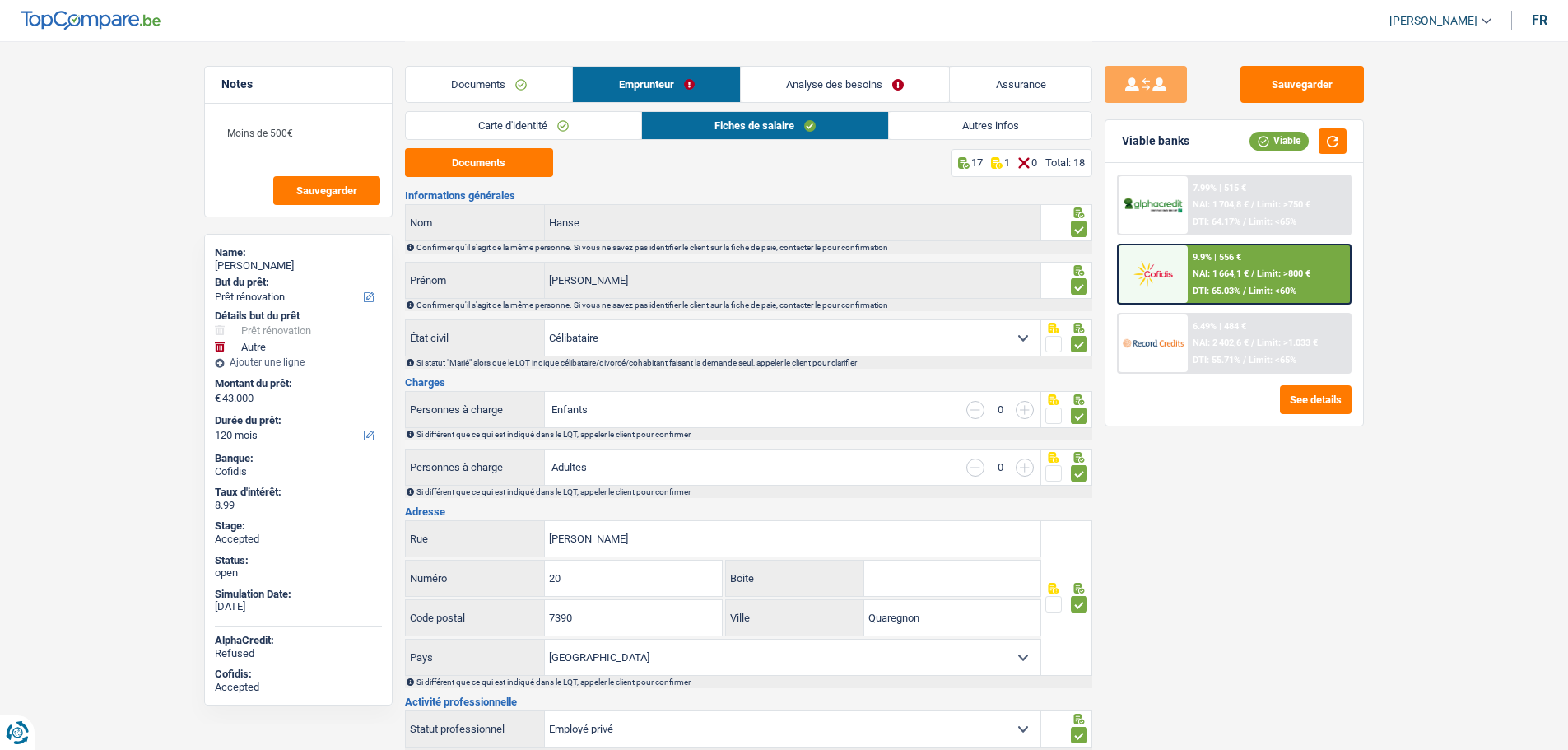
click at [486, 90] on link "Documents" at bounding box center [489, 84] width 167 height 36
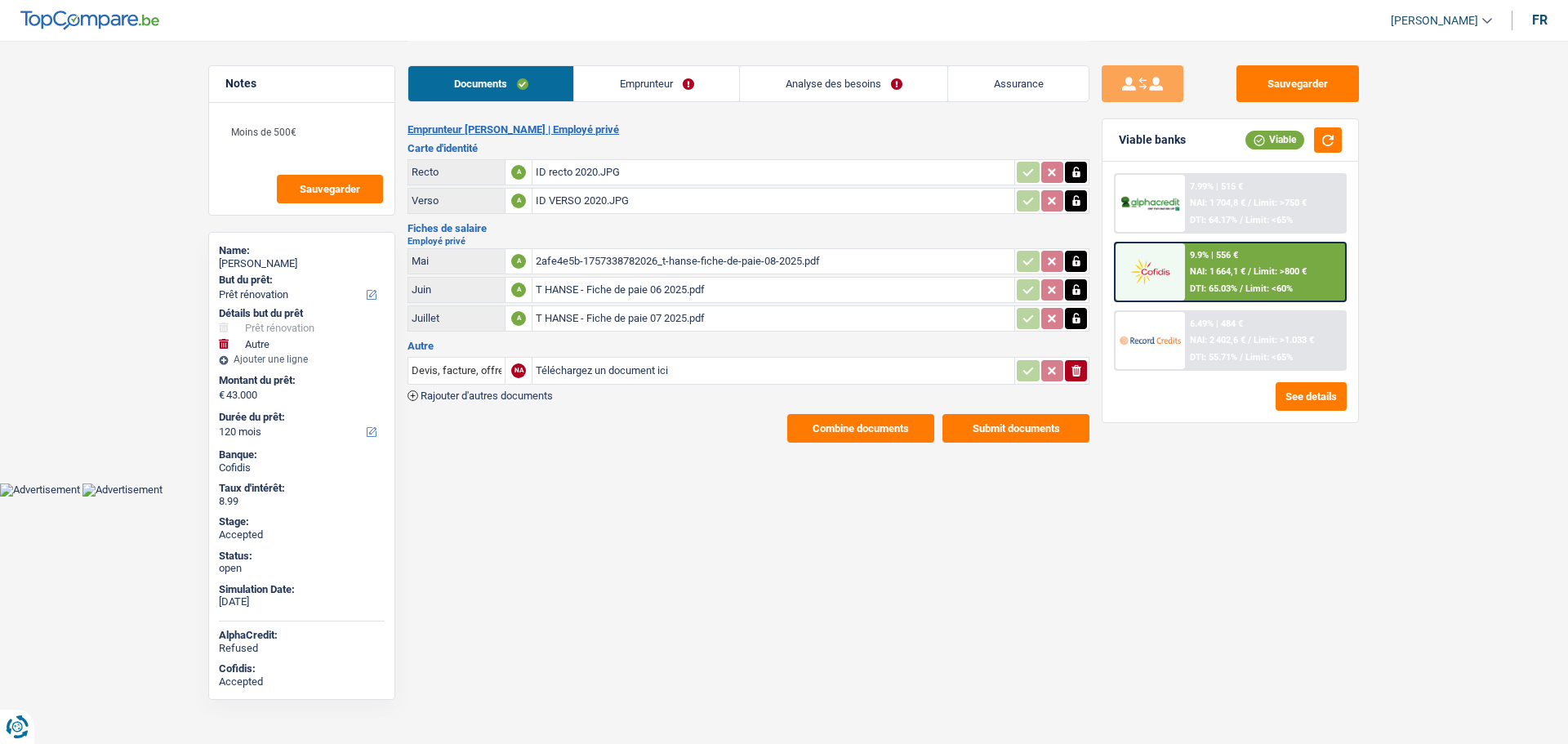
click at [584, 267] on div "2afe4e5b-1757338782026_t-hanse-fiche-de-paie-08-2025.pdf" at bounding box center [773, 262] width 475 height 25
click at [838, 81] on link "Analyse des besoins" at bounding box center [843, 83] width 207 height 35
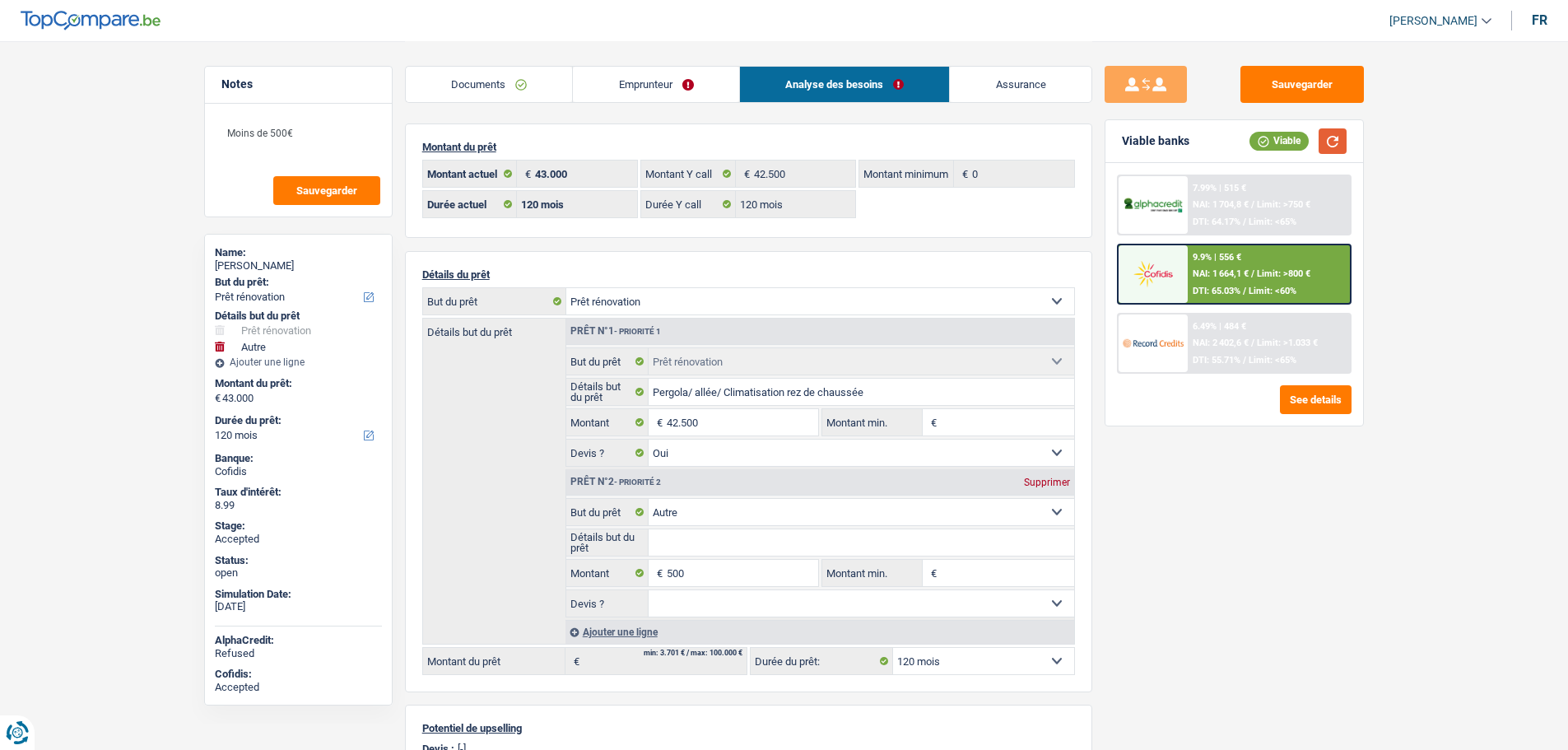
click at [1327, 131] on button "button" at bounding box center [1332, 141] width 28 height 25
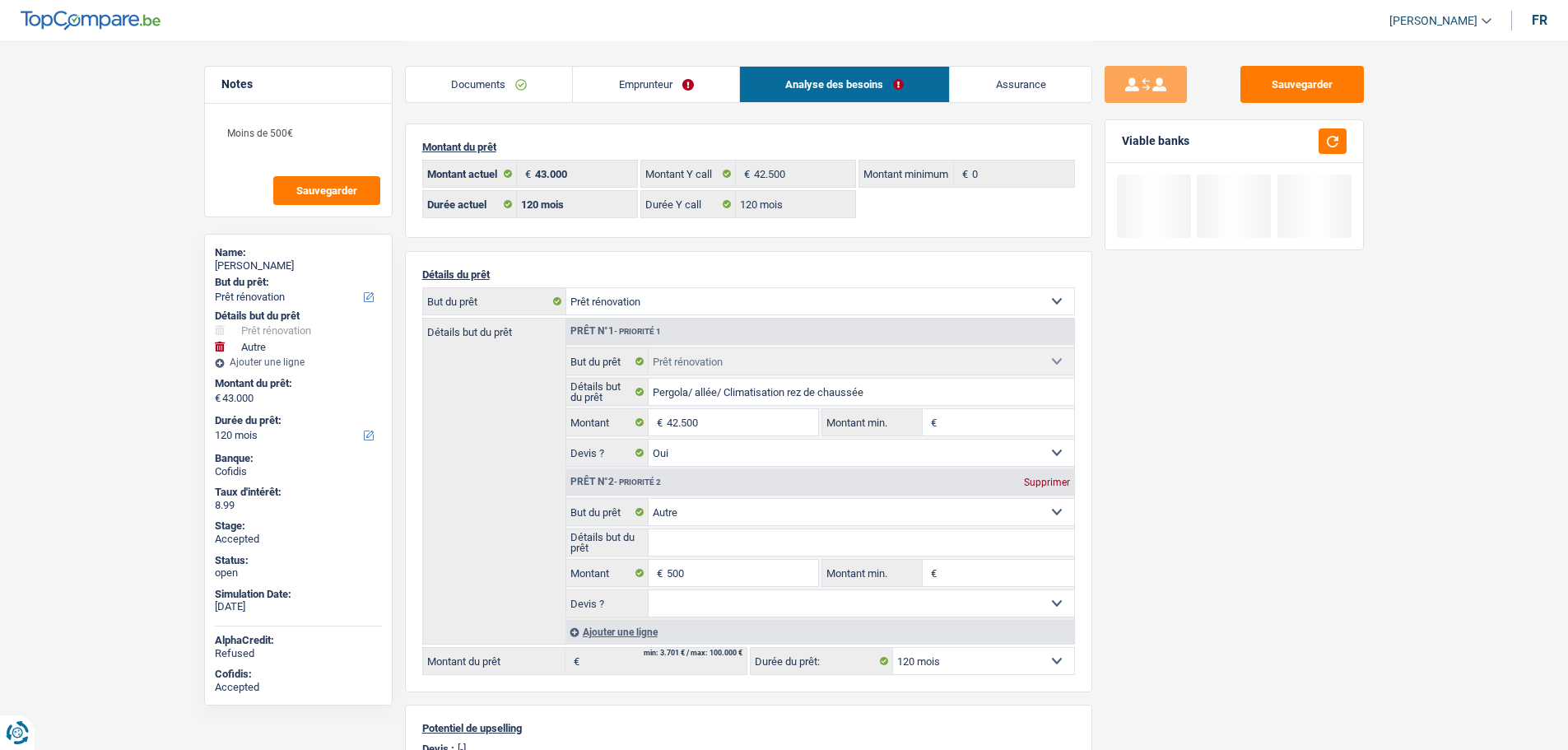
click at [1025, 86] on link "Assurance" at bounding box center [1020, 84] width 142 height 36
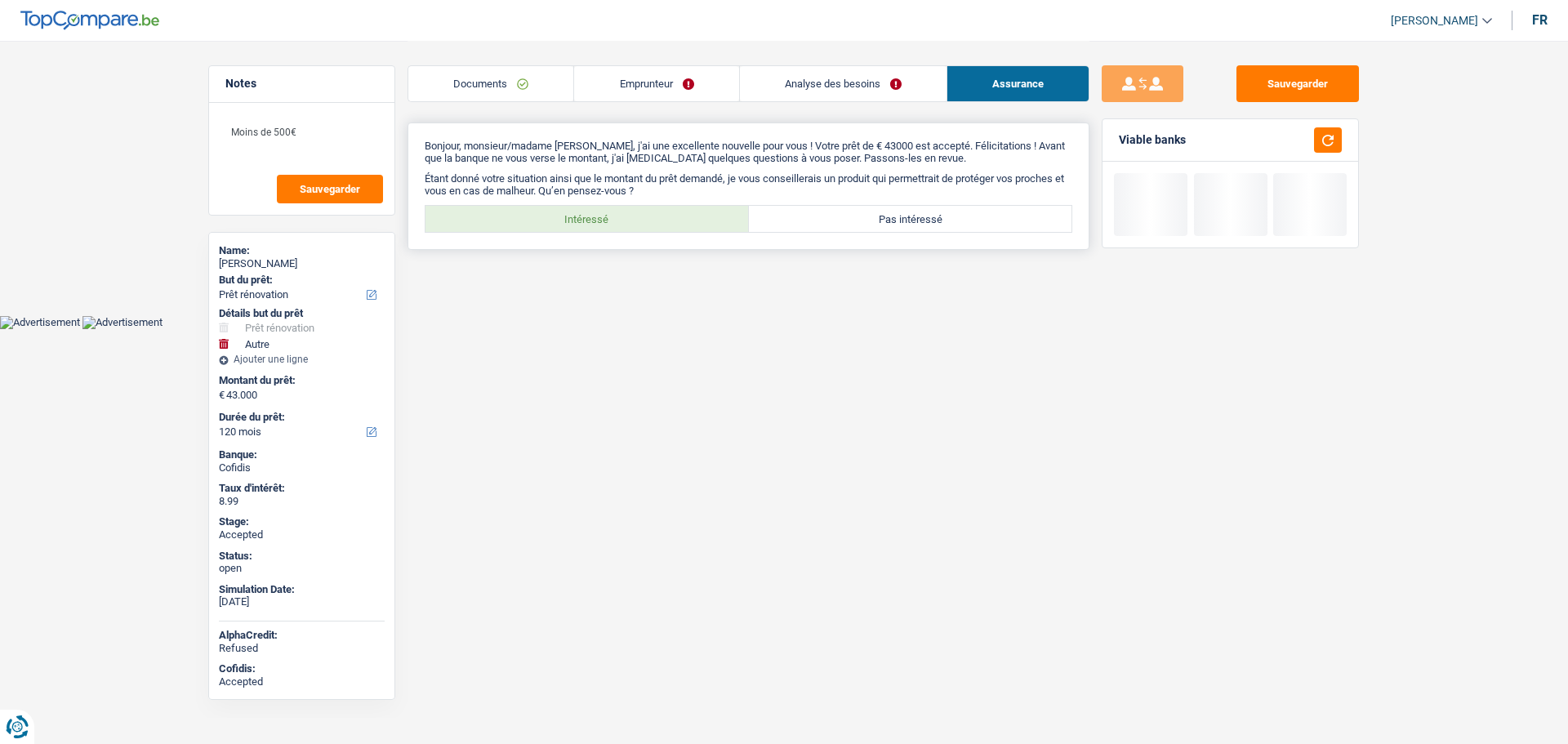
click at [635, 206] on label "Intéressé" at bounding box center [587, 219] width 323 height 26
click at [635, 206] on input "Intéressé" at bounding box center [587, 219] width 323 height 26
radio input "true"
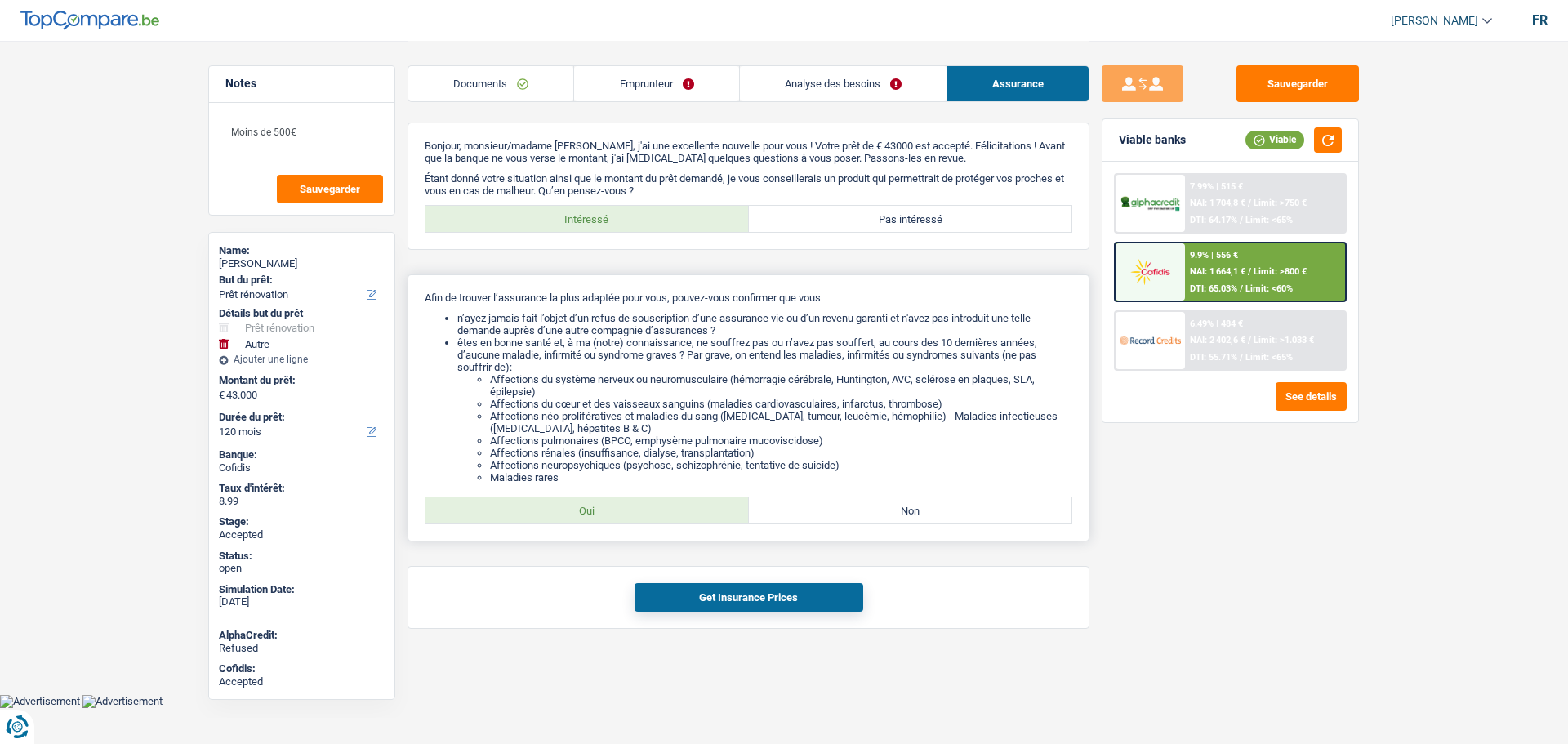
click at [588, 502] on label "Oui" at bounding box center [587, 510] width 323 height 26
click at [588, 502] on input "Oui" at bounding box center [587, 510] width 323 height 26
radio input "true"
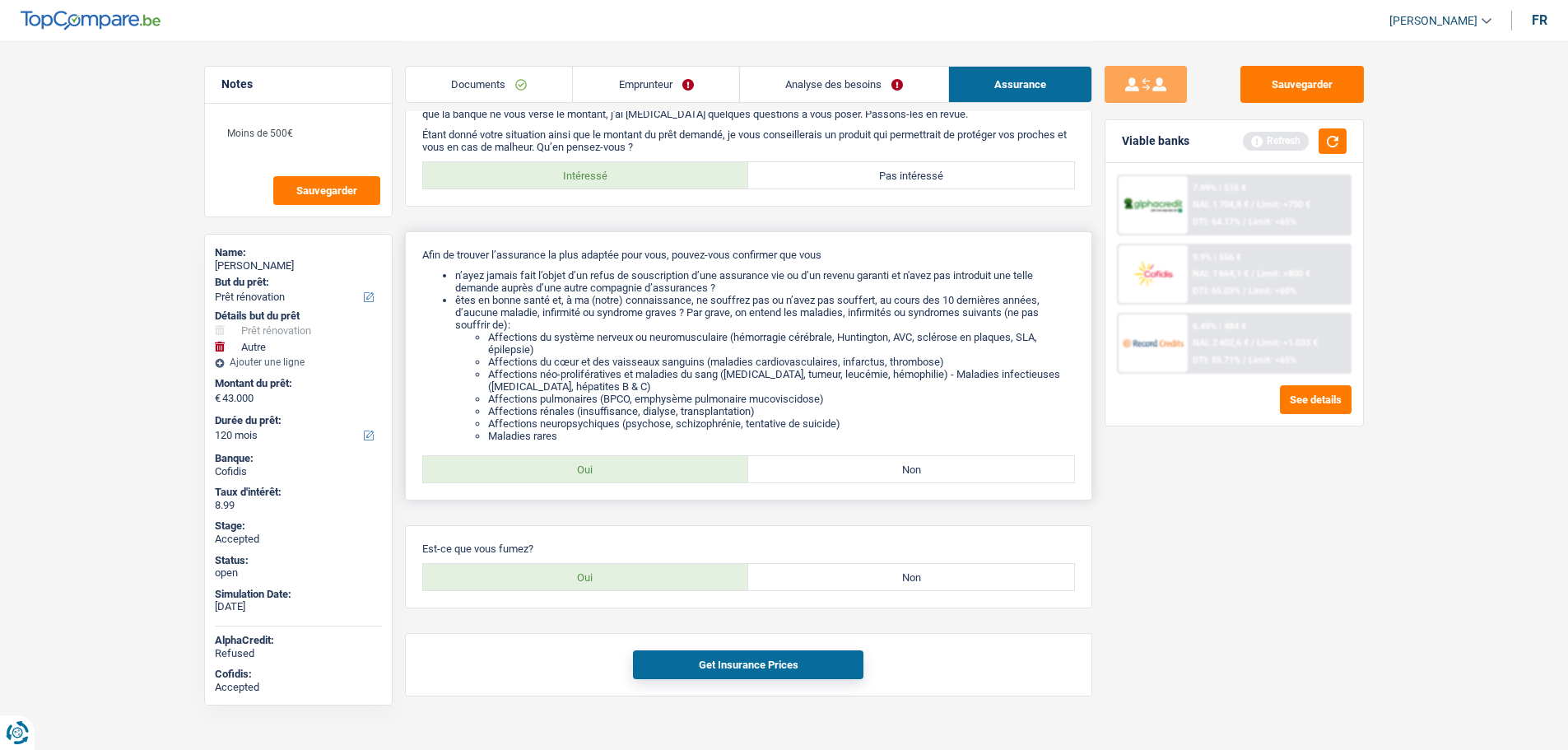
scroll to position [70, 0]
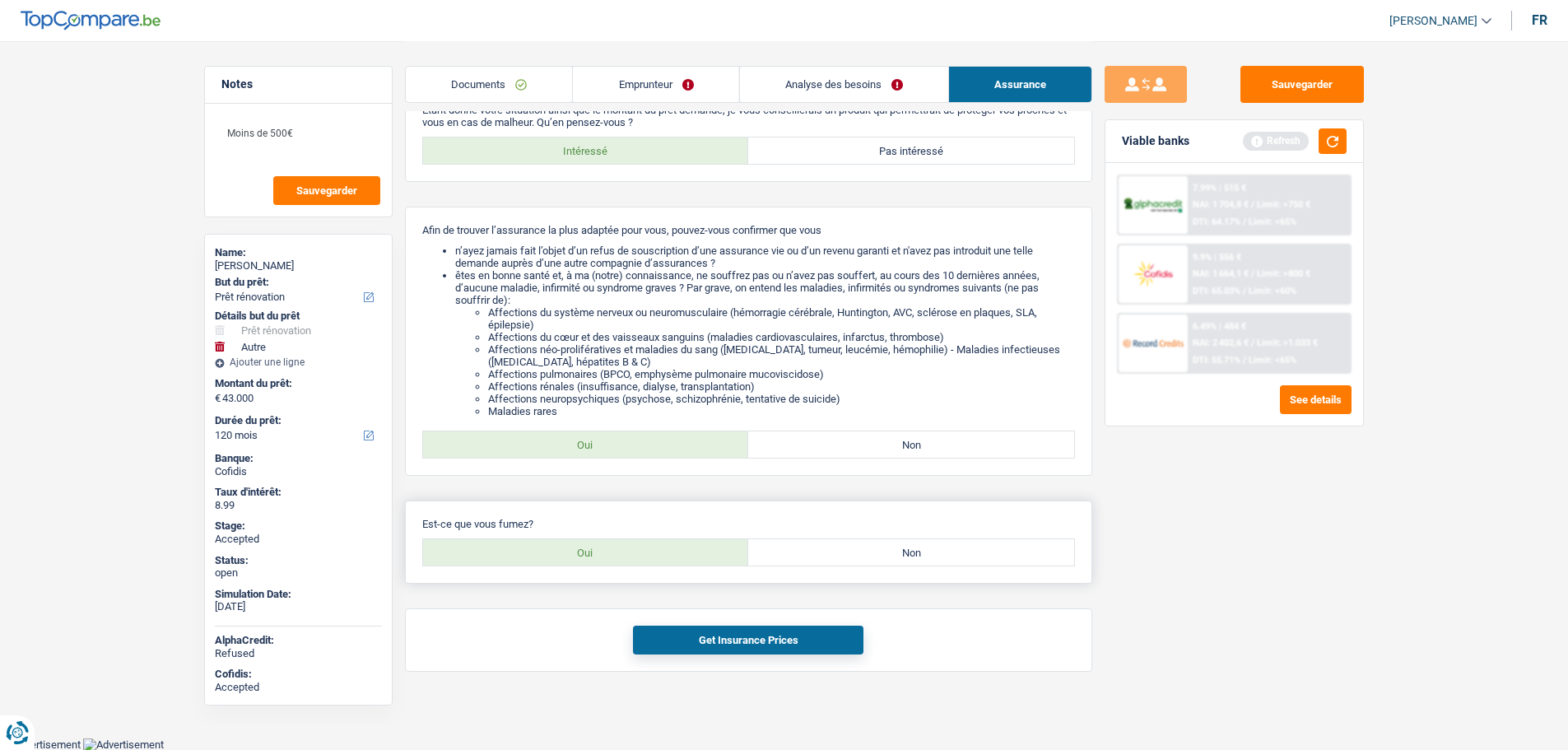
click at [564, 542] on label "Oui" at bounding box center [585, 552] width 326 height 26
click at [564, 542] on input "Oui" at bounding box center [585, 552] width 326 height 26
radio input "true"
click at [707, 626] on button "Get Insurance Prices" at bounding box center [748, 640] width 231 height 29
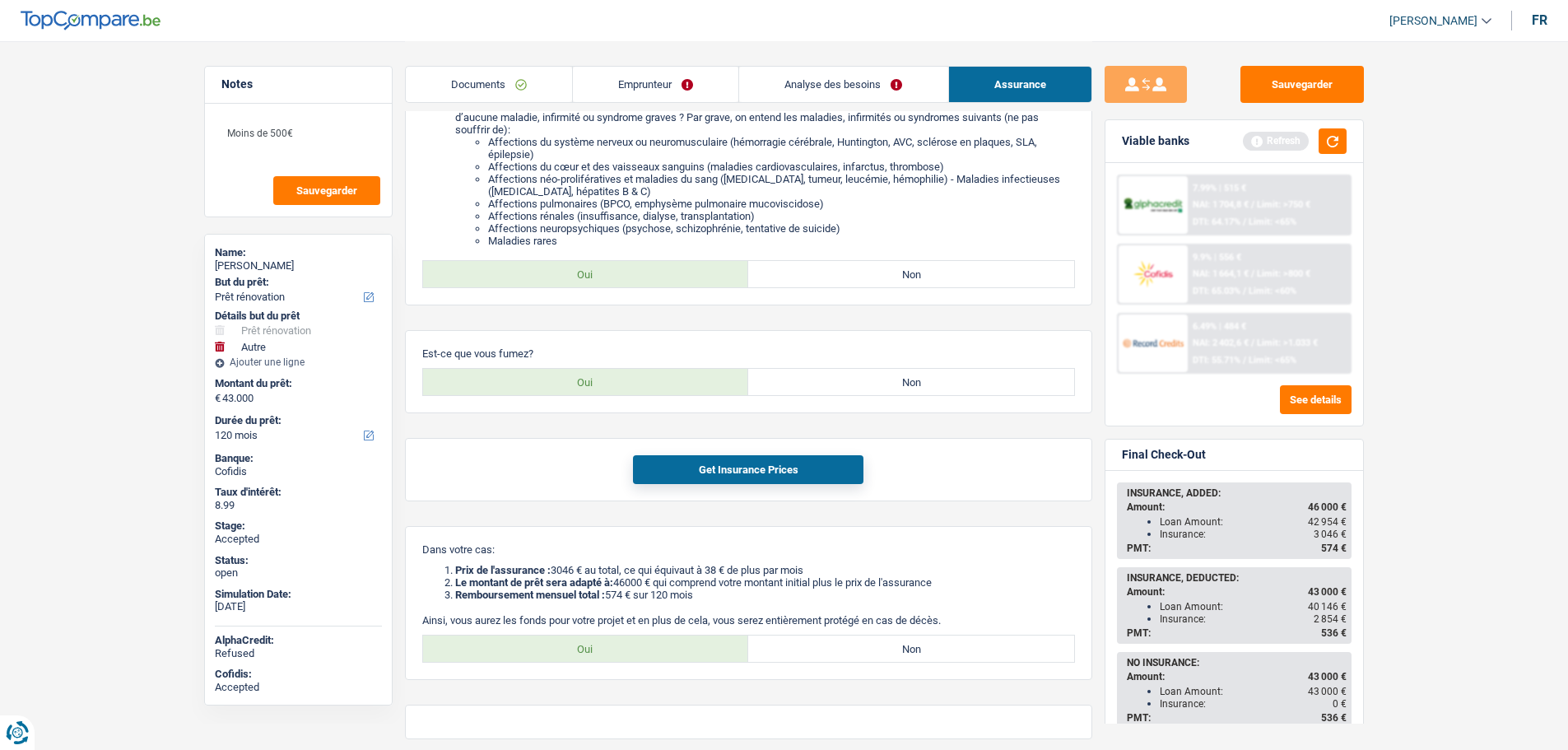
scroll to position [308, 0]
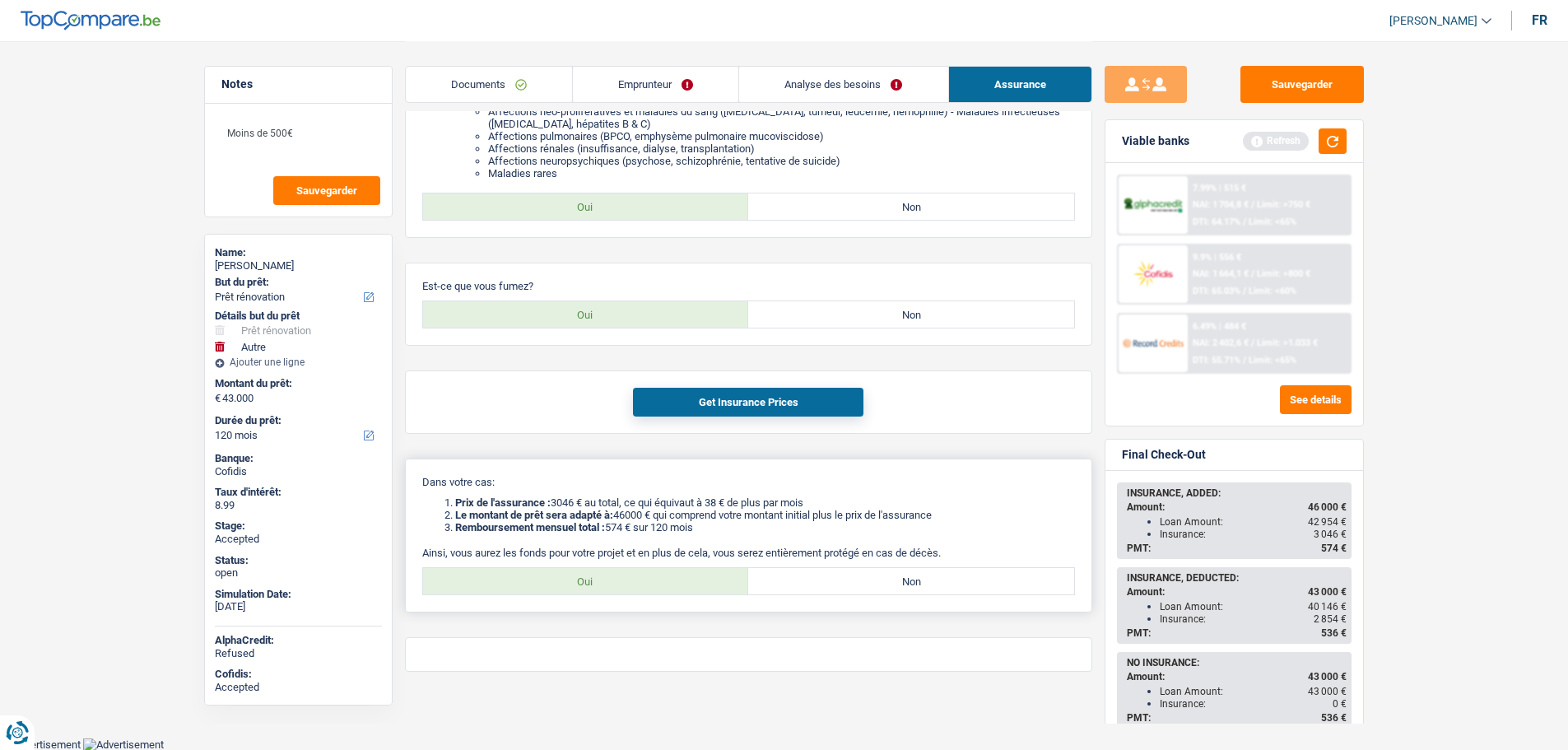
click at [614, 581] on label "Oui" at bounding box center [585, 581] width 326 height 26
click at [614, 581] on input "Oui" at bounding box center [585, 581] width 326 height 26
radio input "true"
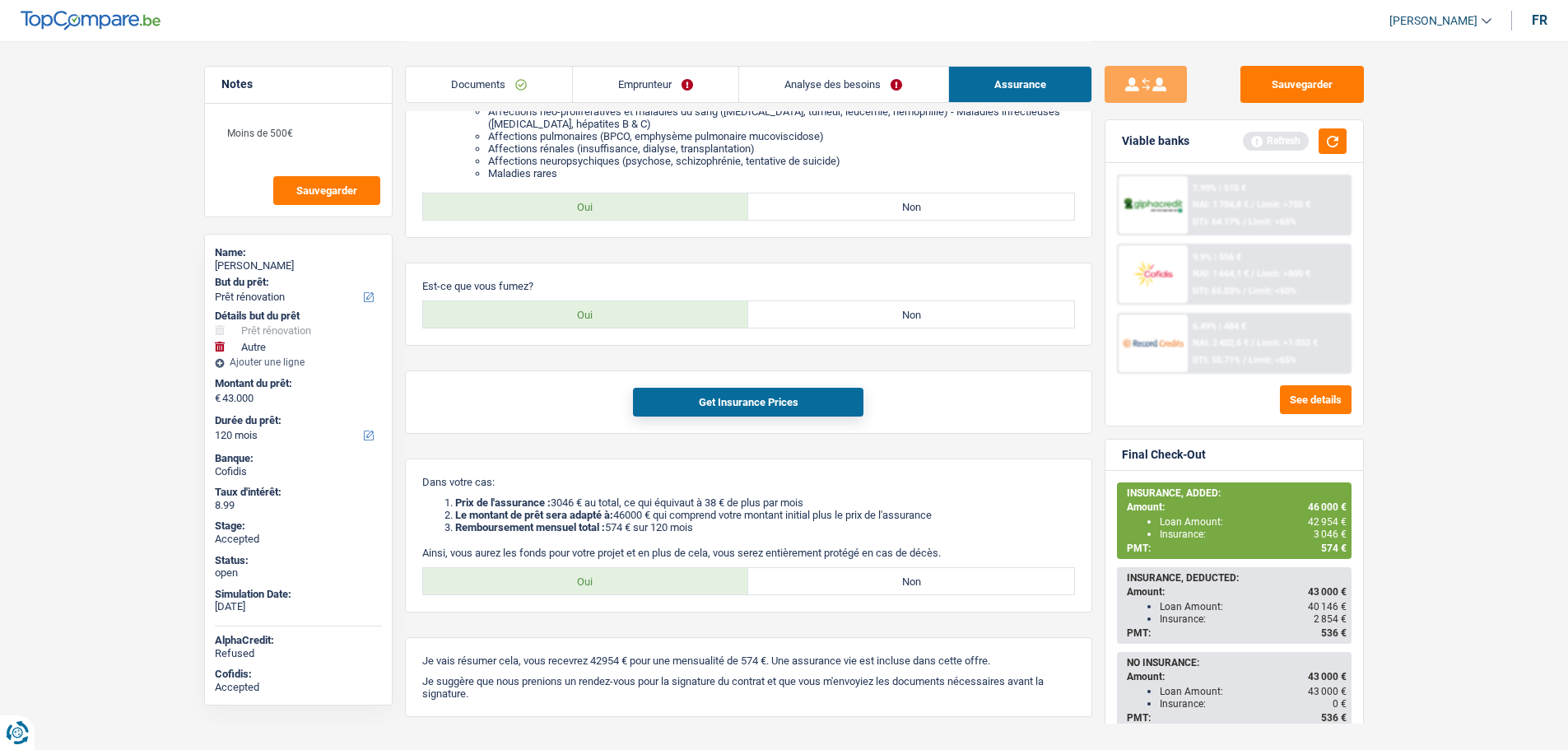
click at [1409, 570] on main "Notes Moins de 500€ Sauvegarder Name: Tatiana Hanse But du prêt: Confort maison…" at bounding box center [784, 237] width 1568 height 1091
click at [844, 581] on label "Non" at bounding box center [910, 581] width 326 height 26
click at [844, 581] on input "Non" at bounding box center [910, 581] width 326 height 26
radio input "true"
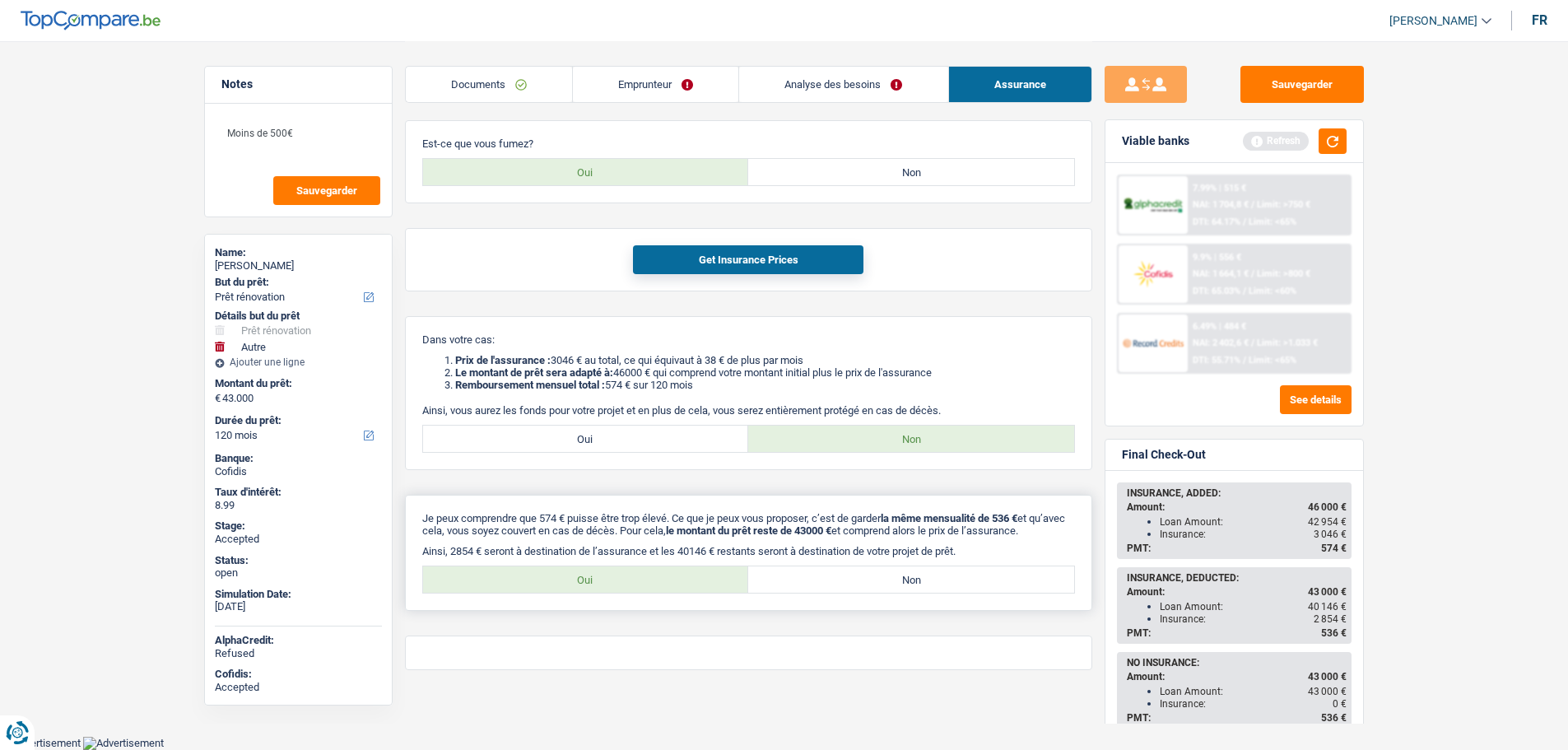
scroll to position [461, 0]
click at [694, 579] on label "Oui" at bounding box center [585, 579] width 326 height 26
click at [694, 579] on input "Oui" at bounding box center [585, 579] width 326 height 26
radio input "true"
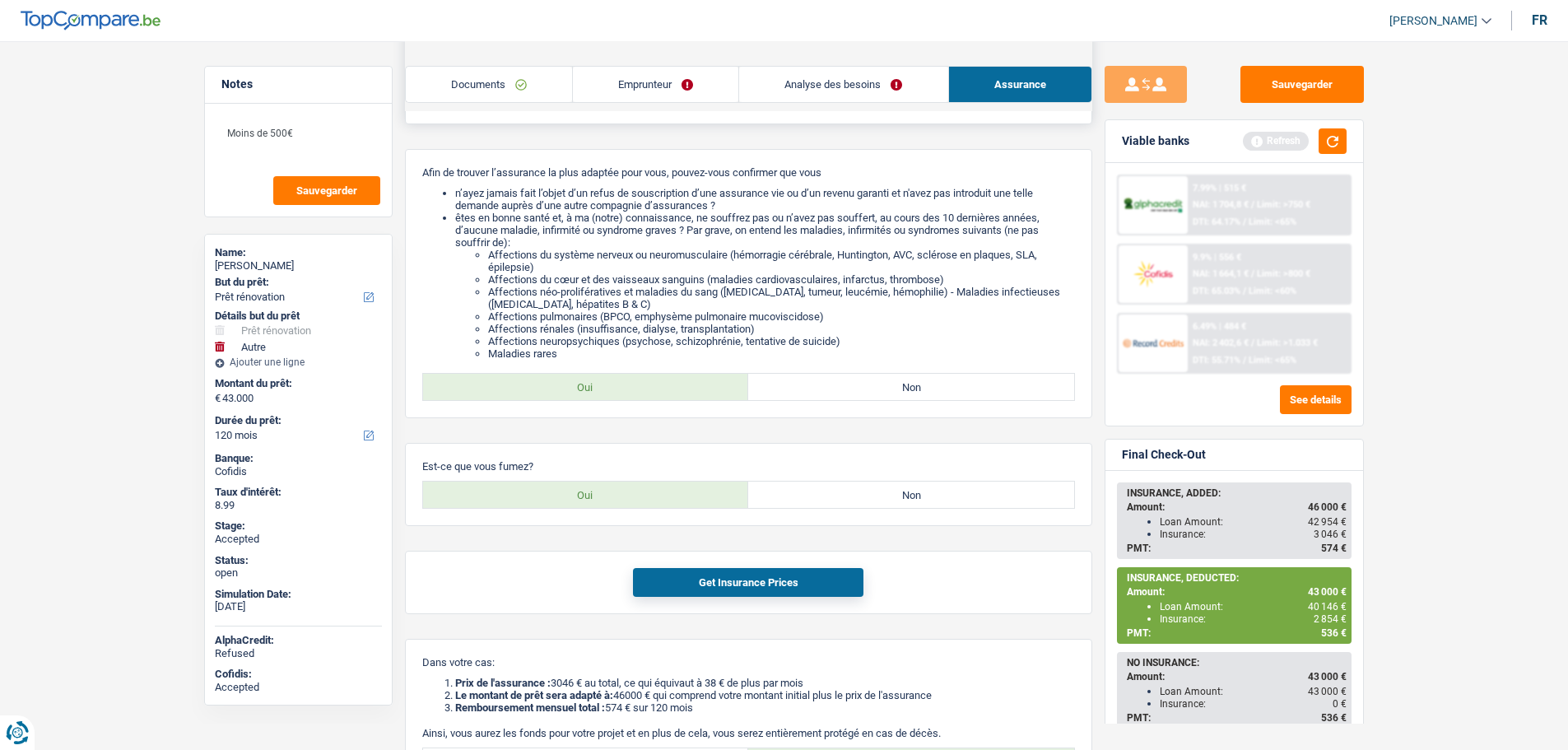
scroll to position [0, 0]
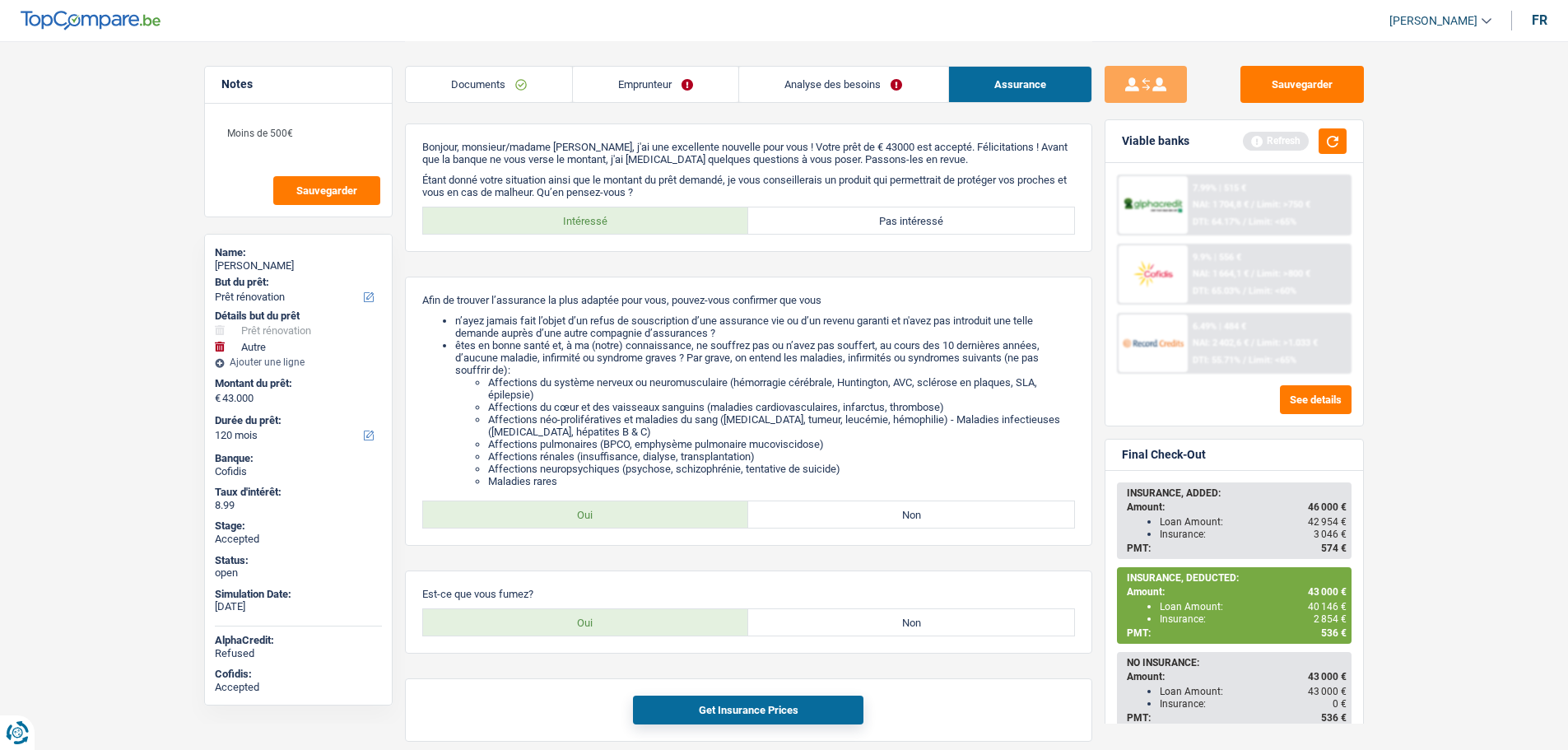
click at [796, 75] on link "Analyse des besoins" at bounding box center [843, 84] width 209 height 36
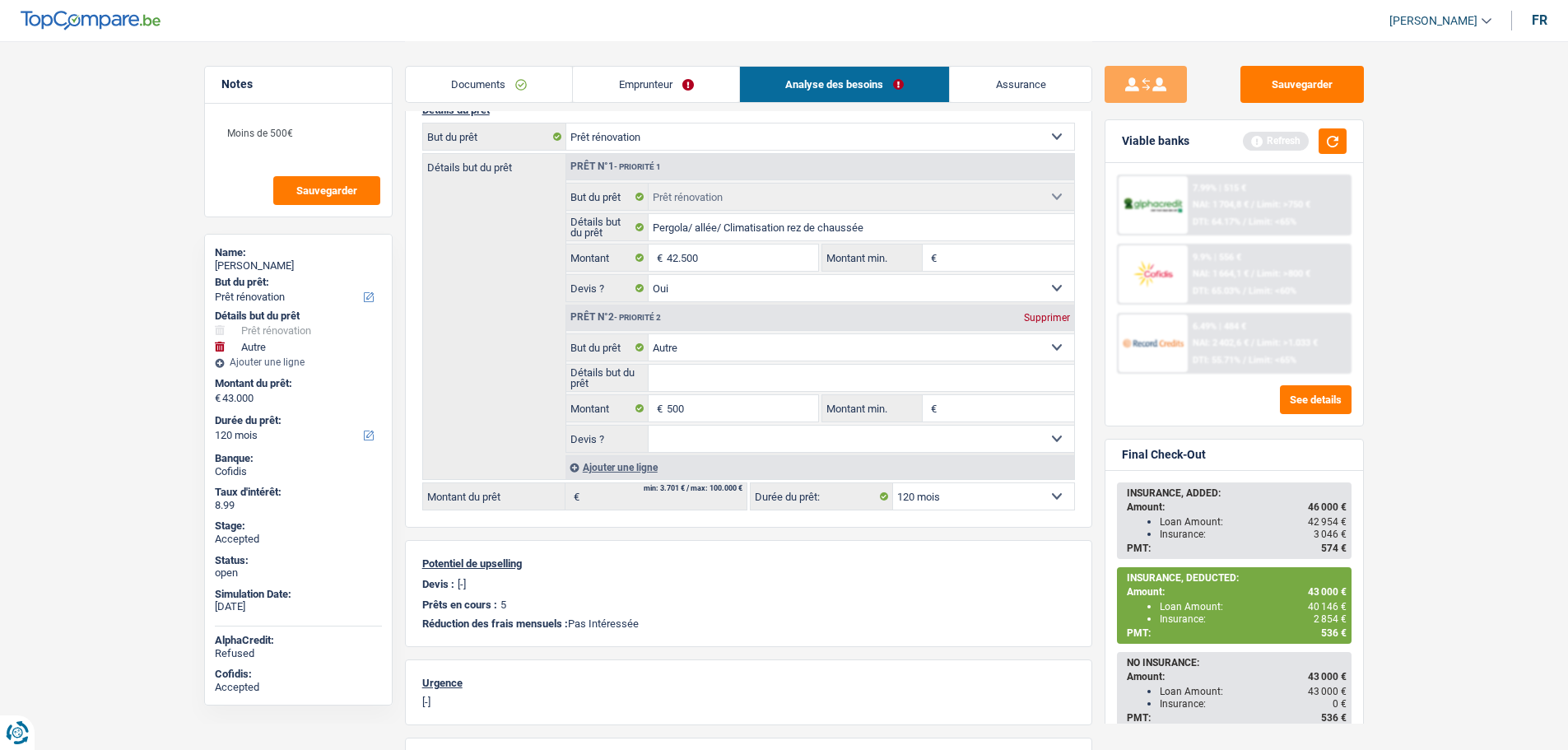
scroll to position [464, 0]
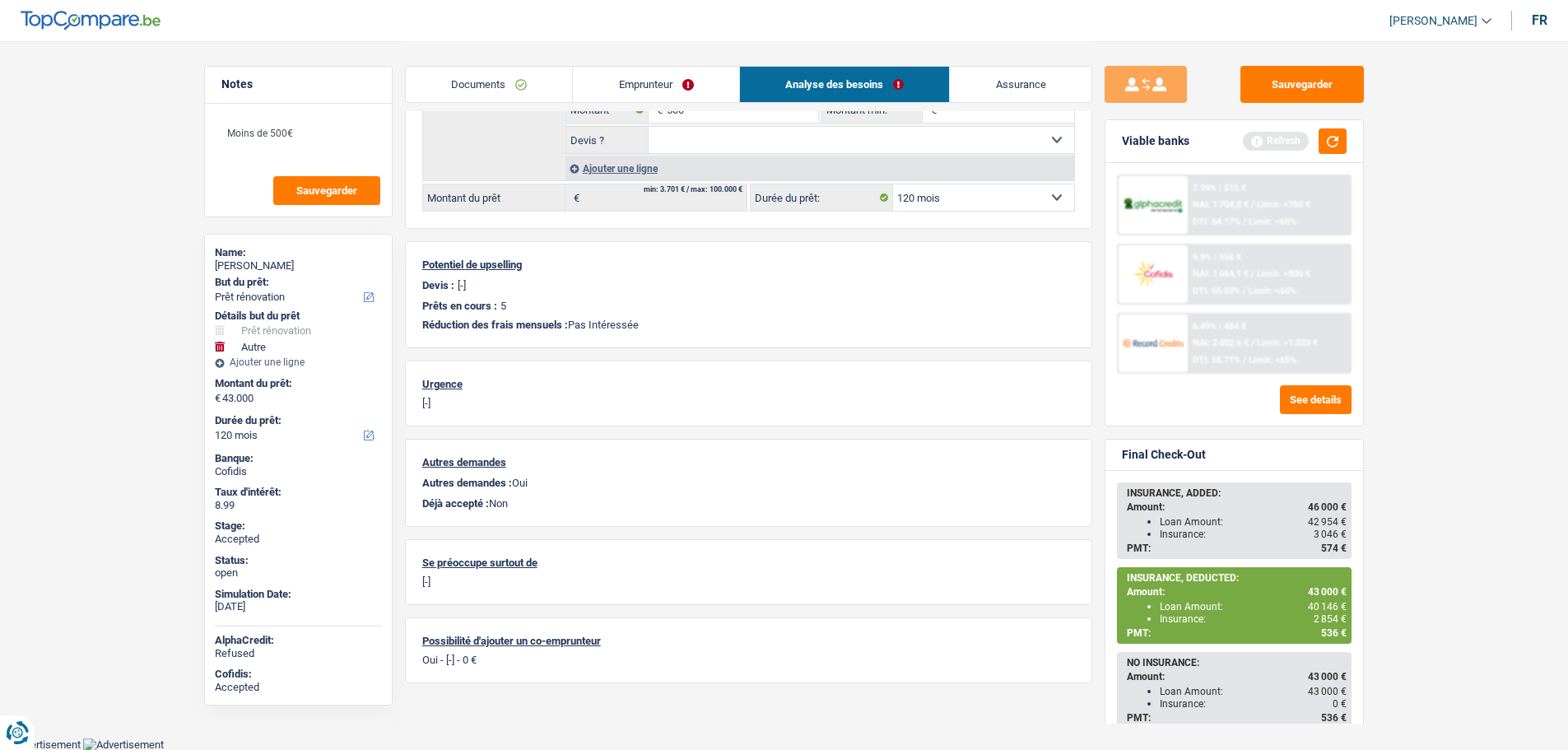
click at [1016, 89] on link "Assurance" at bounding box center [1020, 84] width 142 height 36
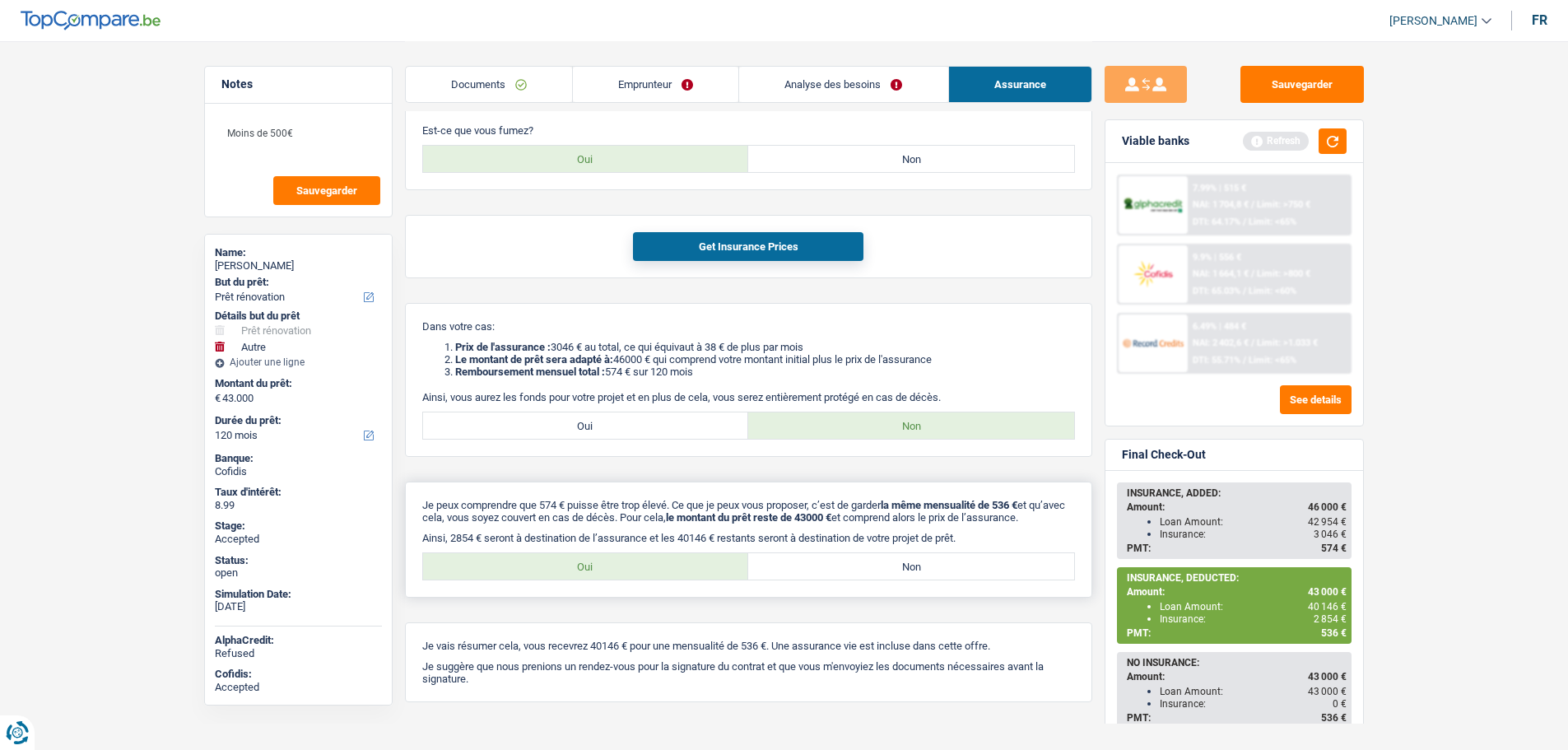
click at [809, 577] on label "Non" at bounding box center [910, 566] width 326 height 26
click at [809, 577] on input "Non" at bounding box center [910, 566] width 326 height 26
radio input "true"
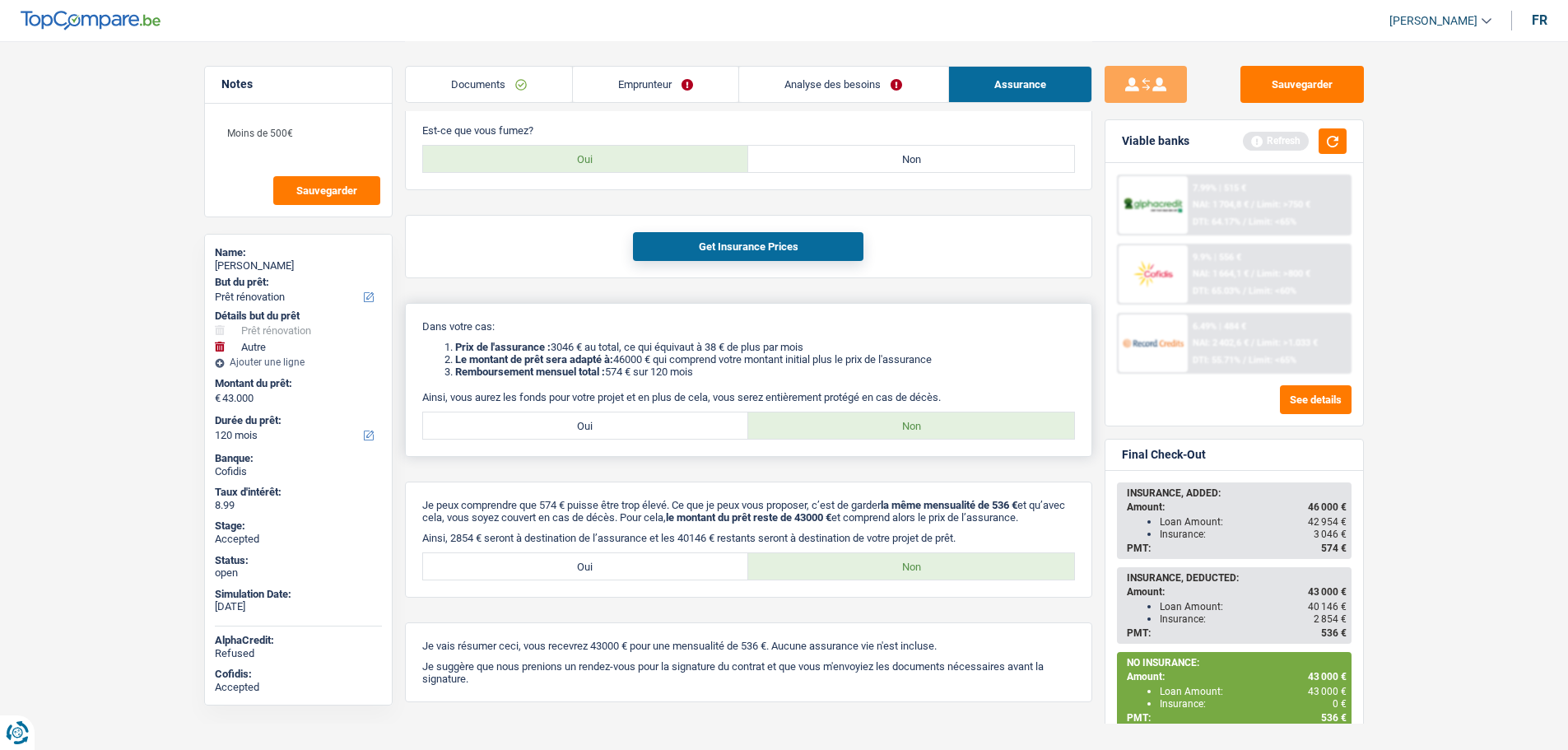
click at [621, 420] on label "Oui" at bounding box center [585, 425] width 326 height 26
click at [621, 420] on input "Oui" at bounding box center [585, 425] width 326 height 26
radio input "true"
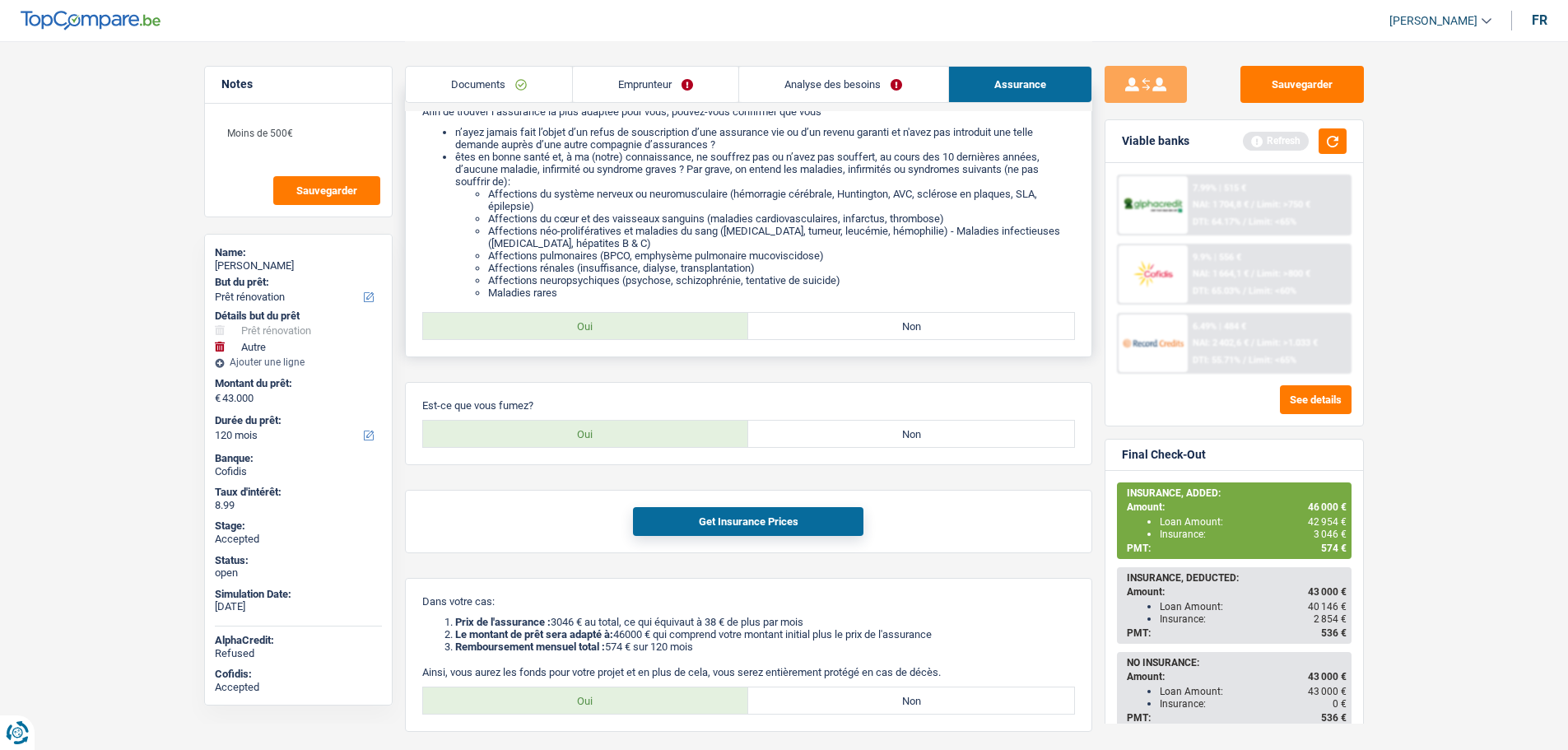
scroll to position [0, 0]
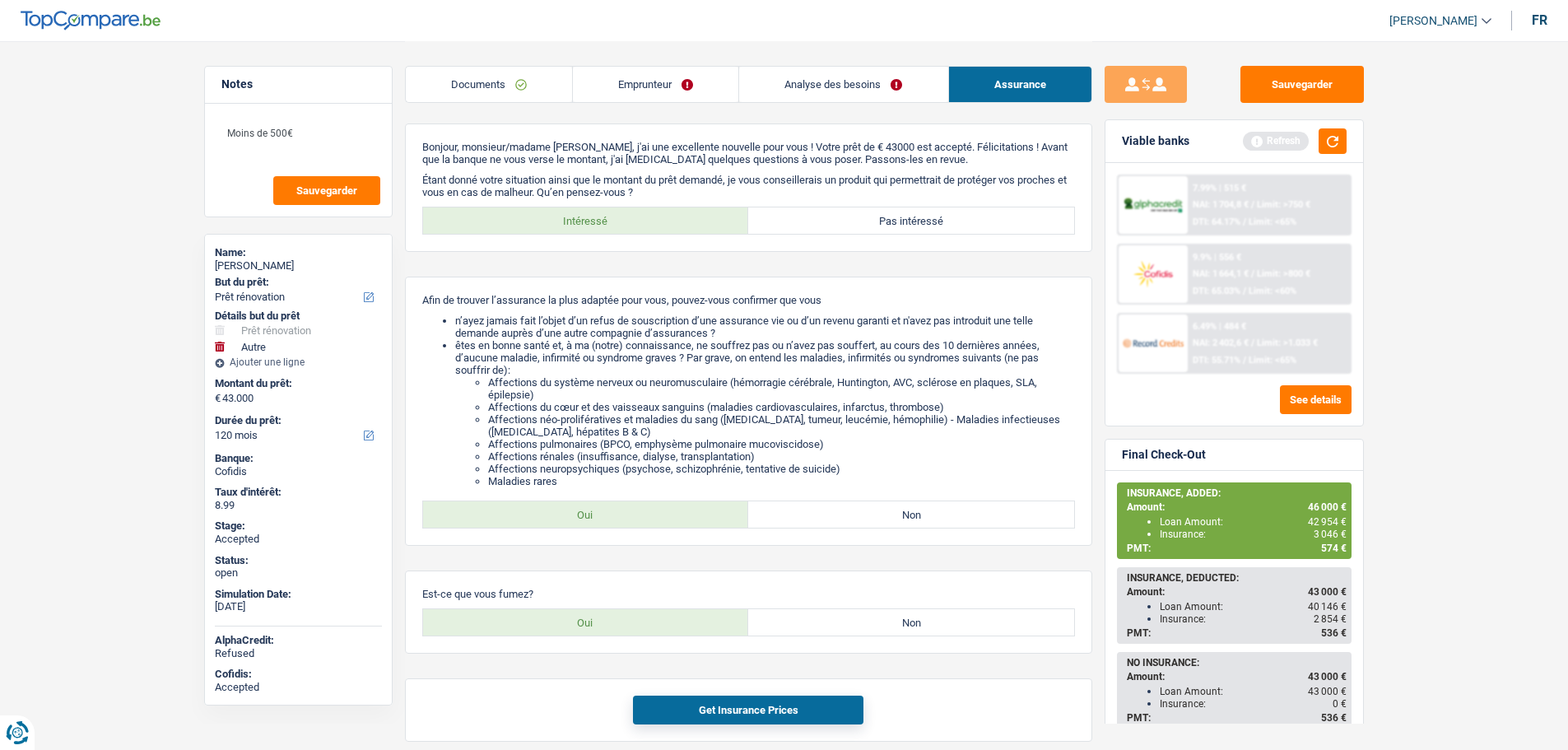
click at [805, 89] on link "Analyse des besoins" at bounding box center [843, 84] width 209 height 36
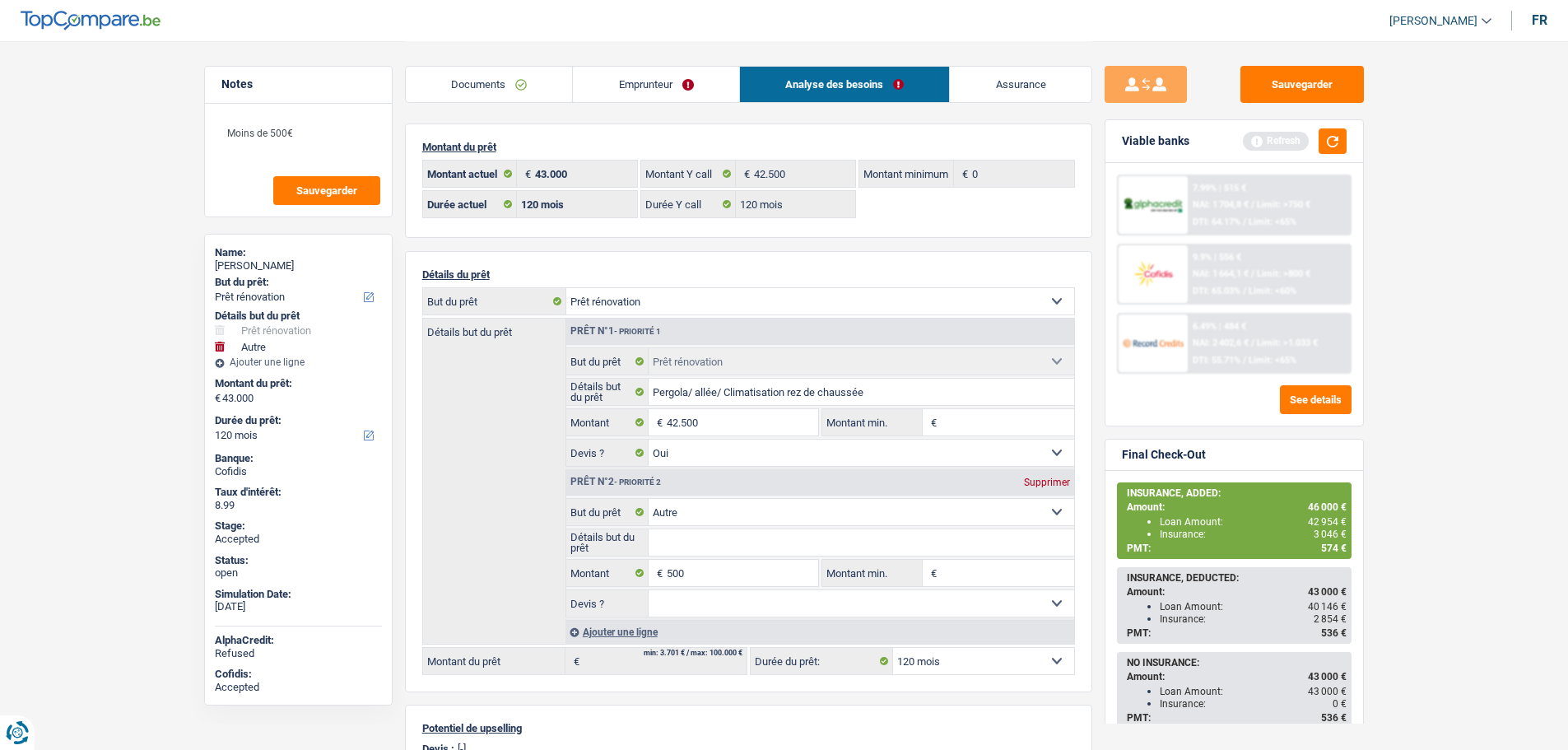
click at [975, 77] on link "Assurance" at bounding box center [1020, 84] width 142 height 36
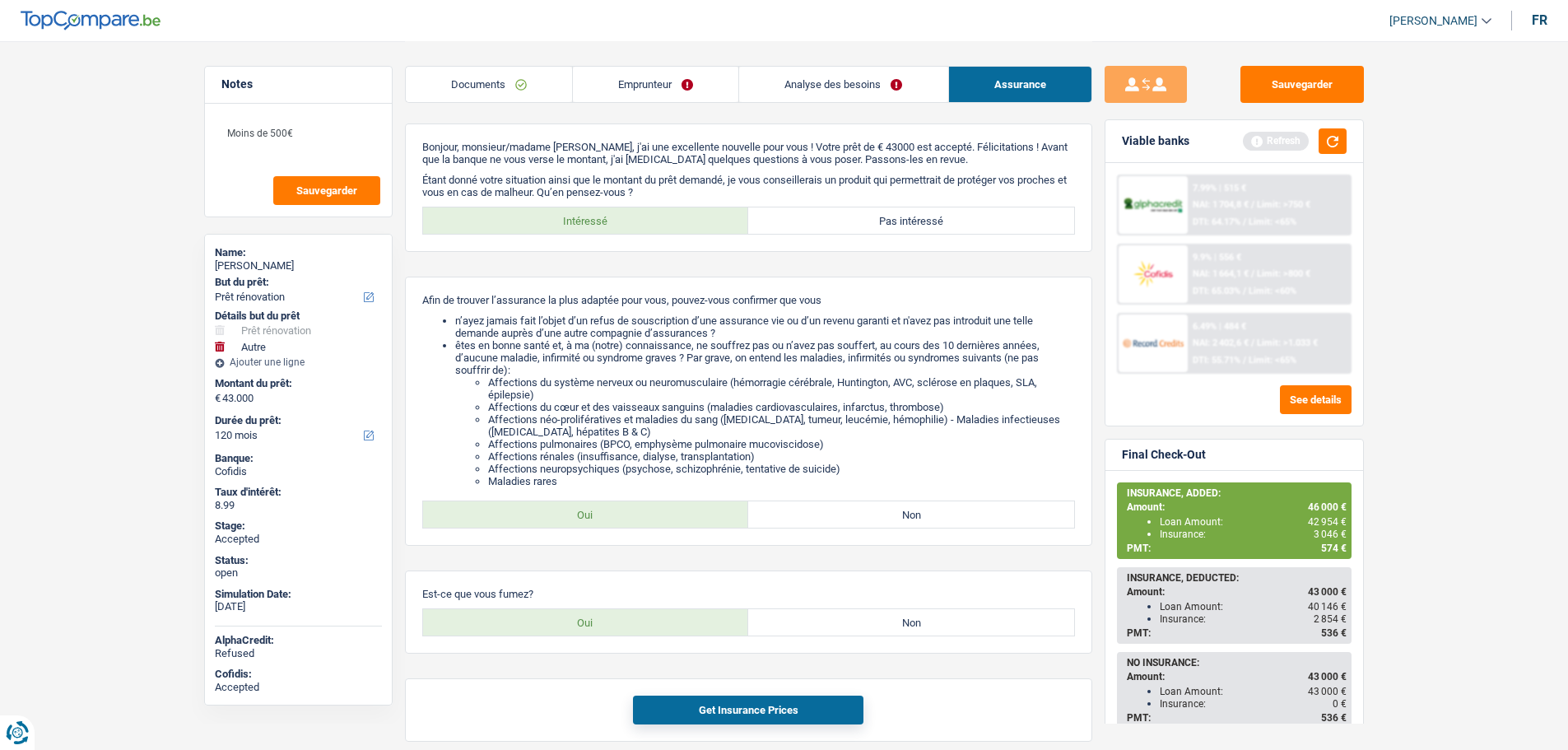
click at [395, 486] on div "Notes Moins de 500€ Sauvegarder Name: Tatiana Hanse But du prêt: Confort maison…" at bounding box center [299, 394] width 214 height 658
click at [1334, 136] on button "button" at bounding box center [1332, 141] width 28 height 25
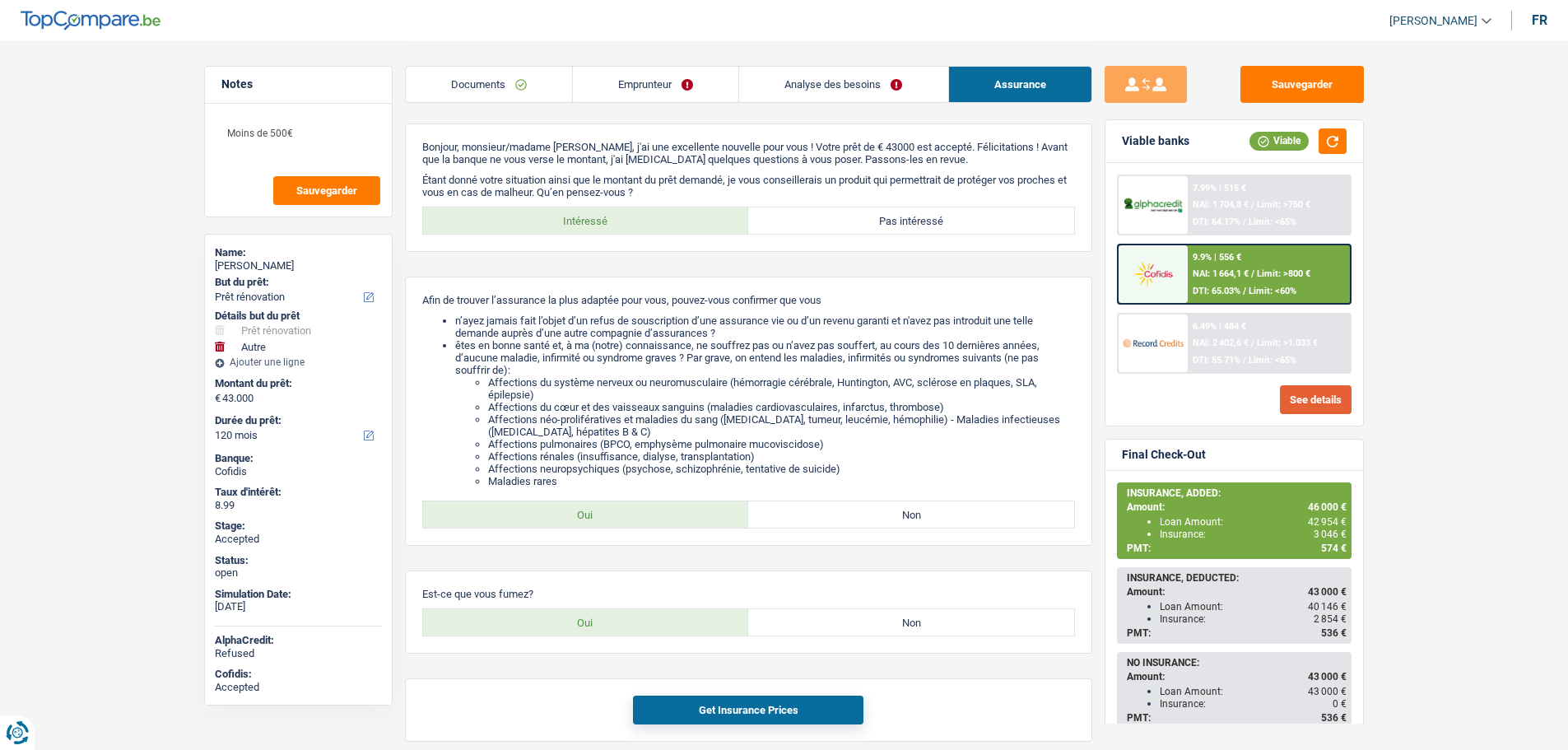
click at [1283, 402] on button "See details" at bounding box center [1316, 400] width 71 height 29
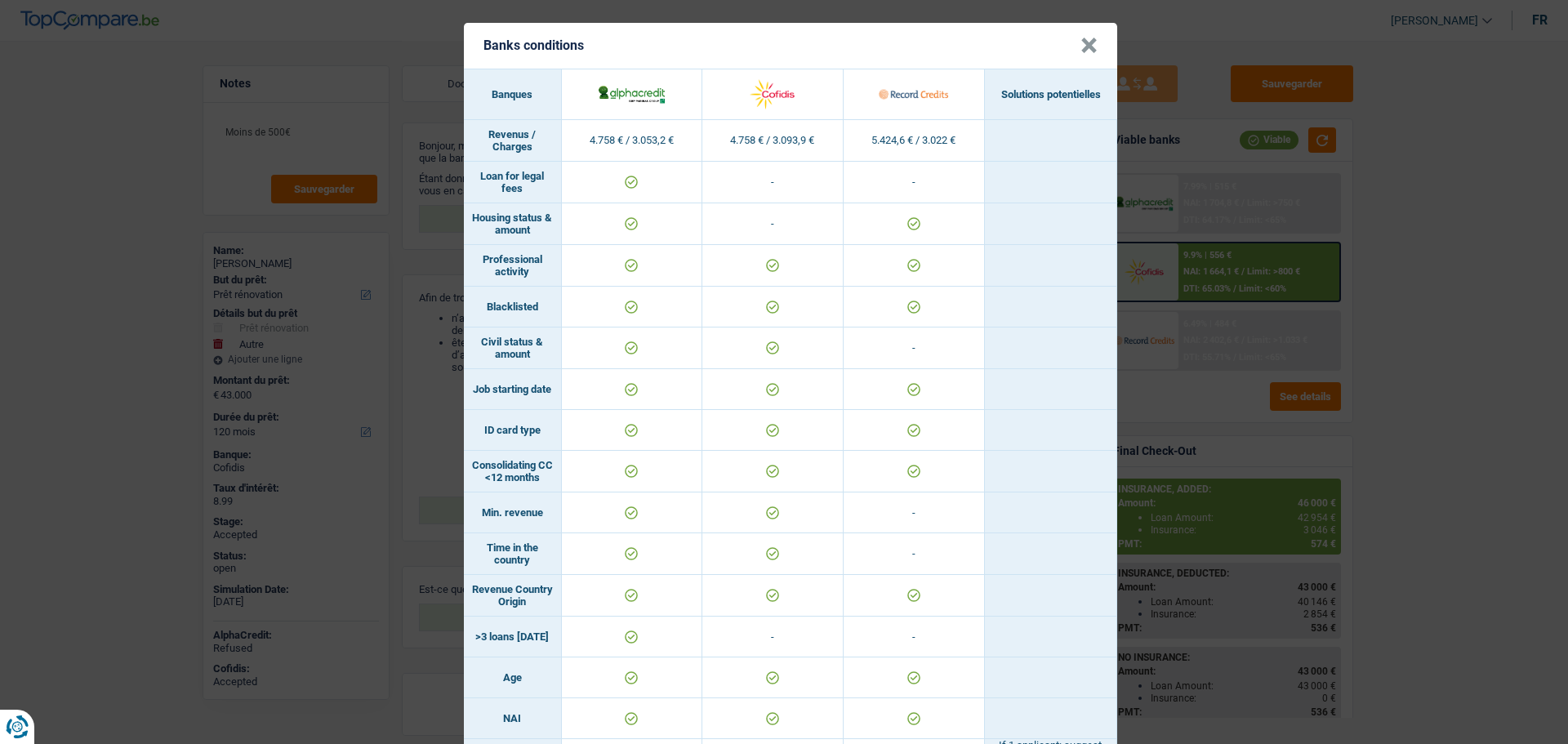
click at [1087, 37] on button "×" at bounding box center [1089, 45] width 17 height 16
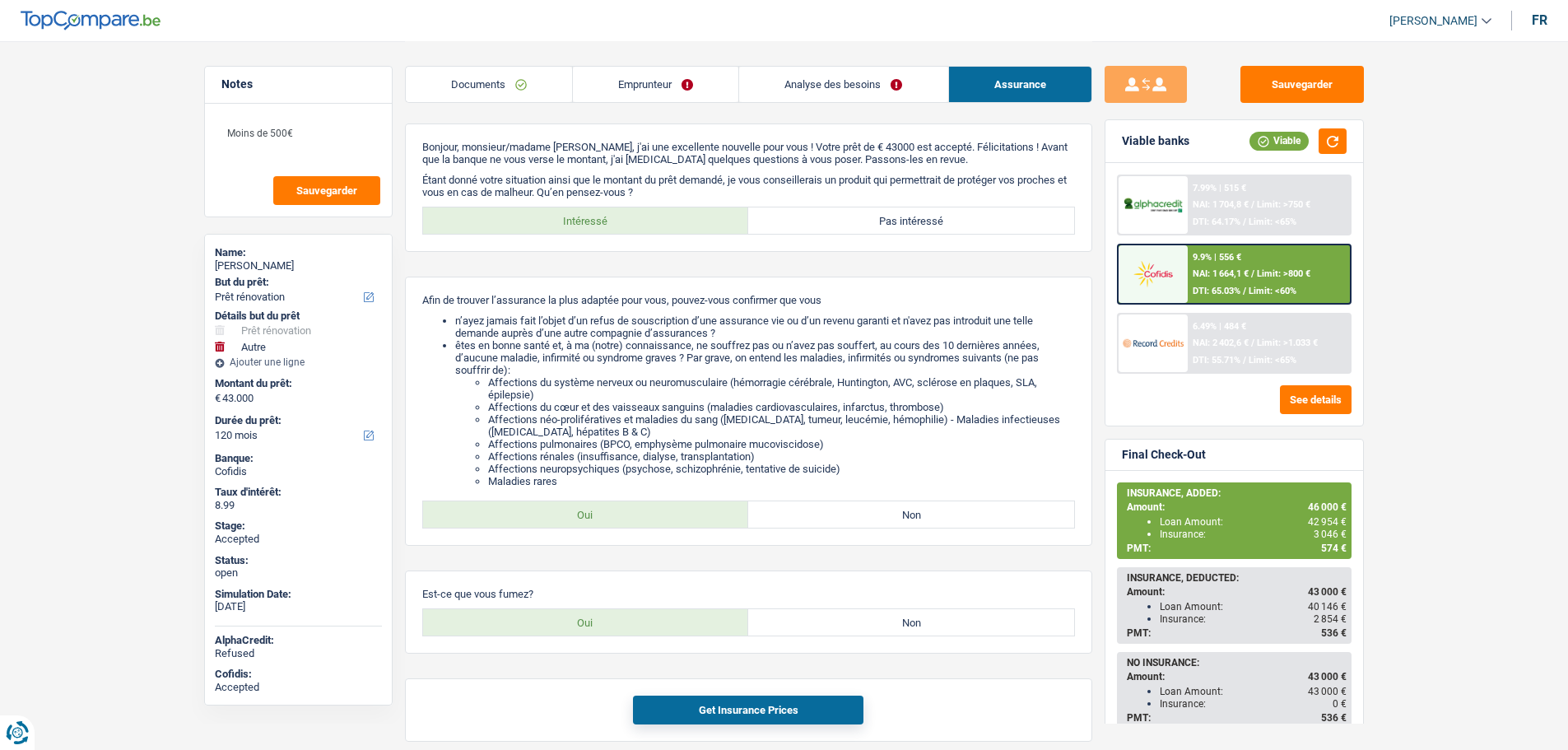
click at [651, 75] on link "Emprunteur" at bounding box center [655, 84] width 165 height 36
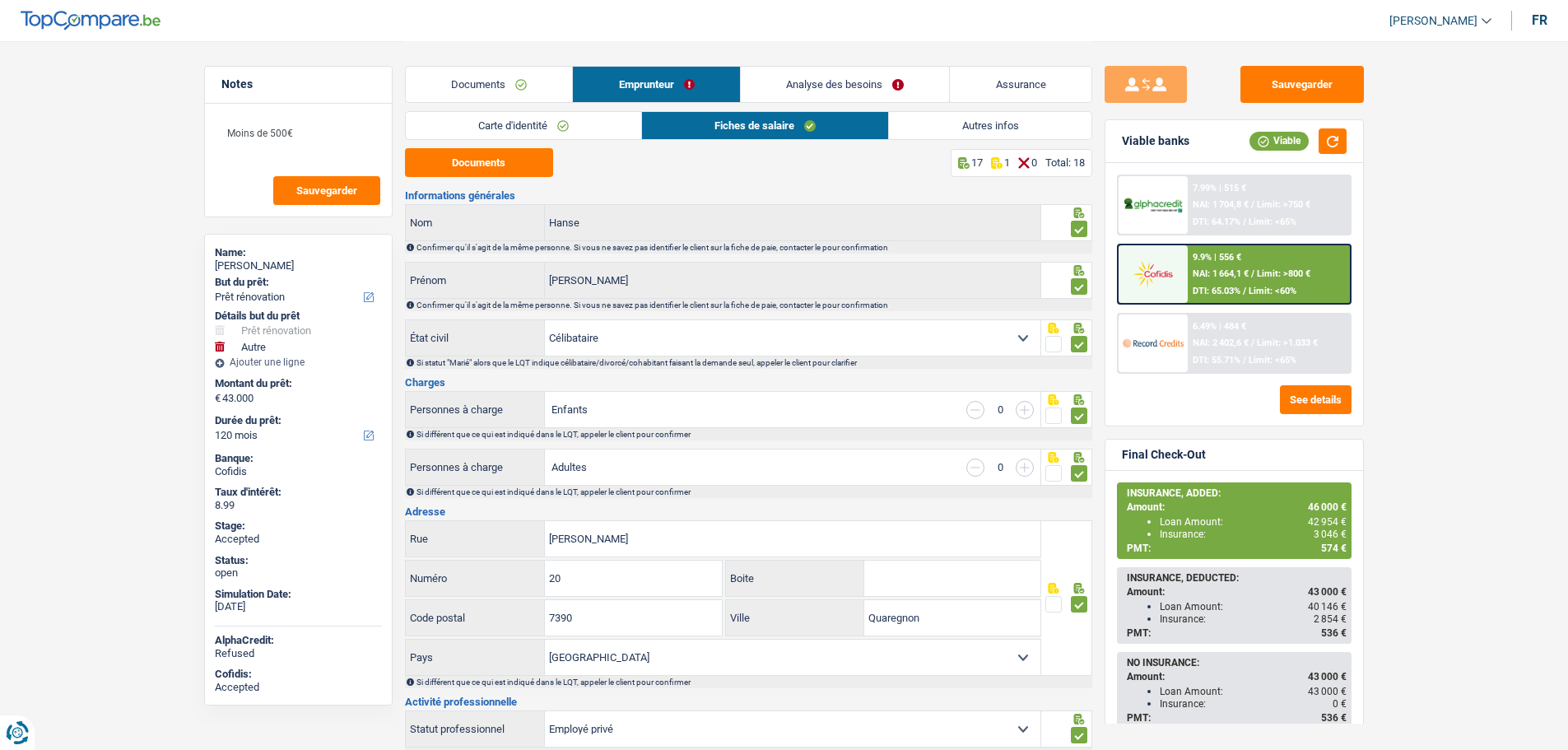
click at [530, 80] on link "Documents" at bounding box center [489, 84] width 167 height 36
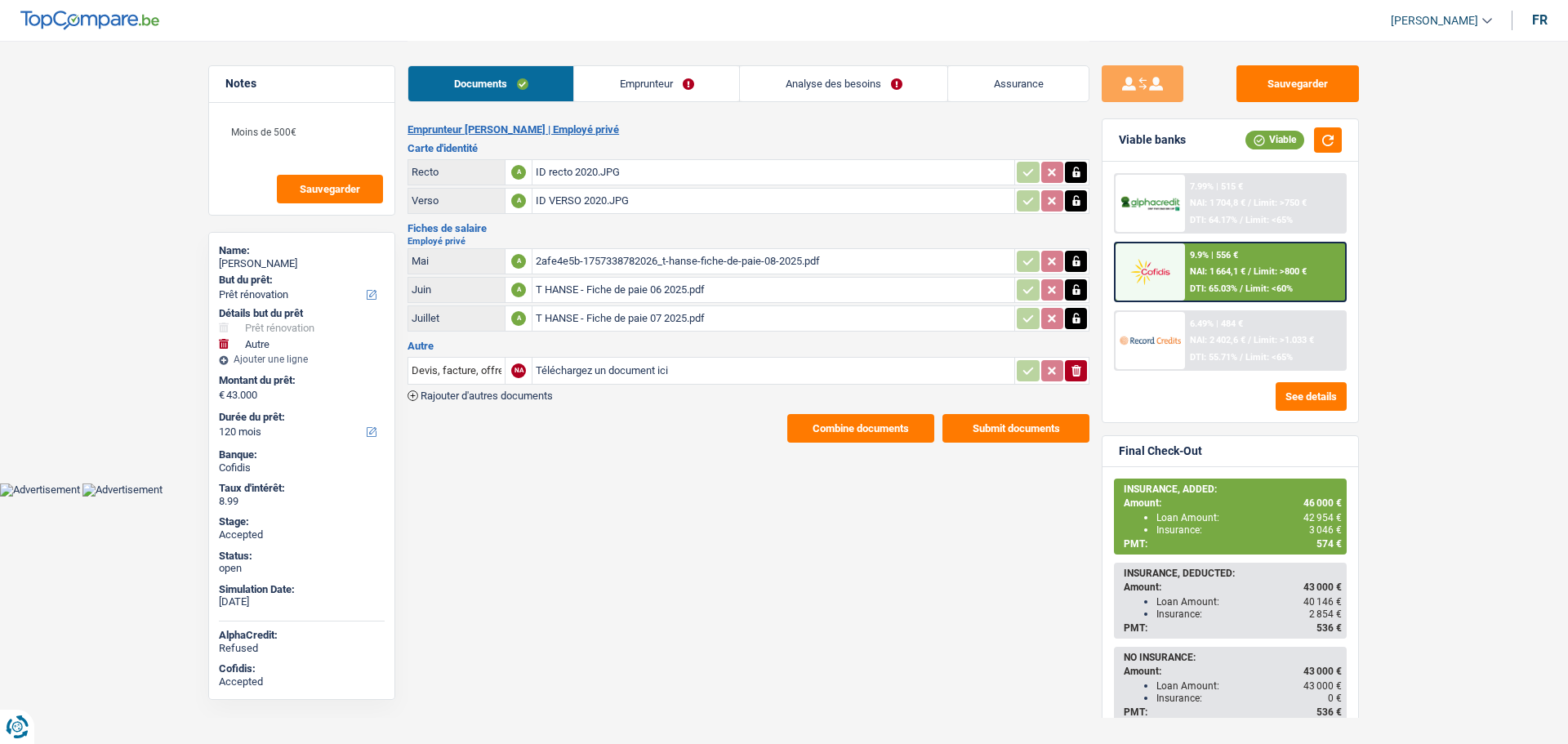
click at [650, 70] on link "Emprunteur" at bounding box center [657, 83] width 165 height 35
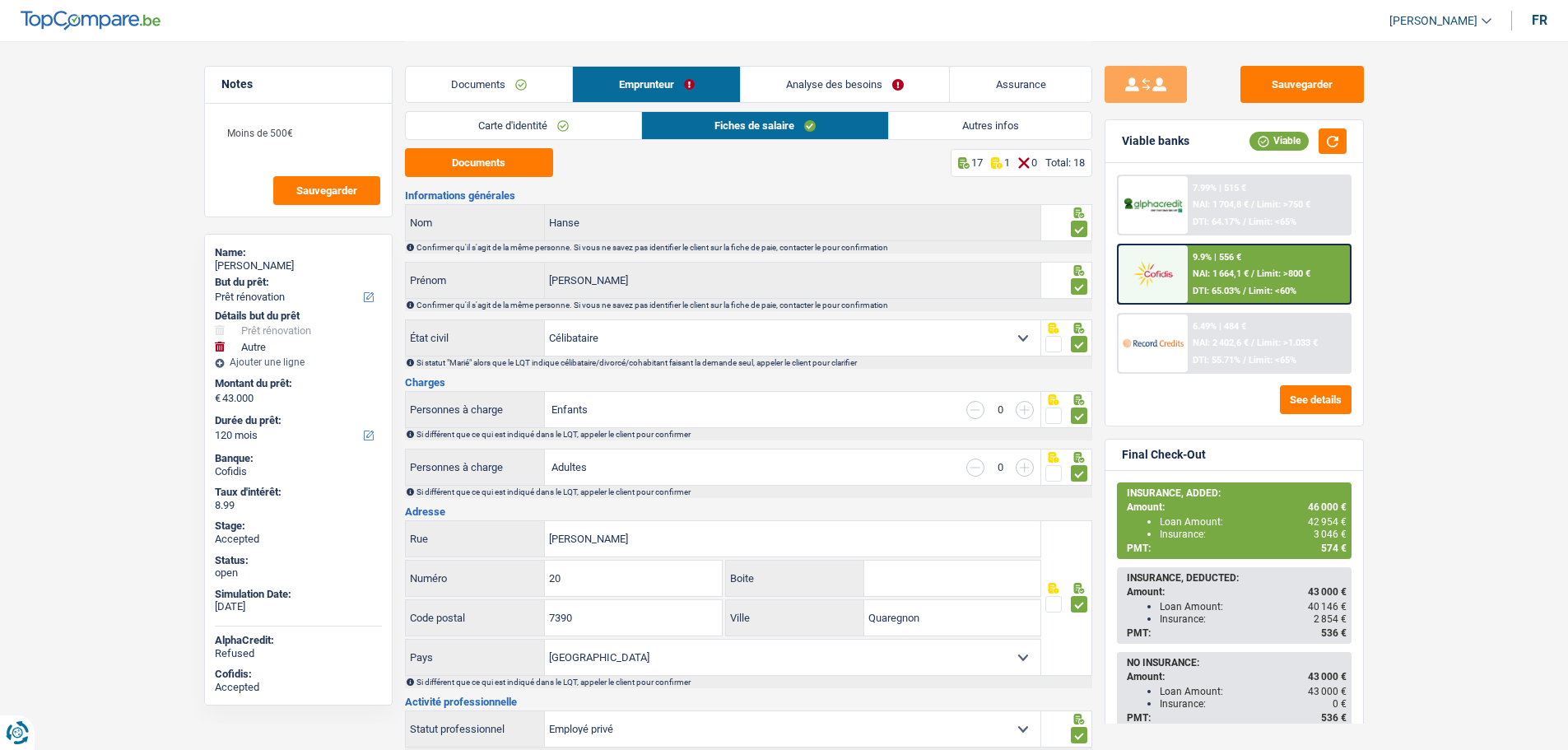
click at [510, 86] on link "Documents" at bounding box center [489, 84] width 167 height 36
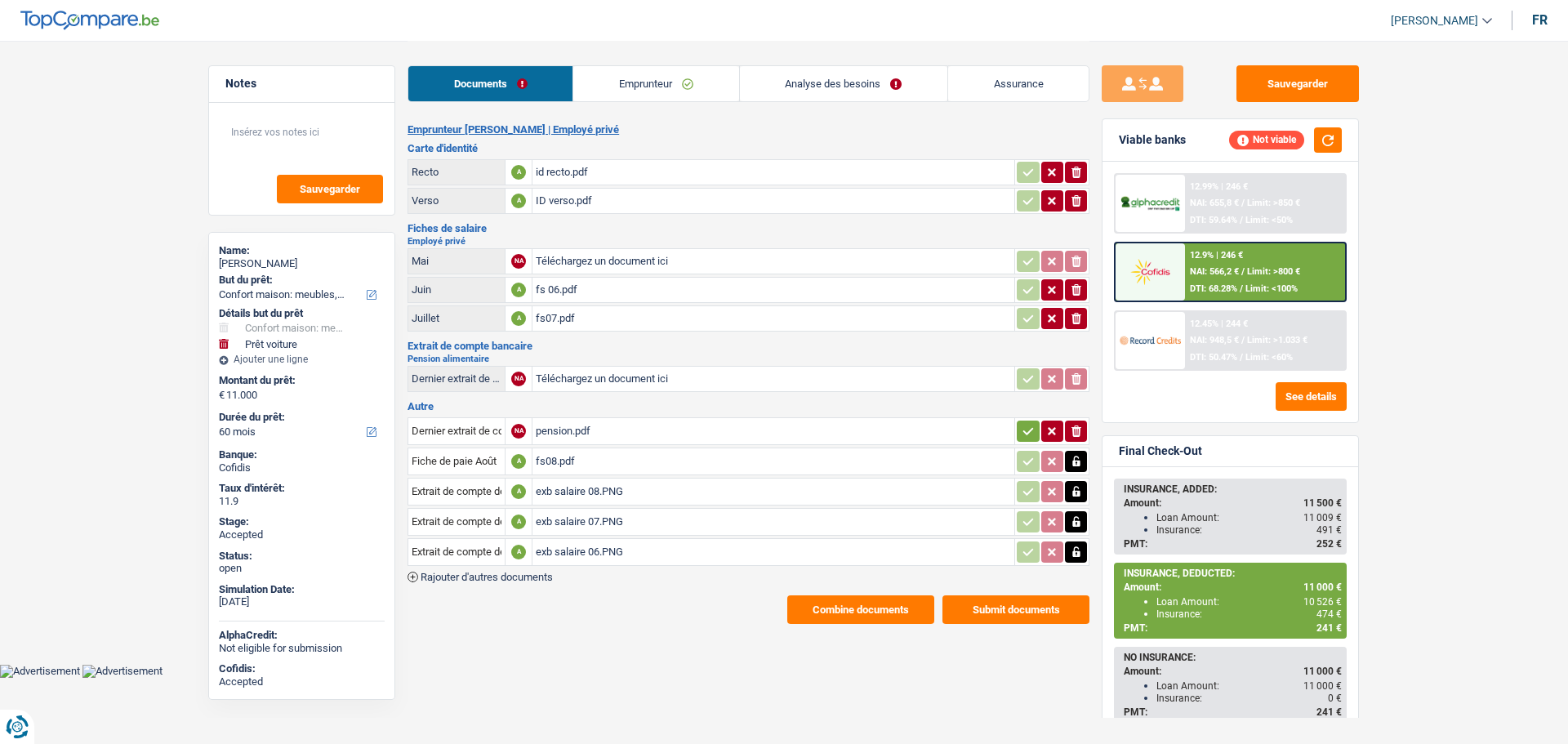
select select "household"
select select "car"
select select "60"
click at [1001, 85] on link "Assurance" at bounding box center [1018, 83] width 141 height 35
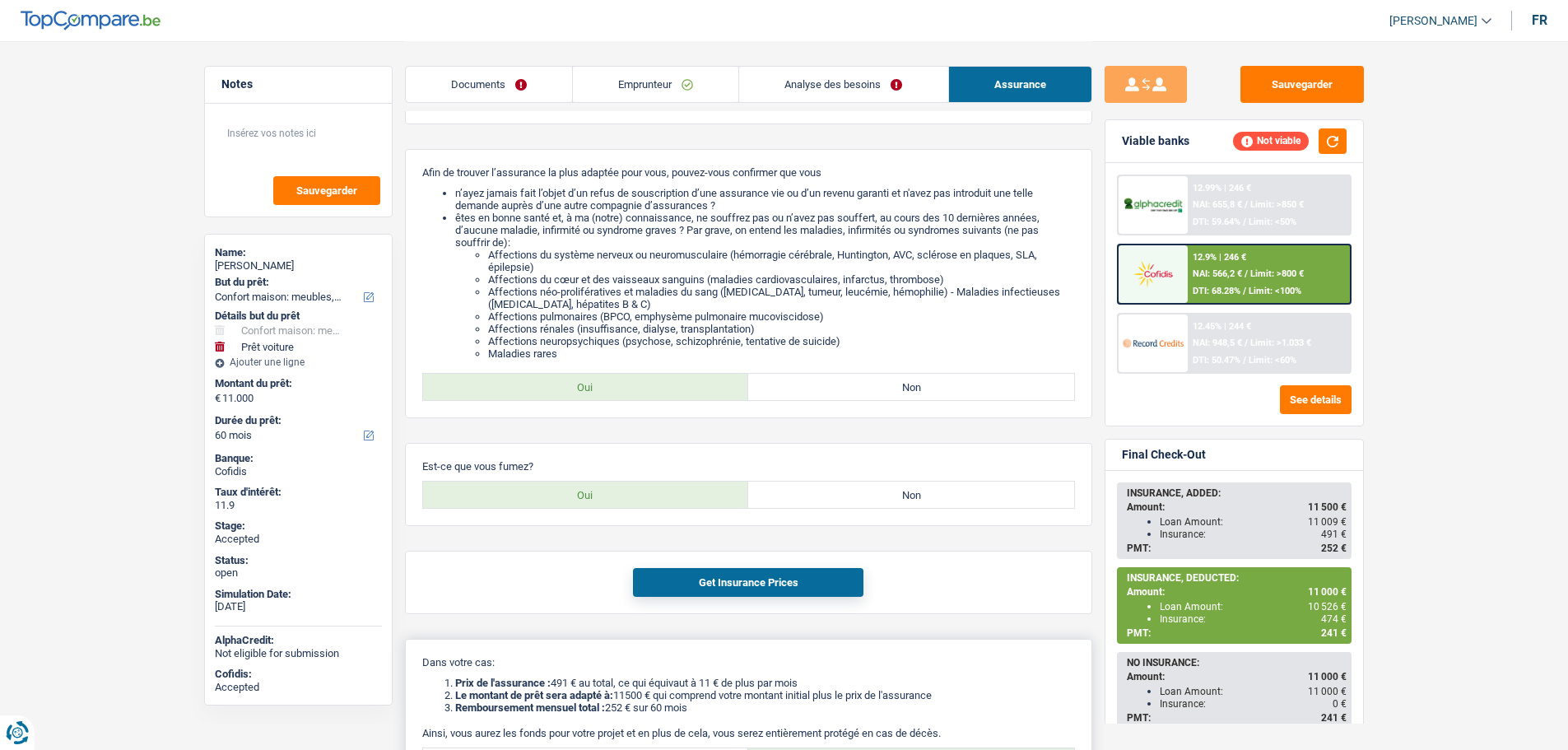
scroll to position [330, 0]
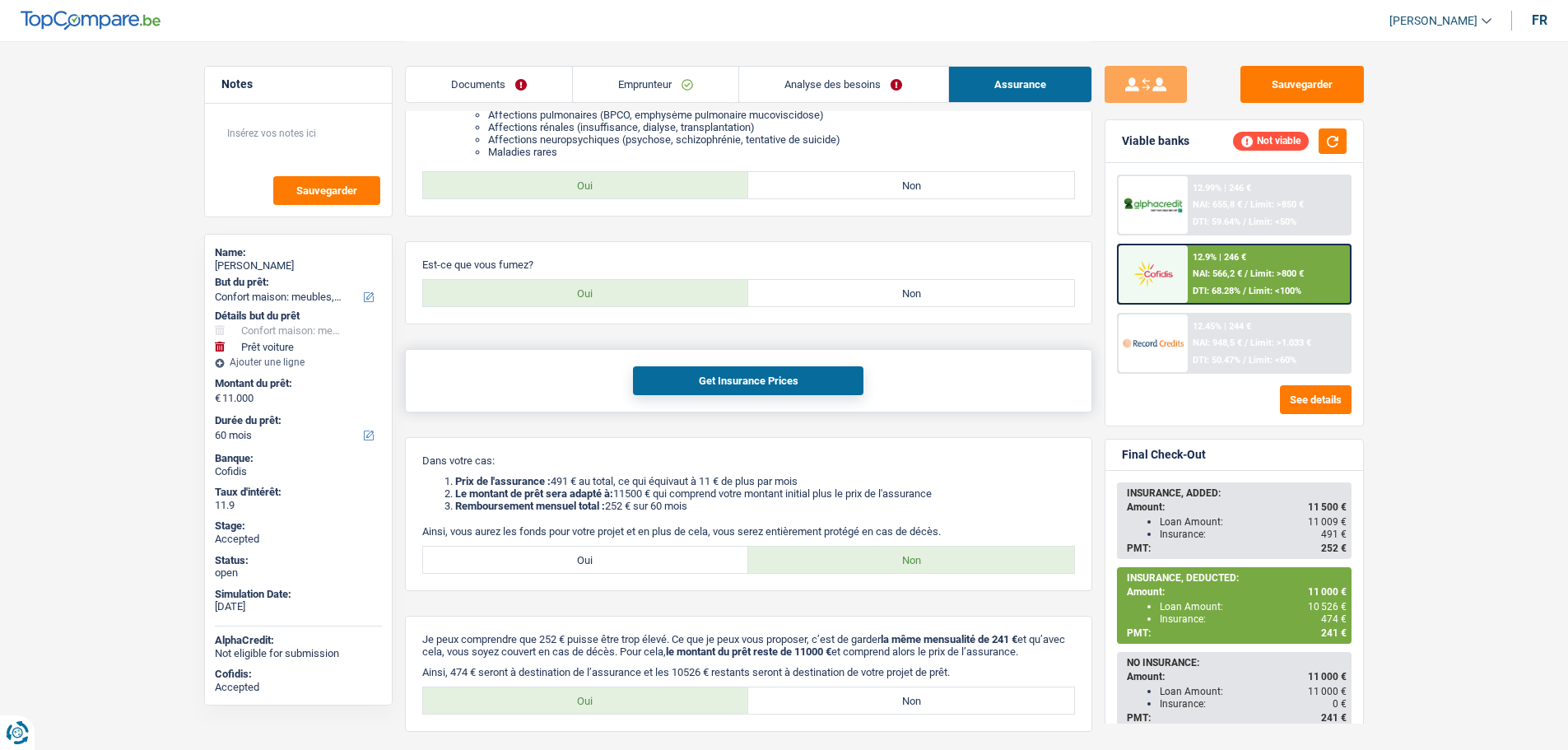
click at [751, 378] on button "Get Insurance Prices" at bounding box center [748, 381] width 231 height 29
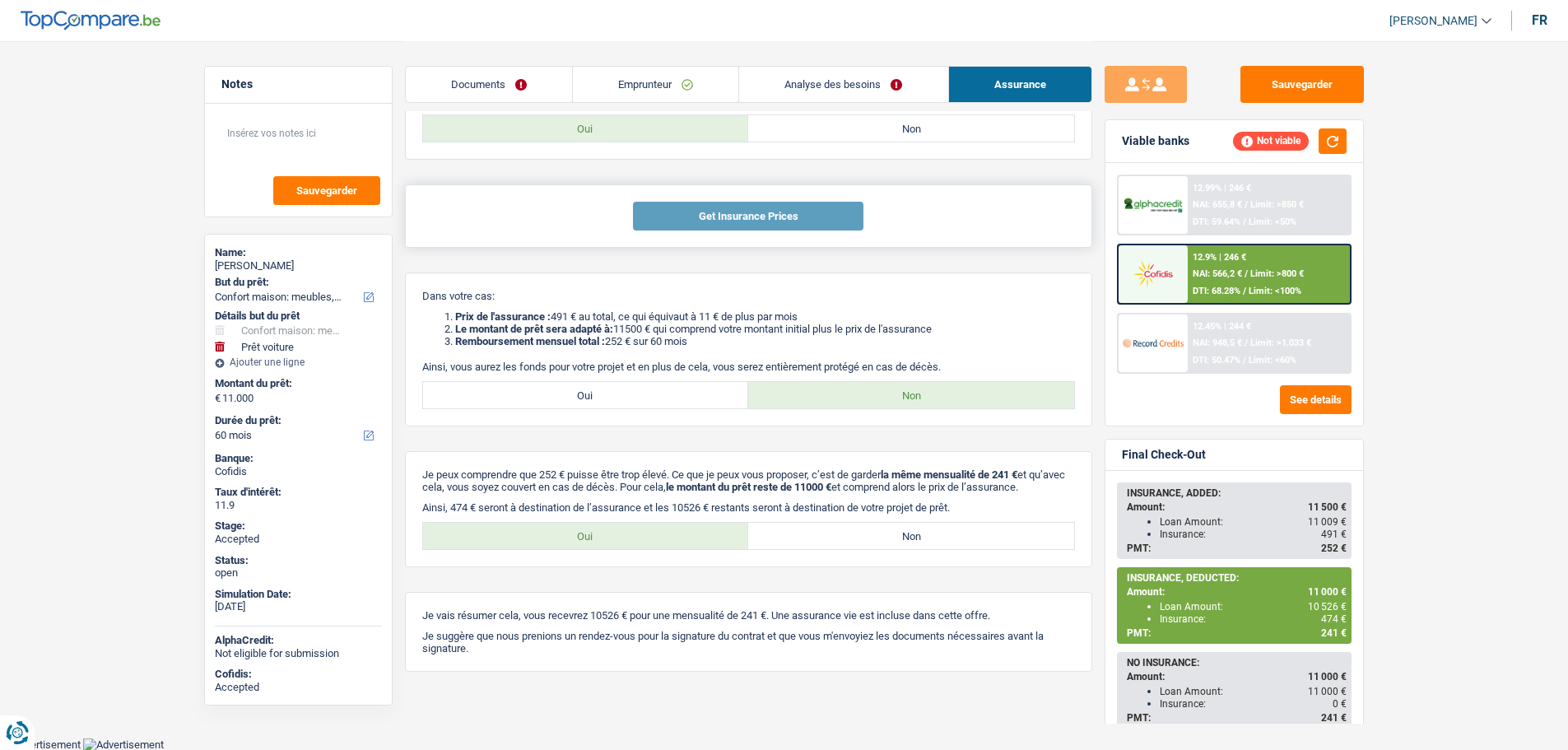
scroll to position [506, 0]
click at [620, 91] on link "Emprunteur" at bounding box center [655, 84] width 165 height 36
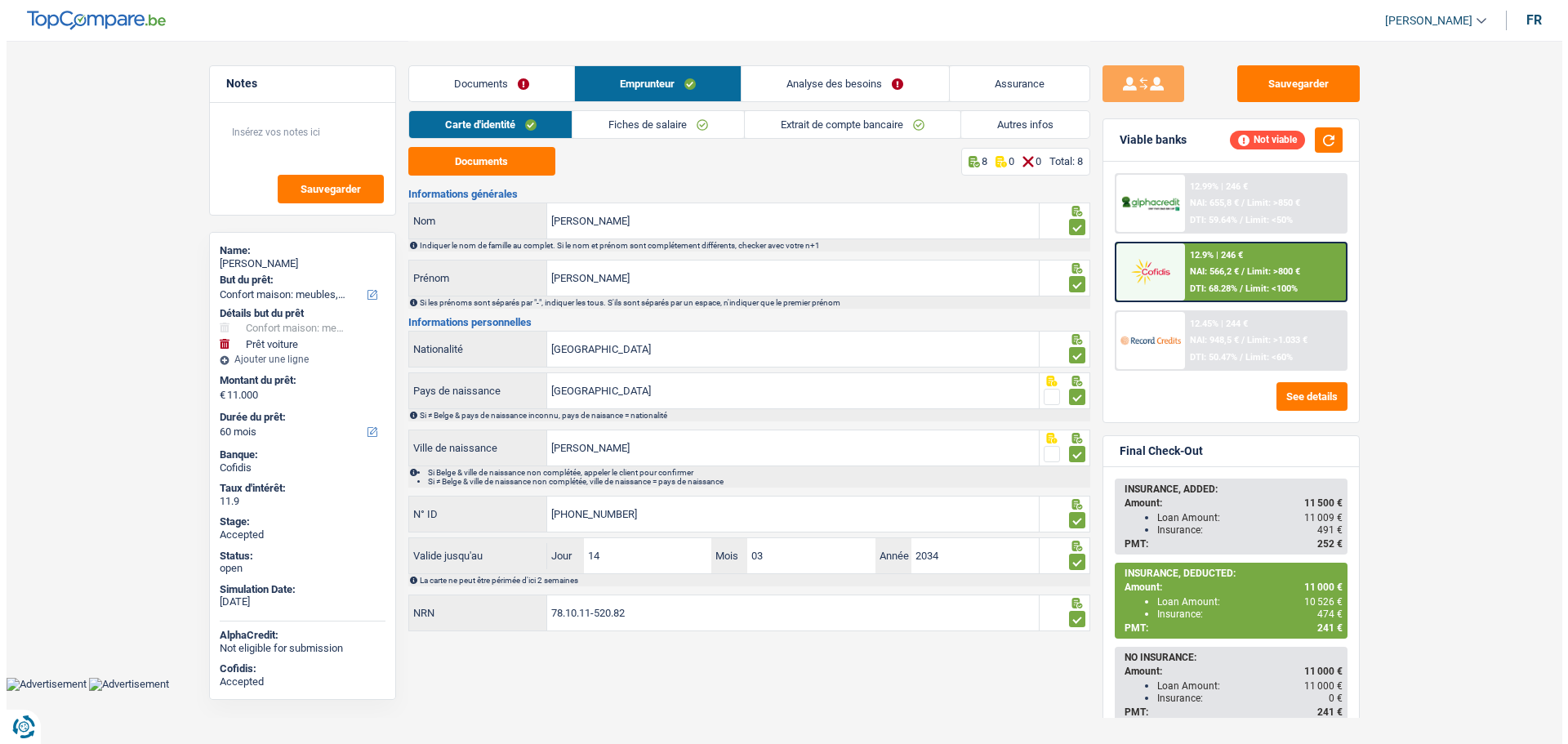
scroll to position [0, 0]
click at [632, 124] on link "Fiches de salaire" at bounding box center [657, 125] width 172 height 27
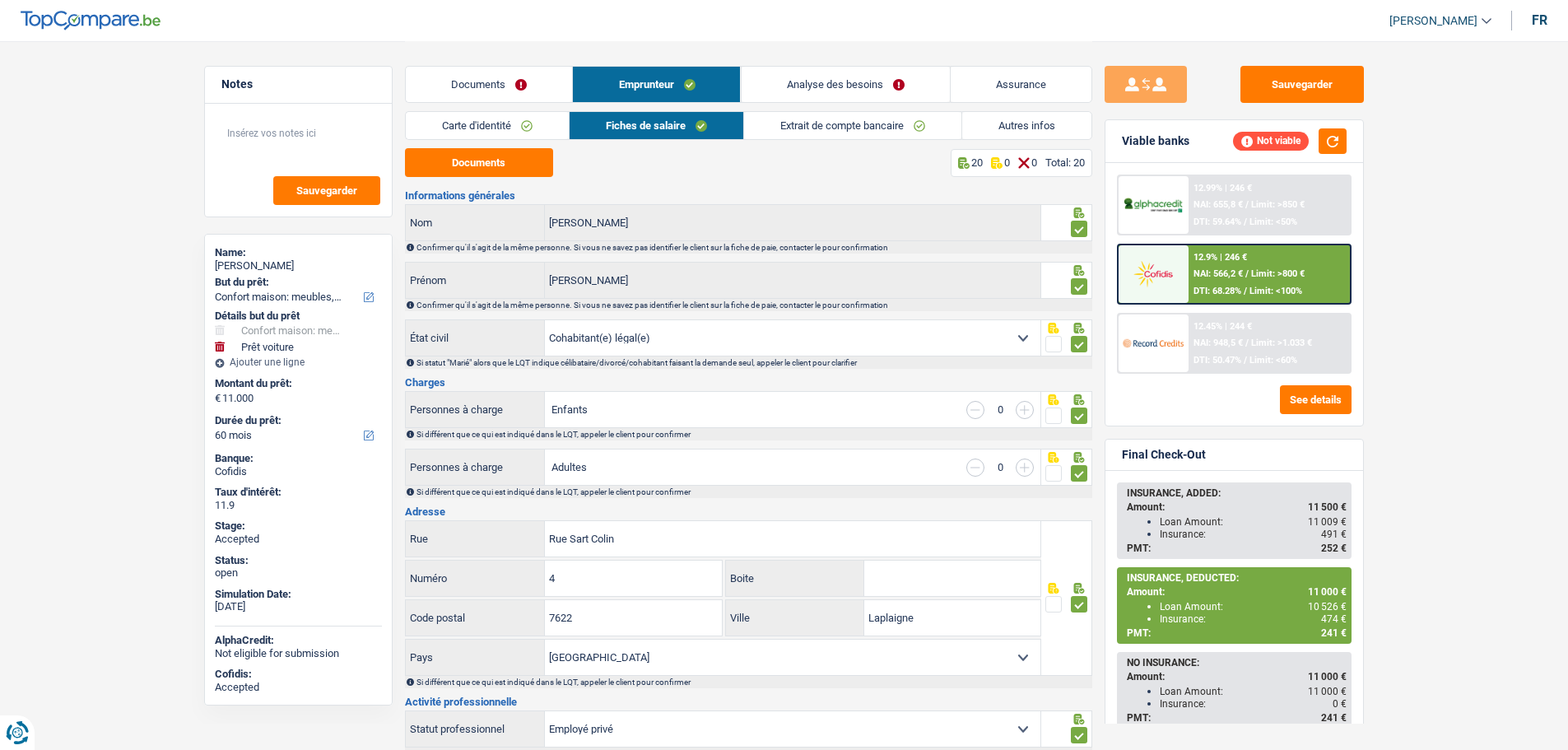
click at [492, 77] on link "Documents" at bounding box center [489, 84] width 166 height 36
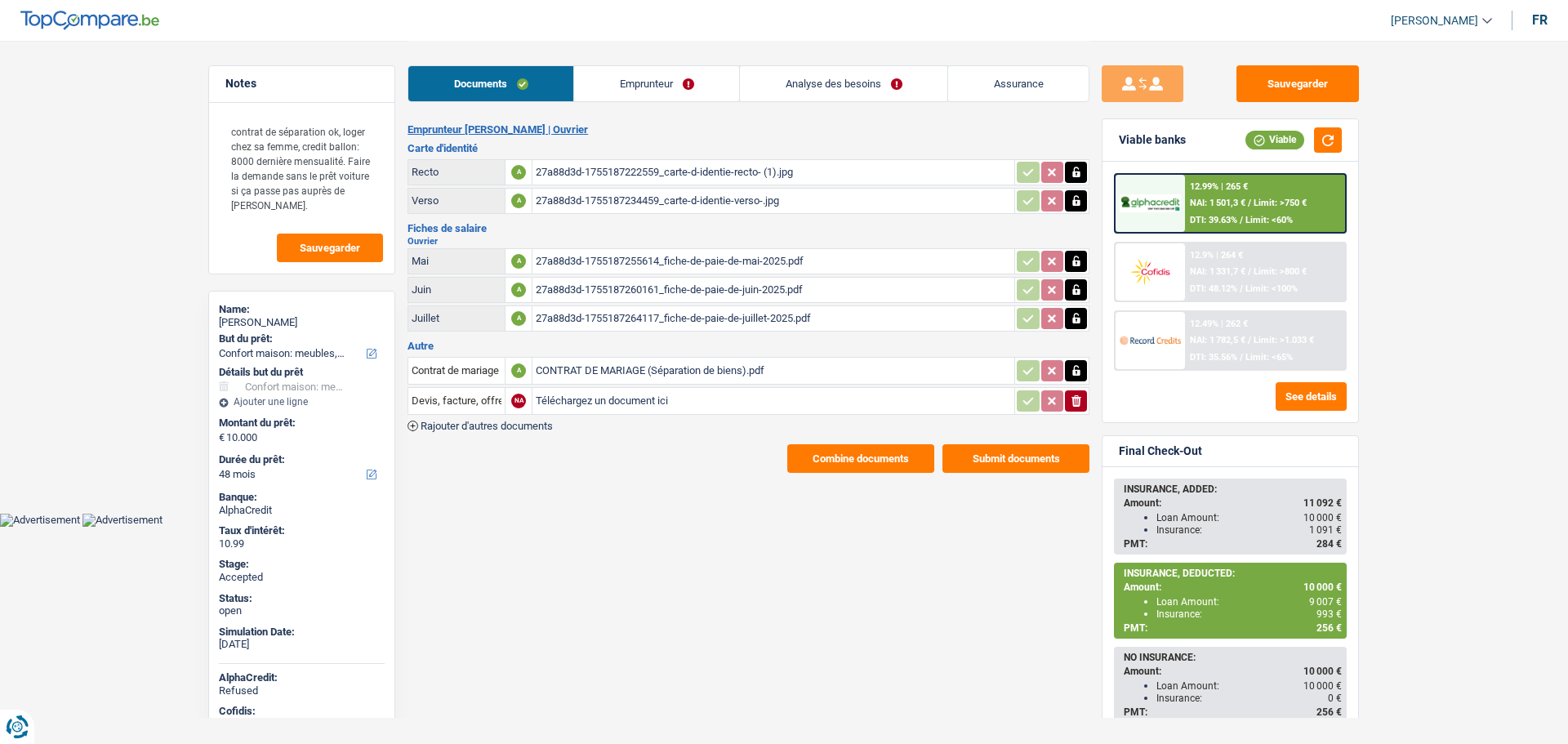
select select "household"
select select "48"
click at [1008, 85] on link "Assurance" at bounding box center [1018, 83] width 141 height 35
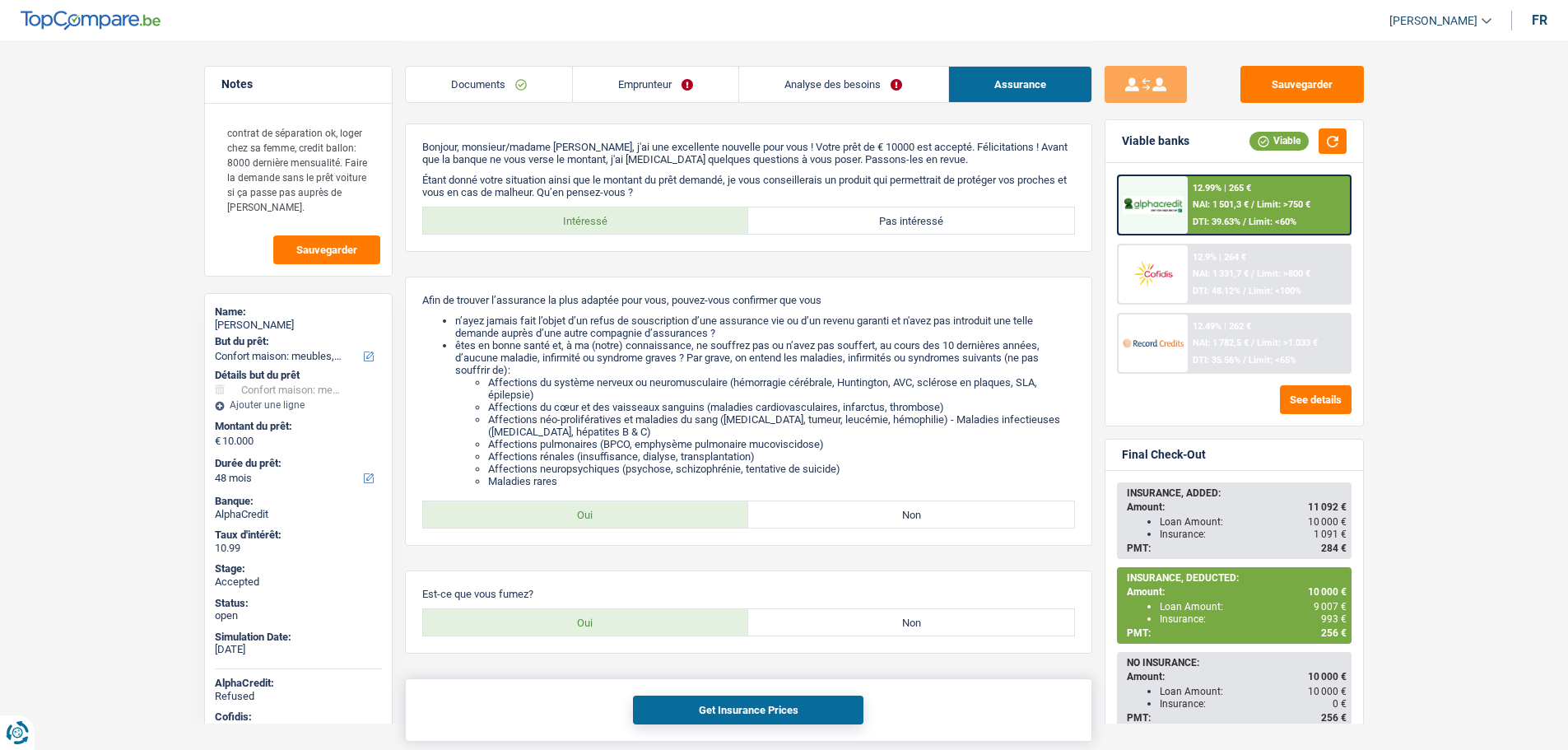
click at [798, 711] on button "Get Insurance Prices" at bounding box center [748, 710] width 231 height 29
click at [620, 76] on link "Emprunteur" at bounding box center [655, 84] width 165 height 36
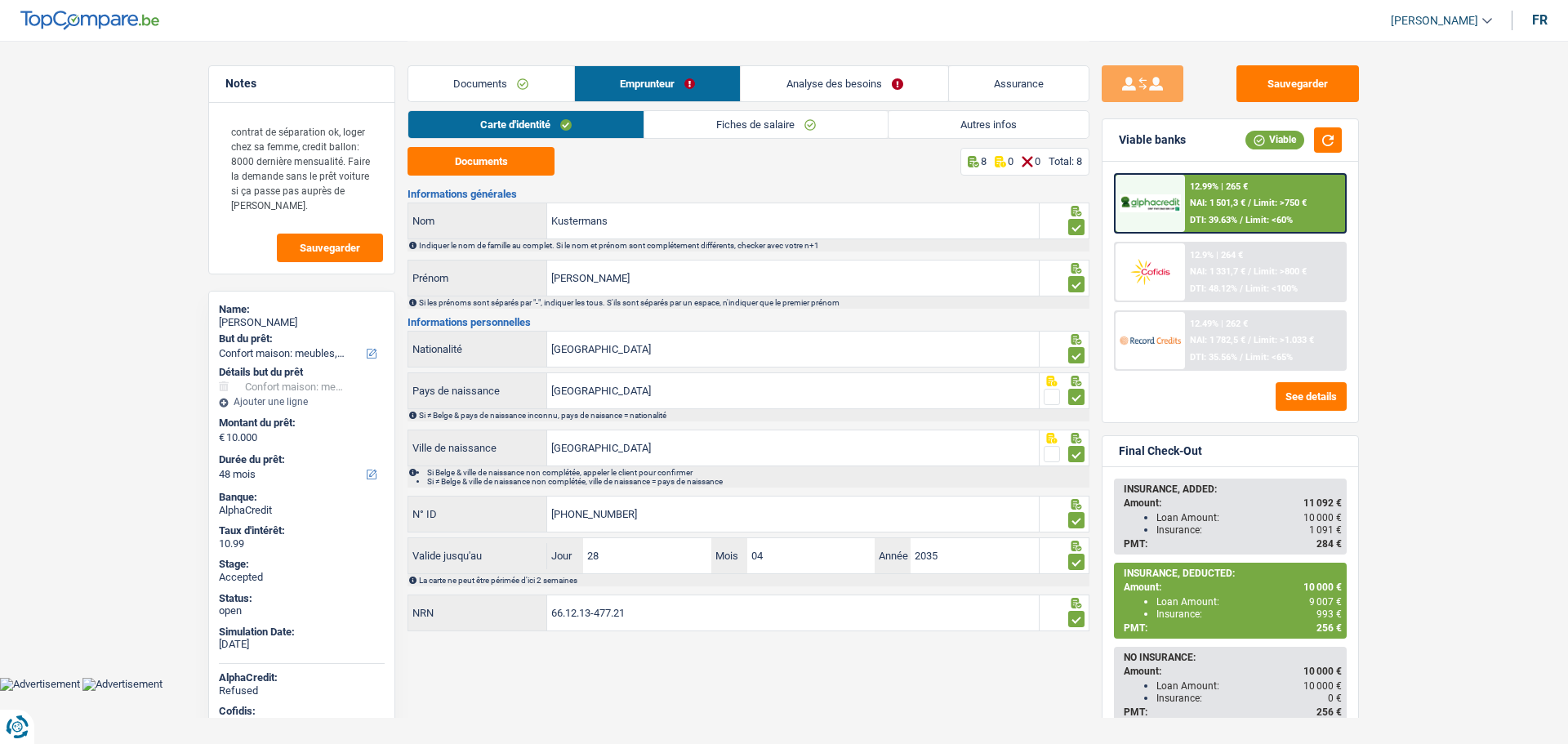
click at [686, 128] on link "Fiches de salaire" at bounding box center [766, 125] width 243 height 27
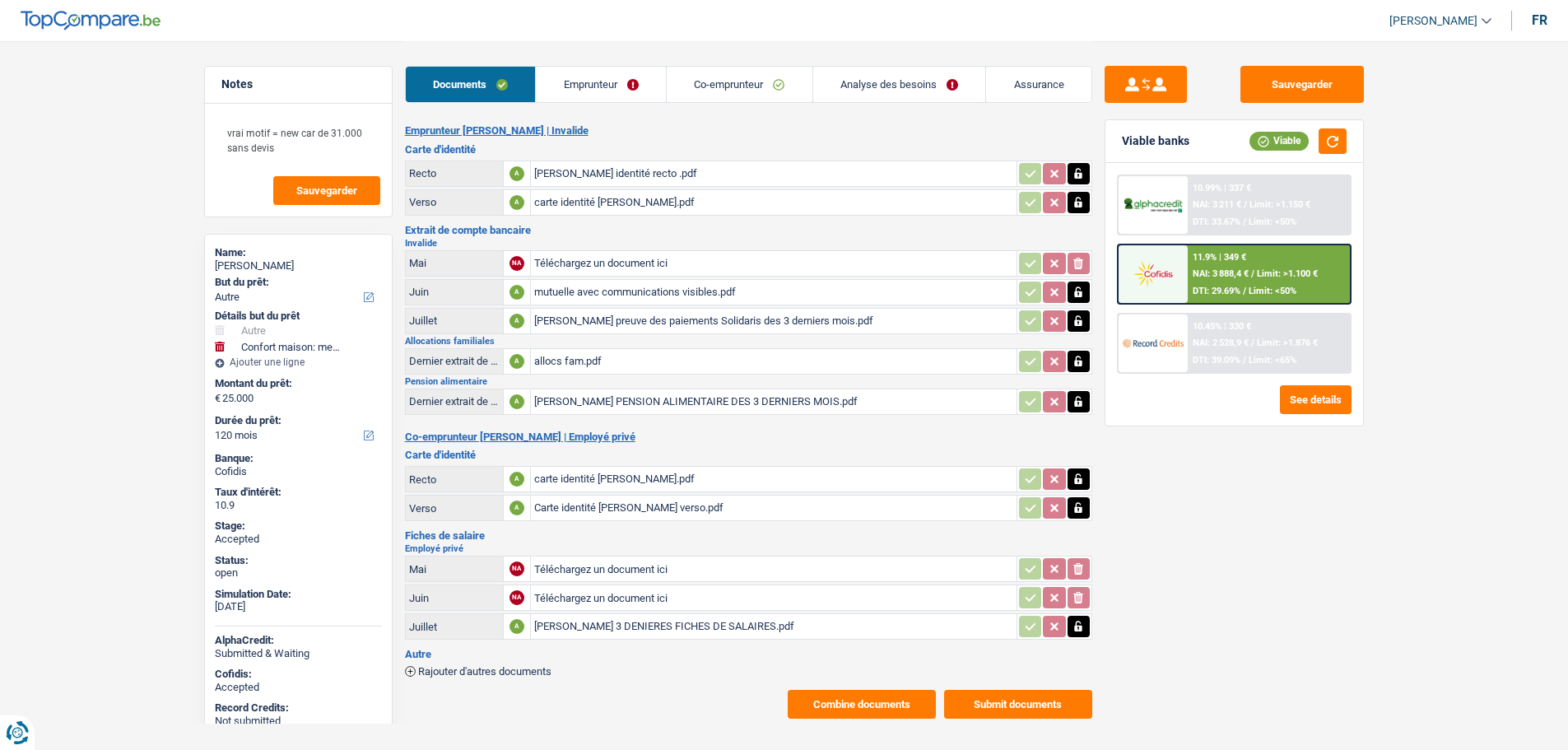
select select "other"
select select "household"
select select "120"
drag, startPoint x: 0, startPoint y: 0, endPoint x: 294, endPoint y: 147, distance: 328.7
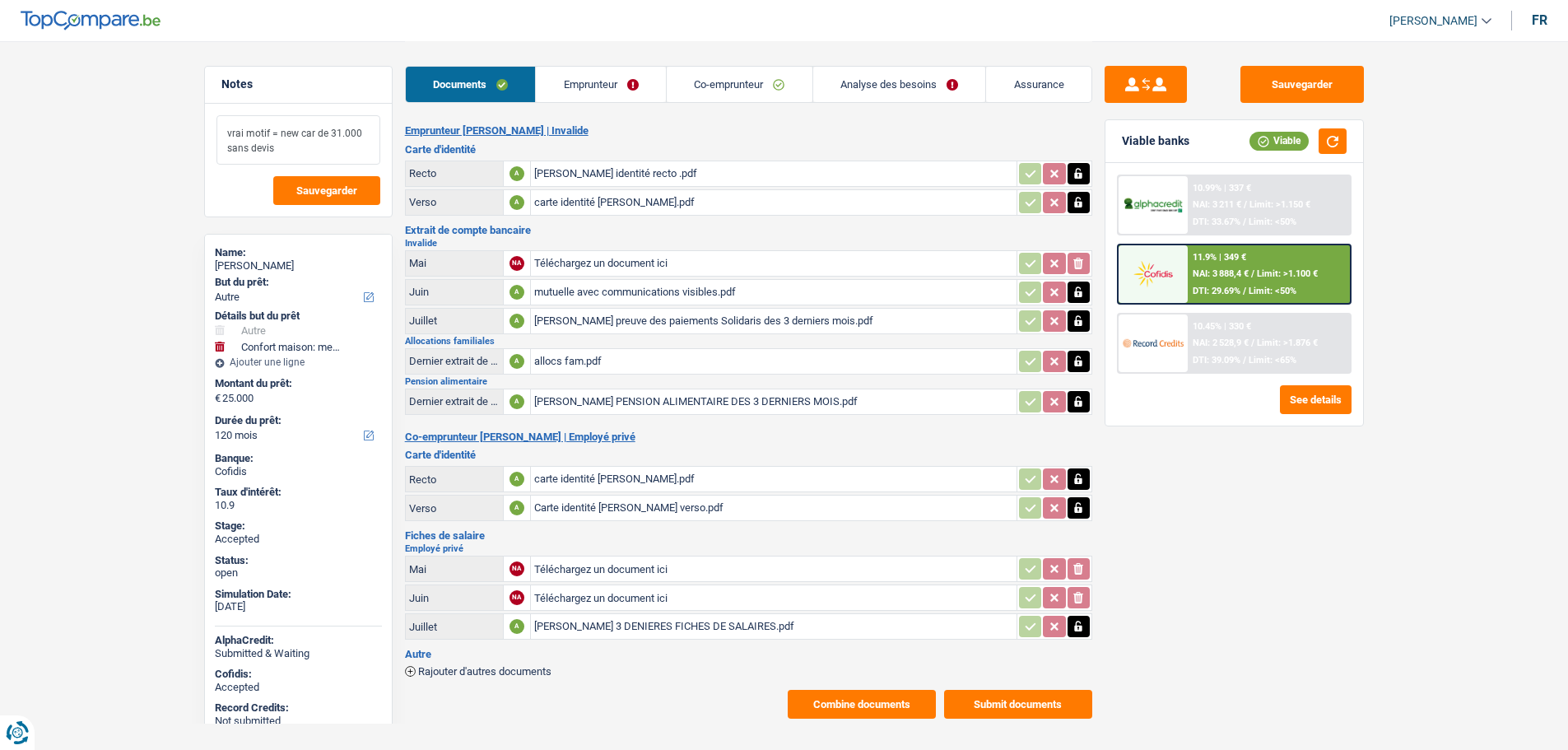
click at [294, 147] on textarea "vrai motif = new car de 31.000 sans devis" at bounding box center [299, 139] width 164 height 49
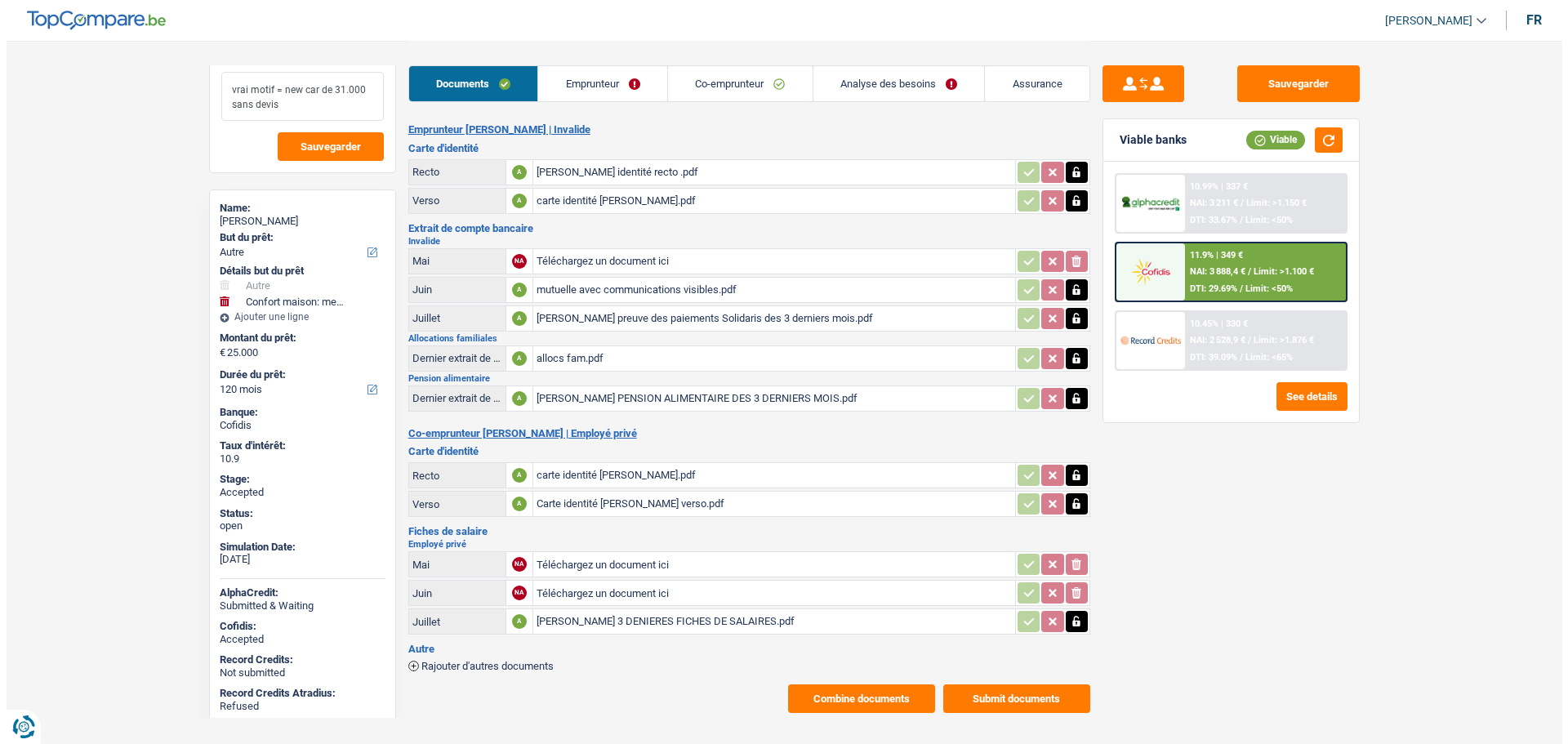
scroll to position [66, 0]
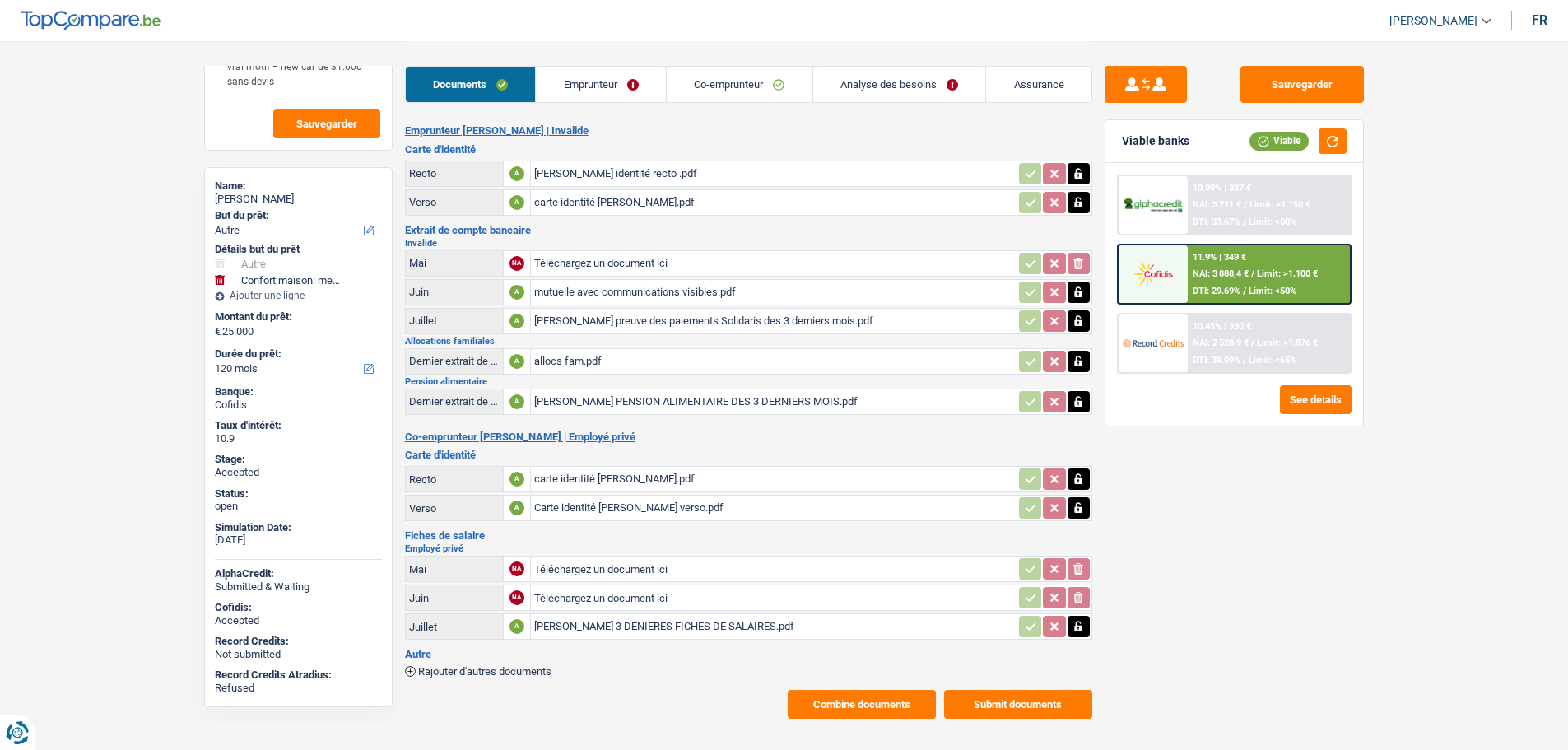
click at [1173, 339] on img at bounding box center [1153, 343] width 61 height 31
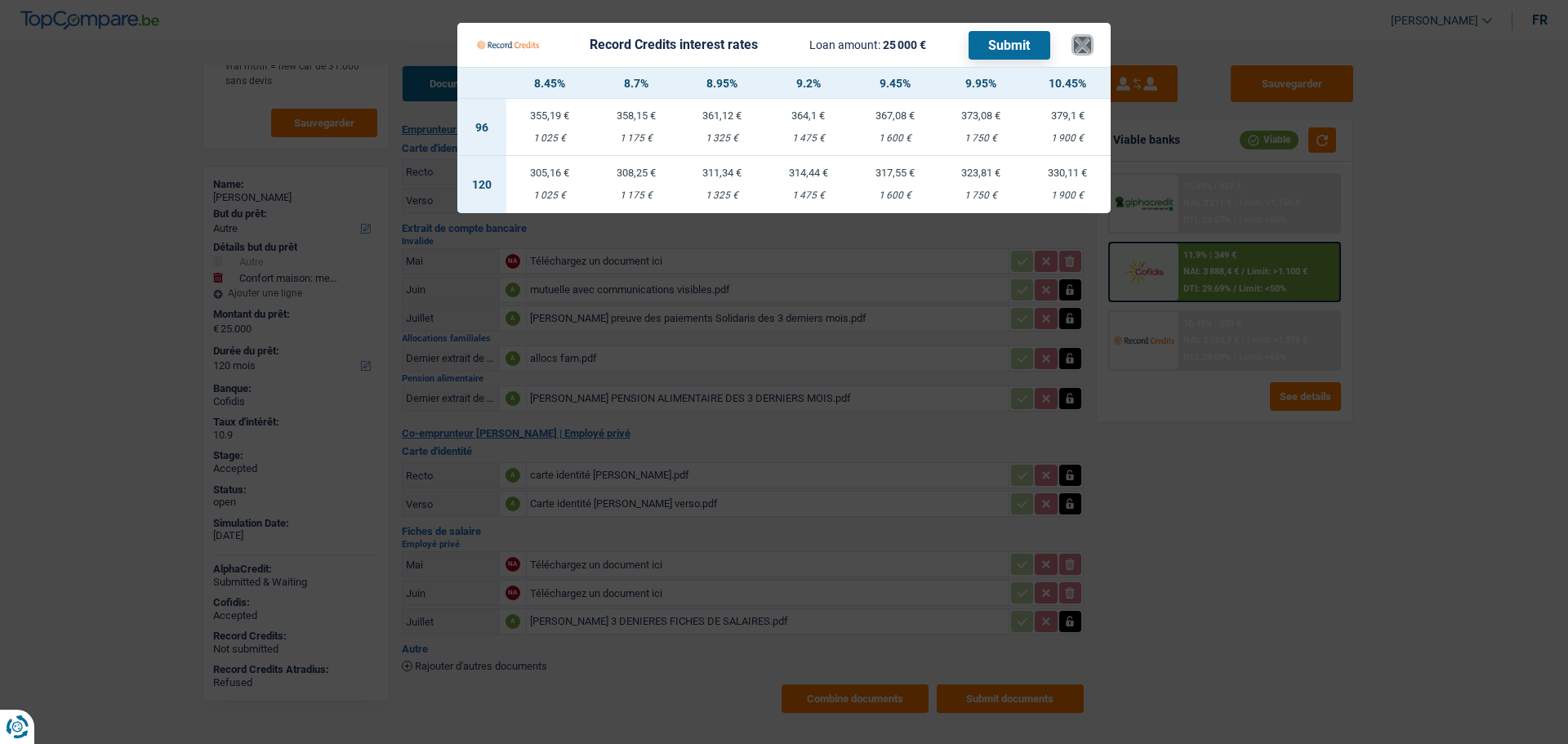
click at [1078, 39] on button "×" at bounding box center [1082, 44] width 17 height 16
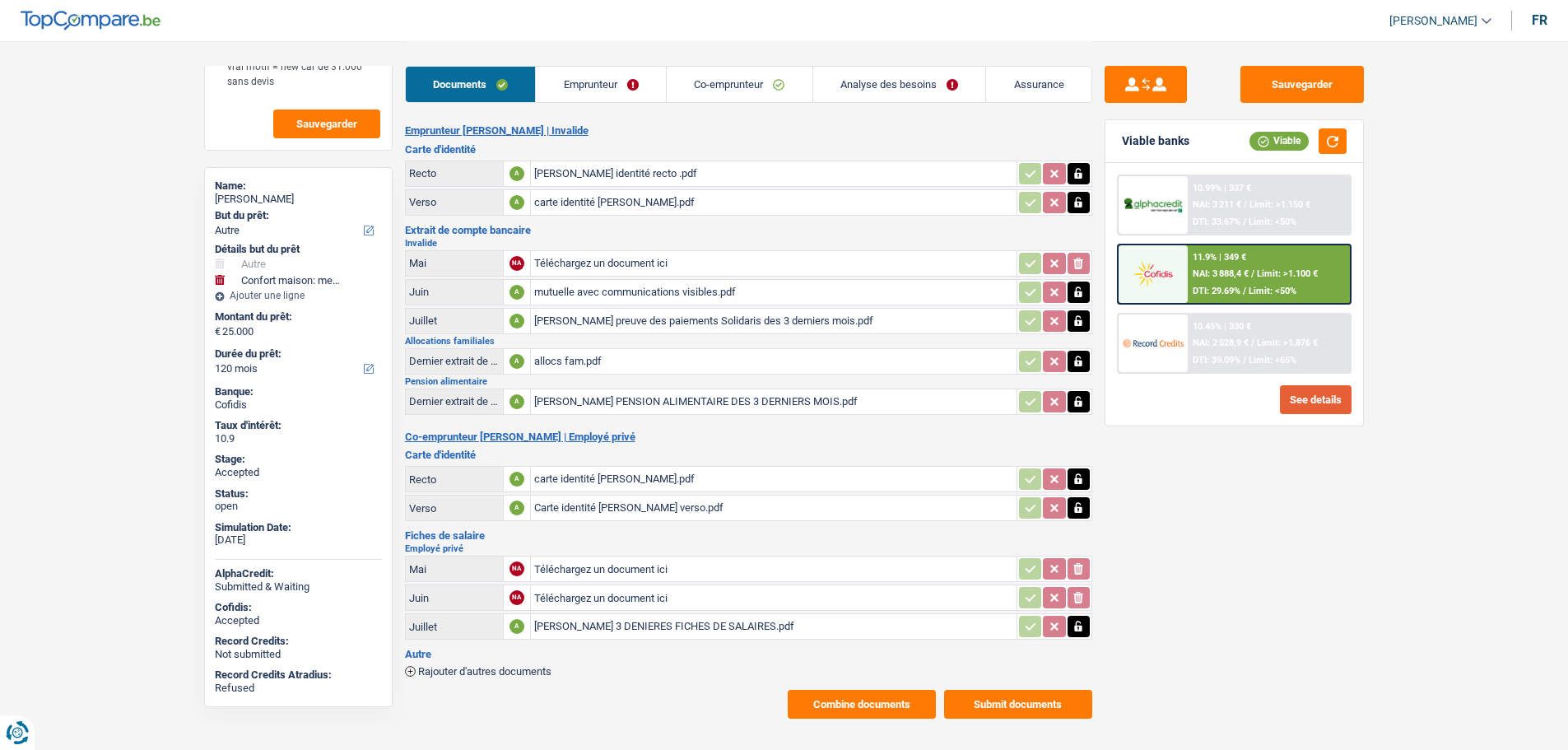
click at [1303, 399] on button "See details" at bounding box center [1316, 400] width 71 height 29
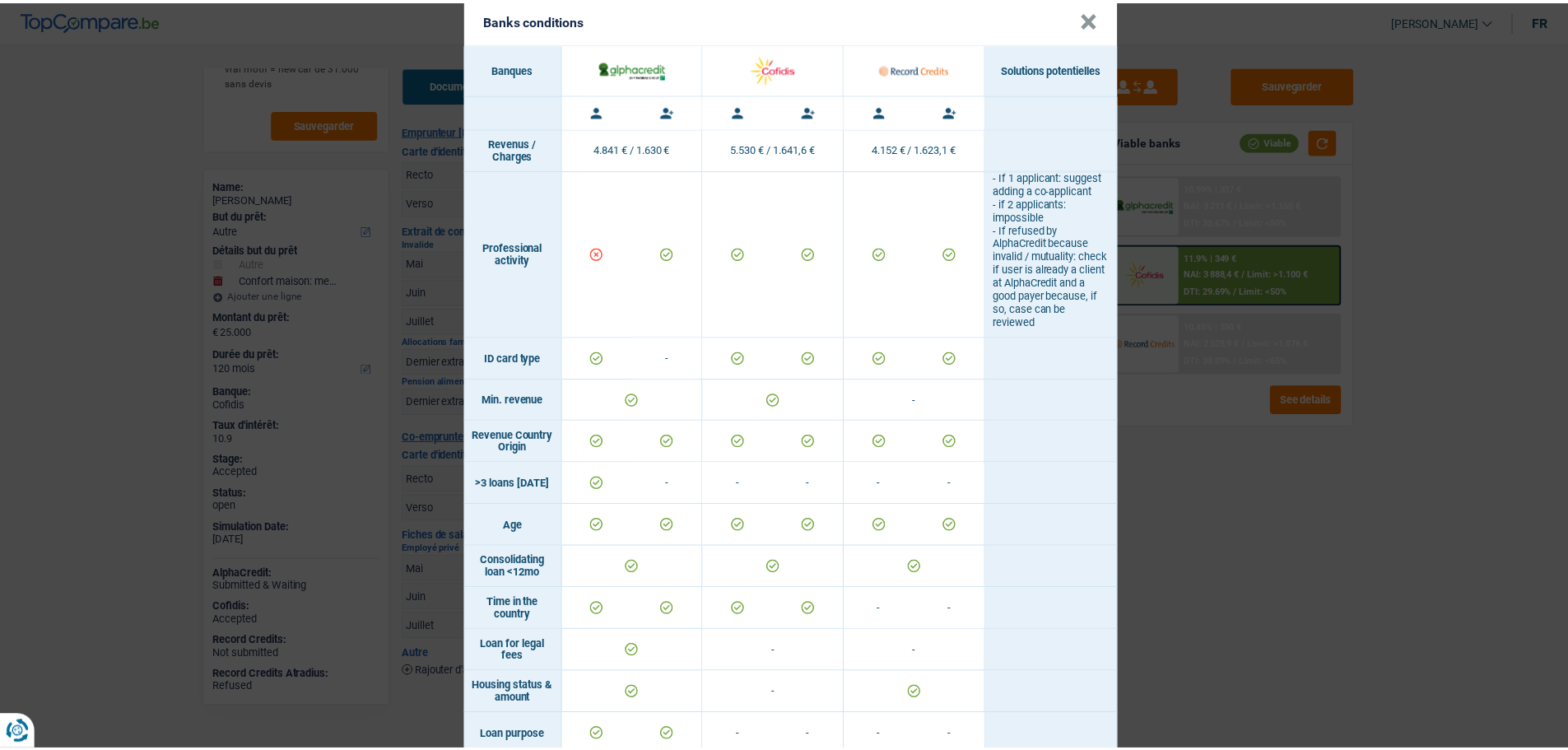
scroll to position [0, 0]
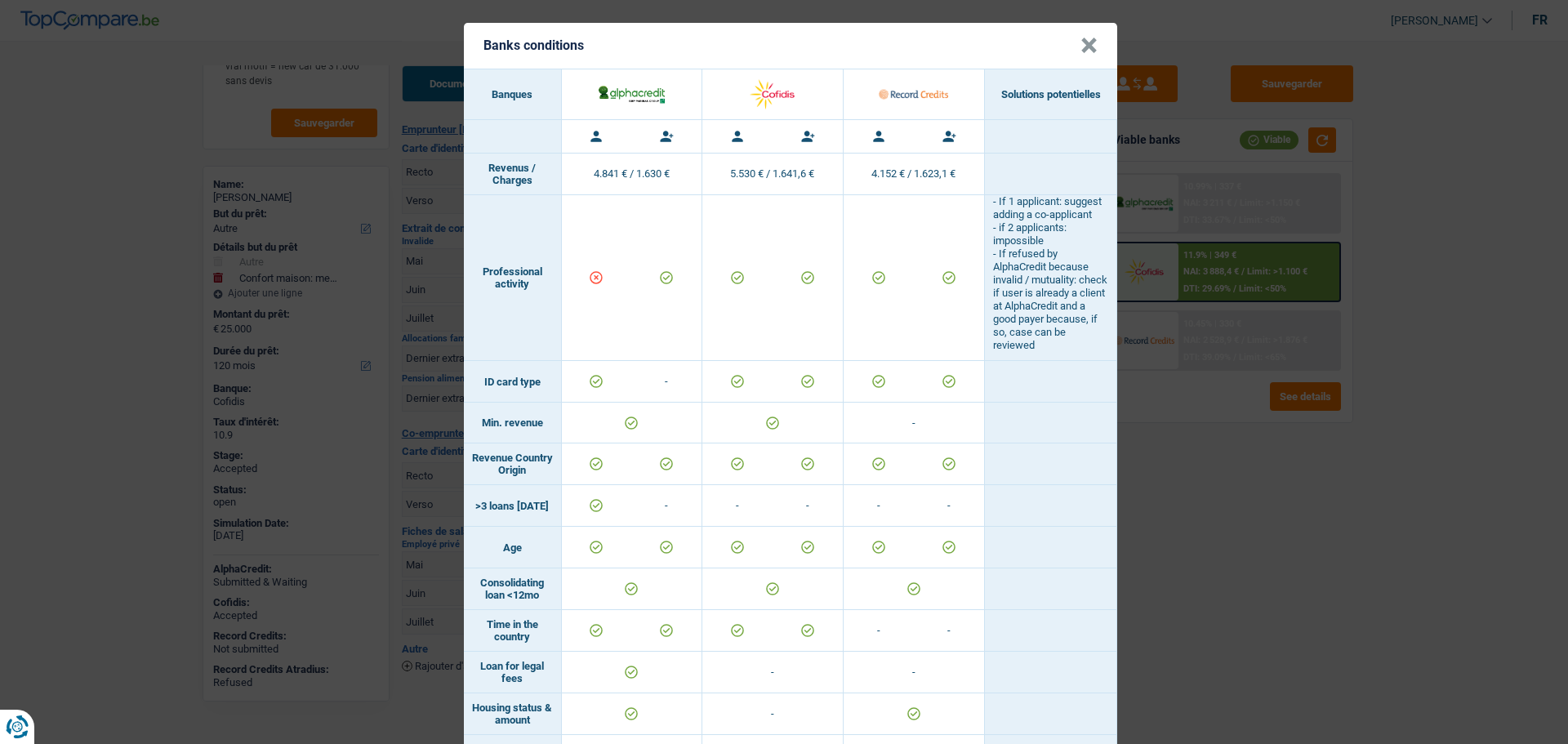
click at [1089, 50] on button "×" at bounding box center [1089, 45] width 17 height 16
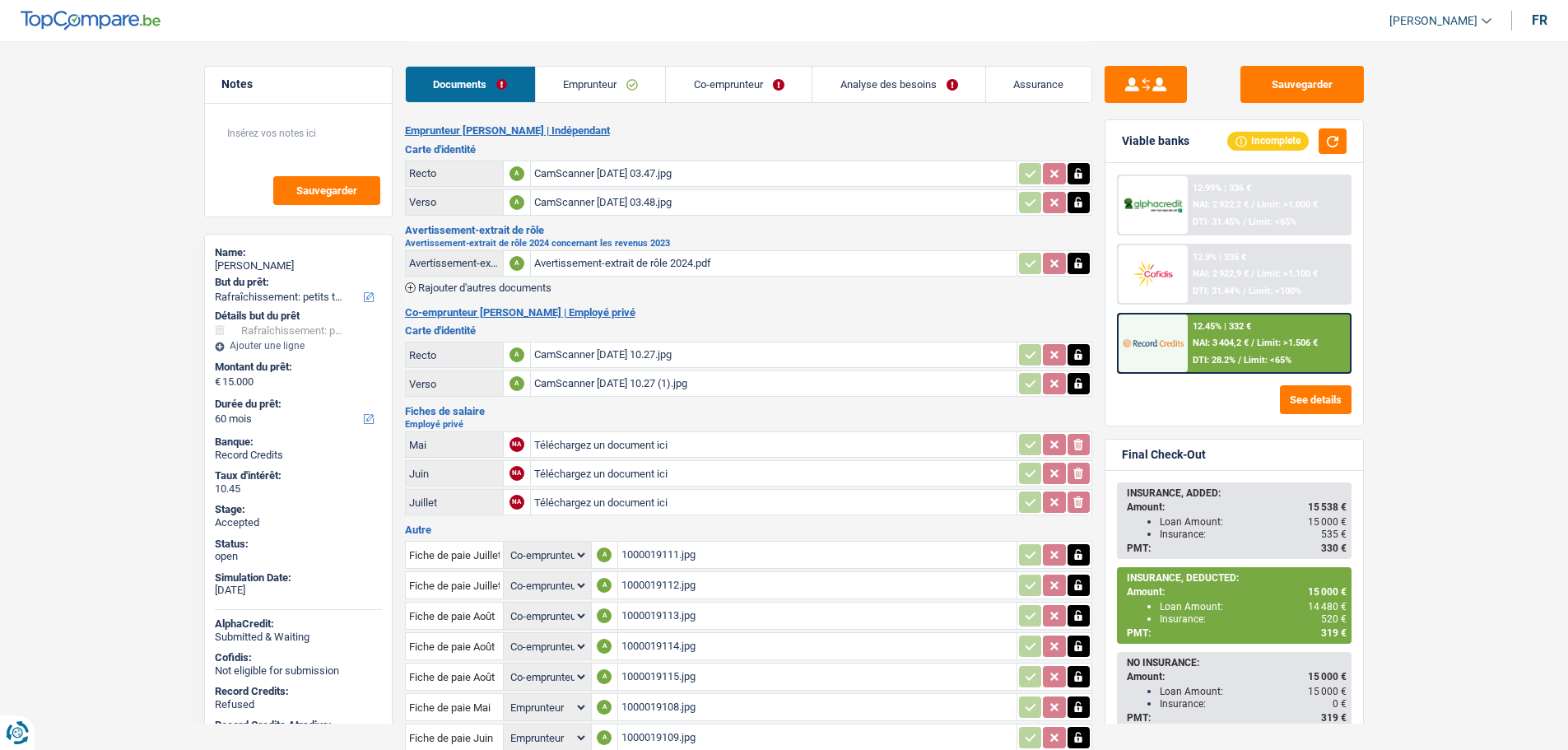
select select "houseOrGarden"
select select "60"
select select "coApplicant"
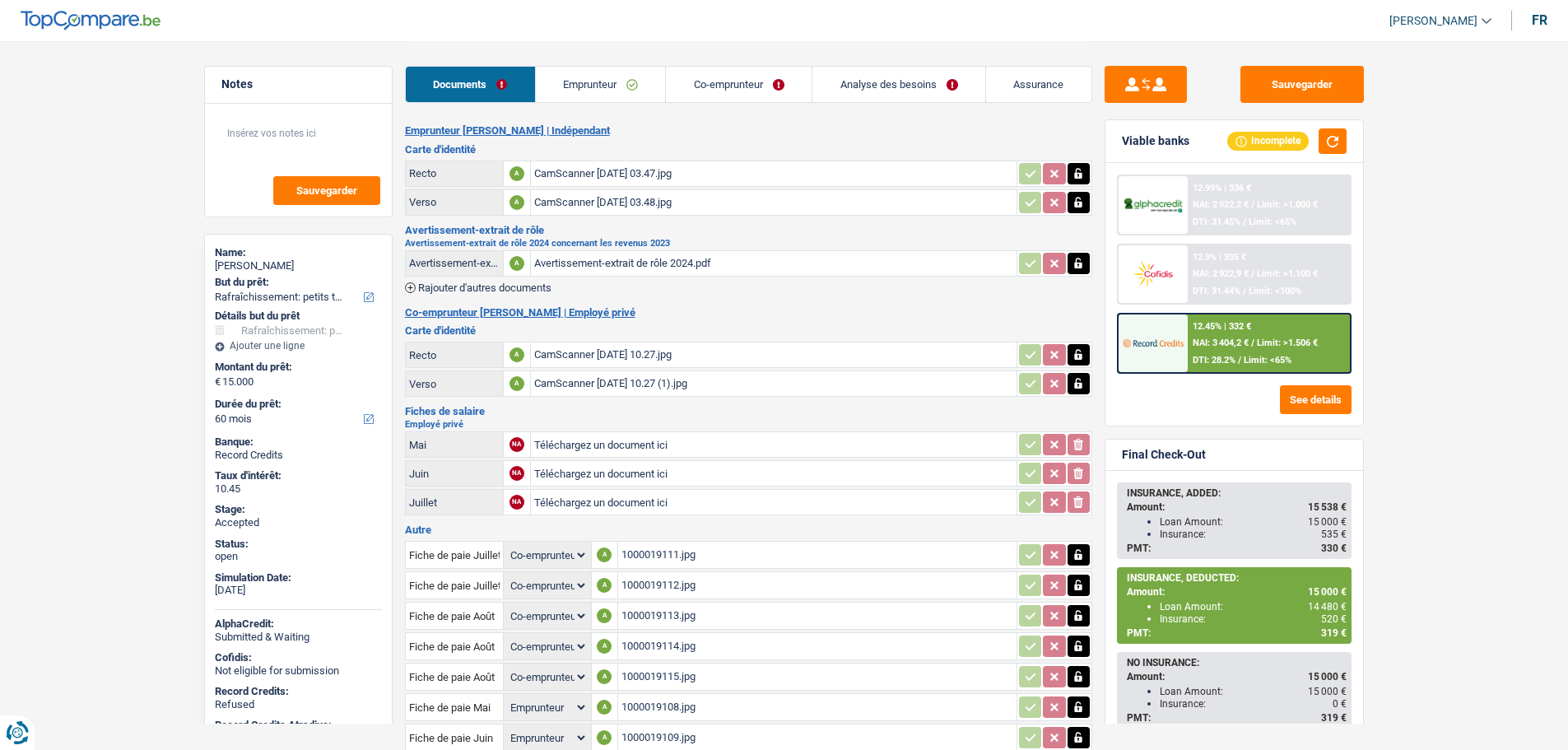
select select "coApplicant"
select select "applicant"
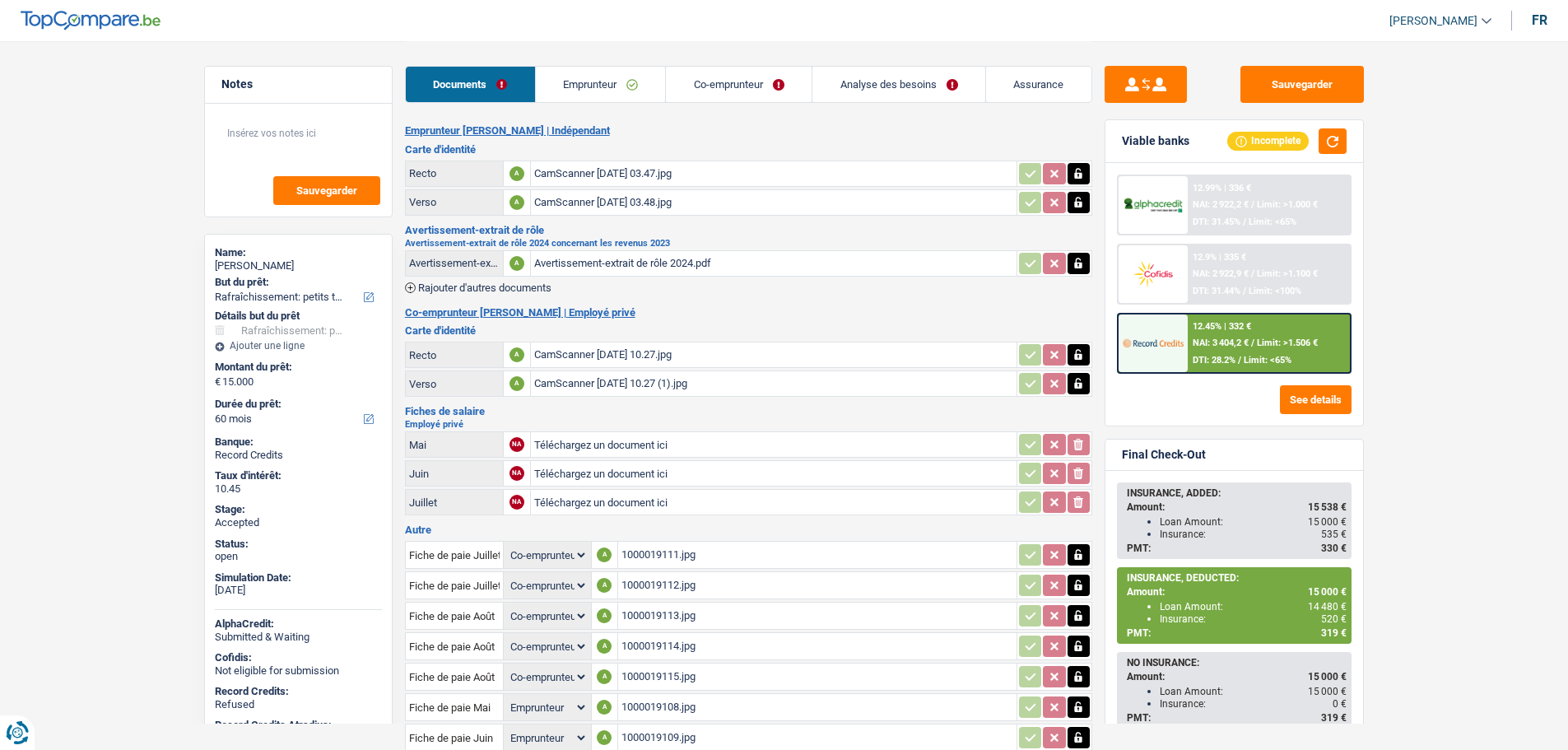
select select "applicant"
click at [613, 86] on link "Emprunteur" at bounding box center [601, 84] width 130 height 36
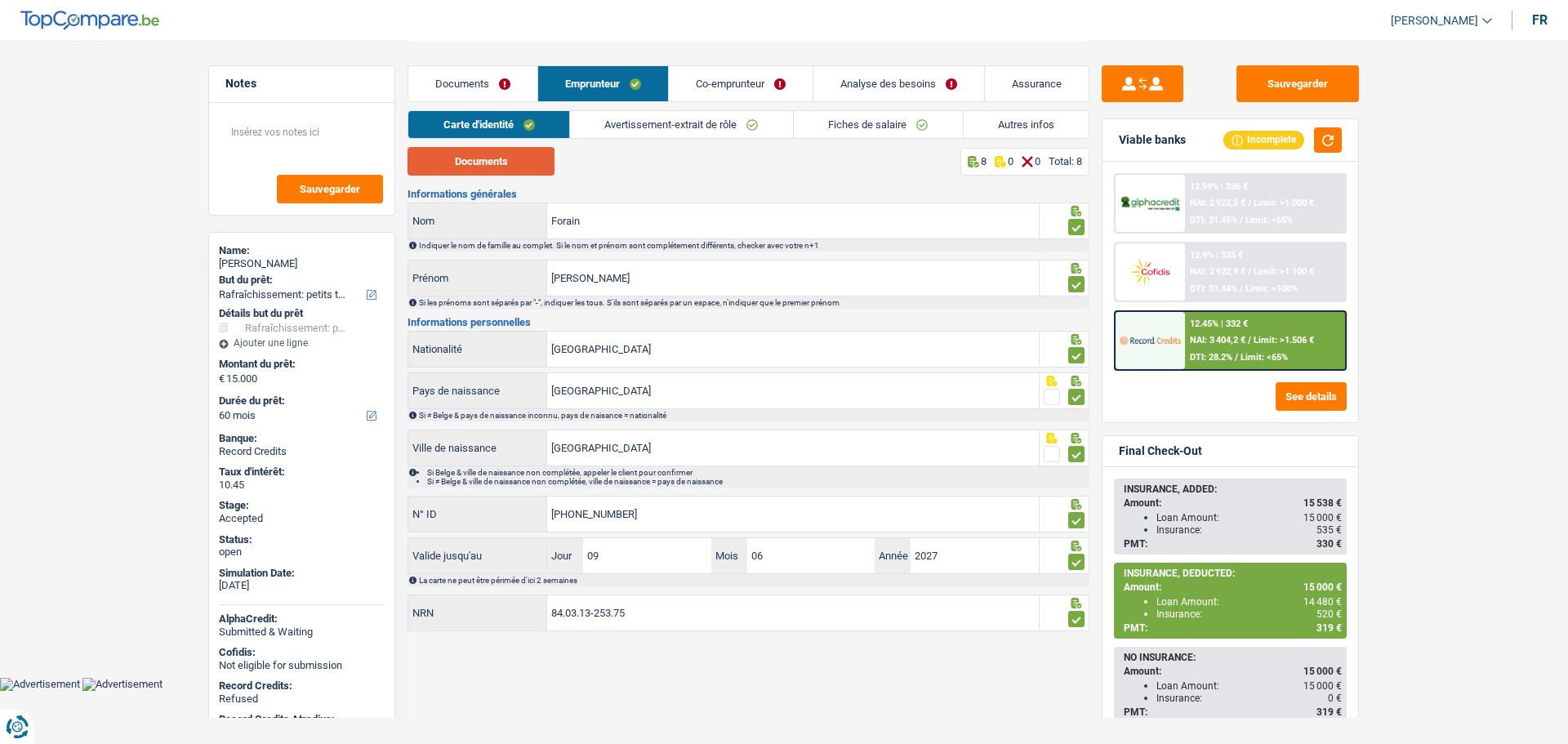
click at [496, 163] on button "Documents" at bounding box center [480, 161] width 147 height 29
click at [842, 84] on link "Analyse des besoins" at bounding box center [899, 83] width 171 height 35
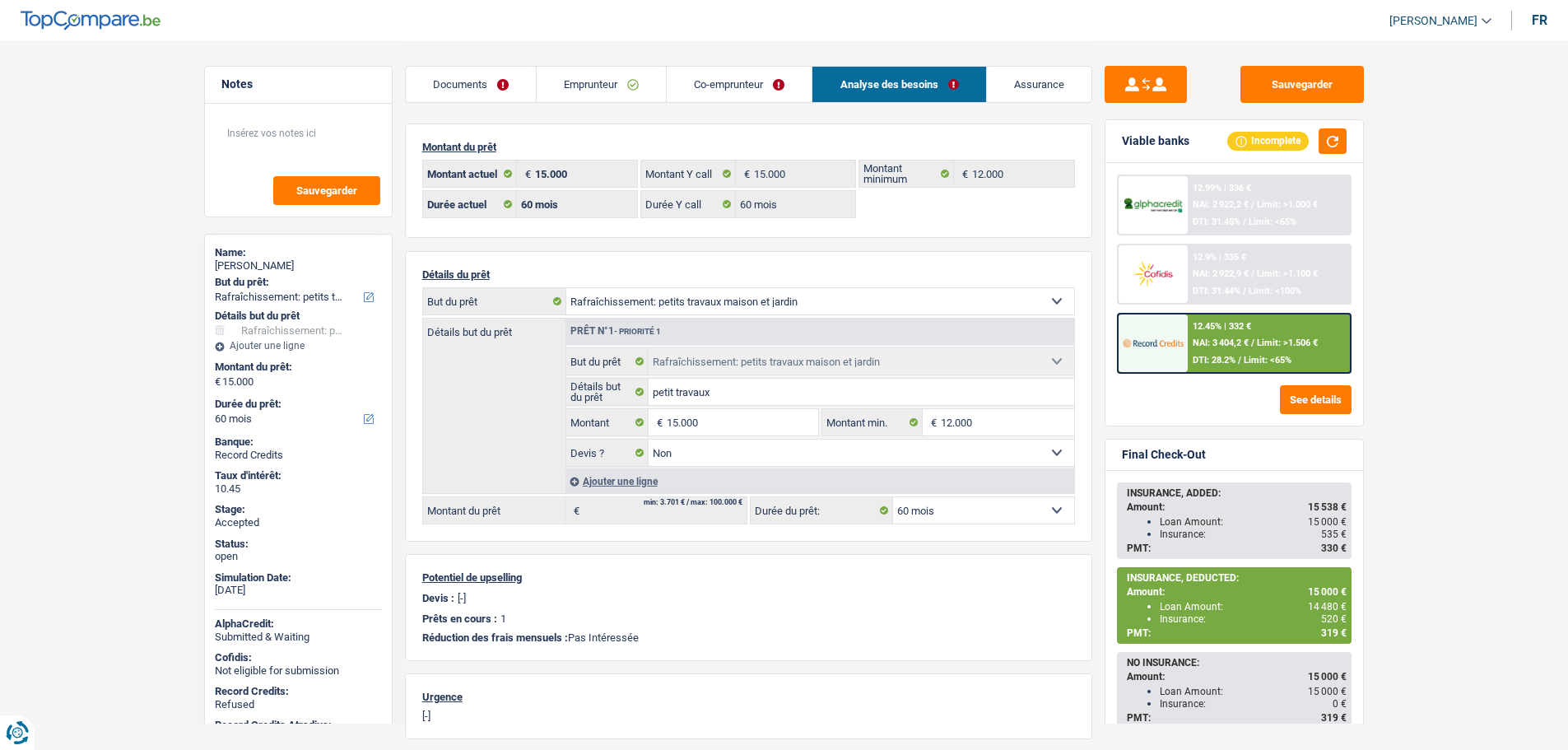
click at [455, 95] on link "Documents" at bounding box center [470, 84] width 130 height 36
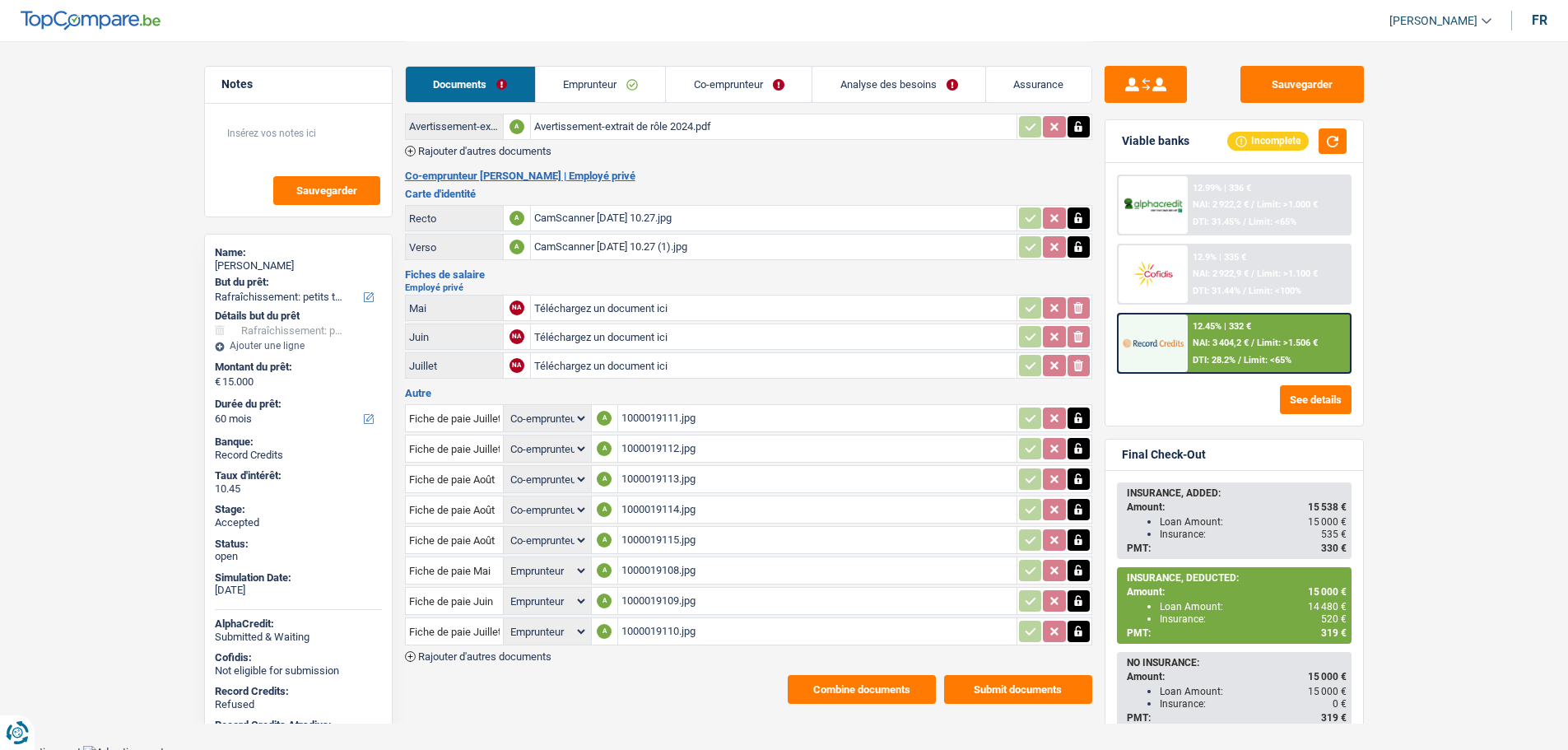
scroll to position [144, 0]
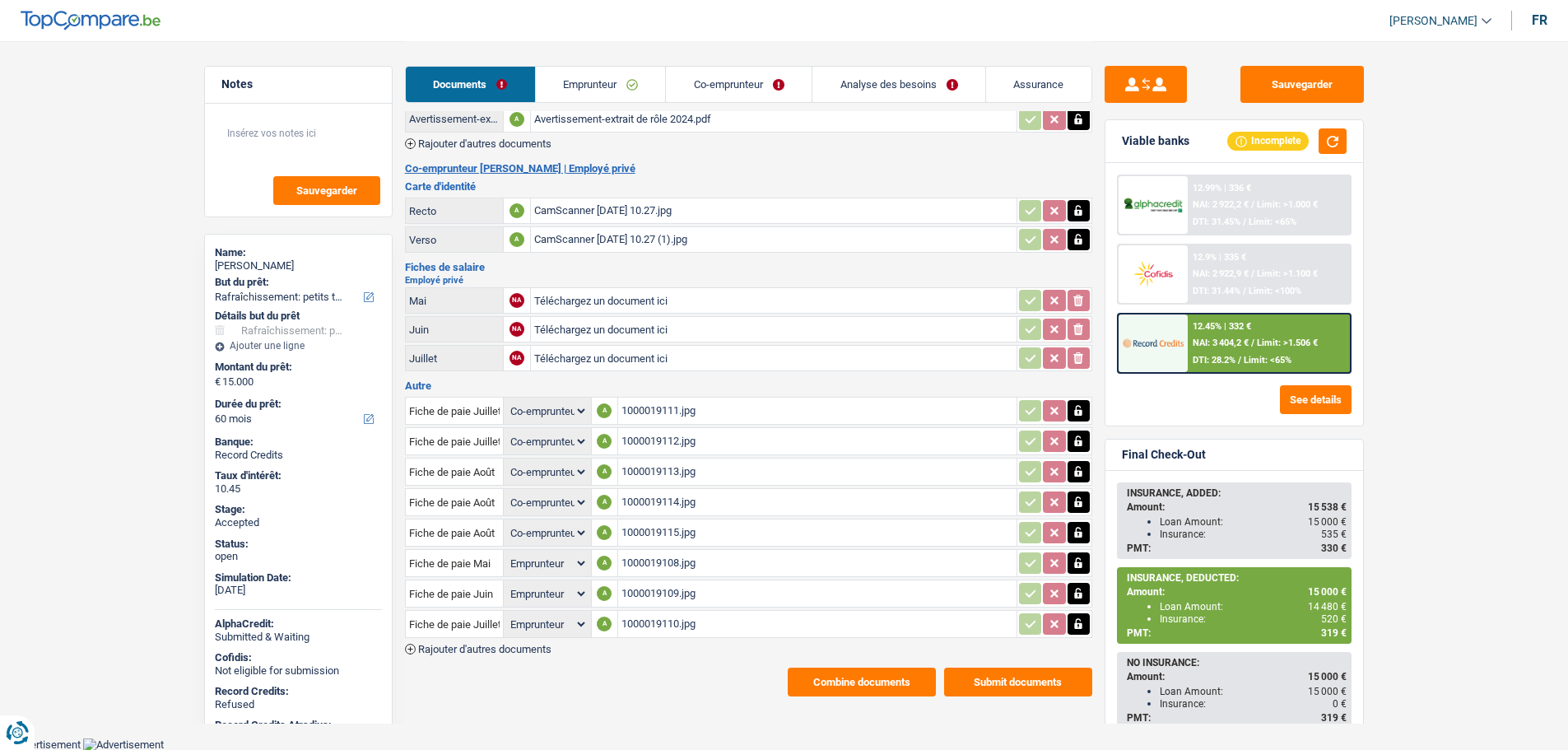
click at [842, 673] on button "Combine documents" at bounding box center [861, 682] width 148 height 29
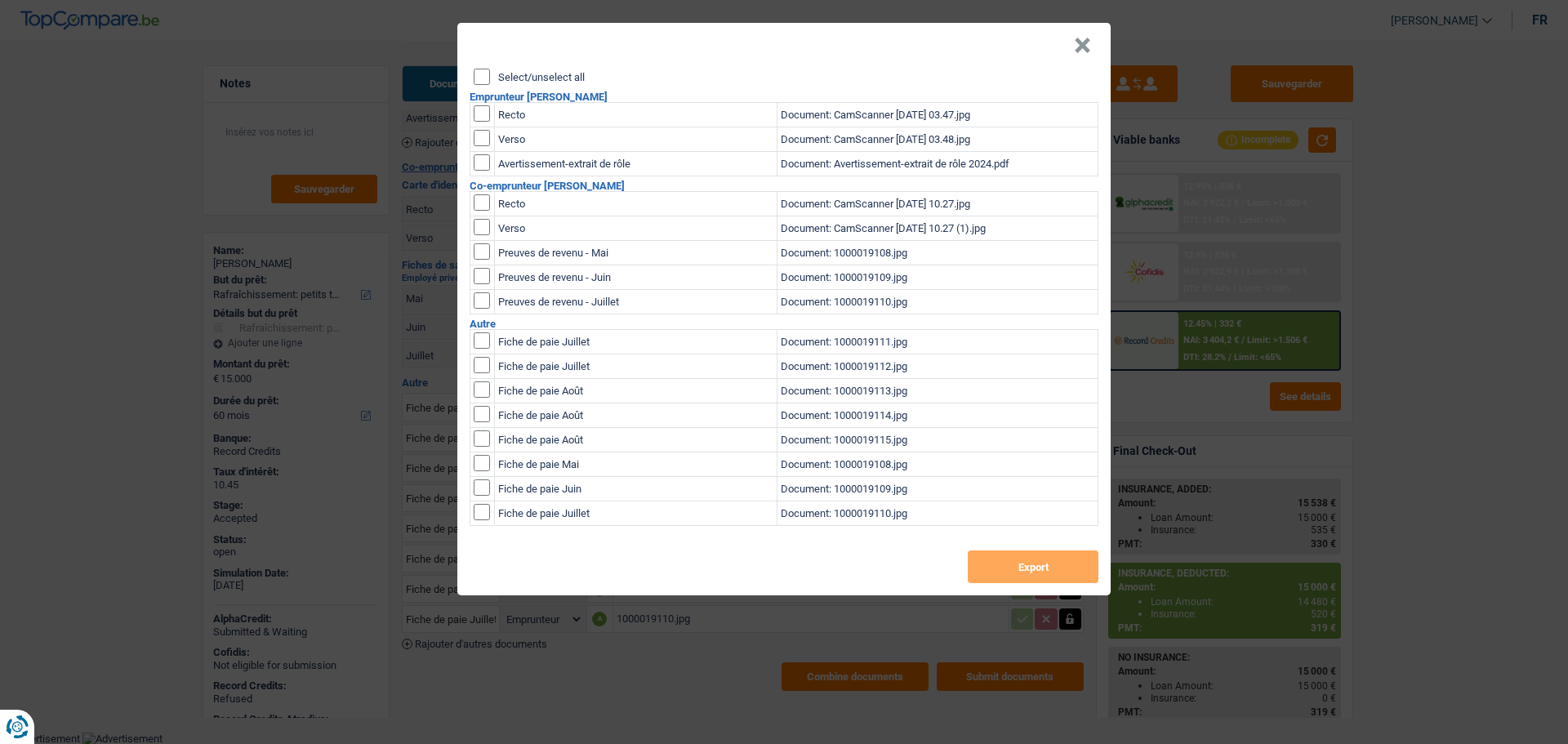
click at [528, 76] on label "Select/unselect all" at bounding box center [542, 77] width 86 height 11
click at [490, 76] on input "Select/unselect all" at bounding box center [481, 77] width 16 height 16
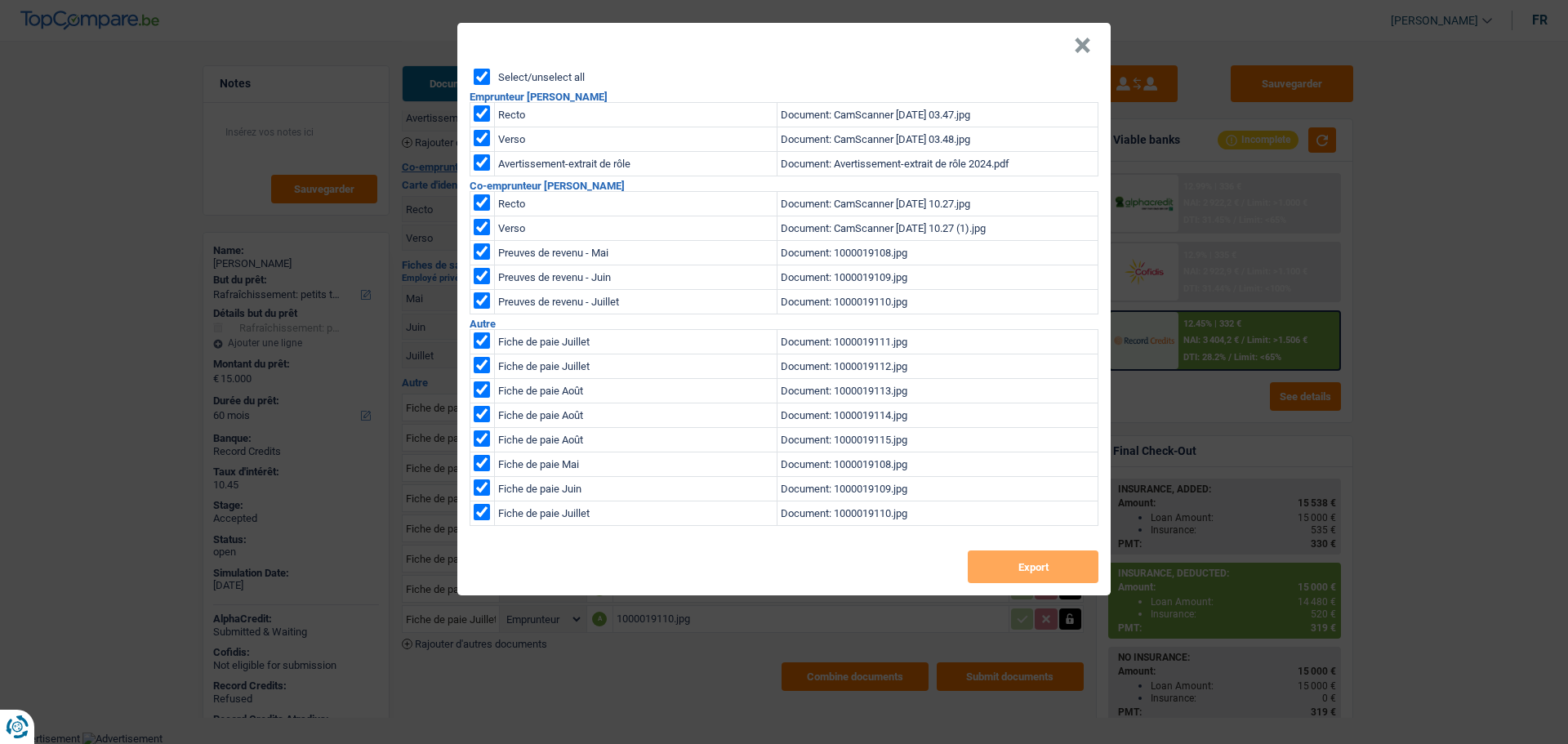
checkbox input "true"
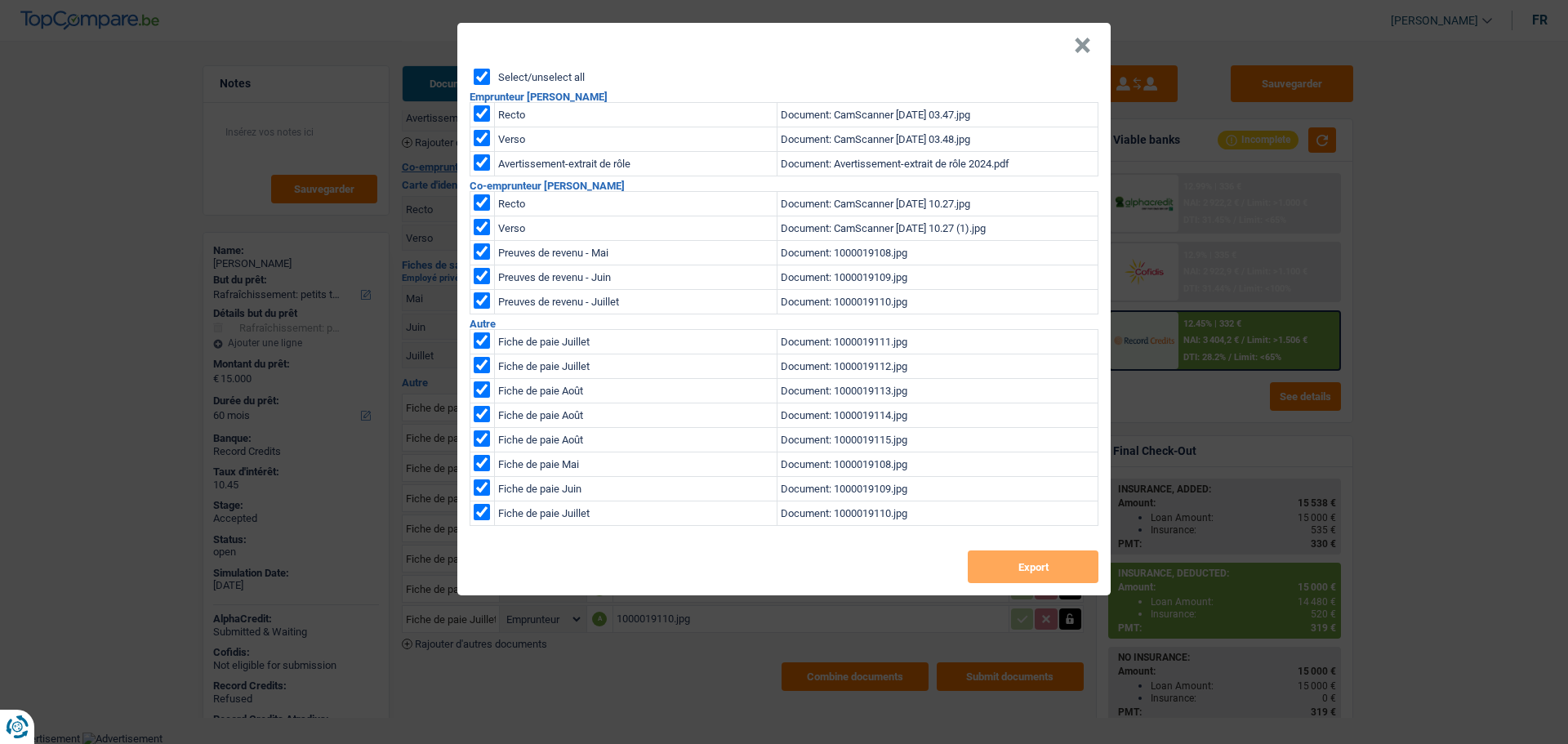
checkbox input "true"
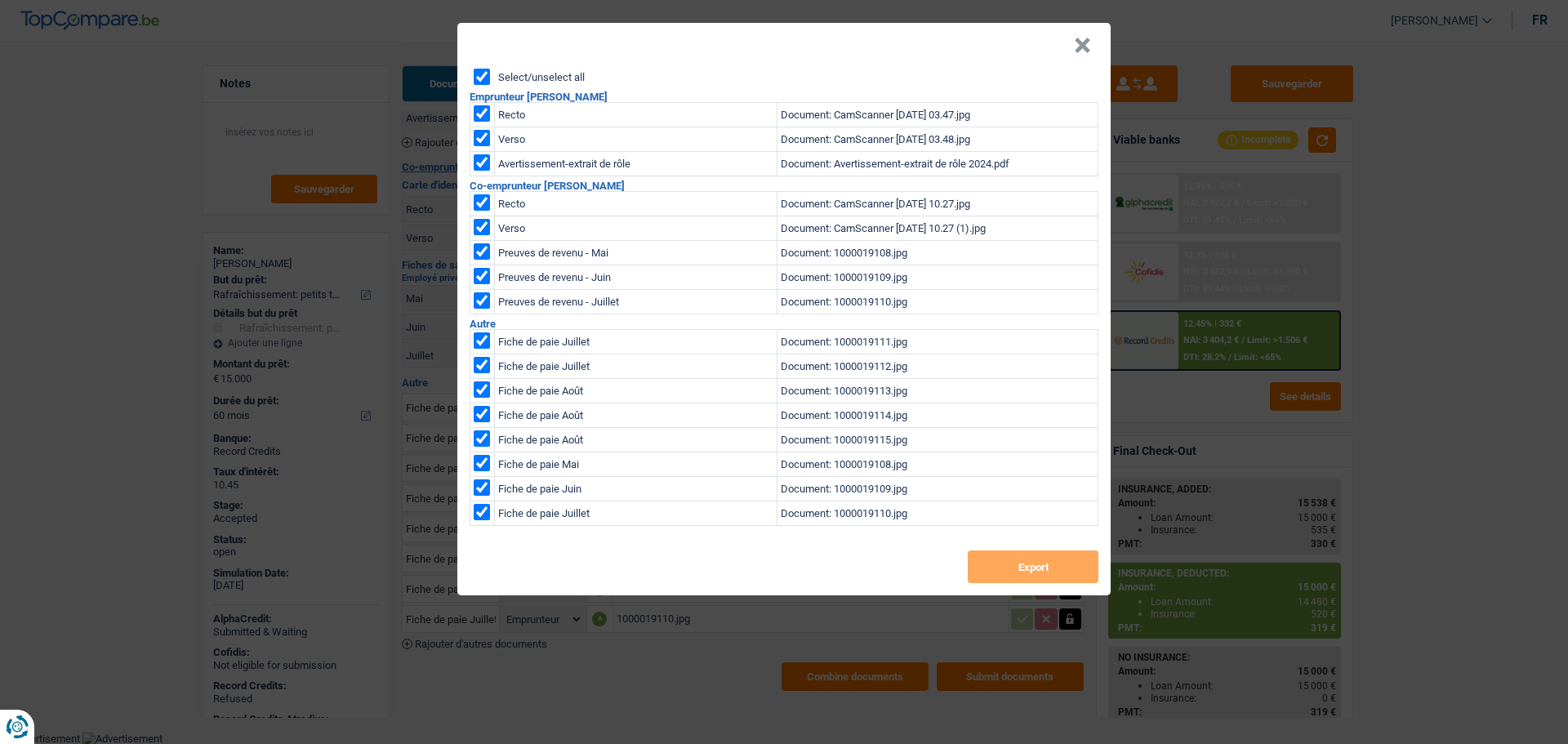
checkbox input "true"
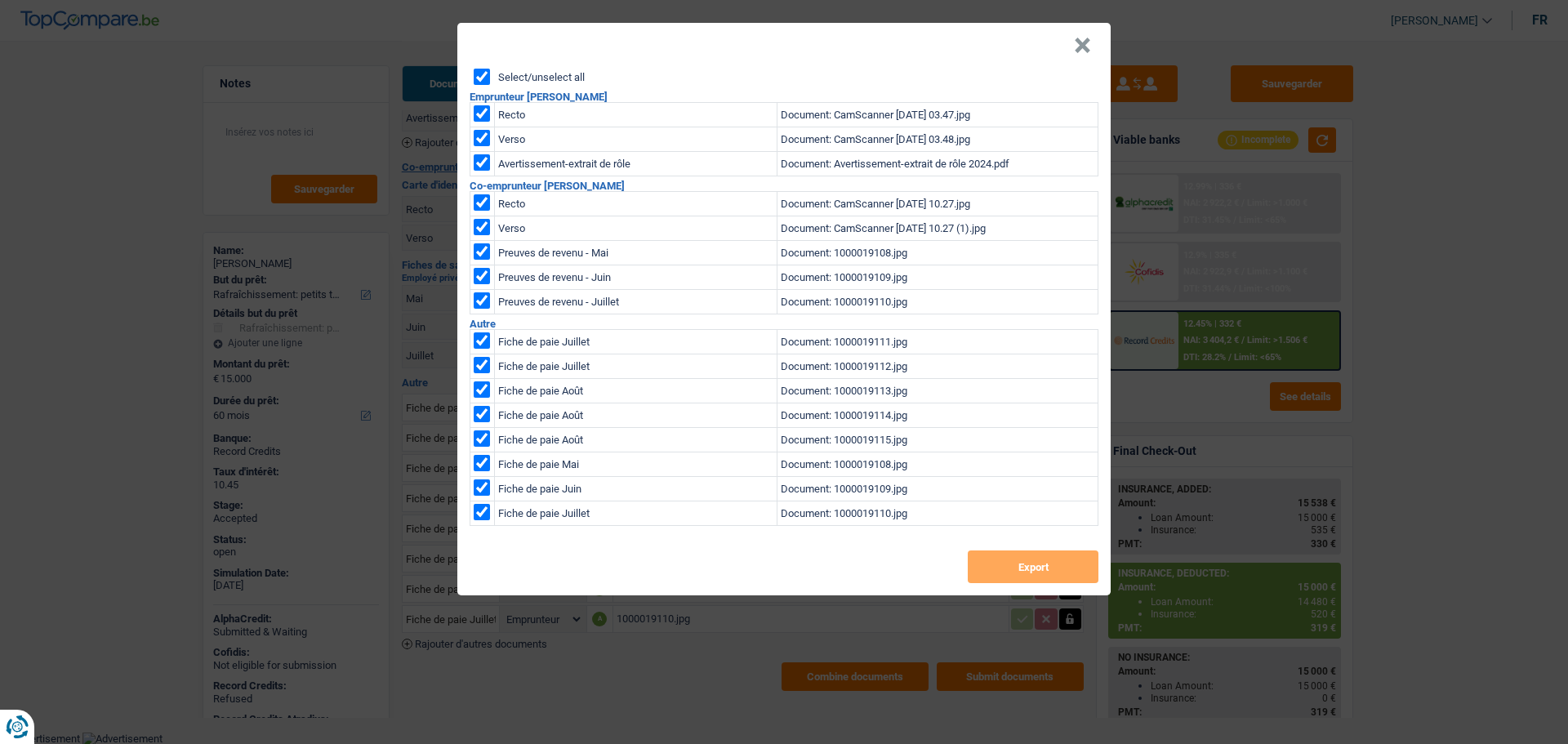
checkbox input "true"
click at [1006, 576] on button "Export" at bounding box center [1033, 567] width 130 height 33
click at [1109, 40] on header "×" at bounding box center [784, 46] width 654 height 46
click at [1097, 41] on header "×" at bounding box center [784, 46] width 654 height 46
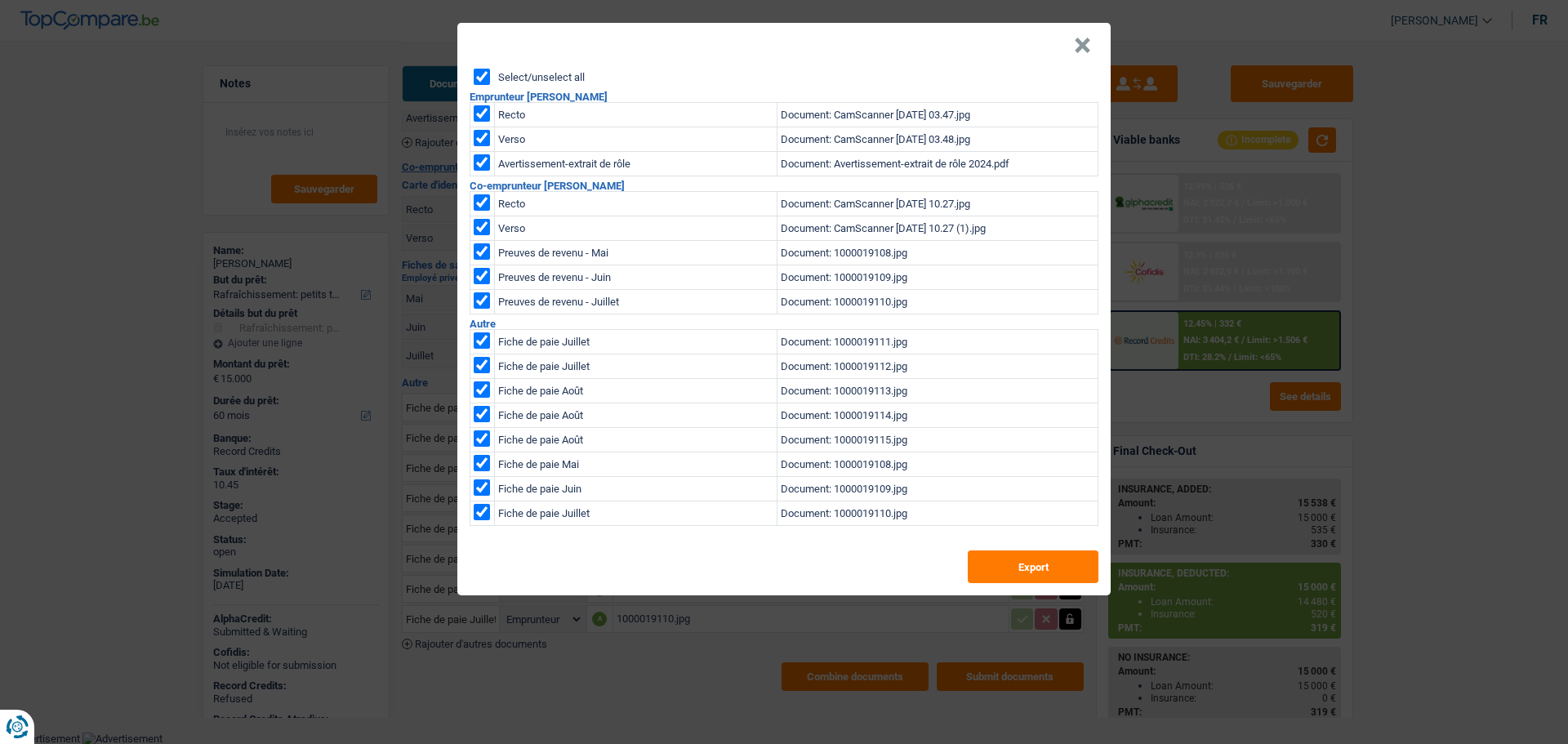
click at [1084, 47] on button "×" at bounding box center [1082, 45] width 17 height 16
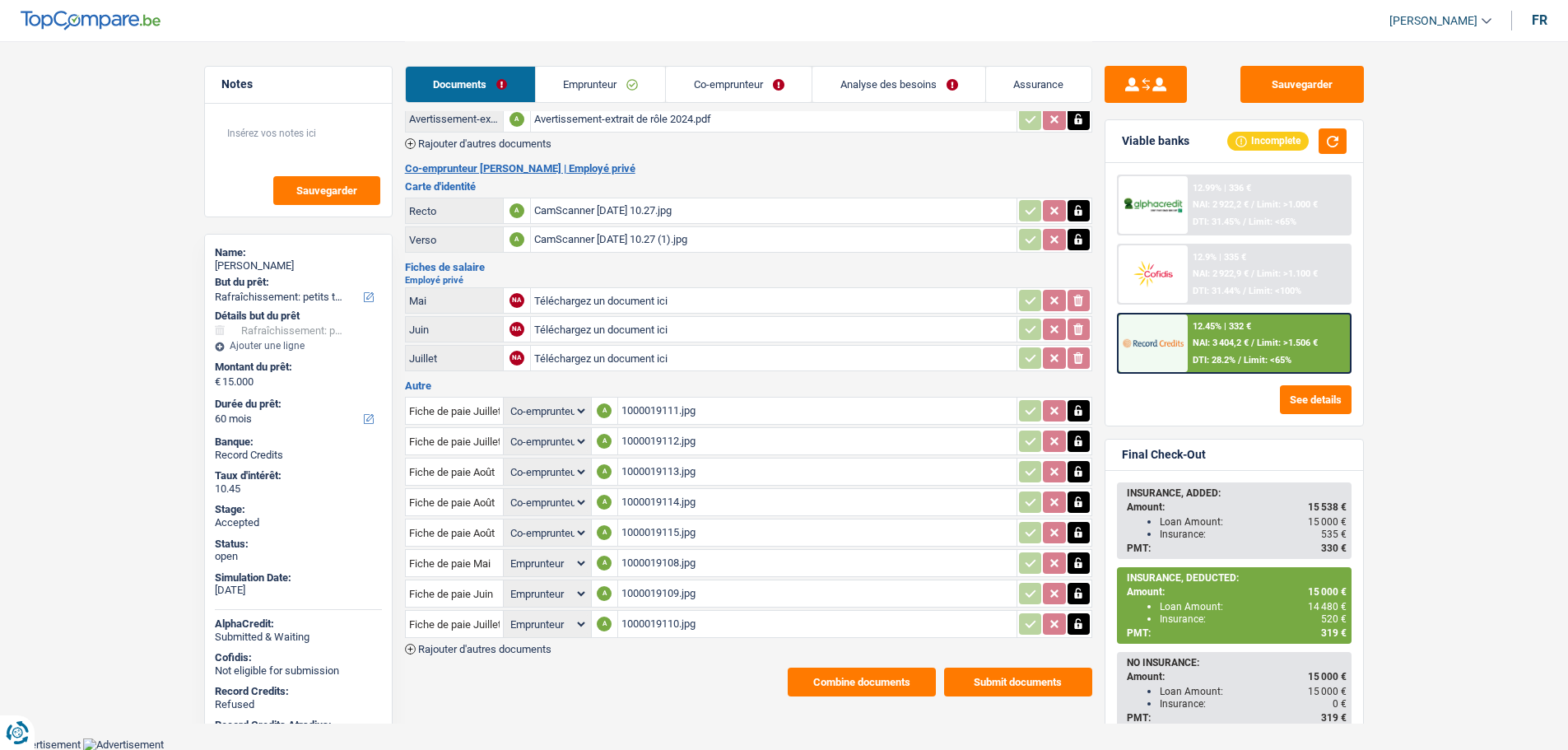
click at [1035, 83] on link "Assurance" at bounding box center [1039, 84] width 105 height 36
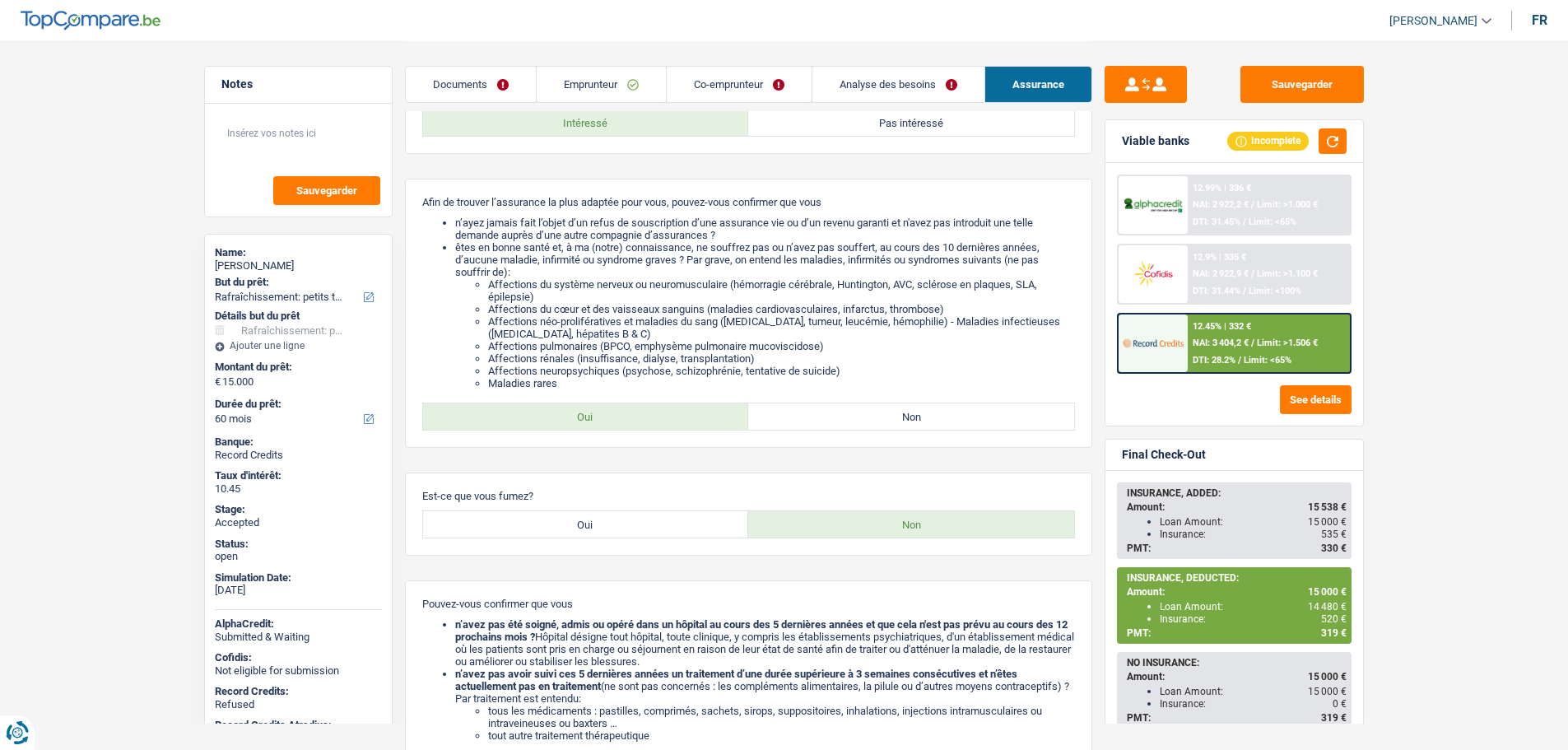
click at [1316, 603] on span "14 480 €" at bounding box center [1327, 607] width 39 height 12
click at [1315, 603] on span "14 480 €" at bounding box center [1327, 607] width 39 height 12
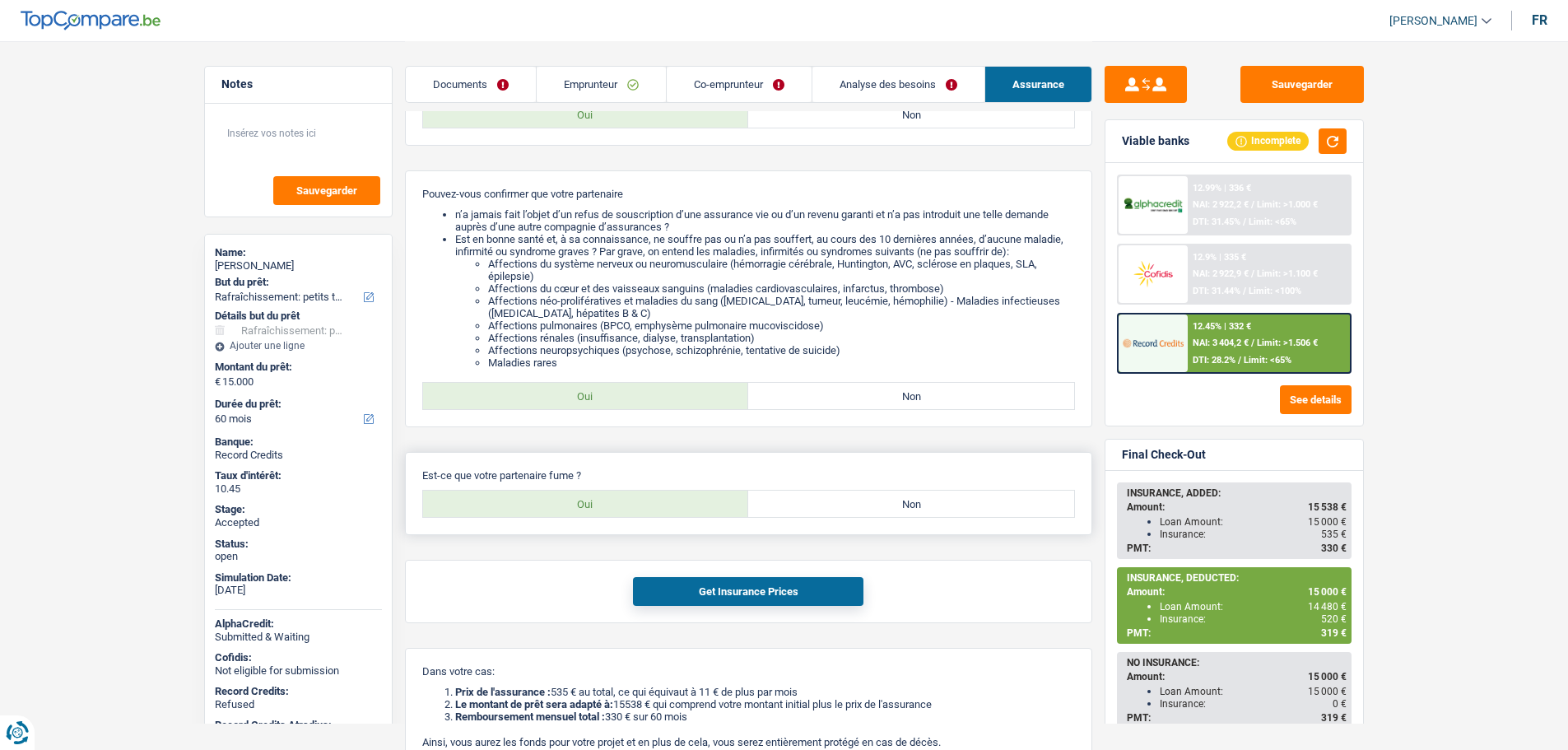
scroll to position [967, 0]
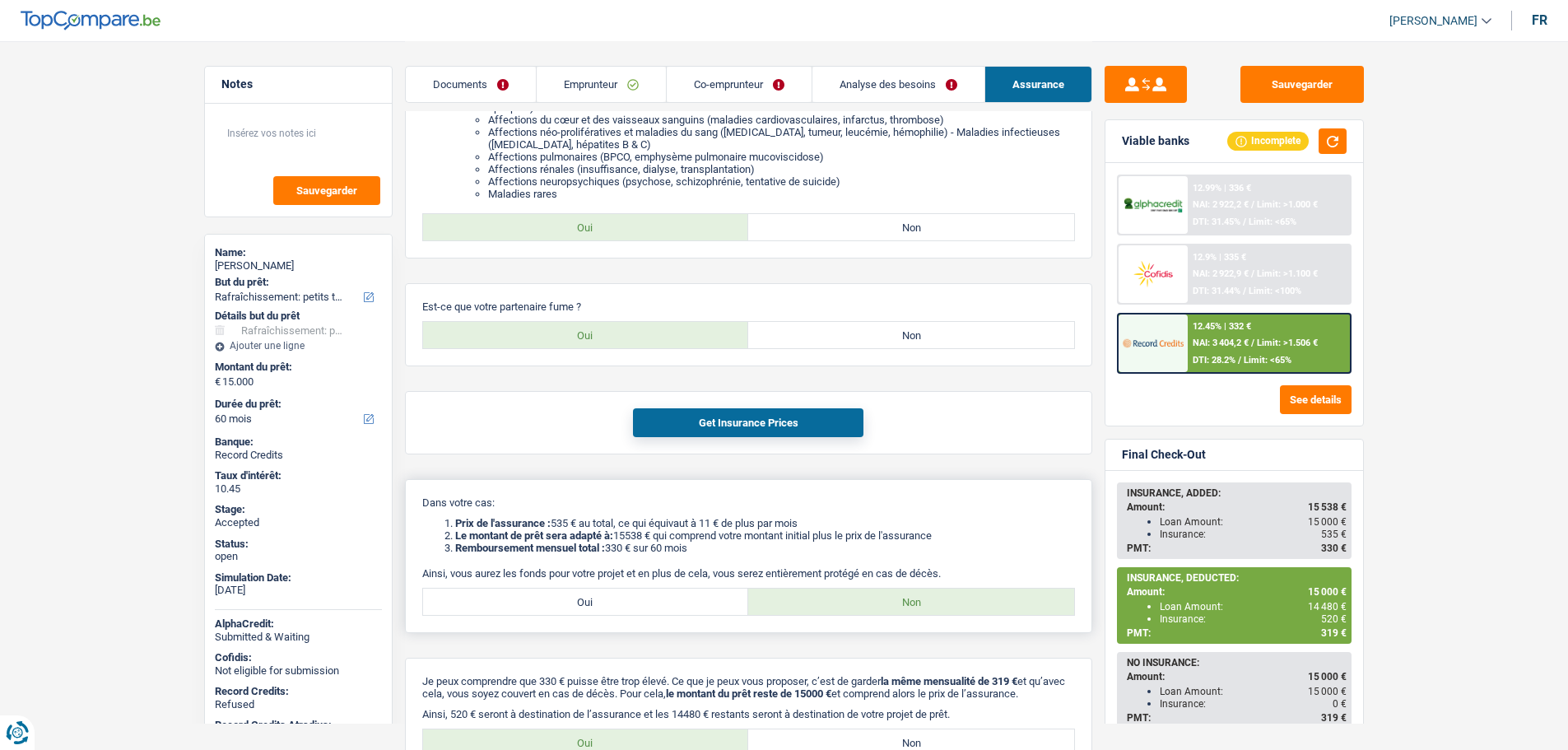
click at [609, 602] on label "Oui" at bounding box center [585, 601] width 326 height 26
click at [609, 602] on input "Oui" at bounding box center [585, 601] width 326 height 26
radio input "true"
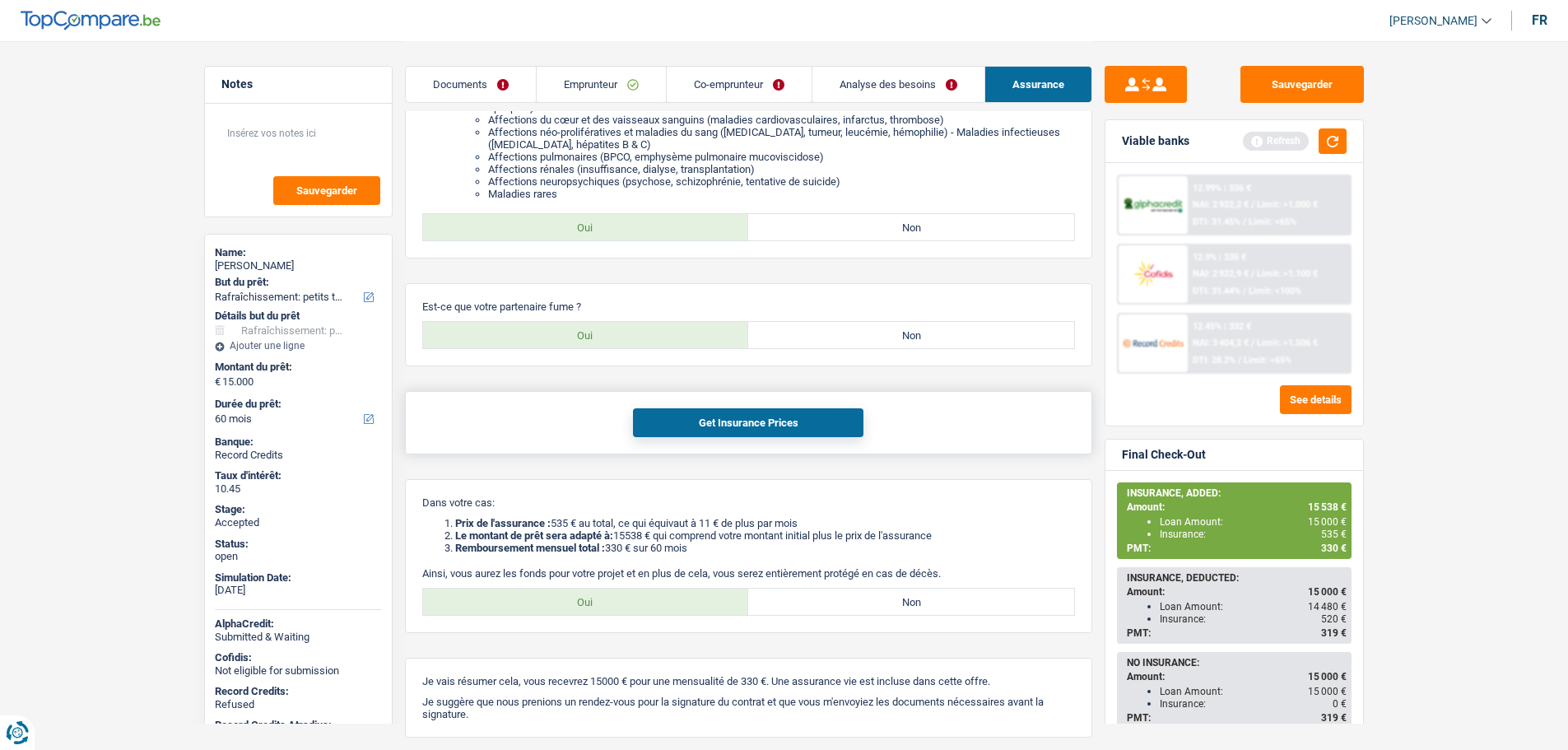
click at [704, 430] on button "Get Insurance Prices" at bounding box center [748, 423] width 231 height 29
click at [764, 420] on button "Get Insurance Prices" at bounding box center [748, 423] width 231 height 29
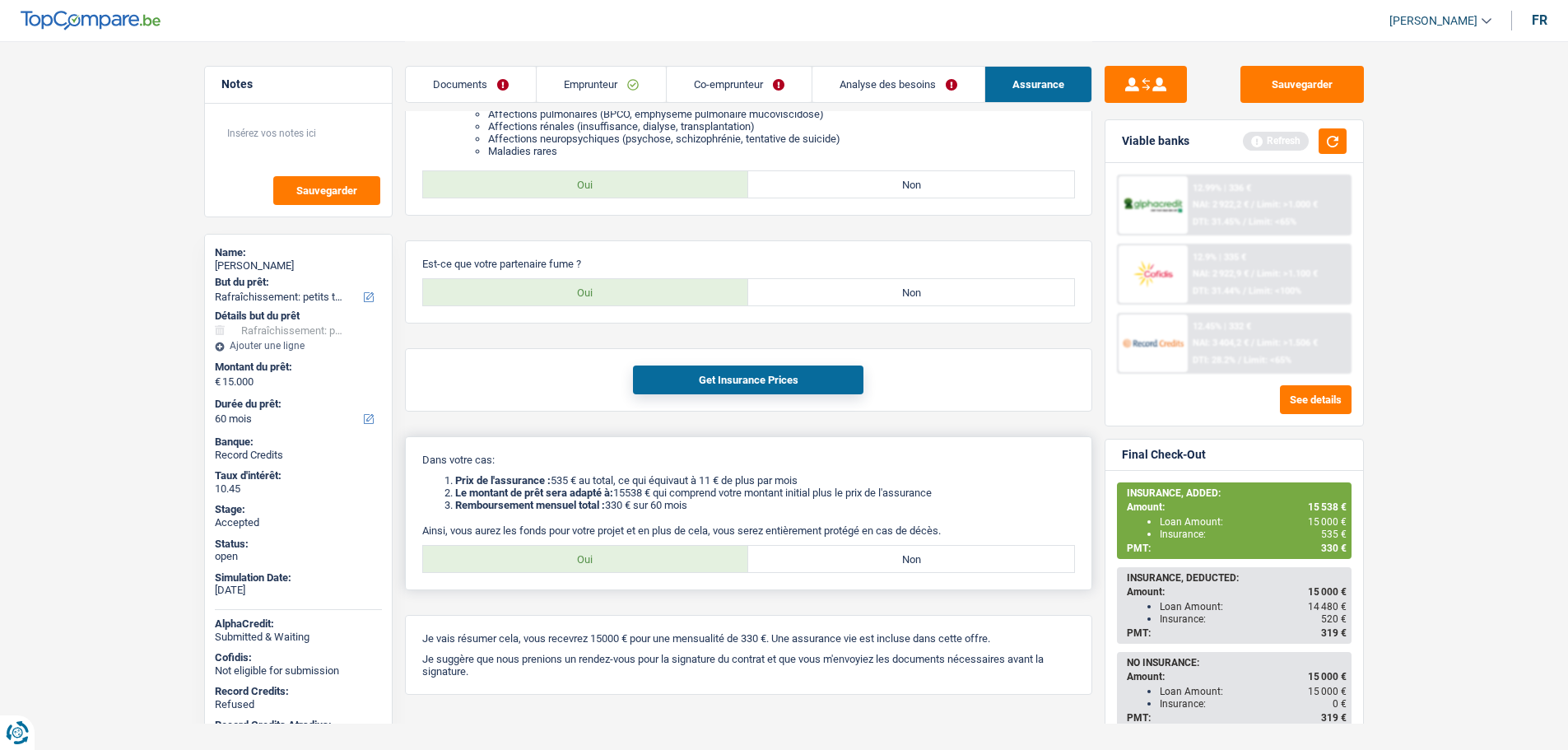
scroll to position [1033, 0]
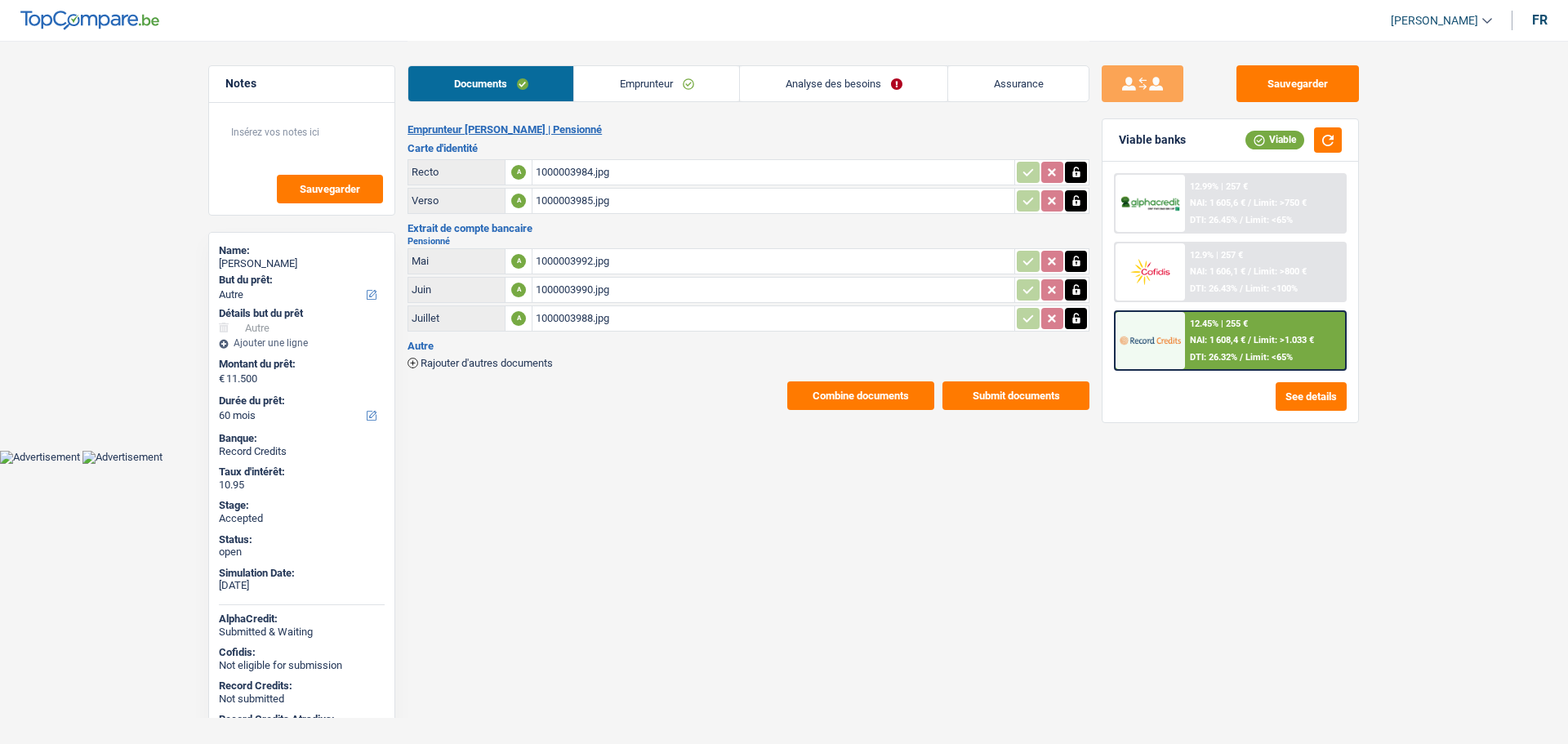
select select "other"
select select "60"
click at [654, 87] on link "Emprunteur" at bounding box center [657, 83] width 165 height 35
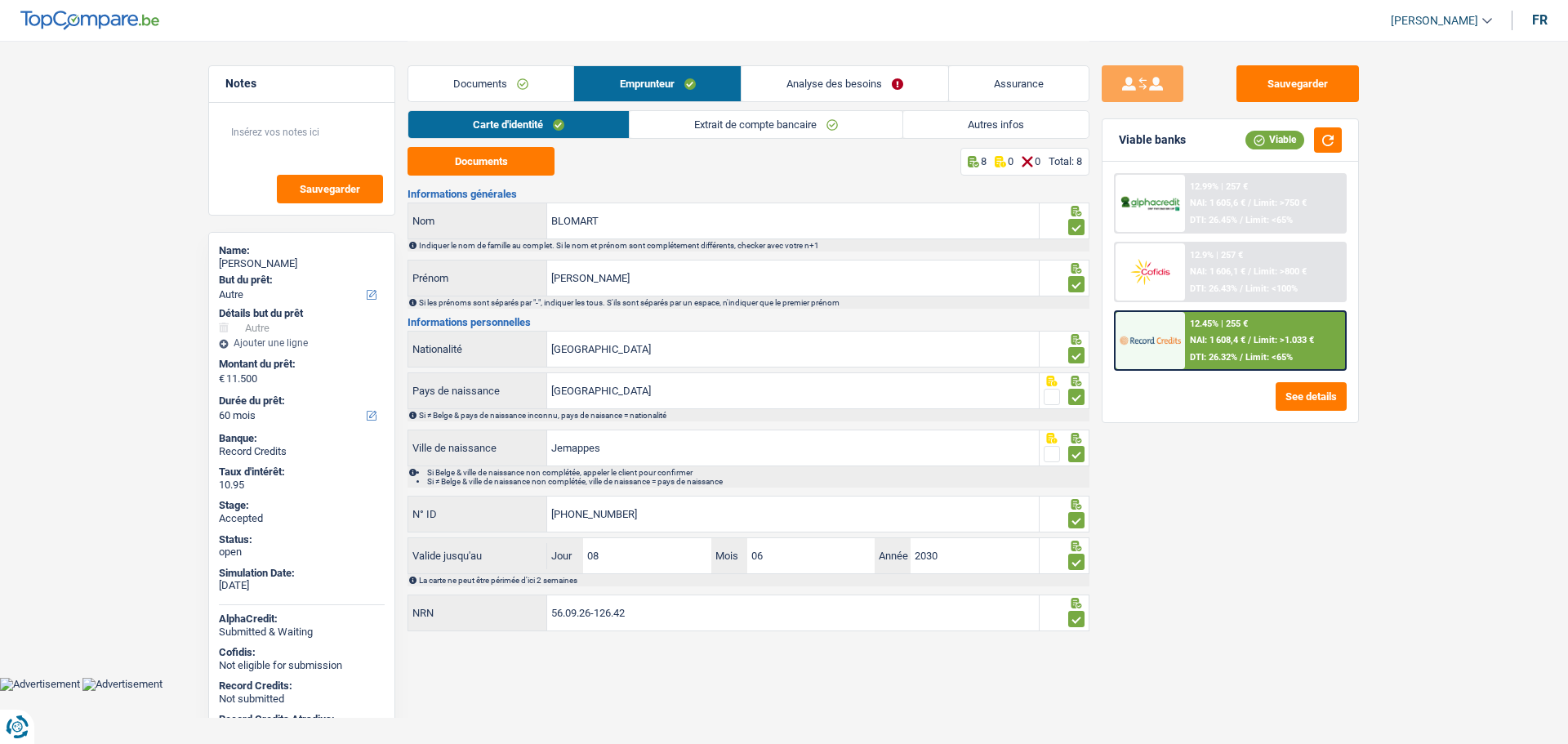
click at [1012, 83] on link "Assurance" at bounding box center [1019, 83] width 140 height 35
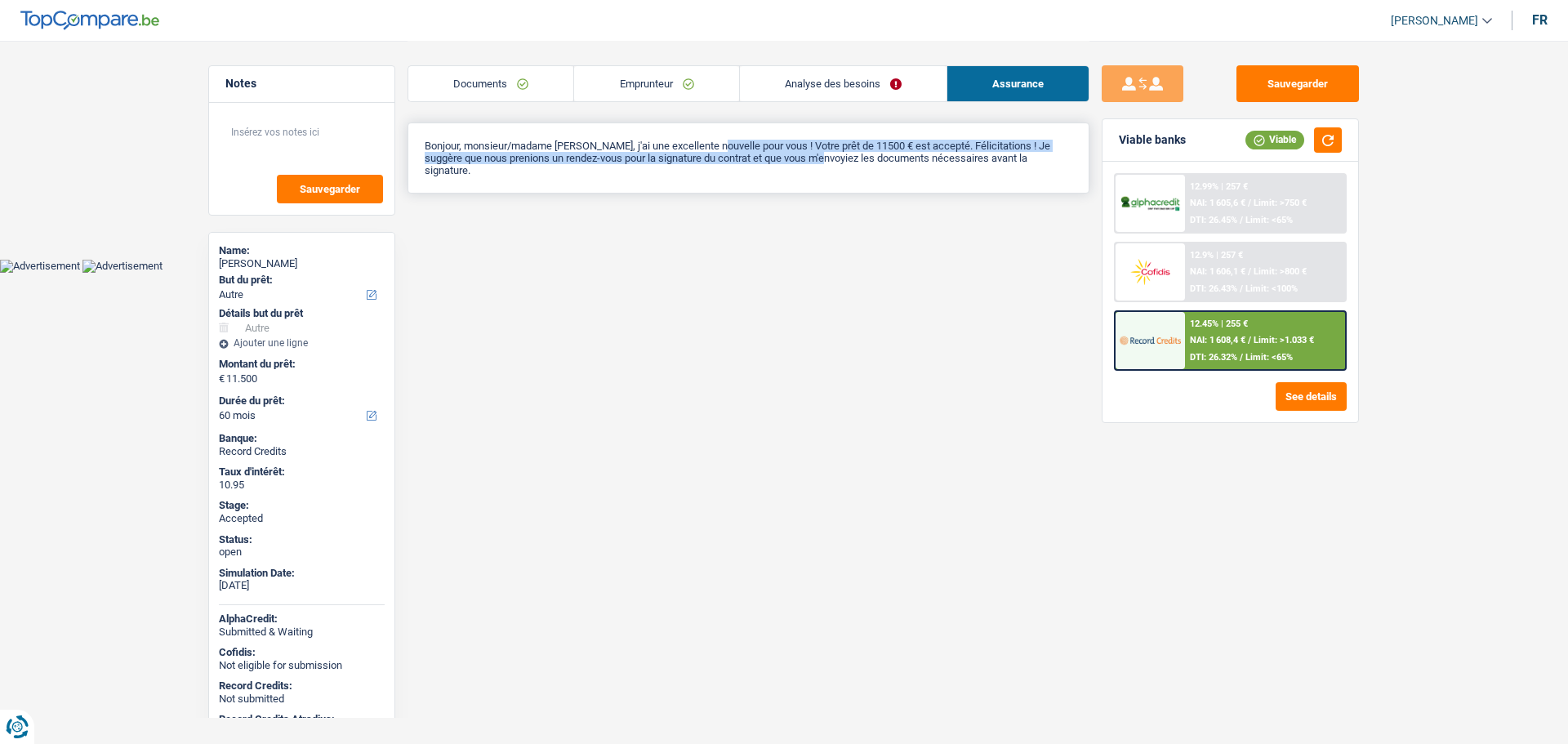
drag, startPoint x: 728, startPoint y: 141, endPoint x: 867, endPoint y: 154, distance: 139.6
click at [867, 154] on p "Bonjour, monsieur/madame [PERSON_NAME], j'ai une excellente nouvelle pour vous …" at bounding box center [749, 158] width 648 height 36
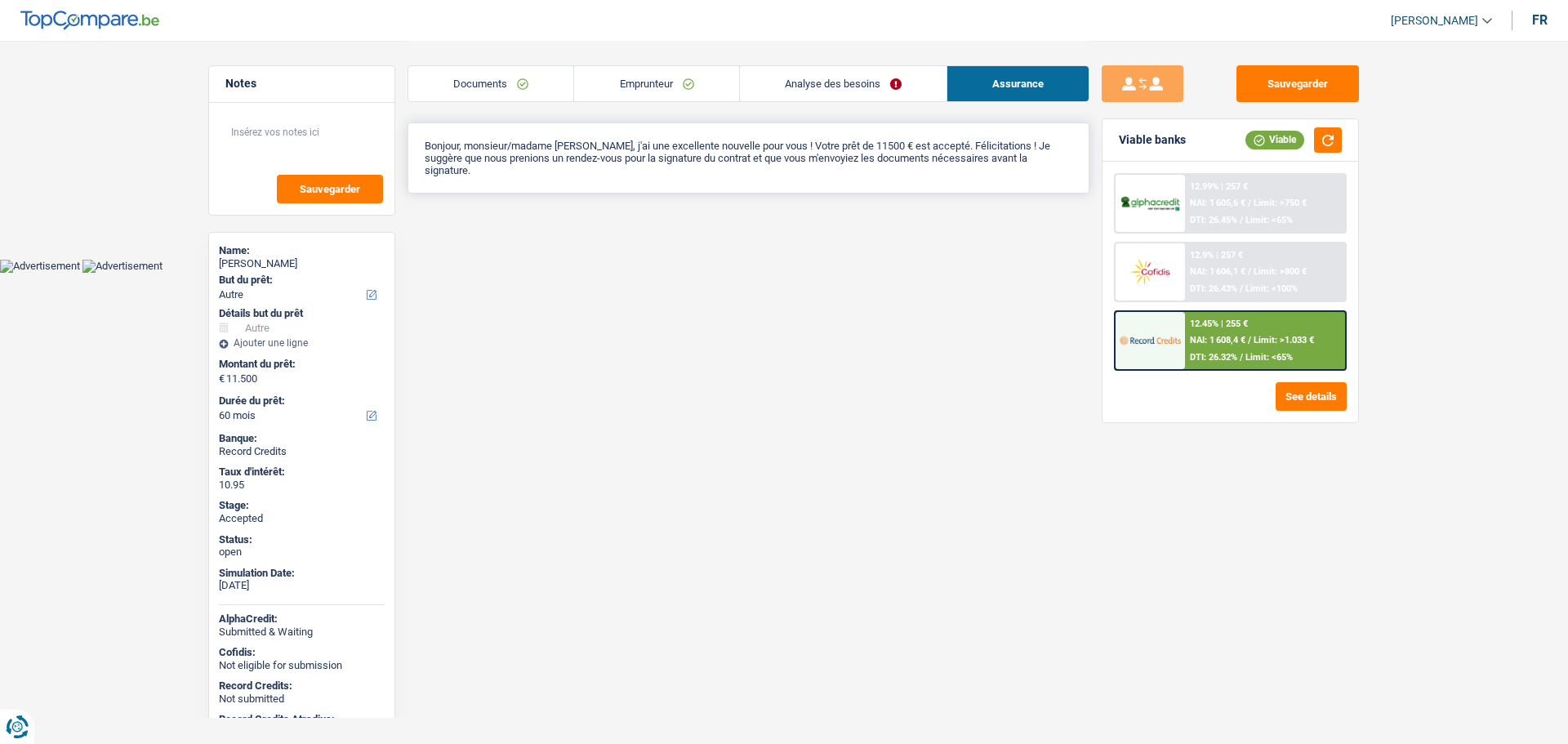
click at [678, 150] on p "Bonjour, monsieur/madame [PERSON_NAME], j'ai une excellente nouvelle pour vous …" at bounding box center [749, 158] width 648 height 36
click at [607, 77] on link "Emprunteur" at bounding box center [656, 83] width 164 height 35
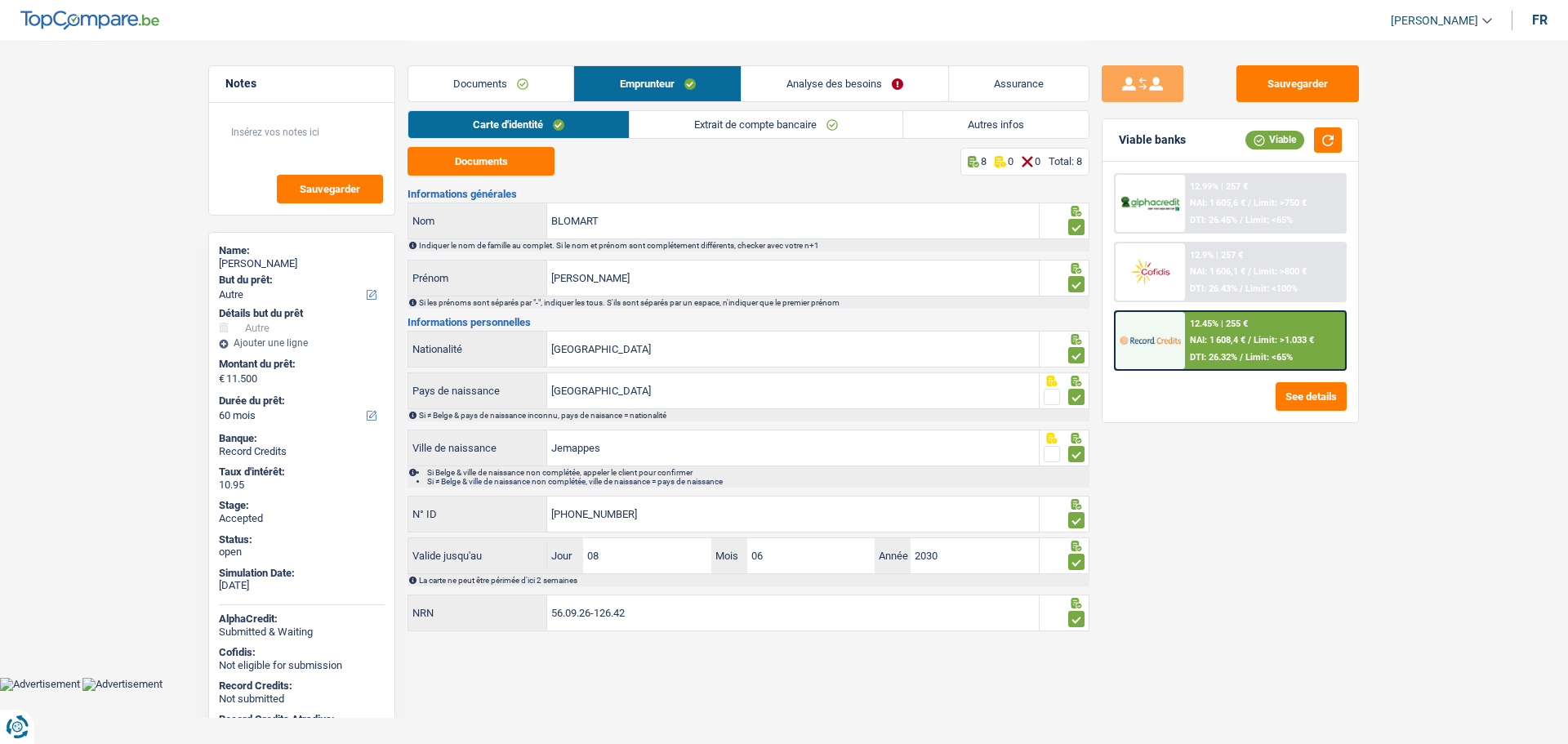
click at [670, 131] on link "Extrait de compte bancaire" at bounding box center [766, 125] width 273 height 27
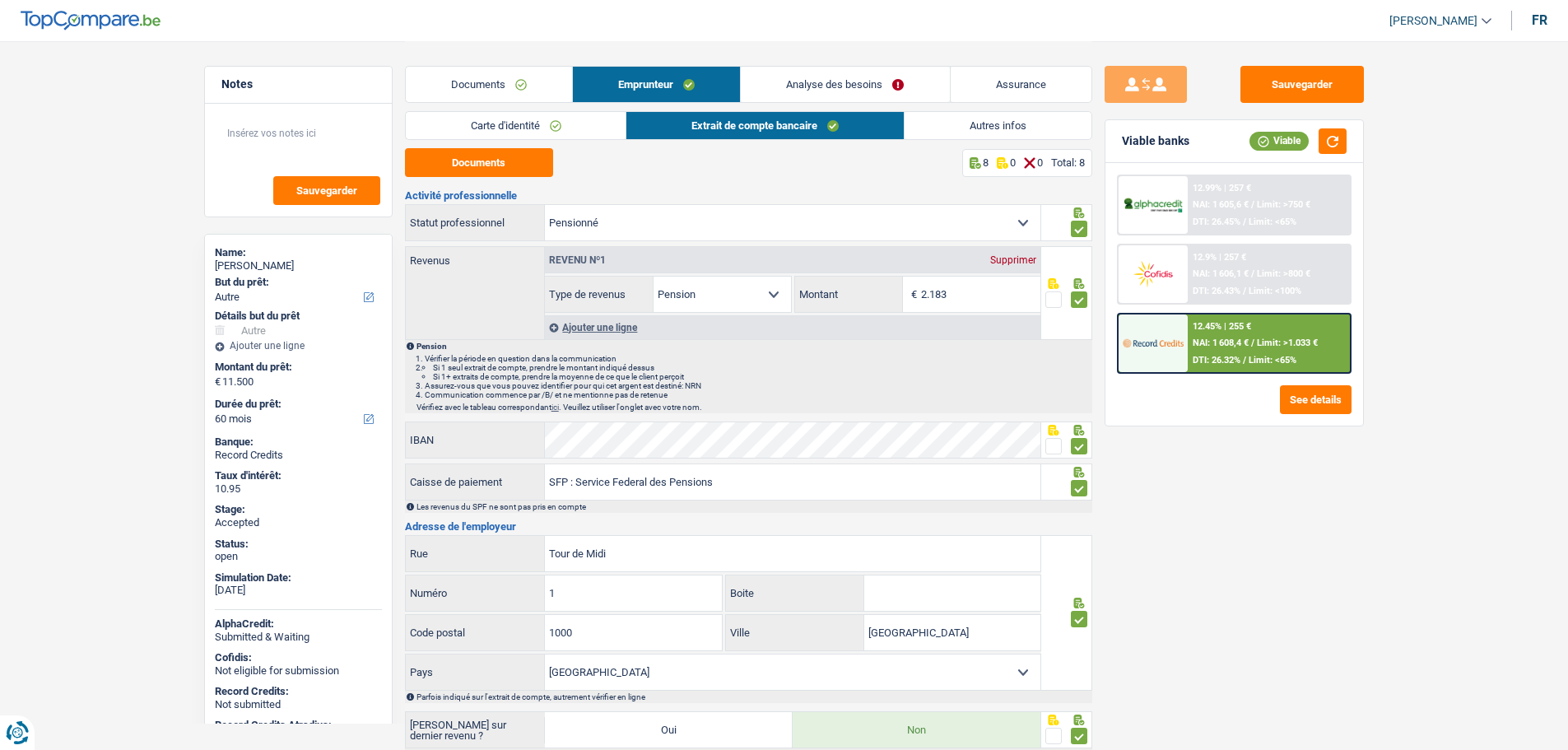
click at [507, 75] on link "Documents" at bounding box center [489, 84] width 166 height 36
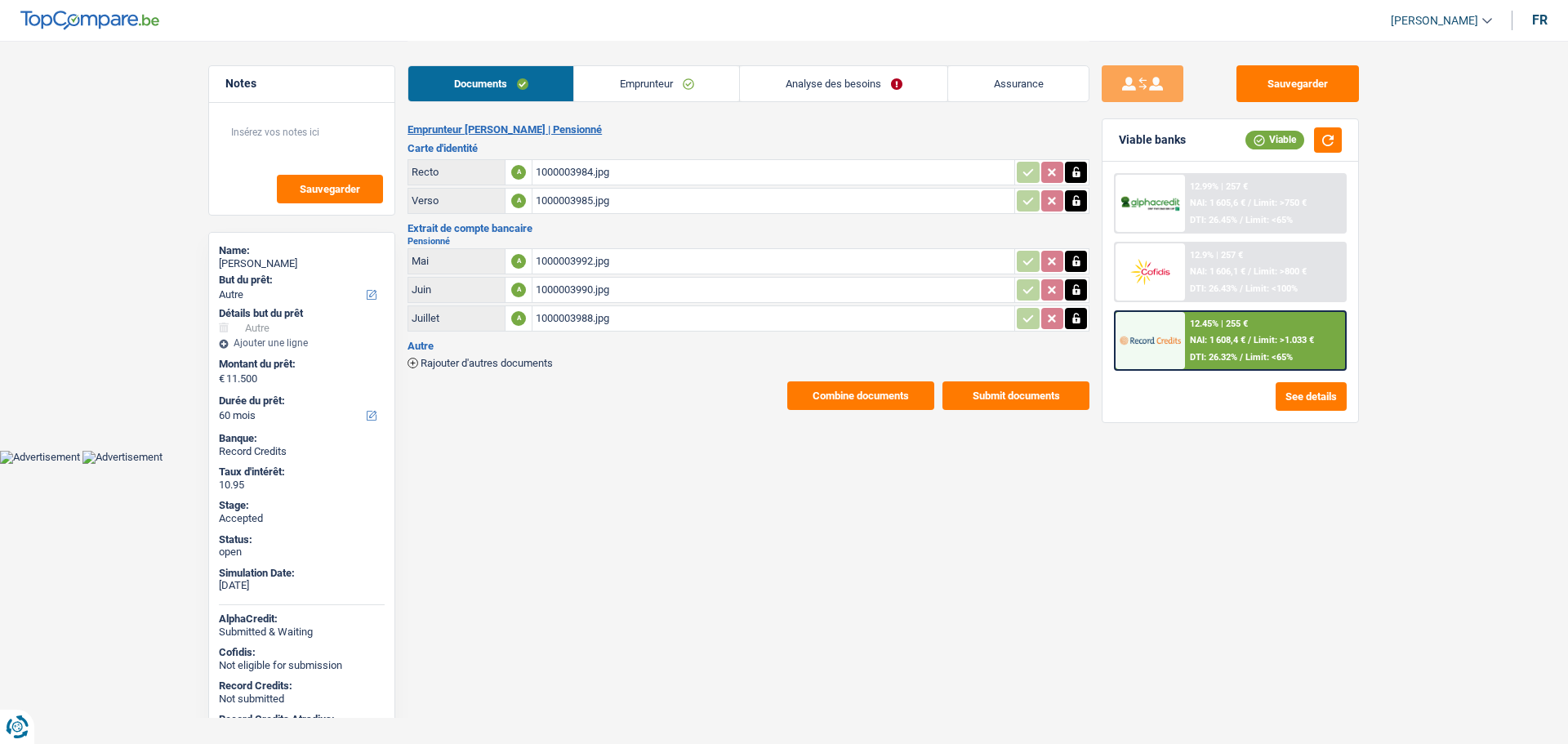
click at [828, 85] on link "Analyse des besoins" at bounding box center [843, 83] width 207 height 35
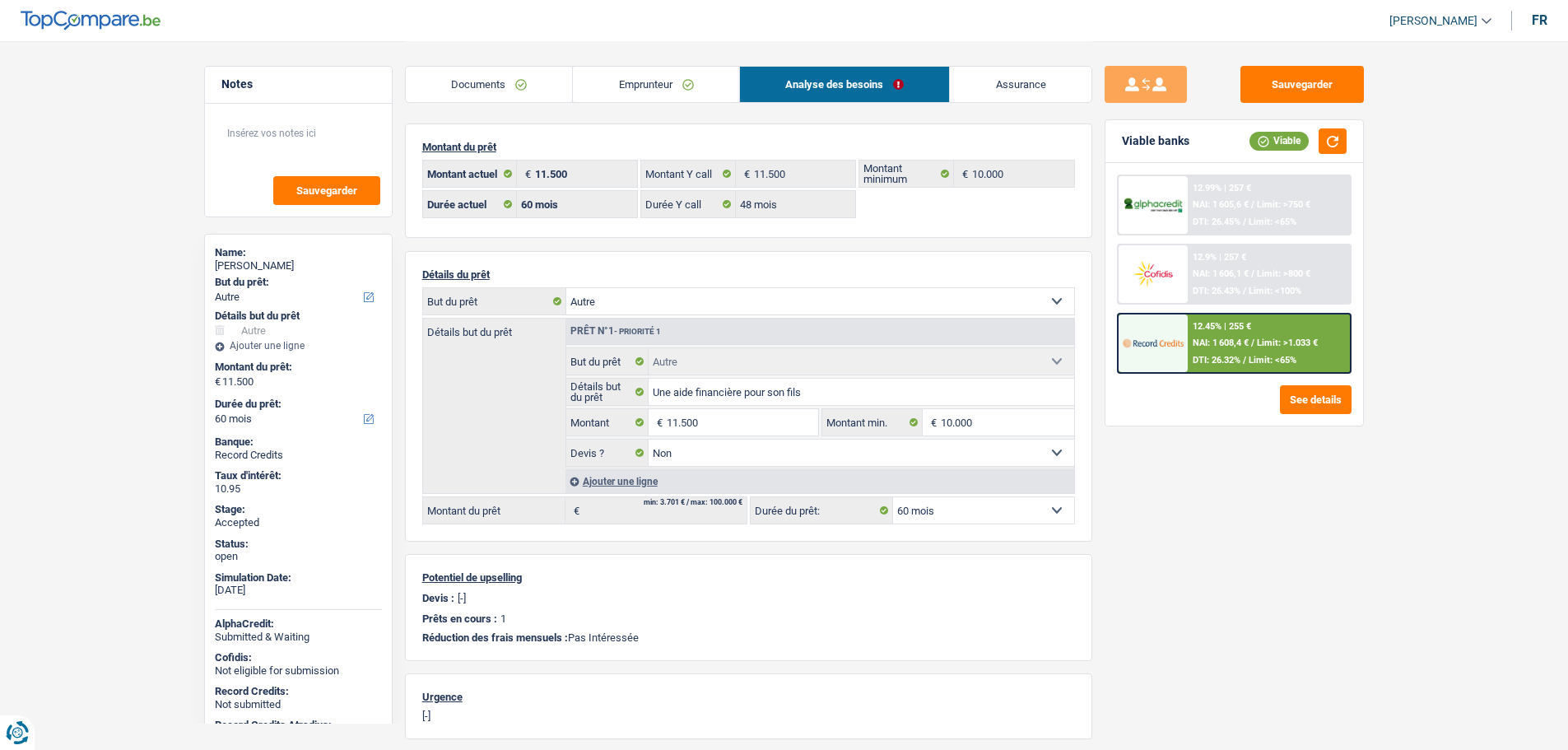
click at [542, 82] on link "Documents" at bounding box center [489, 84] width 167 height 36
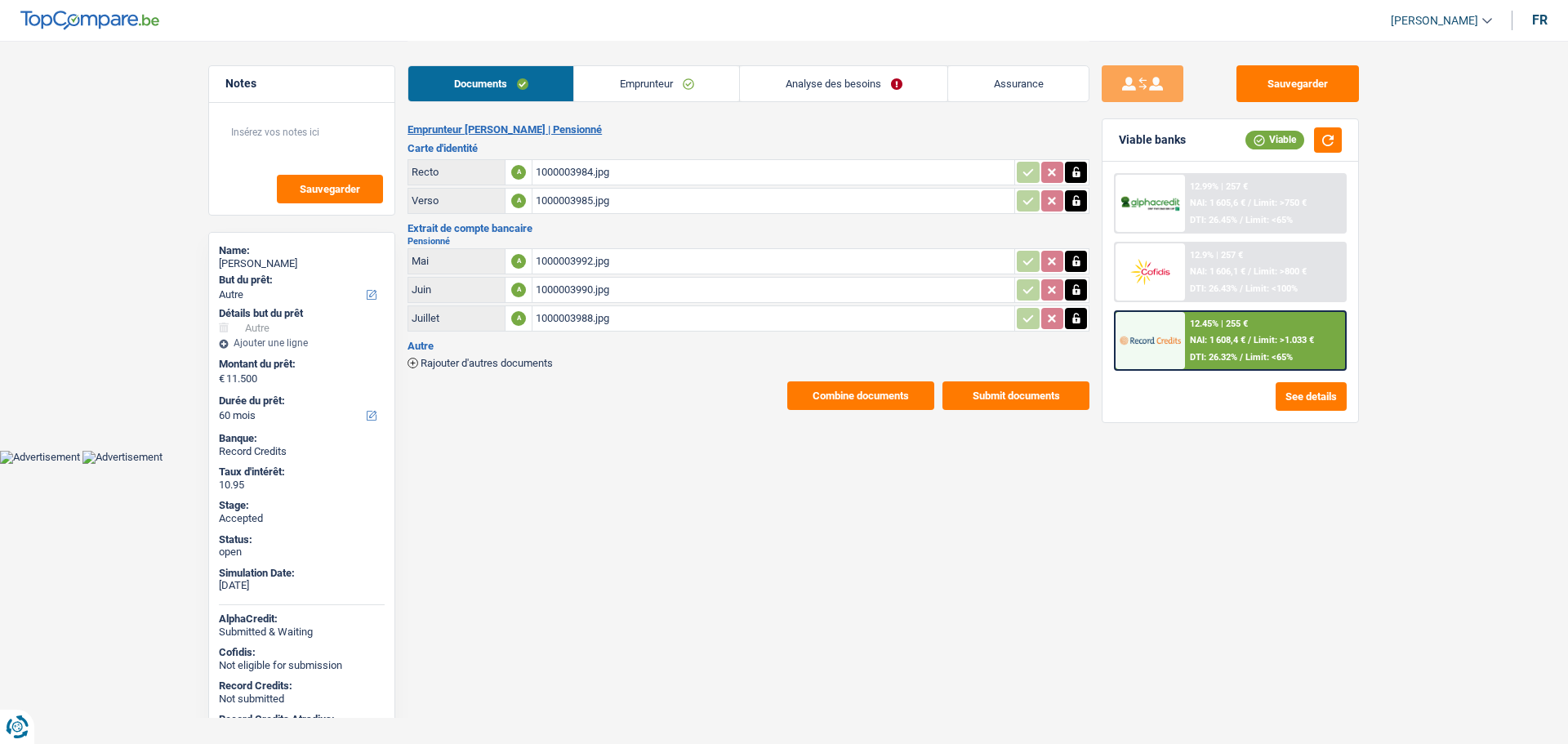
click at [824, 401] on button "Combine documents" at bounding box center [860, 396] width 147 height 29
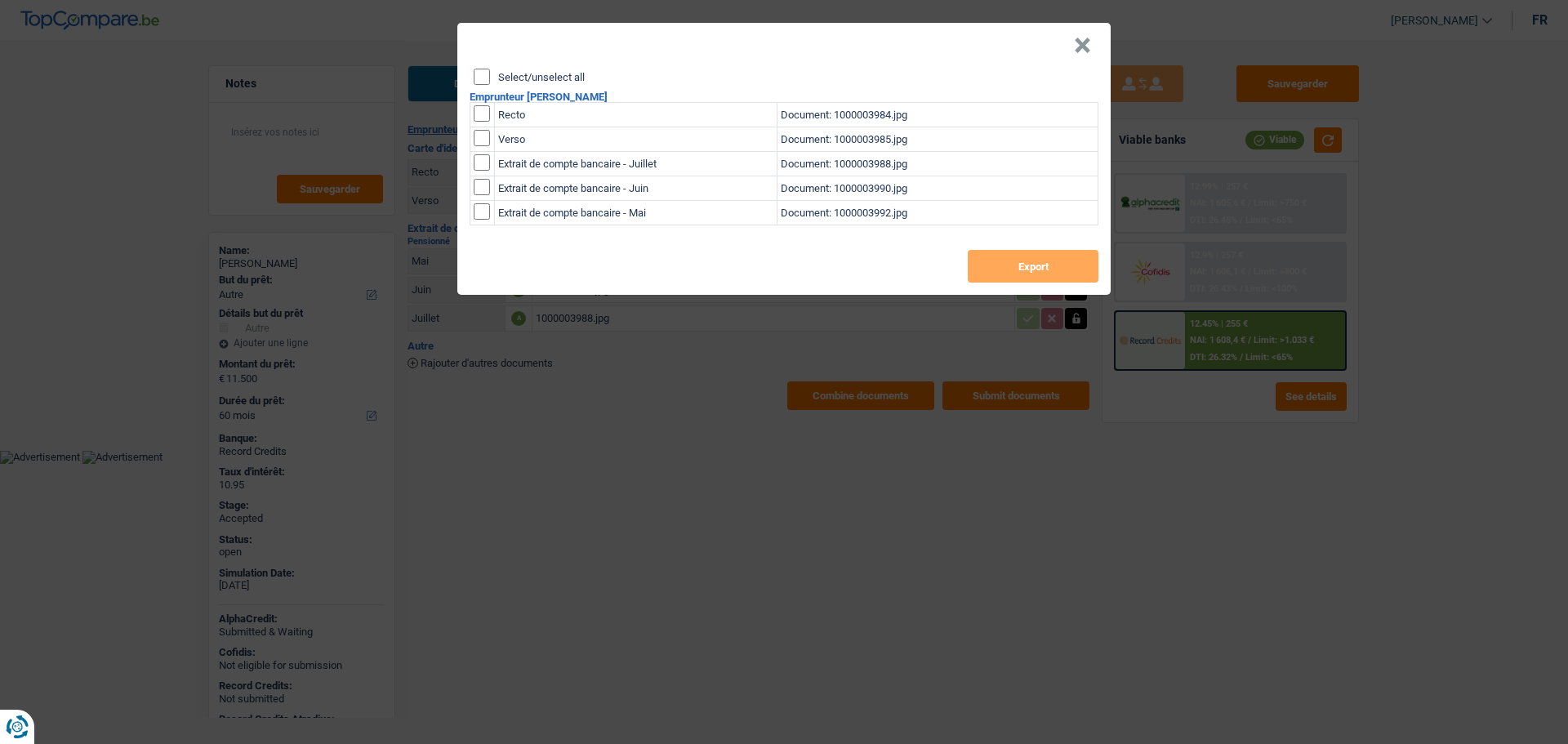
click at [530, 81] on label "Select/unselect all" at bounding box center [542, 77] width 86 height 11
click at [490, 81] on input "Select/unselect all" at bounding box center [481, 77] width 16 height 16
checkbox input "true"
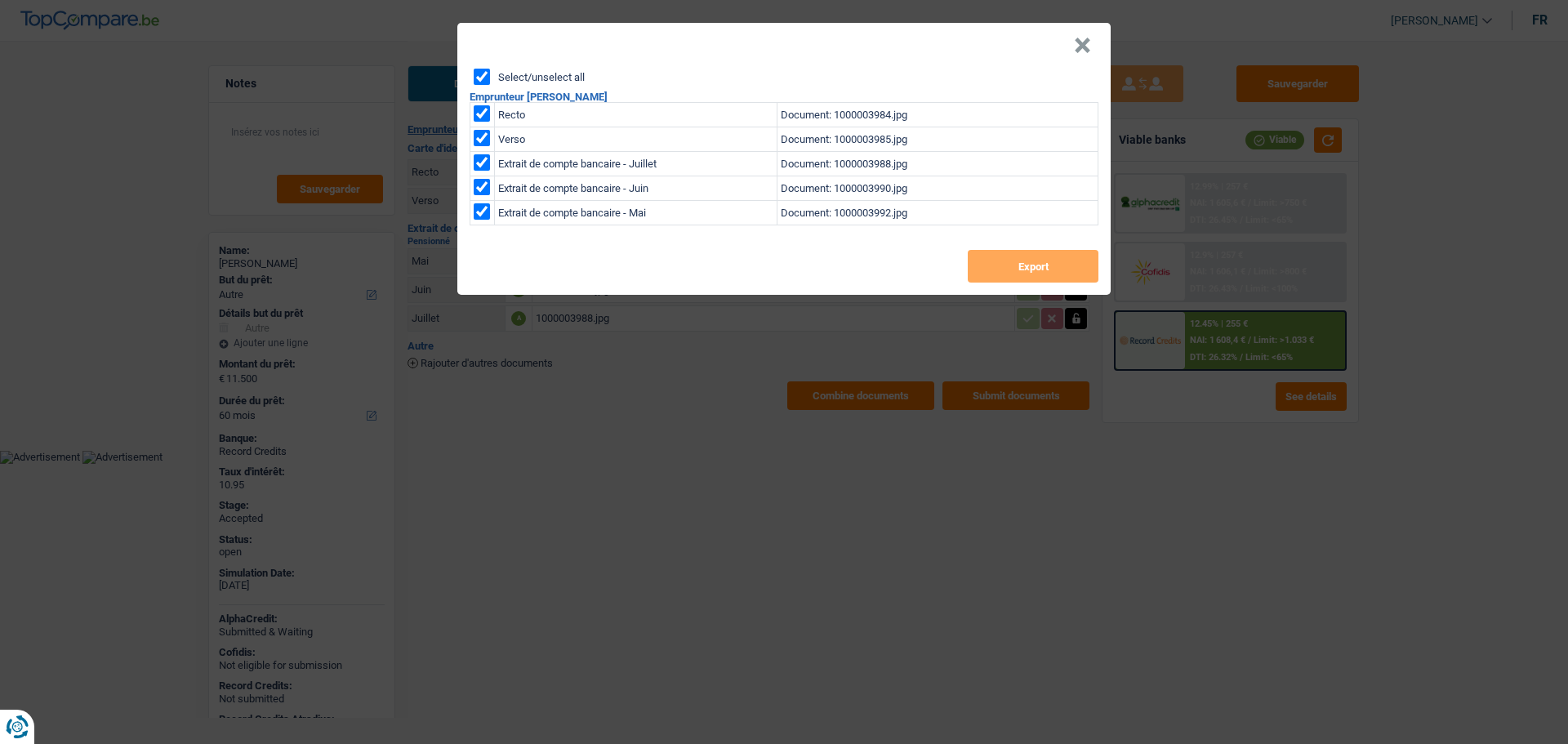
checkbox input "true"
click at [1003, 268] on button "Export" at bounding box center [1033, 267] width 130 height 33
click at [1094, 44] on header "×" at bounding box center [784, 46] width 654 height 46
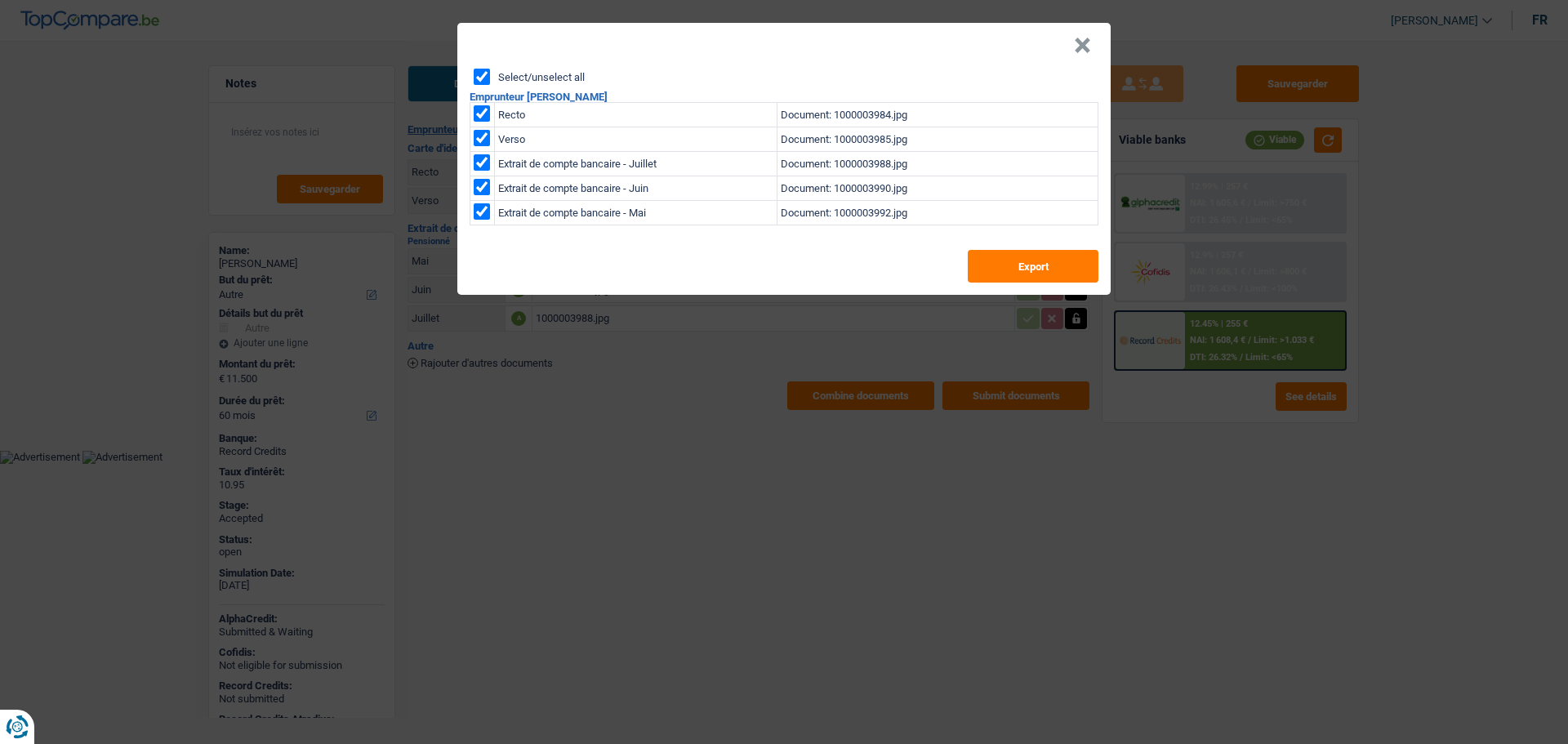
click at [1087, 45] on button "×" at bounding box center [1082, 45] width 17 height 16
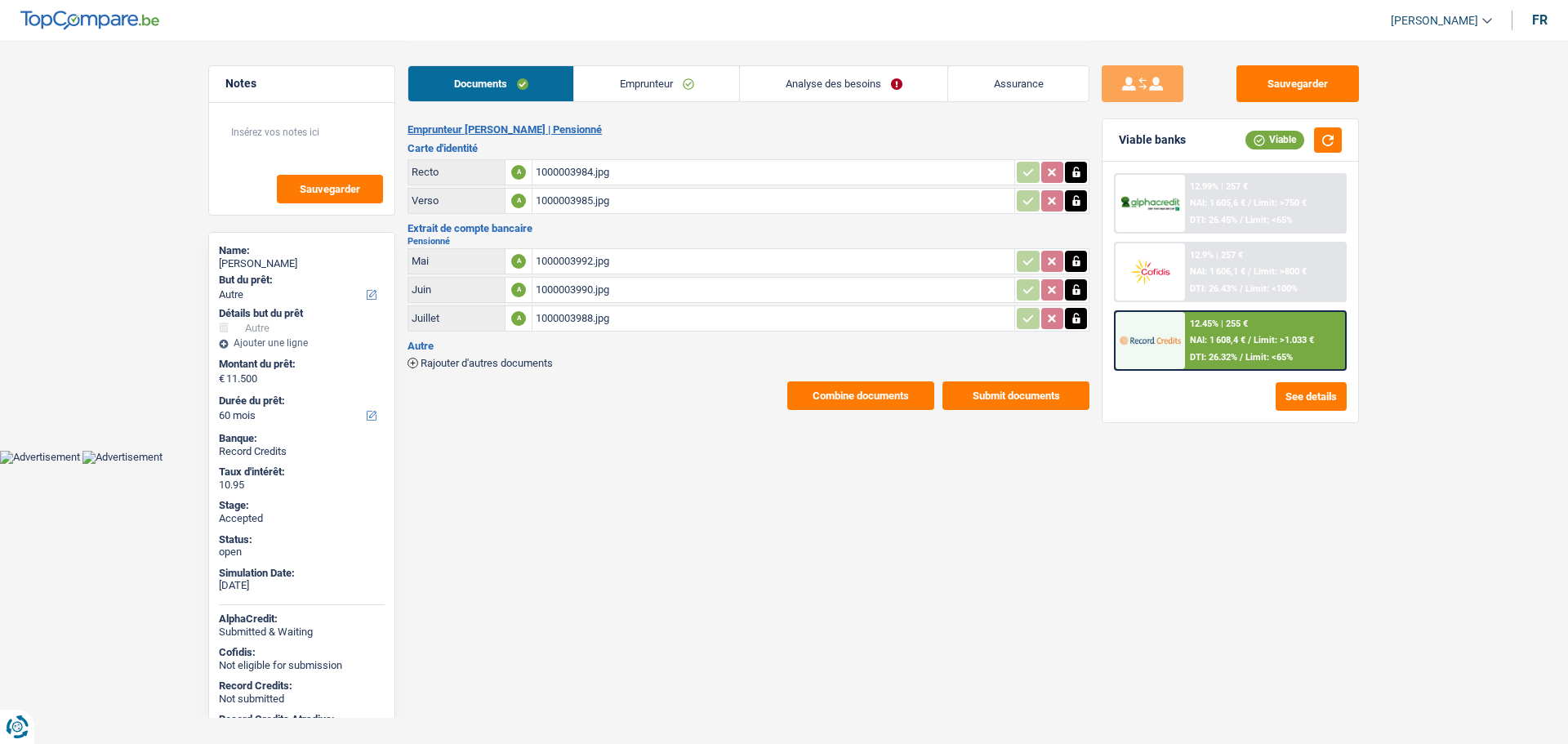
click at [258, 258] on div "[PERSON_NAME]" at bounding box center [301, 264] width 166 height 13
copy div "[PERSON_NAME]"
click at [863, 75] on link "Analyse des besoins" at bounding box center [843, 83] width 207 height 35
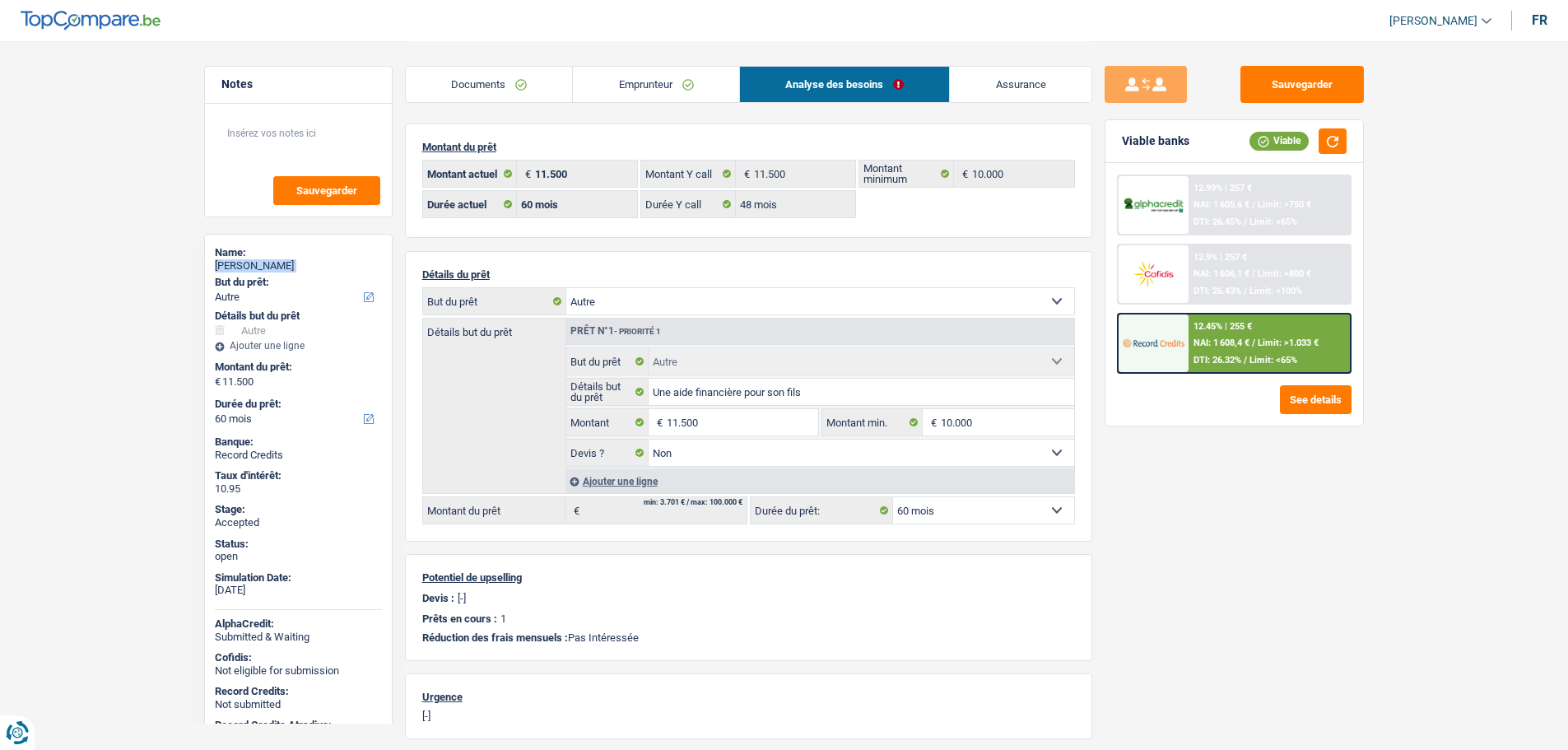
click at [517, 80] on link "Documents" at bounding box center [489, 84] width 167 height 36
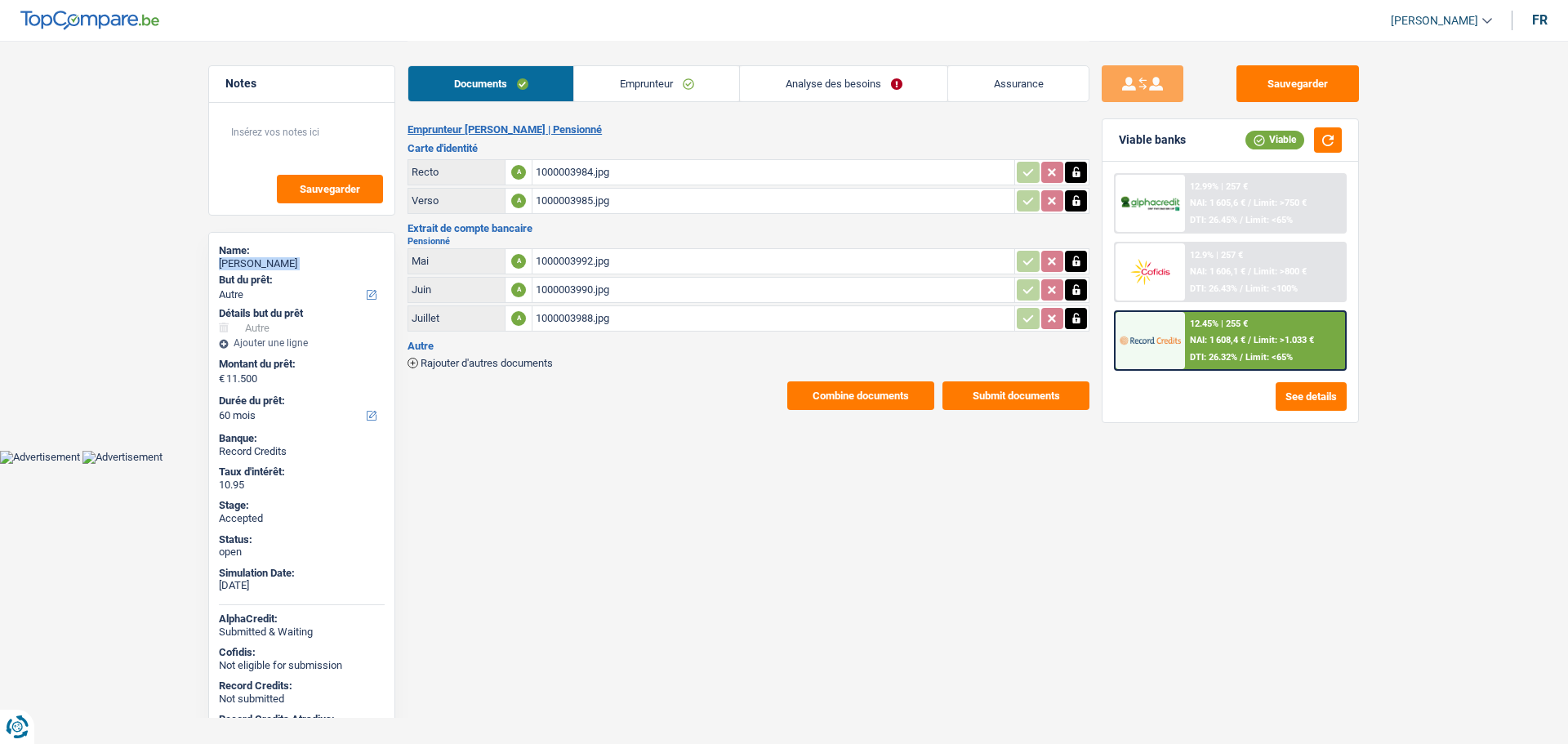
click at [612, 84] on link "Emprunteur" at bounding box center [657, 83] width 165 height 35
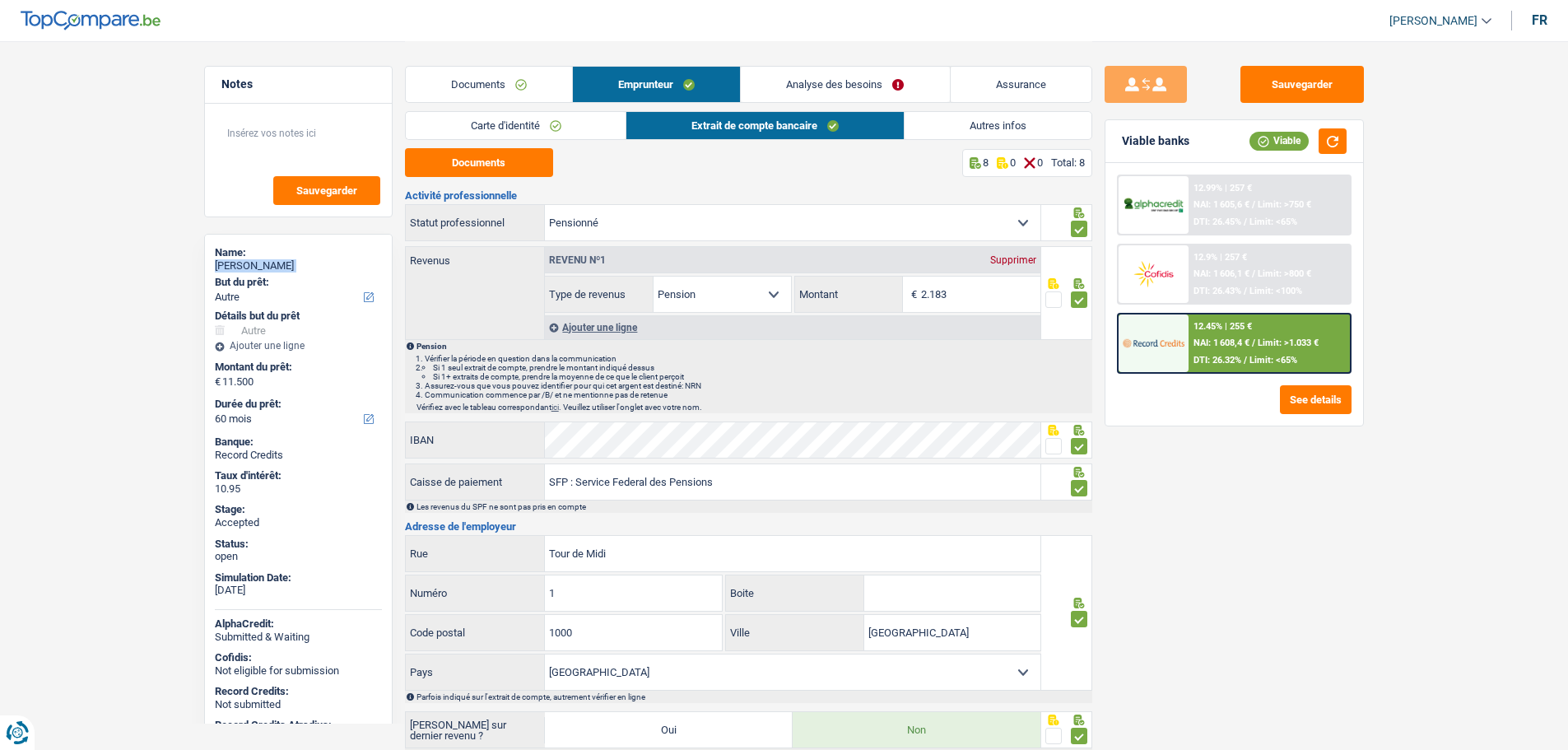
click at [1007, 134] on link "Autres infos" at bounding box center [997, 126] width 186 height 27
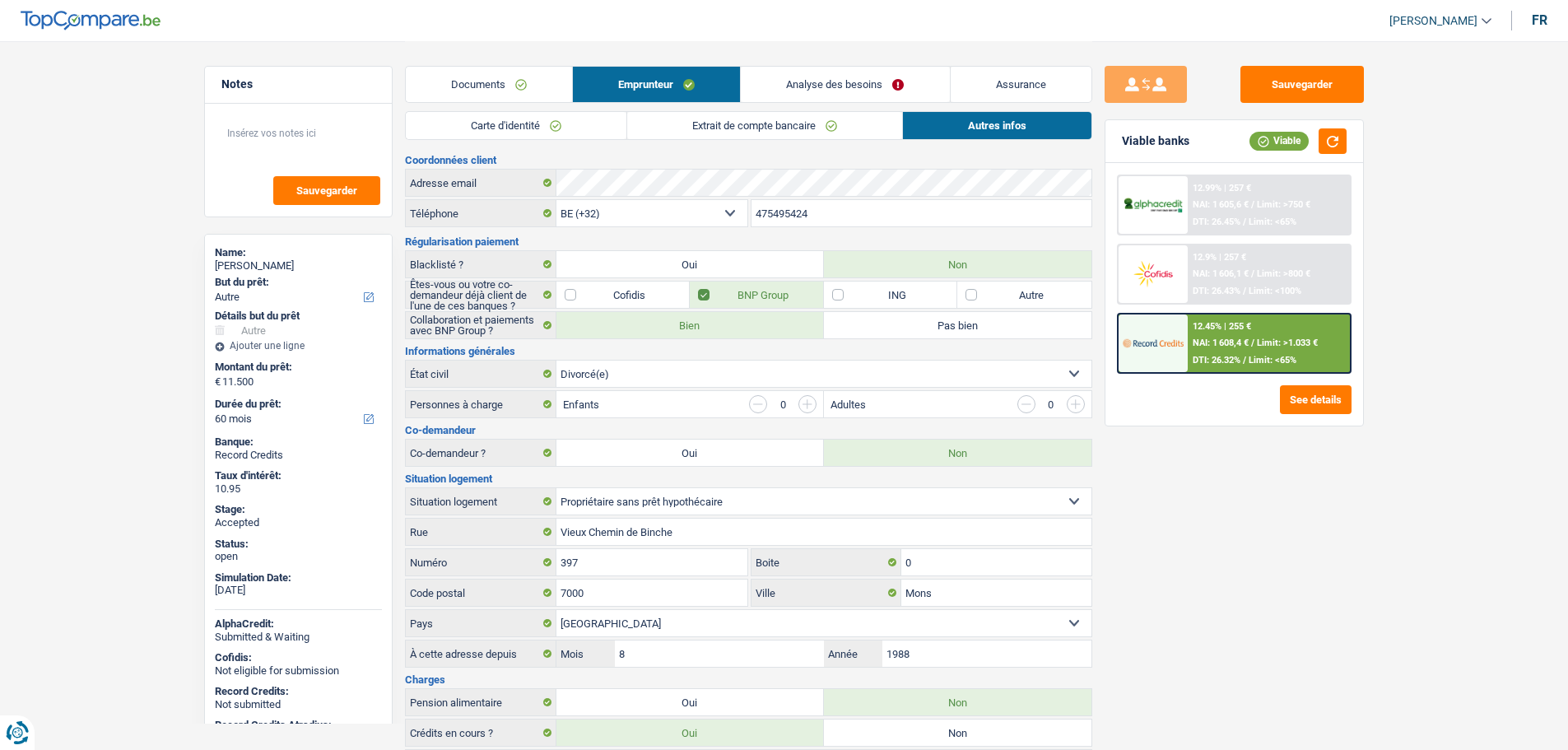
click at [788, 215] on input "475495424" at bounding box center [922, 213] width 340 height 26
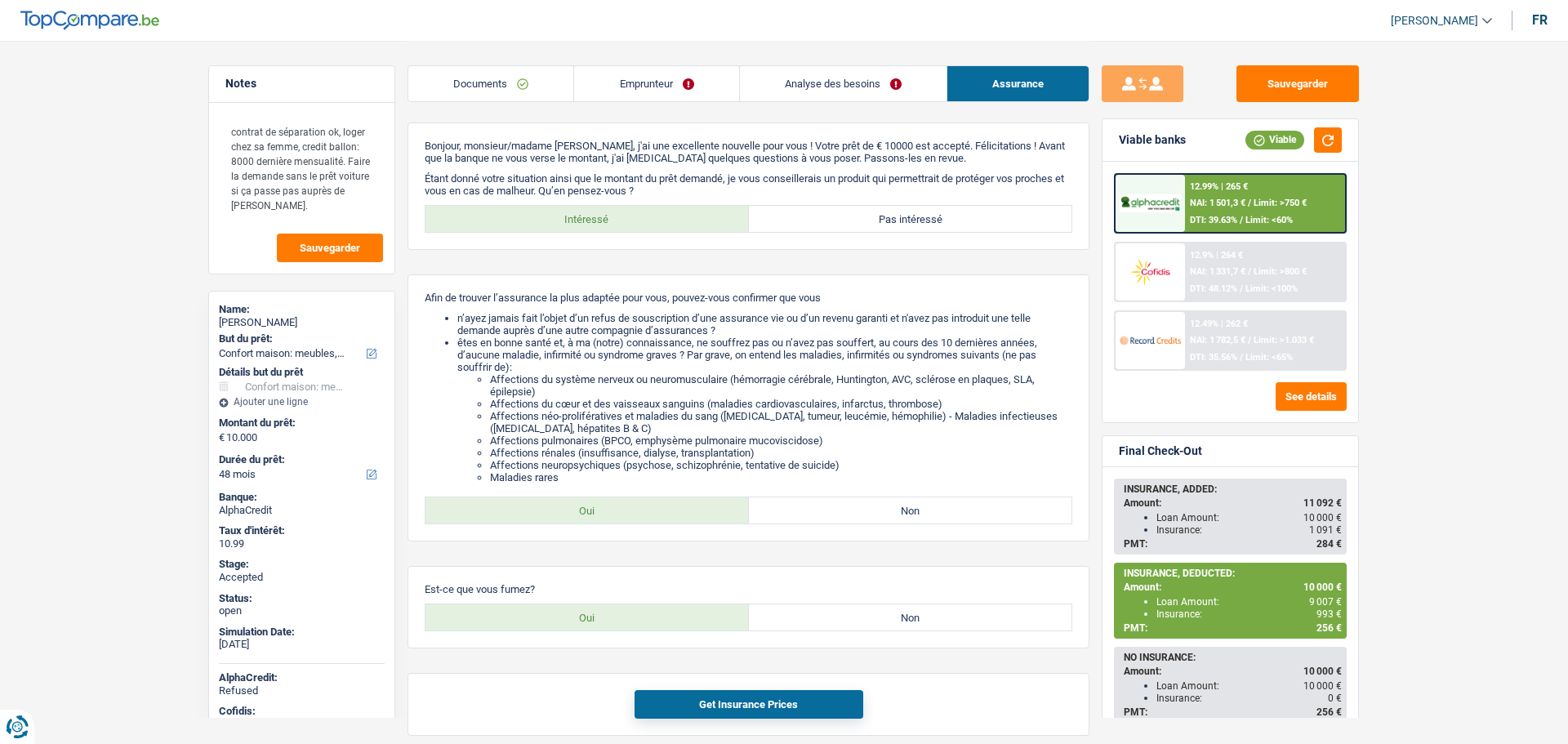
select select "household"
select select "48"
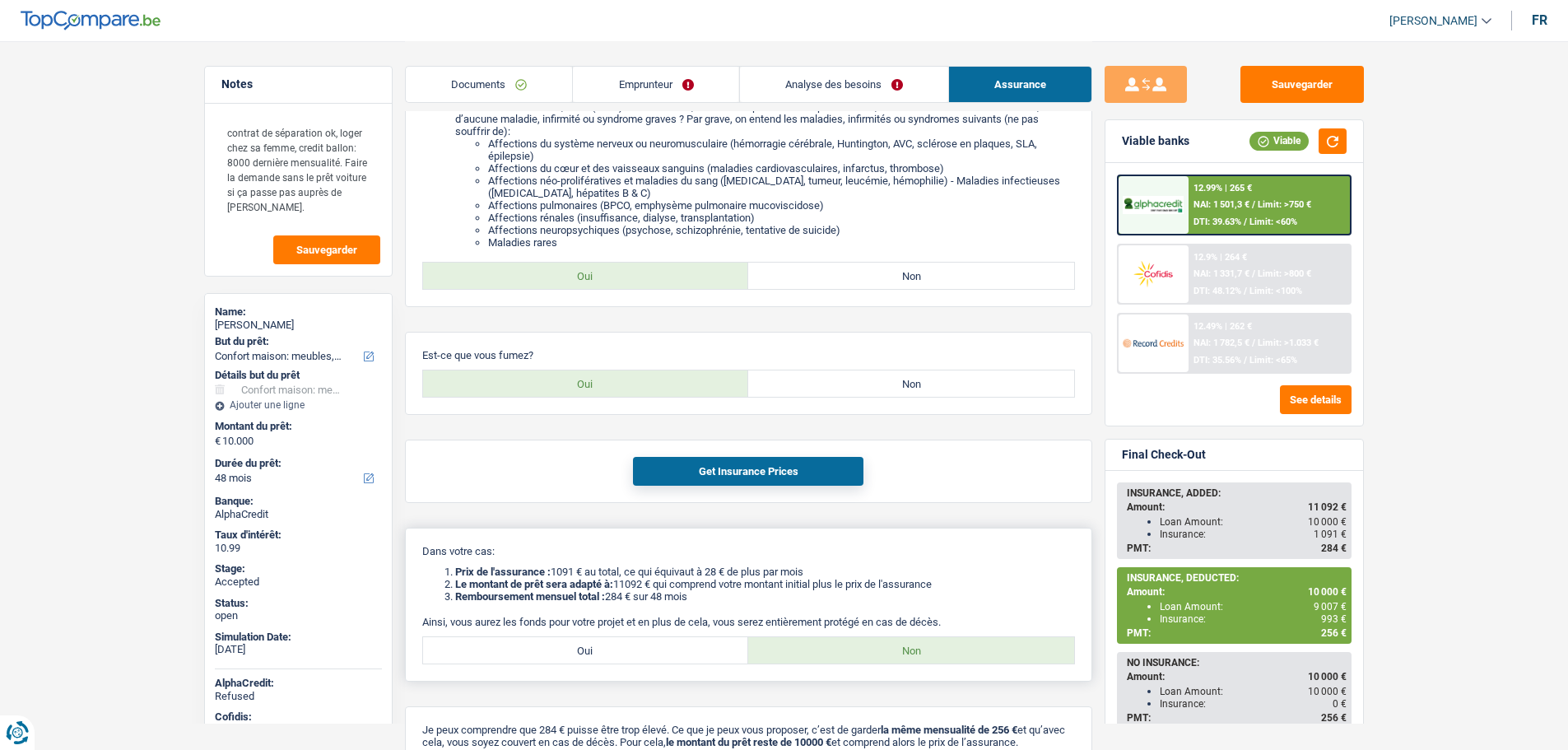
scroll to position [247, 0]
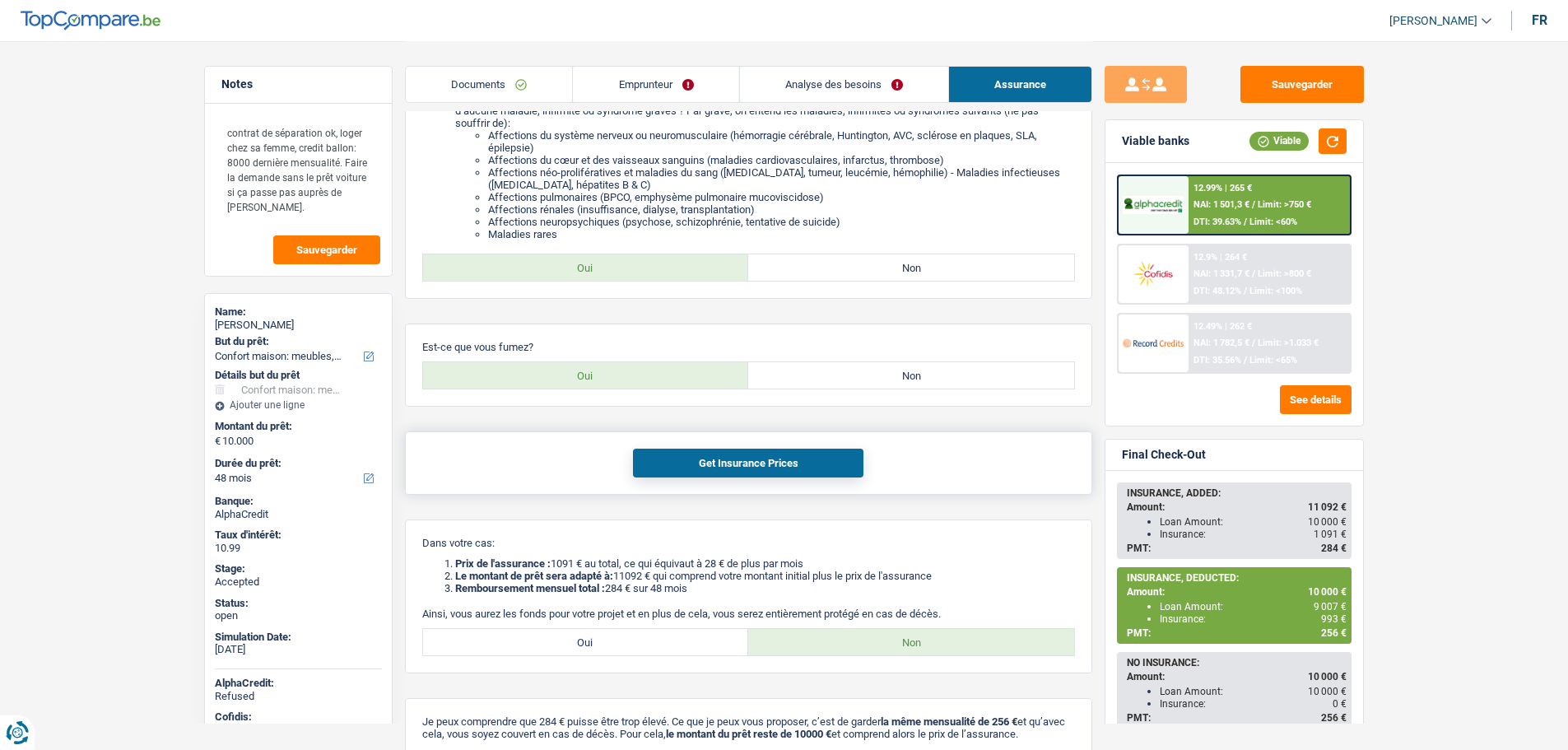
click at [716, 466] on button "Get Insurance Prices" at bounding box center [748, 463] width 231 height 29
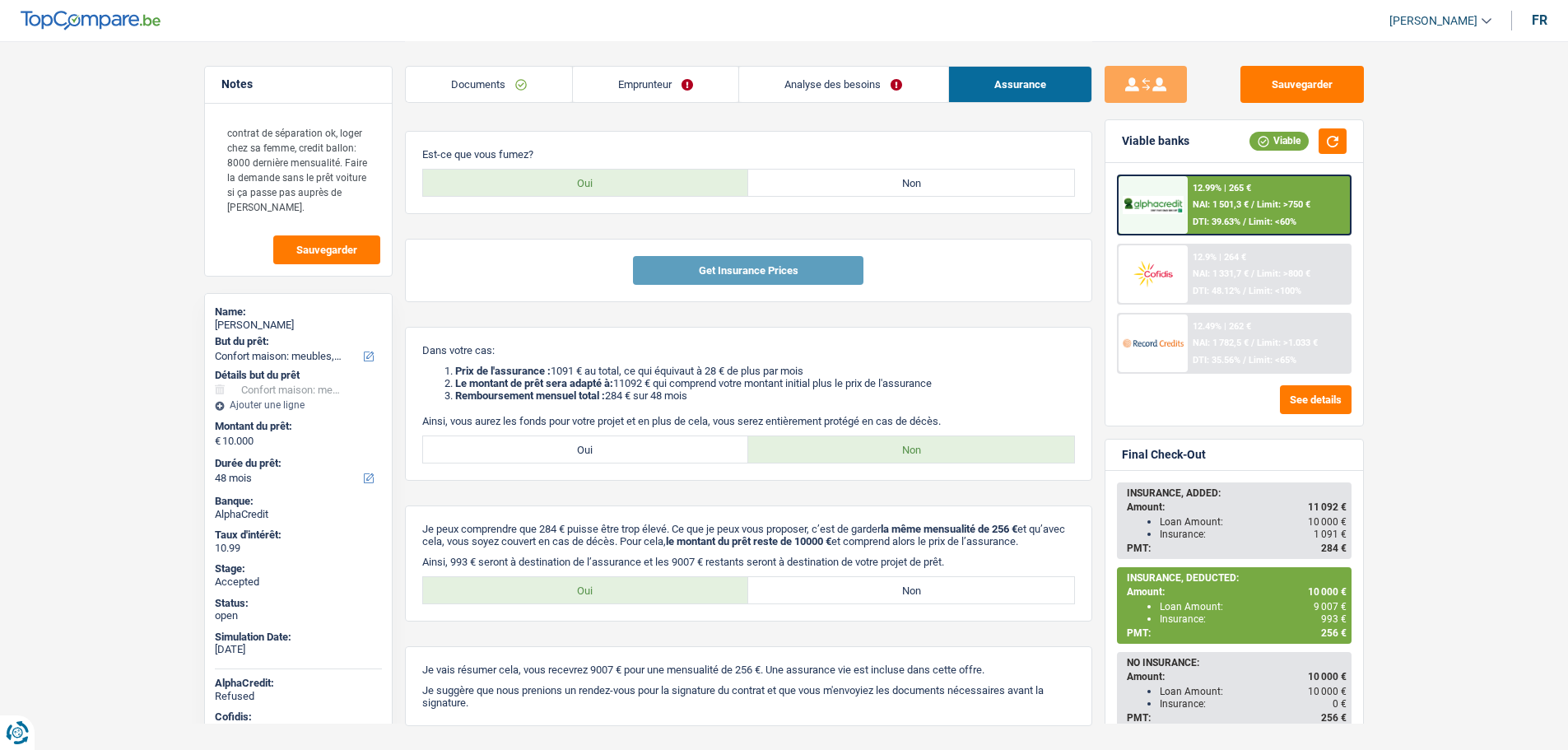
scroll to position [494, 0]
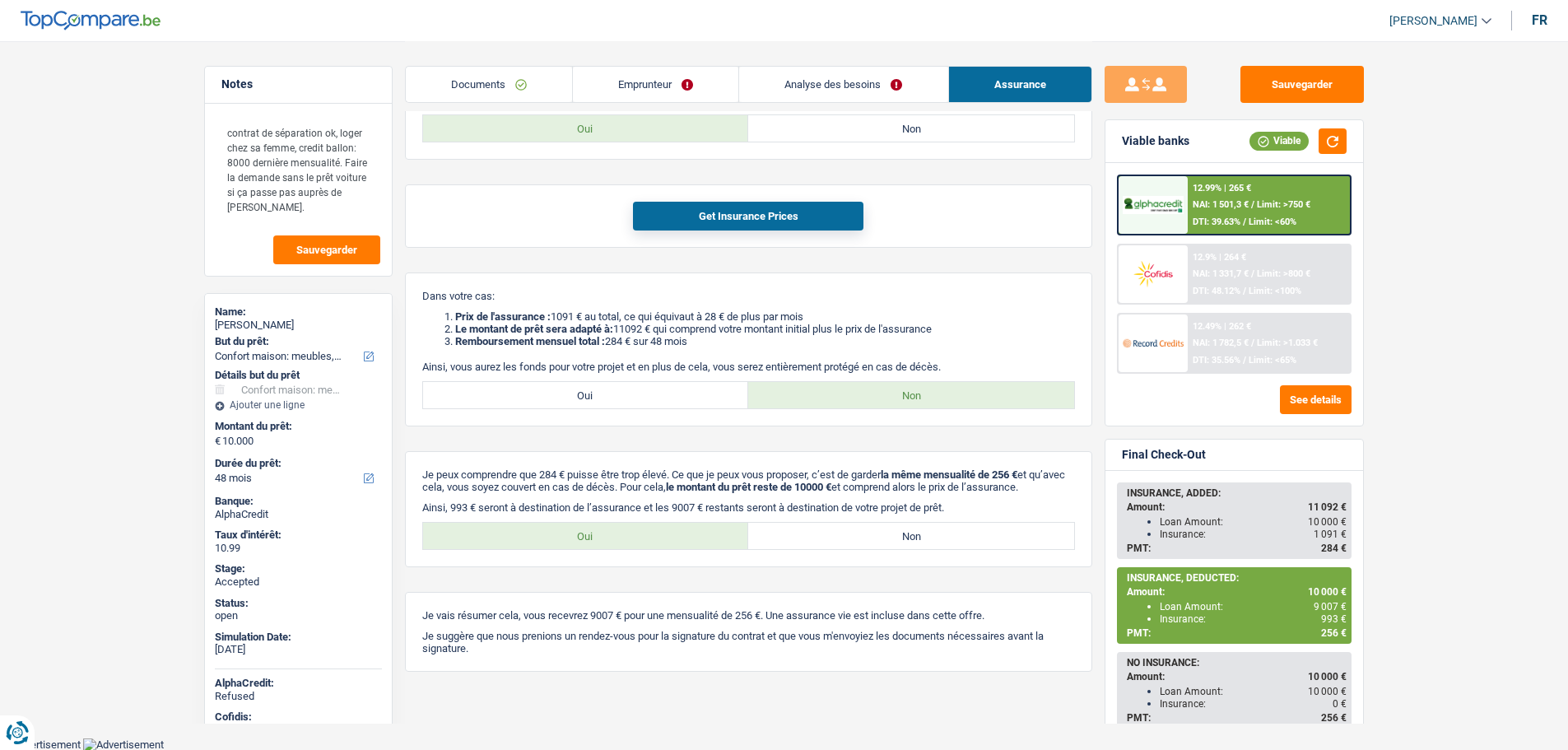
click at [632, 91] on link "Emprunteur" at bounding box center [655, 84] width 165 height 36
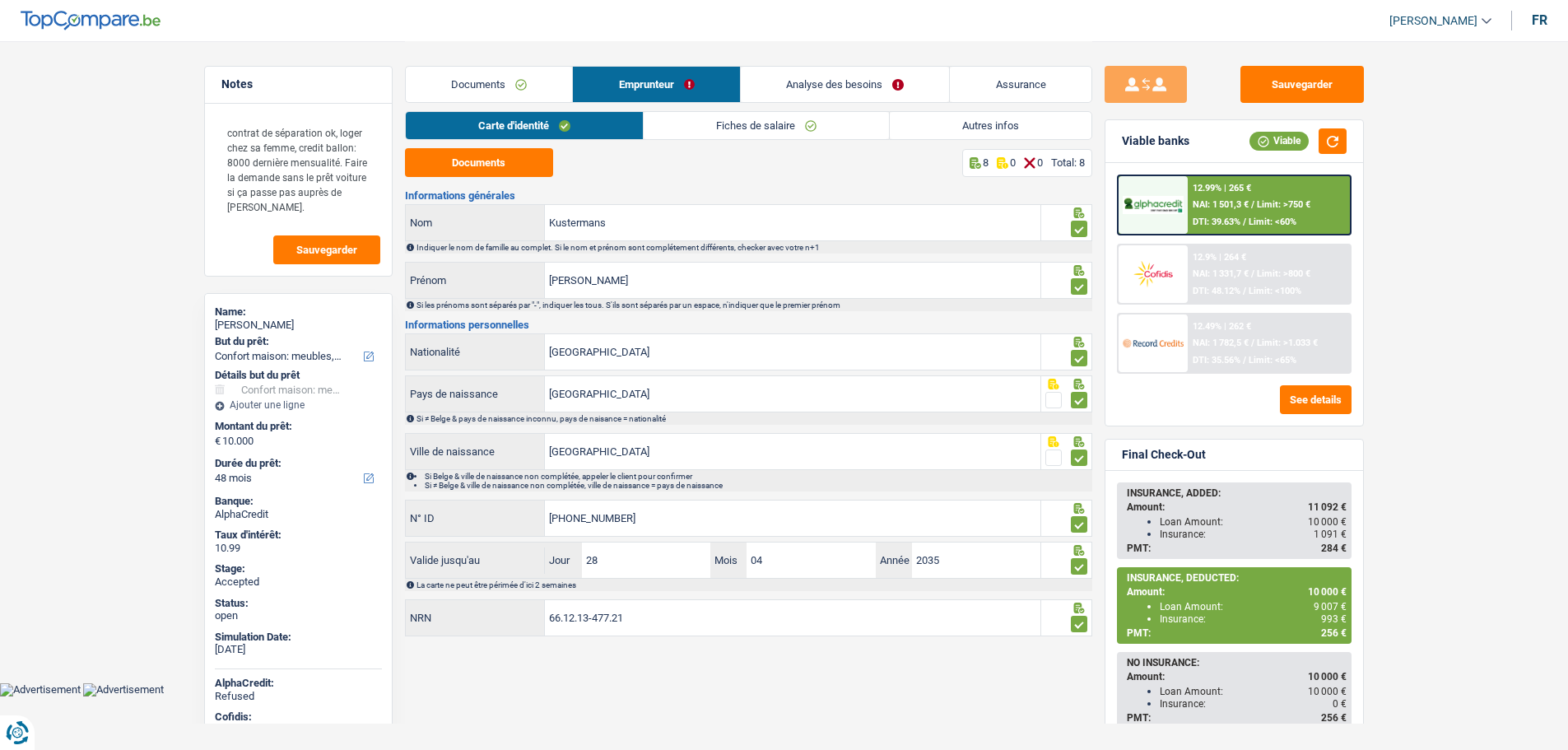
scroll to position [0, 0]
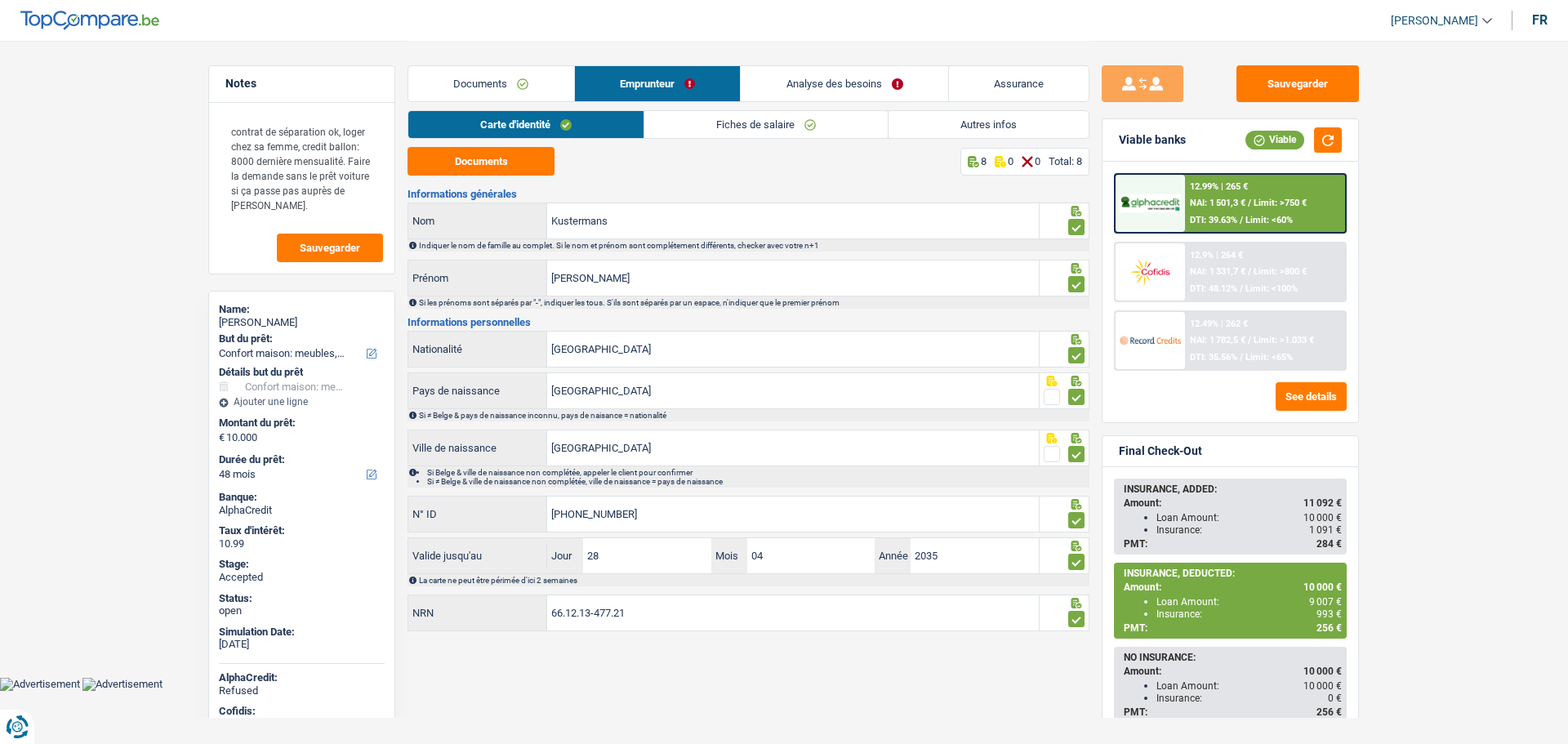
click at [675, 119] on link "Fiches de salaire" at bounding box center [766, 125] width 243 height 27
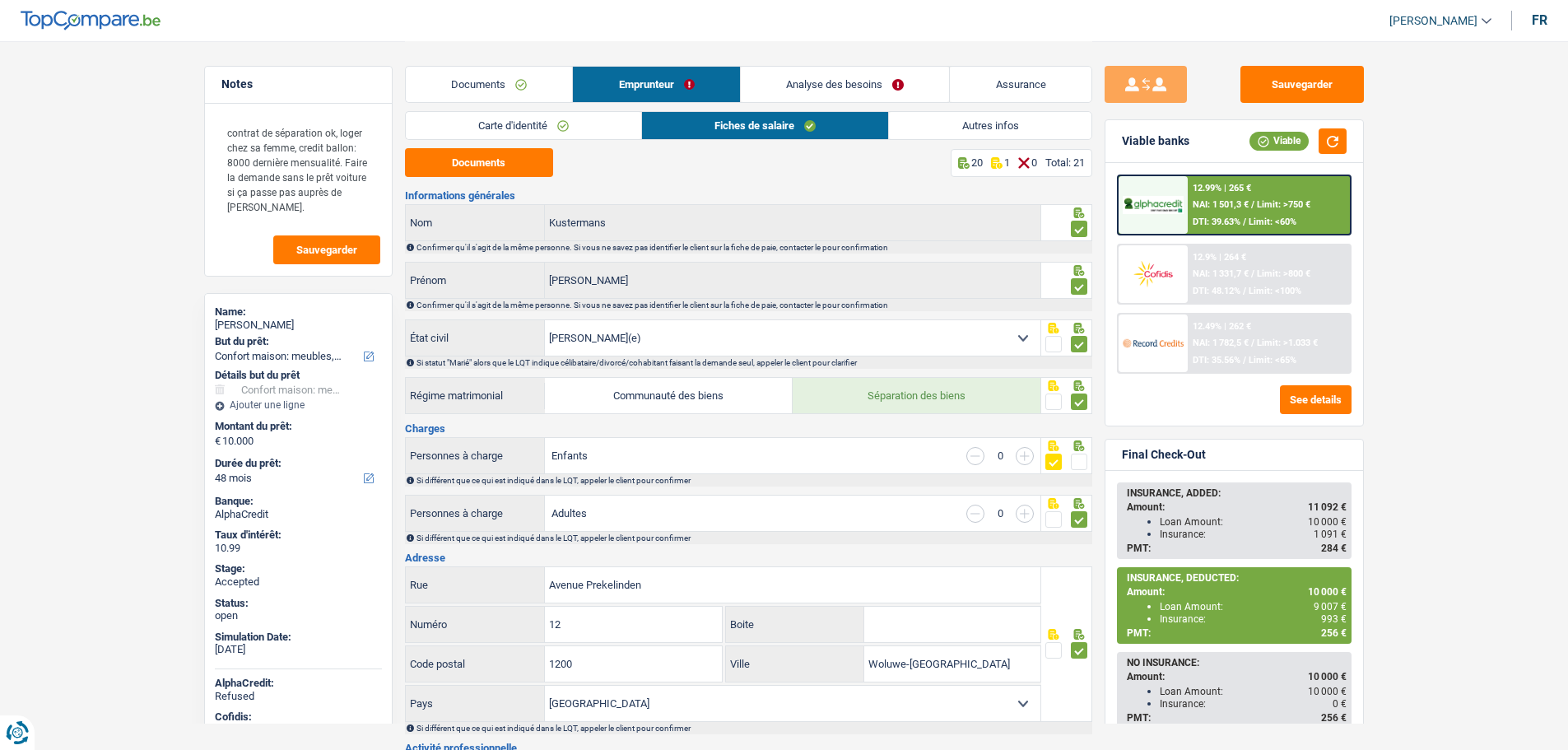
click at [986, 84] on link "Assurance" at bounding box center [1020, 84] width 142 height 36
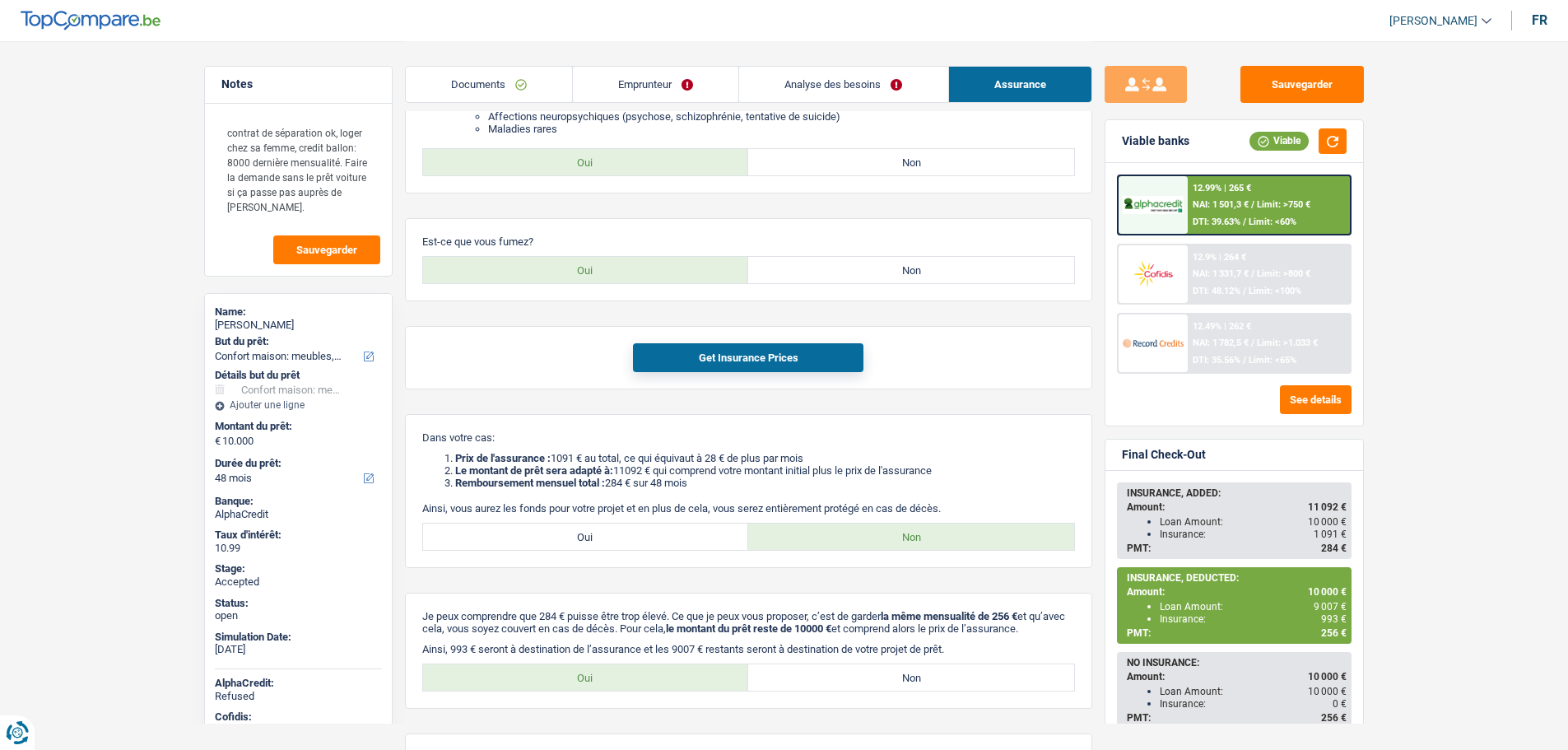
scroll to position [412, 0]
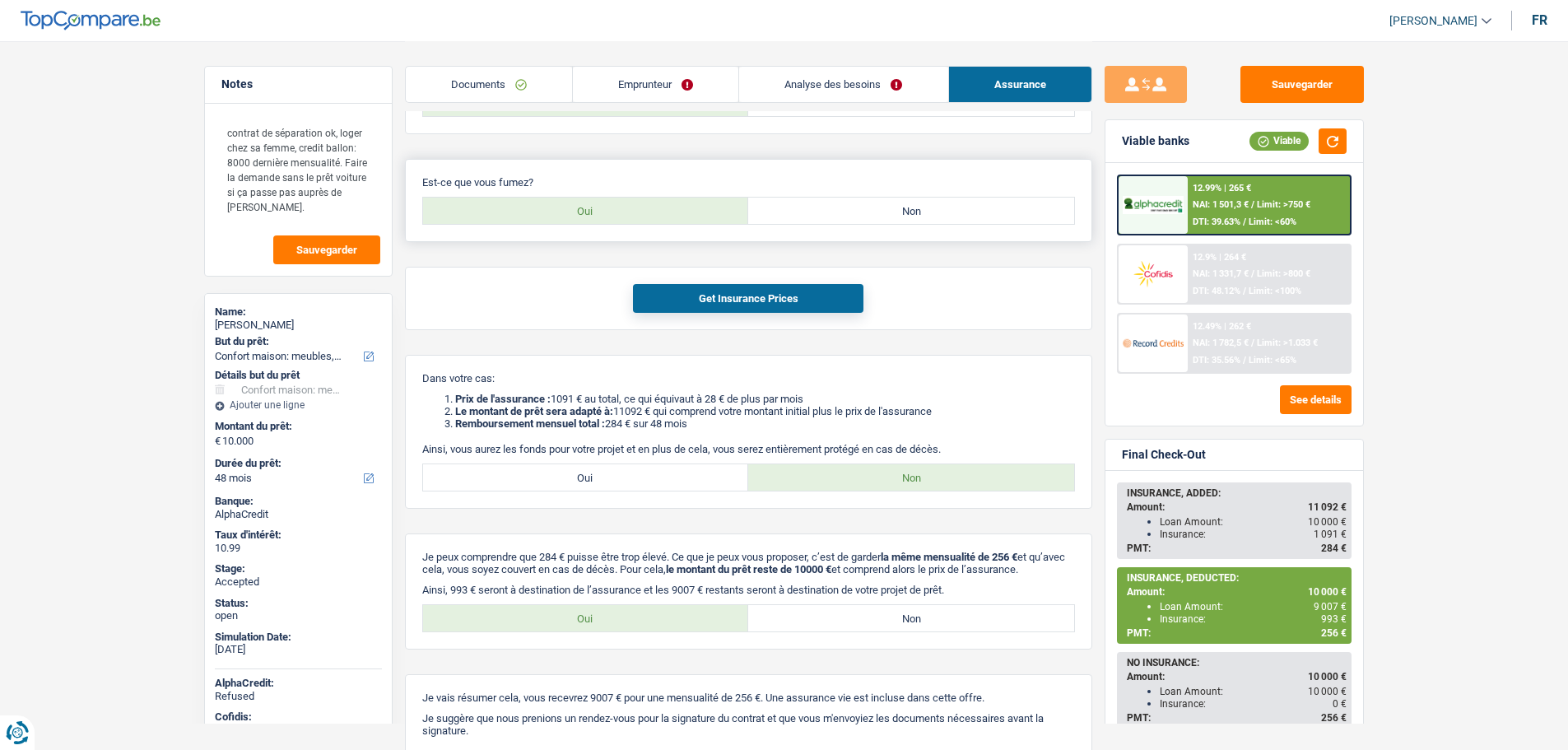
click at [866, 219] on label "Non" at bounding box center [910, 210] width 326 height 26
click at [866, 219] on input "Non" at bounding box center [910, 210] width 326 height 26
radio input "true"
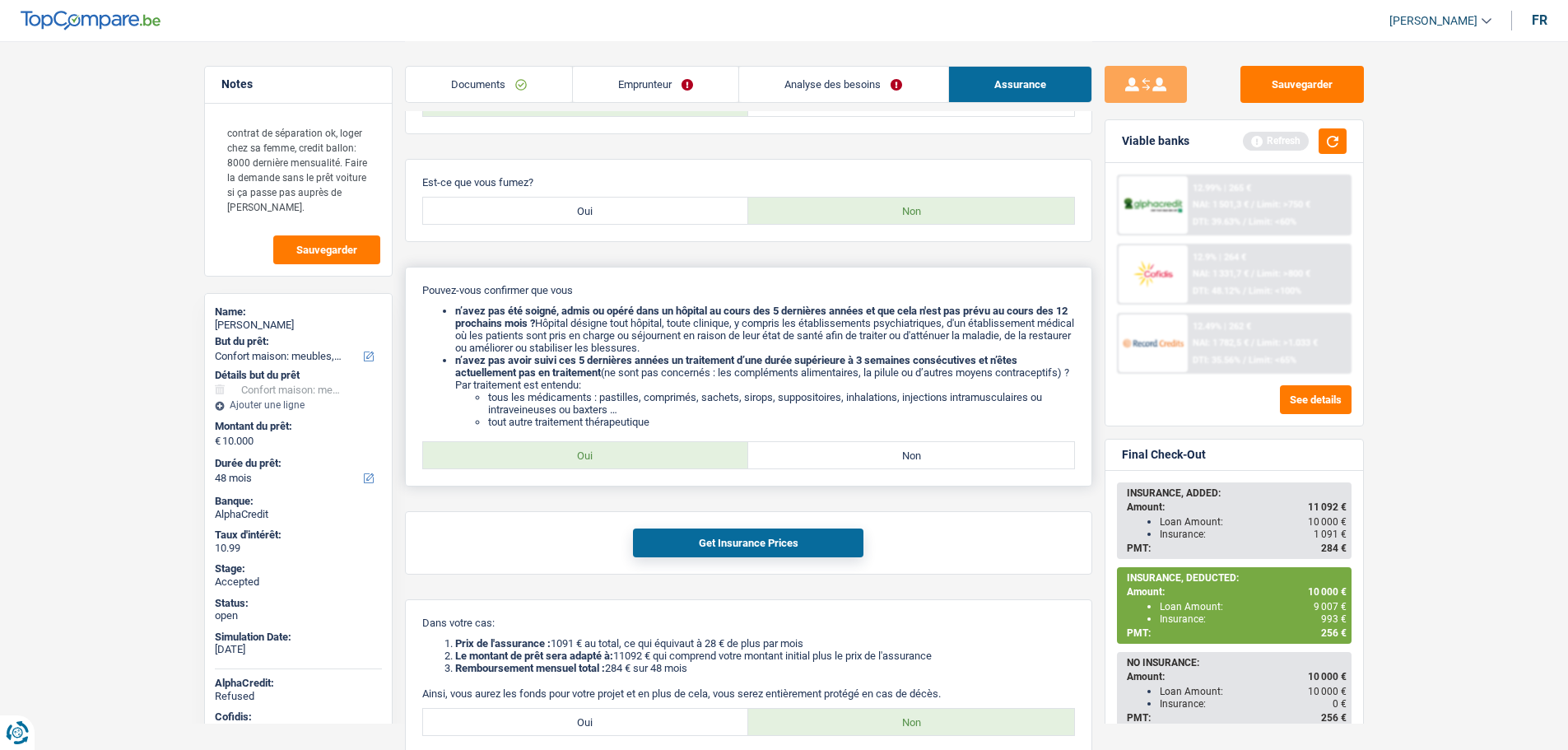
click at [622, 452] on label "Oui" at bounding box center [585, 454] width 326 height 26
click at [622, 452] on input "Oui" at bounding box center [585, 454] width 326 height 26
radio input "true"
click at [729, 535] on button "Get Insurance Prices" at bounding box center [748, 543] width 231 height 29
click at [1321, 520] on span "10 000 €" at bounding box center [1327, 522] width 39 height 12
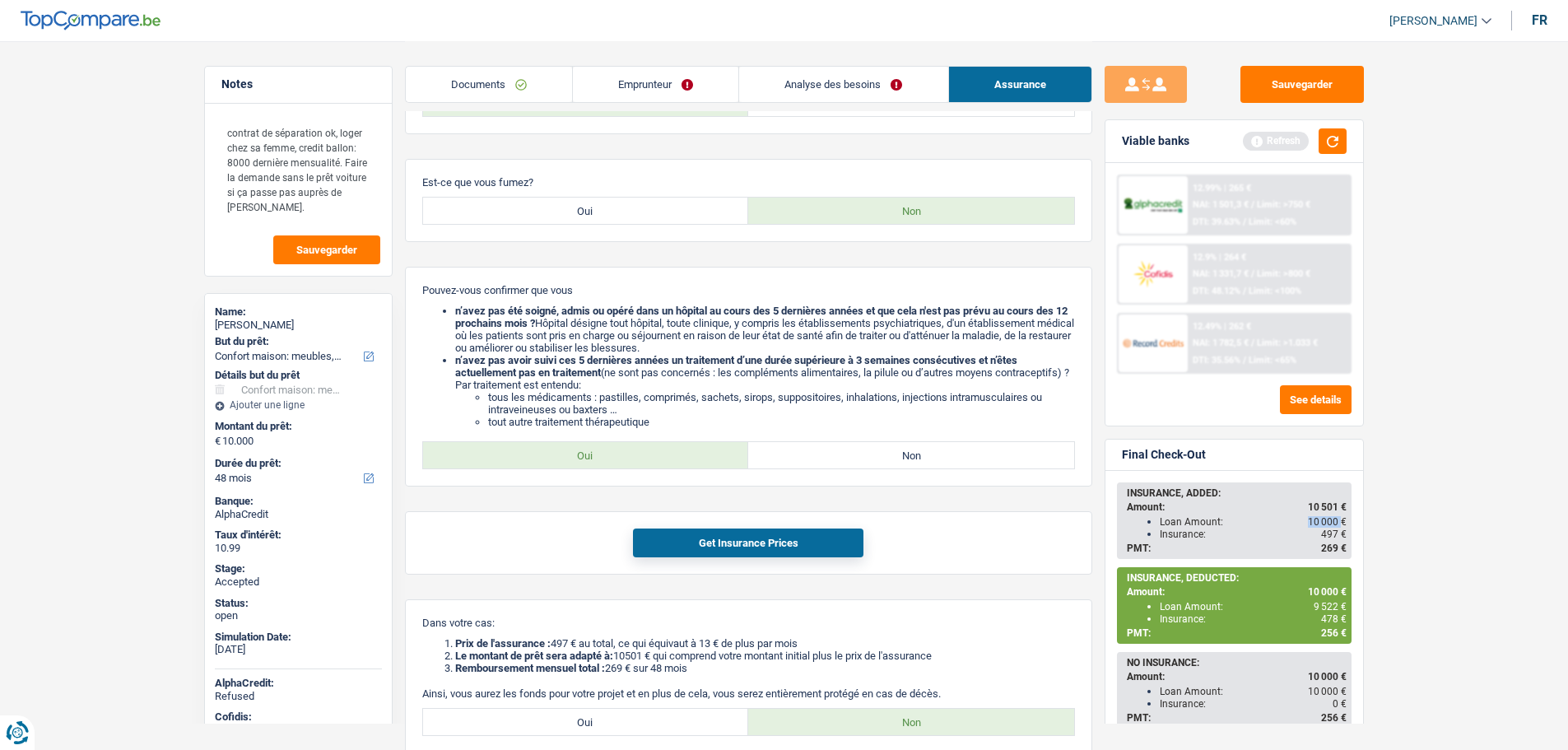
click at [1321, 520] on span "10 000 €" at bounding box center [1327, 522] width 39 height 12
click at [1320, 608] on span "9 522 €" at bounding box center [1330, 607] width 33 height 12
click at [1325, 616] on span "478 €" at bounding box center [1333, 620] width 25 height 12
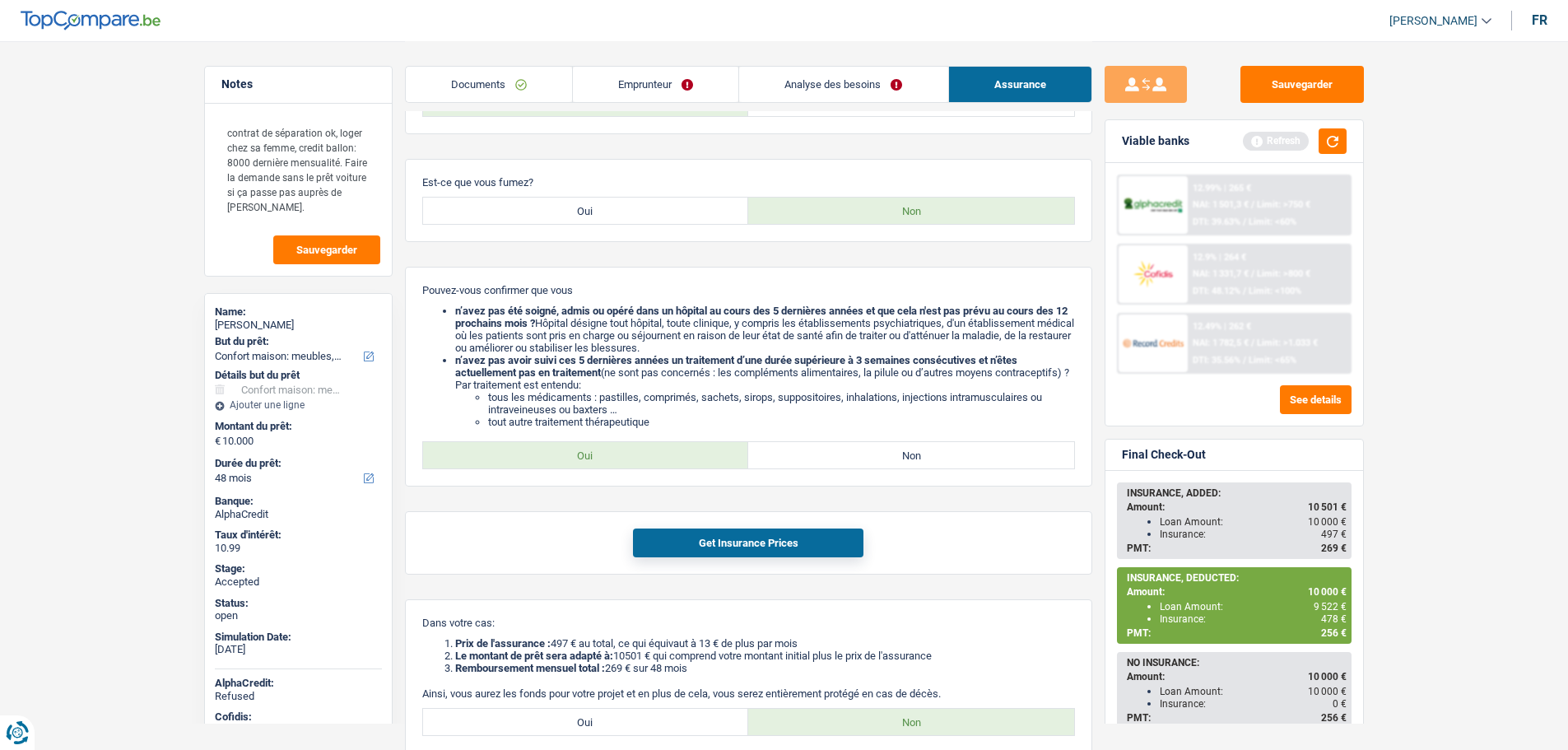
click at [1326, 632] on span "256 €" at bounding box center [1333, 633] width 25 height 12
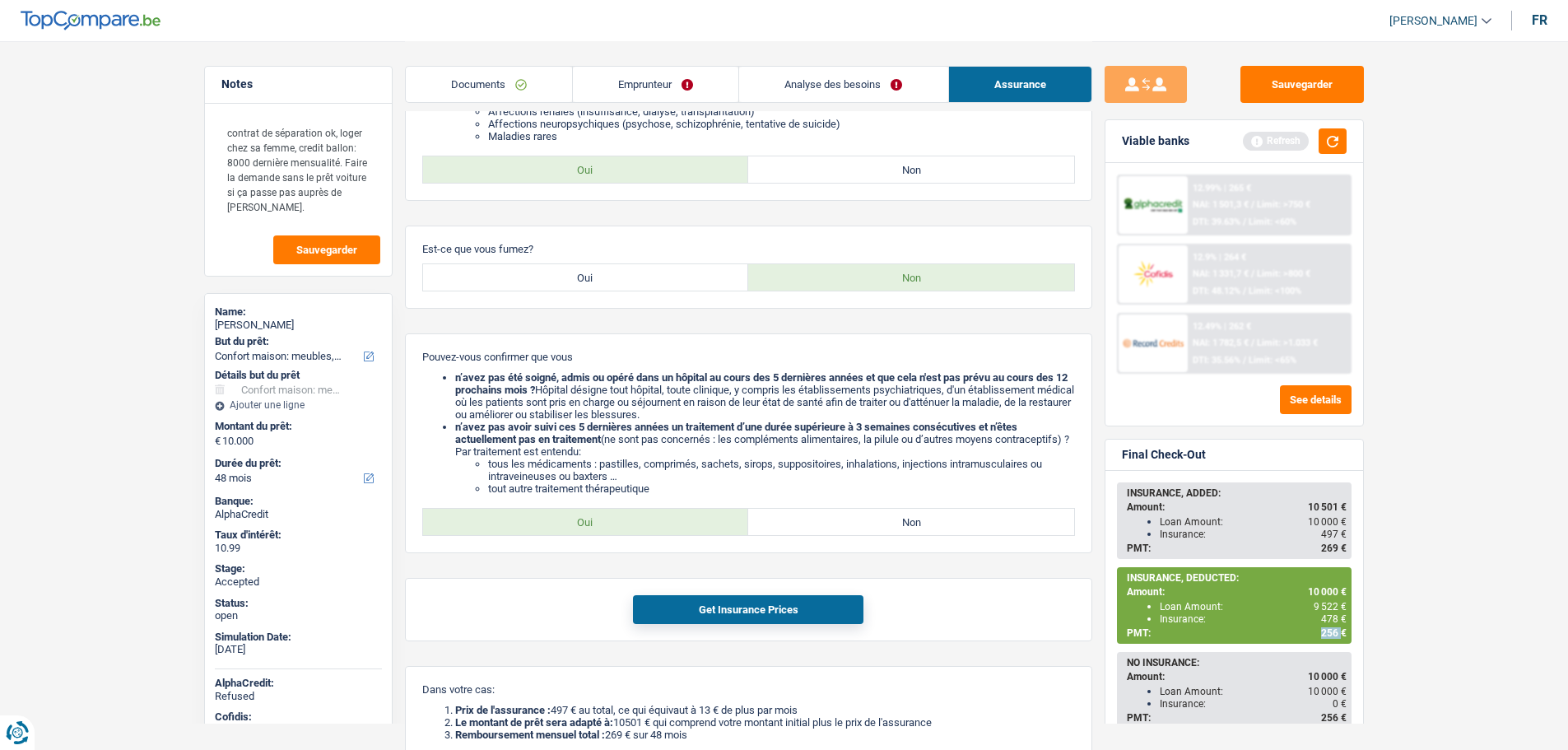
scroll to position [330, 0]
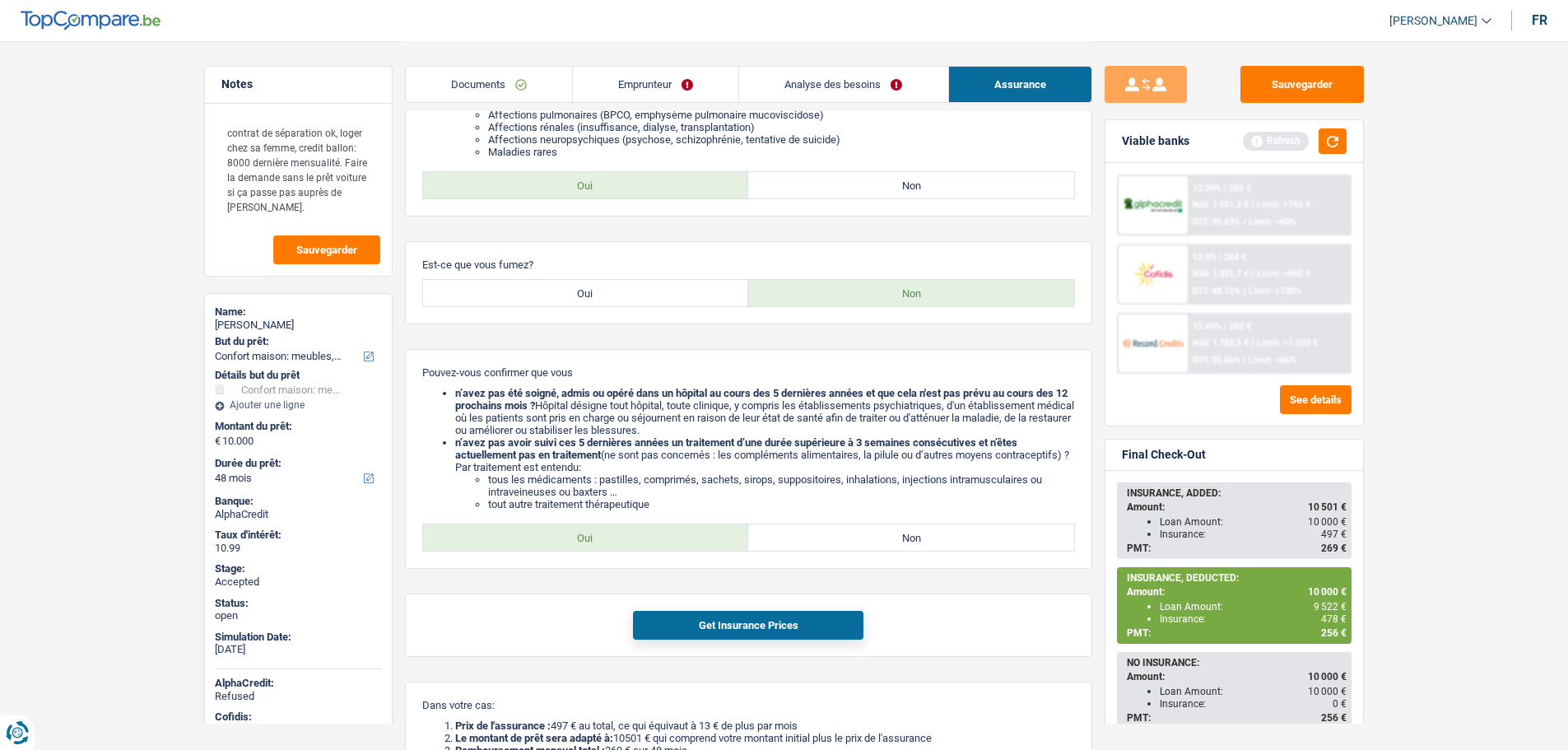
click at [1269, 603] on div "Loan Amount: 9 522 €" at bounding box center [1252, 607] width 186 height 12
drag, startPoint x: 1343, startPoint y: 629, endPoint x: 1126, endPoint y: 576, distance: 223.4
click at [1126, 576] on div "INSURANCE, DEDUCTED: Amount: 10 000 € Loan Amount: 9 522 € Insurance: 478 € PMT…" at bounding box center [1234, 606] width 231 height 73
copy div "INSURANCE, DEDUCTED: Amount: 10 000 € Loan Amount: 9 522 € Insurance: 478 € PMT…"
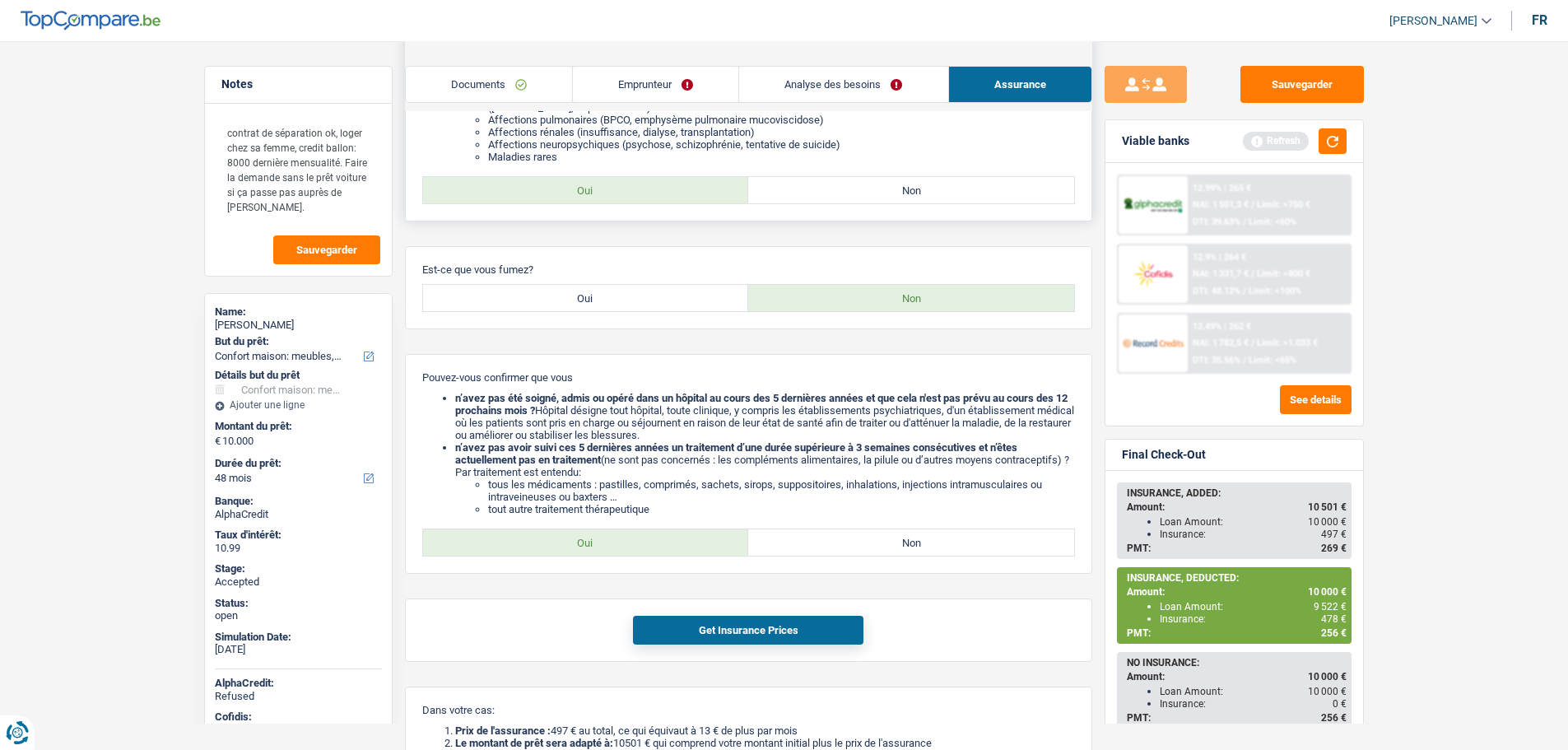
scroll to position [0, 0]
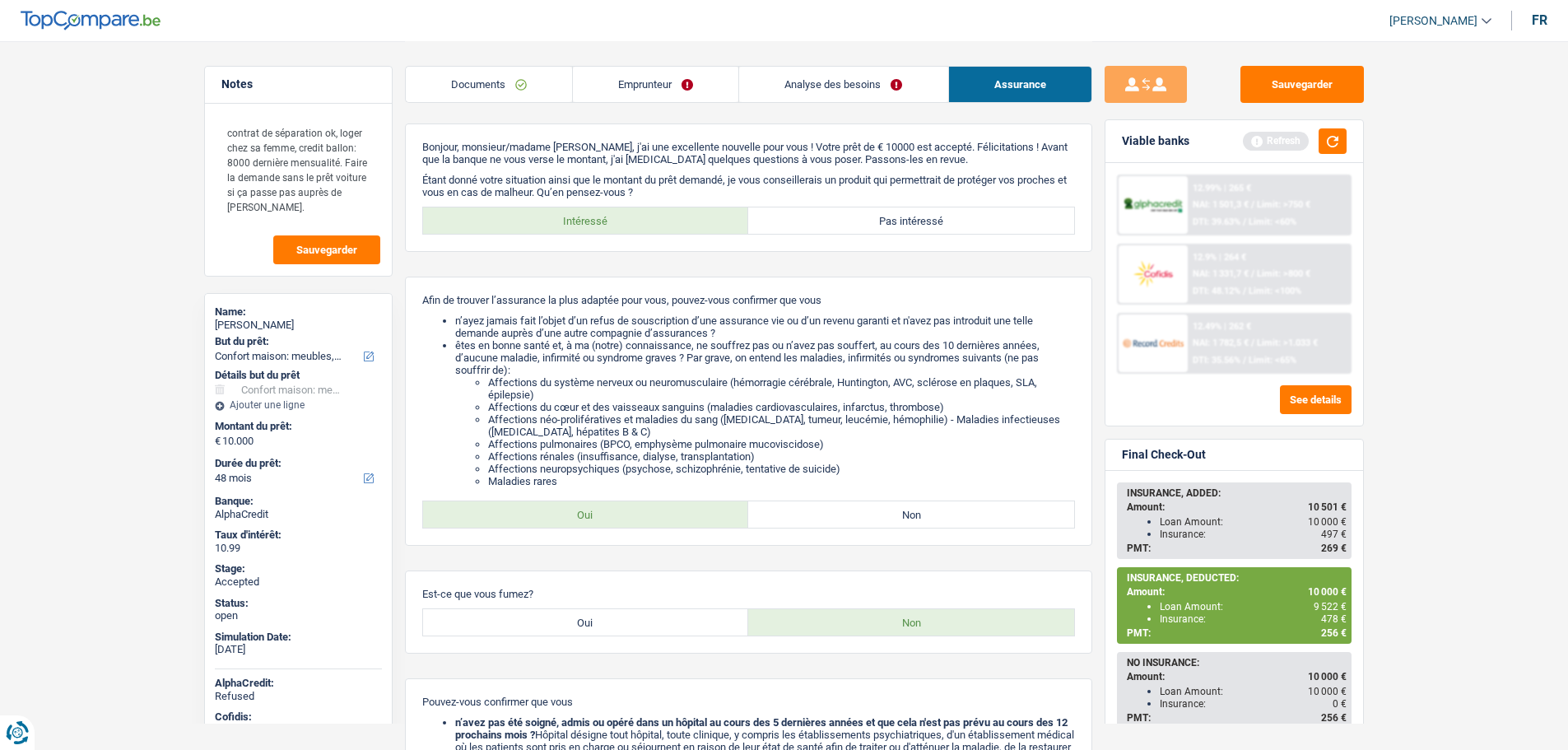
drag, startPoint x: 475, startPoint y: 90, endPoint x: 491, endPoint y: 90, distance: 16.0
click at [475, 90] on link "Documents" at bounding box center [489, 84] width 166 height 36
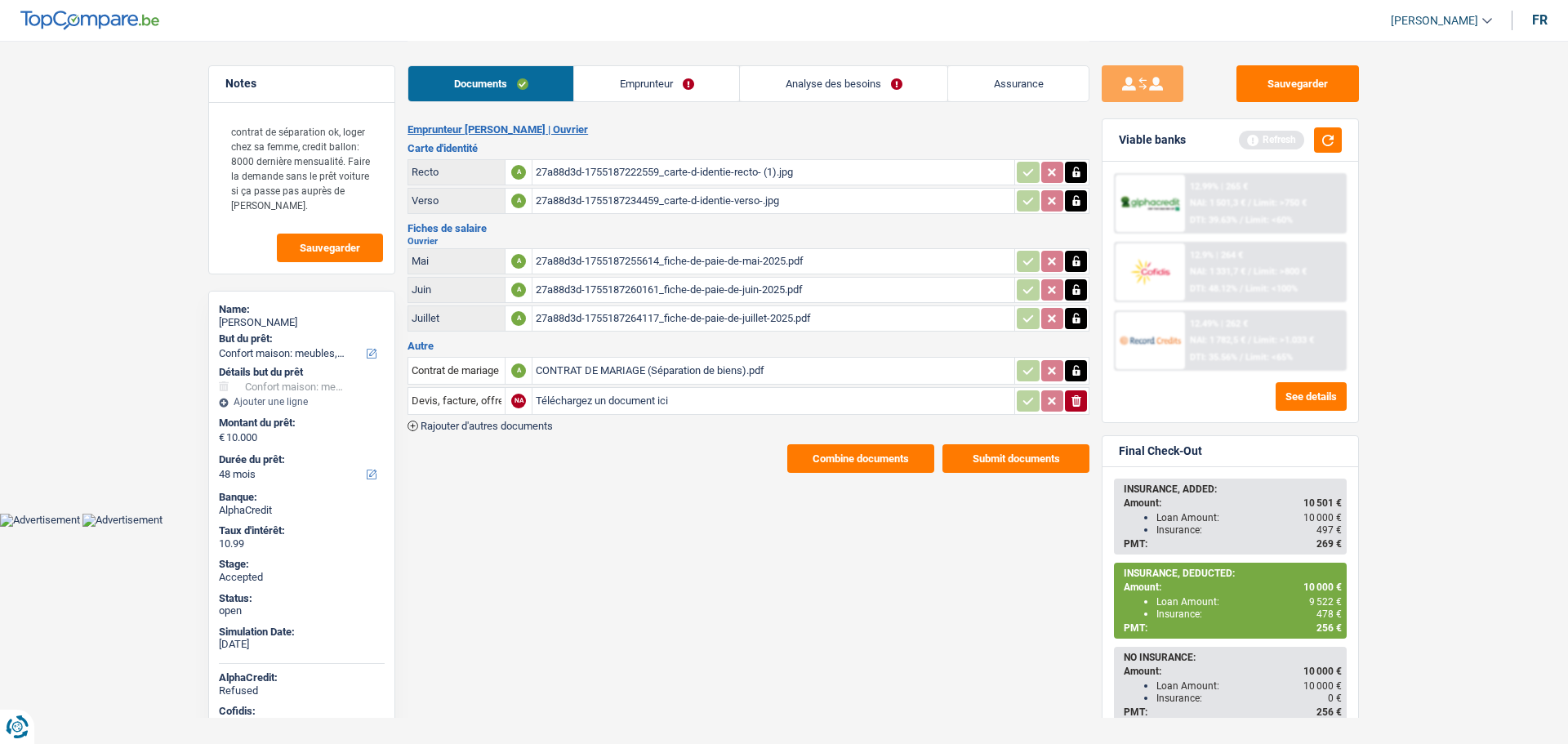
click at [638, 80] on link "Emprunteur" at bounding box center [657, 83] width 165 height 35
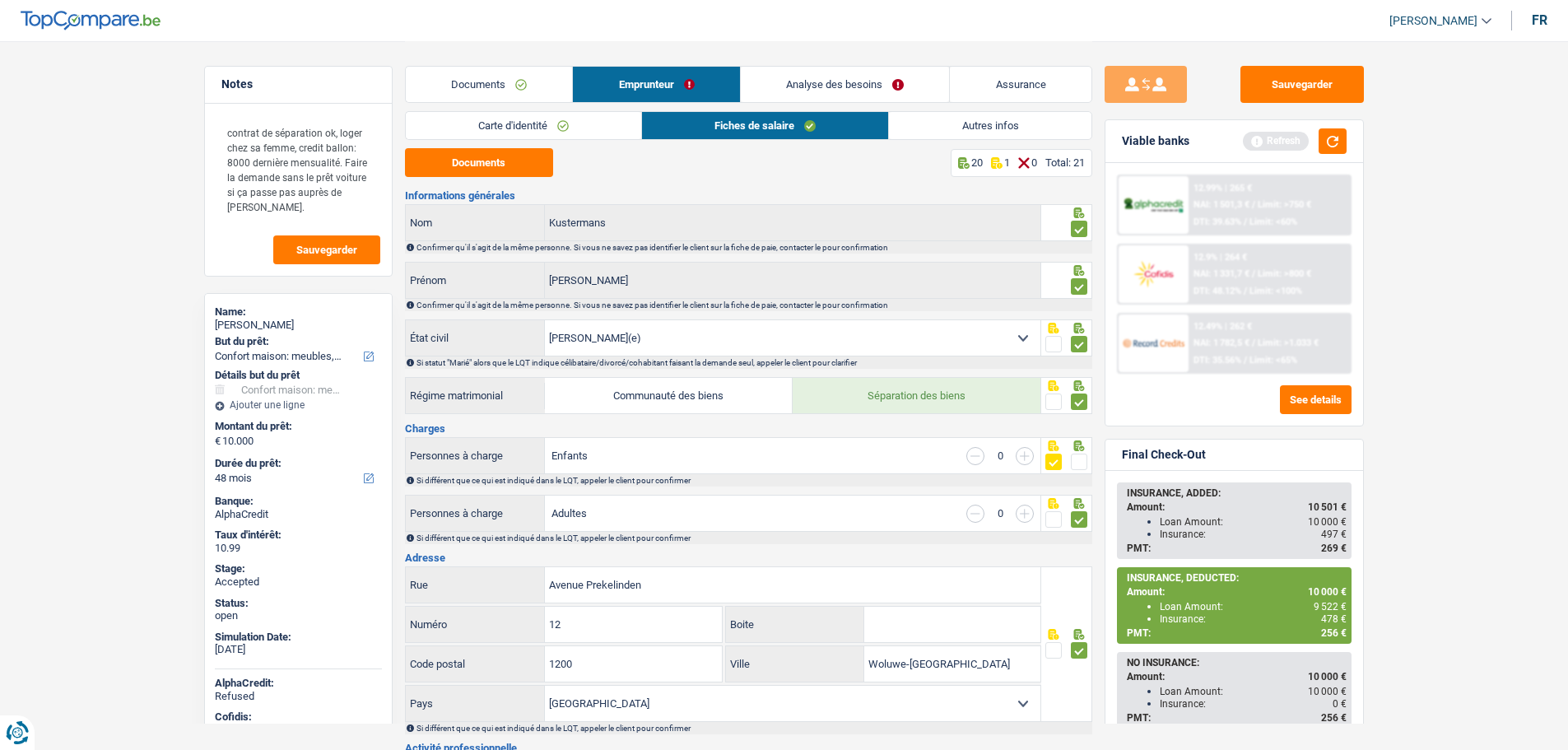
click at [964, 123] on link "Autres infos" at bounding box center [989, 126] width 202 height 27
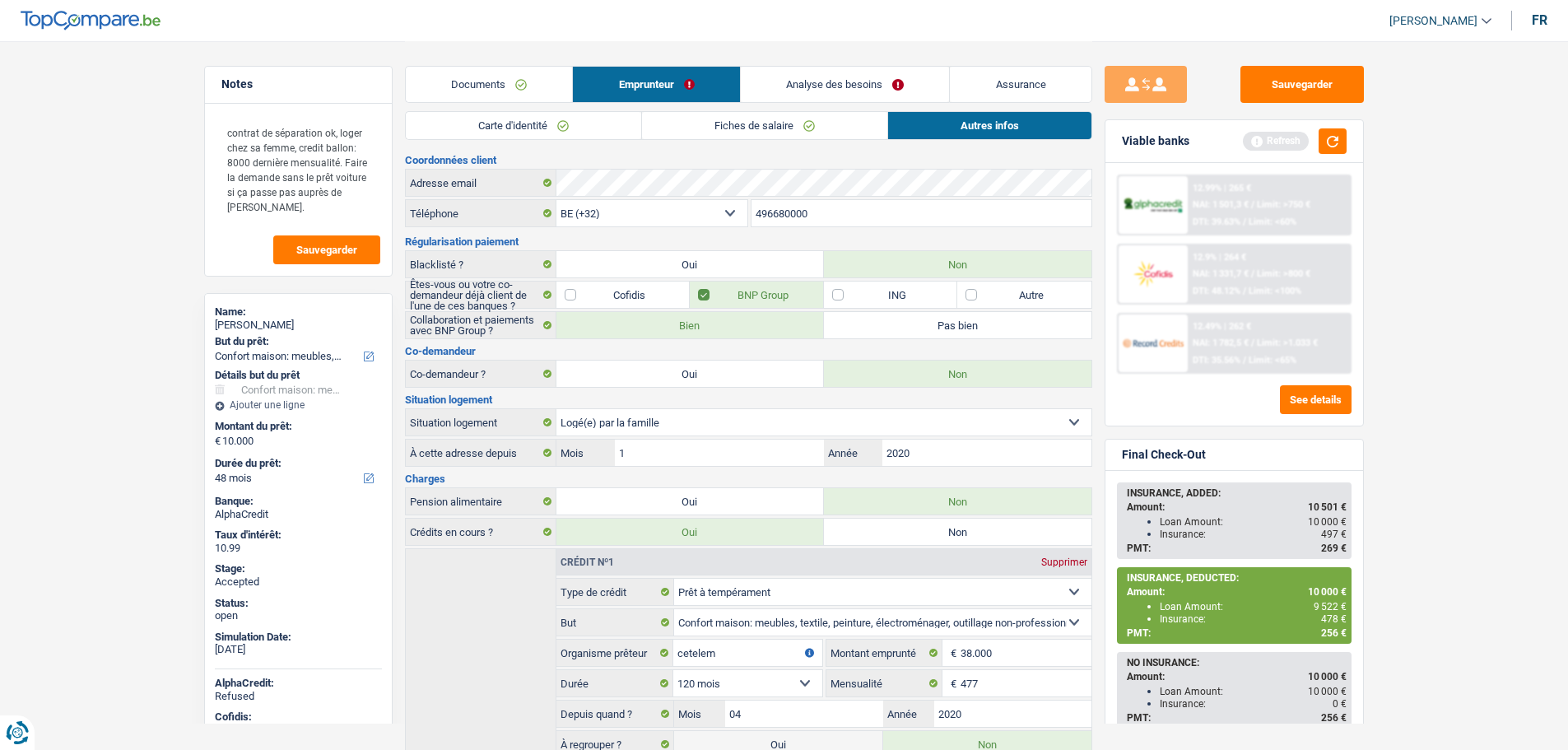
click at [261, 324] on div "Serge Kustermans" at bounding box center [298, 326] width 167 height 14
copy div "Serge Kustermans"
click at [807, 212] on input "496680000" at bounding box center [922, 213] width 340 height 26
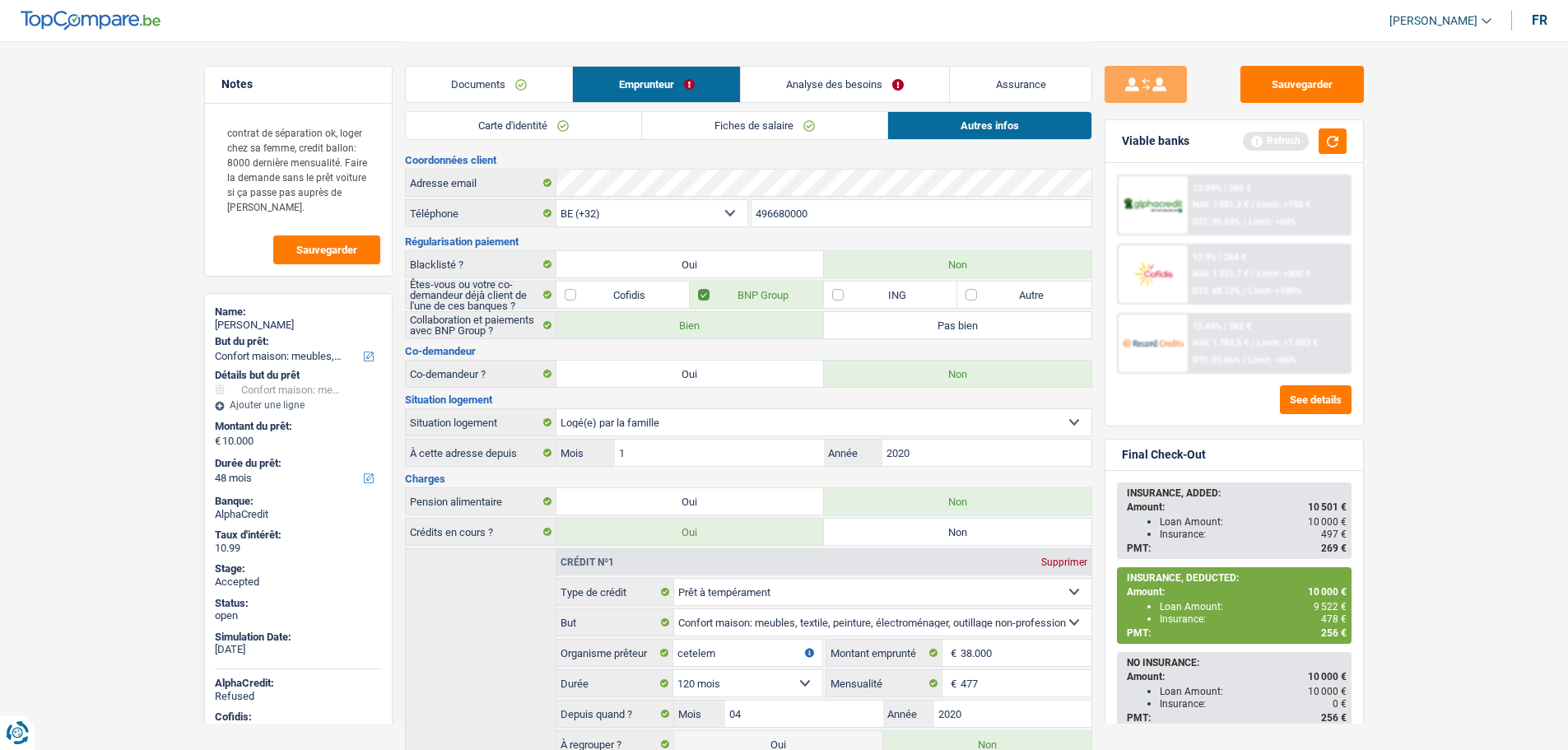
click at [807, 212] on input "496680000" at bounding box center [922, 213] width 340 height 26
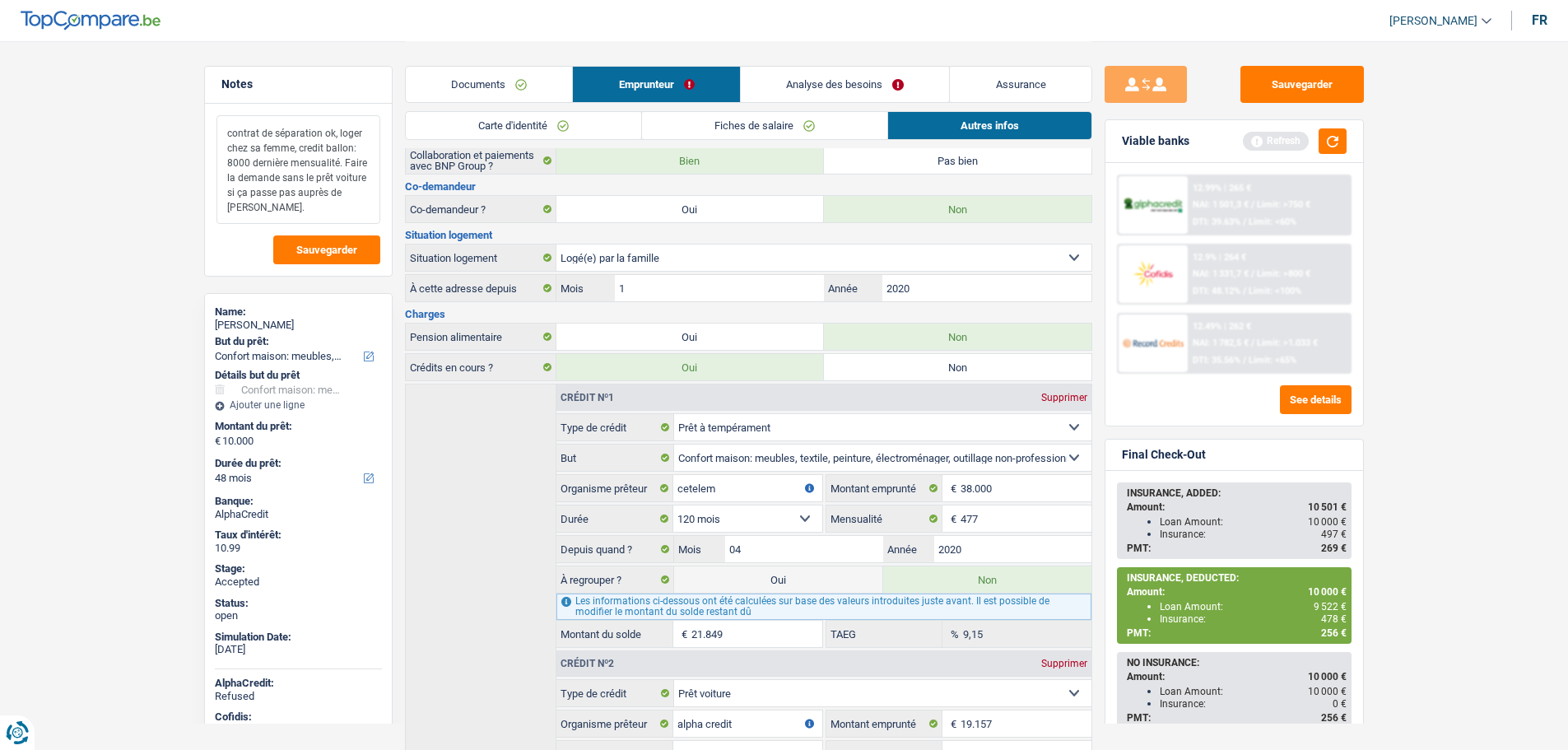
drag, startPoint x: 247, startPoint y: 164, endPoint x: 328, endPoint y: 181, distance: 82.8
click at [328, 181] on textarea "contrat de séparation ok, loger chez sa femme, credit ballon: 8000 dernière men…" at bounding box center [299, 169] width 164 height 108
click at [1307, 86] on button "Sauvegarder" at bounding box center [1302, 84] width 124 height 37
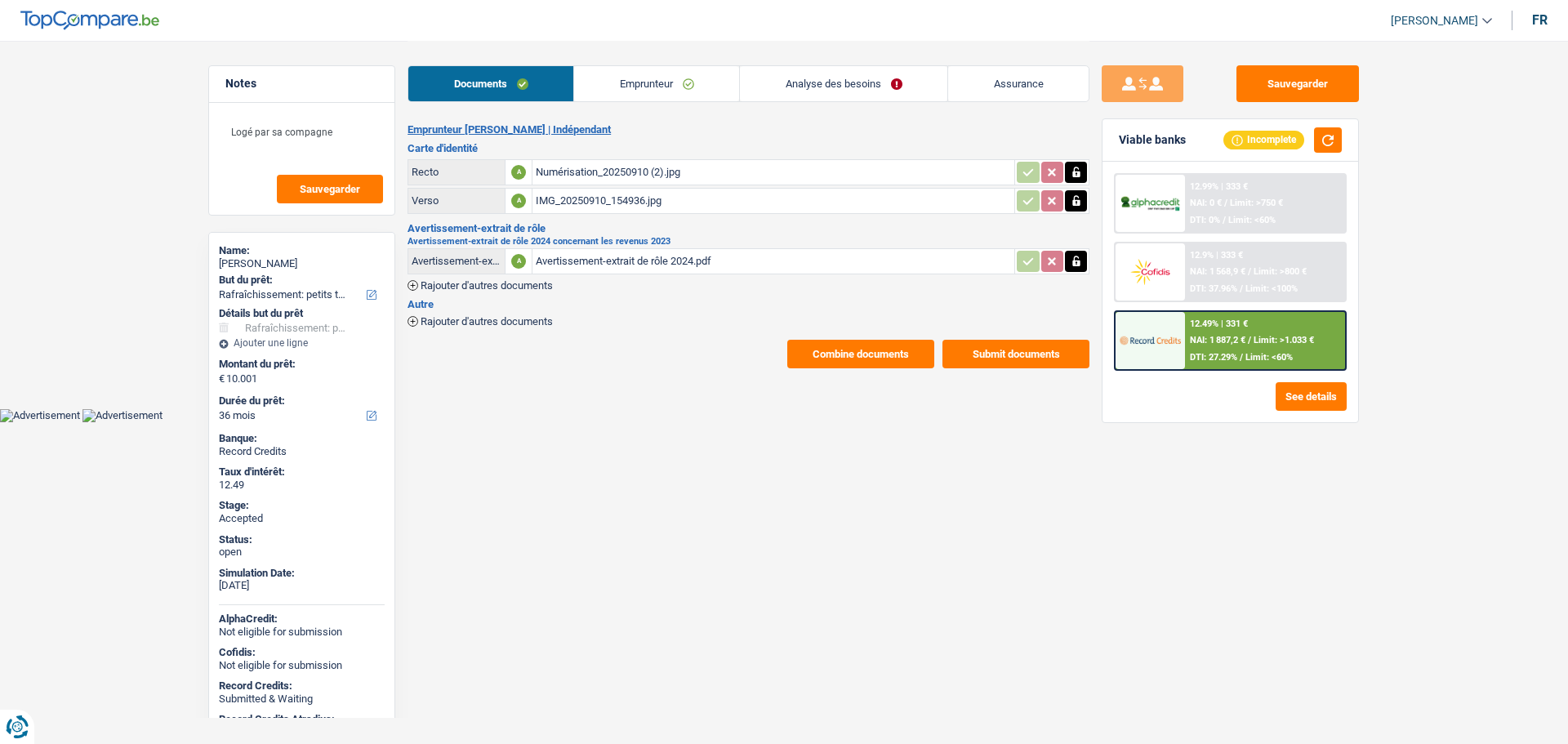
select select "houseOrGarden"
select select "36"
click at [629, 79] on link "Emprunteur" at bounding box center [657, 83] width 165 height 35
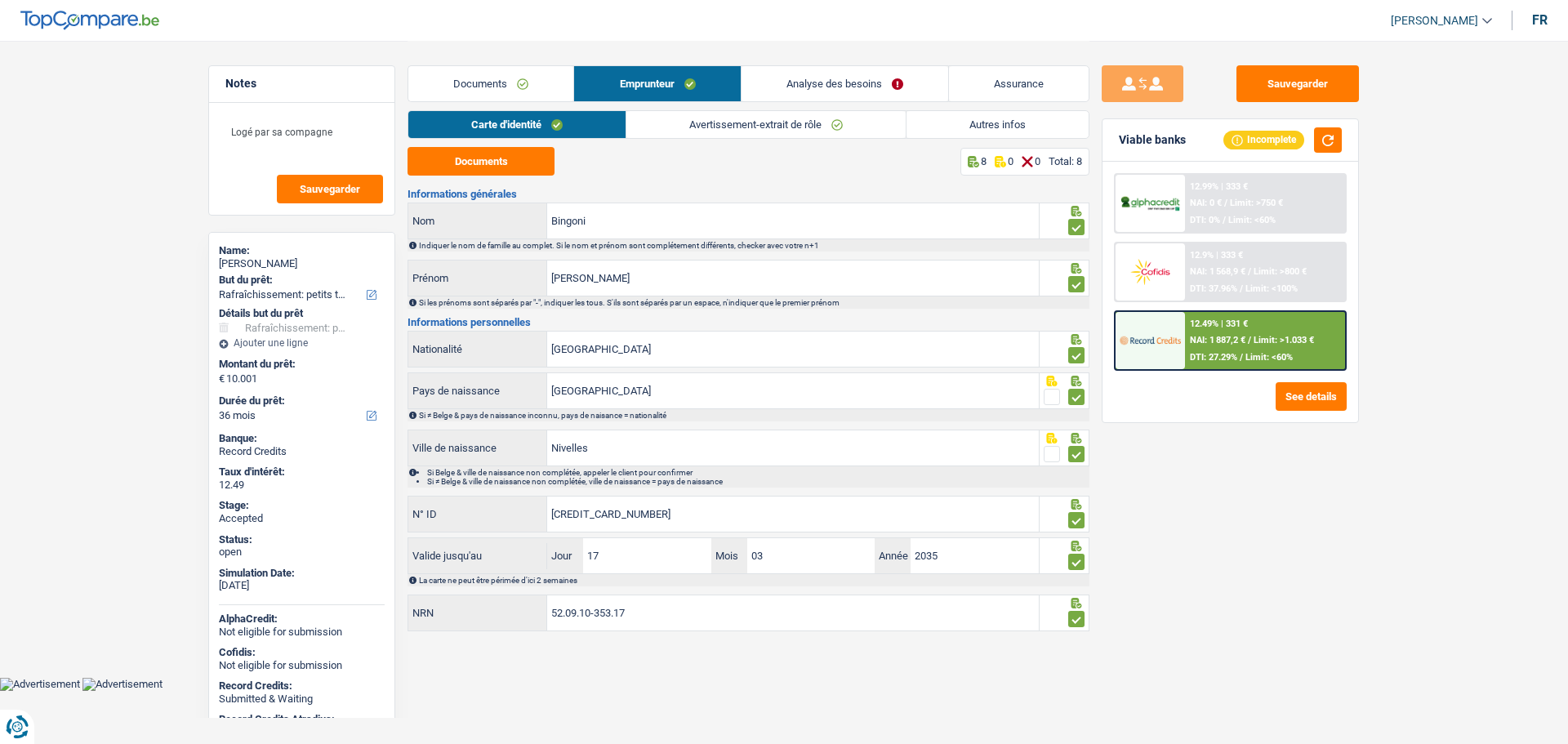
click at [482, 91] on link "Documents" at bounding box center [491, 83] width 165 height 35
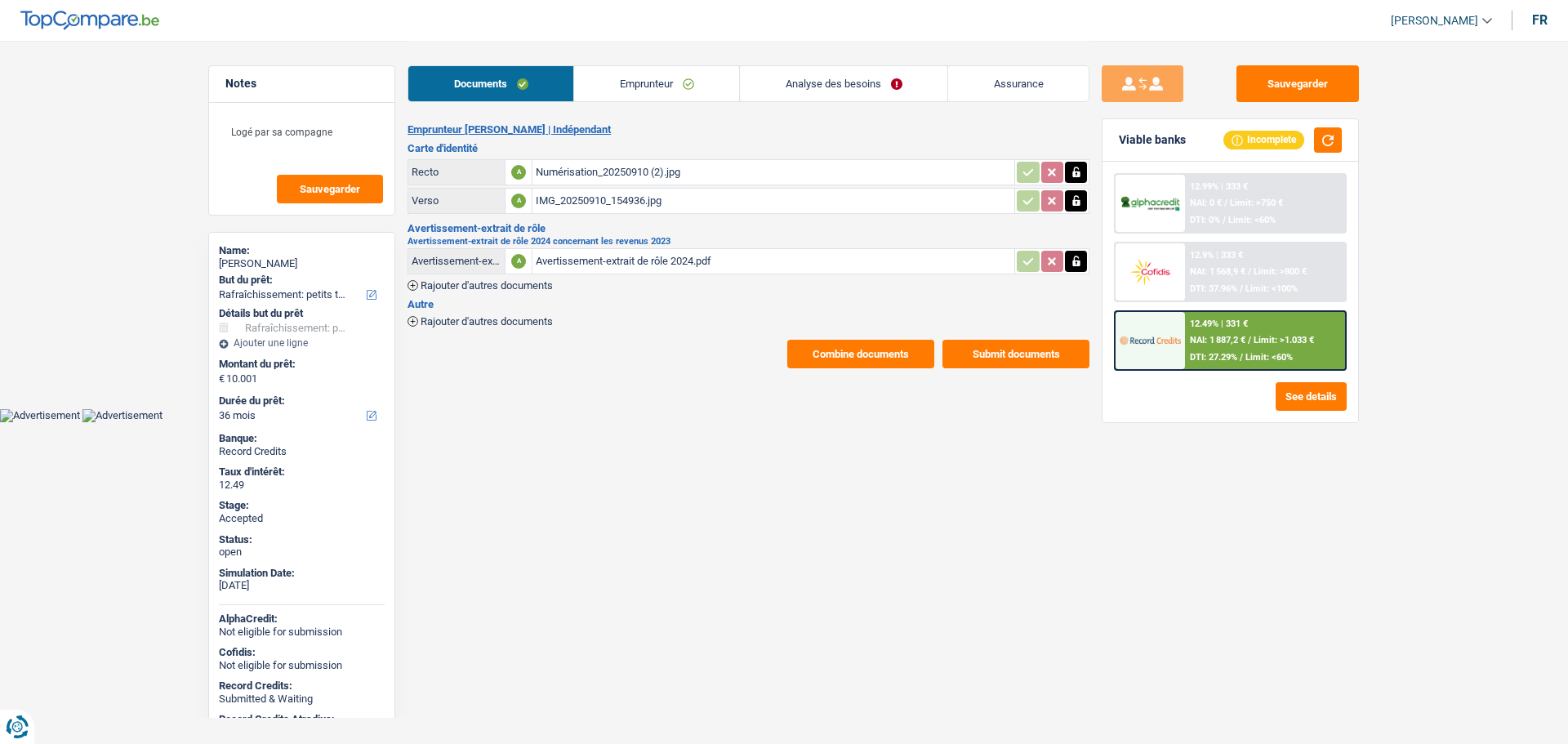
click at [576, 263] on div "Avertissement-extrait de rôle 2024.pdf" at bounding box center [773, 262] width 475 height 25
click at [646, 84] on link "Emprunteur" at bounding box center [657, 83] width 165 height 35
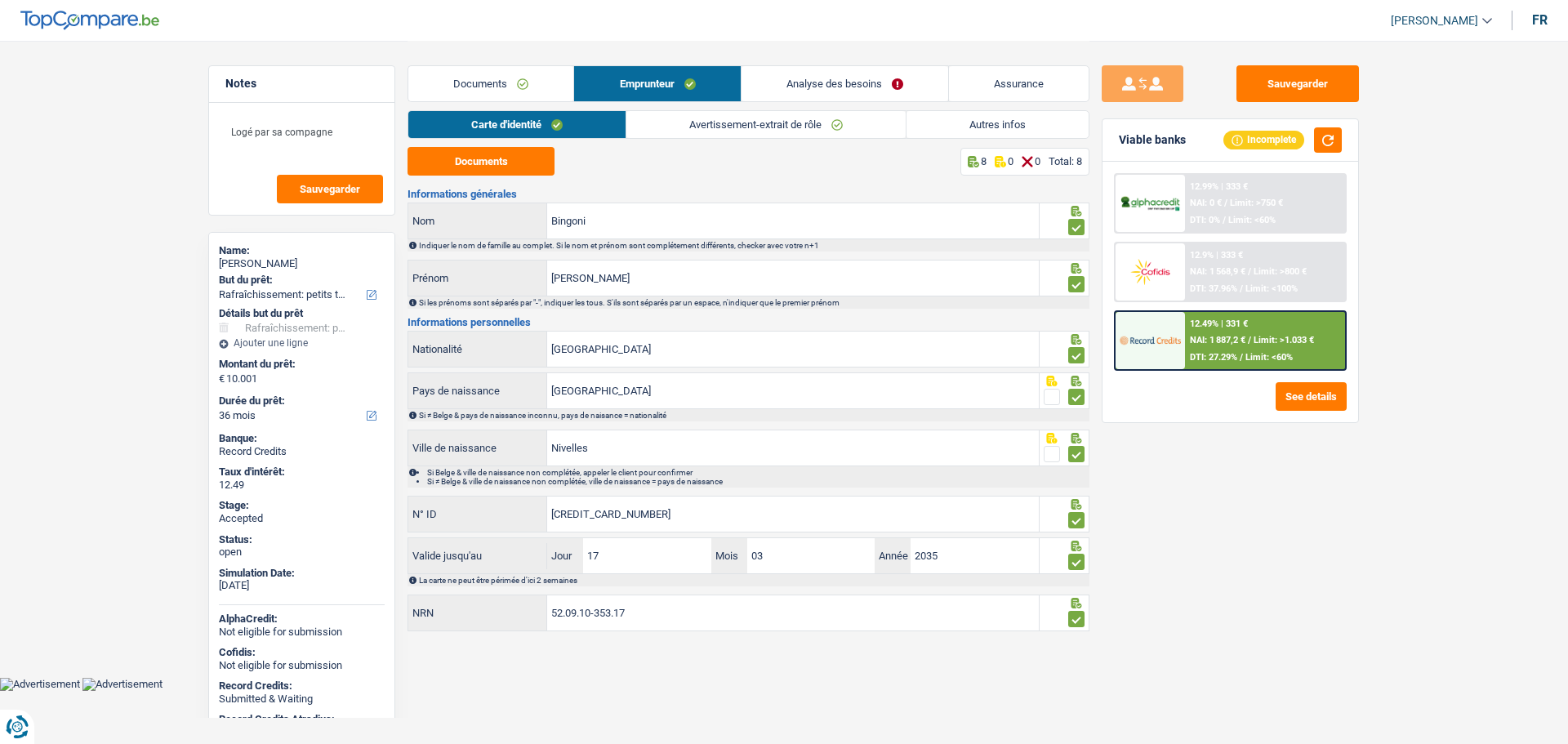
click at [675, 121] on link "Avertissement-extrait de rôle" at bounding box center [765, 125] width 279 height 27
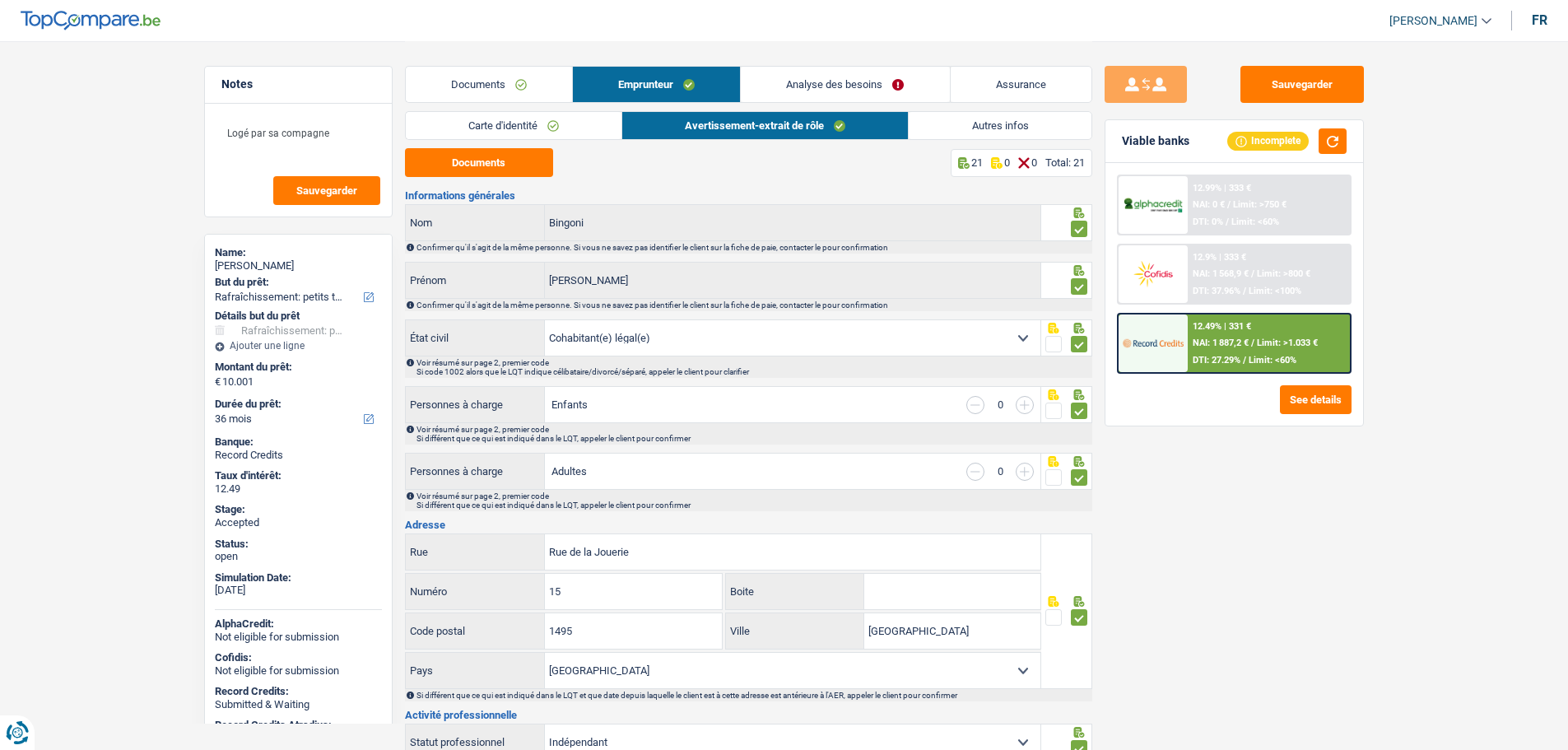
click at [497, 121] on link "Carte d'identité" at bounding box center [513, 126] width 215 height 27
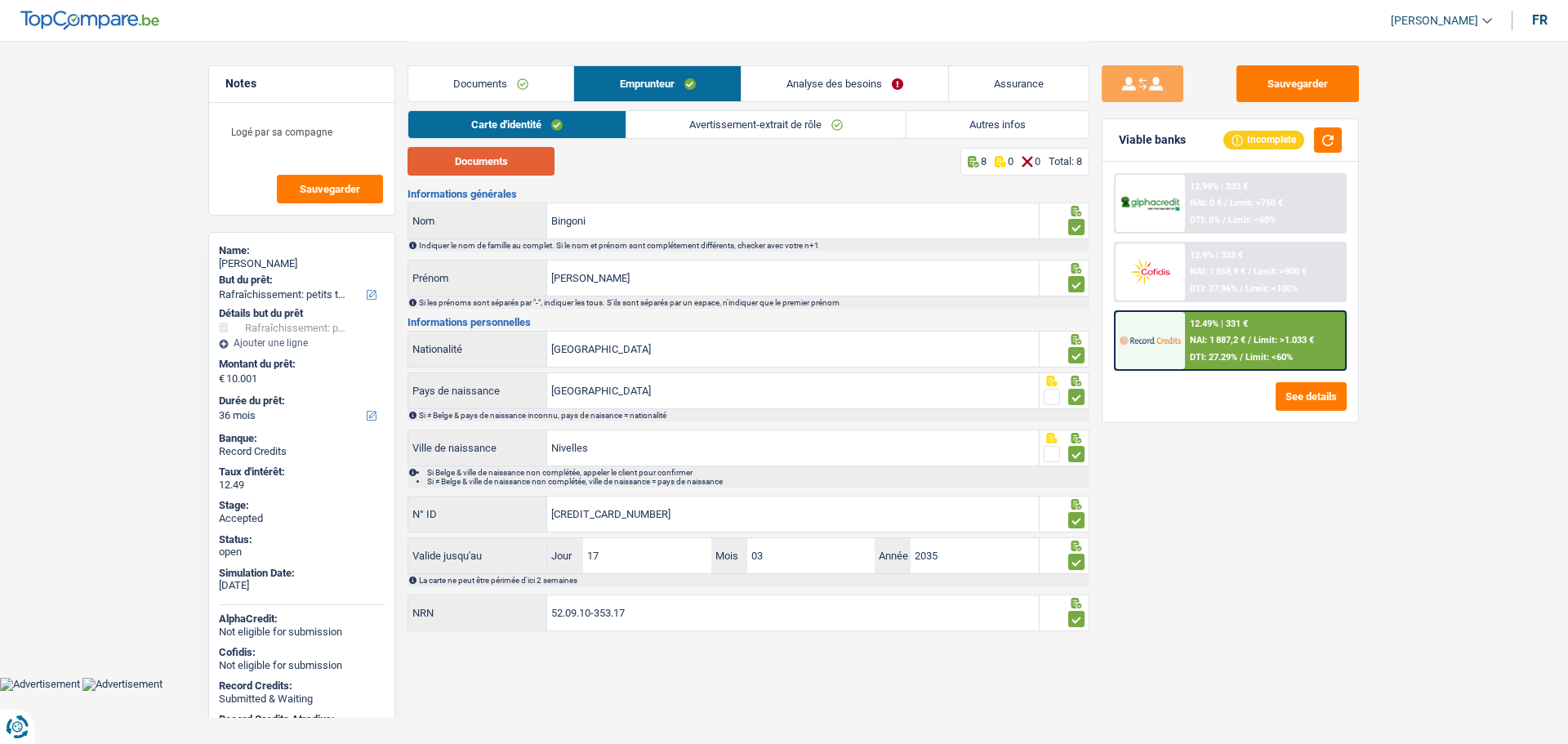
click at [519, 164] on button "Documents" at bounding box center [480, 161] width 147 height 29
click at [525, 86] on link "Documents" at bounding box center [491, 83] width 165 height 35
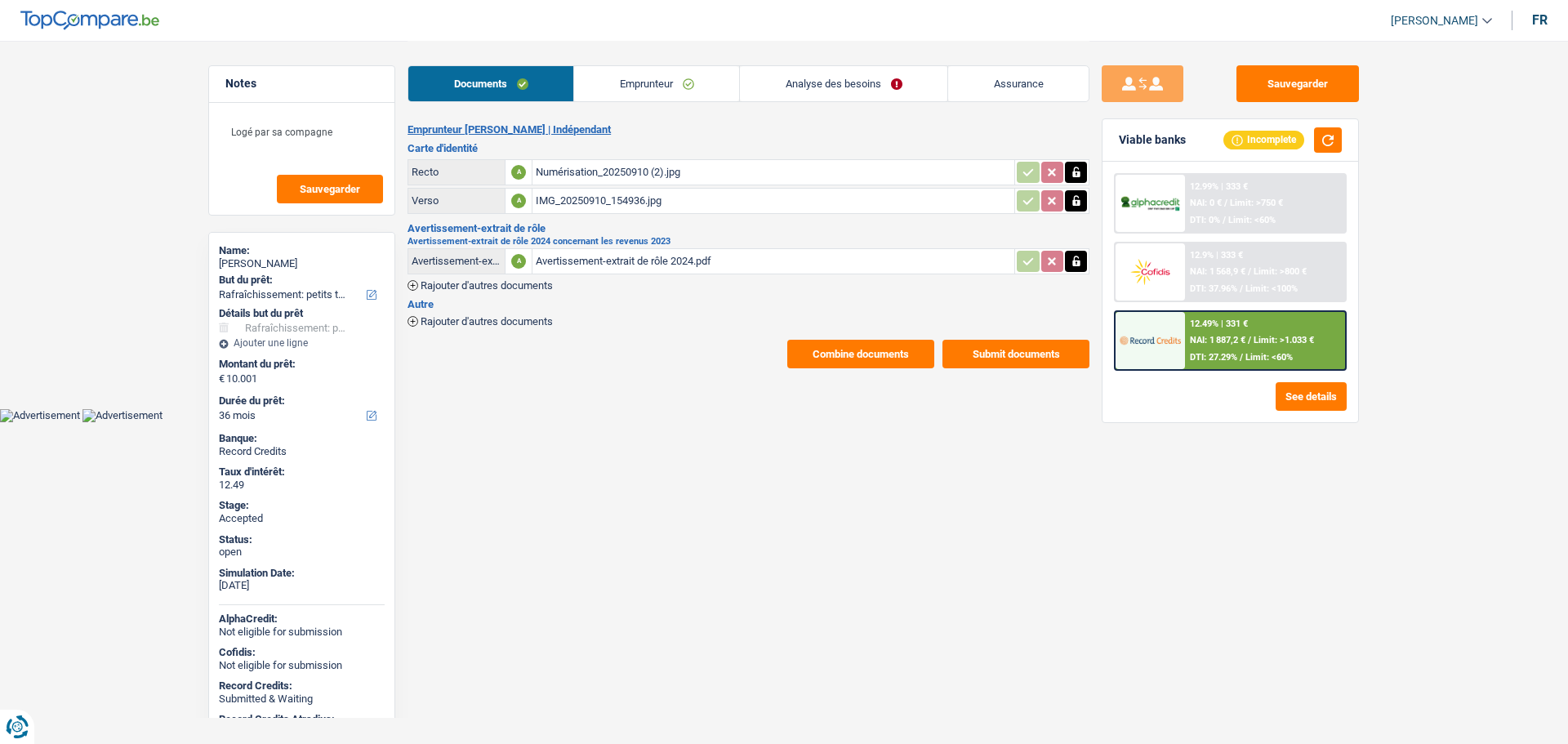
click at [632, 86] on link "Emprunteur" at bounding box center [657, 83] width 165 height 35
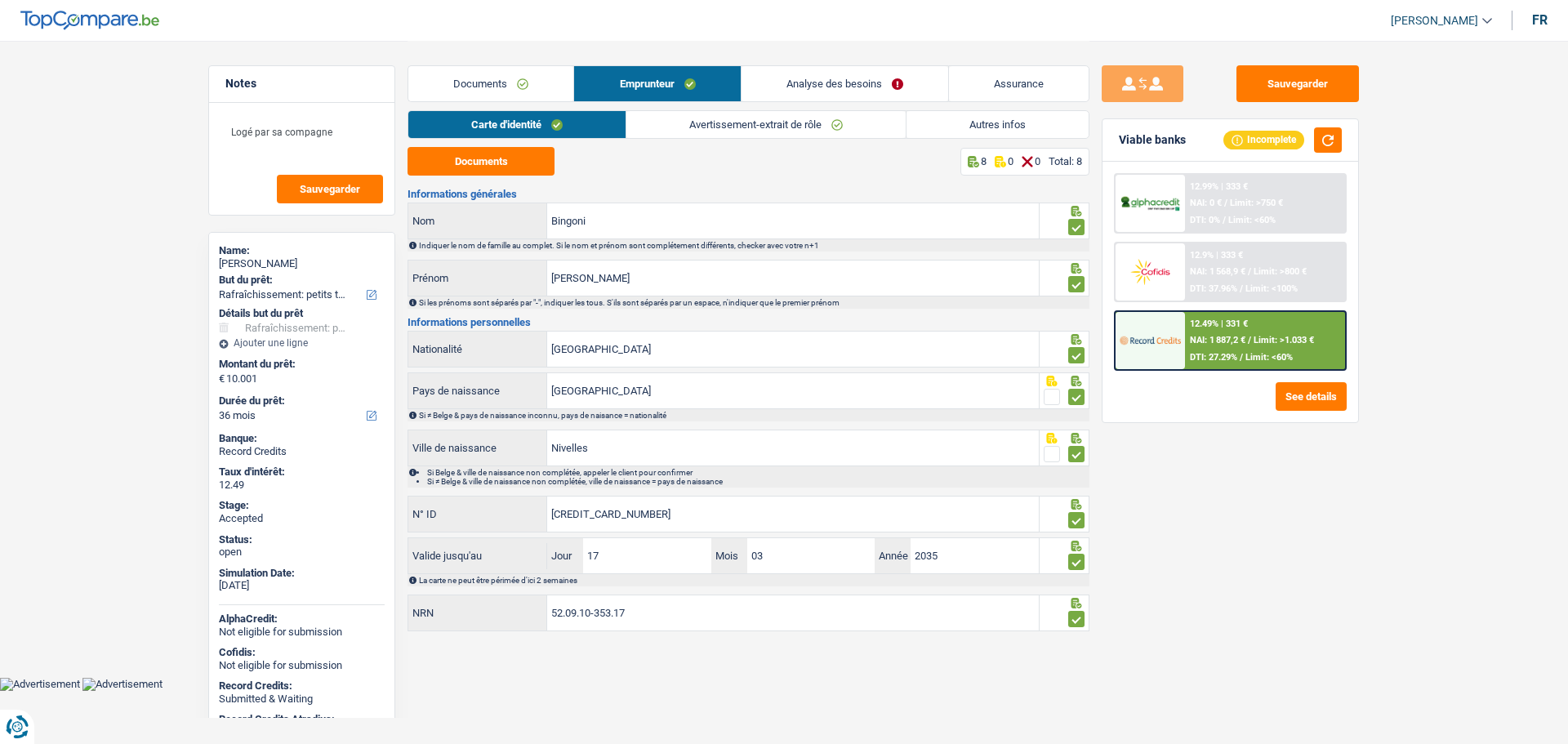
click at [999, 92] on link "Assurance" at bounding box center [1019, 83] width 140 height 35
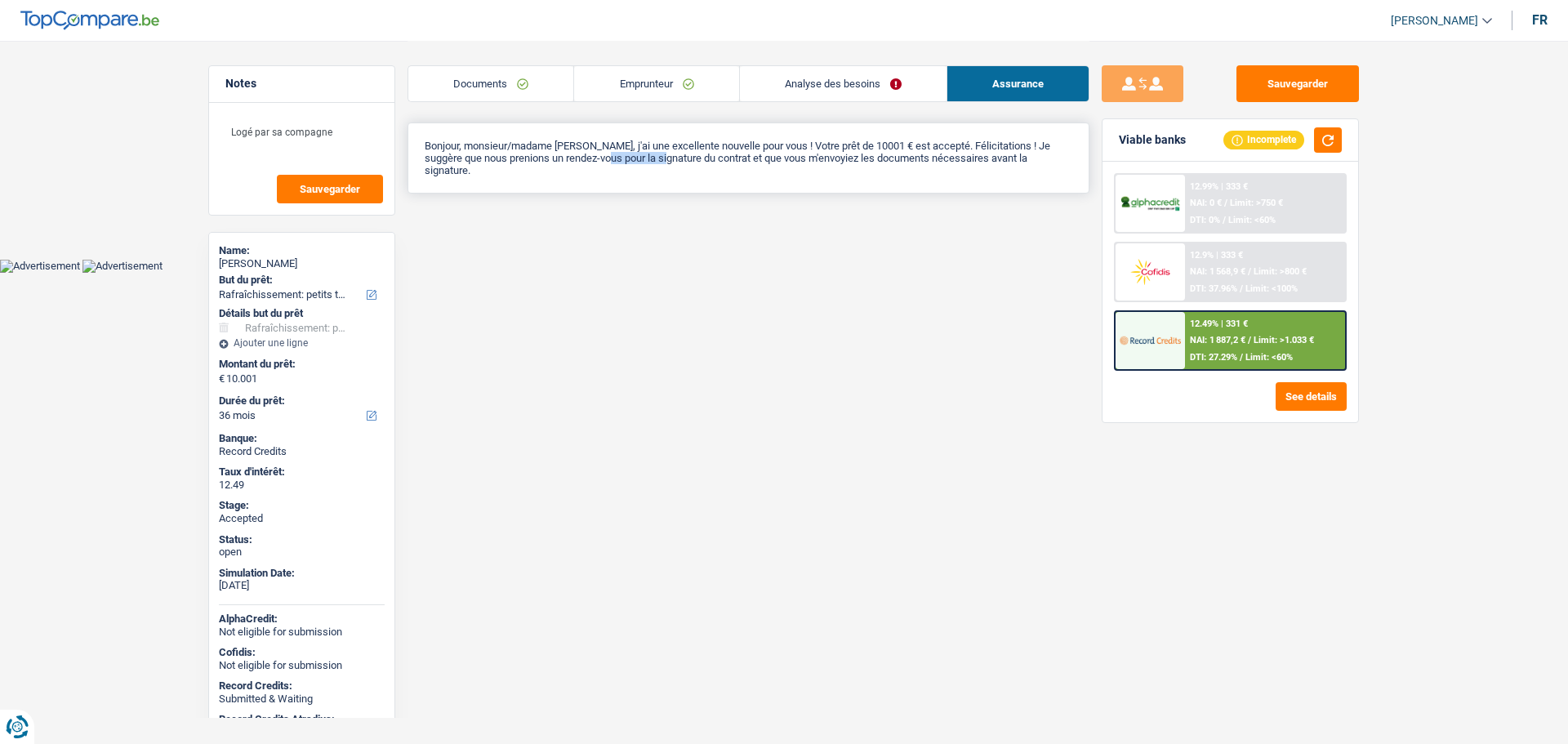
drag, startPoint x: 619, startPoint y: 157, endPoint x: 680, endPoint y: 161, distance: 61.1
click at [680, 161] on p "Bonjour, monsieur/madame [PERSON_NAME], j'ai une excellente nouvelle pour vous …" at bounding box center [749, 158] width 648 height 36
click at [678, 87] on link "Emprunteur" at bounding box center [656, 83] width 164 height 35
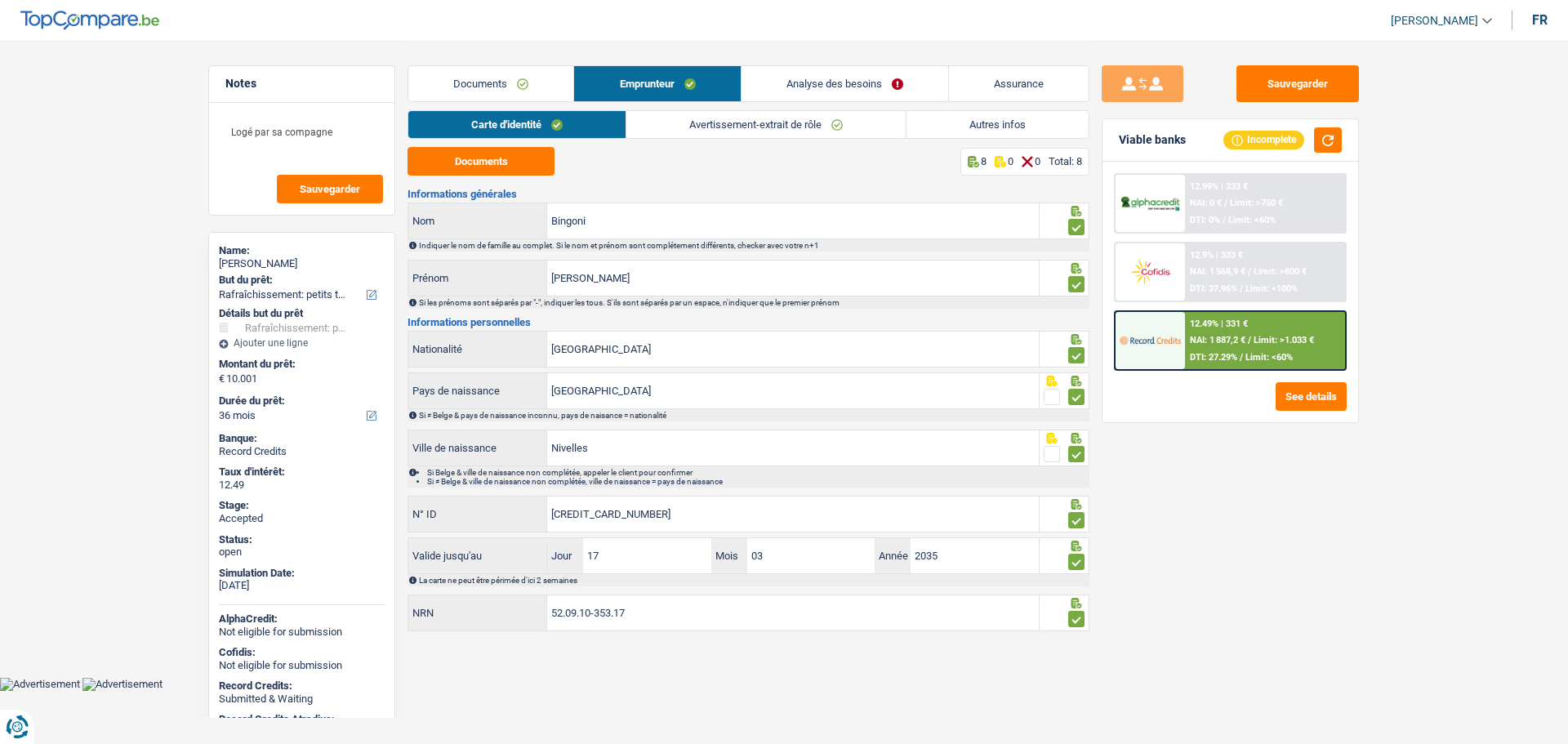
click at [497, 83] on link "Documents" at bounding box center [491, 83] width 165 height 35
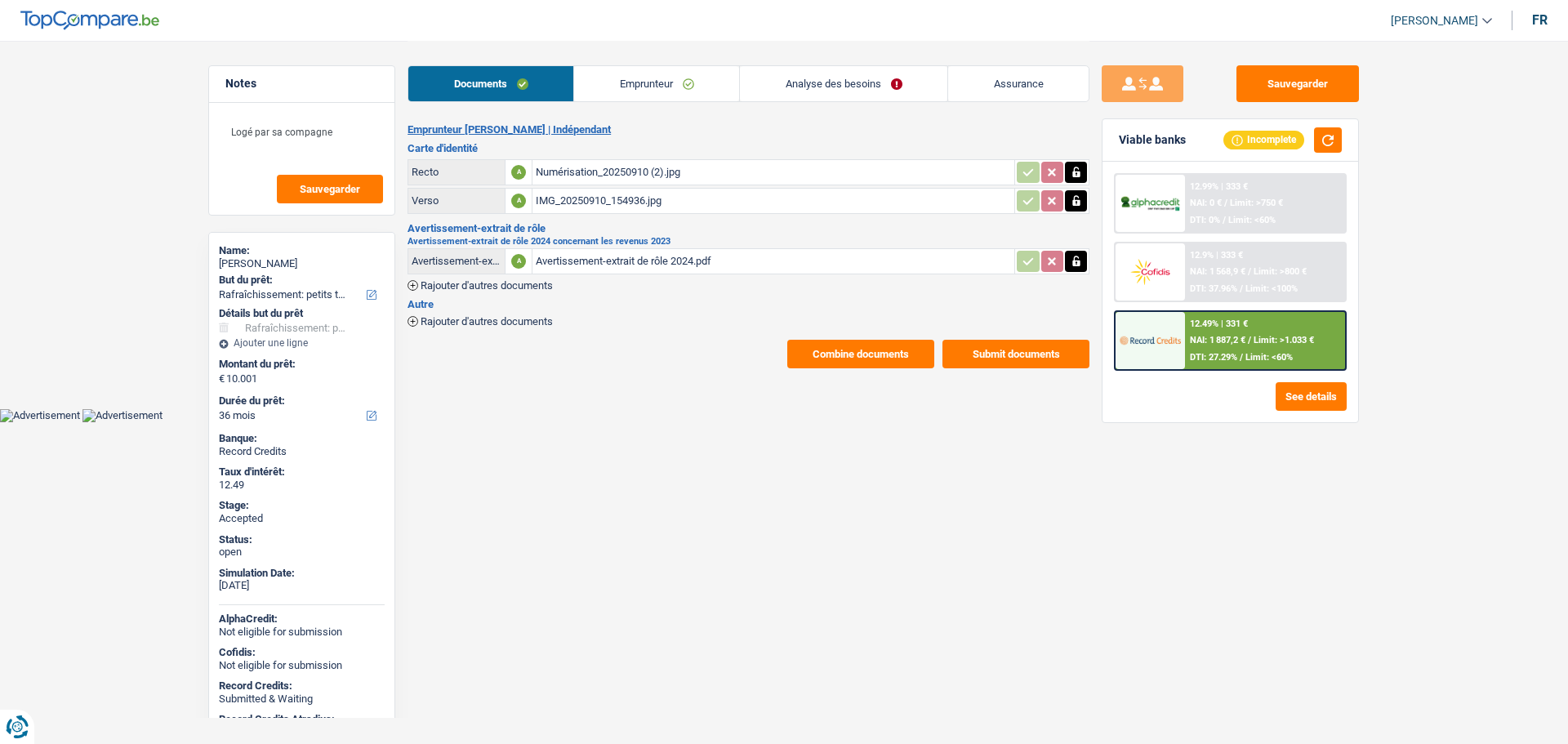
click at [239, 264] on div "[PERSON_NAME]" at bounding box center [301, 264] width 166 height 13
copy div "[PERSON_NAME]"
click at [677, 80] on link "Emprunteur" at bounding box center [657, 83] width 165 height 35
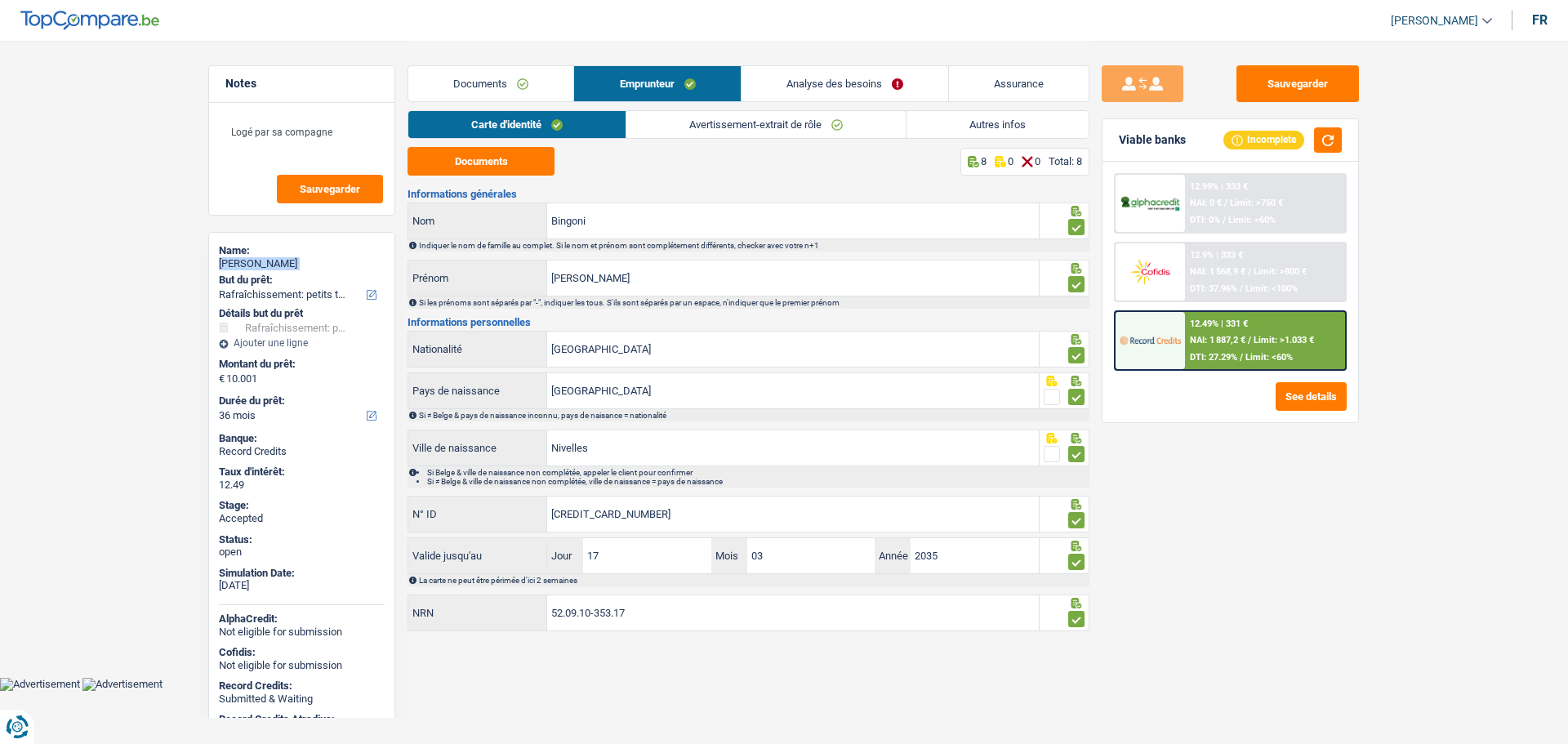
click at [996, 116] on link "Autres infos" at bounding box center [998, 125] width 182 height 27
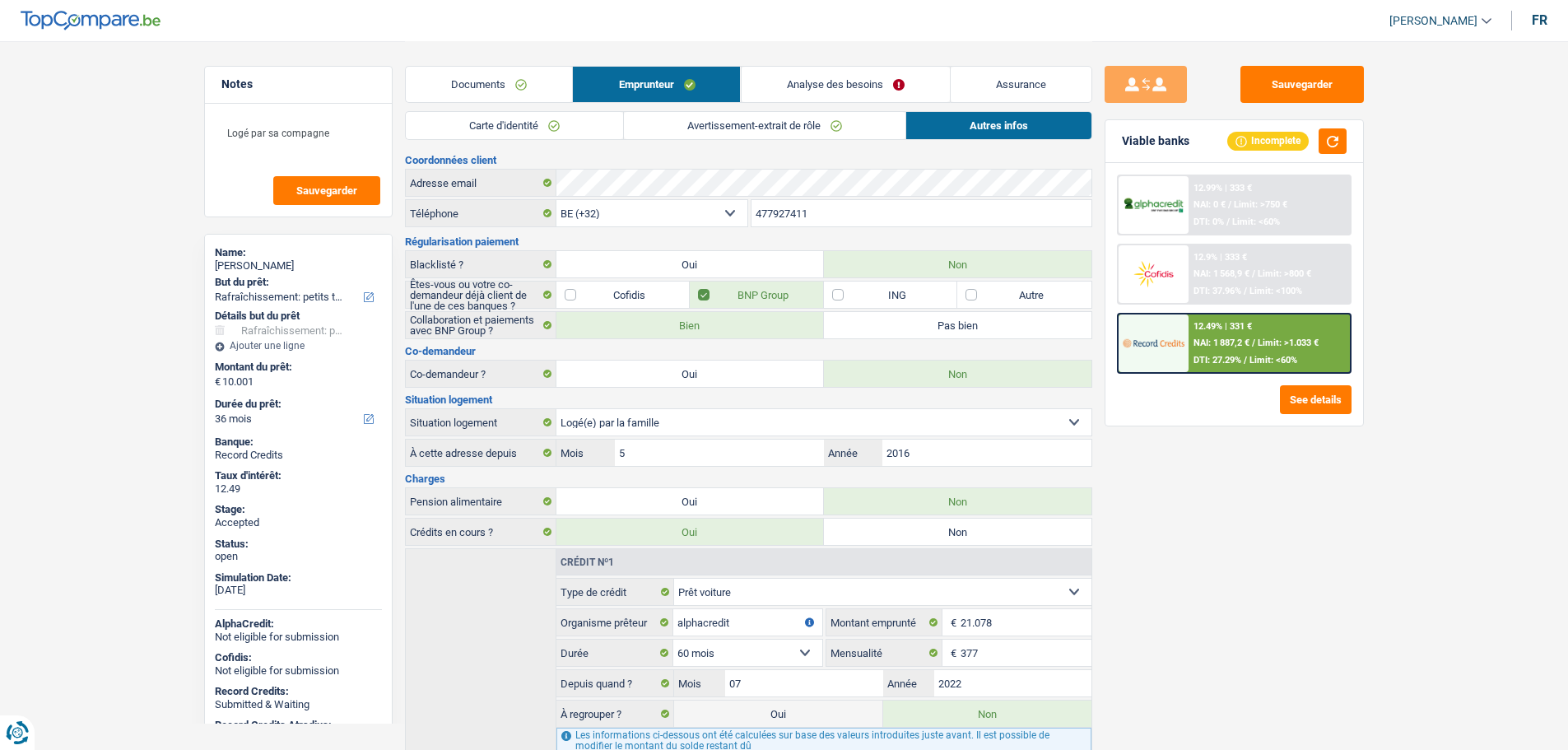
click at [803, 212] on input "477927411" at bounding box center [922, 213] width 340 height 26
click at [794, 212] on input "477927411" at bounding box center [922, 213] width 340 height 26
click at [808, 77] on link "Analyse des besoins" at bounding box center [845, 84] width 209 height 36
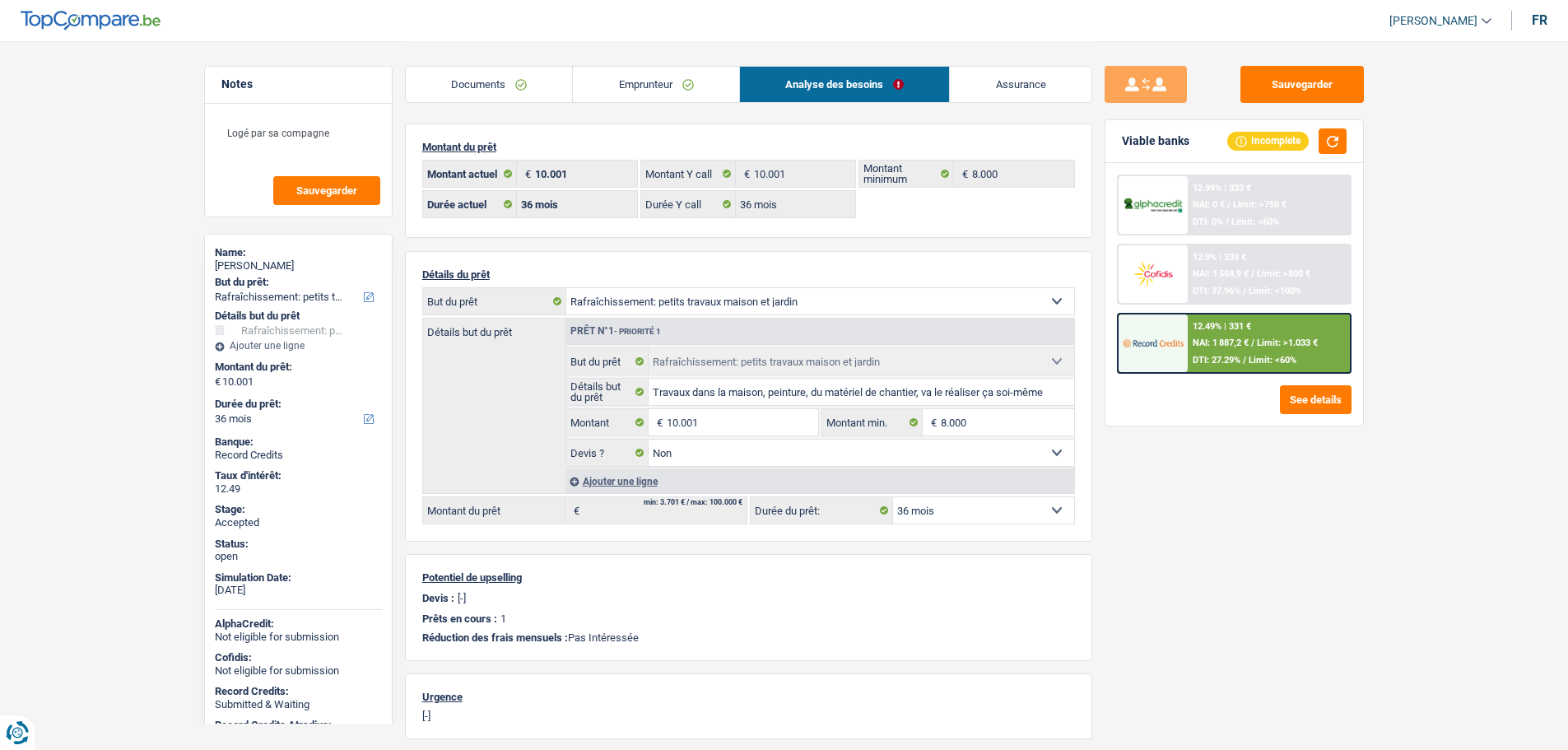
click at [674, 80] on link "Emprunteur" at bounding box center [656, 84] width 166 height 36
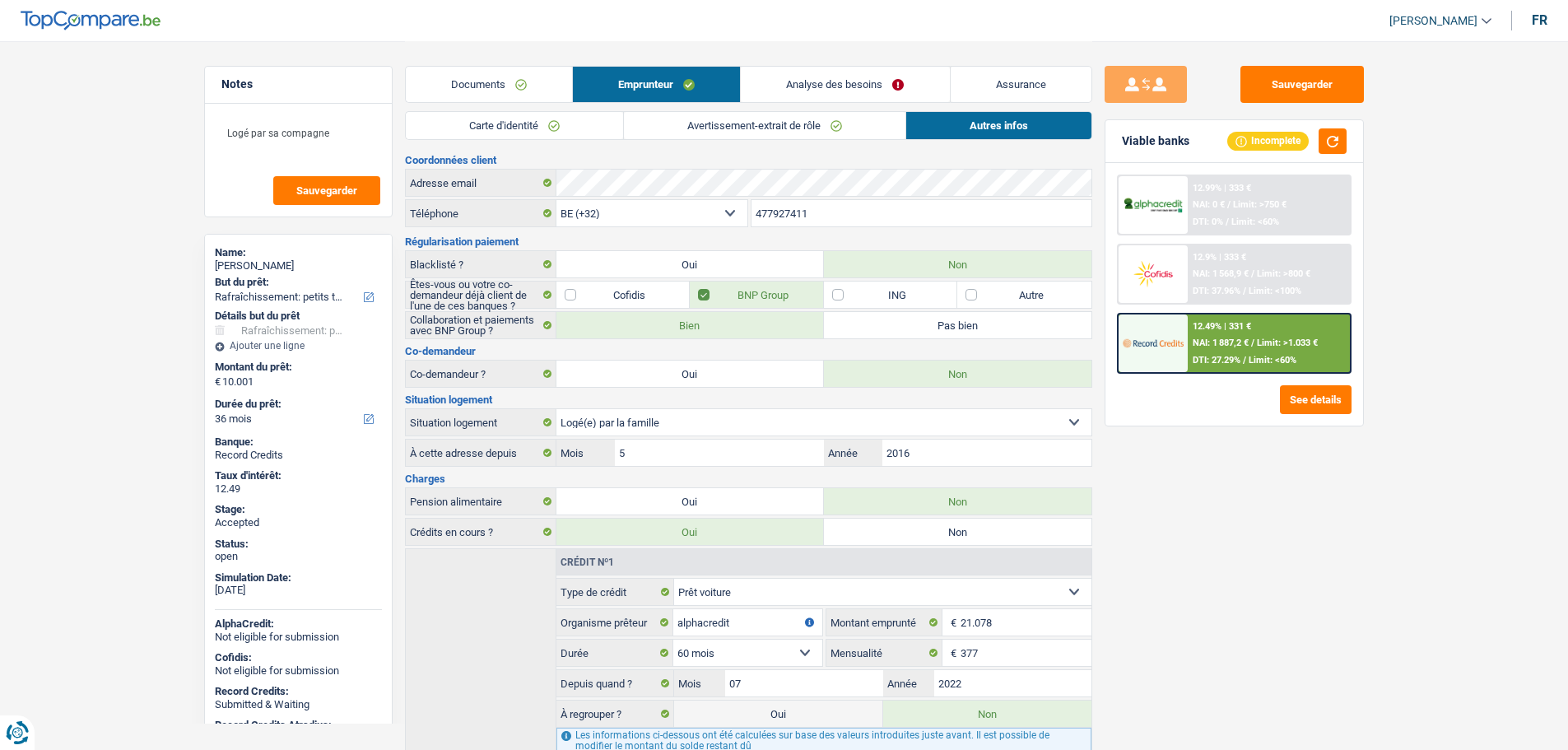
click at [740, 119] on link "Avertissement-extrait de rôle" at bounding box center [764, 126] width 281 height 27
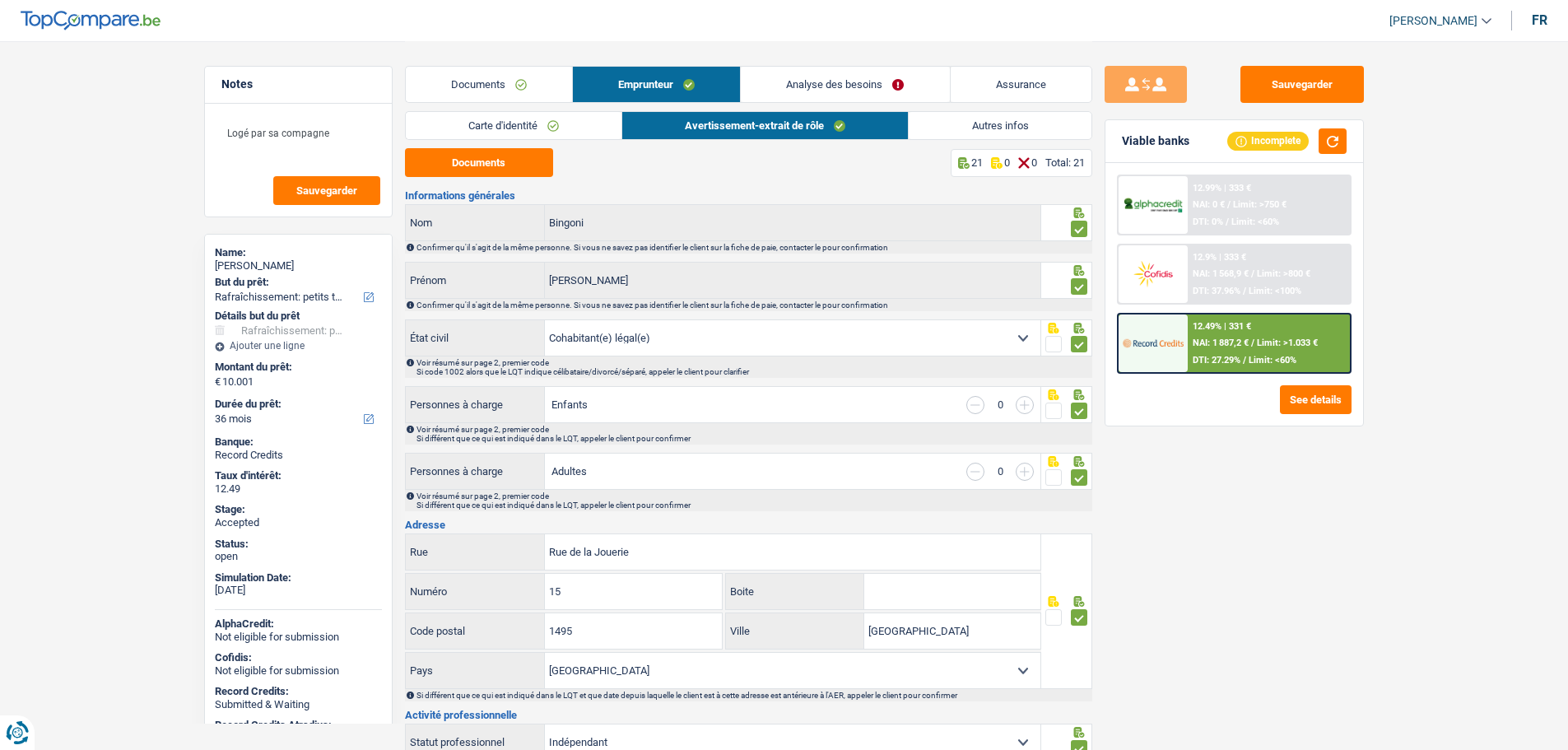
click at [970, 76] on link "Assurance" at bounding box center [1021, 84] width 141 height 36
